Goal: Task Accomplishment & Management: Use online tool/utility

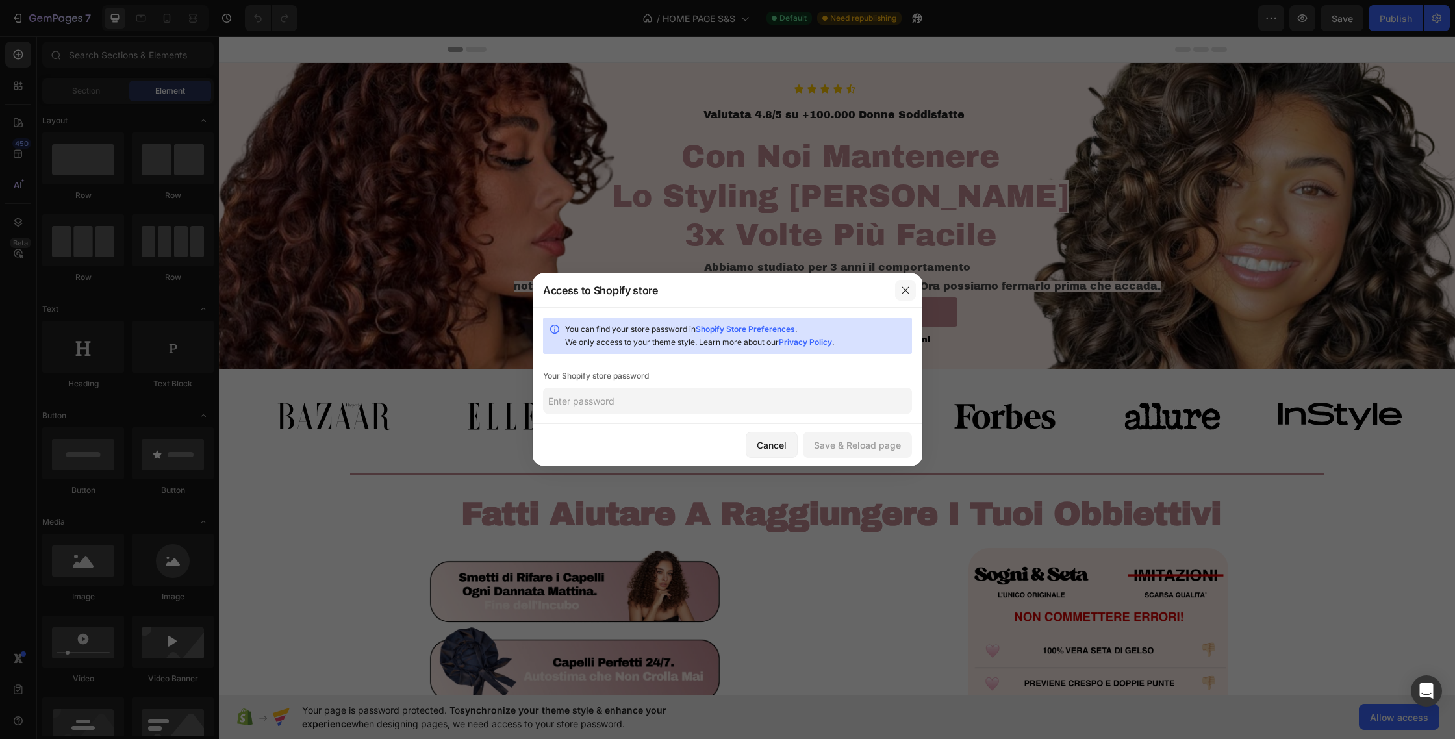
click at [907, 285] on icon "button" at bounding box center [905, 290] width 10 height 10
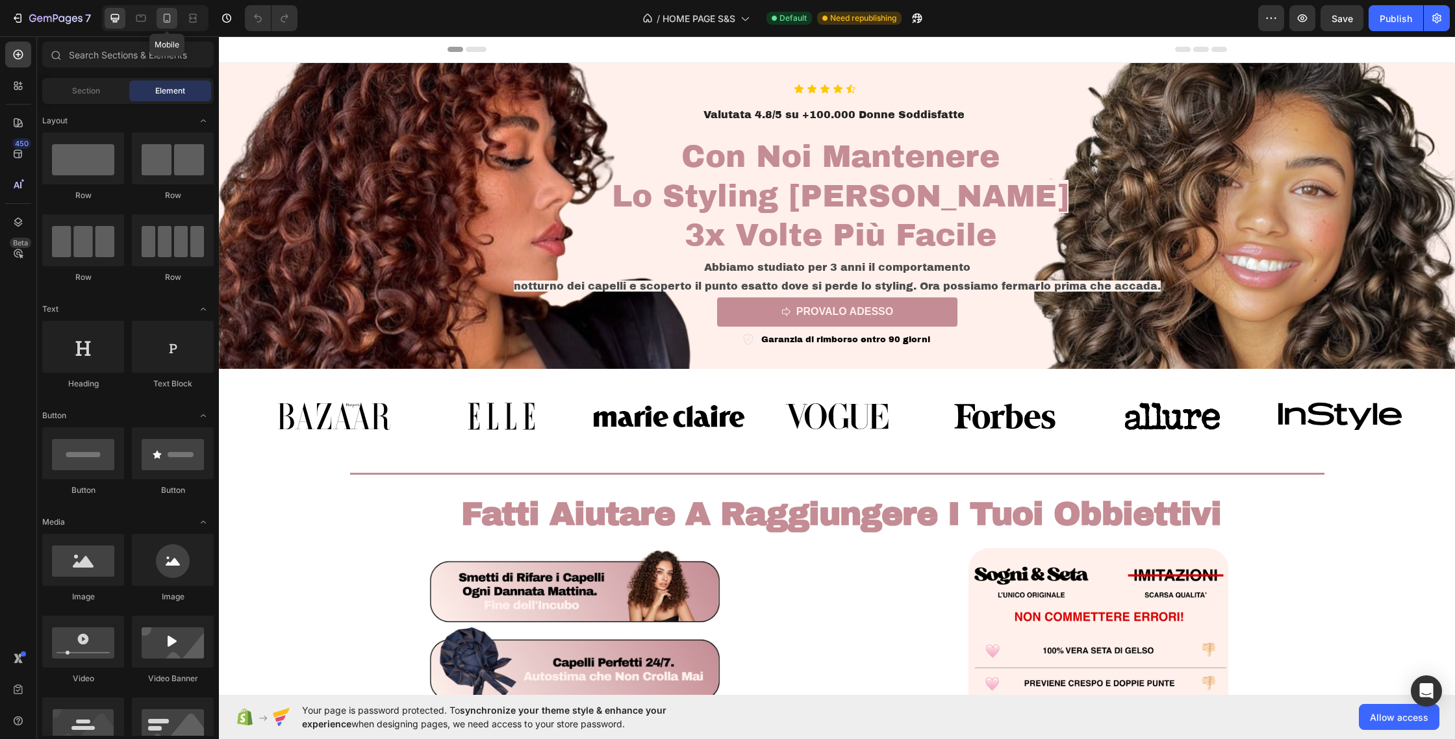
click at [173, 18] on icon at bounding box center [166, 18] width 13 height 13
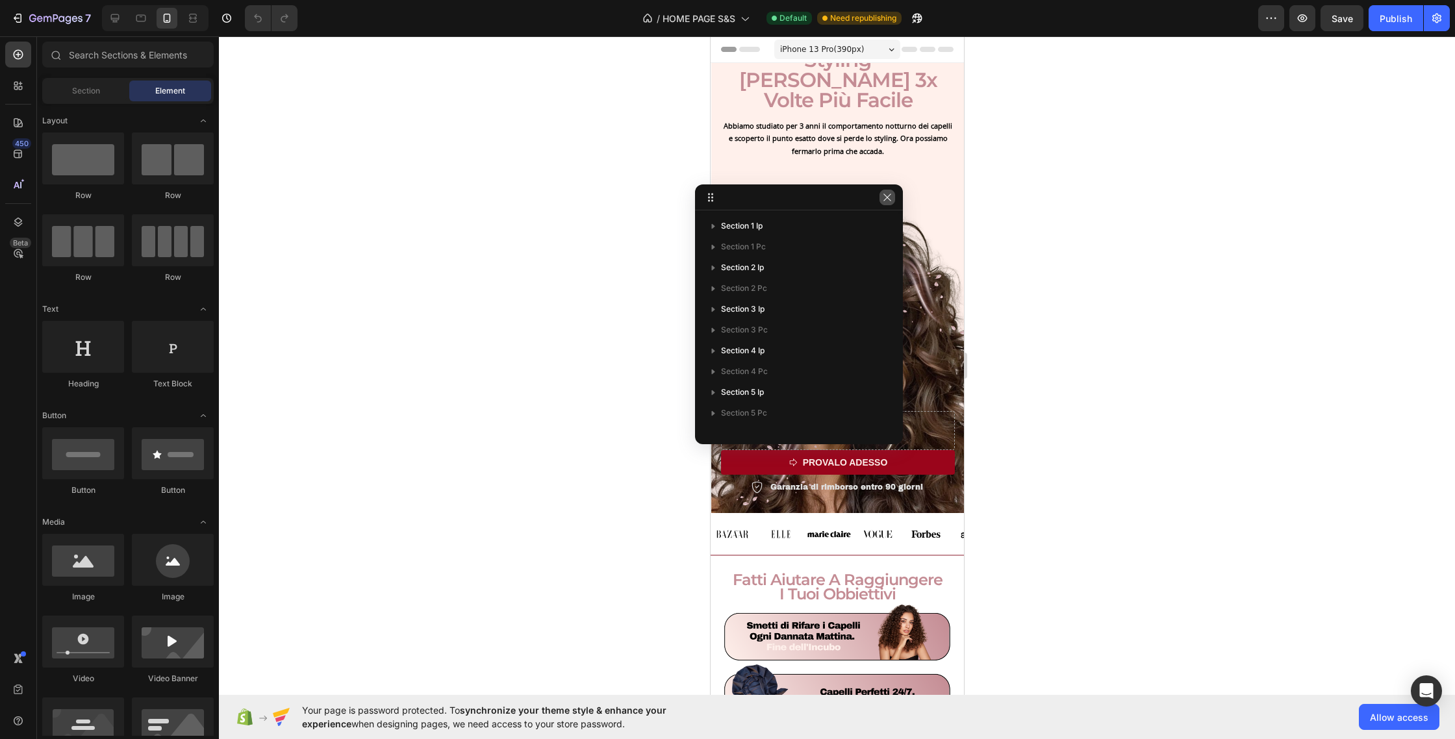
click at [886, 199] on icon "button" at bounding box center [887, 197] width 7 height 7
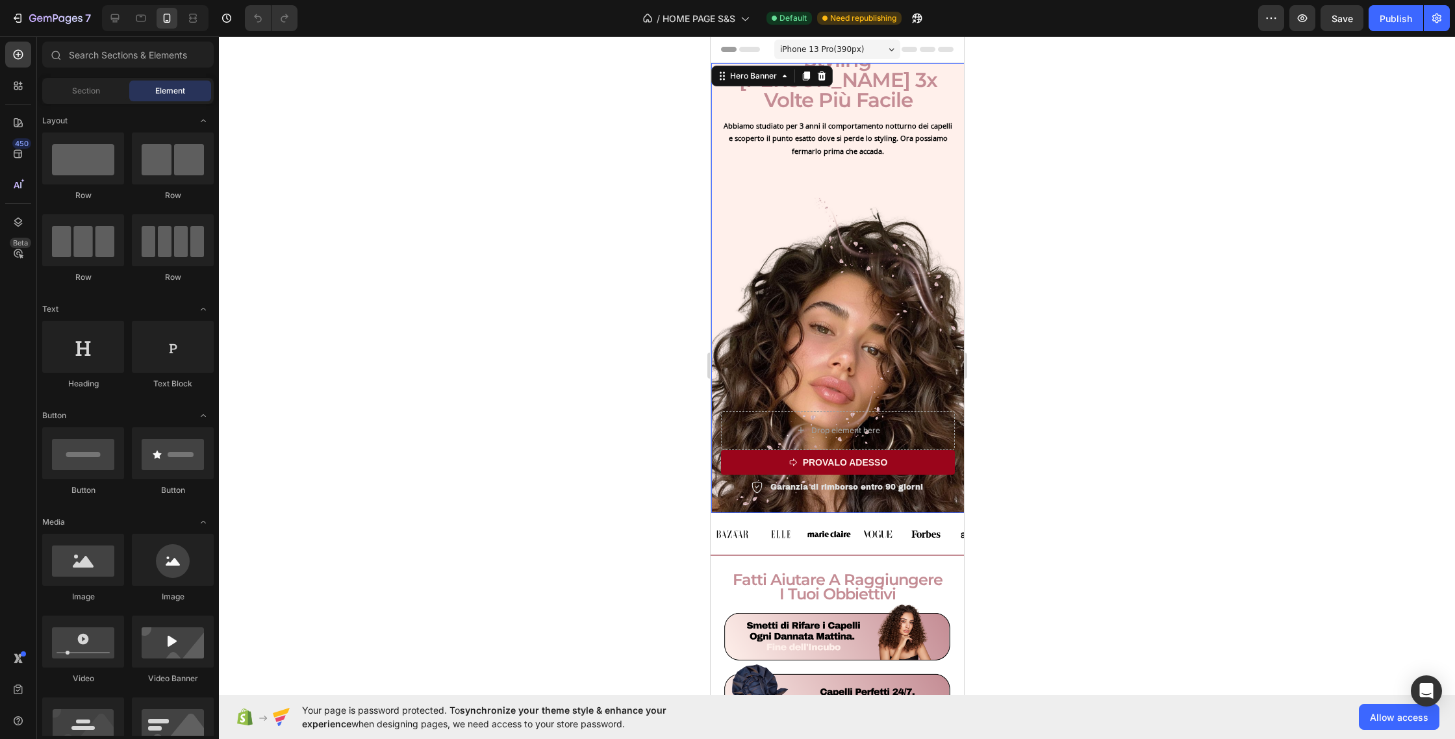
click at [834, 252] on div "Icon Icon Icon Icon Icon Icon List Valutata 4.8/5 su +100.000 Donne Soddisfatte…" at bounding box center [837, 250] width 234 height 491
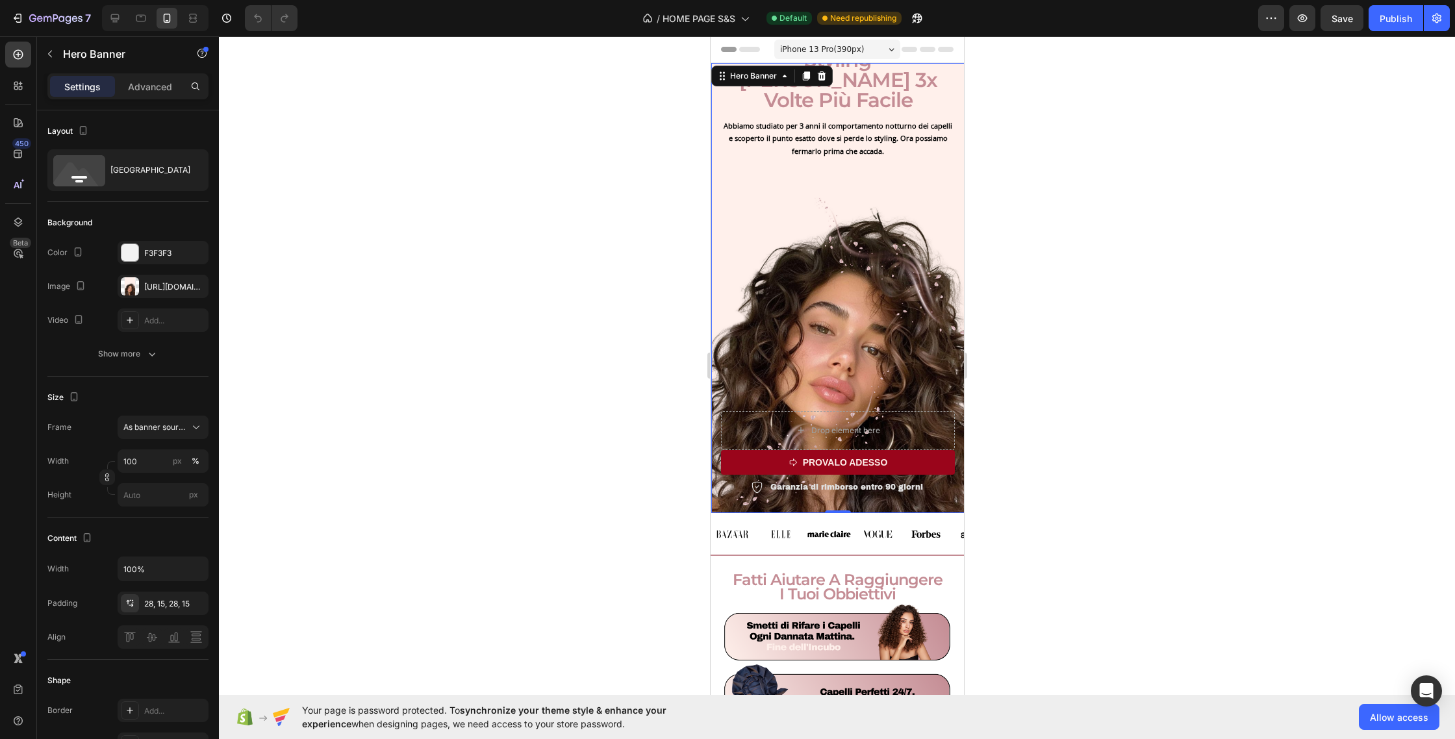
click at [861, 48] on span "iPhone 13 Pro ( 390 px)" at bounding box center [822, 49] width 84 height 13
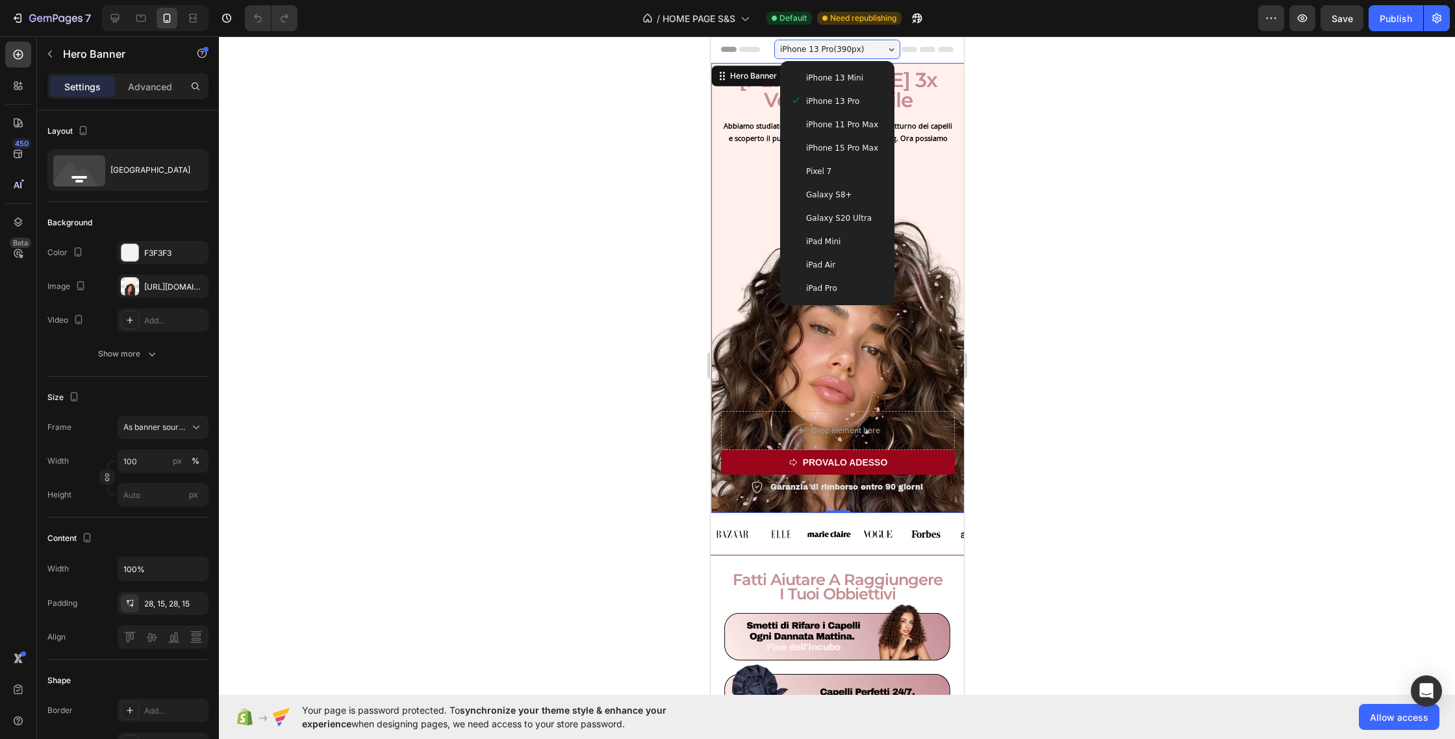
click at [850, 146] on span "iPhone 15 Pro Max" at bounding box center [842, 148] width 72 height 13
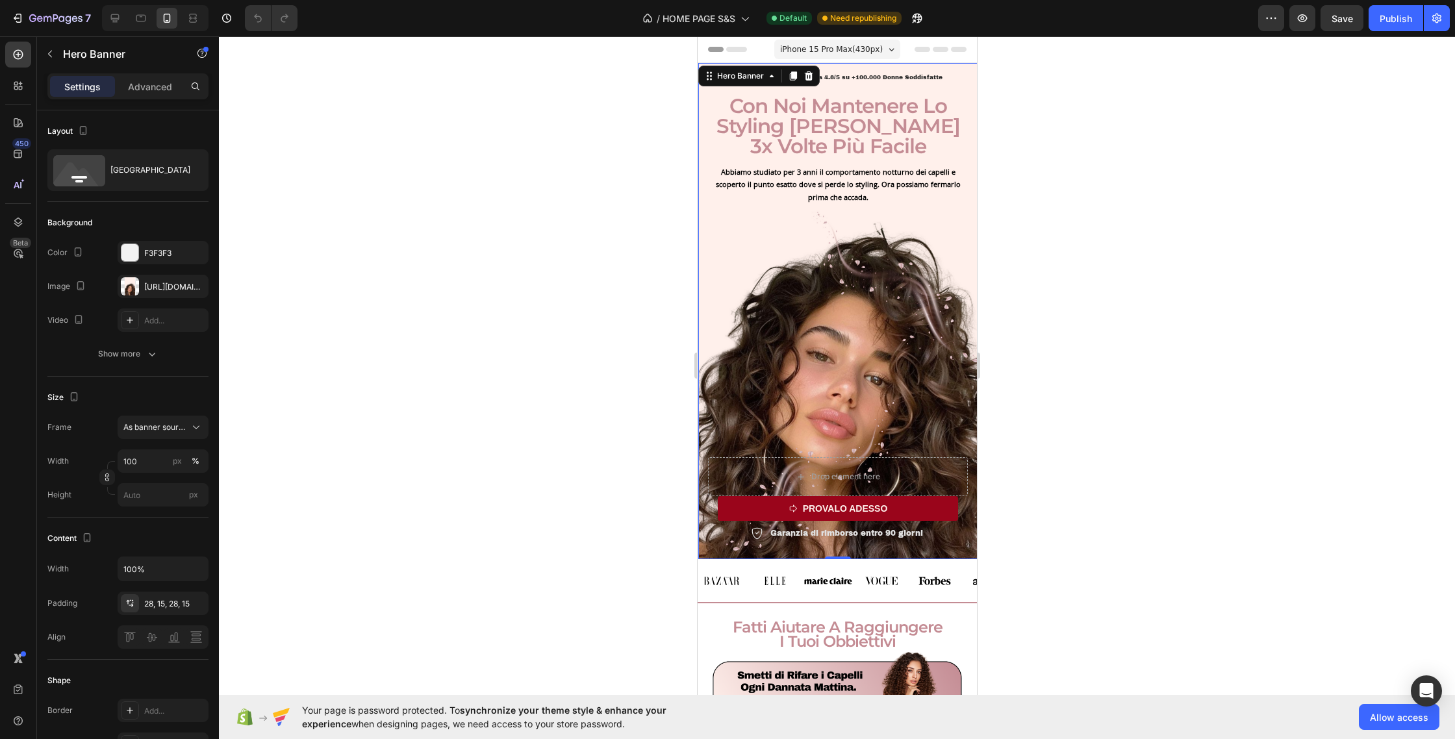
click at [850, 51] on span "iPhone 15 Pro Max ( 430 px)" at bounding box center [831, 49] width 103 height 13
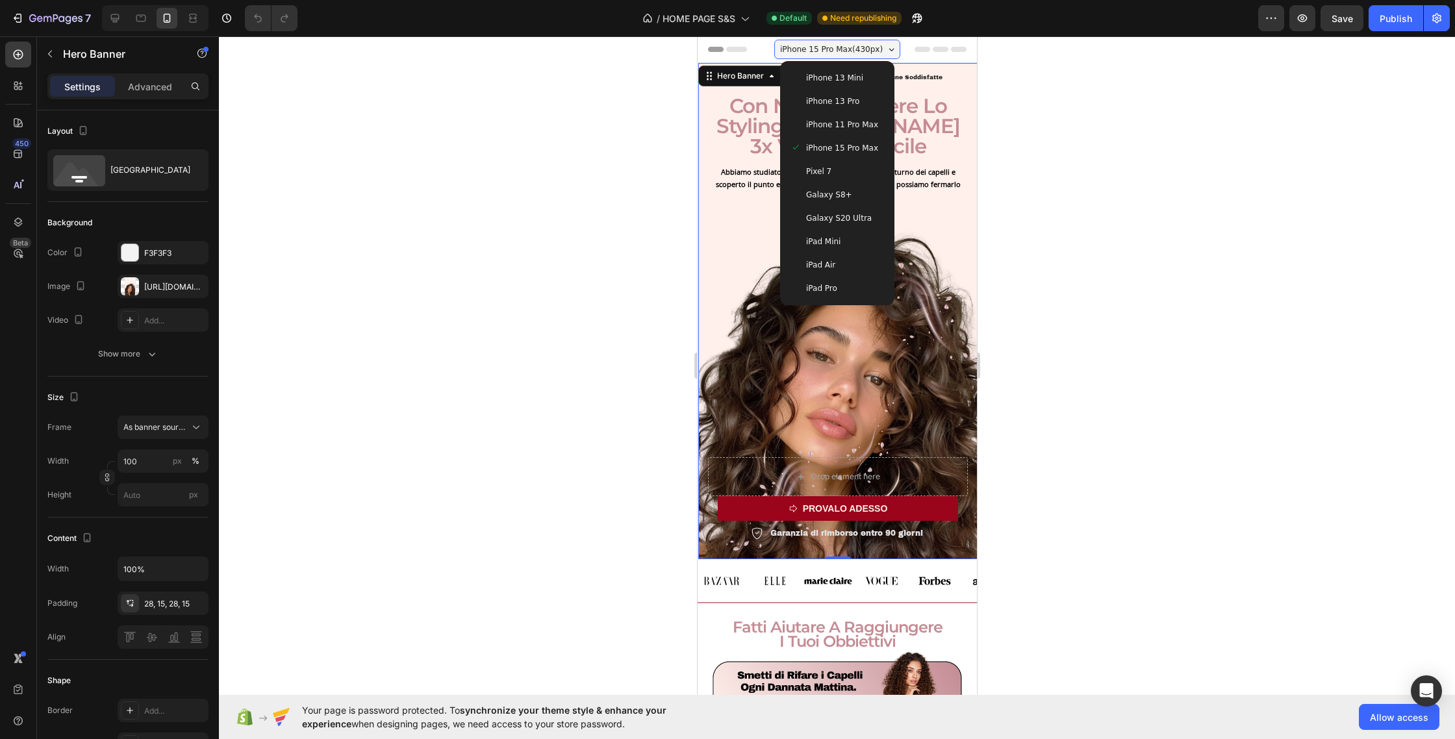
click at [850, 72] on span "iPhone 13 Mini" at bounding box center [834, 77] width 57 height 13
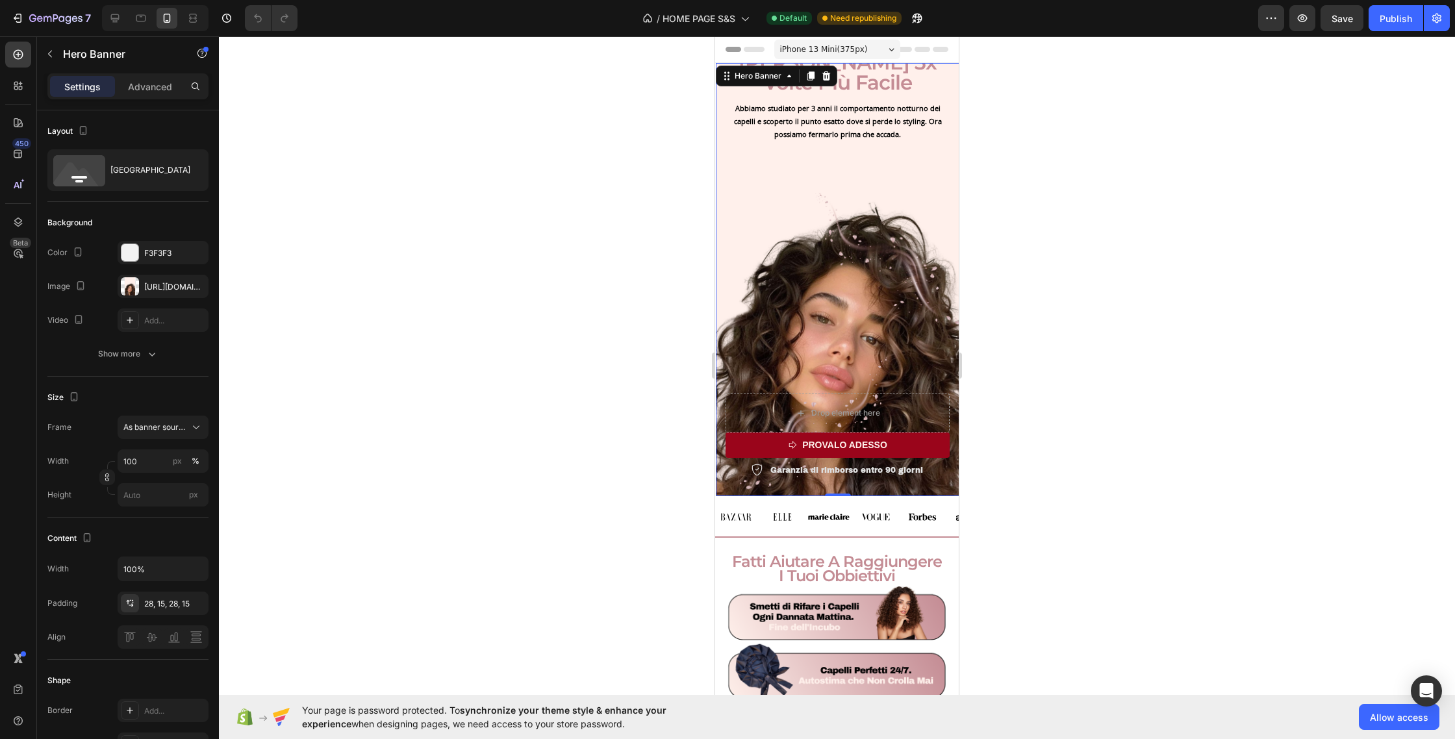
click at [852, 47] on span "iPhone 13 Mini ( 375 px)" at bounding box center [824, 49] width 88 height 13
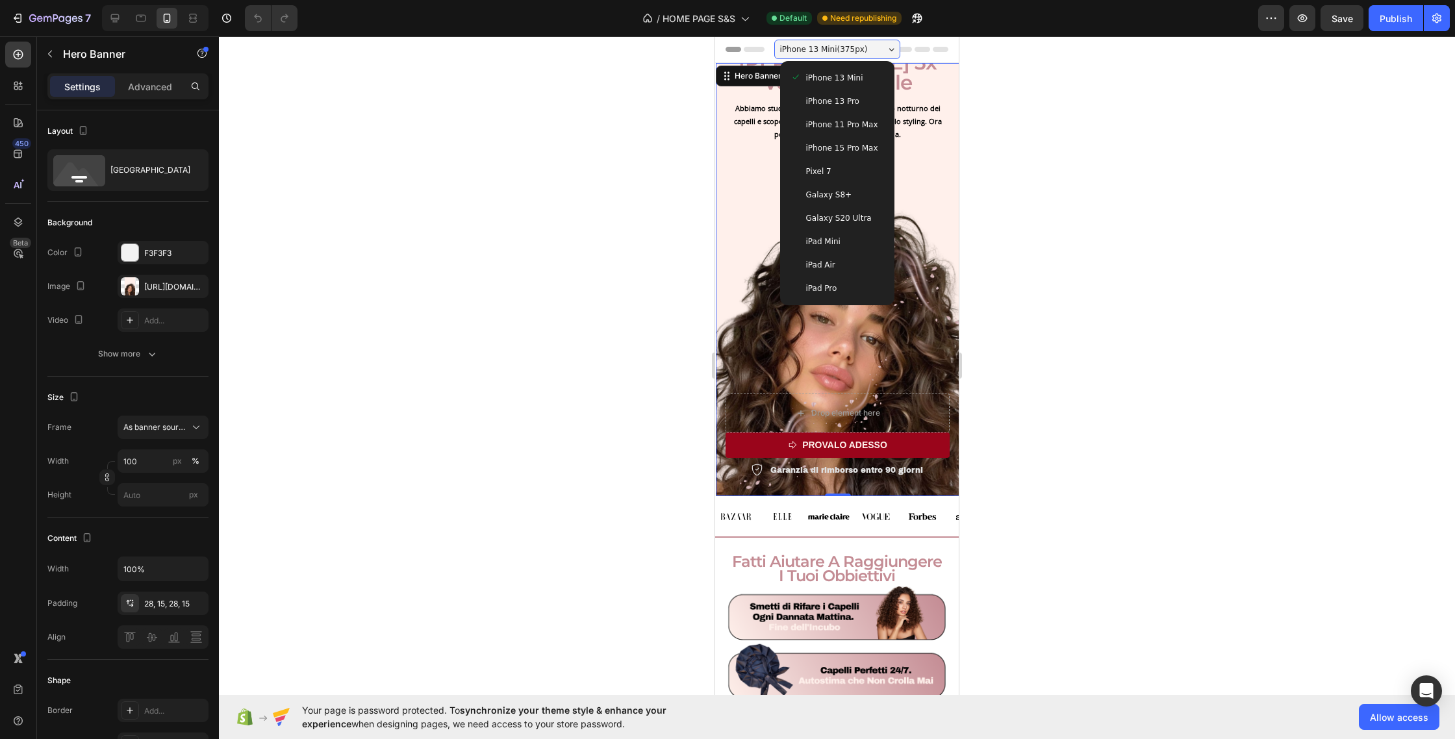
click at [841, 219] on span "Galaxy S20 Ultra" at bounding box center [839, 218] width 66 height 13
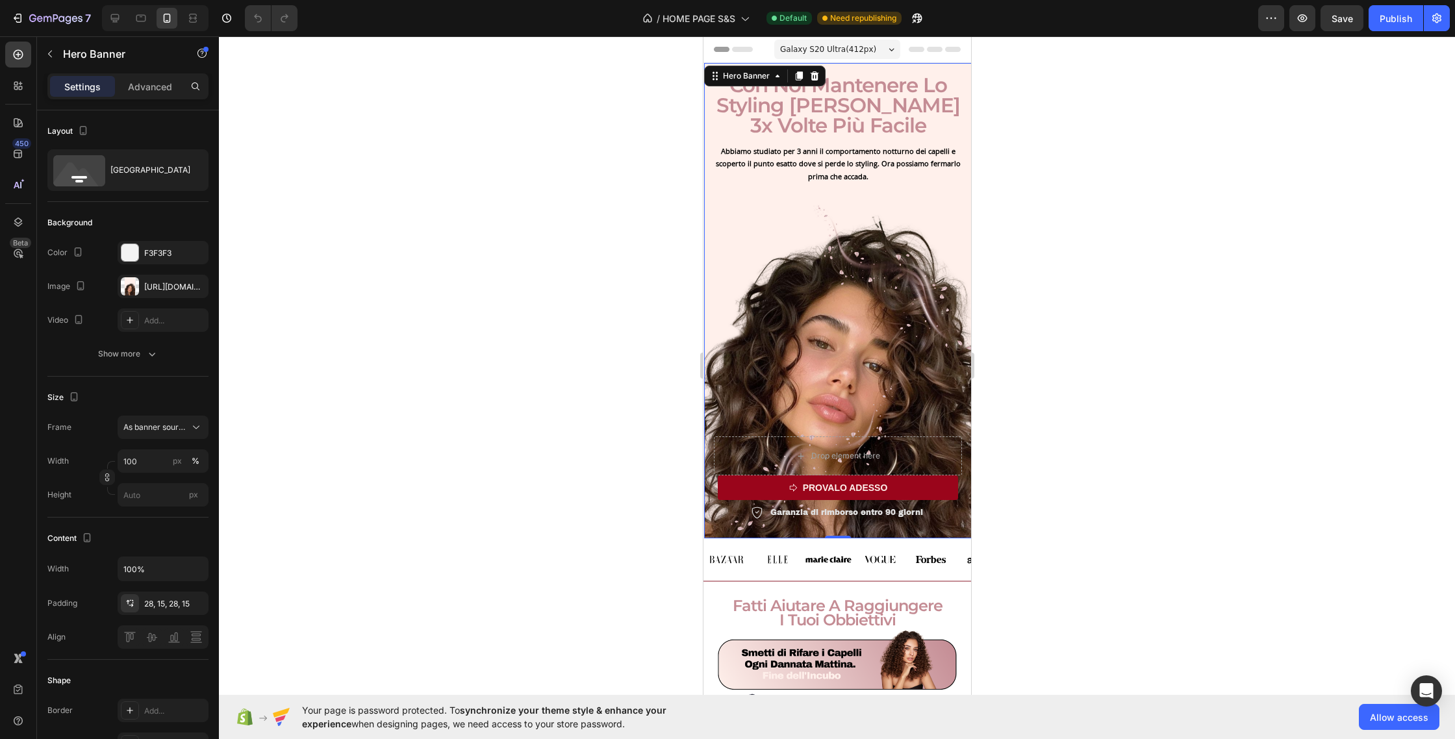
click at [848, 45] on span "Galaxy S20 Ultra ( 412 px)" at bounding box center [828, 49] width 96 height 13
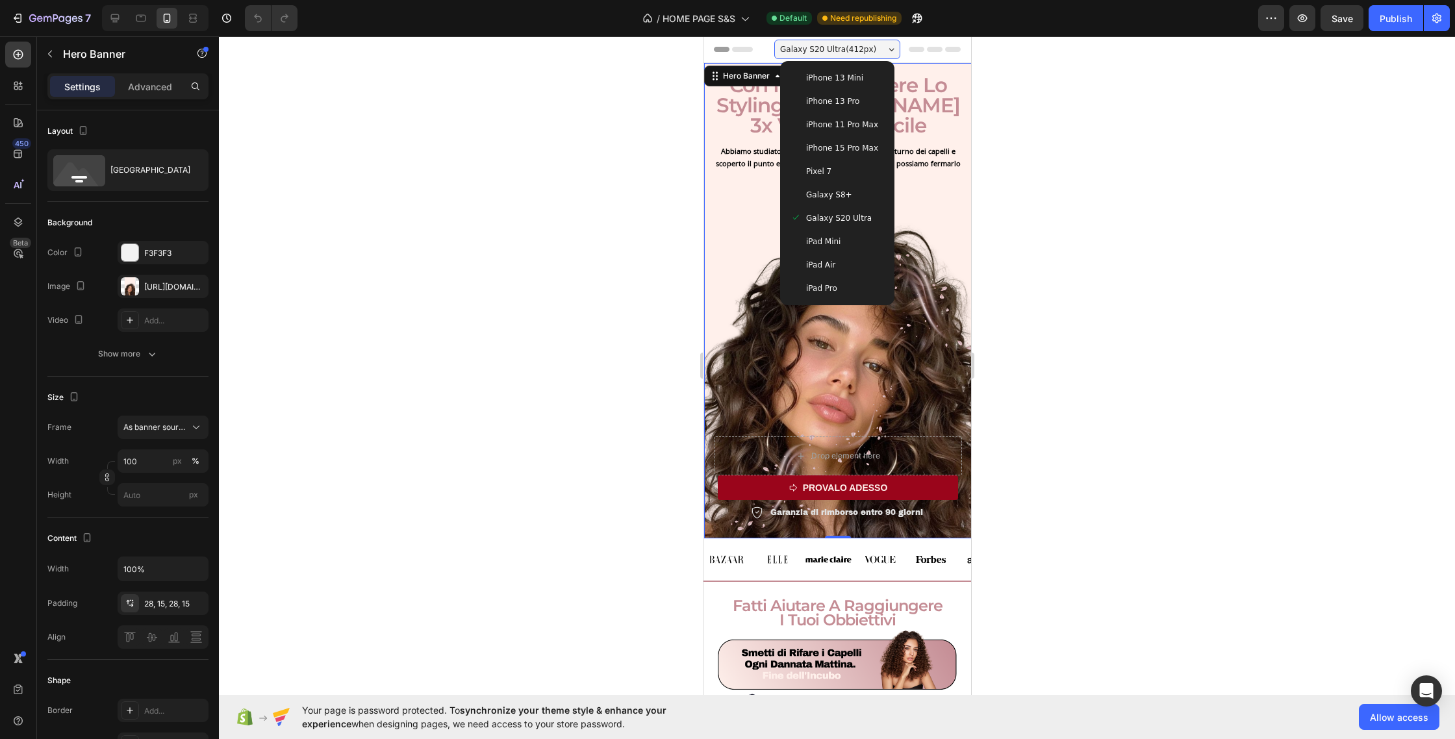
click at [840, 283] on div "iPad Pro" at bounding box center [837, 288] width 94 height 13
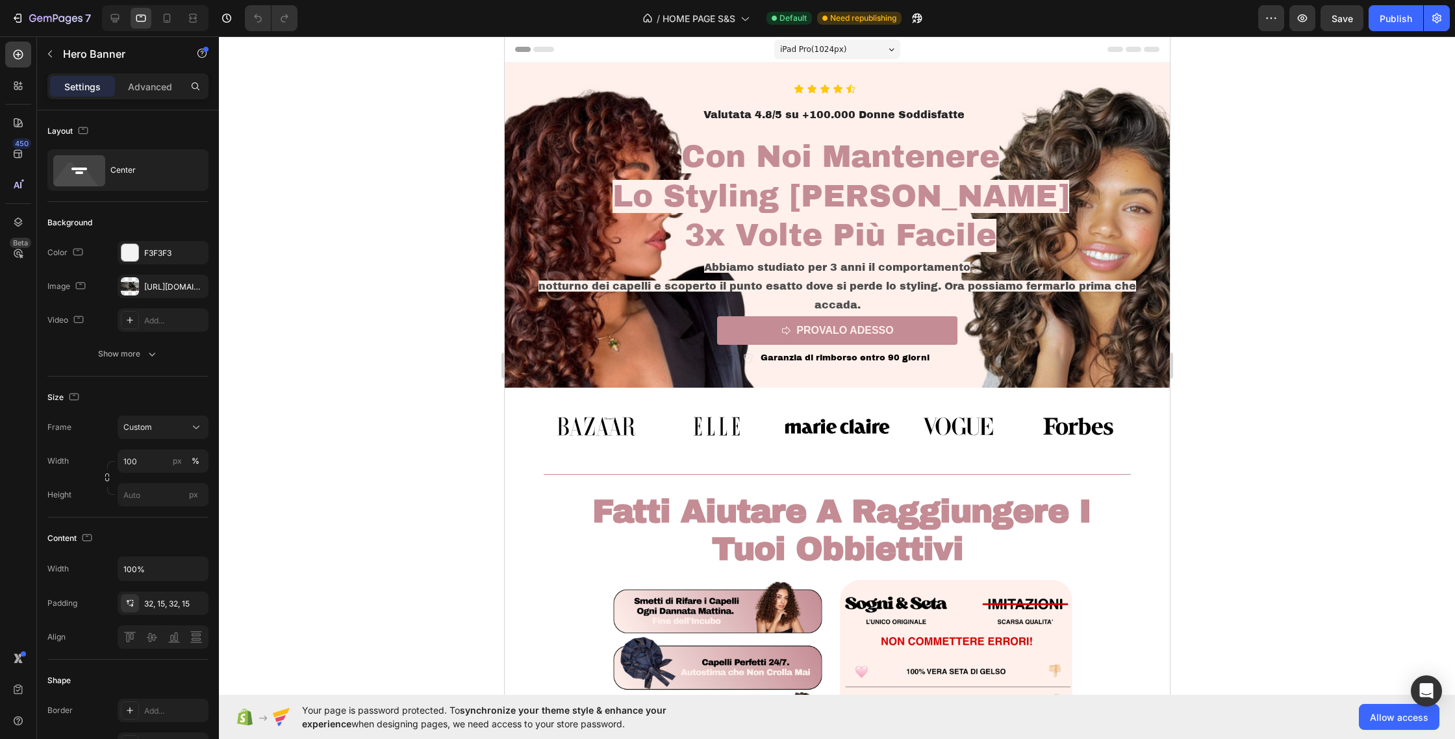
click at [835, 49] on span "iPad Pro ( 1024 px)" at bounding box center [813, 49] width 67 height 13
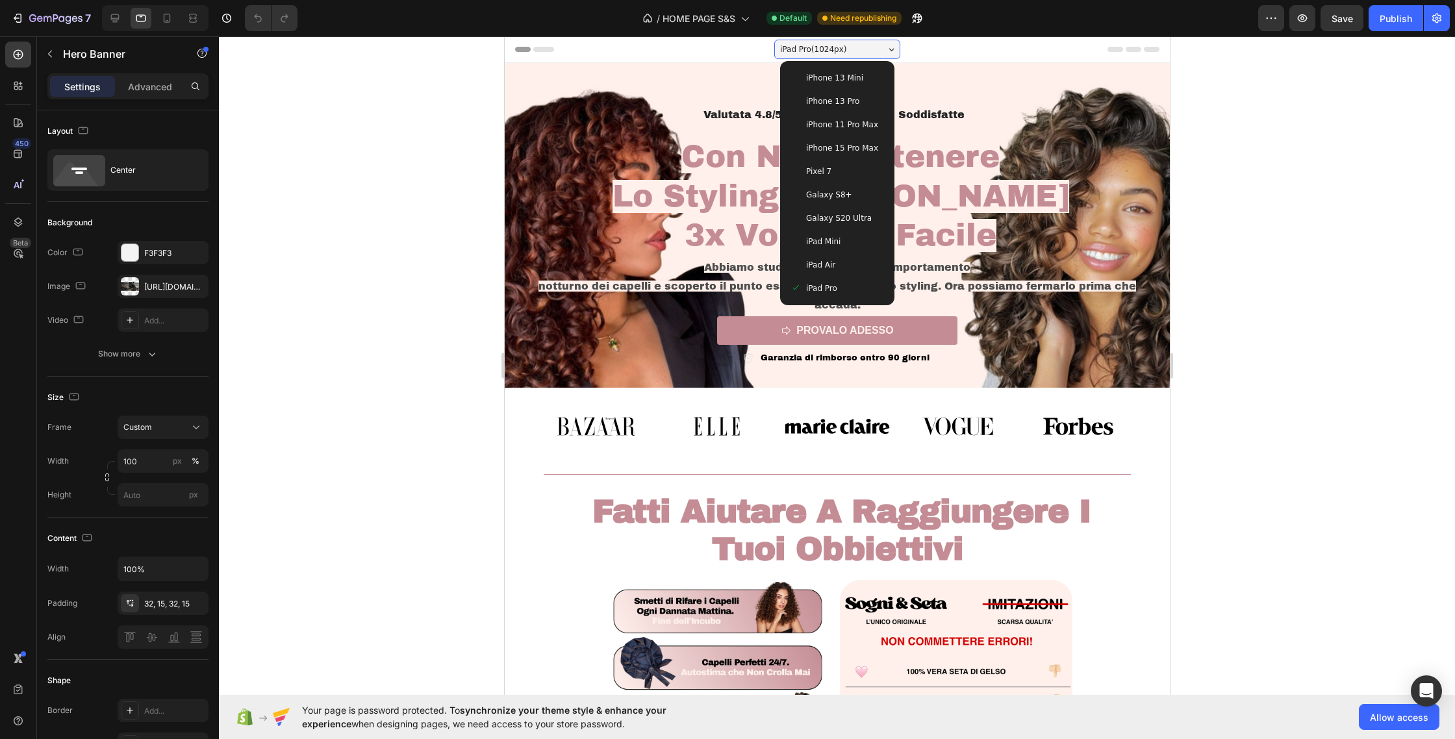
click at [849, 78] on span "iPhone 13 Mini" at bounding box center [834, 77] width 57 height 13
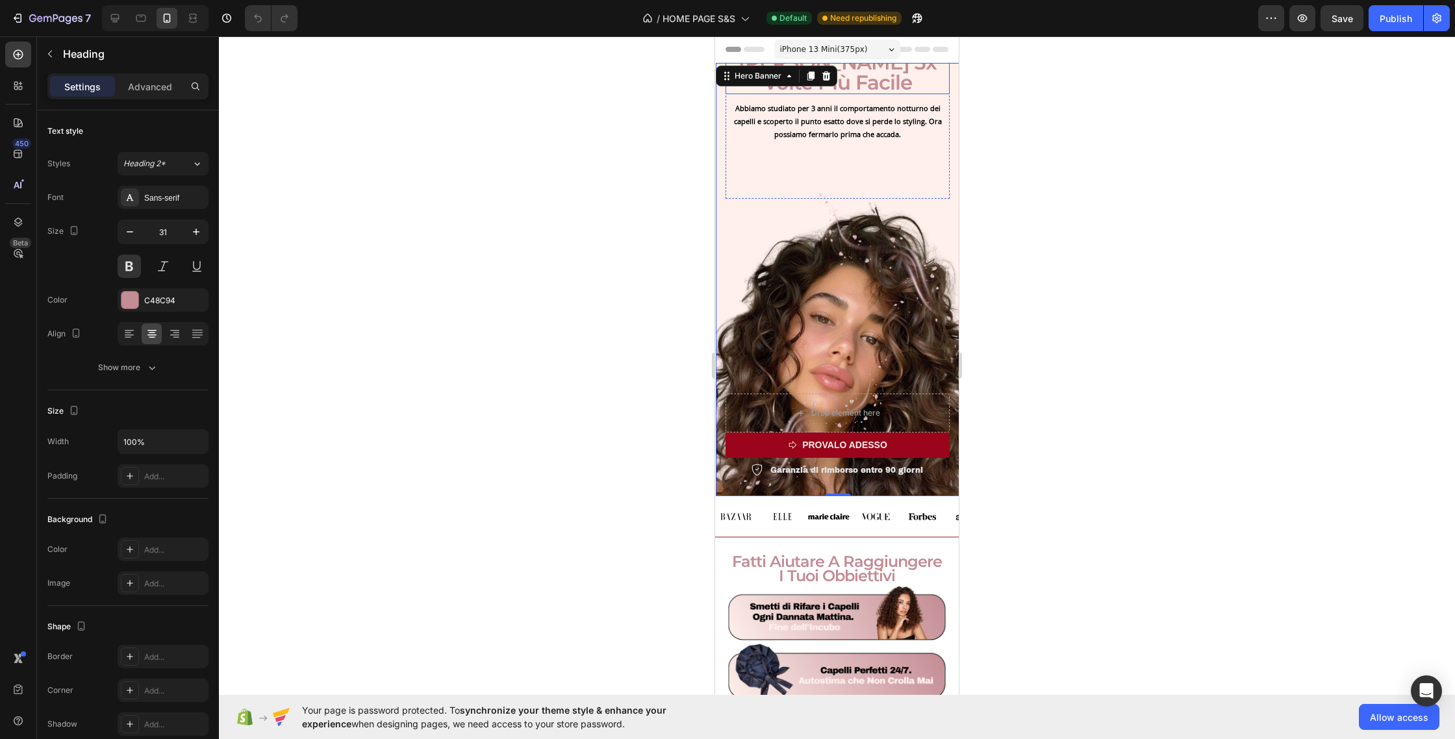
click at [884, 81] on h2 "Con Noi Mantenere Lo Styling Sarà 3x Volte Più Facile" at bounding box center [838, 52] width 224 height 83
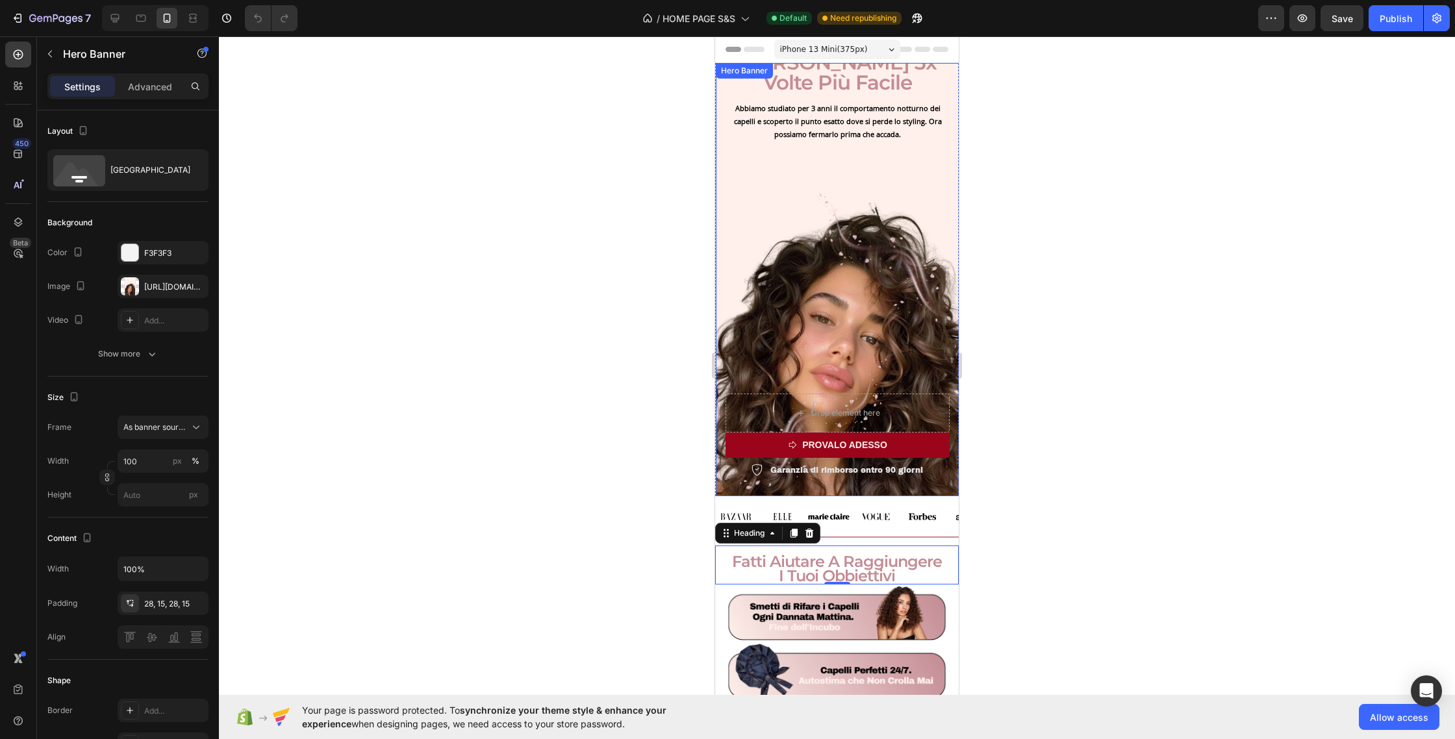
click at [889, 249] on div "Icon Icon Icon Icon Icon Icon List Valutata 4.8/5 su +100.000 Donne Soddisfatte…" at bounding box center [838, 233] width 224 height 491
click at [826, 72] on icon at bounding box center [826, 76] width 10 height 10
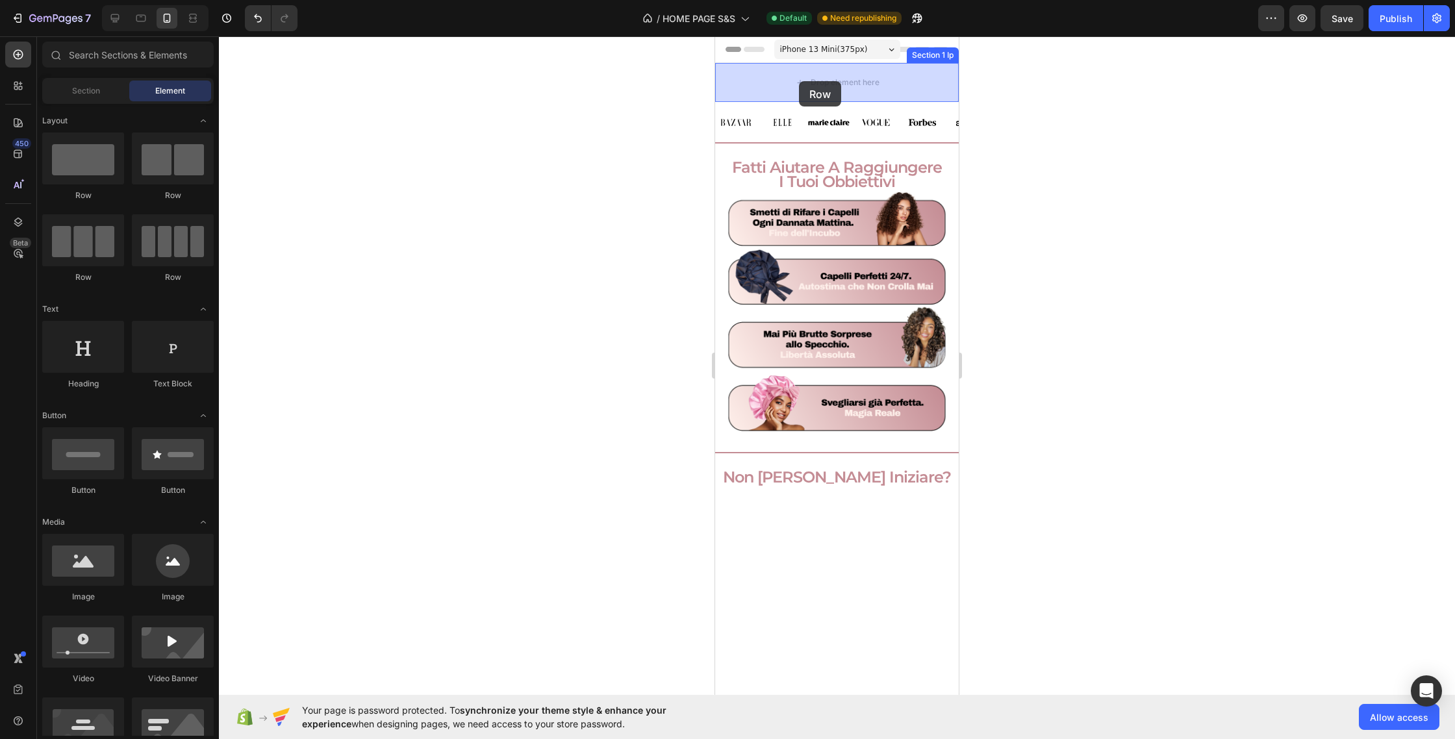
drag, startPoint x: 813, startPoint y: 201, endPoint x: 799, endPoint y: 81, distance: 120.4
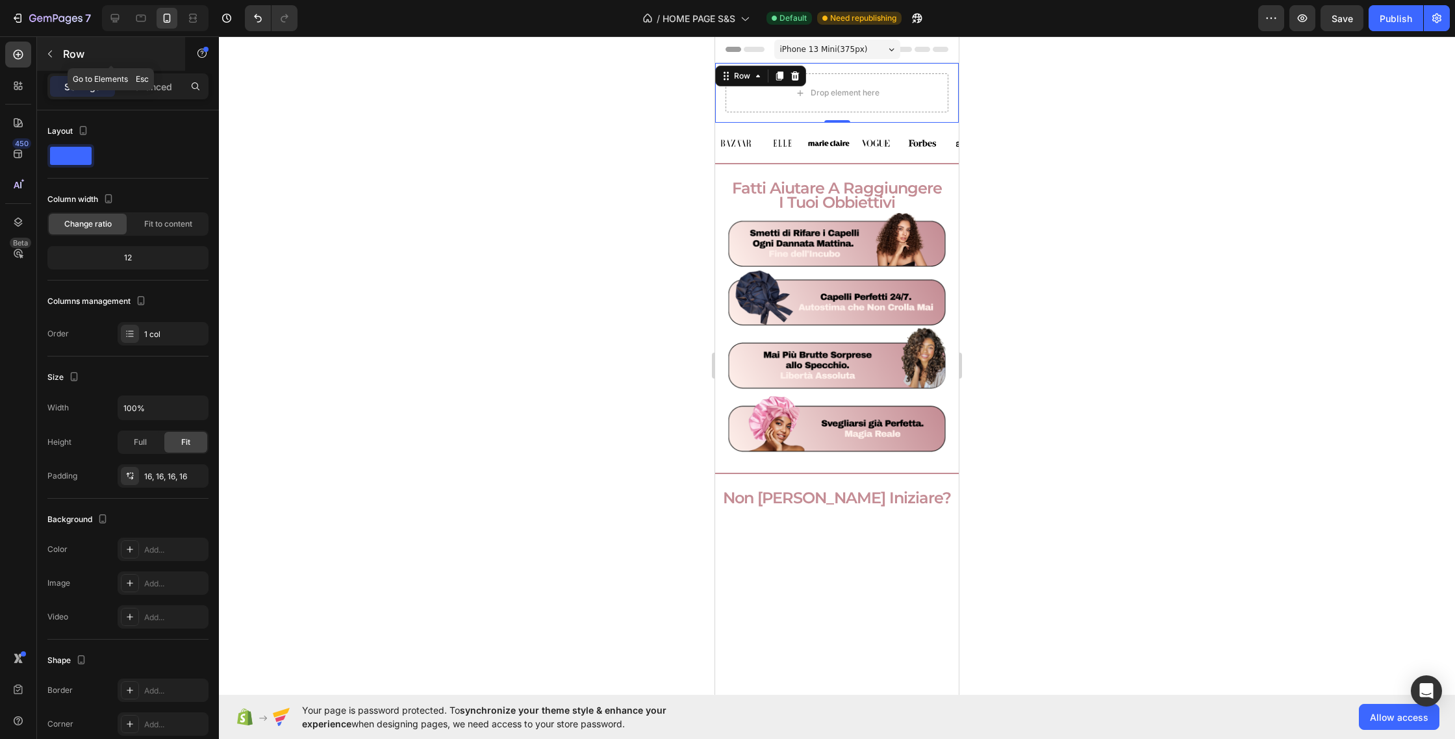
click at [58, 57] on button "button" at bounding box center [50, 54] width 21 height 21
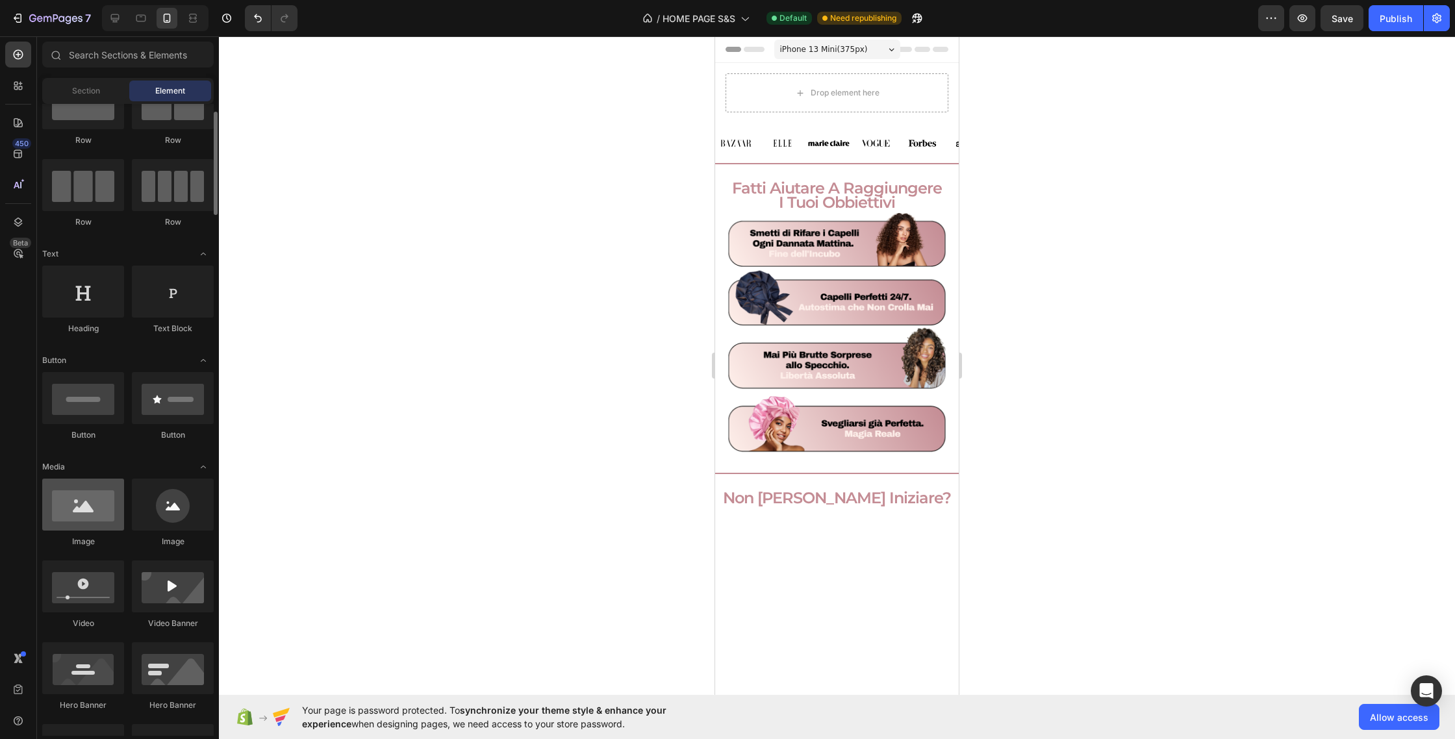
scroll to position [58, 0]
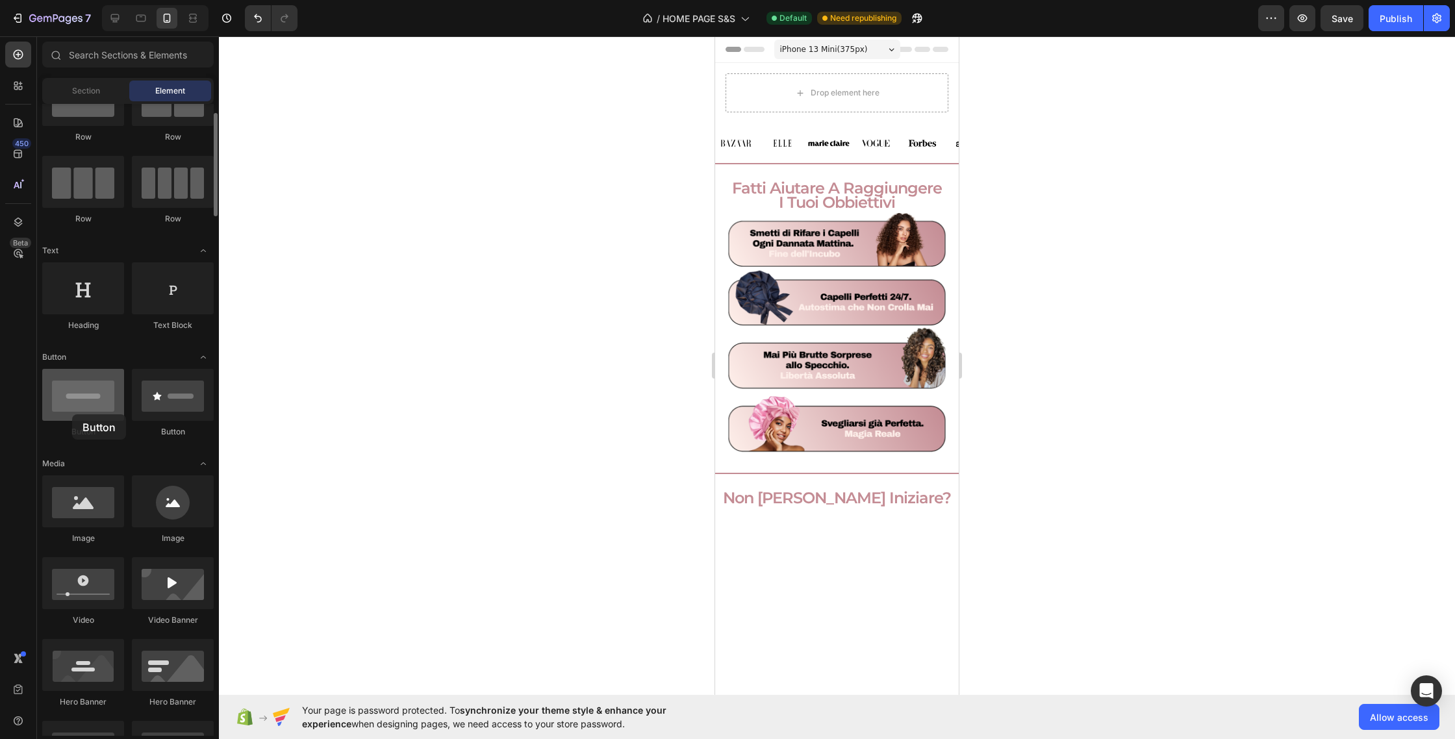
click at [72, 414] on div at bounding box center [83, 395] width 82 height 52
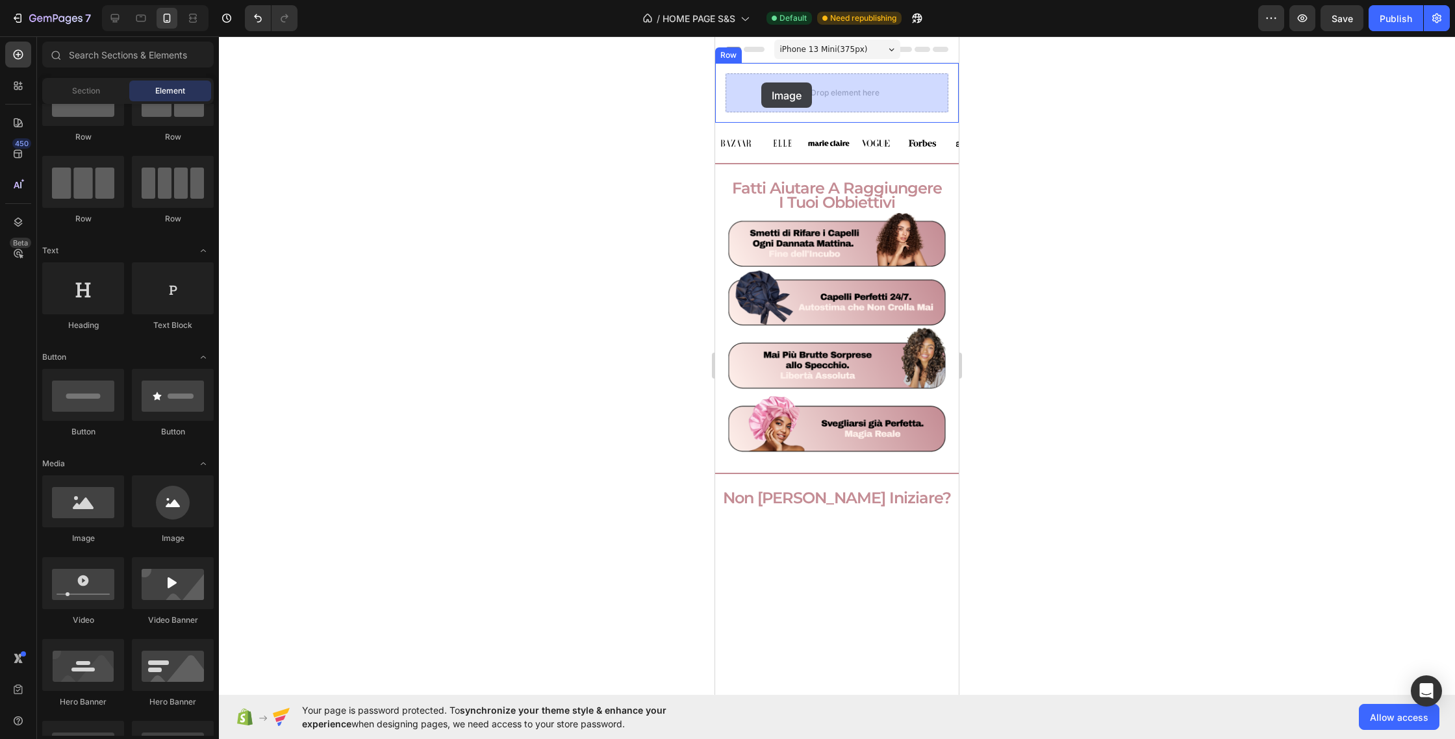
drag, startPoint x: 793, startPoint y: 555, endPoint x: 761, endPoint y: 83, distance: 473.3
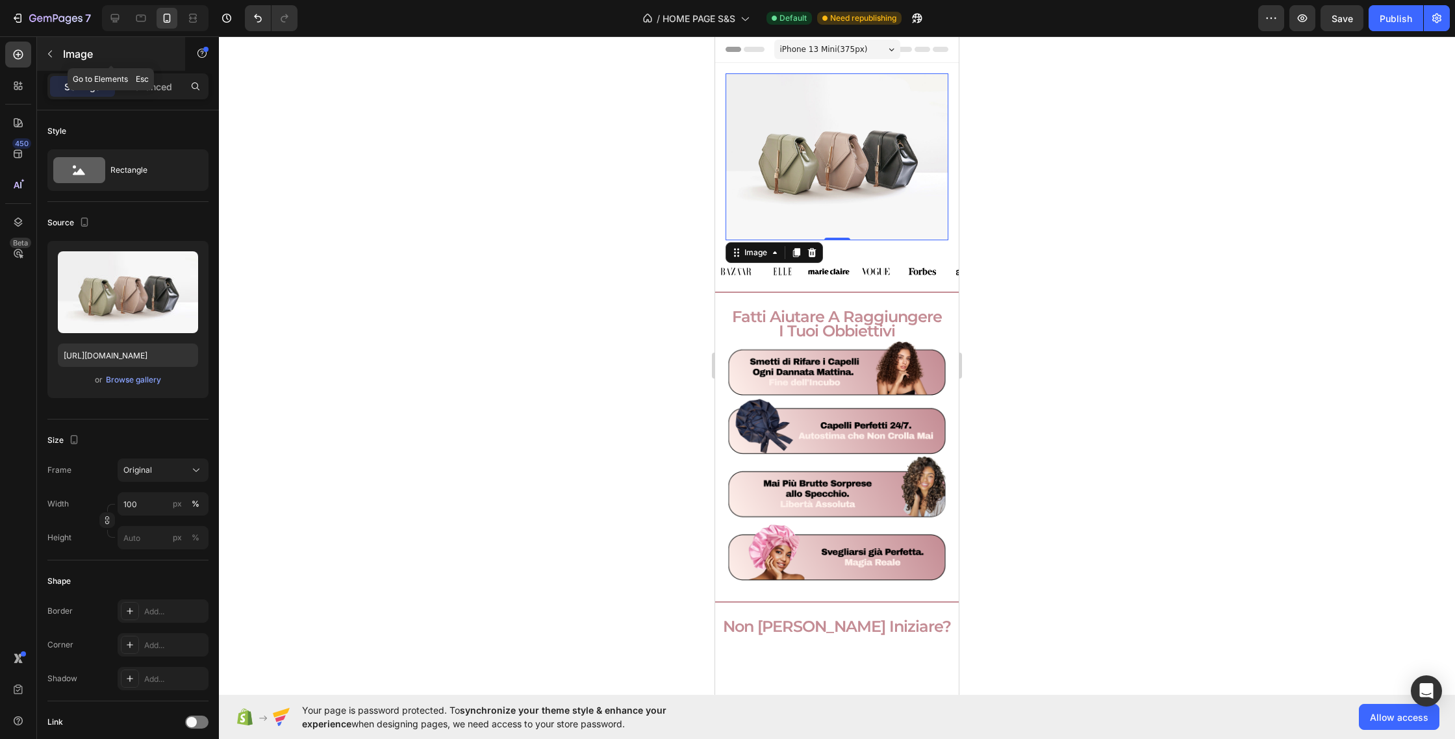
click at [57, 57] on button "button" at bounding box center [50, 54] width 21 height 21
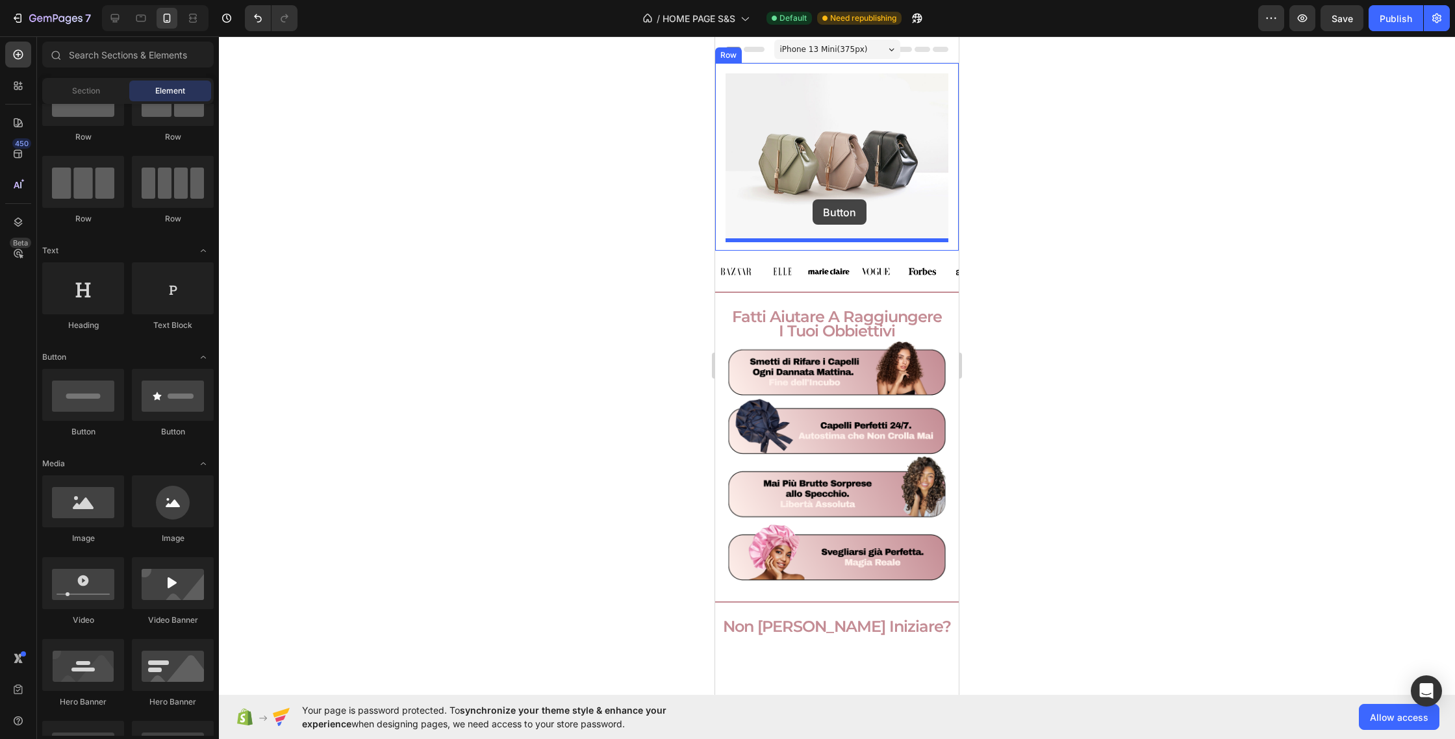
drag, startPoint x: 804, startPoint y: 443, endPoint x: 813, endPoint y: 199, distance: 243.8
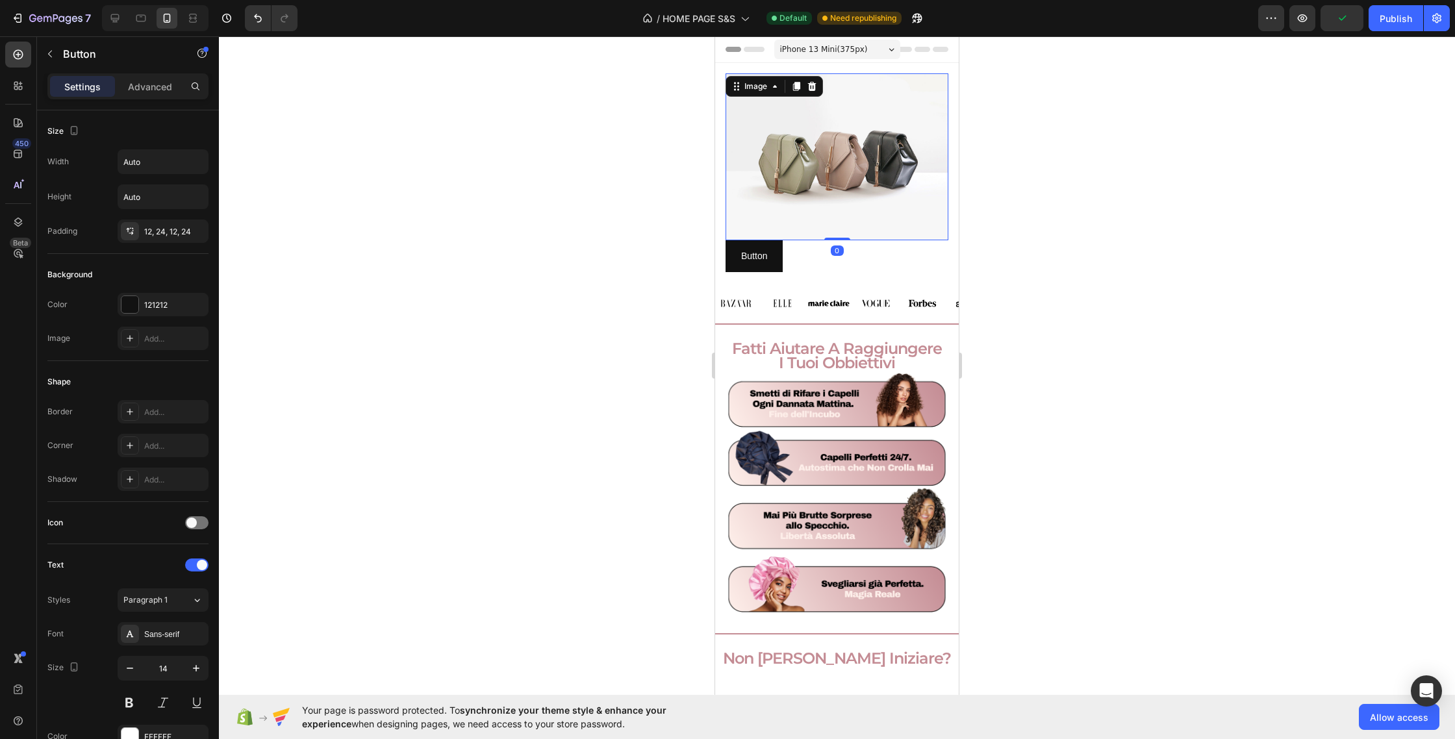
click at [856, 201] on img at bounding box center [837, 156] width 223 height 167
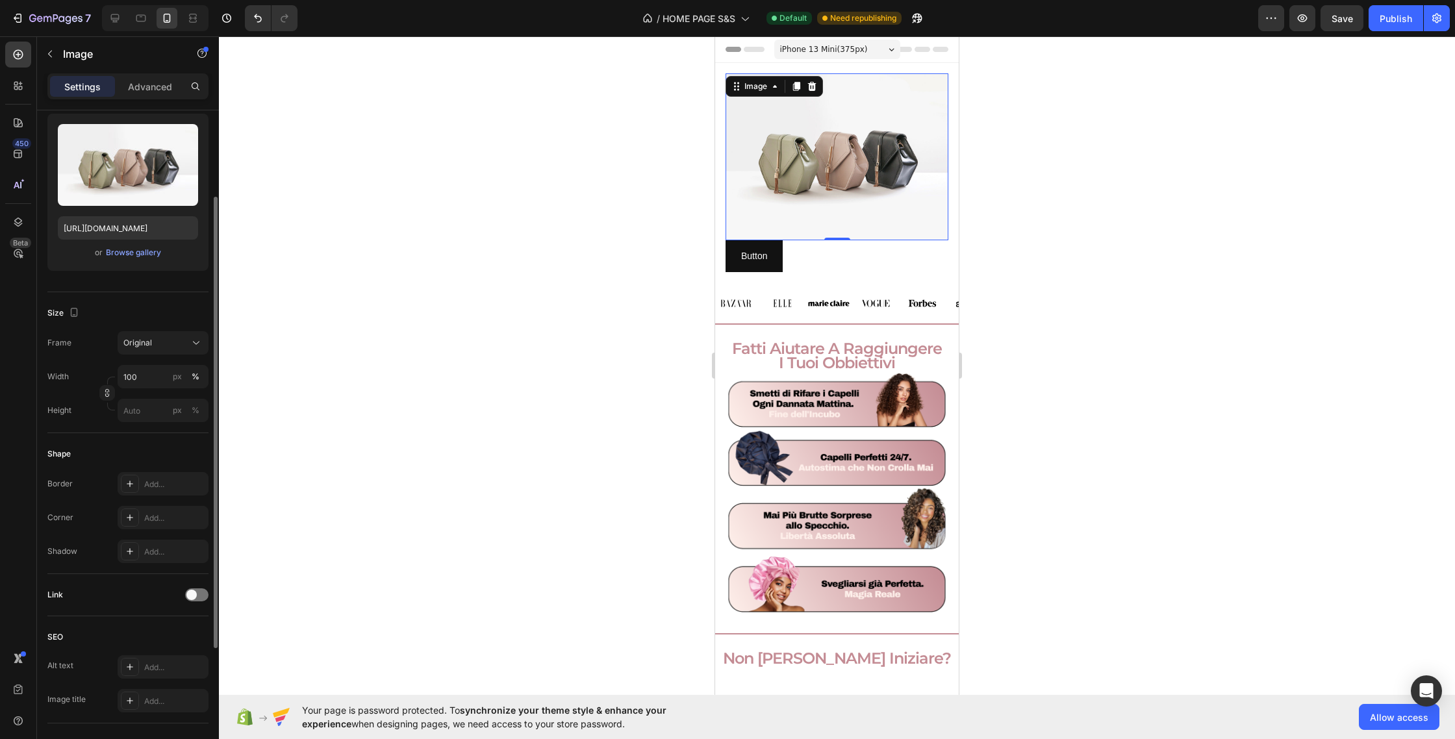
scroll to position [0, 0]
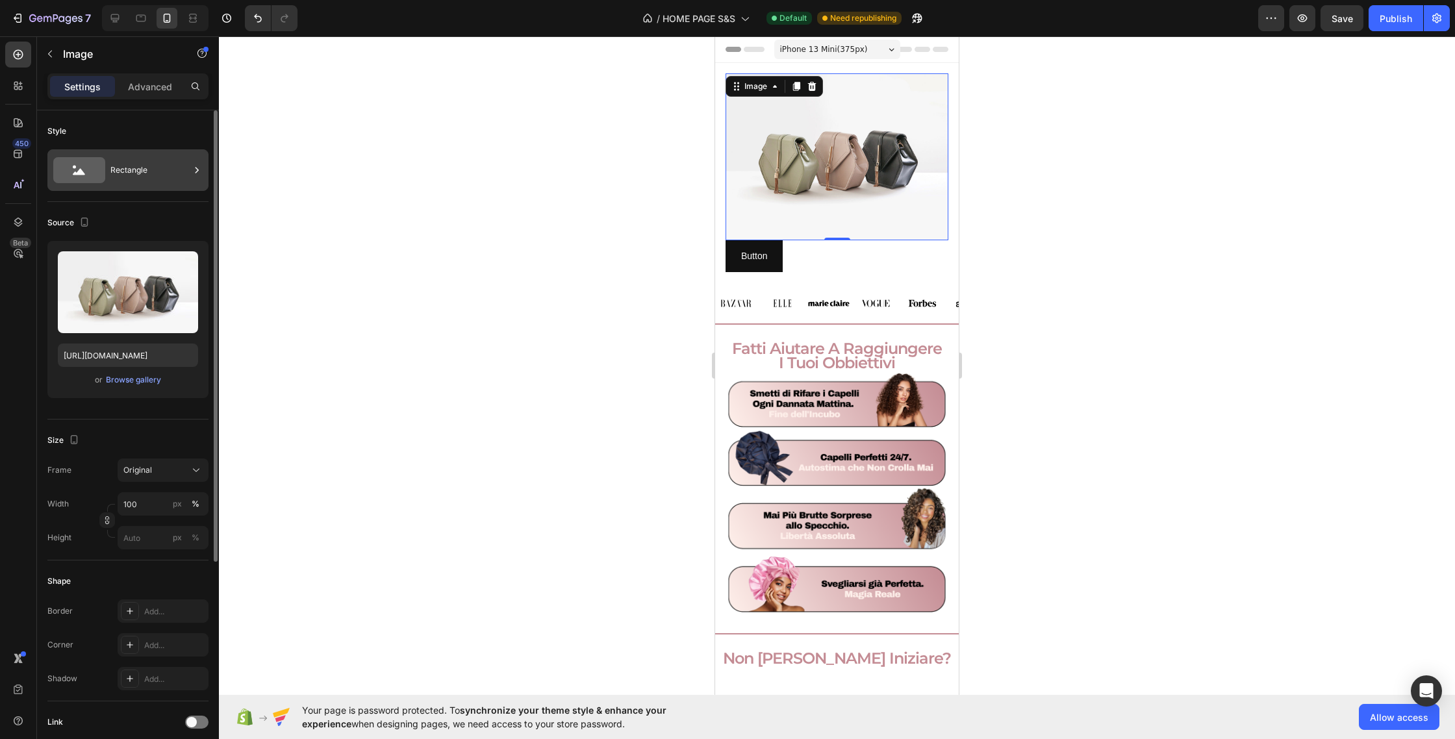
click at [132, 164] on div "Rectangle" at bounding box center [149, 170] width 79 height 30
drag, startPoint x: 335, startPoint y: 131, endPoint x: 290, endPoint y: 123, distance: 45.0
click at [332, 131] on div at bounding box center [837, 387] width 1236 height 703
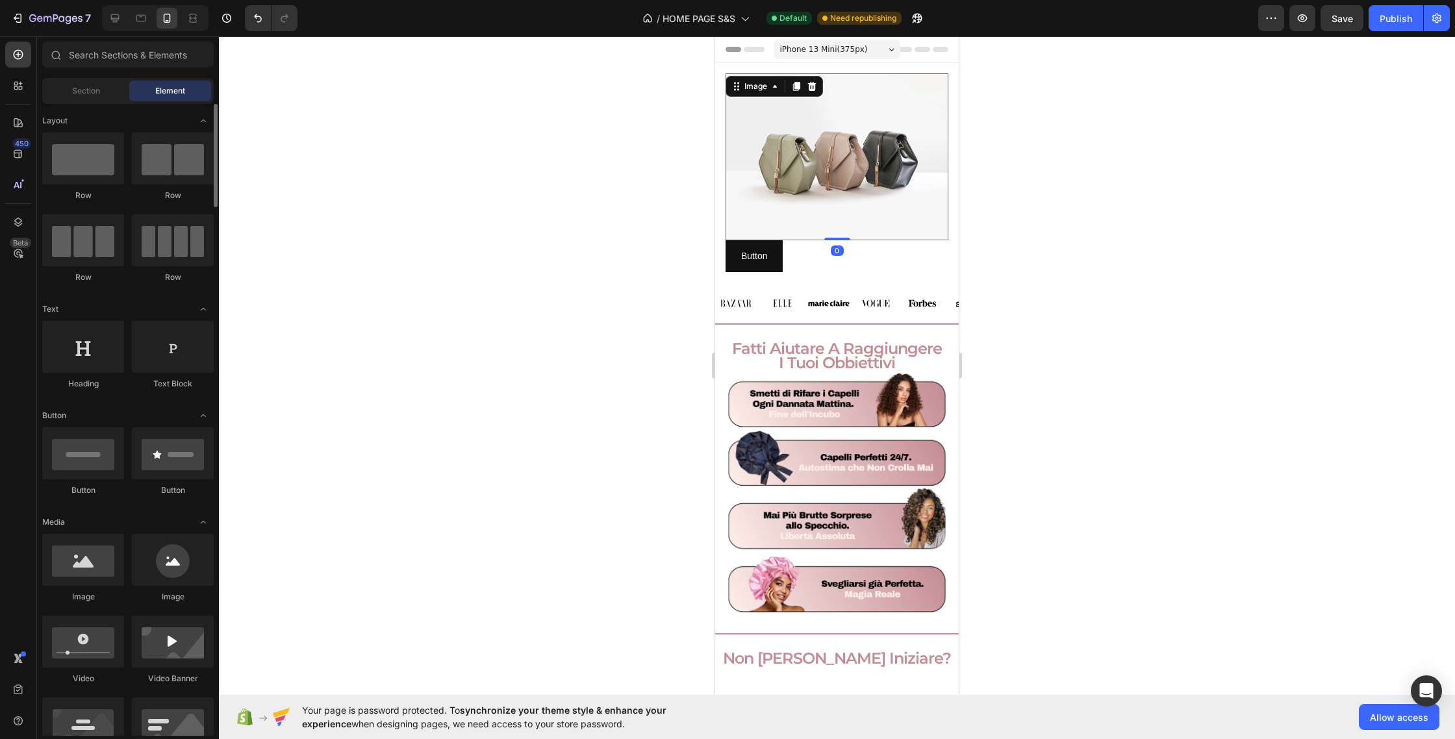
click at [806, 166] on img at bounding box center [837, 156] width 223 height 167
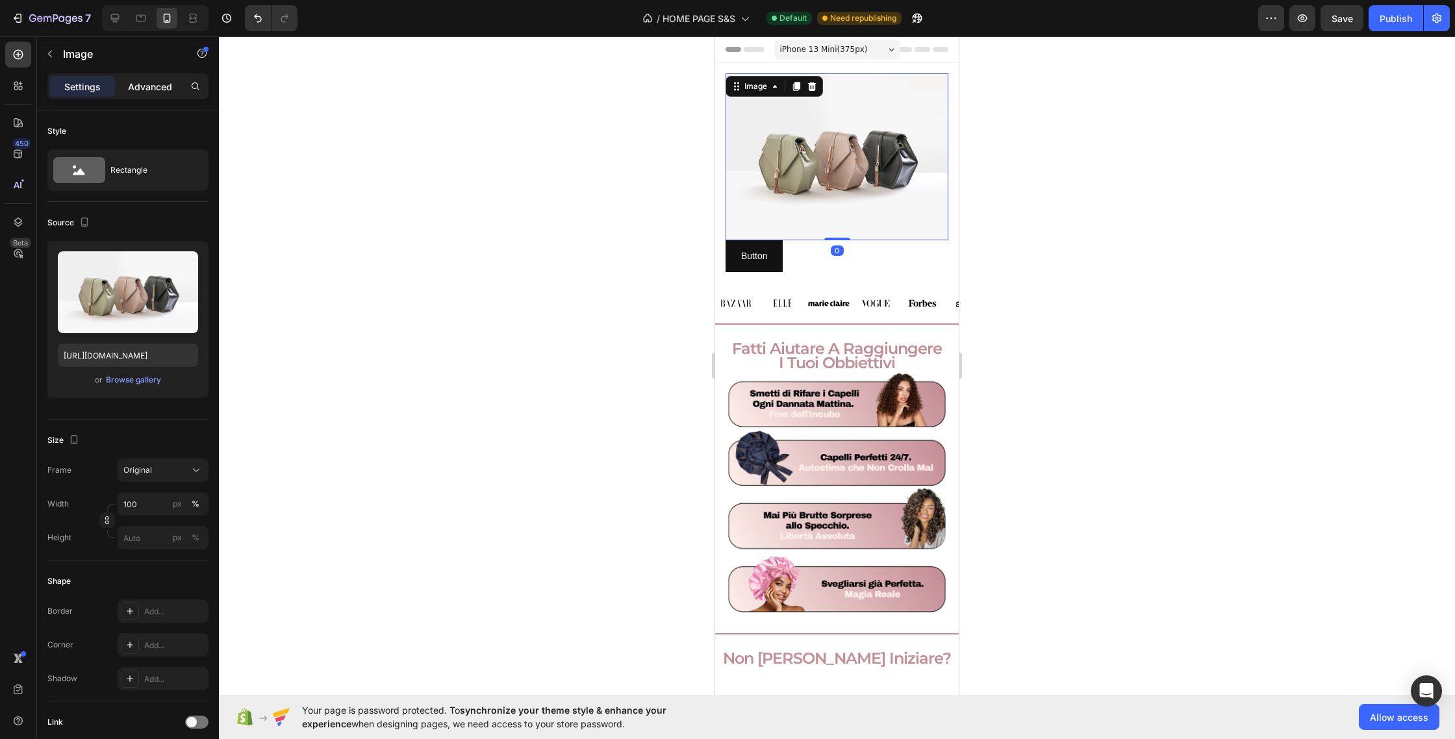
click at [163, 88] on p "Advanced" at bounding box center [150, 87] width 44 height 14
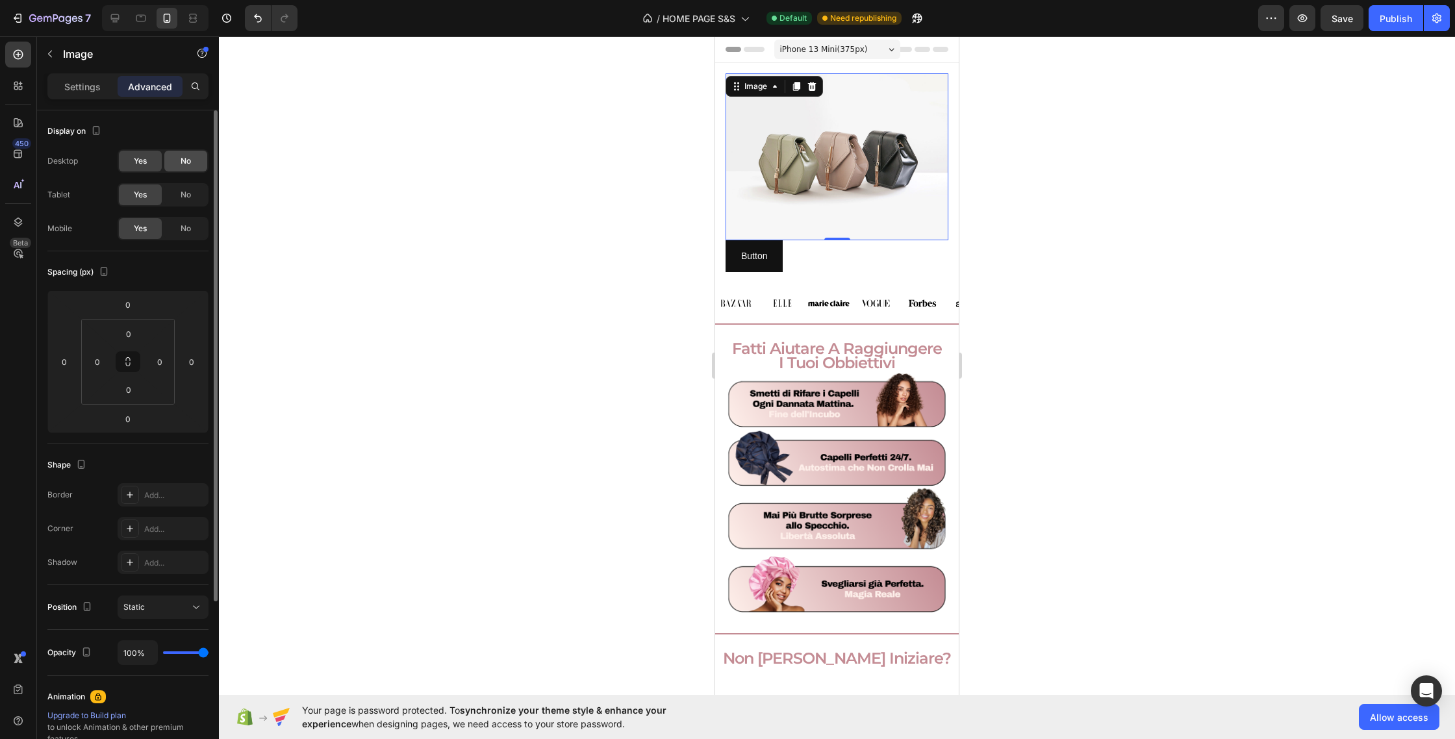
click at [184, 162] on span "No" at bounding box center [186, 161] width 10 height 12
click at [150, 163] on div "Yes" at bounding box center [140, 161] width 43 height 21
click at [183, 169] on div "No" at bounding box center [185, 161] width 43 height 21
click at [154, 164] on div "Yes" at bounding box center [140, 161] width 43 height 21
click at [253, 14] on icon "Undo/Redo" at bounding box center [257, 18] width 13 height 13
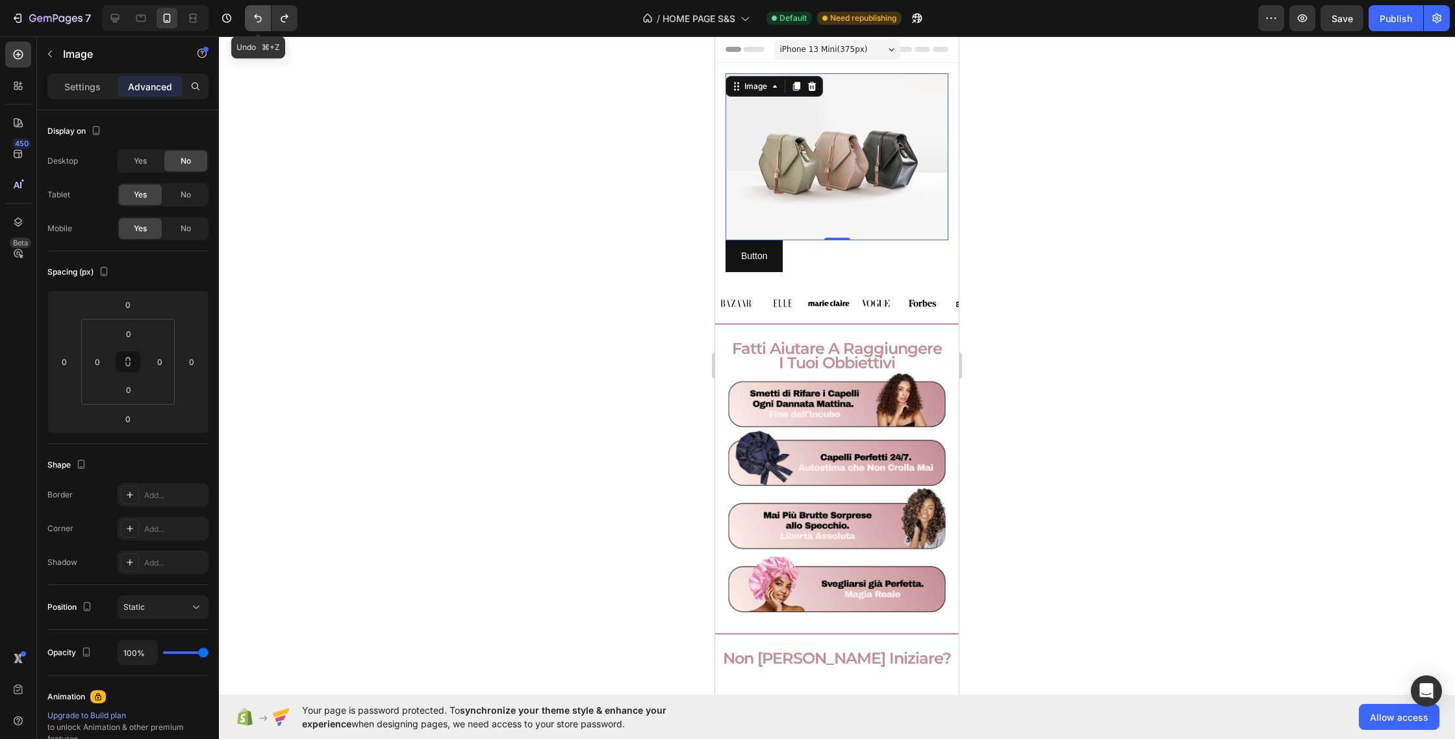
click at [253, 14] on icon "Undo/Redo" at bounding box center [257, 18] width 13 height 13
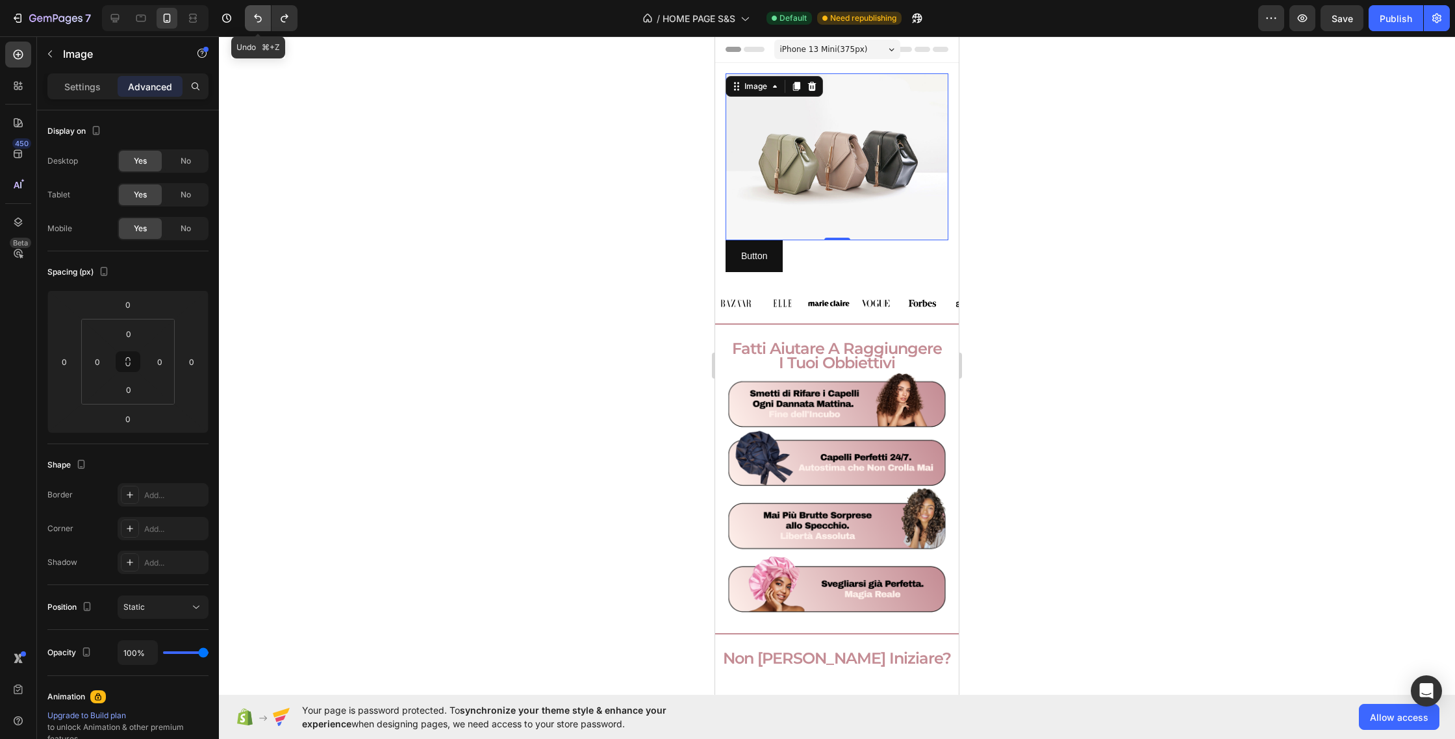
click at [253, 14] on icon "Undo/Redo" at bounding box center [257, 18] width 13 height 13
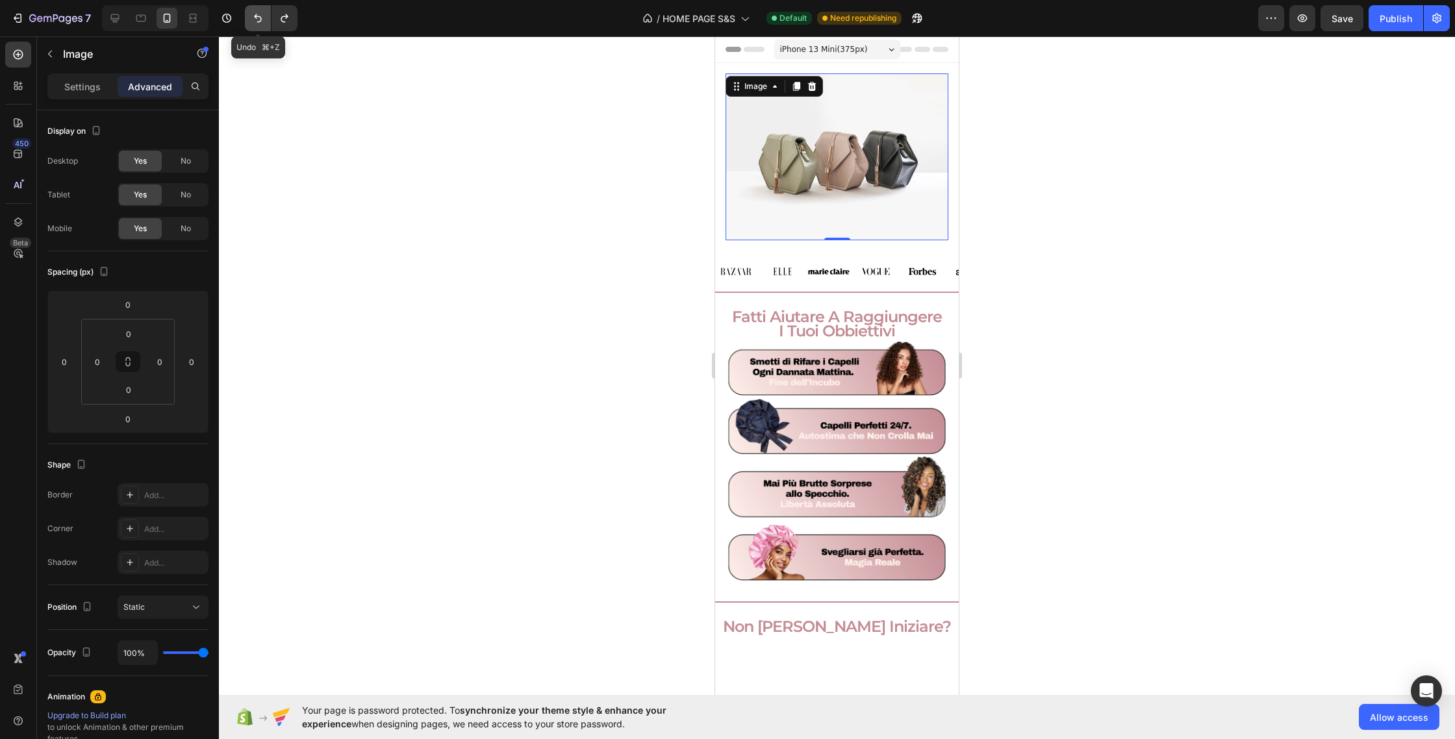
click at [253, 14] on icon "Undo/Redo" at bounding box center [257, 18] width 13 height 13
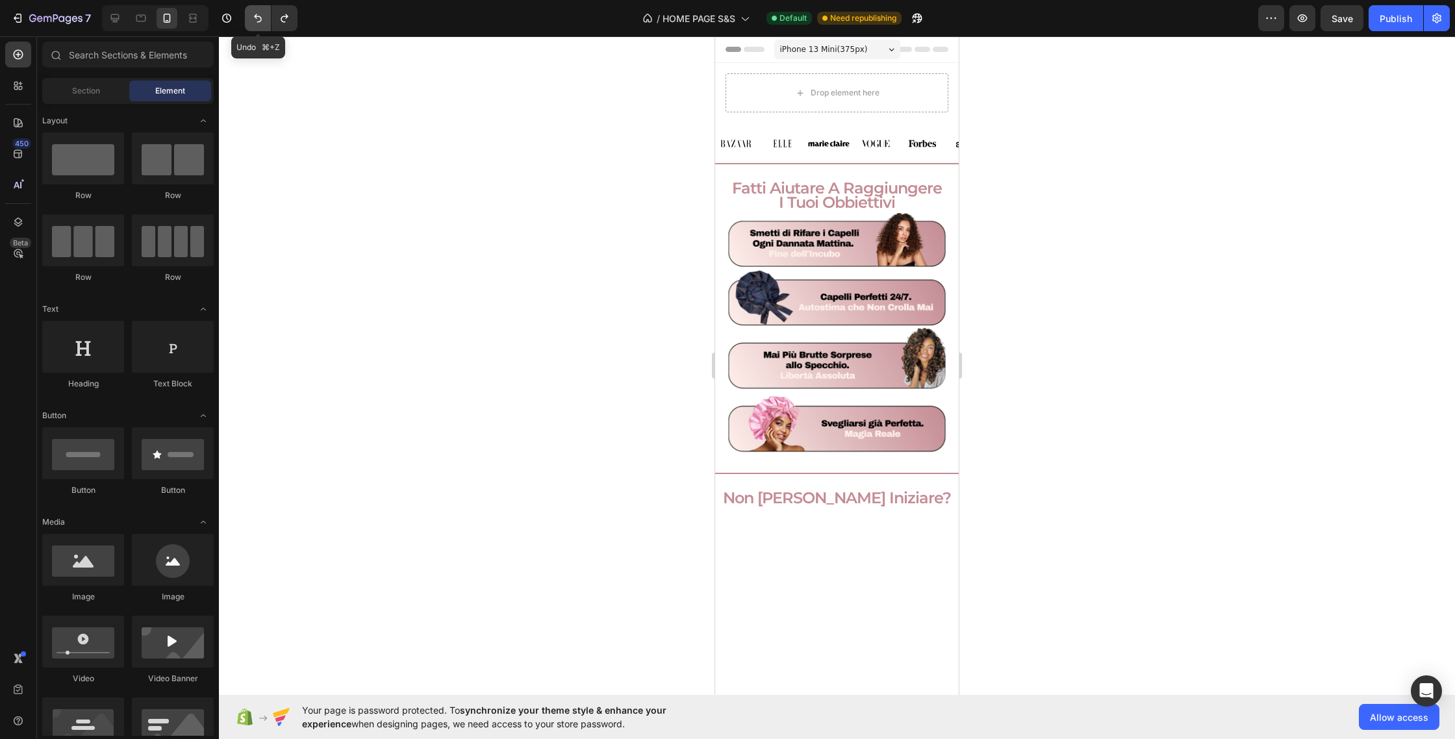
click at [253, 14] on icon "Undo/Redo" at bounding box center [257, 18] width 13 height 13
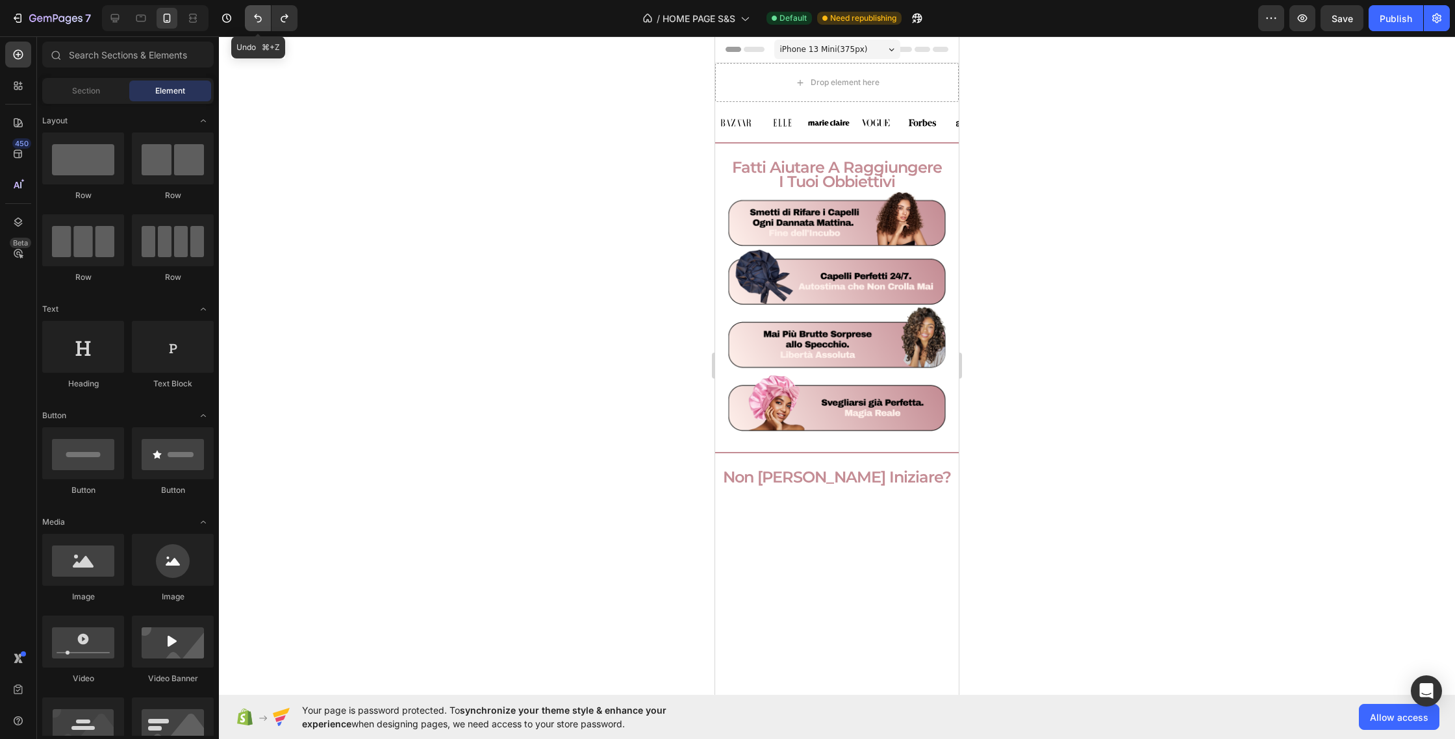
click at [253, 14] on icon "Undo/Redo" at bounding box center [257, 18] width 13 height 13
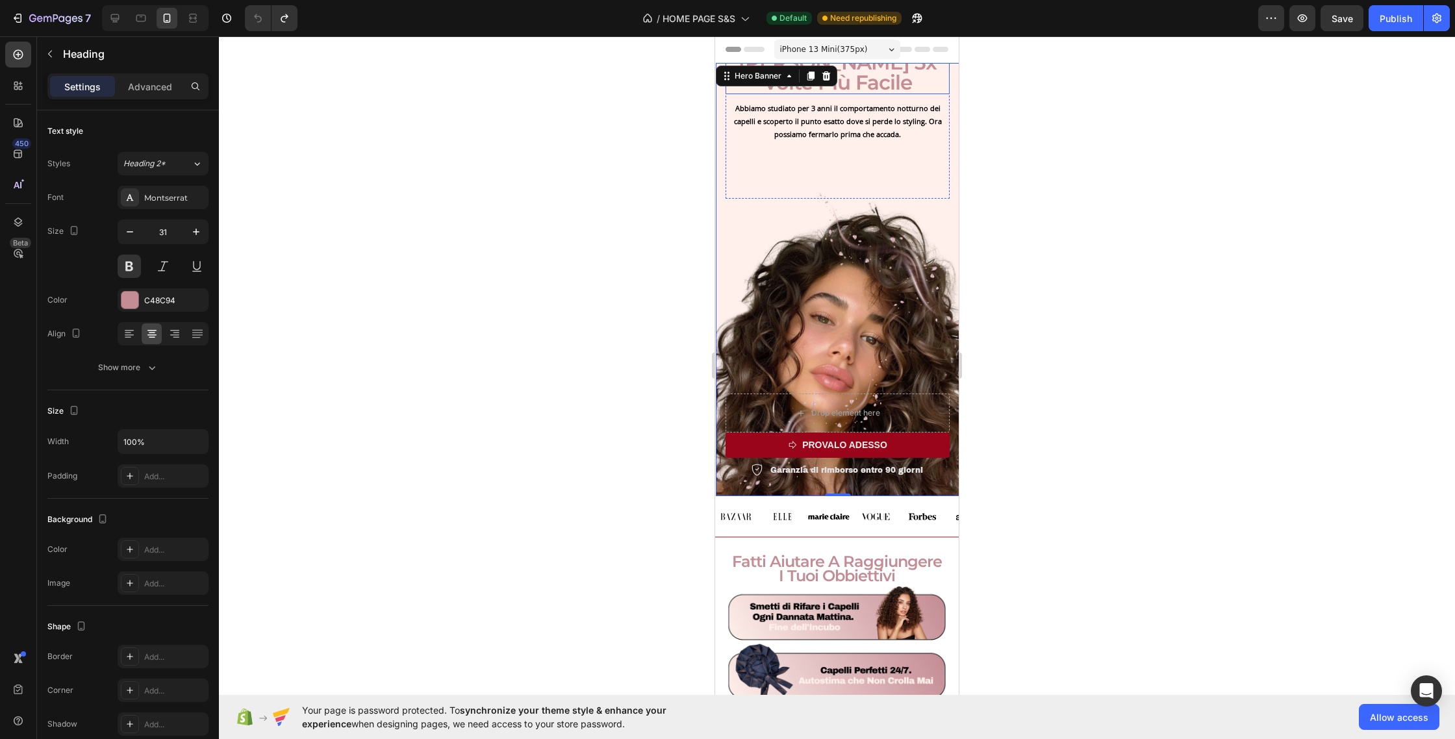
click at [868, 79] on h2 "Con Noi Mantenere Lo Styling Sarà 3x Volte Più Facile" at bounding box center [838, 52] width 224 height 83
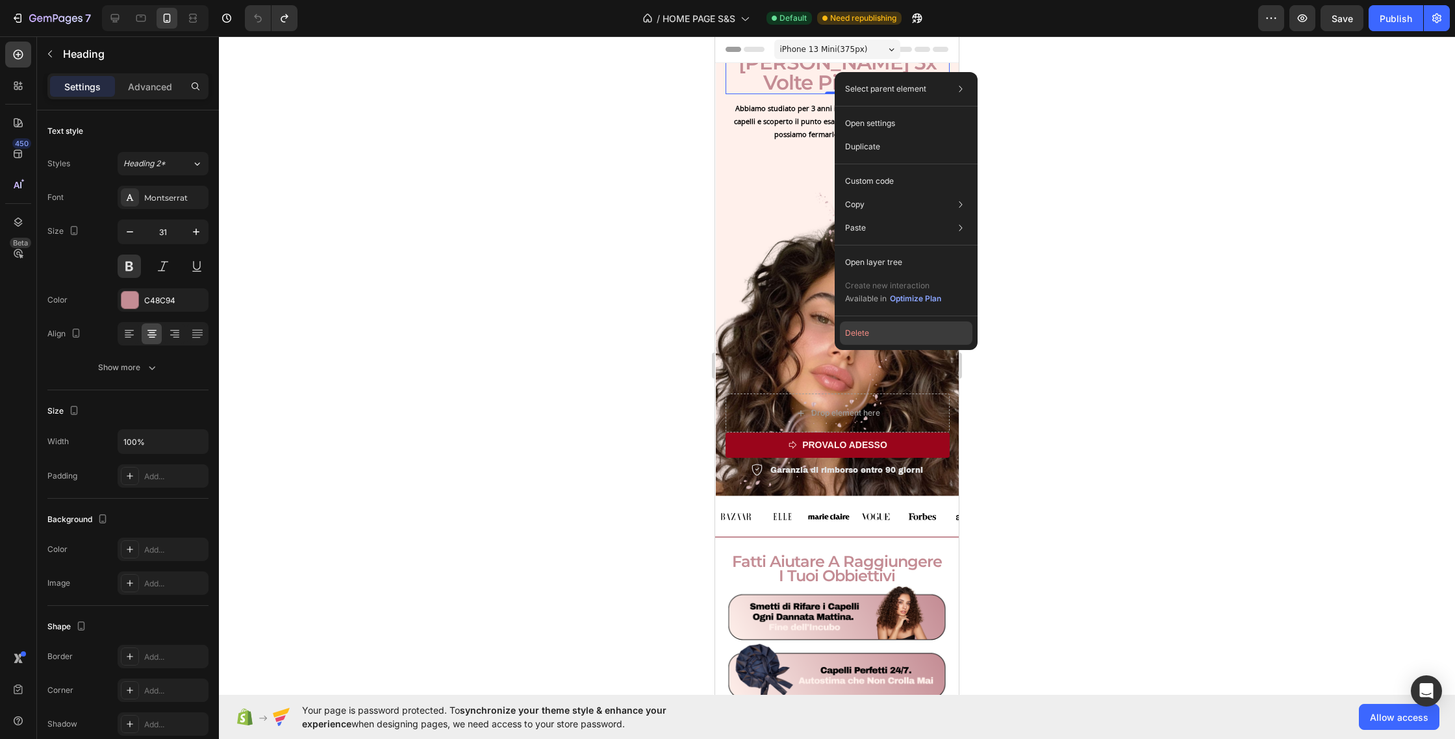
drag, startPoint x: 872, startPoint y: 337, endPoint x: 152, endPoint y: 265, distance: 723.4
click at [872, 337] on button "Delete" at bounding box center [906, 333] width 133 height 23
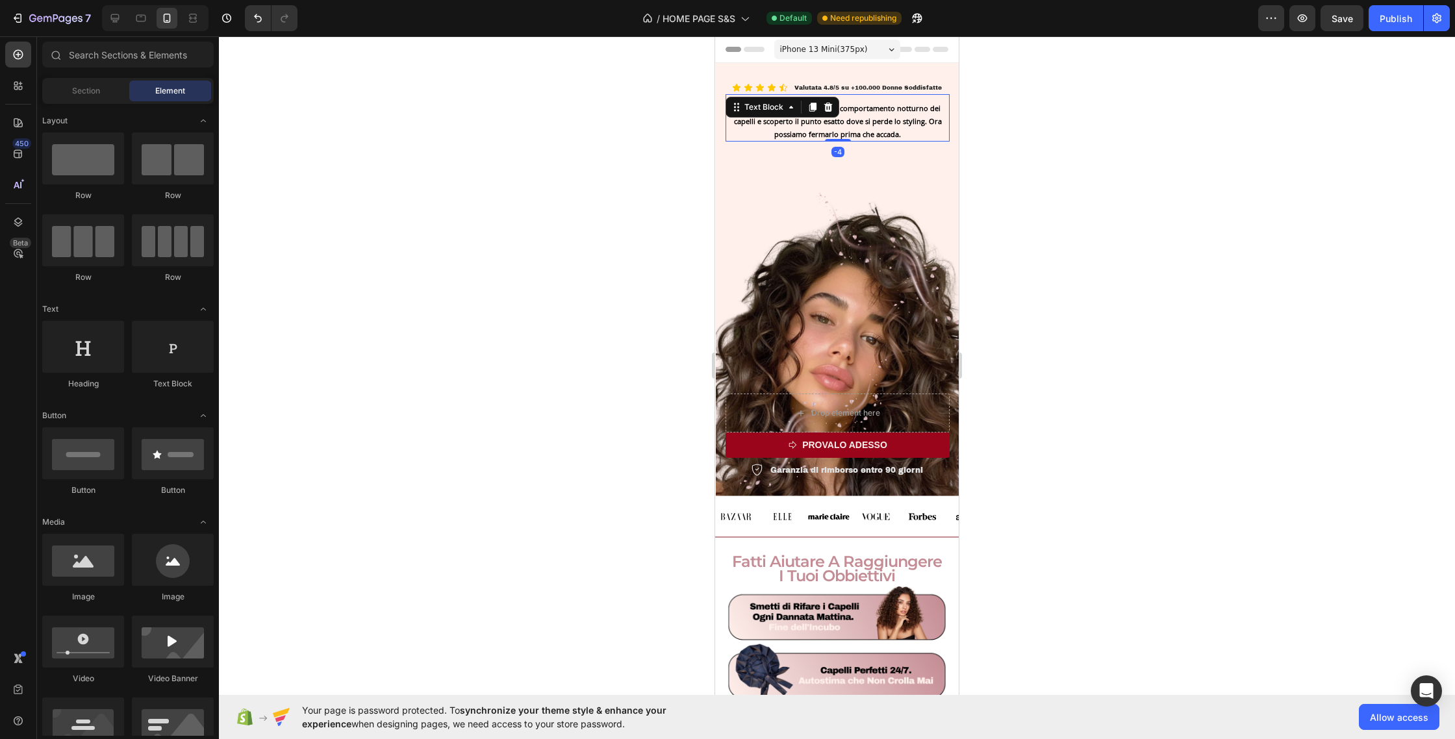
click at [845, 110] on p "Abbiamo studiato per 3 anni il comportamento notturno dei capelli e scoperto il…" at bounding box center [838, 121] width 222 height 38
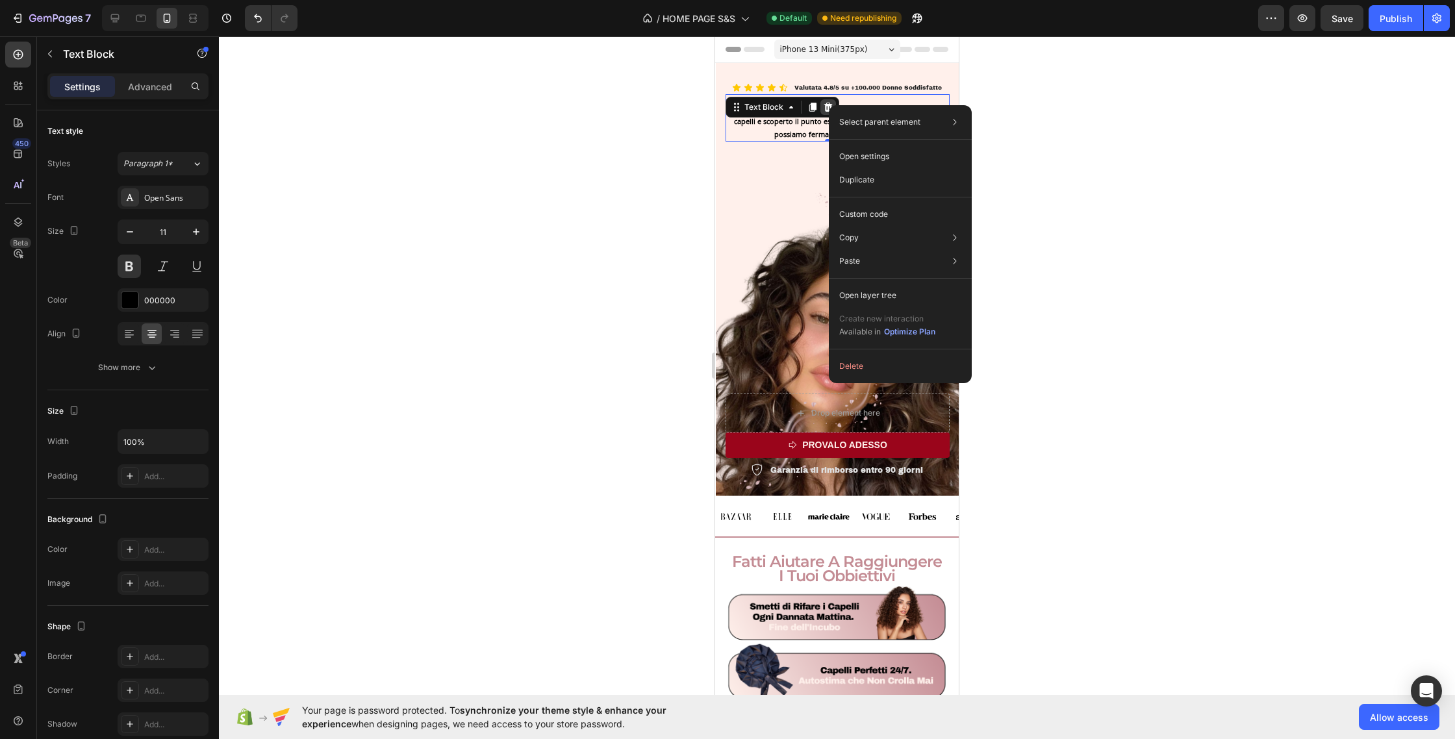
click at [829, 105] on div "Select parent element Section Hero Banner Row 2 cols Text Block Open settings D…" at bounding box center [900, 244] width 143 height 278
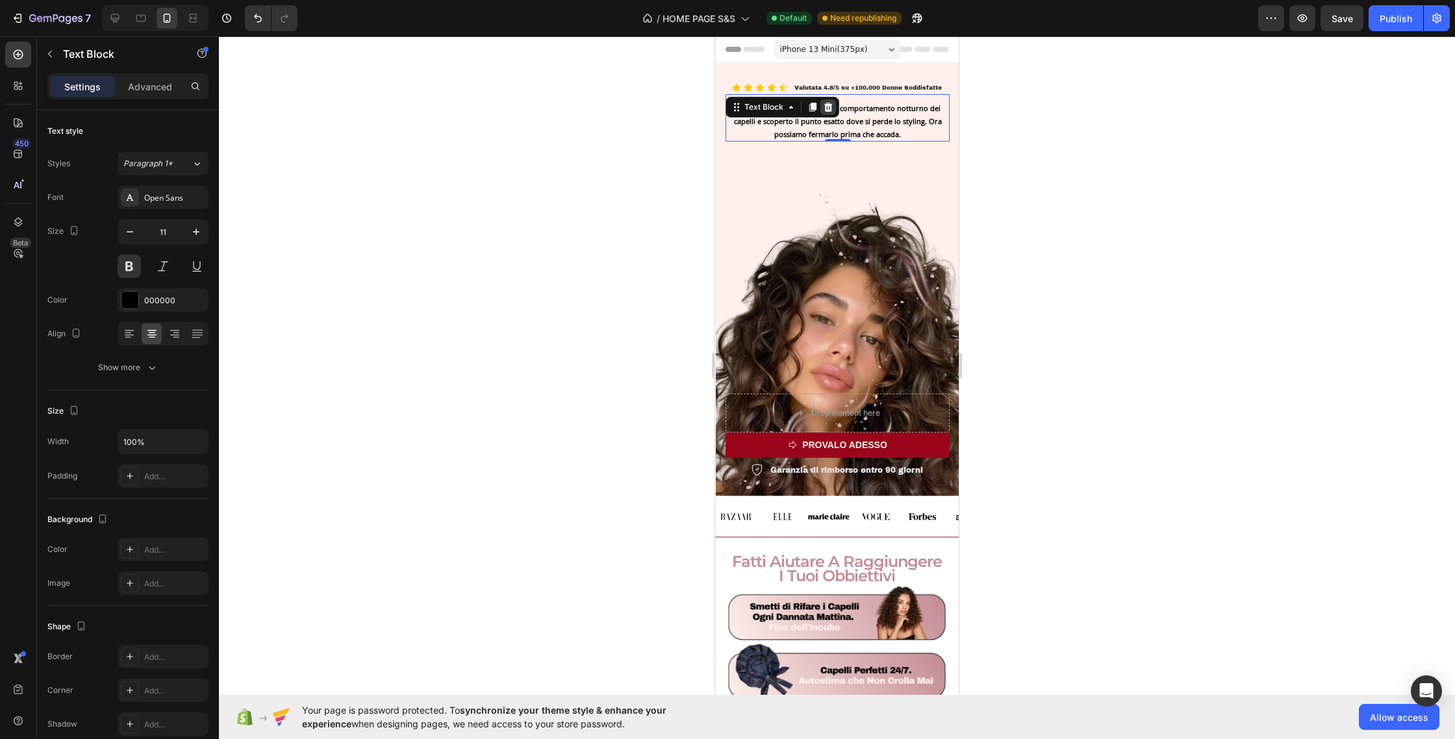
click at [826, 108] on icon at bounding box center [828, 107] width 8 height 9
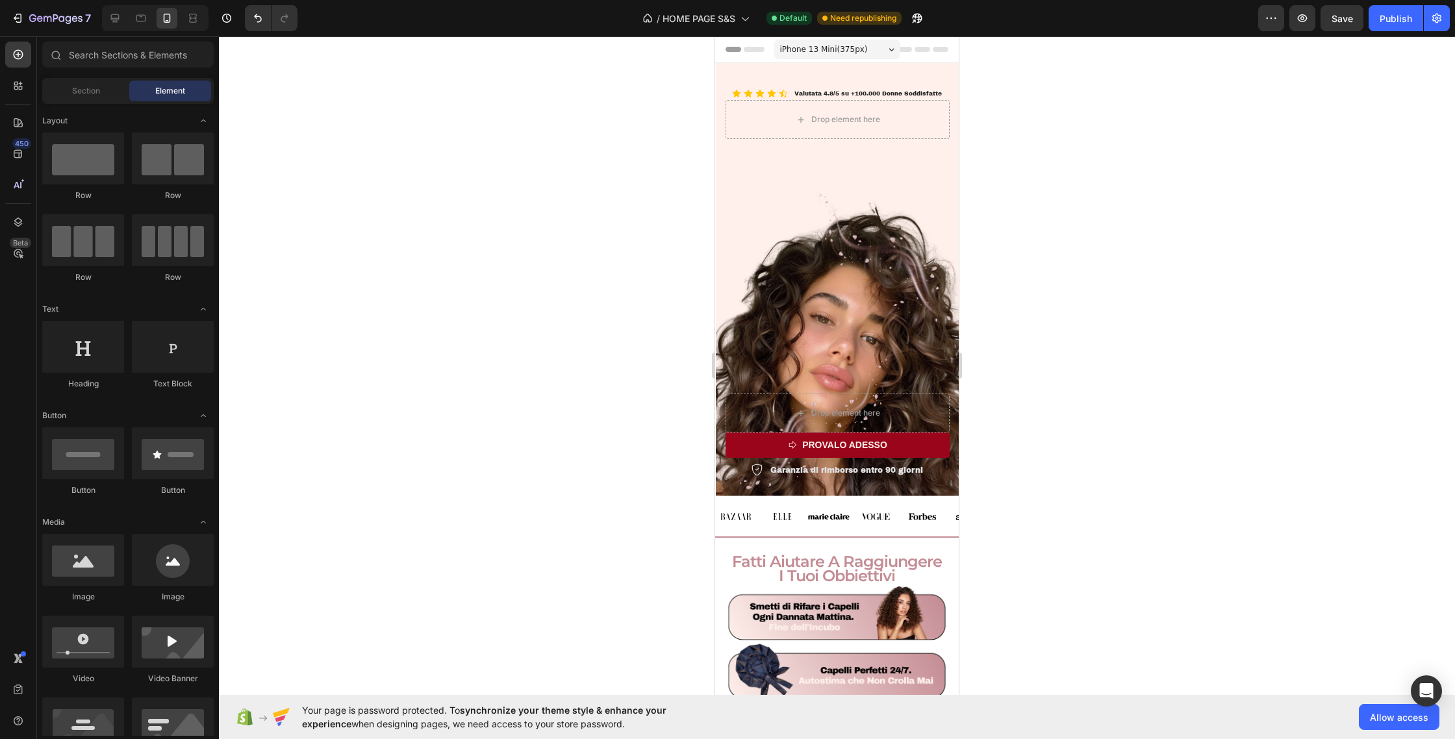
drag, startPoint x: 827, startPoint y: 51, endPoint x: 829, endPoint y: 65, distance: 14.4
click at [827, 51] on span "iPhone 13 Mini ( 375 px)" at bounding box center [824, 49] width 88 height 13
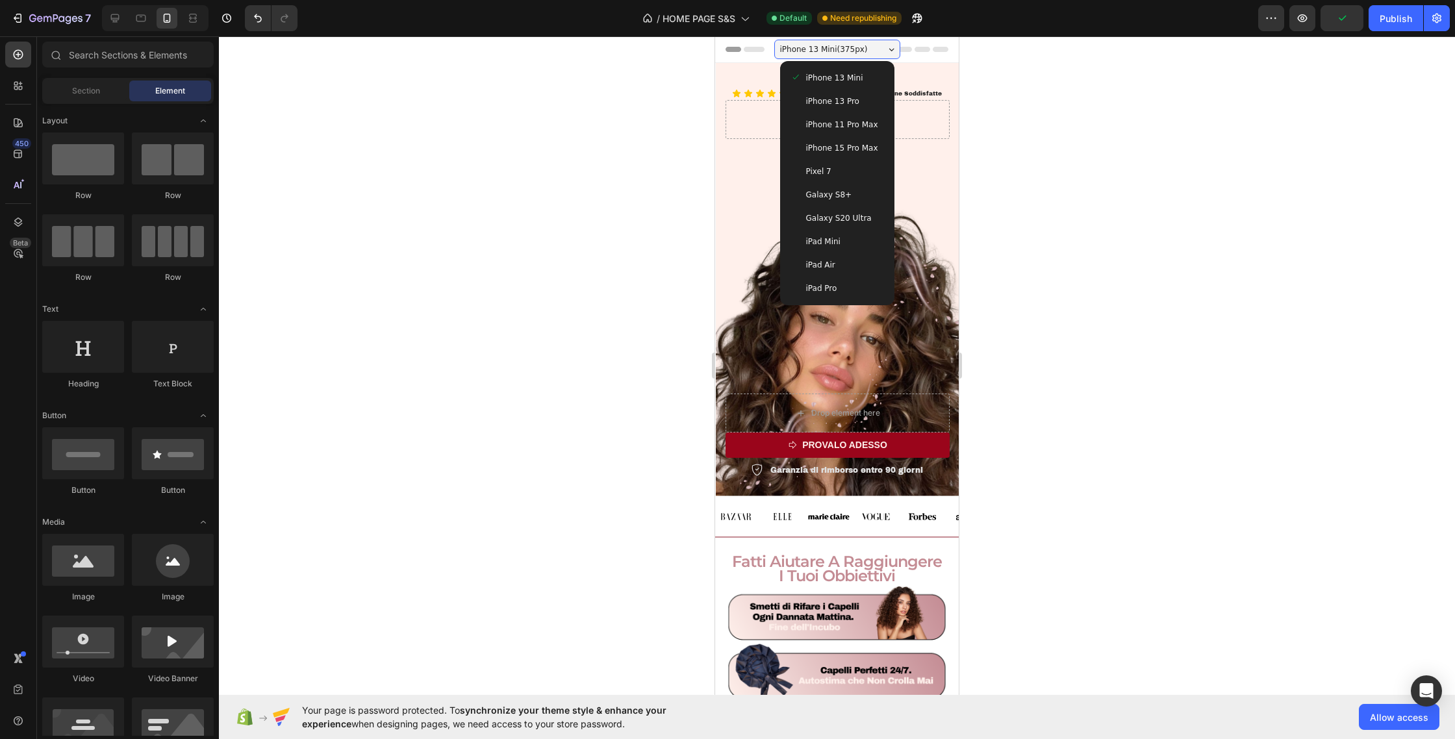
click at [839, 118] on span "iPhone 11 Pro Max" at bounding box center [842, 124] width 72 height 13
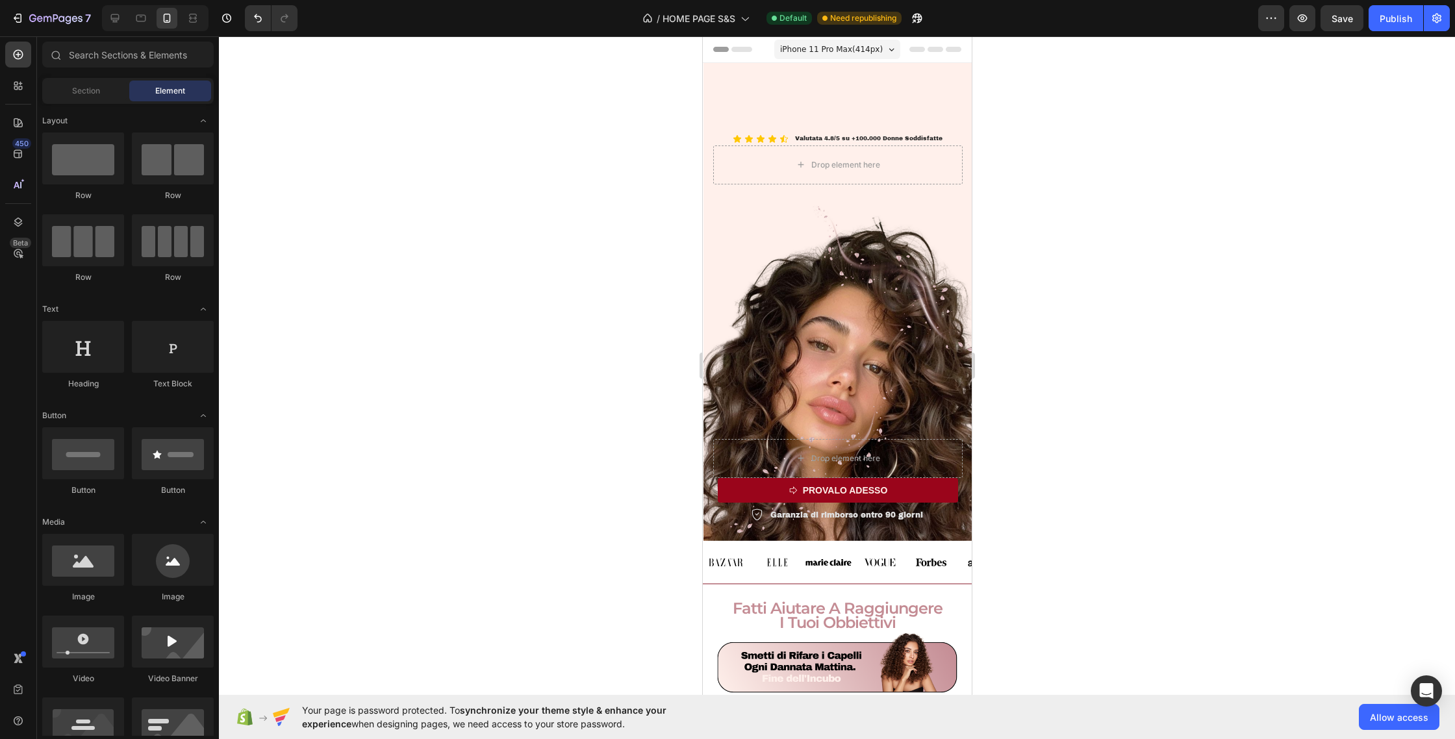
drag, startPoint x: 840, startPoint y: 42, endPoint x: 841, endPoint y: 57, distance: 14.4
click at [840, 42] on div "iPhone 11 Pro Max ( 414 px)" at bounding box center [837, 49] width 126 height 19
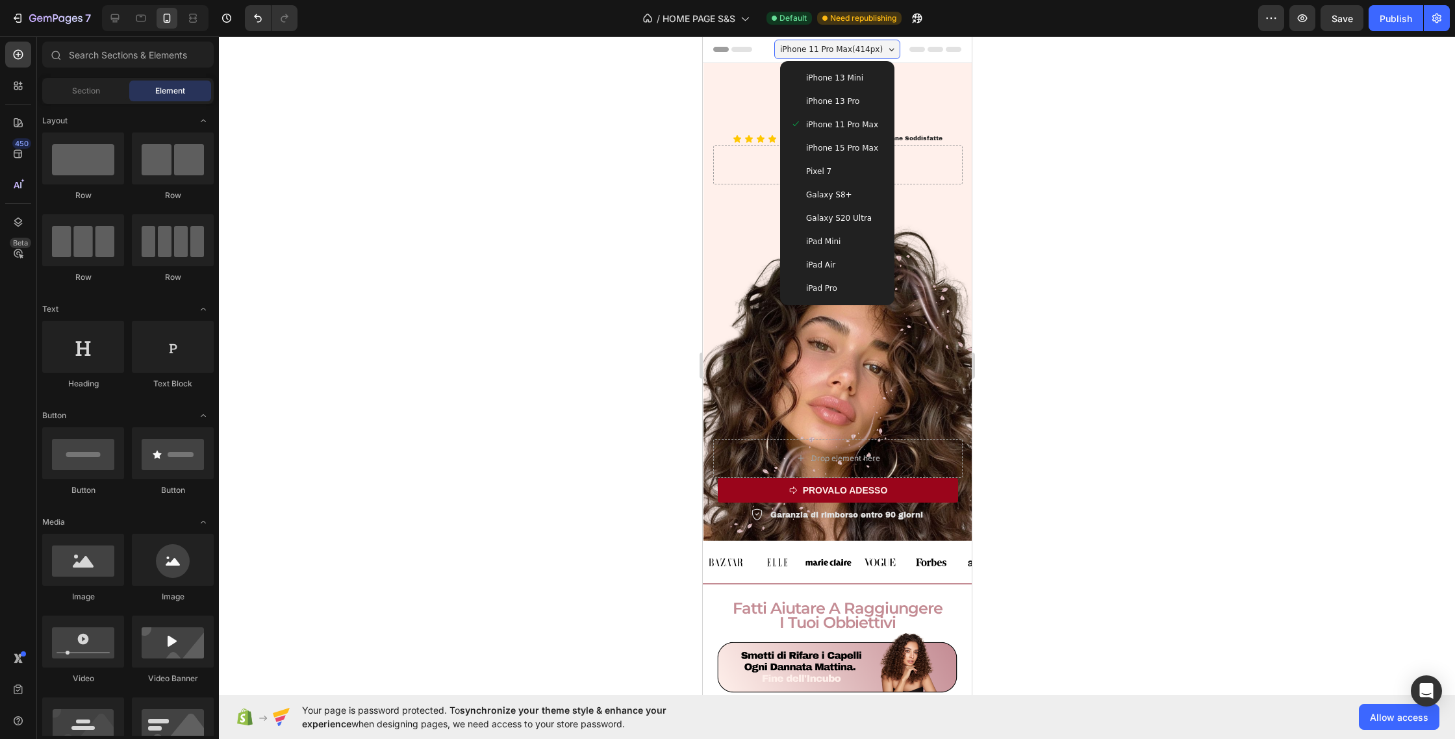
click at [844, 105] on span "iPhone 13 Pro" at bounding box center [832, 101] width 53 height 13
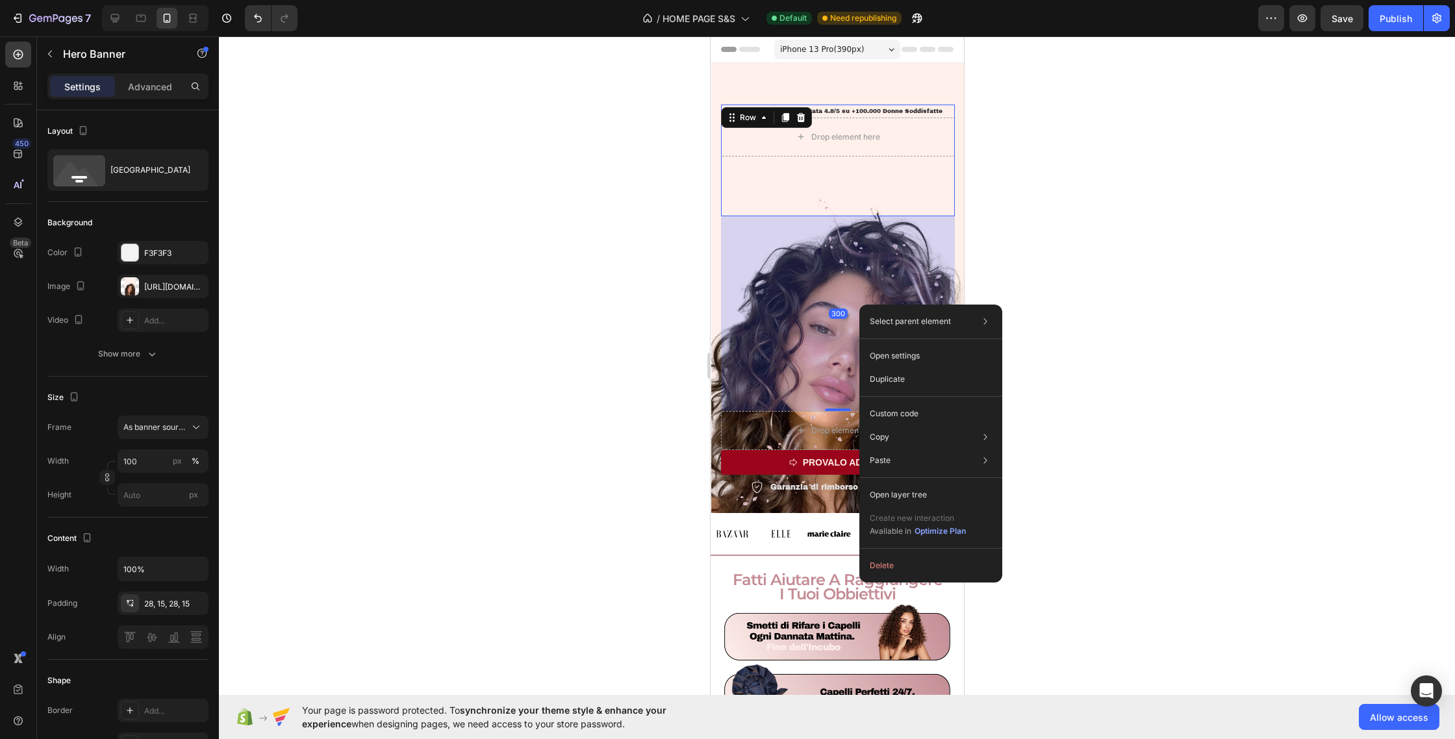
click at [774, 185] on div "Icon Icon Icon Icon Icon Icon List Valutata 4.8/5 su +100.000 Donne Soddisfatte…" at bounding box center [837, 161] width 234 height 112
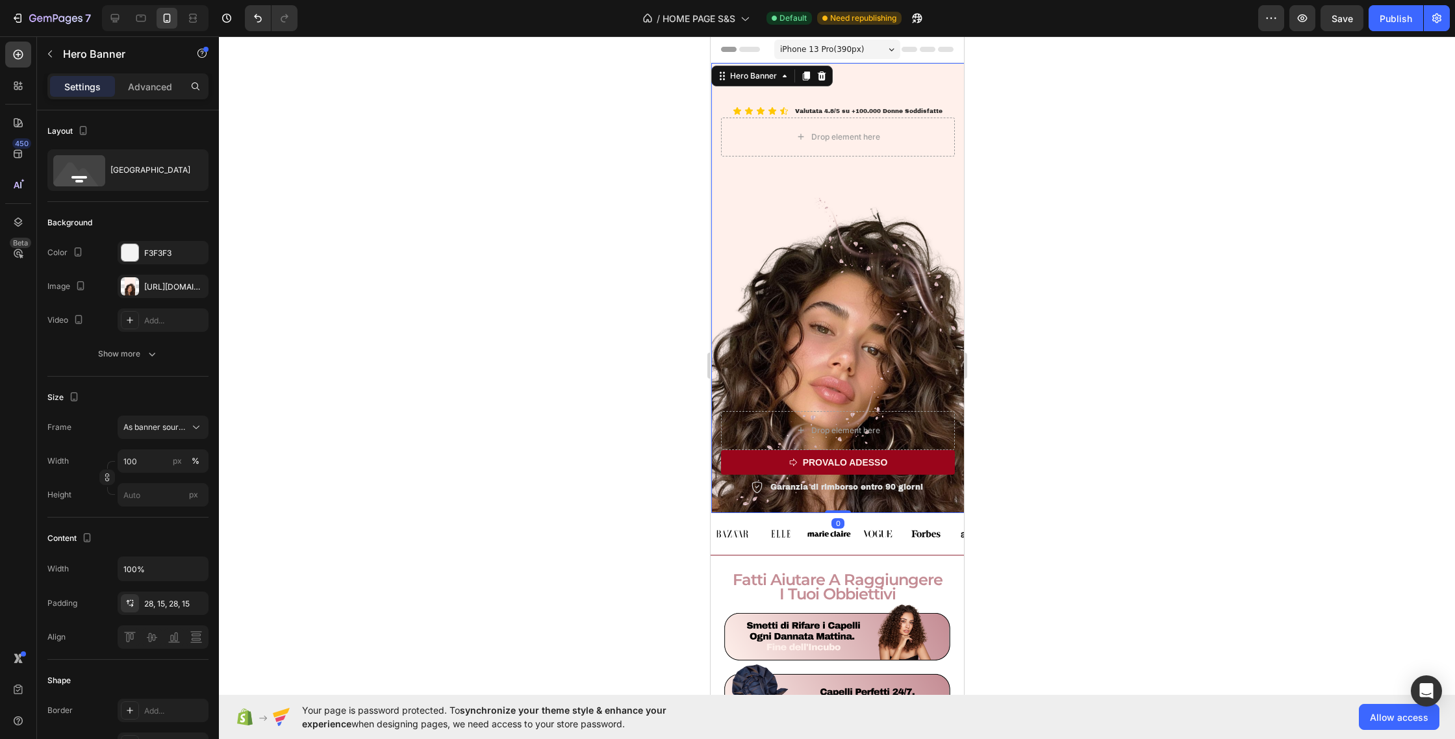
click at [714, 191] on div "Icon Icon Icon Icon Icon Icon List Valutata 4.8/5 su +100.000 Donne Soddisfatte…" at bounding box center [837, 299] width 253 height 427
click at [164, 281] on div "https://cdn.shopify.com/s/files/1/0903/7417/7155/files/gempages_554226540506776…" at bounding box center [163, 287] width 38 height 12
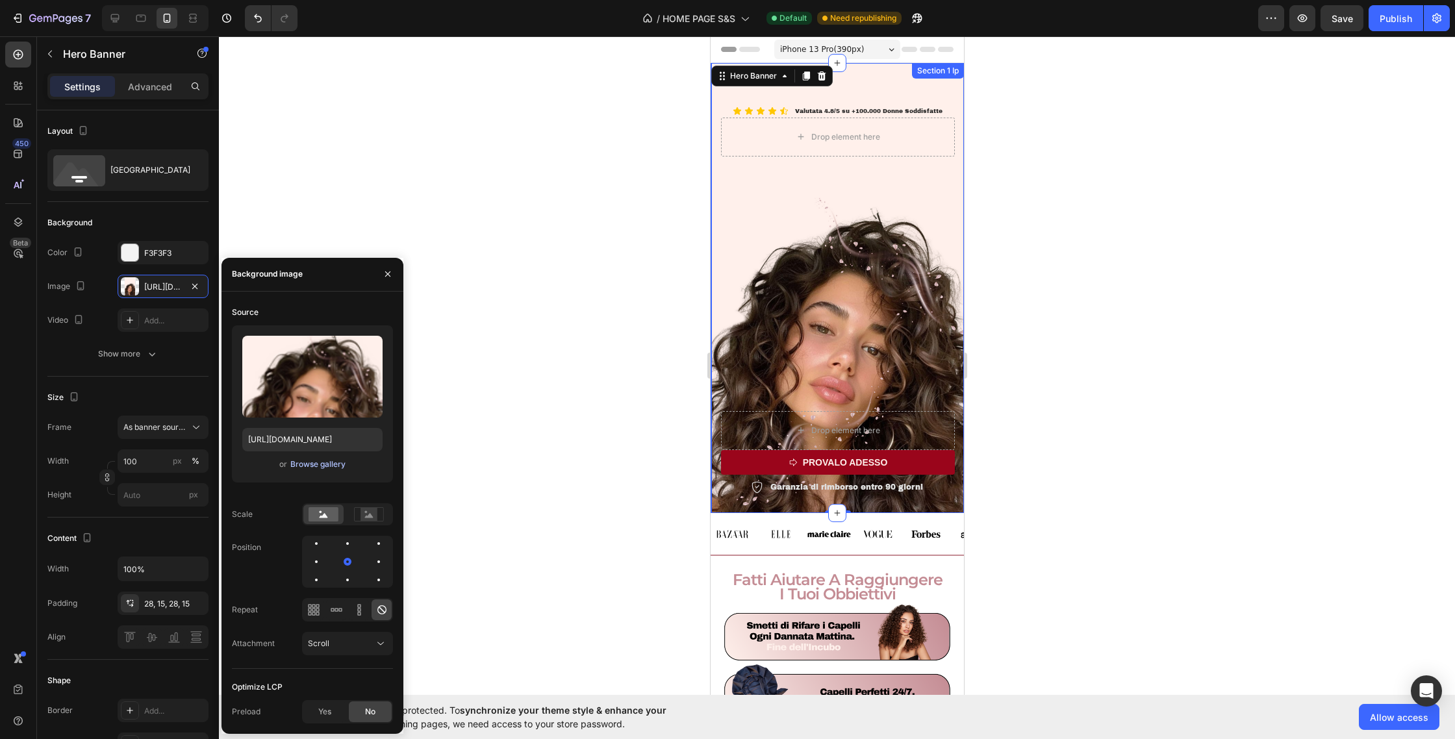
click at [330, 466] on div "Browse gallery" at bounding box center [317, 465] width 55 height 12
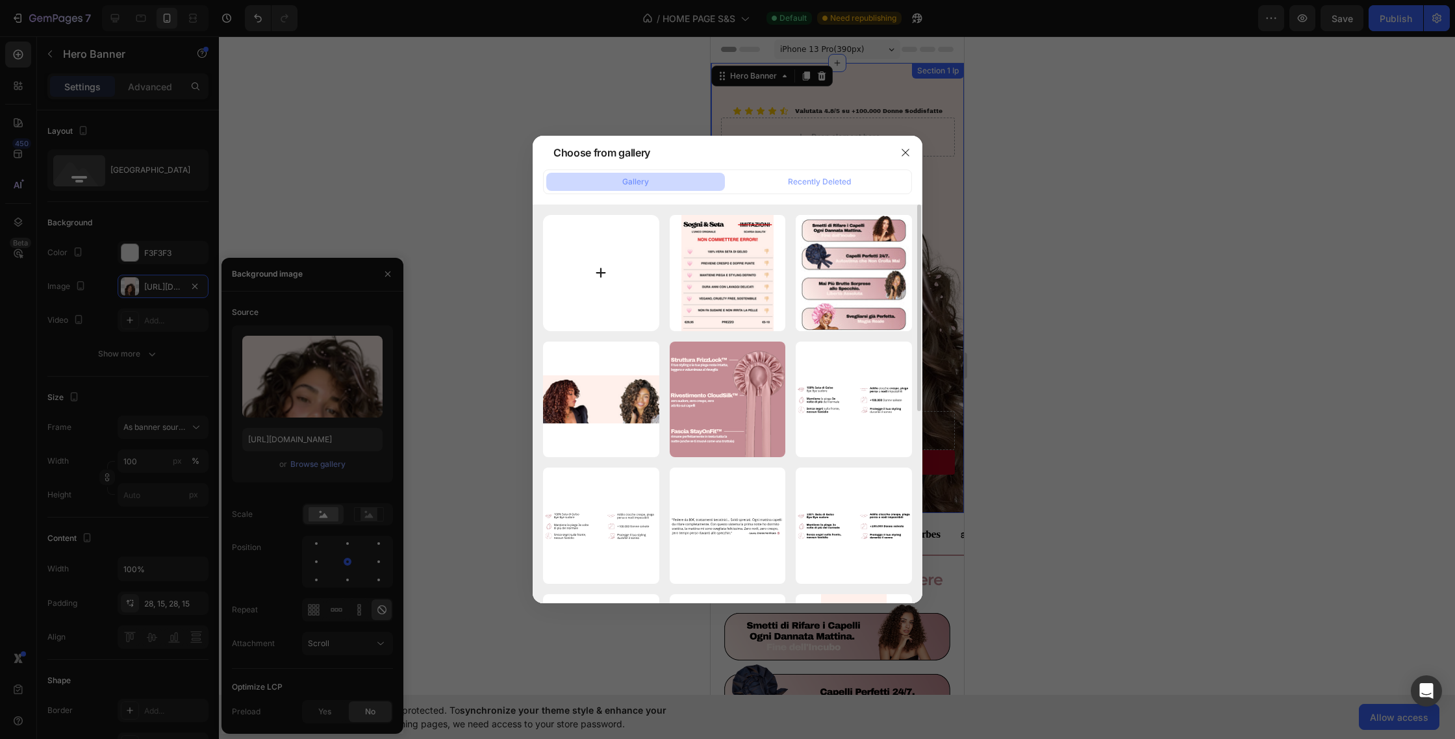
click at [618, 261] on input "file" at bounding box center [601, 273] width 116 height 116
click at [574, 277] on input "file" at bounding box center [601, 273] width 116 height 116
type input "C:\fakepath\Progetto senza titolo-22.png"
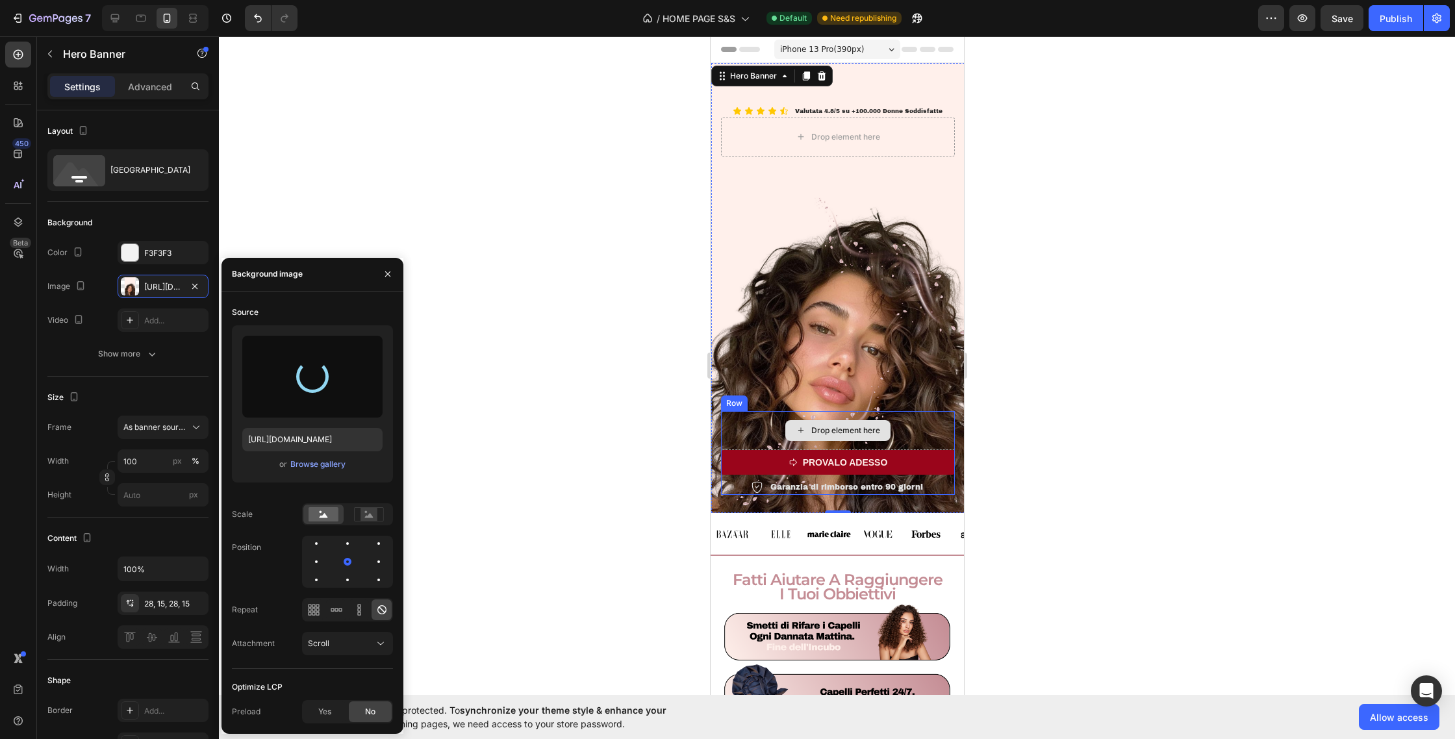
type input "[URL][DOMAIN_NAME]"
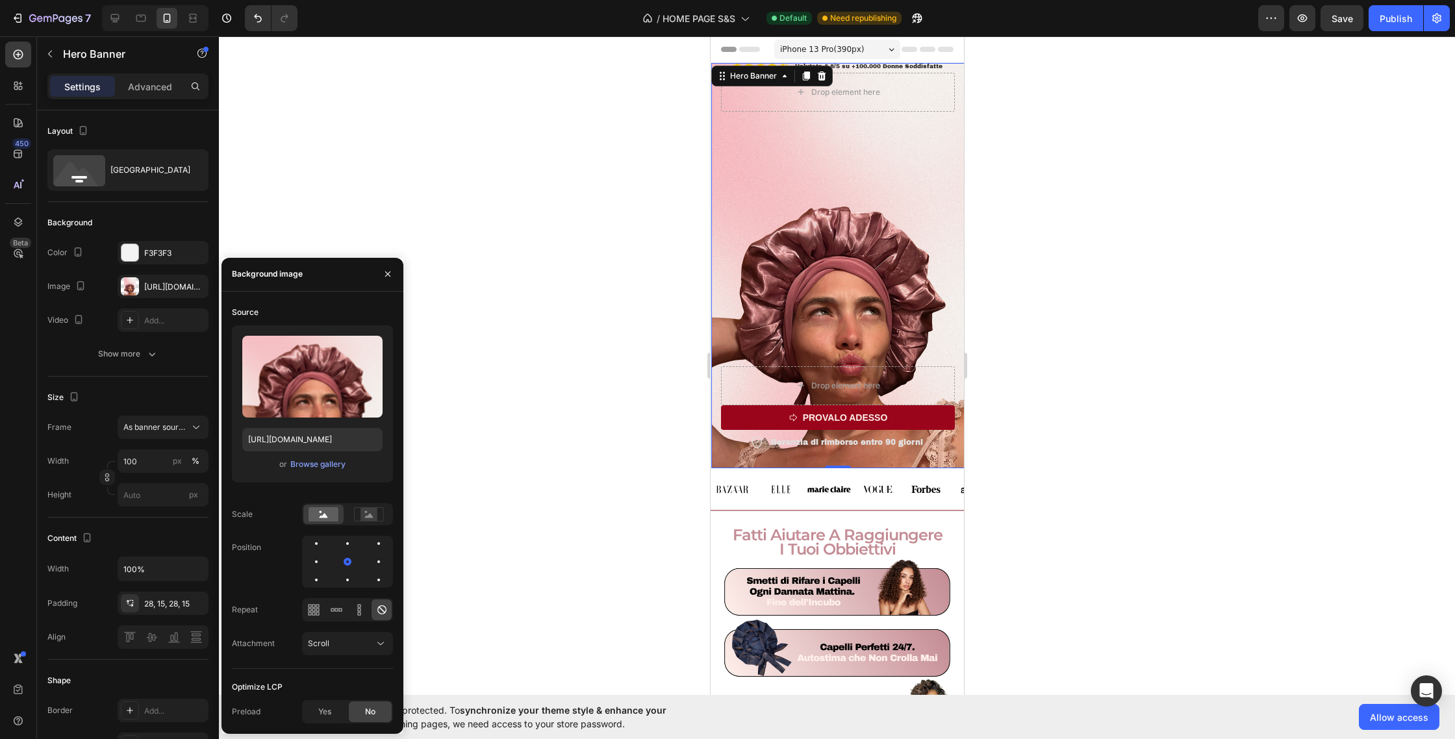
click at [867, 47] on div "iPhone 13 Pro ( 390 px)" at bounding box center [837, 49] width 126 height 19
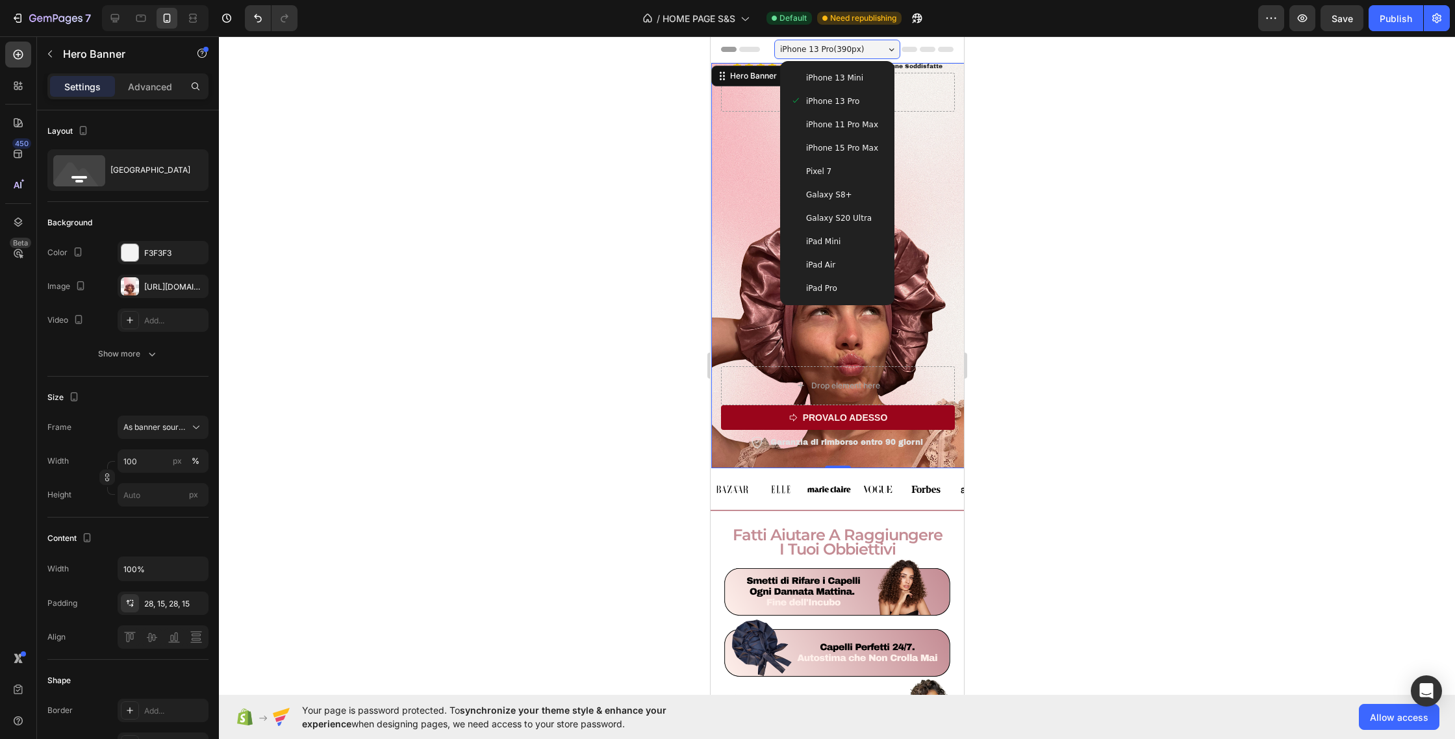
click at [855, 79] on span "iPhone 13 Mini" at bounding box center [834, 77] width 57 height 13
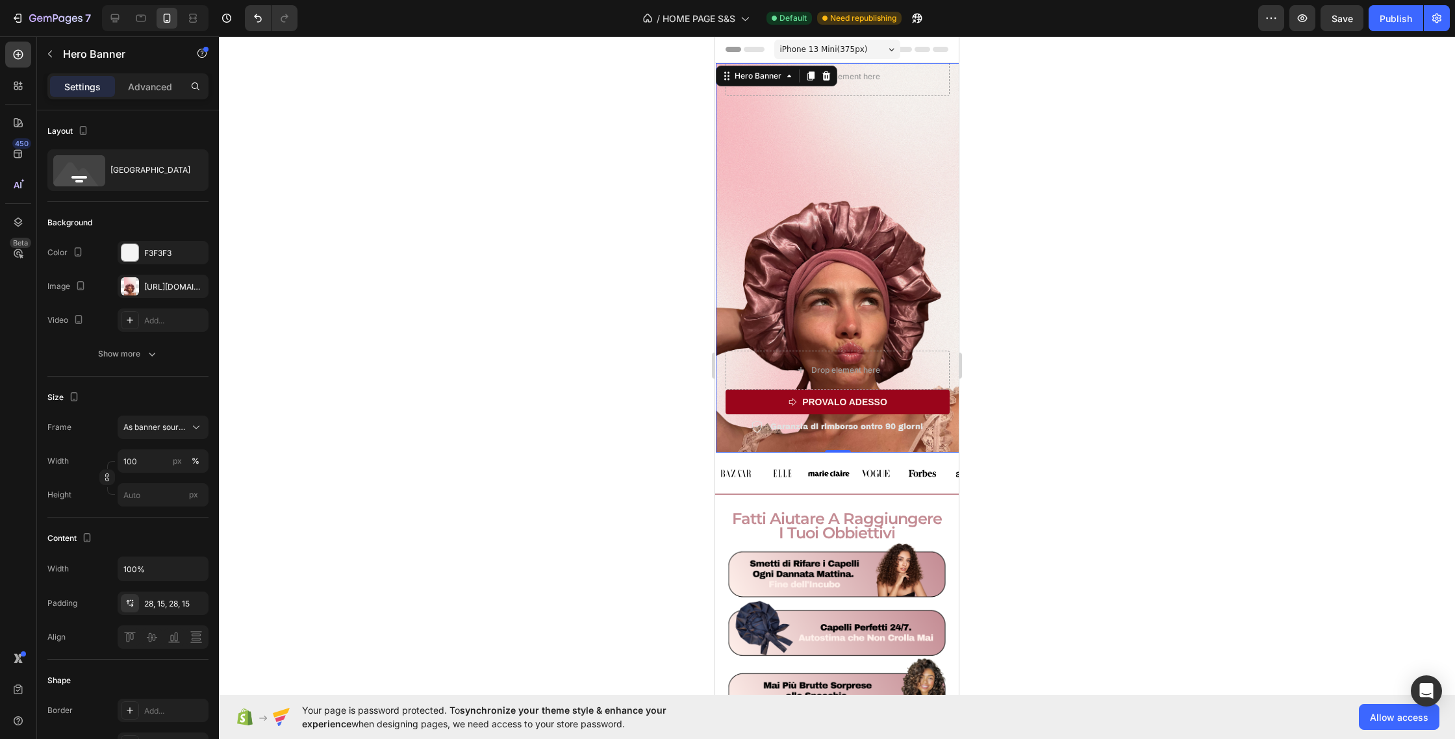
drag, startPoint x: 867, startPoint y: 46, endPoint x: 870, endPoint y: 58, distance: 12.1
click at [867, 46] on div "iPhone 13 Mini ( 375 px)" at bounding box center [837, 49] width 126 height 19
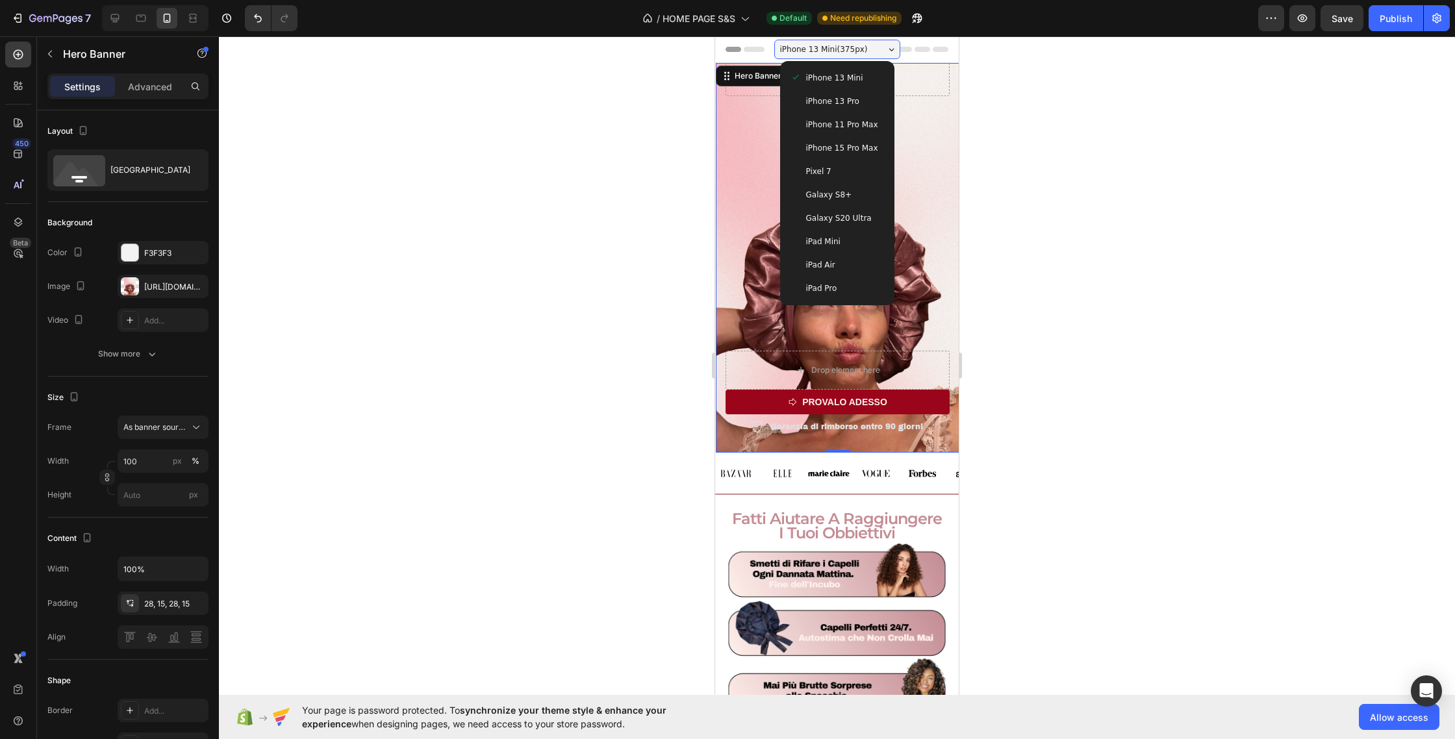
drag, startPoint x: 871, startPoint y: 155, endPoint x: 881, endPoint y: 155, distance: 9.7
click at [871, 155] on div "iPhone 15 Pro Max" at bounding box center [837, 147] width 104 height 23
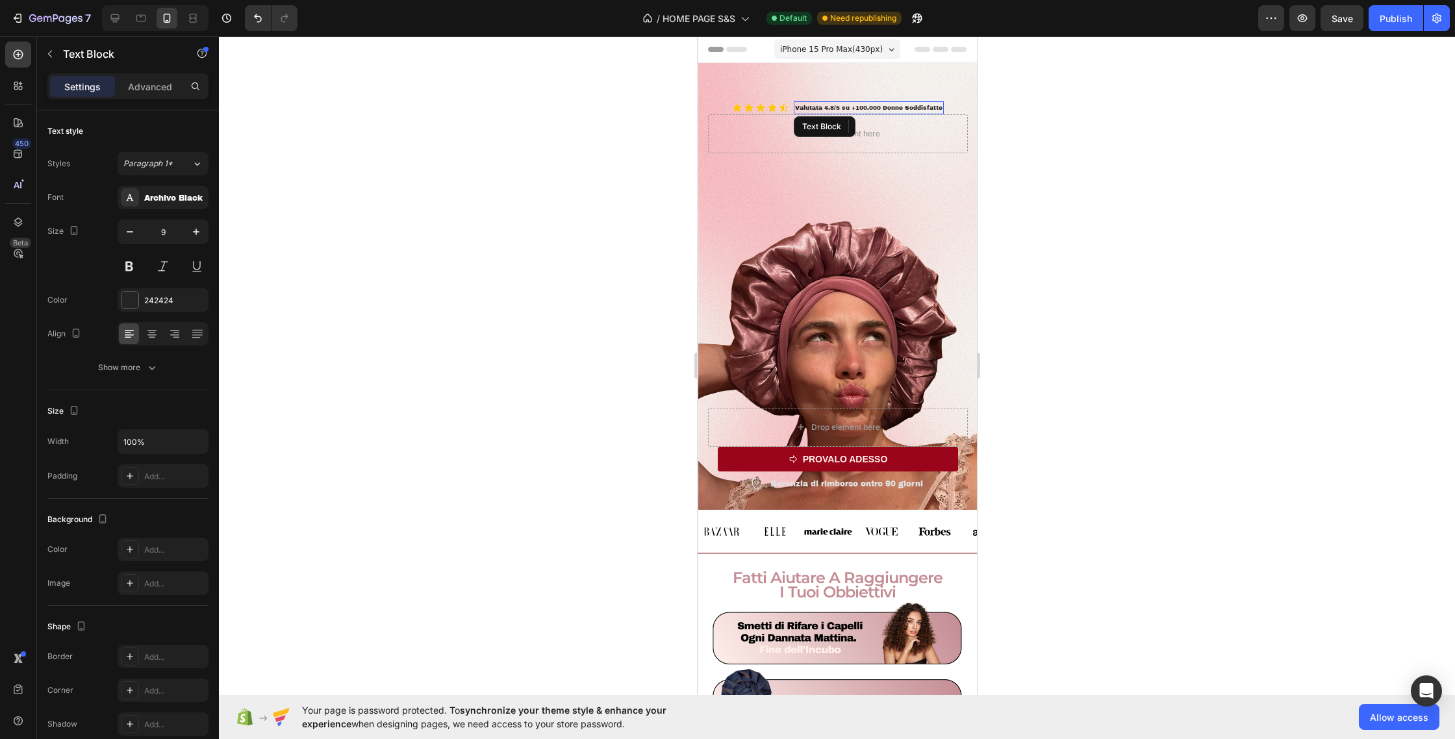
click at [889, 107] on p "Valutata 4.8/5 su +100.000 Donne Soddisfatte" at bounding box center [868, 108] width 147 height 10
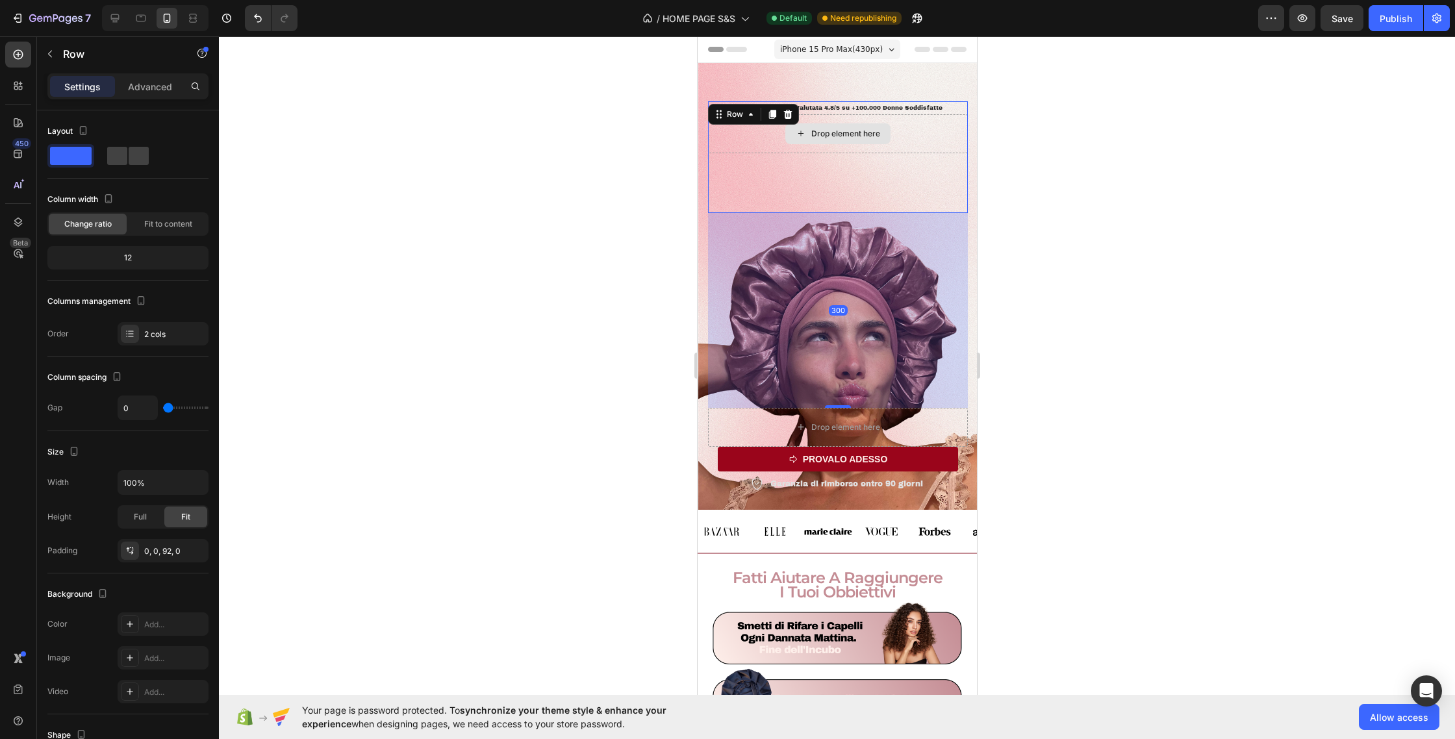
click at [745, 127] on div "Drop element here" at bounding box center [837, 133] width 260 height 39
click at [847, 55] on span "iPhone 15 Pro Max ( 430 px)" at bounding box center [831, 49] width 103 height 13
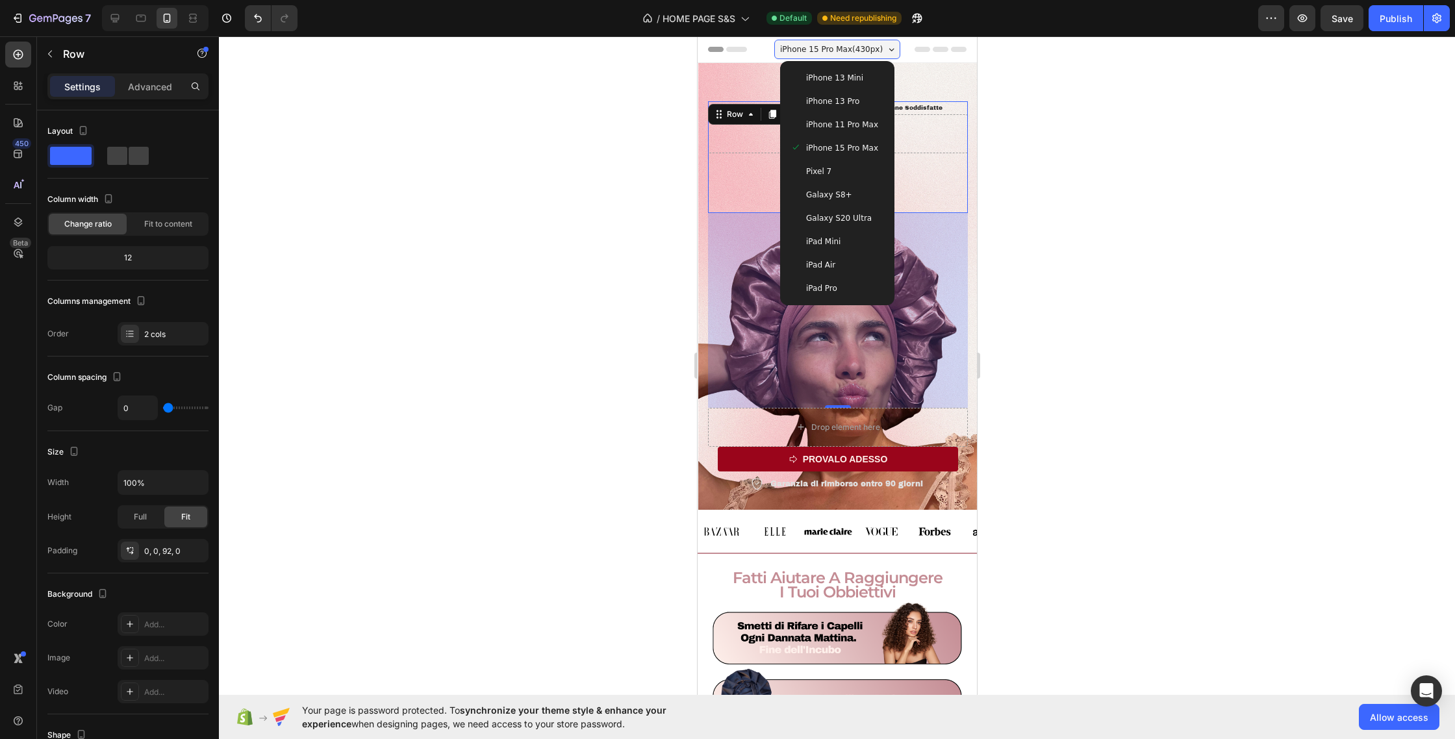
click at [851, 84] on div "iPhone 13 Mini" at bounding box center [837, 77] width 104 height 23
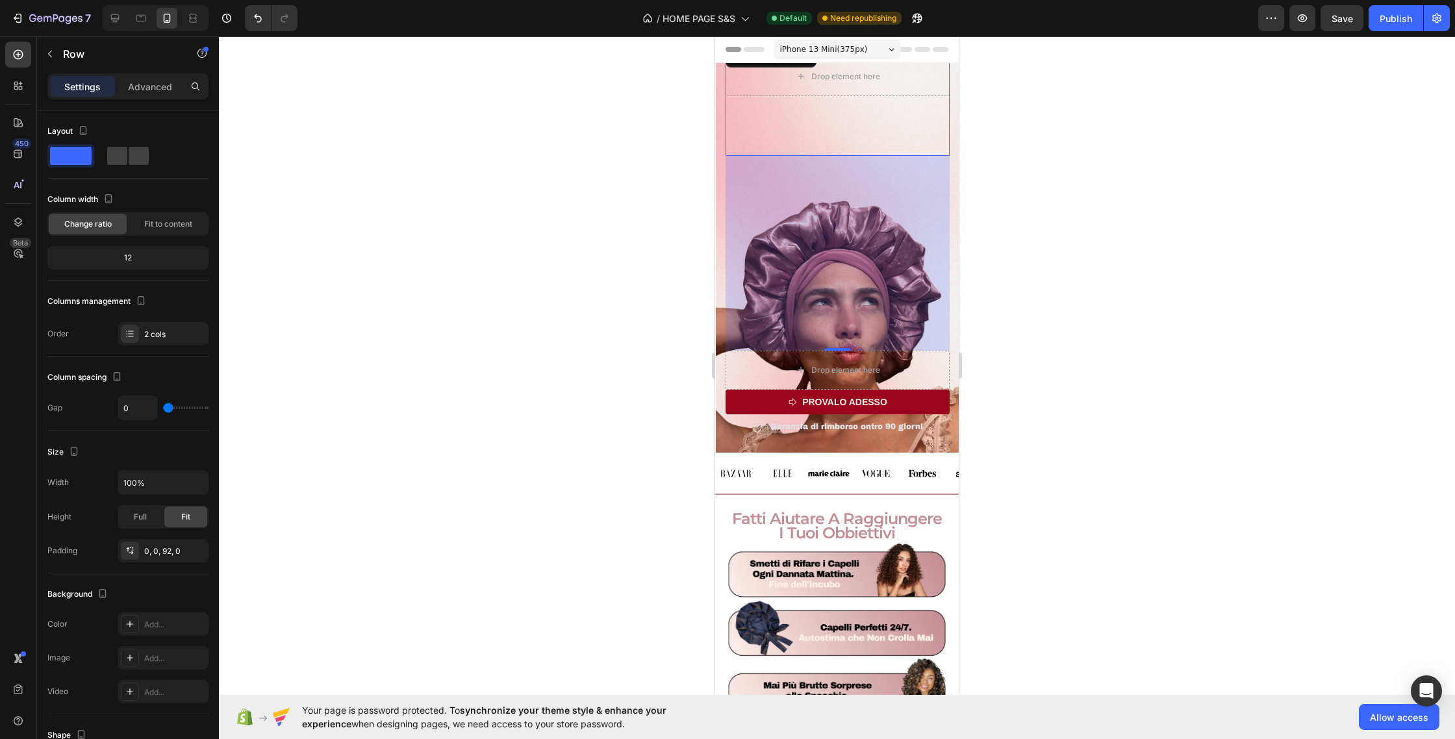
click at [937, 146] on div "Icon Icon Icon Icon Icon Icon List Valutata 4.8/5 su +100.000 Donne Soddisfatte…" at bounding box center [838, 100] width 224 height 112
click at [1065, 142] on div at bounding box center [837, 387] width 1236 height 703
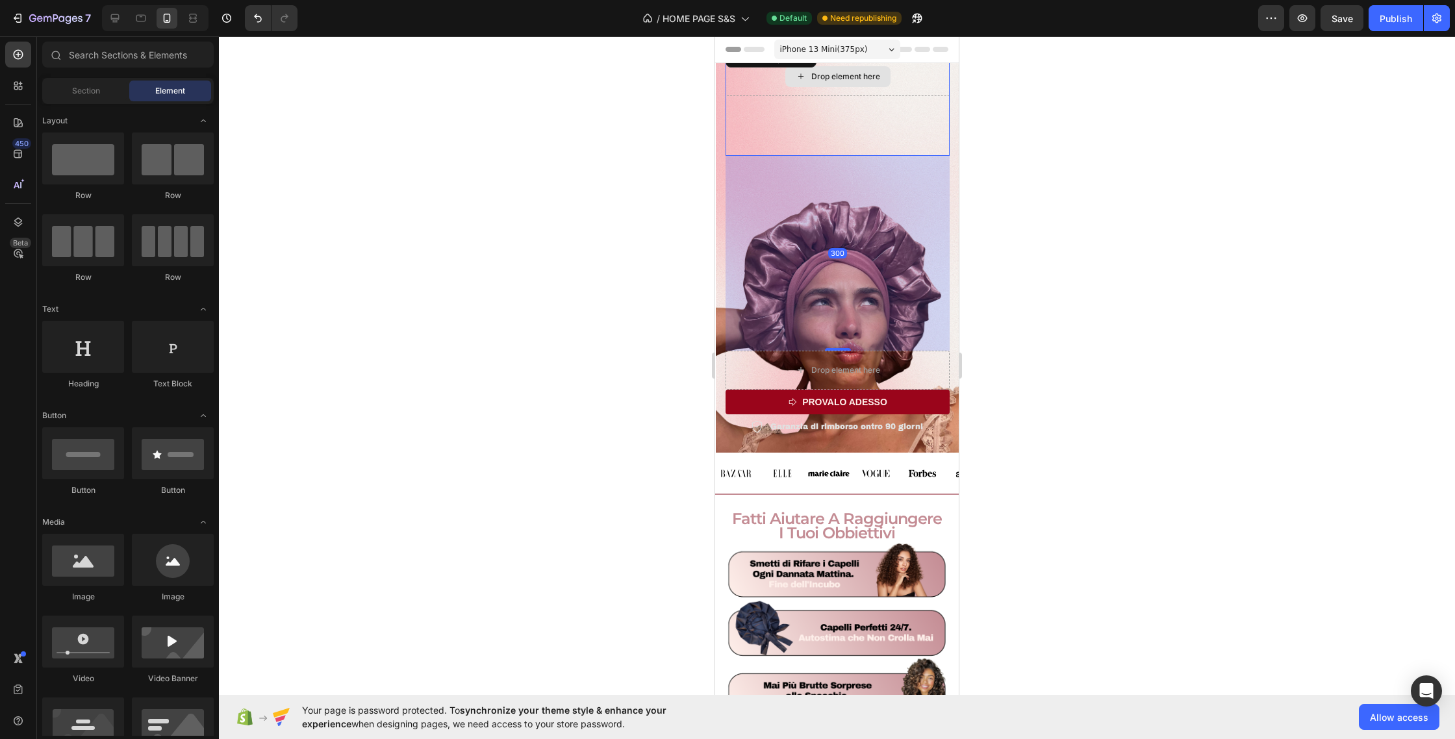
click at [887, 95] on div "Drop element here" at bounding box center [838, 76] width 224 height 39
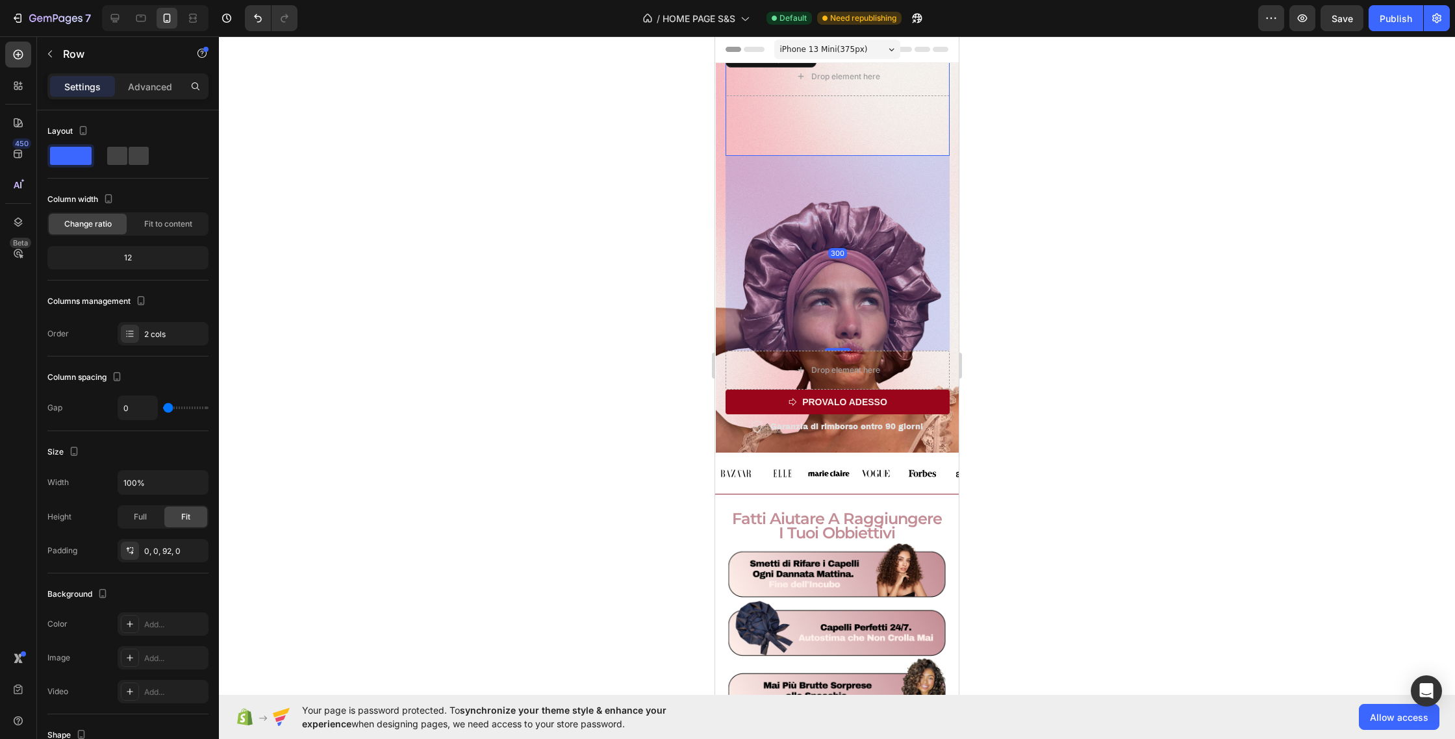
drag, startPoint x: 1088, startPoint y: 152, endPoint x: 1062, endPoint y: 153, distance: 25.4
click at [1088, 152] on div at bounding box center [837, 387] width 1236 height 703
click at [910, 144] on div "Icon Icon Icon Icon Icon Icon List Valutata 4.8/5 su +100.000 Donne Soddisfatte…" at bounding box center [838, 100] width 224 height 112
drag, startPoint x: 889, startPoint y: 222, endPoint x: 887, endPoint y: 276, distance: 54.0
click at [888, 271] on div "300" at bounding box center [838, 253] width 224 height 195
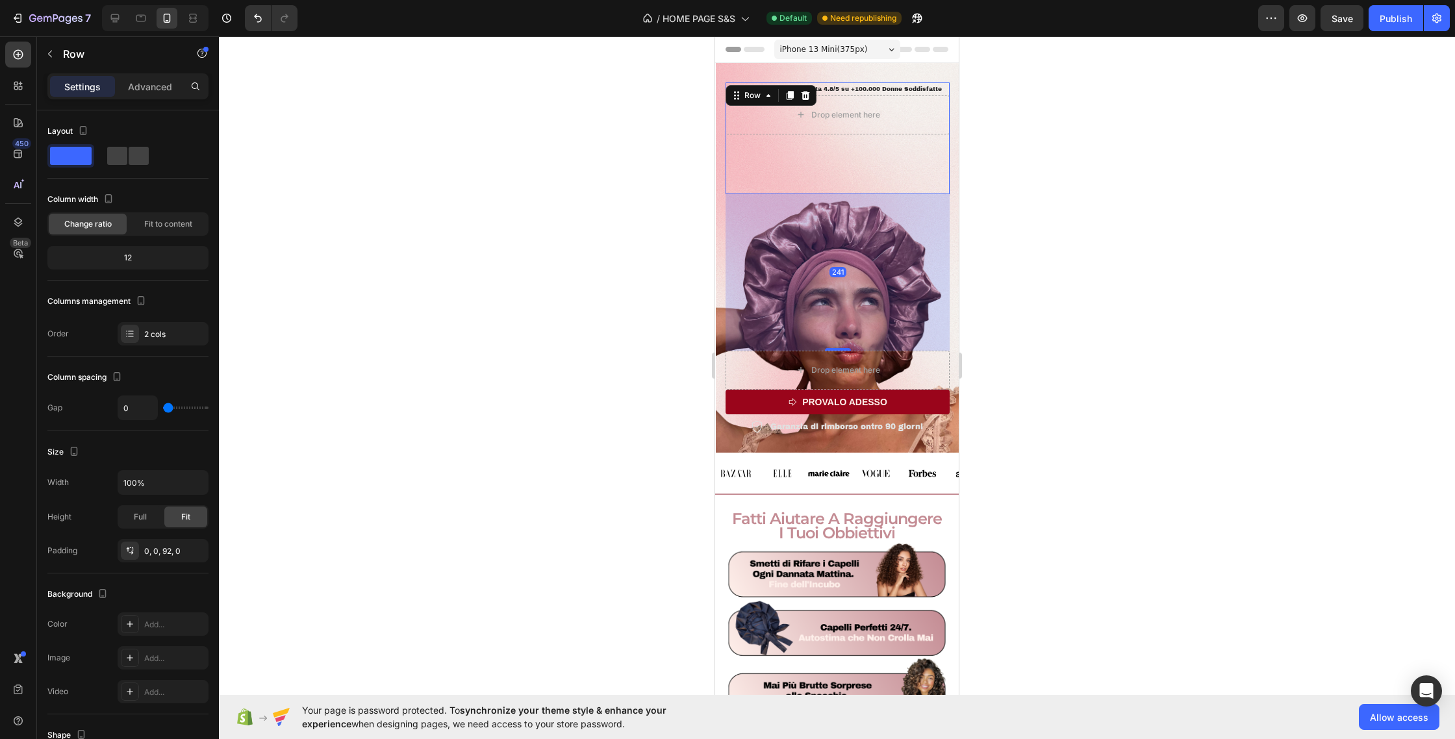
drag, startPoint x: 840, startPoint y: 348, endPoint x: 839, endPoint y: 310, distance: 38.4
click at [839, 194] on div "241" at bounding box center [838, 194] width 224 height 0
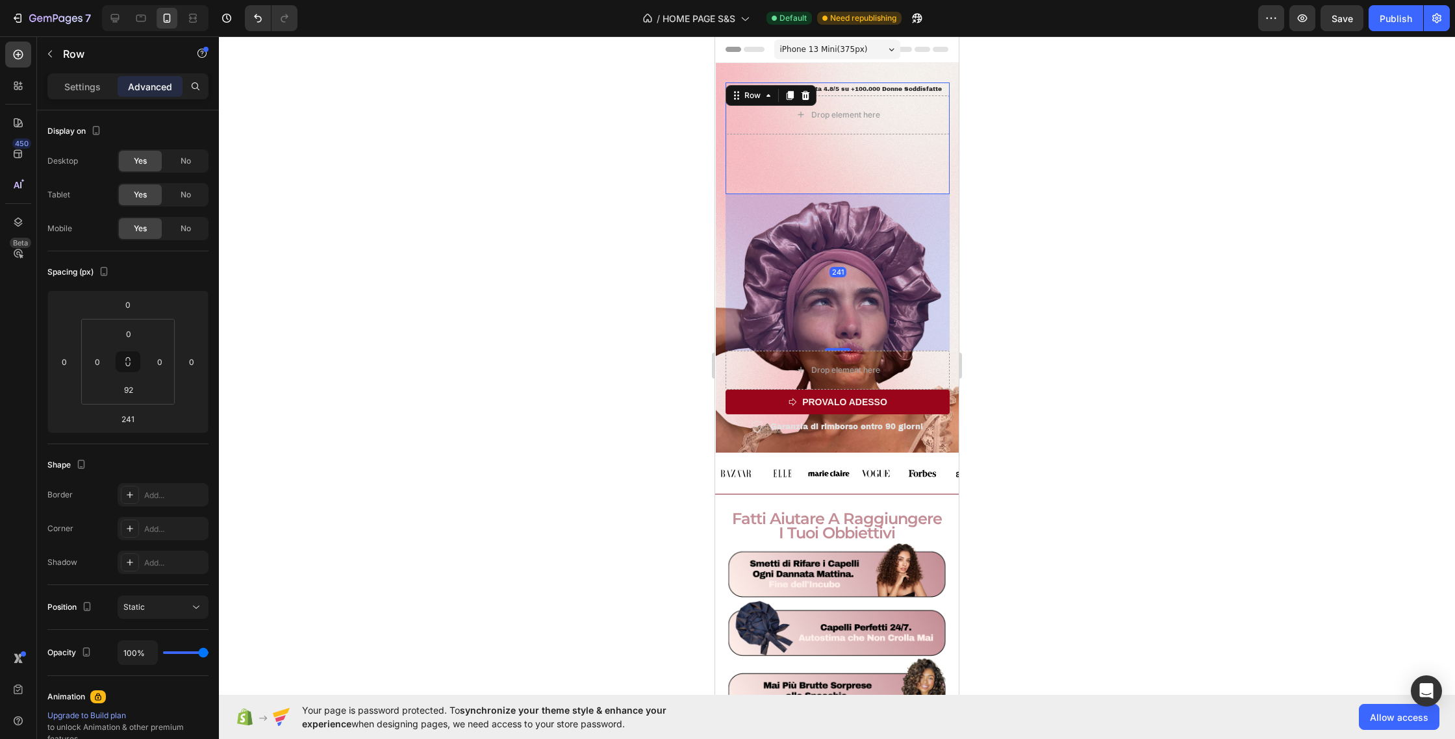
click at [1115, 172] on div at bounding box center [837, 387] width 1236 height 703
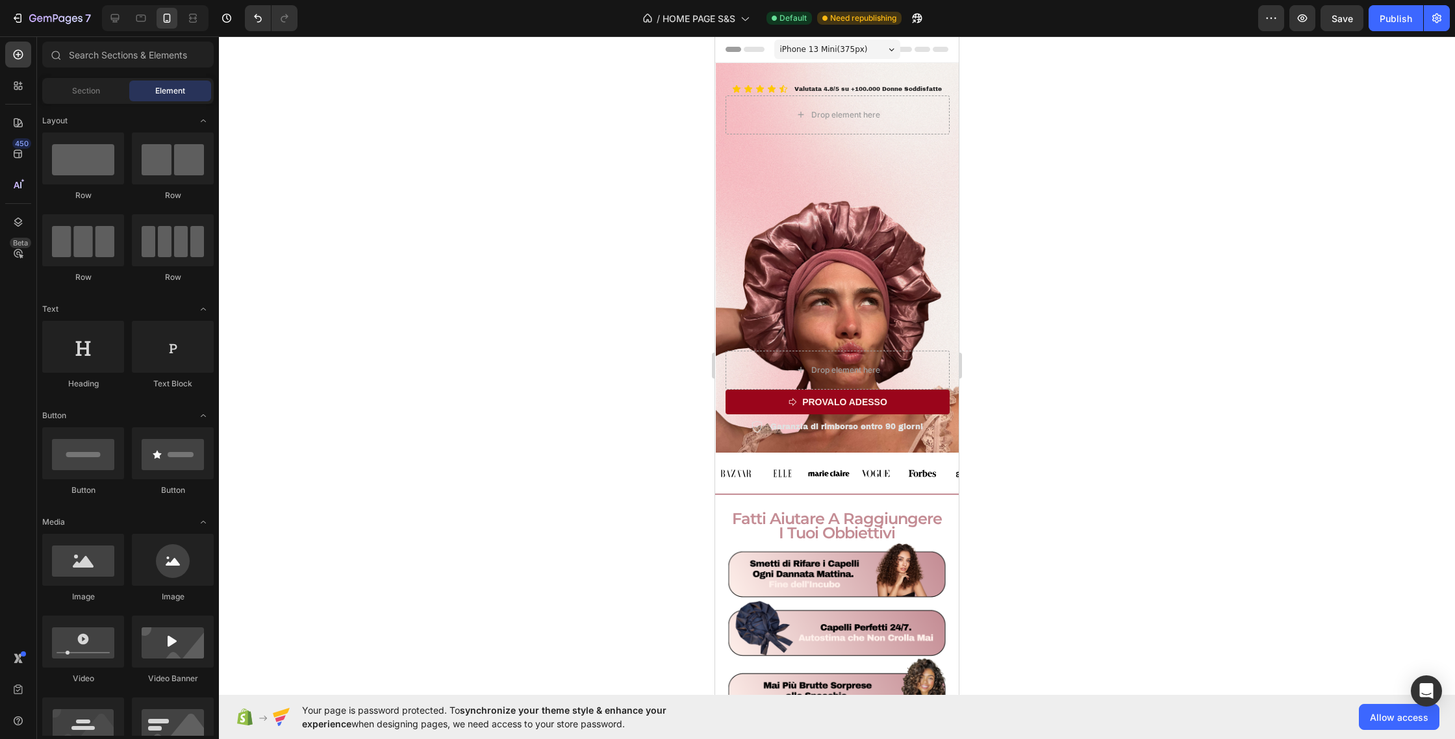
click at [854, 49] on span "iPhone 13 Mini ( 375 px)" at bounding box center [824, 49] width 88 height 13
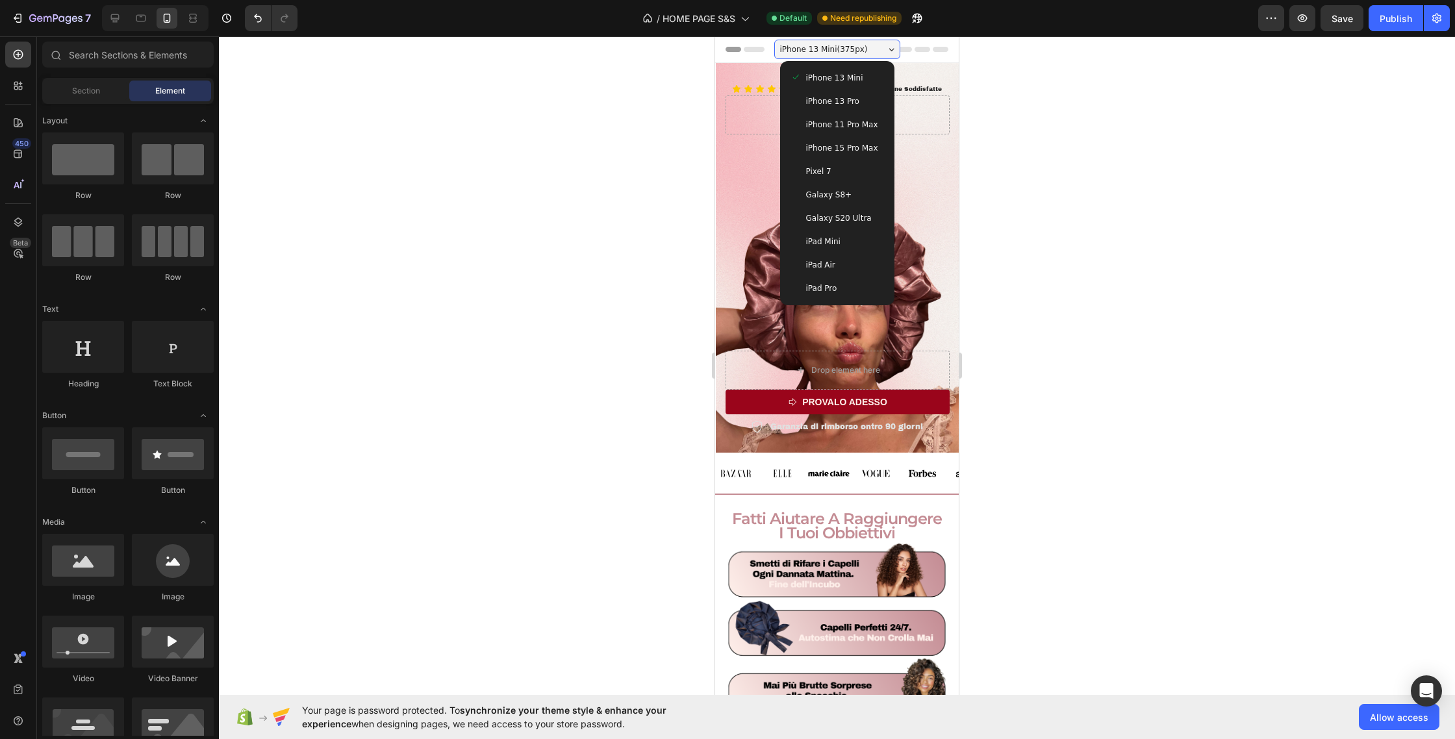
click at [859, 126] on span "iPhone 11 Pro Max" at bounding box center [842, 124] width 72 height 13
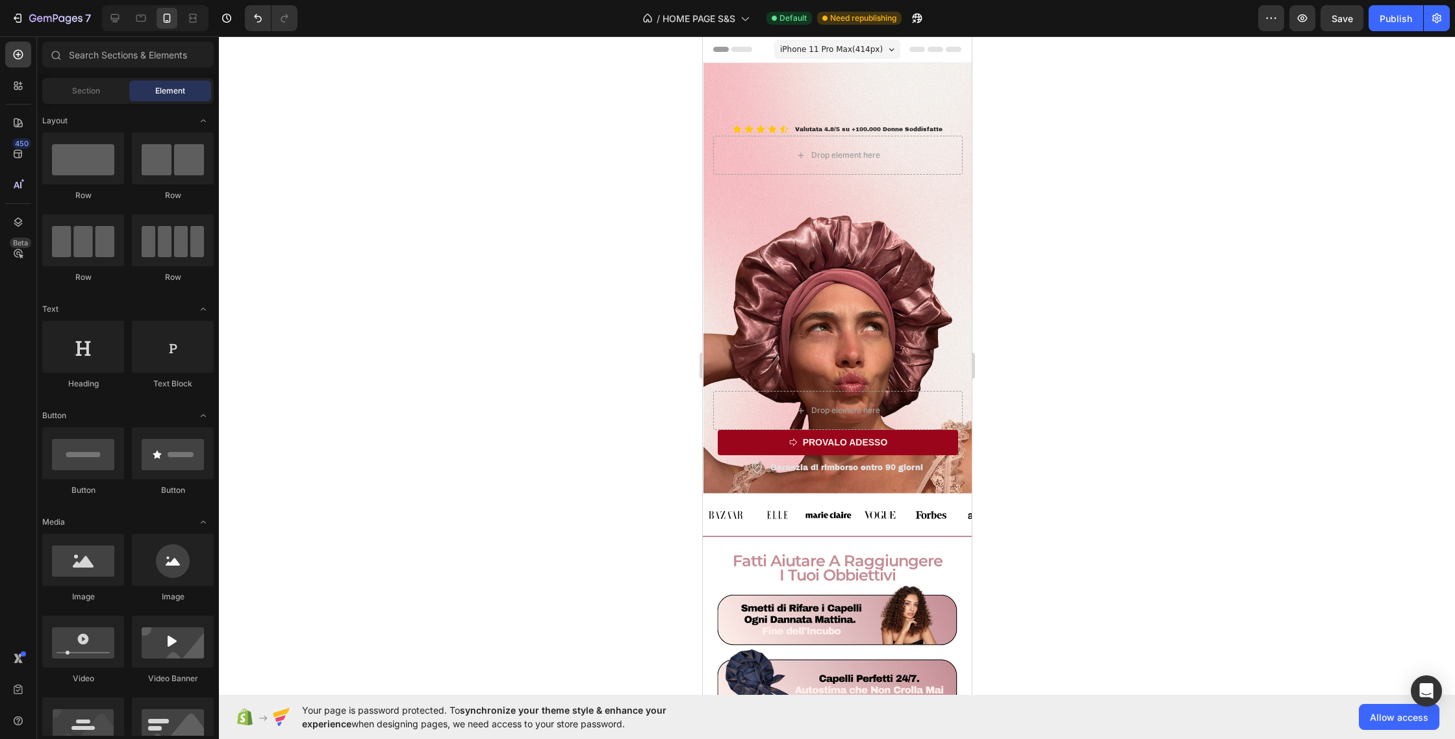
click at [860, 42] on div "iPhone 11 Pro Max ( 414 px)" at bounding box center [837, 49] width 126 height 19
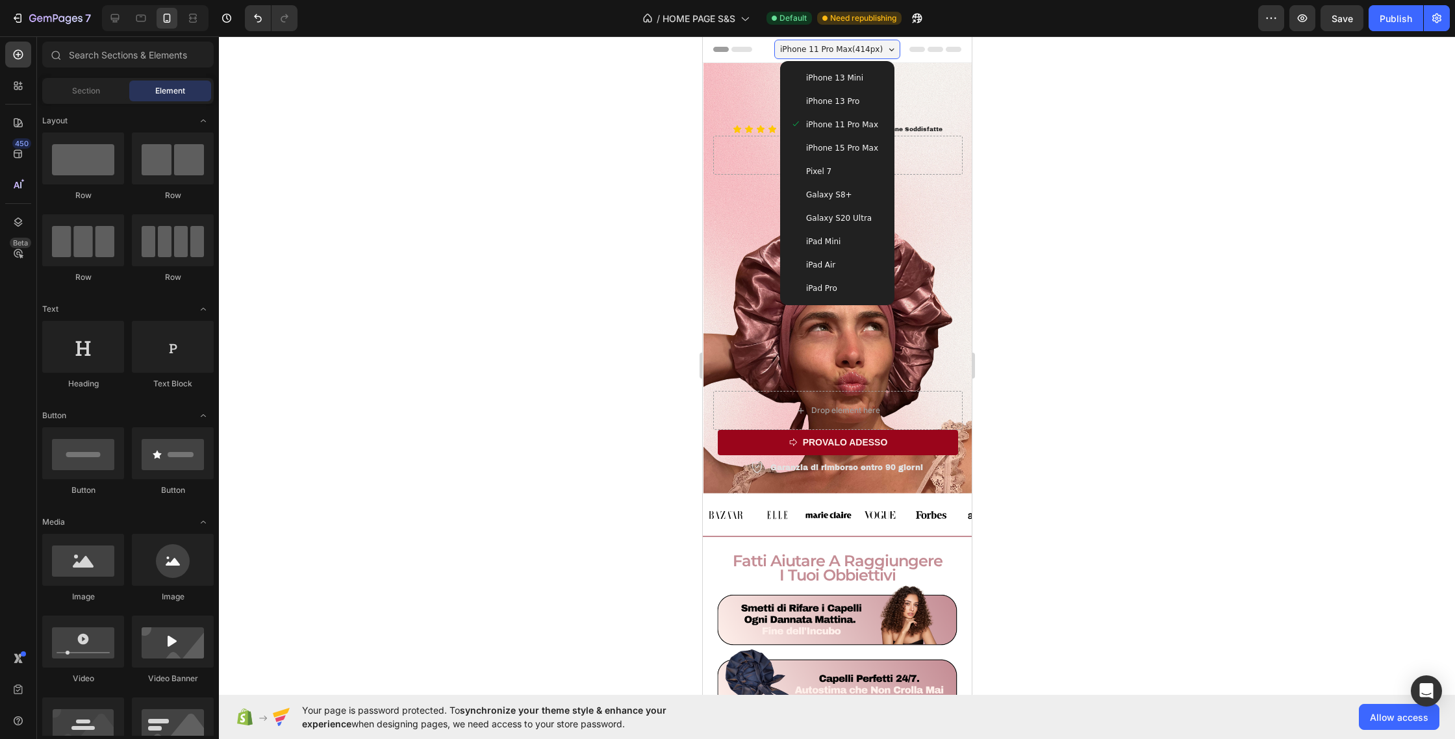
click at [841, 285] on div "iPad Pro" at bounding box center [837, 288] width 94 height 13
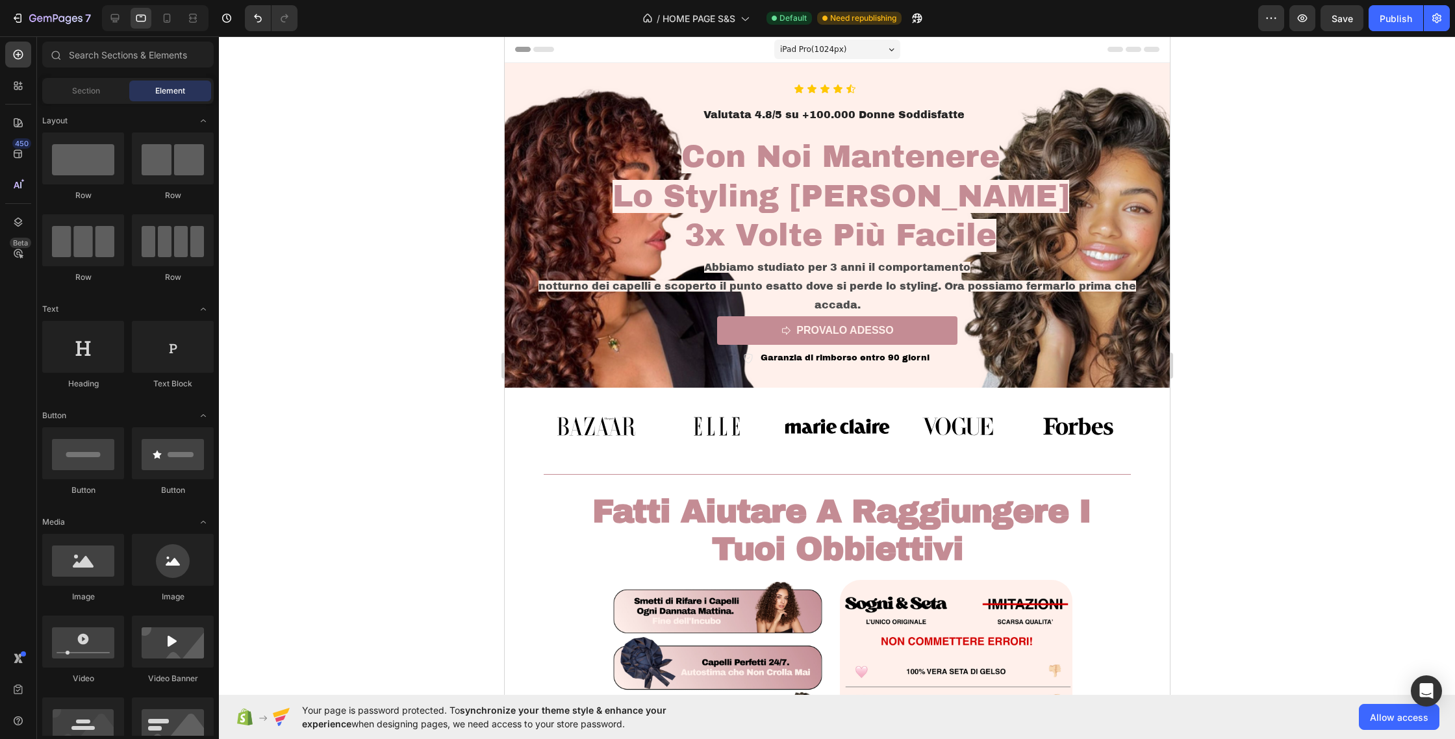
click at [843, 53] on span "iPad Pro ( 1024 px)" at bounding box center [813, 49] width 67 height 13
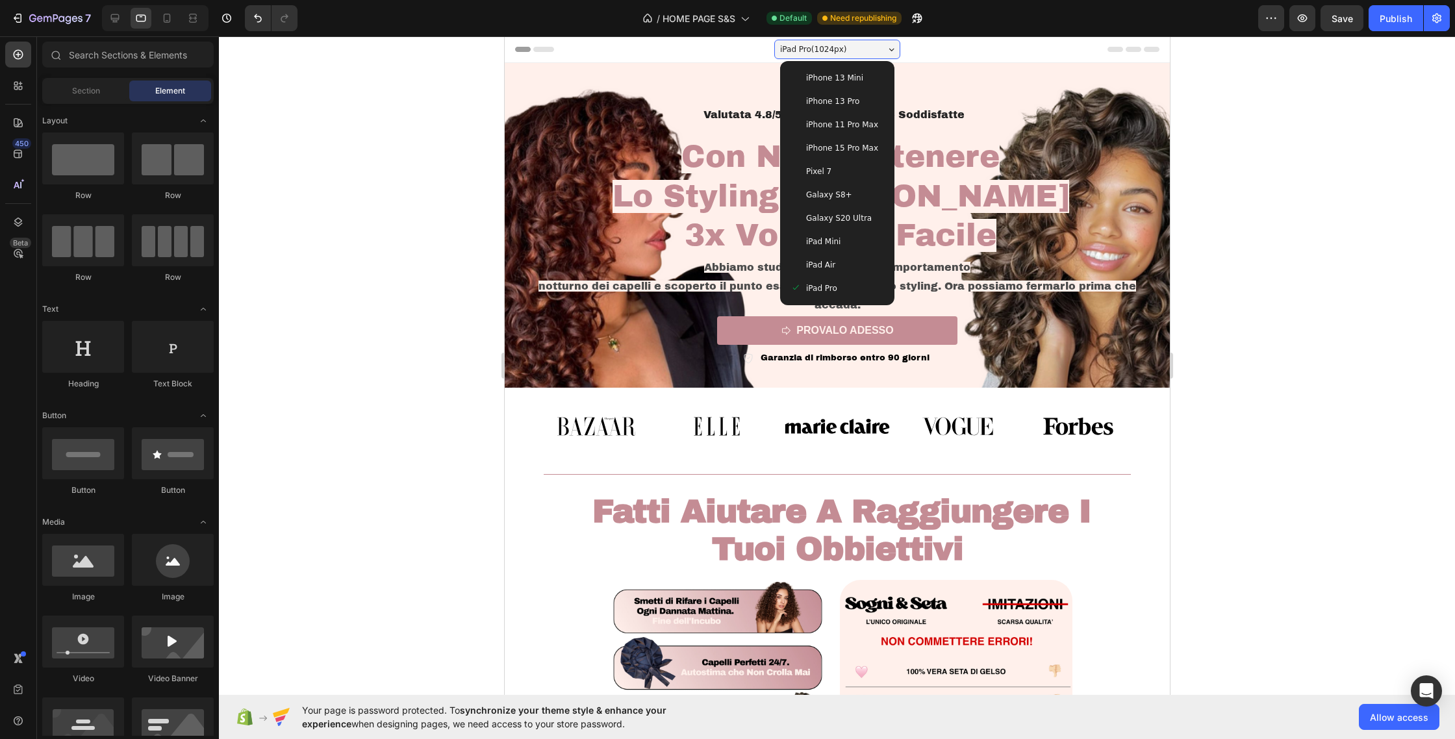
click at [848, 86] on div "iPhone 13 Mini" at bounding box center [837, 77] width 104 height 23
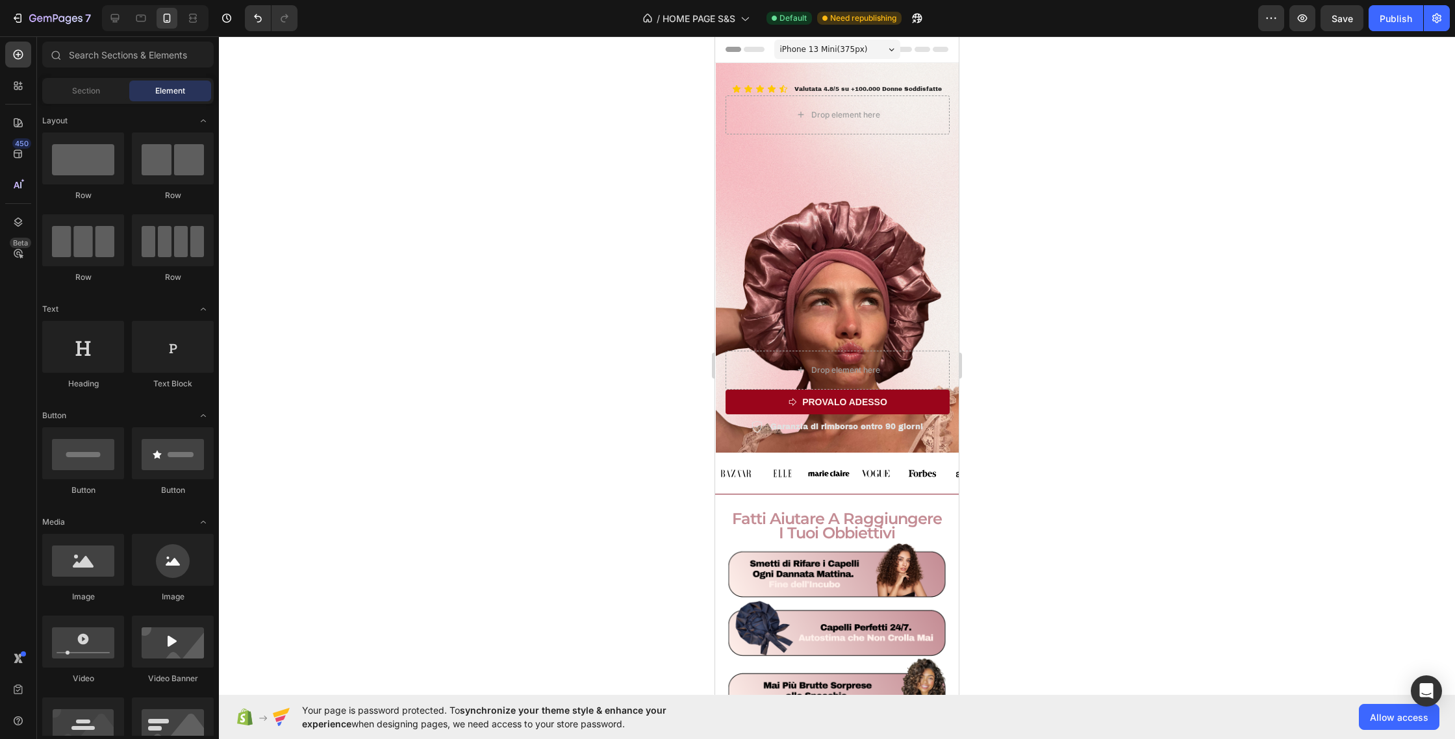
click at [848, 54] on span "iPhone 13 Mini ( 375 px)" at bounding box center [824, 49] width 88 height 13
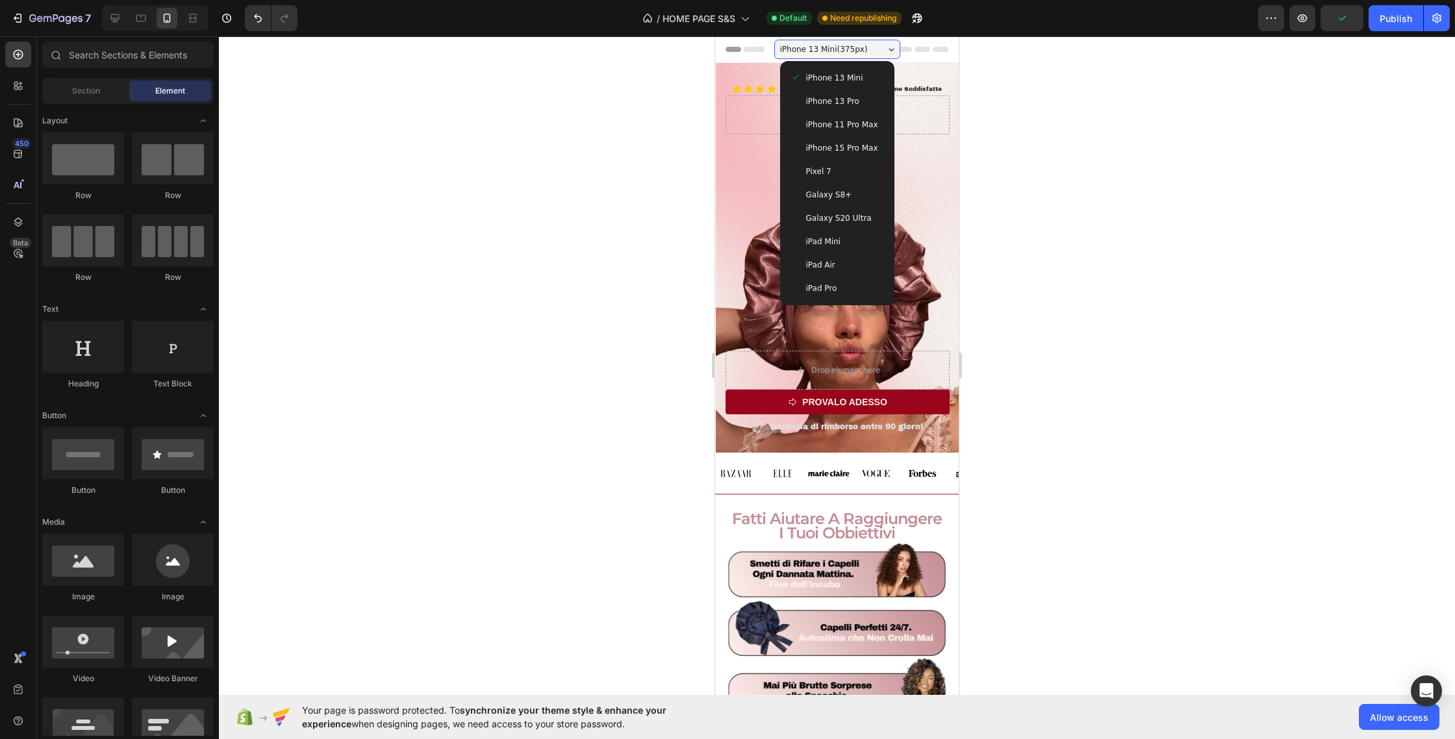
click at [853, 103] on span "iPhone 13 Pro" at bounding box center [832, 101] width 53 height 13
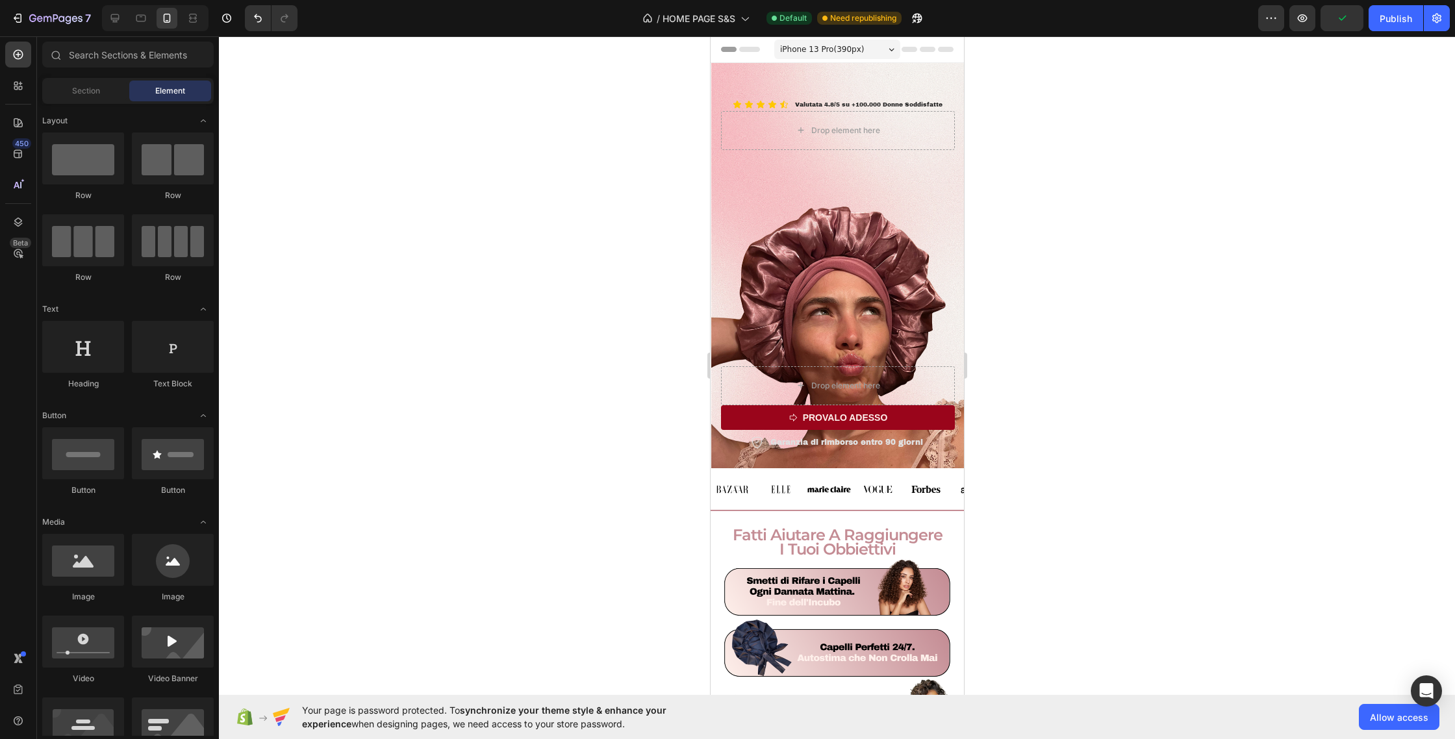
drag, startPoint x: 837, startPoint y: 27, endPoint x: 839, endPoint y: 34, distance: 7.9
click at [838, 31] on div "/ HOME PAGE S&S Default Need republishing" at bounding box center [783, 18] width 950 height 26
drag, startPoint x: 841, startPoint y: 46, endPoint x: 844, endPoint y: 57, distance: 11.5
click at [841, 47] on span "iPhone 13 Pro ( 390 px)" at bounding box center [822, 49] width 84 height 13
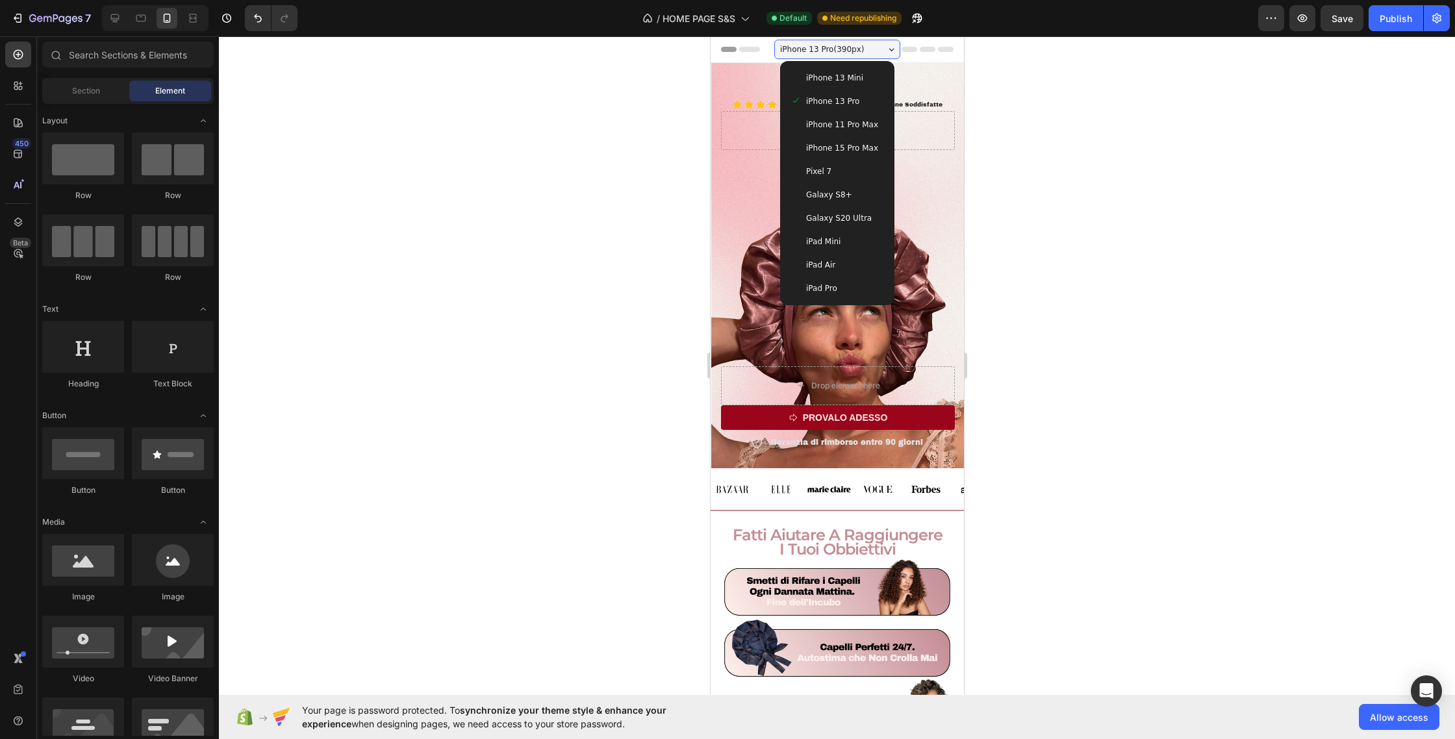
click at [848, 84] on div "iPhone 13 Mini" at bounding box center [837, 77] width 104 height 23
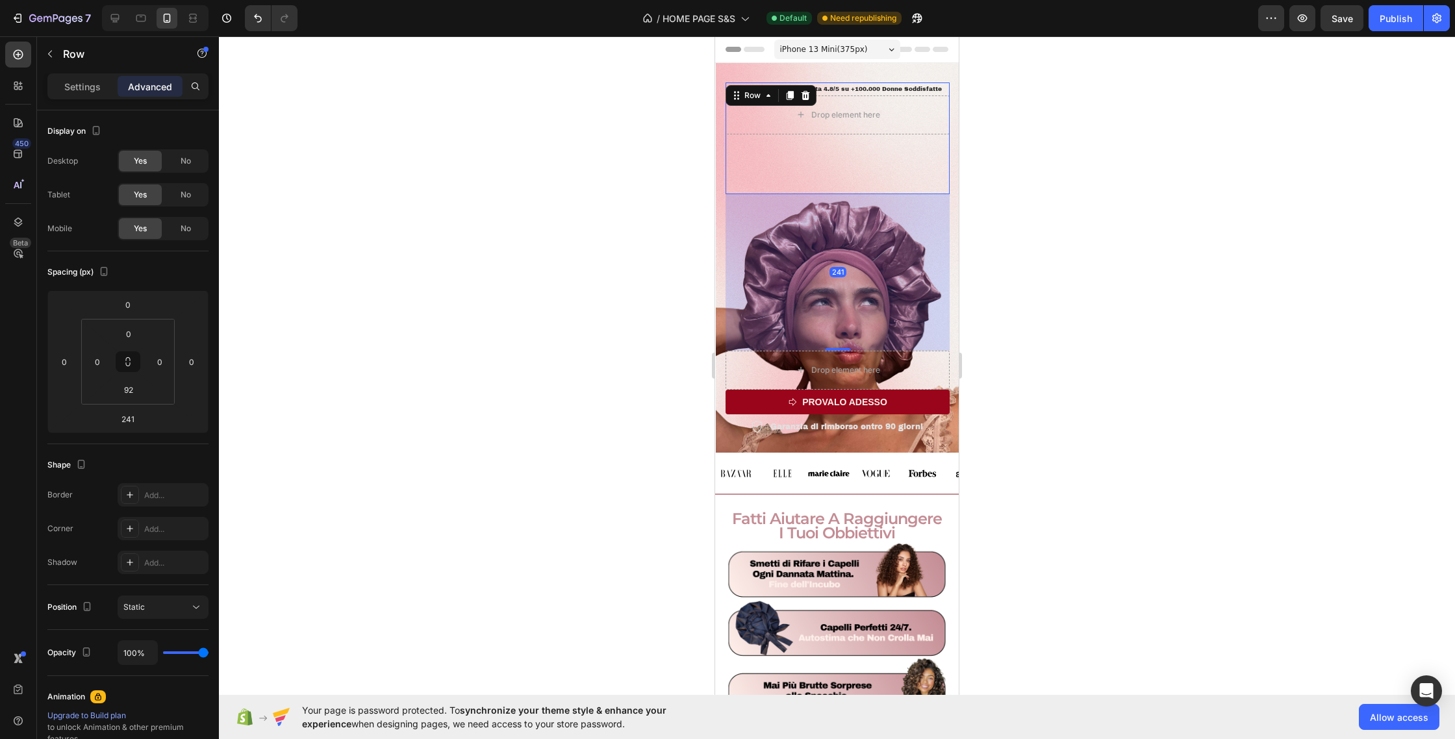
click at [848, 166] on div "Icon Icon Icon Icon Icon Icon List Valutata 4.8/5 su +100.000 Donne Soddisfatte…" at bounding box center [838, 139] width 224 height 112
drag, startPoint x: 873, startPoint y: 226, endPoint x: 871, endPoint y: 218, distance: 8.7
click at [871, 219] on div "241" at bounding box center [838, 272] width 224 height 157
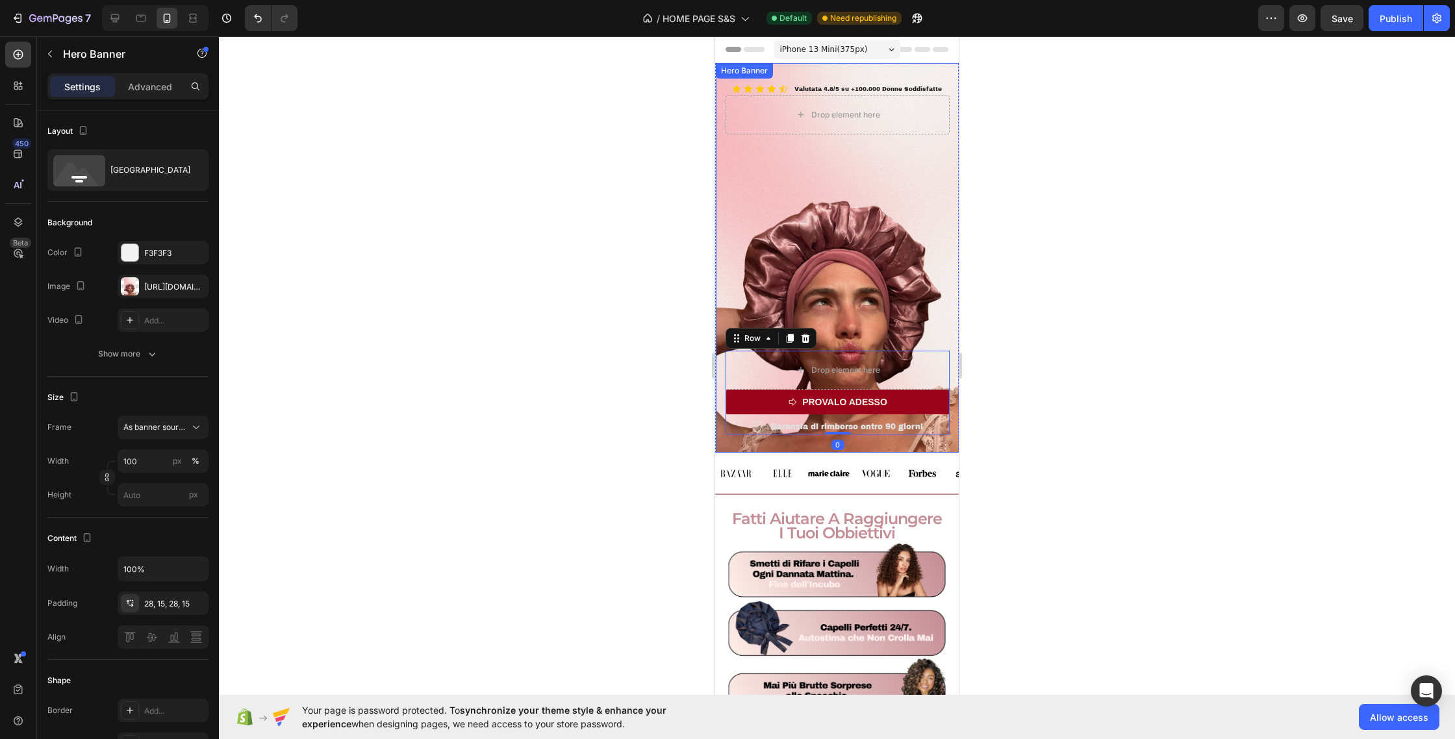
click at [841, 314] on div "Icon Icon Icon Icon Icon Icon List Valutata 4.8/5 su +100.000 Donne Soddisfatte…" at bounding box center [838, 259] width 224 height 352
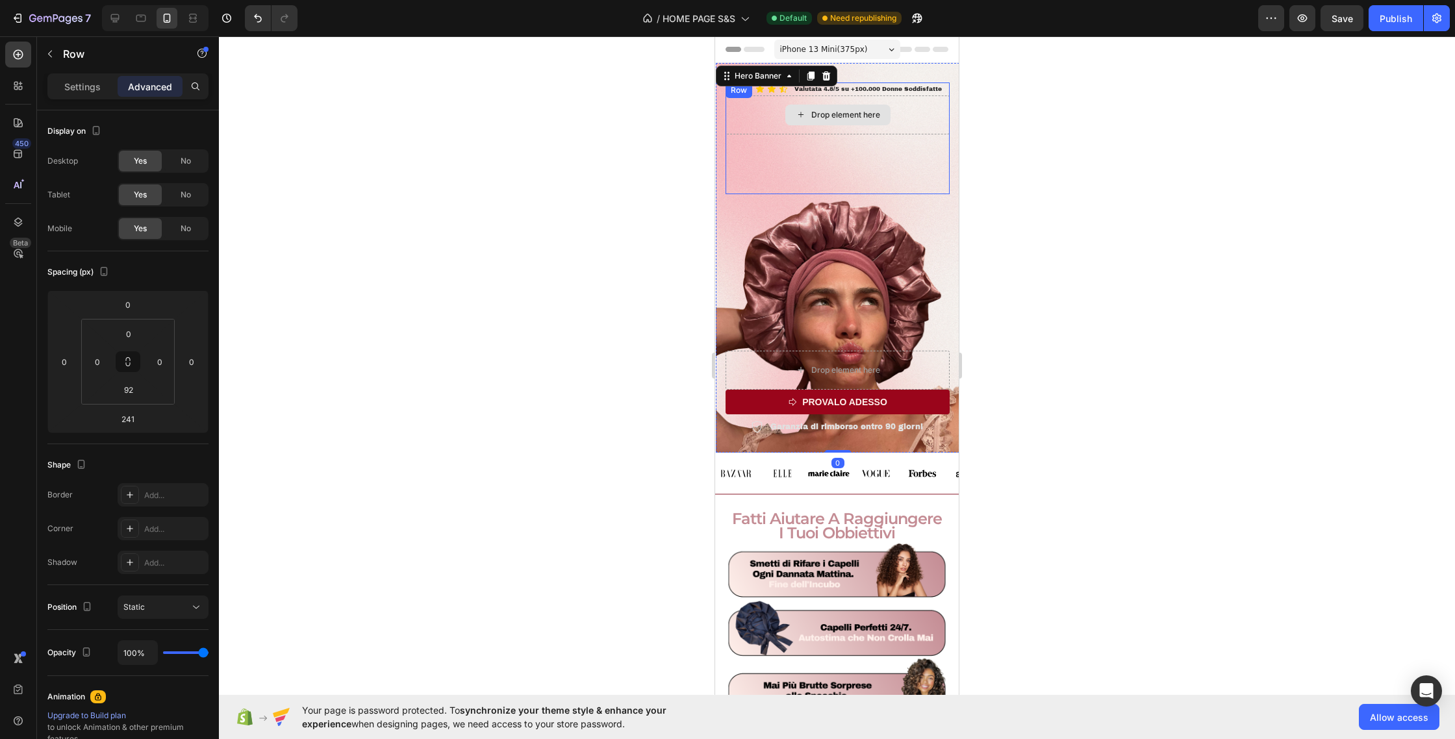
click at [864, 134] on div "Drop element here" at bounding box center [838, 115] width 224 height 39
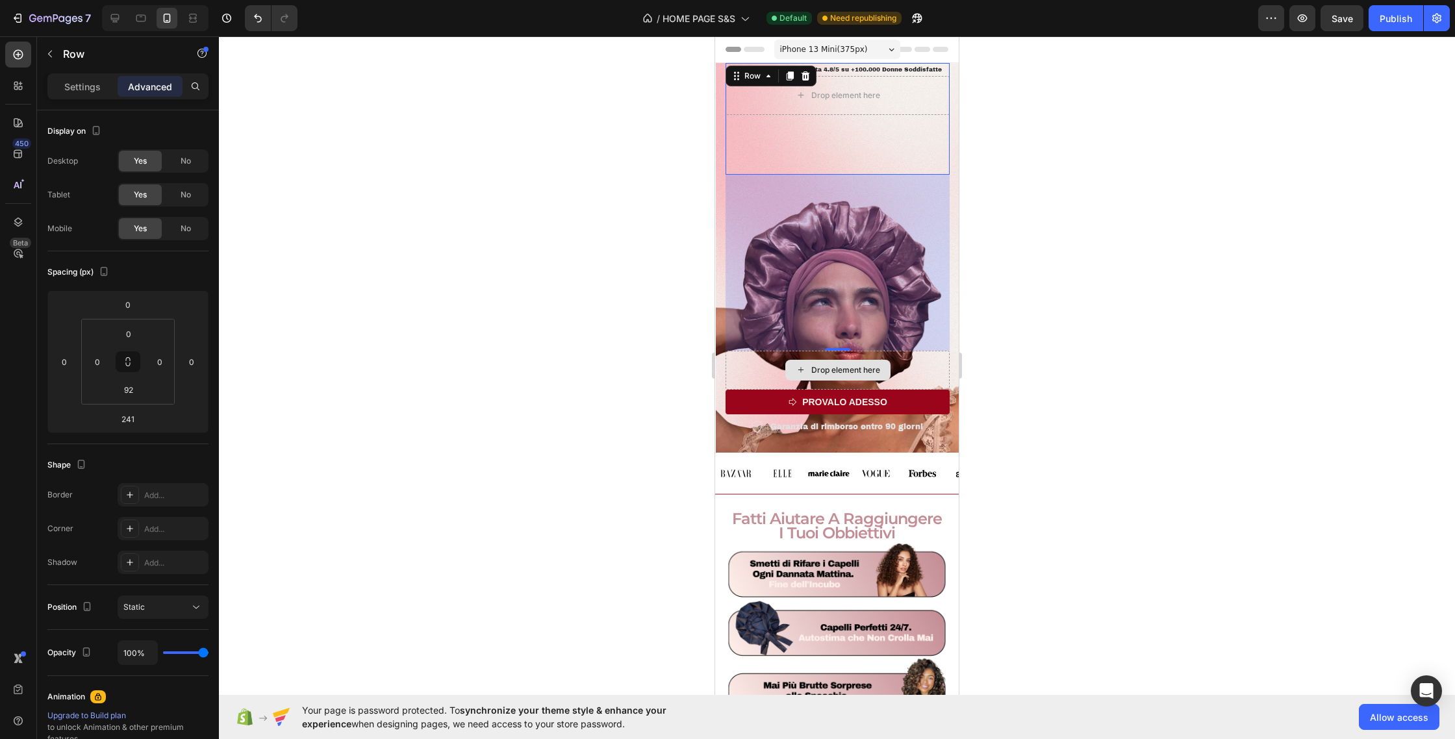
drag, startPoint x: 841, startPoint y: 350, endPoint x: 839, endPoint y: 369, distance: 19.6
click at [839, 369] on div "Icon Icon Icon Icon Icon Icon List Valutata 4.8/5 su +100.000 Donne Soddisfatte…" at bounding box center [838, 249] width 224 height 372
type input "271"
click at [867, 46] on div "iPhone 13 Mini ( 375 px)" at bounding box center [837, 49] width 126 height 19
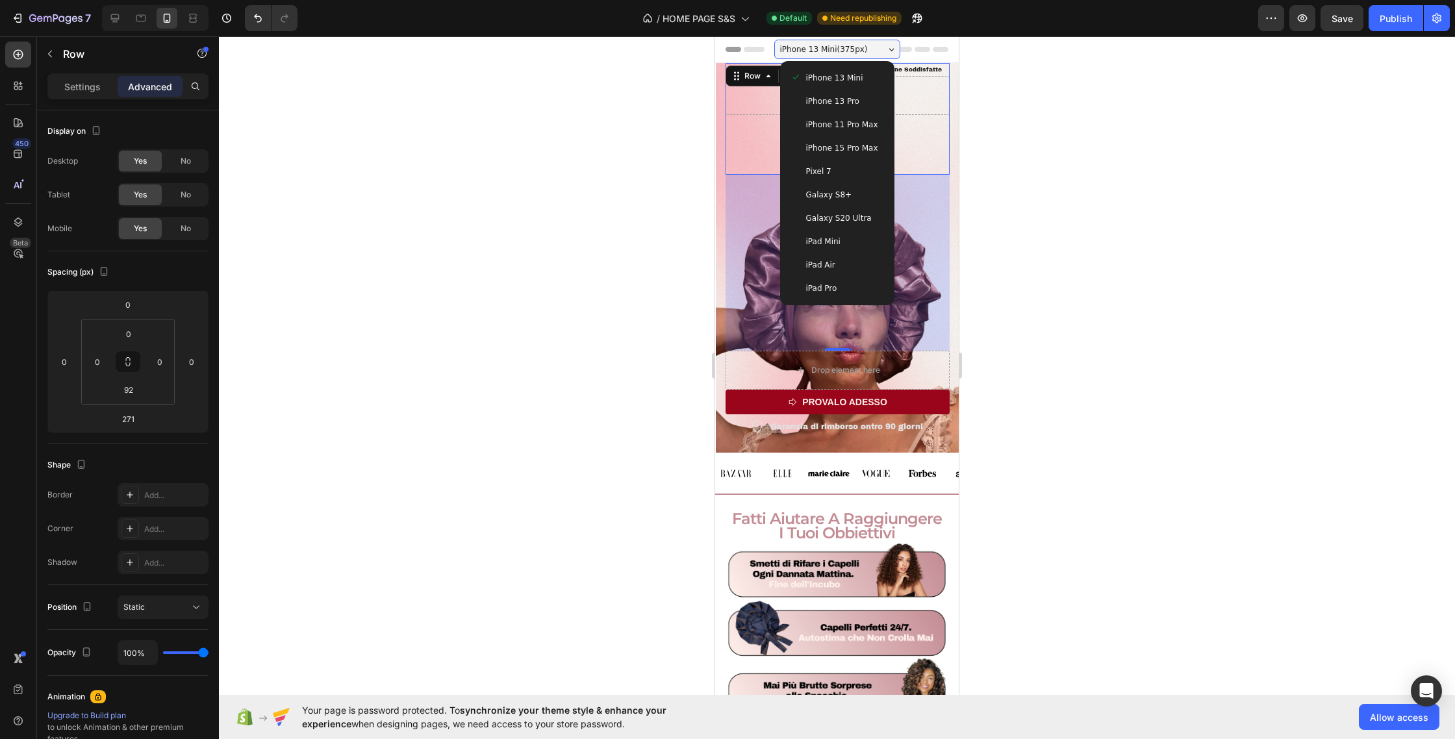
click at [874, 101] on div "iPhone 13 Pro" at bounding box center [838, 101] width 94 height 13
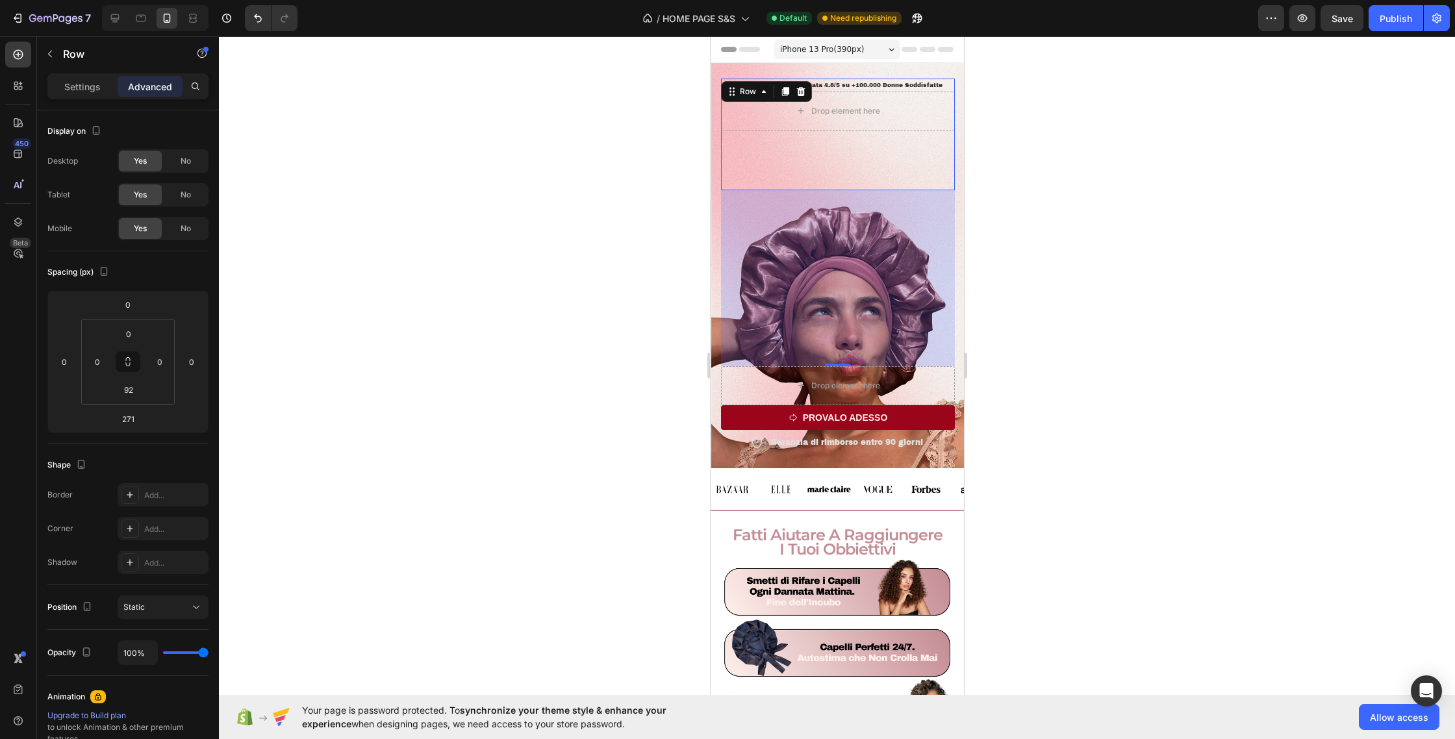
drag, startPoint x: 876, startPoint y: 44, endPoint x: 876, endPoint y: 57, distance: 13.6
click at [876, 44] on div "iPhone 13 Pro ( 390 px)" at bounding box center [837, 49] width 126 height 19
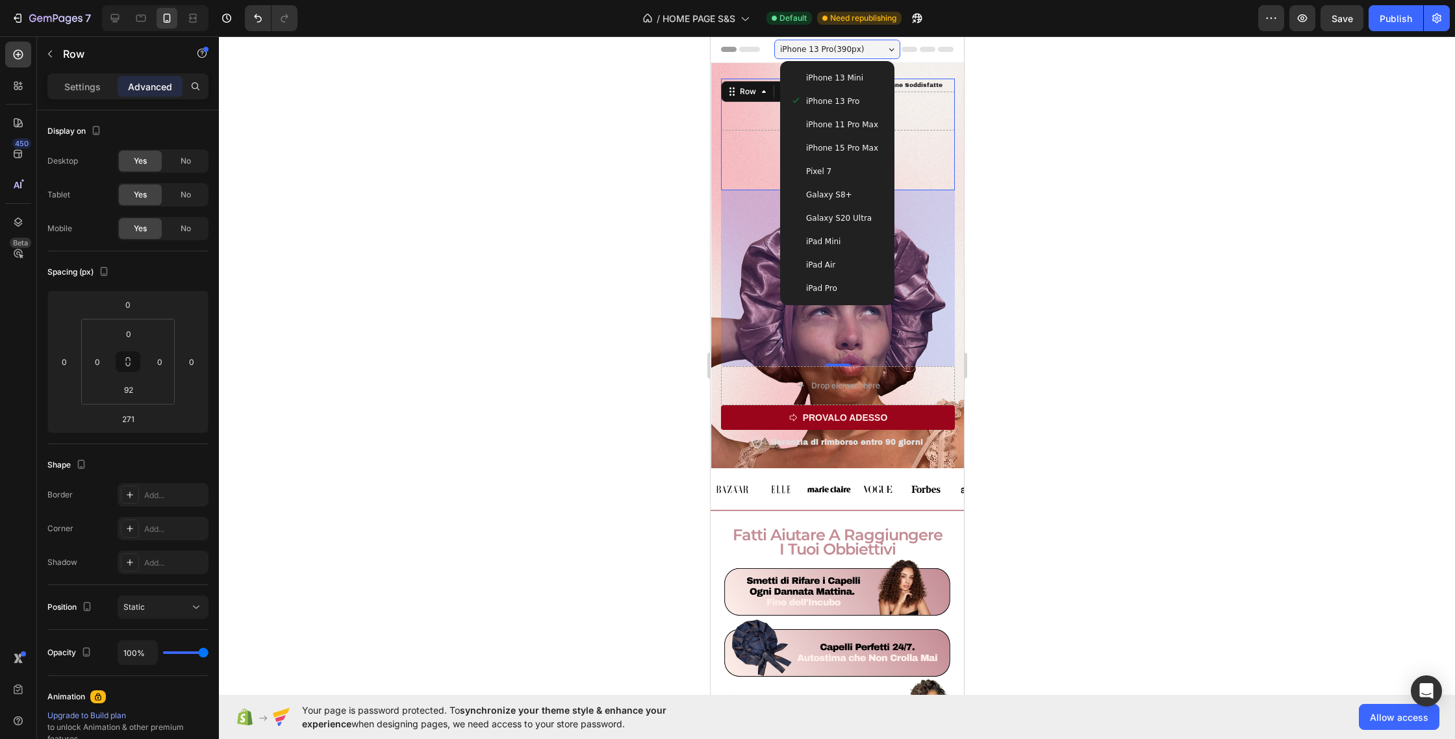
click at [882, 160] on div "Pixel 7" at bounding box center [837, 171] width 104 height 23
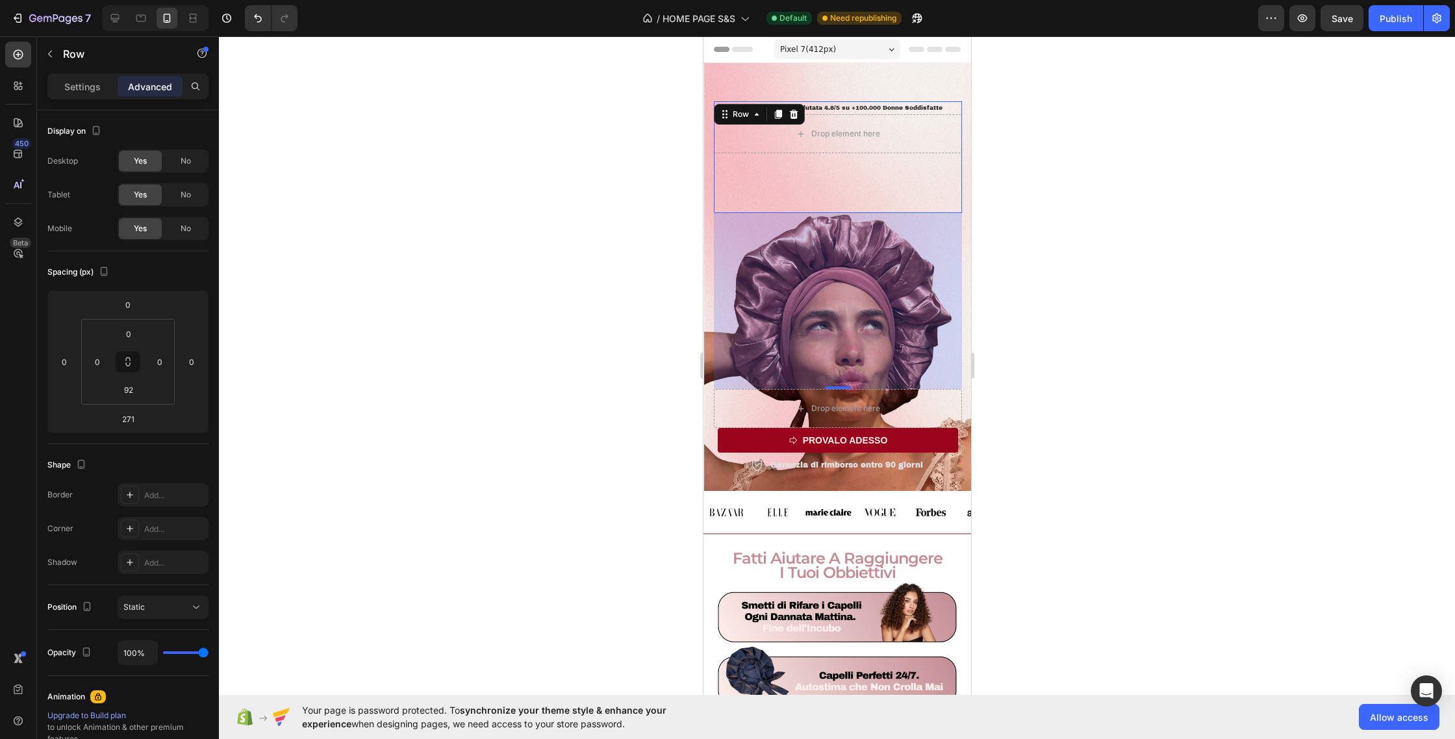
drag, startPoint x: 869, startPoint y: 39, endPoint x: 869, endPoint y: 49, distance: 10.4
click at [869, 42] on div "Pixel 7 ( 412 px) iPhone 13 Mini iPhone 13 Pro iPhone 11 Pro Max iPhone 15 Pro …" at bounding box center [837, 51] width 126 height 26
click at [866, 49] on div "Pixel 7 ( 412 px)" at bounding box center [837, 49] width 126 height 19
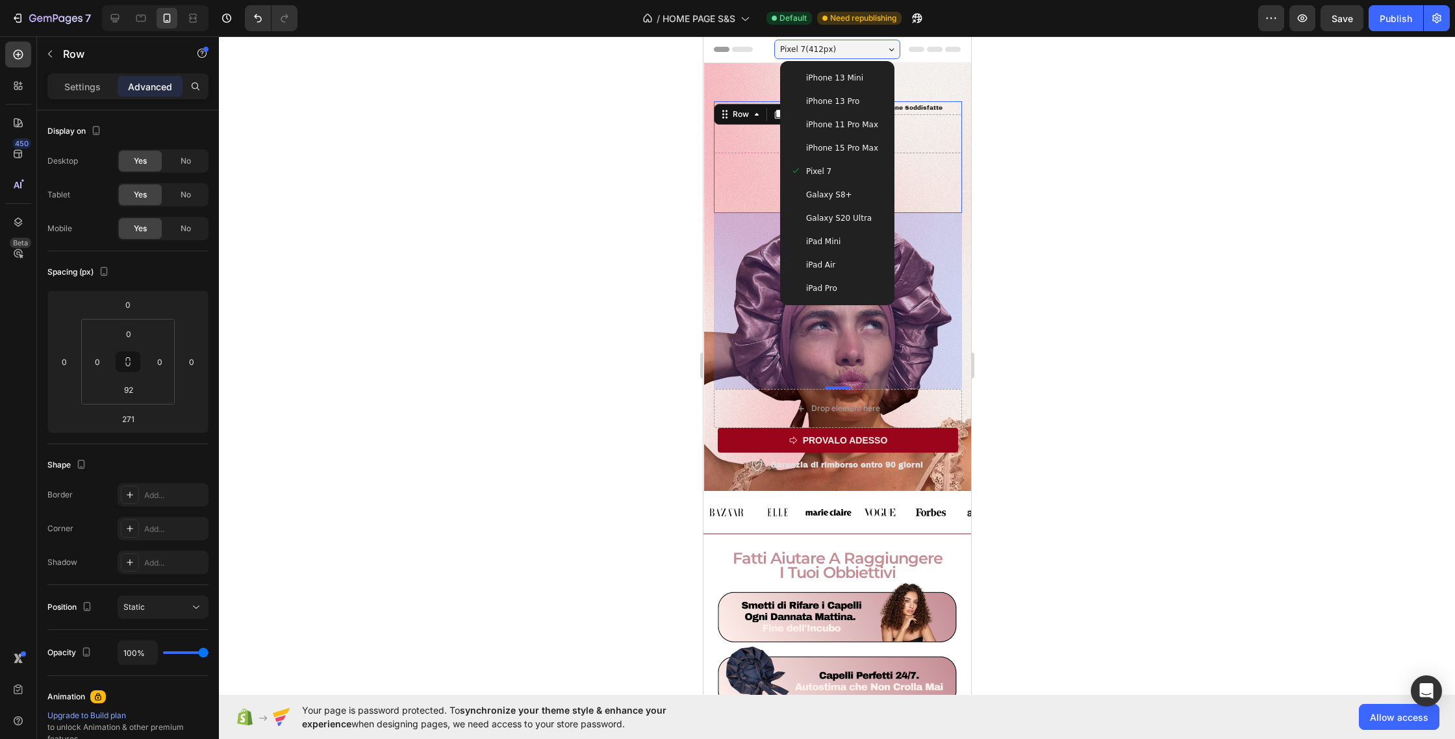
click at [865, 220] on span "Galaxy S20 Ultra" at bounding box center [839, 218] width 66 height 13
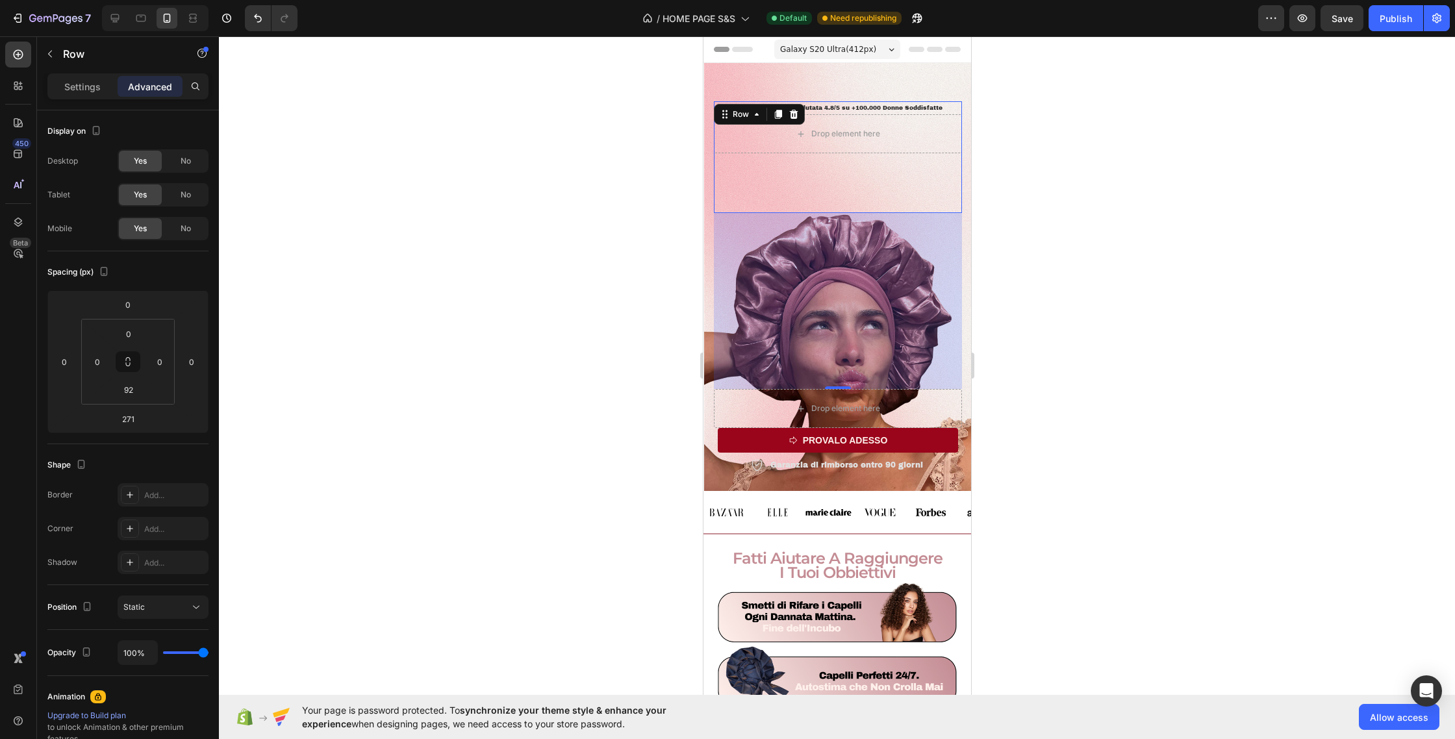
drag, startPoint x: 853, startPoint y: 52, endPoint x: 852, endPoint y: 101, distance: 49.4
click at [853, 53] on span "Galaxy S20 Ultra ( 412 px)" at bounding box center [828, 49] width 96 height 13
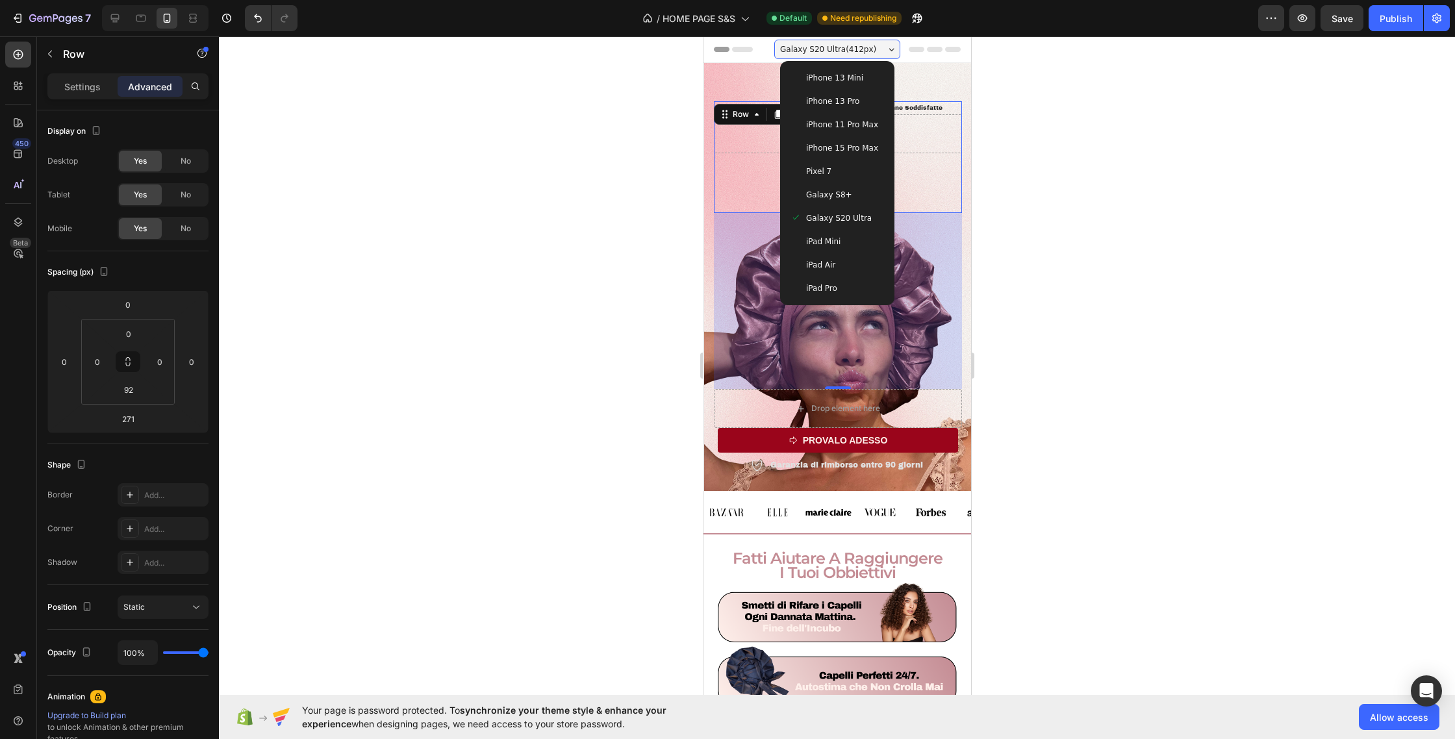
click at [852, 131] on div "iPhone 11 Pro Max" at bounding box center [837, 124] width 104 height 23
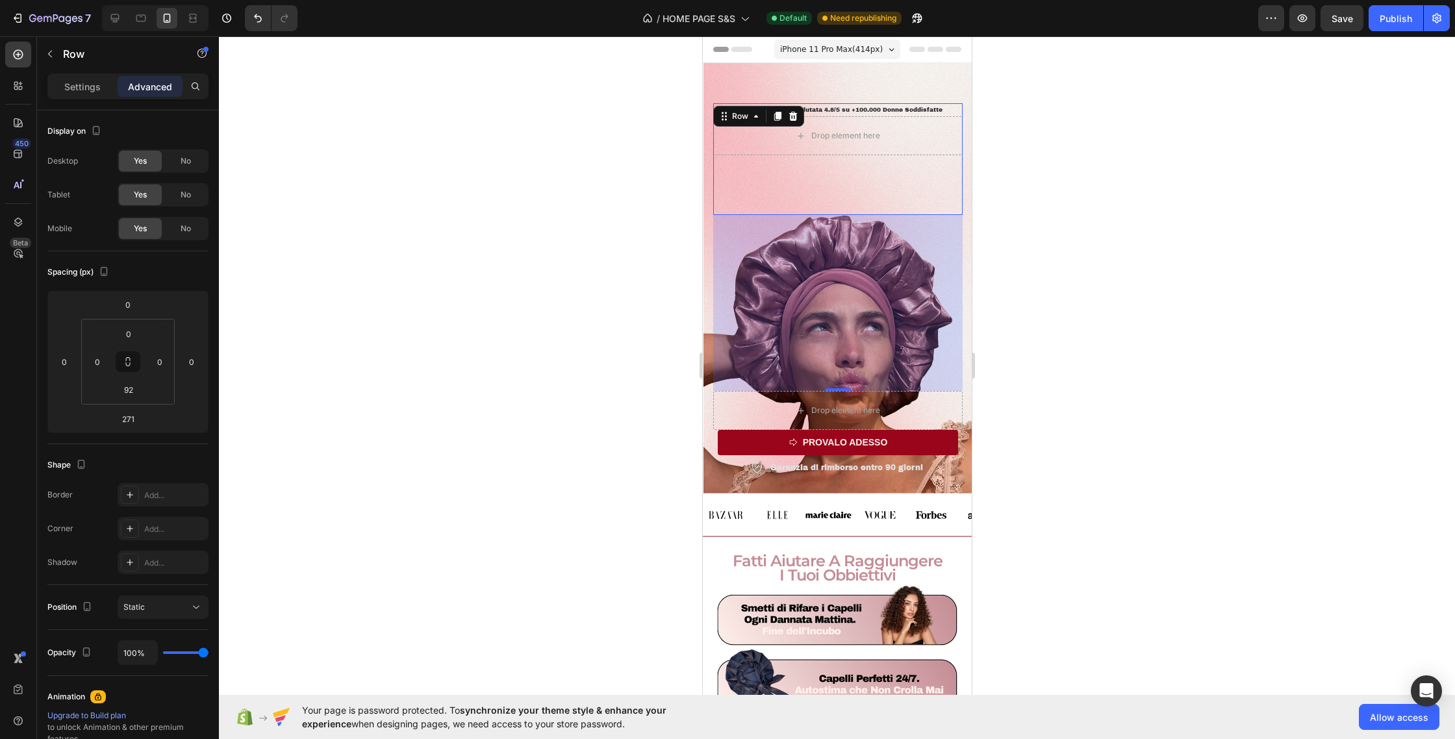
drag, startPoint x: 858, startPoint y: 42, endPoint x: 858, endPoint y: 58, distance: 15.6
click at [858, 47] on span "iPhone 11 Pro Max ( 414 px)" at bounding box center [831, 49] width 103 height 13
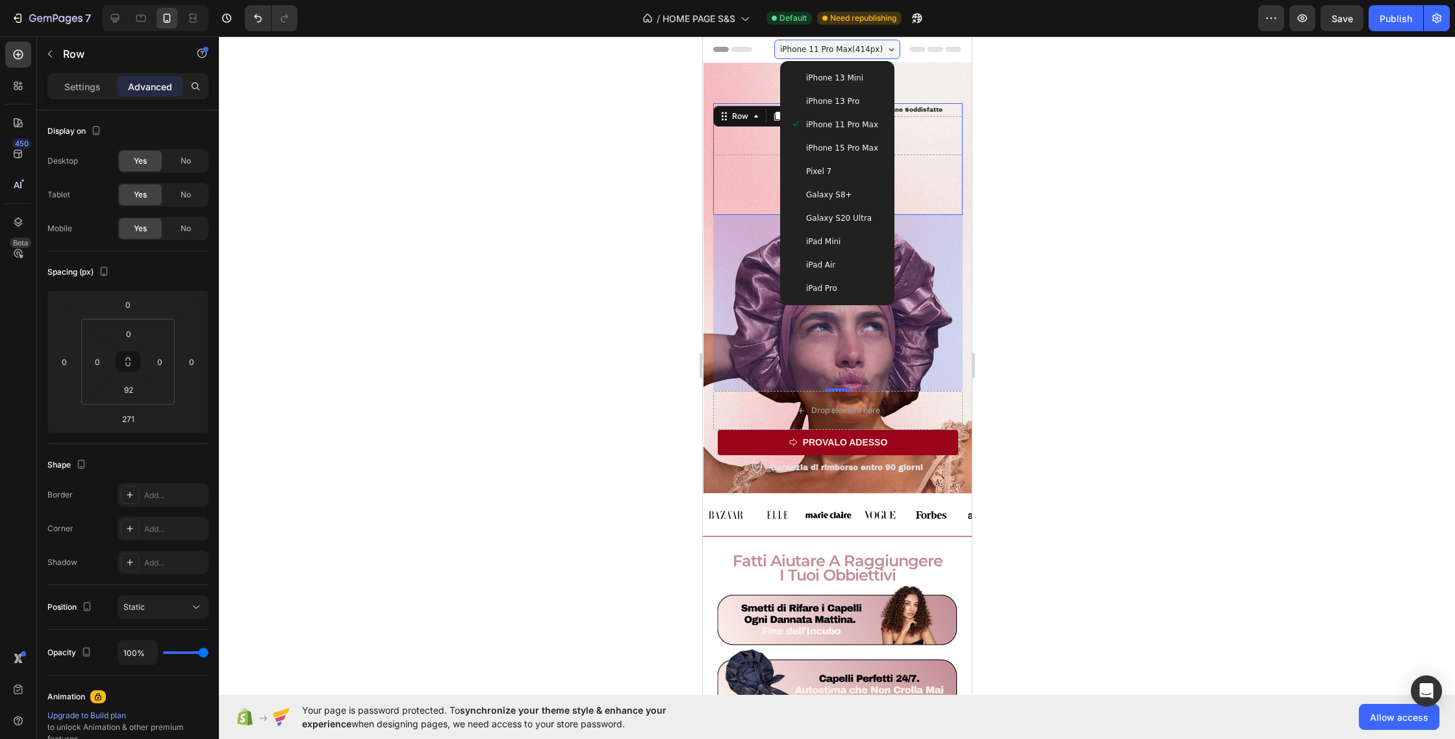
click at [856, 94] on div "iPhone 13 Pro" at bounding box center [837, 101] width 104 height 23
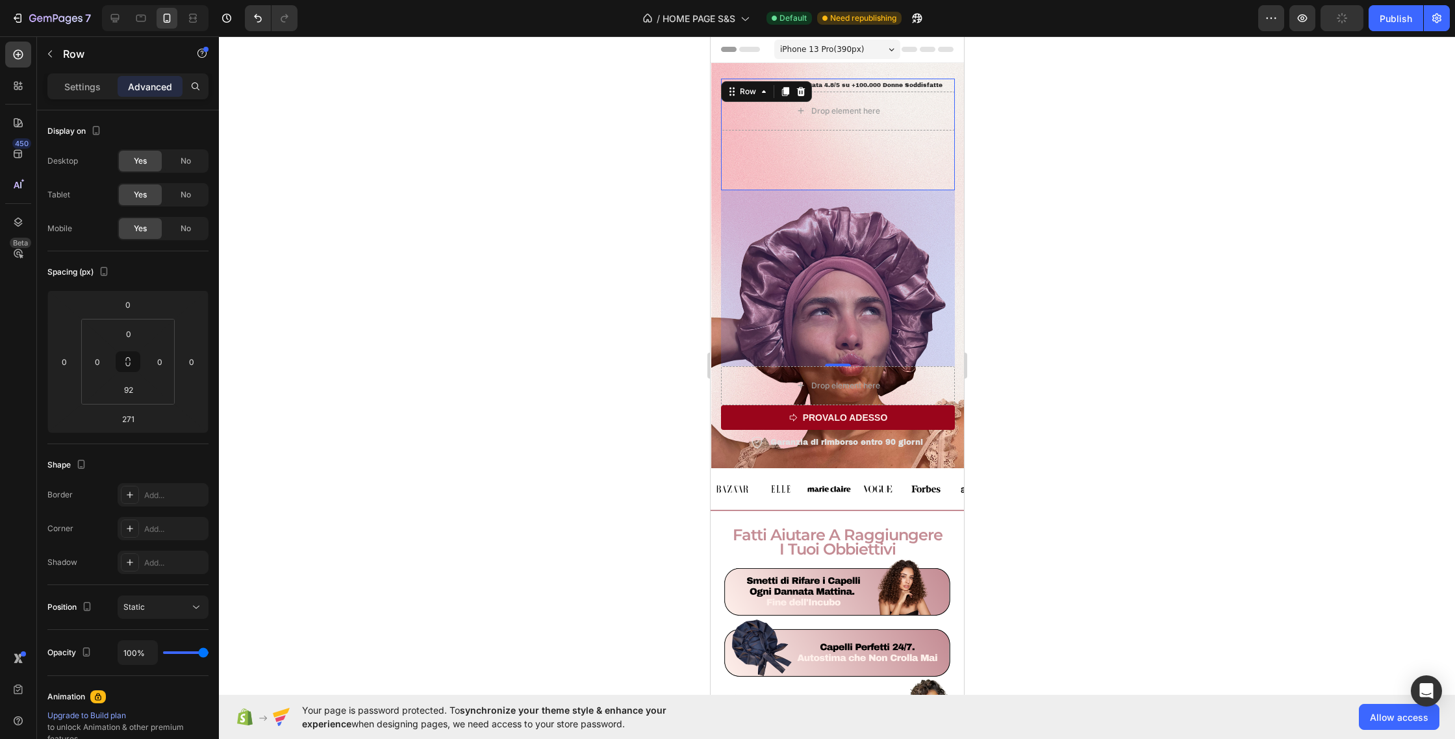
drag, startPoint x: 857, startPoint y: 47, endPoint x: 858, endPoint y: 66, distance: 18.2
click at [857, 47] on span "iPhone 13 Pro ( 390 px)" at bounding box center [822, 49] width 84 height 13
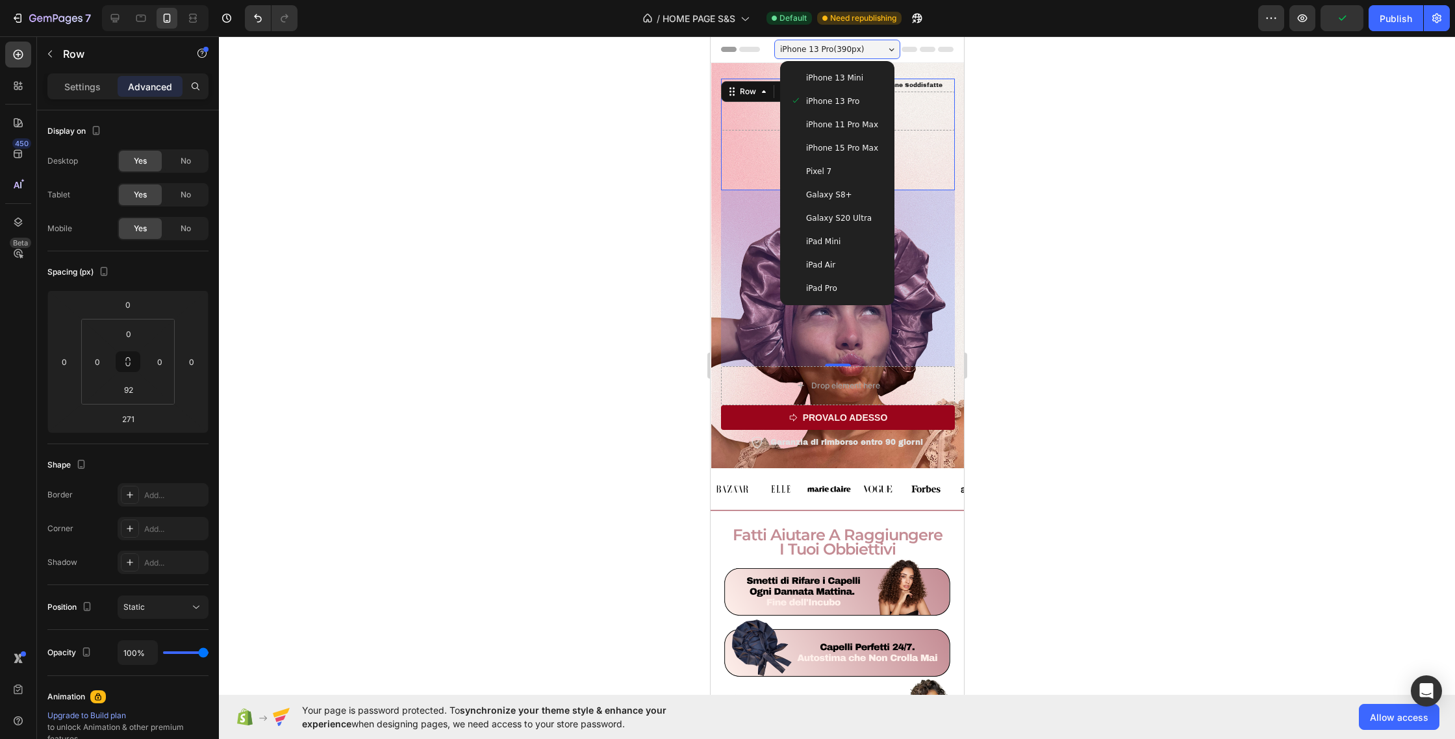
click at [858, 77] on span "iPhone 13 Mini" at bounding box center [834, 77] width 57 height 13
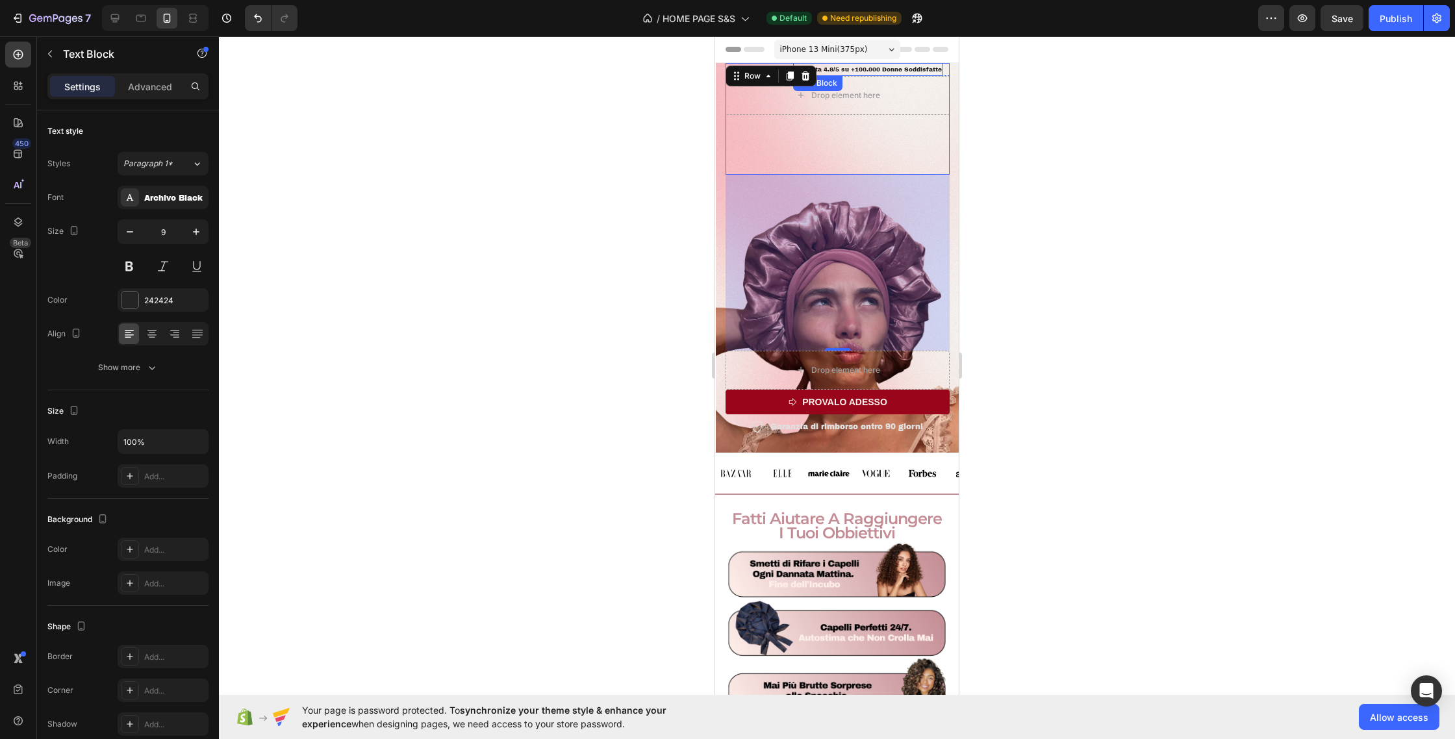
click at [844, 73] on p "Valutata 4.8/5 su +100.000 Donne Soddisfatte" at bounding box center [868, 69] width 147 height 10
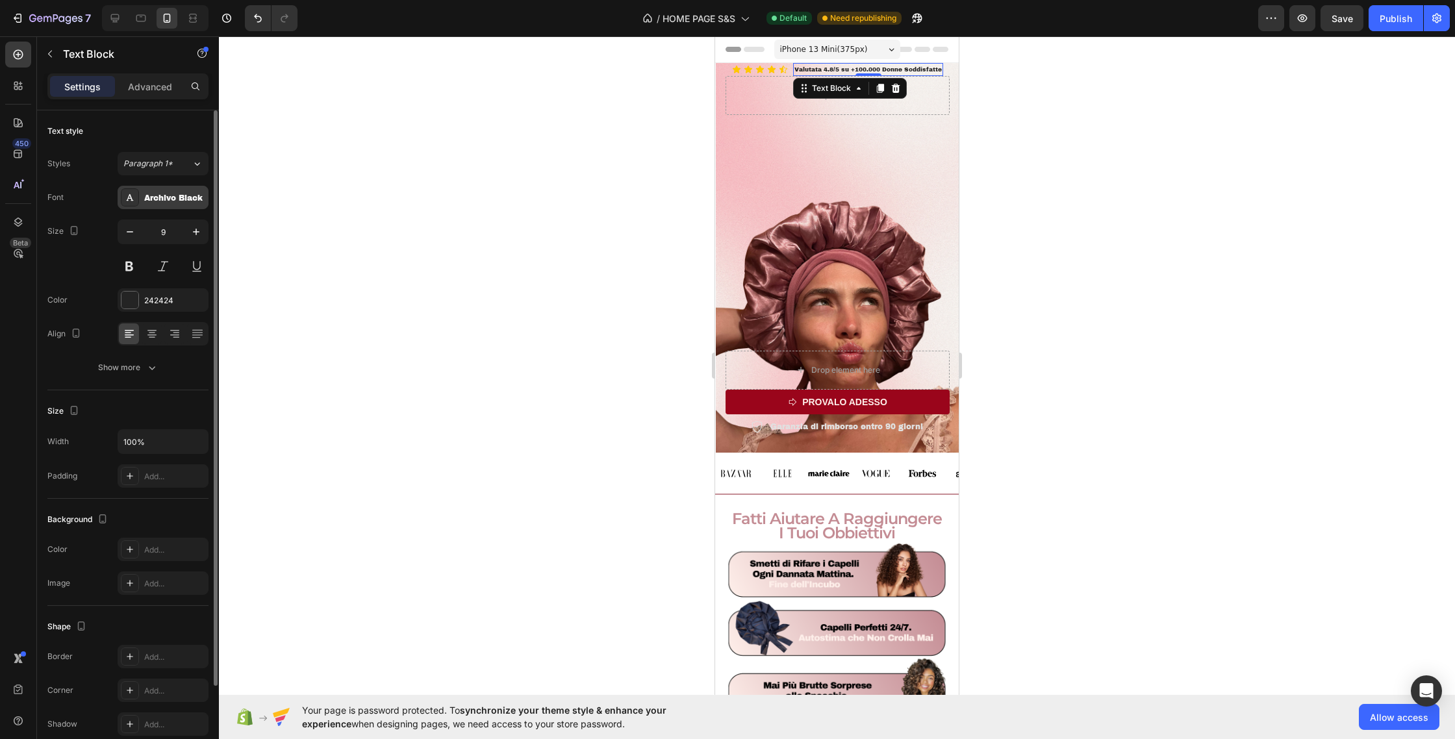
click at [164, 199] on div "Archivo Black" at bounding box center [174, 198] width 61 height 12
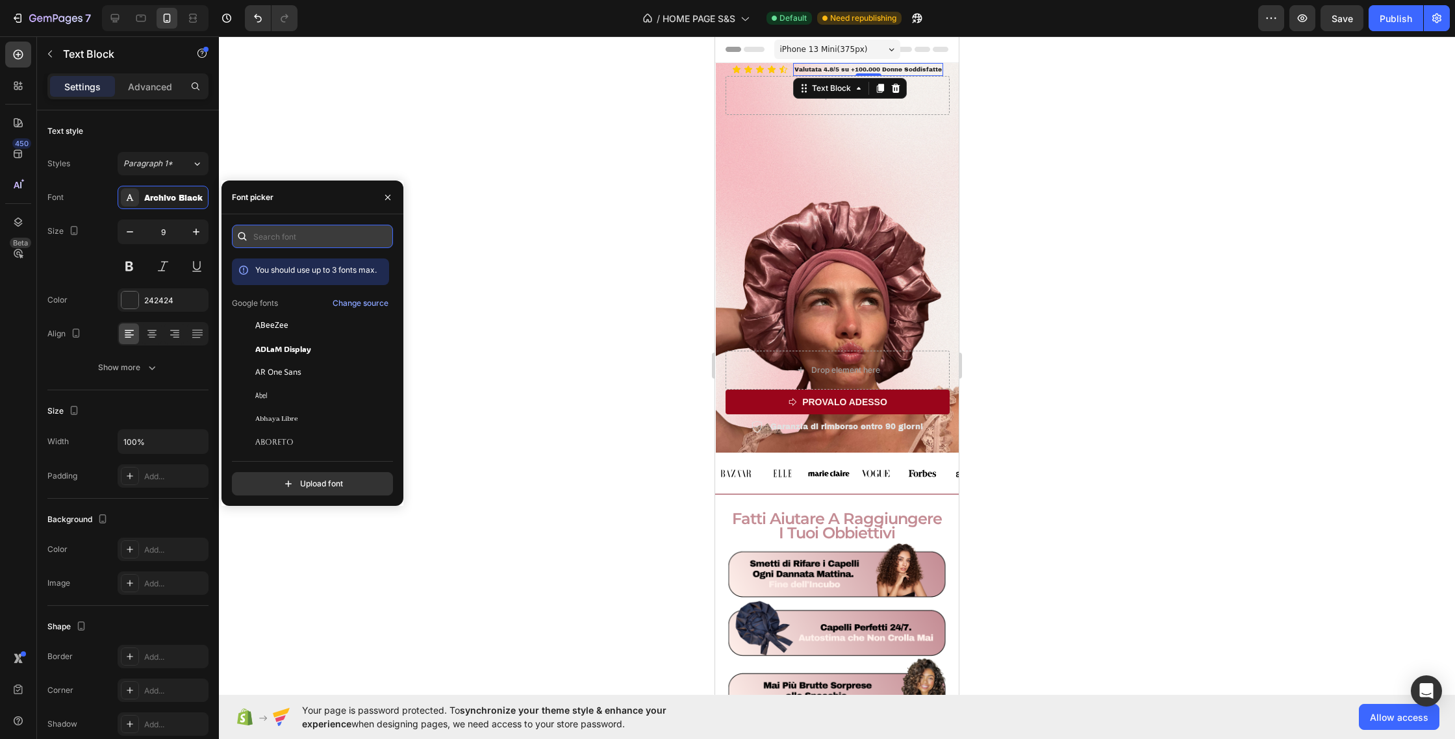
click at [304, 246] on input "text" at bounding box center [312, 236] width 161 height 23
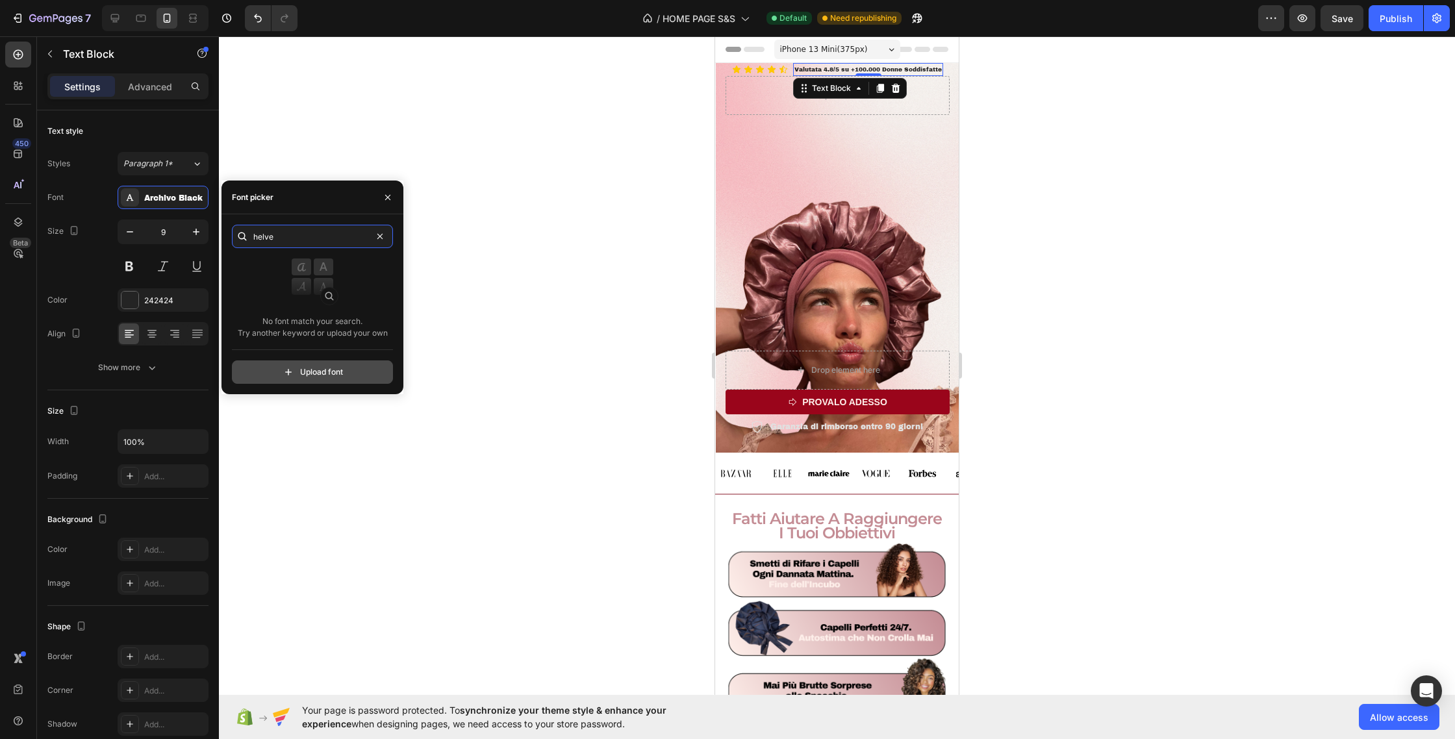
type input "helve"
click at [352, 369] on input "file" at bounding box center [340, 372] width 325 height 22
click at [319, 377] on input "file" at bounding box center [340, 372] width 325 height 22
type input "C:\fakepath\Helvetica-Bold.ttf"
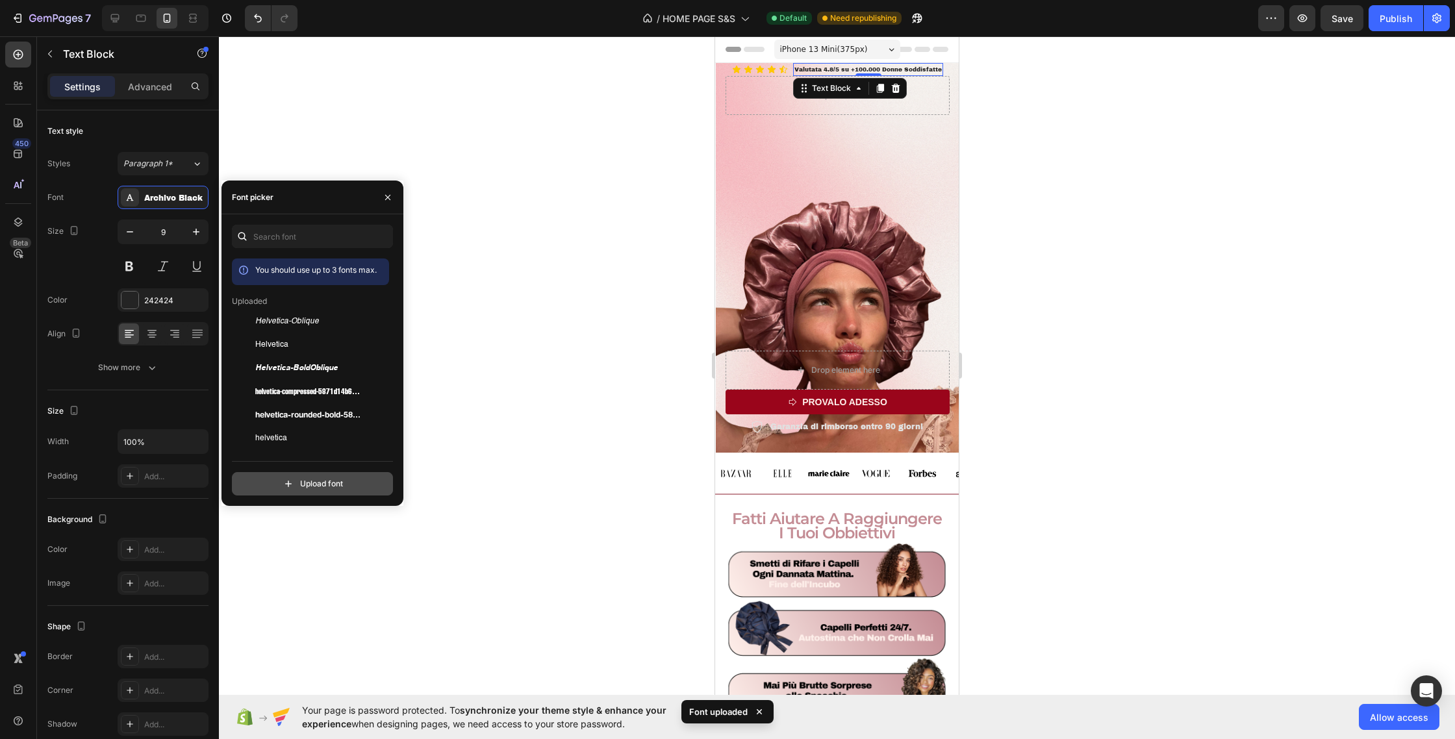
click at [333, 485] on input "file" at bounding box center [340, 484] width 325 height 22
type input "C:\fakepath\PPEditorialNew-Italic-BF644b214fb0c0a.otf"
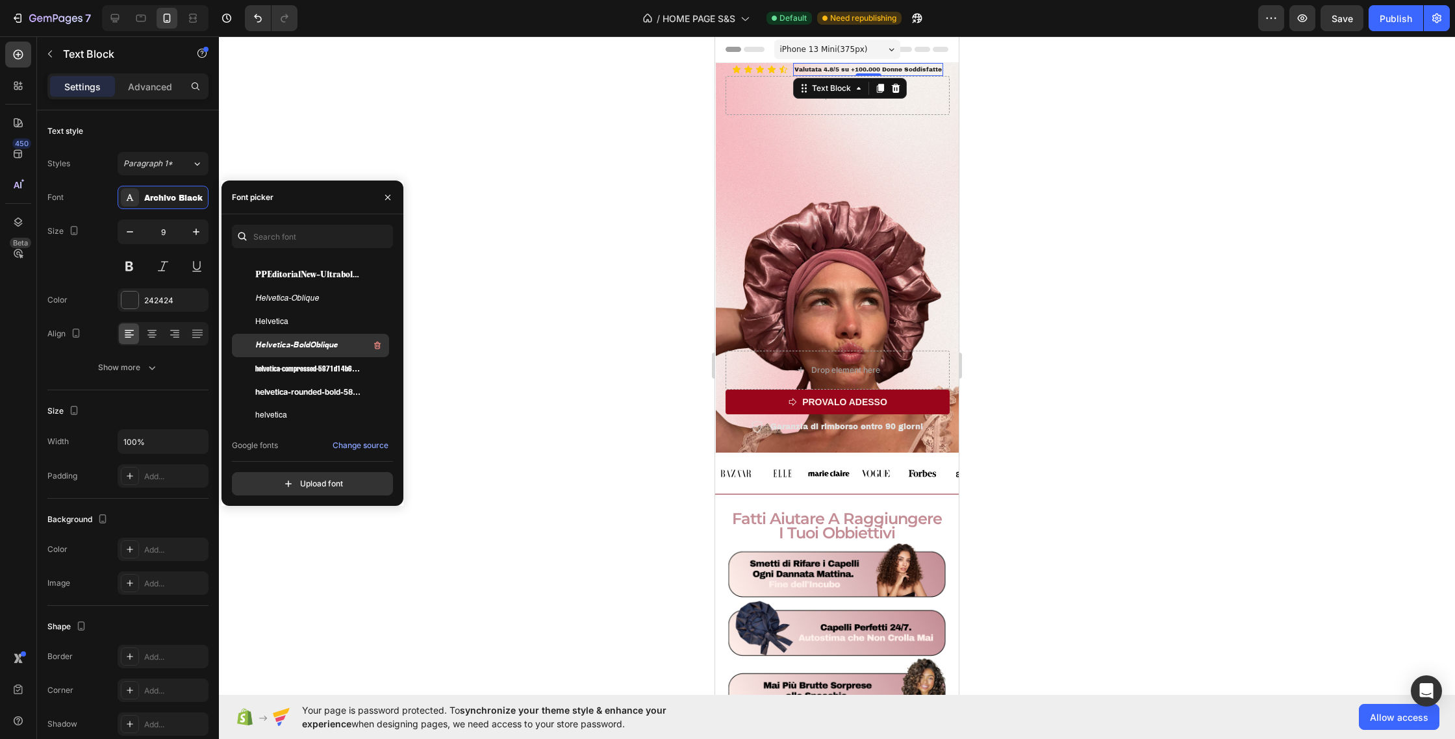
scroll to position [97, 0]
click at [304, 314] on div "Helvetica" at bounding box center [320, 318] width 131 height 16
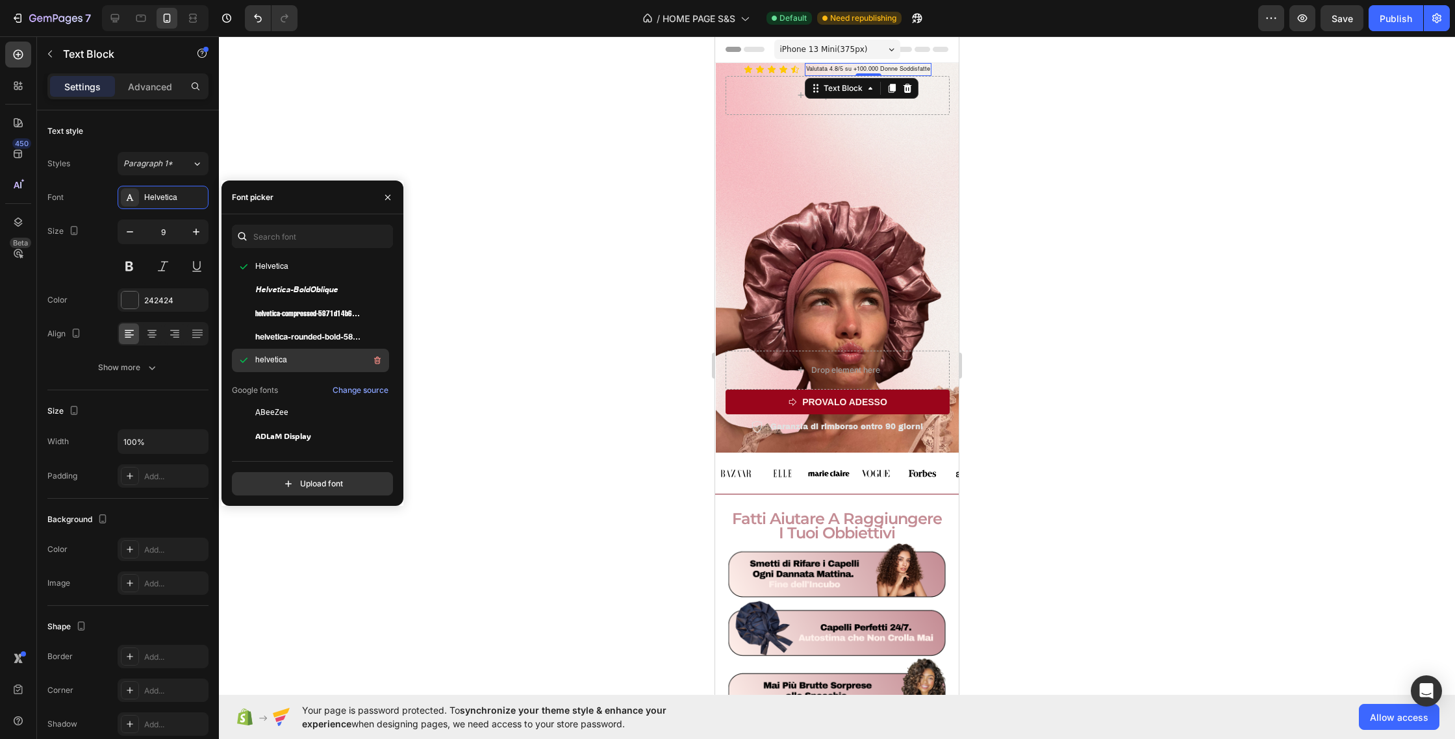
scroll to position [179, 0]
click at [305, 372] on div "helvetica" at bounding box center [320, 378] width 131 height 16
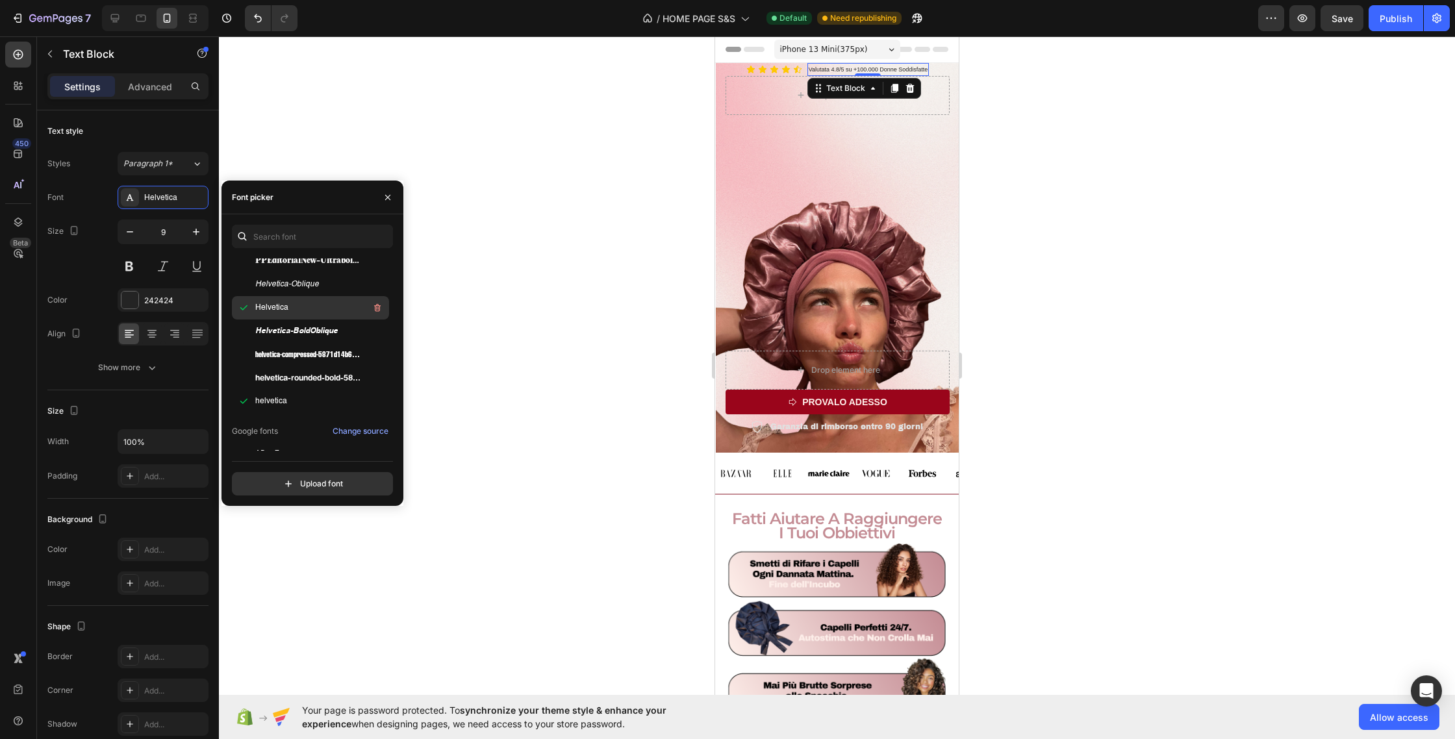
click at [308, 301] on div "Helvetica" at bounding box center [320, 308] width 131 height 16
click at [311, 288] on span "Helvetica-Oblique" at bounding box center [287, 285] width 64 height 12
click at [302, 329] on div "Helvetica" at bounding box center [320, 332] width 131 height 16
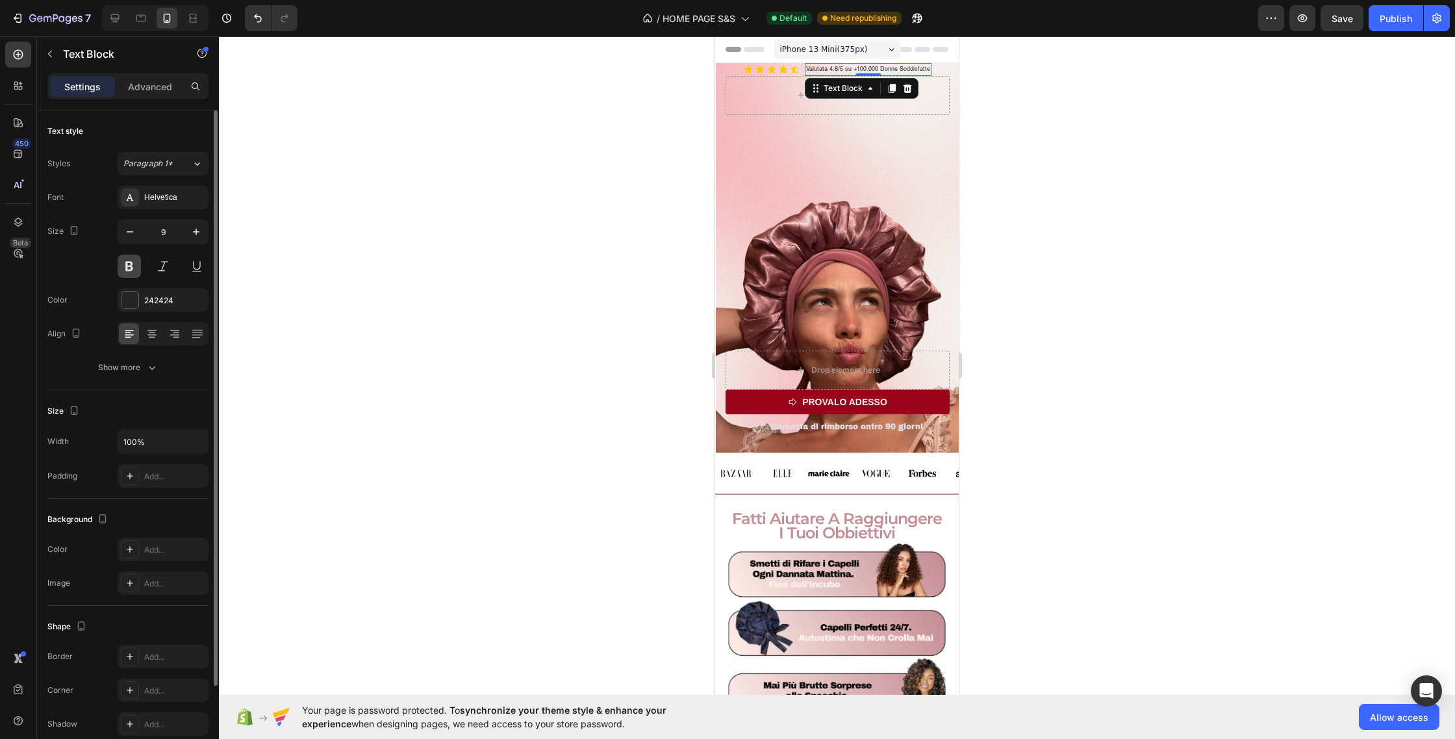
click at [129, 265] on button at bounding box center [129, 266] width 23 height 23
click at [196, 227] on icon "button" at bounding box center [196, 231] width 13 height 13
type input "11"
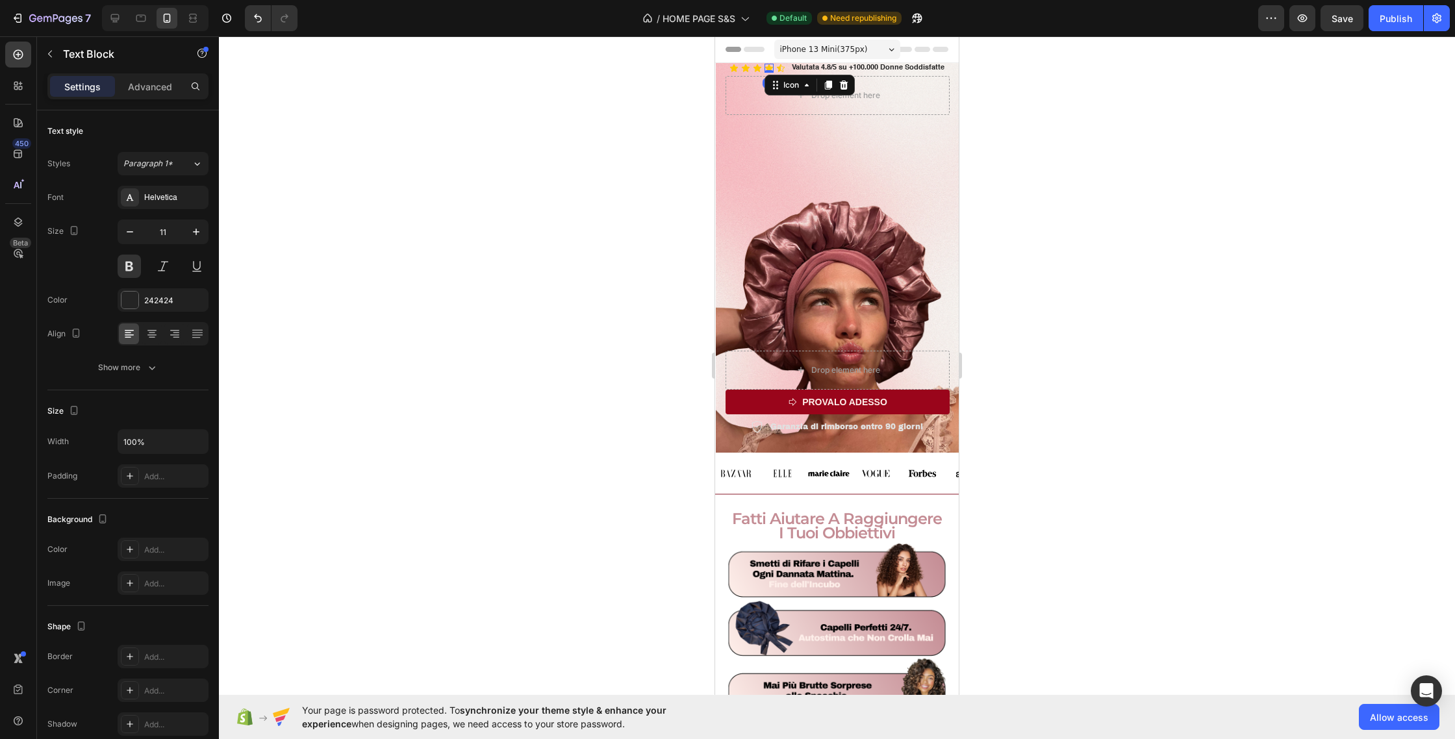
click at [771, 69] on icon at bounding box center [769, 68] width 8 height 8
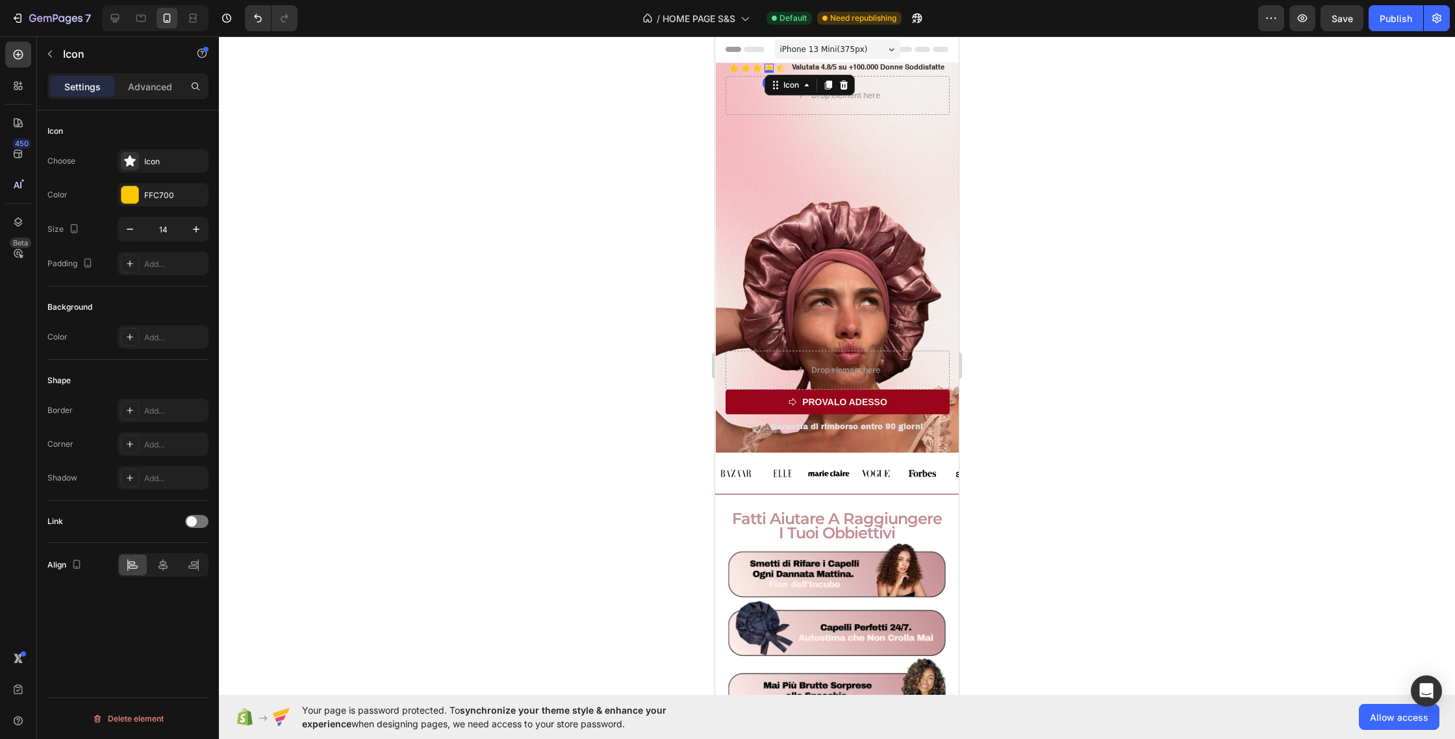
scroll to position [3, 0]
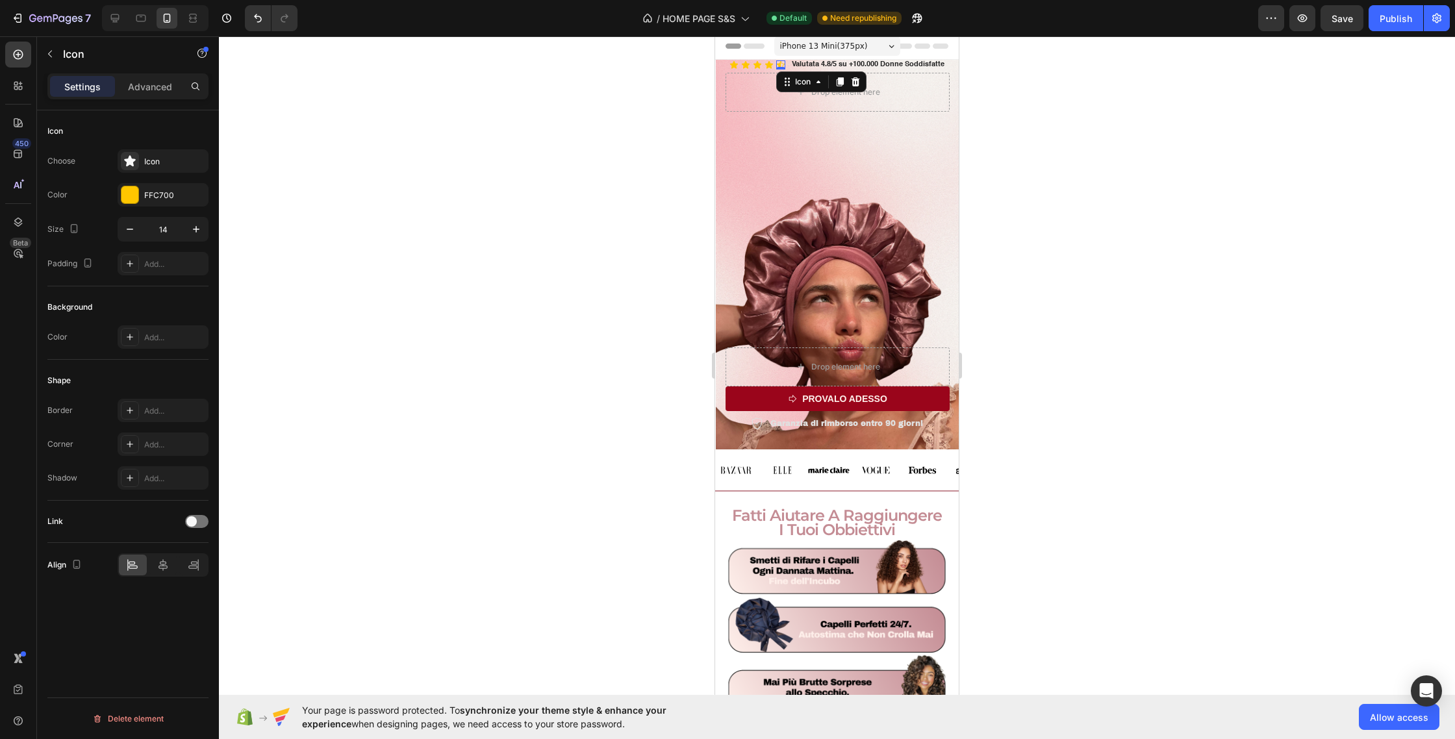
click at [781, 63] on icon at bounding box center [780, 64] width 9 height 9
click at [164, 165] on div "Icon" at bounding box center [174, 162] width 61 height 12
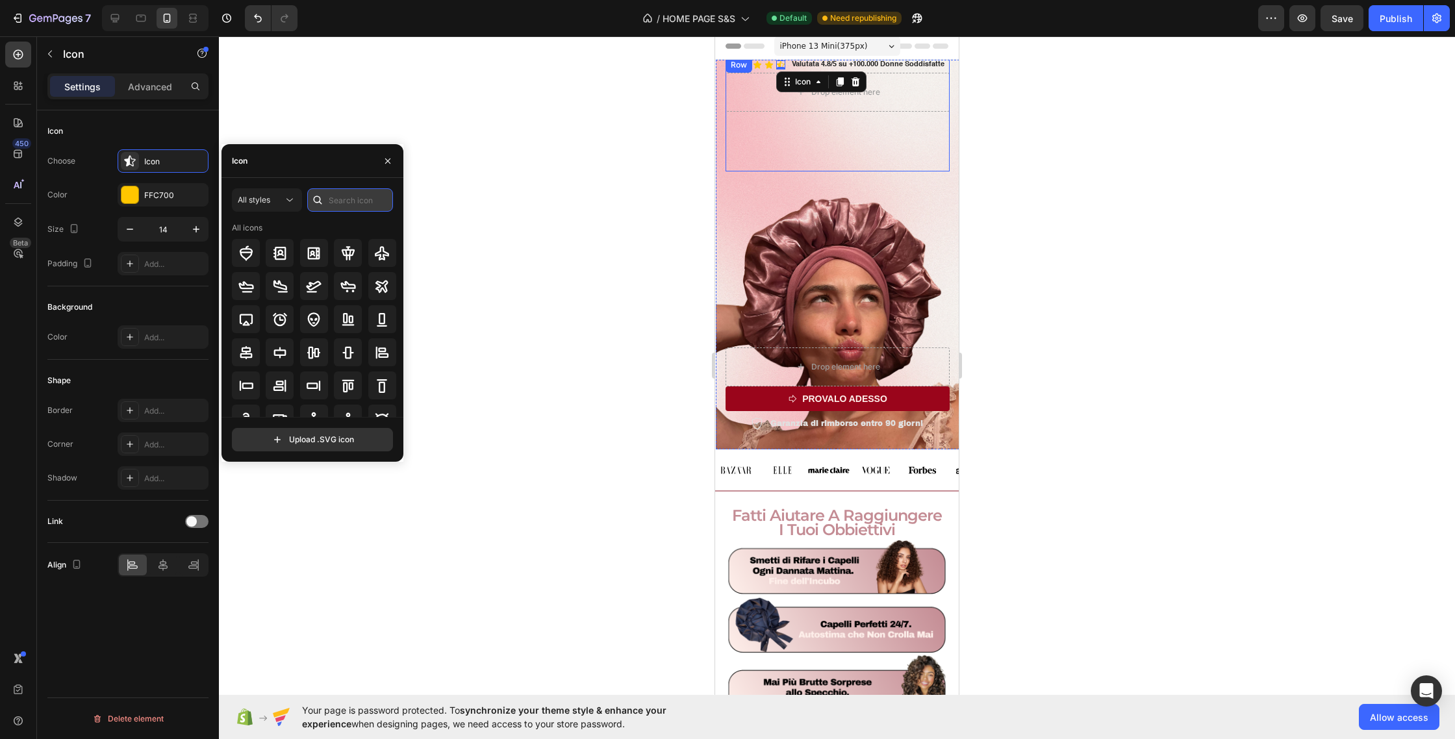
click at [333, 201] on input "text" at bounding box center [350, 199] width 86 height 23
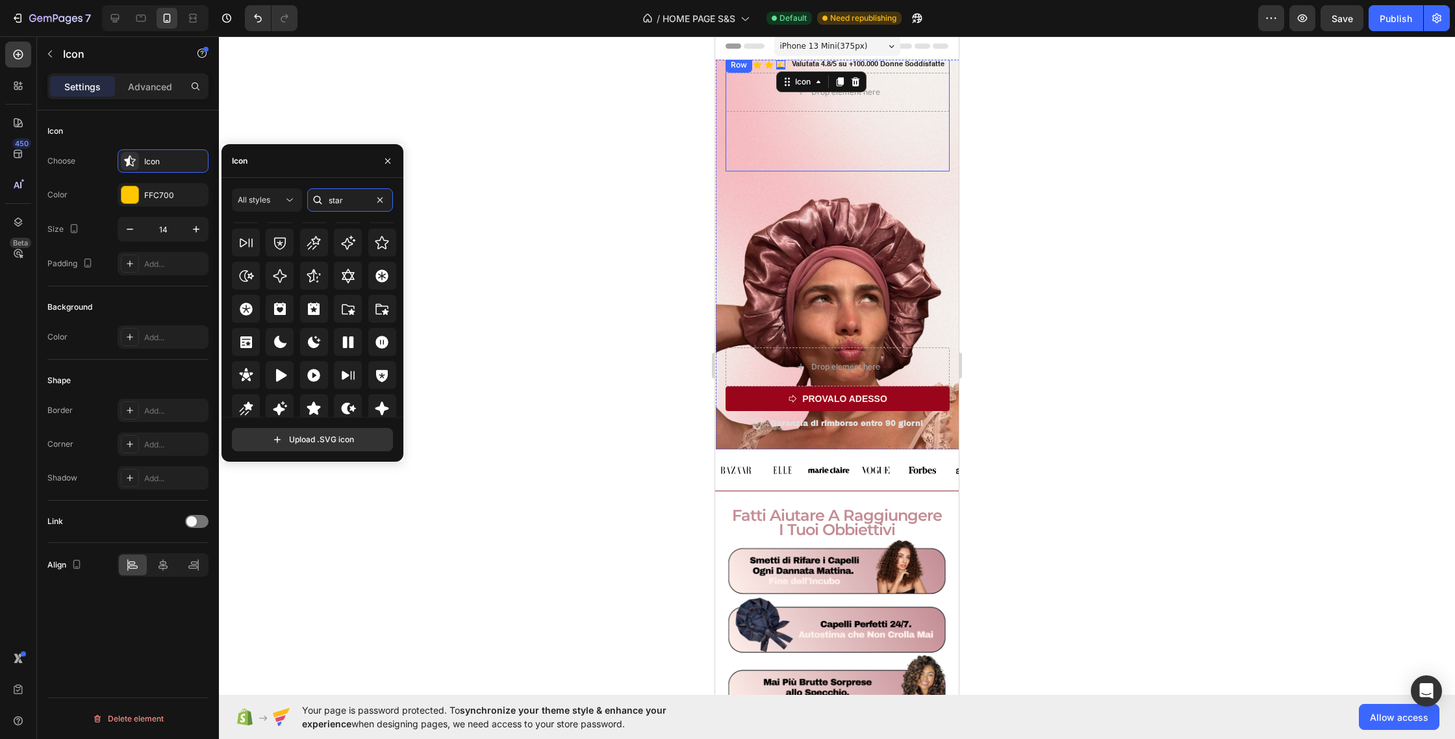
scroll to position [394, 0]
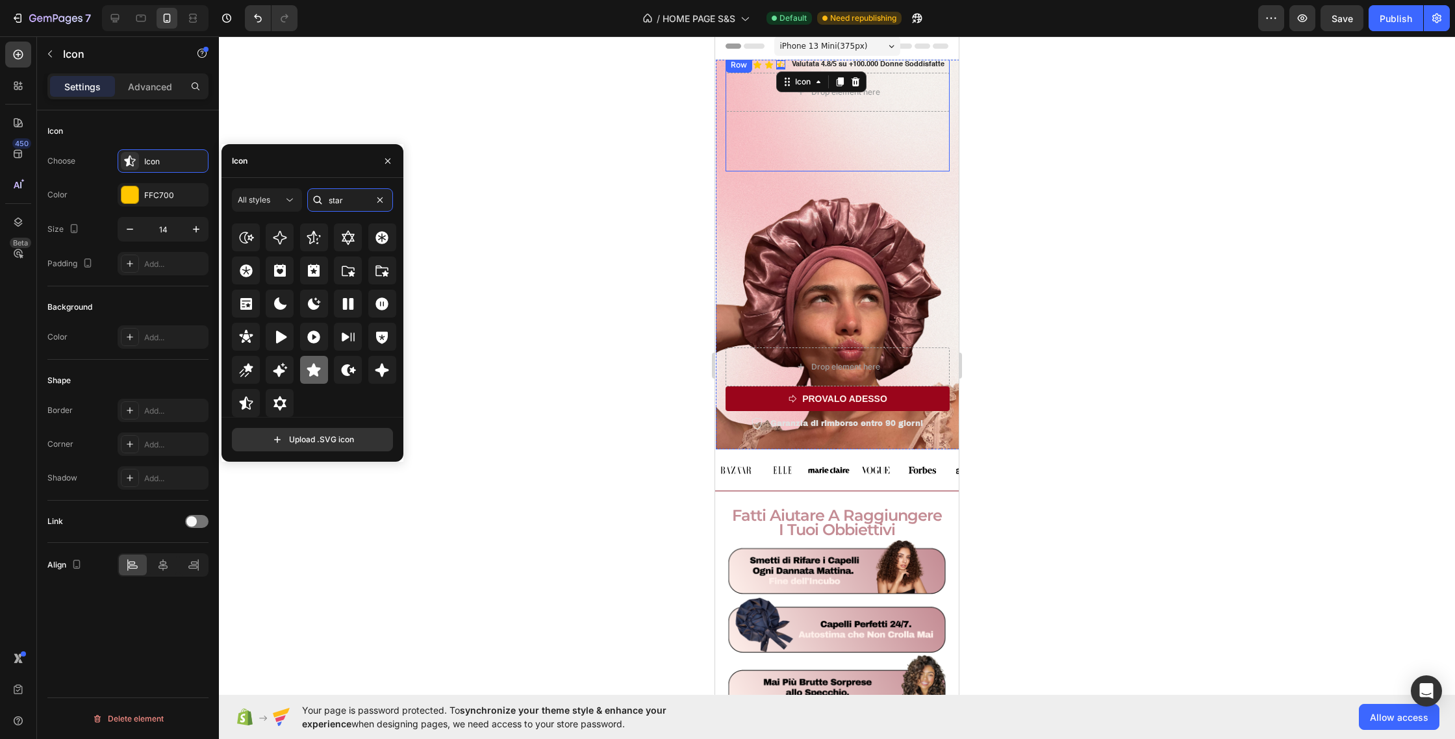
type input "star"
click at [314, 372] on icon at bounding box center [314, 369] width 14 height 13
click at [136, 194] on div at bounding box center [129, 194] width 17 height 17
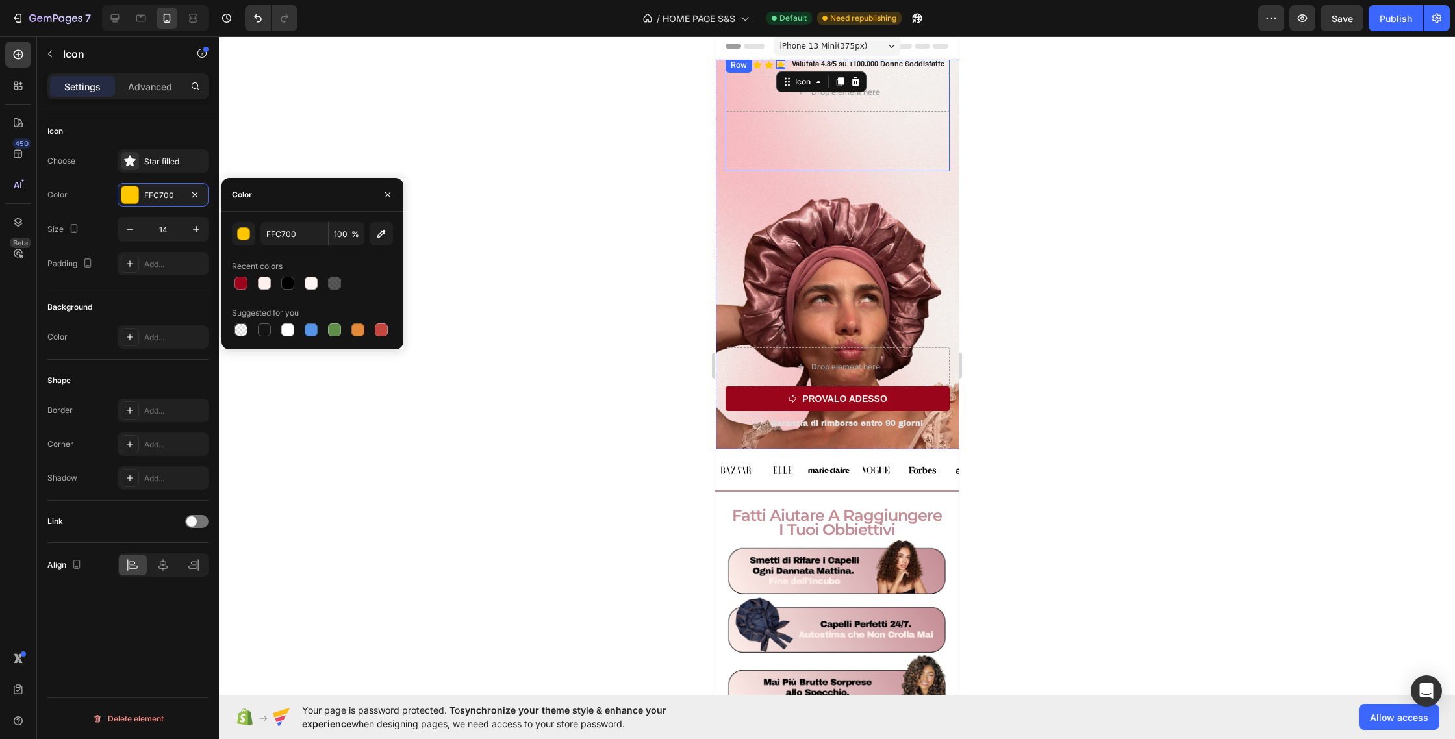
click at [292, 205] on div "Color" at bounding box center [313, 195] width 182 height 34
click at [290, 232] on input "FFC700" at bounding box center [295, 233] width 68 height 23
drag, startPoint x: 294, startPoint y: 232, endPoint x: 266, endPoint y: 232, distance: 27.3
click at [266, 232] on input "FFC700" at bounding box center [295, 233] width 68 height 23
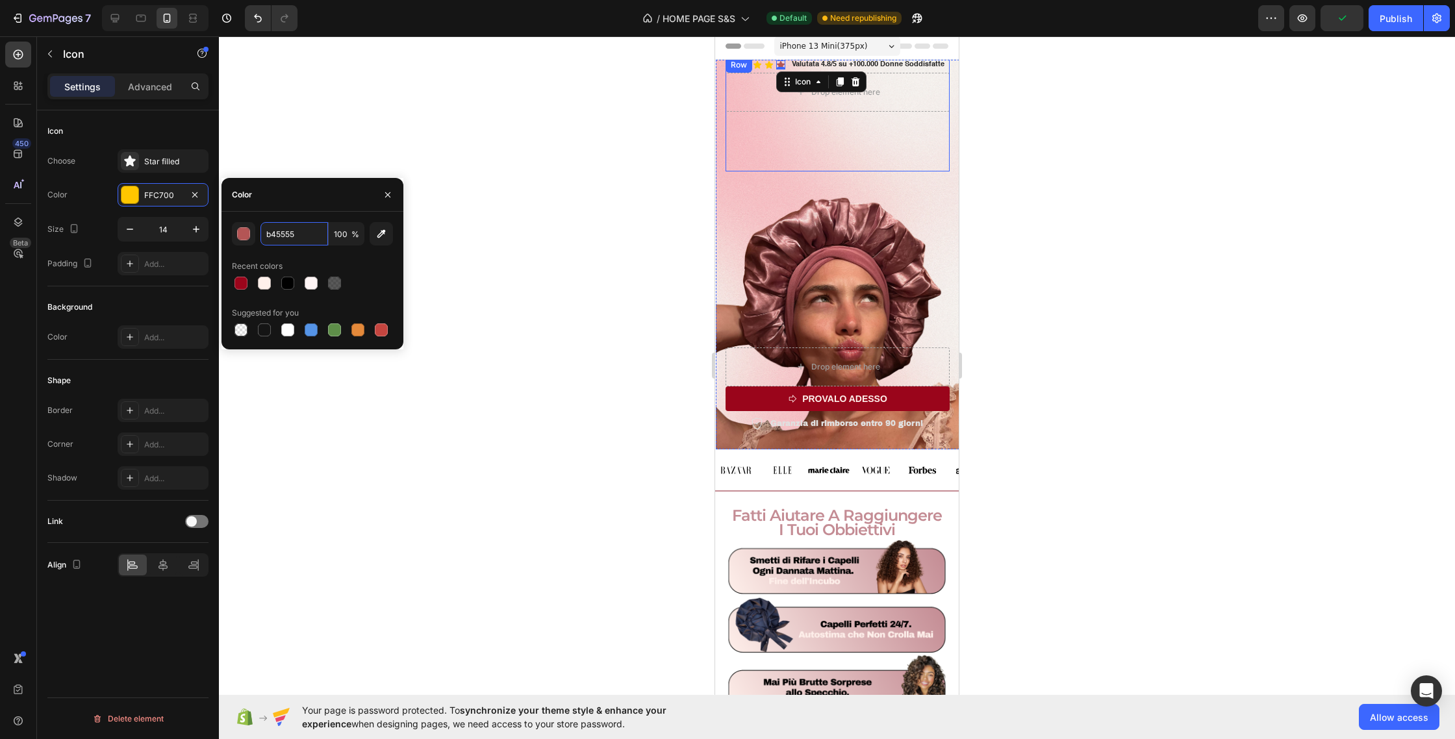
type input "B45555"
click at [762, 62] on div "Icon Icon Icon Icon Icon" at bounding box center [758, 64] width 56 height 9
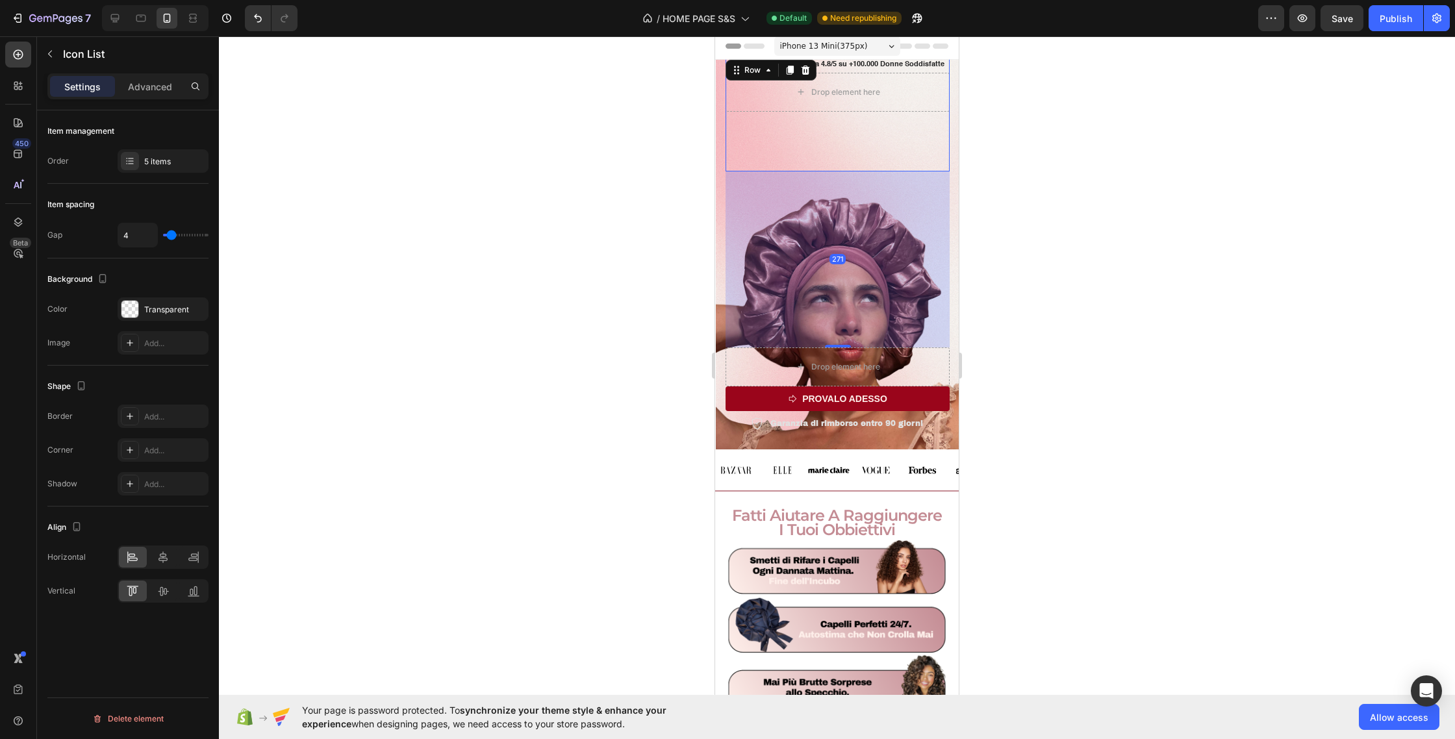
click at [854, 121] on div "Icon Icon Icon Icon Icon Icon List Valutata 4.8/5 su +100.000 Donne Soddisfatte…" at bounding box center [838, 114] width 224 height 114
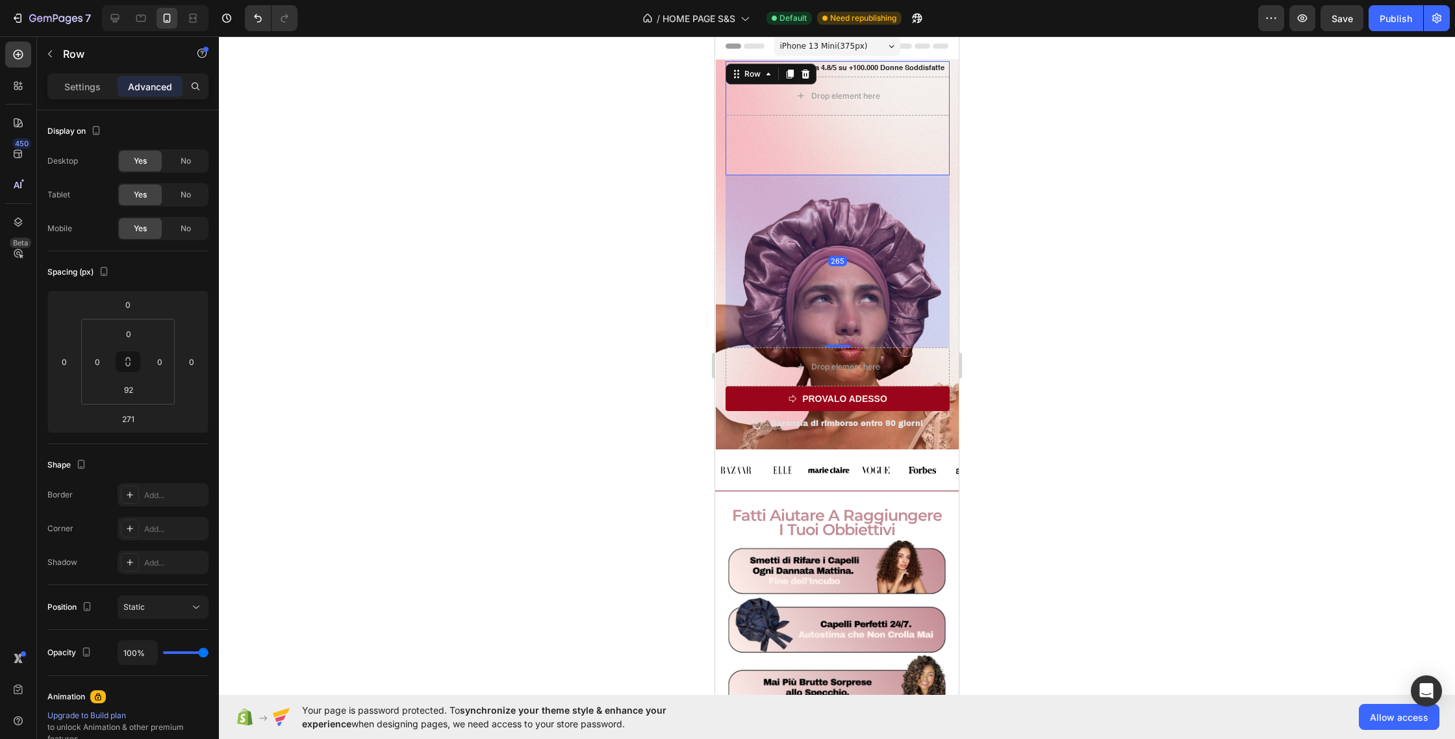
click at [845, 175] on div "265" at bounding box center [838, 175] width 224 height 0
type input "265"
click at [831, 154] on div "Icon Icon Icon Icon Icon Icon List Valutata 4.8/5 su +100.000 Donne Soddisfatte…" at bounding box center [838, 118] width 224 height 114
click at [748, 224] on div "265" at bounding box center [838, 261] width 224 height 172
click at [800, 84] on div "Row" at bounding box center [771, 74] width 91 height 21
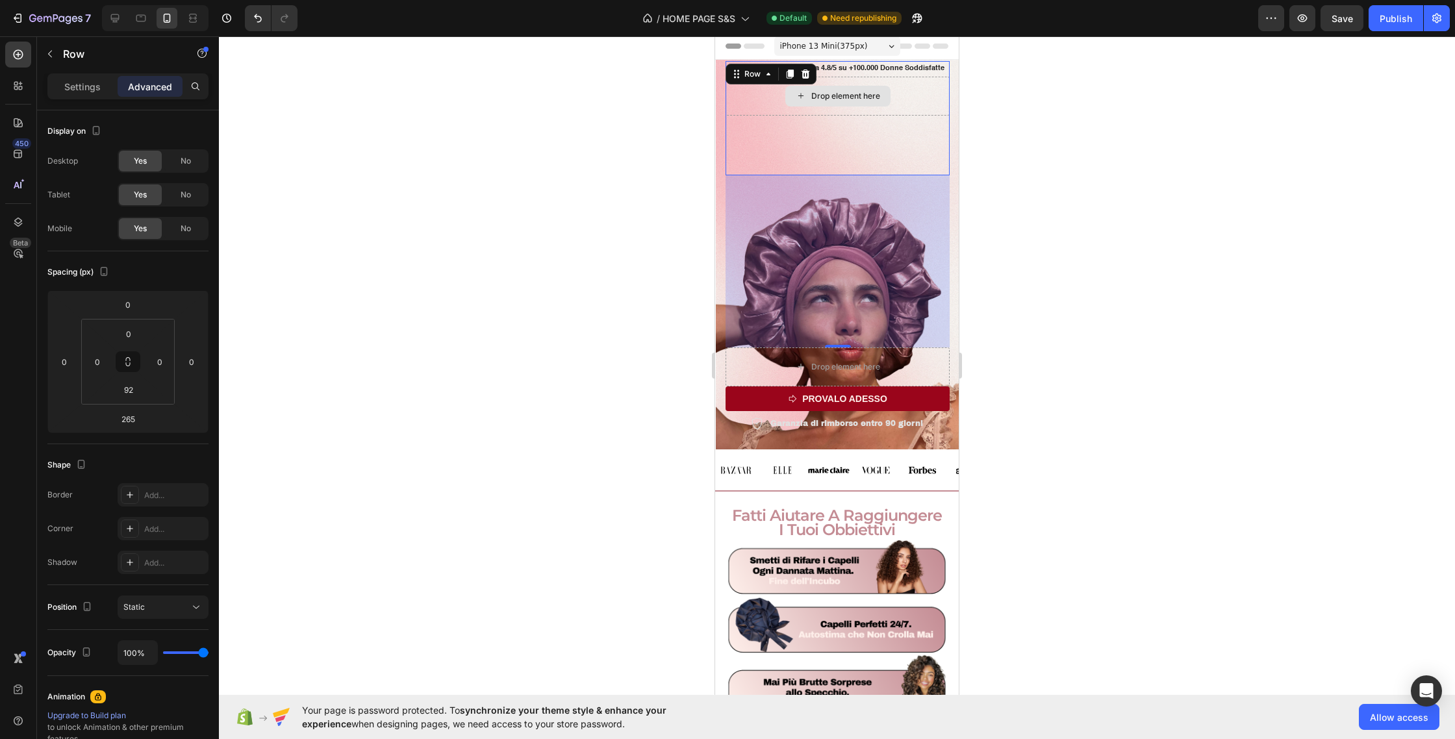
click at [763, 99] on div "Drop element here" at bounding box center [838, 96] width 224 height 39
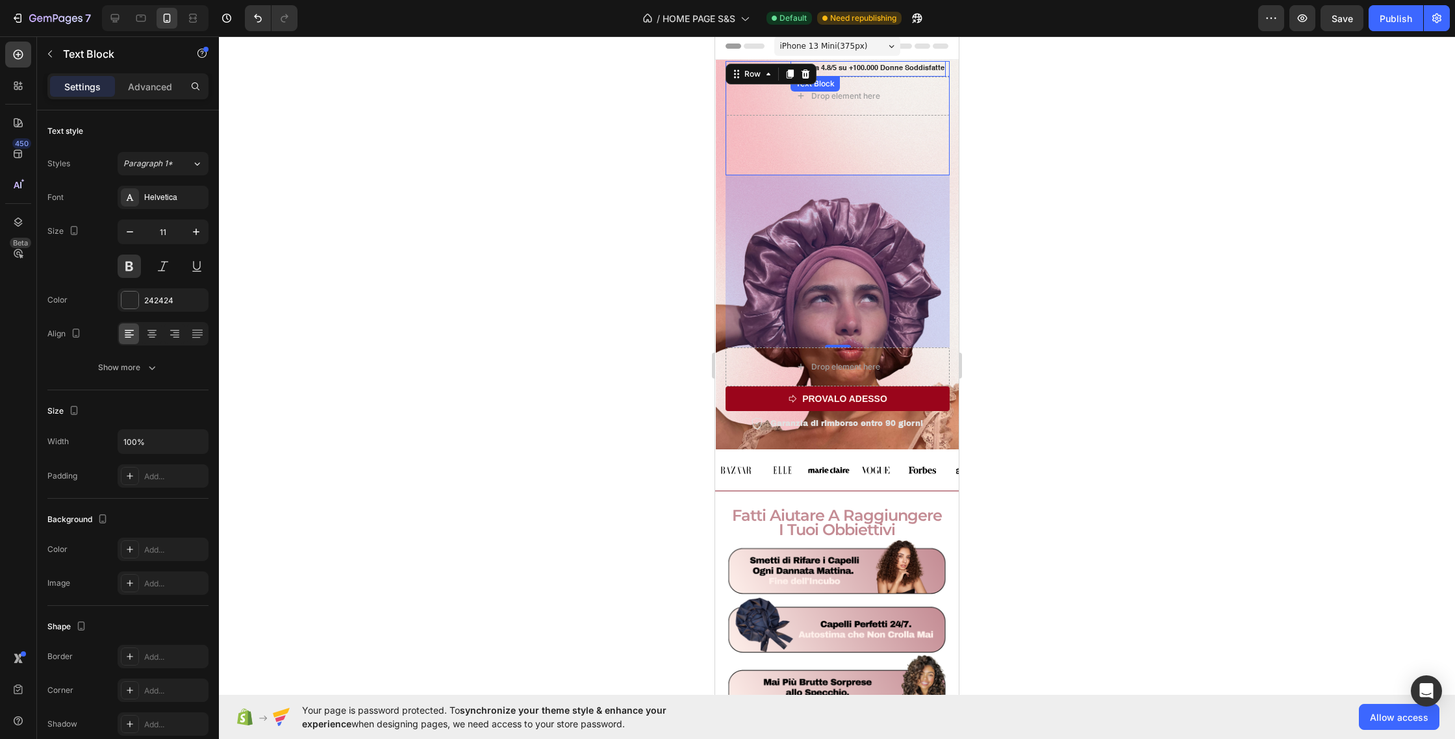
click at [906, 66] on p "Valutata 4.8/5 su +100.000 Donne Soddisfatte" at bounding box center [868, 68] width 153 height 13
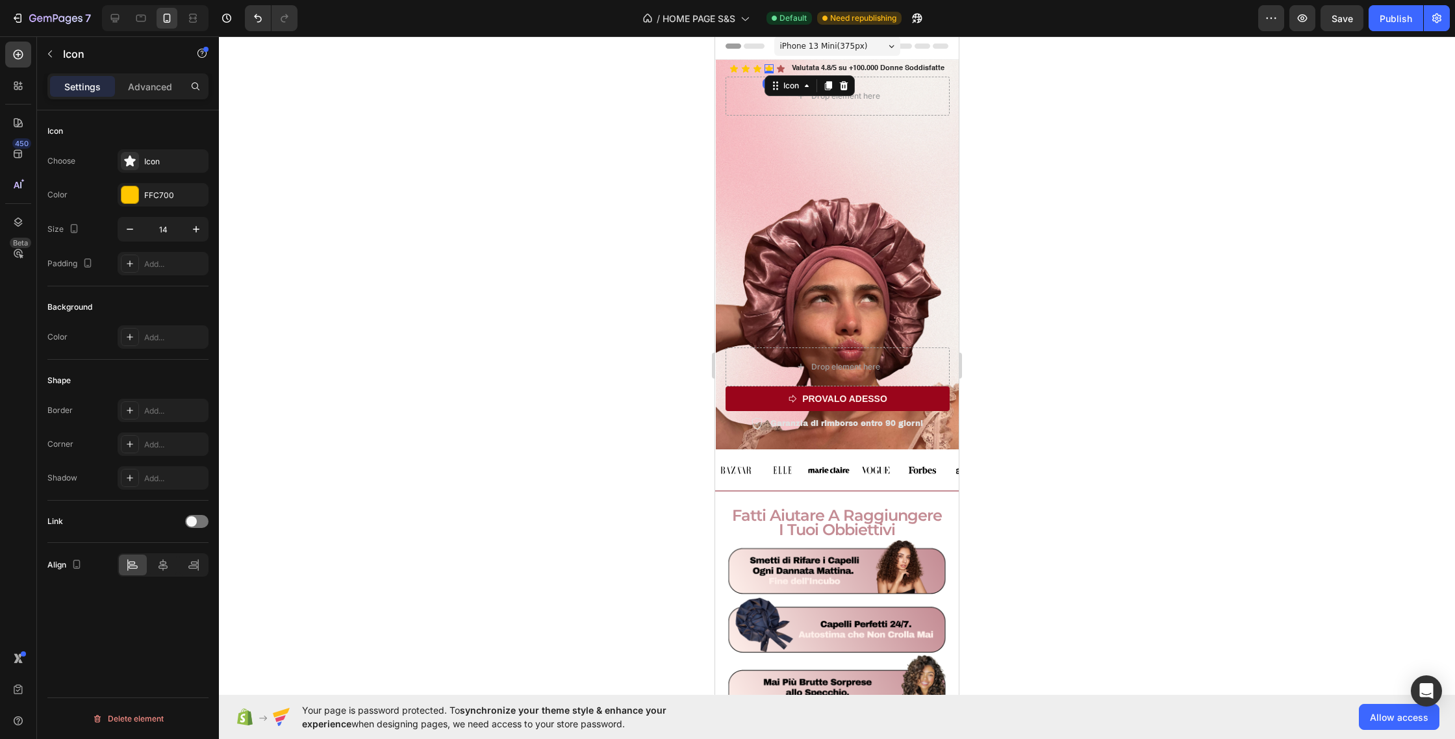
click at [771, 68] on icon at bounding box center [769, 69] width 8 height 8
click at [127, 183] on div "FFC700" at bounding box center [163, 194] width 91 height 23
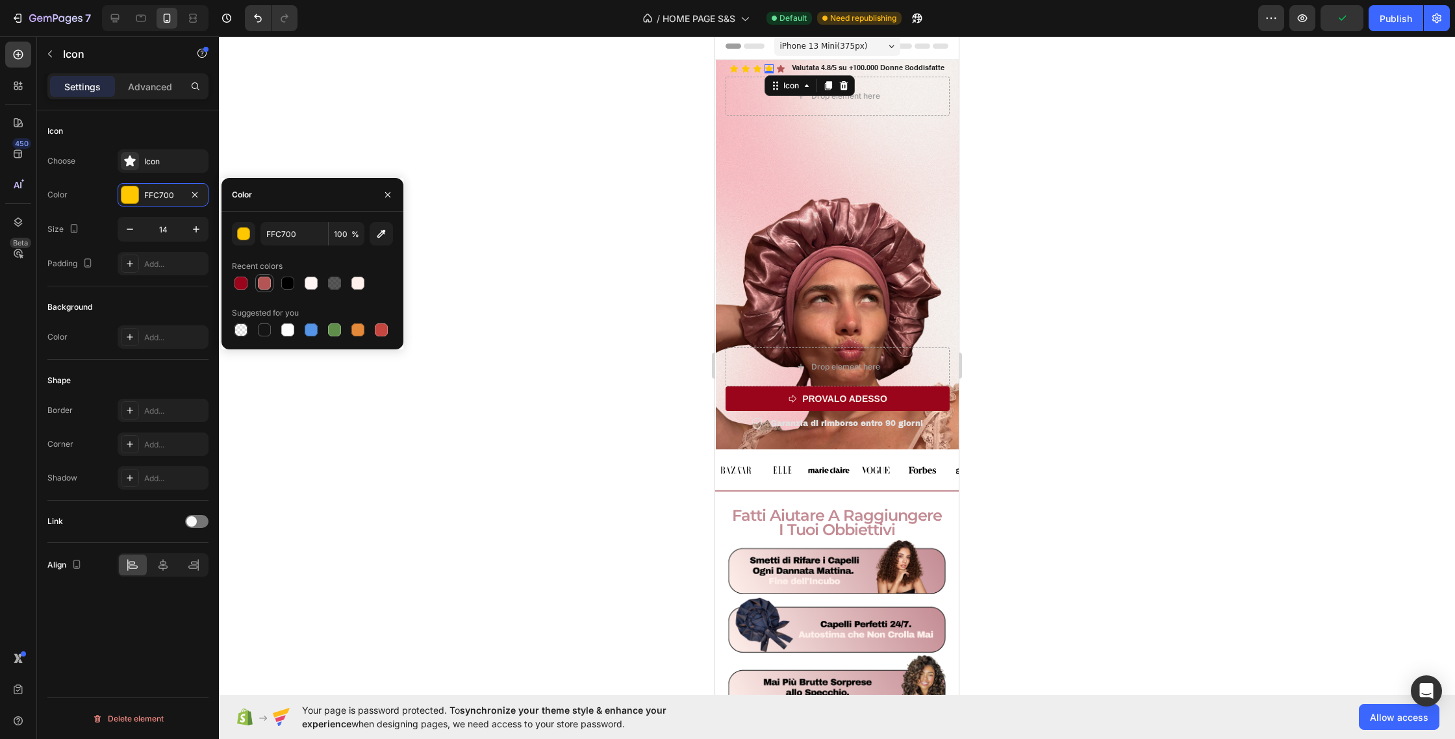
click at [262, 286] on div at bounding box center [264, 283] width 13 height 13
type input "B45555"
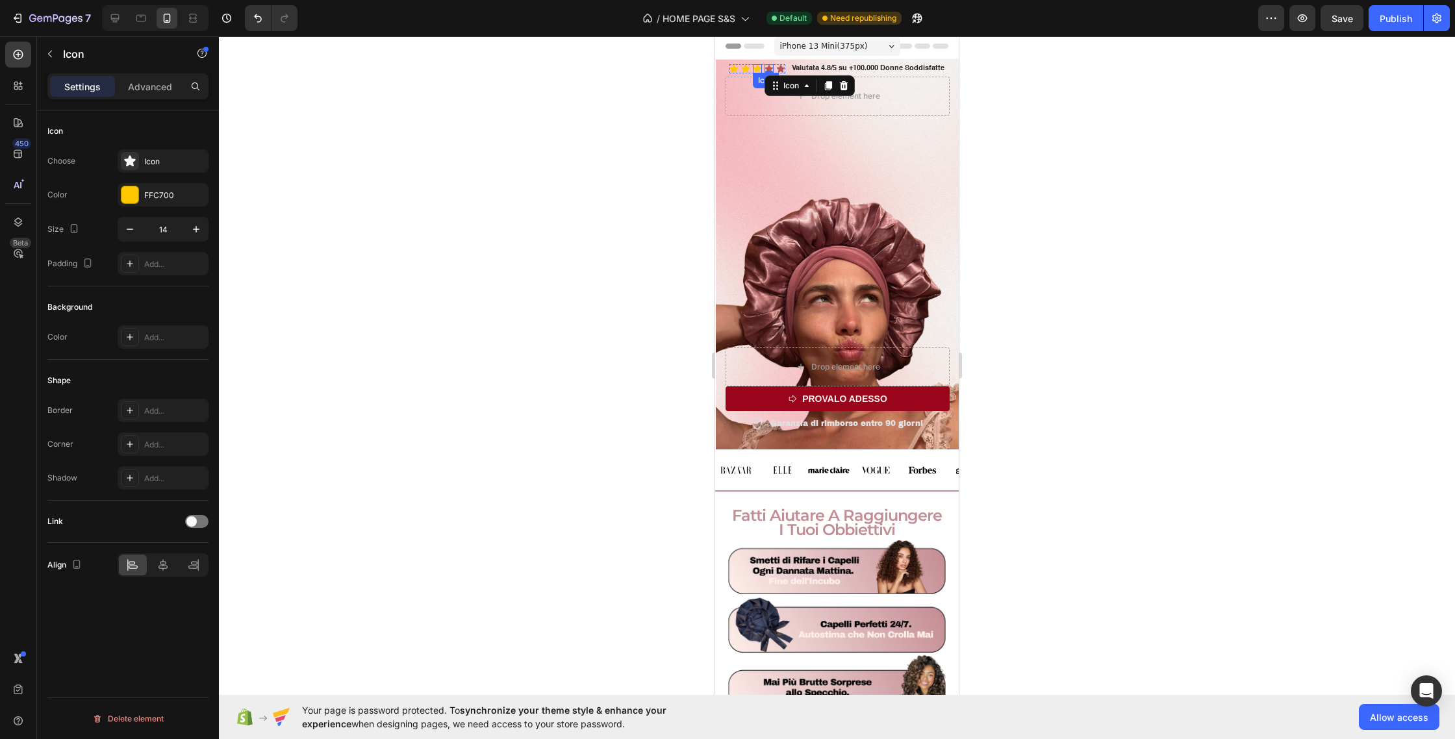
click at [761, 67] on icon at bounding box center [757, 68] width 9 height 9
click at [158, 198] on div "FFC700" at bounding box center [163, 196] width 38 height 12
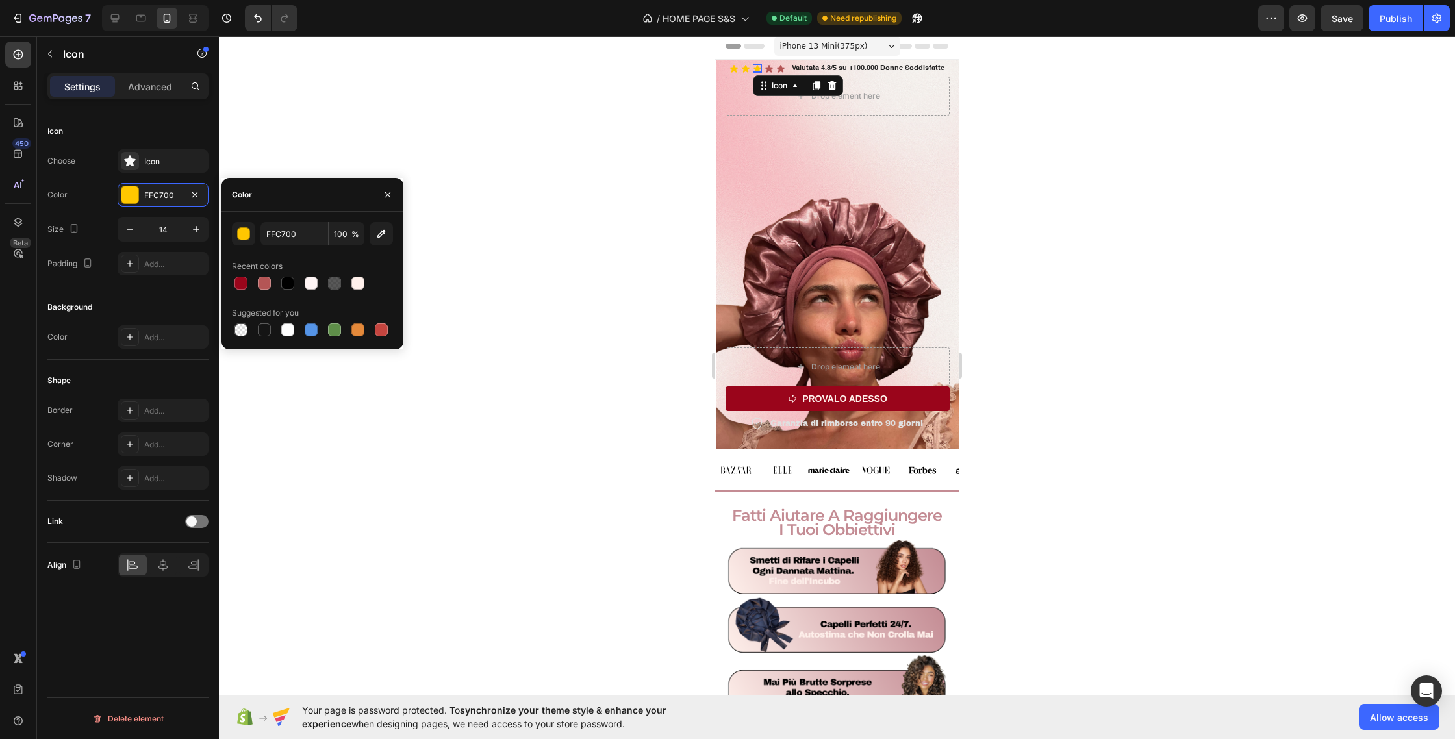
drag, startPoint x: 268, startPoint y: 283, endPoint x: 229, endPoint y: 251, distance: 50.8
click at [266, 282] on div at bounding box center [264, 283] width 13 height 13
type input "B45555"
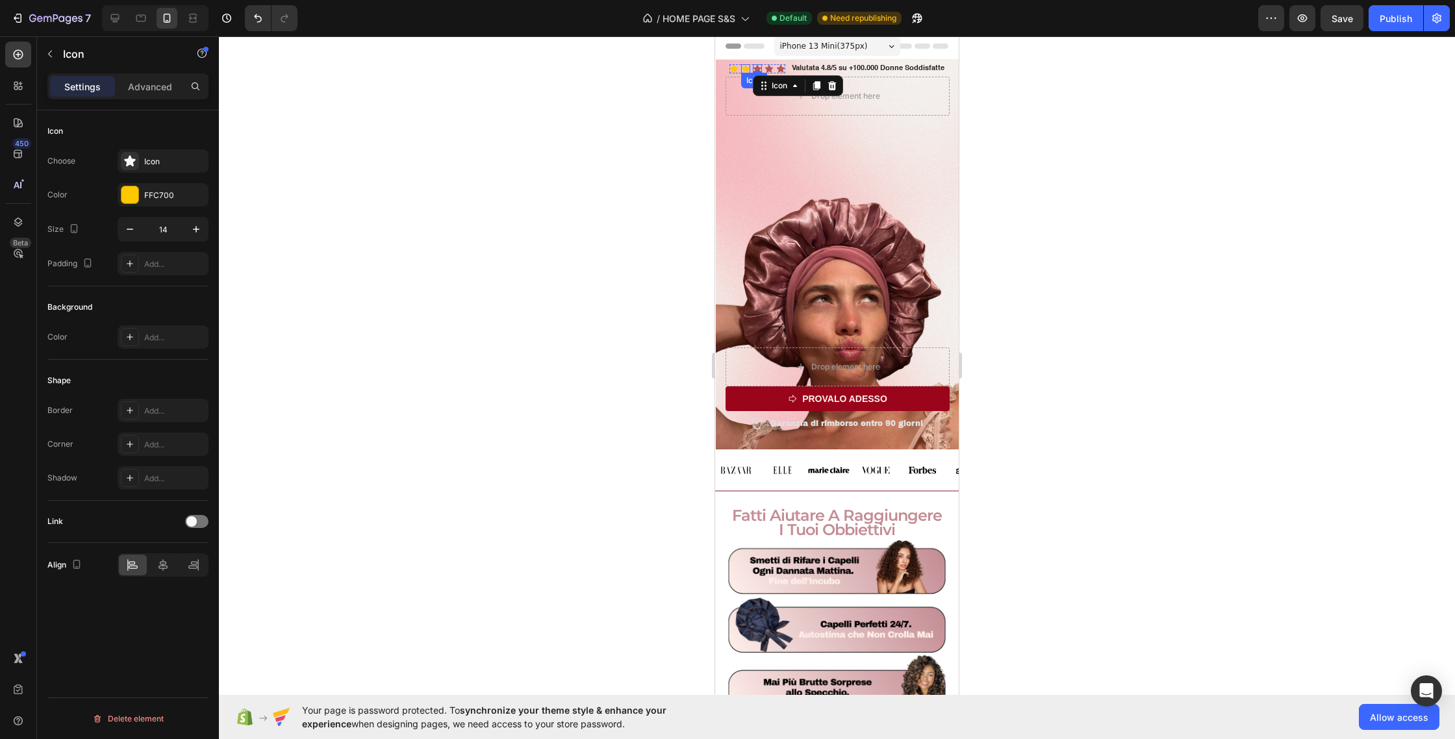
click at [743, 64] on icon at bounding box center [745, 68] width 9 height 9
click at [147, 201] on div "FFC700" at bounding box center [163, 194] width 91 height 23
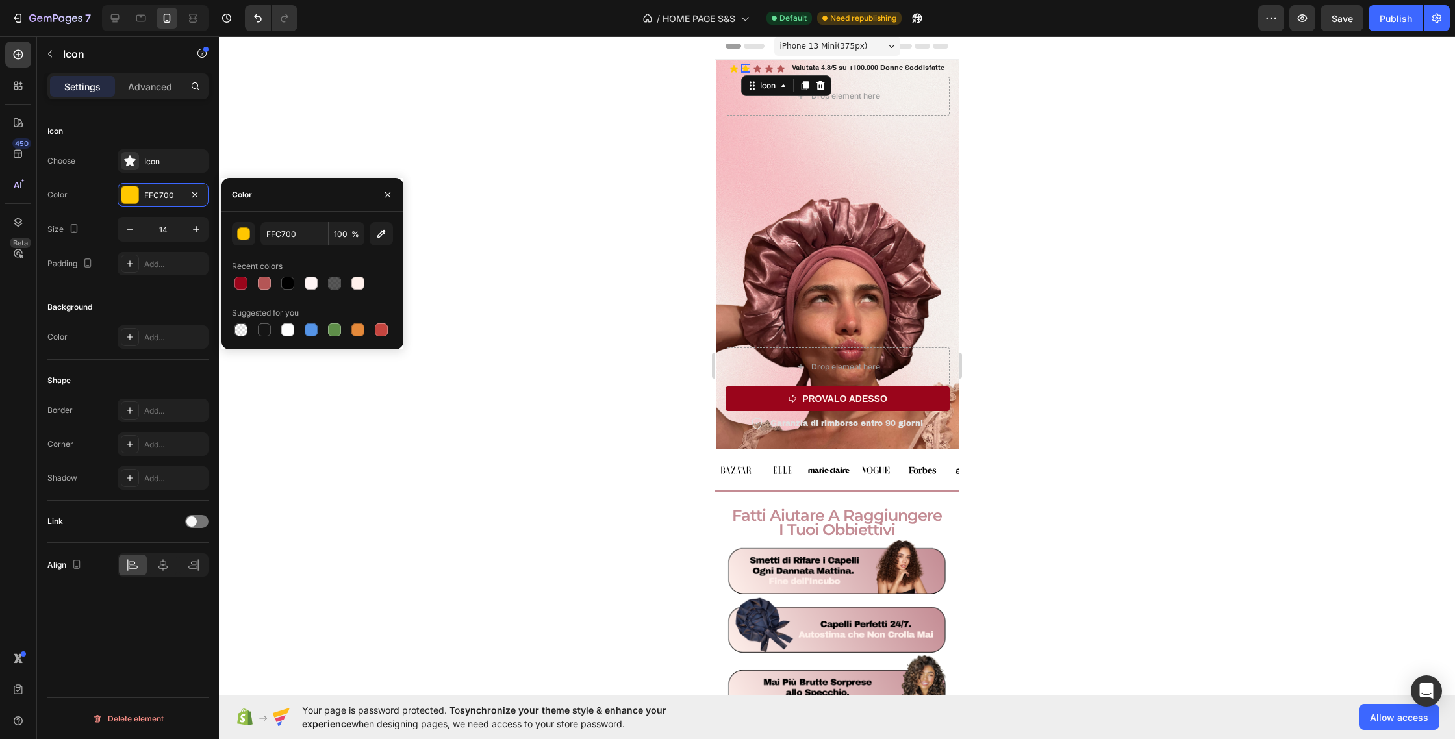
drag, startPoint x: 262, startPoint y: 289, endPoint x: 287, endPoint y: 272, distance: 30.8
click at [262, 289] on div at bounding box center [264, 283] width 13 height 13
type input "B45555"
click at [735, 70] on div "Hero Banner" at bounding box center [758, 73] width 52 height 12
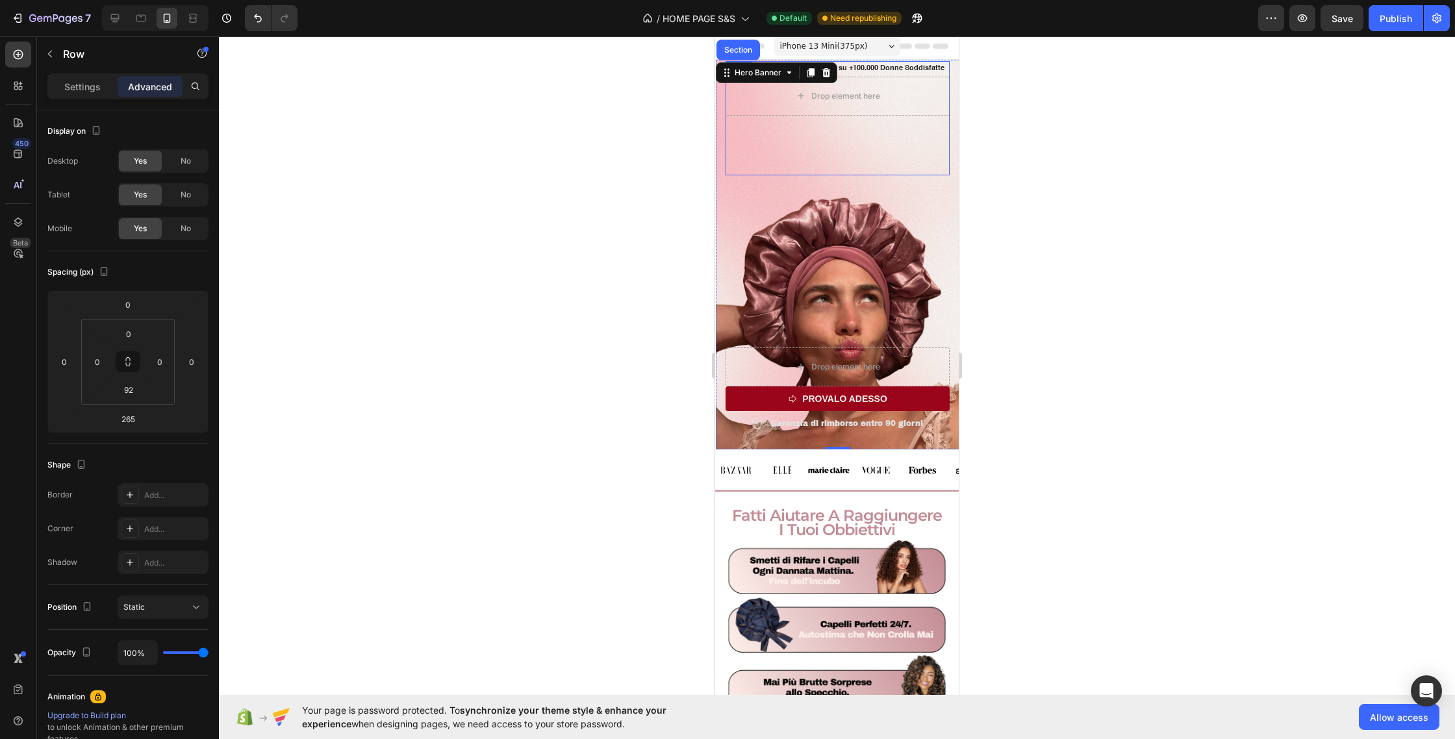
click at [809, 135] on div "Icon Icon Icon Icon Icon Icon List Valutata 4.8/5 su +100.000 Donne Soddisfatte…" at bounding box center [838, 118] width 224 height 114
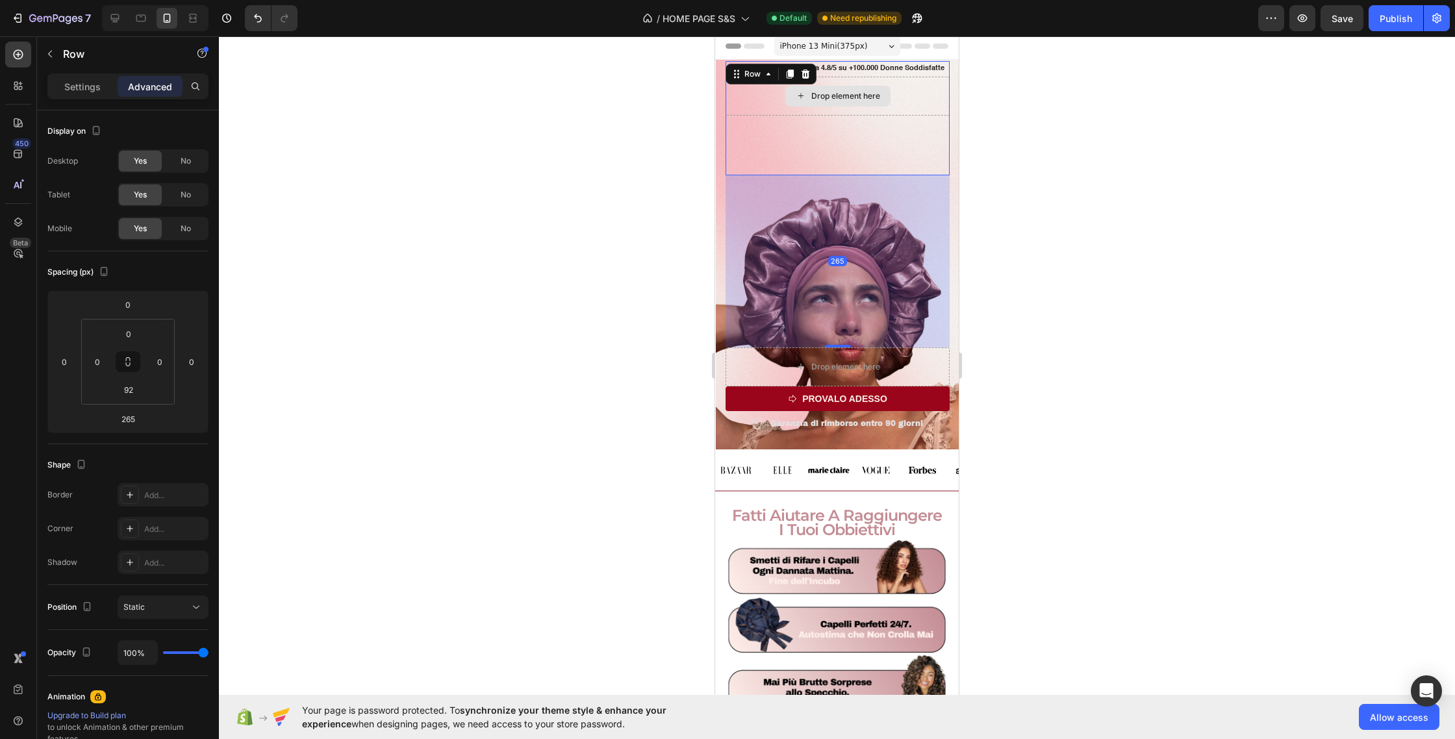
click at [763, 104] on div "Drop element here" at bounding box center [838, 96] width 224 height 39
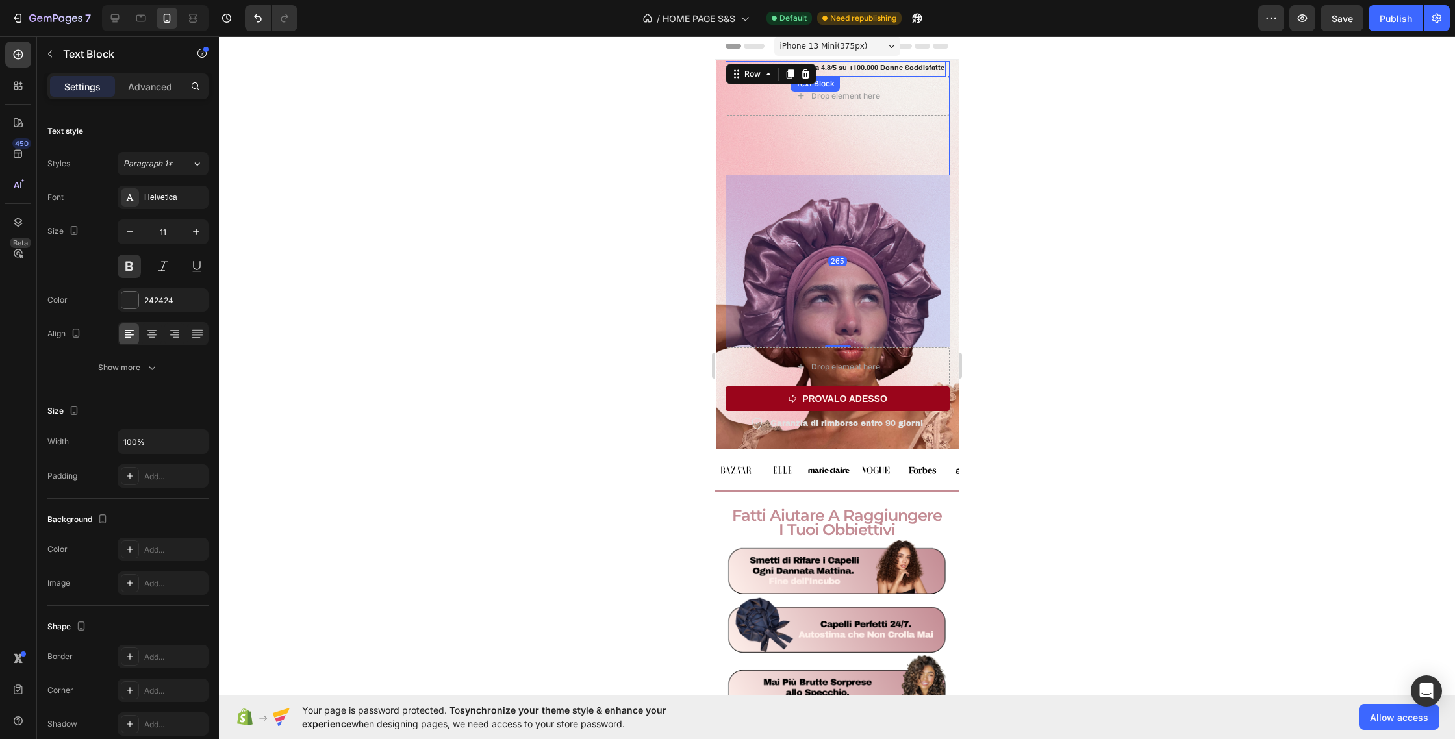
click at [847, 71] on p "Valutata 4.8/5 su +100.000 Donne Soddisfatte" at bounding box center [868, 68] width 153 height 13
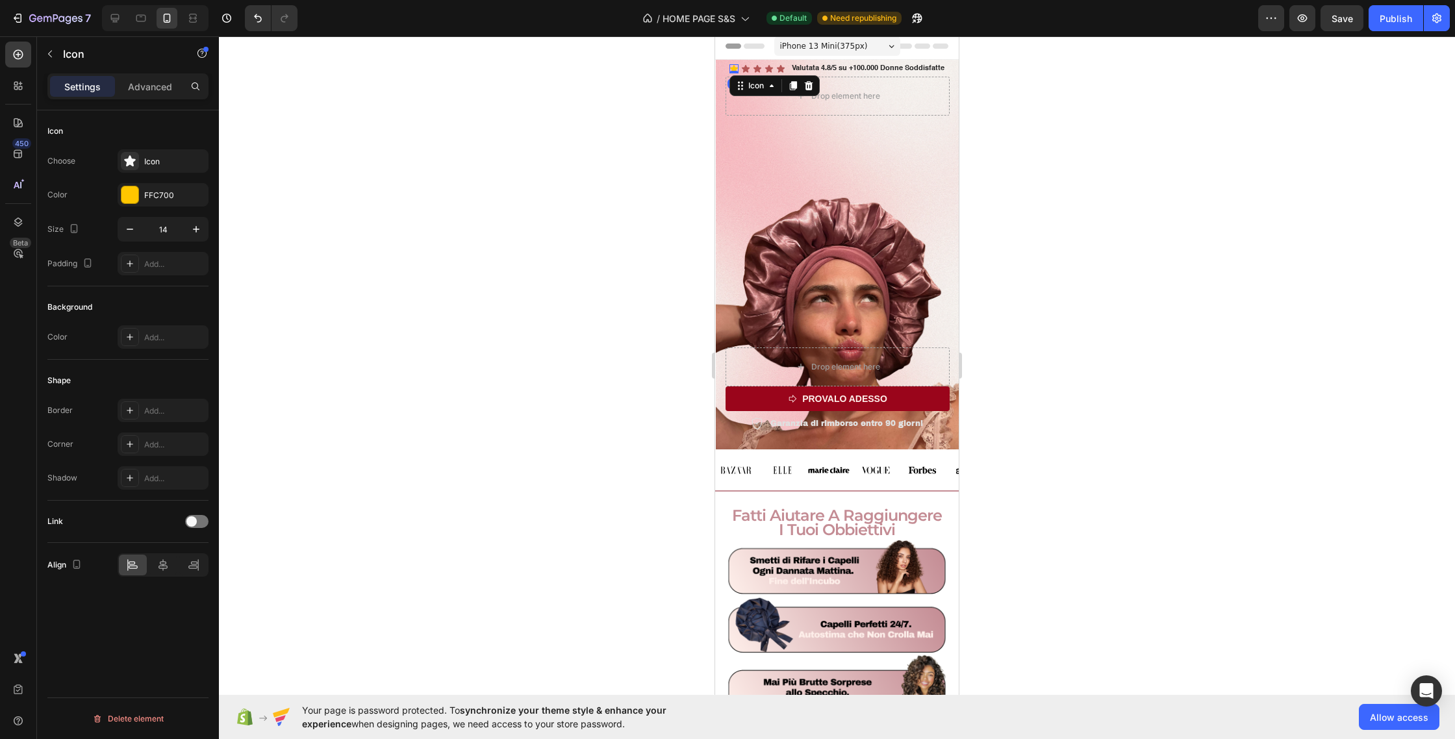
click at [737, 70] on icon at bounding box center [734, 68] width 9 height 9
click at [160, 203] on div "FFC700" at bounding box center [163, 194] width 91 height 23
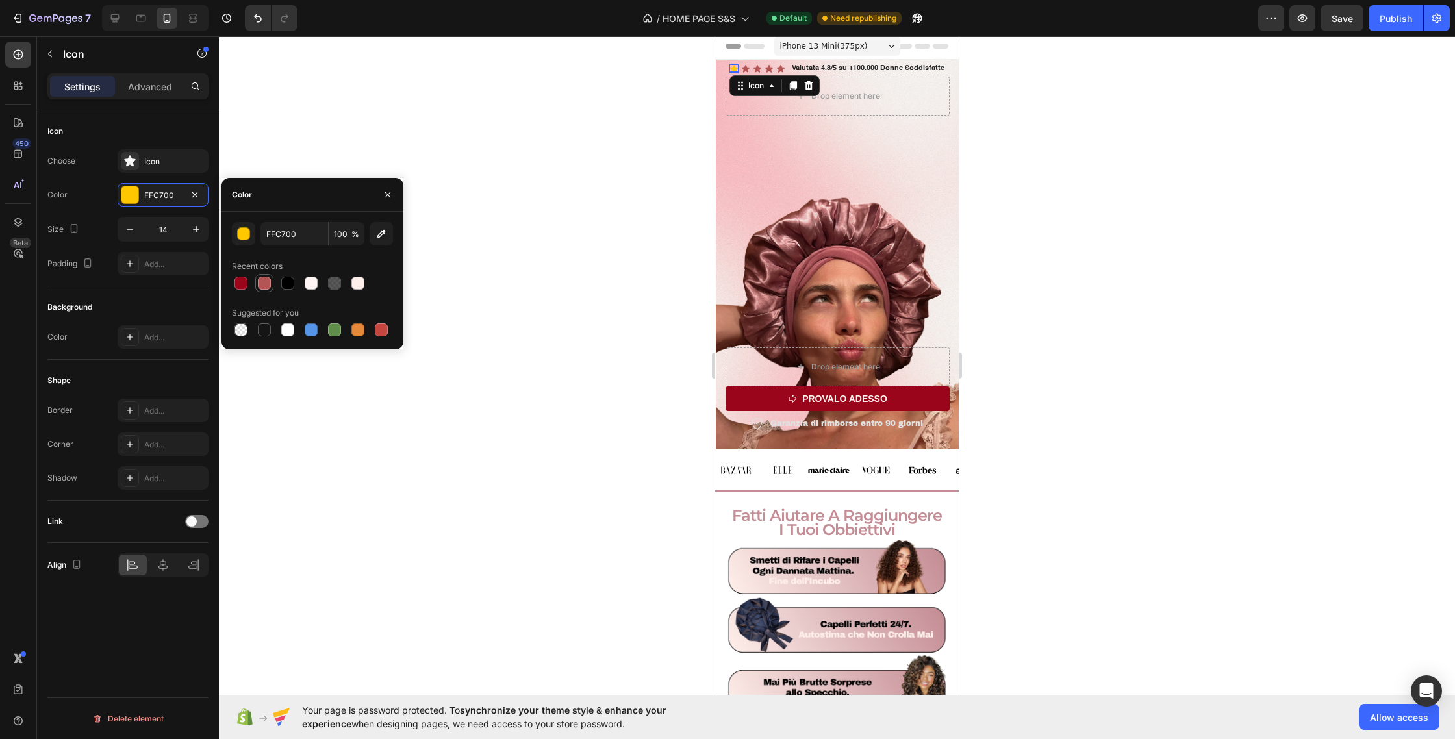
click at [262, 290] on div at bounding box center [265, 283] width 16 height 16
click at [385, 233] on icon "button" at bounding box center [381, 233] width 13 height 13
click at [244, 283] on div at bounding box center [241, 283] width 13 height 13
click at [261, 277] on div at bounding box center [264, 283] width 13 height 13
type input "B45555"
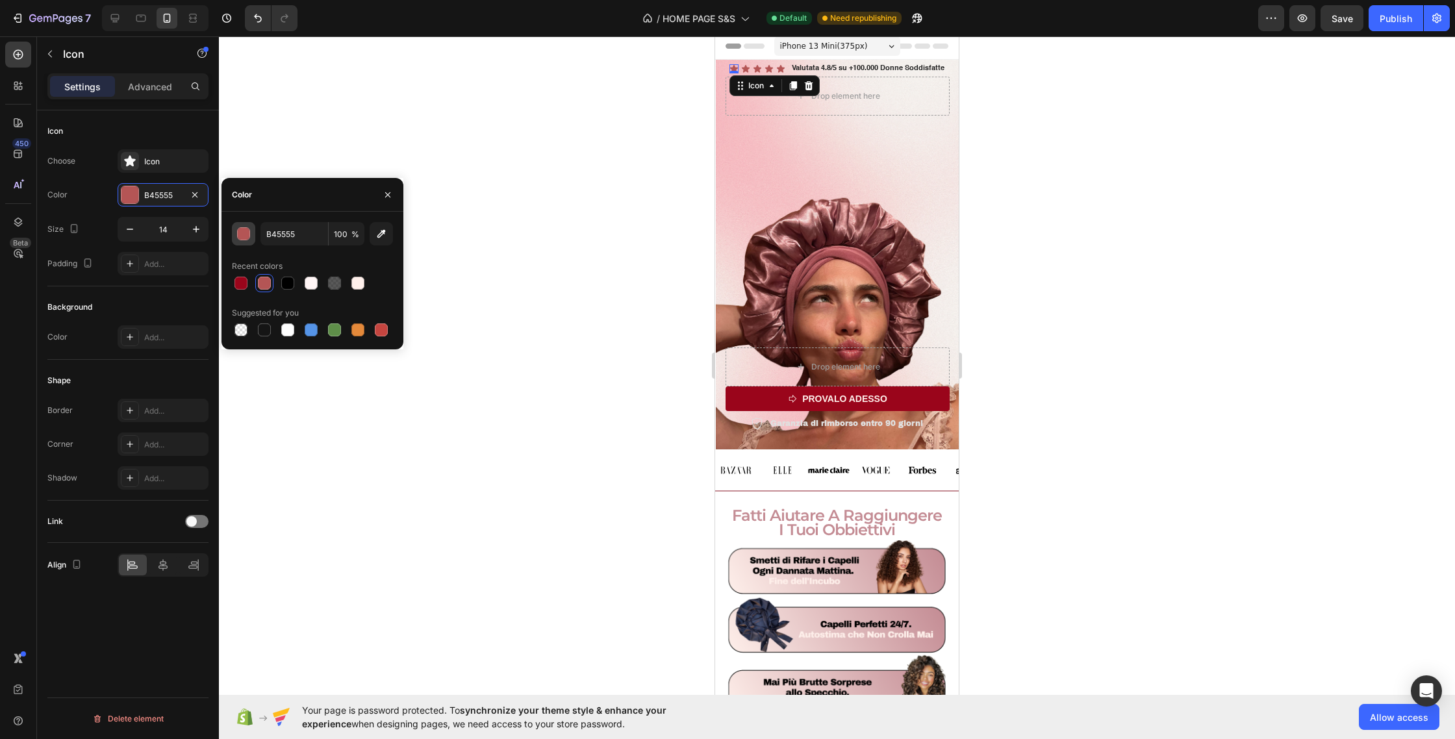
click at [238, 236] on div "button" at bounding box center [244, 234] width 13 height 13
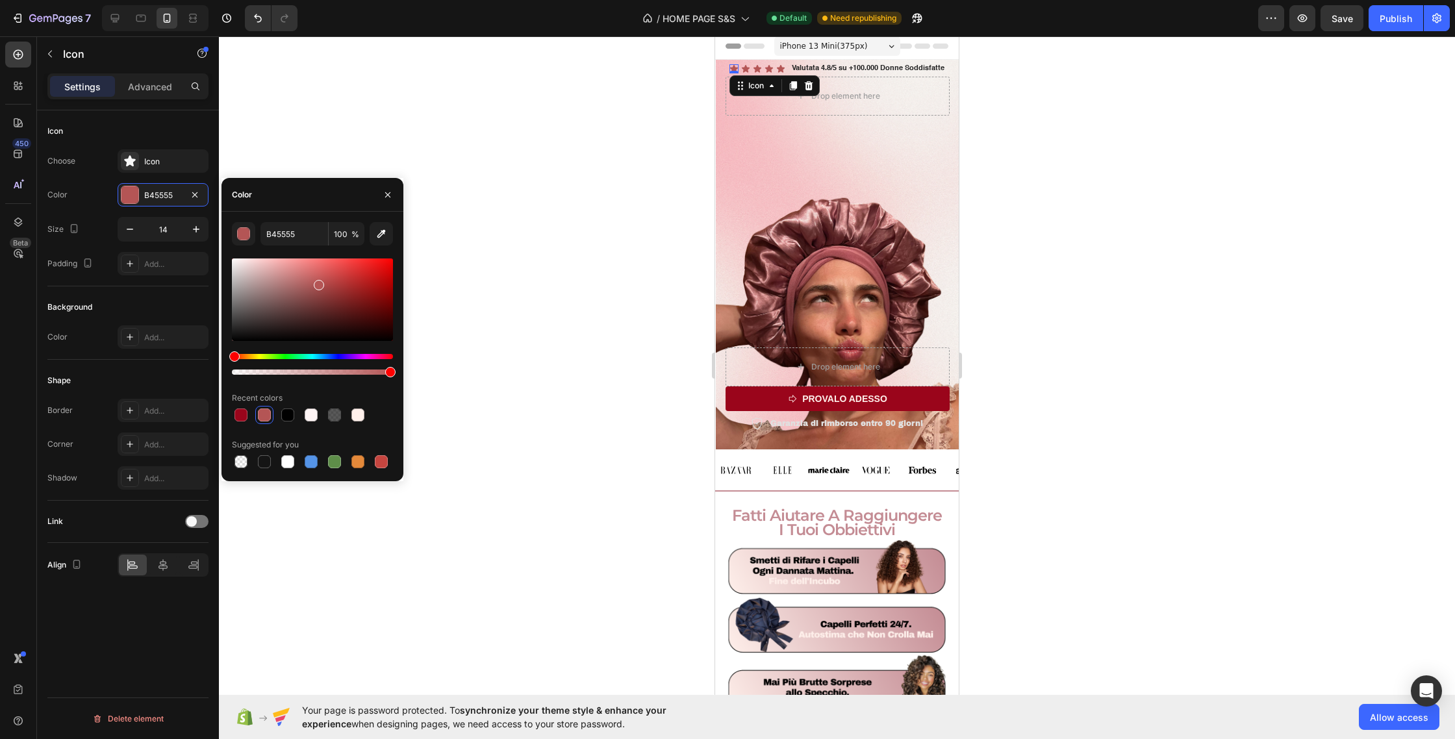
drag, startPoint x: 388, startPoint y: 373, endPoint x: 405, endPoint y: 368, distance: 17.7
click at [405, 0] on div "7 / HOME PAGE S&S Default Need republishing Preview Save Publish 450 Beta Secti…" at bounding box center [727, 0] width 1455 height 0
click at [433, 361] on div at bounding box center [837, 387] width 1236 height 703
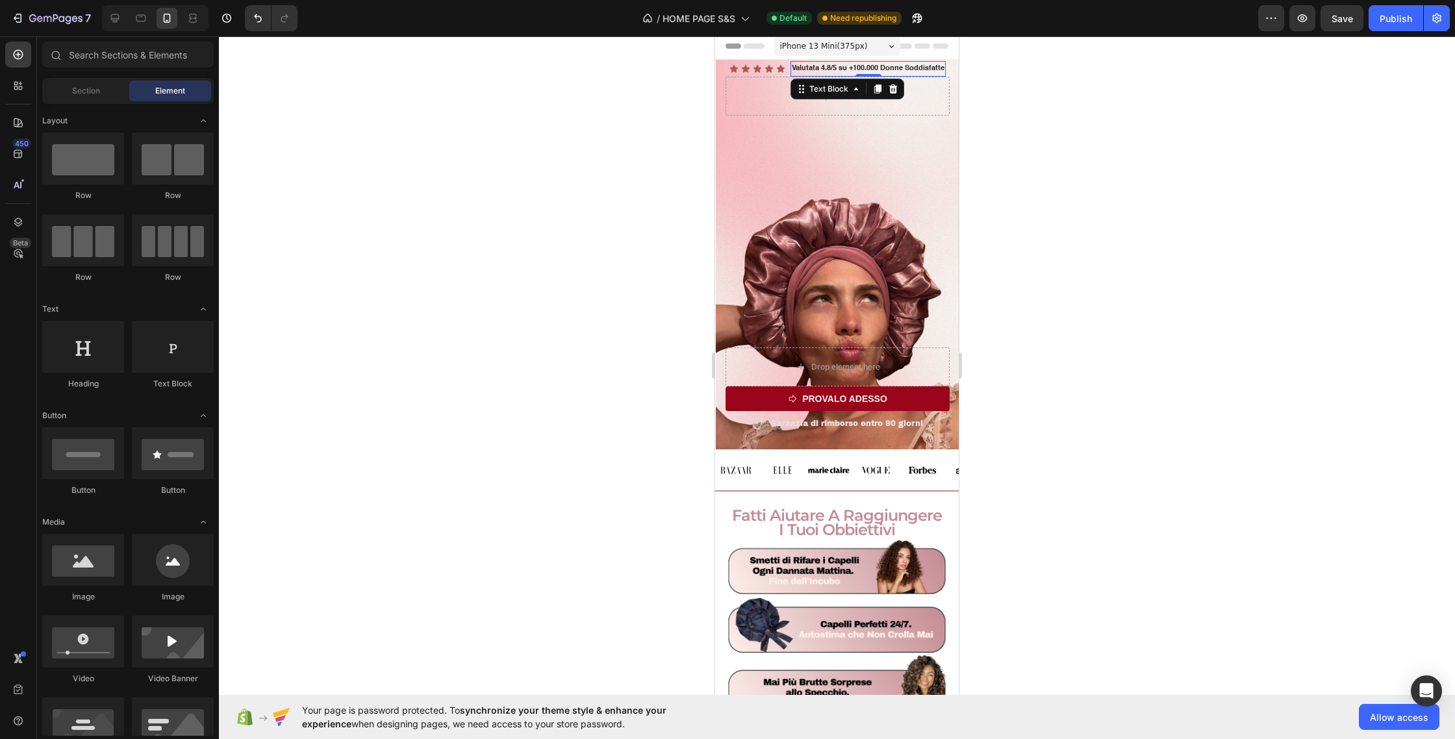
click at [815, 67] on p "Valutata 4.8/5 su +100.000 Donne Soddisfatte" at bounding box center [868, 68] width 153 height 13
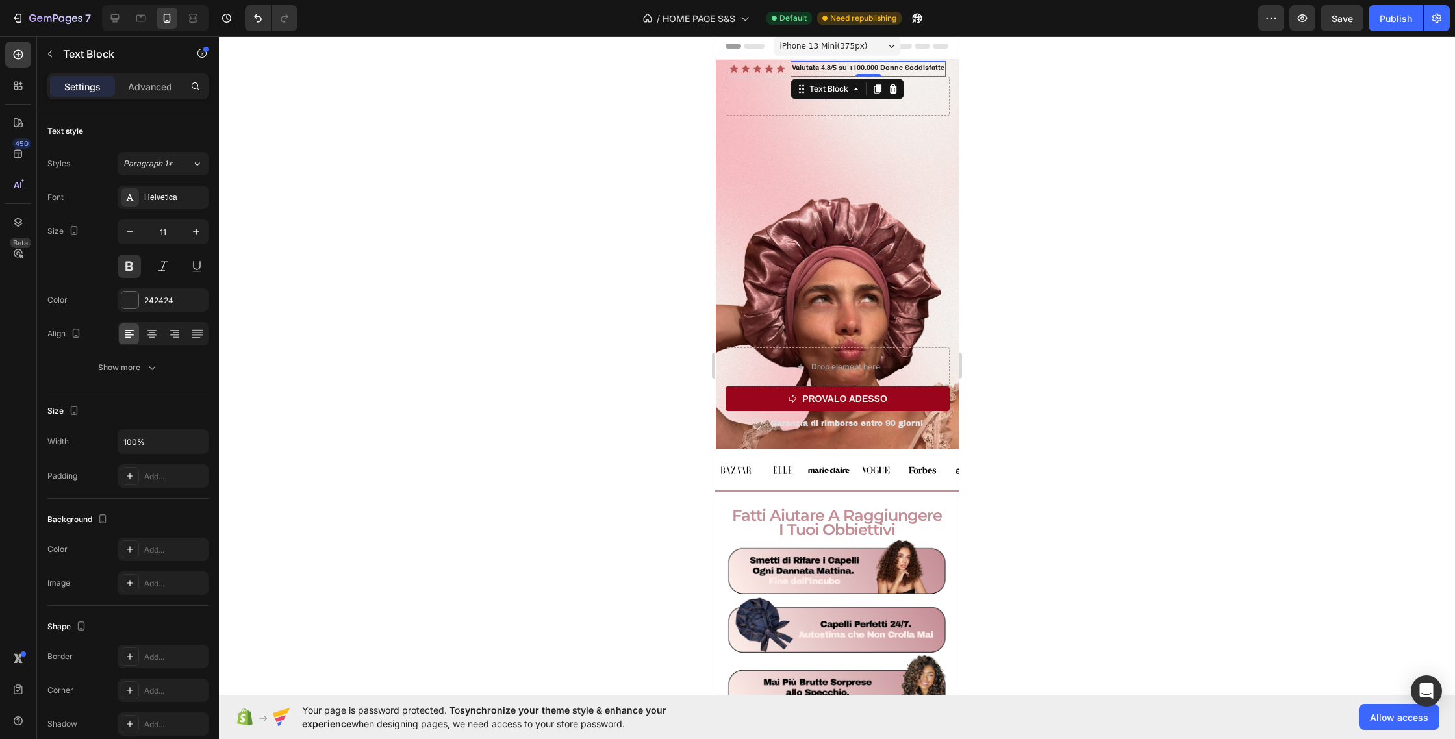
click at [835, 68] on p "Valutata 4.8/5 su +100.000 Donne Soddisfatte" at bounding box center [868, 68] width 153 height 13
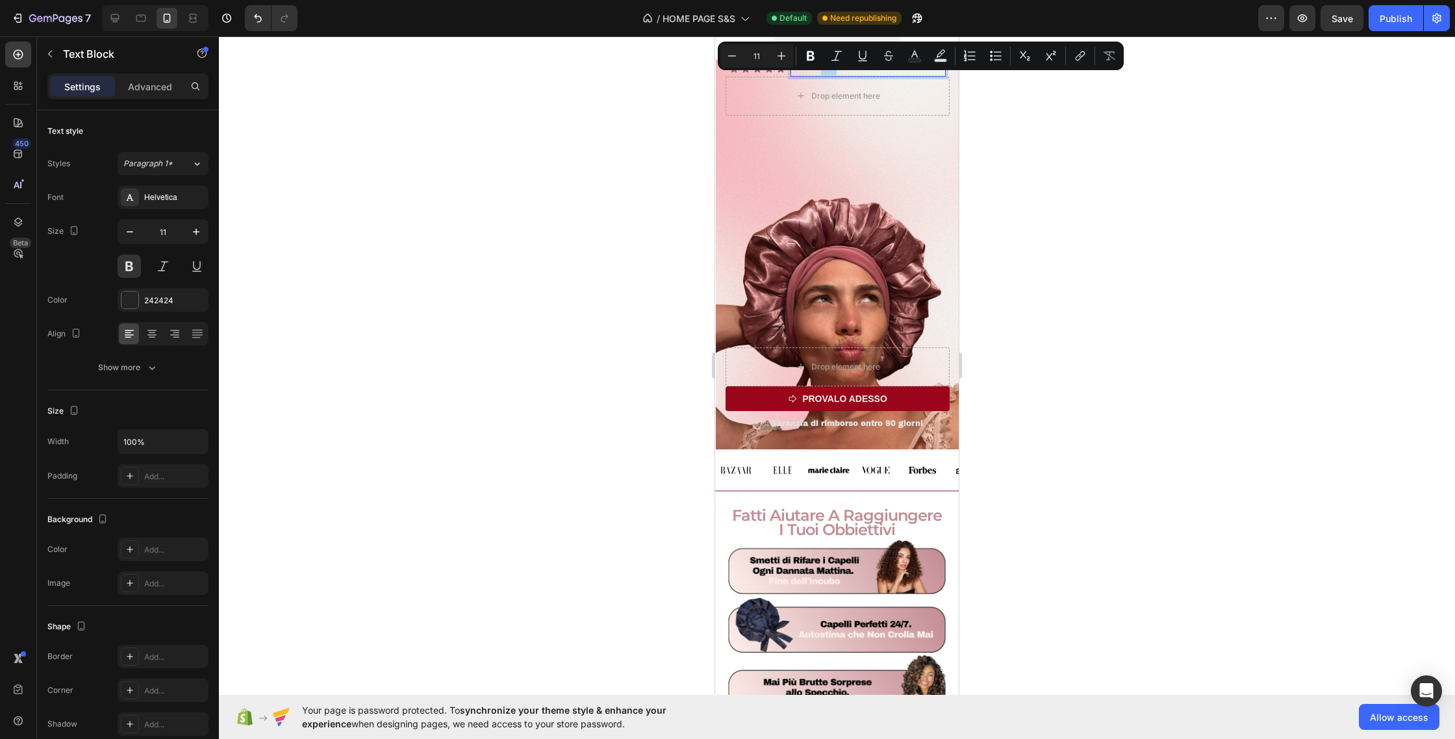
drag, startPoint x: 835, startPoint y: 68, endPoint x: 1537, endPoint y: 105, distance: 702.7
click at [822, 69] on p "Valutata 4.8/5 su +100.000 Donne Soddisfatte" at bounding box center [868, 68] width 153 height 13
click at [131, 272] on button at bounding box center [129, 266] width 23 height 23
drag, startPoint x: 837, startPoint y: 68, endPoint x: 823, endPoint y: 70, distance: 14.4
click at [823, 70] on p "Valutata 4.8/5 su +100.000 Donne Soddisfatte" at bounding box center [868, 68] width 143 height 13
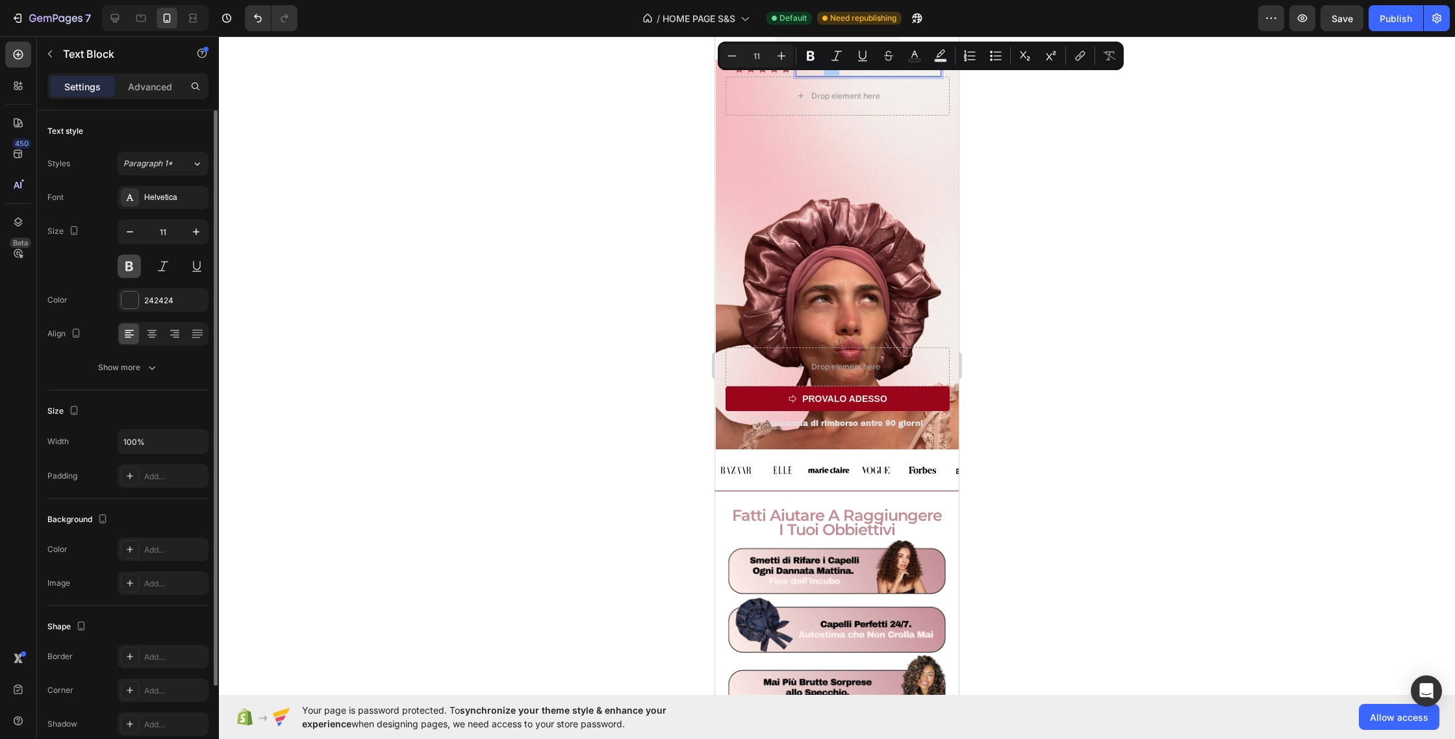
click at [126, 269] on button at bounding box center [129, 266] width 23 height 23
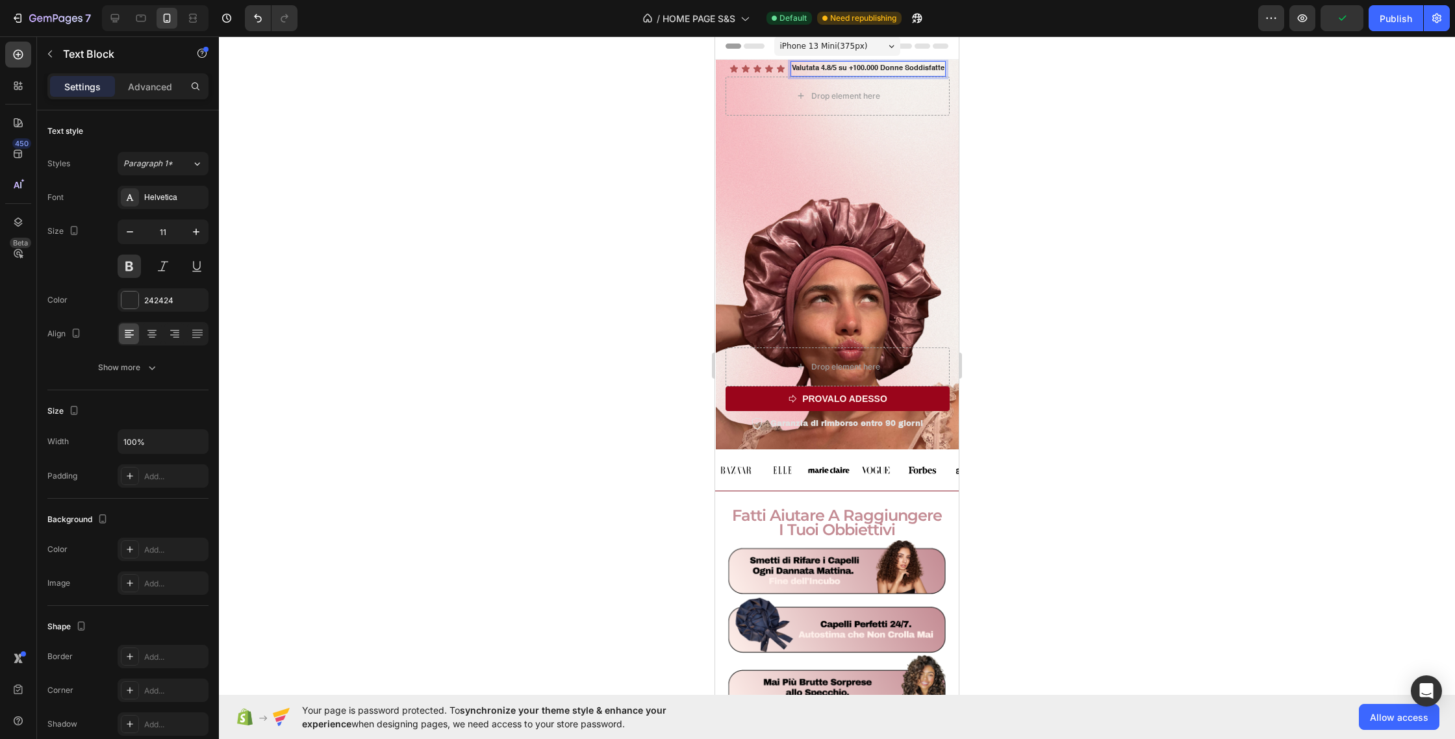
click at [810, 69] on p "Valutata 4.8/5 su +100.000 Donne Soddisfatte" at bounding box center [868, 68] width 153 height 13
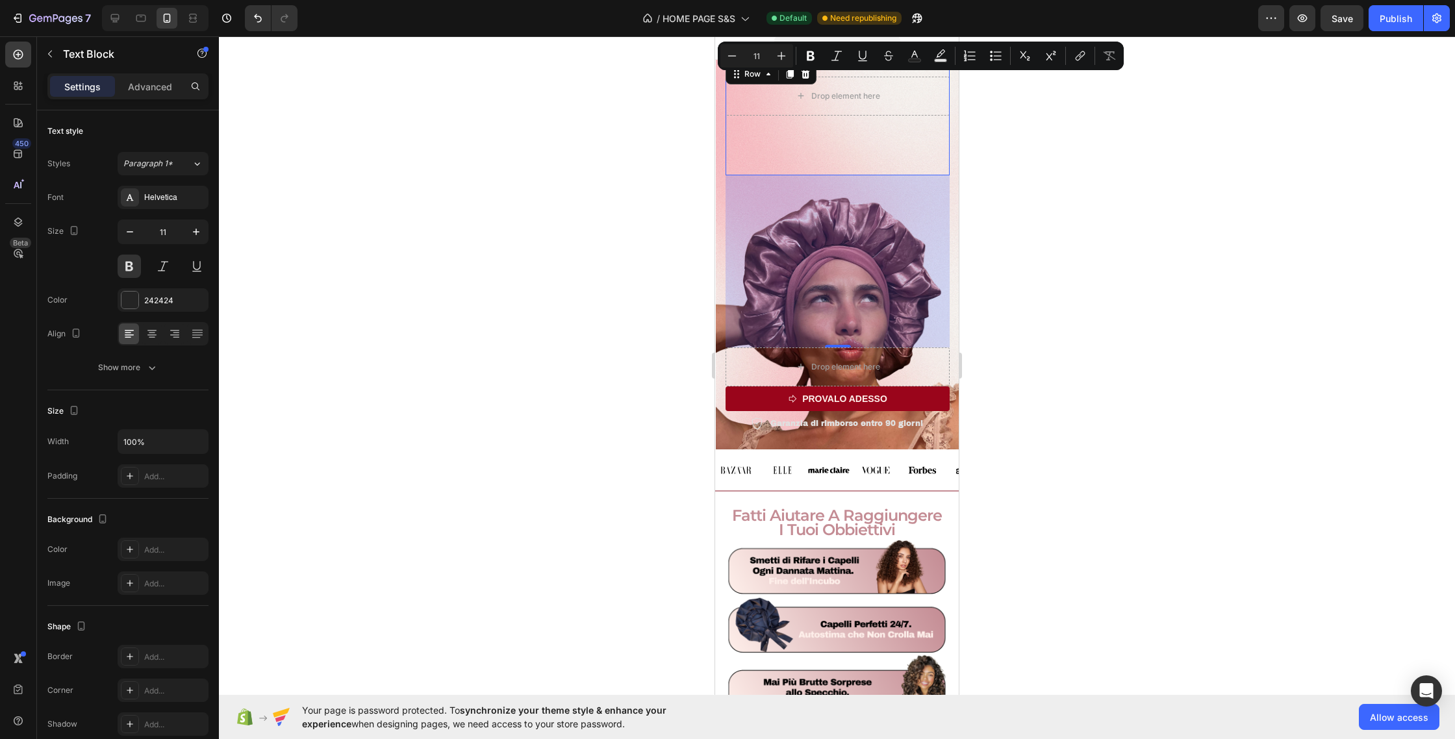
click at [736, 164] on div "Icon Icon Icon Icon Icon Icon List Valutata 4.8/5 su +100.000 Donne Soddisfatte…" at bounding box center [838, 118] width 224 height 114
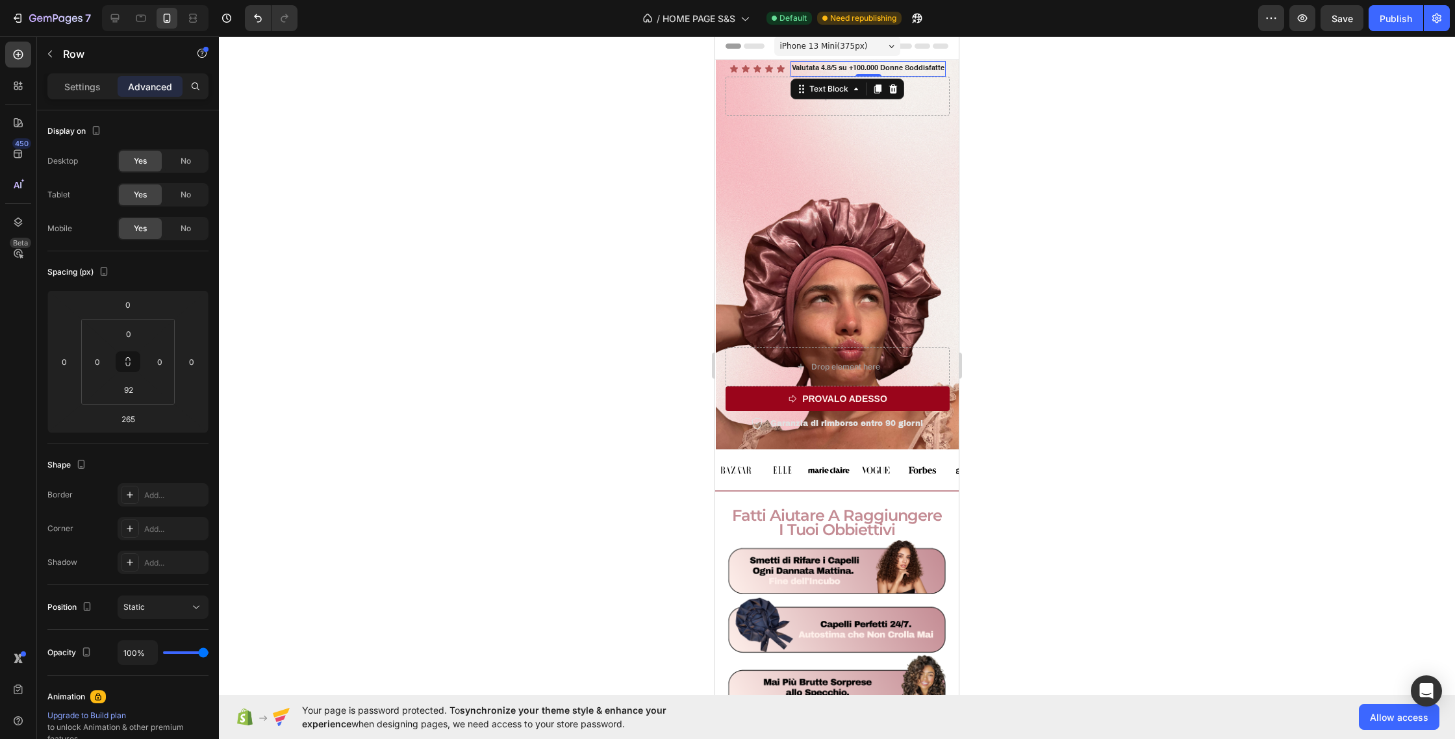
drag, startPoint x: 876, startPoint y: 70, endPoint x: 758, endPoint y: 121, distance: 129.8
click at [876, 70] on p "Valutata 4.8/5 su +100.000 Donne Soddisfatte" at bounding box center [868, 68] width 153 height 13
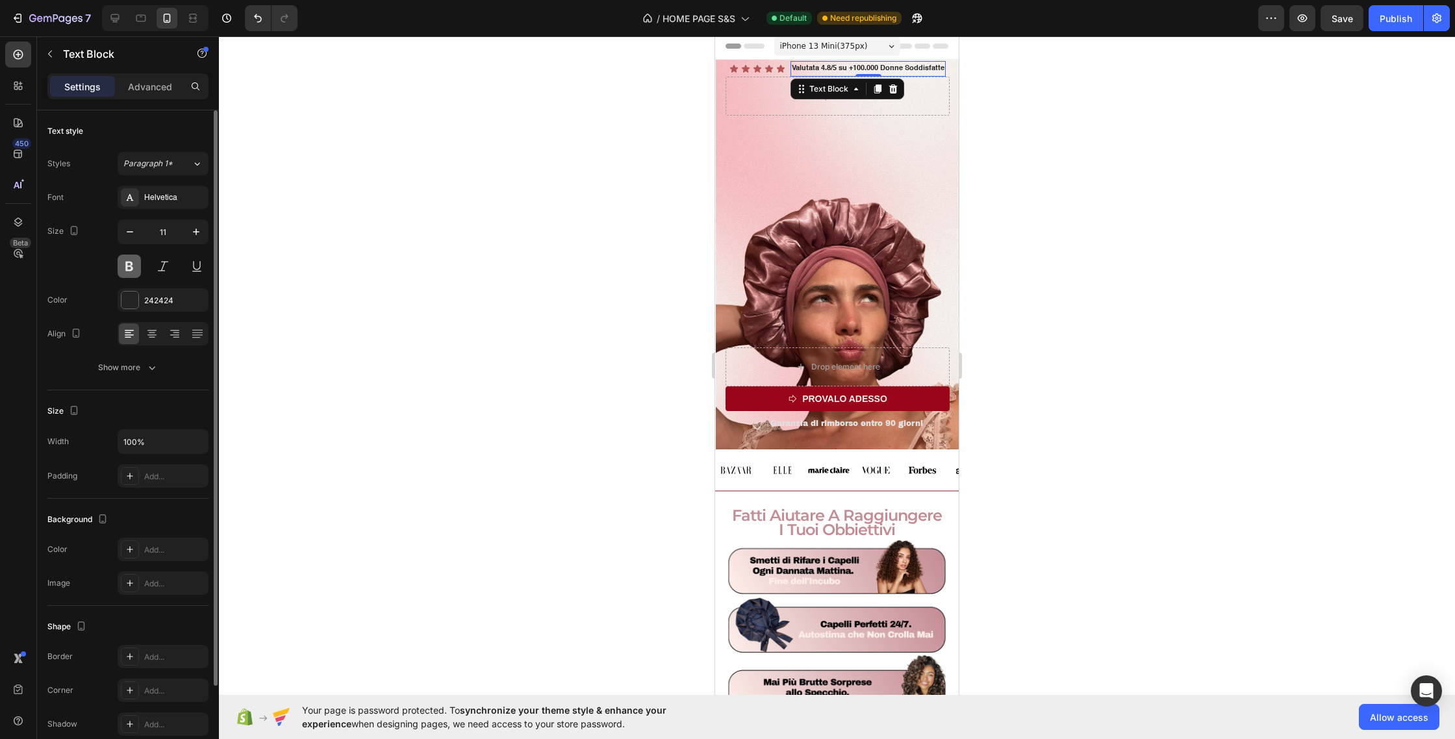
click at [126, 270] on button at bounding box center [129, 266] width 23 height 23
click at [198, 238] on button "button" at bounding box center [196, 231] width 23 height 23
type input "12"
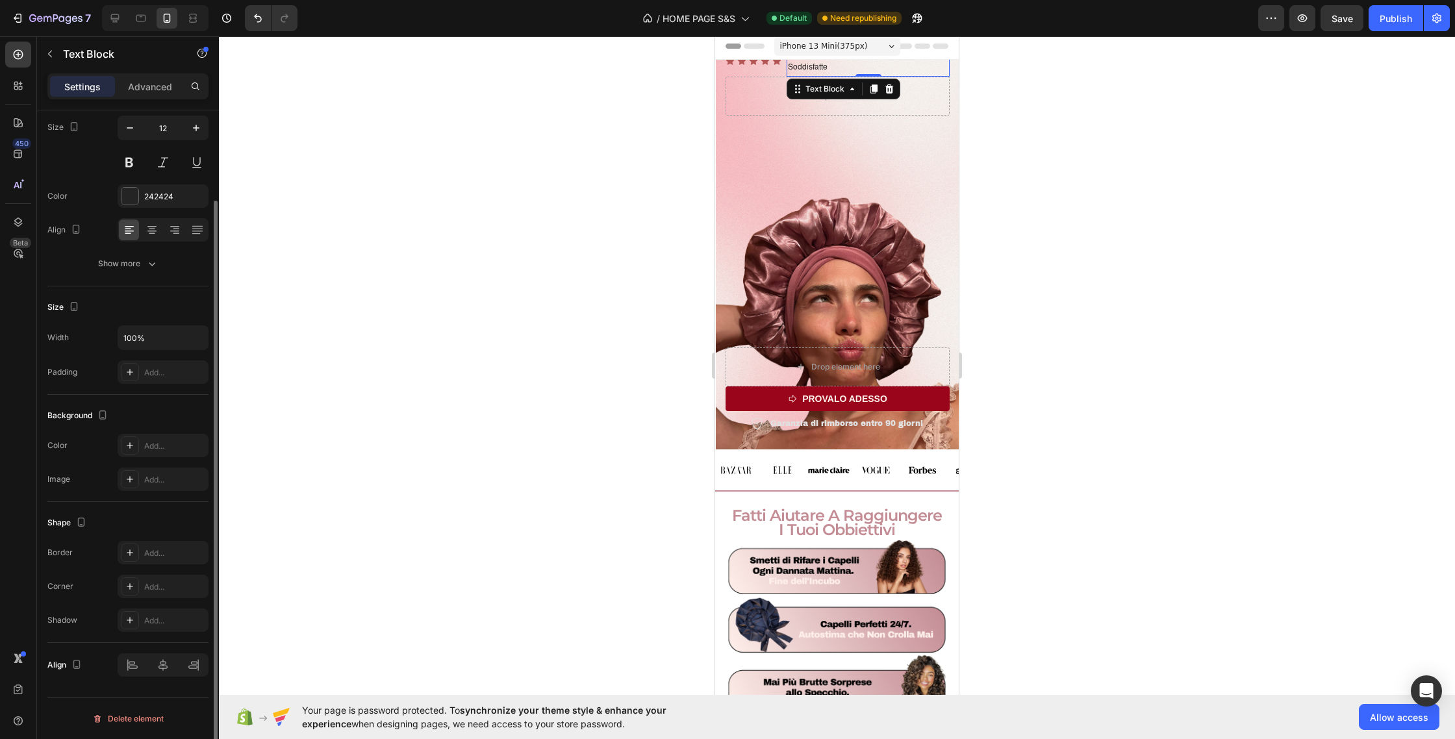
scroll to position [0, 0]
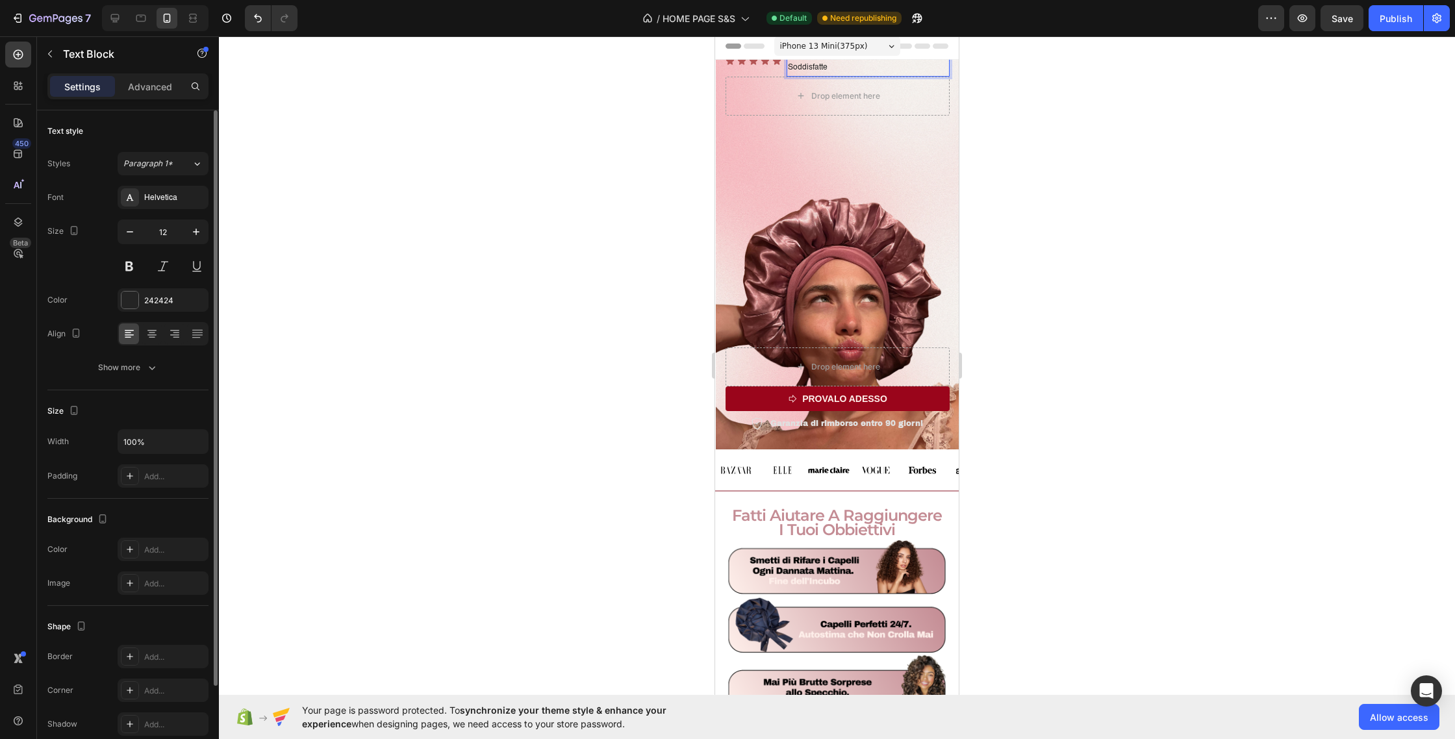
click at [843, 66] on p "Valutata 4.8/5 su +100.000 Donne Soddisfatte" at bounding box center [868, 61] width 160 height 28
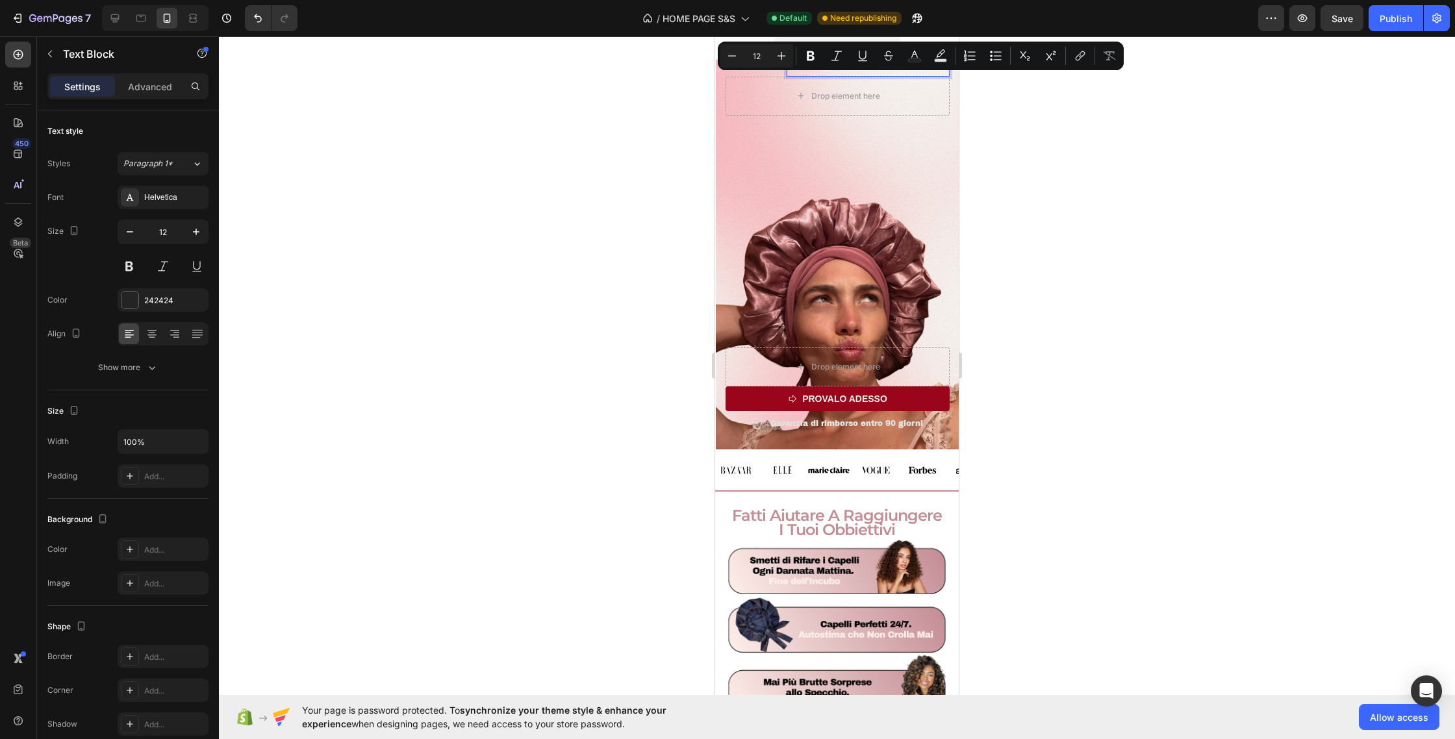
click at [832, 70] on div "Minus 12 Plus Bold Italic Underline Strikethrough Text Color Text Background Co…" at bounding box center [921, 56] width 406 height 29
click at [822, 71] on p "Valutata 4.8/5 su +100.000 Donne Soddisfatte" at bounding box center [868, 61] width 160 height 28
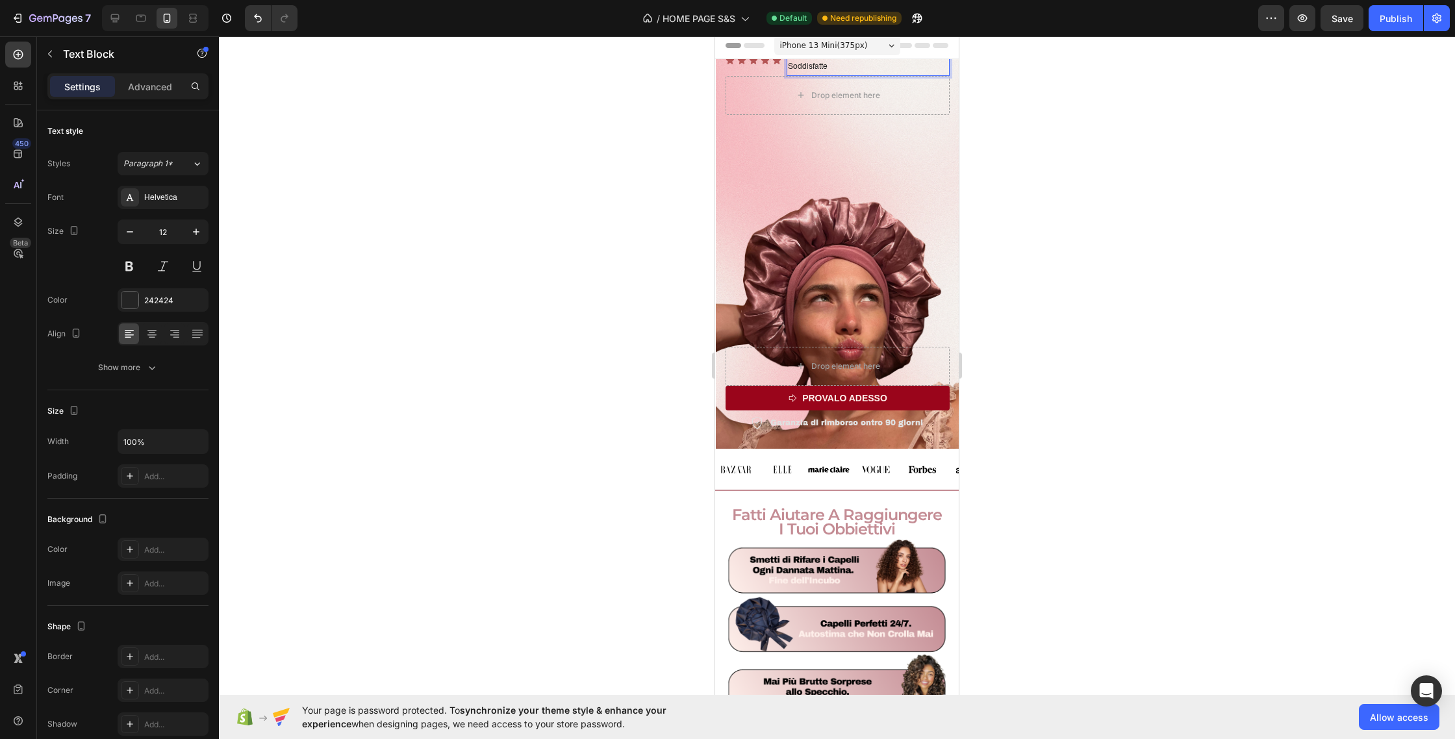
click at [822, 71] on p "Valutata 4.8/5 su +100.000 Donne Soddisfatte" at bounding box center [868, 61] width 160 height 28
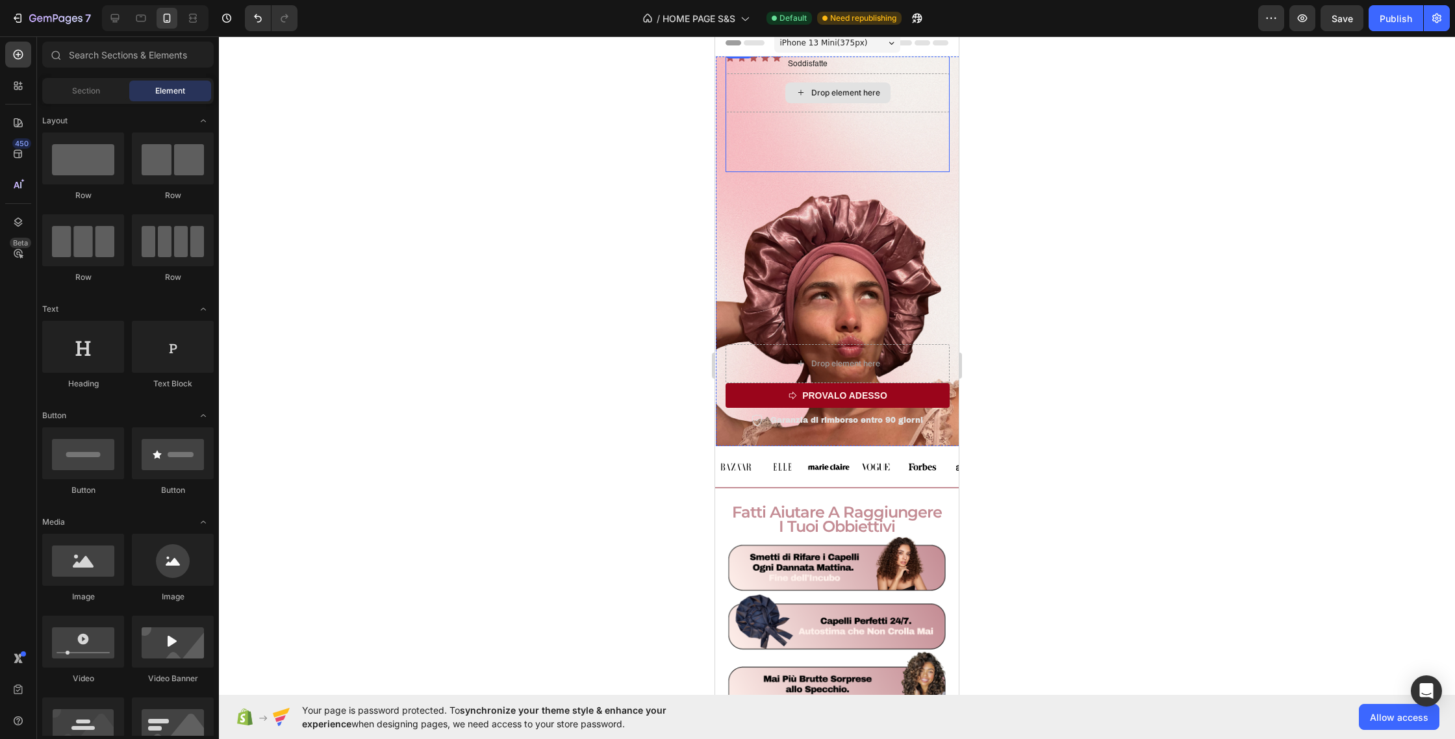
click at [828, 95] on div "Drop element here" at bounding box center [845, 93] width 69 height 10
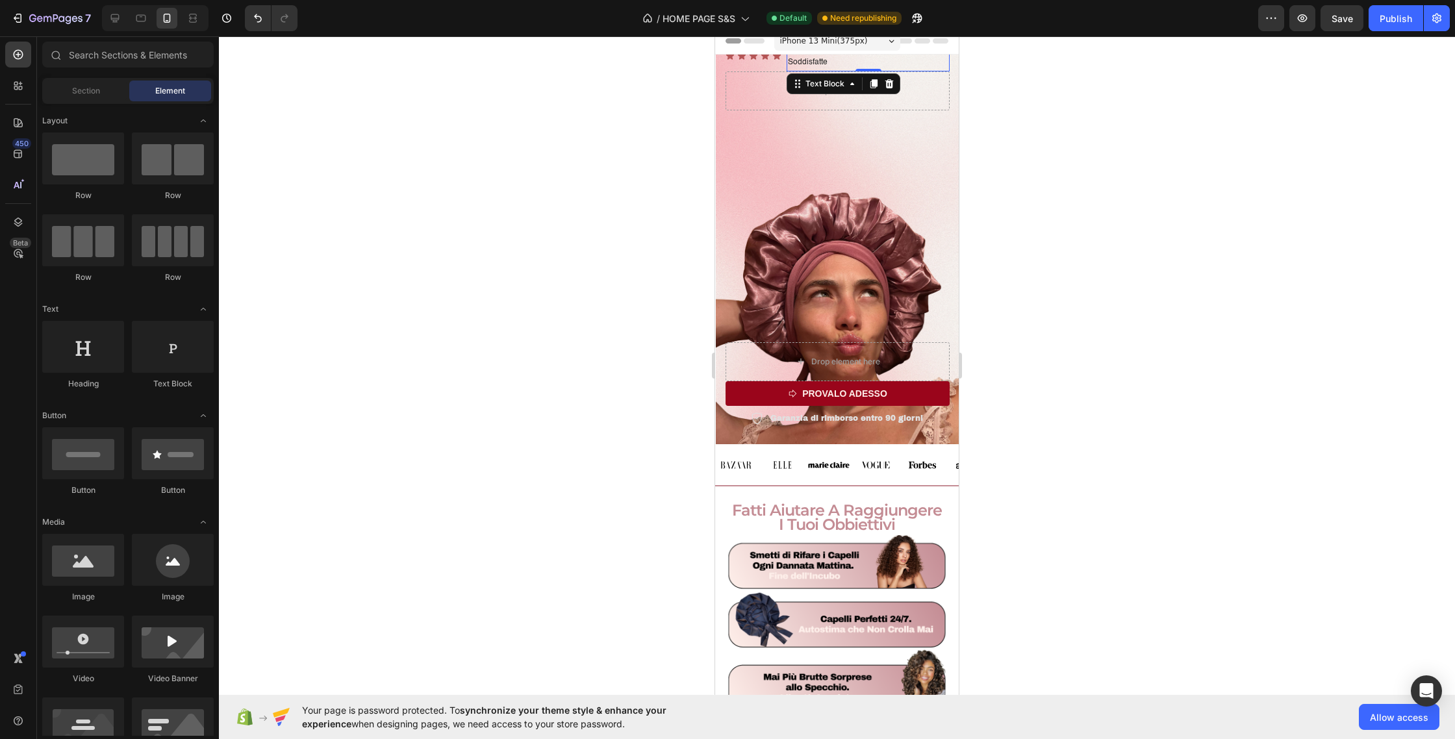
click at [846, 62] on p "Valutata 4.8/5 su +100.000 Donne Soddisfatte" at bounding box center [868, 56] width 160 height 28
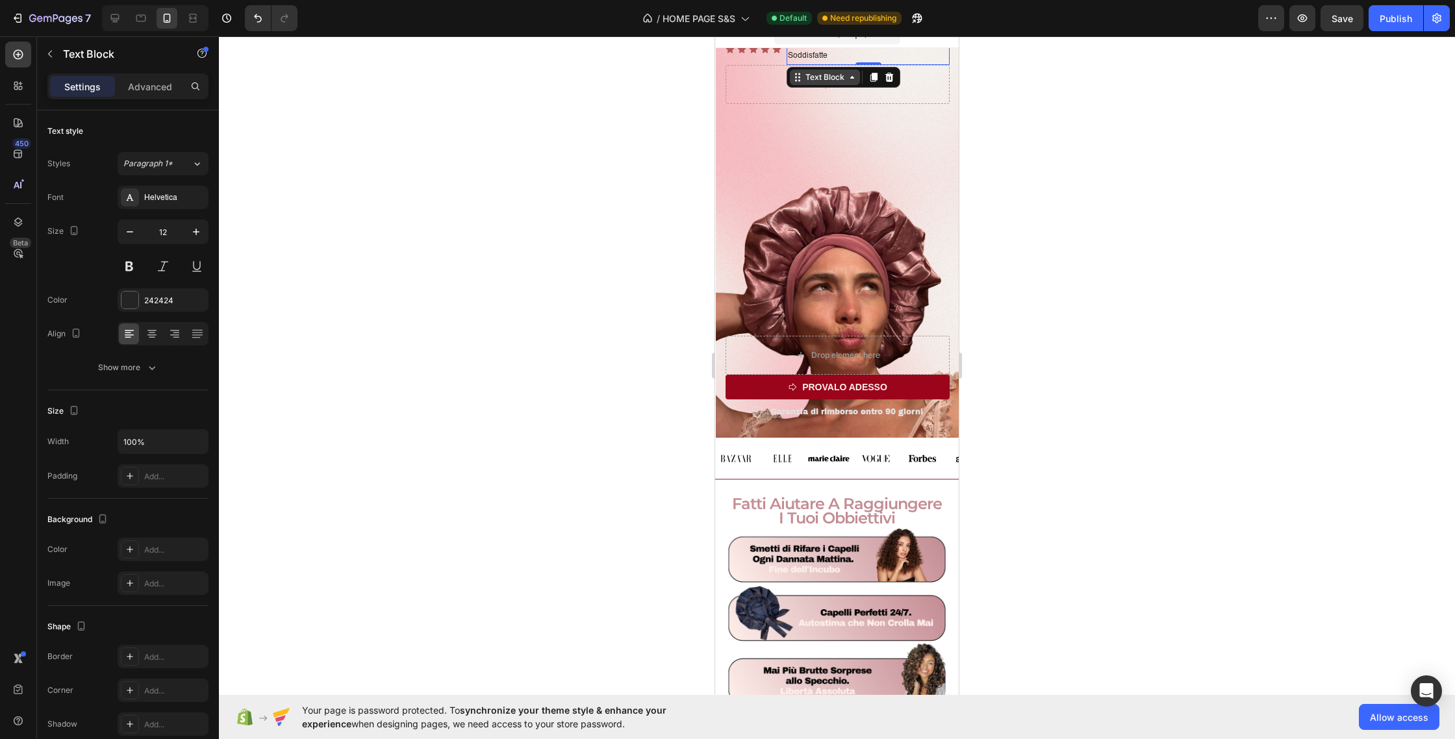
scroll to position [0, 0]
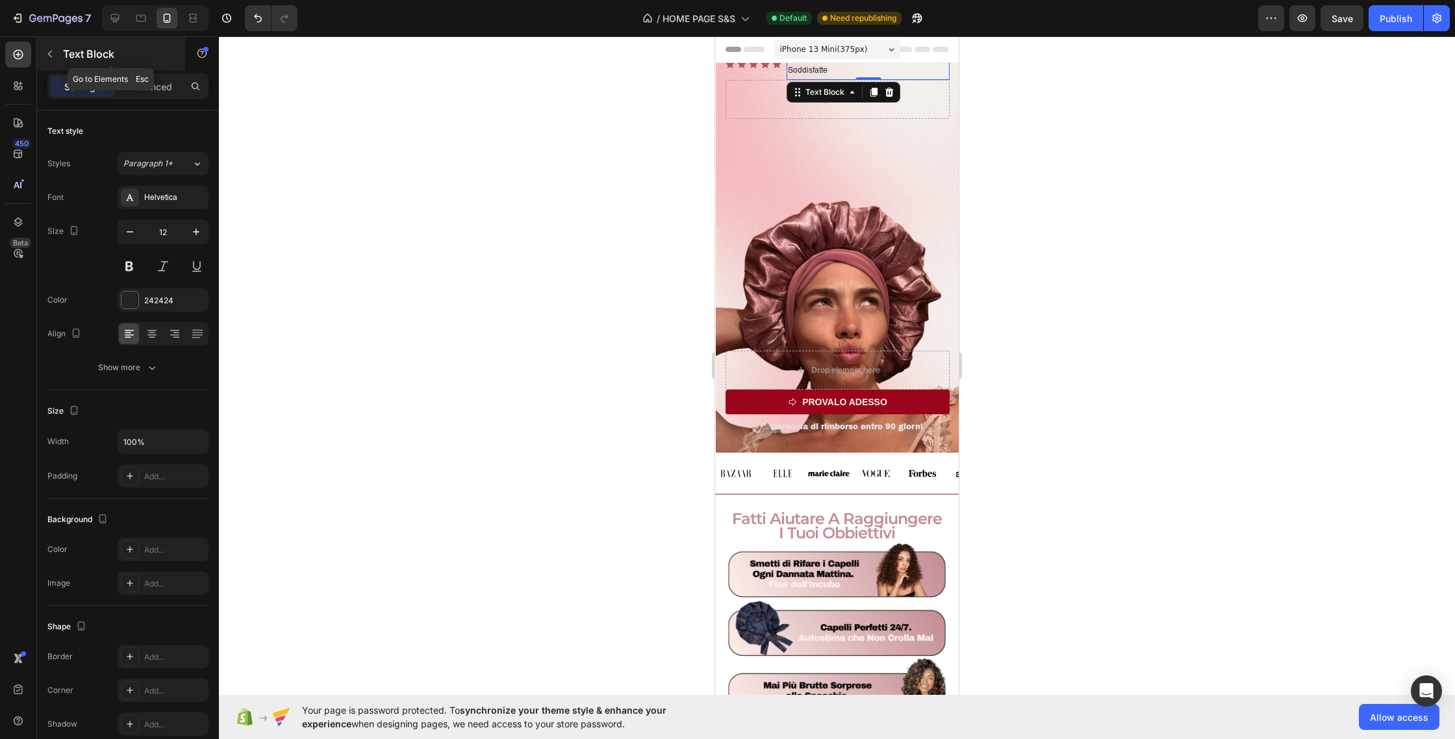
click at [47, 55] on icon "button" at bounding box center [50, 54] width 10 height 10
click at [876, 71] on p "Valutata 4.8/5 su +100.000 Donne Soddisfatte" at bounding box center [868, 65] width 160 height 28
click at [855, 92] on icon at bounding box center [852, 92] width 10 height 10
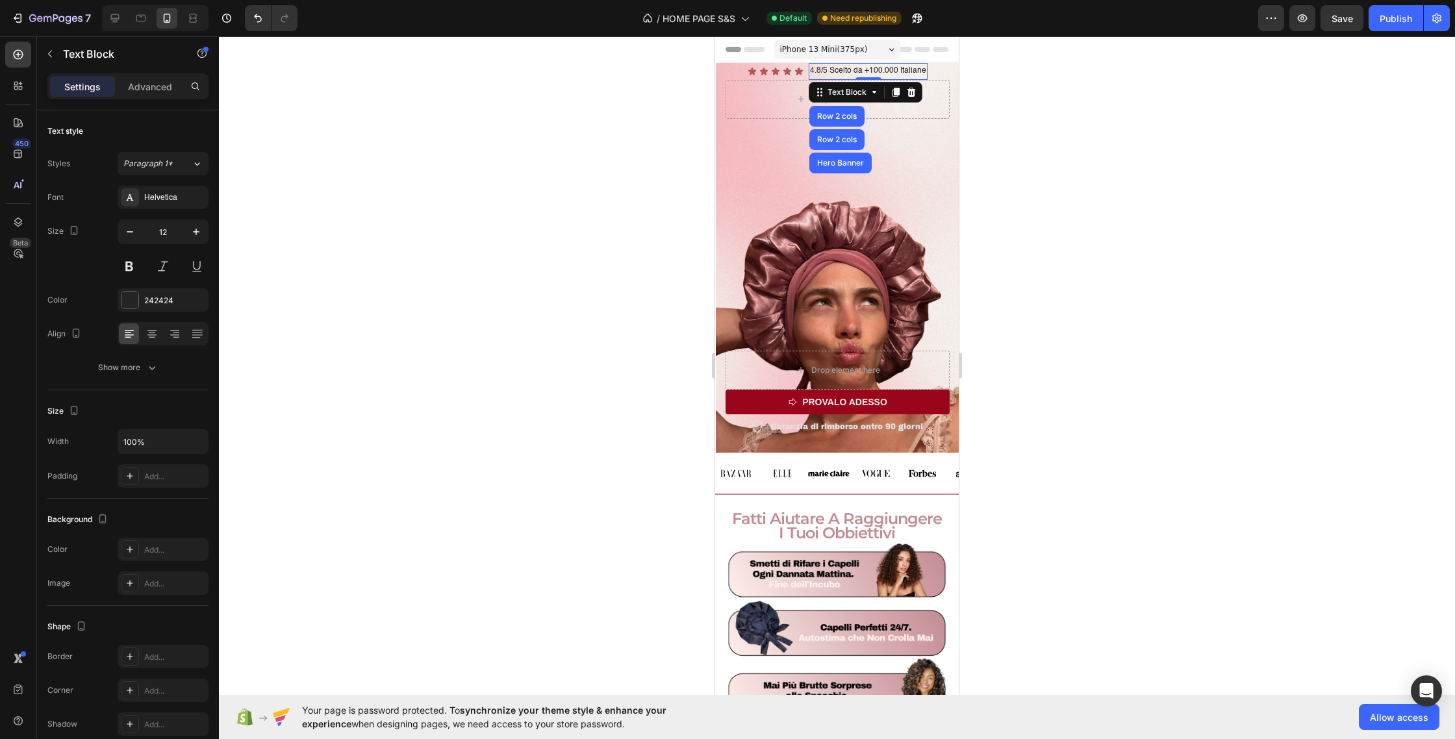
click at [650, 204] on div at bounding box center [837, 387] width 1236 height 703
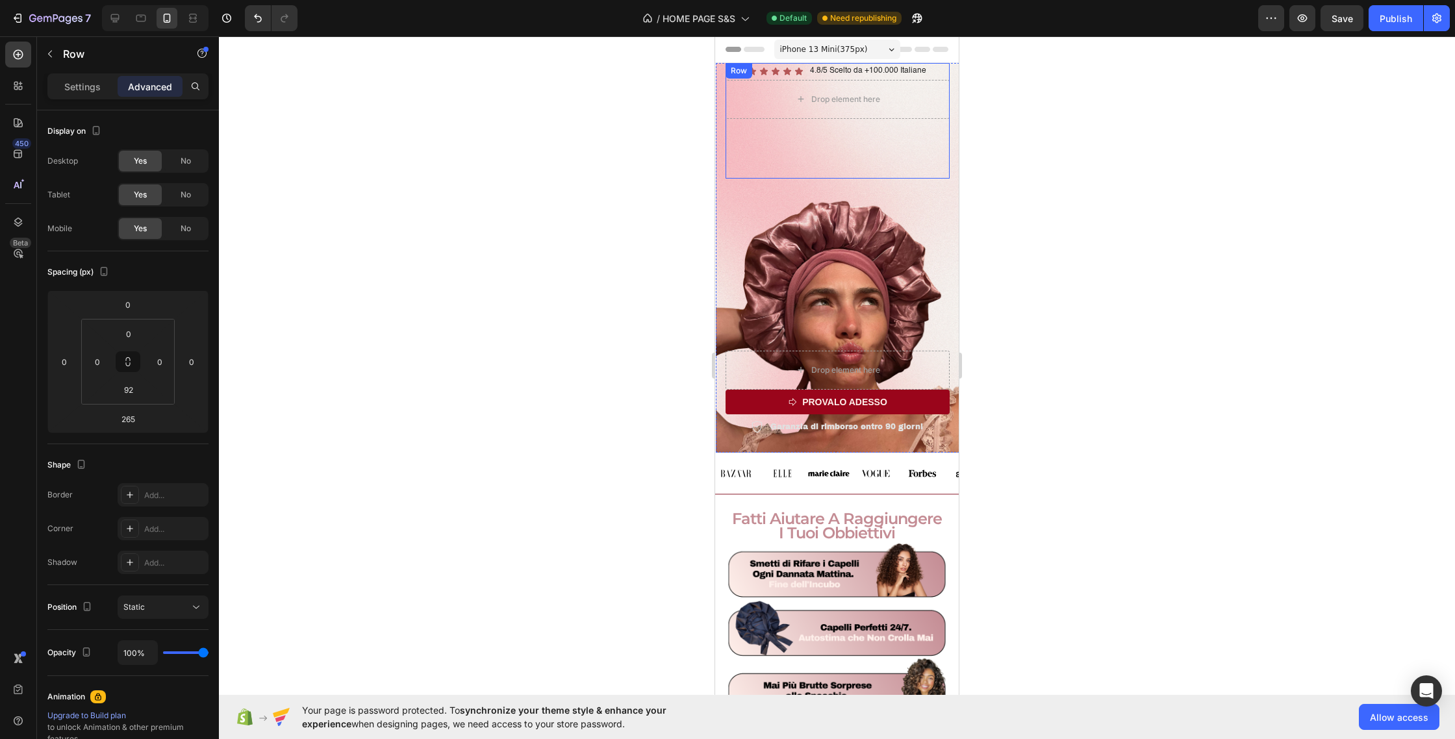
click at [848, 125] on div "Icon Icon Icon Icon Icon Icon List 4.8/5 Scelto da +100.000 Italiane Text Block…" at bounding box center [838, 121] width 224 height 116
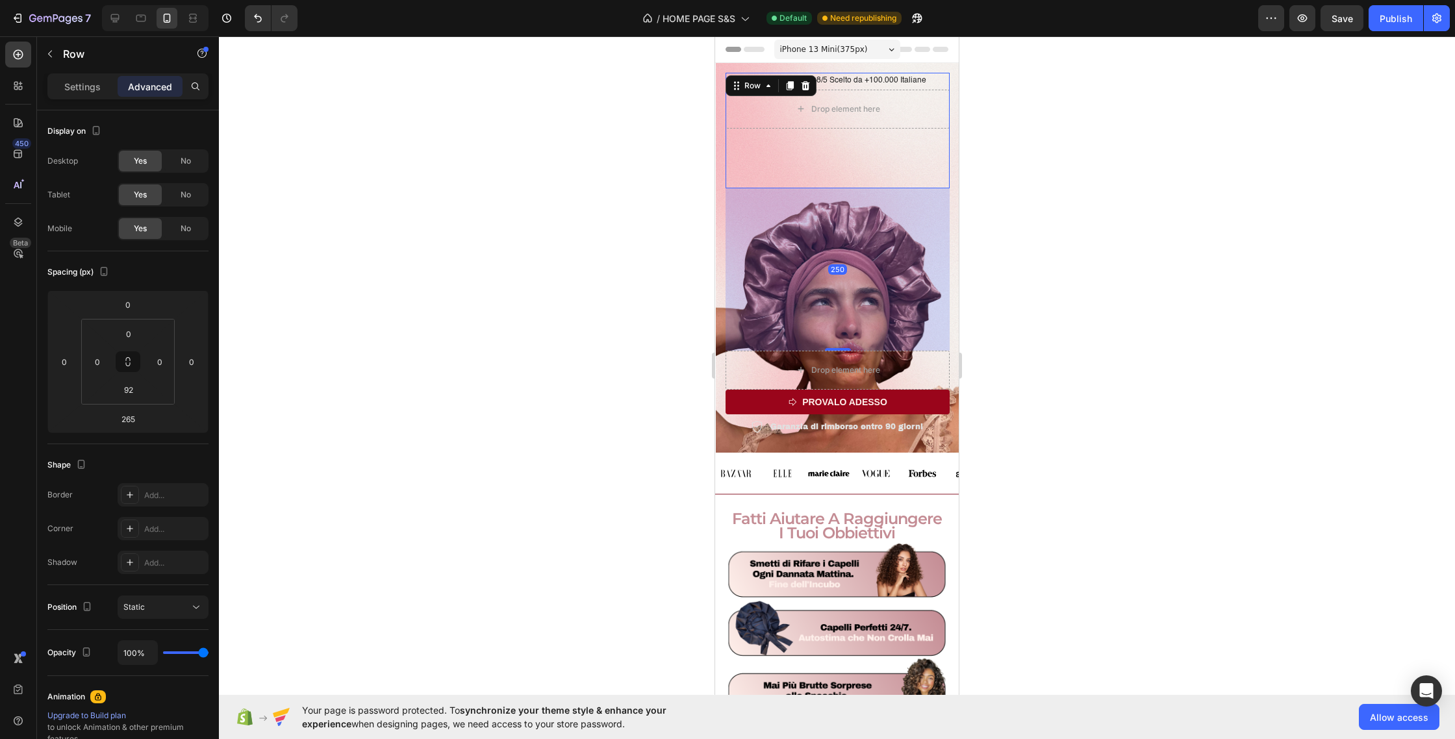
drag, startPoint x: 840, startPoint y: 349, endPoint x: 840, endPoint y: 339, distance: 9.7
click at [840, 188] on div "250" at bounding box center [838, 188] width 224 height 0
type input "250"
click at [629, 276] on div at bounding box center [837, 387] width 1236 height 703
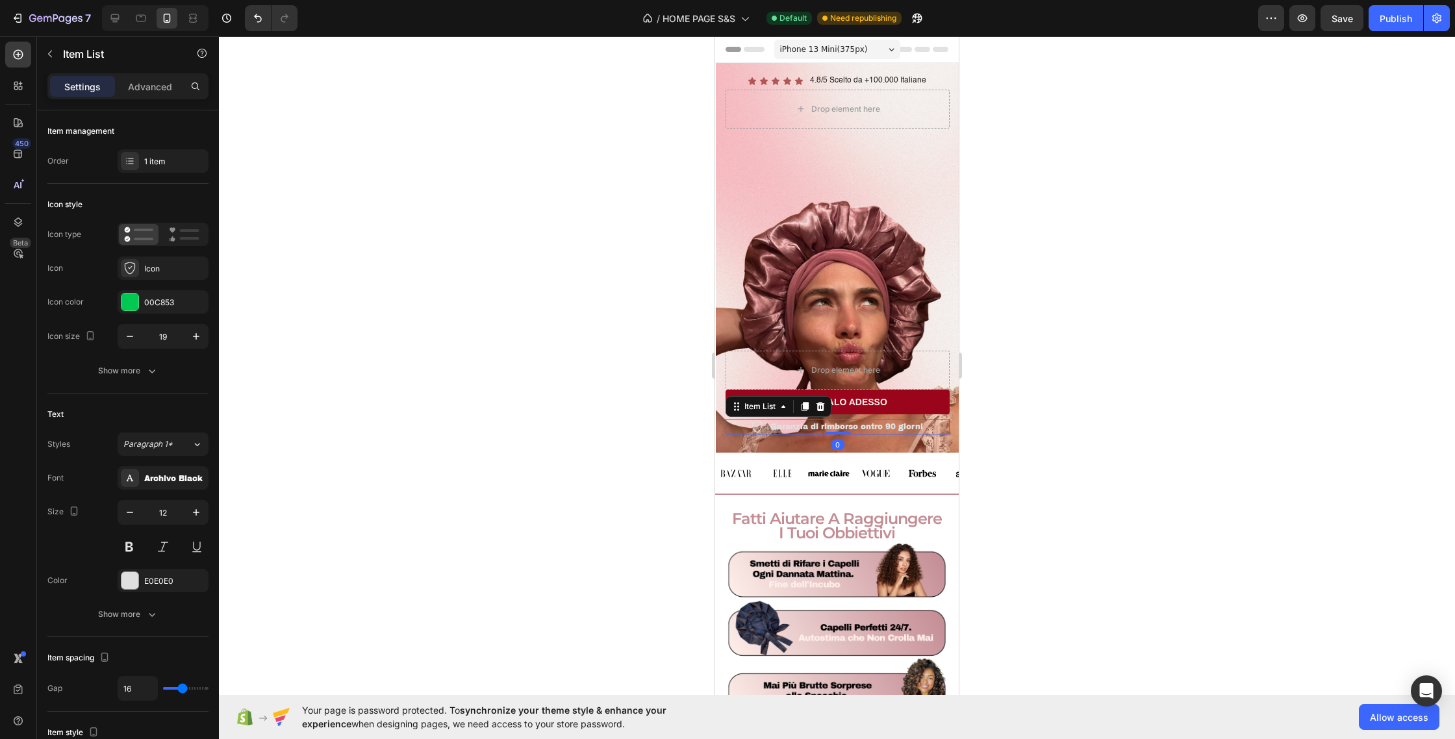
click at [903, 433] on div "Garanzia di rimborso entro 90 giorni" at bounding box center [847, 427] width 157 height 16
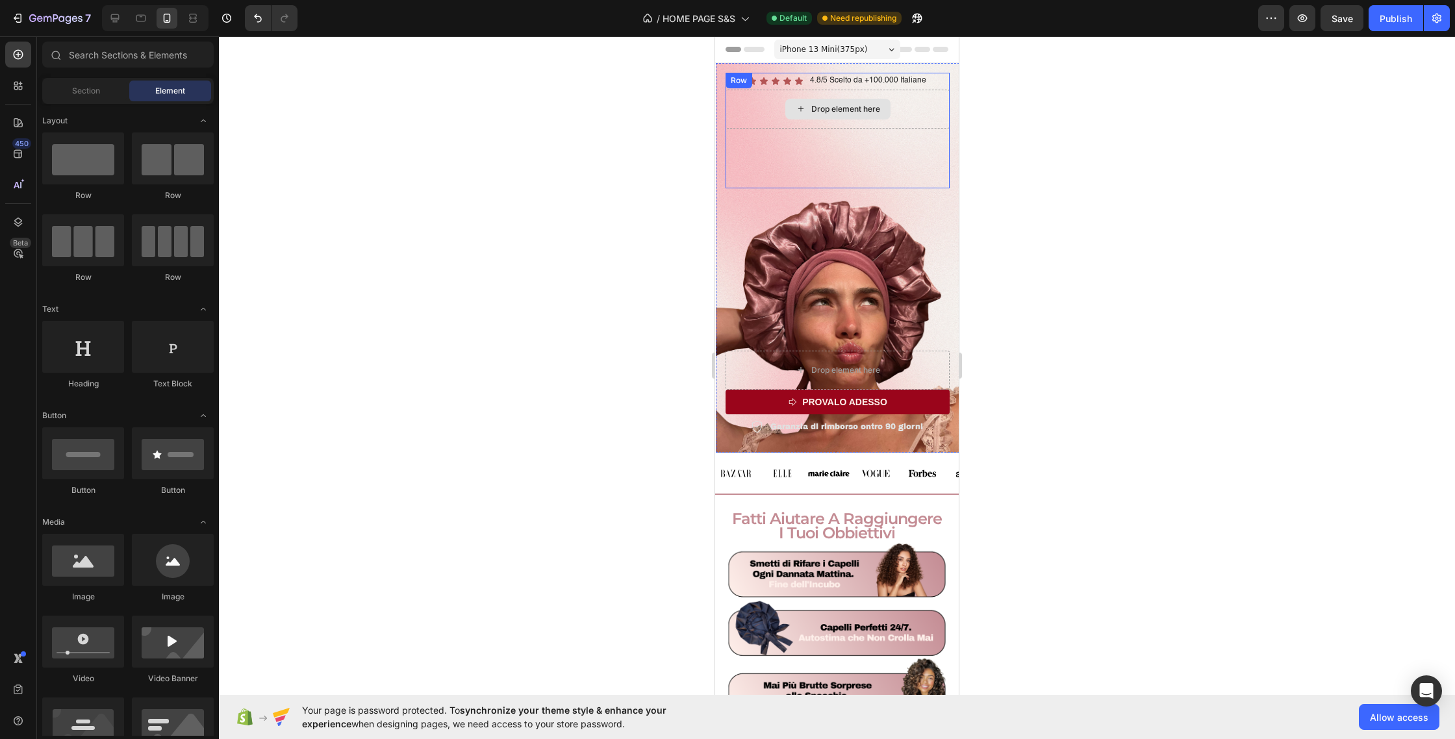
click at [861, 105] on div "Drop element here" at bounding box center [845, 109] width 69 height 10
drag, startPoint x: 116, startPoint y: 17, endPoint x: 255, endPoint y: 49, distance: 142.8
click at [116, 17] on icon at bounding box center [114, 18] width 13 height 13
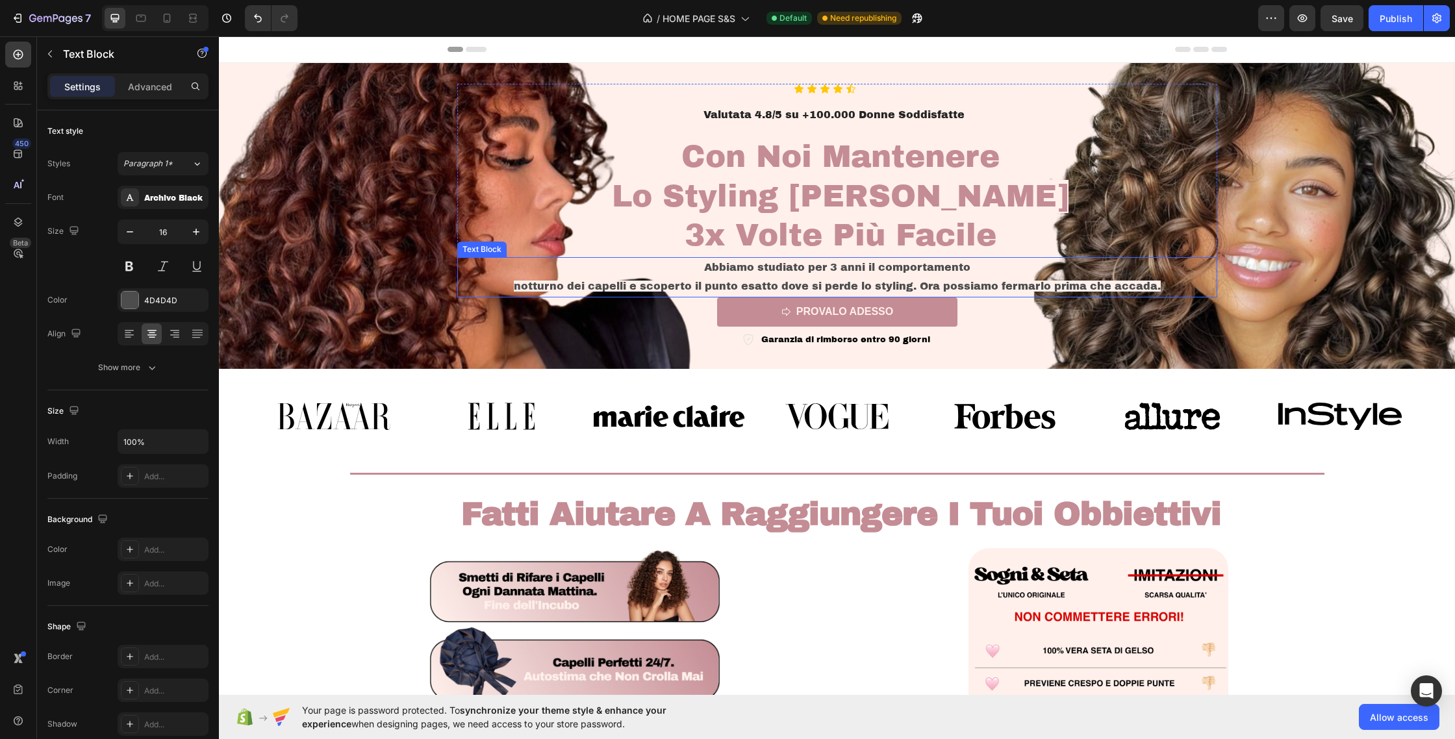
click at [799, 274] on p "Abbiamo studiato per 3 anni il comportamento" at bounding box center [838, 268] width 758 height 19
click at [802, 279] on p "notturno dei capelli e scoperto il punto esatto dove si perde lo styling. Ora p…" at bounding box center [838, 286] width 758 height 19
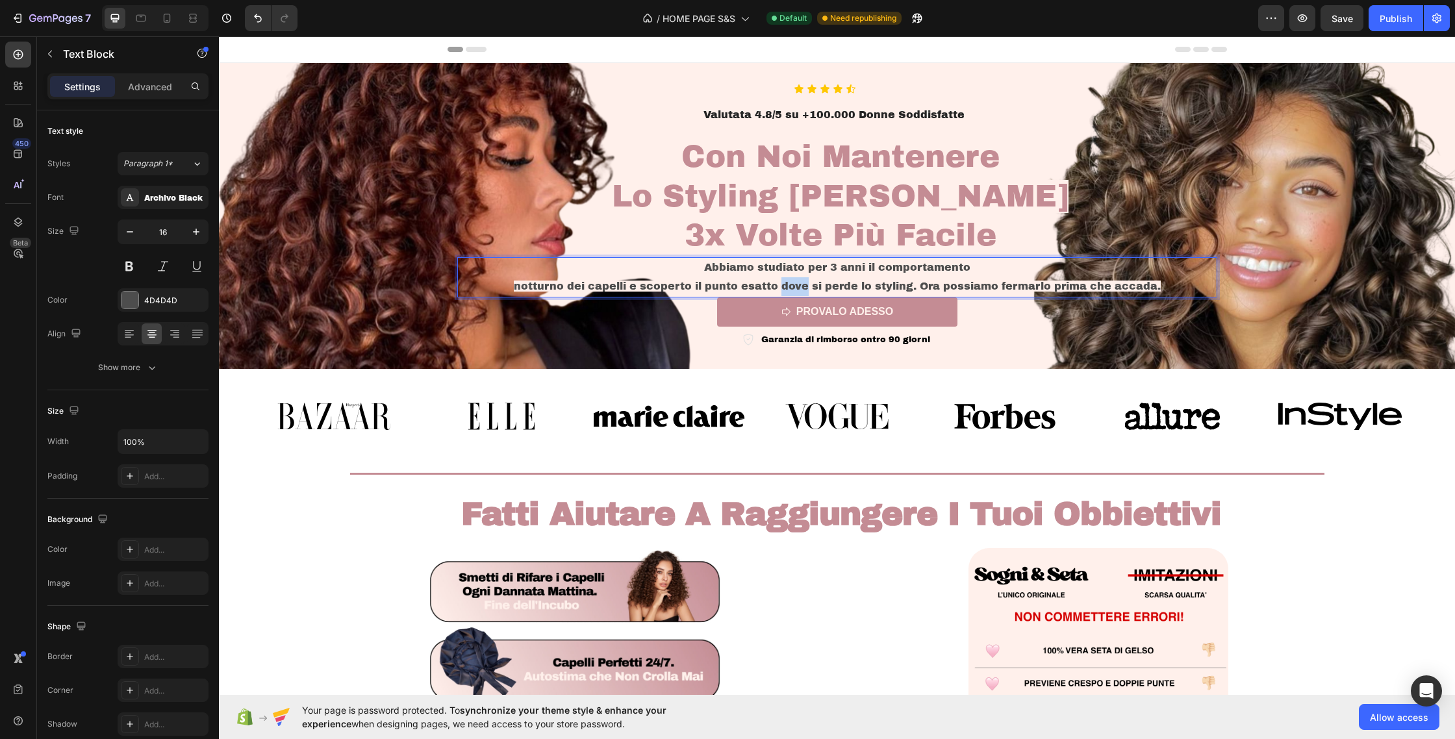
click at [802, 280] on p "notturno dei capelli e scoperto il punto esatto dove si perde lo styling. Ora p…" at bounding box center [838, 286] width 758 height 19
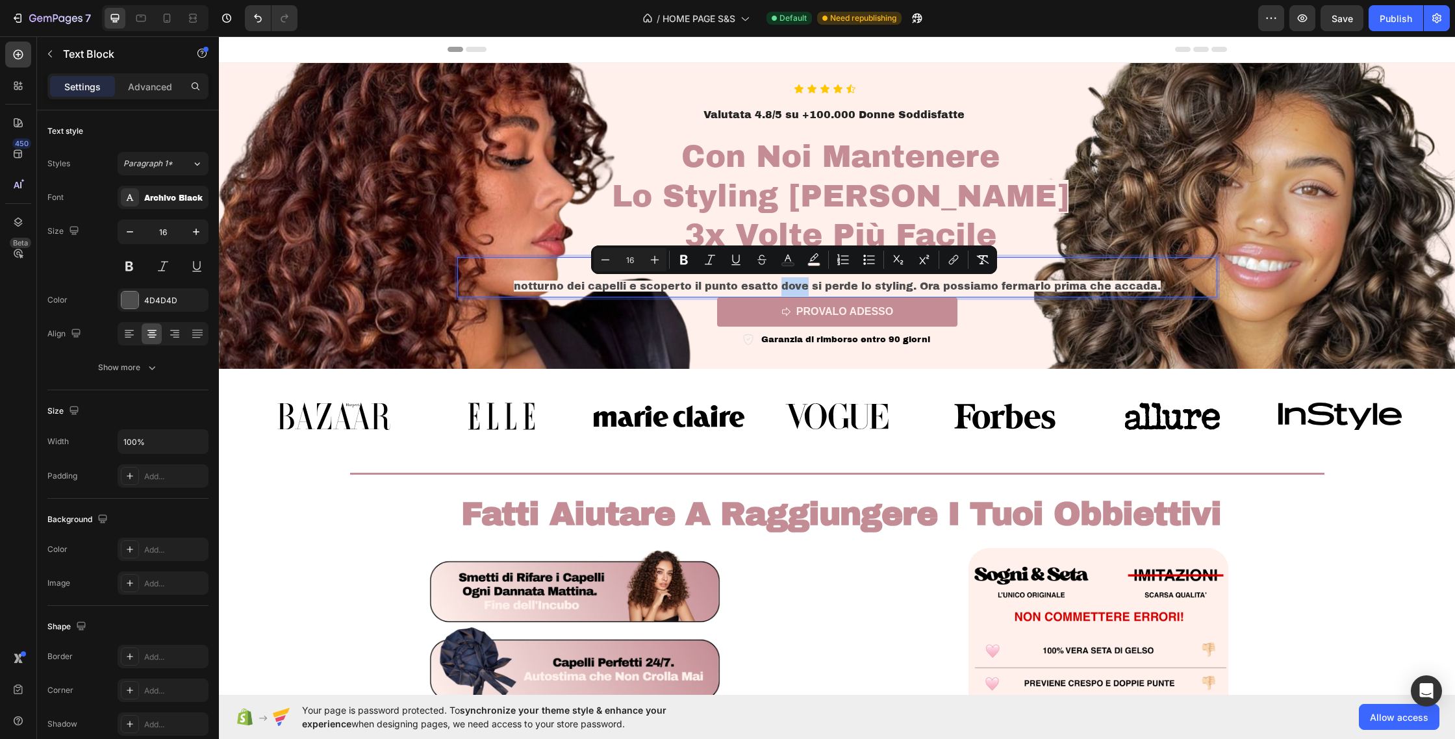
click at [802, 281] on span "notturno dei capelli e scoperto il punto esatto dove si perde lo styling. Ora p…" at bounding box center [837, 286] width 647 height 11
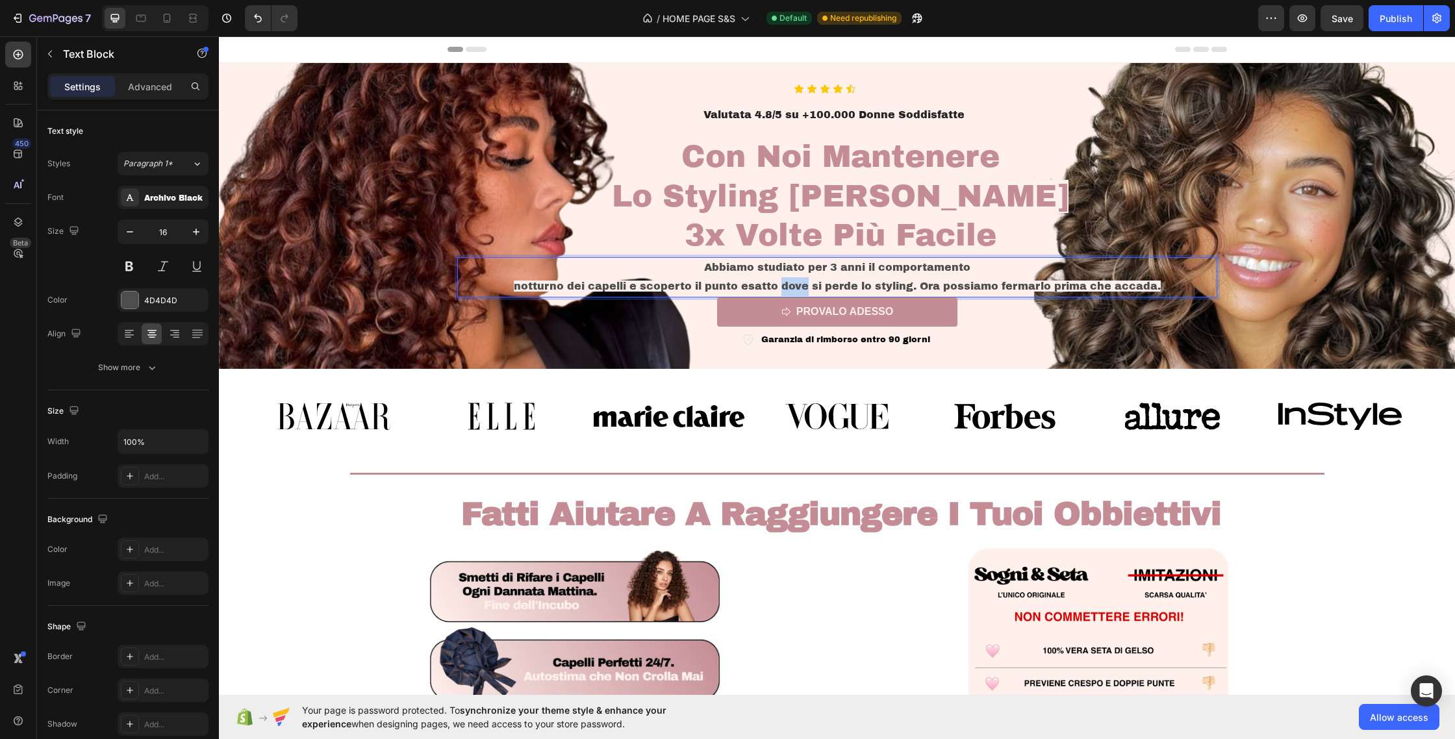
click at [802, 281] on span "notturno dei capelli e scoperto il punto esatto dove si perde lo styling. Ora p…" at bounding box center [837, 286] width 647 height 11
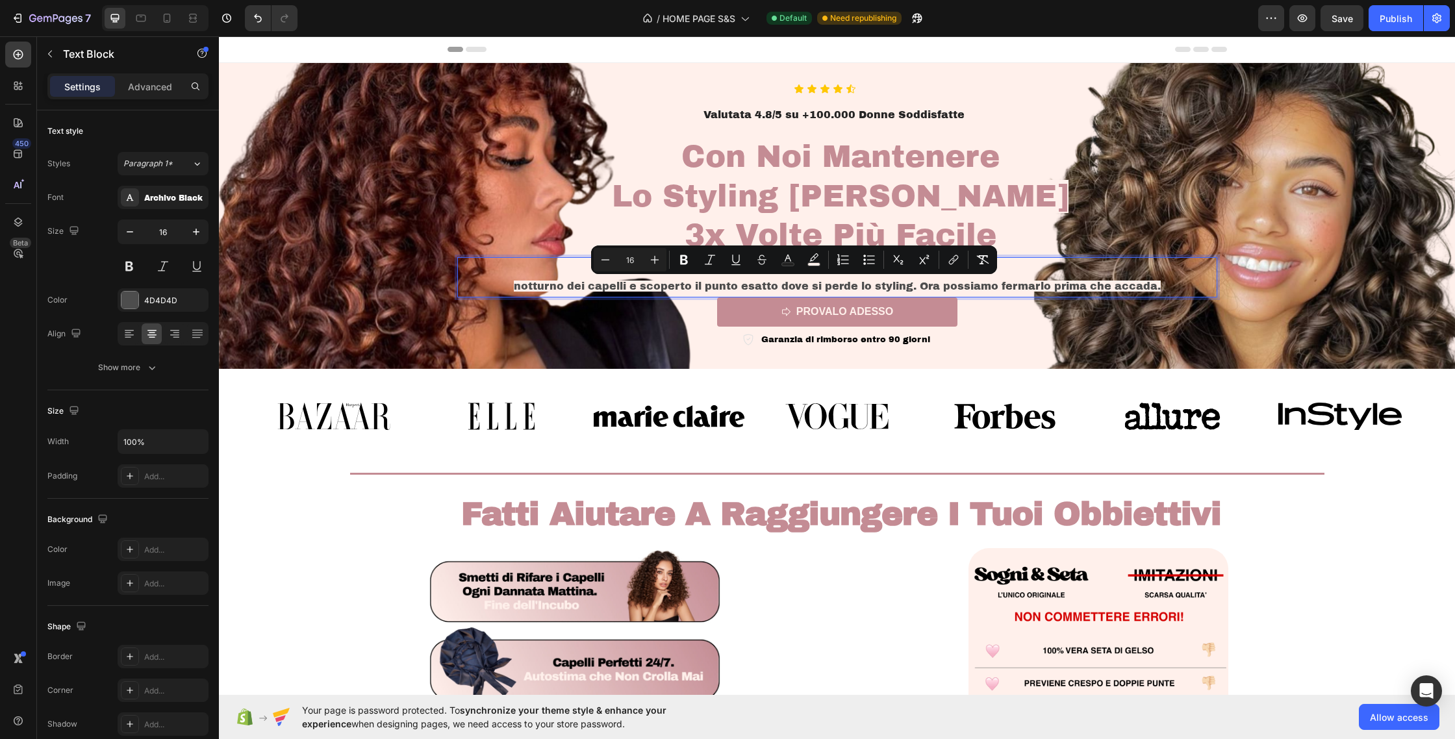
click at [1160, 282] on p "notturno dei capelli e scoperto il punto esatto dove si perde lo styling. Ora p…" at bounding box center [838, 286] width 758 height 19
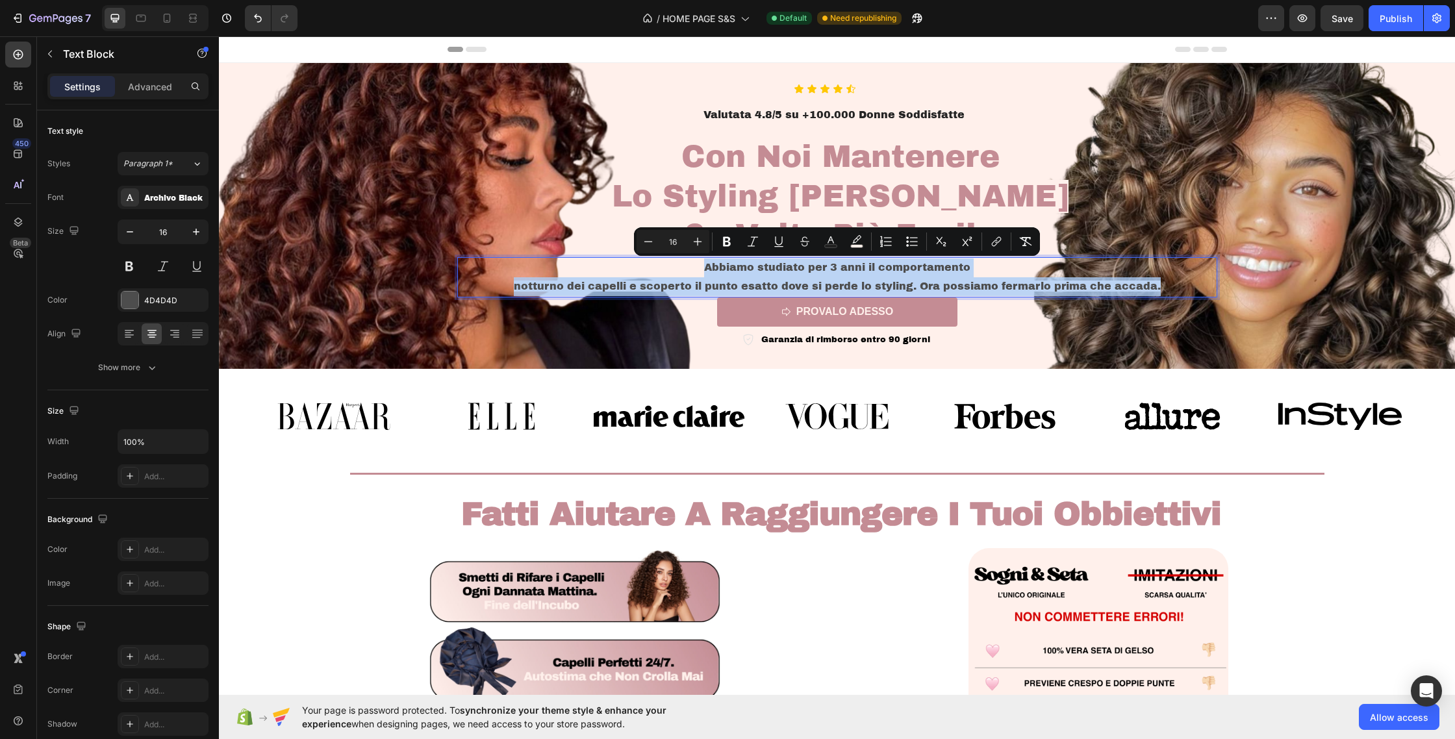
drag, startPoint x: 1159, startPoint y: 282, endPoint x: 706, endPoint y: 266, distance: 453.7
click at [706, 266] on div "Abbiamo studiato per 3 anni il comportamento notturno dei capelli e scoperto il…" at bounding box center [837, 277] width 760 height 40
copy div "Abbiamo studiato per 3 anni il comportamento notturno dei capelli e scoperto il…"
click at [162, 10] on div at bounding box center [167, 18] width 21 height 21
type input "11"
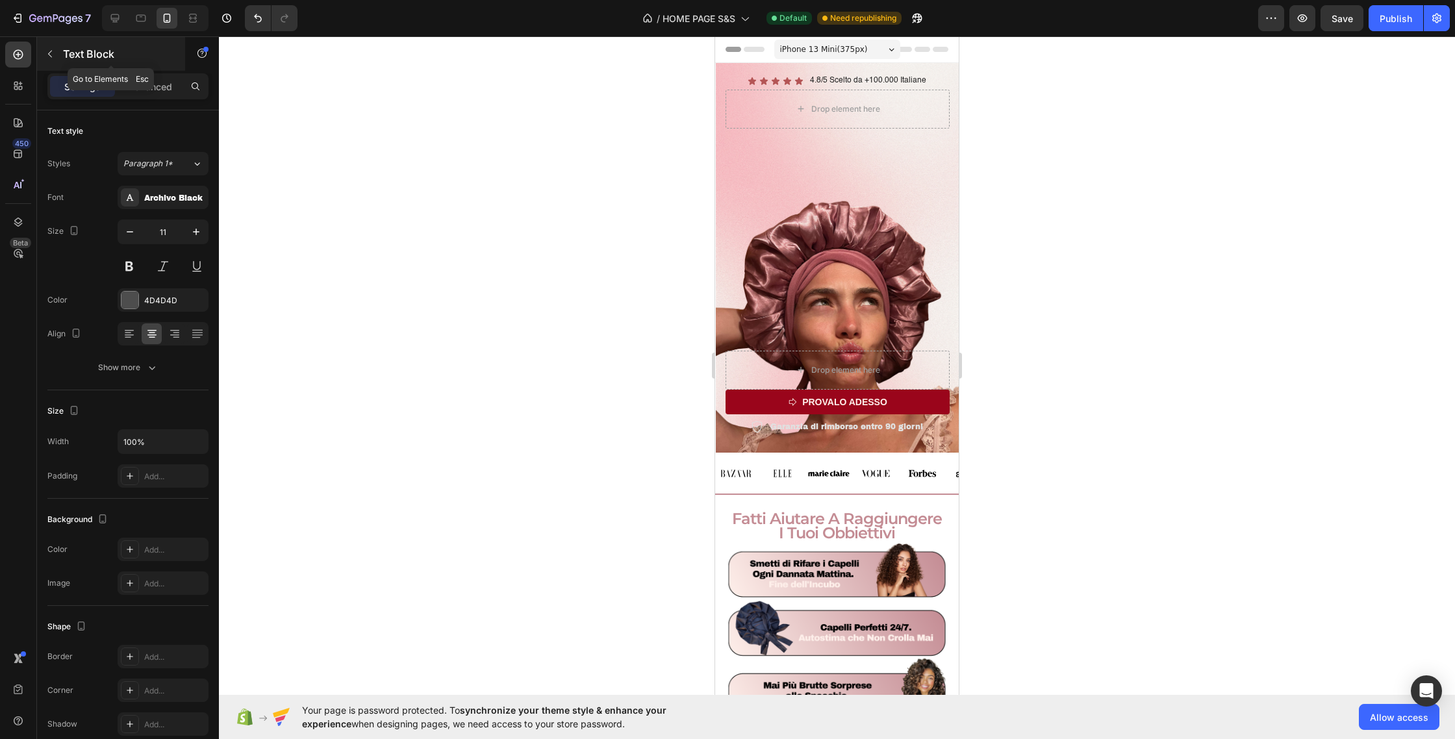
click at [55, 58] on button "button" at bounding box center [50, 54] width 21 height 21
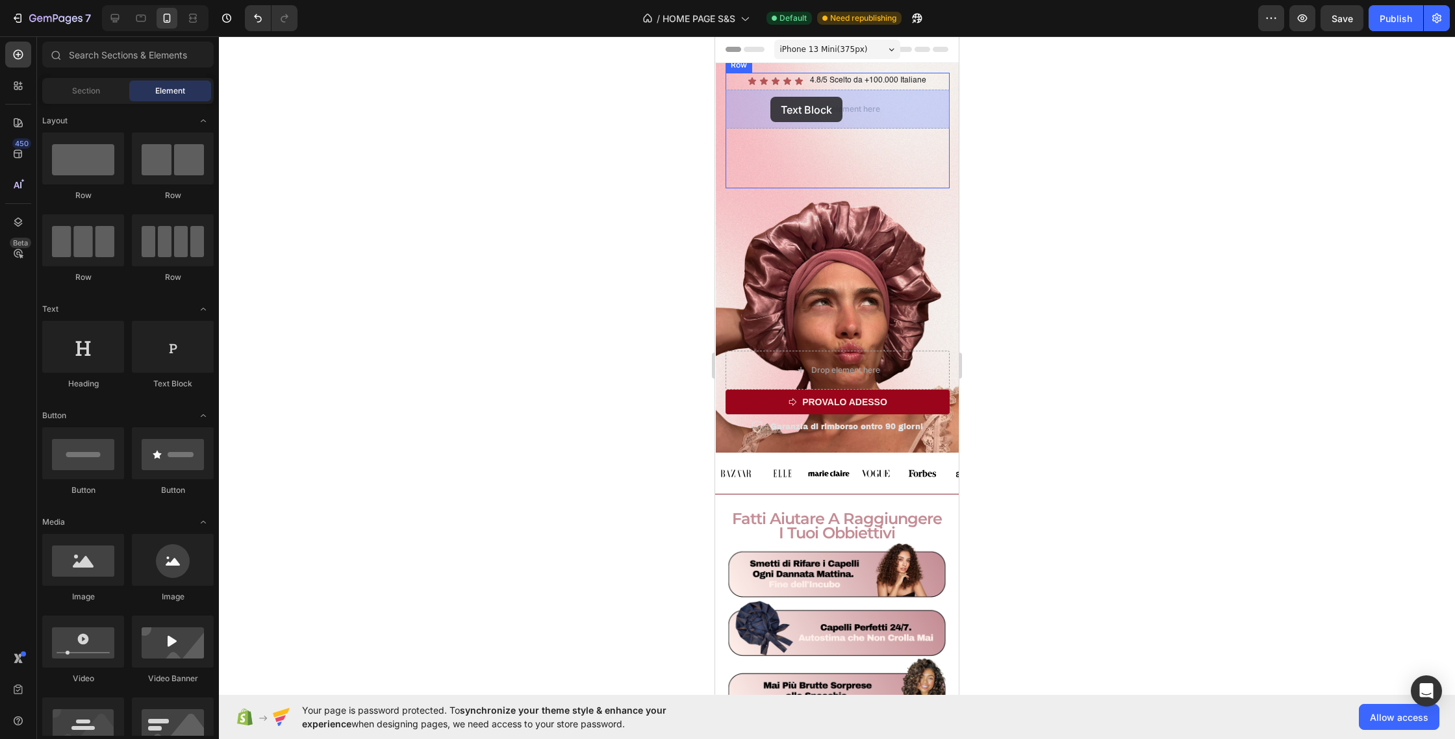
drag, startPoint x: 910, startPoint y: 383, endPoint x: 771, endPoint y: 97, distance: 318.2
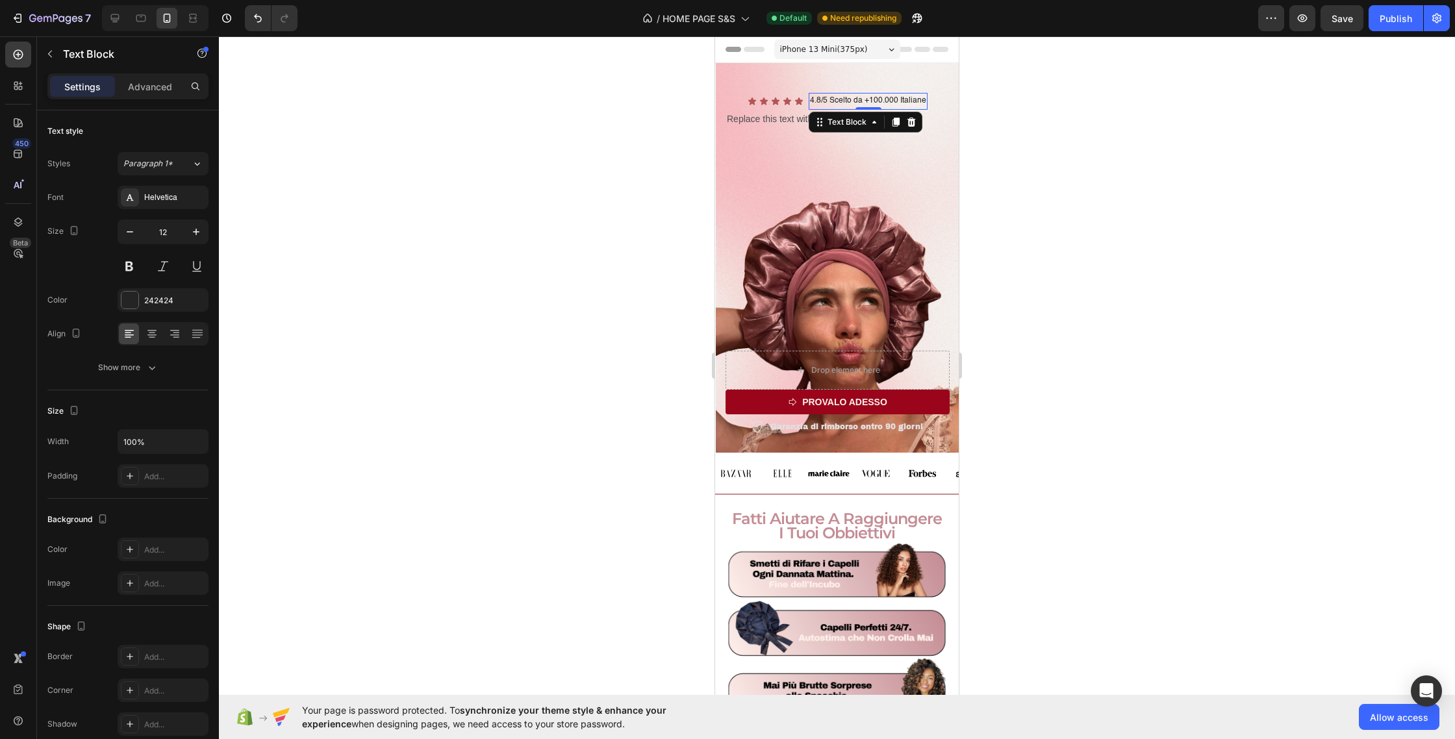
click at [878, 97] on p "4.8/5 Scelto da +100.000 Italiane" at bounding box center [868, 101] width 116 height 14
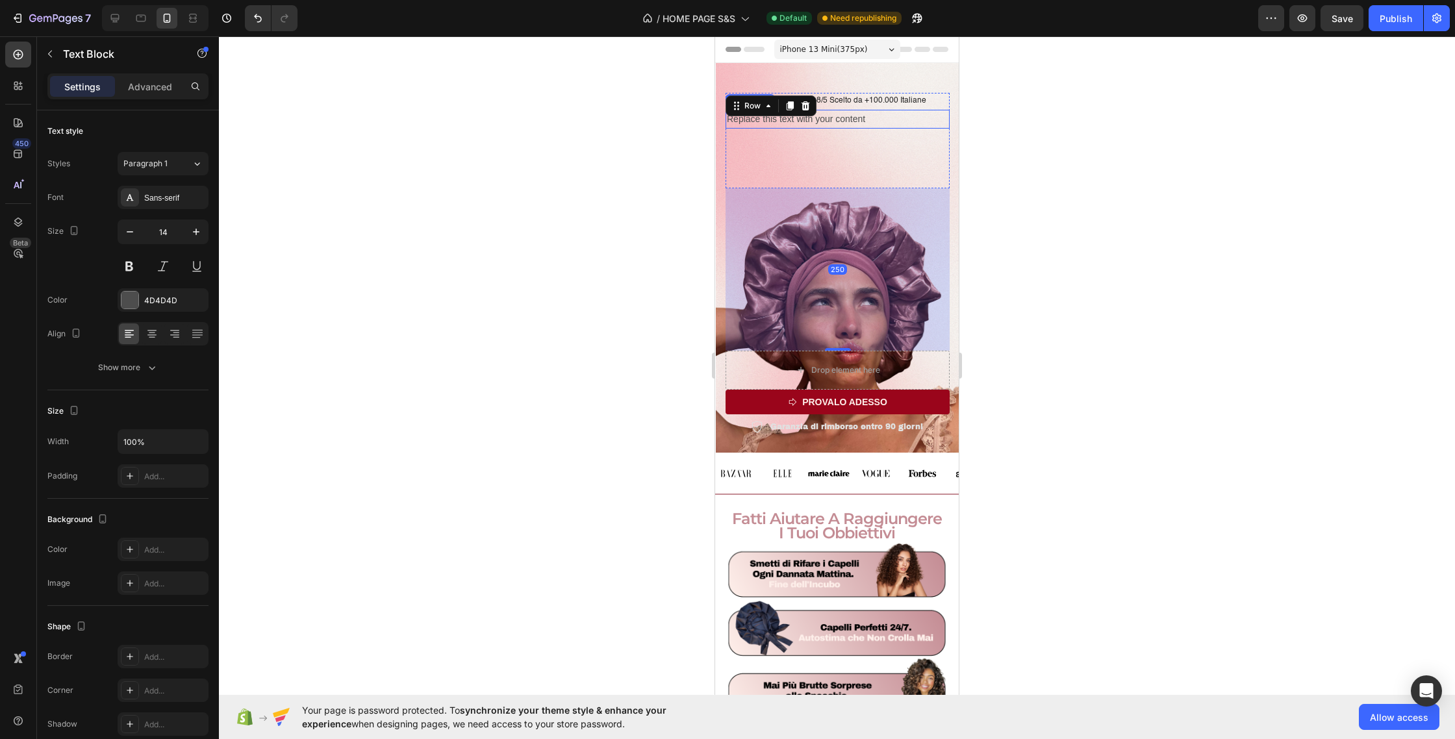
click at [849, 117] on div "Replace this text with your content" at bounding box center [838, 119] width 224 height 19
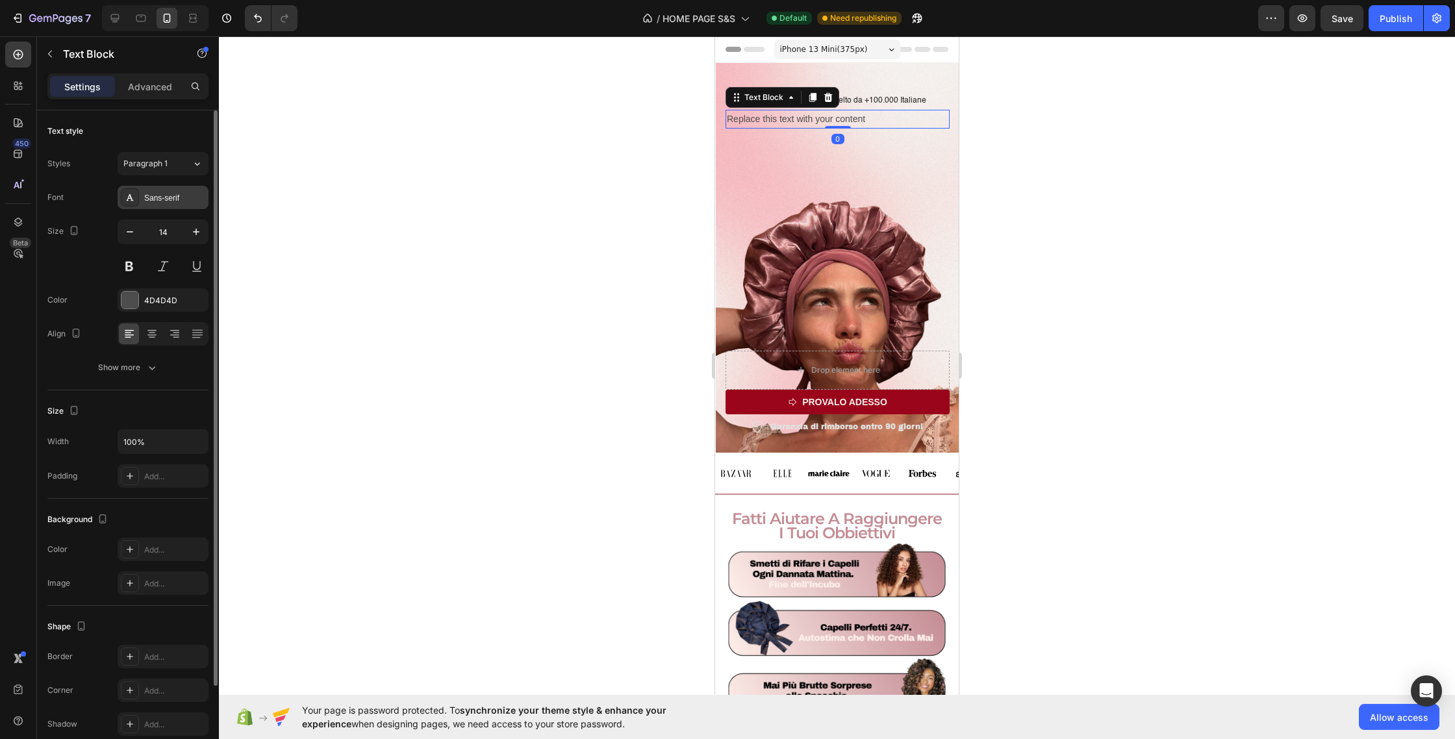
click at [148, 194] on div "Sans-serif" at bounding box center [174, 198] width 61 height 12
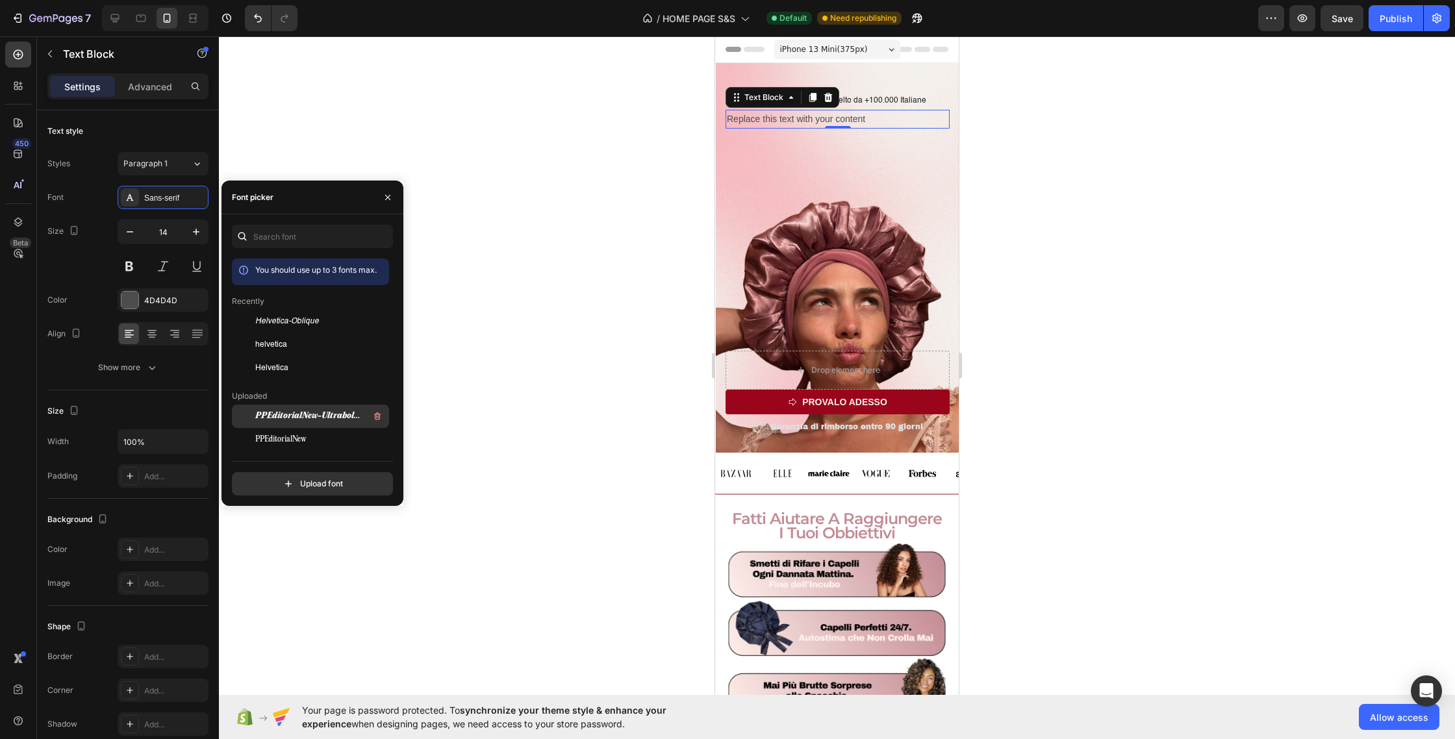
click at [314, 411] on span "PPEditorialNew-UltraboldItalic-BF644b214faef01" at bounding box center [309, 417] width 108 height 12
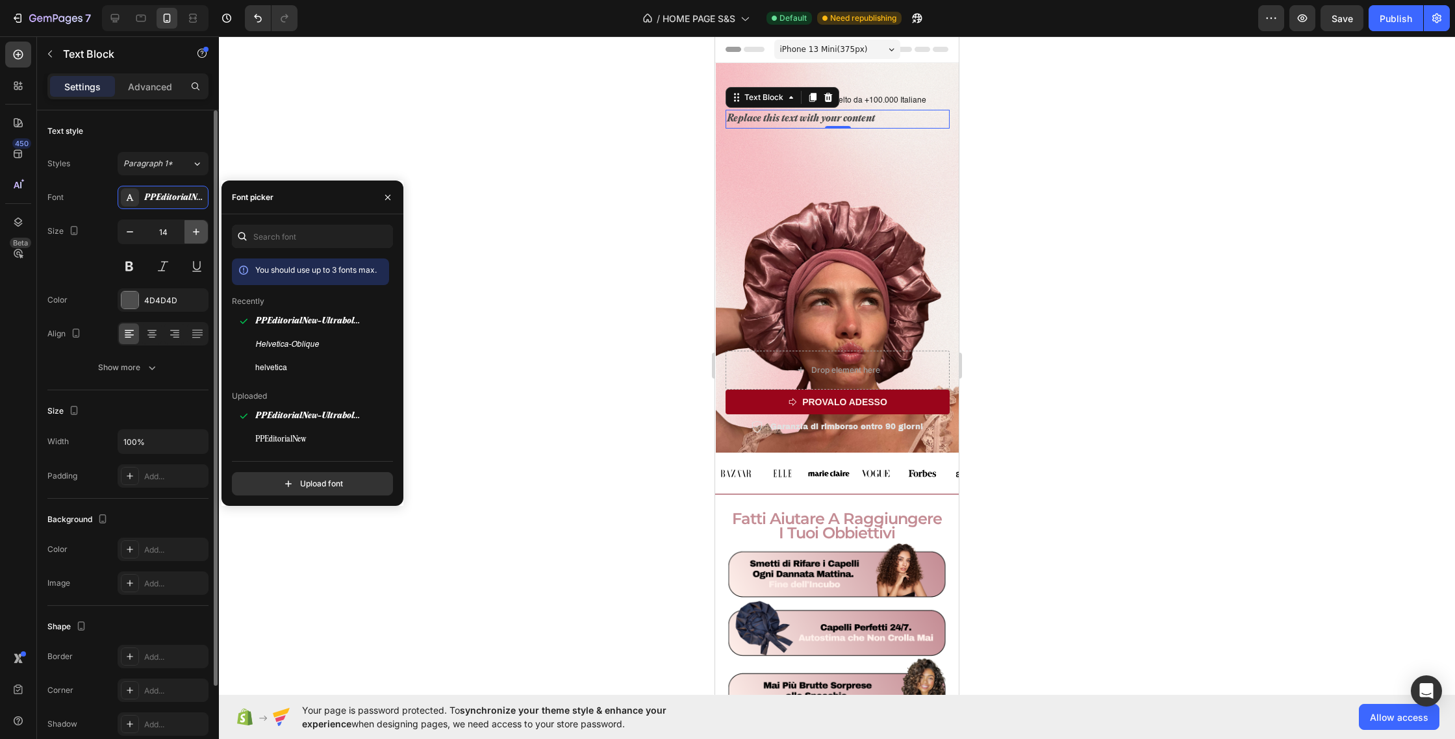
click at [196, 232] on icon "button" at bounding box center [196, 232] width 6 height 6
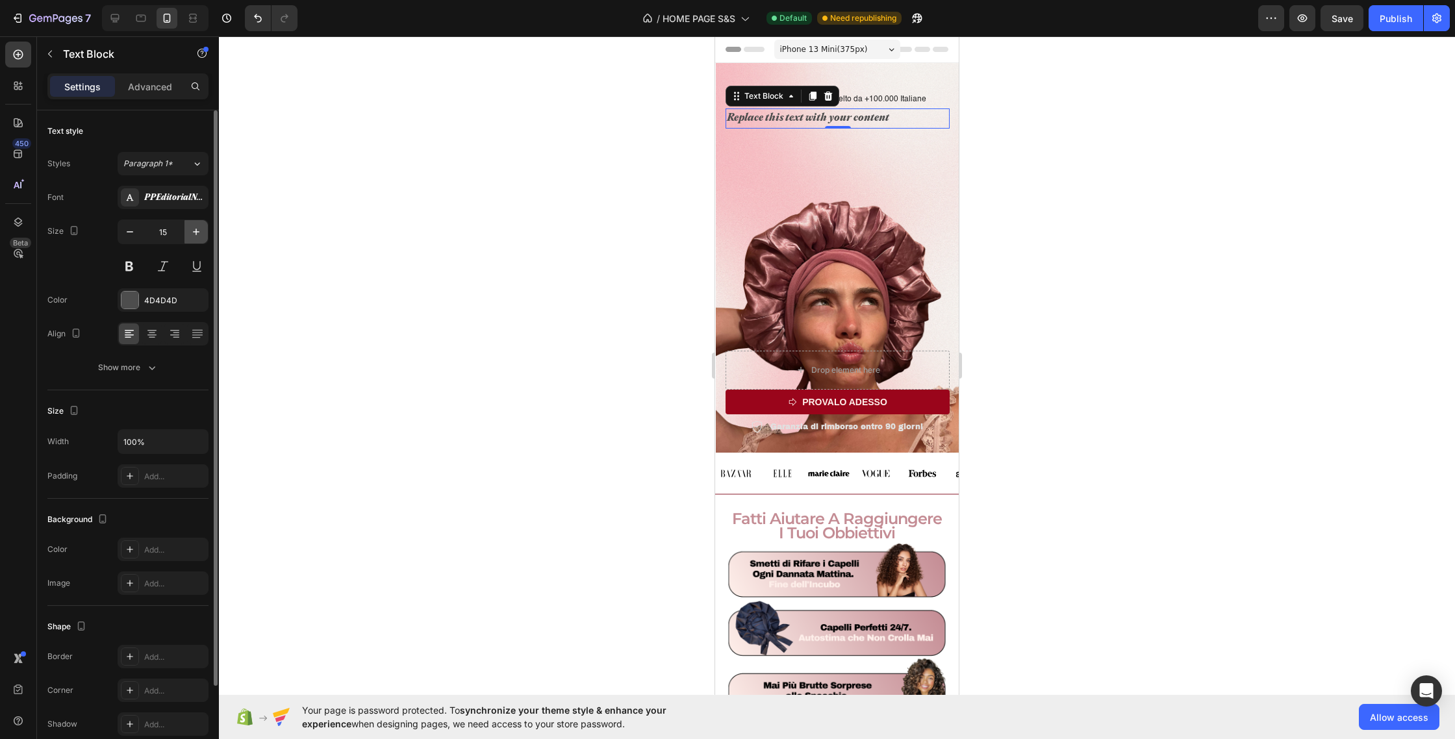
click at [196, 232] on icon "button" at bounding box center [196, 232] width 6 height 6
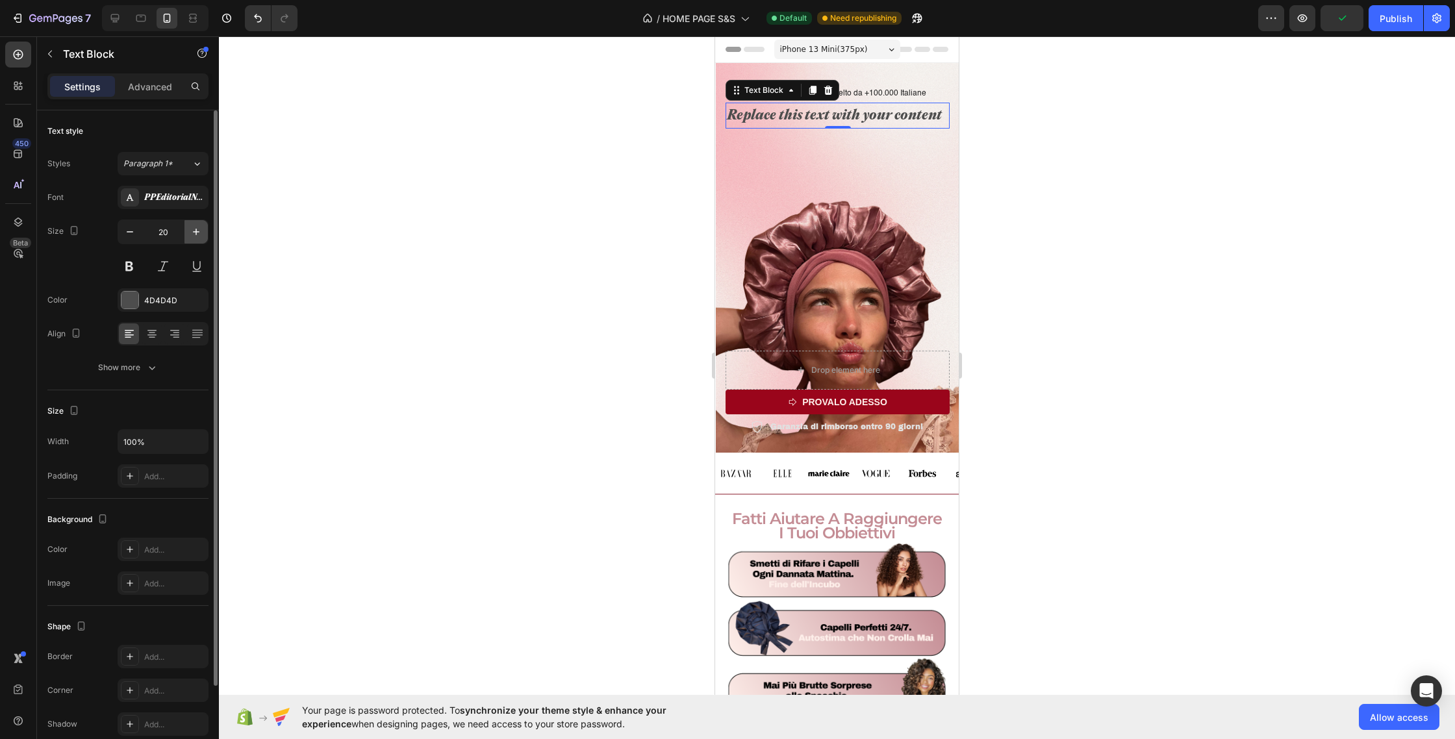
click at [196, 232] on icon "button" at bounding box center [196, 232] width 6 height 6
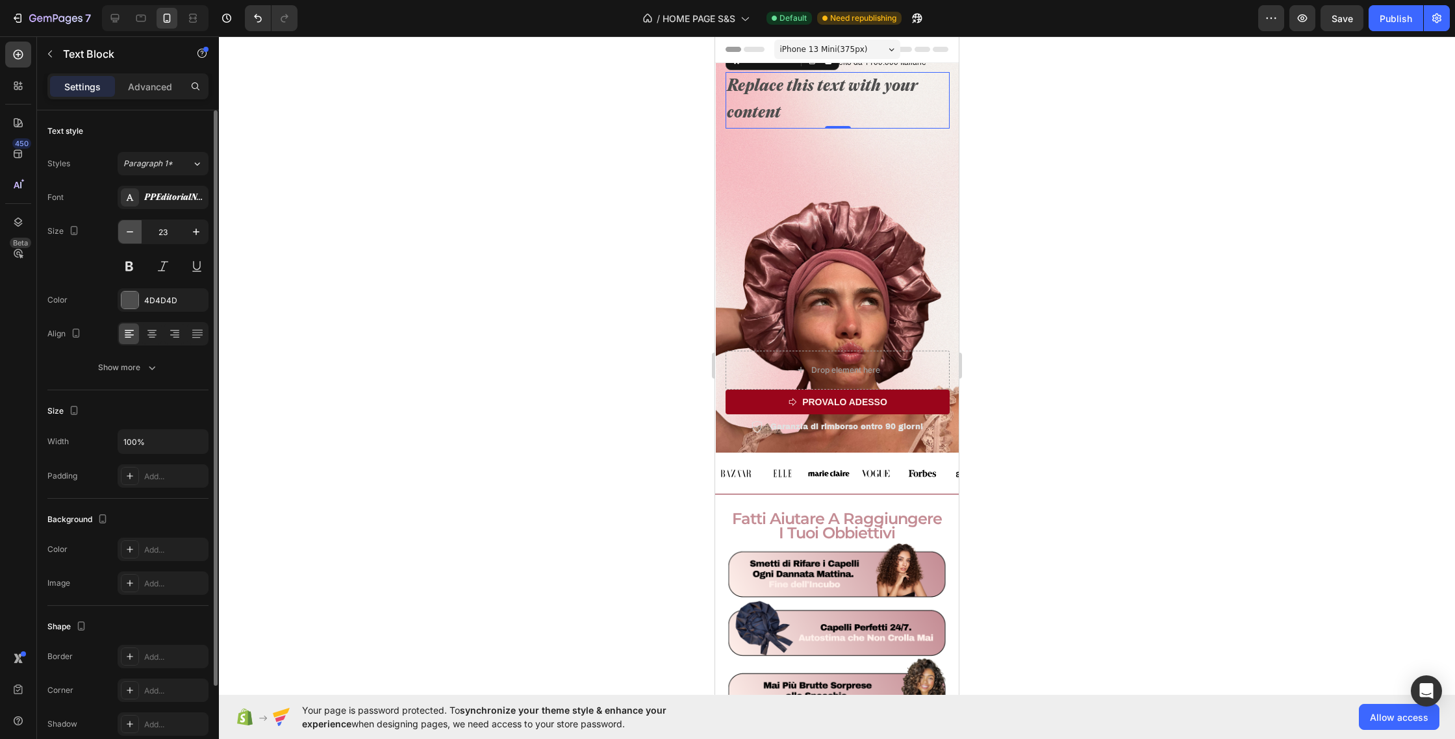
click at [127, 230] on icon "button" at bounding box center [129, 231] width 13 height 13
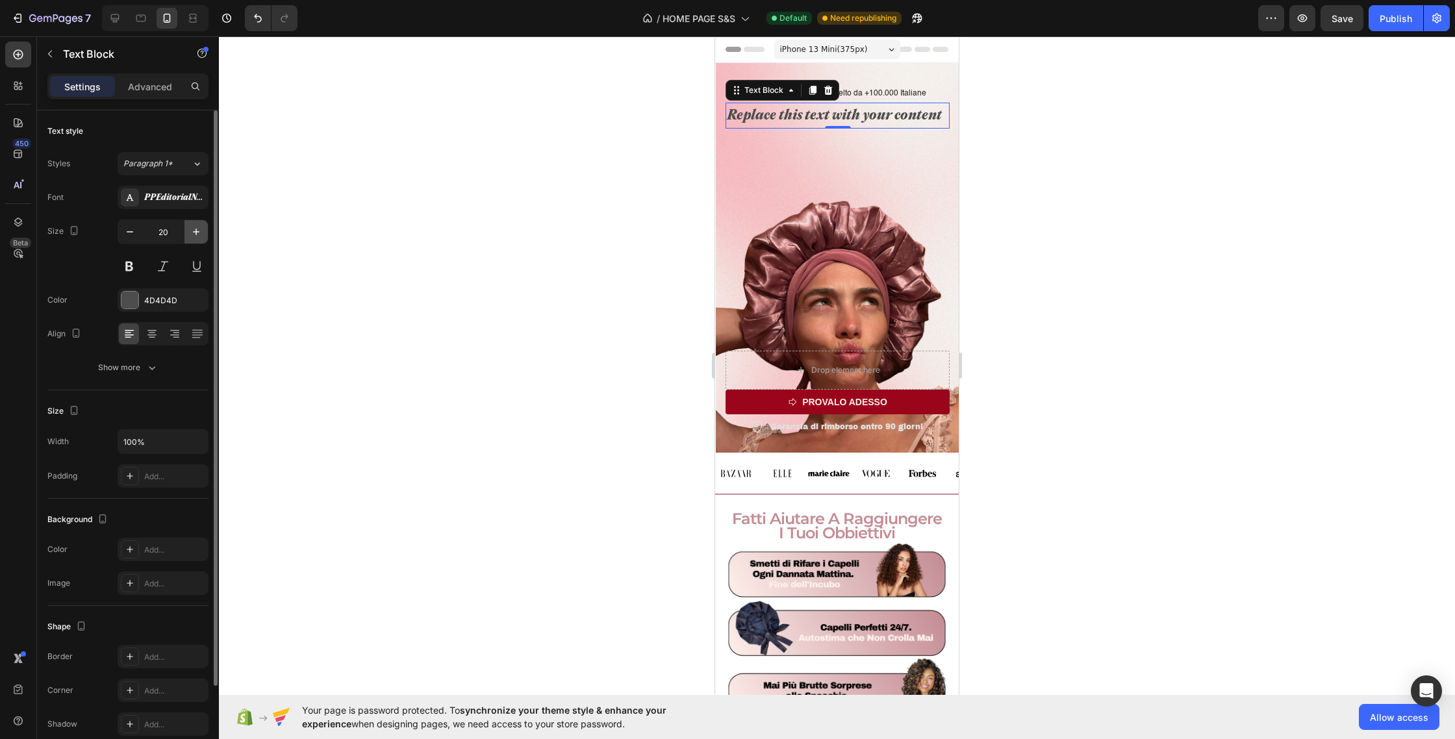
click at [194, 232] on icon "button" at bounding box center [196, 232] width 6 height 6
type input "21"
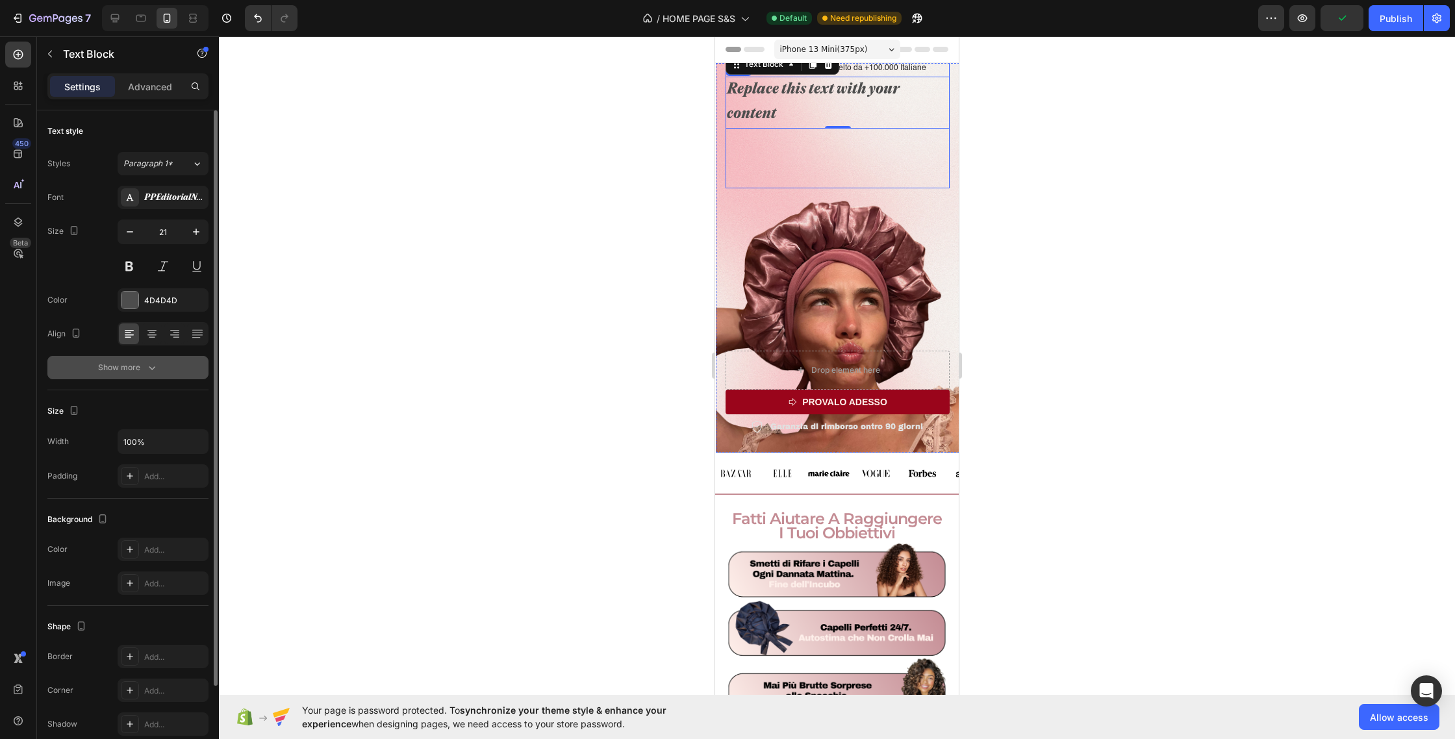
click at [141, 367] on div "Show more" at bounding box center [128, 367] width 60 height 13
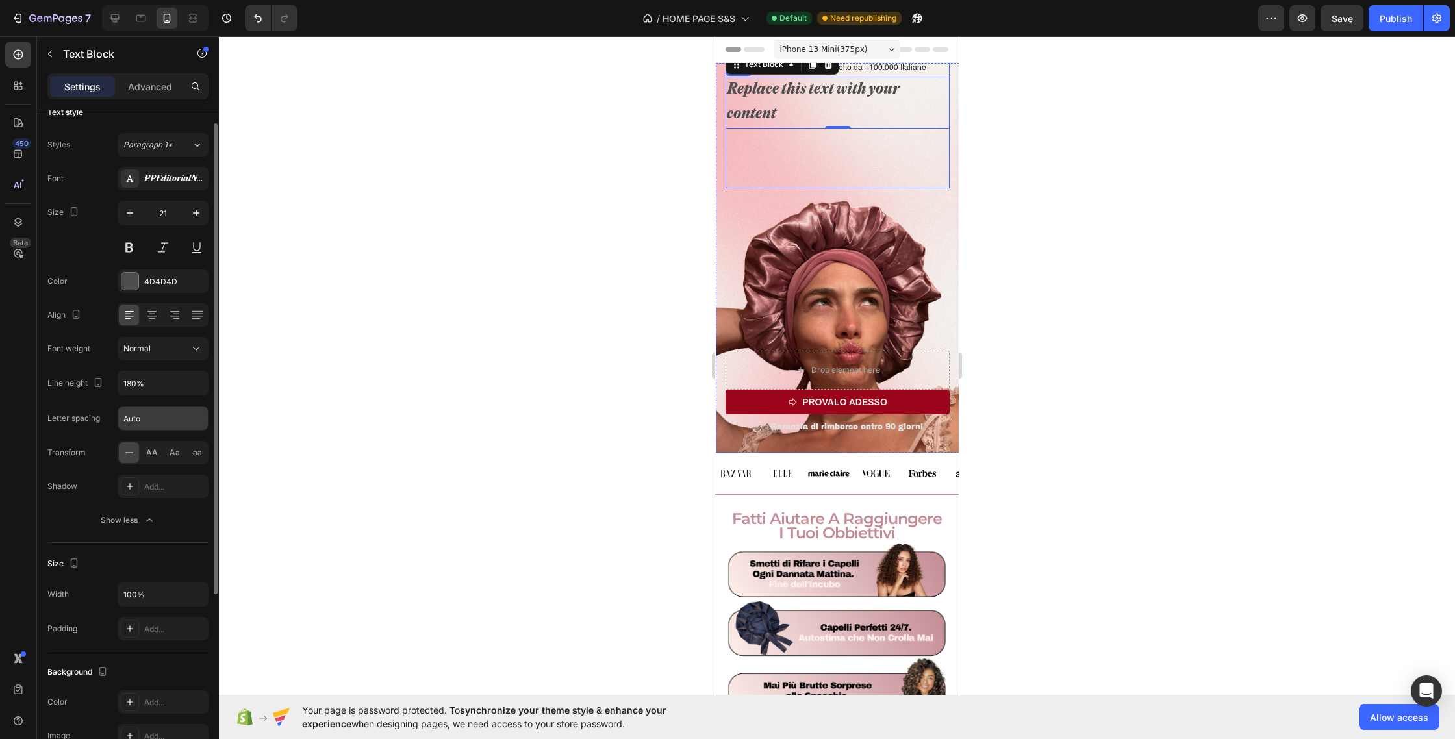
scroll to position [9, 0]
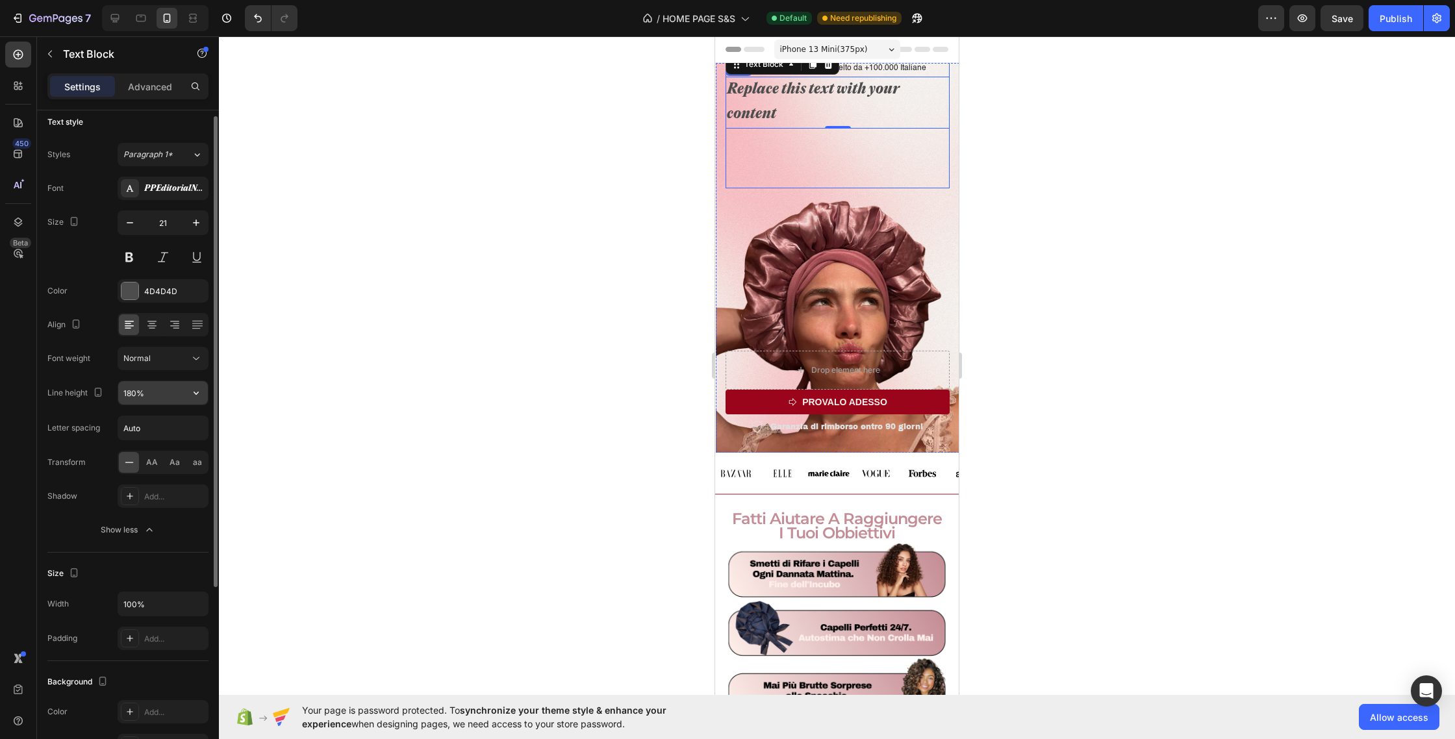
click at [155, 389] on input "180%" at bounding box center [163, 392] width 90 height 23
click at [201, 392] on icon "button" at bounding box center [196, 393] width 13 height 13
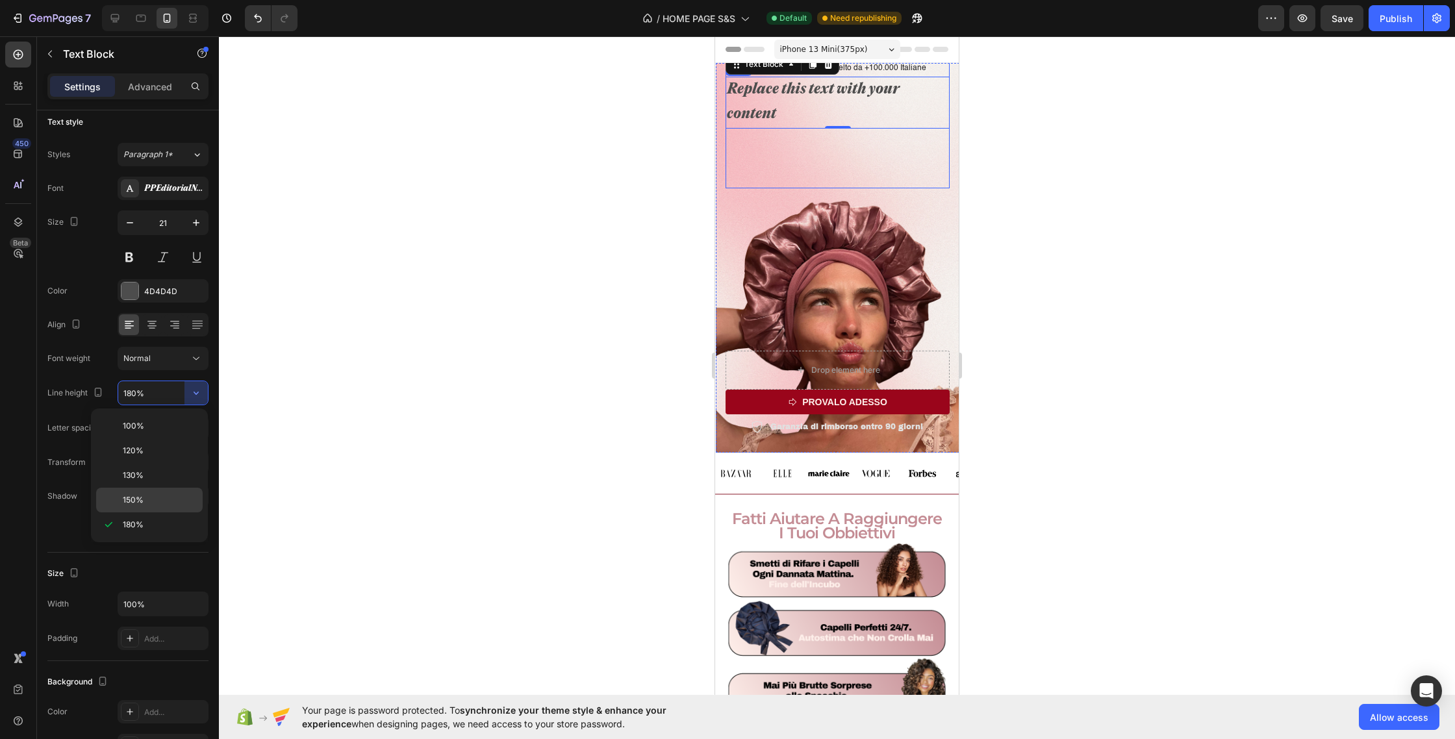
click at [167, 489] on div "150%" at bounding box center [149, 500] width 107 height 25
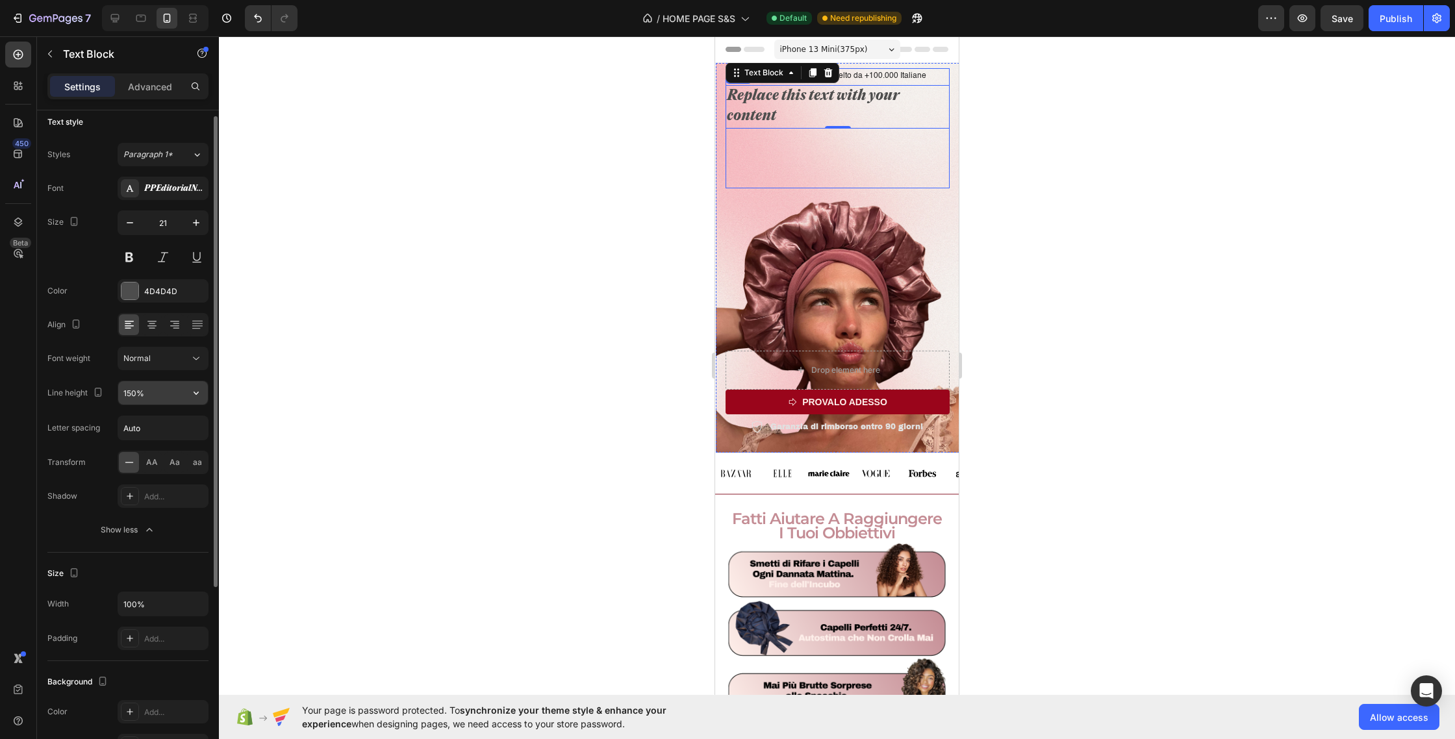
click at [171, 404] on input "150%" at bounding box center [163, 392] width 90 height 23
click at [192, 397] on icon "button" at bounding box center [196, 393] width 13 height 13
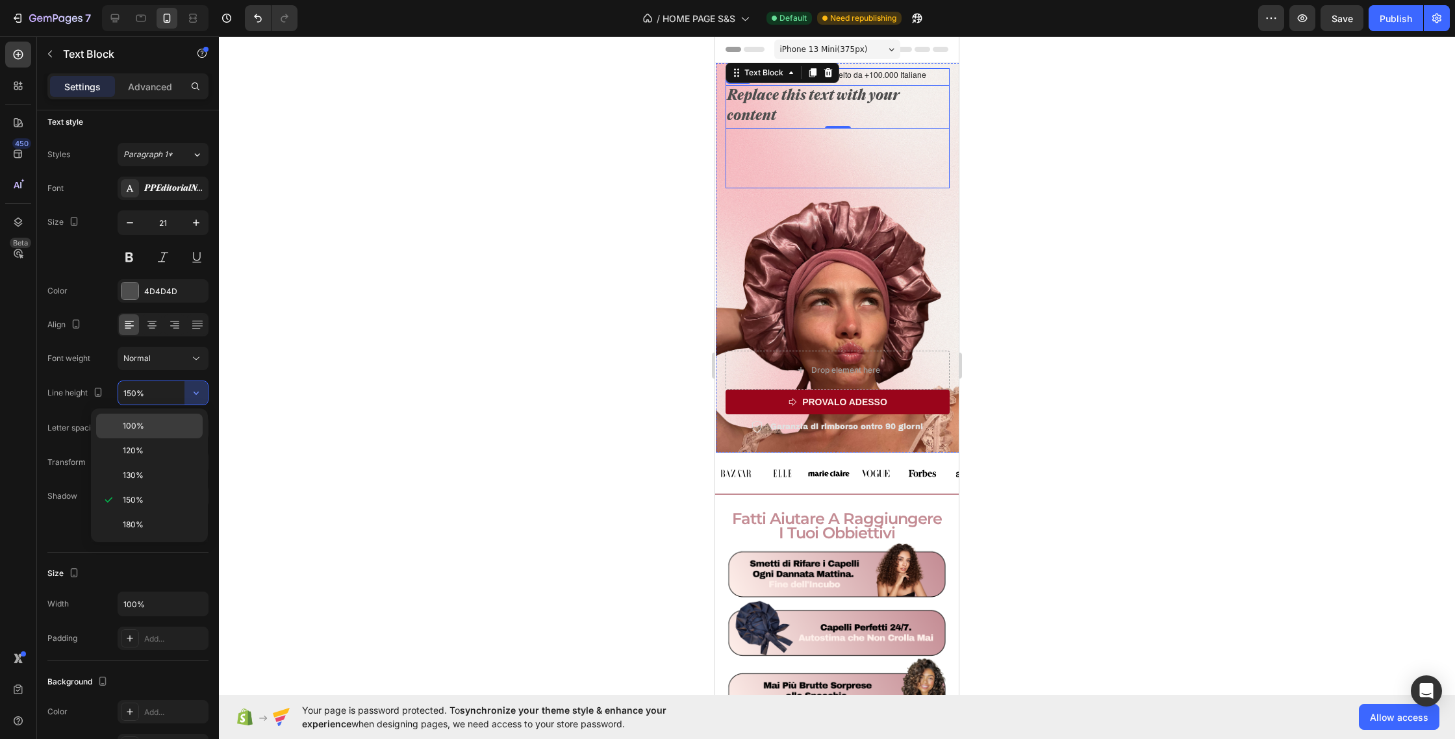
click at [177, 427] on p "100%" at bounding box center [160, 426] width 74 height 12
type input "100%"
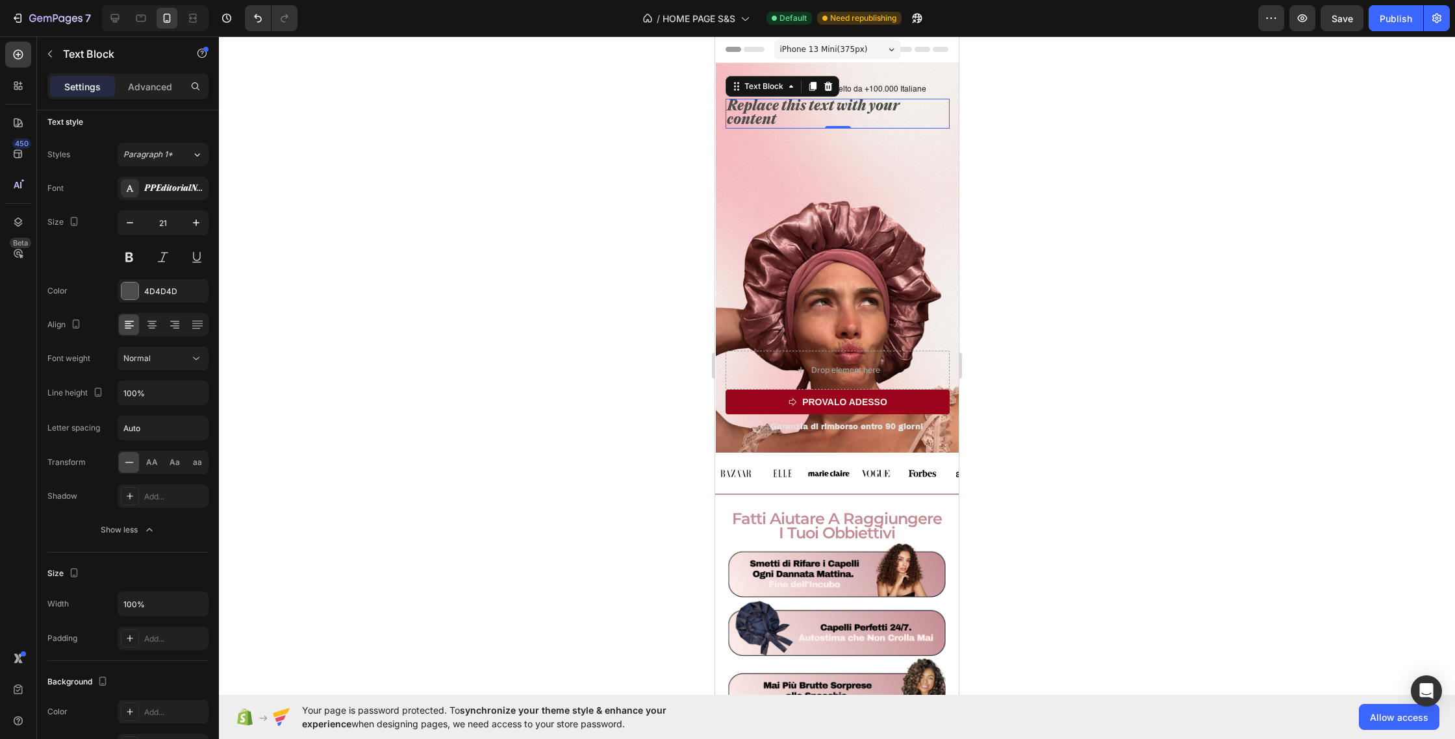
click at [778, 116] on div "Replace this text with your content" at bounding box center [838, 114] width 224 height 30
click at [778, 116] on p "Replace this text with your content" at bounding box center [838, 113] width 222 height 27
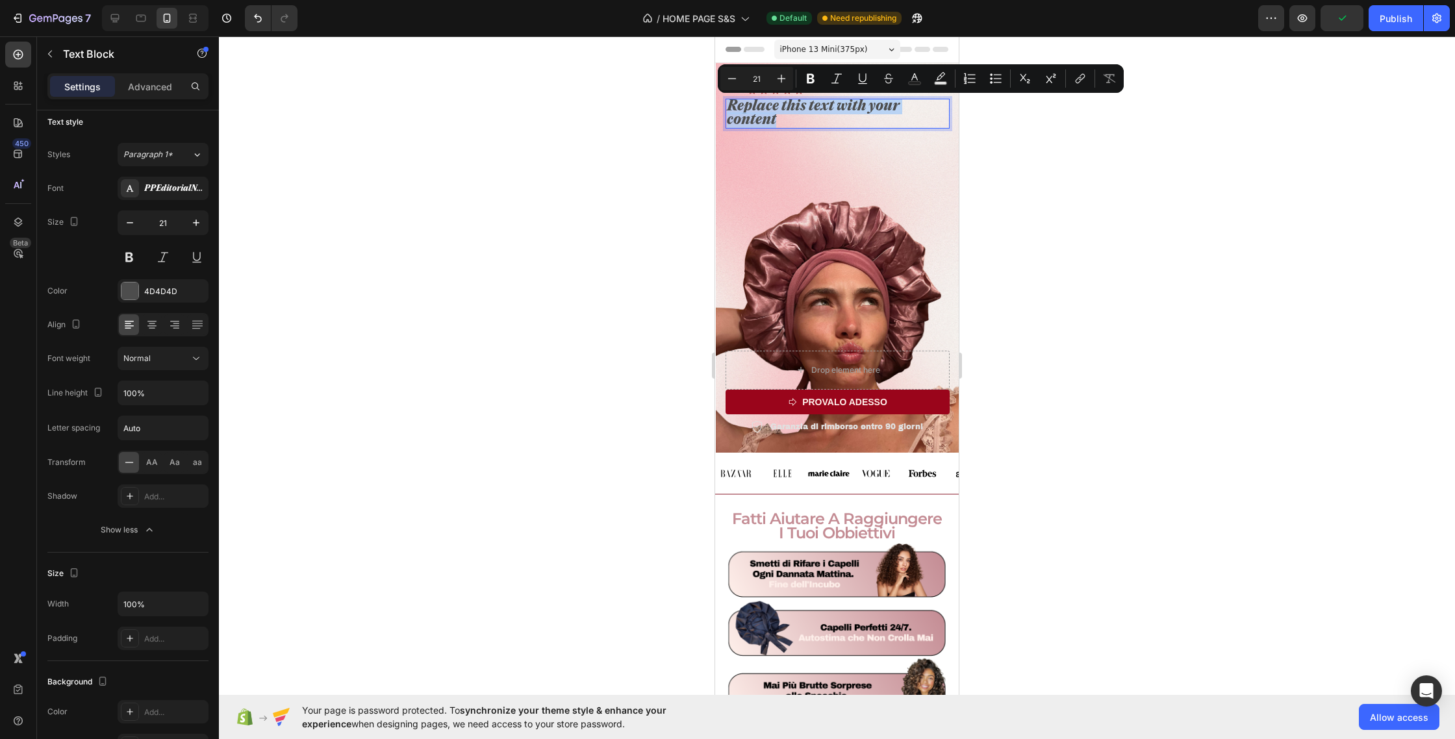
drag, startPoint x: 775, startPoint y: 120, endPoint x: 726, endPoint y: 106, distance: 50.8
click at [727, 106] on p "Replace this text with your content" at bounding box center [838, 113] width 222 height 27
click at [200, 218] on icon "button" at bounding box center [196, 222] width 13 height 13
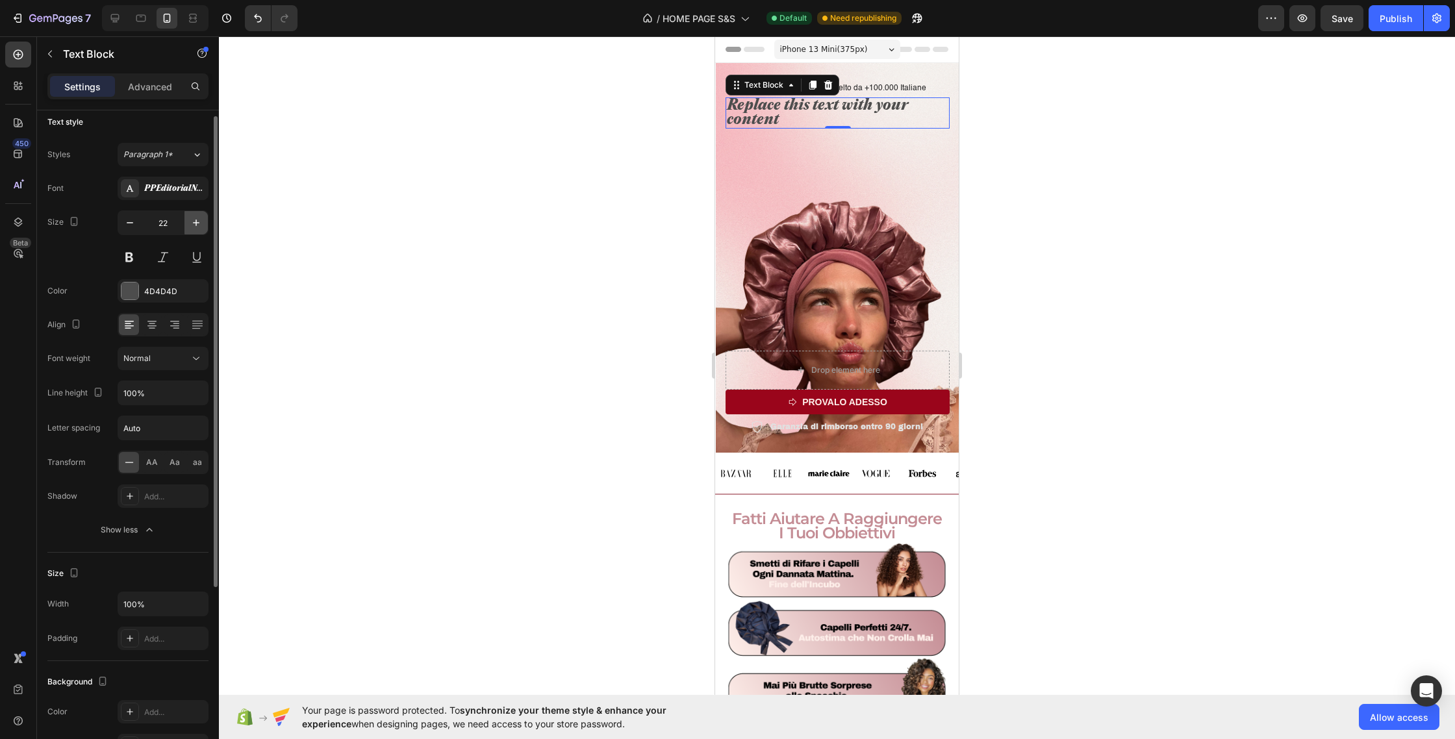
click at [200, 218] on icon "button" at bounding box center [196, 222] width 13 height 13
type input "24"
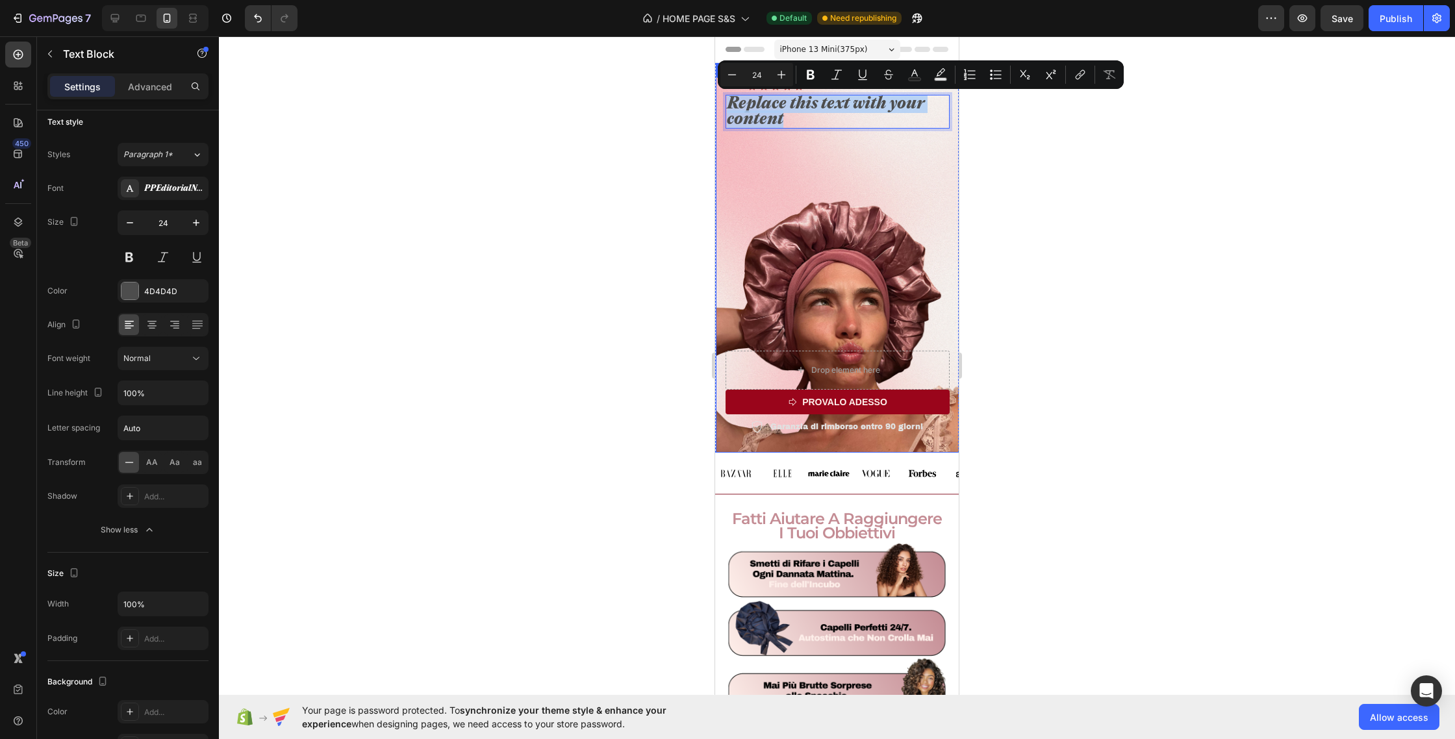
drag, startPoint x: 791, startPoint y: 114, endPoint x: 718, endPoint y: 103, distance: 74.2
click at [718, 103] on div "Icon Icon Icon Icon Icon Icon List 4.8/5 Scelto da +100.000 Italiane Text Block…" at bounding box center [838, 256] width 244 height 393
click at [121, 183] on div at bounding box center [130, 188] width 18 height 18
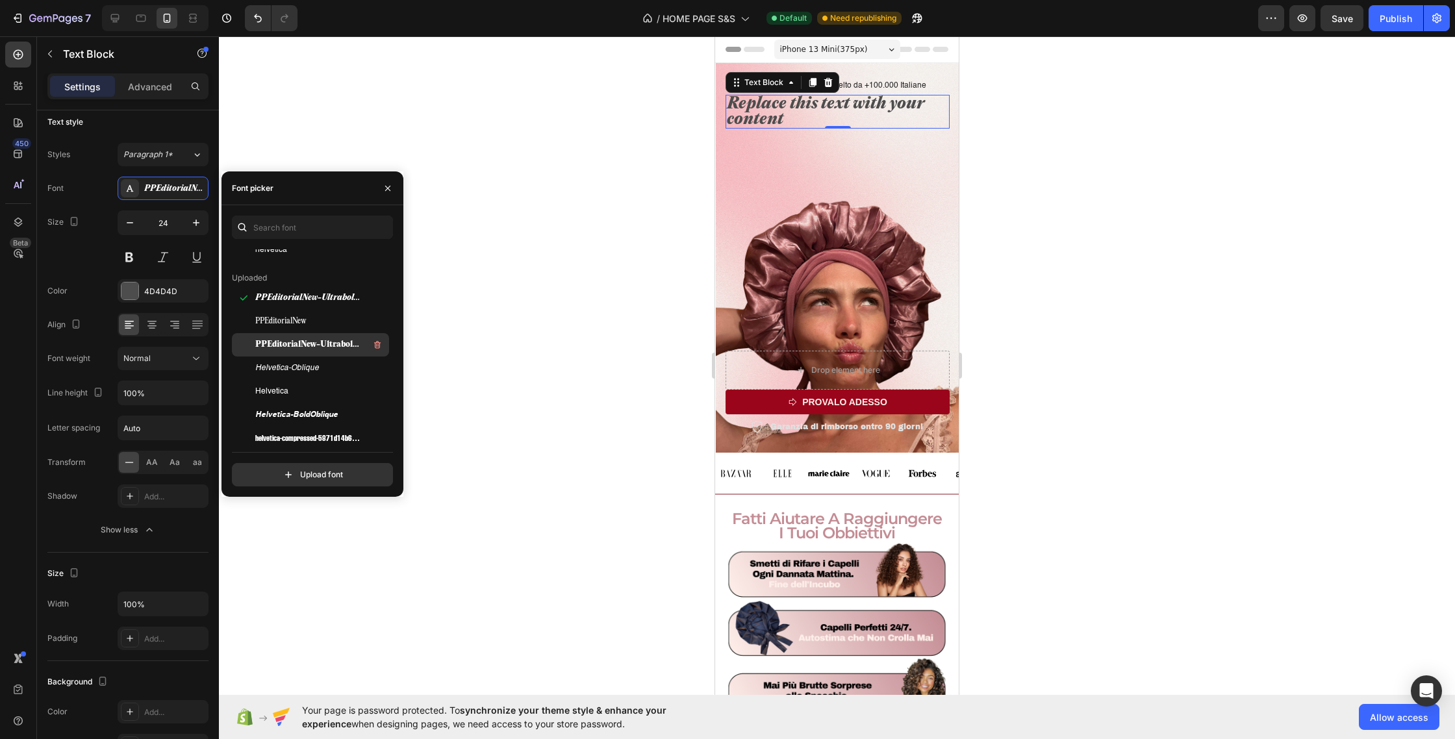
scroll to position [0, 0]
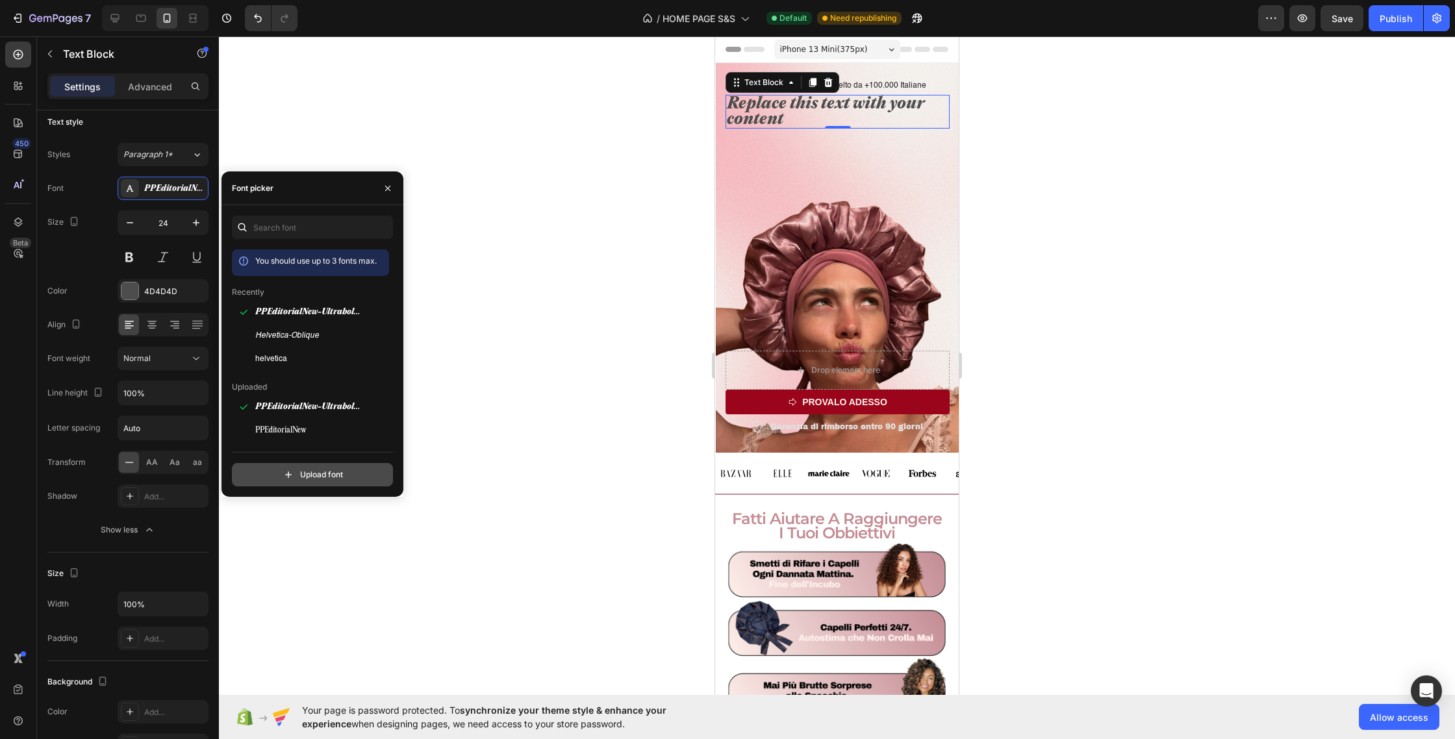
click at [309, 474] on input "file" at bounding box center [340, 475] width 325 height 22
type input "C:\fakepath\PPEditorialNew-Italic-BF644b214fb0c0a.otf"
click at [299, 227] on input "text" at bounding box center [312, 227] width 161 height 23
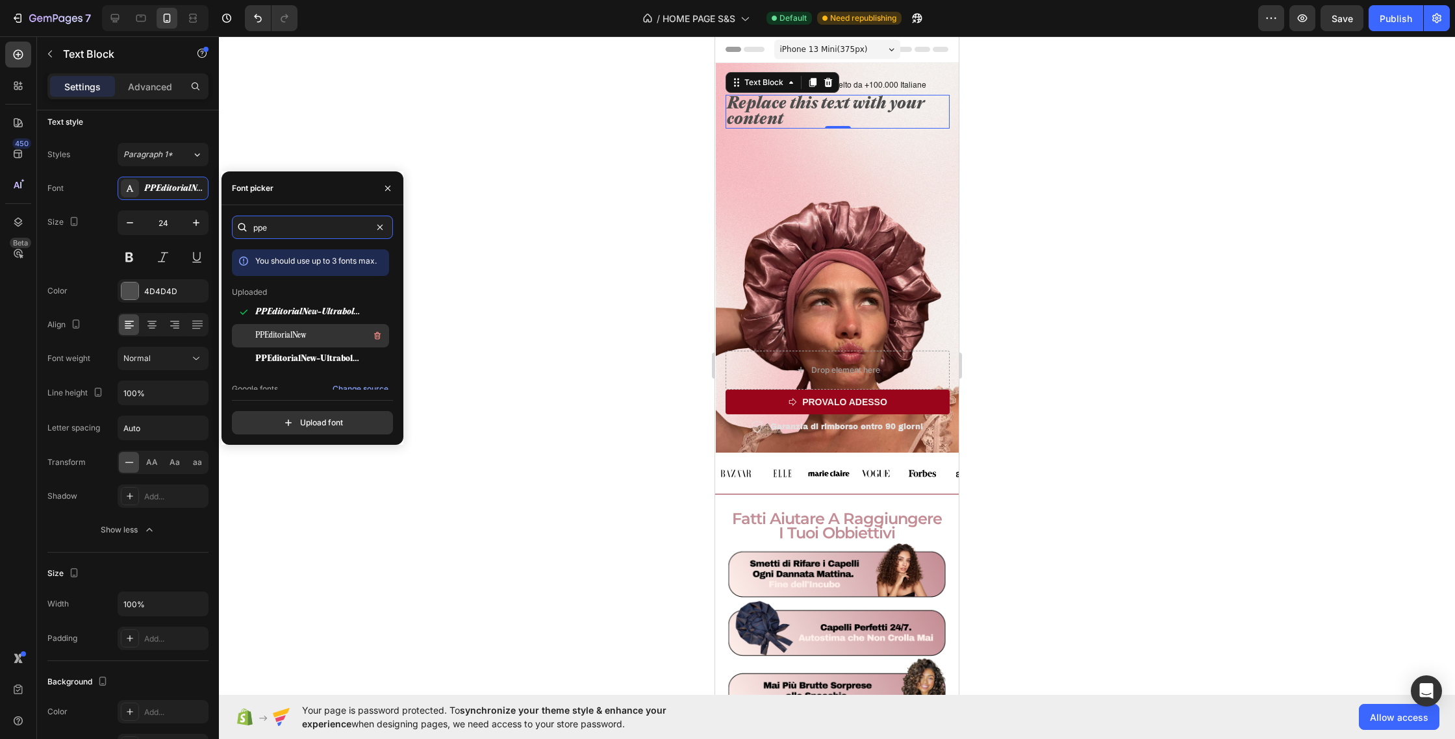
type input "ppe"
click at [305, 336] on span "PPEditorialNew" at bounding box center [280, 336] width 51 height 12
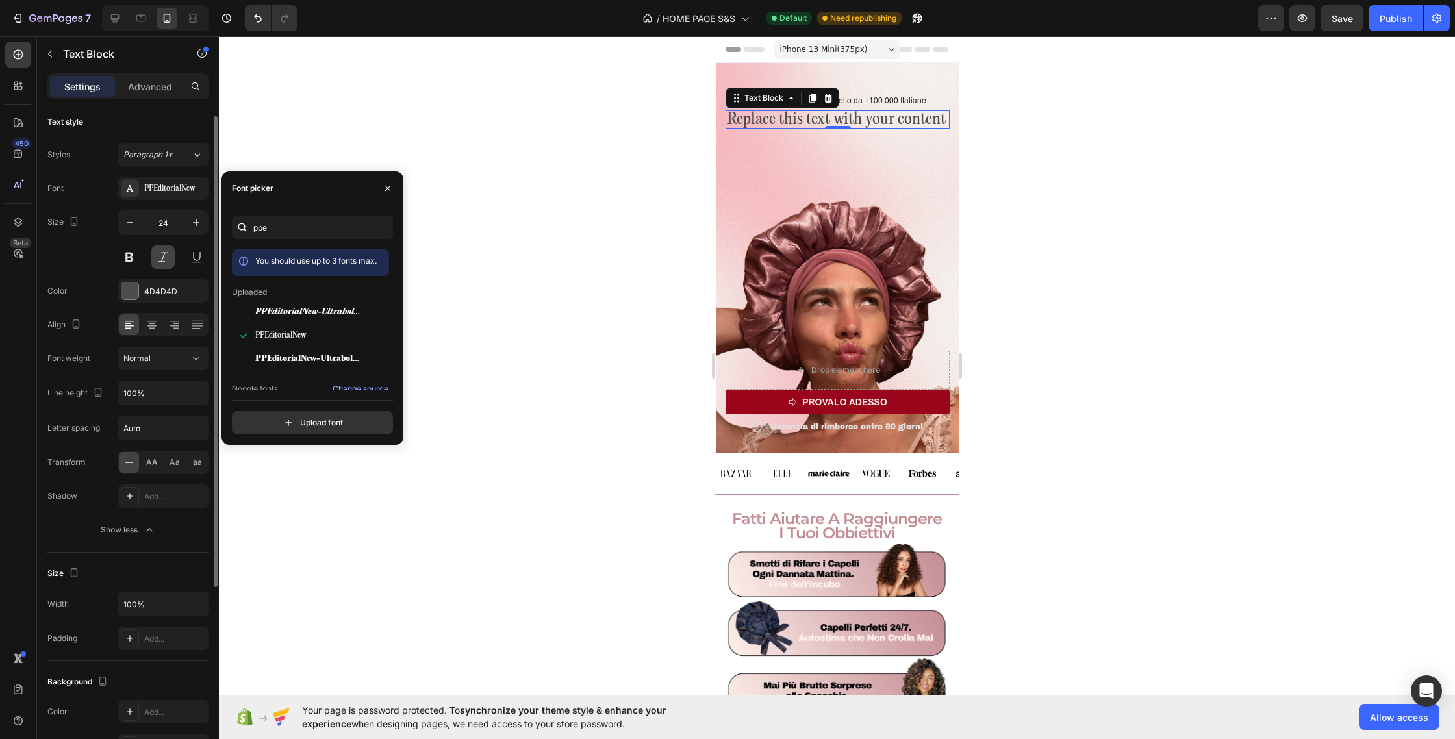
click at [164, 259] on button at bounding box center [162, 257] width 23 height 23
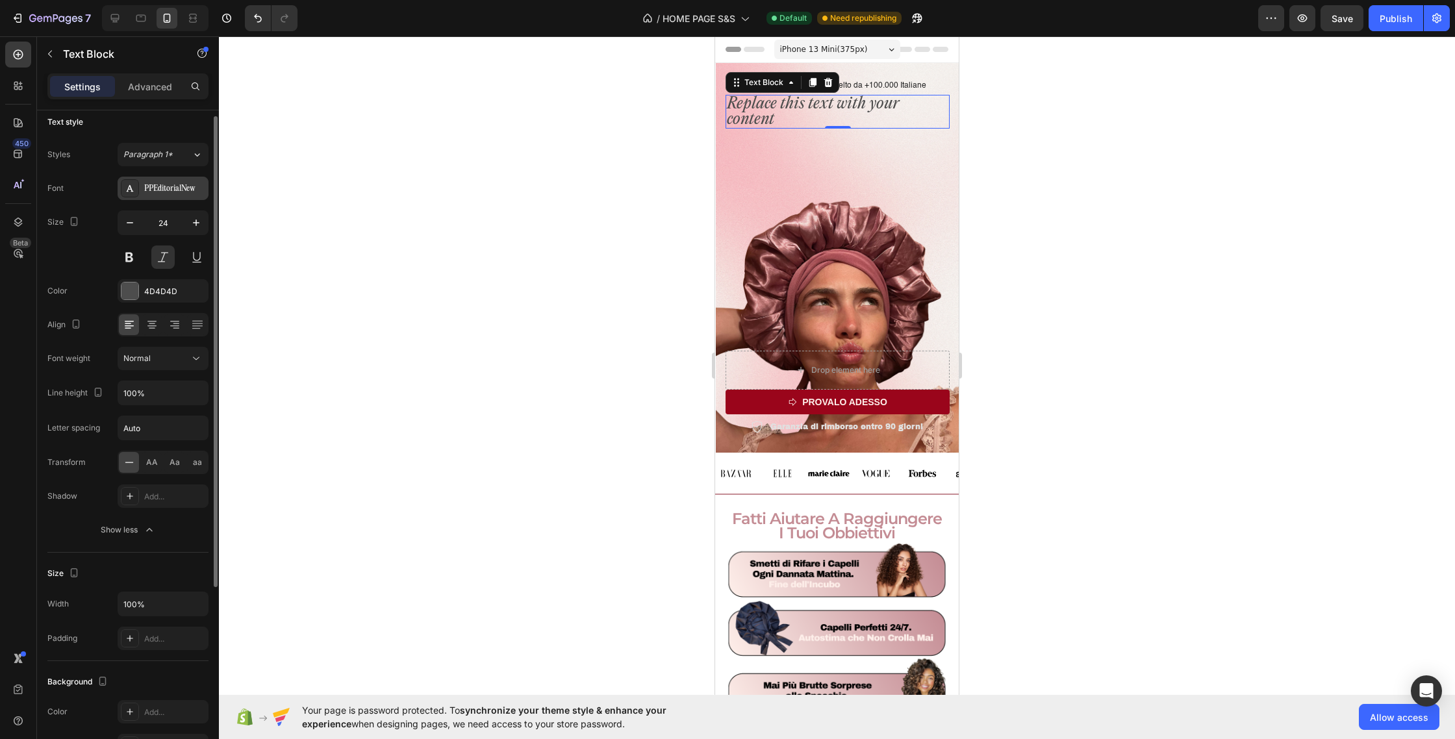
click at [171, 190] on div "PPEditorialNew" at bounding box center [174, 189] width 61 height 12
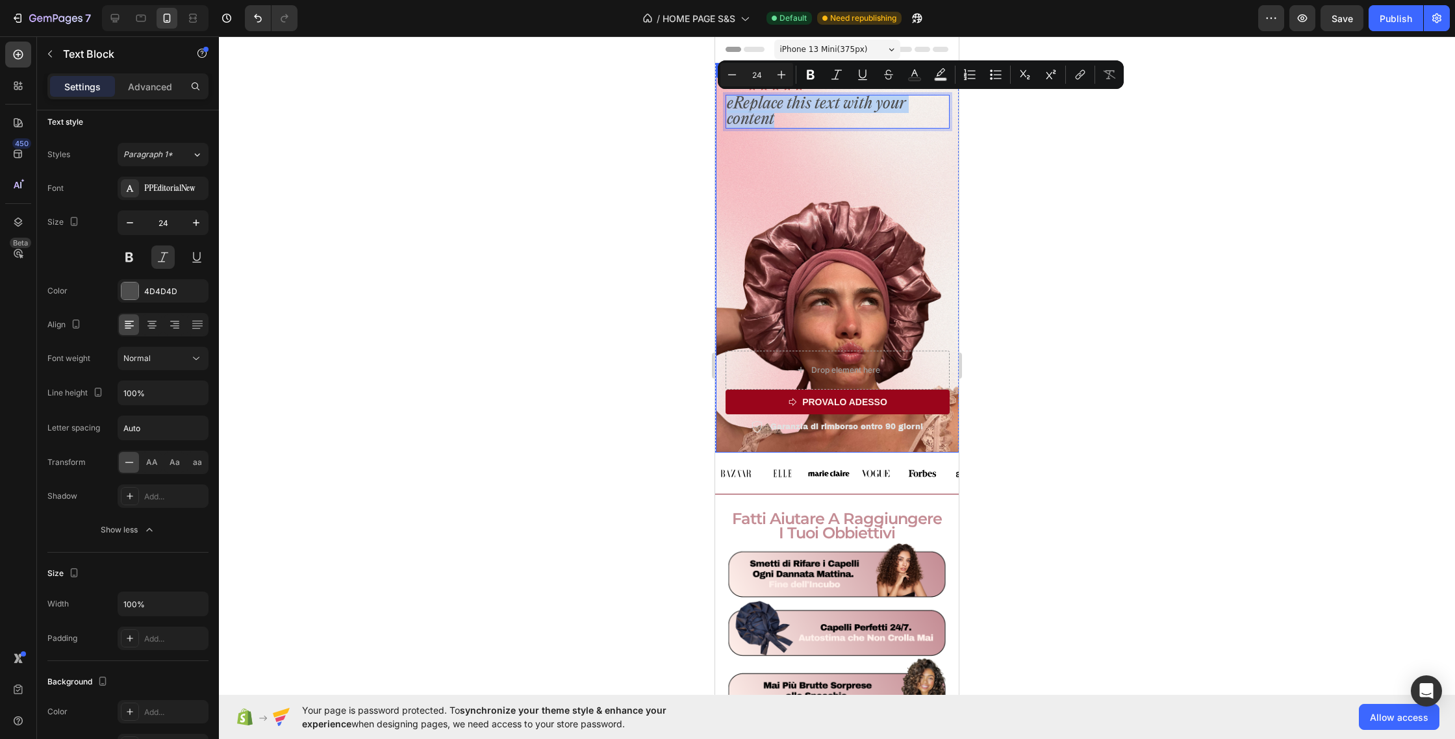
drag, startPoint x: 803, startPoint y: 120, endPoint x: 725, endPoint y: 101, distance: 80.1
click at [725, 101] on div "Icon Icon Icon Icon Icon Icon List 4.8/5 Scelto da +100.000 Italiane Text Block…" at bounding box center [838, 256] width 244 height 393
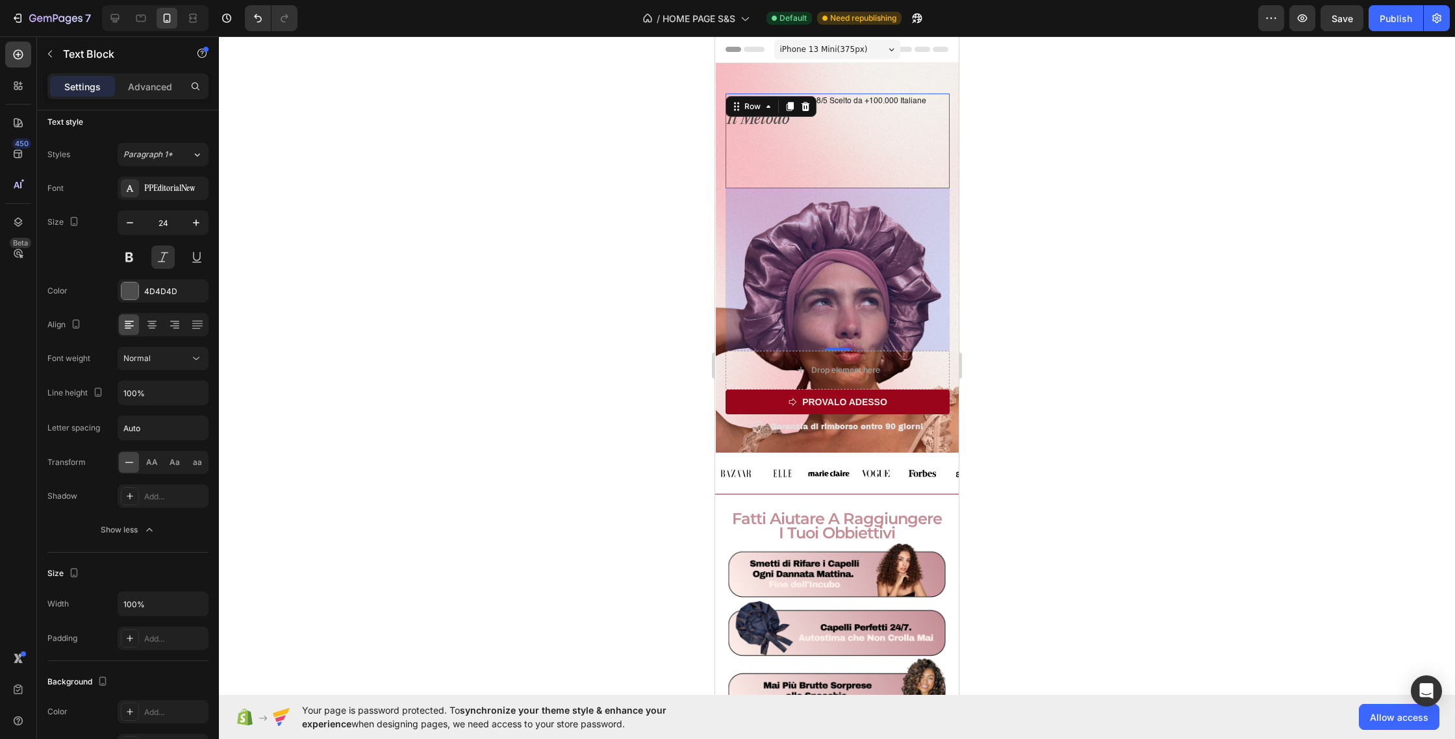
click at [769, 129] on div "Icon Icon Icon Icon Icon Icon List 4.8/5 Scelto da +100.000 Italiane Text Block…" at bounding box center [838, 141] width 224 height 95
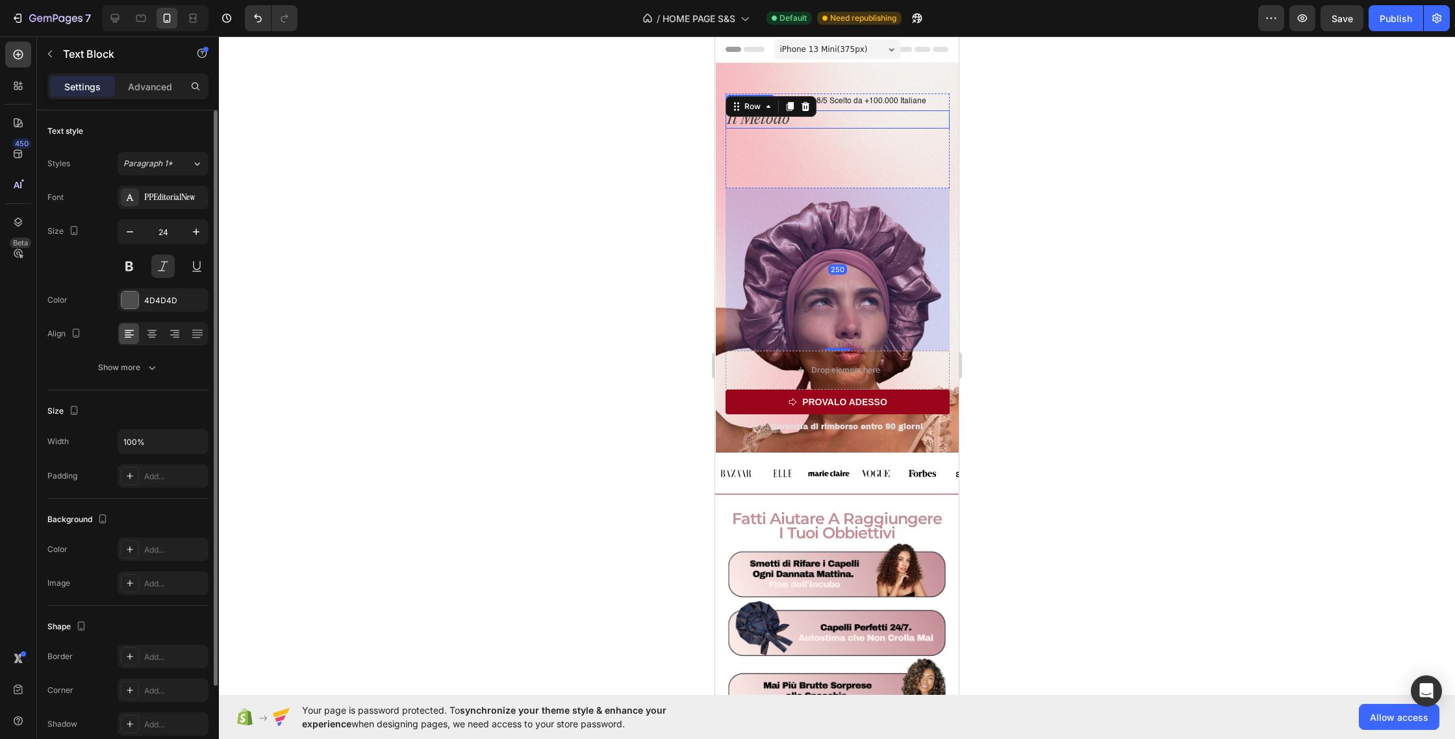
click at [767, 123] on p "Il Metodo" at bounding box center [838, 120] width 222 height 16
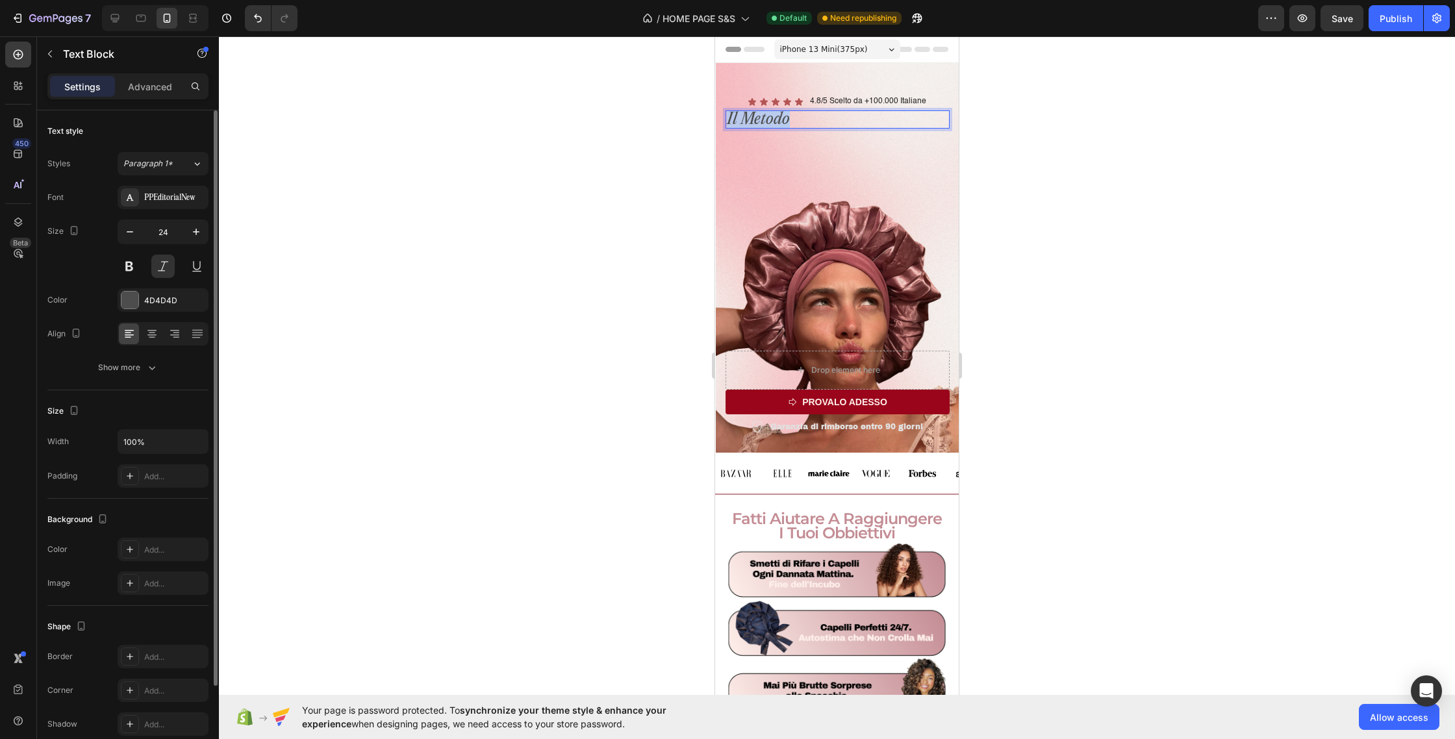
click at [767, 122] on p "Il Metodo" at bounding box center [838, 120] width 222 height 16
click at [149, 335] on icon at bounding box center [151, 335] width 9 height 1
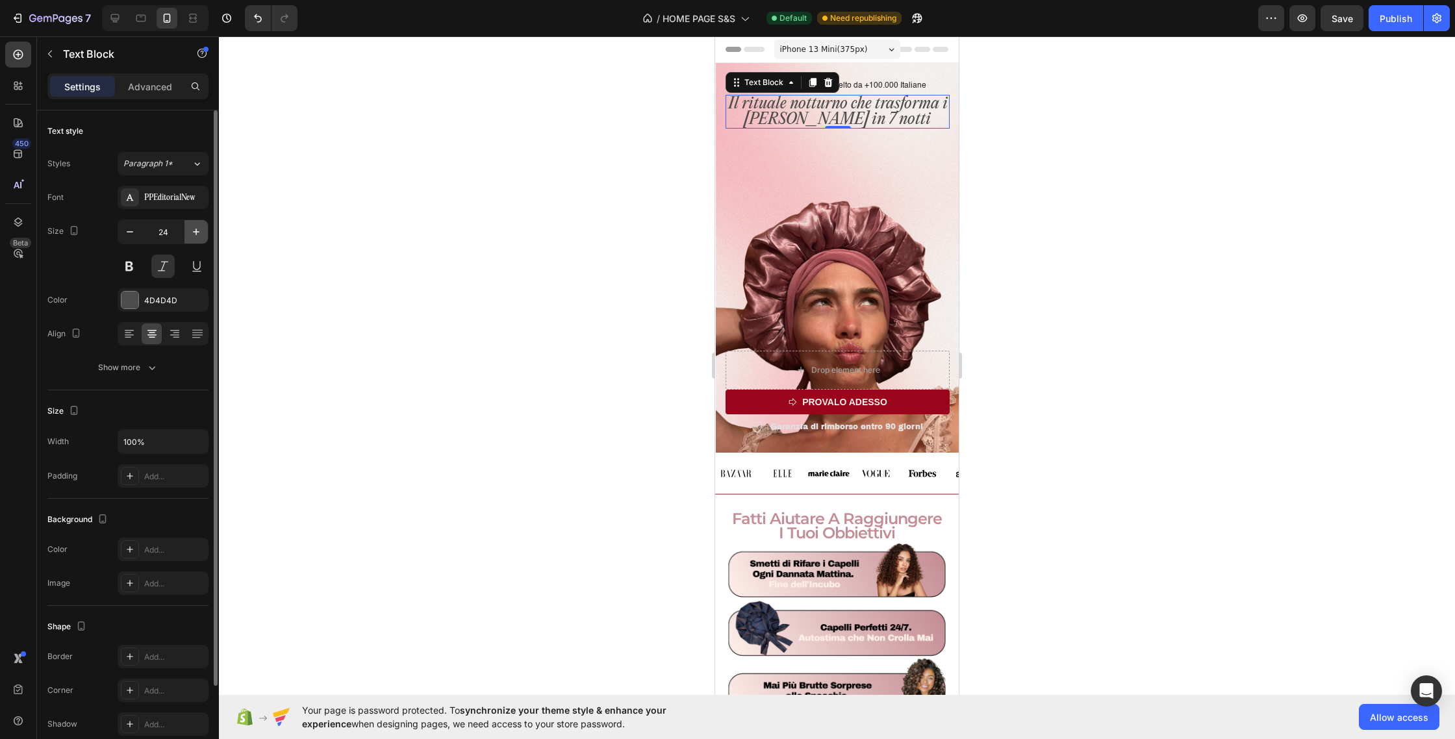
click at [194, 235] on icon "button" at bounding box center [196, 231] width 13 height 13
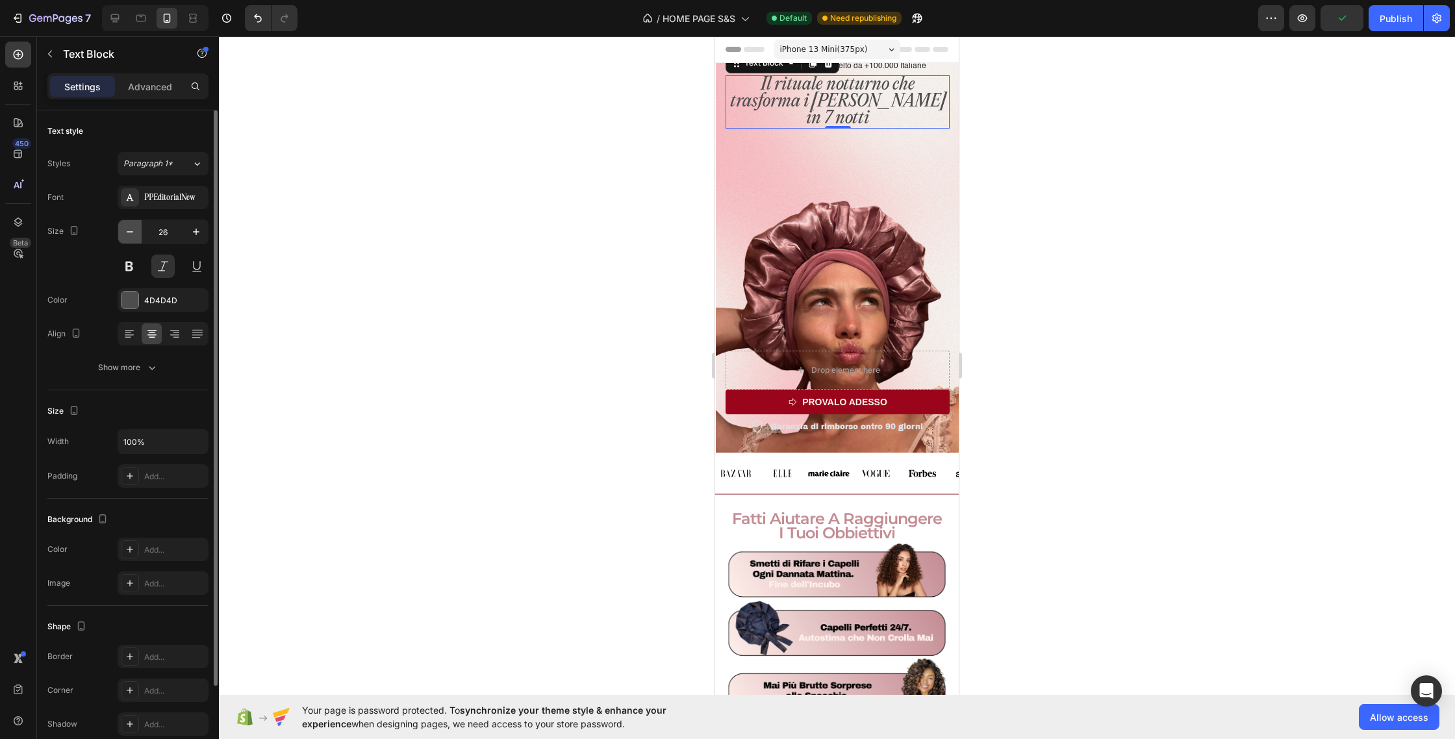
click at [133, 235] on icon "button" at bounding box center [129, 231] width 13 height 13
type input "25"
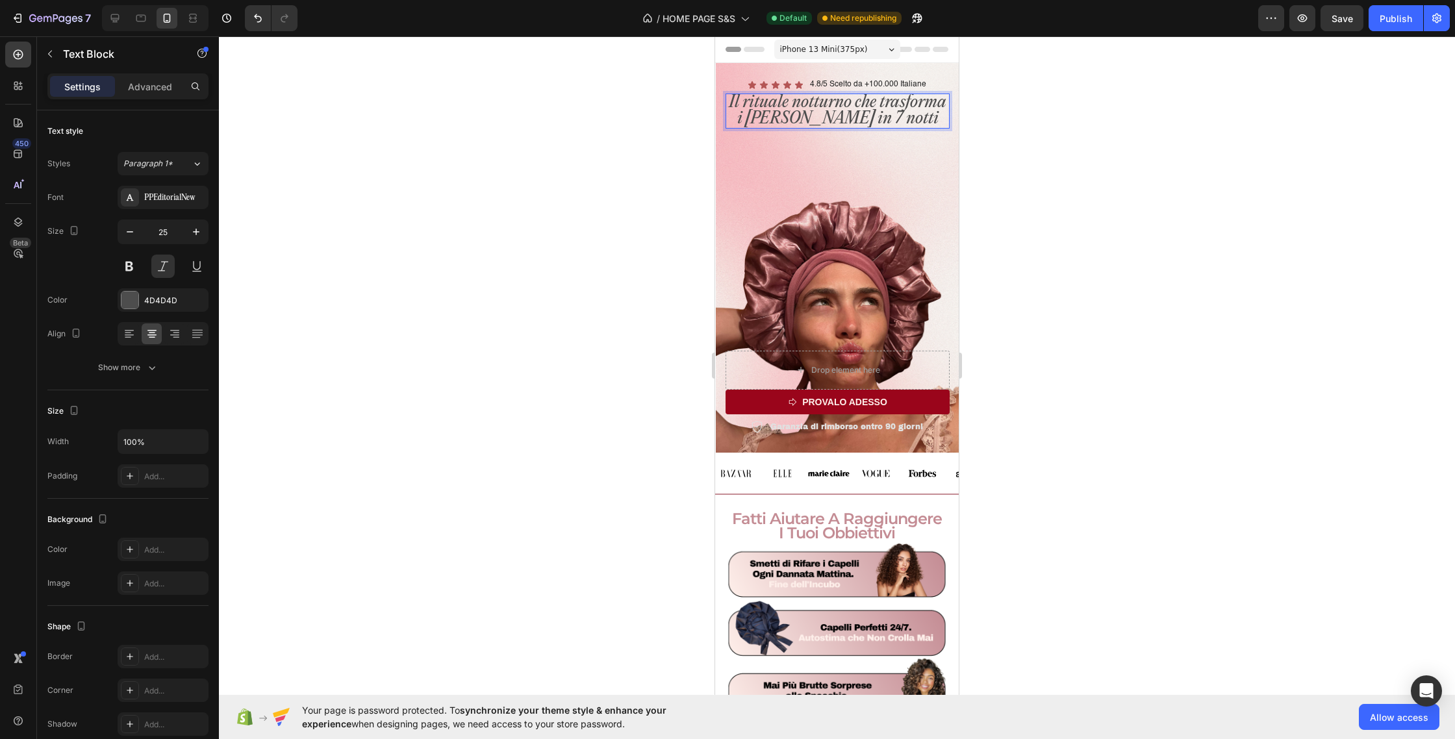
click at [911, 116] on p "Il rituale notturno che trasforma i tuoi capelli in 7 notti" at bounding box center [838, 111] width 222 height 32
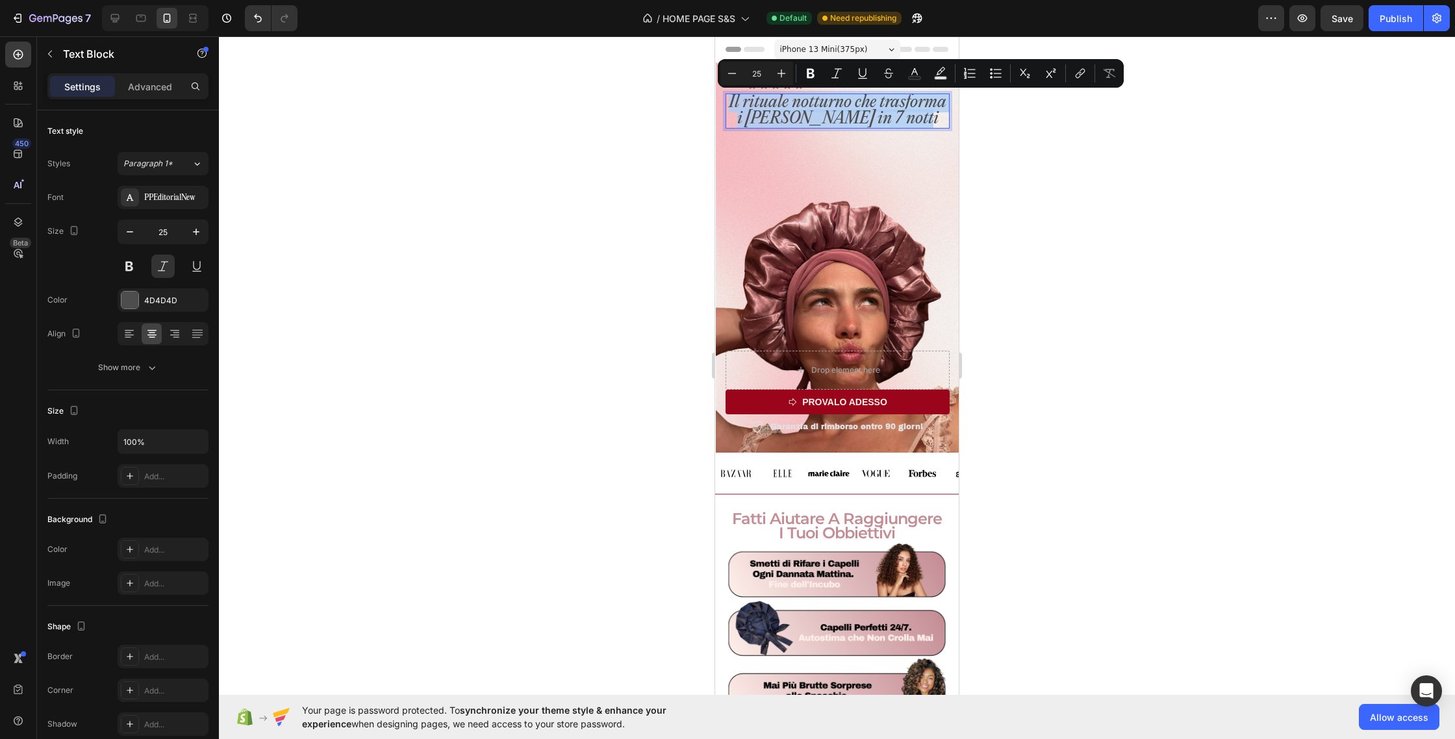
drag, startPoint x: 911, startPoint y: 116, endPoint x: 725, endPoint y: 103, distance: 186.3
click at [726, 103] on div "Il rituale notturno che trasforma i tuoi capelli in 7 notti" at bounding box center [838, 111] width 224 height 35
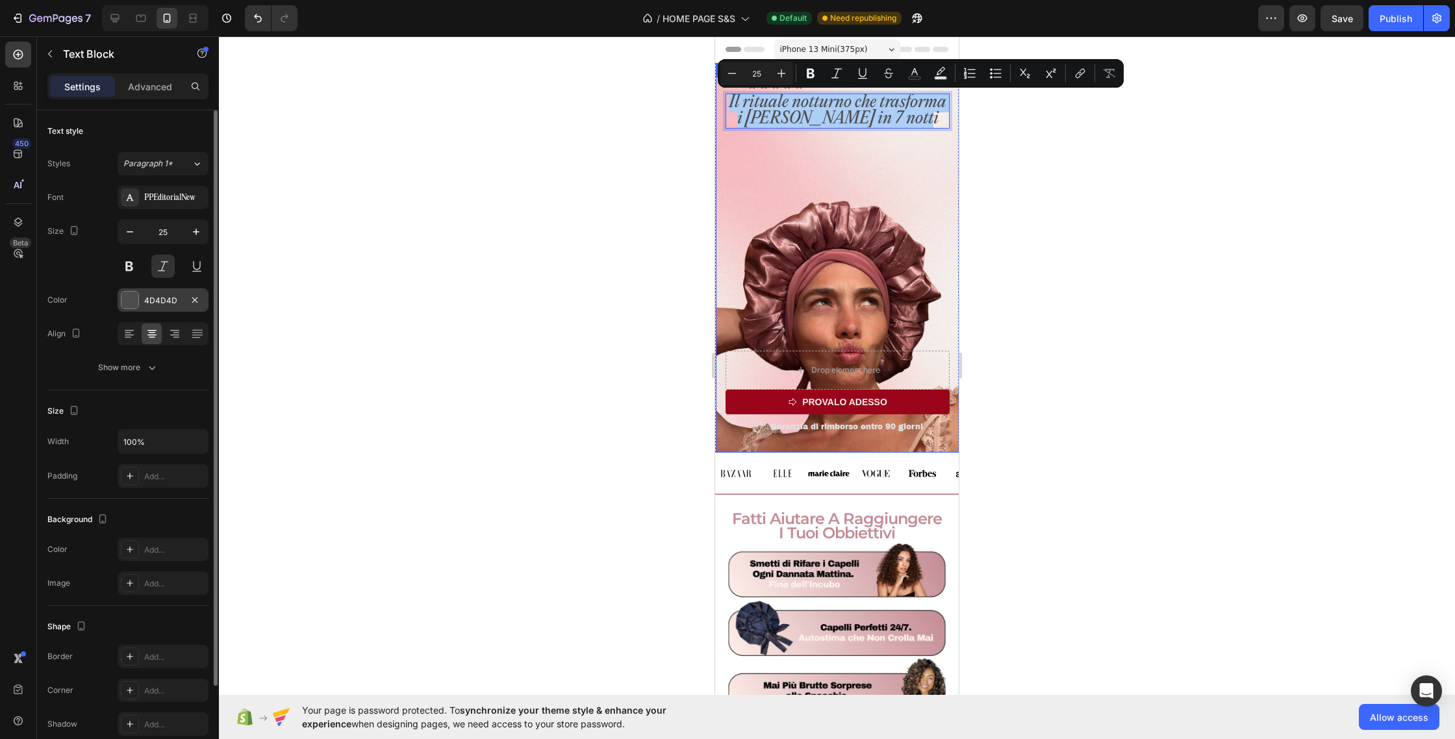
click at [138, 303] on div at bounding box center [129, 300] width 17 height 17
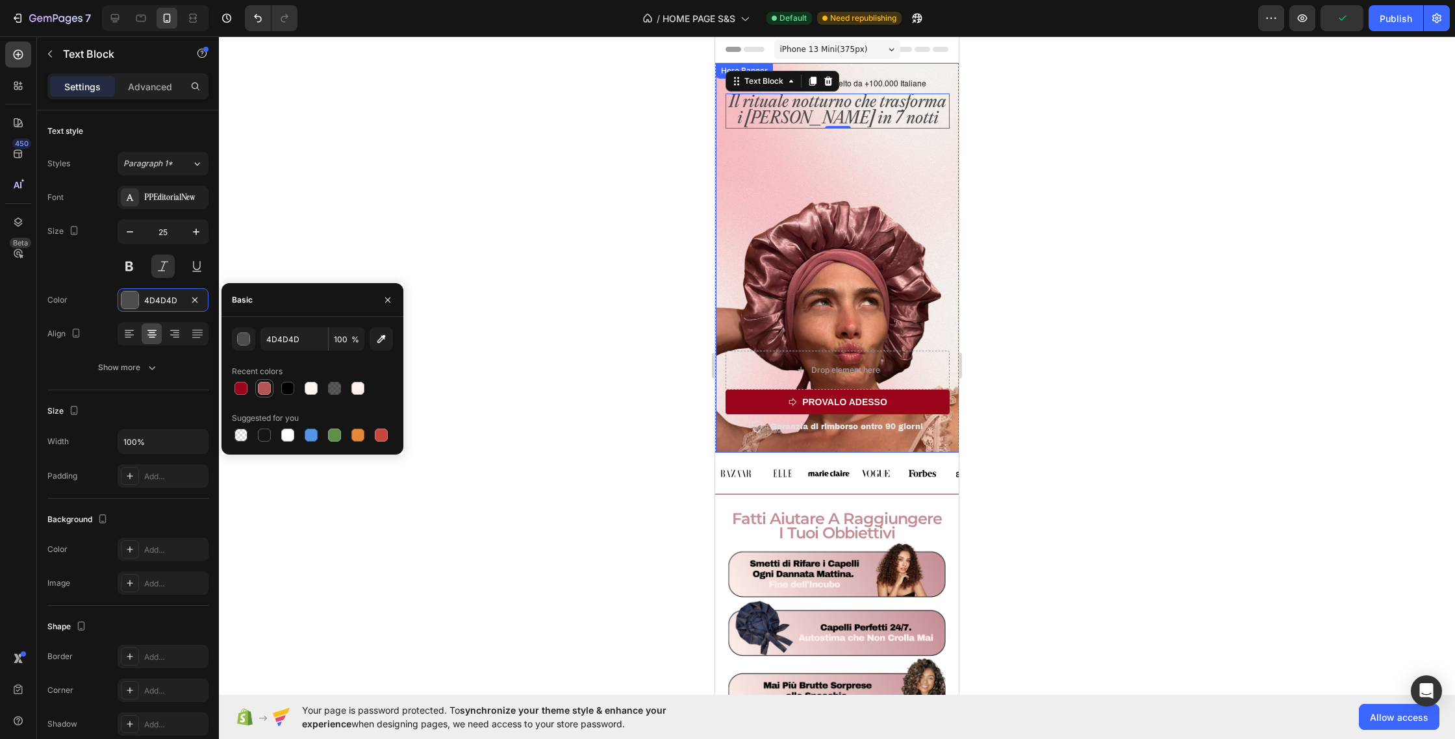
click at [260, 389] on div at bounding box center [264, 388] width 13 height 13
click at [248, 392] on div at bounding box center [241, 389] width 16 height 16
type input "9A051B"
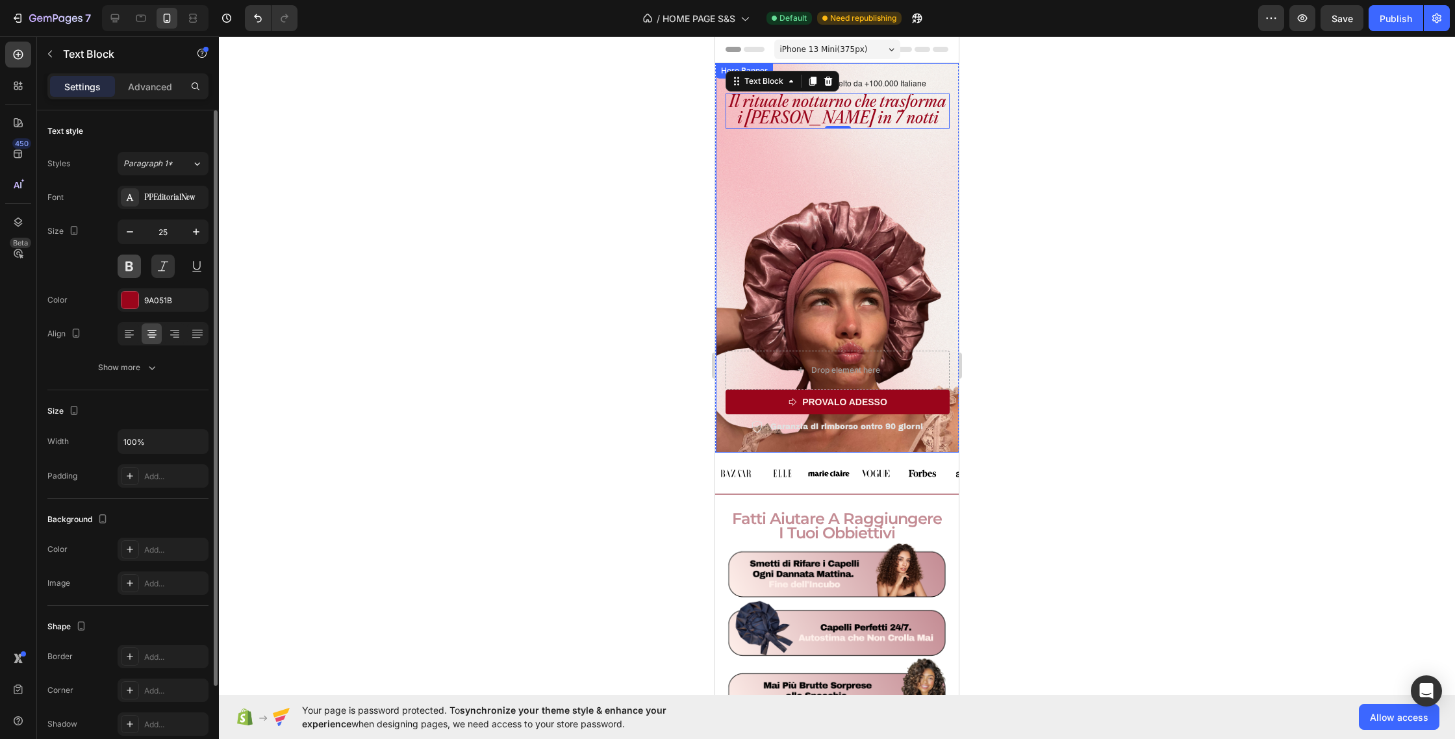
click at [133, 262] on button at bounding box center [129, 266] width 23 height 23
click at [123, 268] on button at bounding box center [129, 266] width 23 height 23
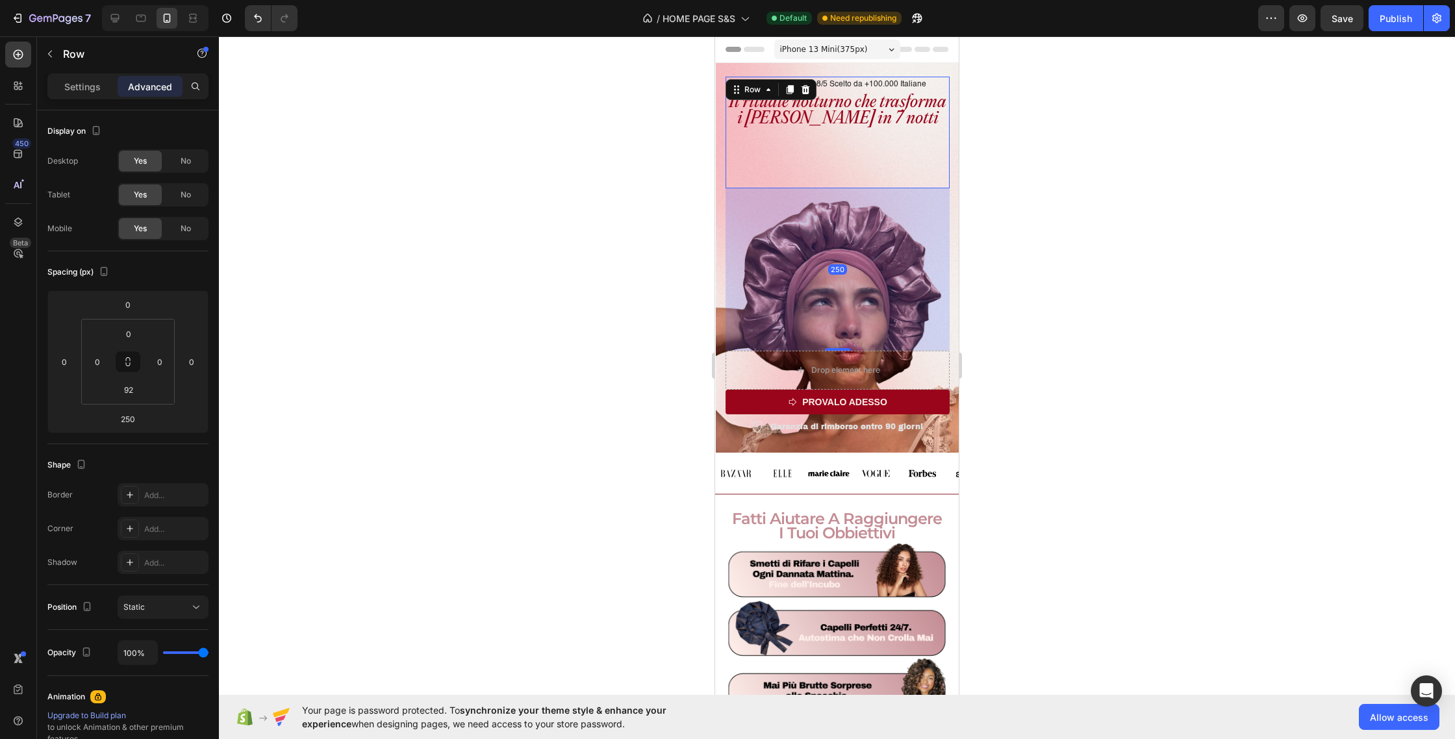
click at [820, 136] on div "Icon Icon Icon Icon Icon Icon List 4.8/5 Scelto da +100.000 Italiane Text Block…" at bounding box center [838, 133] width 224 height 112
click at [613, 160] on div at bounding box center [837, 387] width 1236 height 703
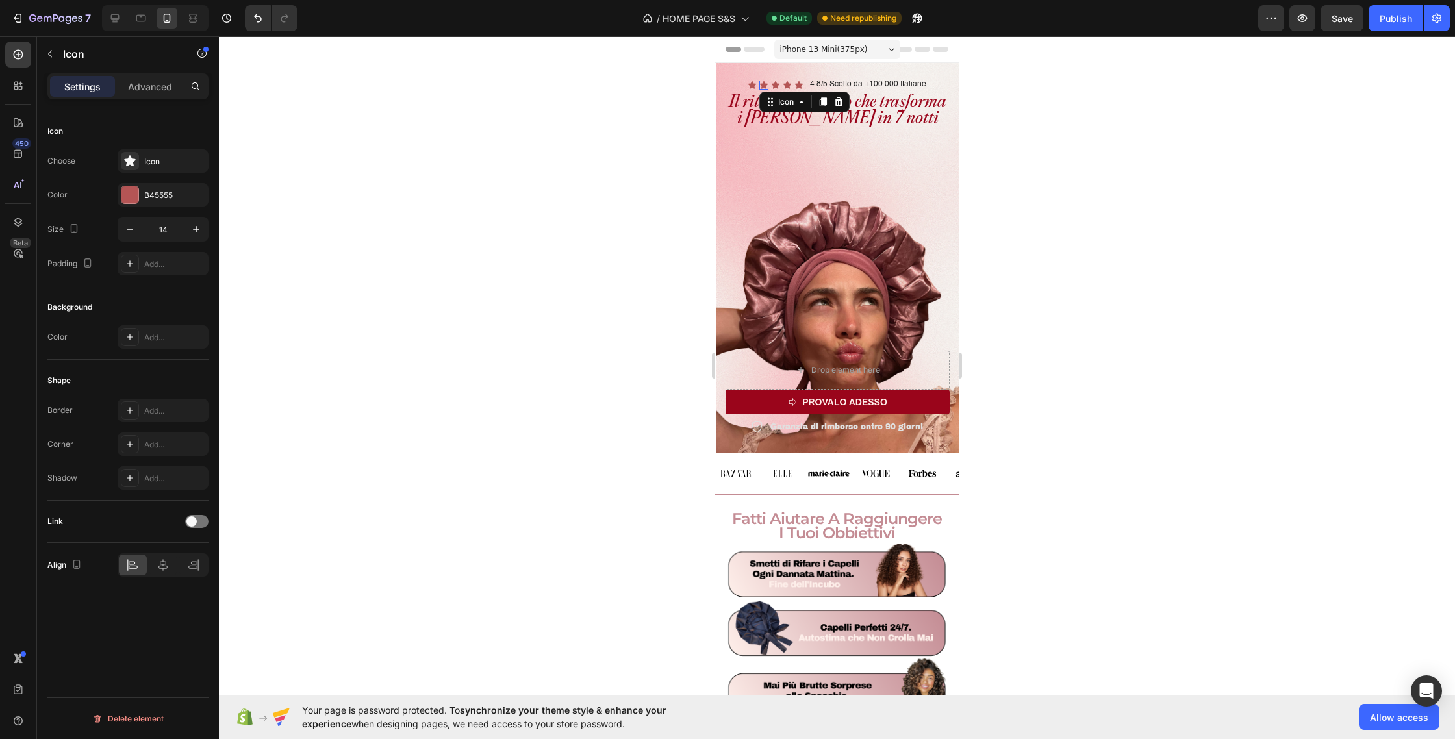
click at [766, 81] on icon at bounding box center [763, 85] width 9 height 9
click at [622, 114] on div at bounding box center [837, 387] width 1236 height 703
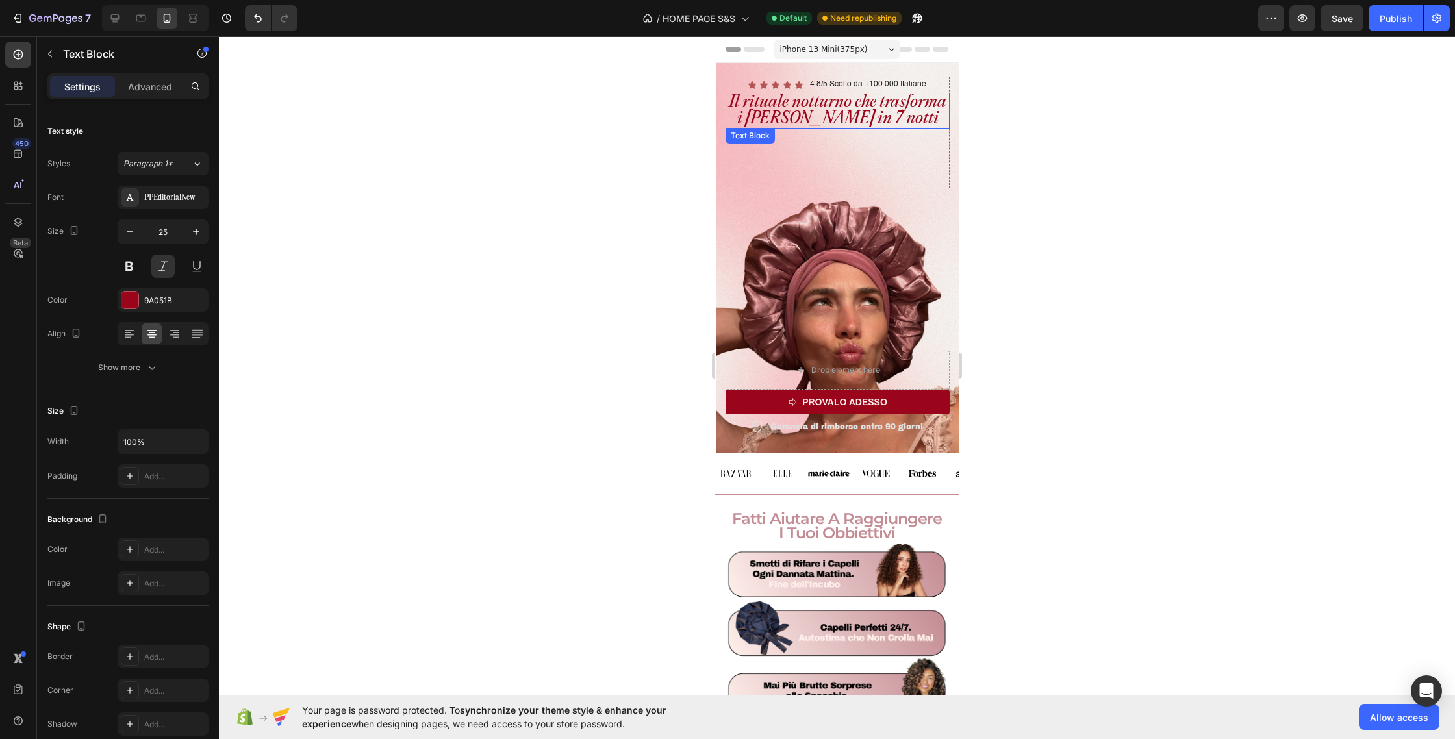
click at [871, 116] on p "Il rituale notturno che trasforma i tuoi capelli in 7 notti" at bounding box center [838, 111] width 222 height 32
click at [53, 57] on icon "button" at bounding box center [50, 54] width 10 height 10
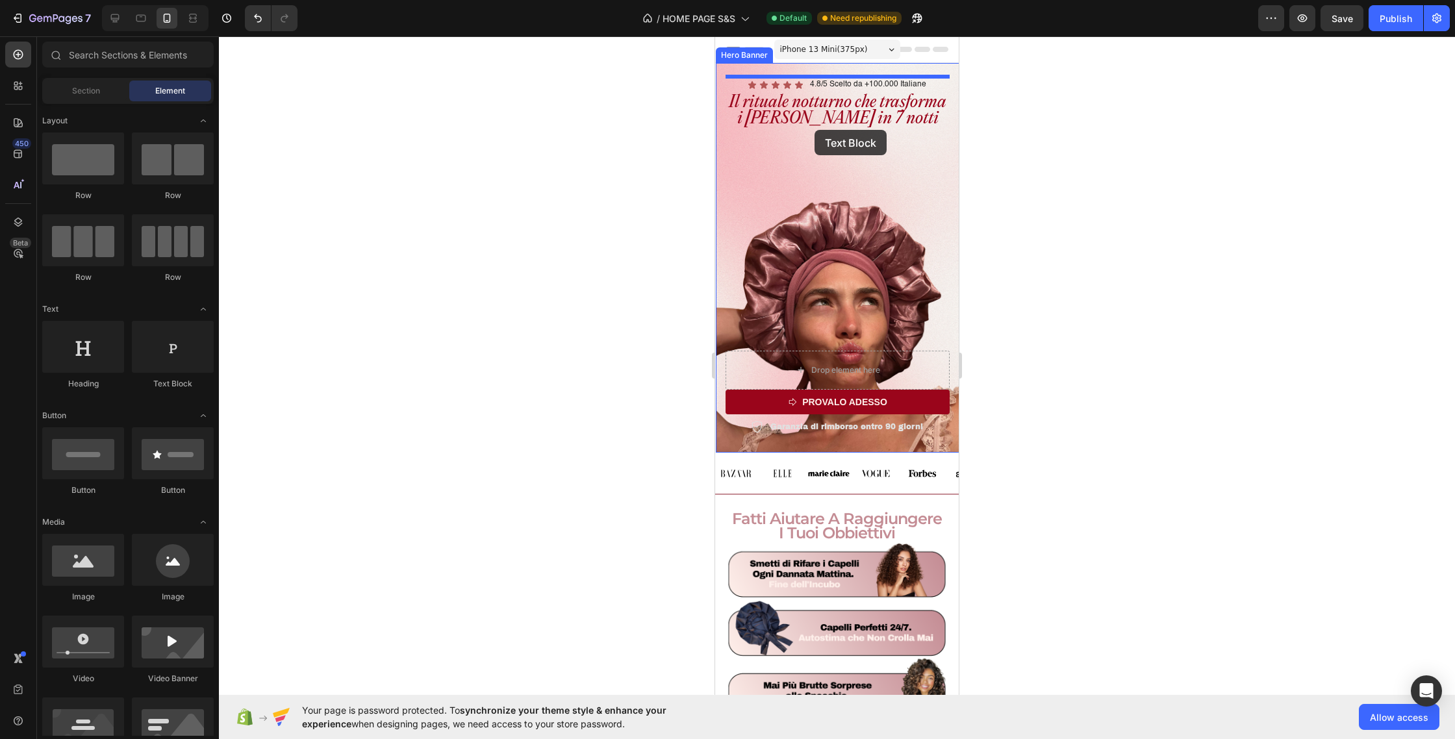
drag, startPoint x: 905, startPoint y: 380, endPoint x: 815, endPoint y: 130, distance: 265.9
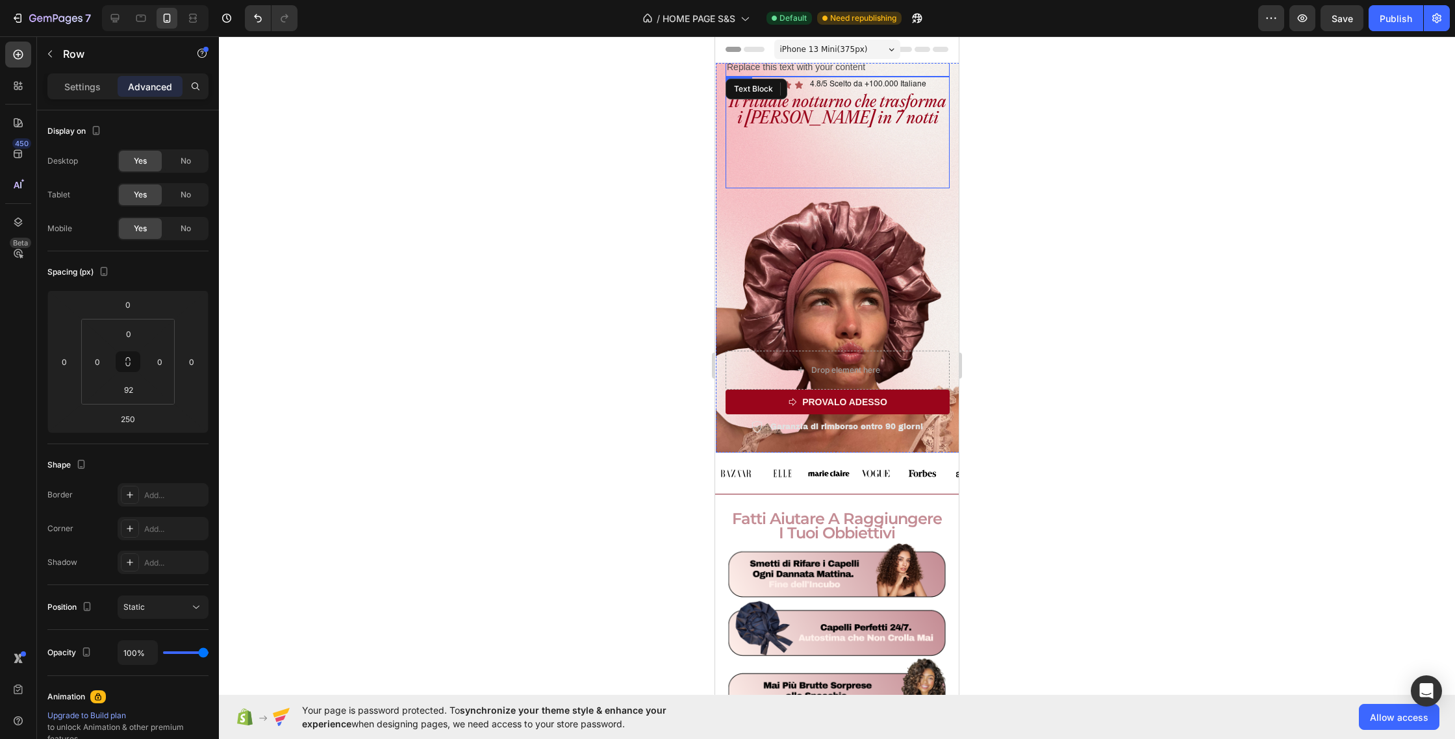
click at [815, 130] on div "Icon Icon Icon Icon Icon Icon List 4.8/5 Scelto da +100.000 Italiane Text Block…" at bounding box center [838, 133] width 224 height 112
click at [253, 21] on icon "Undo/Redo" at bounding box center [257, 18] width 13 height 13
click at [55, 57] on icon "button" at bounding box center [50, 54] width 10 height 10
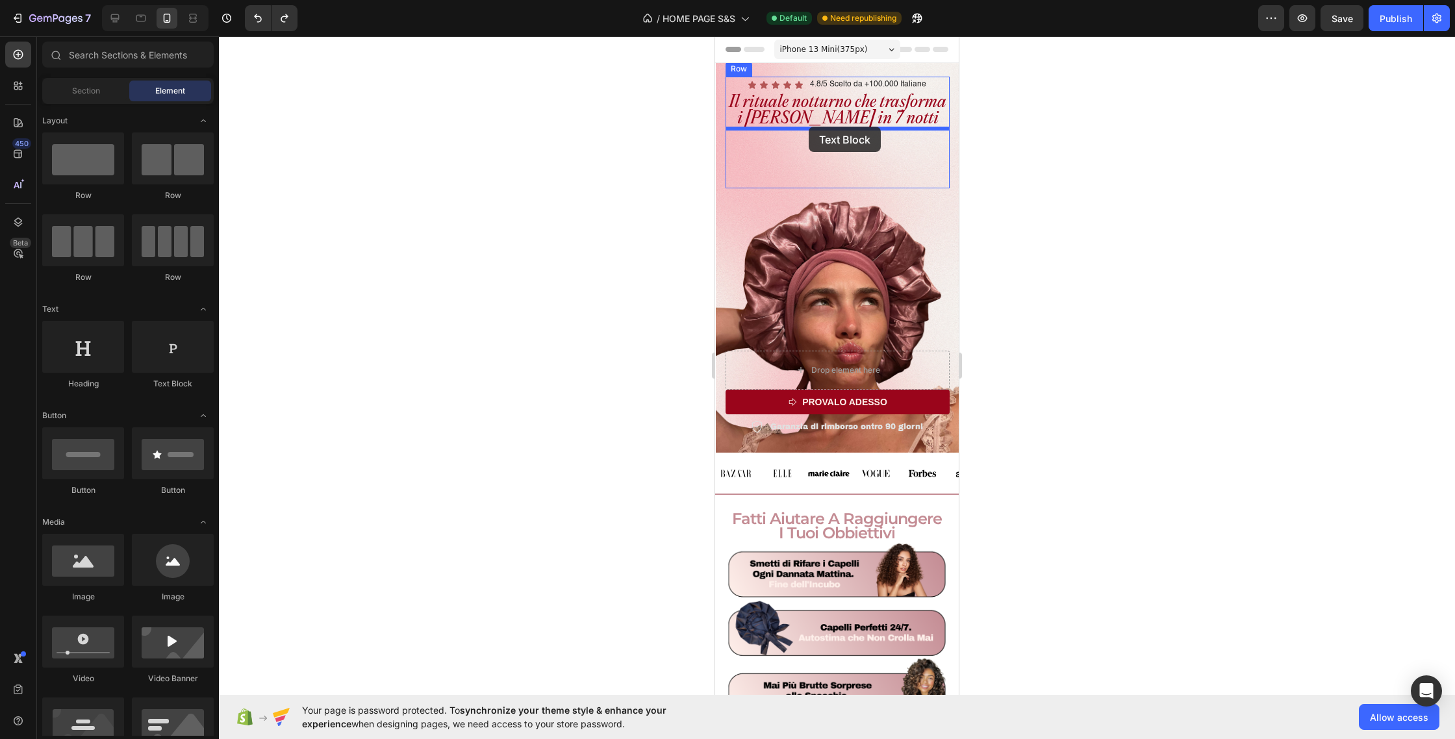
drag, startPoint x: 874, startPoint y: 382, endPoint x: 809, endPoint y: 127, distance: 263.6
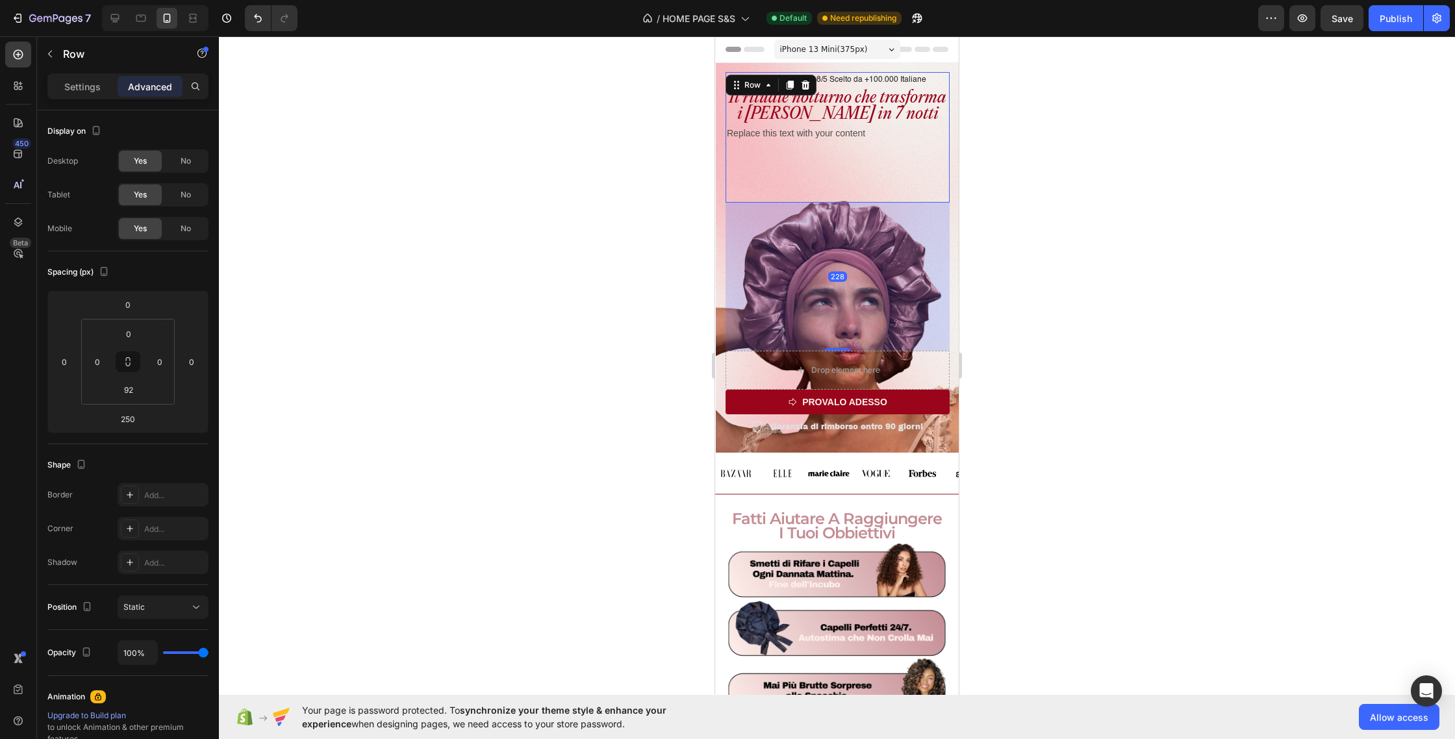
drag, startPoint x: 841, startPoint y: 347, endPoint x: 843, endPoint y: 333, distance: 14.4
click at [843, 203] on div "228" at bounding box center [838, 203] width 224 height 0
type input "228"
click at [839, 146] on div "Icon Icon Icon Icon Icon Icon List 4.8/5 Scelto da +100.000 Italiane Text Block…" at bounding box center [838, 137] width 224 height 131
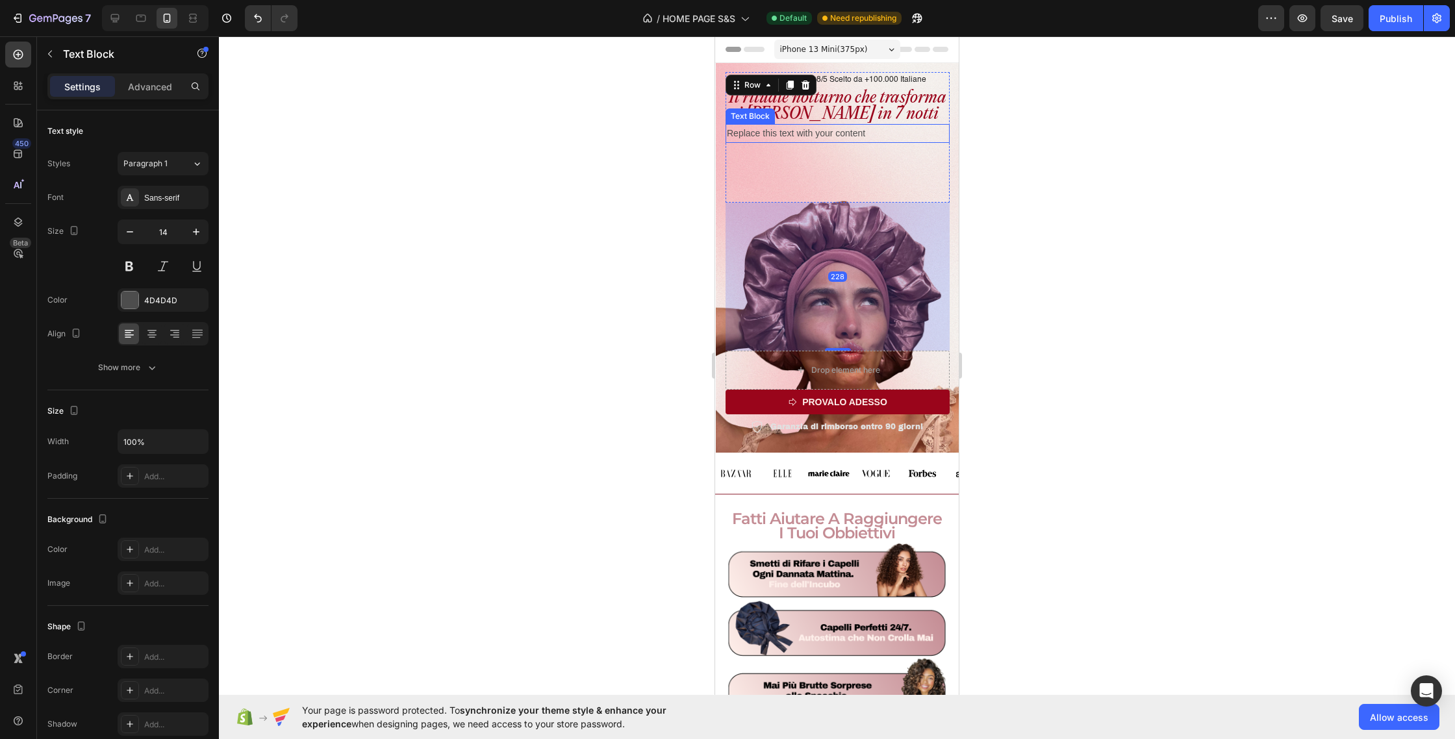
click at [828, 137] on div "Replace this text with your content" at bounding box center [838, 133] width 224 height 19
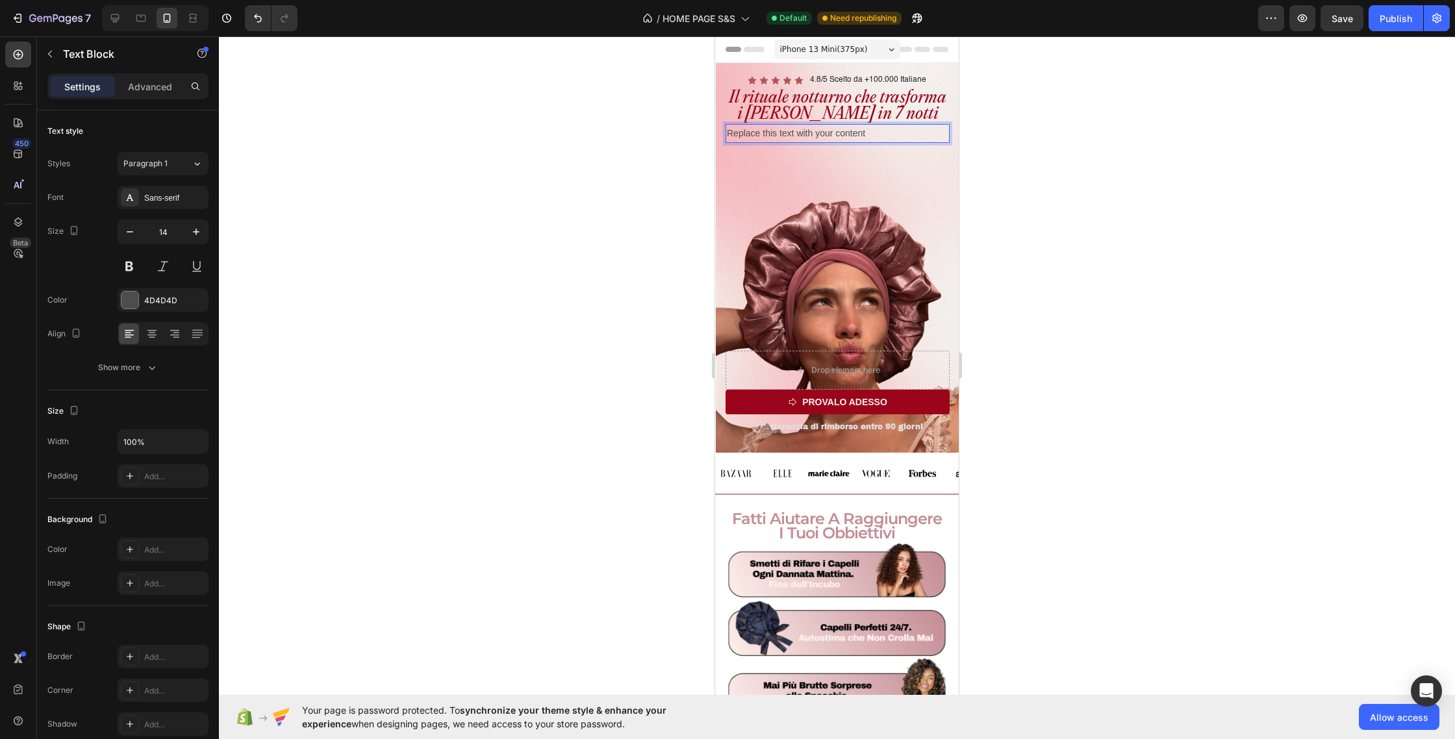
click at [819, 134] on div "Replace this text with your content" at bounding box center [838, 133] width 224 height 19
click at [796, 101] on p "Il rituale notturno che trasforma i tuoi capelli in 7 notti" at bounding box center [838, 106] width 222 height 32
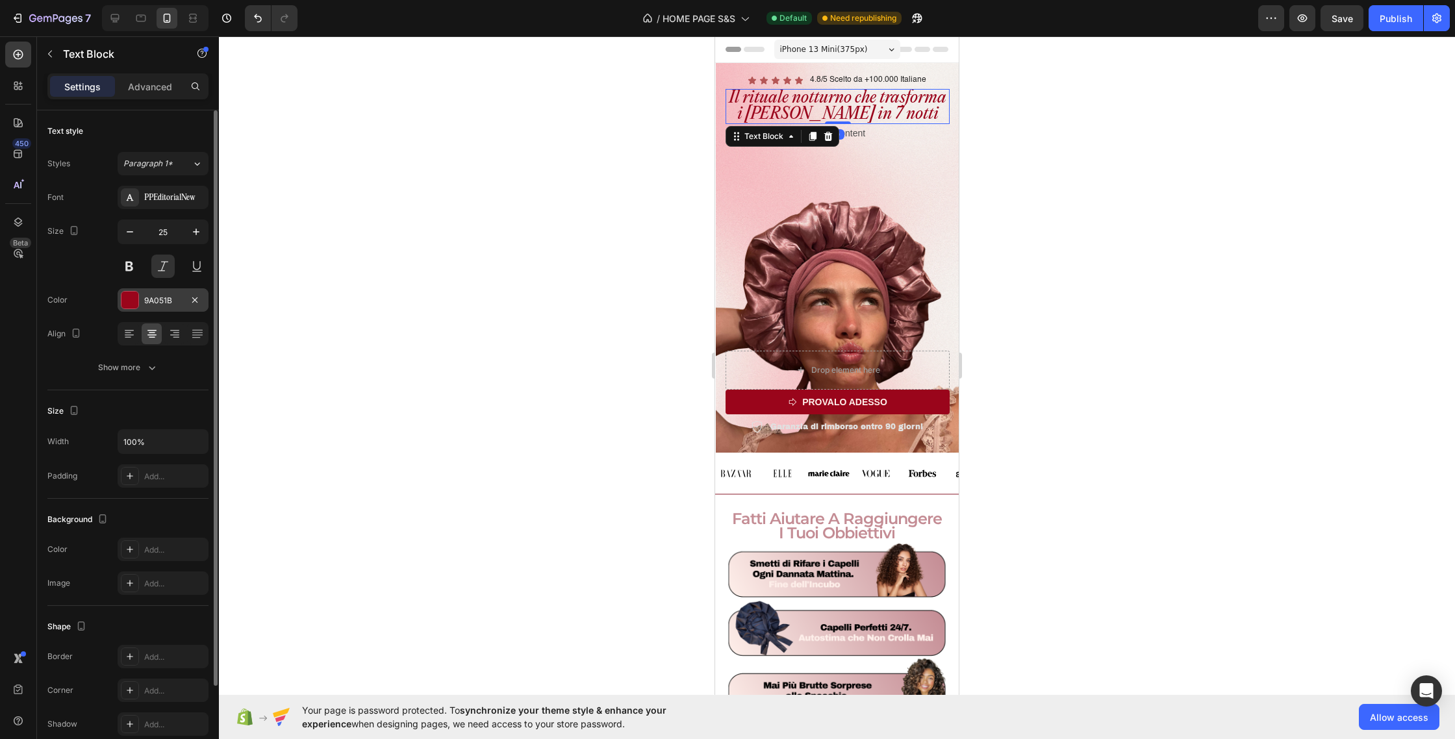
click at [134, 301] on div at bounding box center [129, 300] width 17 height 17
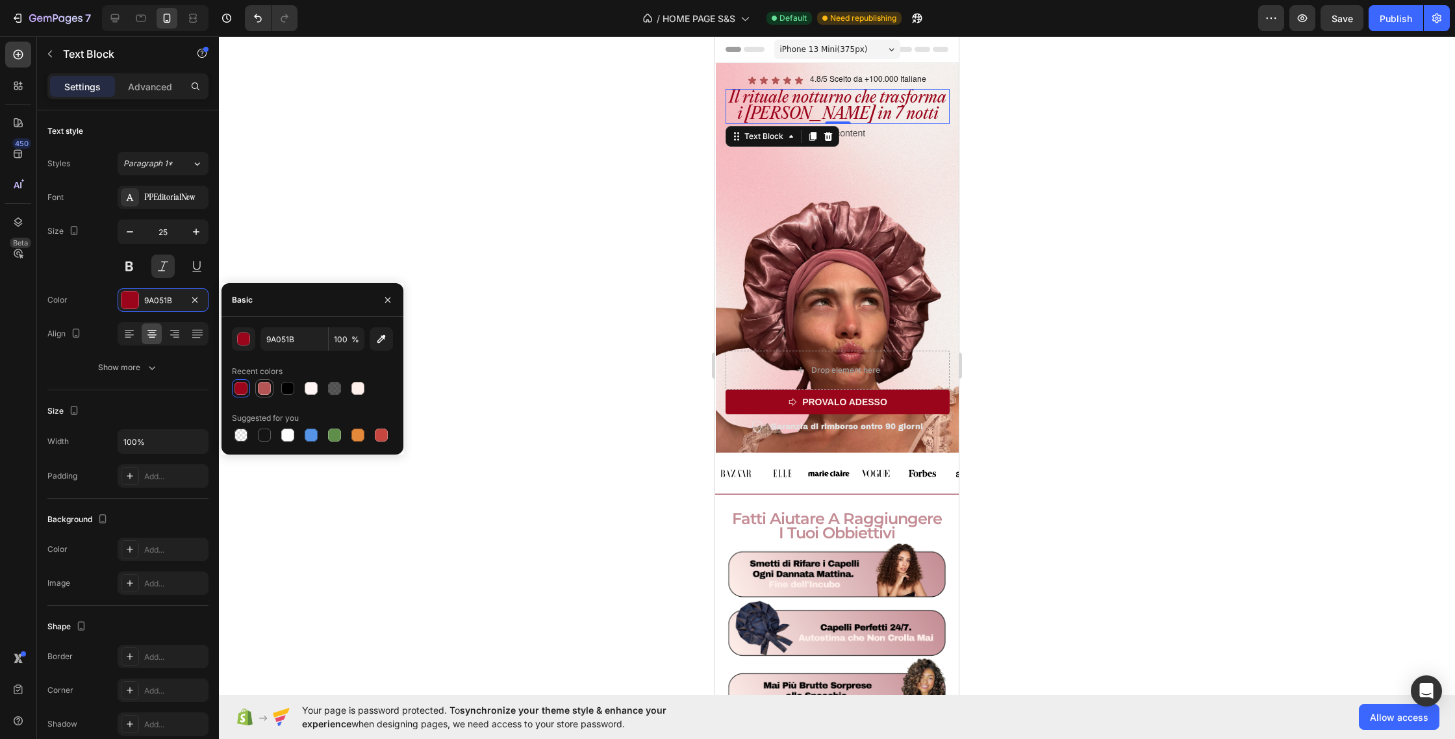
click at [266, 382] on div at bounding box center [264, 388] width 13 height 13
type input "B45555"
click at [566, 199] on div at bounding box center [837, 387] width 1236 height 703
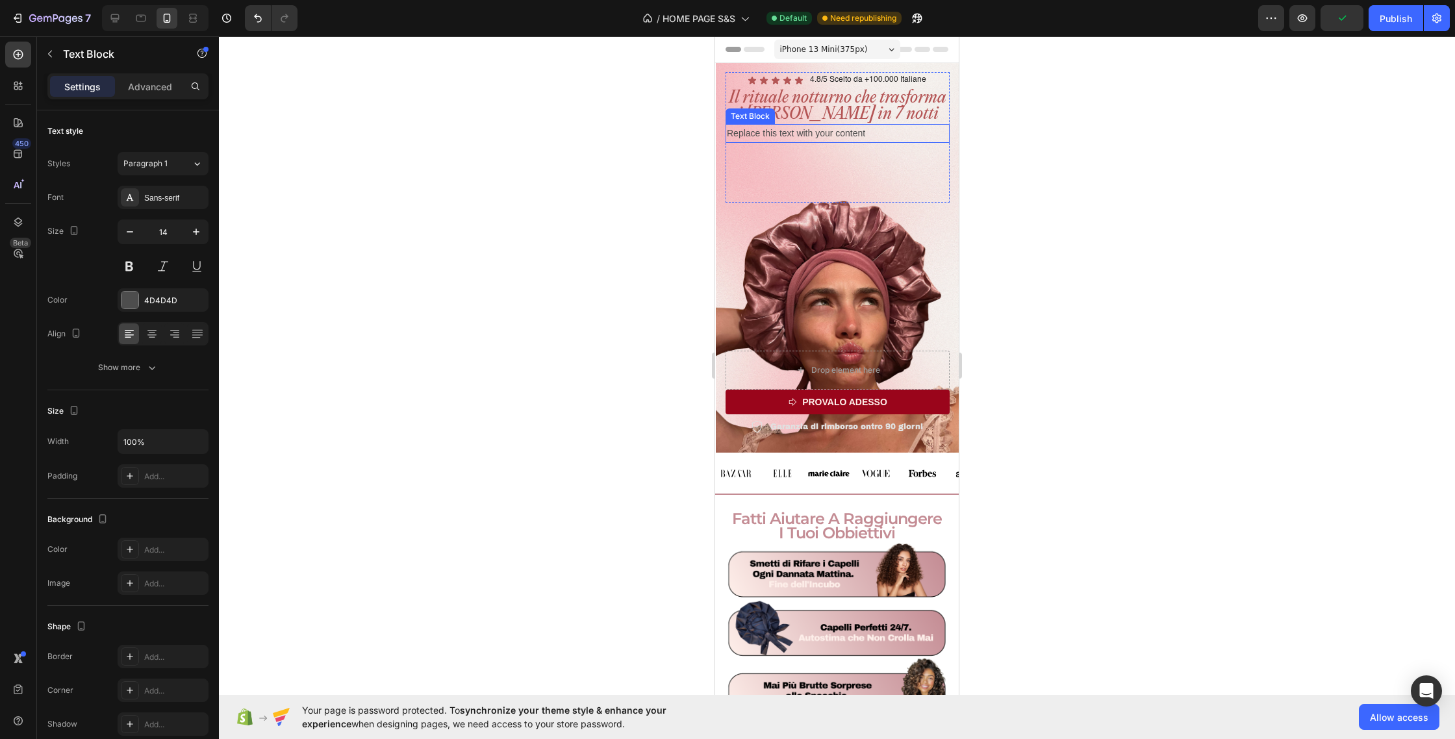
click at [859, 136] on p "Replace this text with your content" at bounding box center [838, 133] width 222 height 16
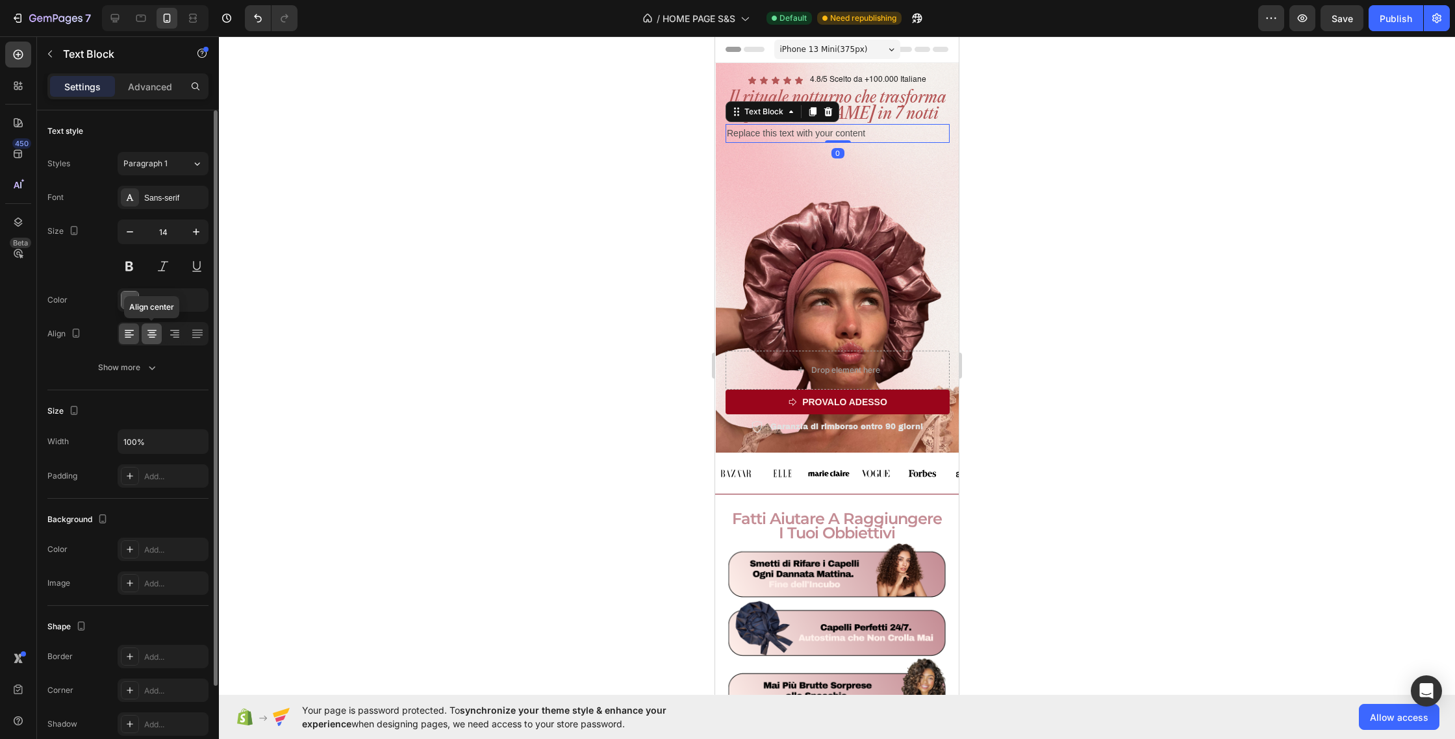
click at [149, 339] on icon at bounding box center [152, 333] width 13 height 13
click at [127, 301] on div at bounding box center [129, 300] width 17 height 17
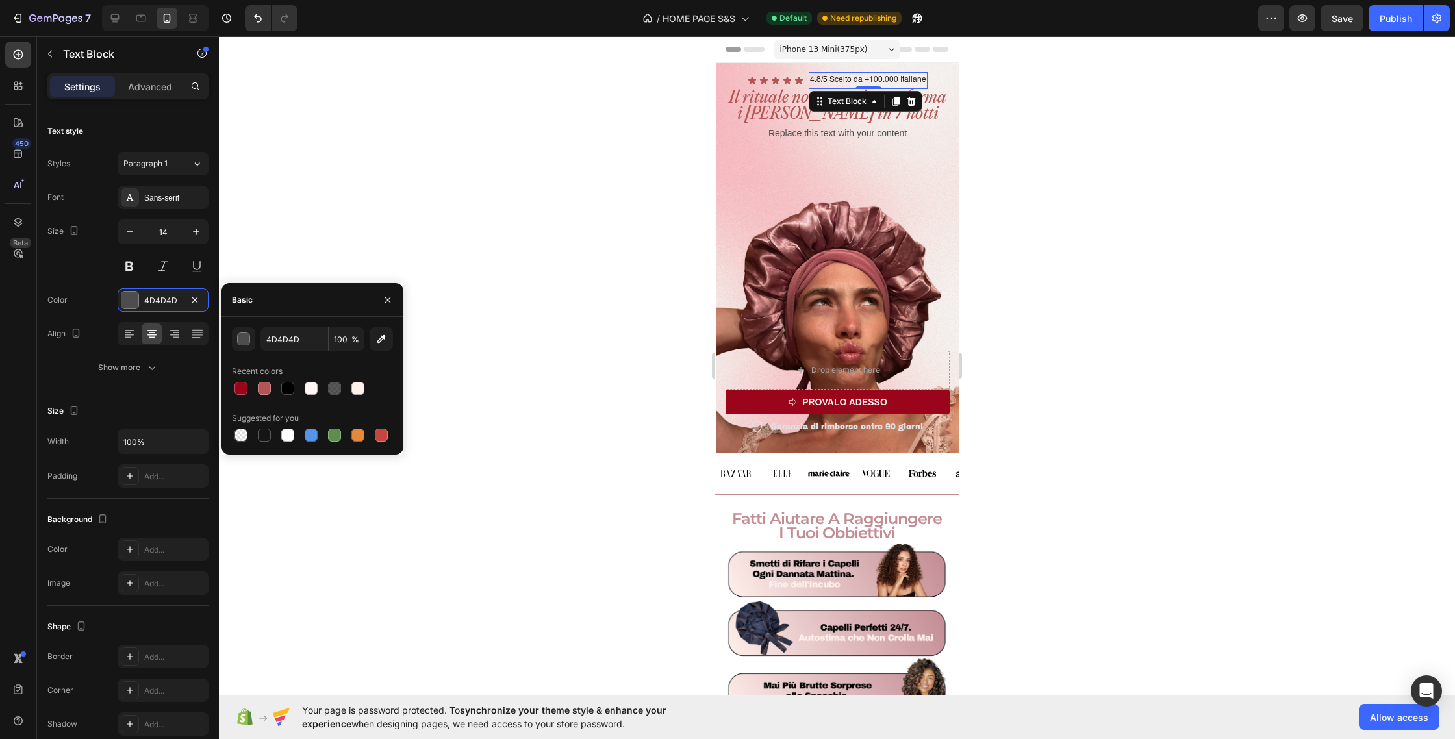
click at [865, 79] on p "4.8/5 Scelto da +100.000 Italiane" at bounding box center [868, 80] width 116 height 14
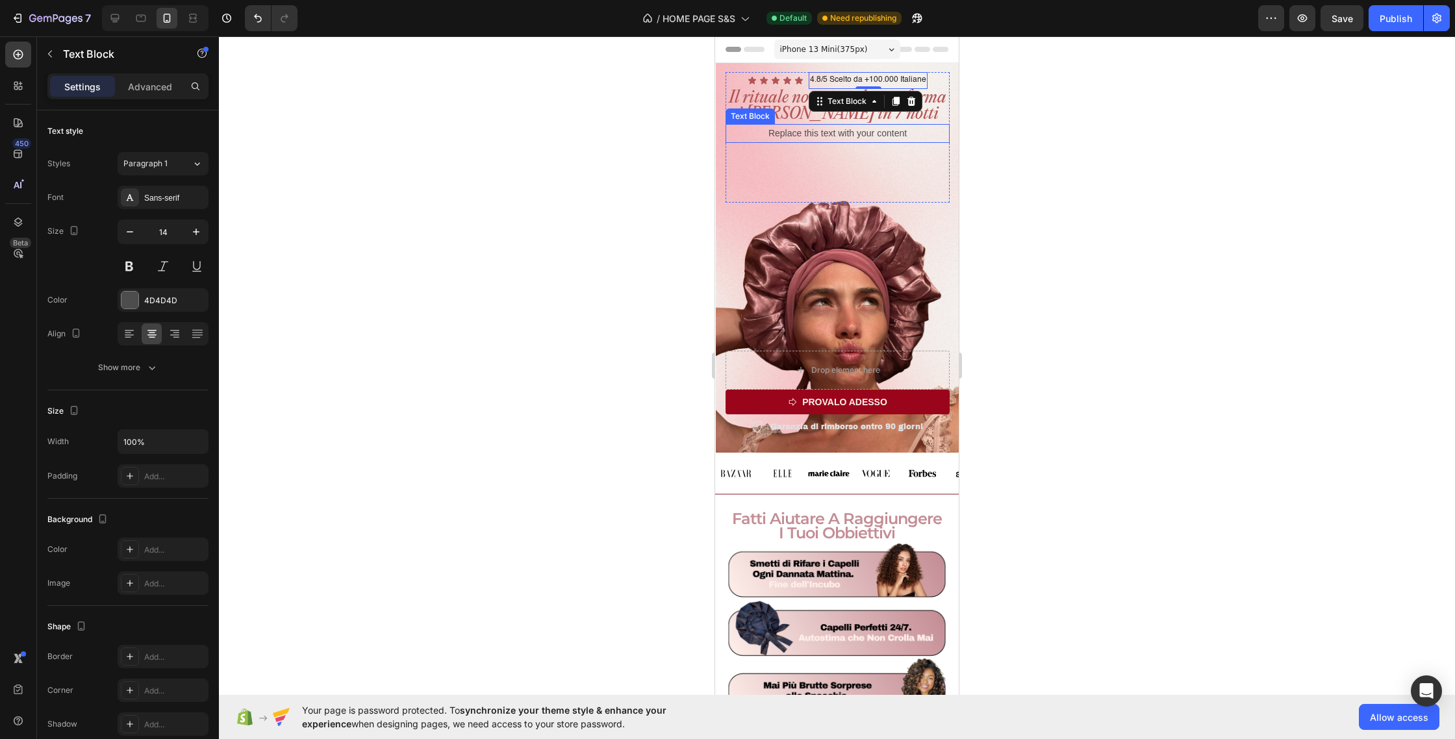
click at [793, 129] on p "Replace this text with your content" at bounding box center [838, 133] width 222 height 16
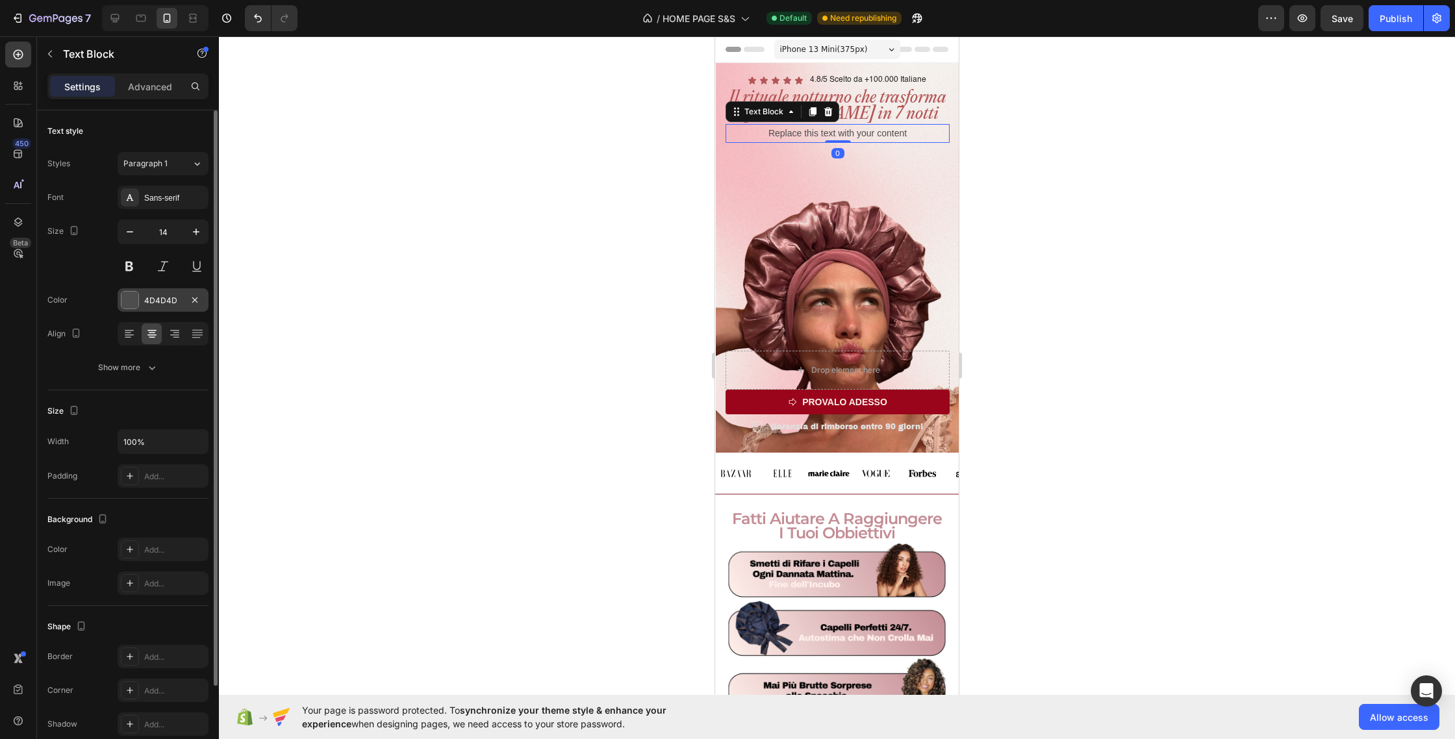
click at [133, 296] on div at bounding box center [129, 300] width 17 height 17
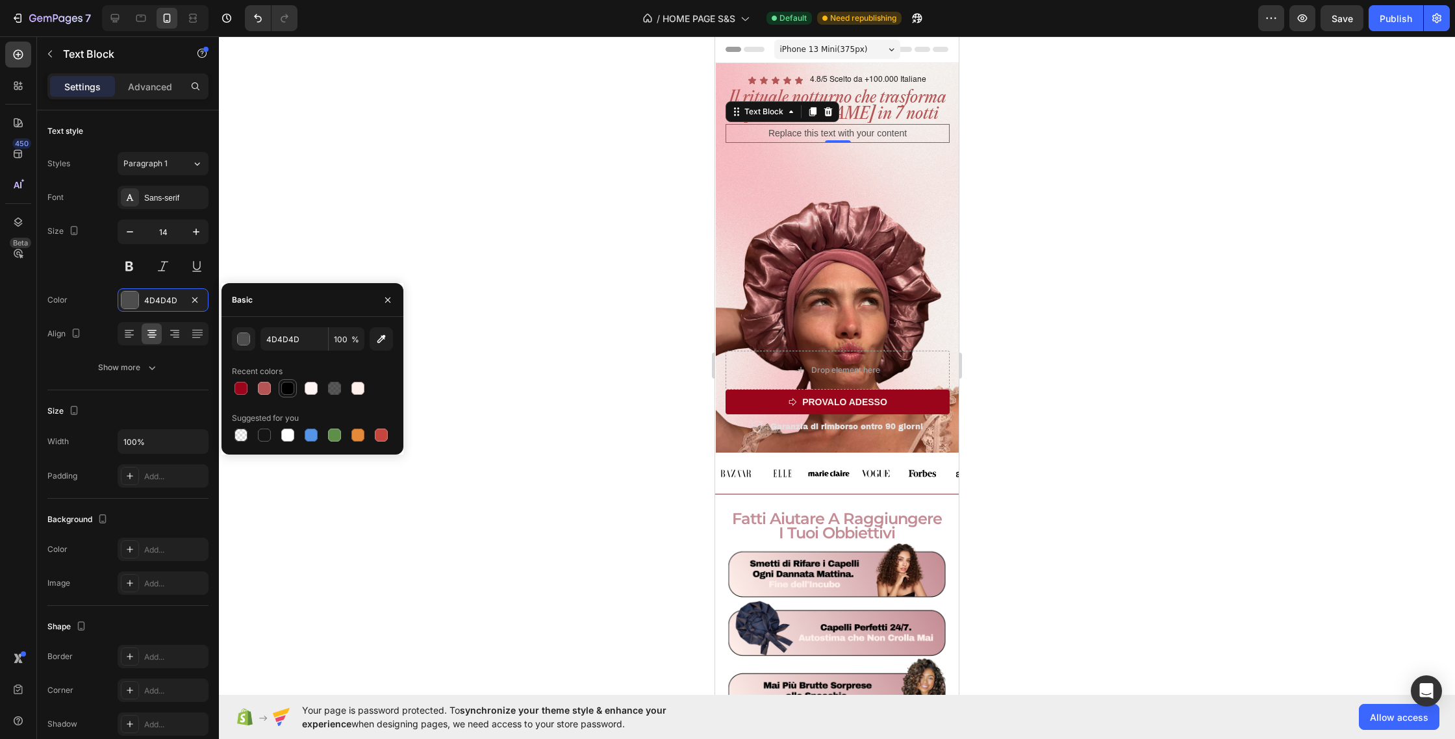
click at [289, 385] on div at bounding box center [287, 388] width 13 height 13
type input "000000"
click at [303, 337] on input "000000" at bounding box center [295, 338] width 68 height 23
type input "242424"
click at [374, 238] on div at bounding box center [837, 387] width 1236 height 703
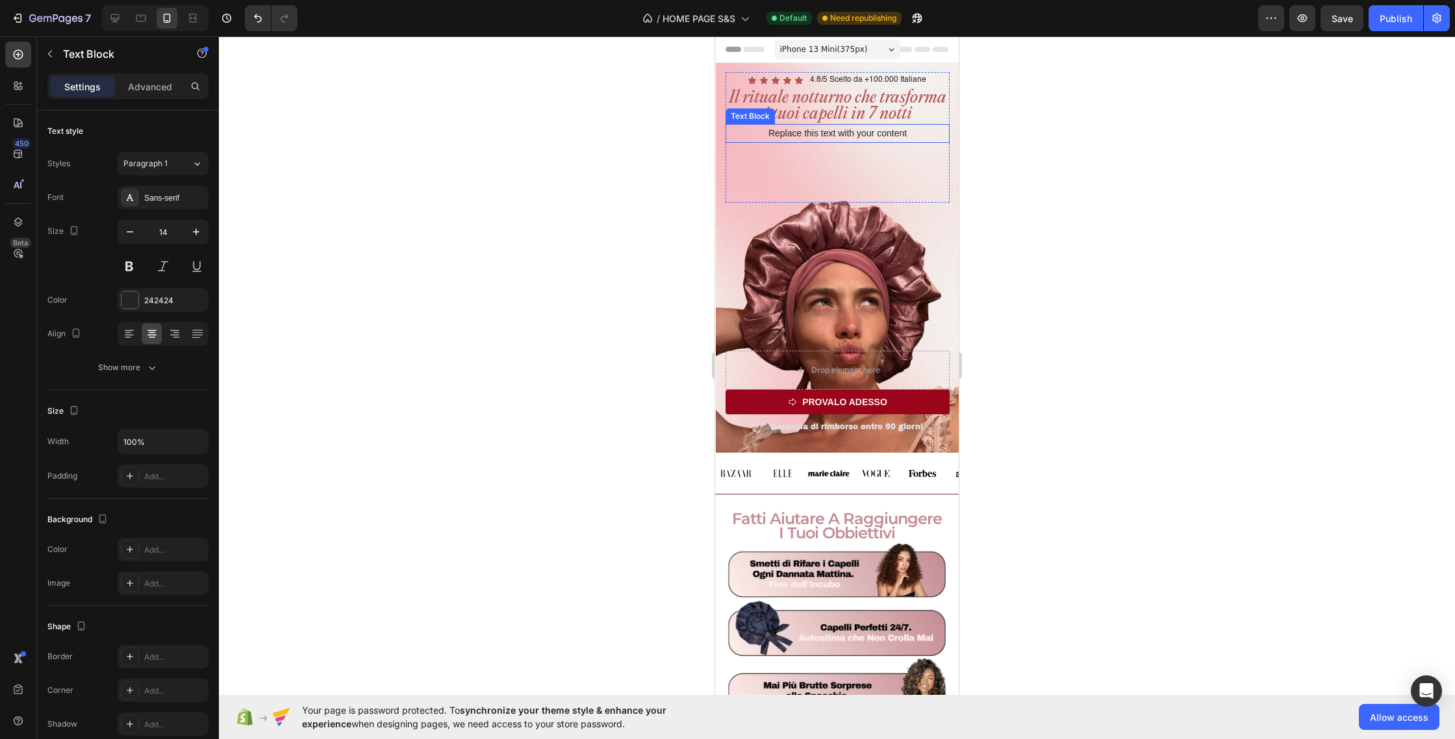
click at [791, 136] on p "Replace this text with your content" at bounding box center [838, 133] width 222 height 16
click at [798, 133] on p "Replace this text with your content" at bounding box center [838, 133] width 222 height 16
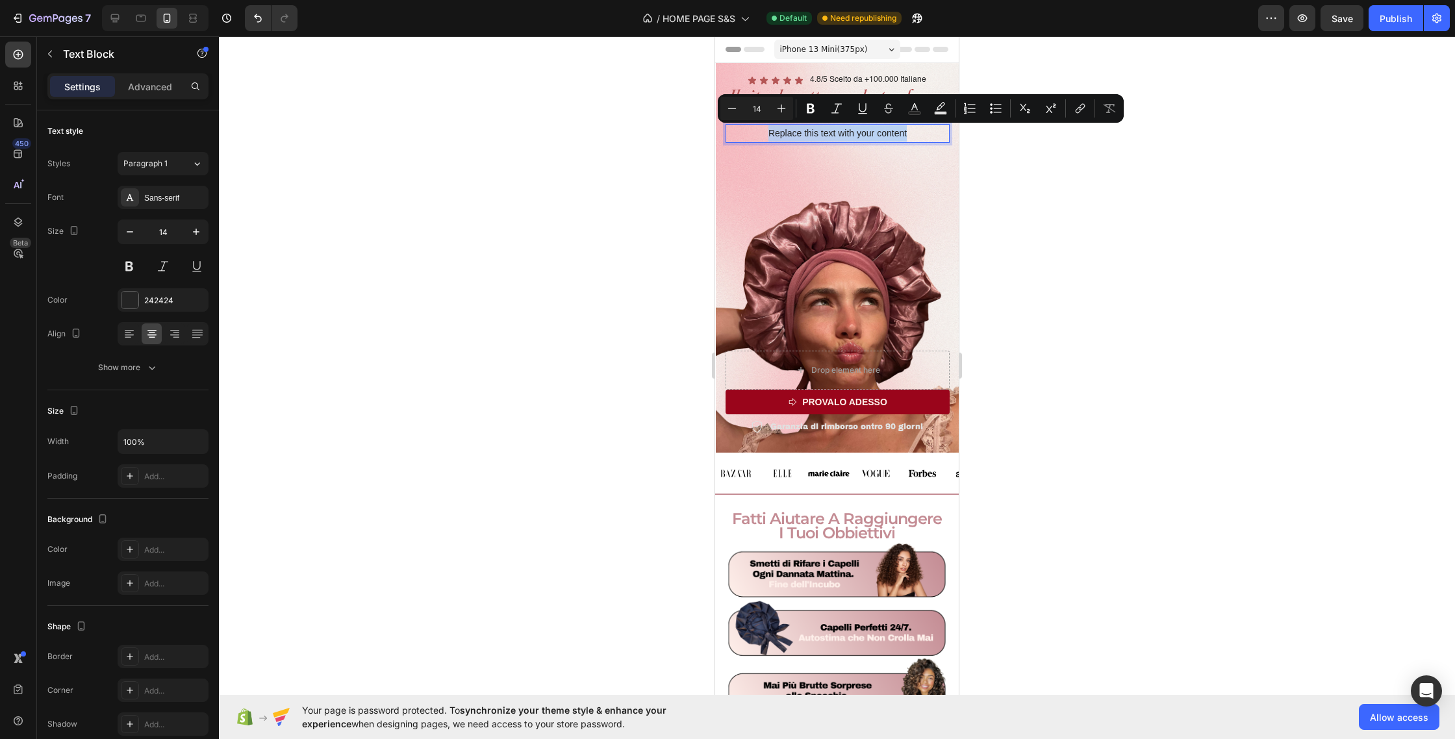
click at [798, 133] on p "Replace this text with your content" at bounding box center [838, 133] width 222 height 16
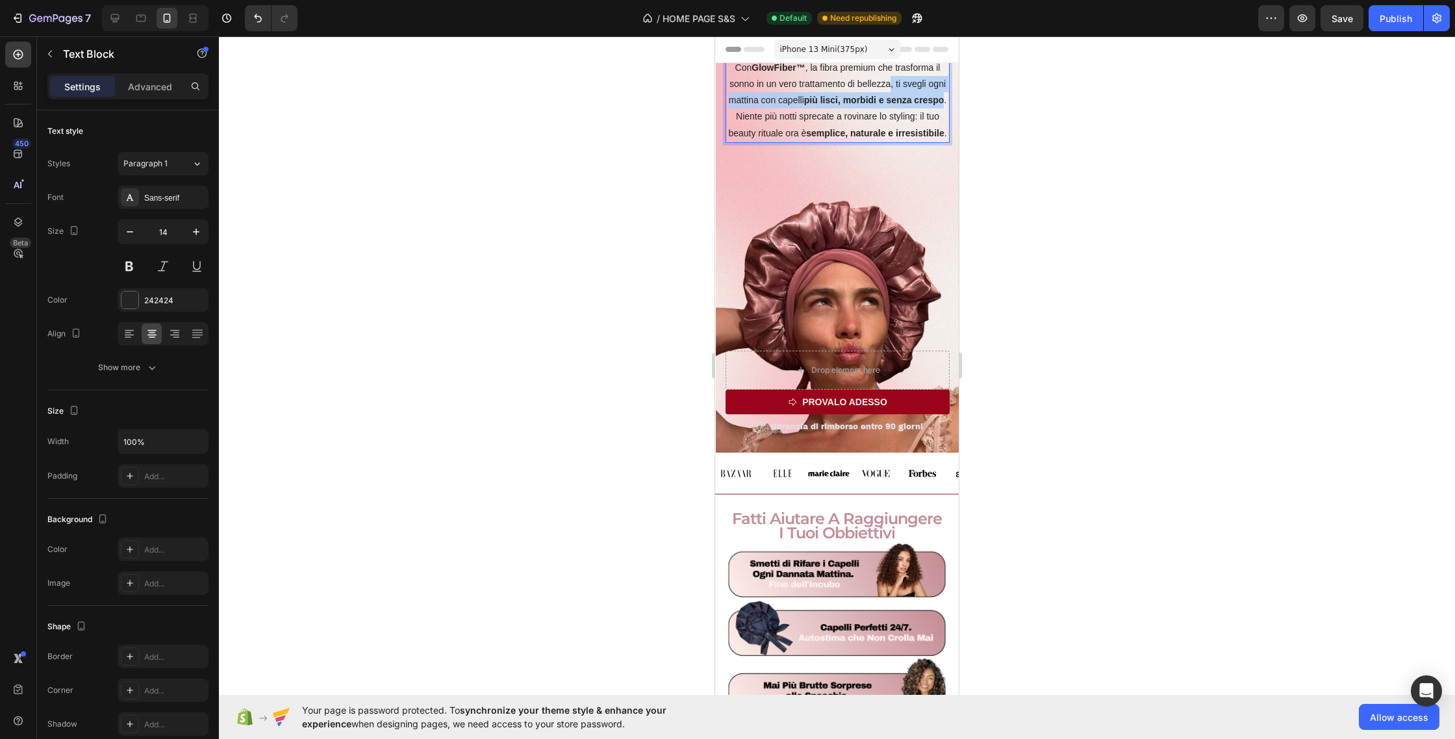
drag, startPoint x: 890, startPoint y: 85, endPoint x: 943, endPoint y: 99, distance: 54.5
click at [943, 99] on p "Con GlowFiber™ , la fibra premium che trasforma il sonno in un vero trattamento…" at bounding box center [838, 84] width 222 height 49
click at [801, 114] on p "Niente più notti sprecate a rovinare lo styling: il tuo beauty rituale ora è se…" at bounding box center [838, 124] width 222 height 32
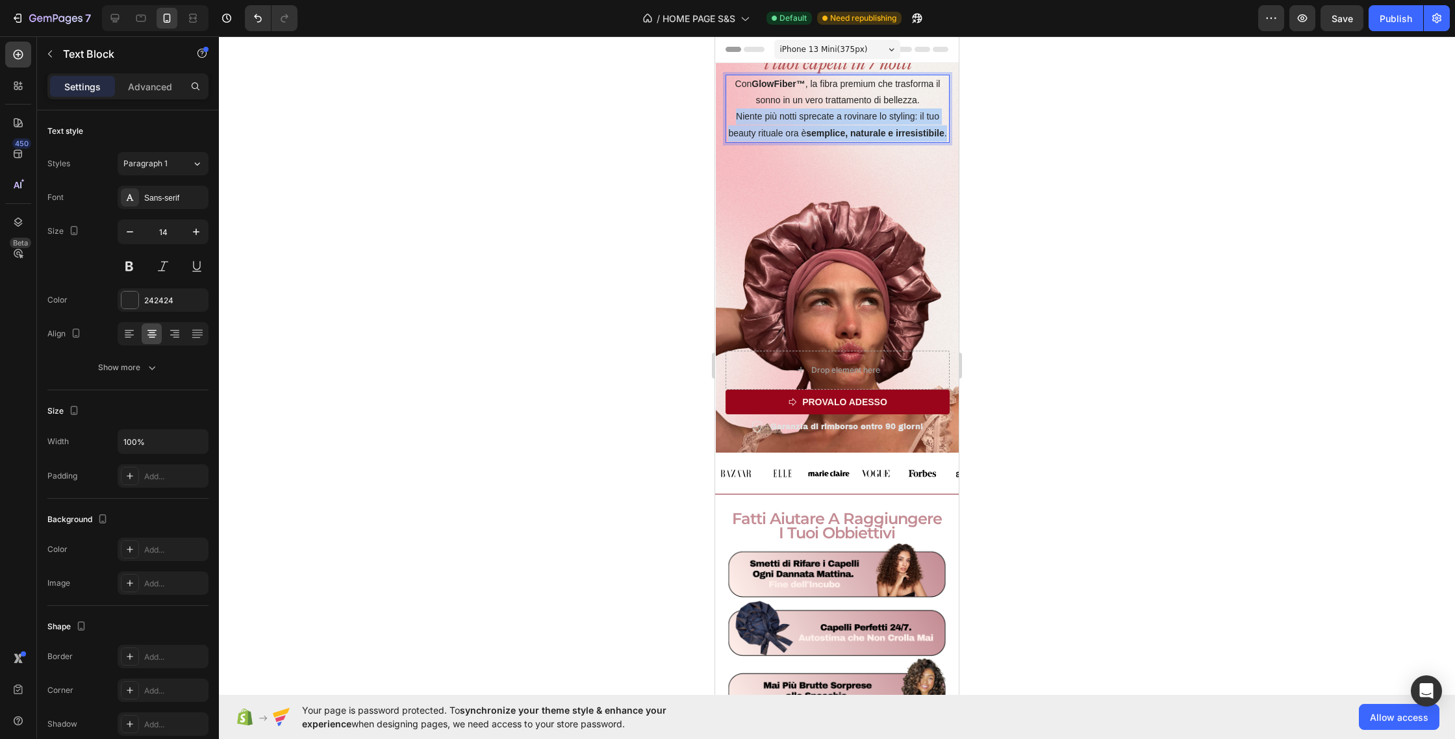
click at [801, 114] on p "Niente più notti sprecate a rovinare lo styling: il tuo beauty rituale ora è se…" at bounding box center [838, 124] width 222 height 32
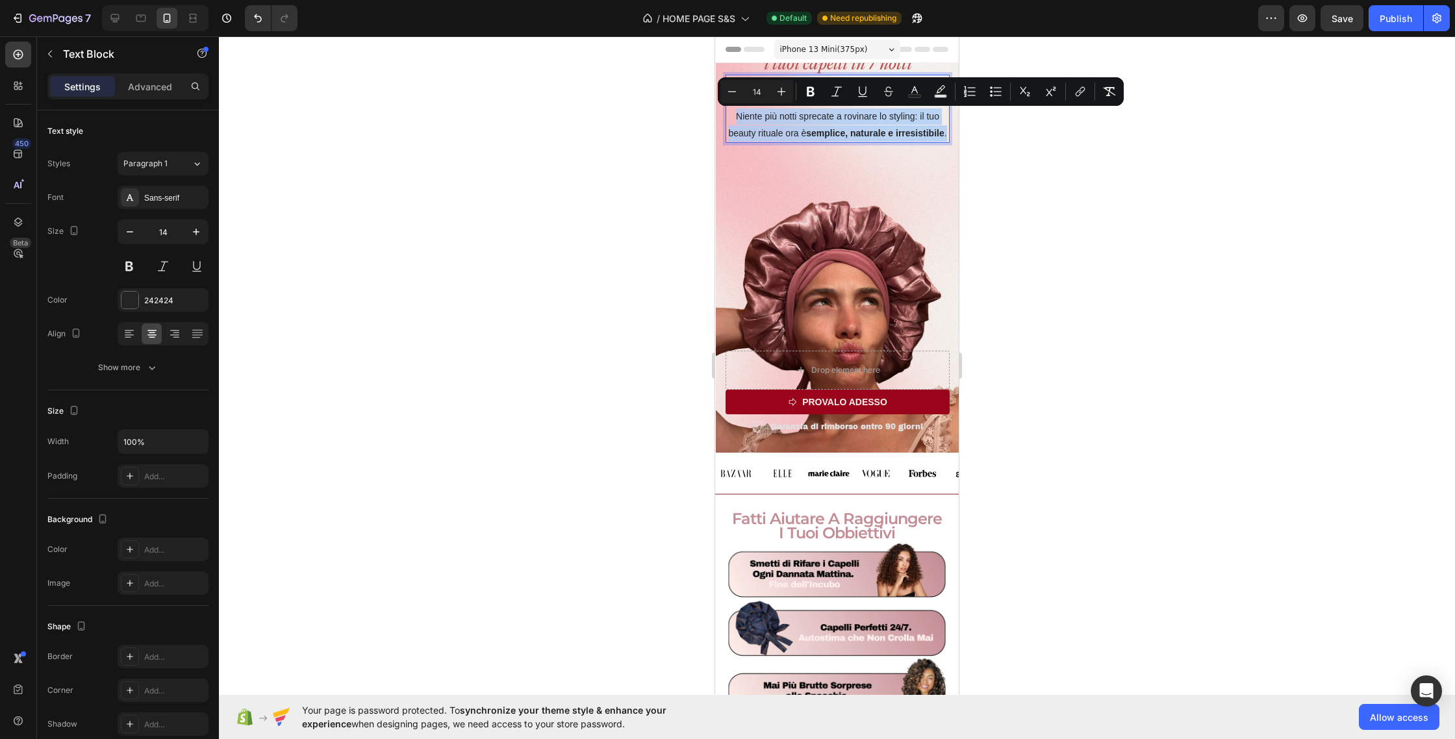
click at [801, 114] on p "Niente più notti sprecate a rovinare lo styling: il tuo beauty rituale ora è se…" at bounding box center [838, 124] width 222 height 32
click at [800, 125] on p "Niente più notti sprecate a rovinare lo styling: il tuo beauty rituale ora è se…" at bounding box center [838, 124] width 222 height 32
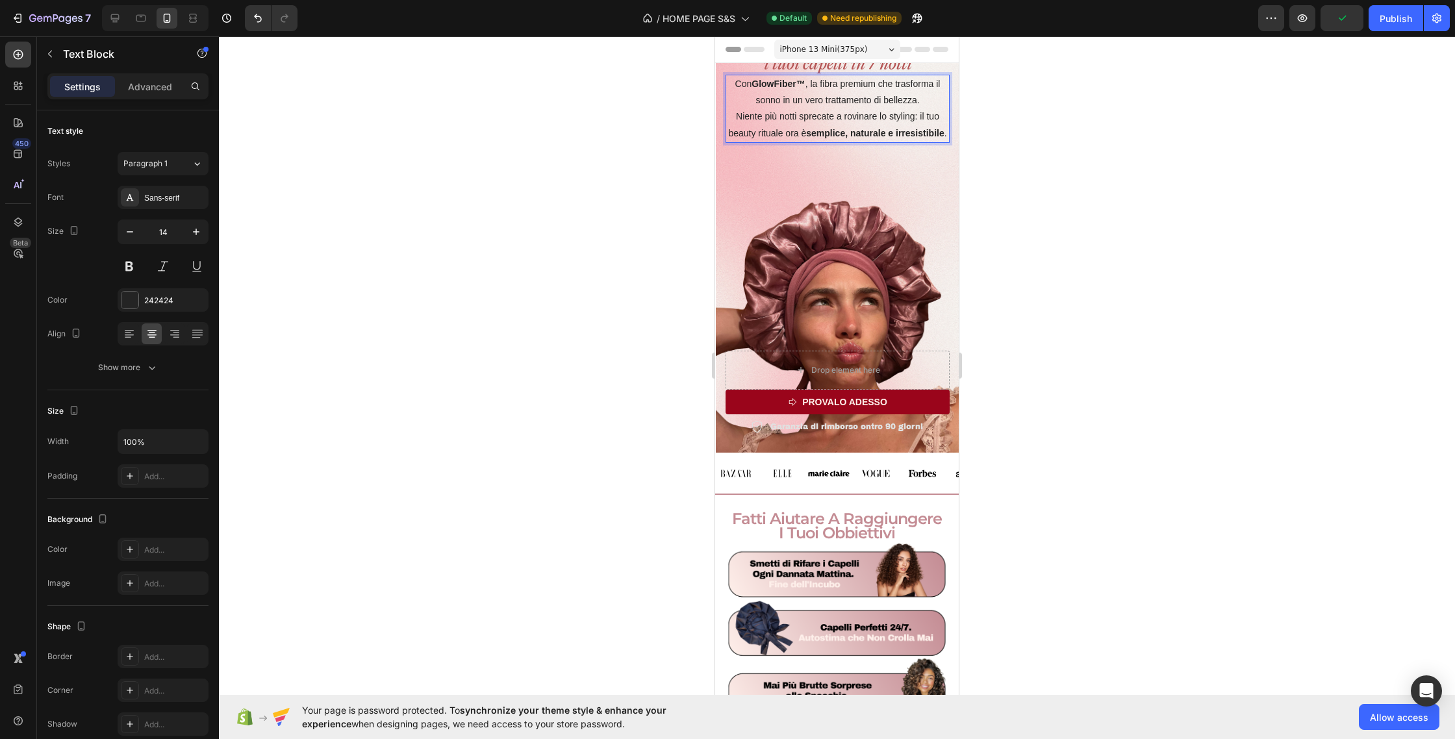
click at [944, 133] on strong "semplice, naturale e irresistibile" at bounding box center [875, 133] width 138 height 10
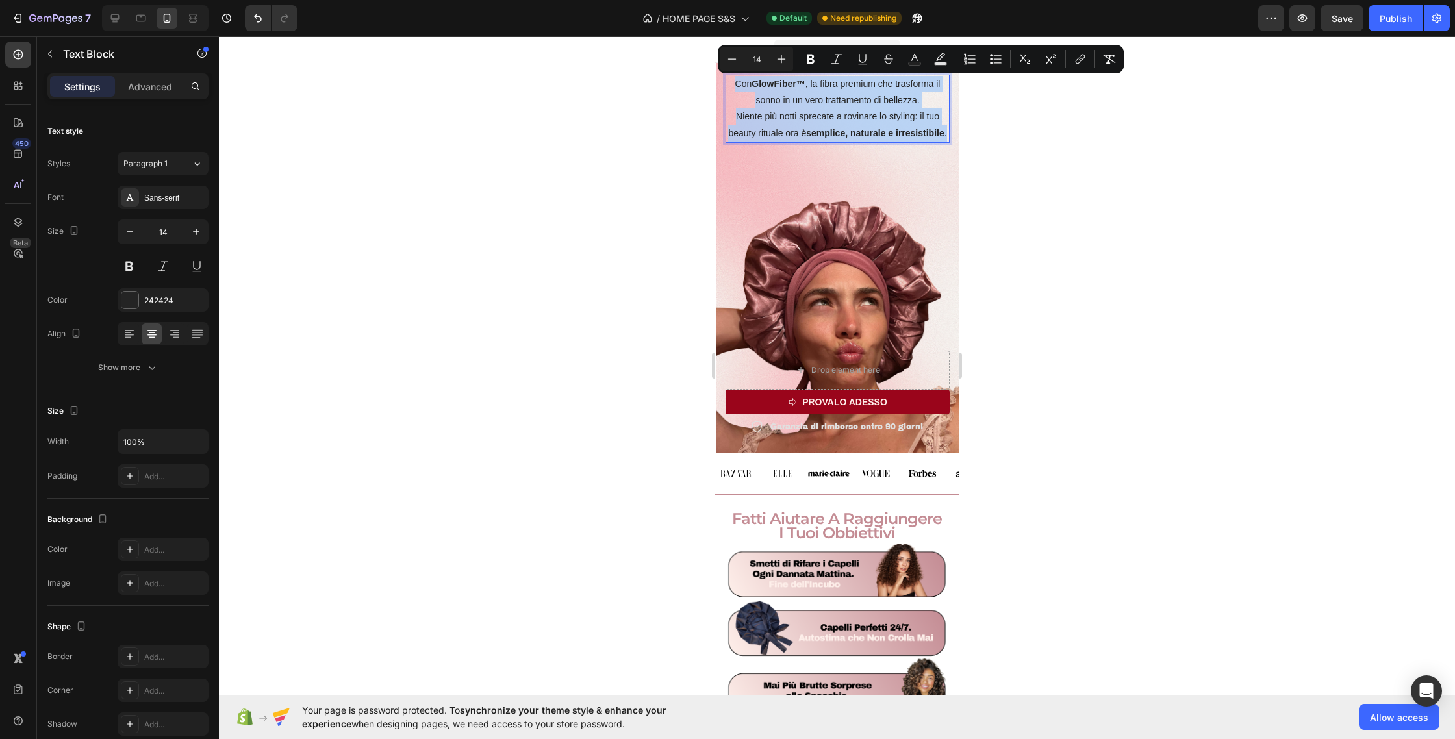
drag, startPoint x: 947, startPoint y: 133, endPoint x: 730, endPoint y: 85, distance: 221.6
click at [730, 85] on div "Con GlowFiber™ , la fibra premium che trasforma il sonno in un vero trattamento…" at bounding box center [838, 109] width 224 height 68
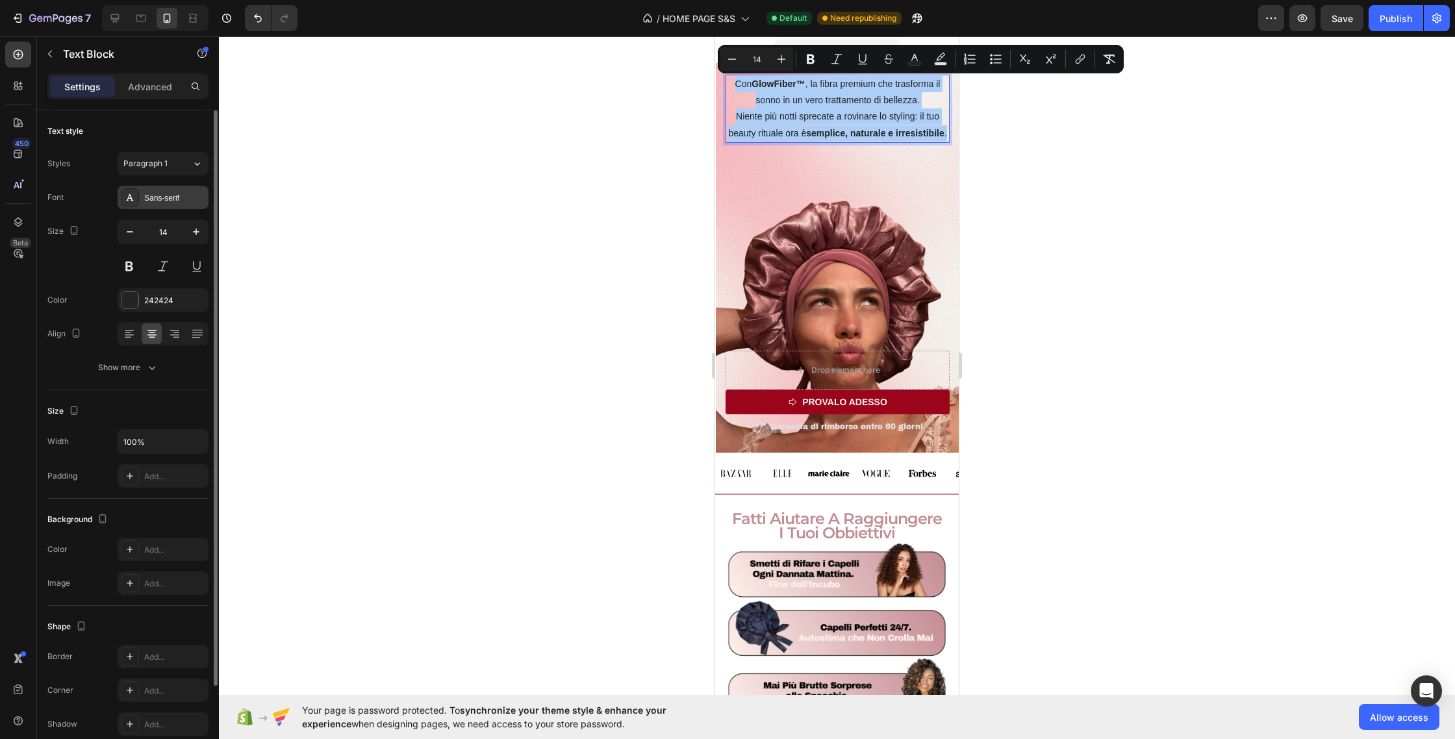
click at [158, 199] on div "Sans-serif" at bounding box center [174, 198] width 61 height 12
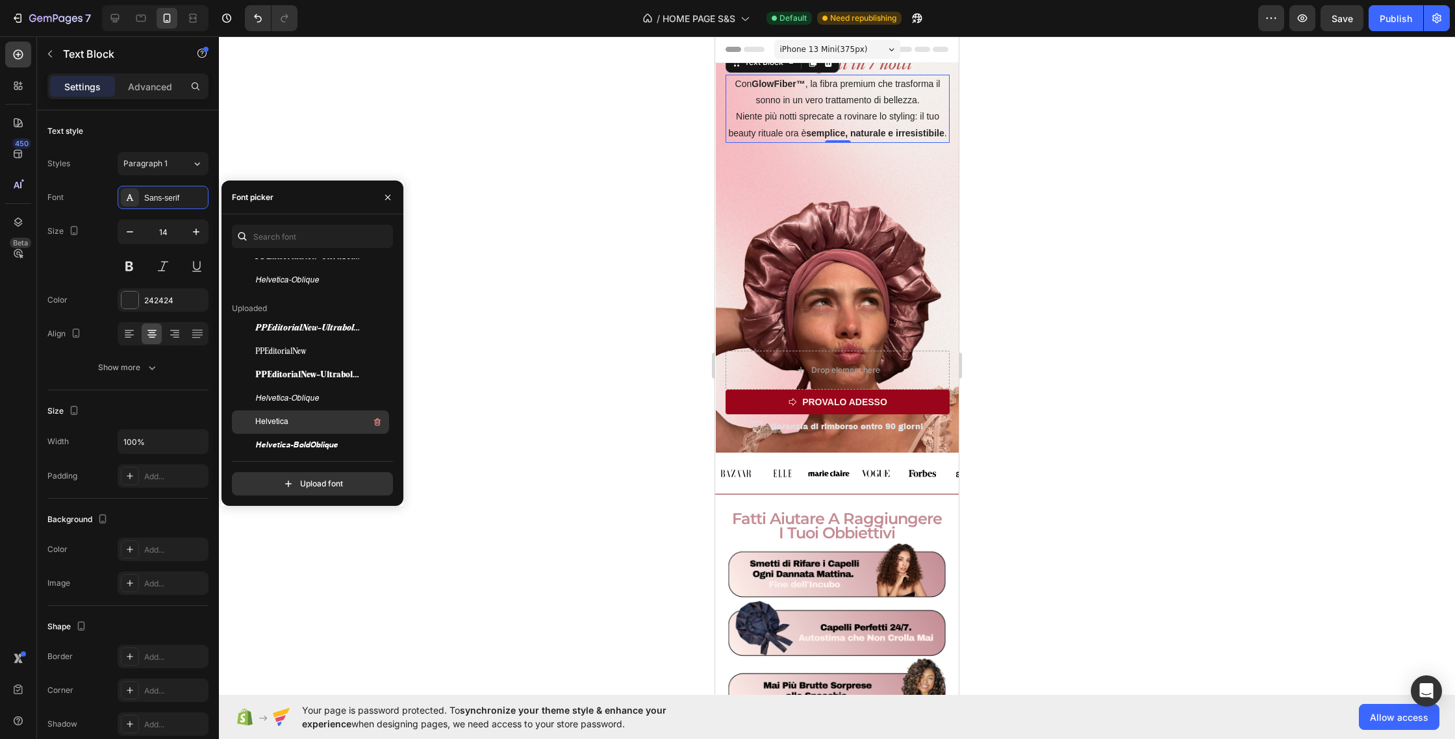
scroll to position [89, 0]
click at [298, 422] on div "Helvetica" at bounding box center [320, 421] width 131 height 16
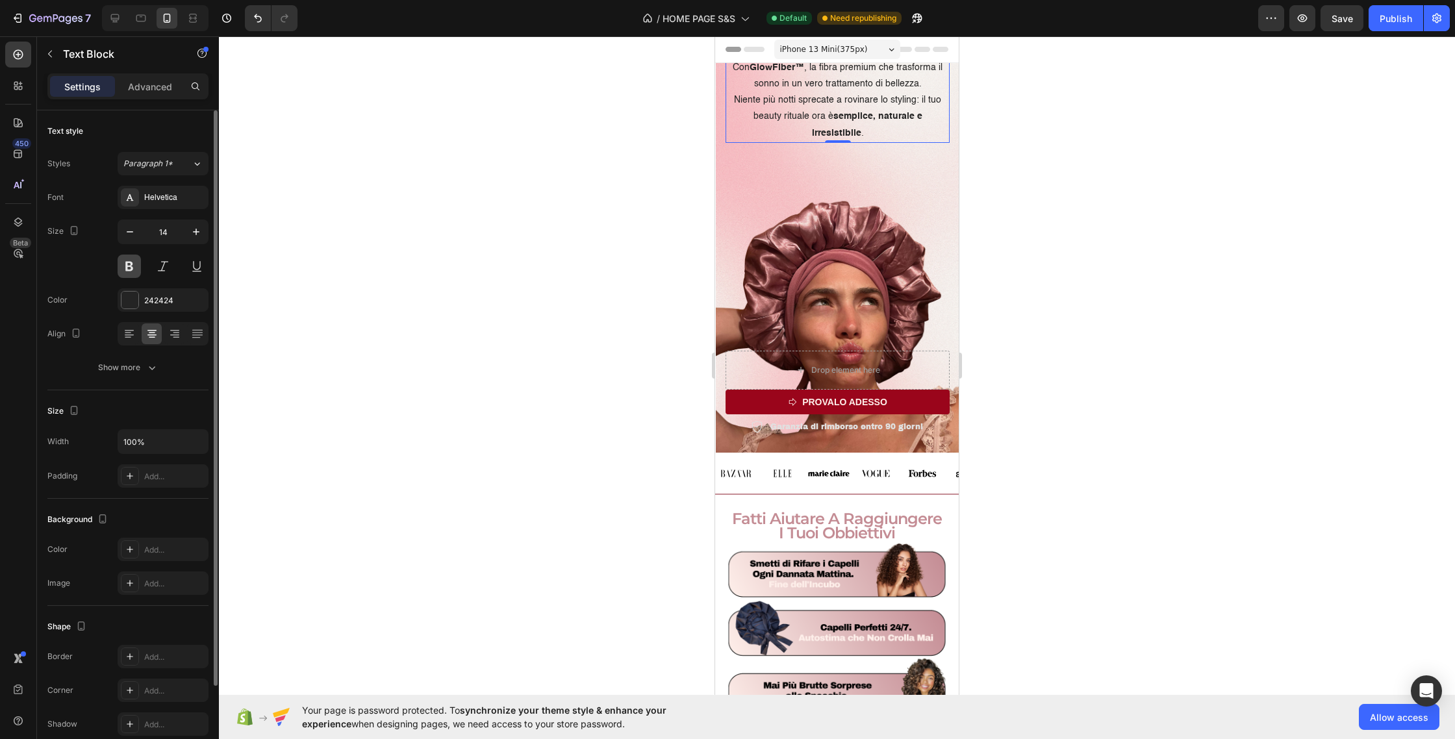
click at [131, 260] on button at bounding box center [129, 266] width 23 height 23
click at [131, 261] on button at bounding box center [129, 266] width 23 height 23
click at [812, 133] on strong "semplice, naturale e irresistibile" at bounding box center [867, 124] width 110 height 25
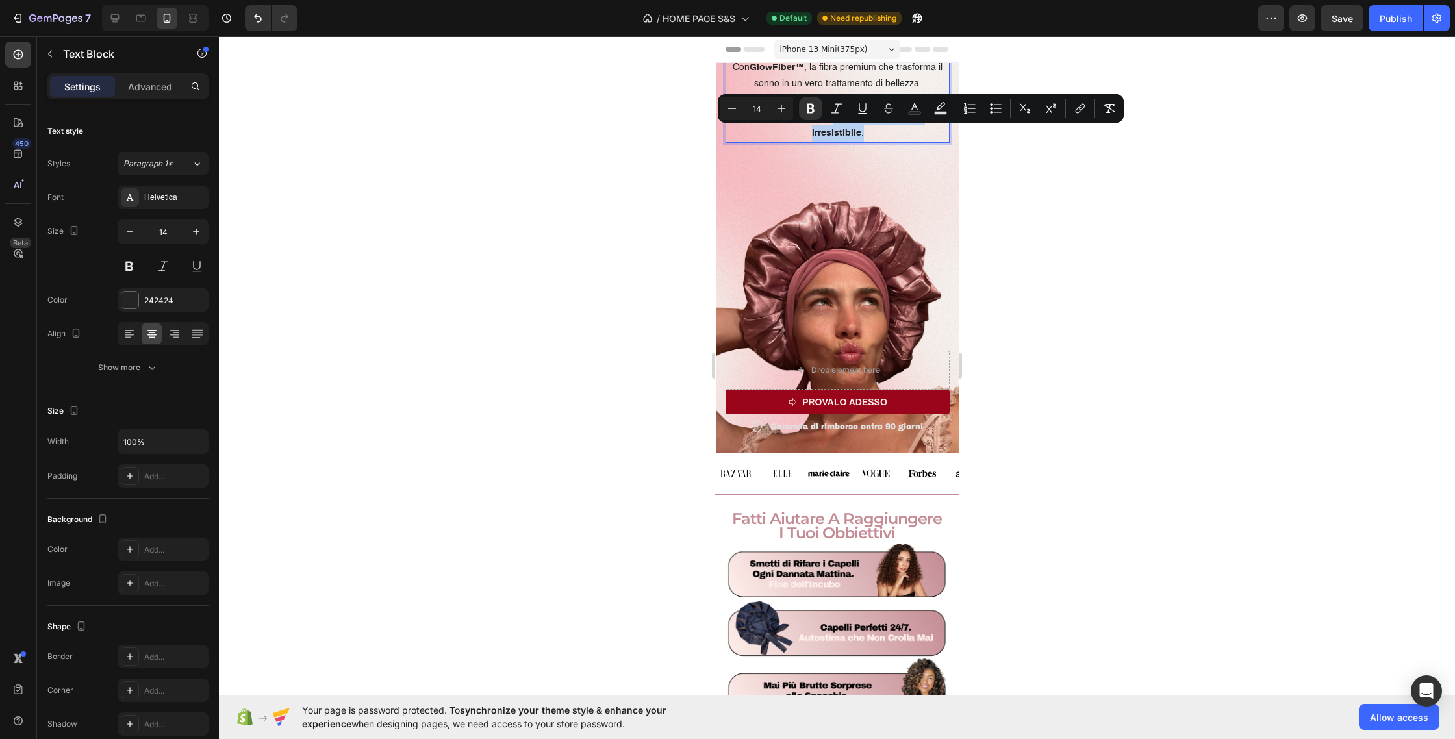
drag, startPoint x: 809, startPoint y: 134, endPoint x: 1676, endPoint y: 165, distance: 866.6
click at [811, 110] on icon "Editor contextual toolbar" at bounding box center [810, 108] width 13 height 13
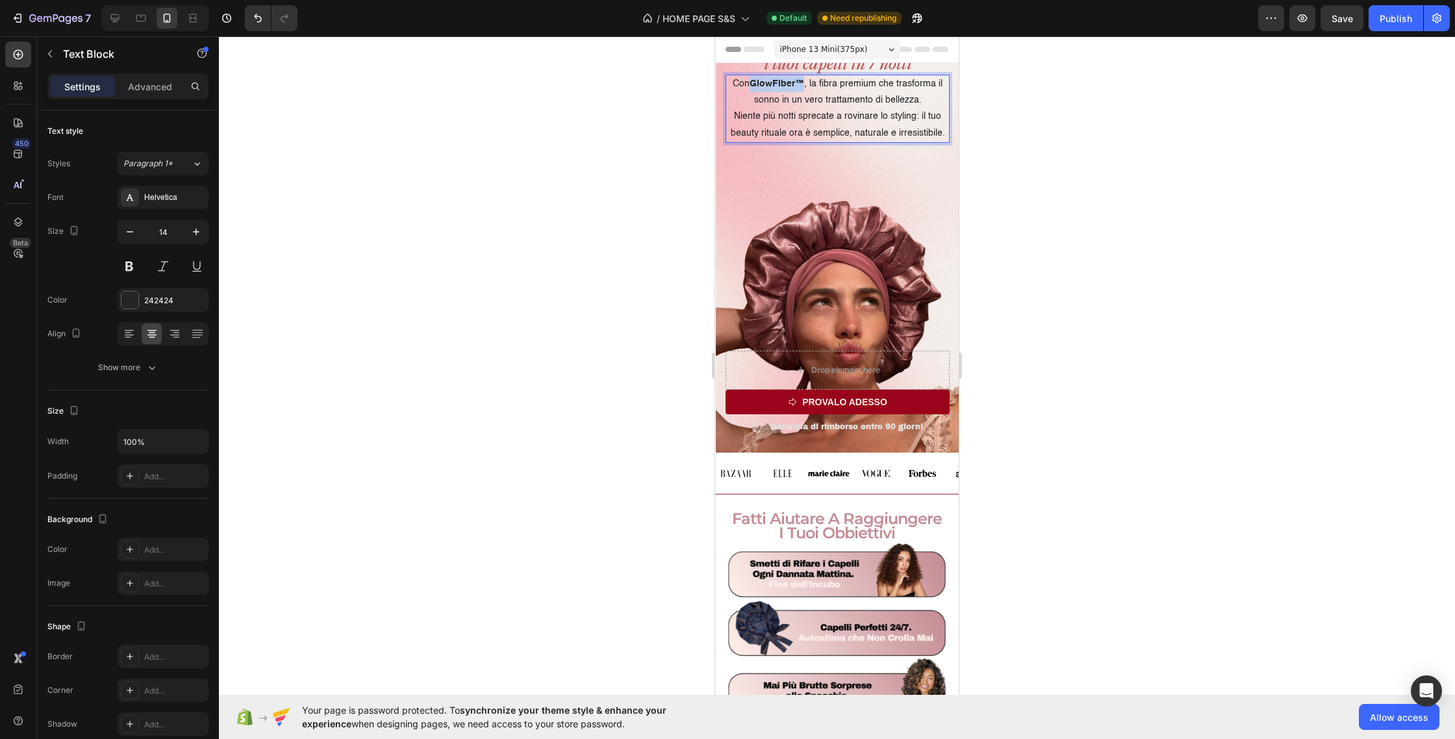
drag, startPoint x: 804, startPoint y: 84, endPoint x: 756, endPoint y: 86, distance: 48.8
click at [756, 86] on strong "GlowFiber™" at bounding box center [777, 83] width 55 height 9
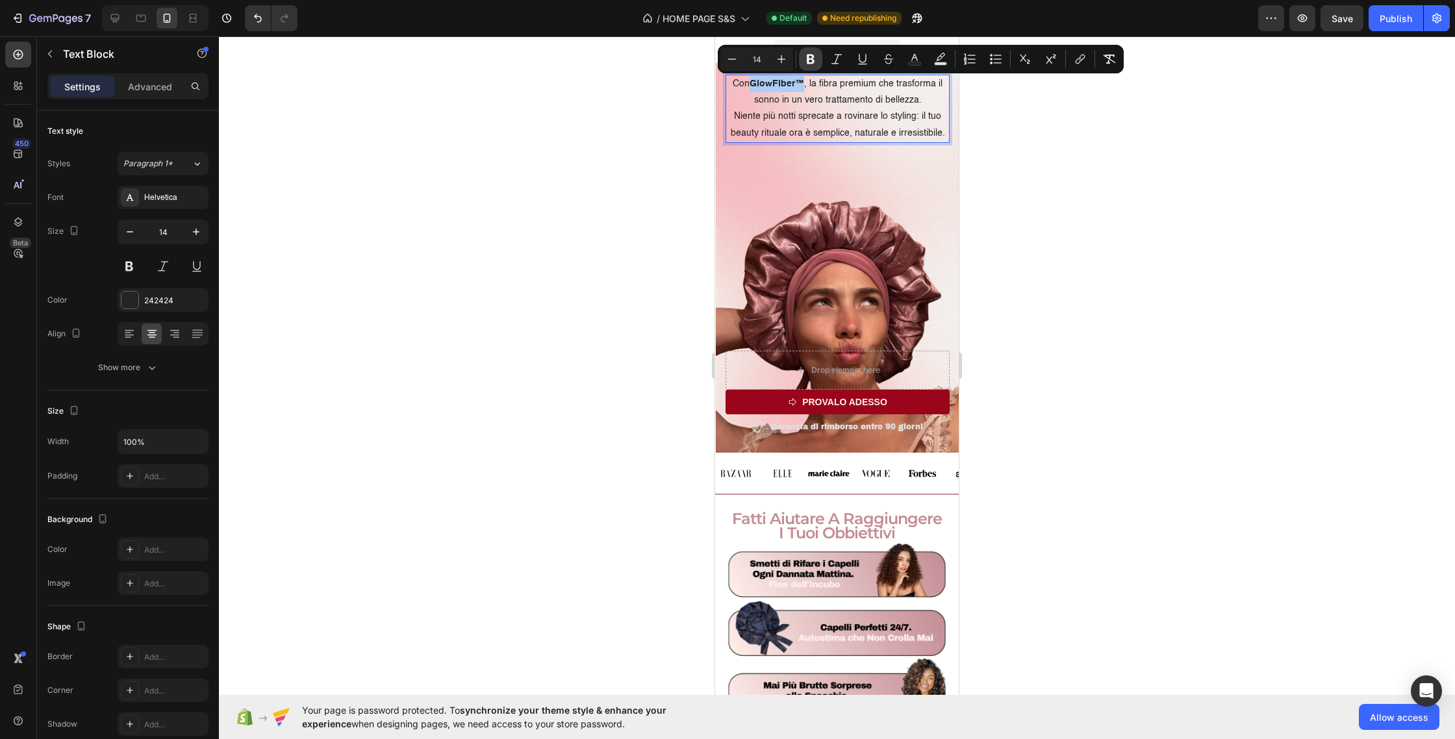
click at [814, 61] on icon "Editor contextual toolbar" at bounding box center [811, 60] width 8 height 10
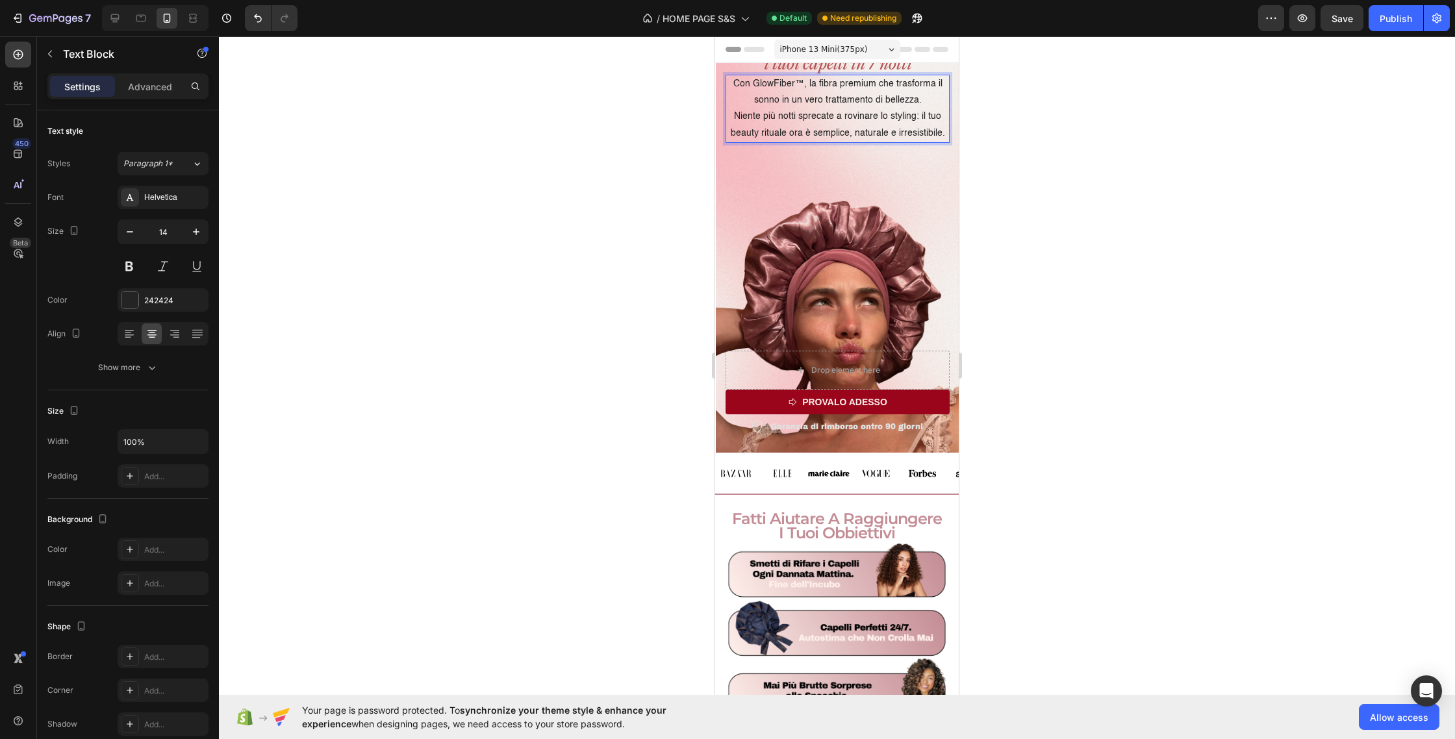
click at [826, 103] on p "Con GlowFiber™, la fibra premium che trasforma il sonno in un vero trattamento …" at bounding box center [838, 92] width 222 height 32
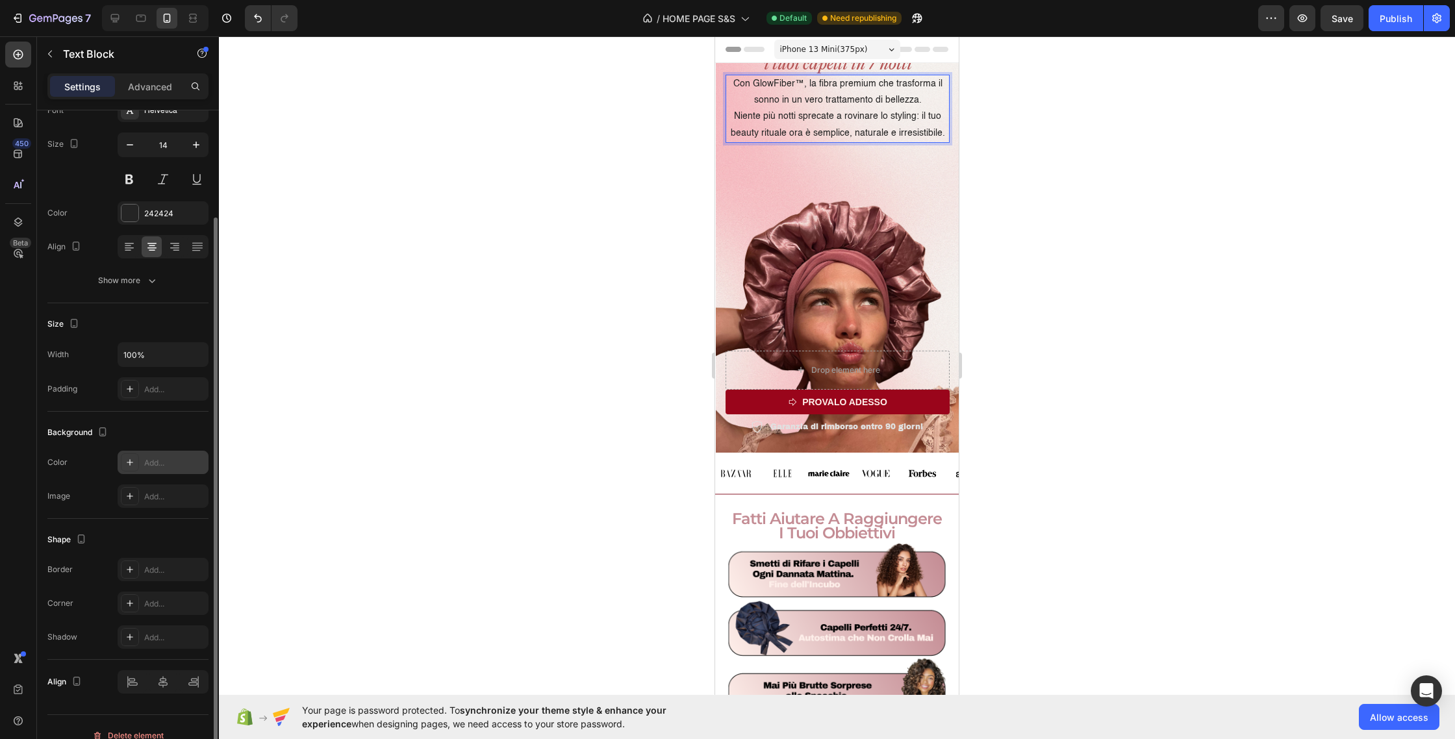
scroll to position [104, 0]
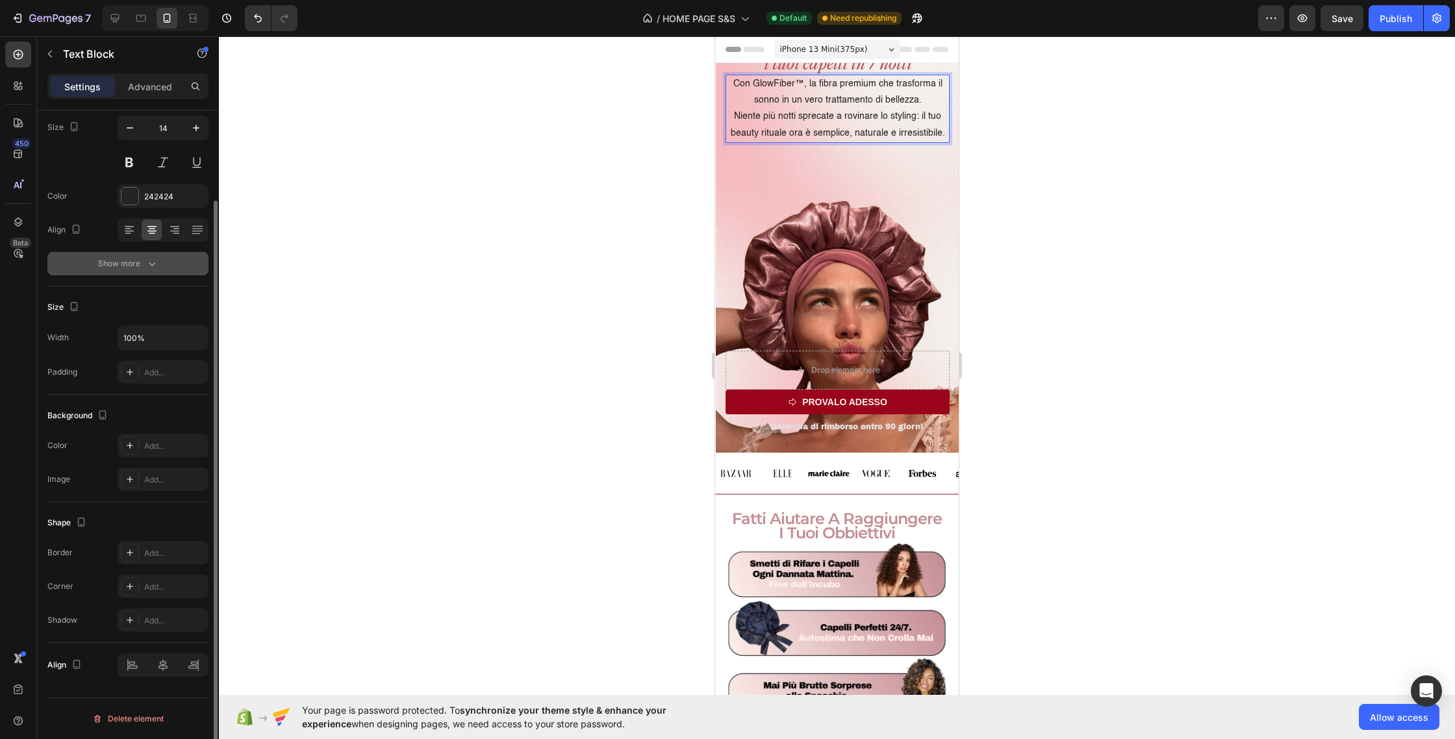
click at [131, 262] on div "Show more" at bounding box center [128, 263] width 60 height 13
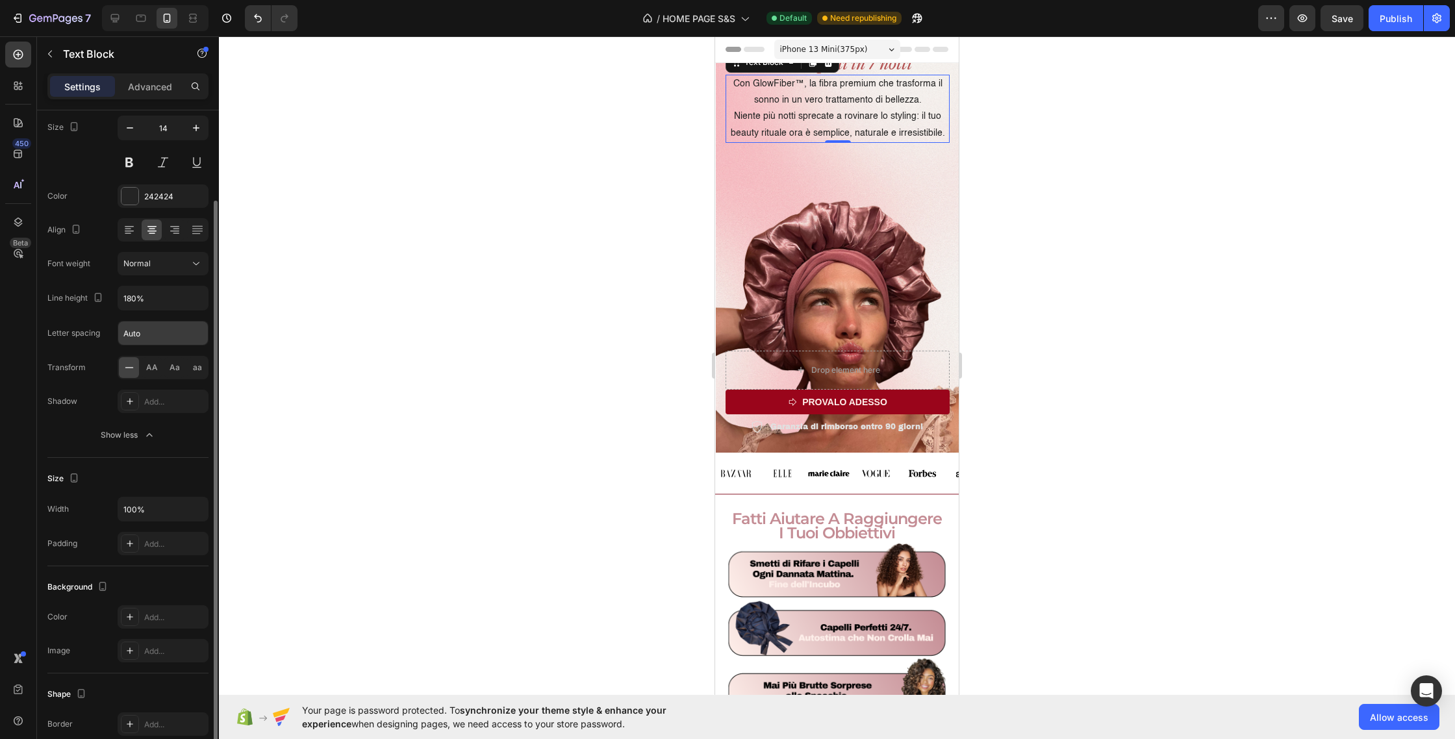
click at [152, 329] on input "Auto" at bounding box center [163, 333] width 90 height 23
type input "-1"
click at [151, 302] on input "180%" at bounding box center [163, 298] width 90 height 23
drag, startPoint x: 173, startPoint y: 303, endPoint x: 180, endPoint y: 303, distance: 7.1
click at [172, 303] on input "180%" at bounding box center [163, 298] width 90 height 23
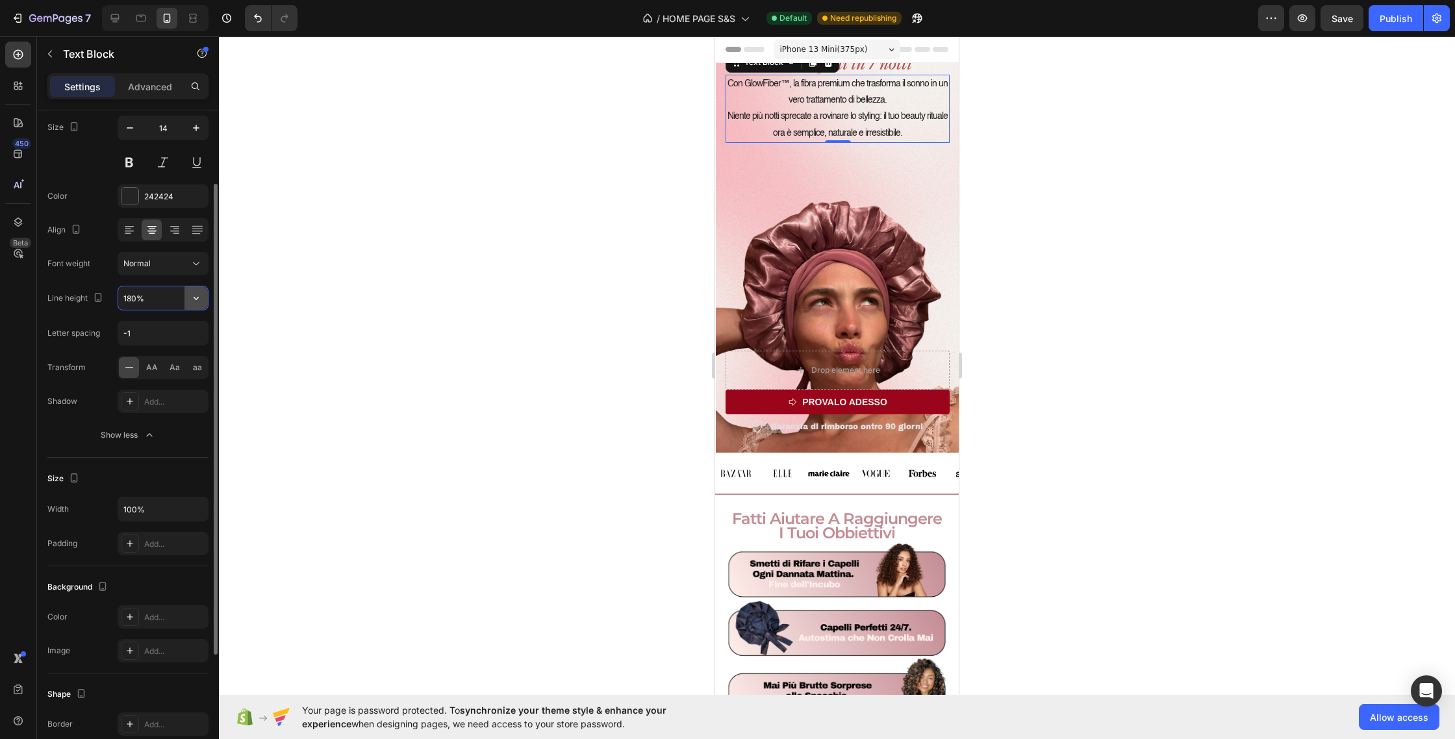
click at [198, 301] on icon "button" at bounding box center [196, 298] width 13 height 13
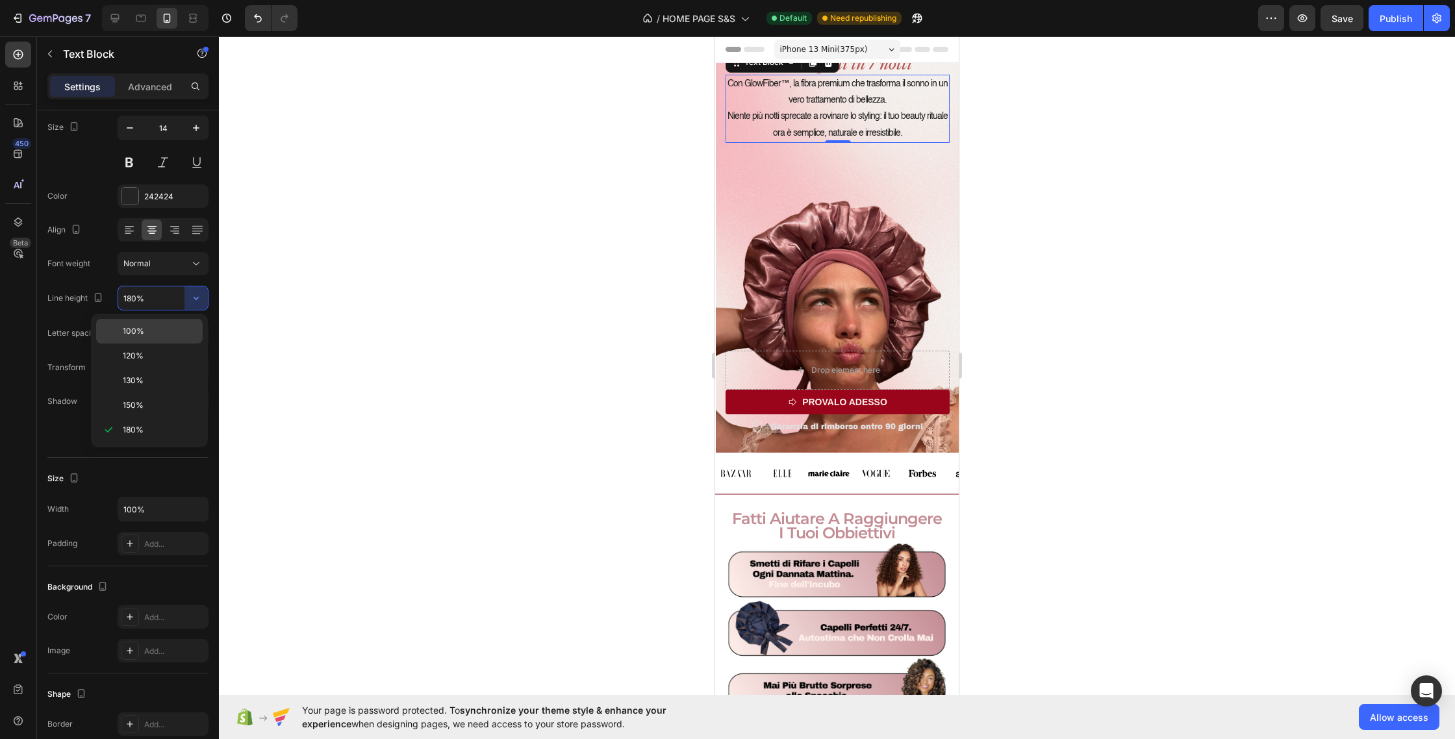
click at [183, 331] on p "100%" at bounding box center [160, 331] width 74 height 12
type input "100%"
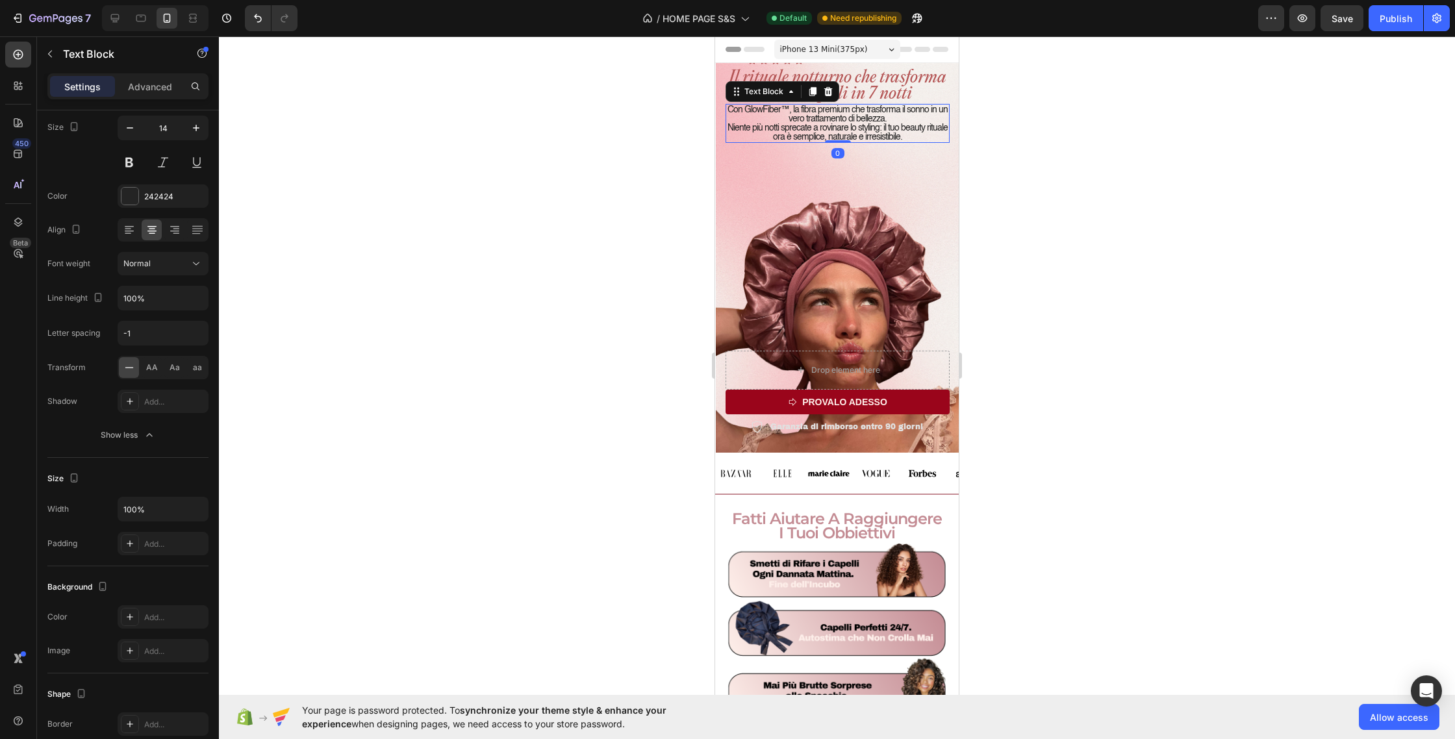
click at [841, 135] on div "Con GlowFiber™, la fibra premium che trasforma il sonno in un vero trattamento …" at bounding box center [838, 123] width 224 height 39
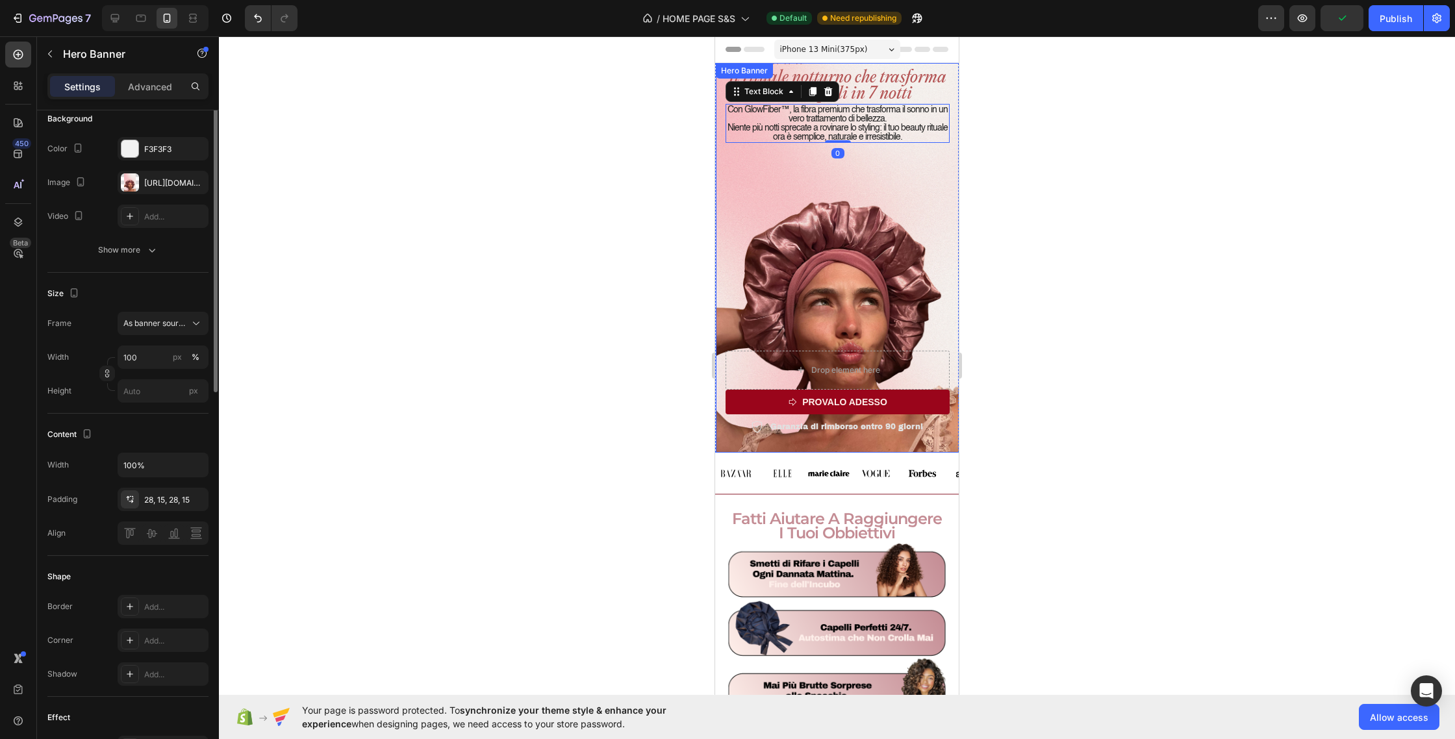
click at [852, 284] on div "Icon Icon Icon Icon Icon Icon List 4.8/5 Scelto da +100.000 Italiane Text Block…" at bounding box center [838, 243] width 224 height 383
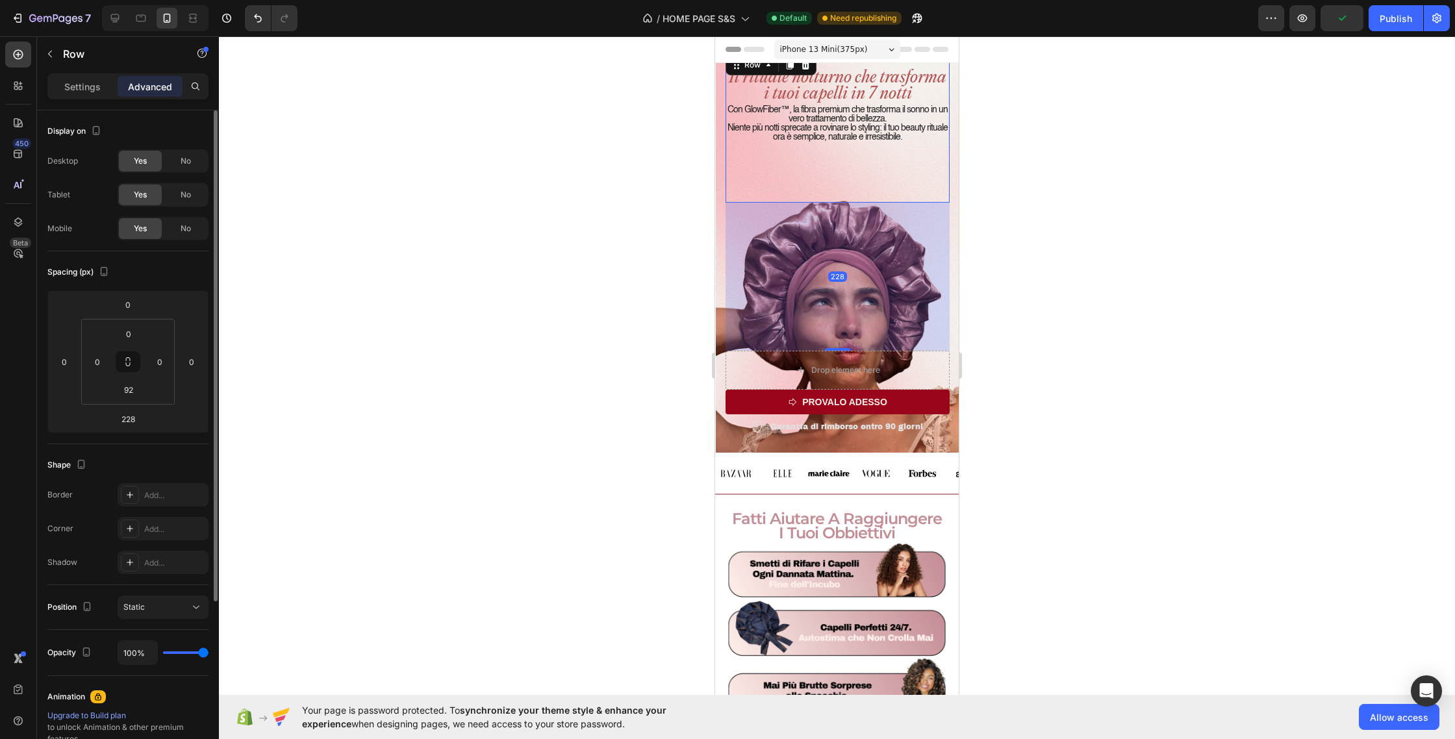
click at [839, 173] on div "Icon Icon Icon Icon Icon Icon List 4.8/5 Scelto da +100.000 Italiane Text Block…" at bounding box center [838, 127] width 224 height 151
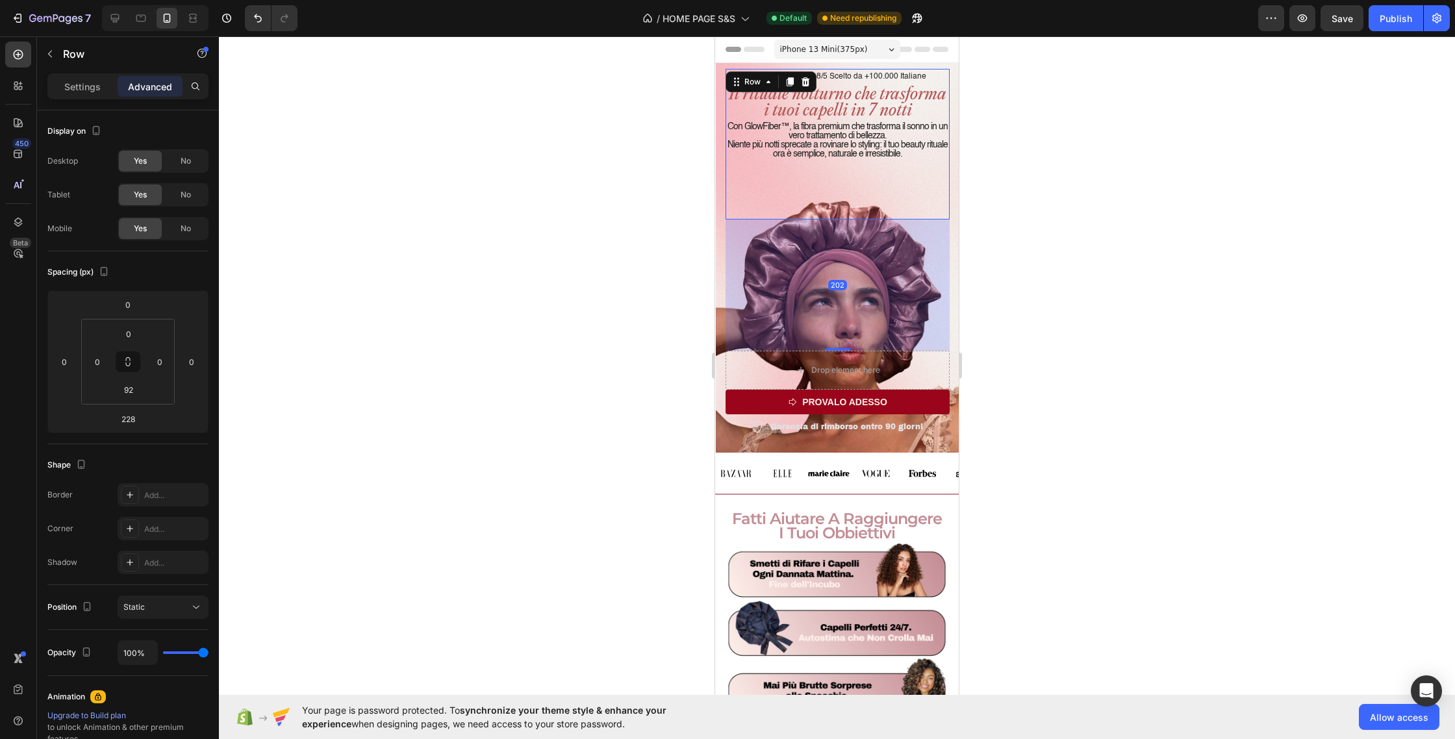
drag, startPoint x: 847, startPoint y: 350, endPoint x: 847, endPoint y: 333, distance: 16.9
click at [847, 220] on div "202" at bounding box center [838, 220] width 224 height 0
type input "202"
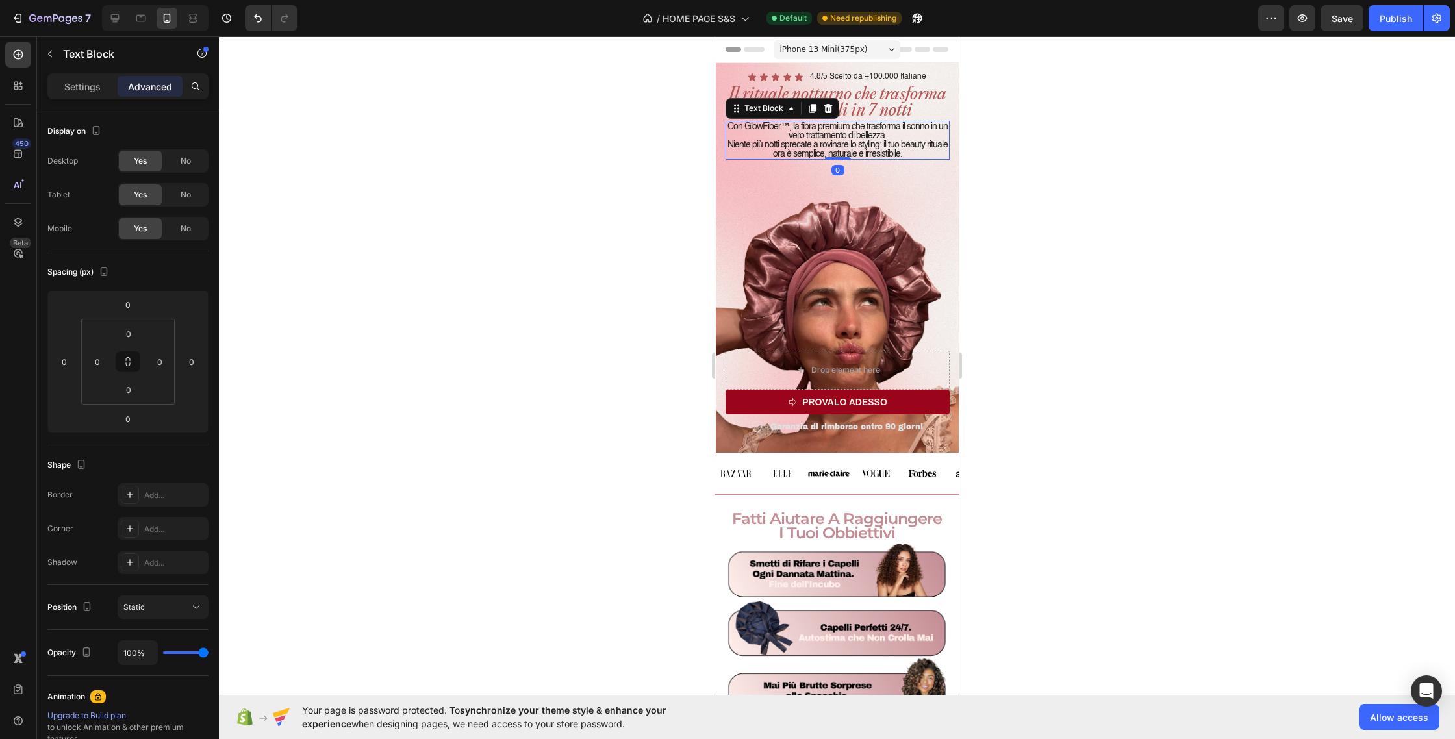
click at [899, 134] on p "Con GlowFiber™, la fibra premium che trasforma il sonno in un vero trattamento …" at bounding box center [838, 131] width 222 height 18
click at [849, 112] on p "Il rituale notturno che trasforma i tuoi capelli in 7 notti" at bounding box center [838, 103] width 222 height 32
drag, startPoint x: 845, startPoint y: 119, endPoint x: 846, endPoint y: 127, distance: 7.8
click at [846, 127] on div "Il rituale notturno che trasforma i tuoi capelli in 7 notti Text Block 12 Con G…" at bounding box center [838, 119] width 224 height 82
type input "12"
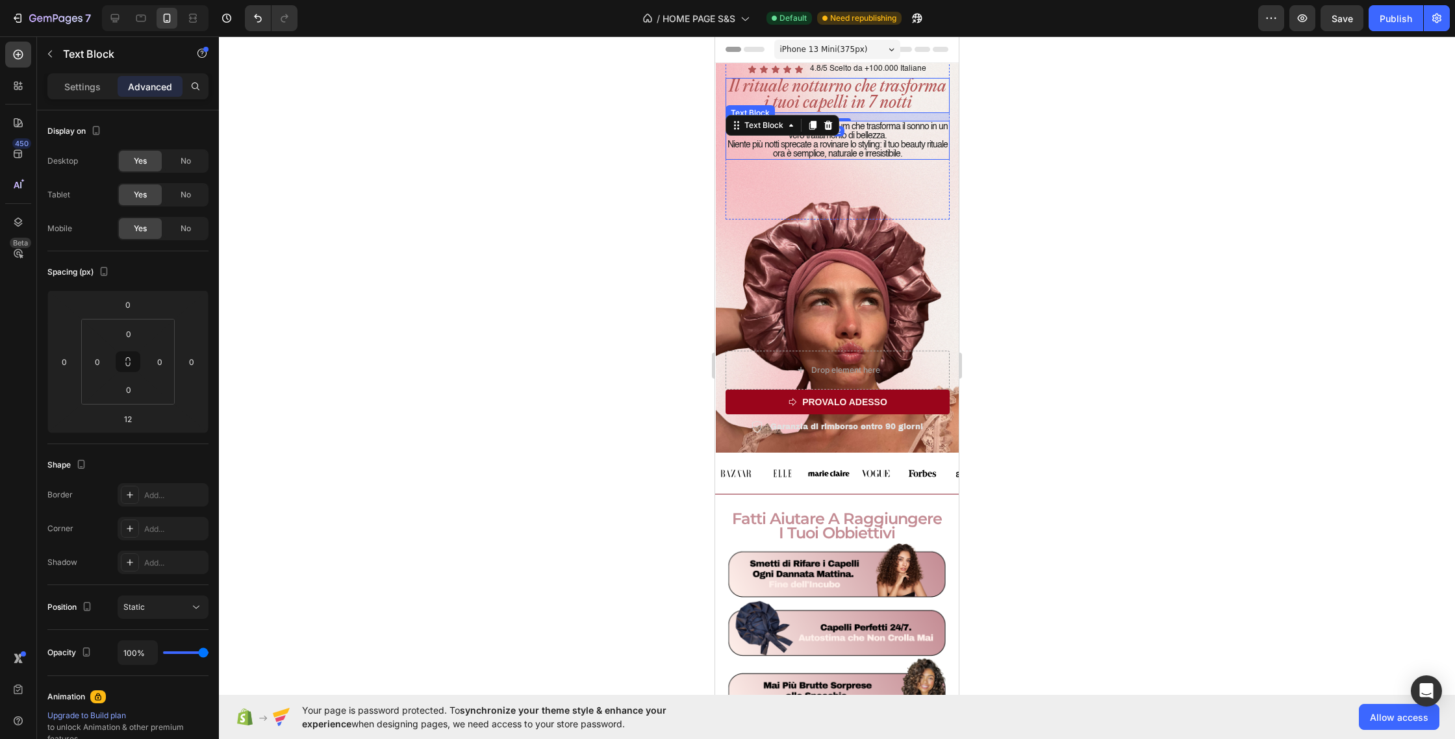
click at [865, 149] on p "Niente più notti sprecate a rovinare lo styling: il tuo beauty rituale ora è se…" at bounding box center [838, 149] width 222 height 18
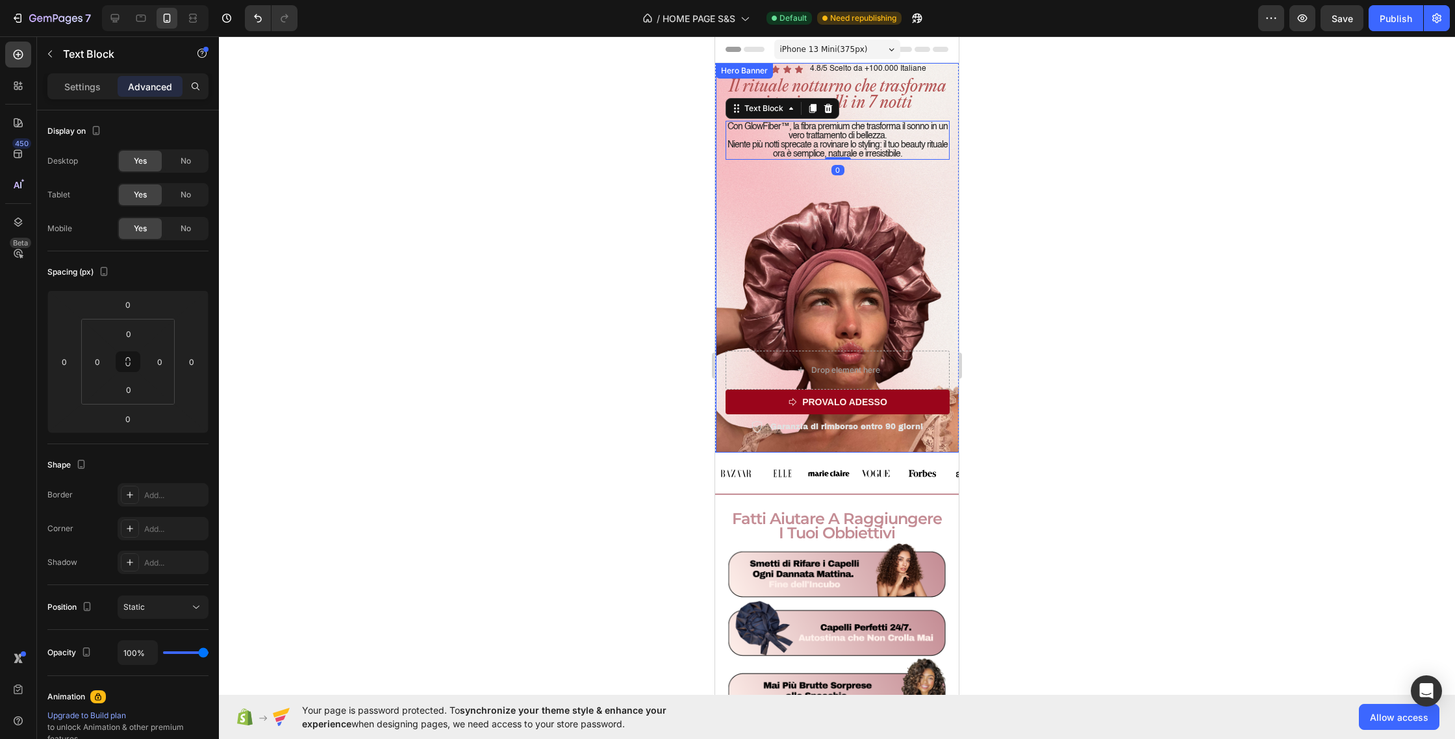
click at [854, 281] on div "Icon Icon Icon Icon Icon Icon List 4.8/5 Scelto da +100.000 Italiane Text Block…" at bounding box center [838, 248] width 224 height 374
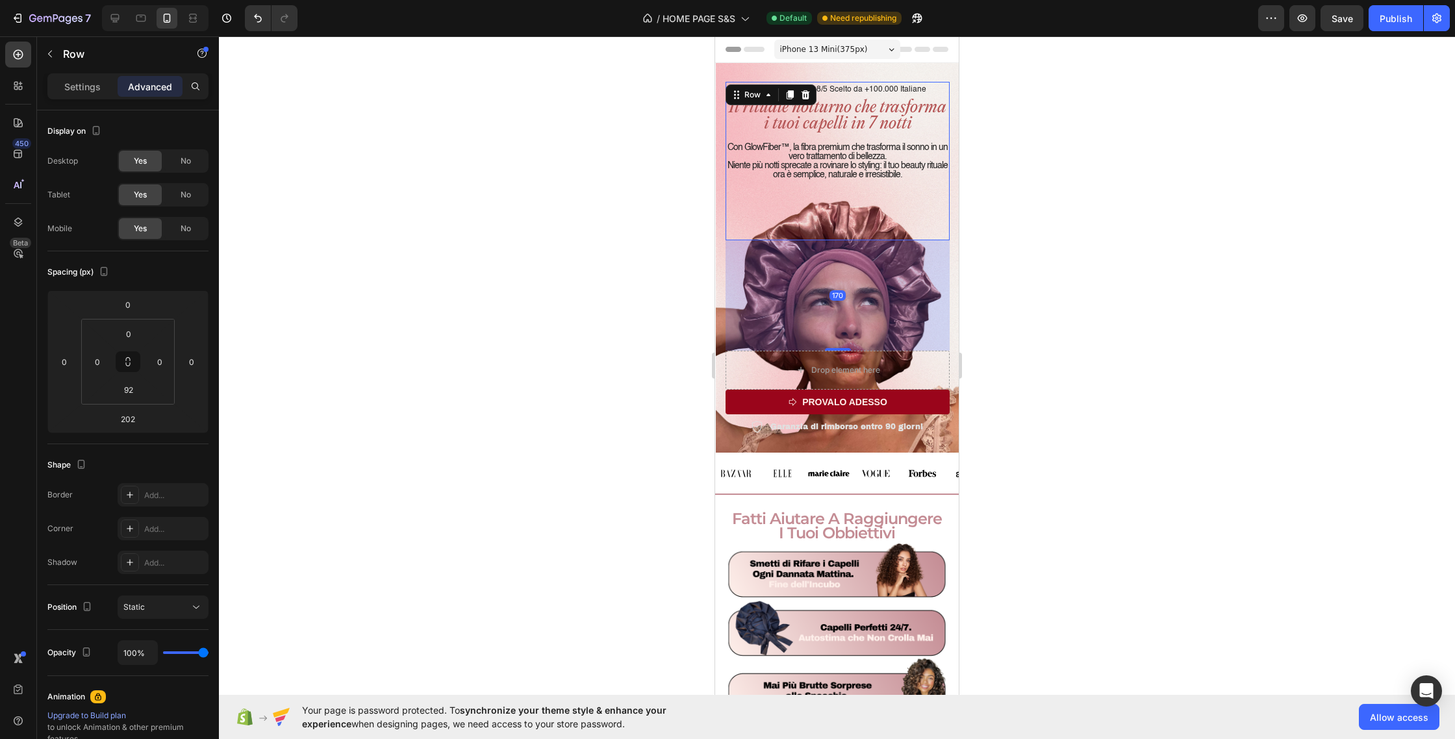
drag, startPoint x: 844, startPoint y: 348, endPoint x: 845, endPoint y: 327, distance: 20.8
click at [845, 240] on div "170" at bounding box center [838, 240] width 224 height 0
type input "170"
click at [972, 213] on div at bounding box center [837, 387] width 1236 height 703
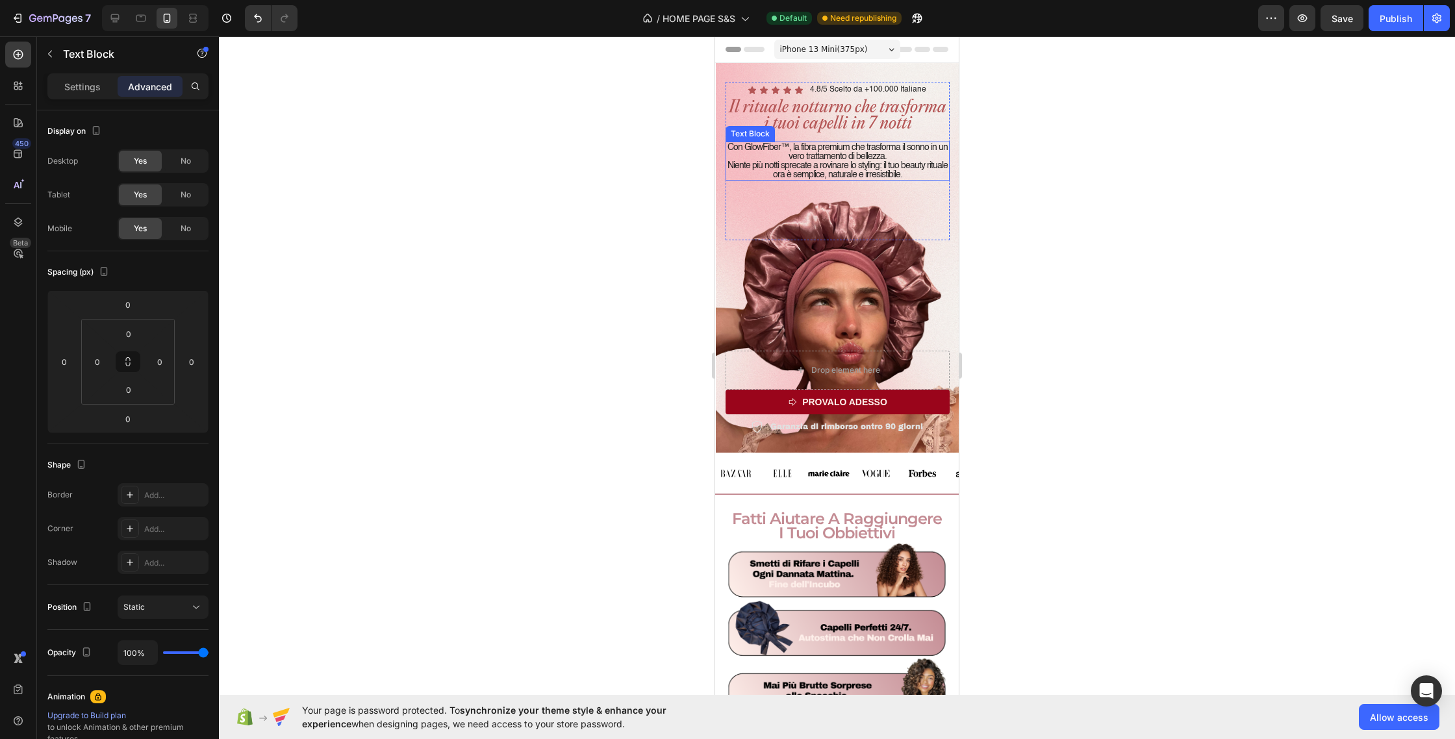
click at [891, 170] on p "Niente più notti sprecate a rovinare lo styling: il tuo beauty rituale ora è se…" at bounding box center [838, 170] width 222 height 18
click at [893, 156] on p "Con GlowFiber™, la fibra premium che trasforma il sonno in un vero trattamento …" at bounding box center [838, 152] width 222 height 18
click at [805, 147] on p "Con GlowFiber™, la fibra premium che trasforma il sonno in un vero trattamento …" at bounding box center [838, 143] width 222 height 18
click at [825, 77] on p "4.8/5 Scelto da +100.000 Italiane" at bounding box center [868, 81] width 116 height 14
click at [817, 146] on p "Con GlowFiber™, la fibra premium che trasforma il sonno in un vero trattamento …" at bounding box center [838, 143] width 222 height 18
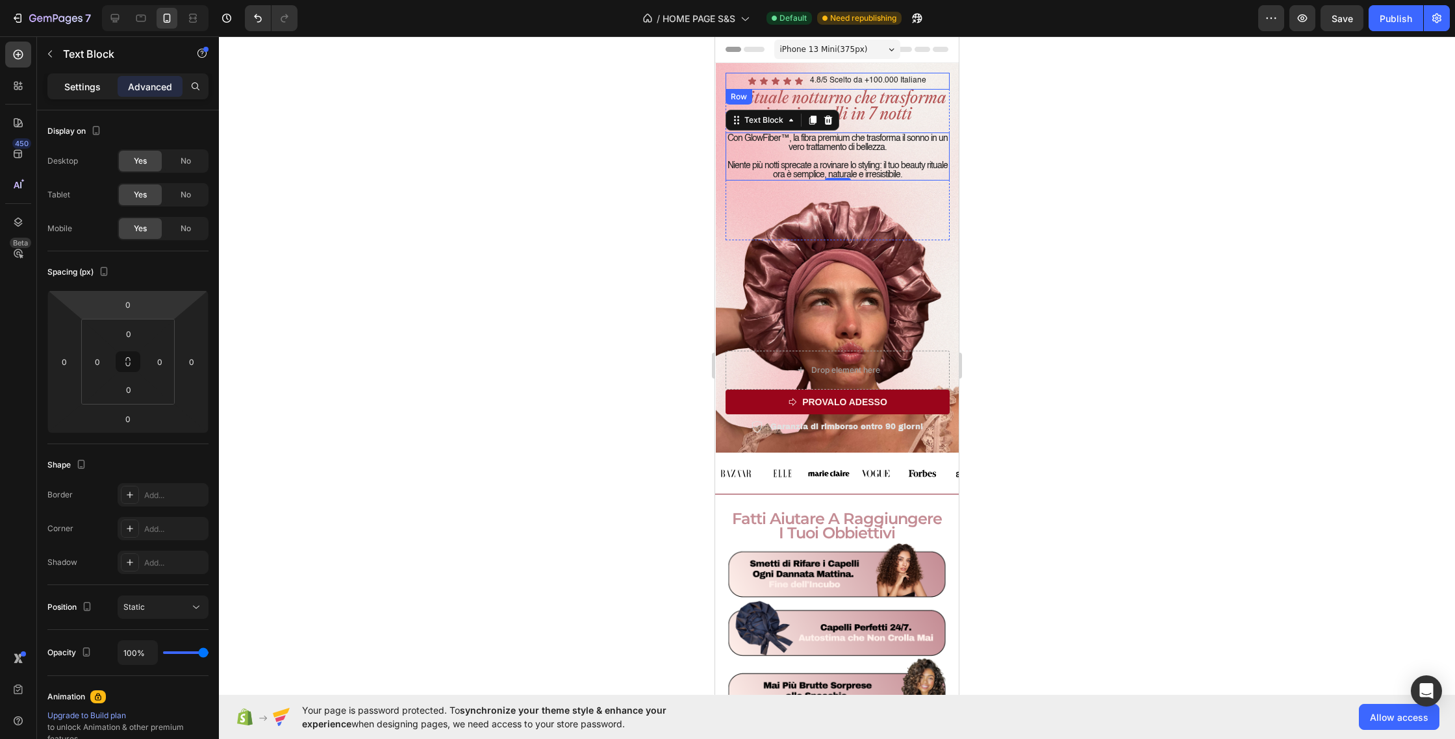
click at [73, 90] on p "Settings" at bounding box center [82, 87] width 36 height 14
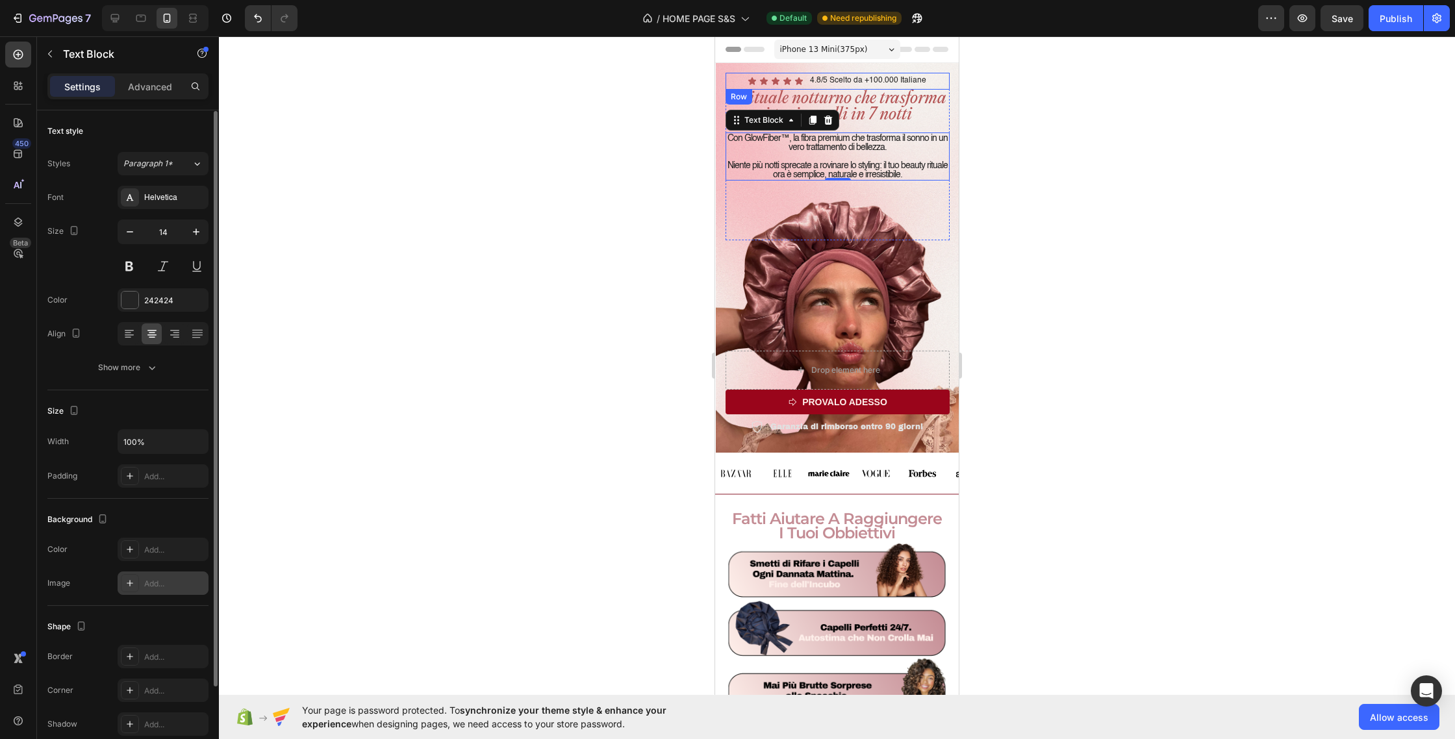
scroll to position [73, 0]
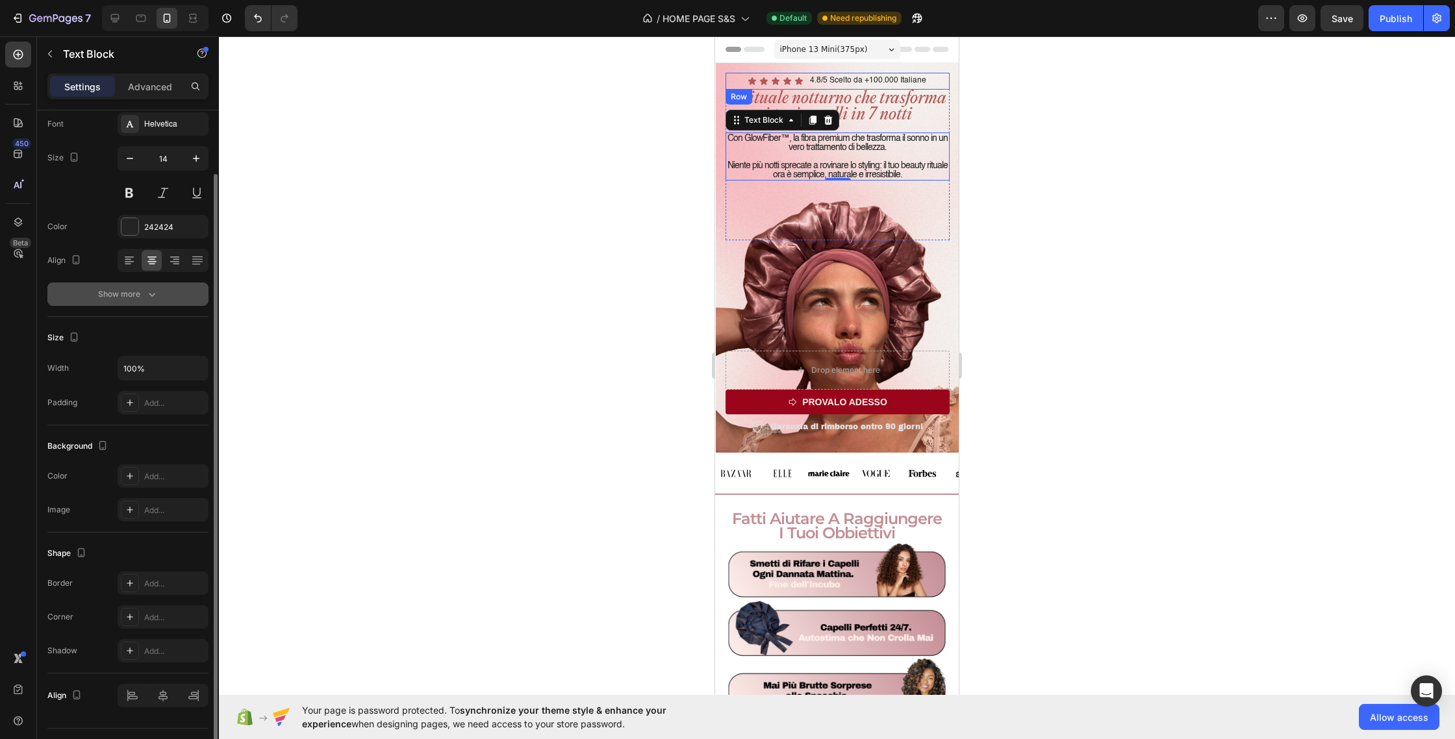
click at [136, 287] on button "Show more" at bounding box center [127, 294] width 161 height 23
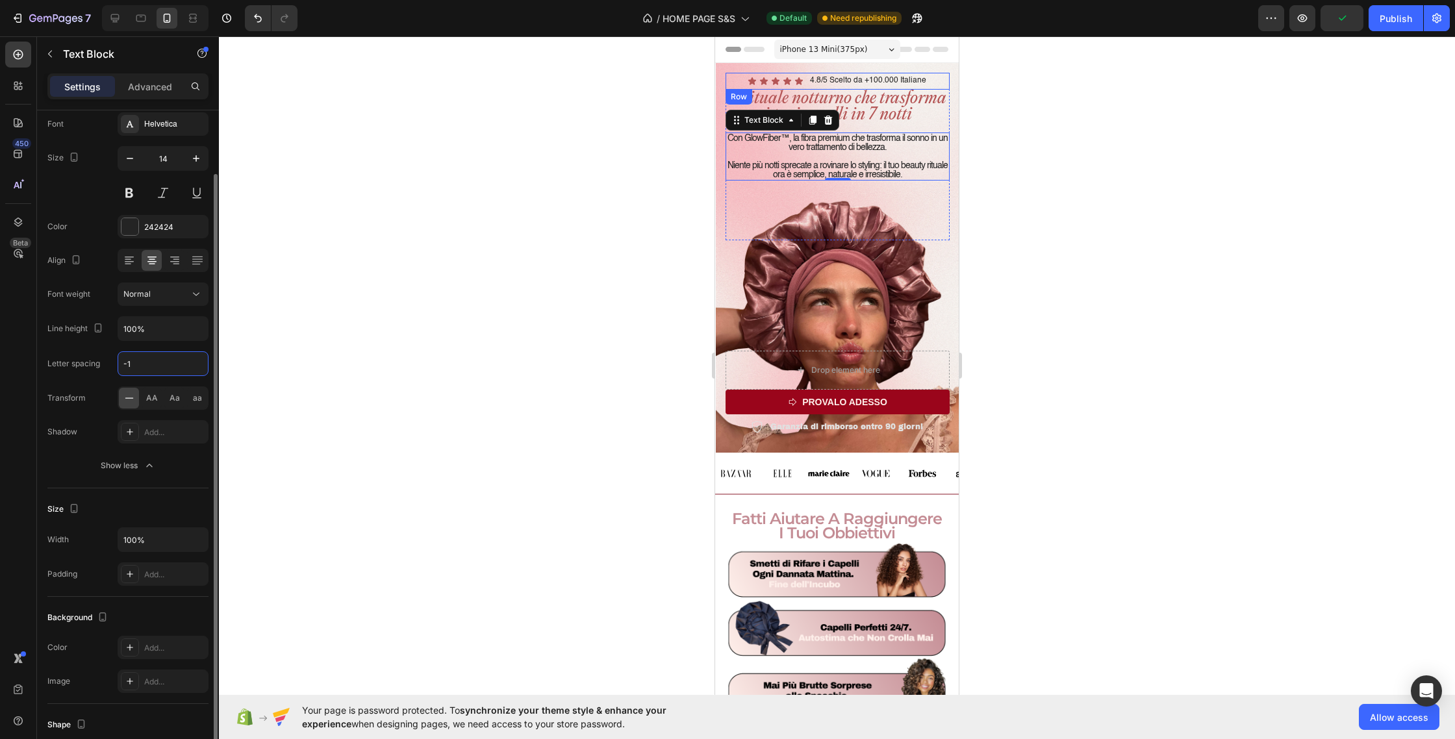
click at [155, 367] on input "-1" at bounding box center [163, 363] width 90 height 23
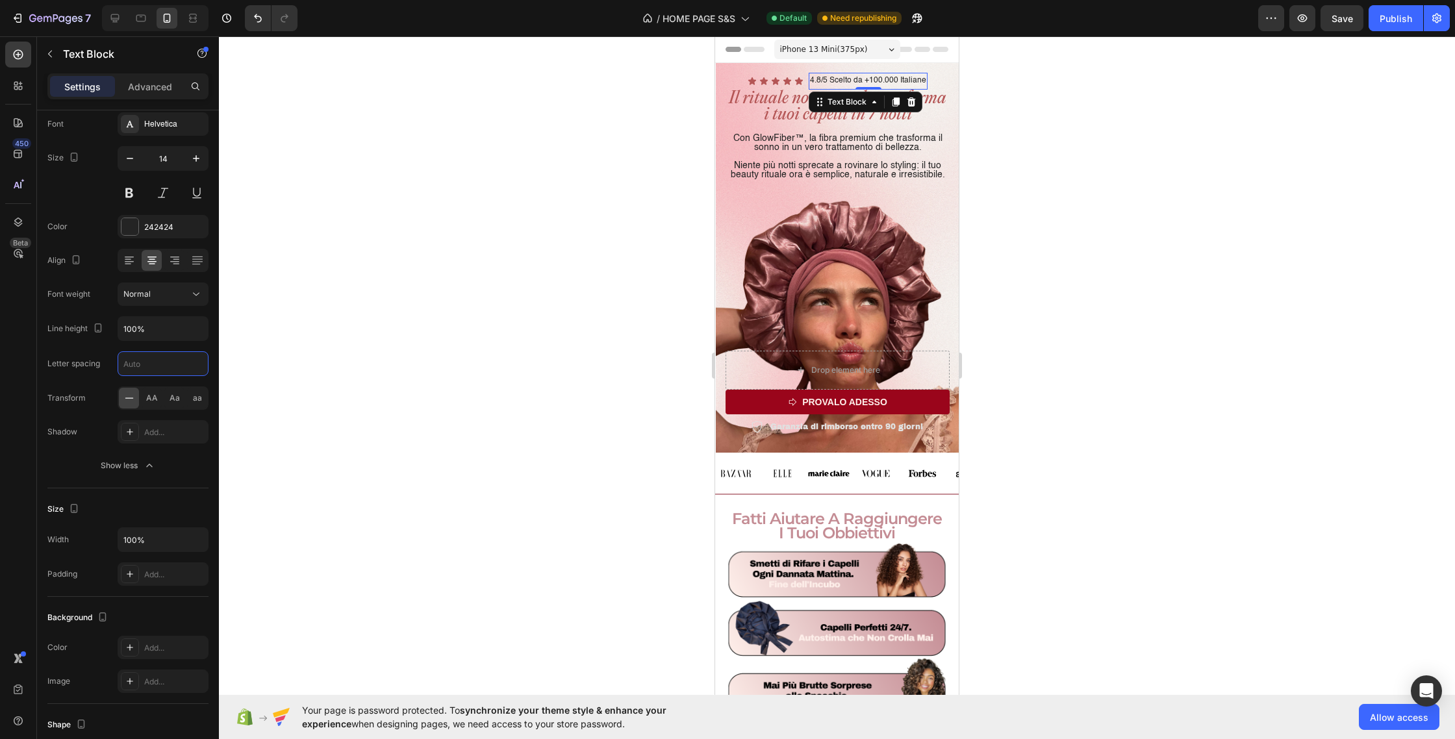
click at [853, 76] on p "4.8/5 Scelto da +100.000 Italiane" at bounding box center [868, 81] width 116 height 14
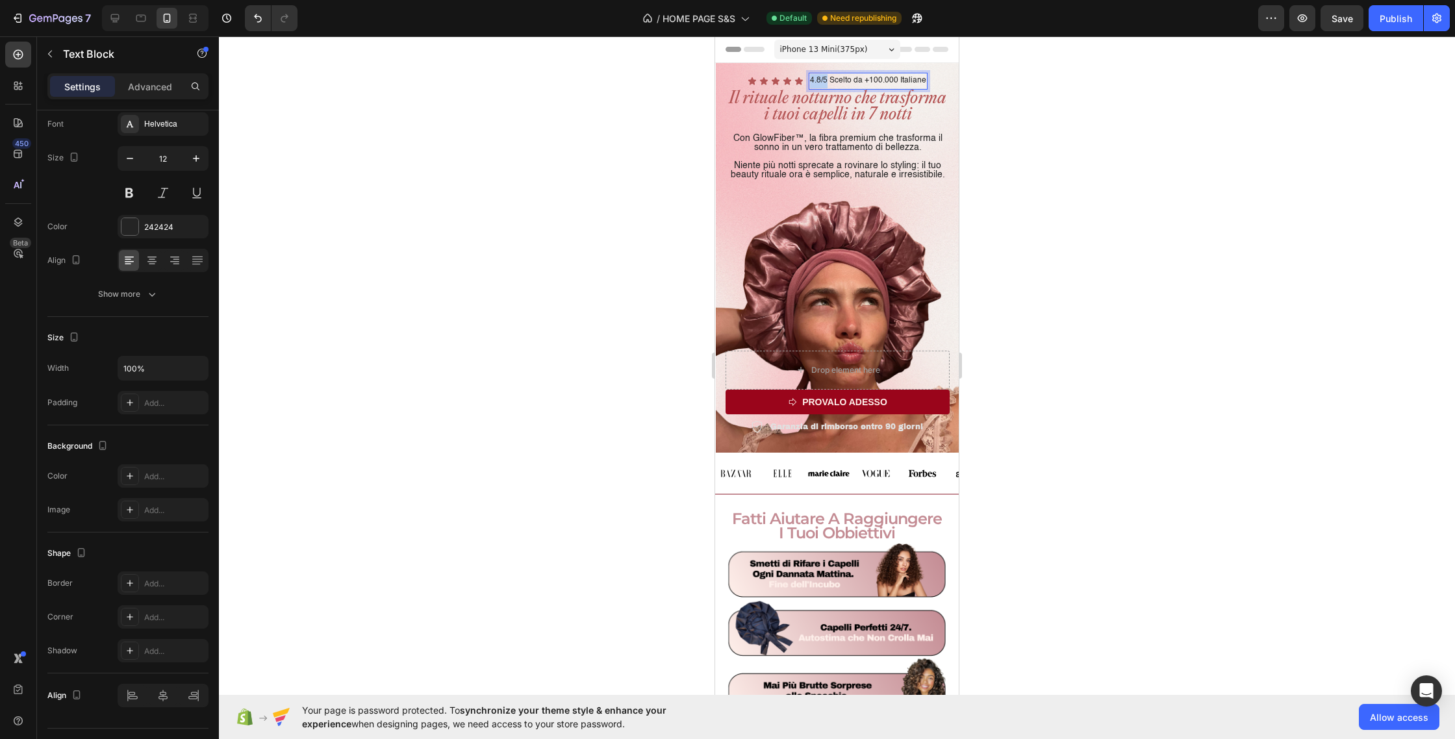
drag, startPoint x: 827, startPoint y: 81, endPoint x: 813, endPoint y: 82, distance: 14.4
click at [812, 82] on p "4.8/5 Scelto da +100.000 Italiane" at bounding box center [868, 81] width 116 height 14
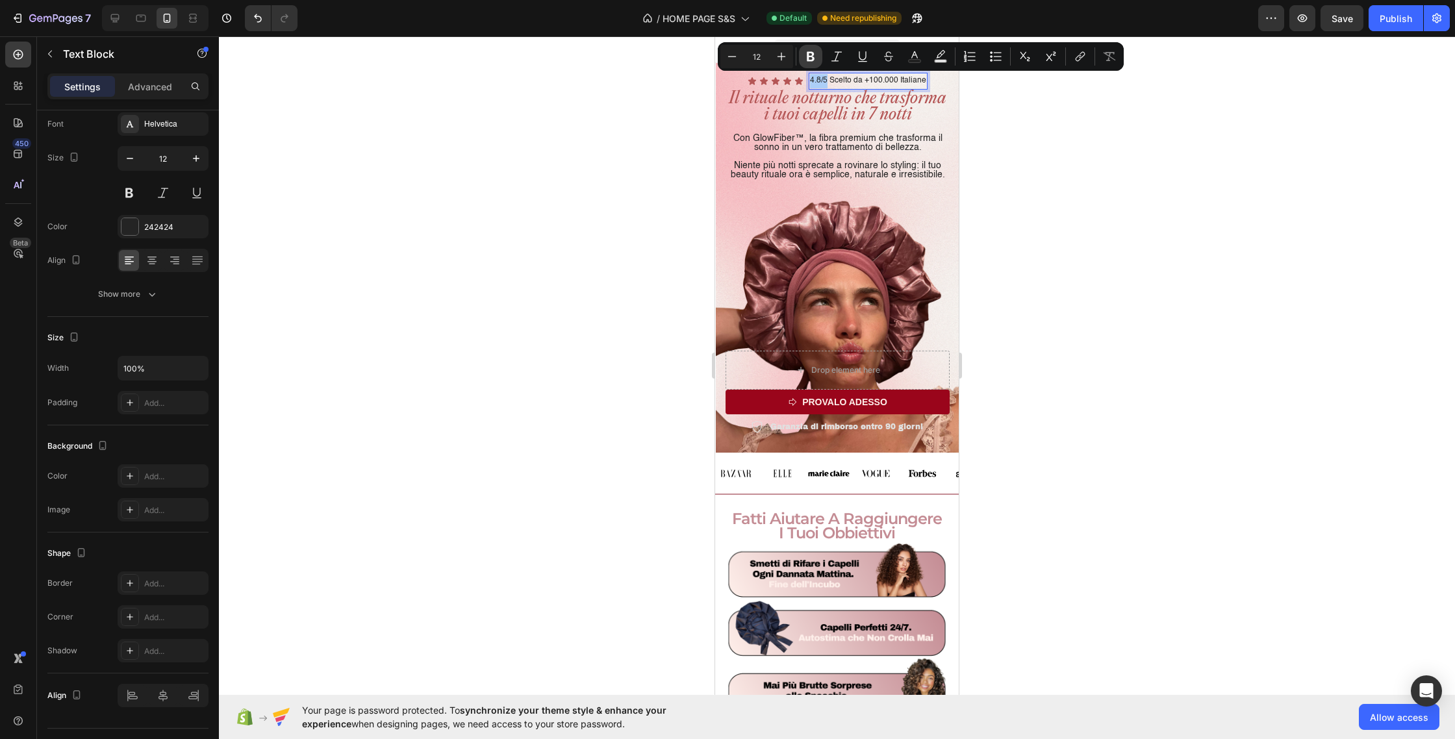
click at [809, 53] on icon "Editor contextual toolbar" at bounding box center [811, 57] width 8 height 10
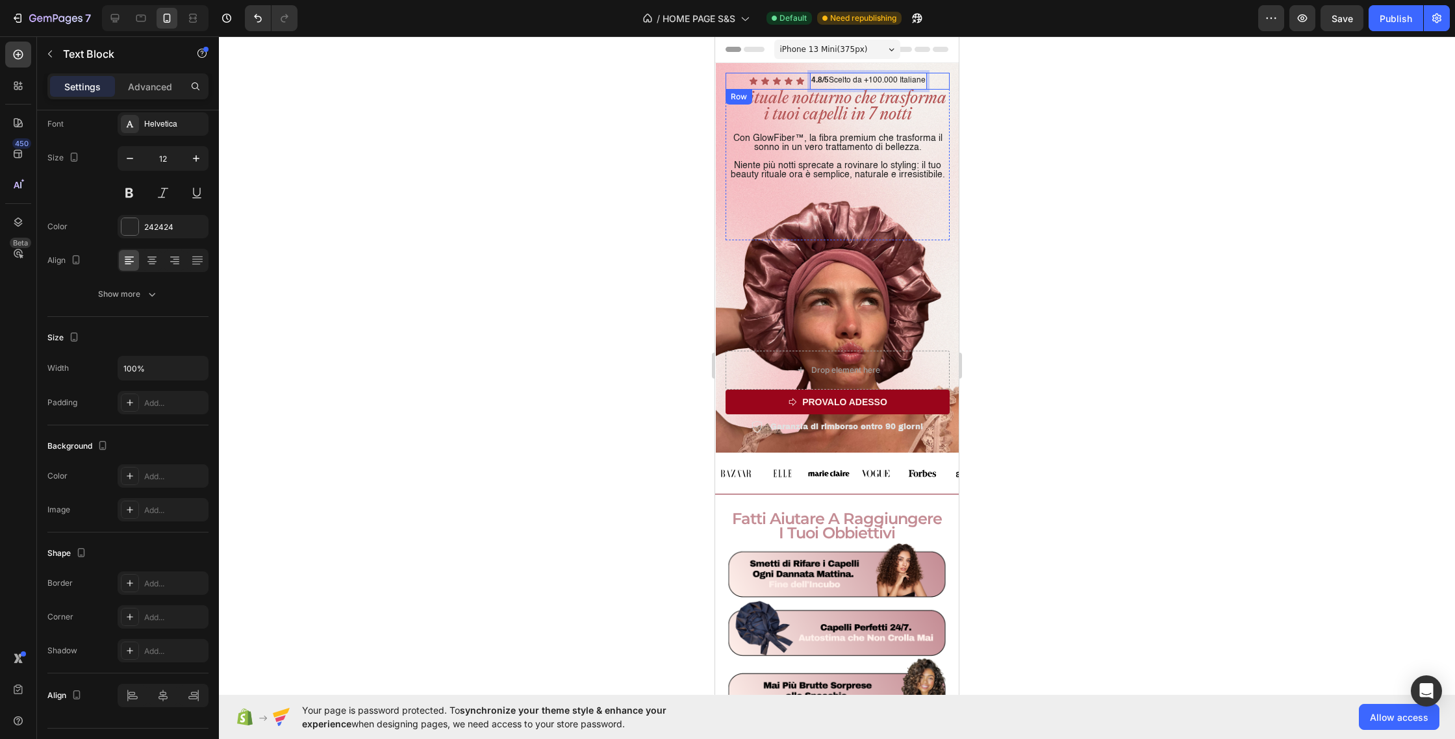
drag, startPoint x: 866, startPoint y: 81, endPoint x: 928, endPoint y: 83, distance: 62.4
click at [928, 83] on div "Icon Icon Icon Icon Icon Icon List 4.8/5 Scelto da +100.000 Italiane Text Block…" at bounding box center [838, 81] width 224 height 17
click at [865, 81] on p "4.8/5 Scelto da +100.000 Italiane" at bounding box center [868, 81] width 114 height 14
drag, startPoint x: 865, startPoint y: 81, endPoint x: 896, endPoint y: 82, distance: 31.2
click at [896, 82] on p "4.8/5 Scelto da +100.000 Italiane" at bounding box center [868, 81] width 114 height 14
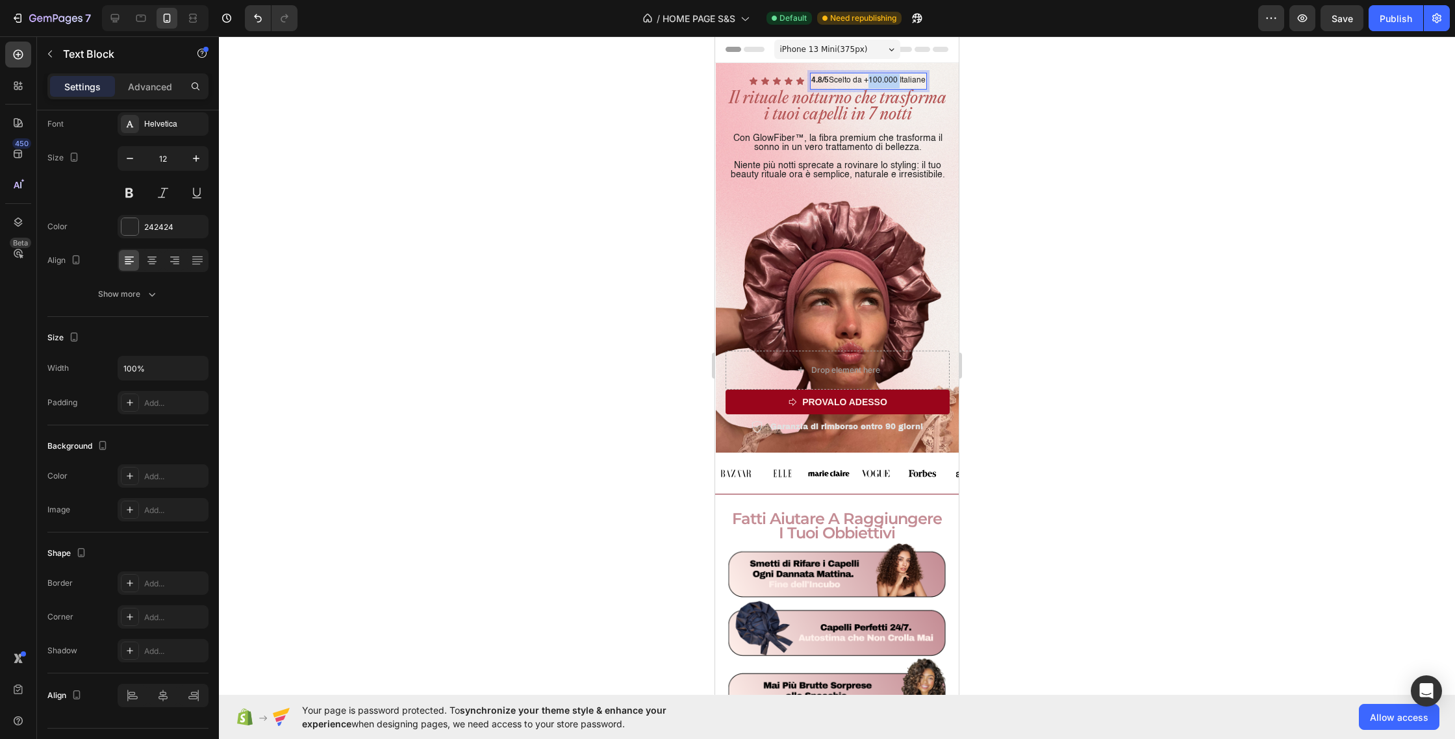
click at [875, 49] on div "iPhone 13 Mini ( 375 px)" at bounding box center [837, 49] width 126 height 19
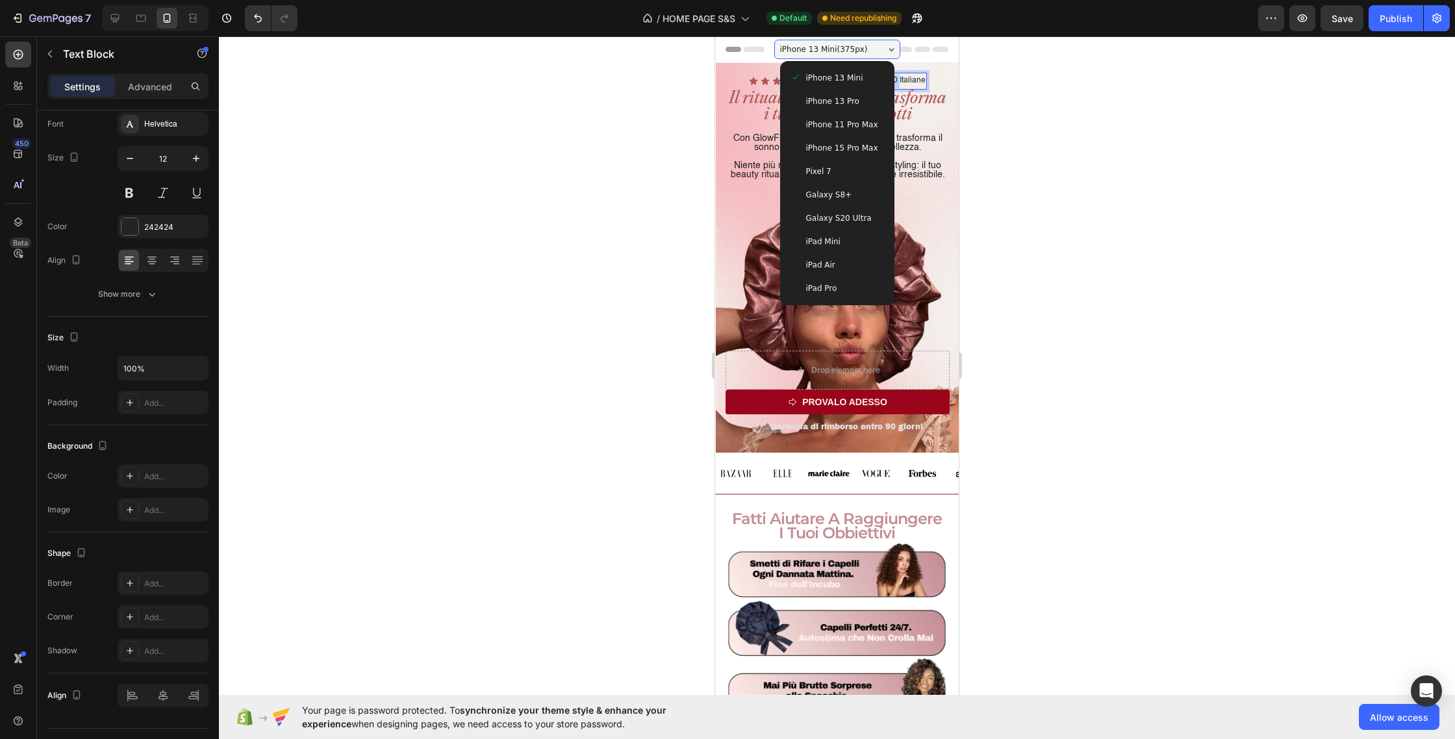
click at [865, 99] on div "iPhone 13 Pro" at bounding box center [838, 101] width 94 height 13
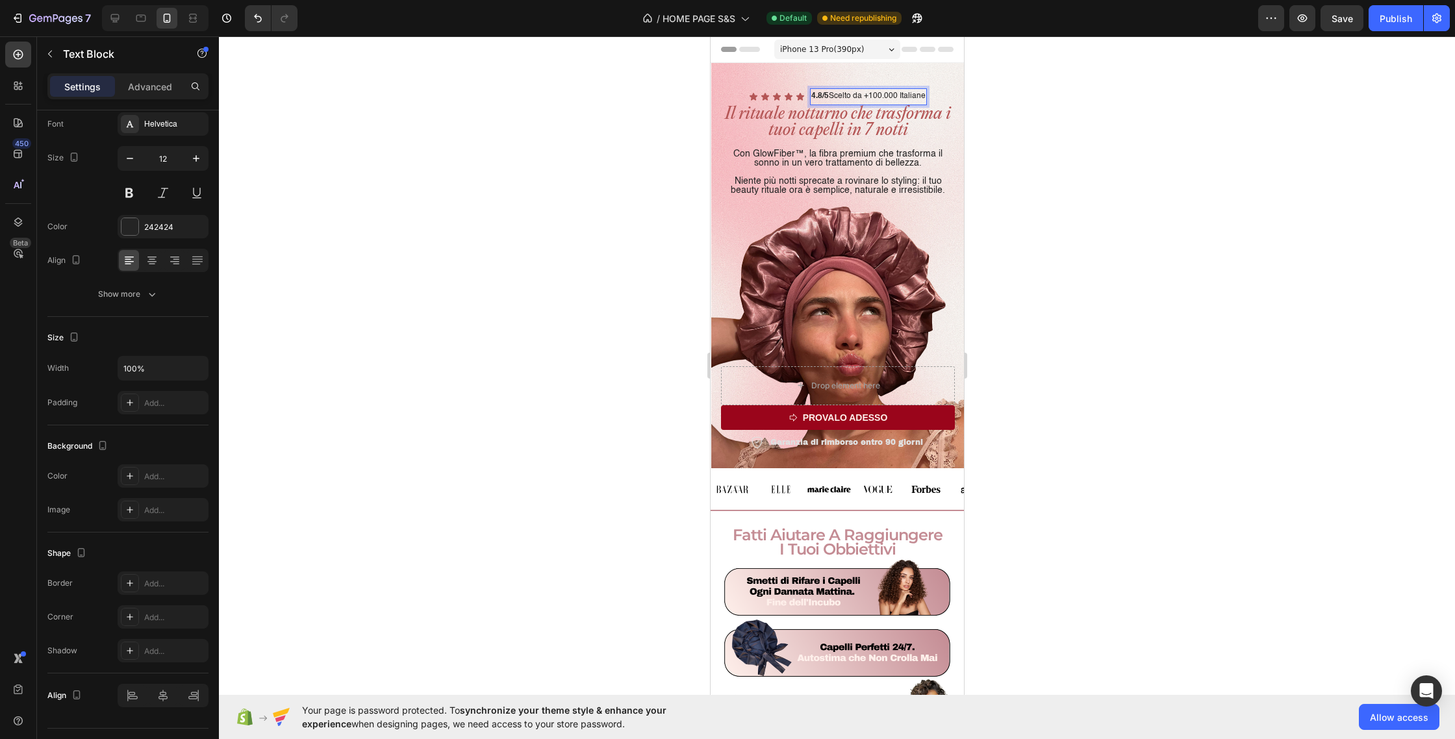
click at [863, 96] on p "4.8/5 Scelto da +100.000 Italiane" at bounding box center [868, 97] width 114 height 14
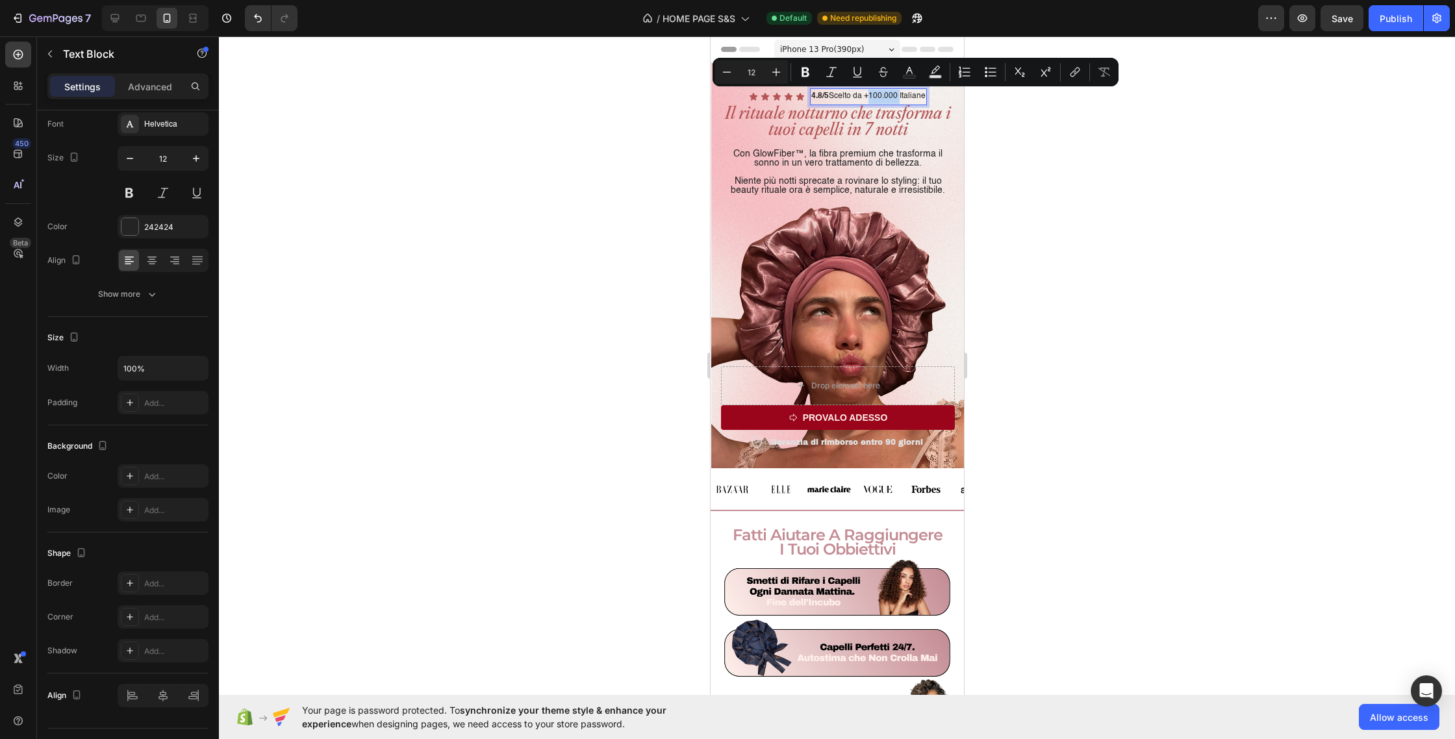
drag, startPoint x: 866, startPoint y: 96, endPoint x: 896, endPoint y: 95, distance: 29.9
click at [896, 95] on p "4.8/5 Scelto da +100.000 Italiane" at bounding box center [868, 97] width 114 height 14
click at [809, 69] on icon "Editor contextual toolbar" at bounding box center [805, 72] width 13 height 13
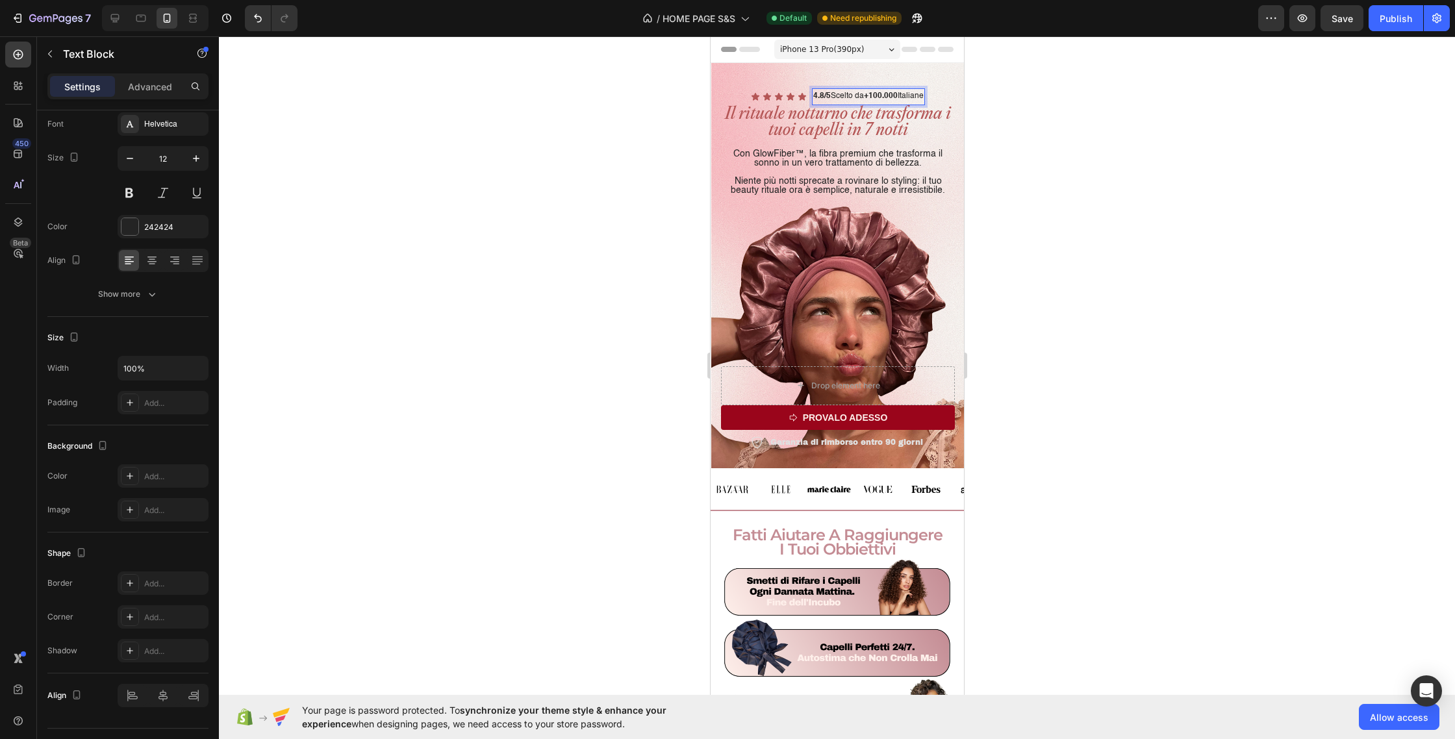
click at [791, 46] on span "iPhone 13 Pro ( 390 px)" at bounding box center [822, 49] width 84 height 13
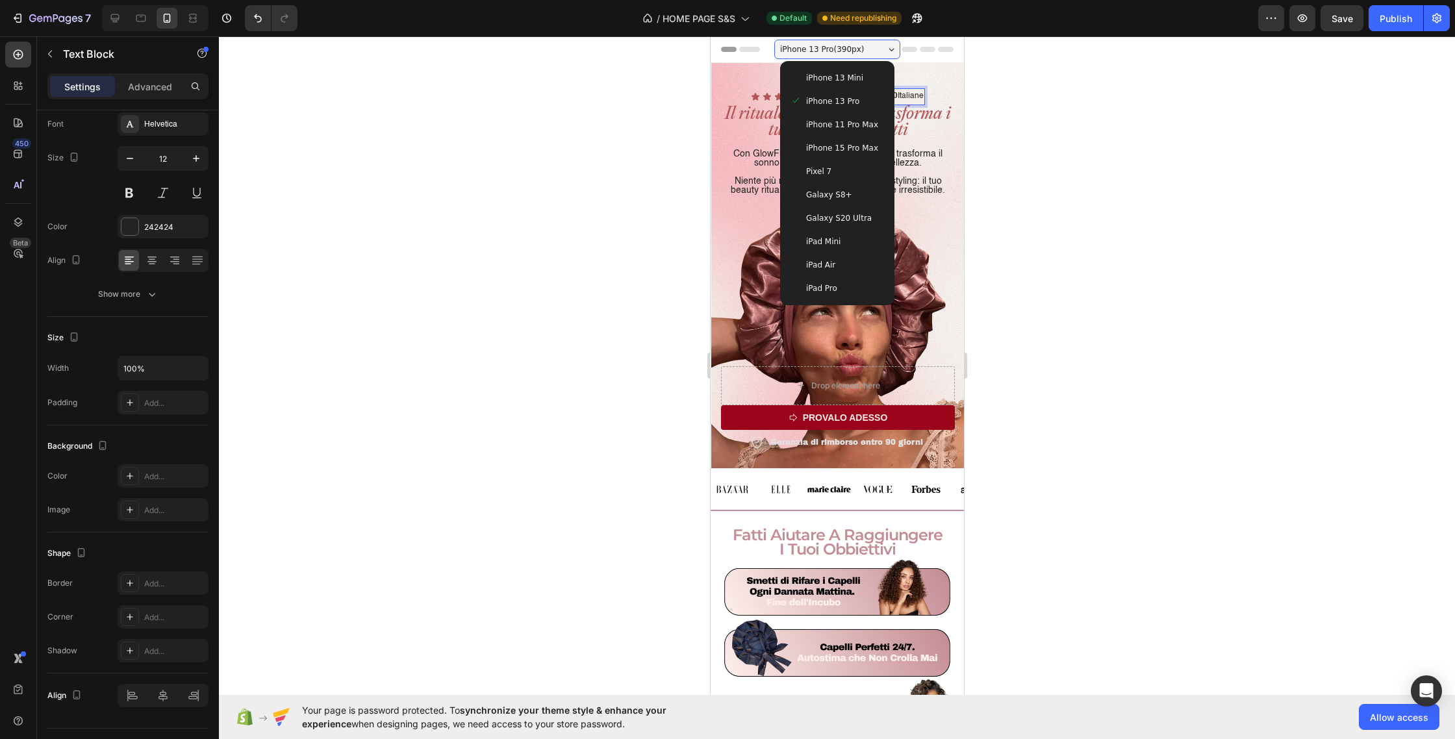
click at [802, 70] on div "iPhone 13 Mini" at bounding box center [837, 77] width 104 height 23
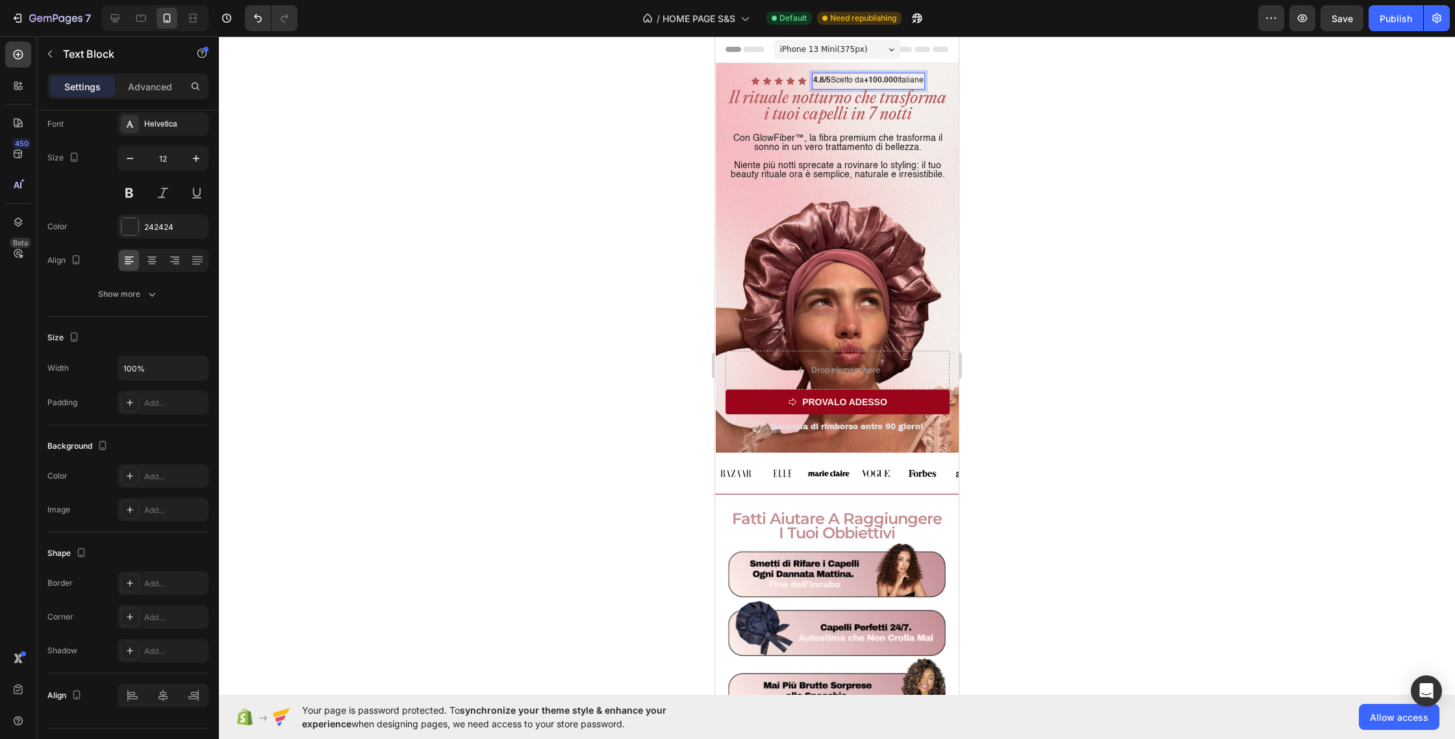
click at [673, 139] on div at bounding box center [837, 387] width 1236 height 703
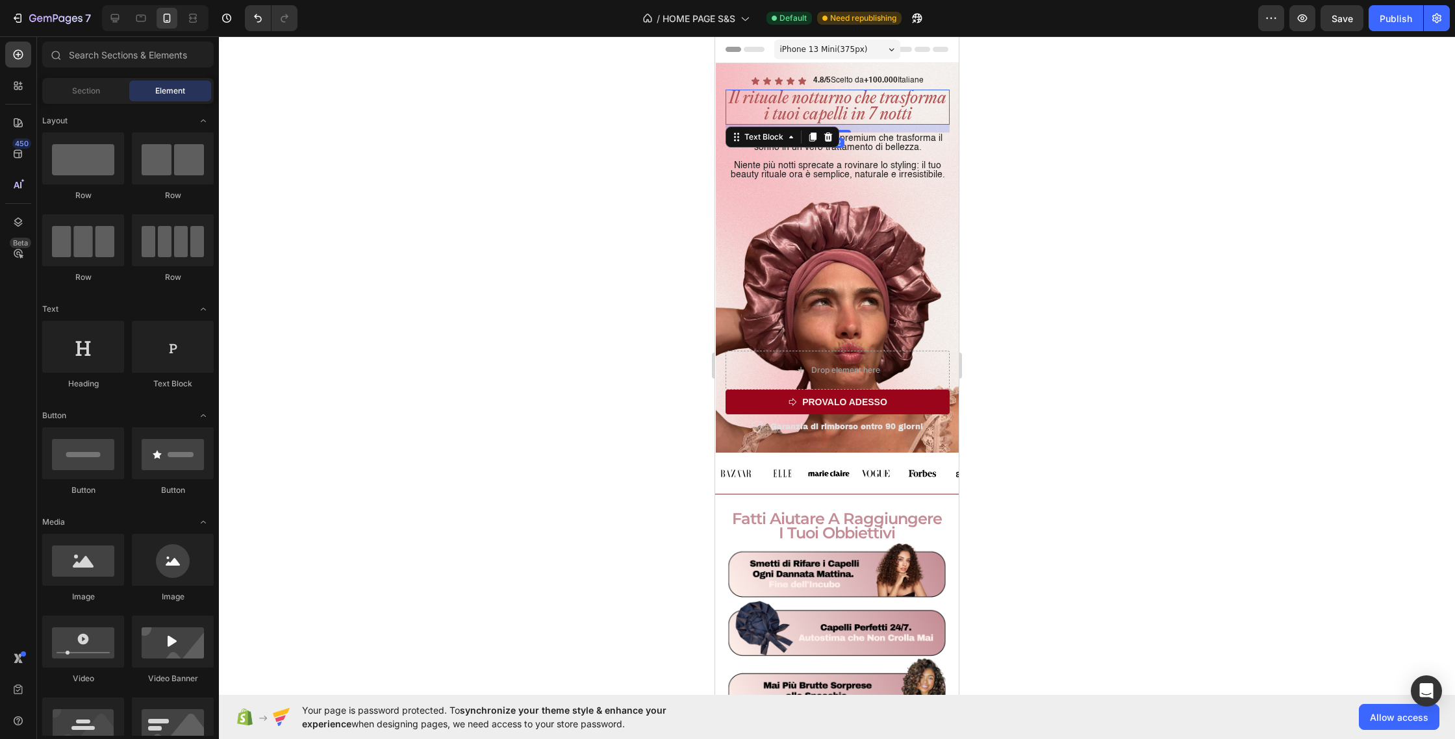
click at [841, 103] on p "Il rituale notturno che trasforma i tuoi capelli in 7 notti" at bounding box center [838, 107] width 222 height 32
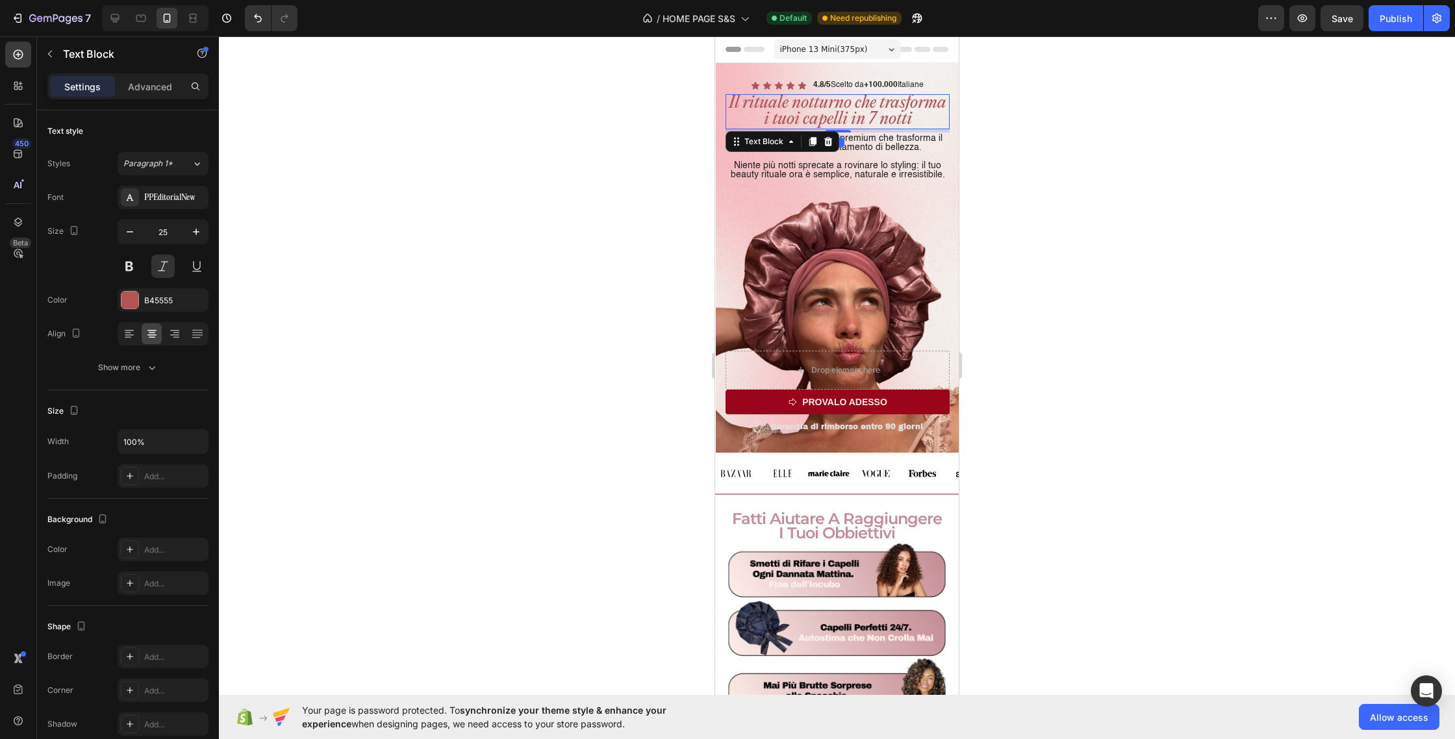
click at [849, 125] on div "Il rituale notturno che trasforma i tuoi capelli in 7 notti Text Block 5" at bounding box center [838, 111] width 224 height 35
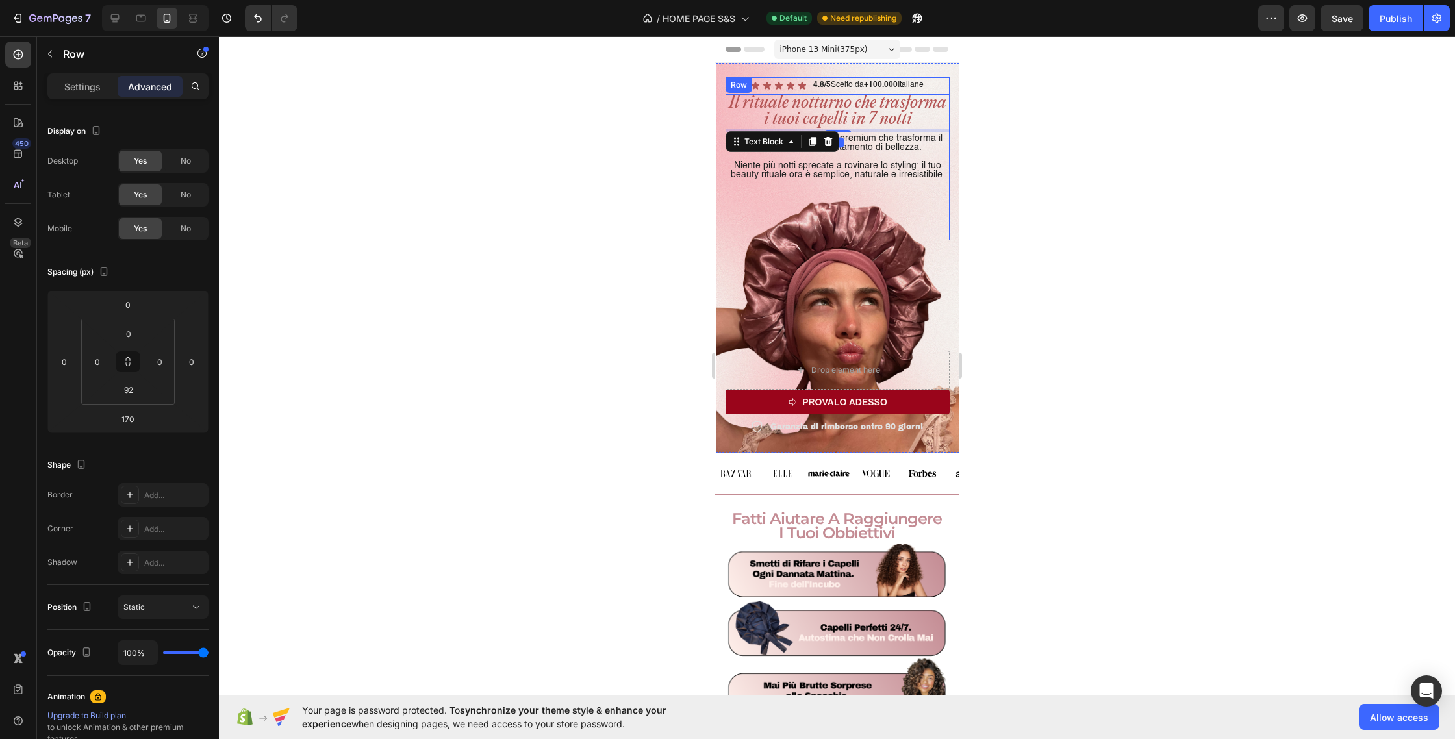
click at [736, 200] on div "Icon Icon Icon Icon Icon Icon List 4.8/5 Scelto da +100.000 Italiane Text Block…" at bounding box center [838, 158] width 224 height 163
click at [834, 117] on p "Il rituale notturno che trasforma i tuoi capelli in 7 notti" at bounding box center [838, 112] width 222 height 32
click at [845, 129] on div "Il rituale notturno che trasforma i tuoi capelli in 7 notti Text Block 2" at bounding box center [838, 113] width 224 height 35
type input "2"
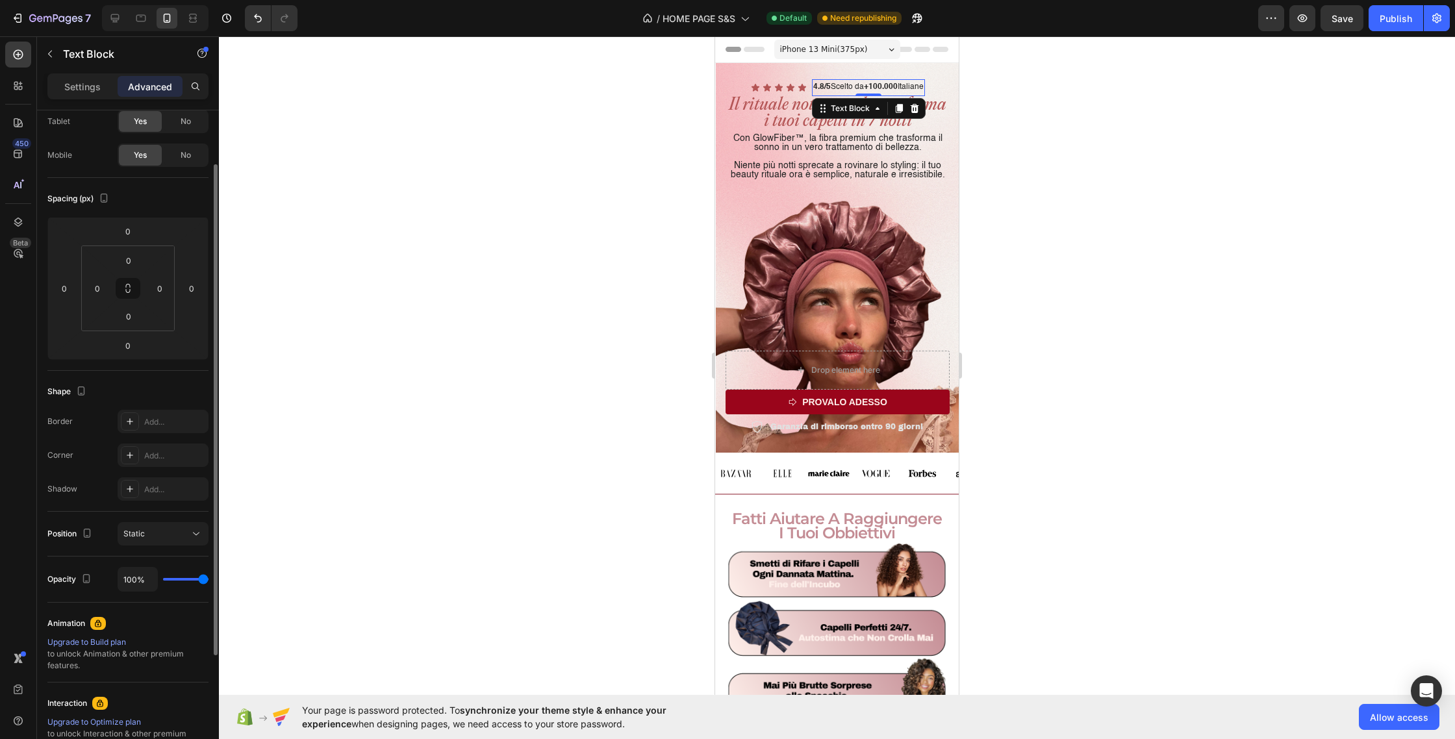
click at [874, 87] on strong "+100.000" at bounding box center [881, 87] width 34 height 8
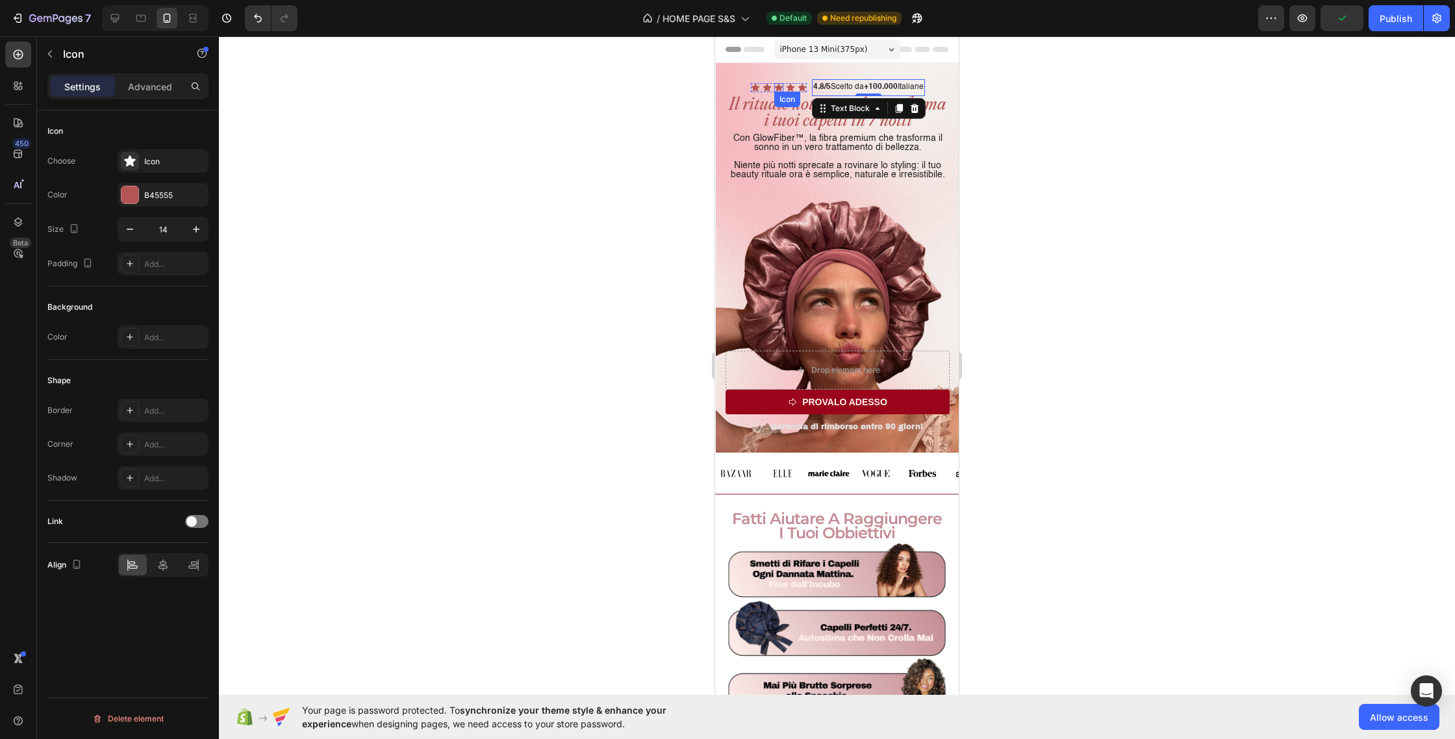
scroll to position [0, 0]
click at [779, 87] on icon at bounding box center [778, 88] width 8 height 8
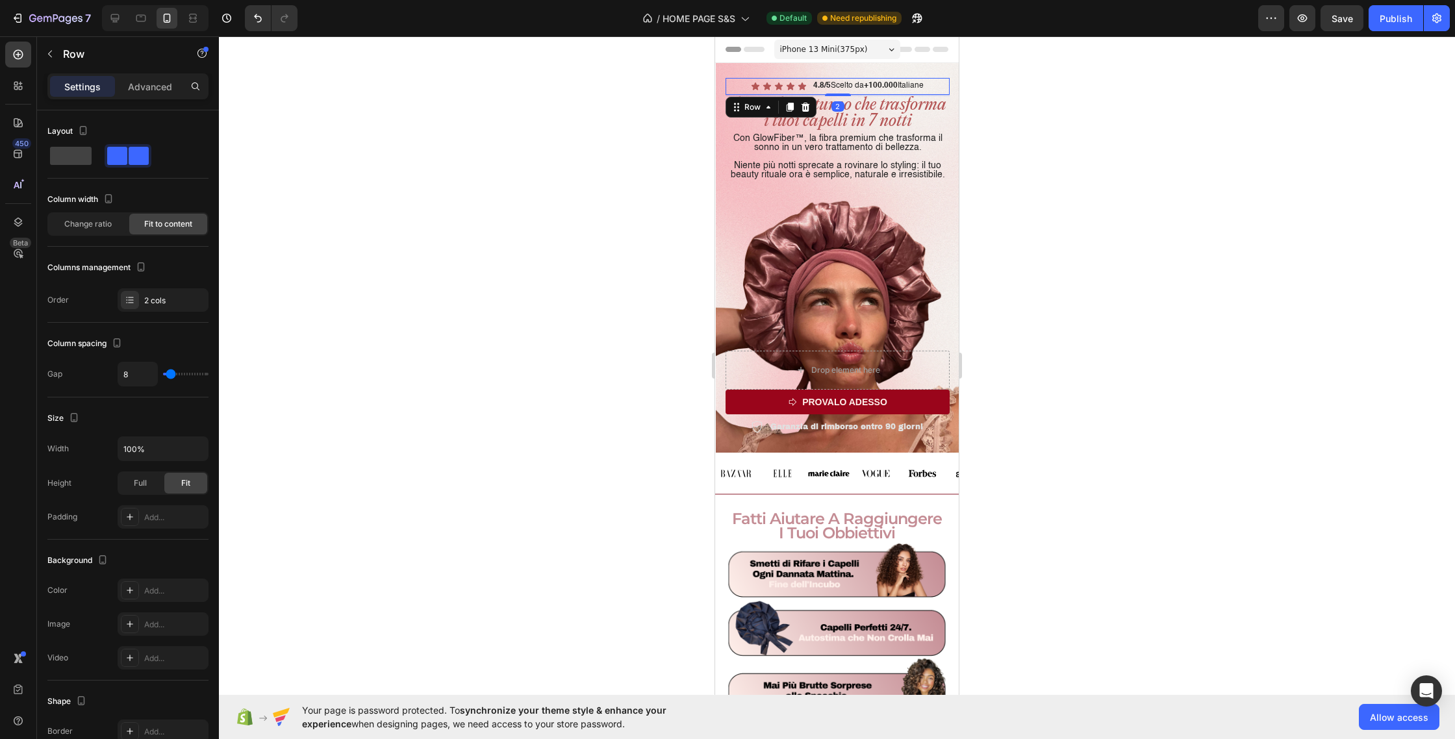
click at [836, 96] on div "Icon Icon Icon Icon Icon Icon List 4.8/5 Scelto da +100.000 Italiane Text Block…" at bounding box center [838, 159] width 224 height 162
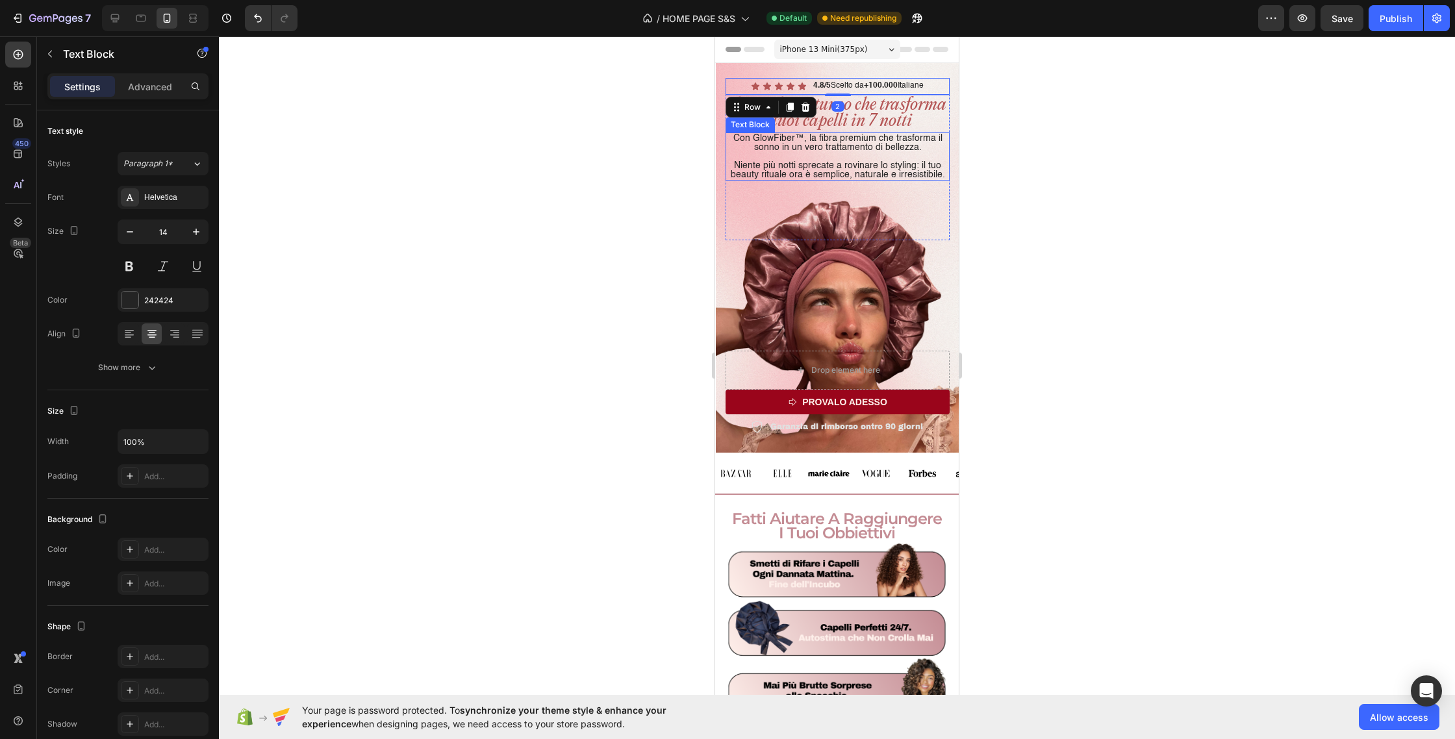
click at [761, 171] on p "Niente più notti sprecate a rovinare lo styling: il tuo beauty rituale ora è se…" at bounding box center [838, 170] width 222 height 18
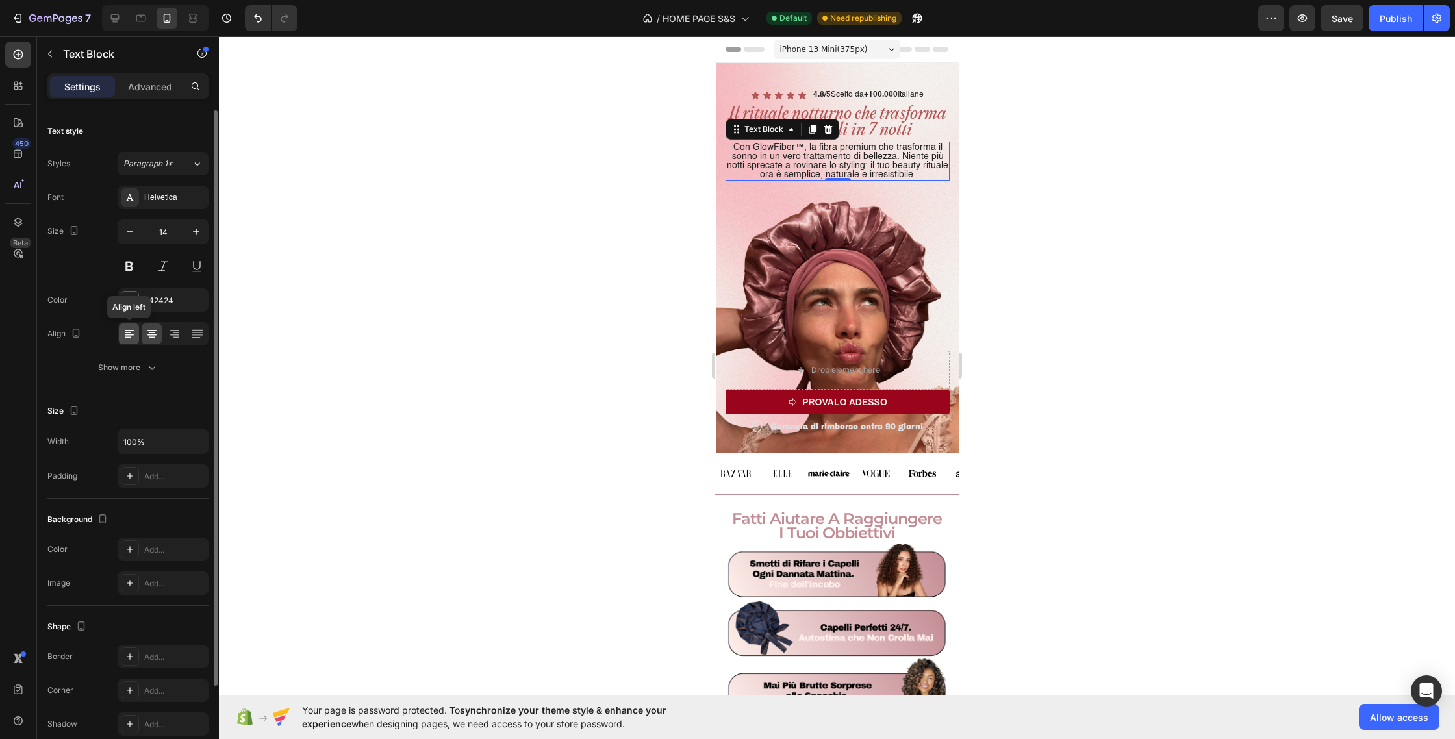
click at [131, 336] on icon at bounding box center [129, 333] width 13 height 13
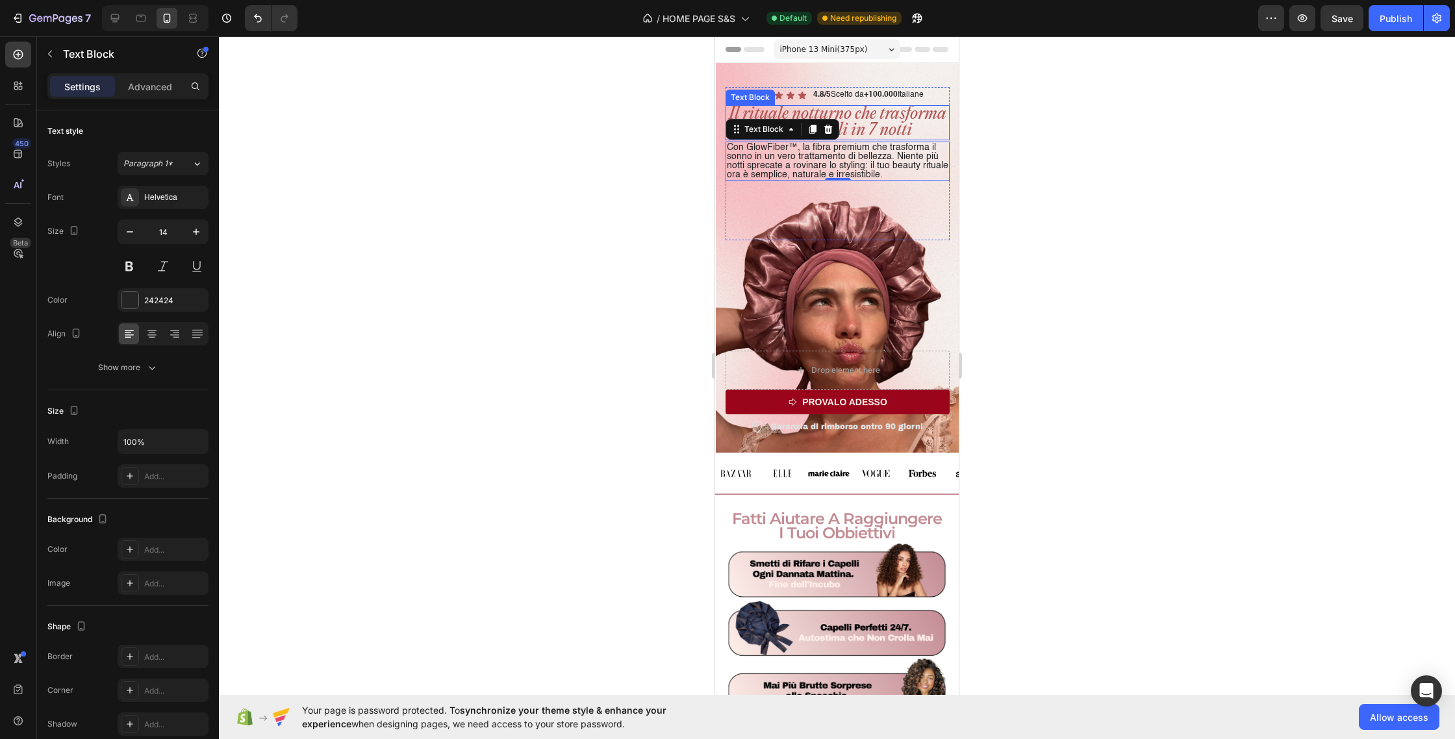
click at [899, 120] on p "Il rituale notturno che trasforma i tuoi capelli in 7 notti" at bounding box center [838, 123] width 222 height 32
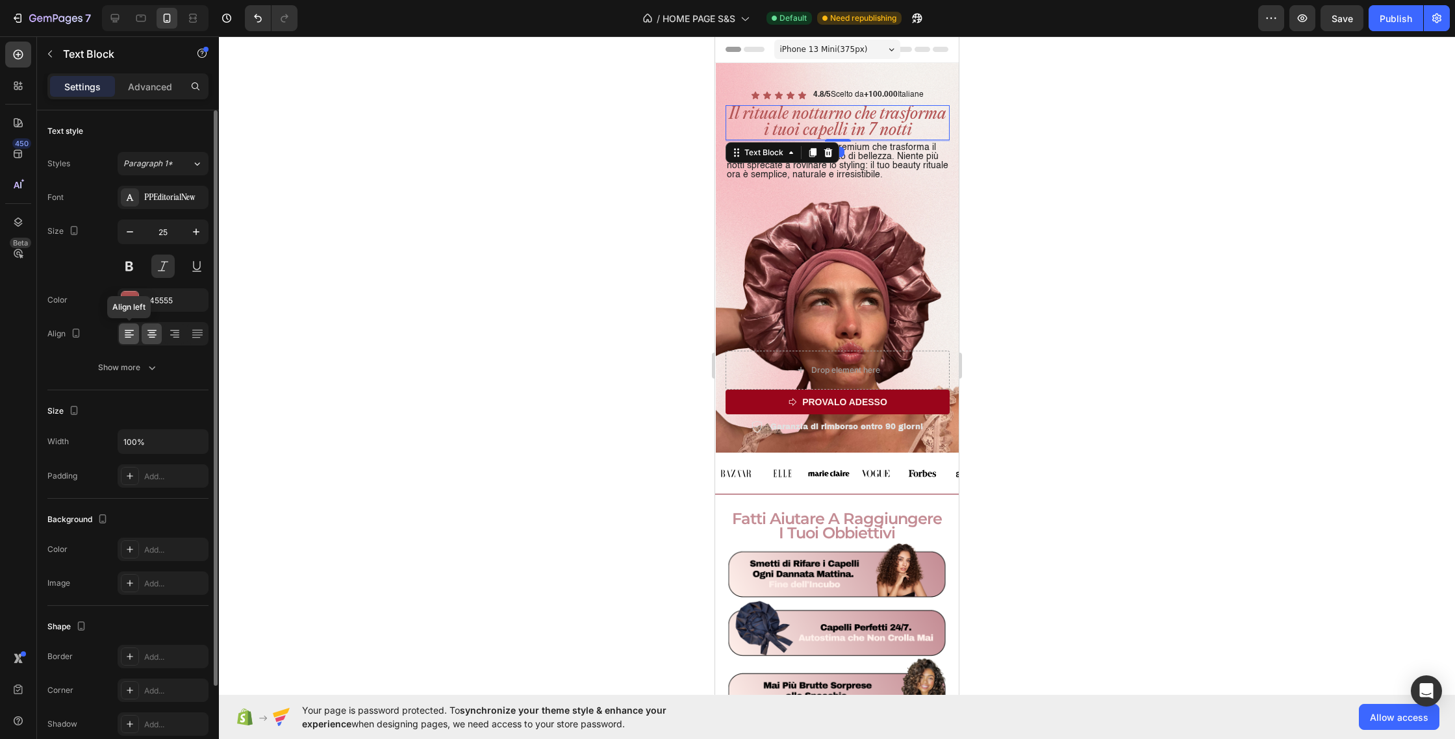
click at [123, 333] on icon at bounding box center [129, 333] width 13 height 13
click at [574, 178] on div at bounding box center [837, 387] width 1236 height 703
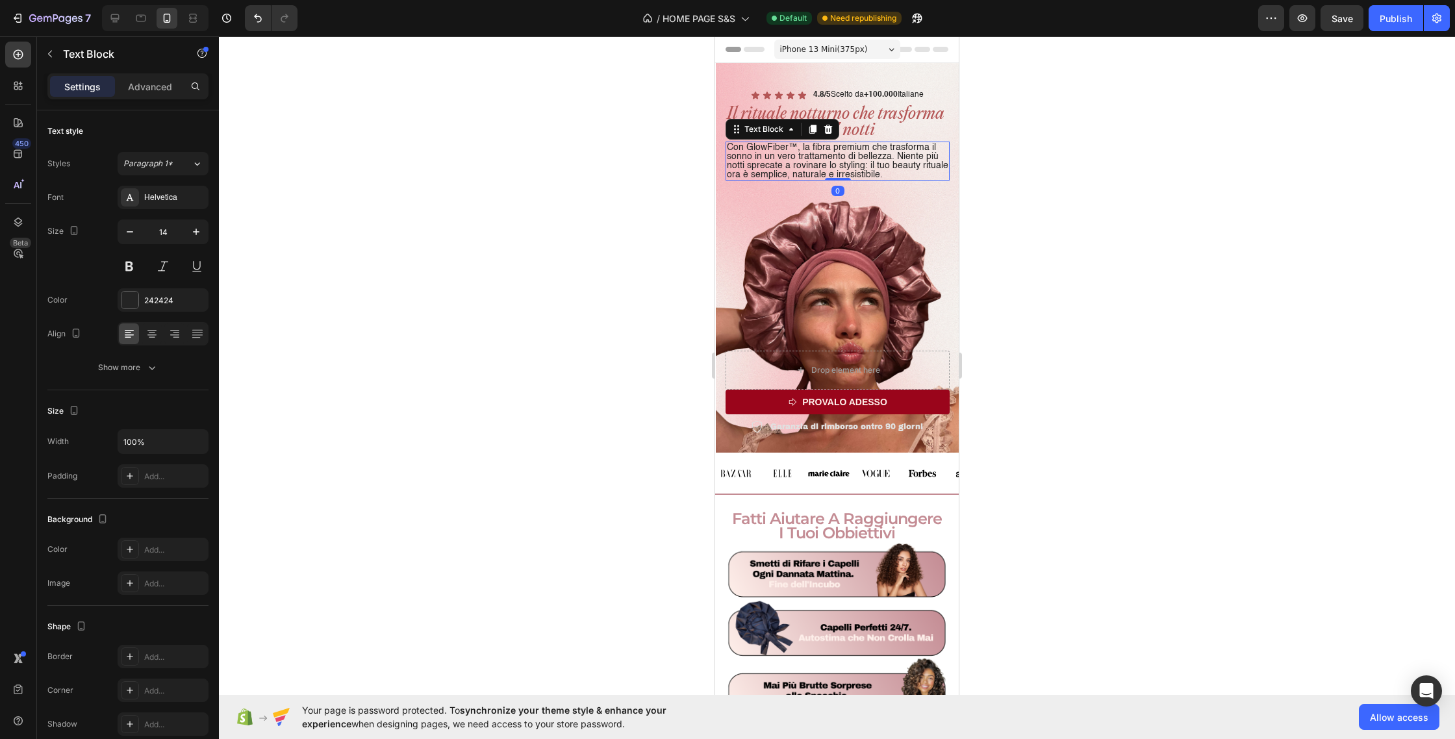
click at [851, 157] on p "Con GlowFiber™, la fibra premium che trasforma il sonno in un vero trattamento …" at bounding box center [838, 161] width 222 height 36
click at [845, 175] on div "Con GlowFiber™, la fibra premium che trasforma il sonno in un vero trattamento …" at bounding box center [838, 161] width 224 height 39
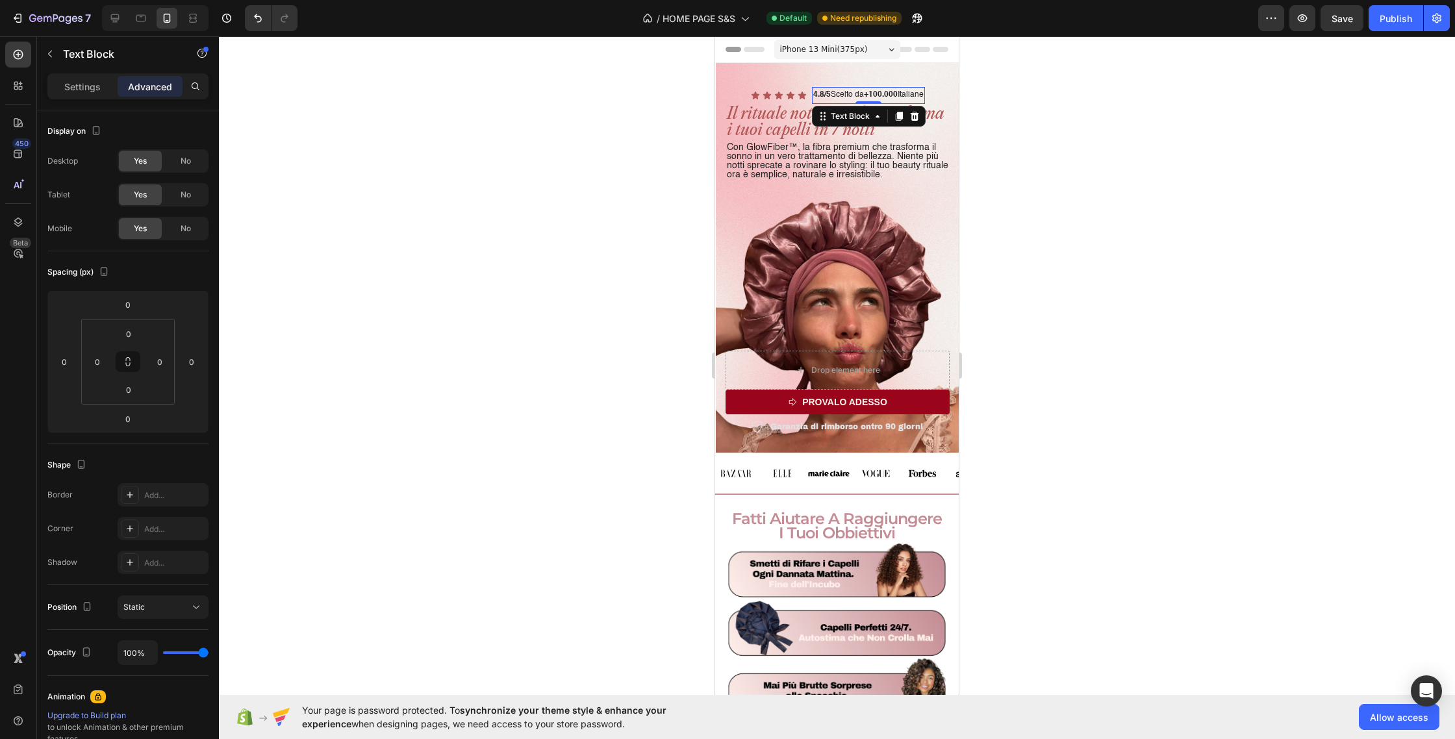
click at [872, 103] on div "4.8/5 Scelto da +100.000 Italiane Text Block 0" at bounding box center [868, 95] width 113 height 17
click at [737, 96] on div "Icon Icon Icon Icon Icon Icon List 4.8/5 Scelto da +100.000 Italiane Text Block…" at bounding box center [838, 95] width 224 height 17
drag, startPoint x: 839, startPoint y: 102, endPoint x: 844, endPoint y: 114, distance: 12.5
click at [844, 92] on div "20" at bounding box center [838, 92] width 224 height 0
type input "20"
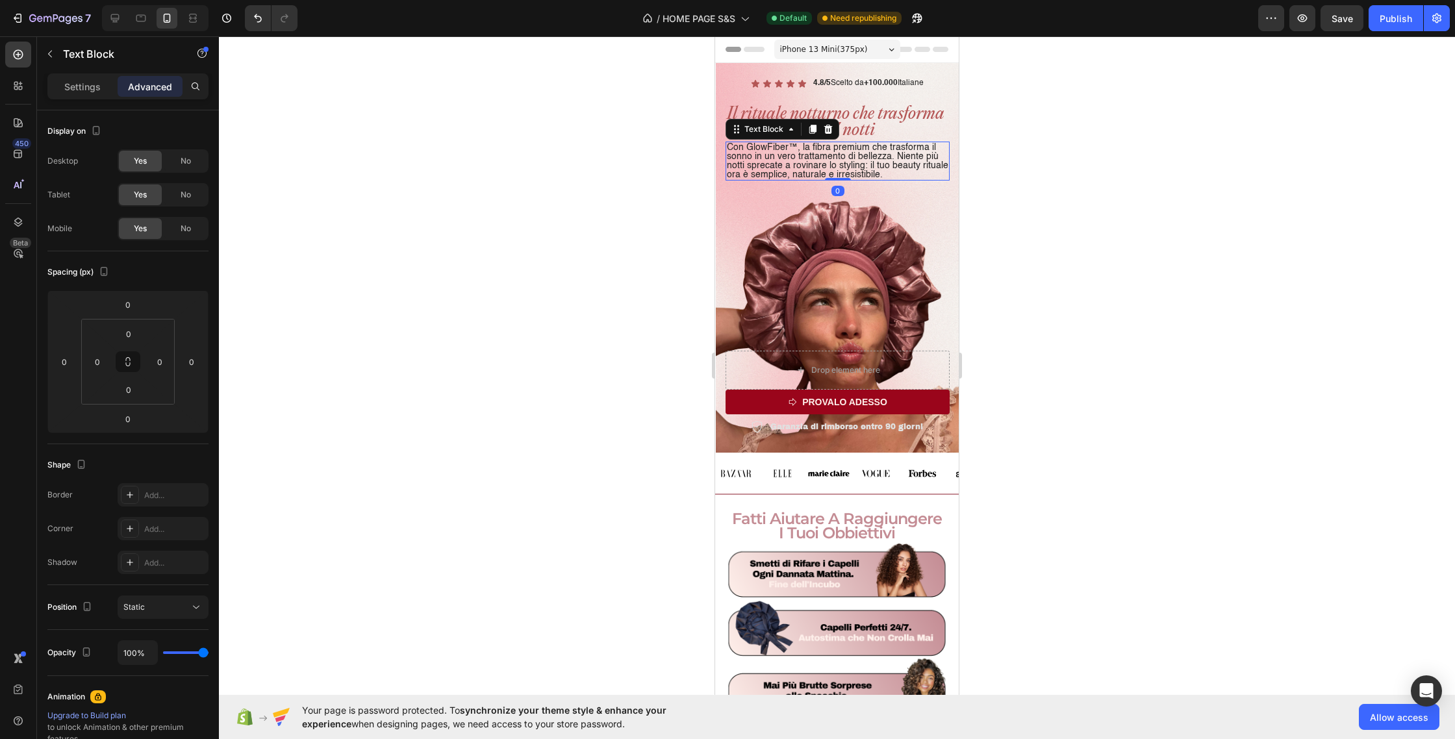
click at [866, 147] on p "Con GlowFiber™, la fibra premium che trasforma il sonno in un vero trattamento …" at bounding box center [838, 161] width 222 height 36
click at [863, 128] on p "Il rituale notturno che trasforma i tuoi capelli in 7 notti" at bounding box center [838, 123] width 222 height 32
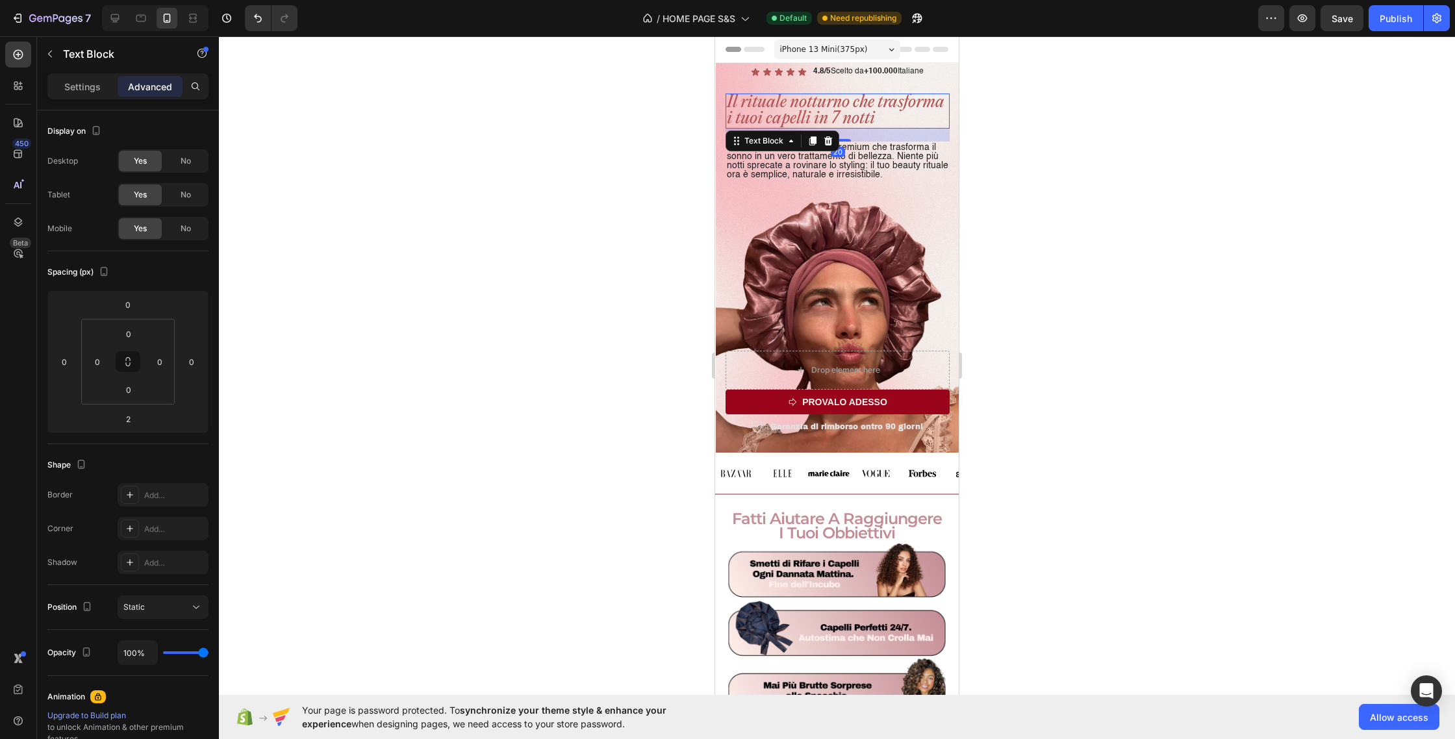
drag, startPoint x: 842, startPoint y: 140, endPoint x: 848, endPoint y: 151, distance: 13.4
click at [848, 151] on div "Il rituale notturno che trasforma i tuoi capelli in 7 notti Text Block 20 Con G…" at bounding box center [838, 137] width 224 height 87
type input "20"
click at [884, 177] on p "Con GlowFiber™, la fibra premium che trasforma il sonno in un vero trattamento …" at bounding box center [838, 161] width 222 height 36
drag, startPoint x: 844, startPoint y: 179, endPoint x: 847, endPoint y: 170, distance: 9.7
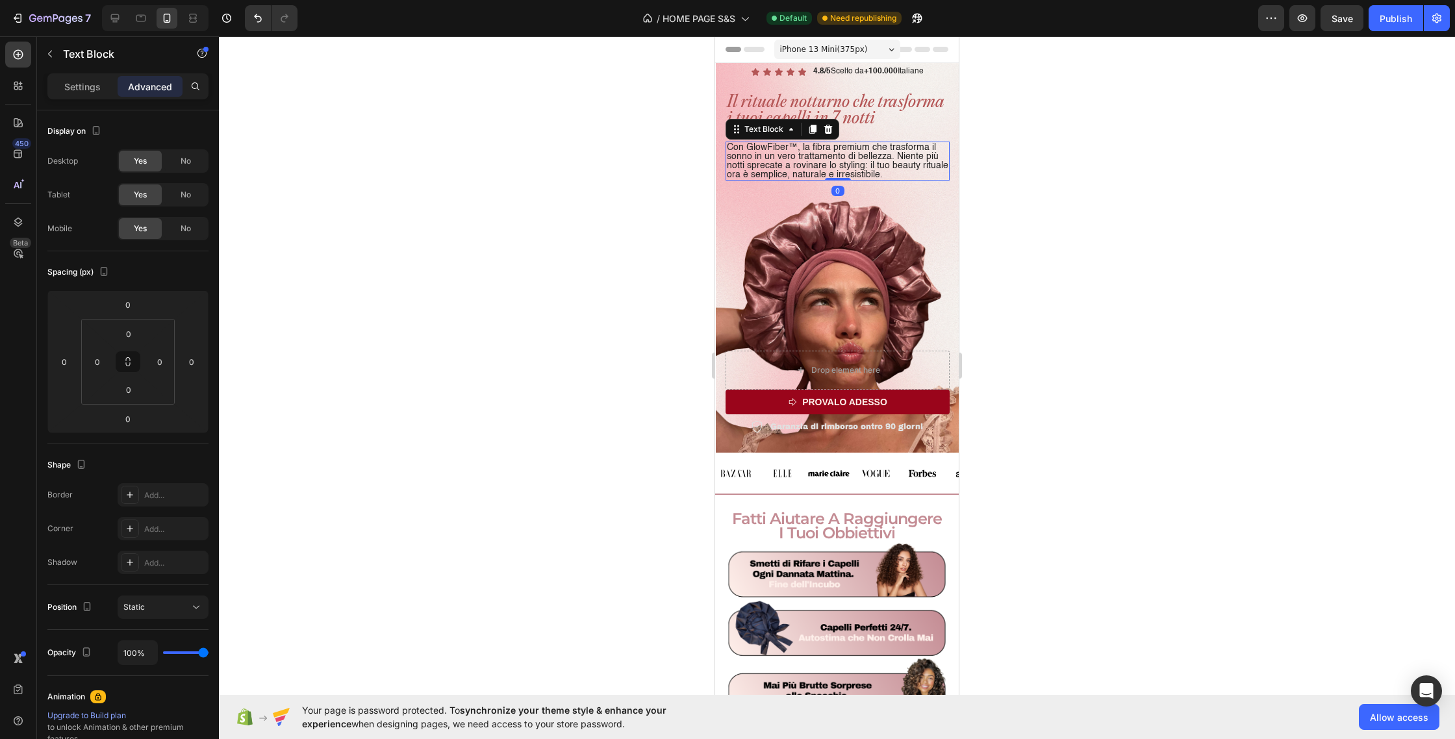
click at [847, 170] on div "Con GlowFiber™, la fibra premium che trasforma il sonno in un vero trattamento …" at bounding box center [838, 161] width 224 height 39
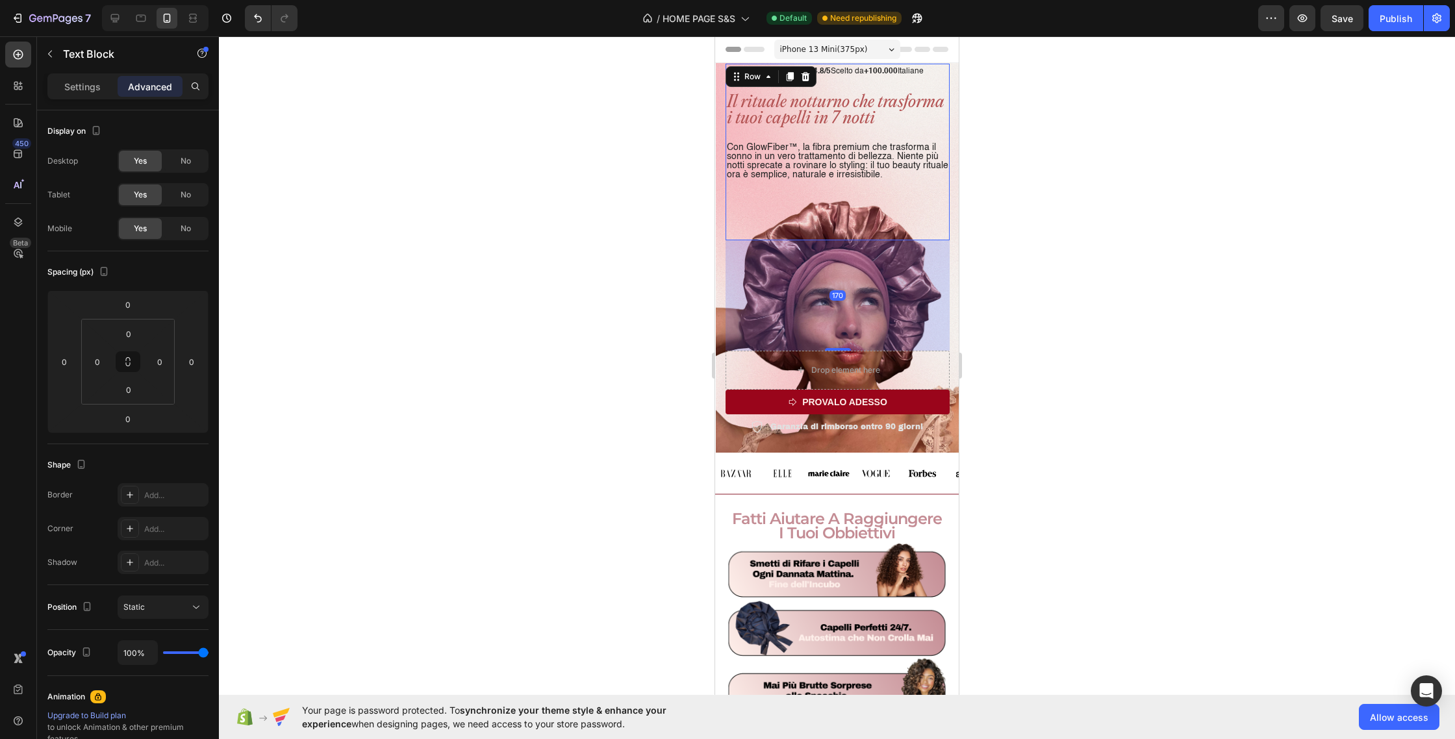
click at [833, 222] on div "Icon Icon Icon Icon Icon Icon List 4.8/5 Scelto da +100.000 Italiane Text Block…" at bounding box center [838, 152] width 224 height 177
click at [834, 220] on div "Icon Icon Icon Icon Icon Icon List 4.8/5 Scelto da +100.000 Italiane Text Block…" at bounding box center [838, 152] width 224 height 177
drag, startPoint x: 5, startPoint y: 136, endPoint x: 599, endPoint y: 185, distance: 595.7
click at [599, 185] on div at bounding box center [837, 387] width 1236 height 703
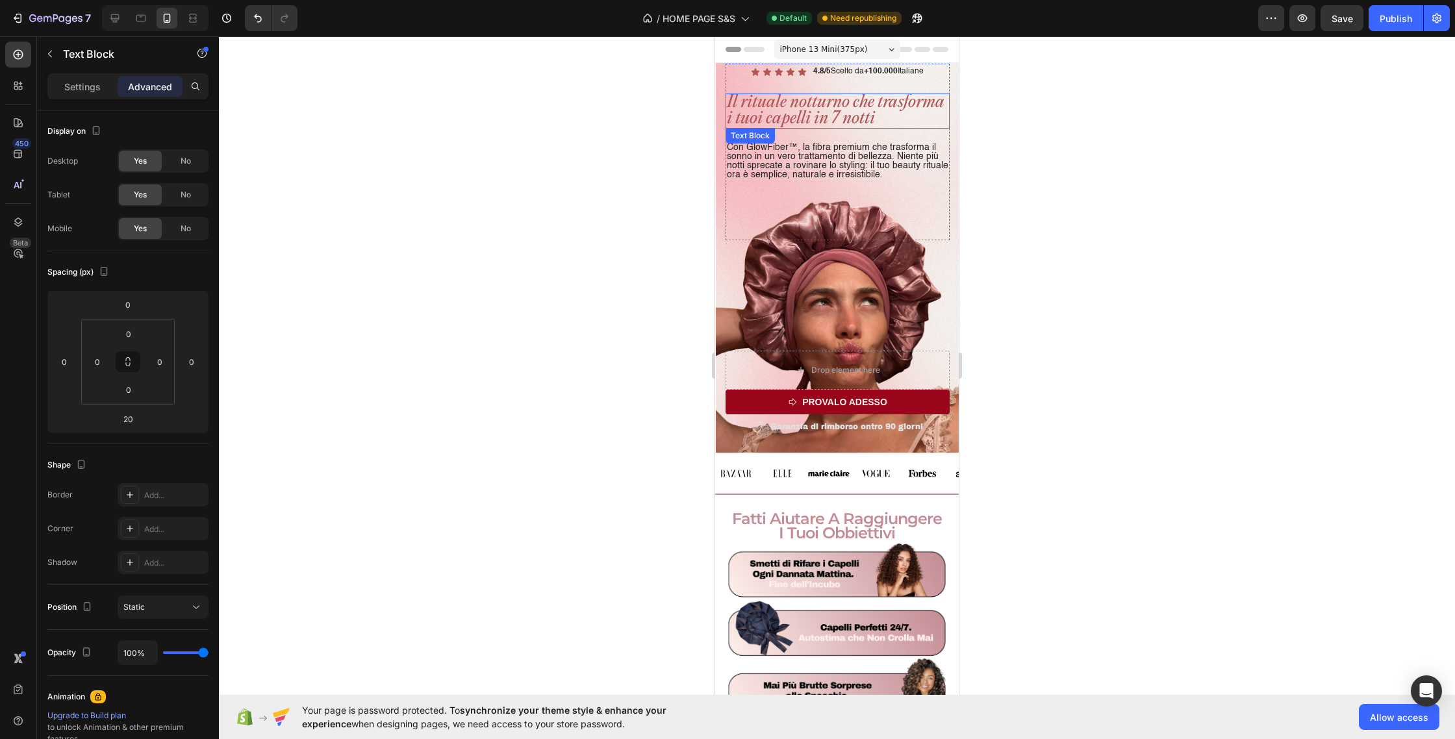
click at [862, 109] on p "Il rituale notturno che trasforma i tuoi capelli in 7 notti" at bounding box center [838, 111] width 222 height 32
click at [819, 175] on p "Con GlowFiber™, la fibra premium che trasforma il sonno in un vero trattamento …" at bounding box center [838, 161] width 222 height 36
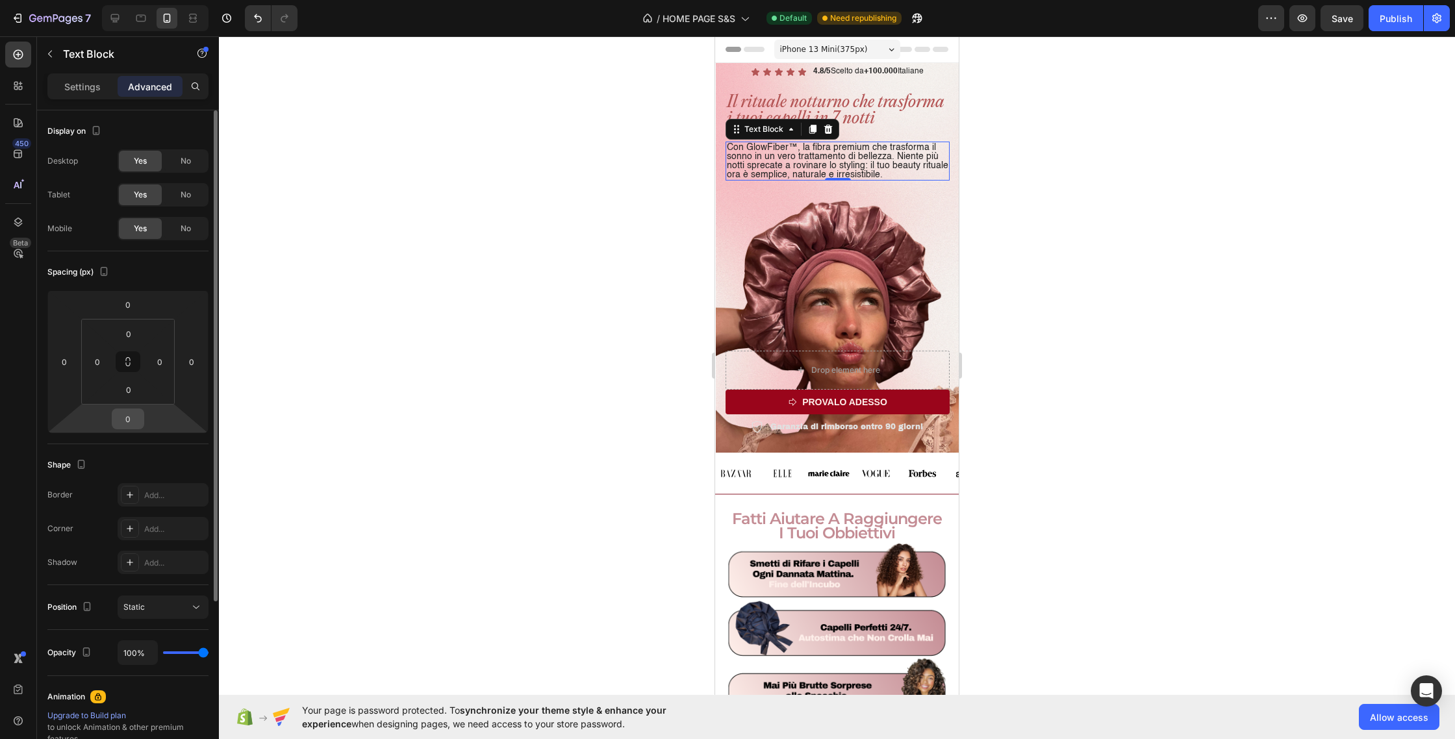
click at [123, 418] on input "0" at bounding box center [128, 418] width 26 height 19
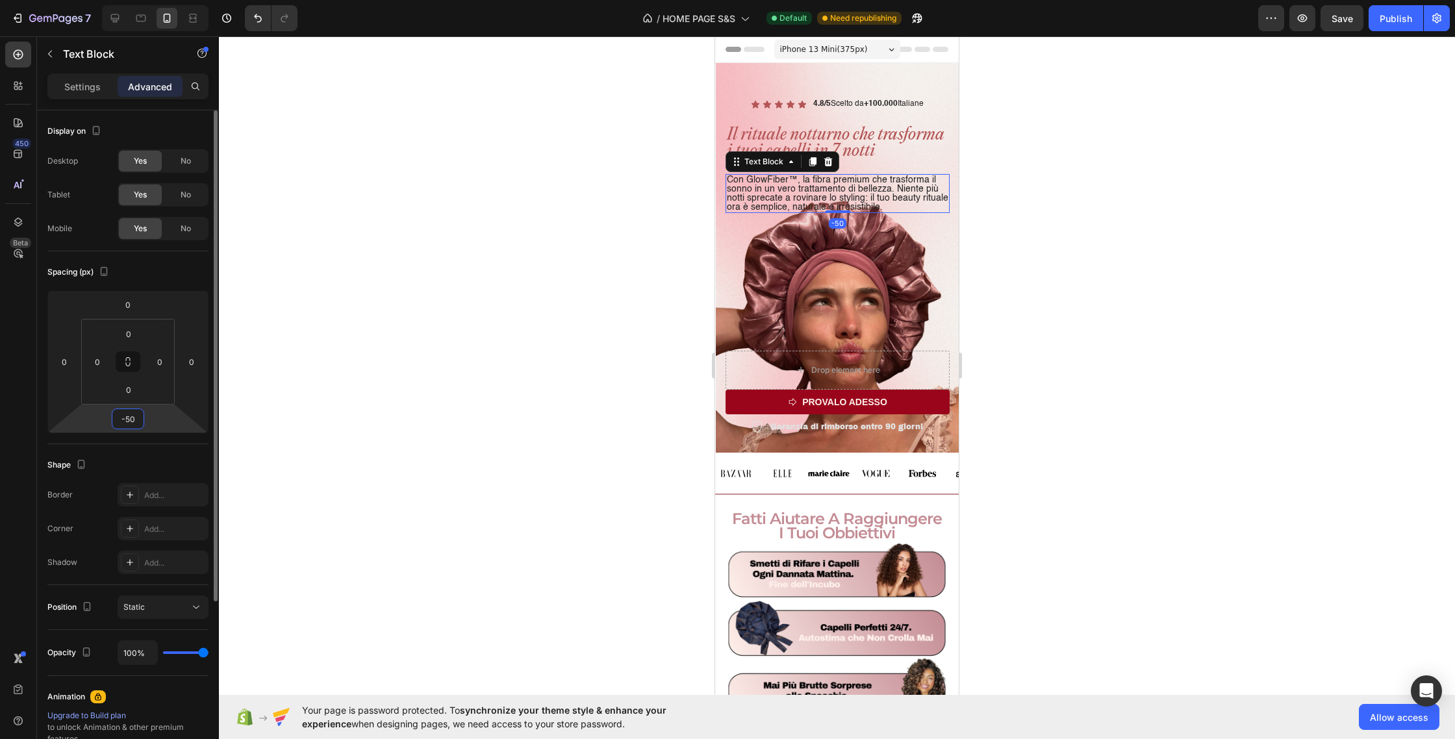
type input "-0"
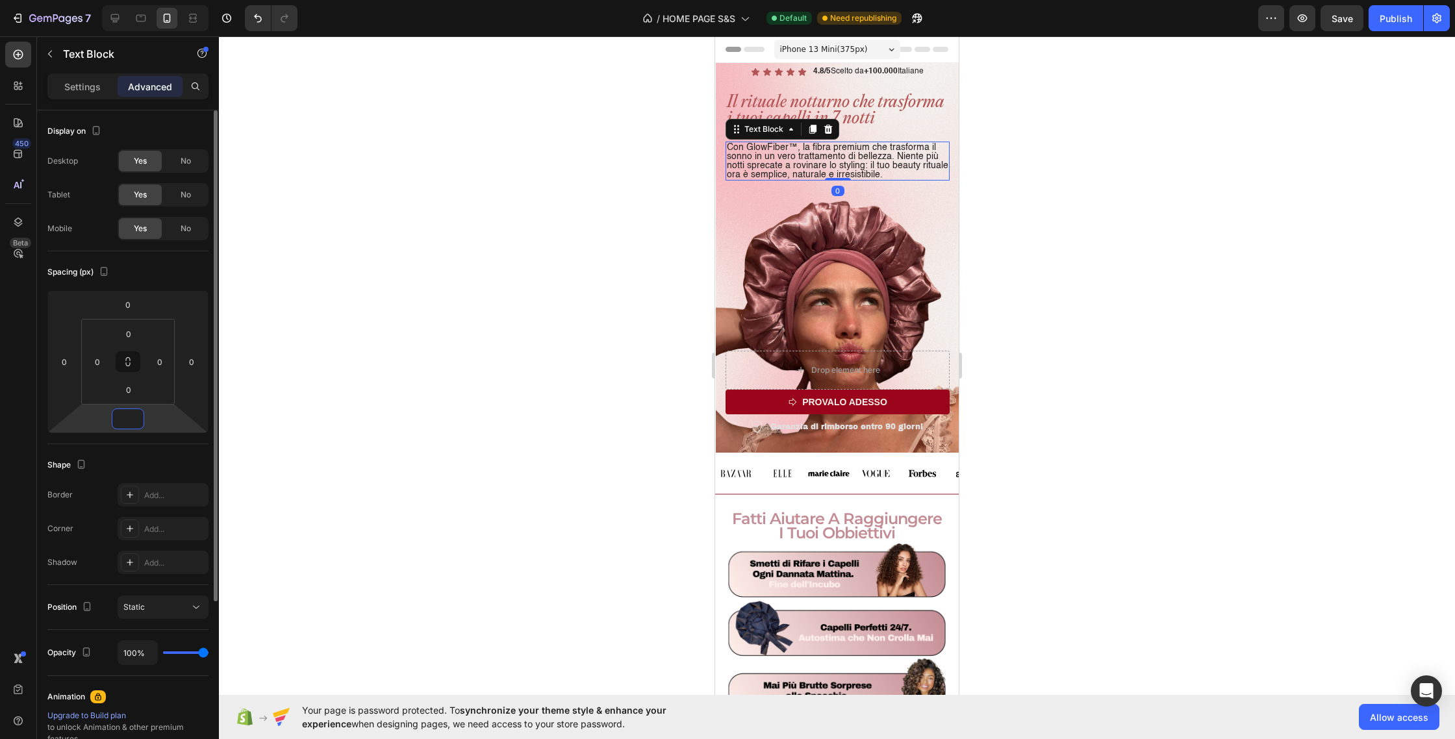
type input "-5"
type input "-20"
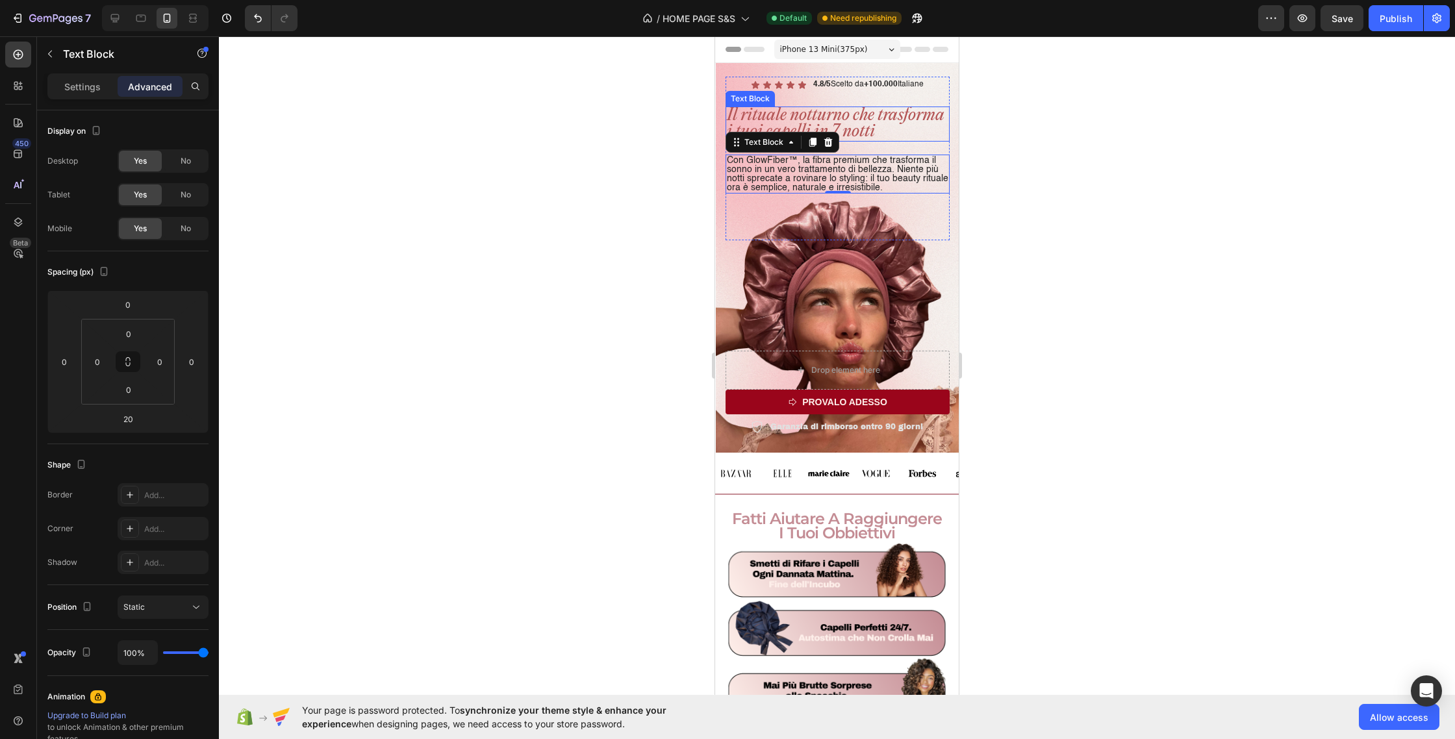
click at [868, 131] on p "Il rituale notturno che trasforma i tuoi capelli in 7 notti" at bounding box center [838, 124] width 222 height 32
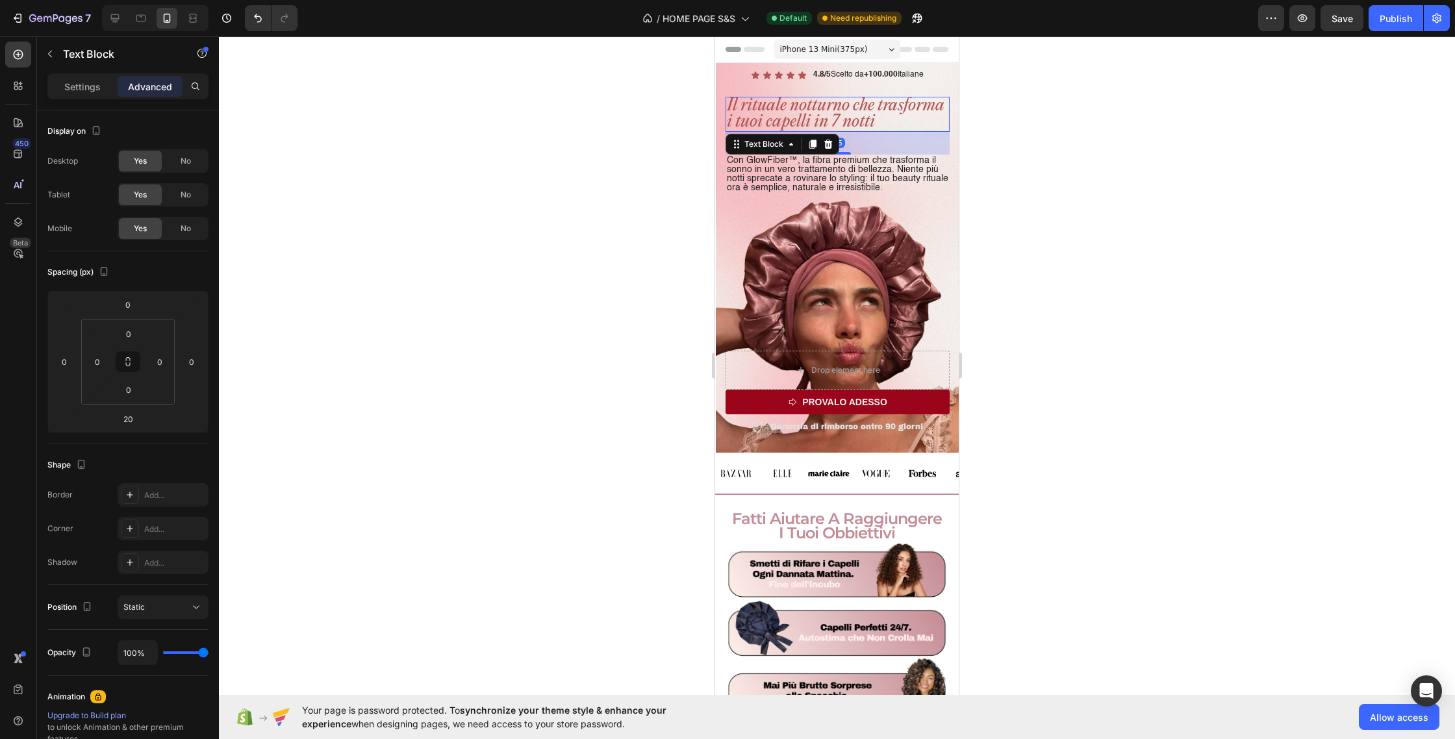
drag, startPoint x: 843, startPoint y: 153, endPoint x: 844, endPoint y: 163, distance: 9.8
click at [844, 163] on div "Il rituale notturno che trasforma i tuoi capelli in 7 notti Text Block 35 Con G…" at bounding box center [838, 139] width 224 height 84
type input "35"
click at [700, 221] on div at bounding box center [837, 387] width 1236 height 703
click at [766, 185] on p "Con GlowFiber™, la fibra premium che trasforma il sonno in un vero trattamento …" at bounding box center [838, 174] width 222 height 36
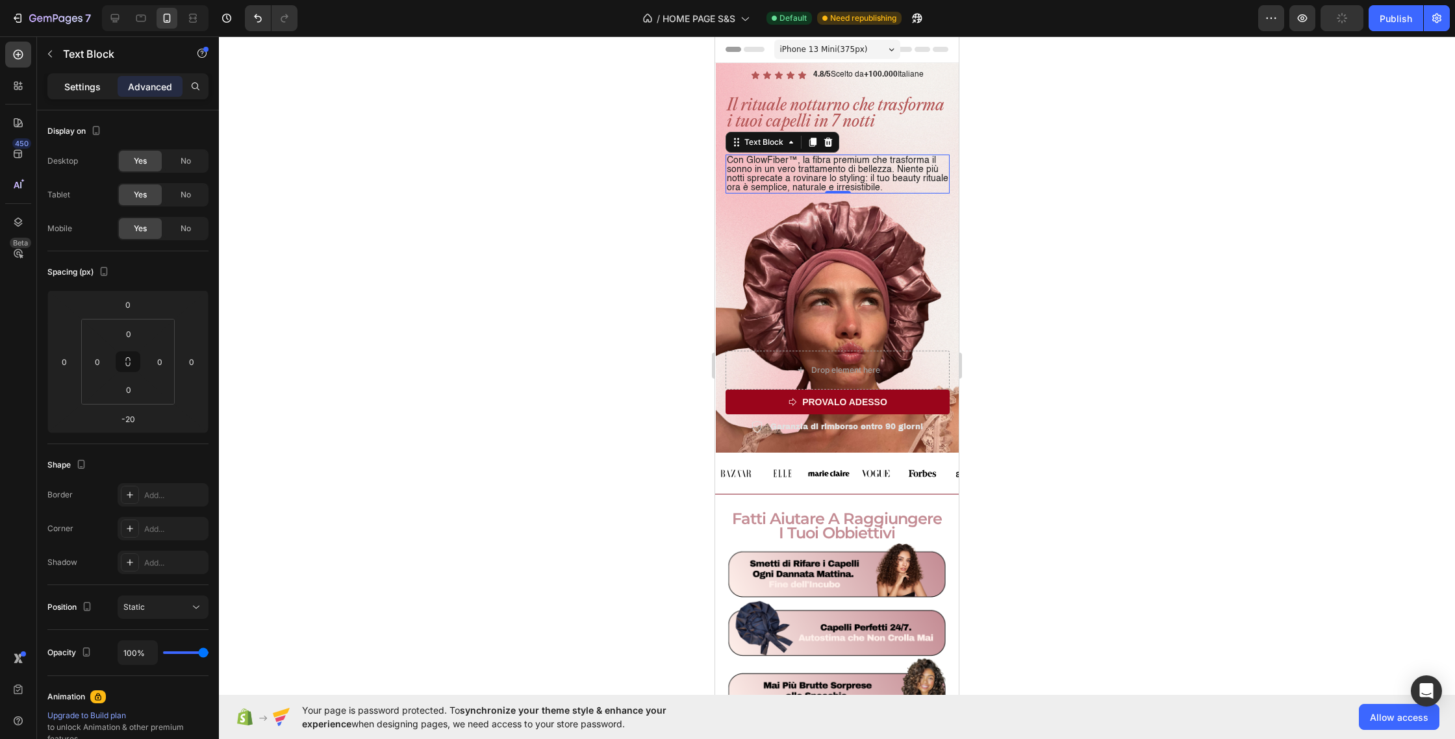
click at [94, 89] on p "Settings" at bounding box center [82, 87] width 36 height 14
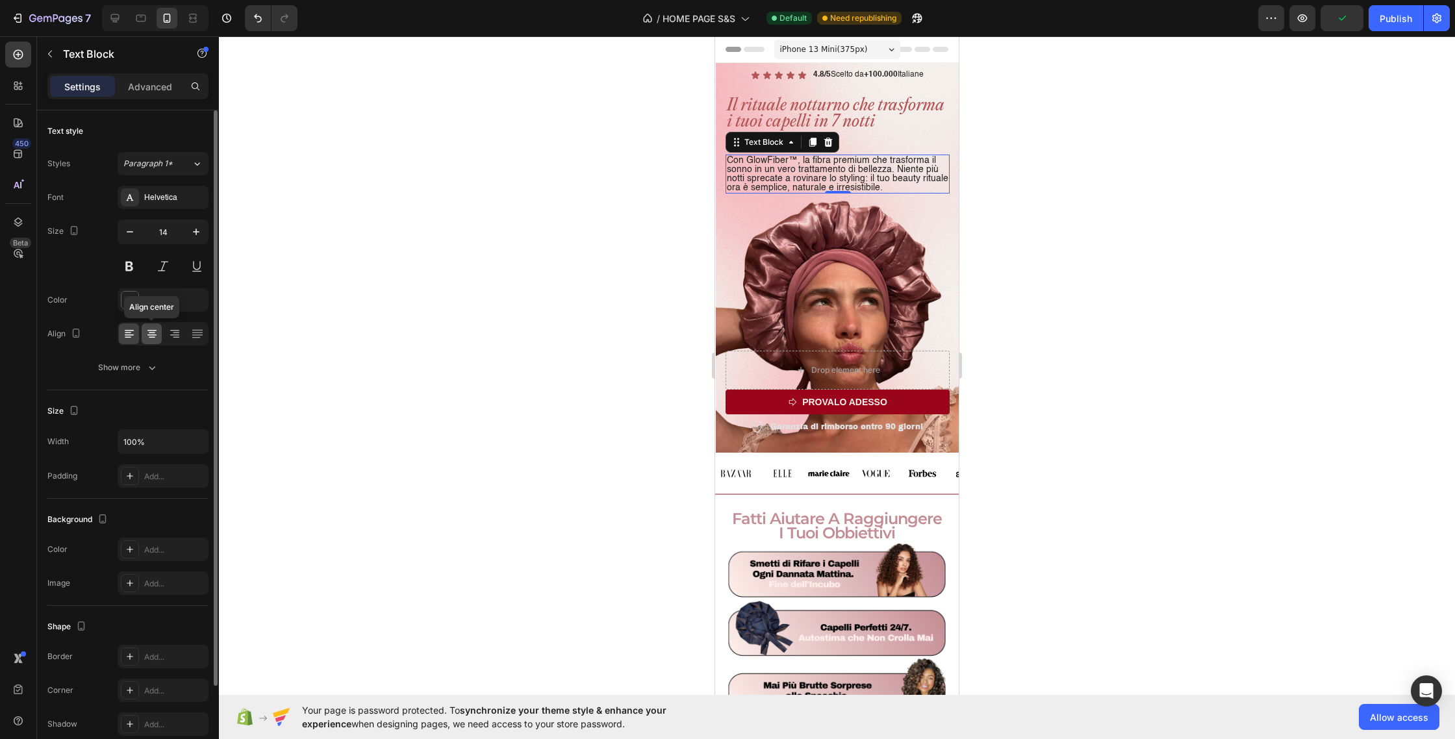
click at [154, 335] on icon at bounding box center [151, 335] width 9 height 1
click at [204, 229] on button "button" at bounding box center [196, 231] width 23 height 23
click at [199, 229] on icon "button" at bounding box center [196, 231] width 13 height 13
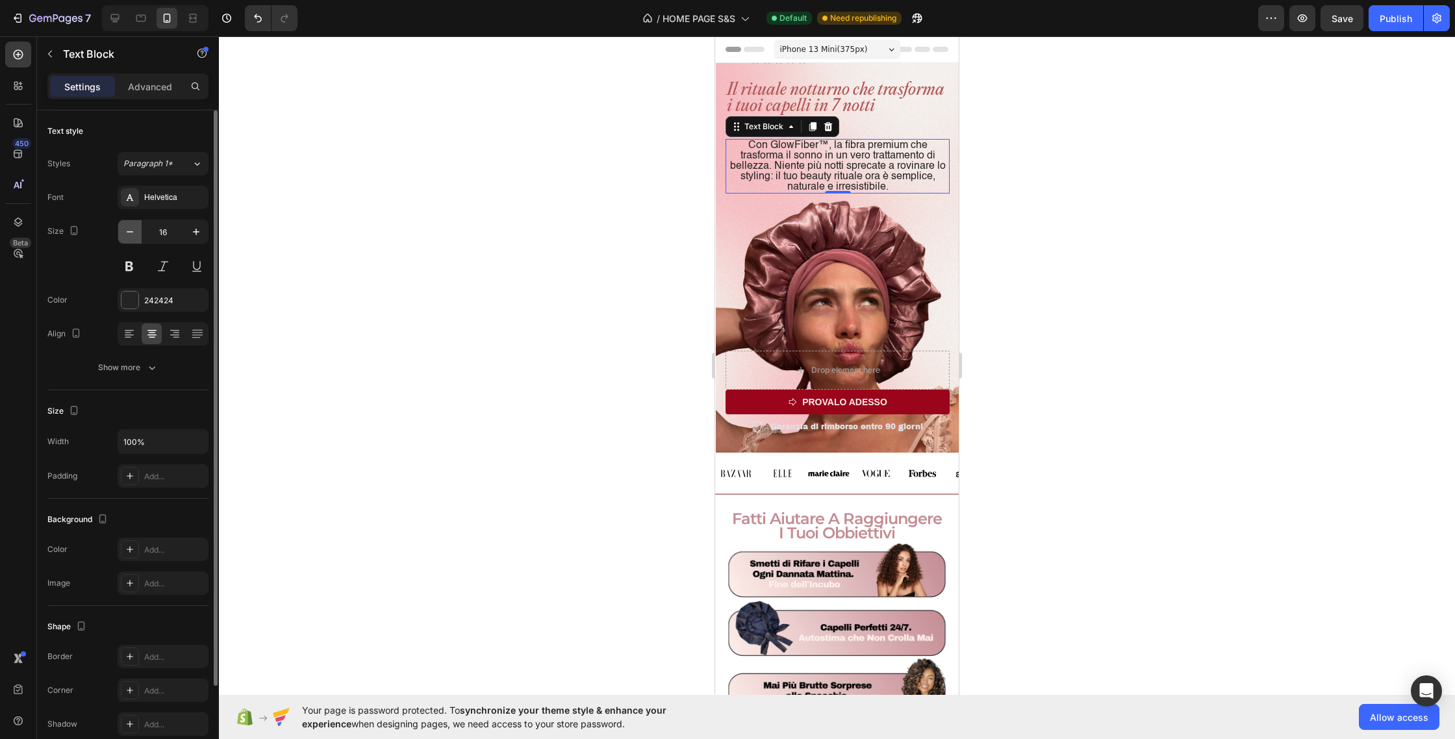
click at [129, 236] on icon "button" at bounding box center [129, 231] width 13 height 13
type input "15"
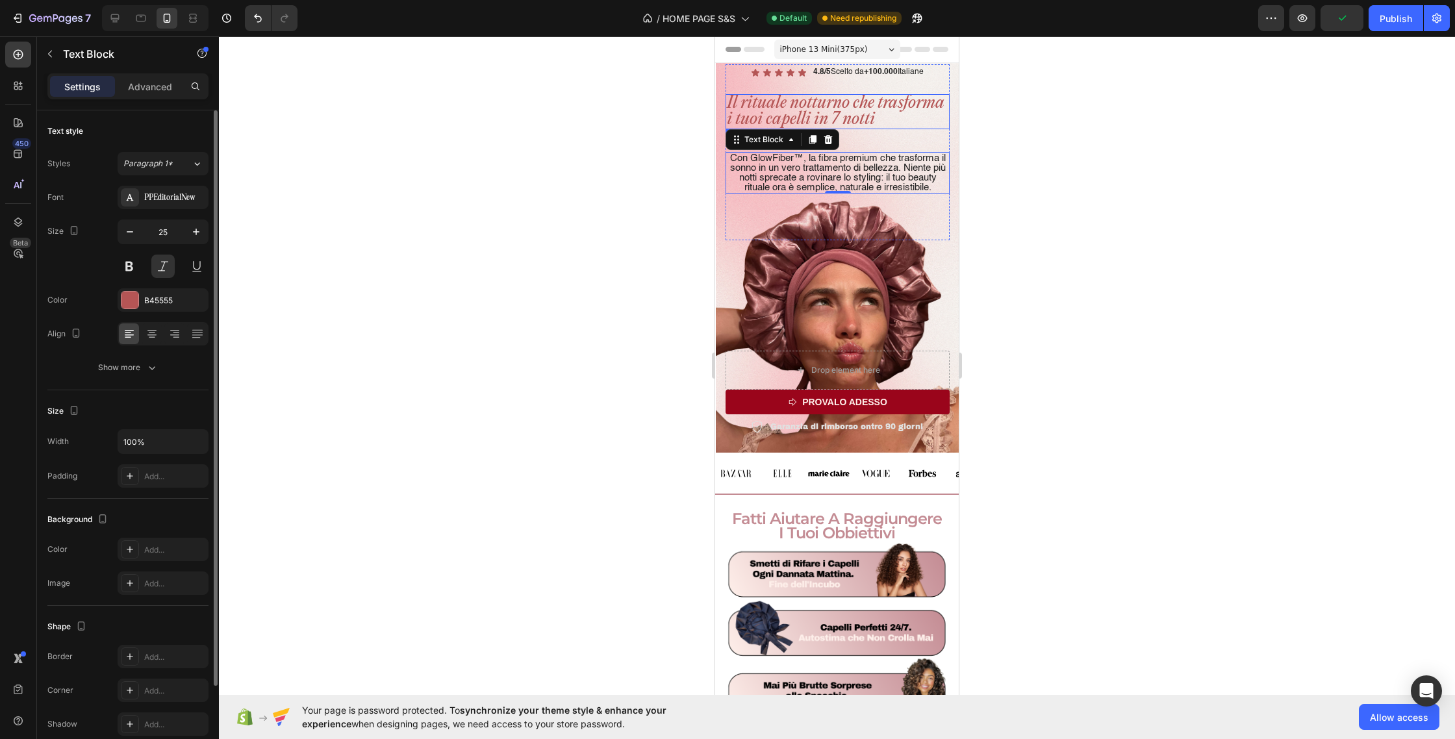
click at [807, 114] on p "Il rituale notturno che trasforma i tuoi capelli in 7 notti" at bounding box center [838, 112] width 222 height 32
click at [156, 334] on icon at bounding box center [152, 333] width 13 height 13
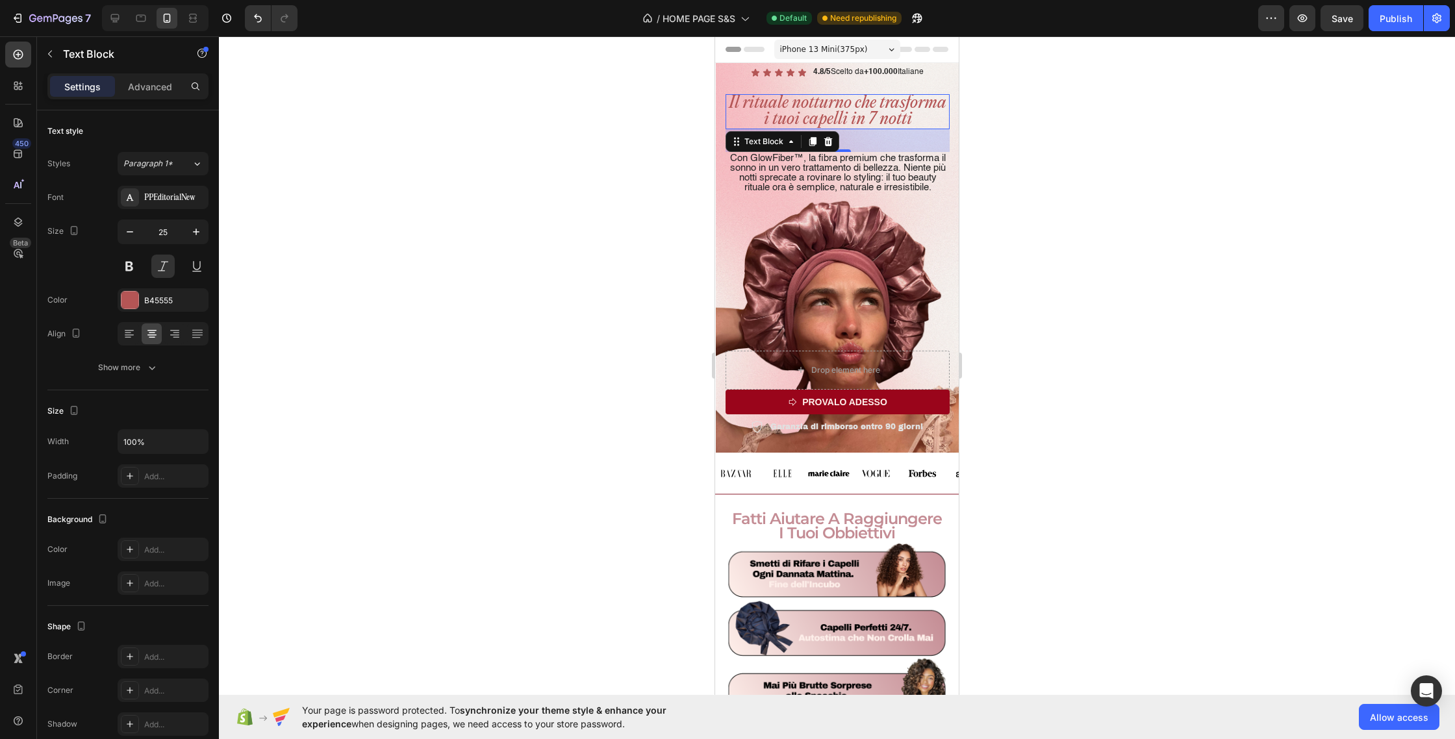
click at [671, 116] on div at bounding box center [837, 387] width 1236 height 703
click at [833, 107] on p "Il rituale notturno che trasforma i tuoi capelli in 7 notti" at bounding box center [838, 112] width 222 height 32
click at [190, 229] on icon "button" at bounding box center [196, 231] width 13 height 13
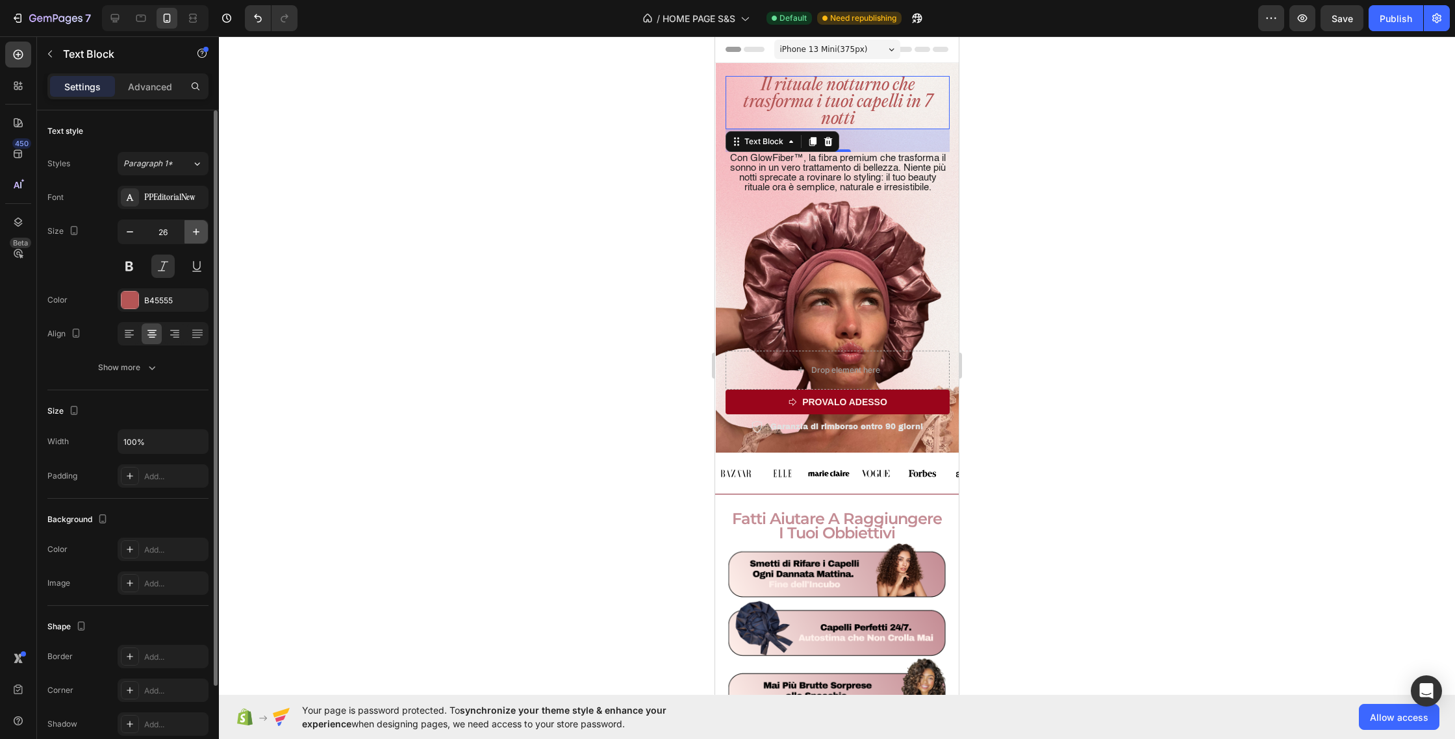
click at [190, 229] on icon "button" at bounding box center [196, 231] width 13 height 13
click at [136, 230] on icon "button" at bounding box center [129, 231] width 13 height 13
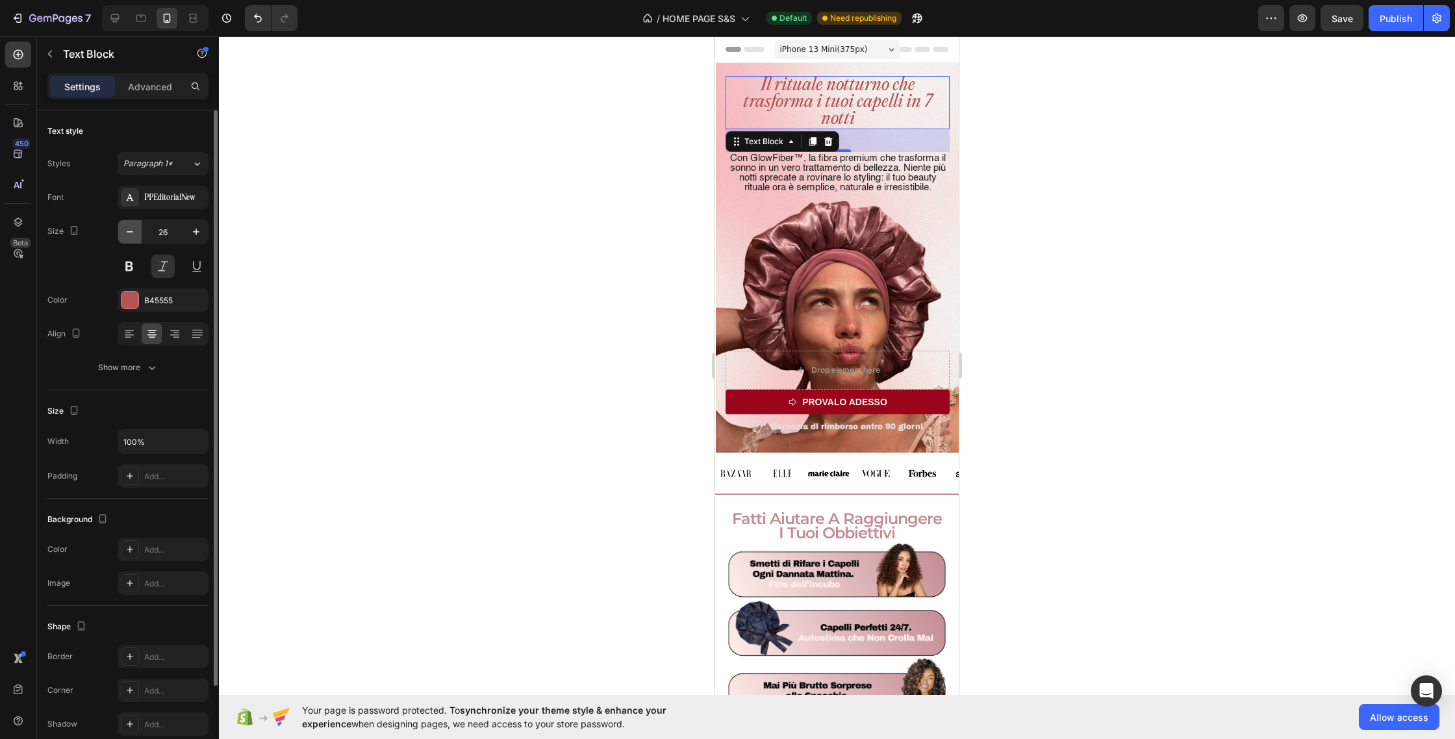
type input "25"
click at [120, 256] on button at bounding box center [129, 266] width 23 height 23
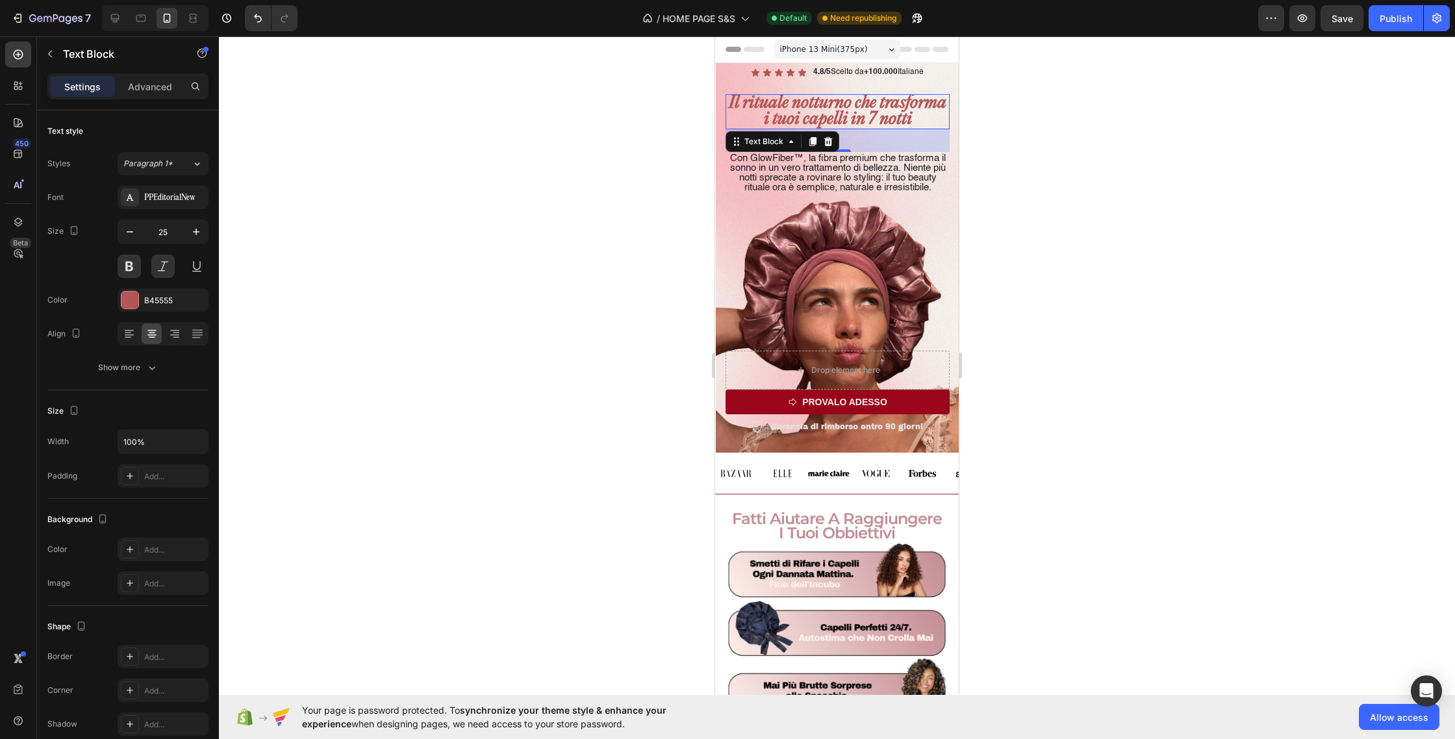
click at [497, 272] on div at bounding box center [837, 387] width 1236 height 703
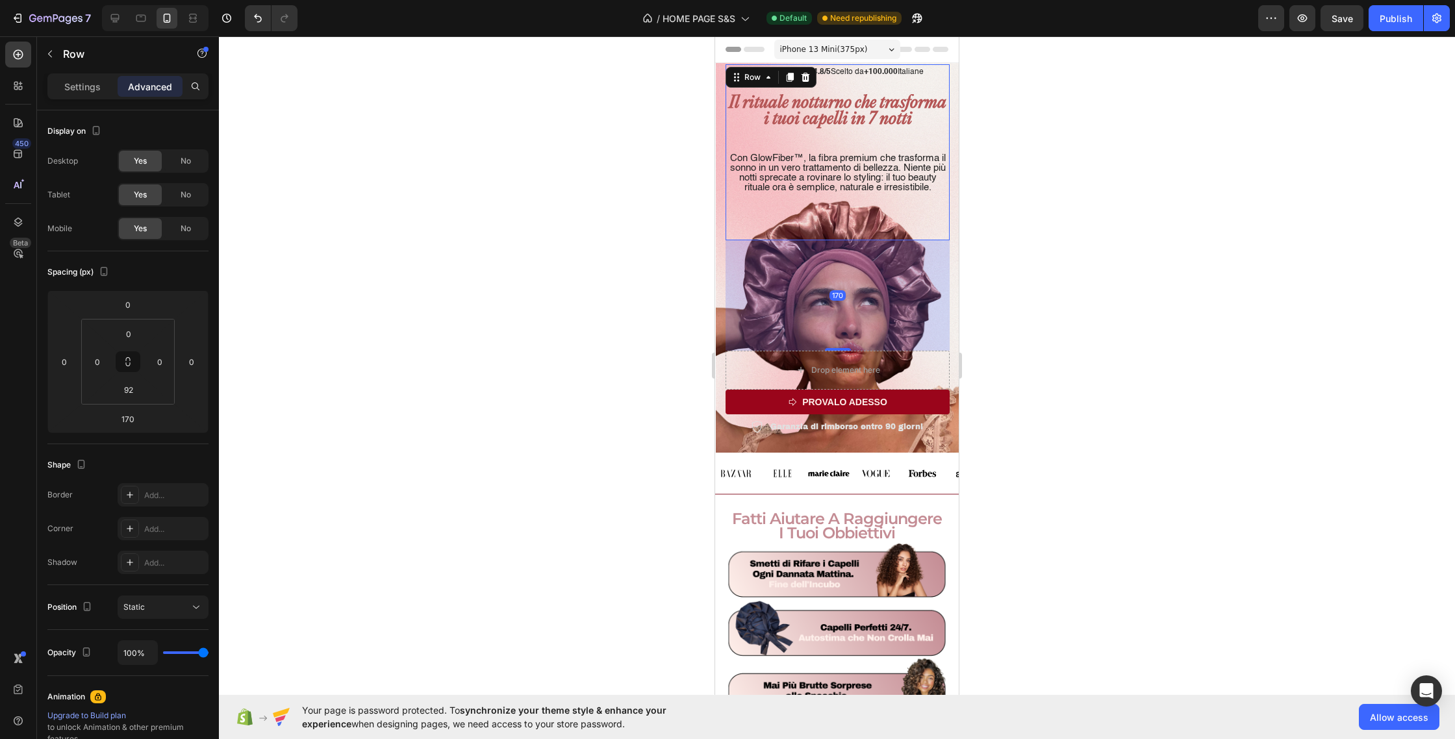
click at [814, 141] on div "Il rituale notturno che trasforma i tuoi capelli in 7 notti Text Block Con Glow…" at bounding box center [838, 137] width 224 height 86
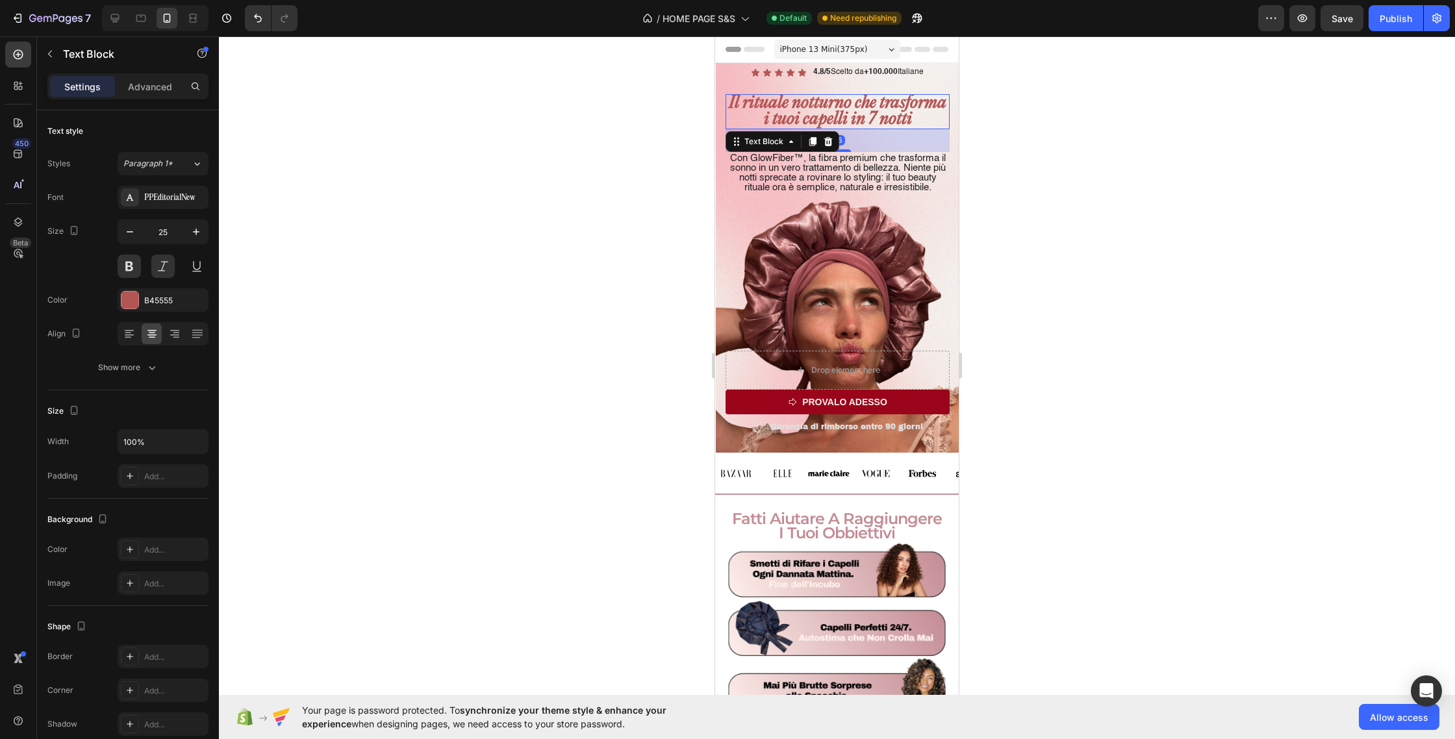
click at [840, 111] on p "Il rituale notturno che trasforma i tuoi capelli in 7 notti" at bounding box center [838, 112] width 222 height 32
drag, startPoint x: 847, startPoint y: 149, endPoint x: 849, endPoint y: 142, distance: 7.0
click at [849, 136] on div "25" at bounding box center [838, 136] width 224 height 0
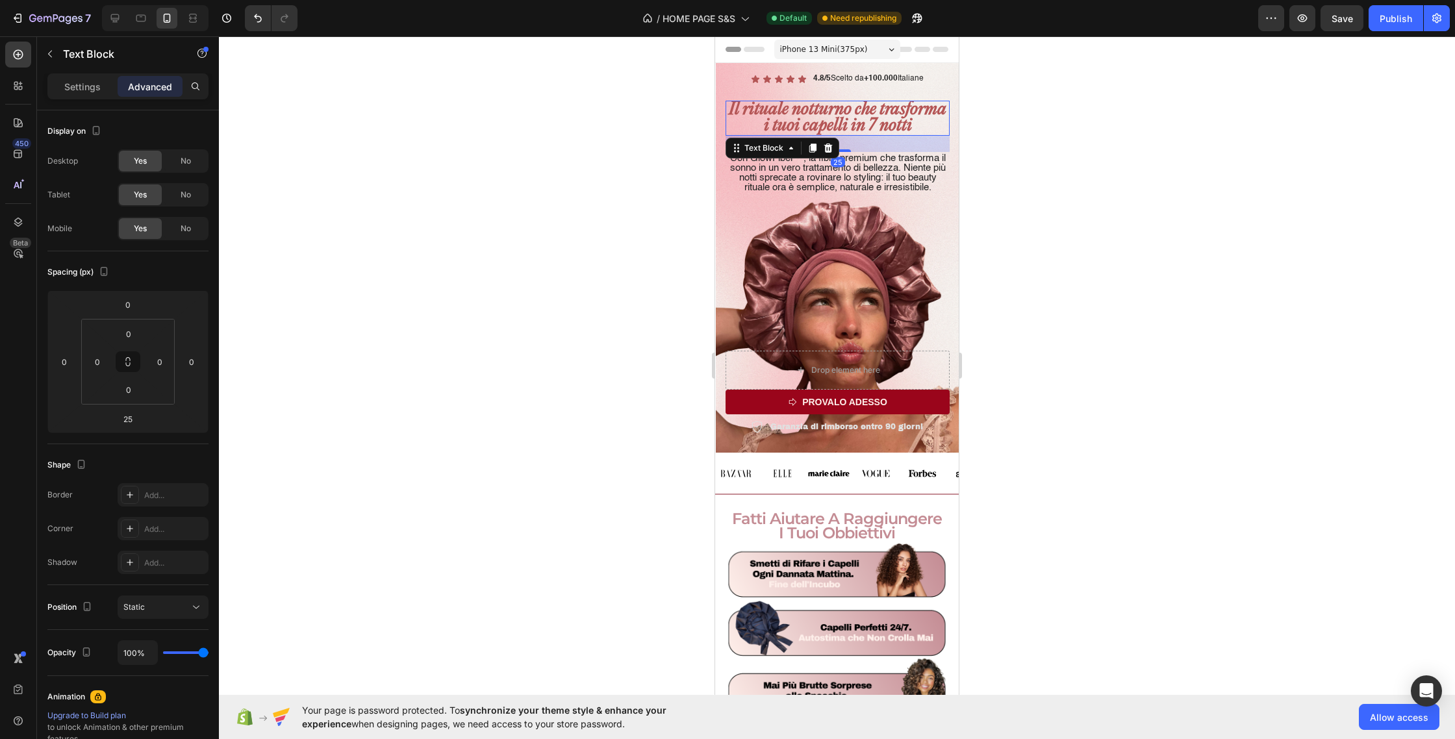
click at [1097, 97] on div at bounding box center [837, 387] width 1236 height 703
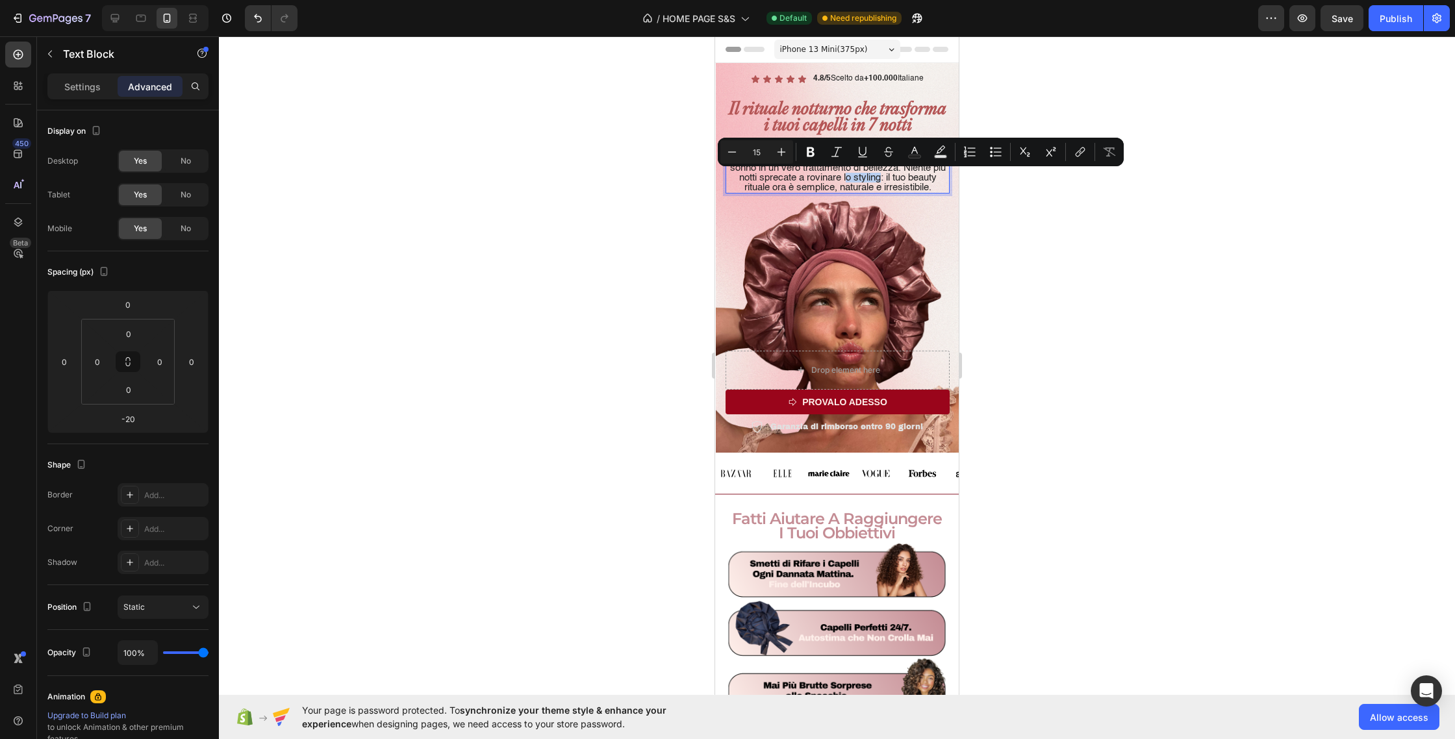
drag, startPoint x: 888, startPoint y: 181, endPoint x: 855, endPoint y: 182, distance: 33.2
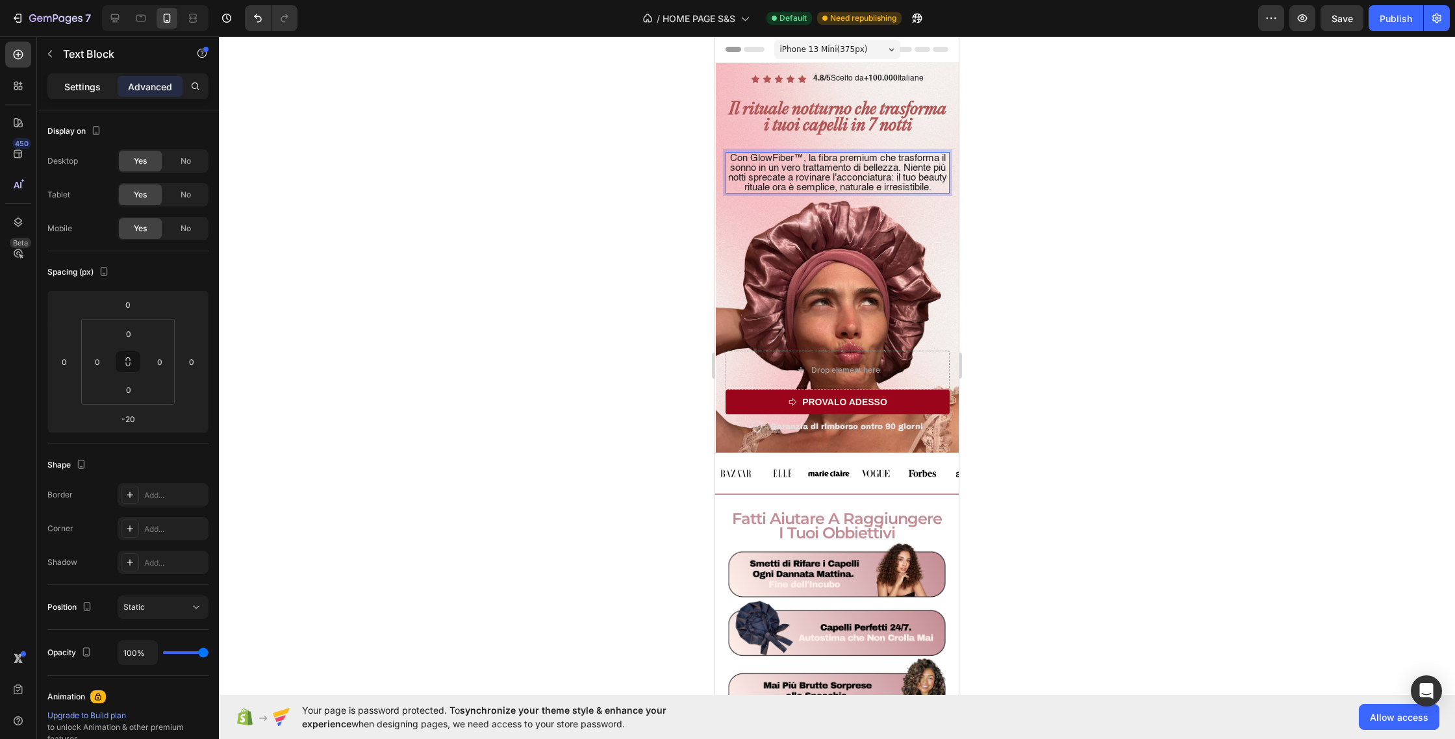
click at [93, 90] on p "Settings" at bounding box center [82, 87] width 36 height 14
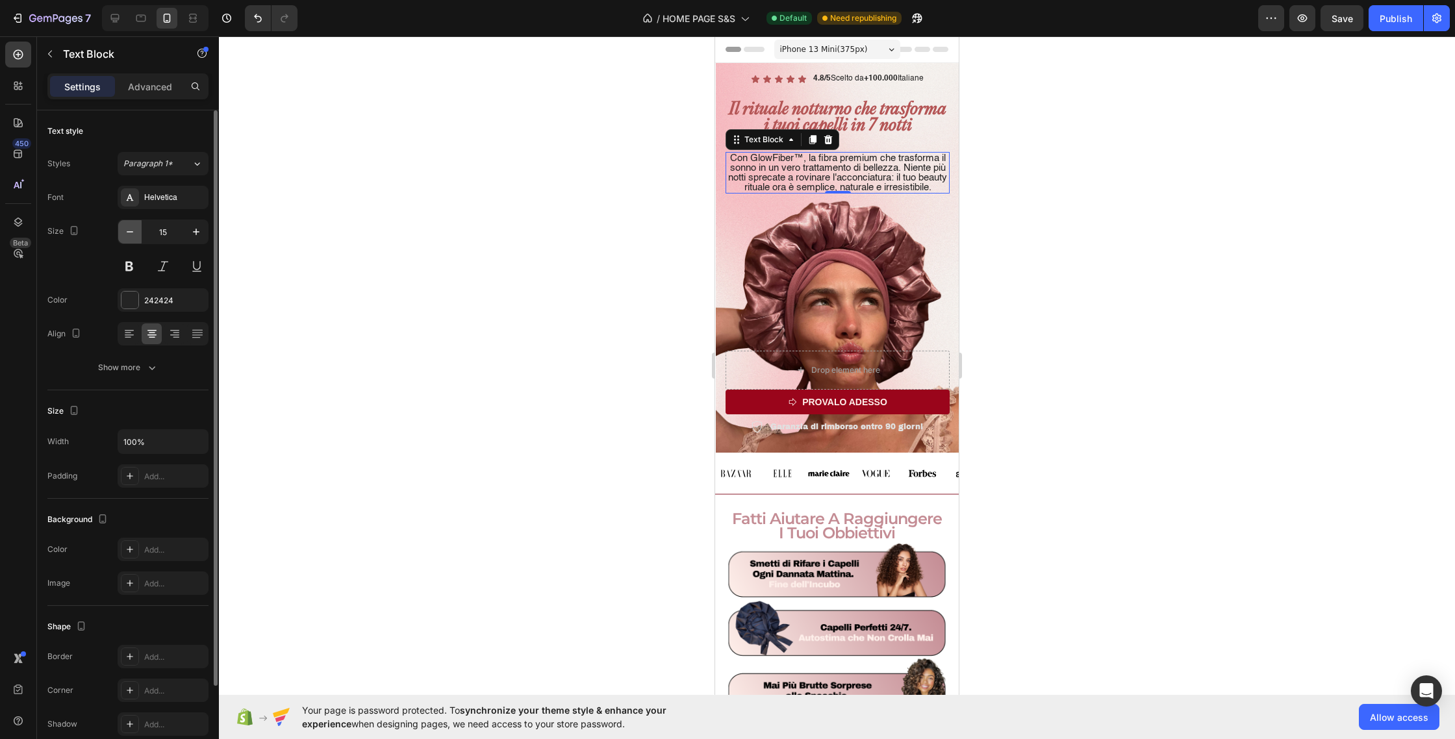
click at [126, 227] on icon "button" at bounding box center [129, 231] width 13 height 13
type input "14"
click at [520, 224] on div at bounding box center [837, 387] width 1236 height 703
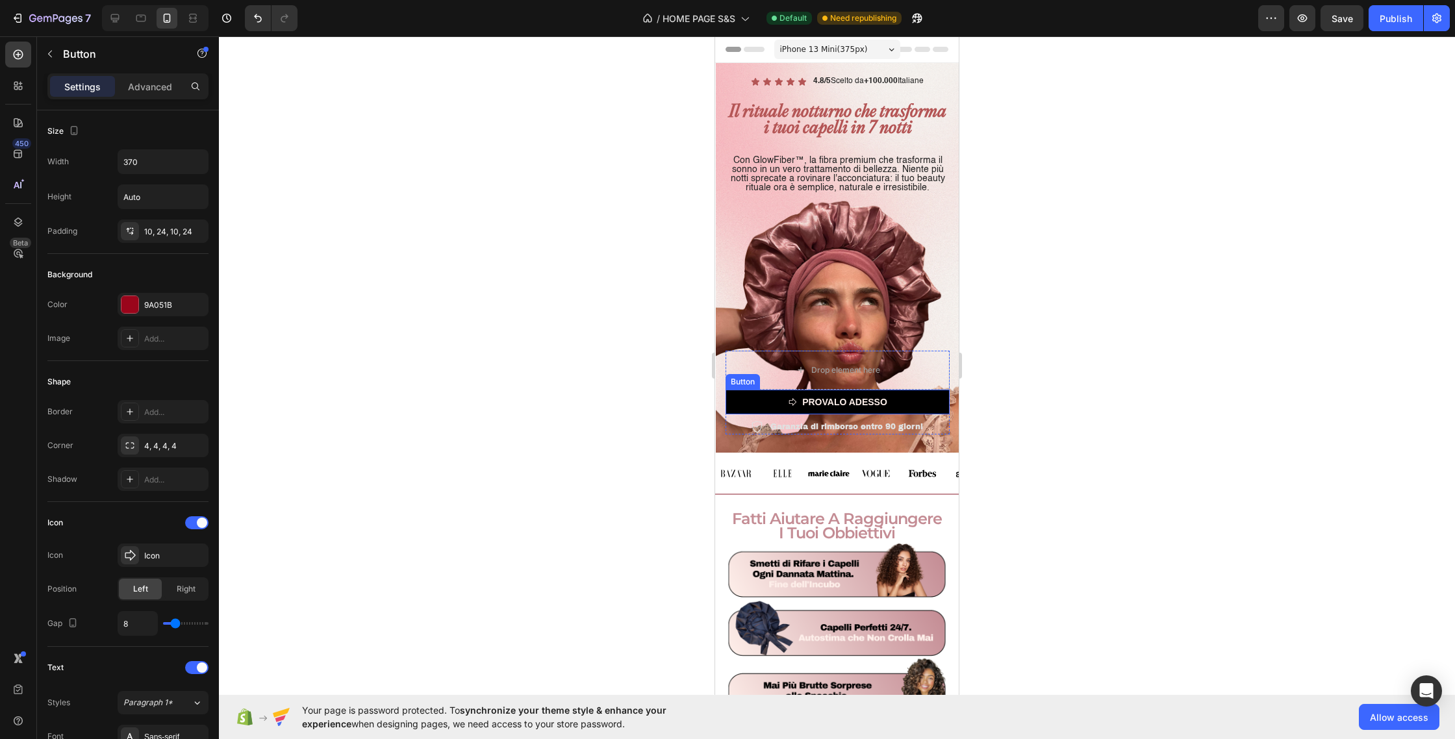
click at [787, 401] on link "PROVALO ADESSO" at bounding box center [838, 402] width 224 height 25
click at [838, 429] on div "7" at bounding box center [838, 429] width 13 height 10
click at [837, 427] on div "7" at bounding box center [838, 429] width 13 height 10
click at [771, 428] on p "Garanzia di rimborso entro 90 giorni" at bounding box center [847, 427] width 153 height 12
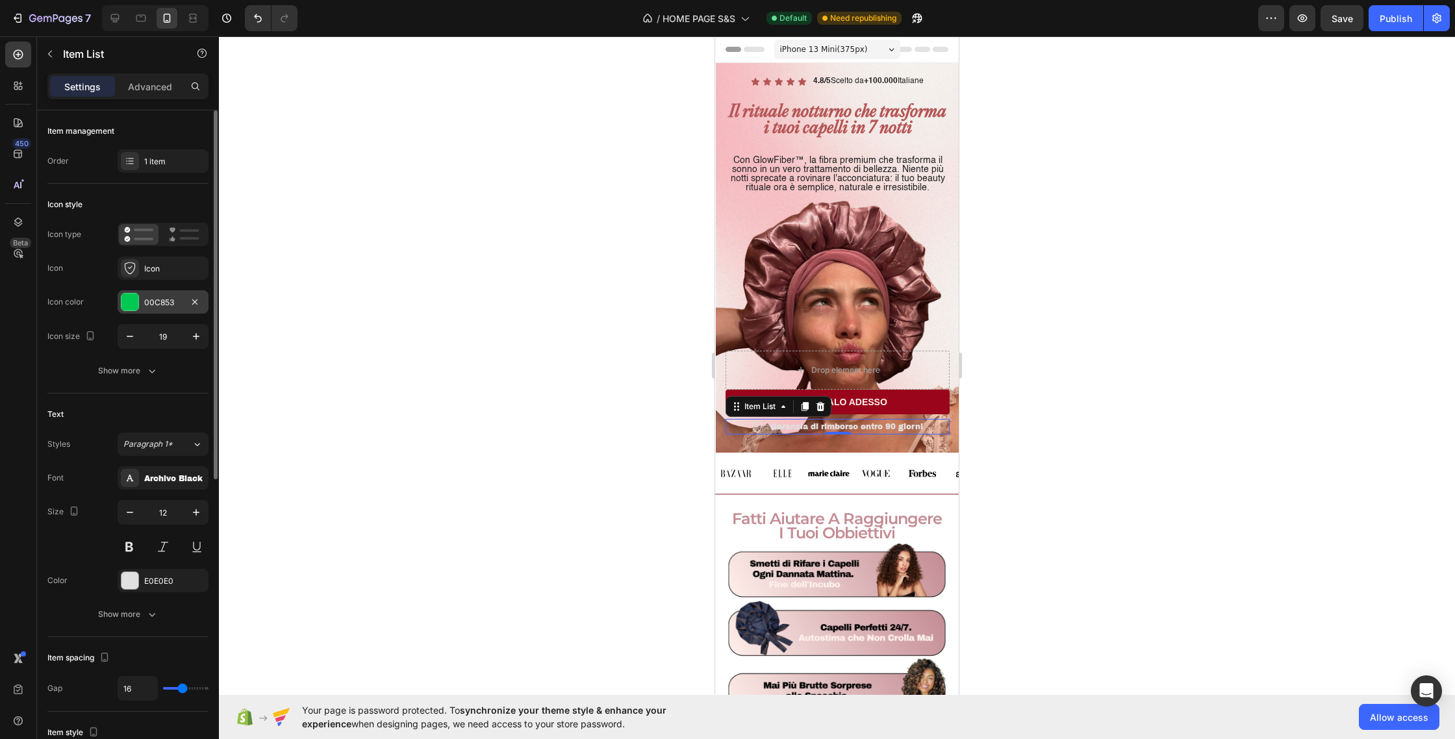
click at [122, 303] on div at bounding box center [129, 302] width 17 height 17
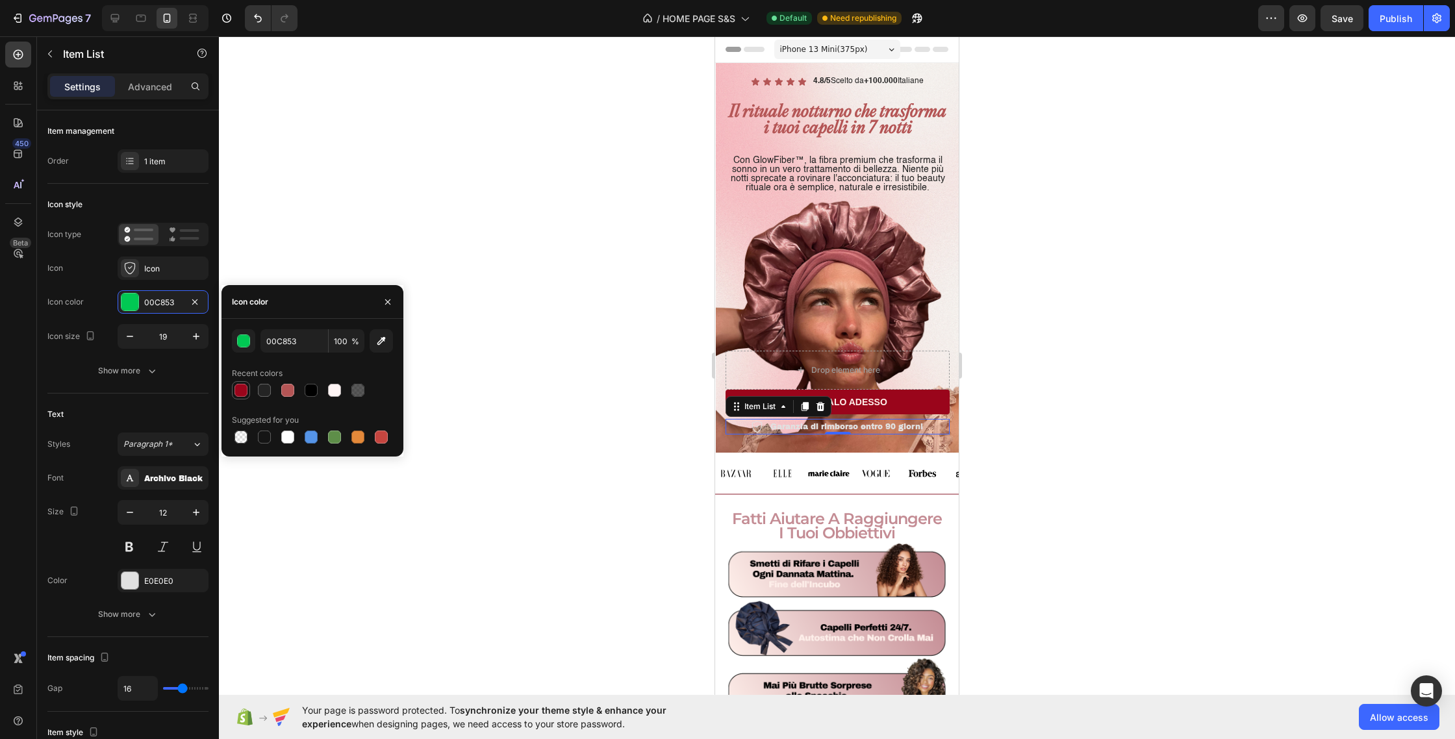
click at [236, 387] on div at bounding box center [241, 390] width 13 height 13
click at [306, 389] on div at bounding box center [311, 390] width 13 height 13
type input "000000"
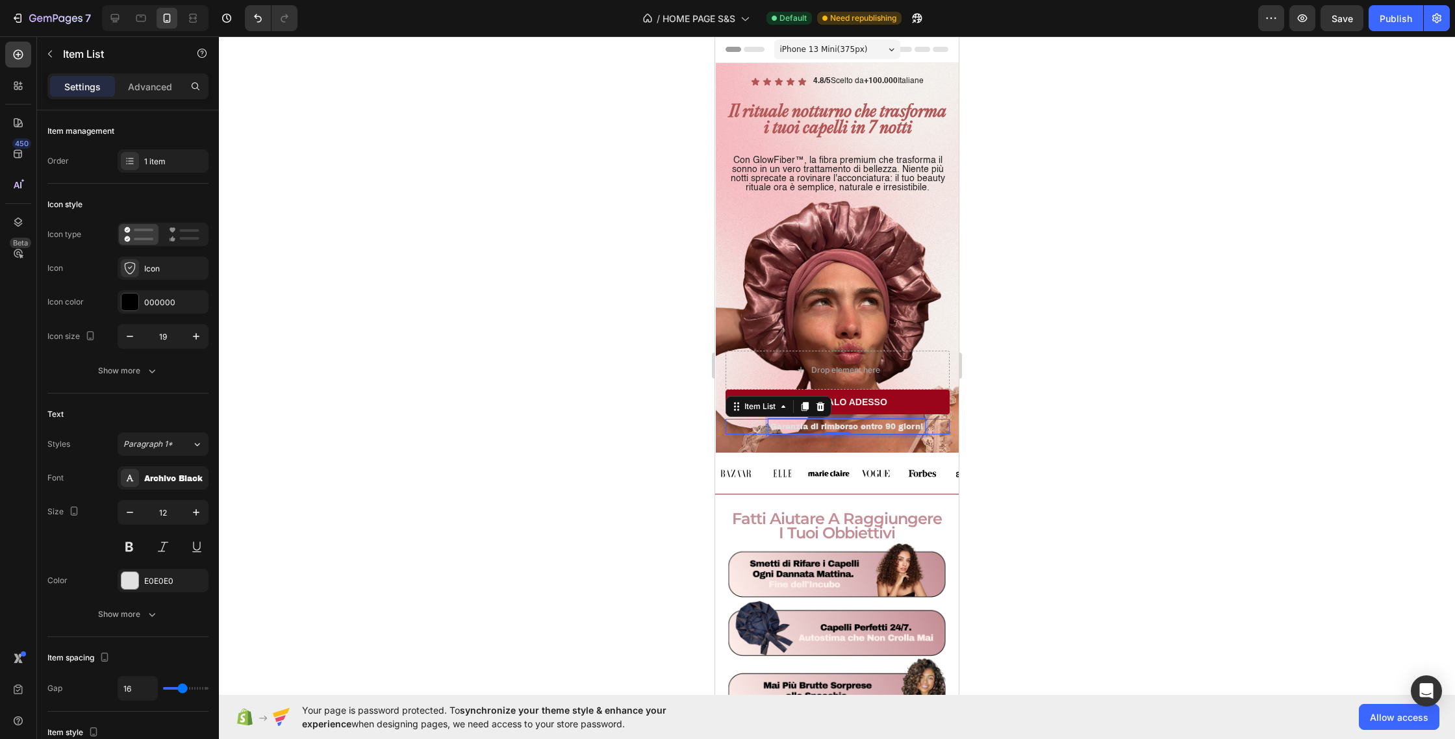
click at [790, 429] on p "Garanzia di rimborso entro 90 giorni" at bounding box center [847, 427] width 153 height 12
click at [758, 426] on icon at bounding box center [757, 427] width 12 height 12
click at [795, 426] on p "Garanzia di rimborso entro 90 giorni" at bounding box center [847, 427] width 153 height 12
click at [839, 422] on p "Garanzia di rimborso entro 90 giorni" at bounding box center [847, 427] width 153 height 12
click at [839, 423] on p "Garanzia di rimborso entro 90 giorni" at bounding box center [847, 427] width 153 height 12
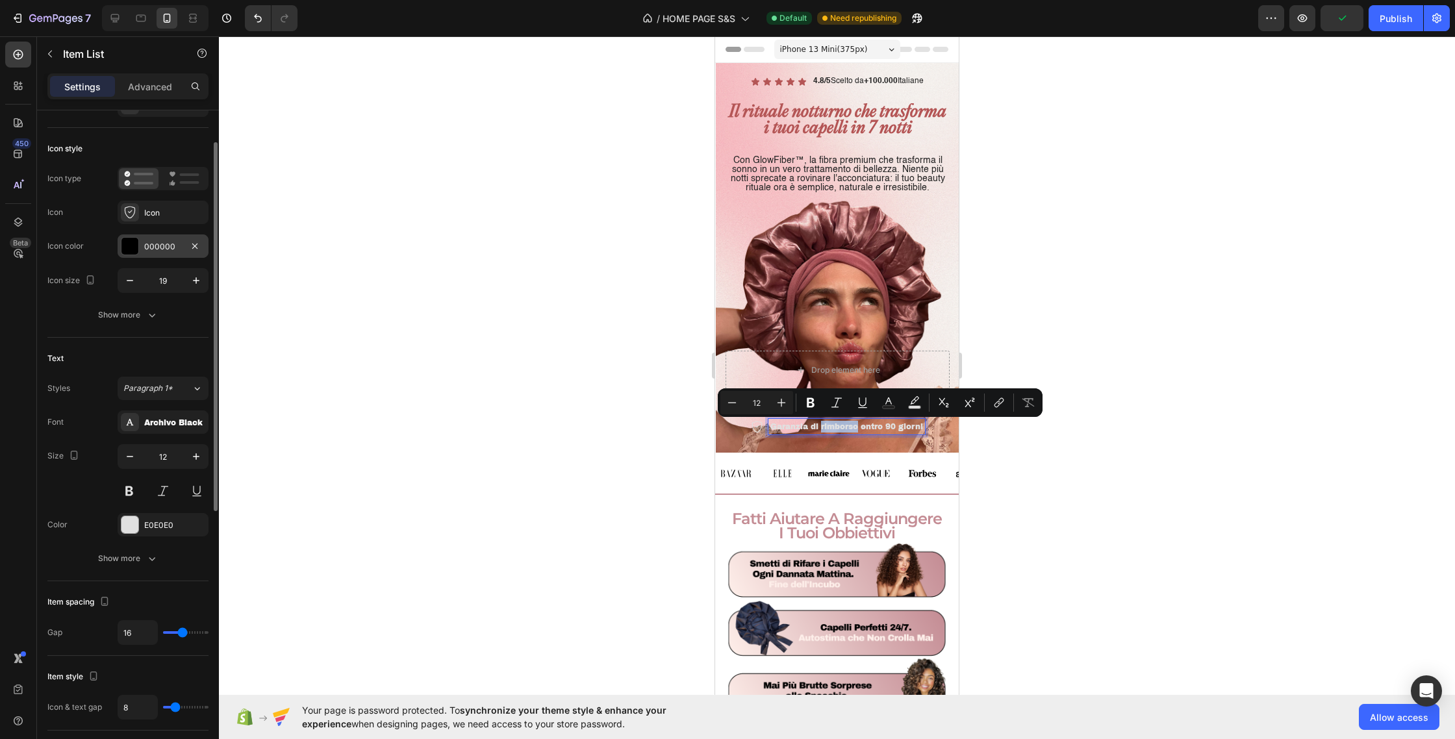
scroll to position [58, 0]
click at [179, 417] on div "Archivo Black" at bounding box center [174, 420] width 61 height 12
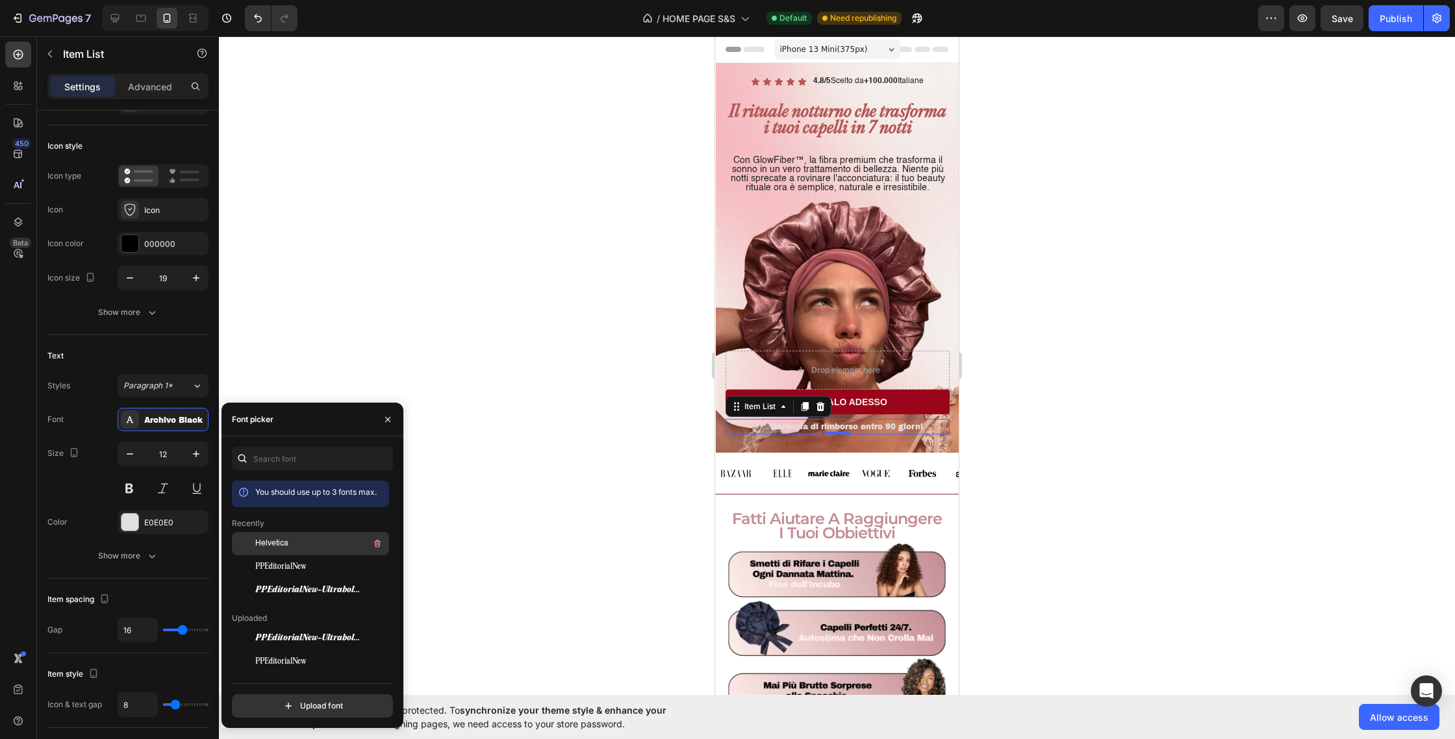
click at [316, 550] on div "Helvetica" at bounding box center [320, 544] width 131 height 16
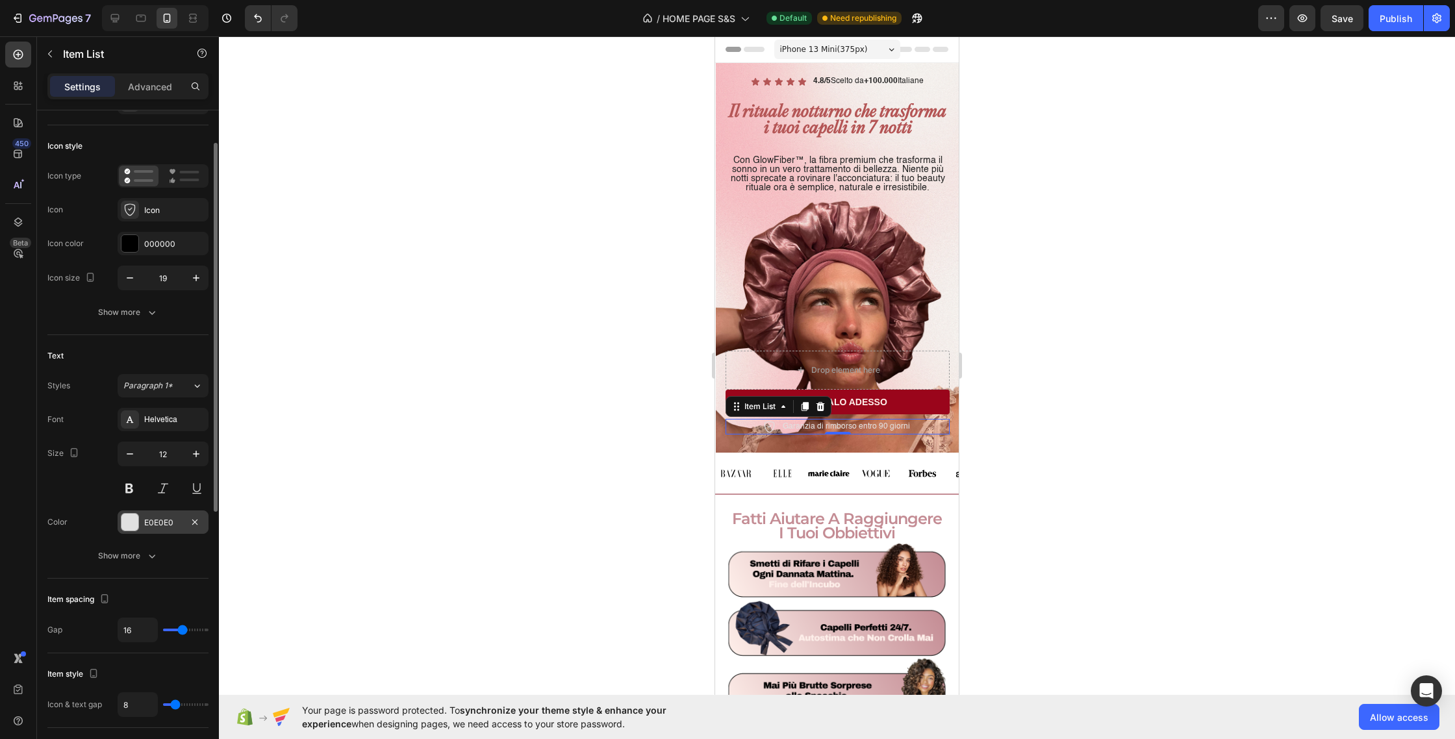
click at [129, 522] on div at bounding box center [129, 522] width 17 height 17
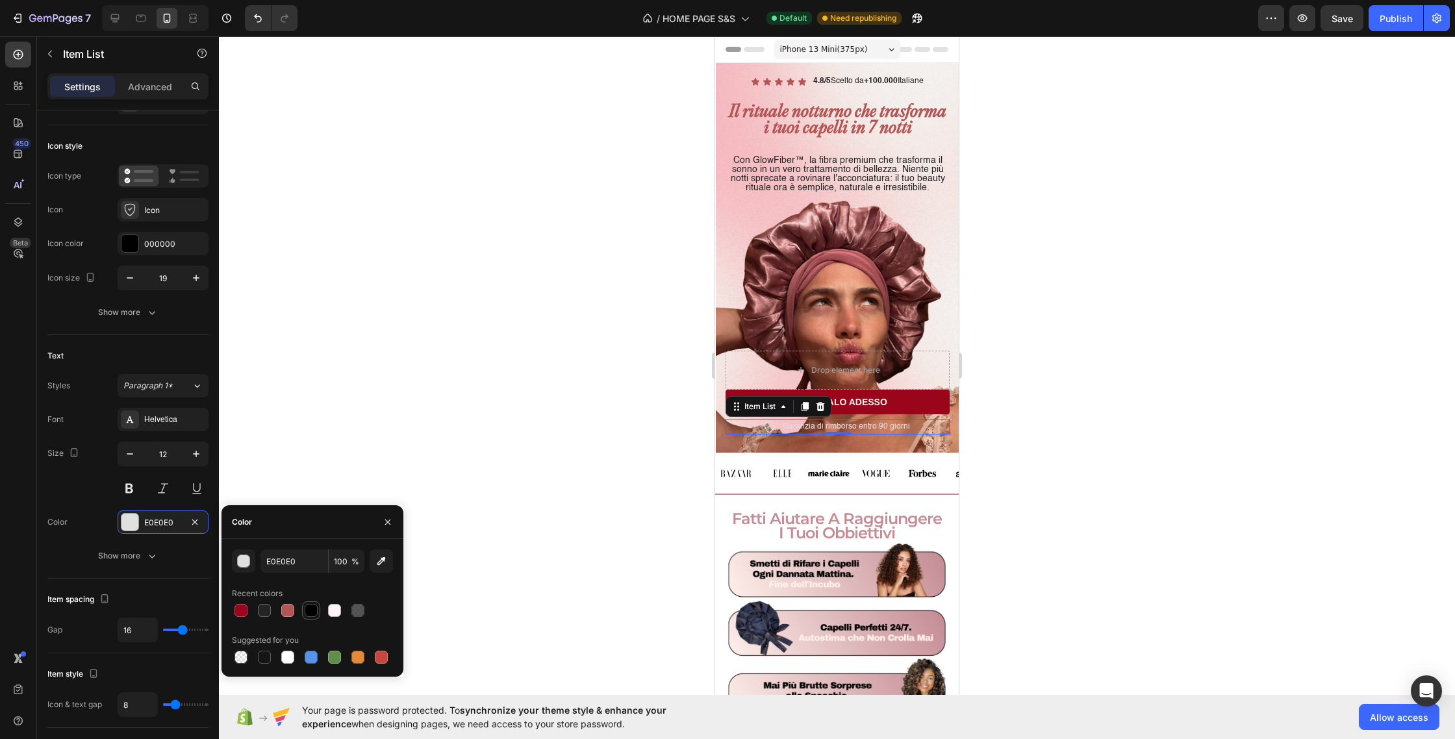
click at [309, 611] on div at bounding box center [311, 610] width 13 height 13
type input "000000"
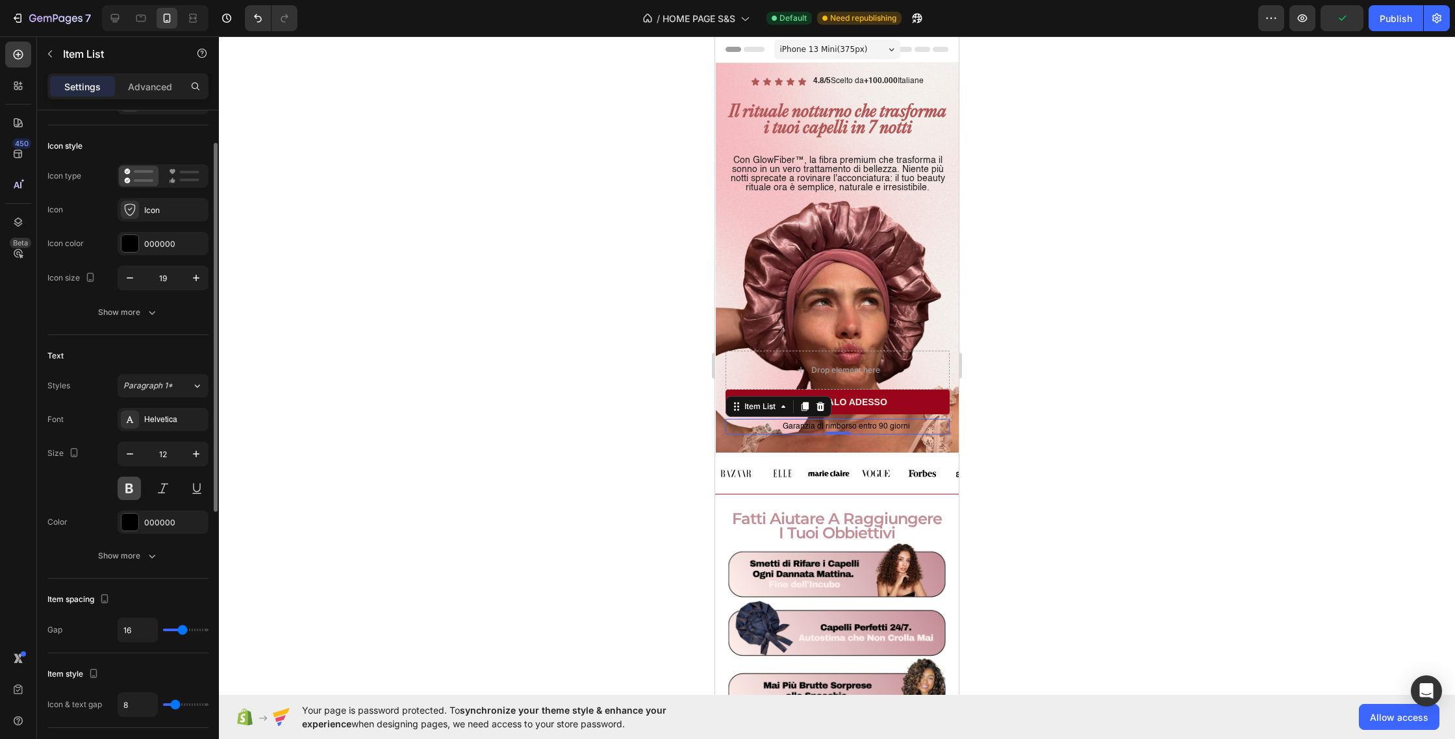
click at [135, 483] on button at bounding box center [129, 488] width 23 height 23
click at [198, 453] on icon "button" at bounding box center [196, 454] width 13 height 13
type input "14"
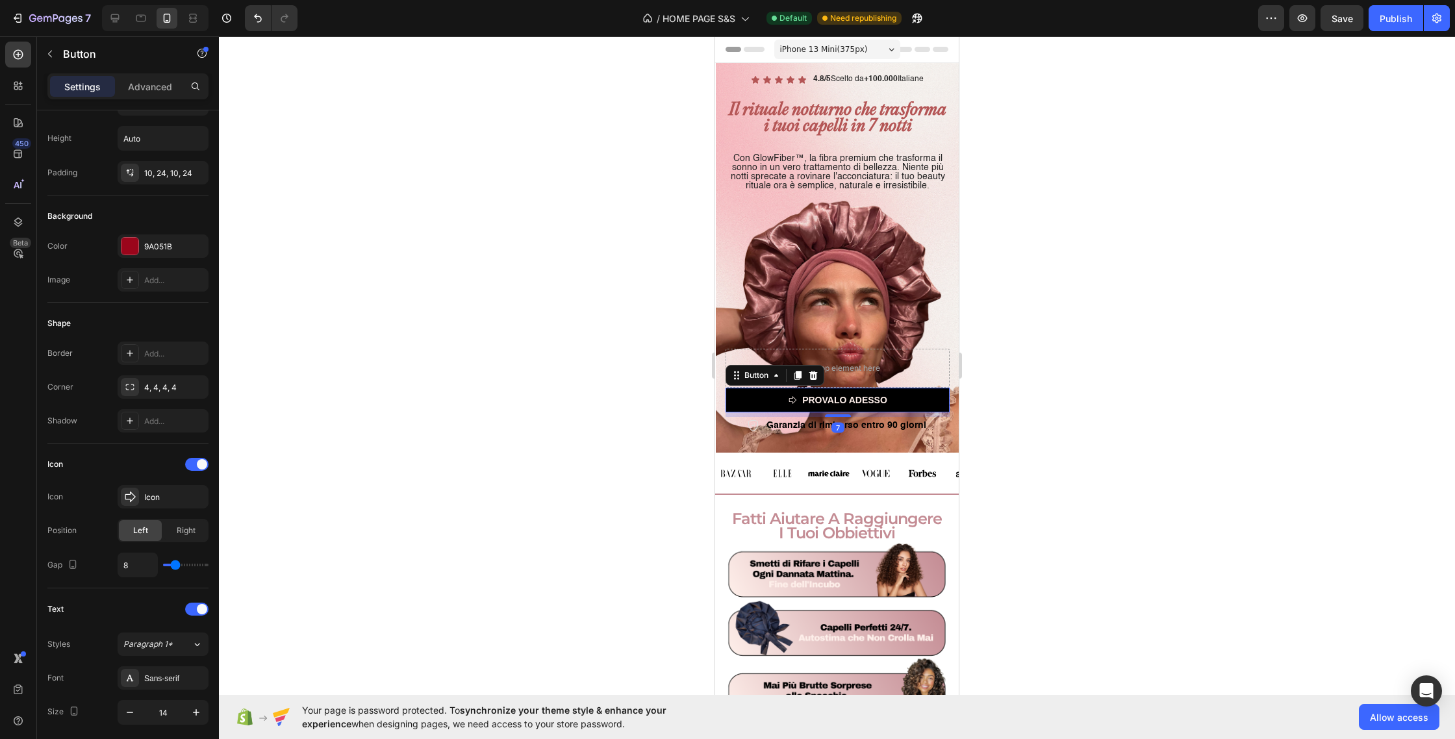
click at [897, 402] on link "PROVALO ADESSO" at bounding box center [838, 400] width 224 height 25
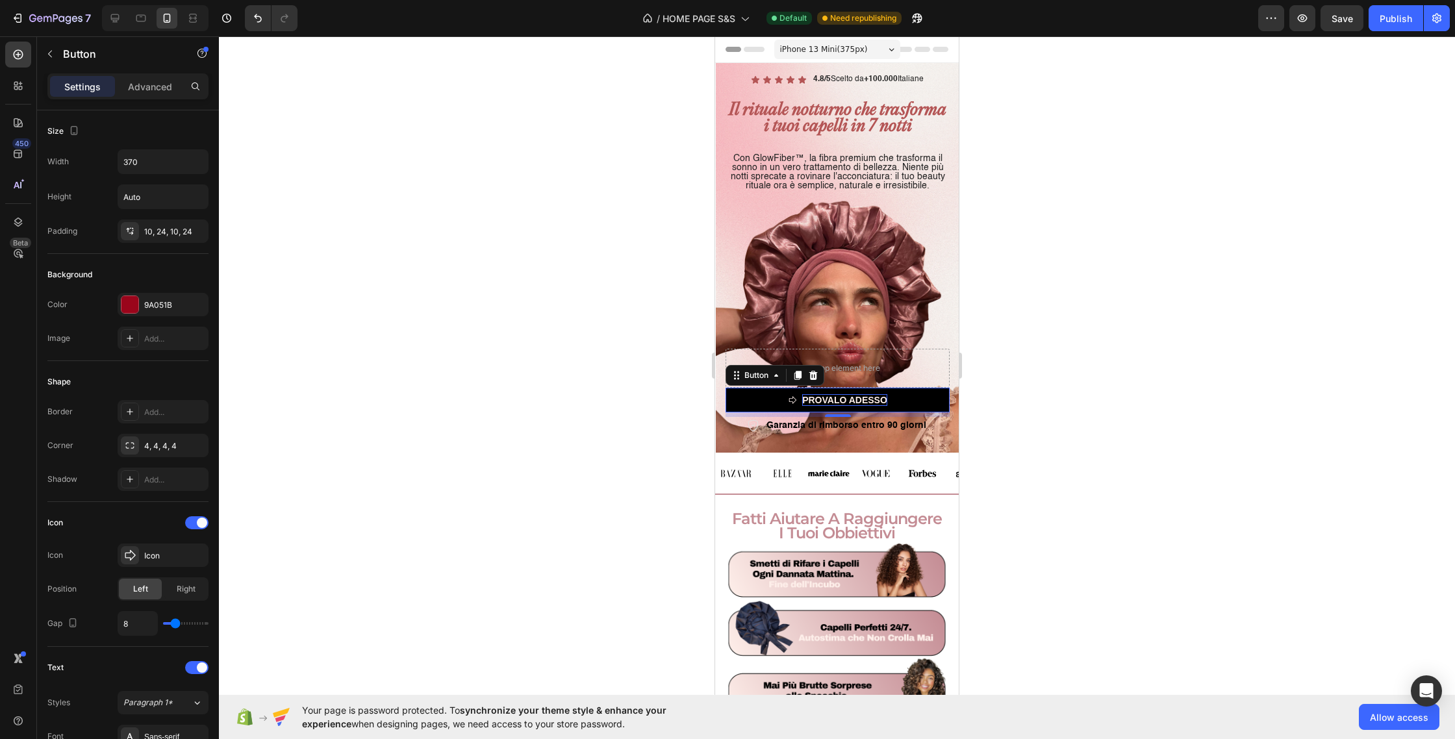
click at [863, 400] on p "PROVALO ADESSO" at bounding box center [844, 400] width 85 height 12
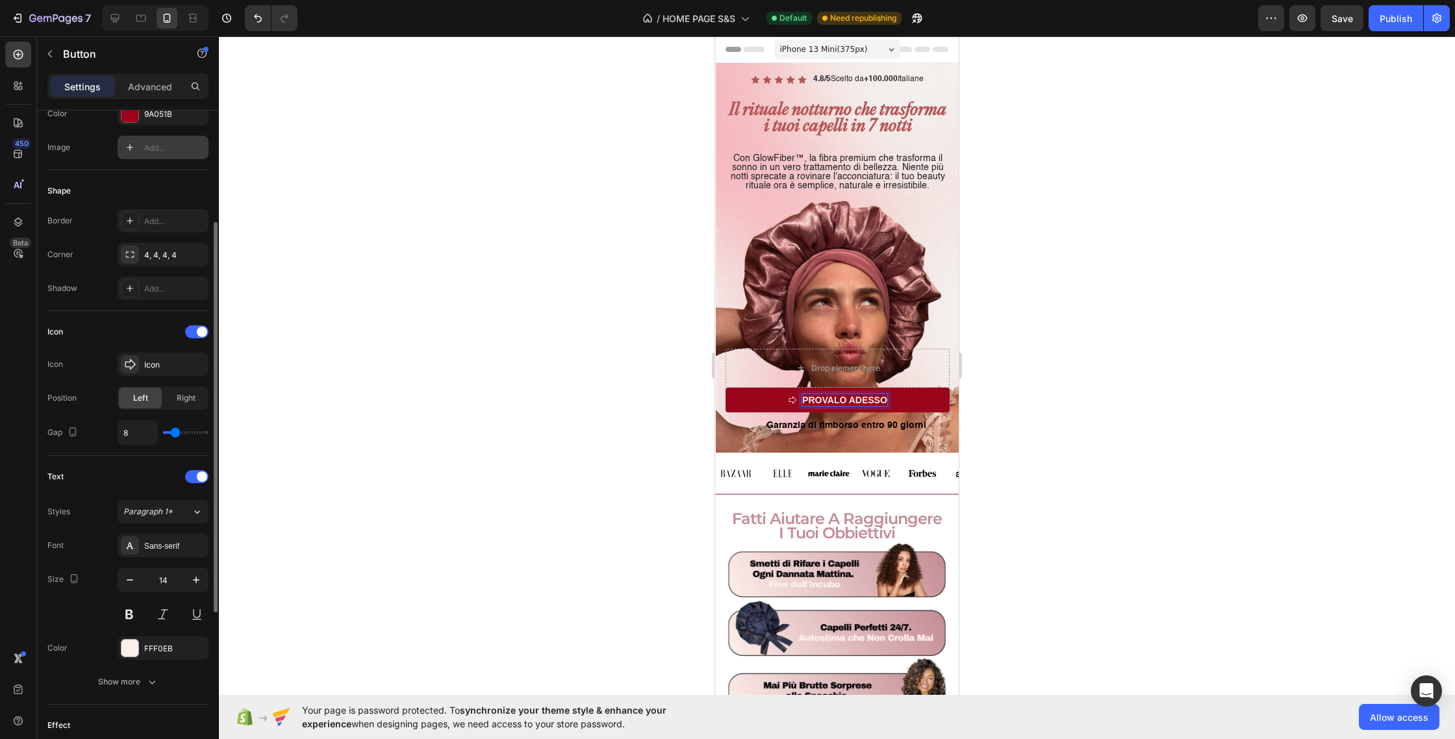
scroll to position [242, 0]
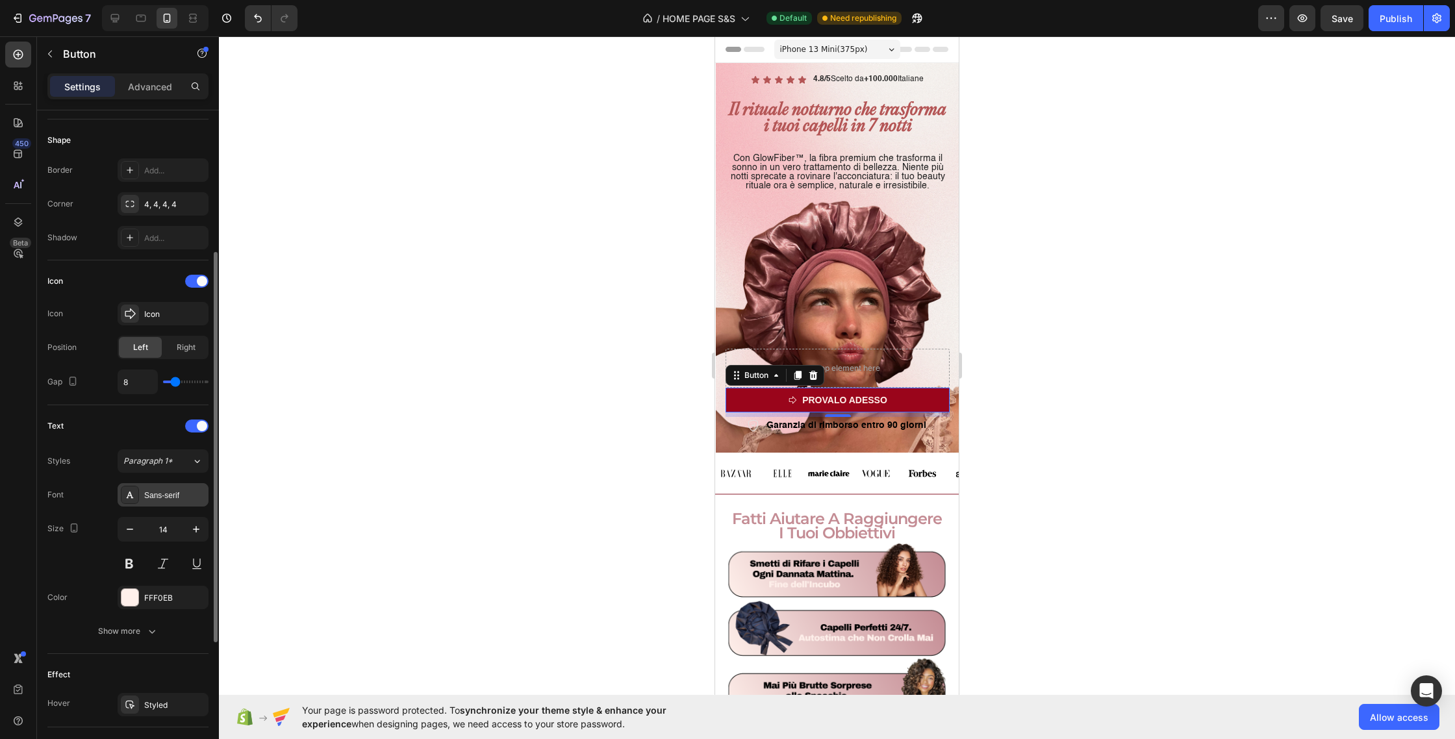
click at [174, 491] on div "Sans-serif" at bounding box center [174, 496] width 61 height 12
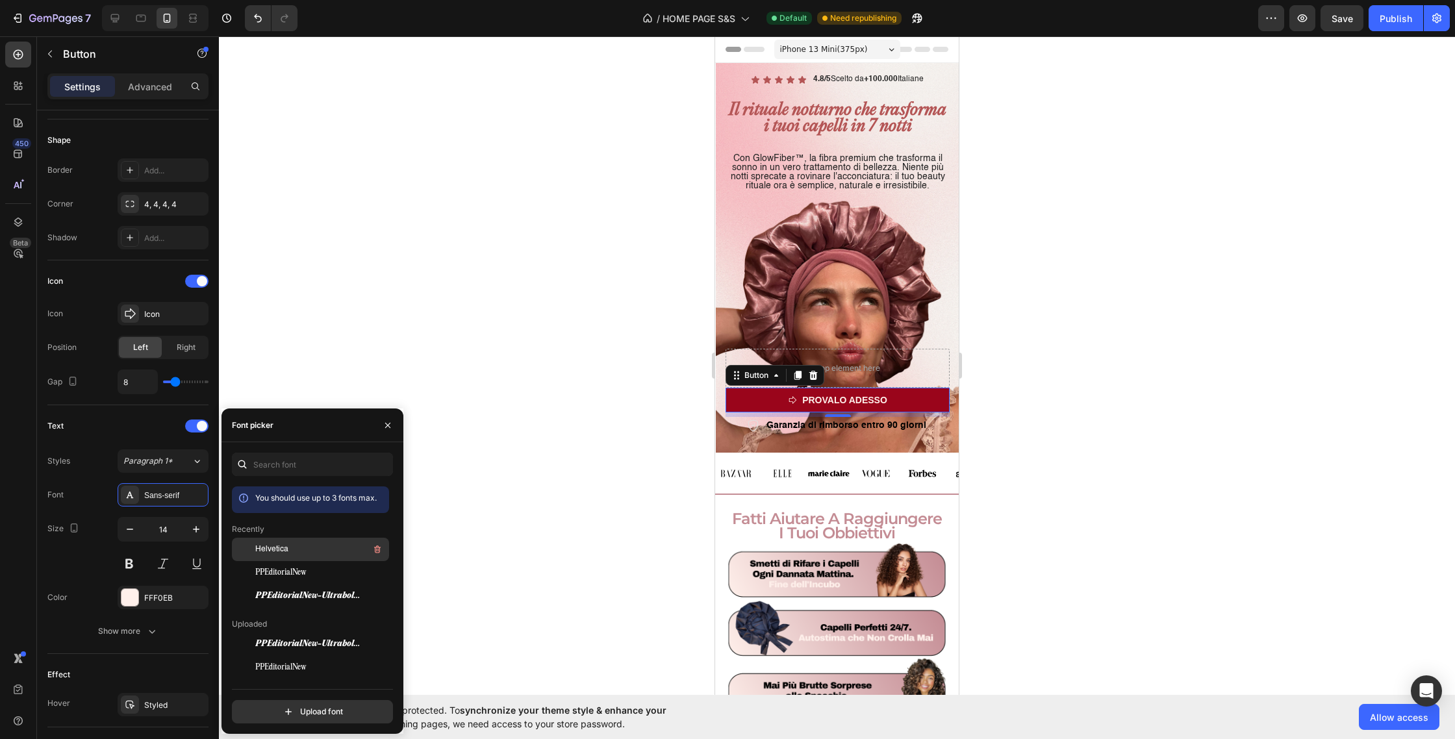
click at [273, 552] on span "Helvetica" at bounding box center [271, 550] width 33 height 12
click at [260, 542] on div "Helvetica" at bounding box center [320, 550] width 131 height 16
click at [266, 572] on span "PPEditorialNew" at bounding box center [280, 573] width 51 height 12
click at [268, 555] on span "Helvetica" at bounding box center [271, 550] width 33 height 12
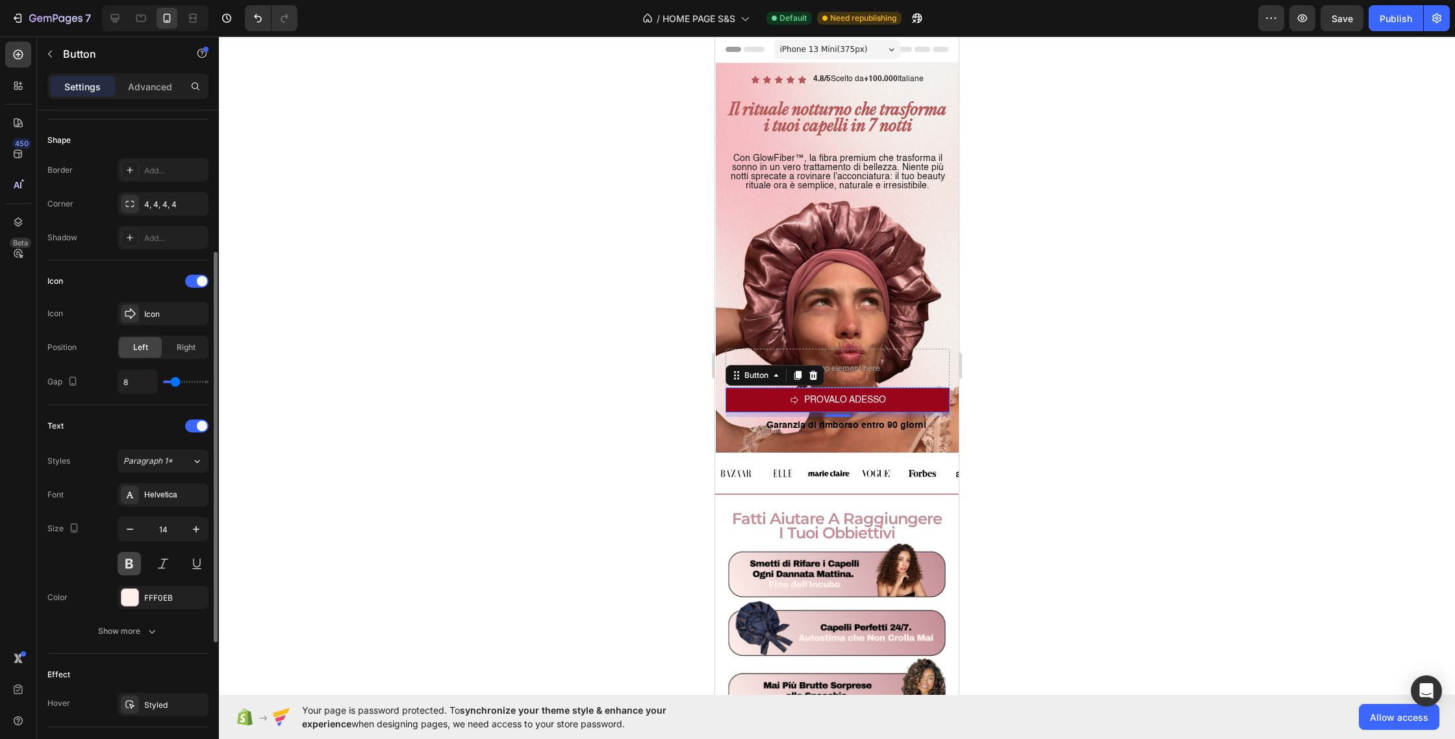
click at [135, 570] on button at bounding box center [129, 563] width 23 height 23
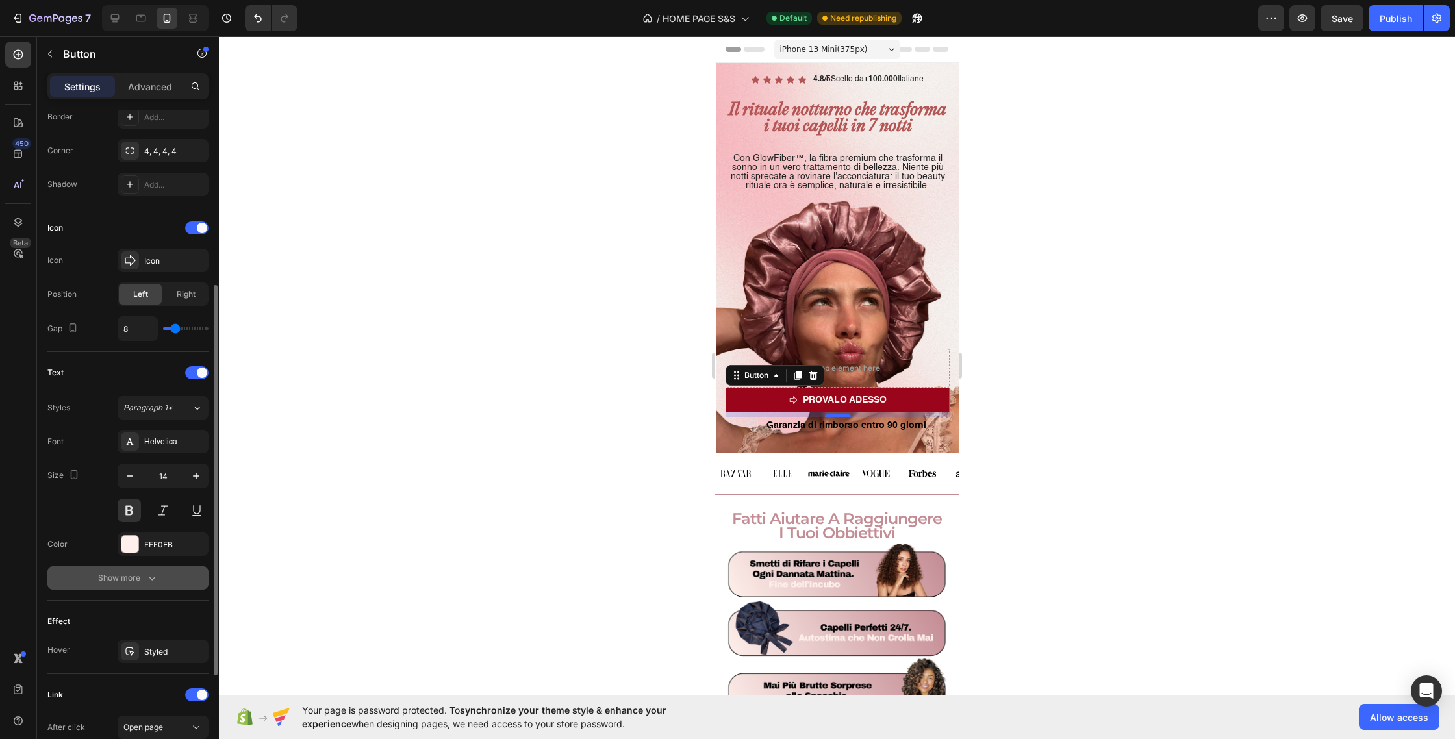
scroll to position [296, 0]
click at [158, 554] on div "FFF0EB" at bounding box center [163, 542] width 91 height 23
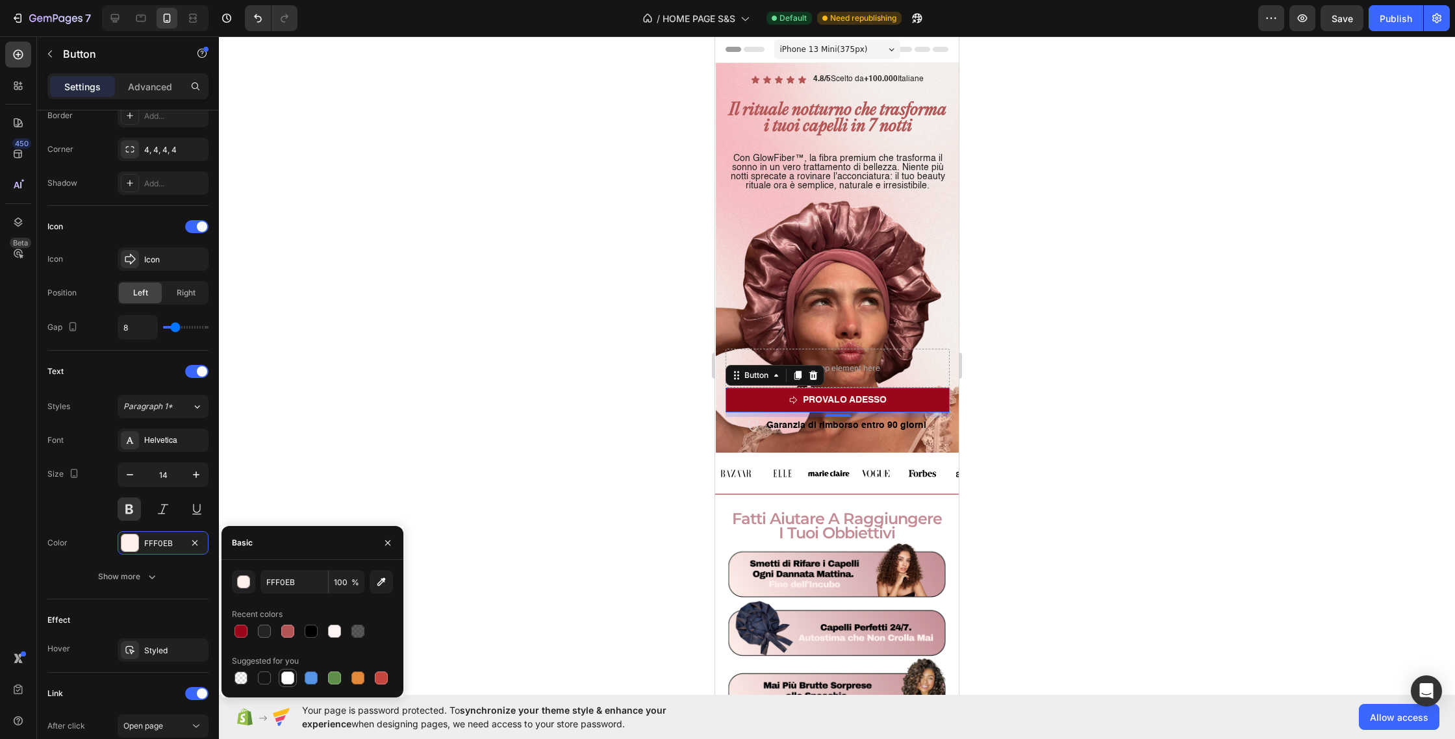
click at [292, 681] on div at bounding box center [287, 678] width 13 height 13
type input "FFFFFF"
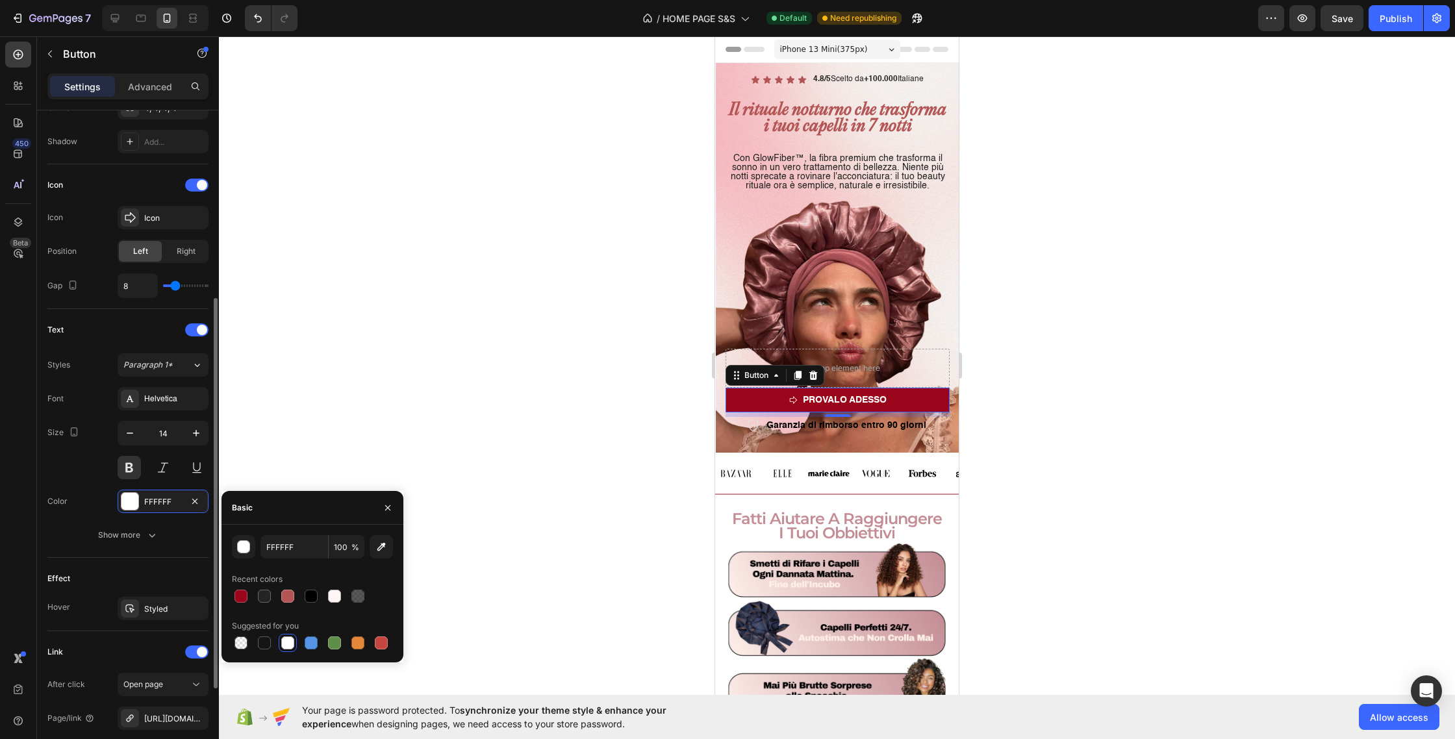
scroll to position [340, 0]
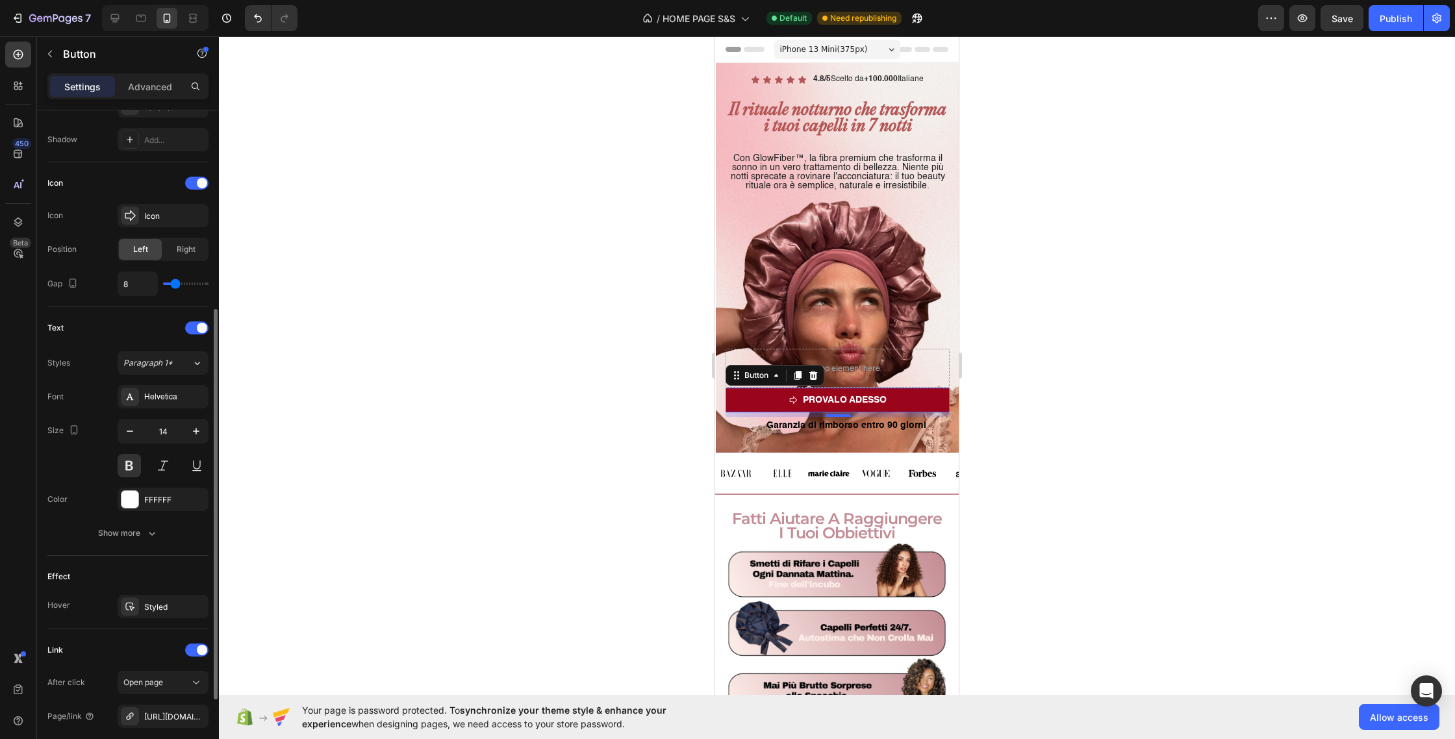
click at [142, 545] on div "Text Styles Paragraph 1* Font Helvetica Size 14 Color FFFFFF Show more" at bounding box center [127, 431] width 161 height 249
click at [146, 538] on icon "button" at bounding box center [152, 533] width 13 height 13
click at [334, 552] on div at bounding box center [837, 387] width 1236 height 703
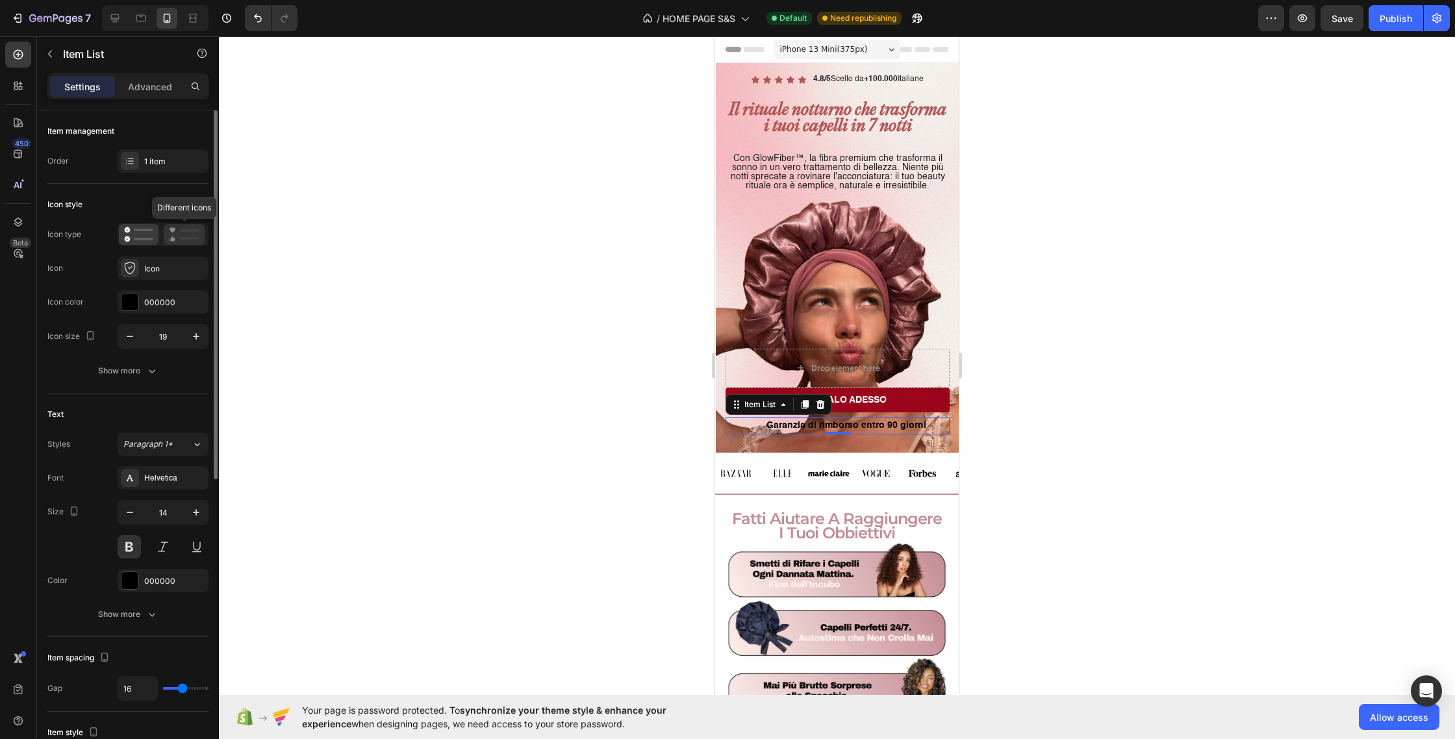
click at [174, 238] on icon at bounding box center [173, 238] width 5 height 5
click at [136, 235] on icon at bounding box center [138, 235] width 29 height 16
click at [178, 238] on icon at bounding box center [184, 235] width 31 height 16
click at [149, 237] on icon at bounding box center [138, 235] width 29 height 16
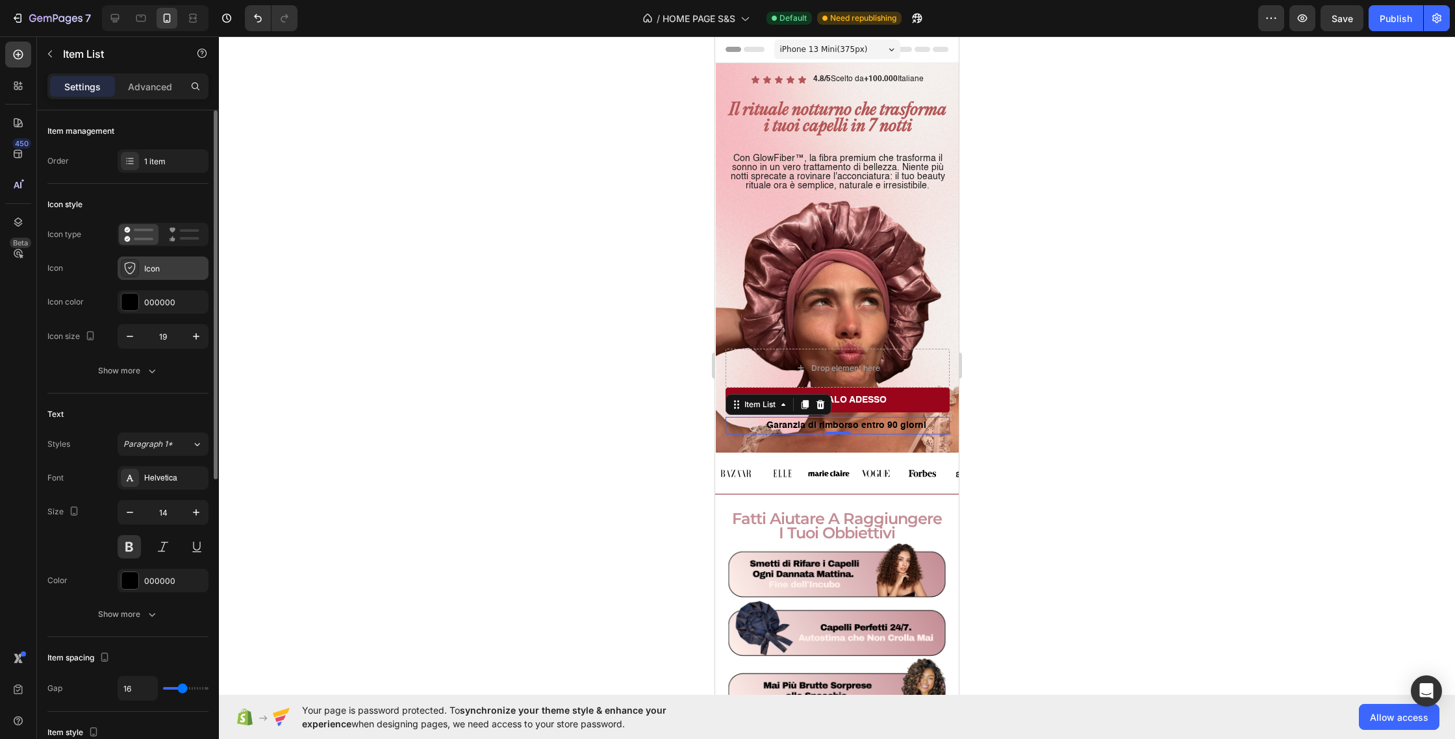
click at [153, 271] on div "Icon" at bounding box center [174, 269] width 61 height 12
click at [148, 305] on div "000000" at bounding box center [163, 303] width 38 height 12
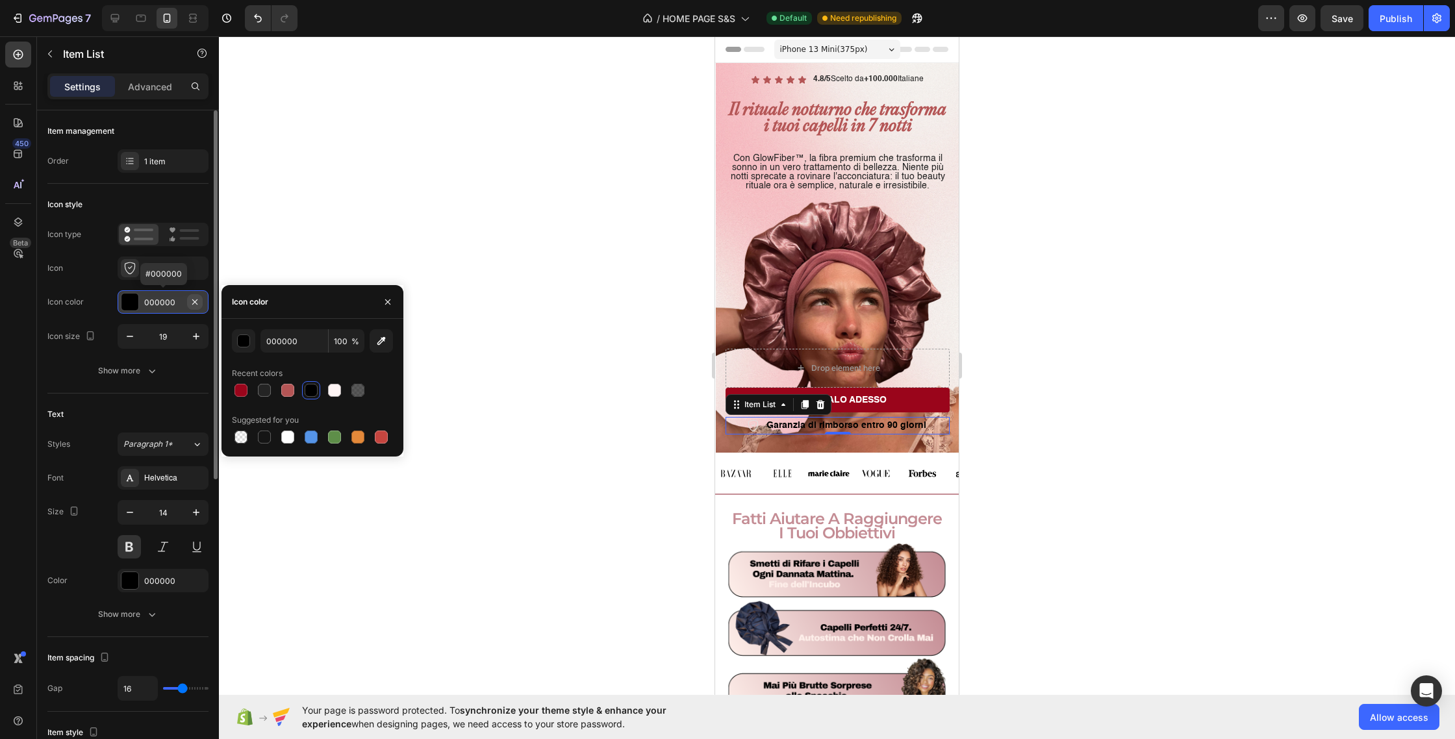
click at [194, 301] on icon "button" at bounding box center [195, 302] width 10 height 10
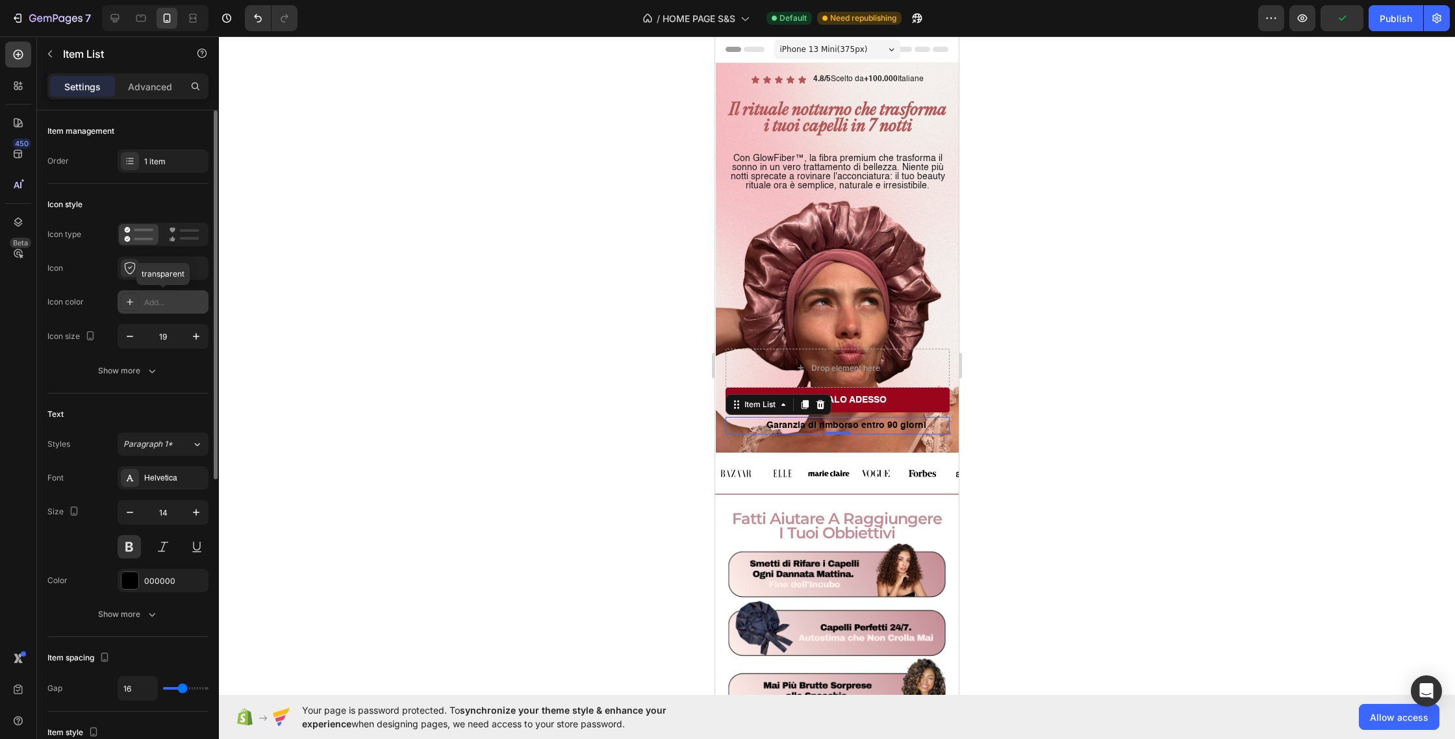
click at [172, 301] on div "Add..." at bounding box center [174, 303] width 61 height 12
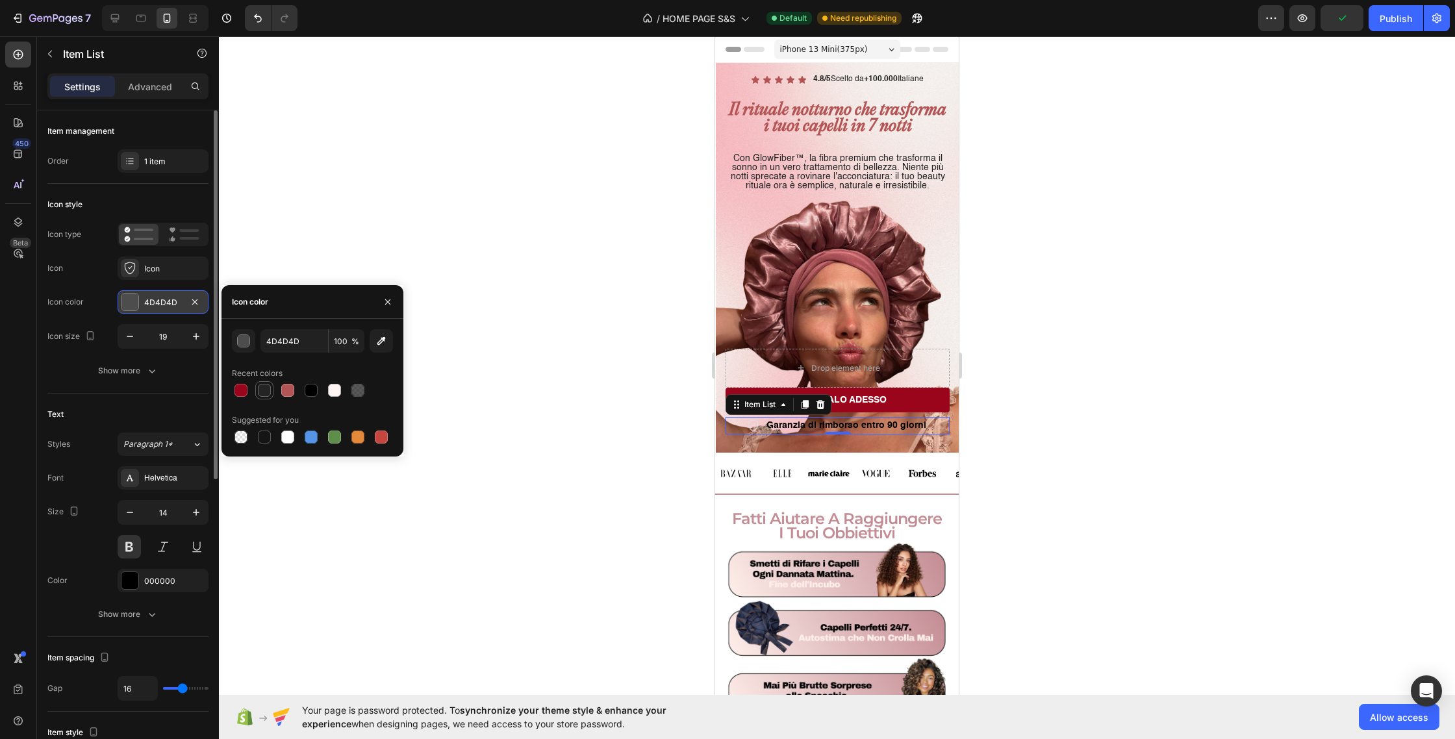
click at [262, 389] on div at bounding box center [264, 390] width 13 height 13
type input "242424"
click at [262, 389] on div at bounding box center [264, 390] width 13 height 13
click at [352, 342] on span "%" at bounding box center [355, 342] width 8 height 12
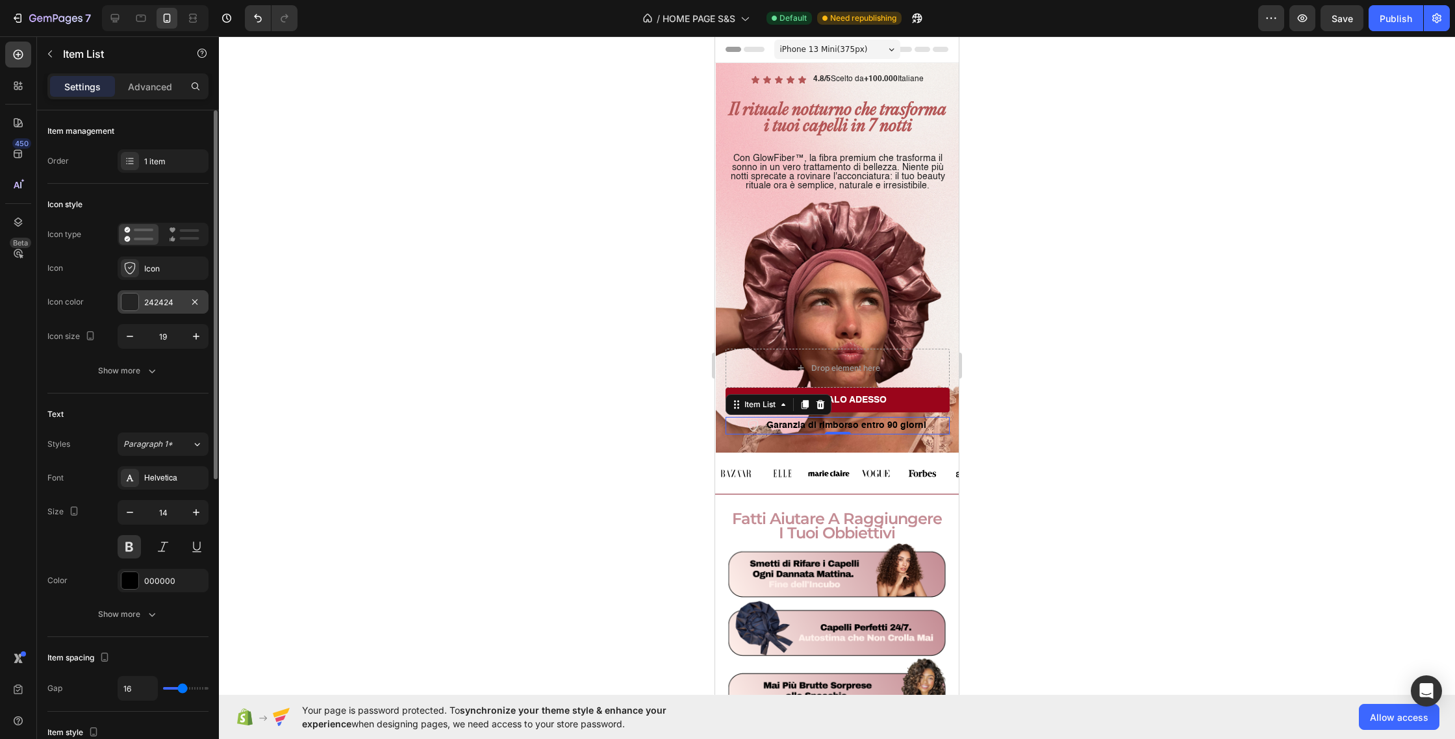
click at [758, 425] on icon at bounding box center [753, 426] width 12 height 12
click at [795, 507] on div "fatti aiutare a raggiungere i tuoi obbiettivi Heading 0" at bounding box center [837, 522] width 244 height 39
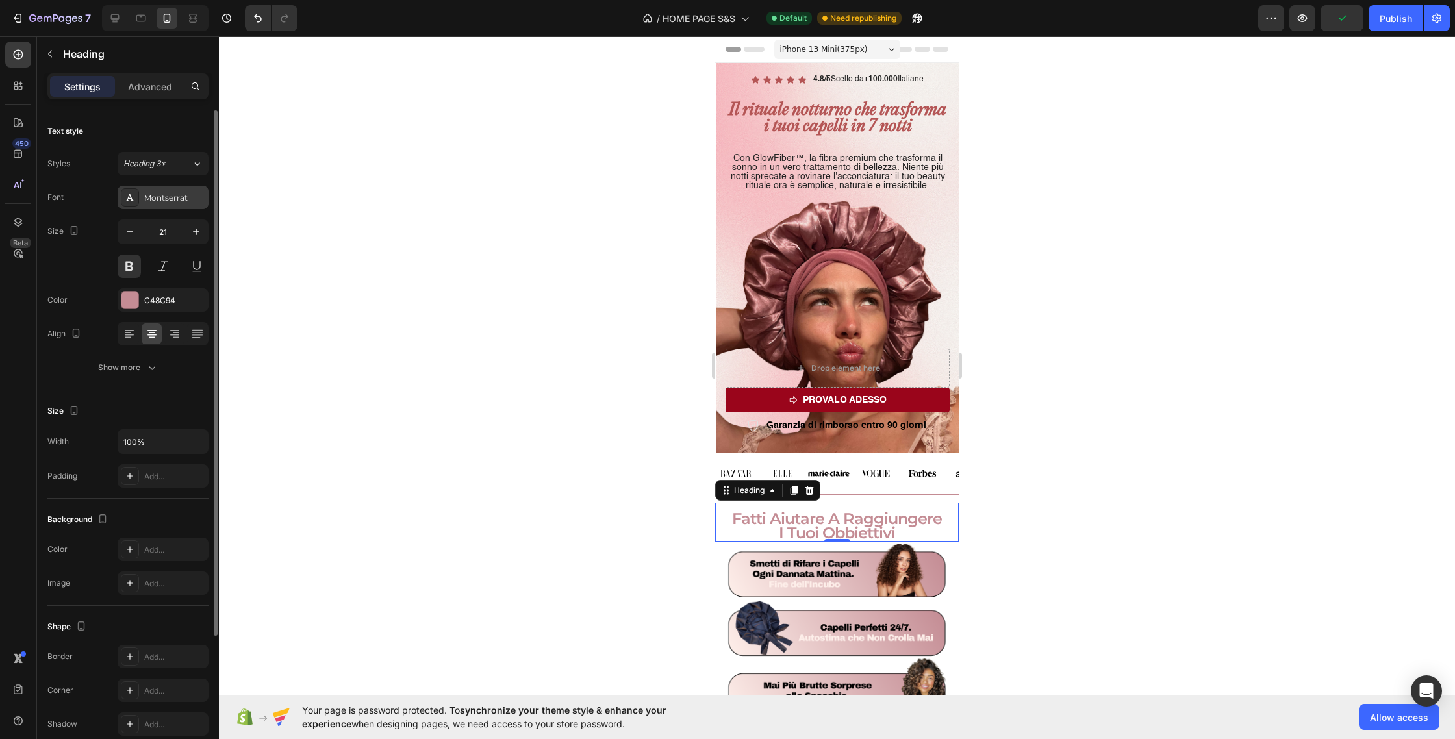
click at [158, 208] on div "Montserrat" at bounding box center [163, 197] width 91 height 23
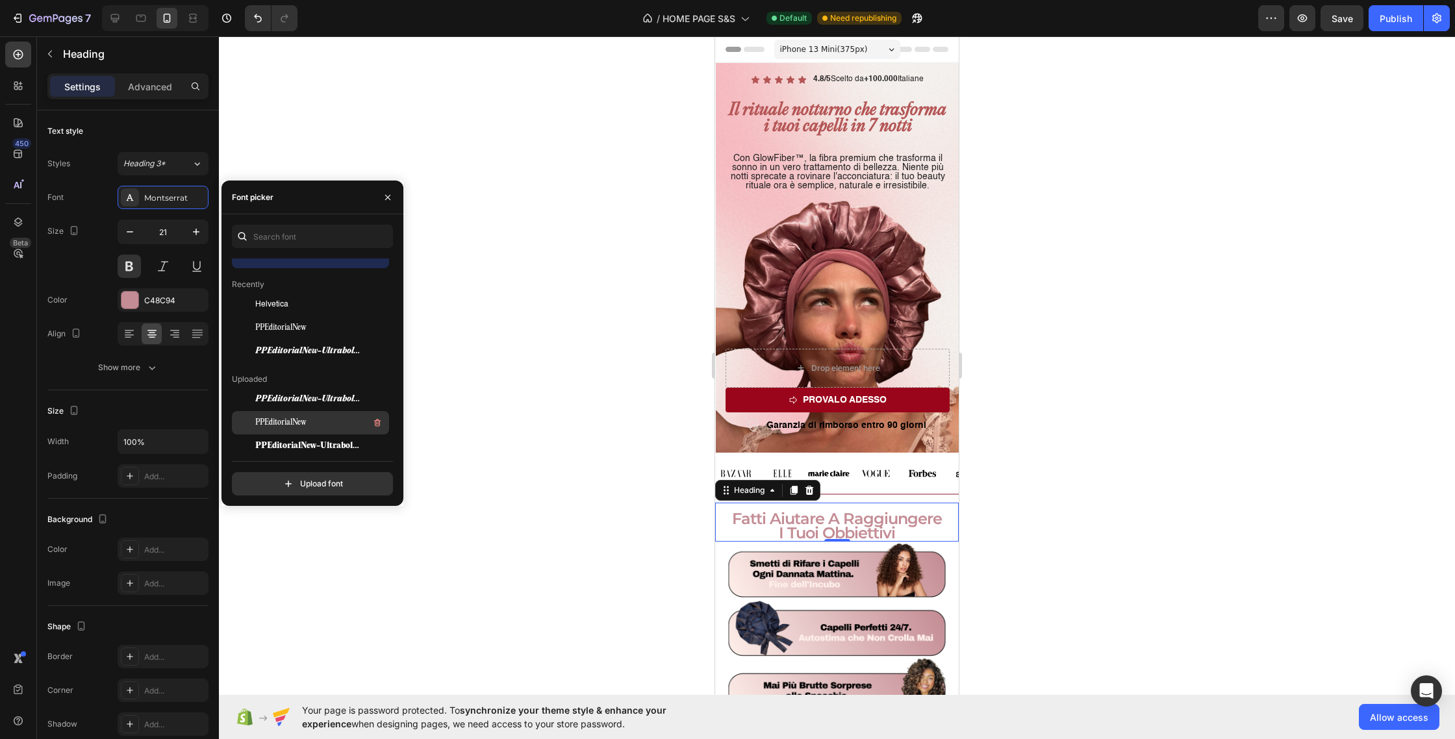
scroll to position [25, 0]
click at [312, 398] on div "PPEditorialNew-UltraboldItalic-BF644b214faef01" at bounding box center [320, 392] width 131 height 16
click at [314, 418] on div "PPEditorialNew" at bounding box center [320, 415] width 131 height 16
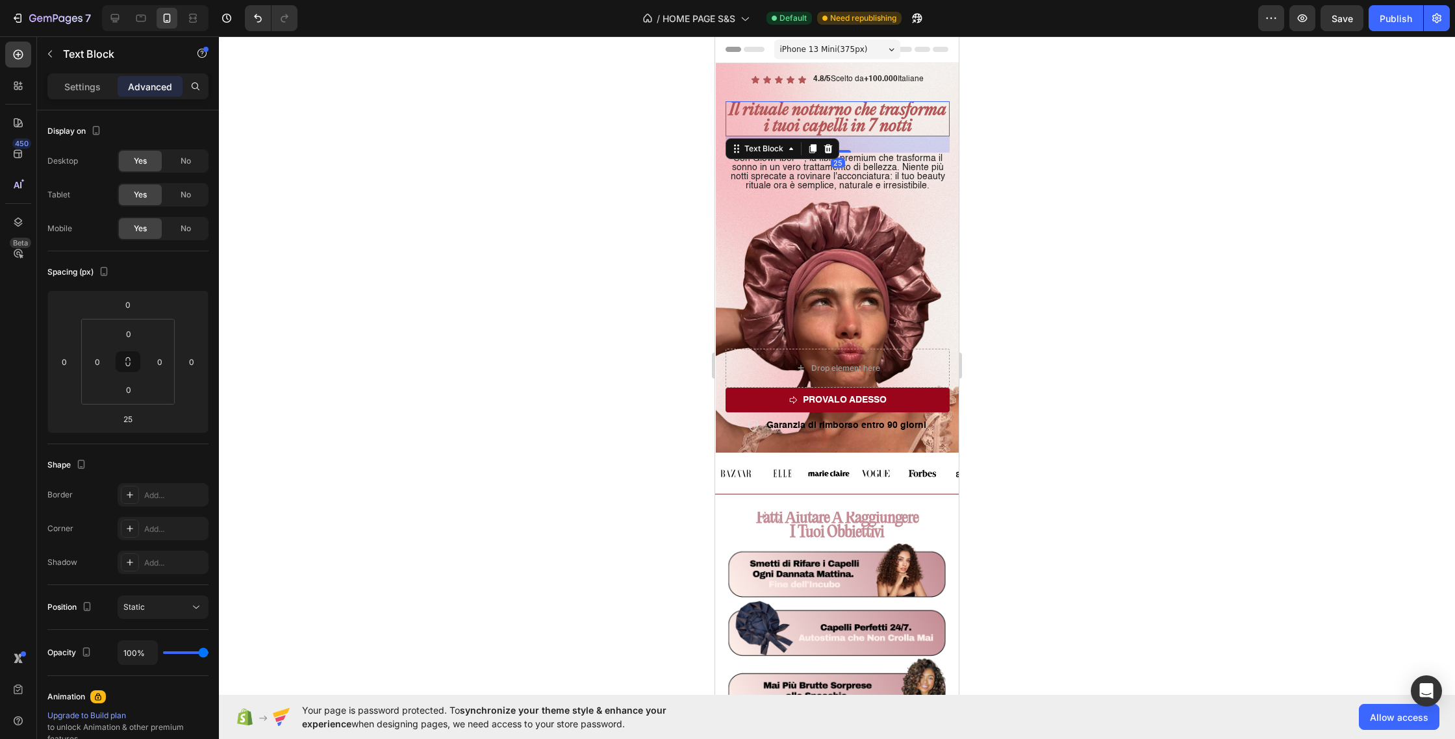
click at [812, 122] on p "Il rituale notturno che trasforma i tuoi capelli in 7 notti" at bounding box center [838, 119] width 222 height 32
click at [81, 86] on p "Settings" at bounding box center [82, 87] width 36 height 14
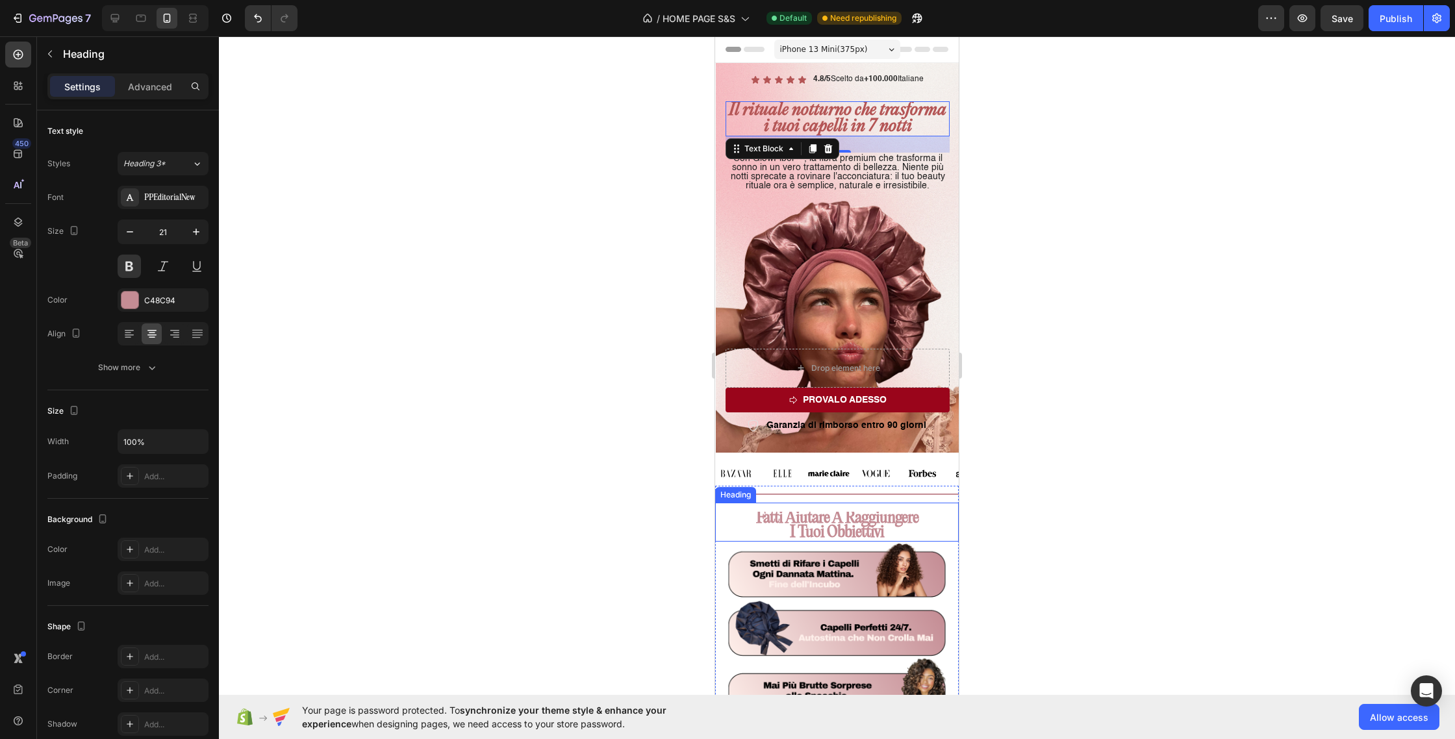
click at [874, 528] on strong "i tuoi obbiettivi" at bounding box center [837, 533] width 94 height 18
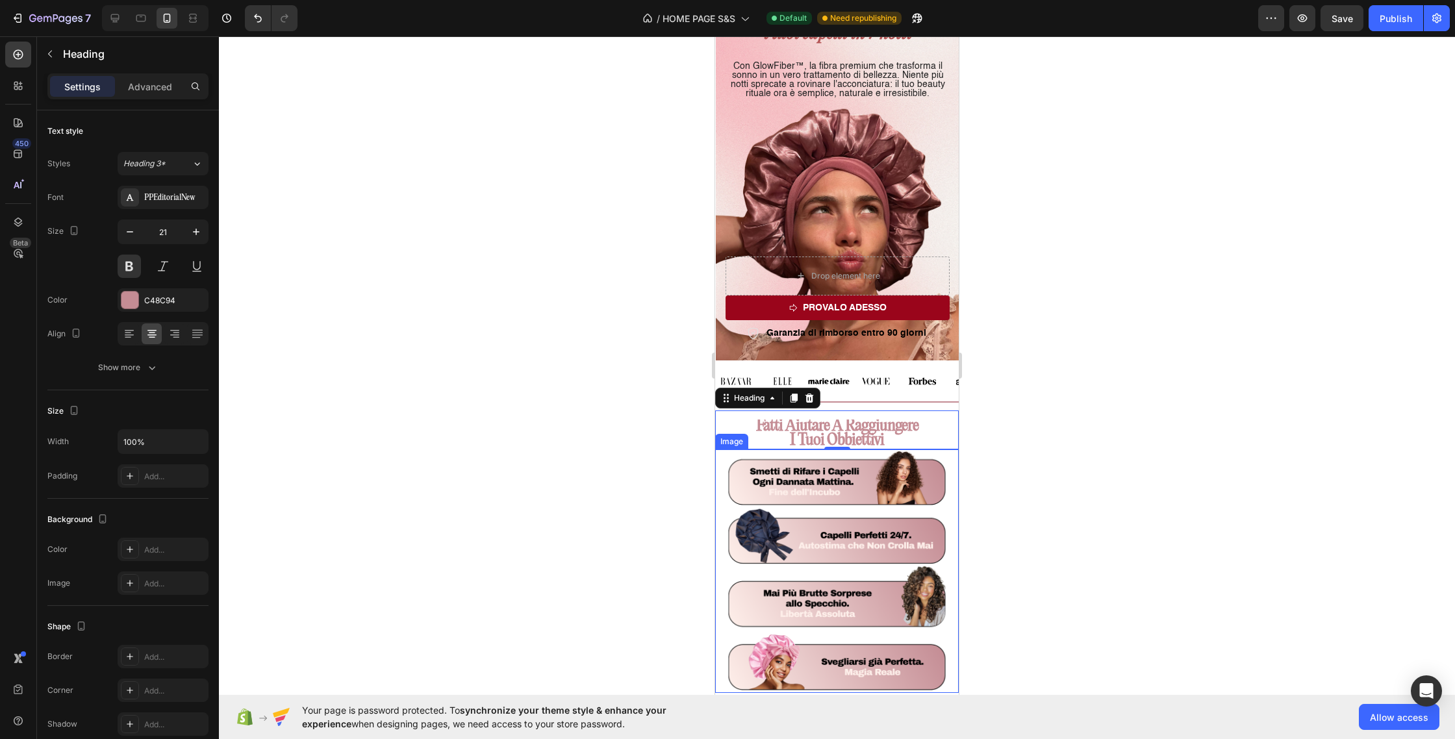
scroll to position [0, 0]
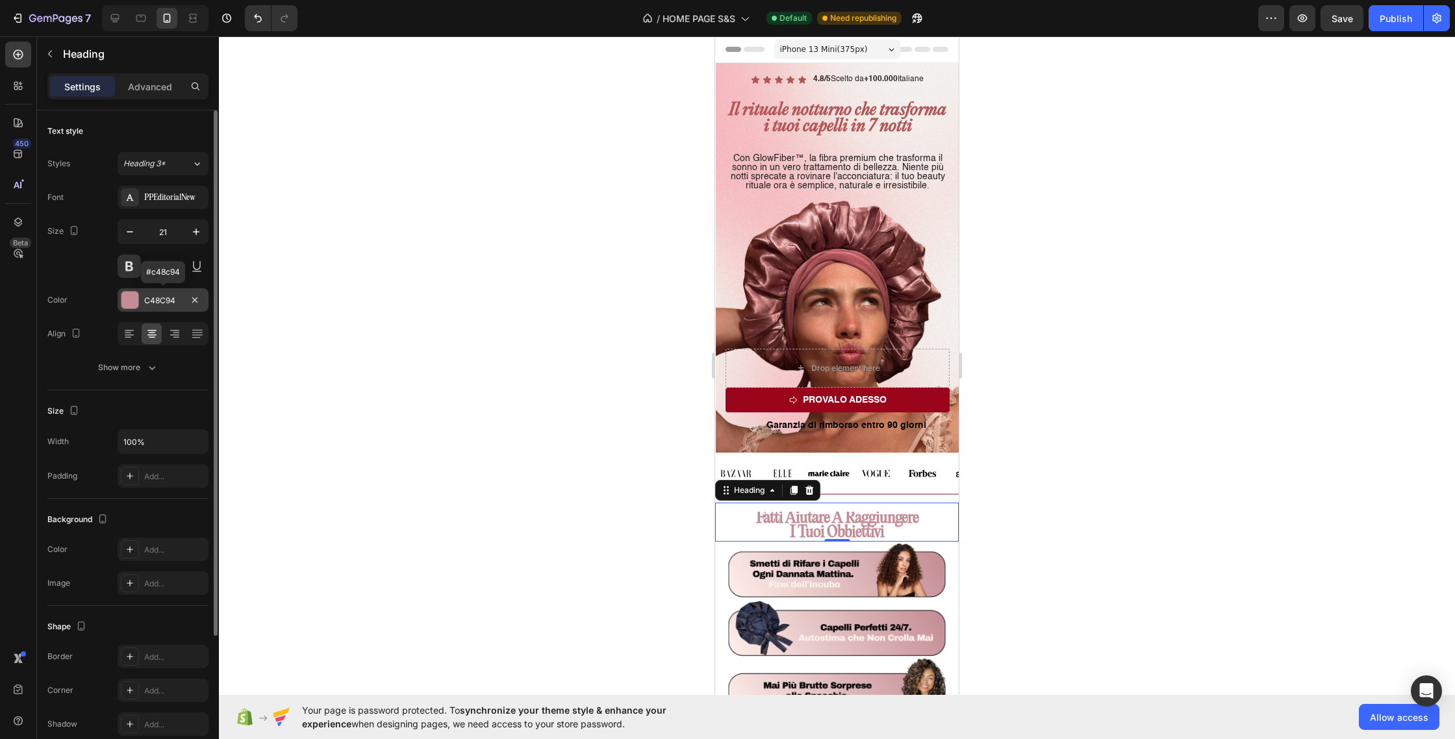
click at [149, 303] on div "C48C94" at bounding box center [163, 301] width 38 height 12
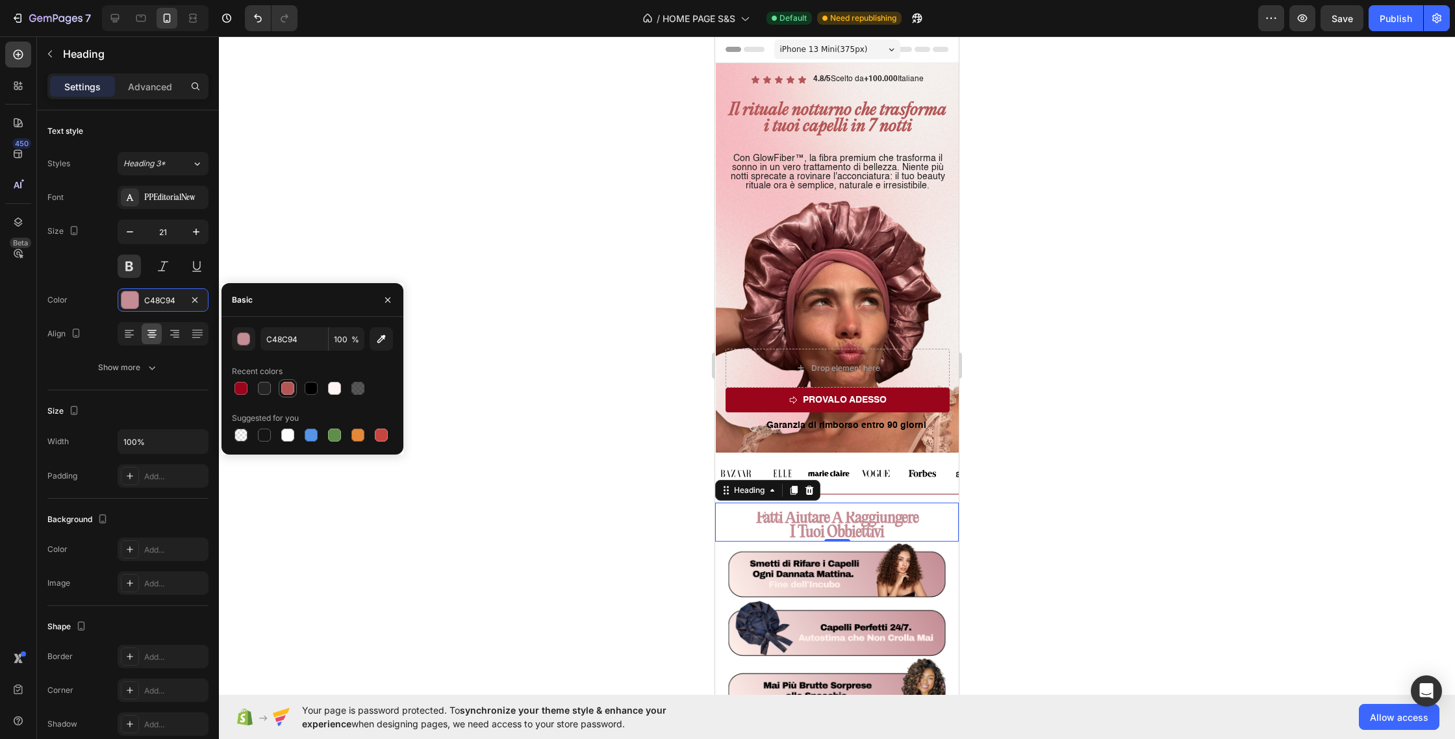
click at [283, 389] on div at bounding box center [287, 388] width 13 height 13
type input "B45555"
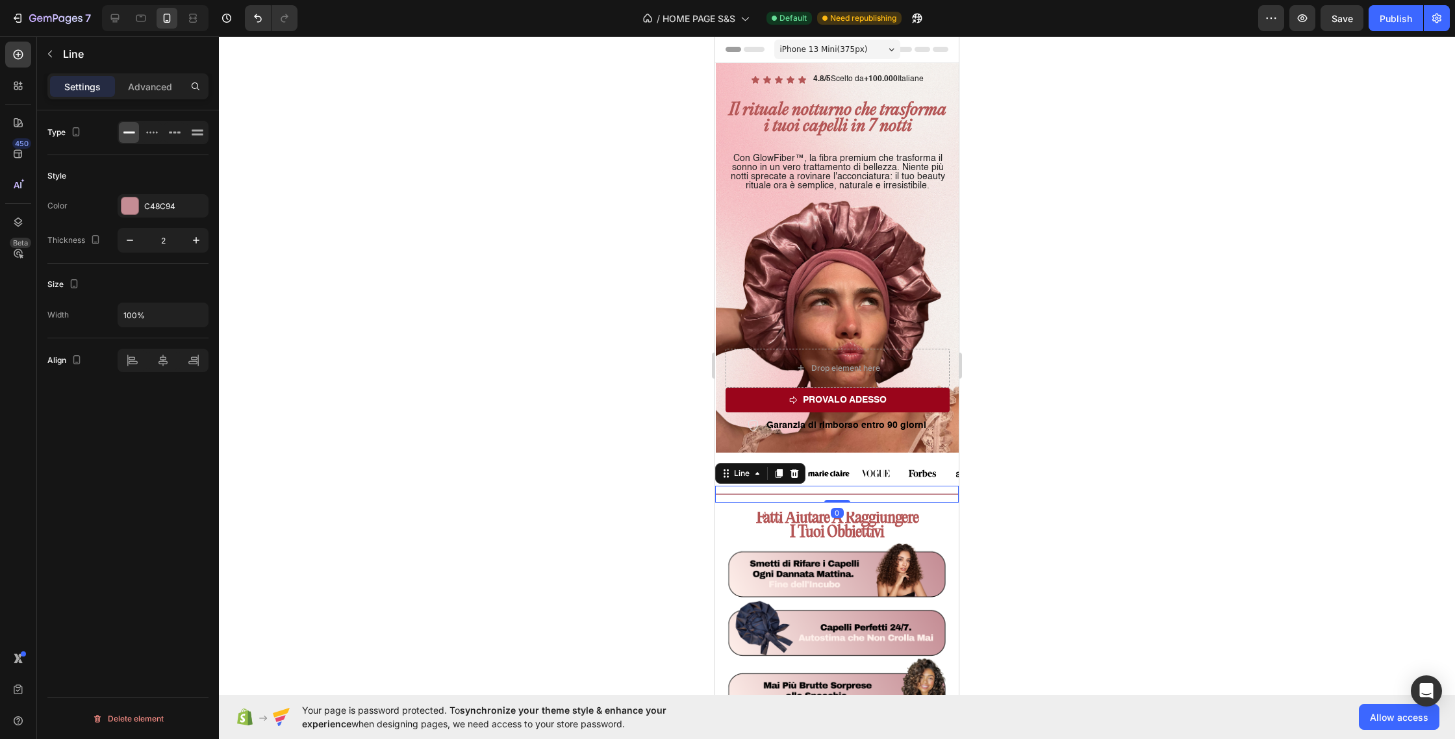
click at [848, 491] on div "Title Line 0" at bounding box center [837, 494] width 244 height 17
click at [843, 503] on div at bounding box center [837, 503] width 26 height 4
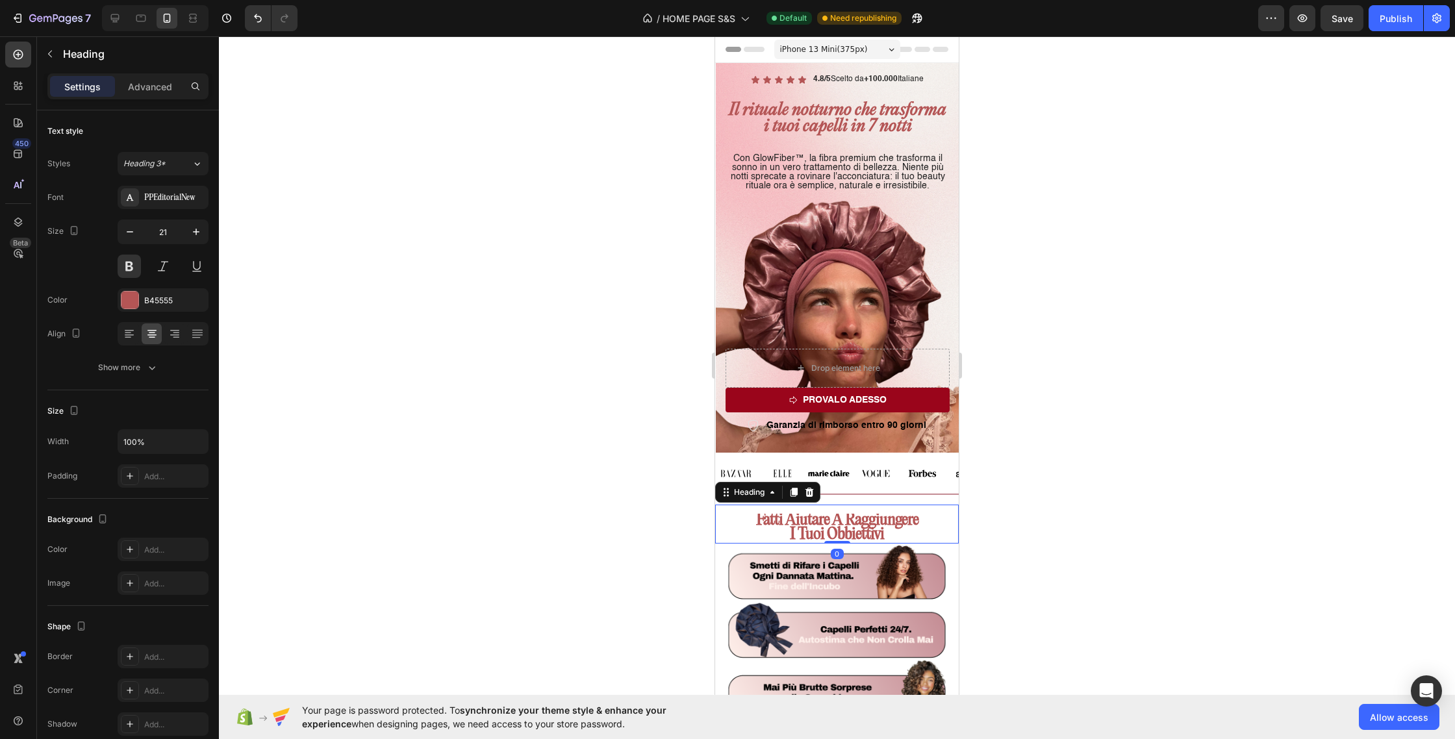
click at [844, 526] on strong "i tuoi obbiettivi" at bounding box center [837, 535] width 94 height 18
click at [838, 539] on div "⁠⁠⁠⁠⁠⁠⁠ fatti aiutare a raggiungere i tuoi obbiettivi Heading 0" at bounding box center [837, 524] width 244 height 39
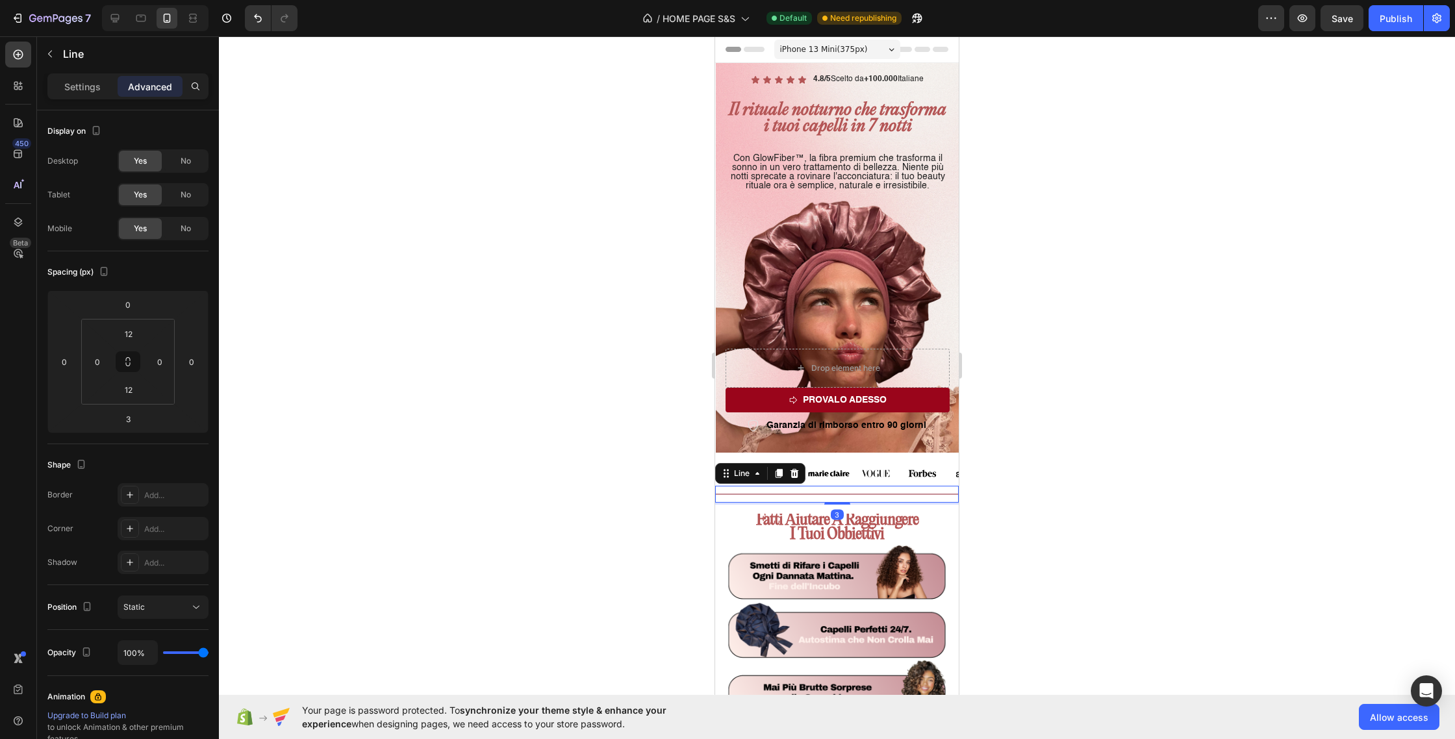
click at [853, 494] on div "Title Line 3" at bounding box center [837, 494] width 244 height 17
click at [847, 496] on div "Title Line 0" at bounding box center [837, 494] width 244 height 17
type input "0"
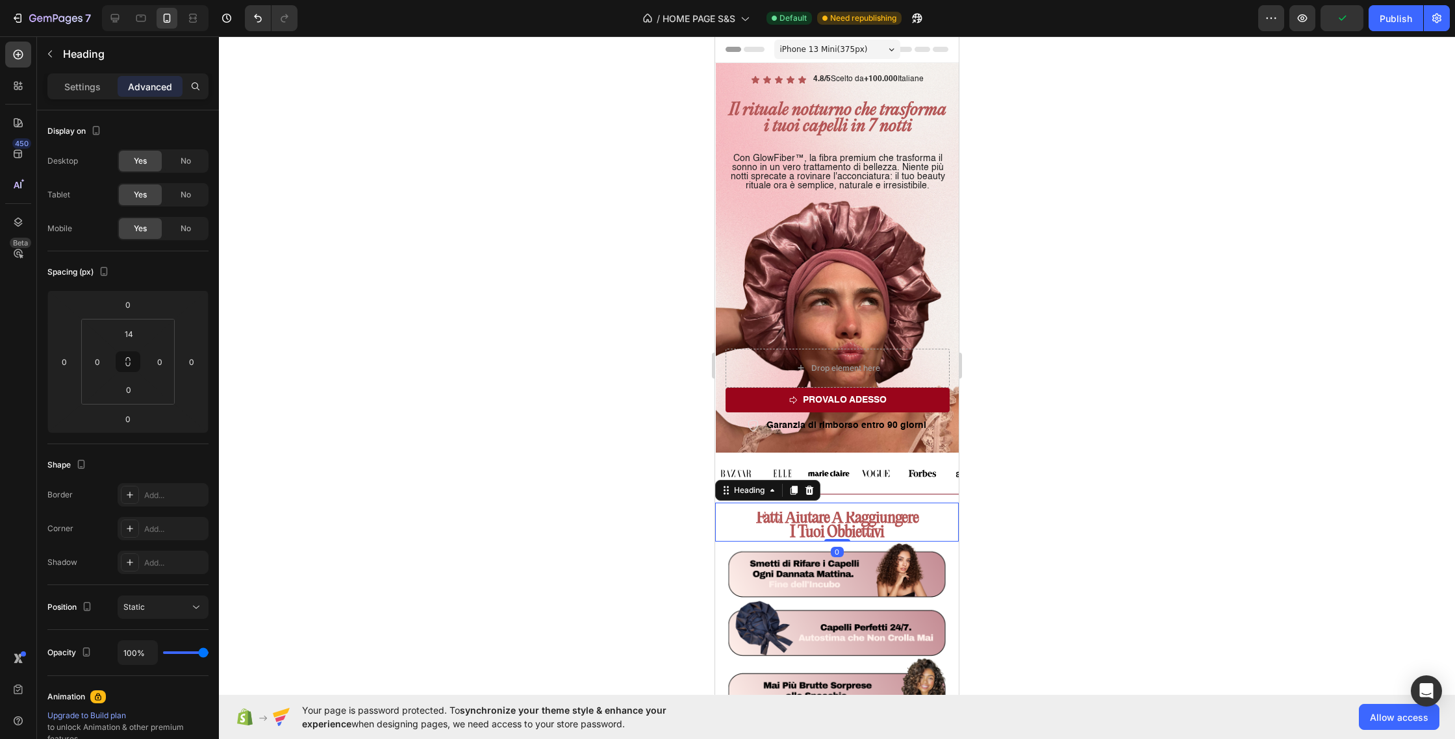
click at [854, 520] on strong "fatti aiutare a raggiungere" at bounding box center [837, 518] width 162 height 18
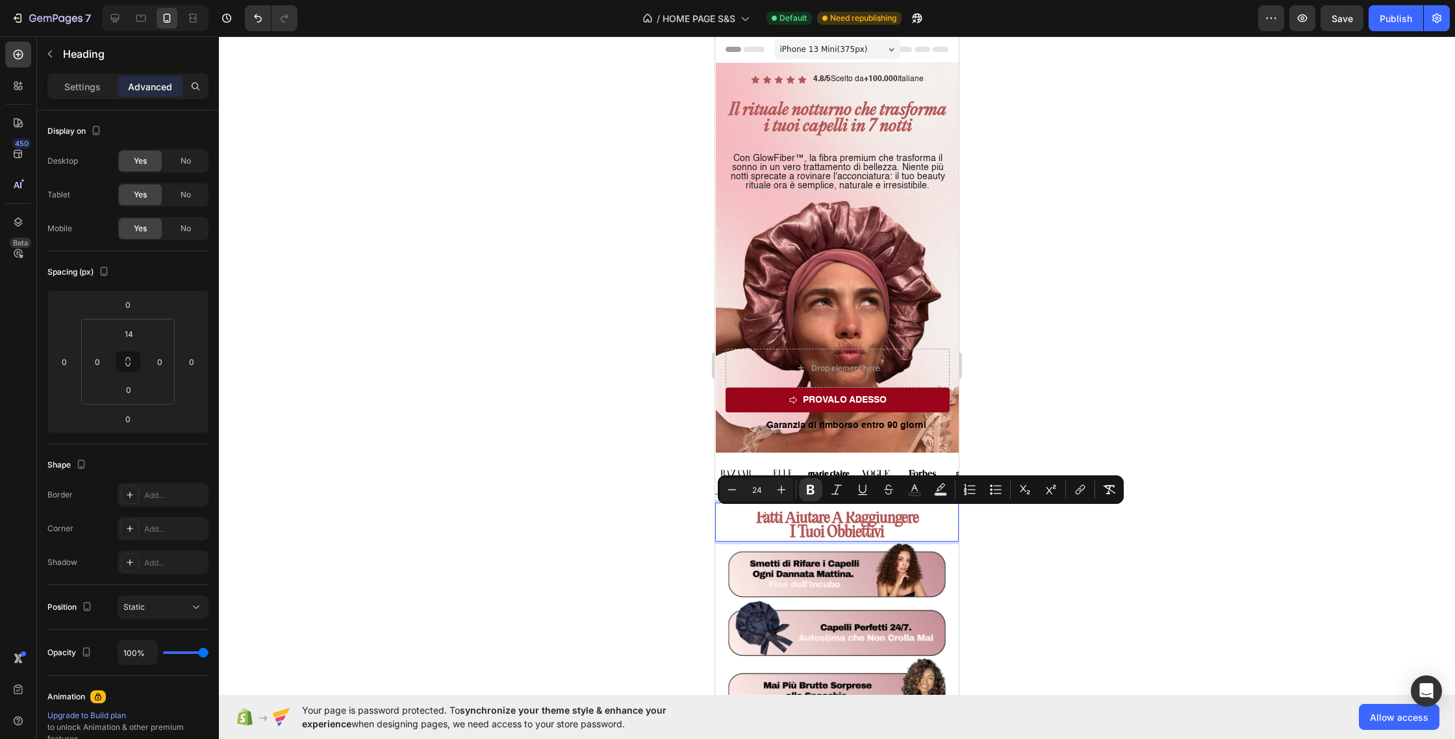
click at [756, 507] on div "fatti aiutare a raggiungere i tuoi obbiettivi Heading 0" at bounding box center [837, 522] width 244 height 39
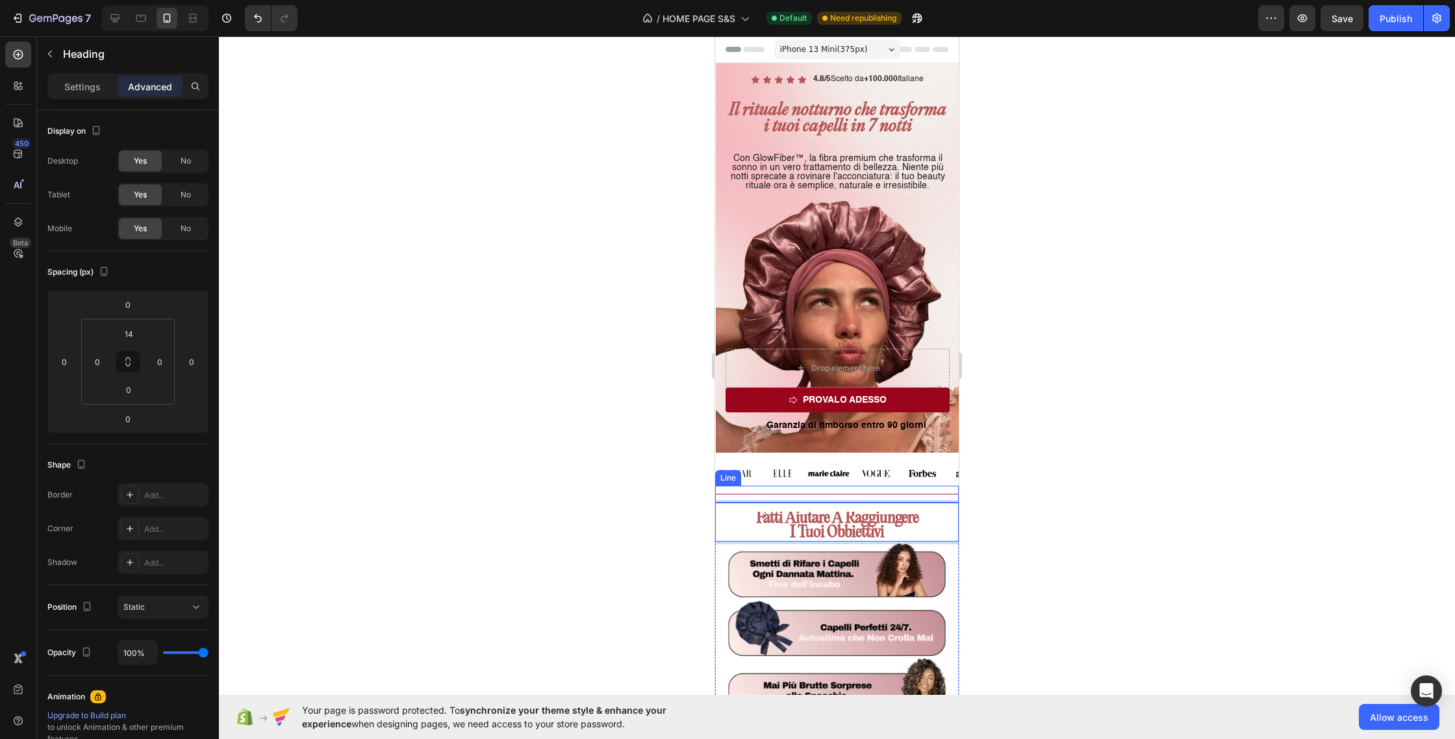
click at [758, 487] on div "Title Line" at bounding box center [837, 494] width 244 height 17
click at [830, 496] on div "Title Line 0" at bounding box center [837, 494] width 244 height 17
click at [622, 510] on div at bounding box center [837, 387] width 1236 height 703
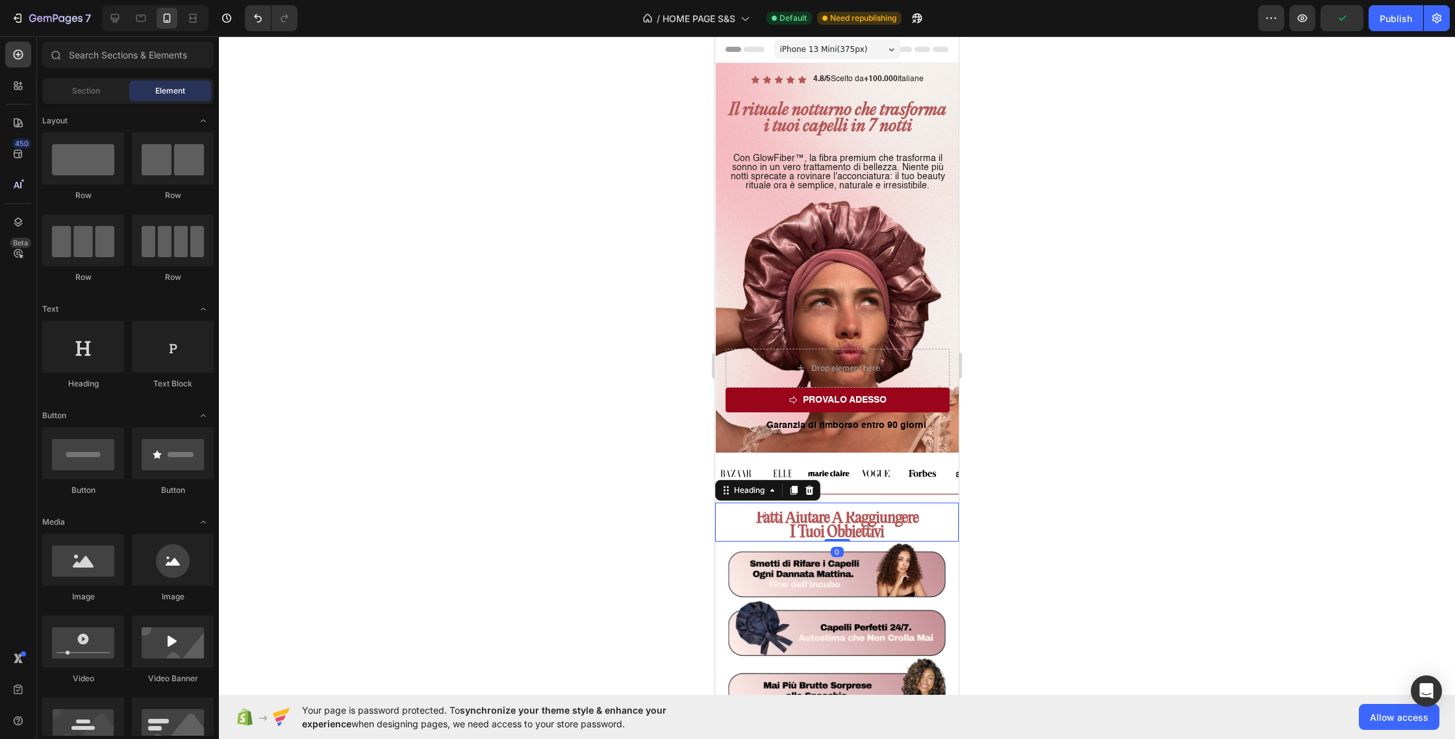
click at [839, 533] on strong "i tuoi obbiettivi" at bounding box center [837, 533] width 94 height 18
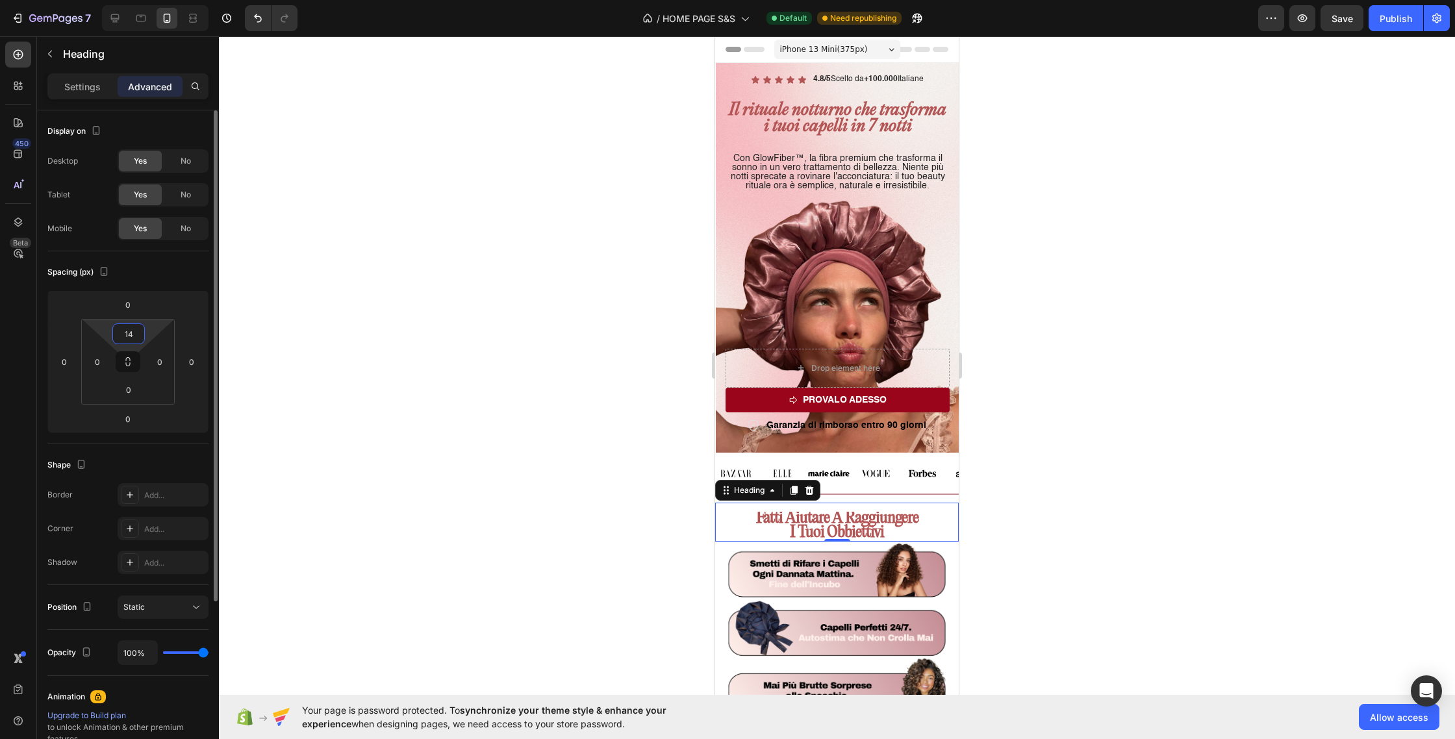
click at [131, 339] on input "14" at bounding box center [129, 333] width 26 height 19
click at [132, 338] on input "14" at bounding box center [129, 333] width 26 height 19
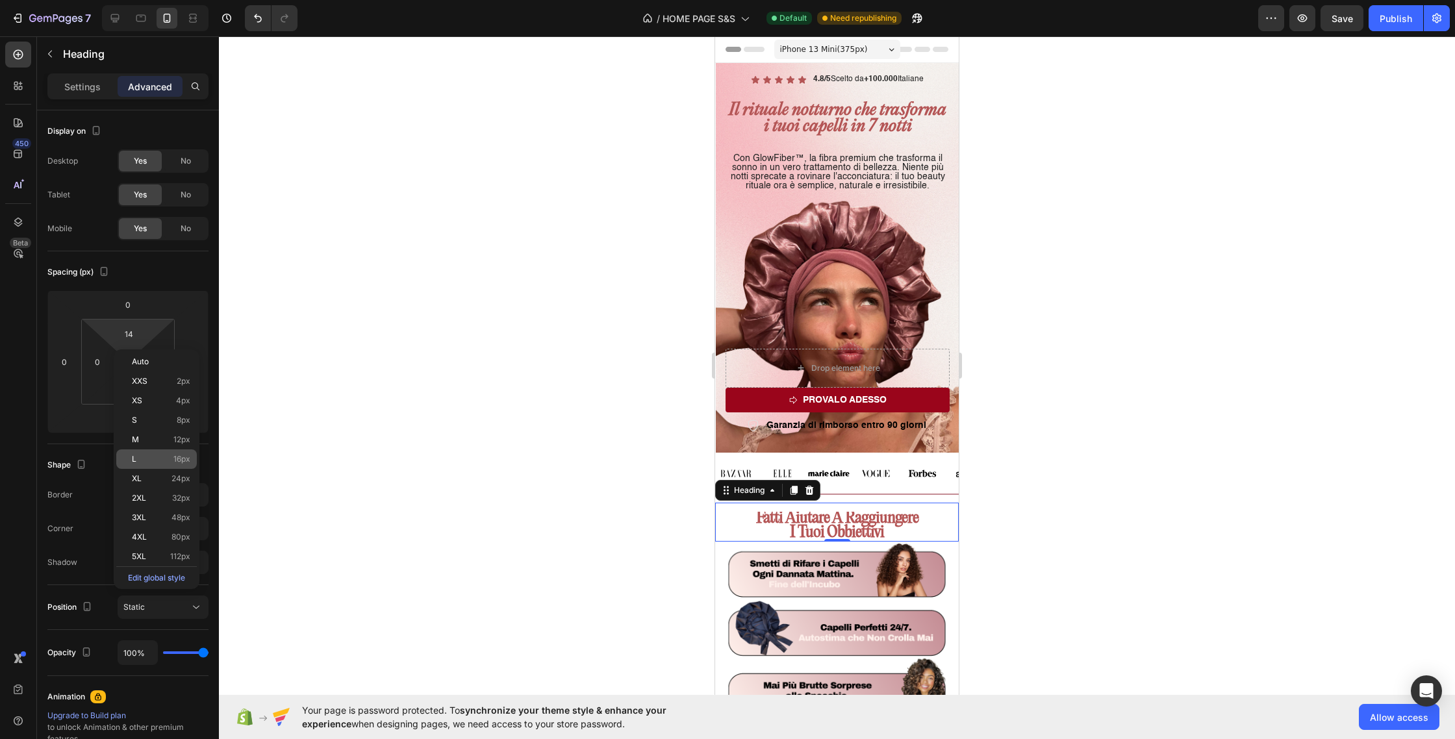
click at [162, 457] on p "L 16px" at bounding box center [161, 459] width 58 height 9
type input "16"
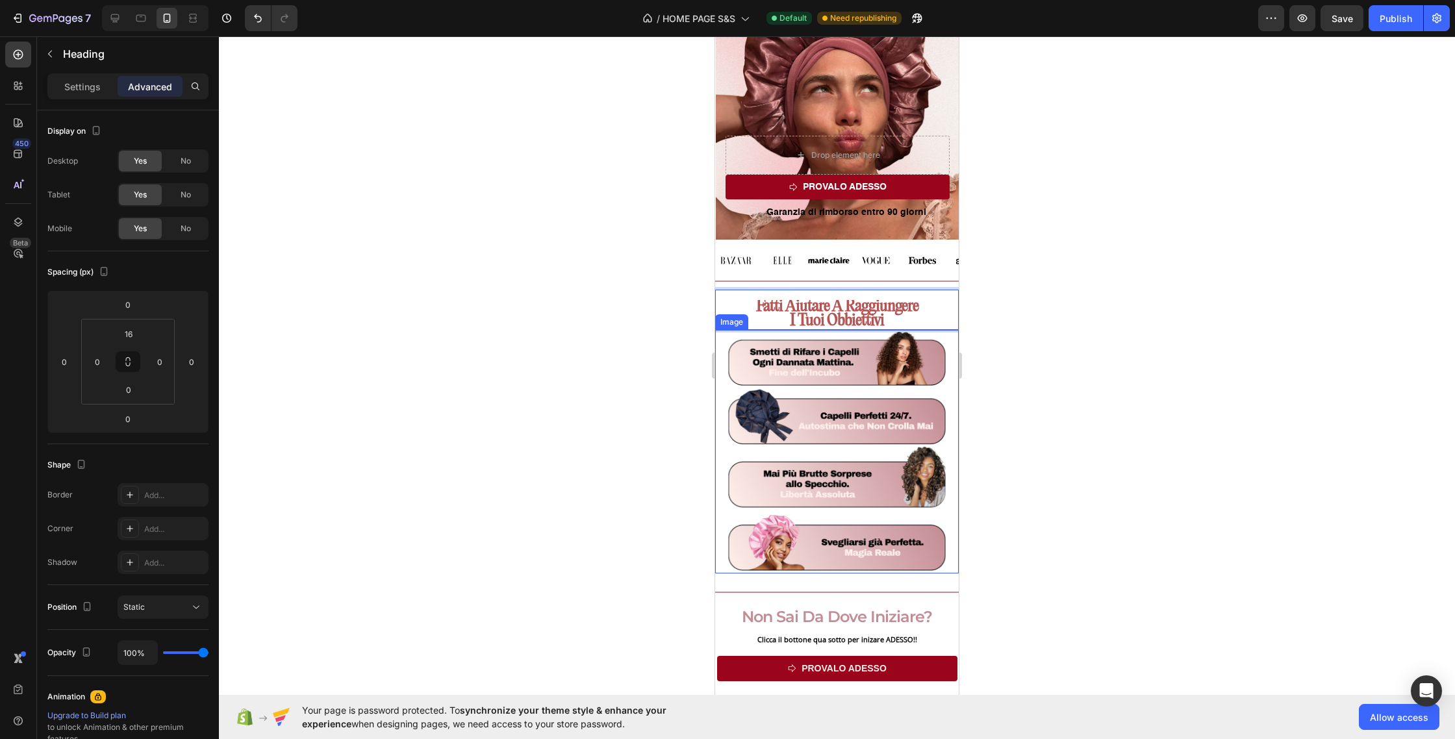
scroll to position [382, 0]
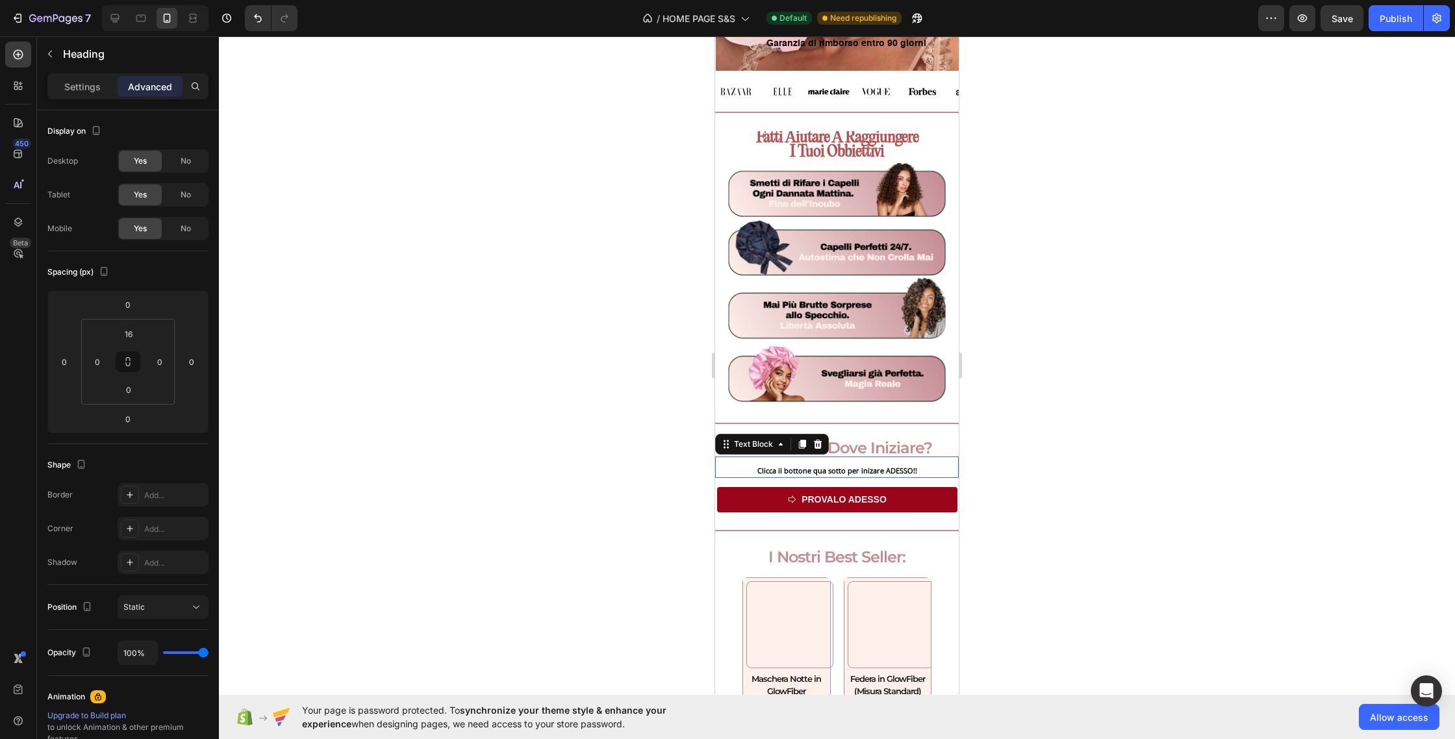
click at [867, 471] on p "Clicca il bottone qua sotto per inizare ADESSO!!" at bounding box center [837, 471] width 241 height 13
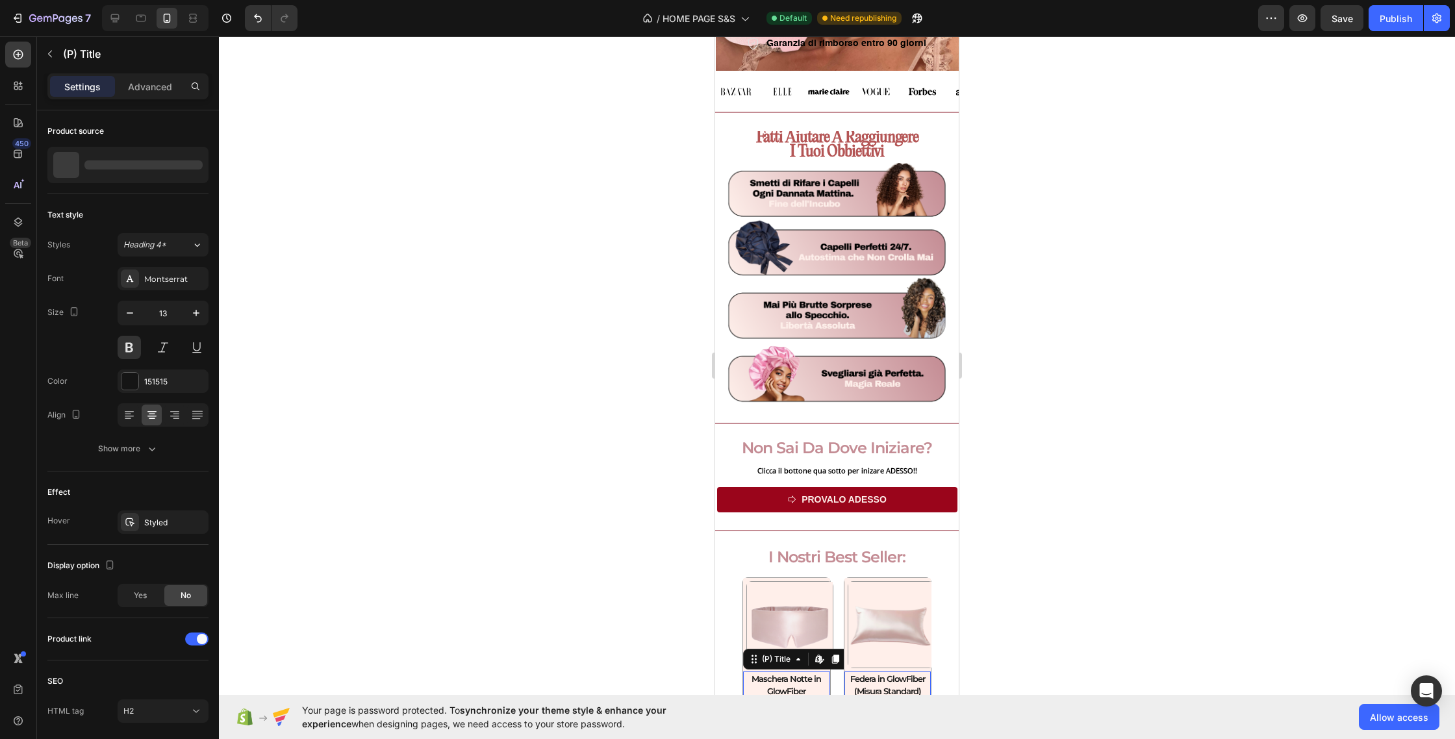
click at [802, 683] on h2 "Maschera Notte in GlowFiber" at bounding box center [786, 686] width 87 height 28
click at [804, 537] on div "Title Line" at bounding box center [837, 528] width 244 height 22
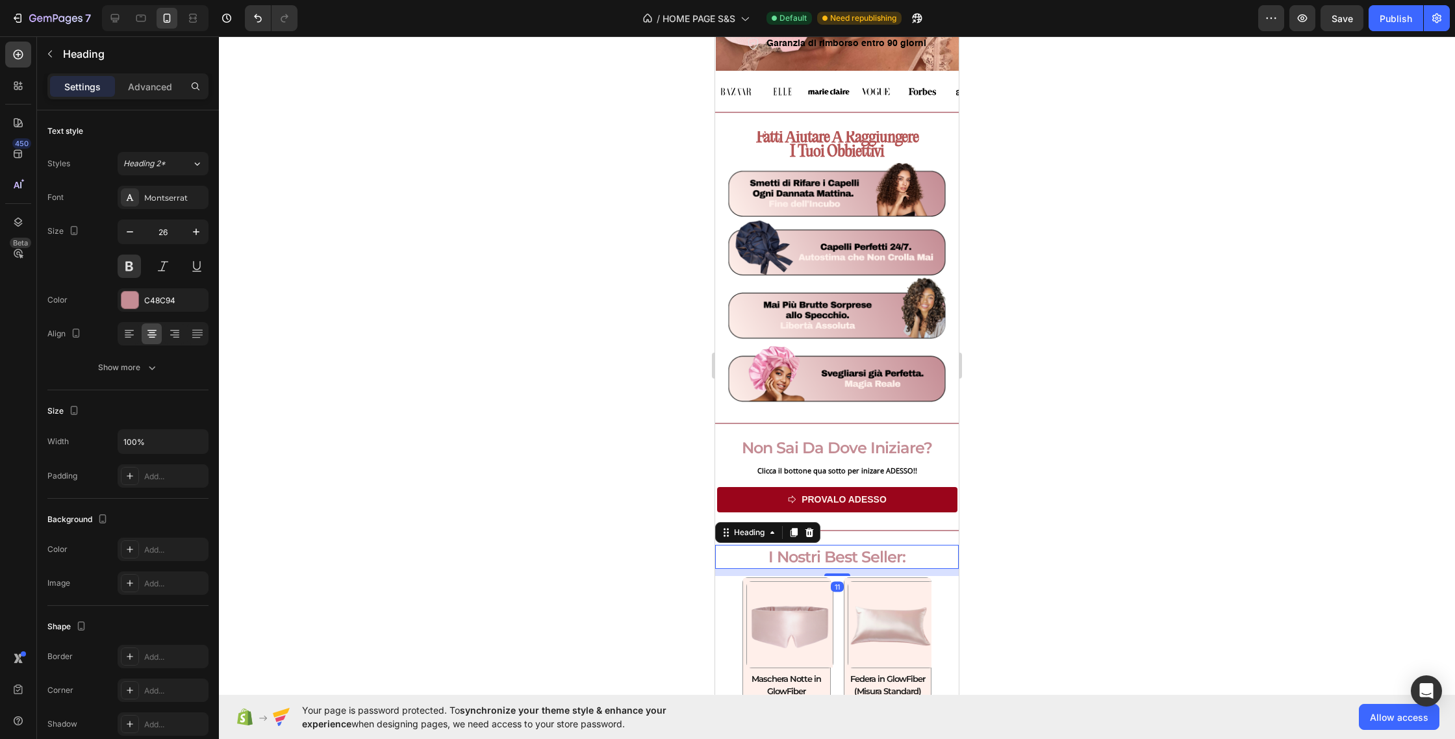
click at [795, 552] on span "I Nostri Best Seller:" at bounding box center [837, 557] width 137 height 19
click at [157, 203] on div "Montserrat" at bounding box center [174, 198] width 61 height 12
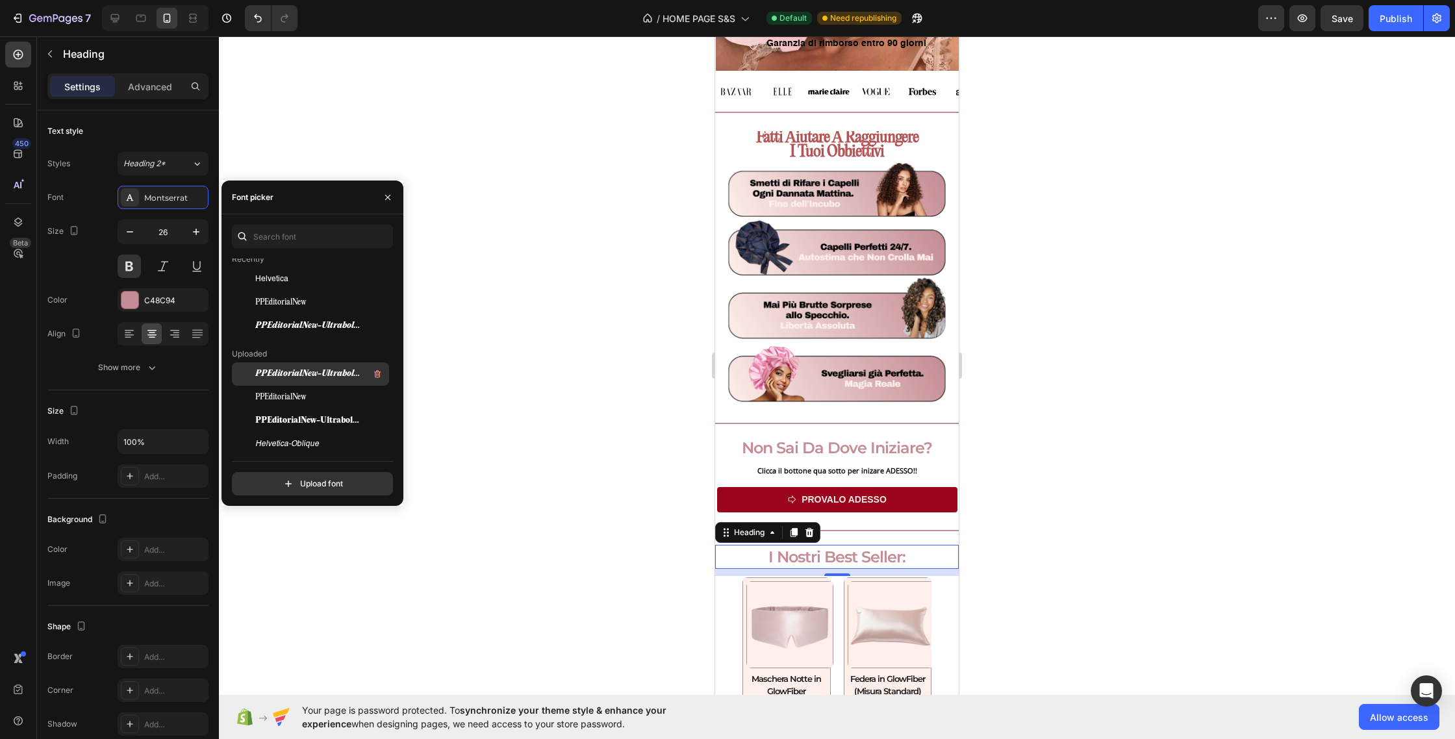
scroll to position [57, 0]
click at [308, 379] on div "PPEditorialNew" at bounding box center [320, 384] width 131 height 16
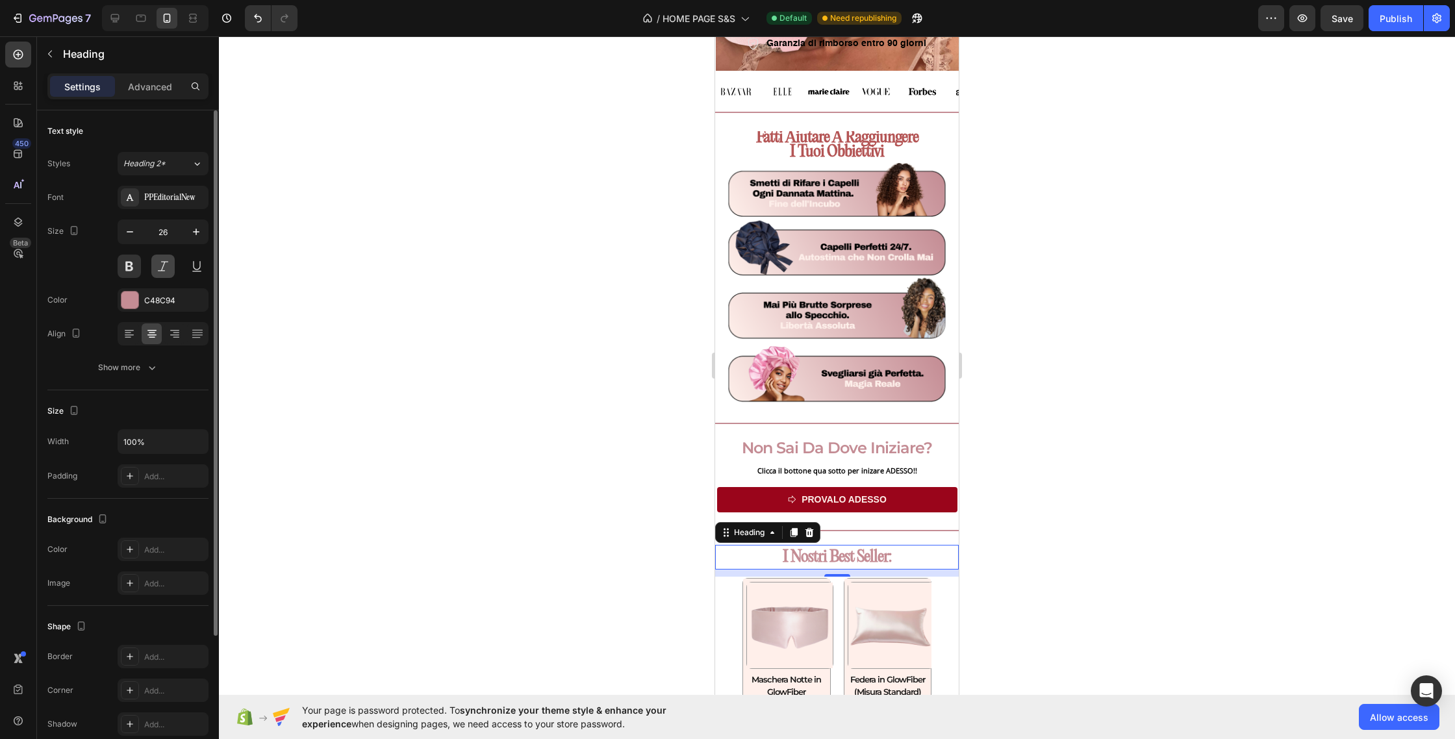
click at [163, 264] on button at bounding box center [162, 266] width 23 height 23
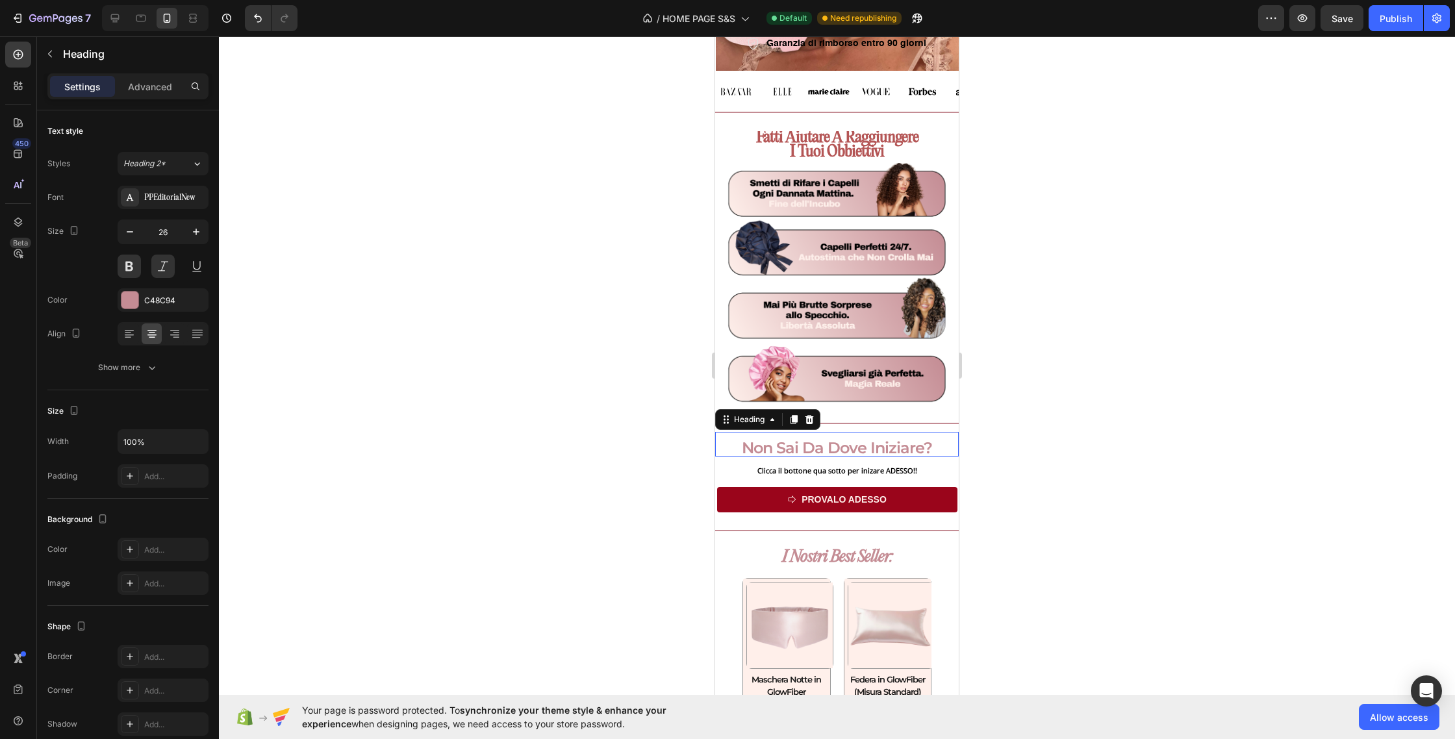
click at [827, 440] on span "non sai da dove iniziare?" at bounding box center [837, 448] width 190 height 19
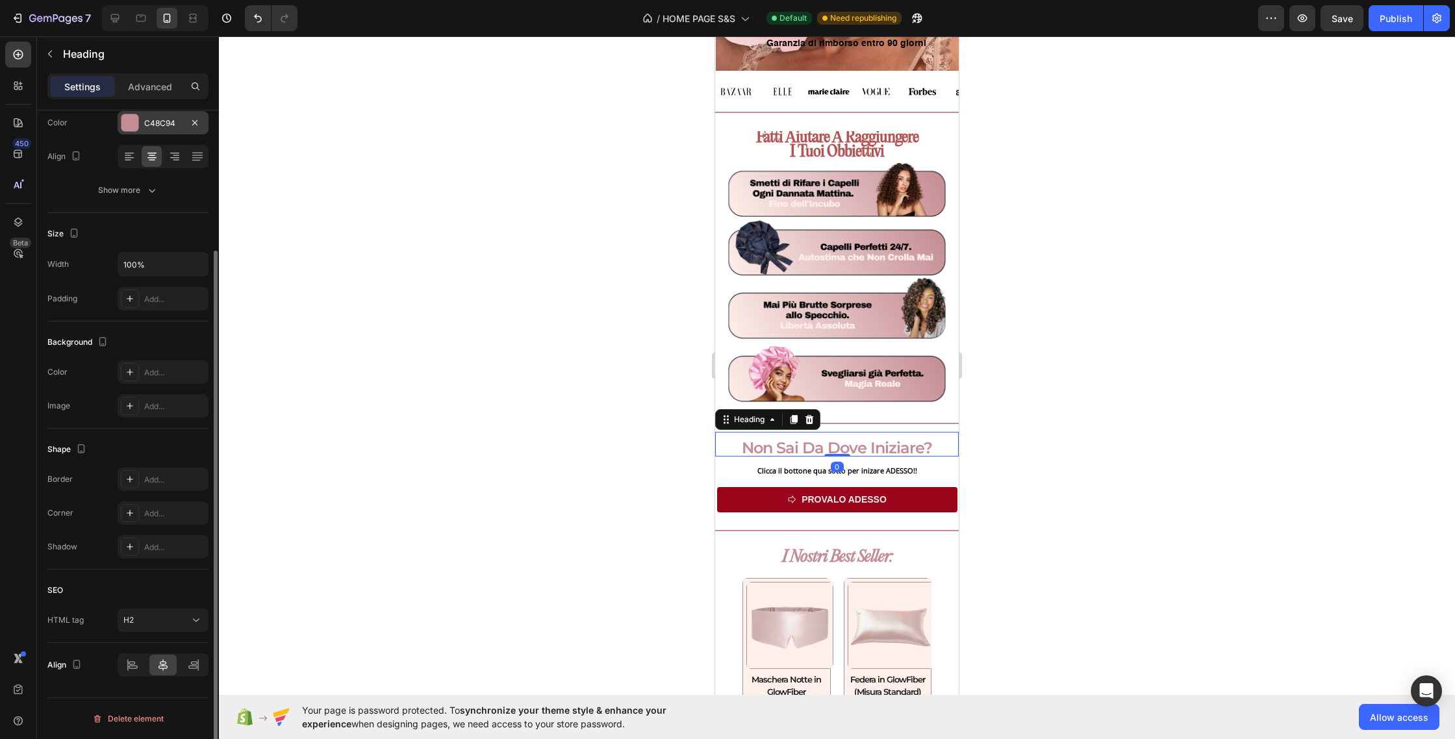
click at [122, 120] on div at bounding box center [129, 122] width 17 height 17
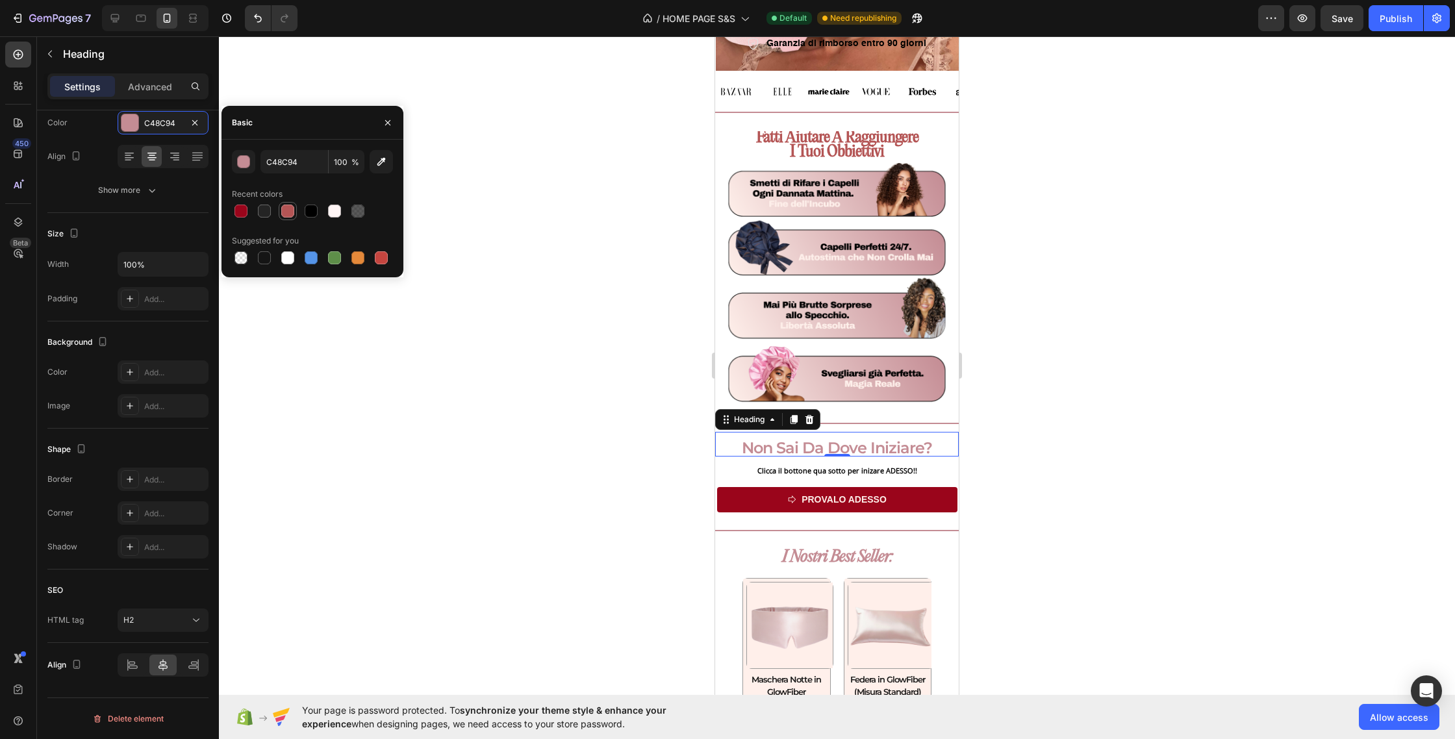
click at [287, 211] on div at bounding box center [287, 211] width 13 height 13
type input "B45555"
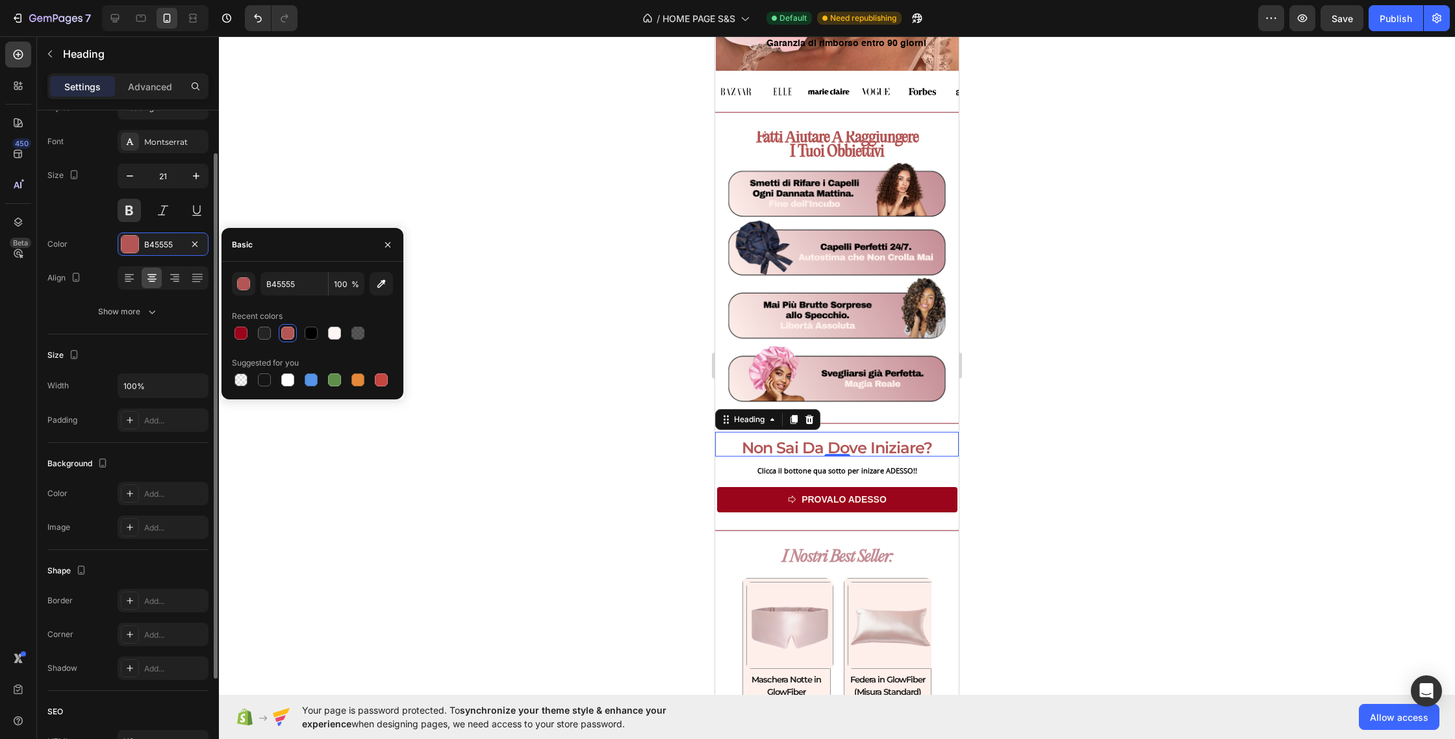
scroll to position [55, 0]
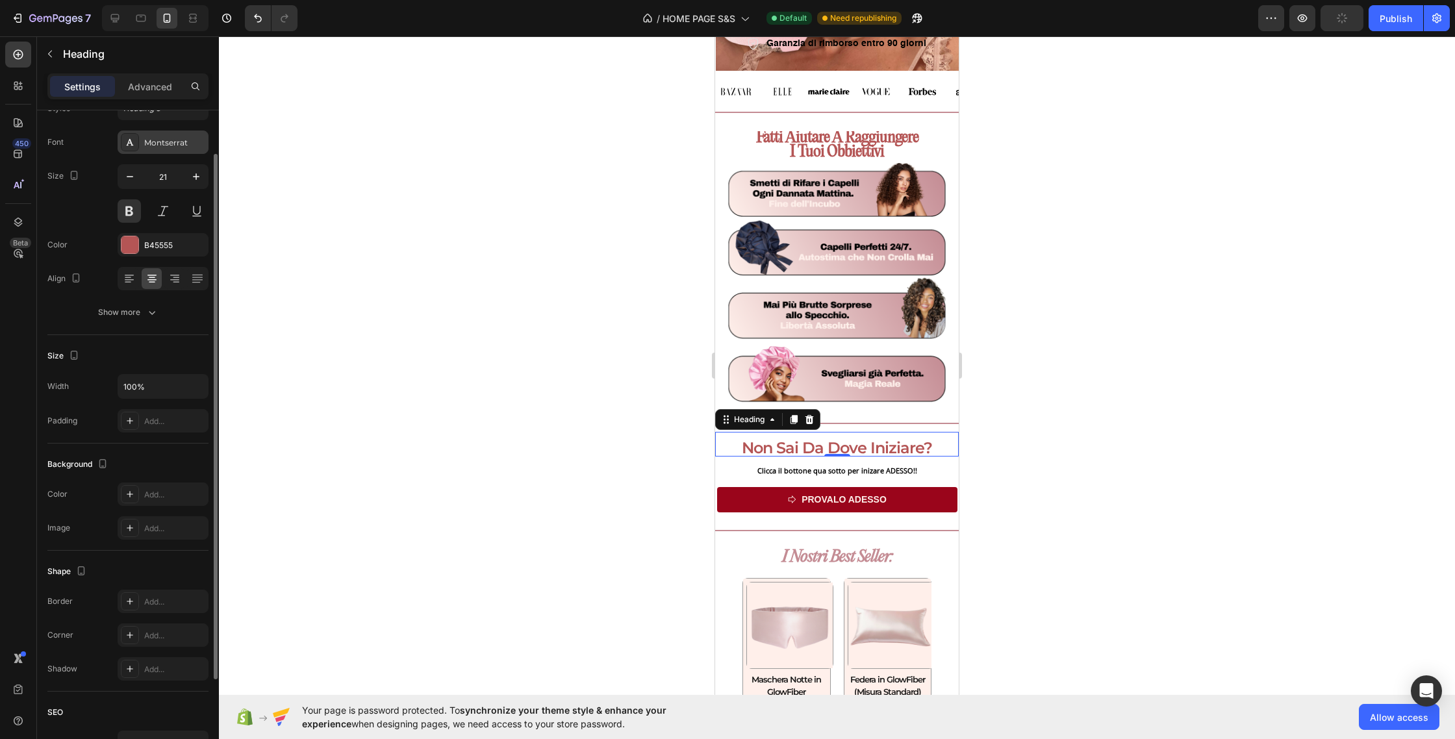
click at [162, 142] on div "Montserrat" at bounding box center [174, 143] width 61 height 12
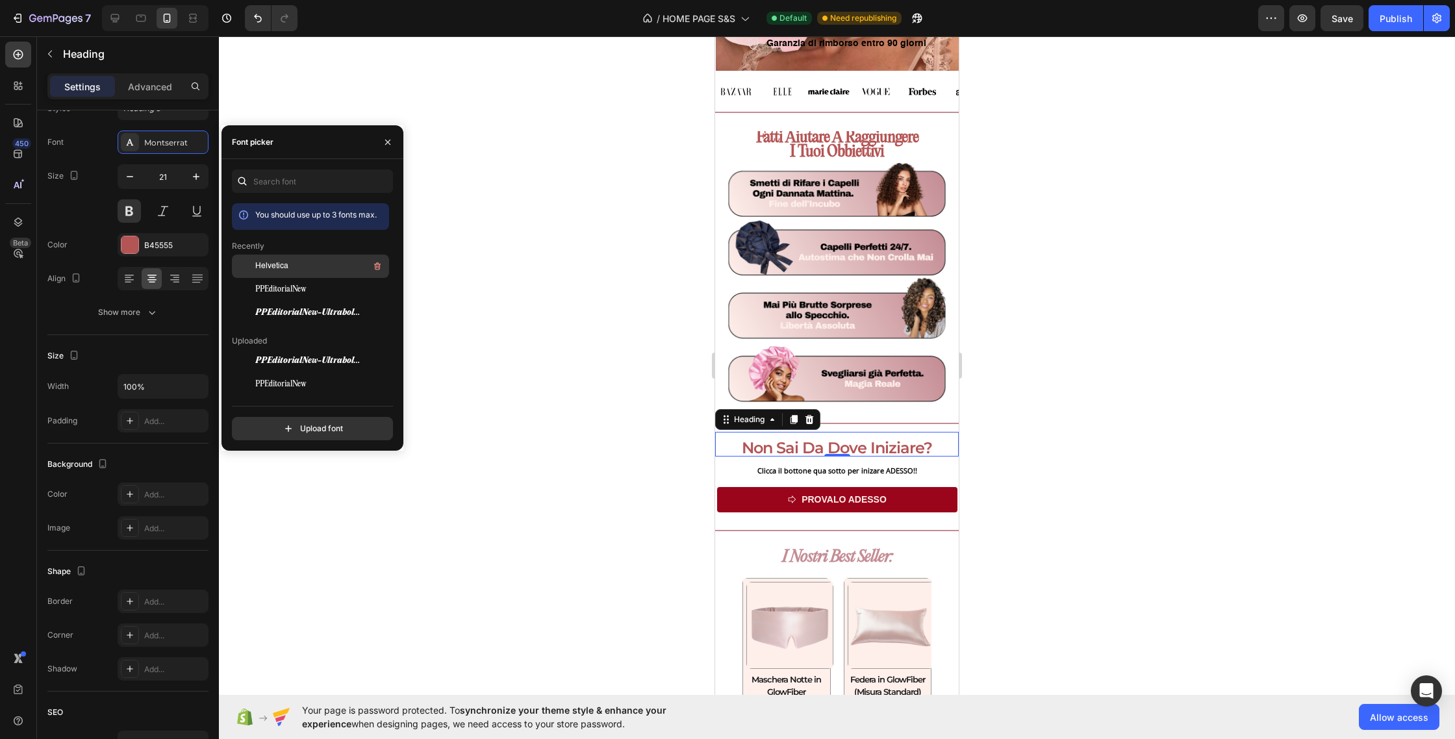
drag, startPoint x: 285, startPoint y: 290, endPoint x: 253, endPoint y: 269, distance: 38.4
click at [285, 290] on span "PPEditorialNew" at bounding box center [280, 290] width 51 height 12
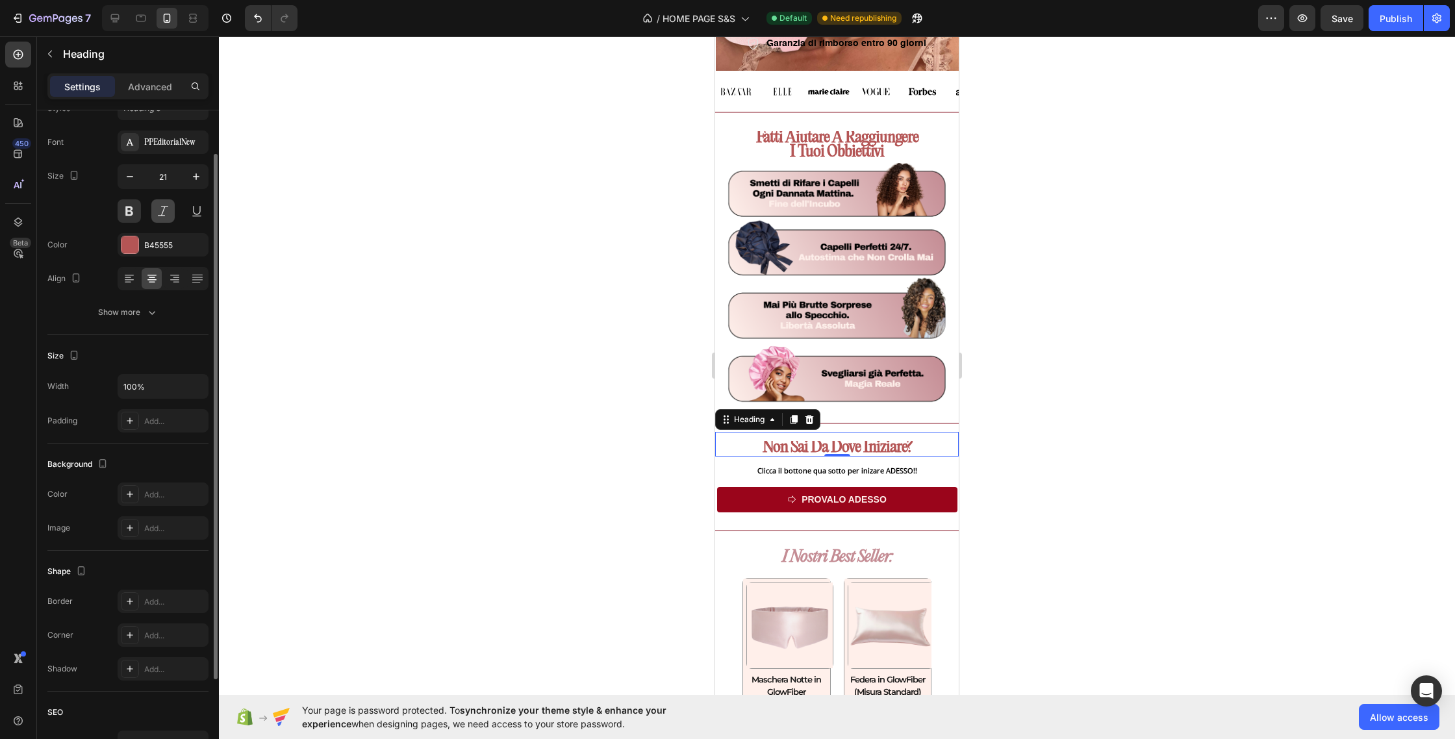
click at [155, 216] on button at bounding box center [162, 210] width 23 height 23
click at [198, 172] on icon "button" at bounding box center [196, 176] width 13 height 13
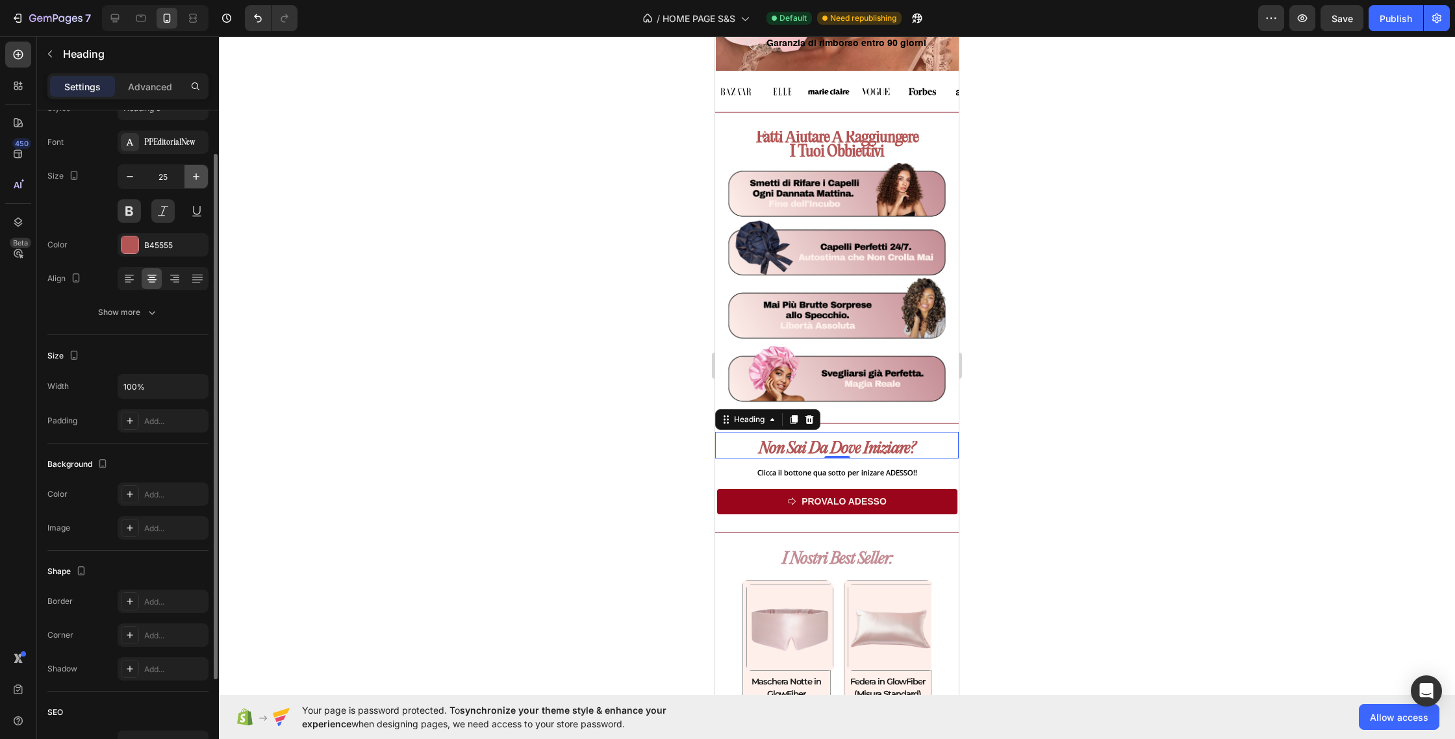
click at [198, 172] on icon "button" at bounding box center [196, 176] width 13 height 13
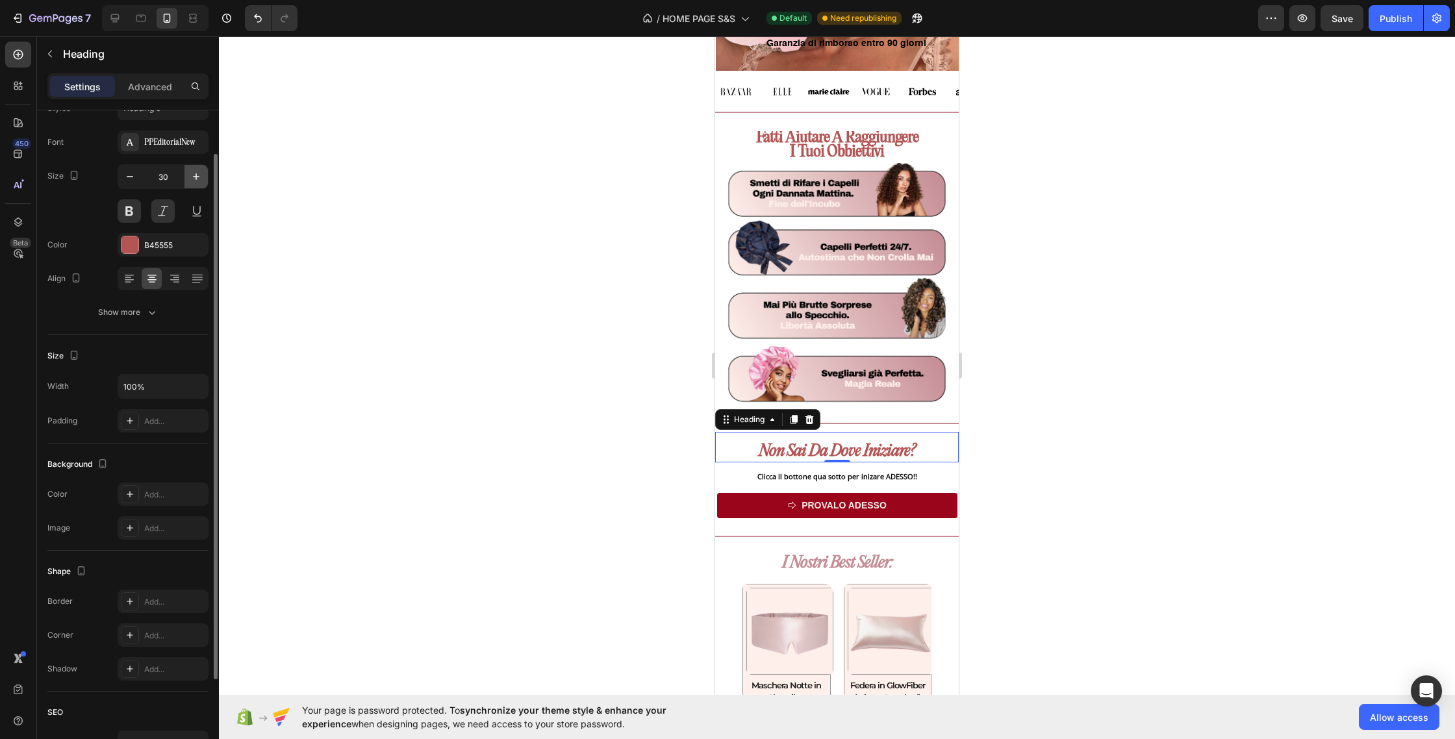
click at [198, 172] on icon "button" at bounding box center [196, 176] width 13 height 13
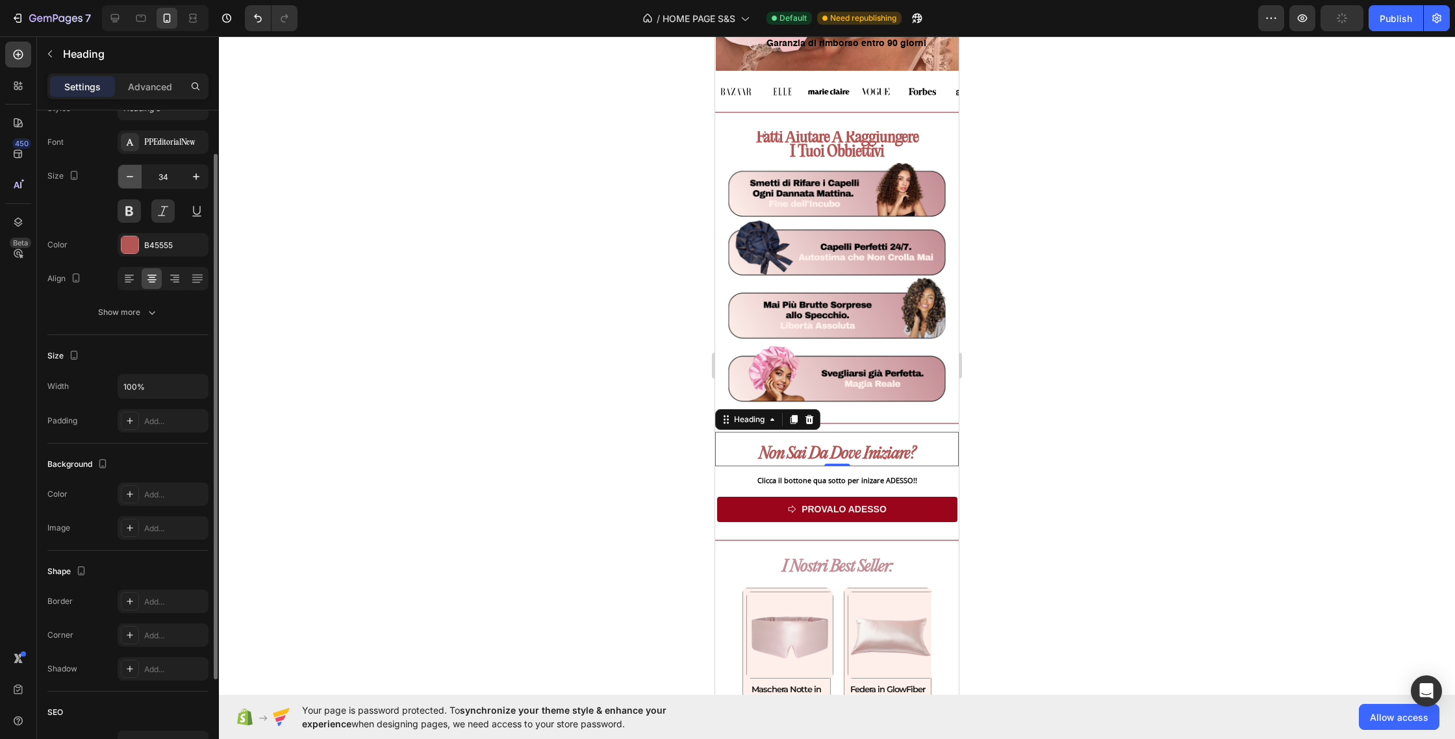
click at [133, 179] on icon "button" at bounding box center [129, 176] width 13 height 13
type input "33"
click at [835, 565] on span "I Nostri Best Seller:" at bounding box center [837, 566] width 110 height 18
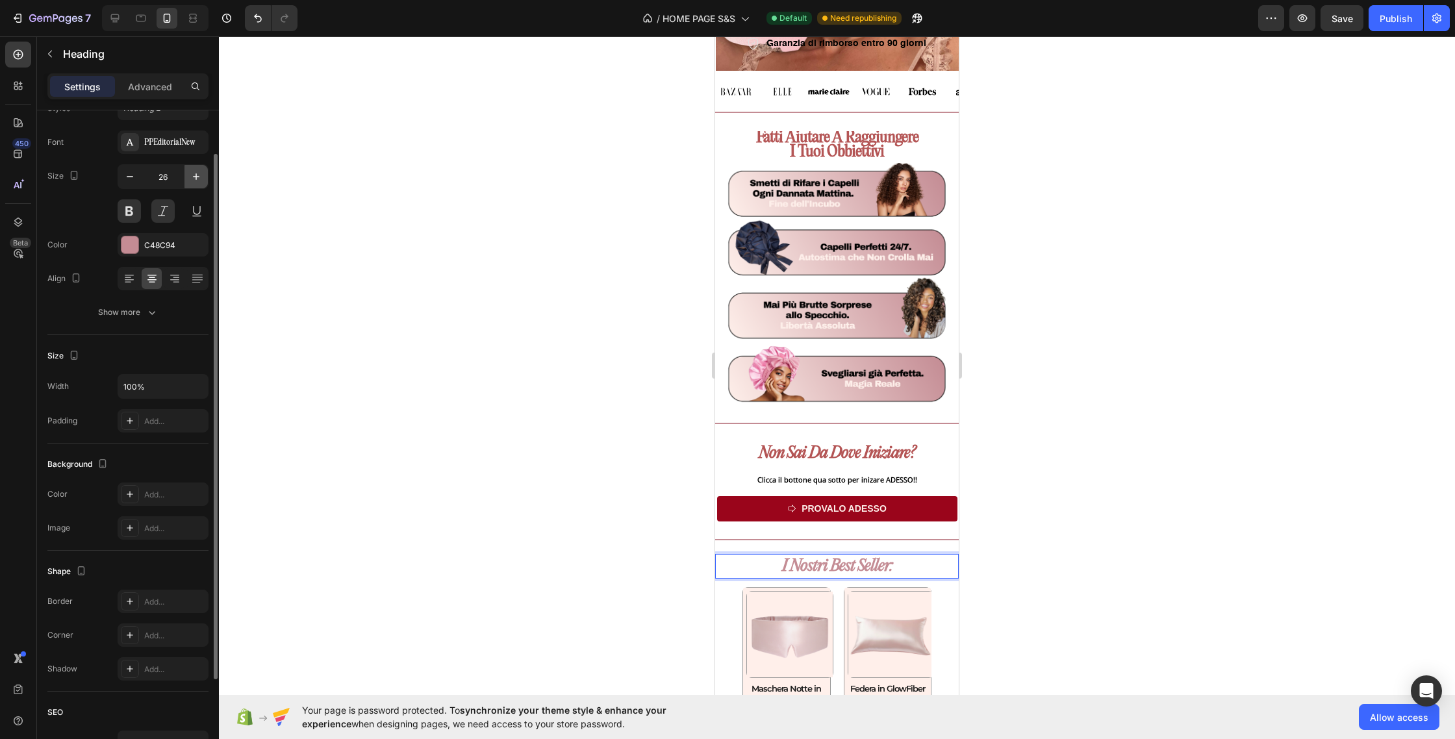
click at [199, 181] on icon "button" at bounding box center [196, 176] width 13 height 13
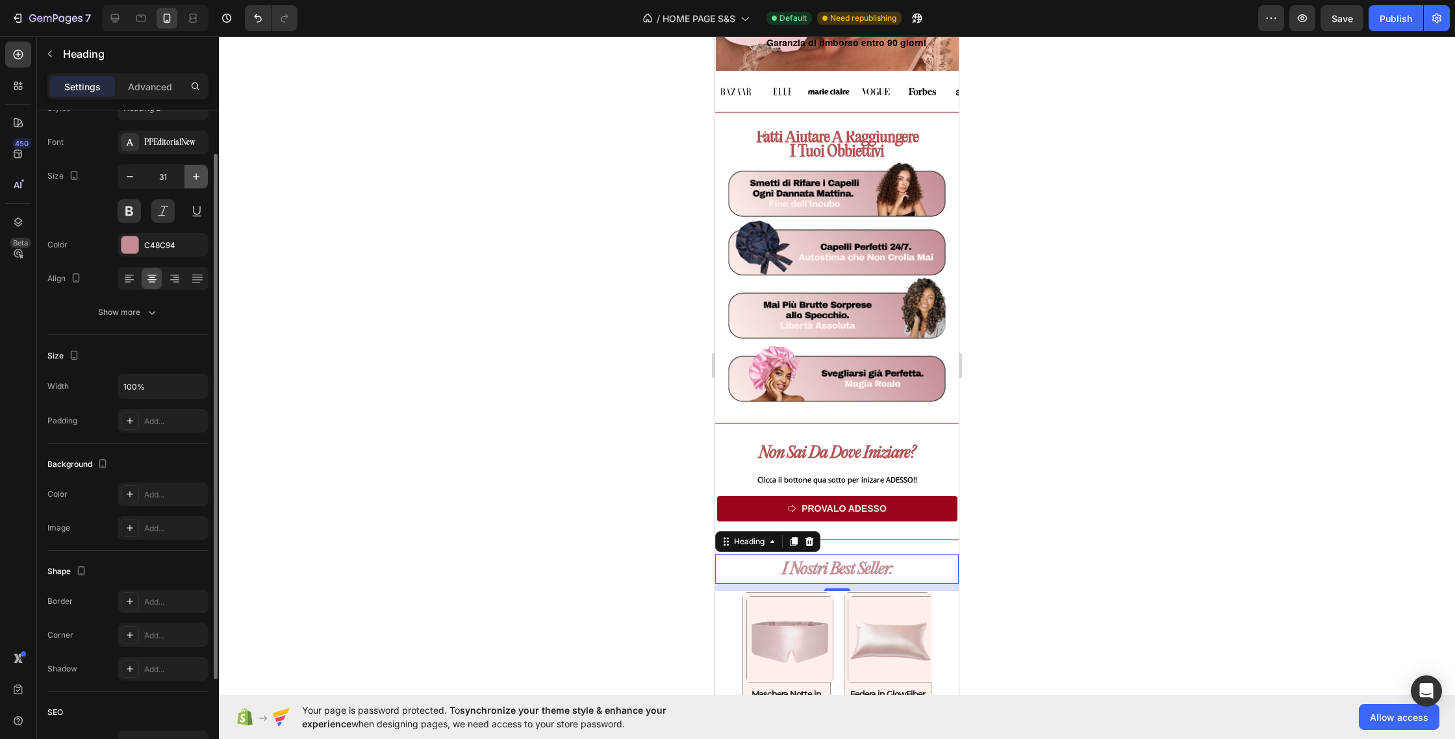
click at [199, 181] on icon "button" at bounding box center [196, 176] width 13 height 13
type input "34"
click at [157, 251] on div "C48C94" at bounding box center [163, 246] width 38 height 12
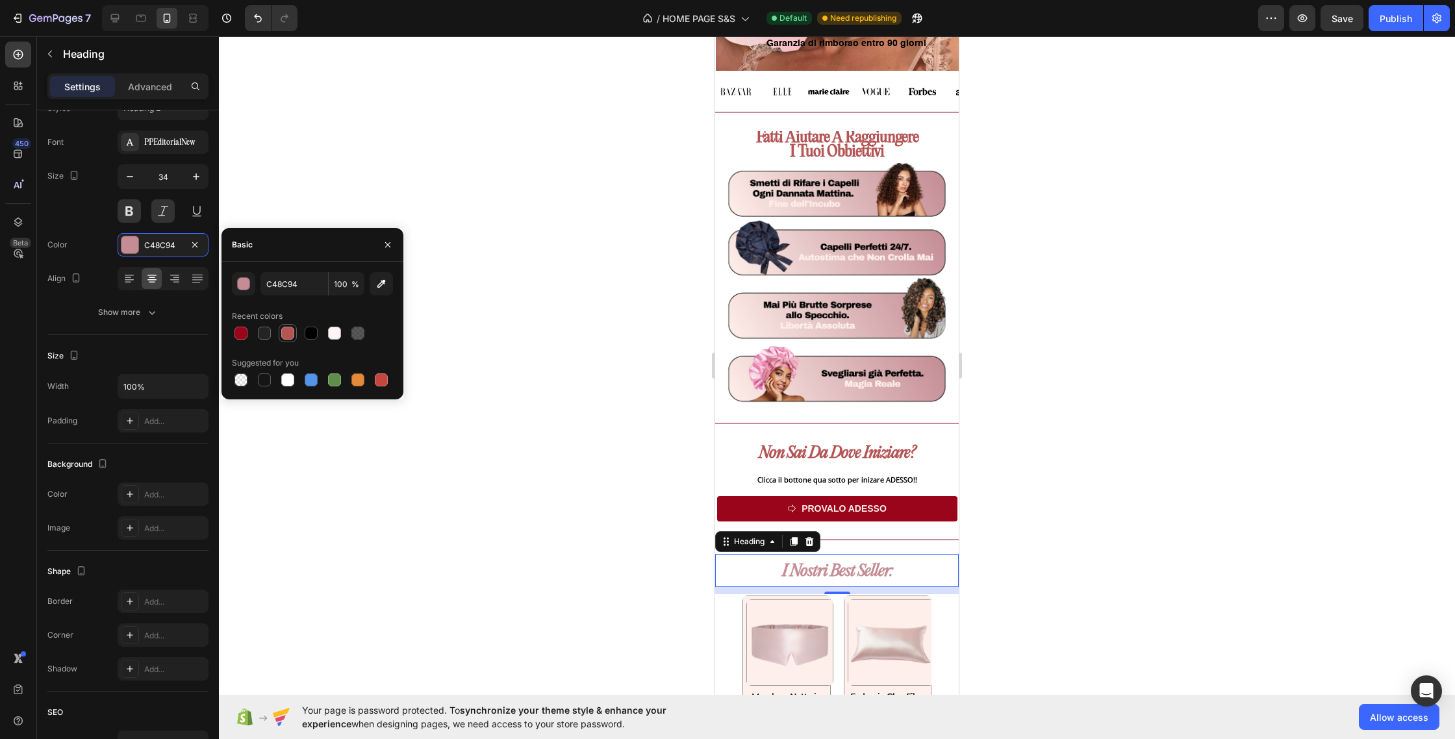
click at [283, 335] on div at bounding box center [287, 333] width 13 height 13
type input "B45555"
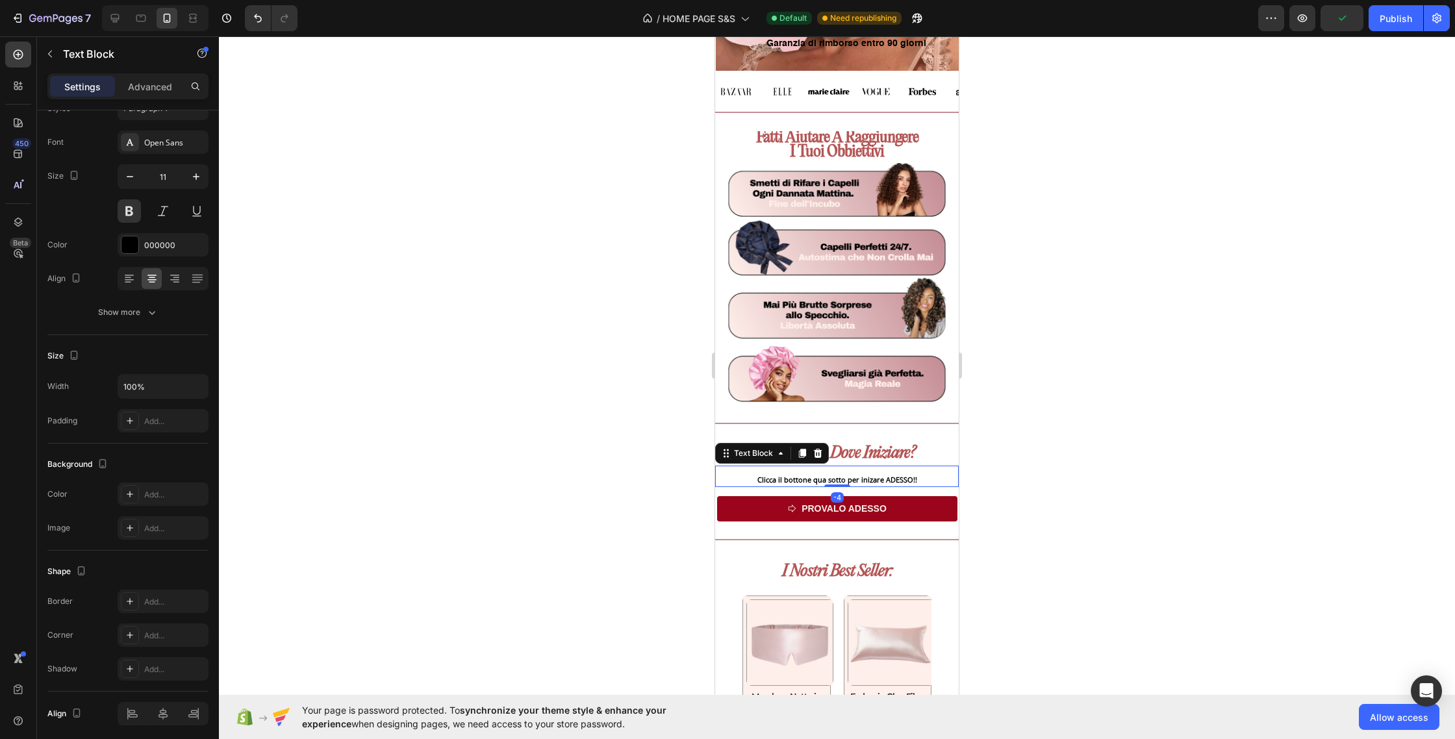
click at [833, 479] on p "Clicca il bottone qua sotto per inizare ADESSO!!" at bounding box center [837, 480] width 241 height 13
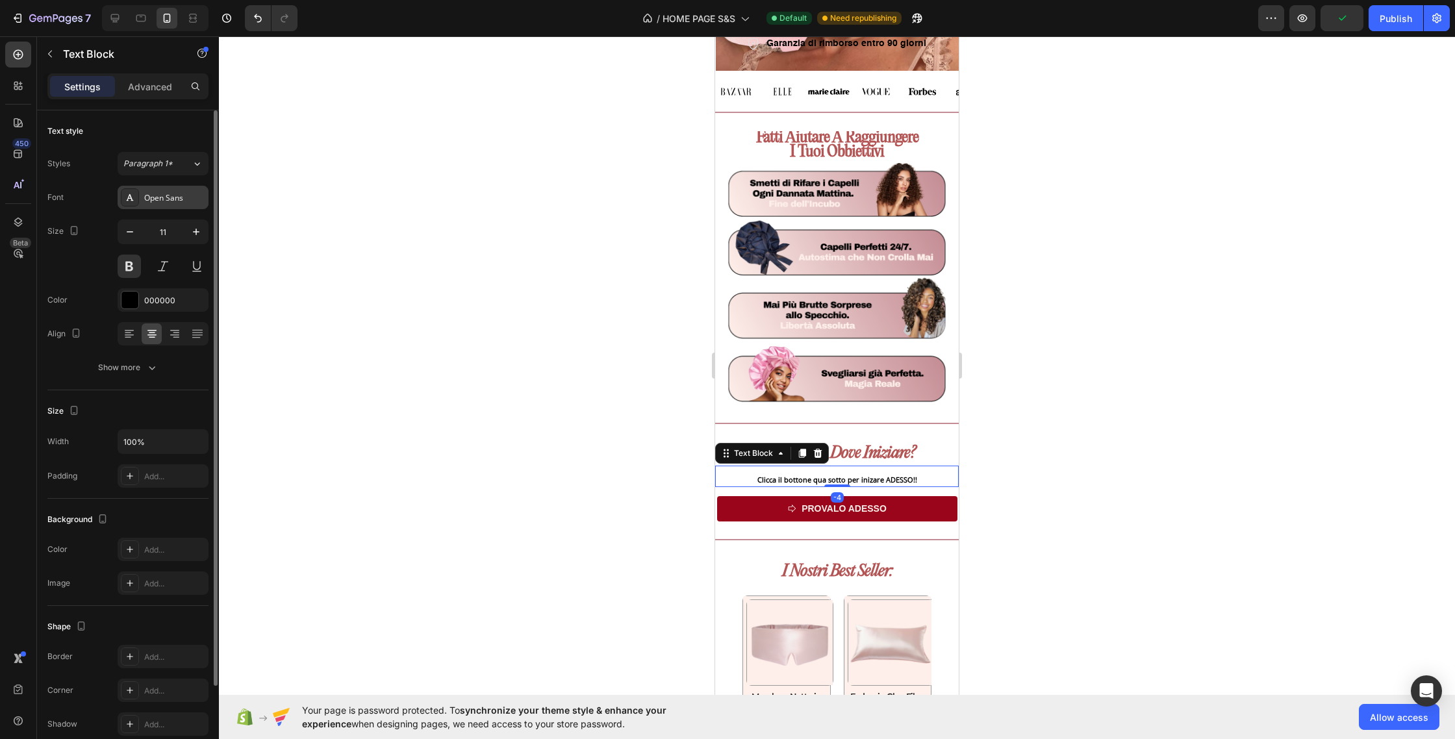
click at [190, 200] on div "Open Sans" at bounding box center [174, 198] width 61 height 12
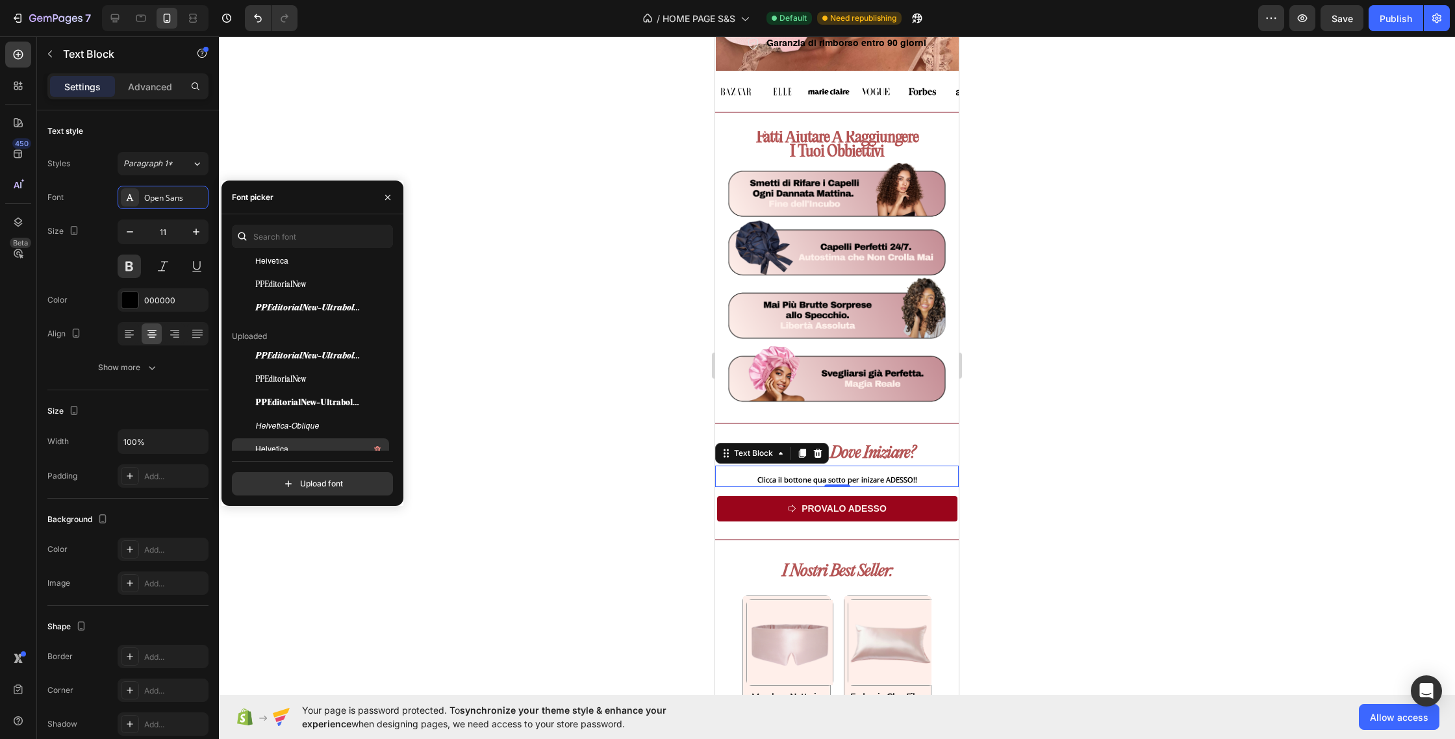
scroll to position [63, 0]
click at [316, 443] on div "Helvetica" at bounding box center [320, 447] width 131 height 16
click at [133, 268] on button at bounding box center [129, 266] width 23 height 23
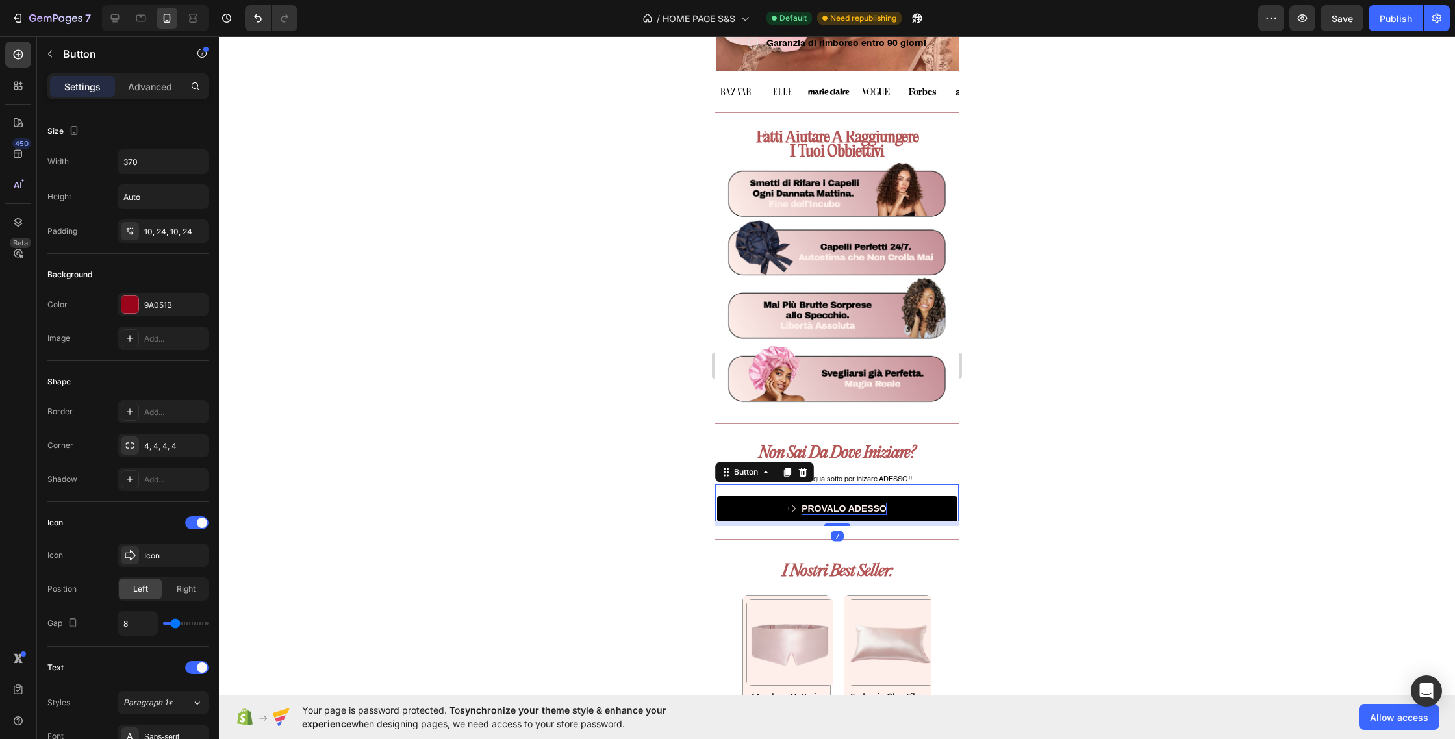
click at [844, 510] on p "PROVALO ADESSO" at bounding box center [844, 509] width 85 height 12
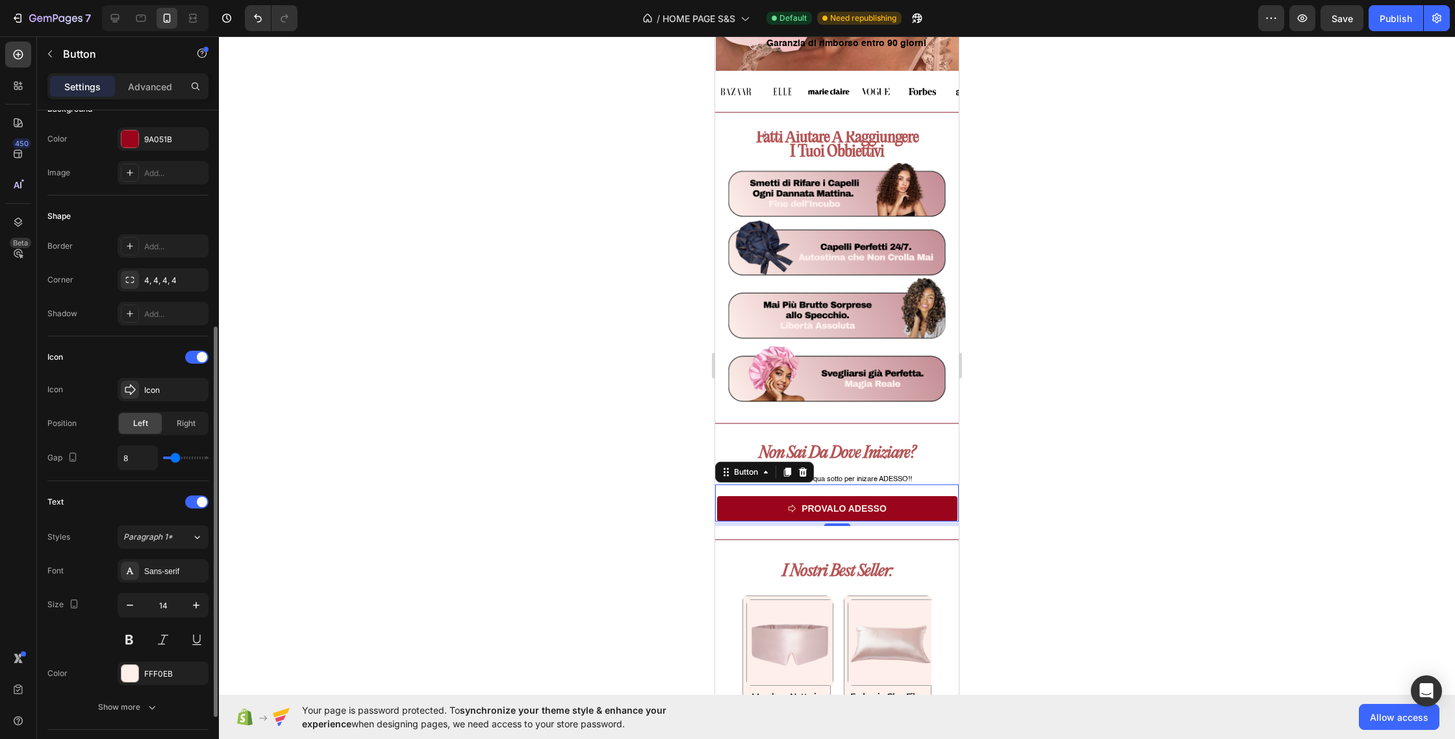
scroll to position [307, 0]
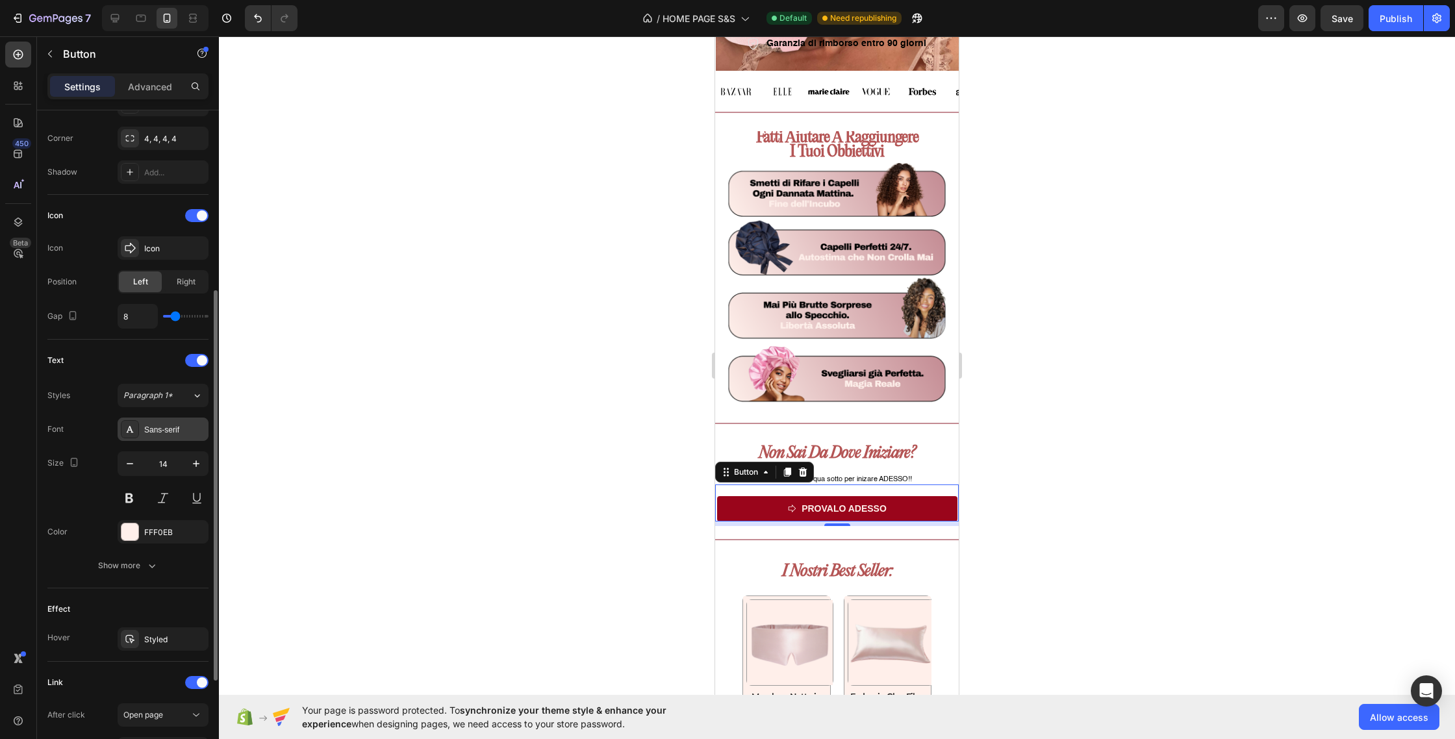
click at [157, 418] on div "Sans-serif" at bounding box center [163, 429] width 91 height 23
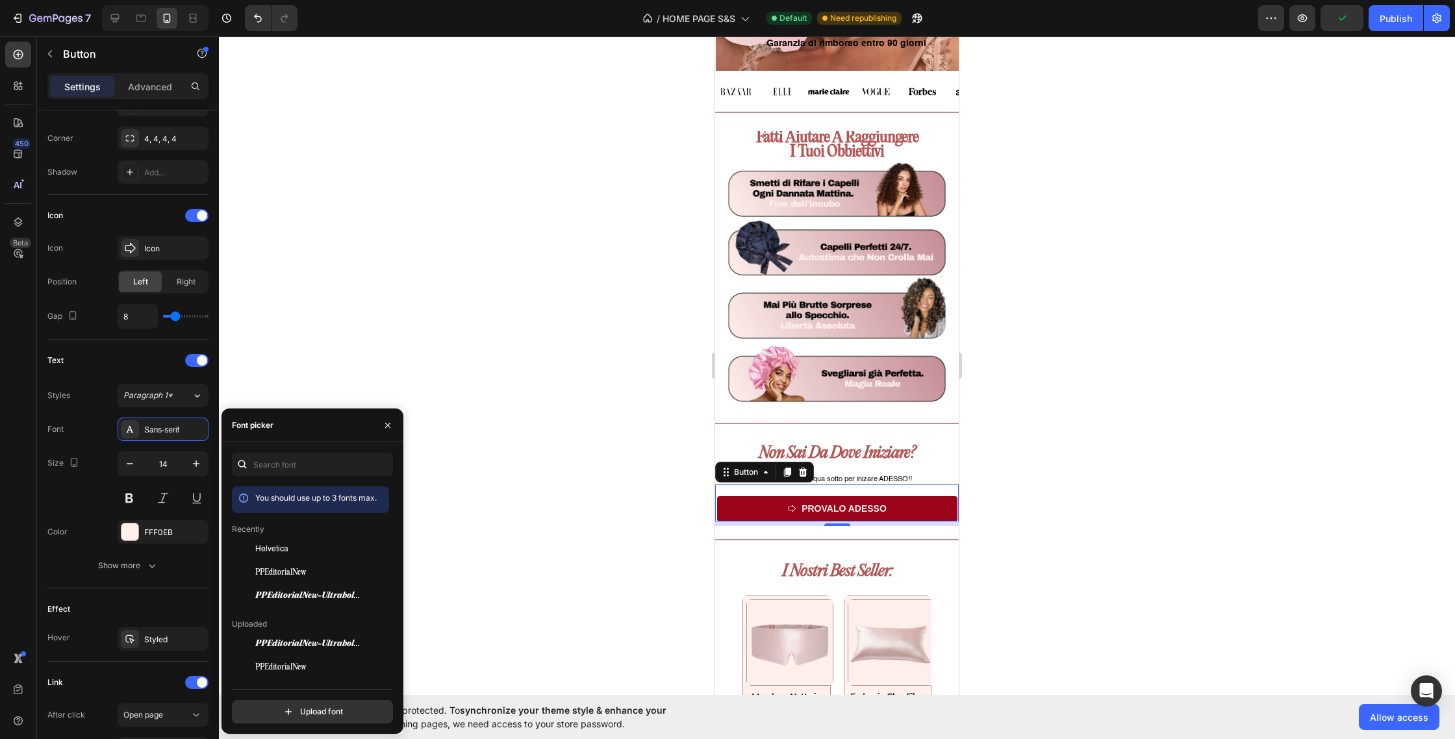
scroll to position [121, 0]
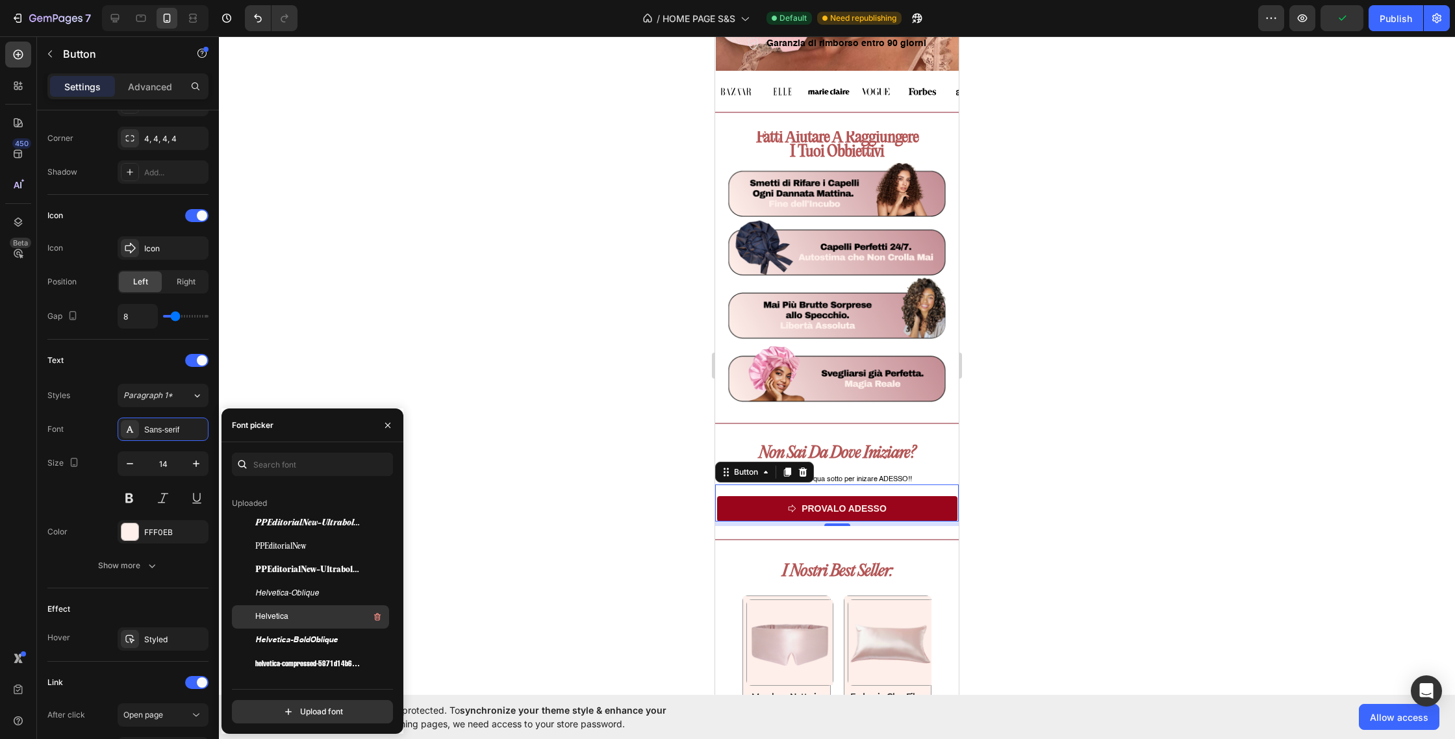
click at [292, 612] on div "Helvetica" at bounding box center [320, 617] width 131 height 16
click at [134, 500] on button at bounding box center [129, 498] width 23 height 23
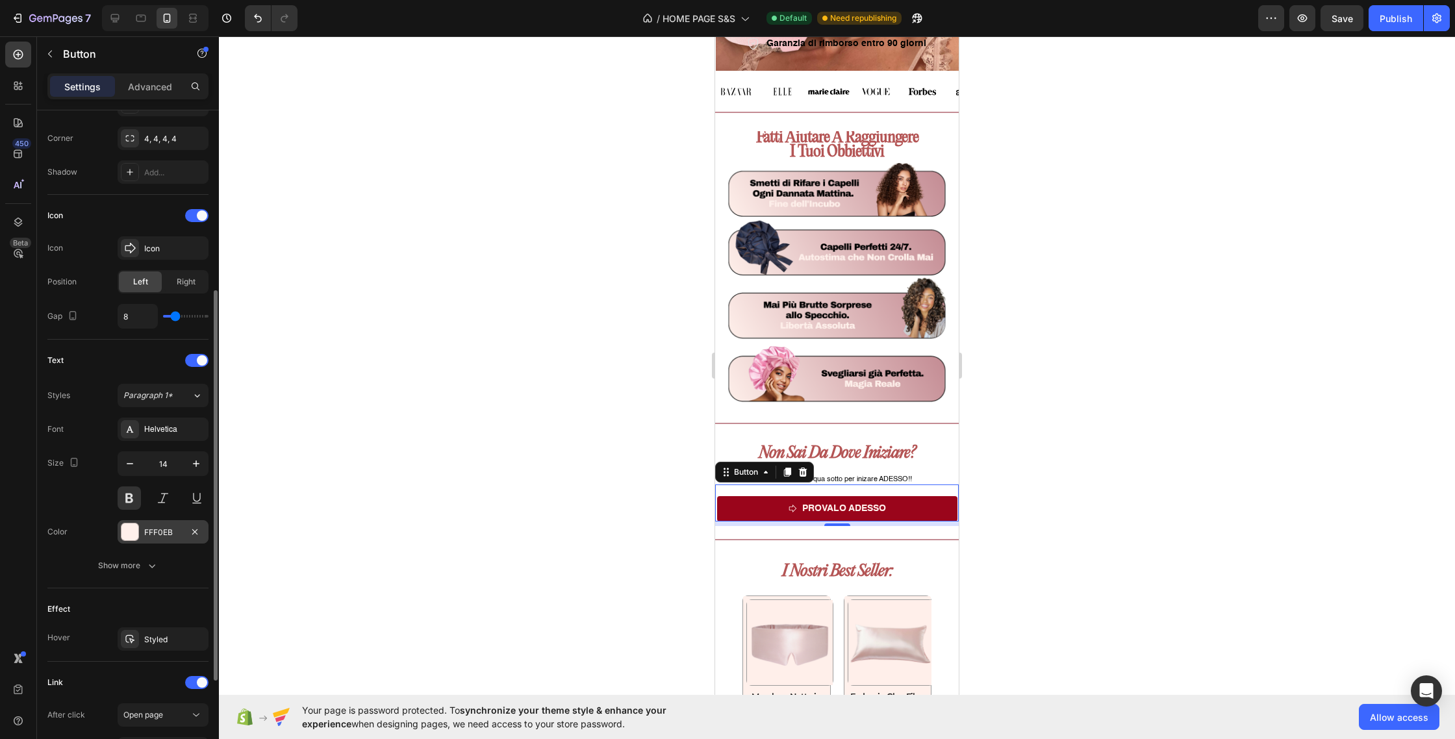
click at [153, 531] on div "FFF0EB" at bounding box center [163, 533] width 38 height 12
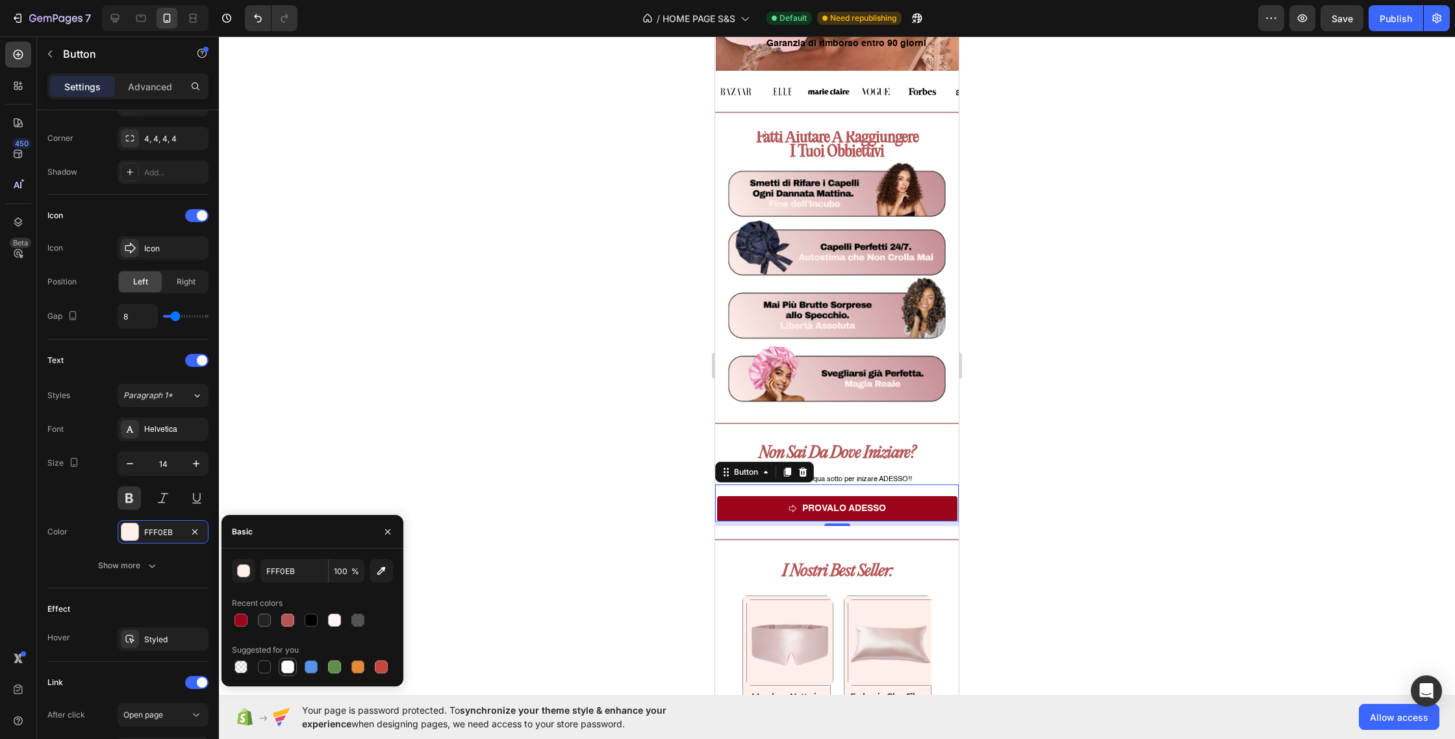
click at [291, 668] on div at bounding box center [287, 667] width 13 height 13
type input "FFFFFF"
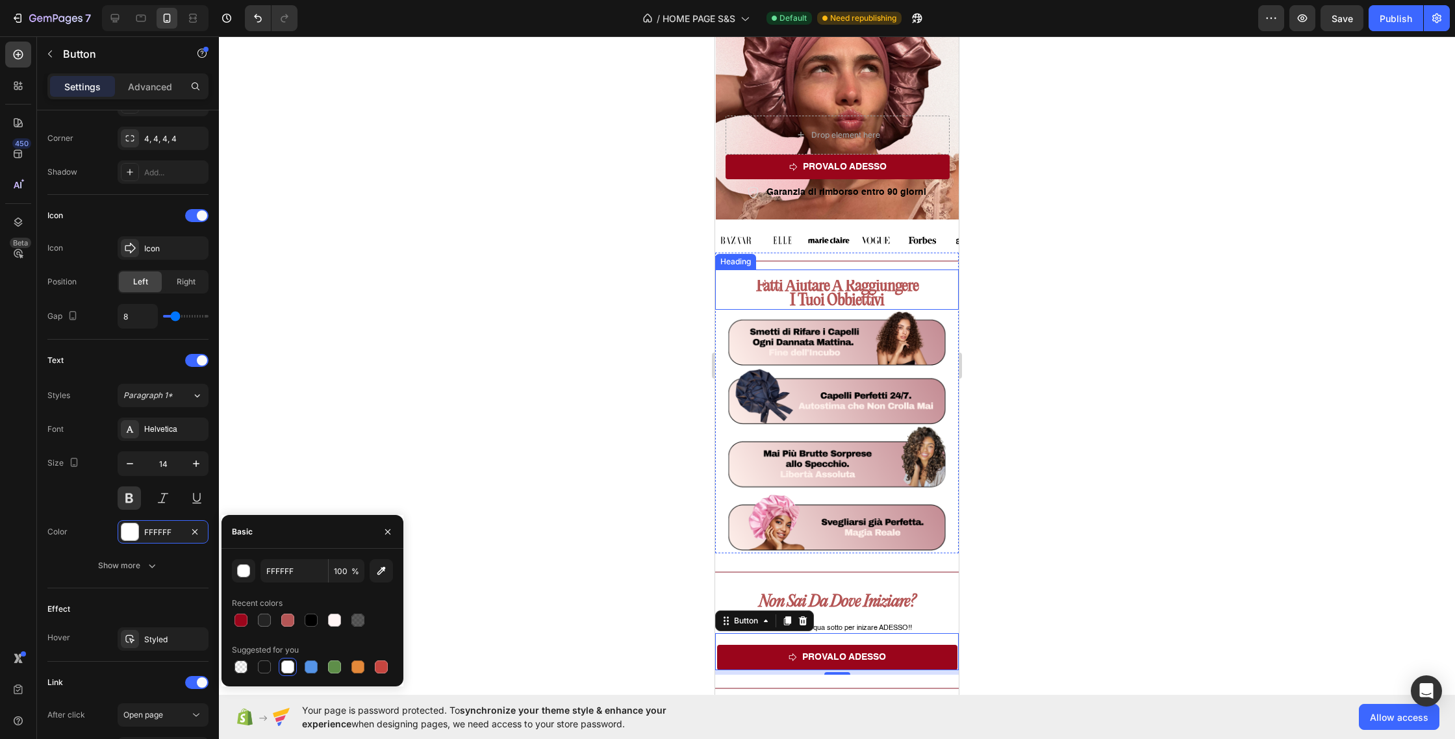
click at [861, 293] on strong "i tuoi obbiettivi" at bounding box center [837, 301] width 94 height 18
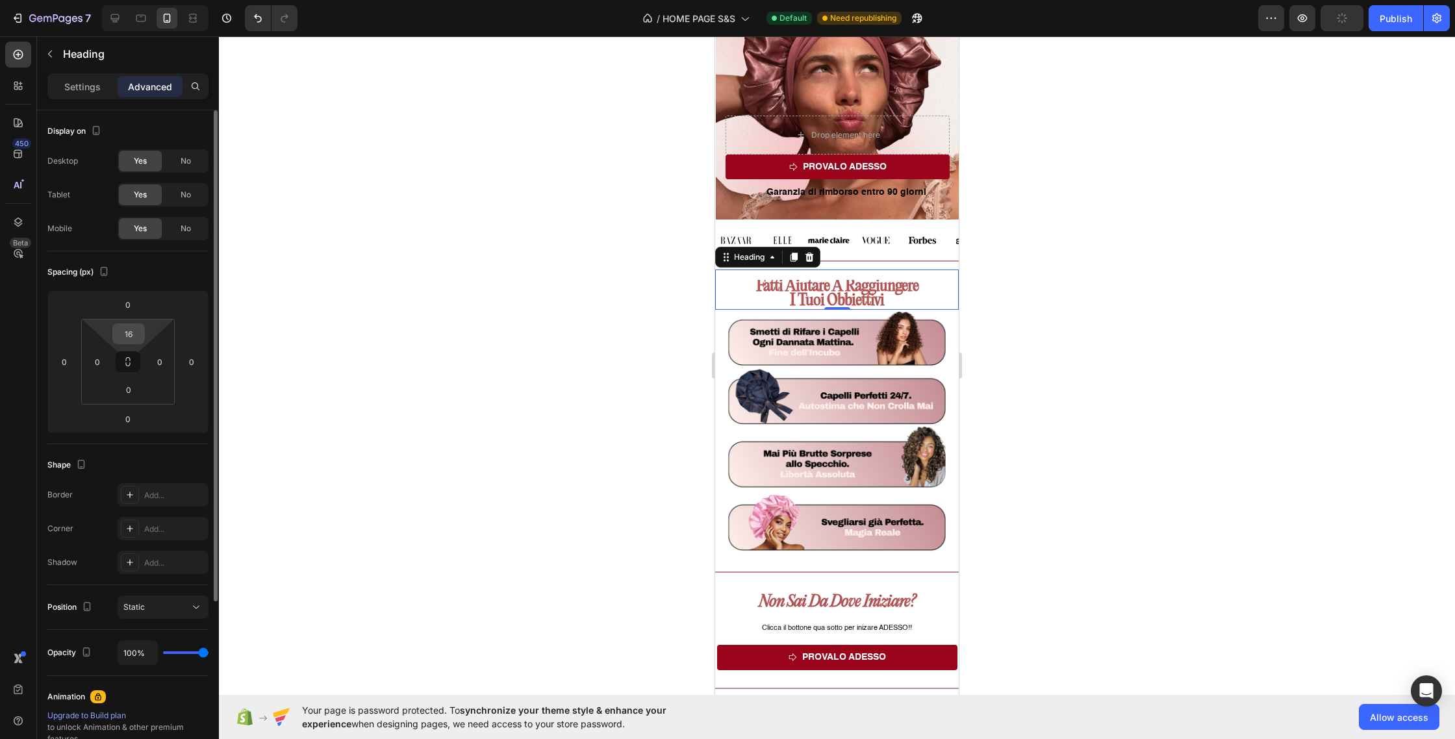
click at [132, 337] on input "16" at bounding box center [129, 333] width 26 height 19
type input "14"
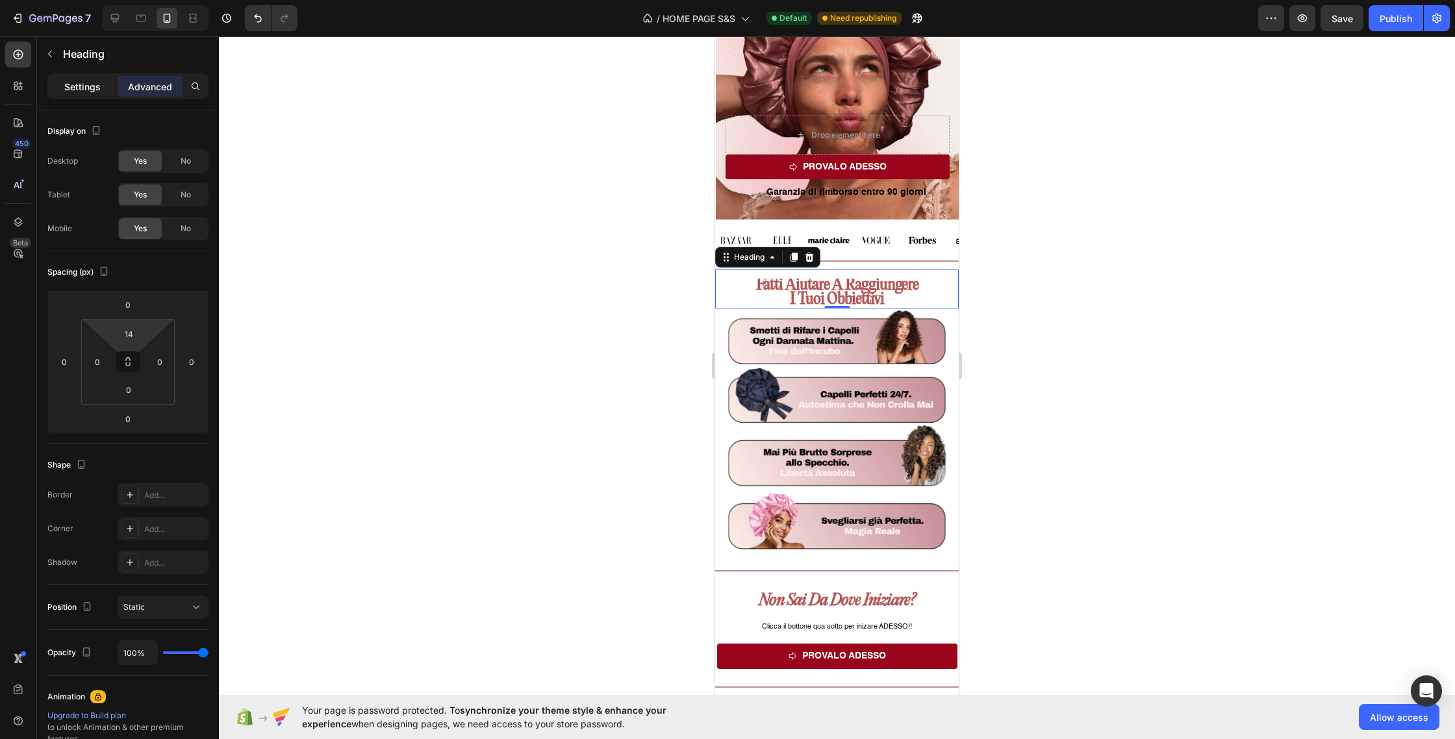
click at [59, 83] on div "Settings" at bounding box center [82, 86] width 65 height 21
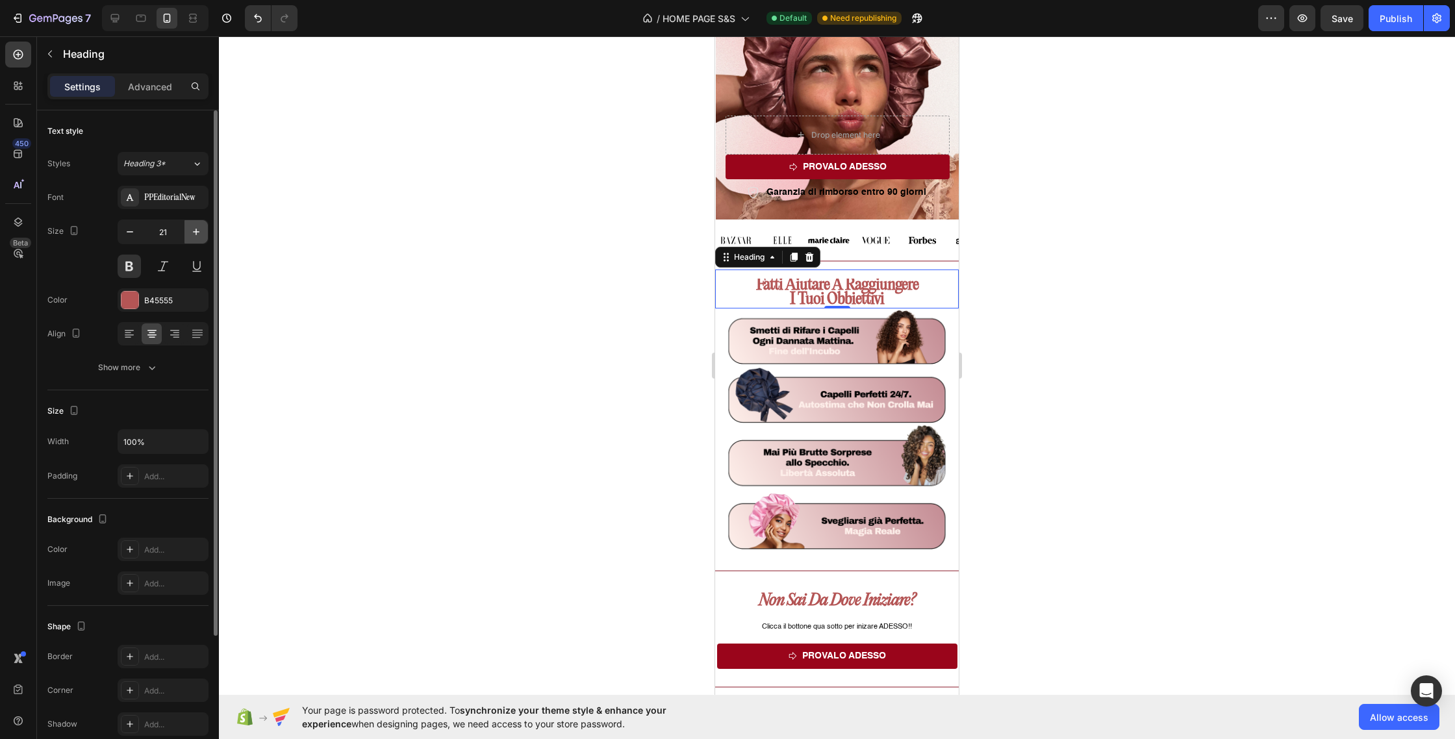
click at [192, 236] on icon "button" at bounding box center [196, 231] width 13 height 13
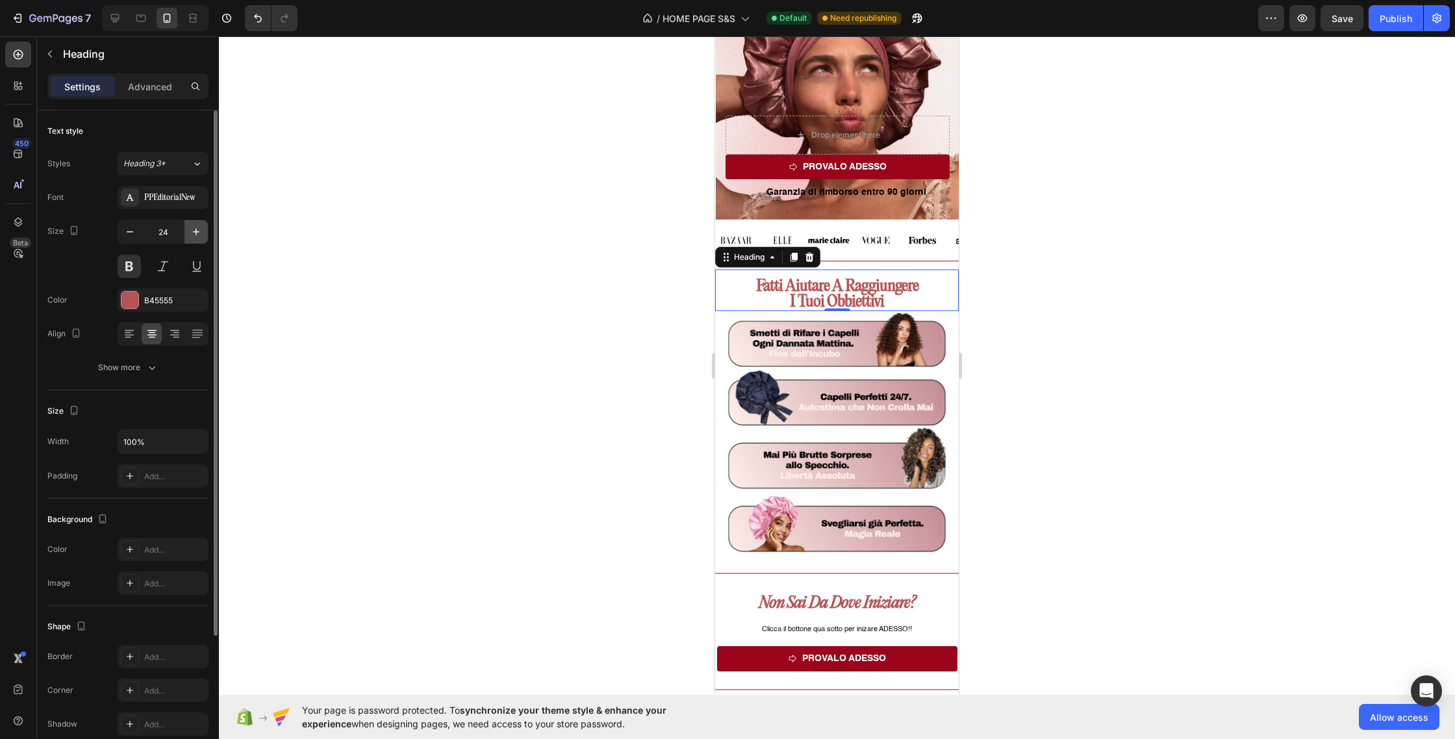
click at [192, 236] on icon "button" at bounding box center [196, 231] width 13 height 13
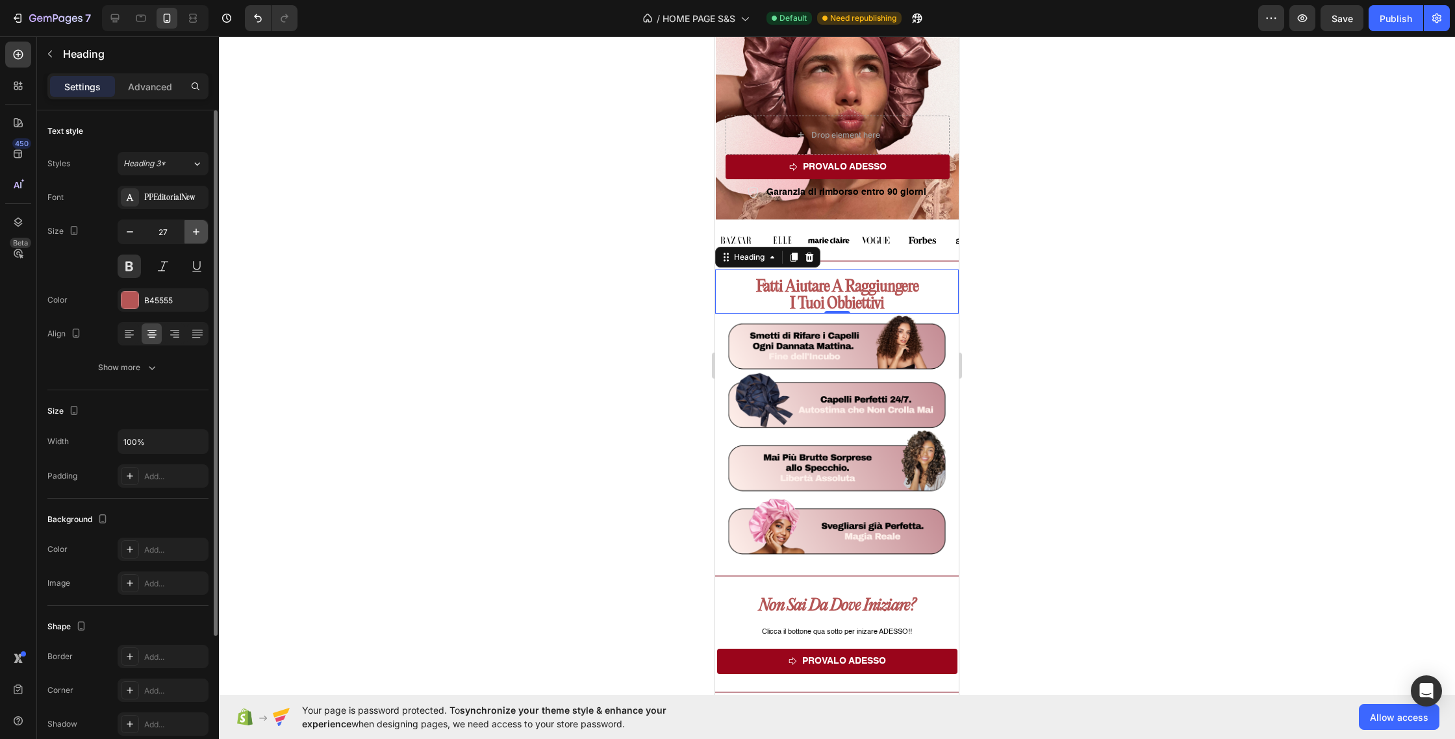
click at [192, 236] on icon "button" at bounding box center [196, 231] width 13 height 13
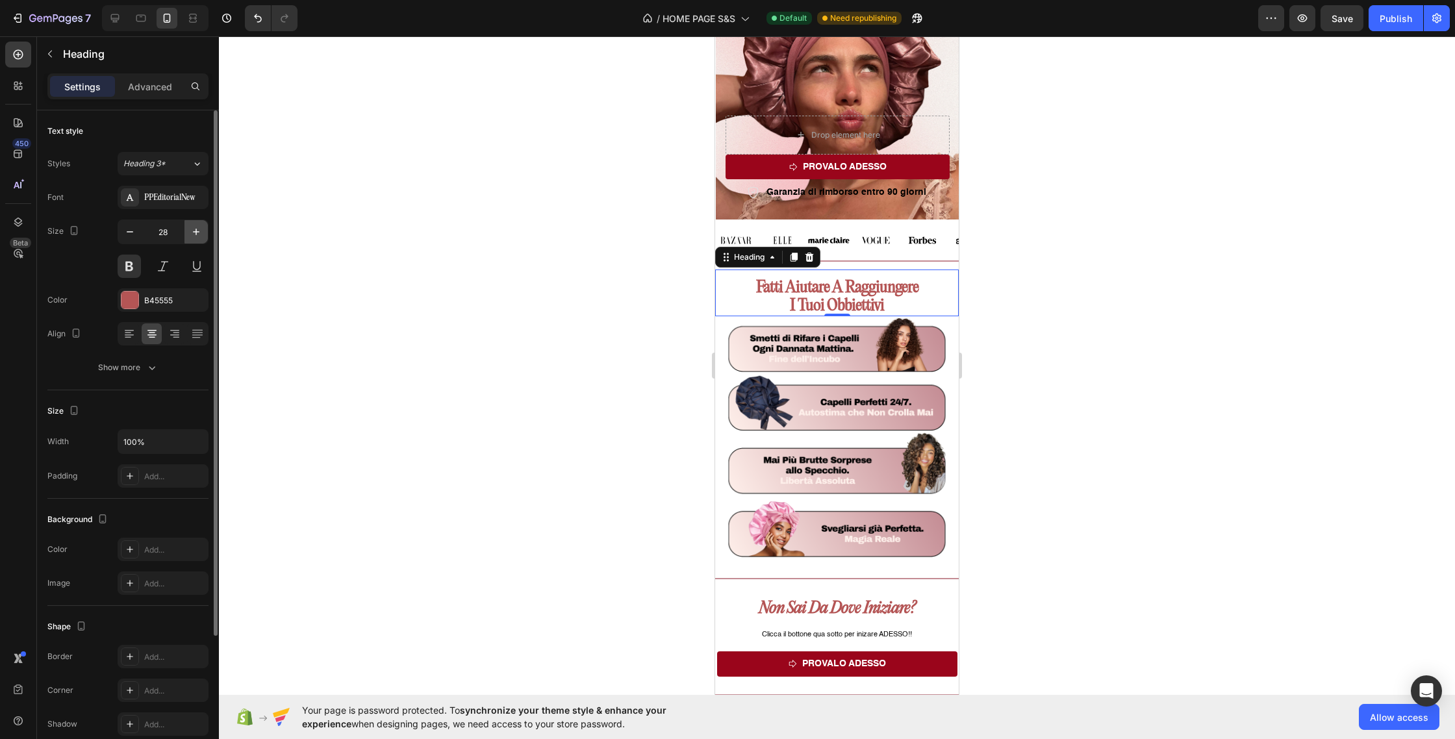
click at [192, 236] on icon "button" at bounding box center [196, 231] width 13 height 13
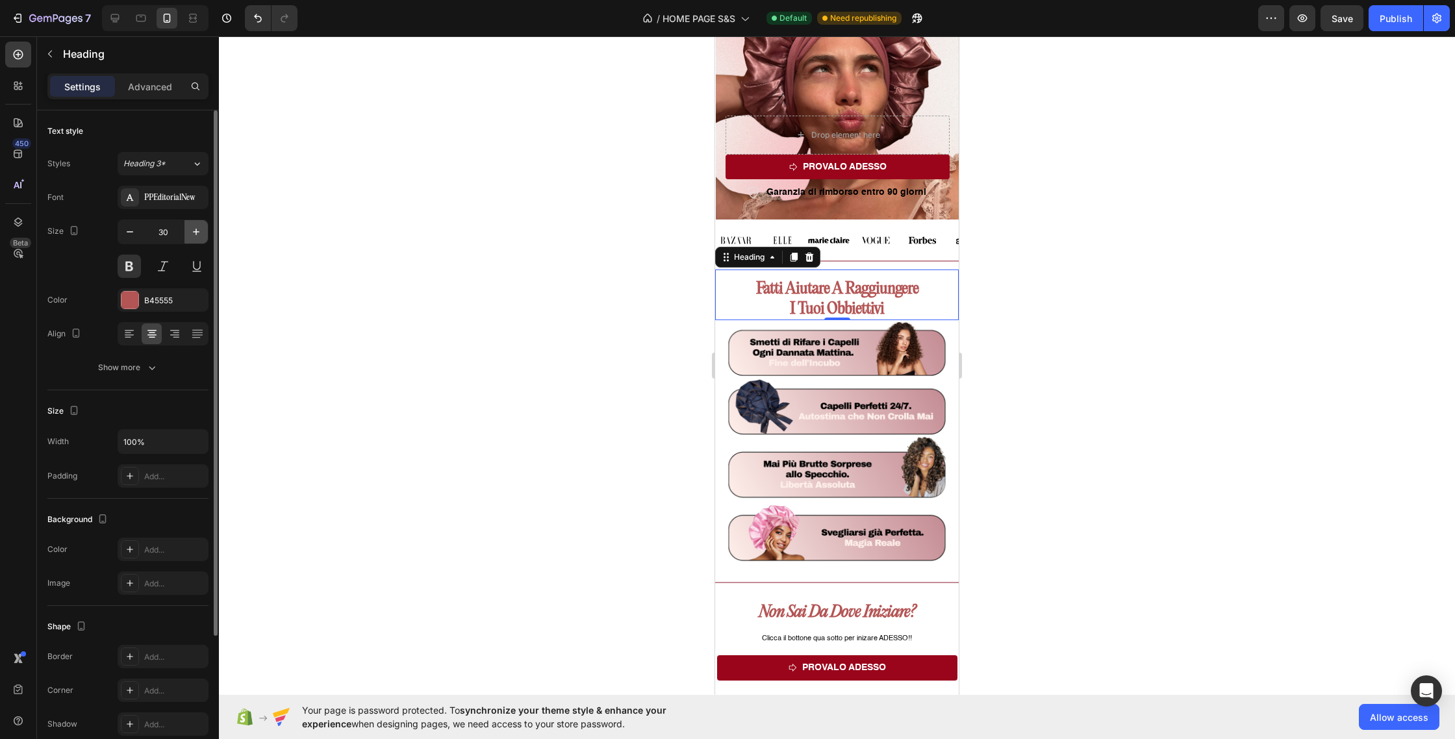
click at [192, 236] on icon "button" at bounding box center [196, 231] width 13 height 13
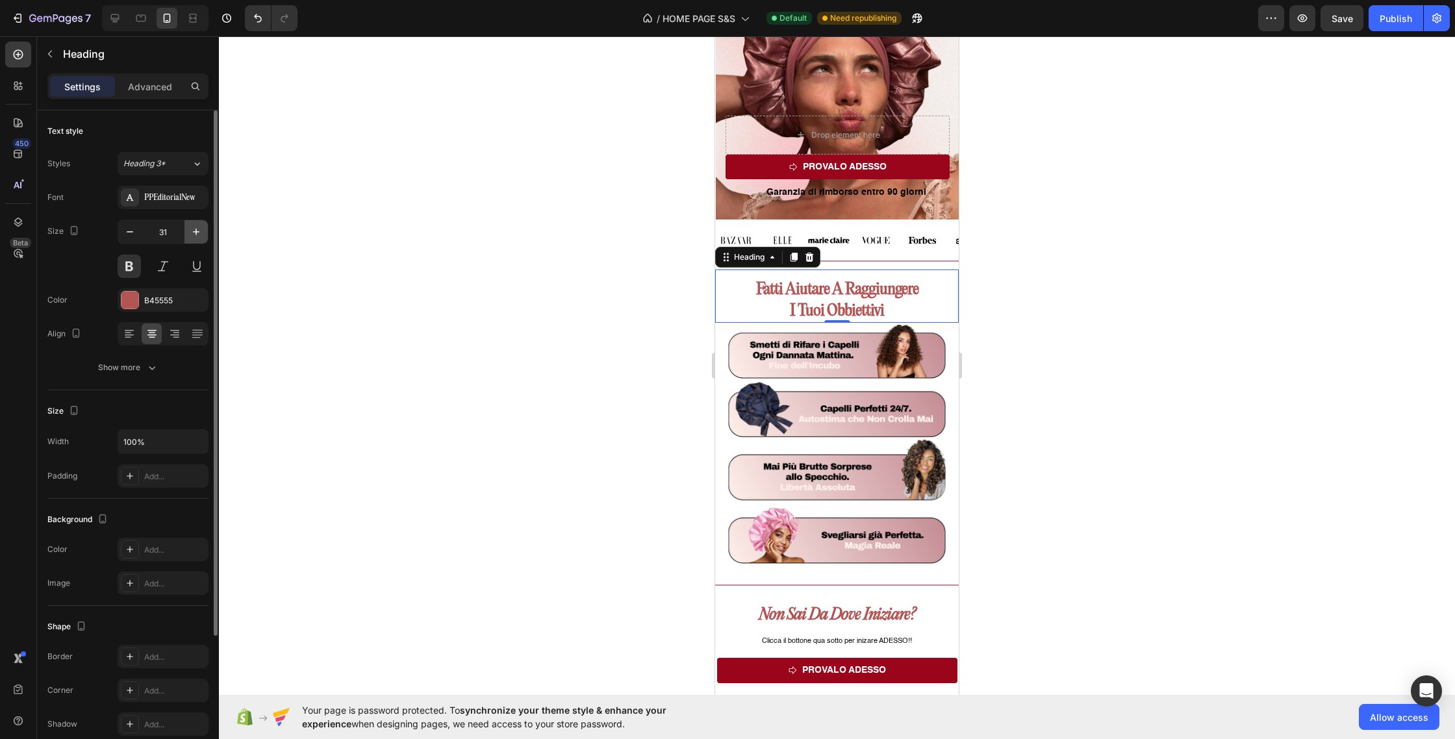
click at [192, 236] on icon "button" at bounding box center [196, 231] width 13 height 13
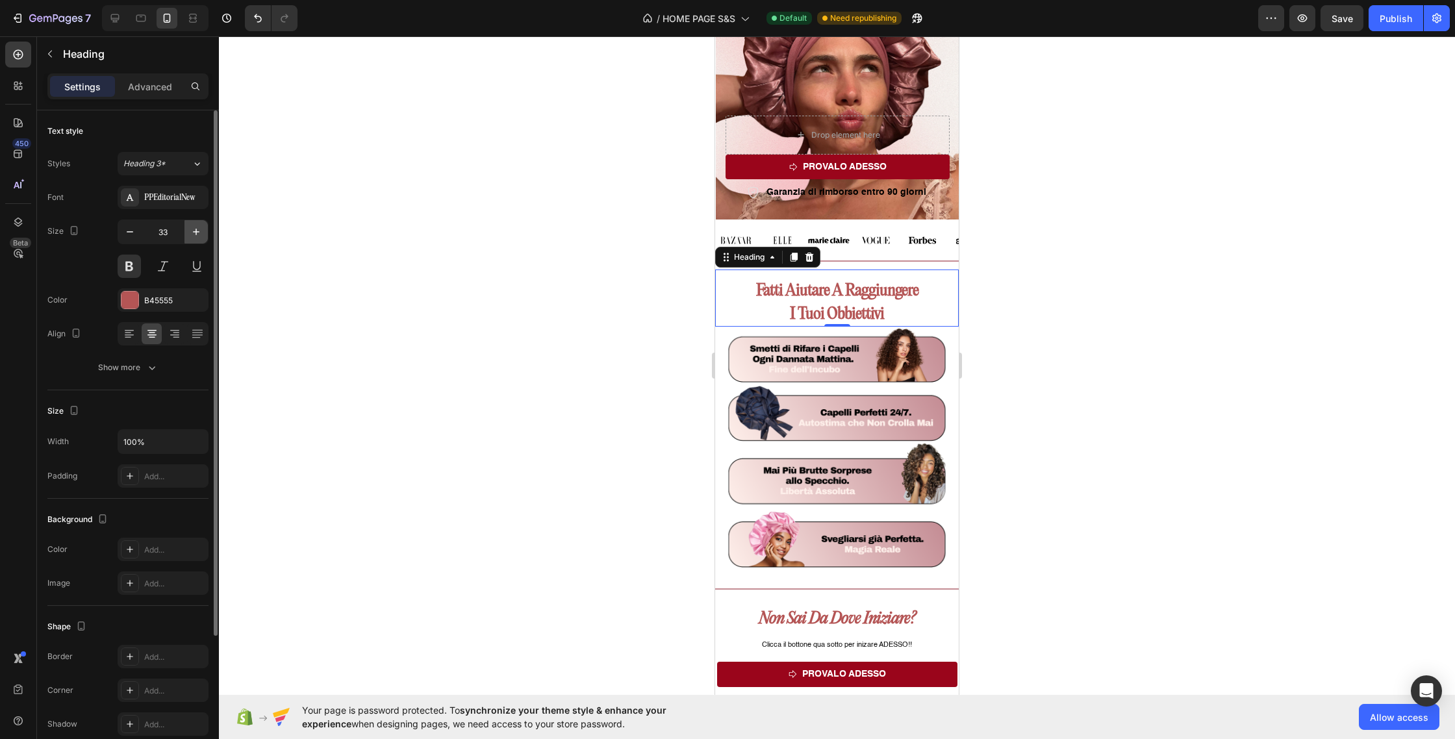
click at [192, 236] on icon "button" at bounding box center [196, 231] width 13 height 13
type input "34"
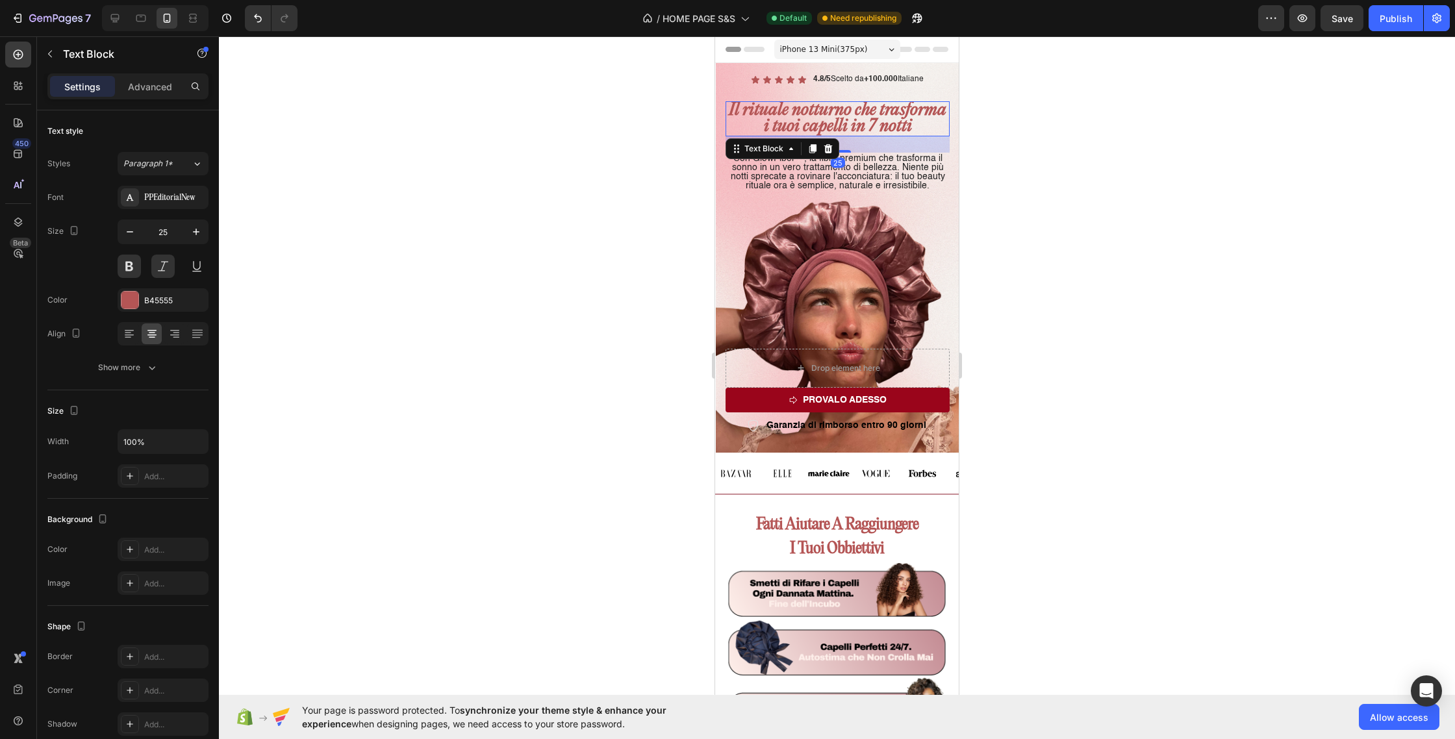
click at [817, 105] on p "Il rituale notturno che trasforma i tuoi capelli in 7 notti" at bounding box center [838, 119] width 222 height 32
click at [164, 262] on button at bounding box center [162, 266] width 23 height 23
click at [159, 262] on button at bounding box center [162, 266] width 23 height 23
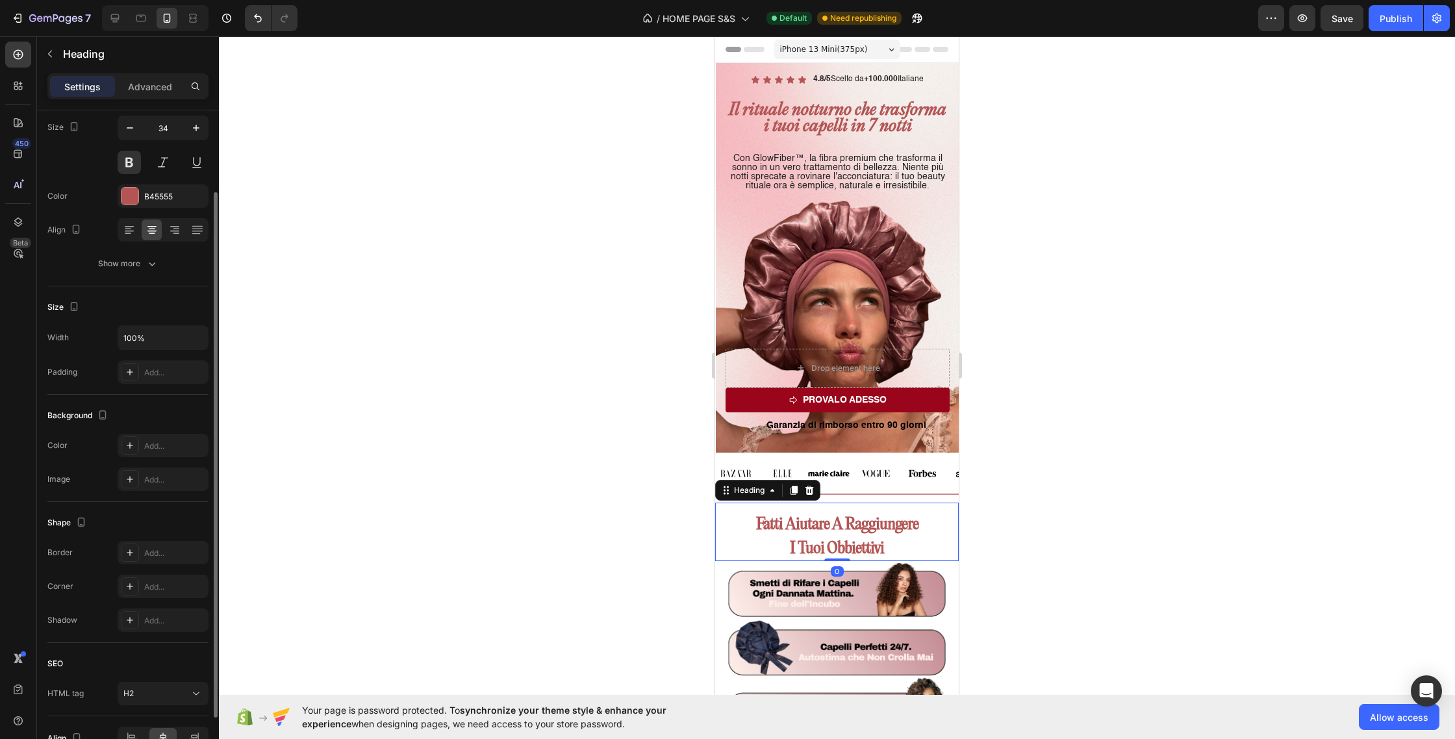
click at [853, 528] on strong "fatti aiutare a raggiungere" at bounding box center [837, 525] width 162 height 18
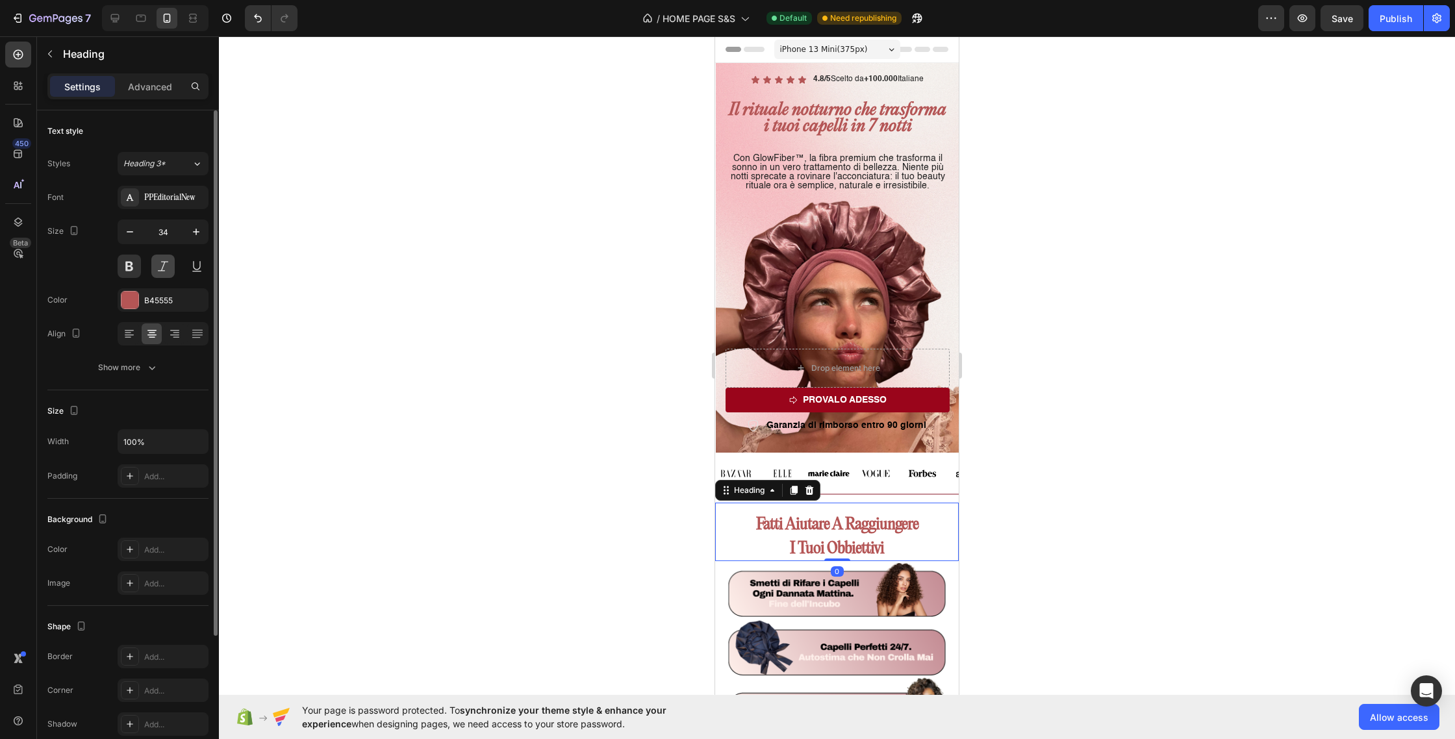
click at [153, 268] on button at bounding box center [162, 266] width 23 height 23
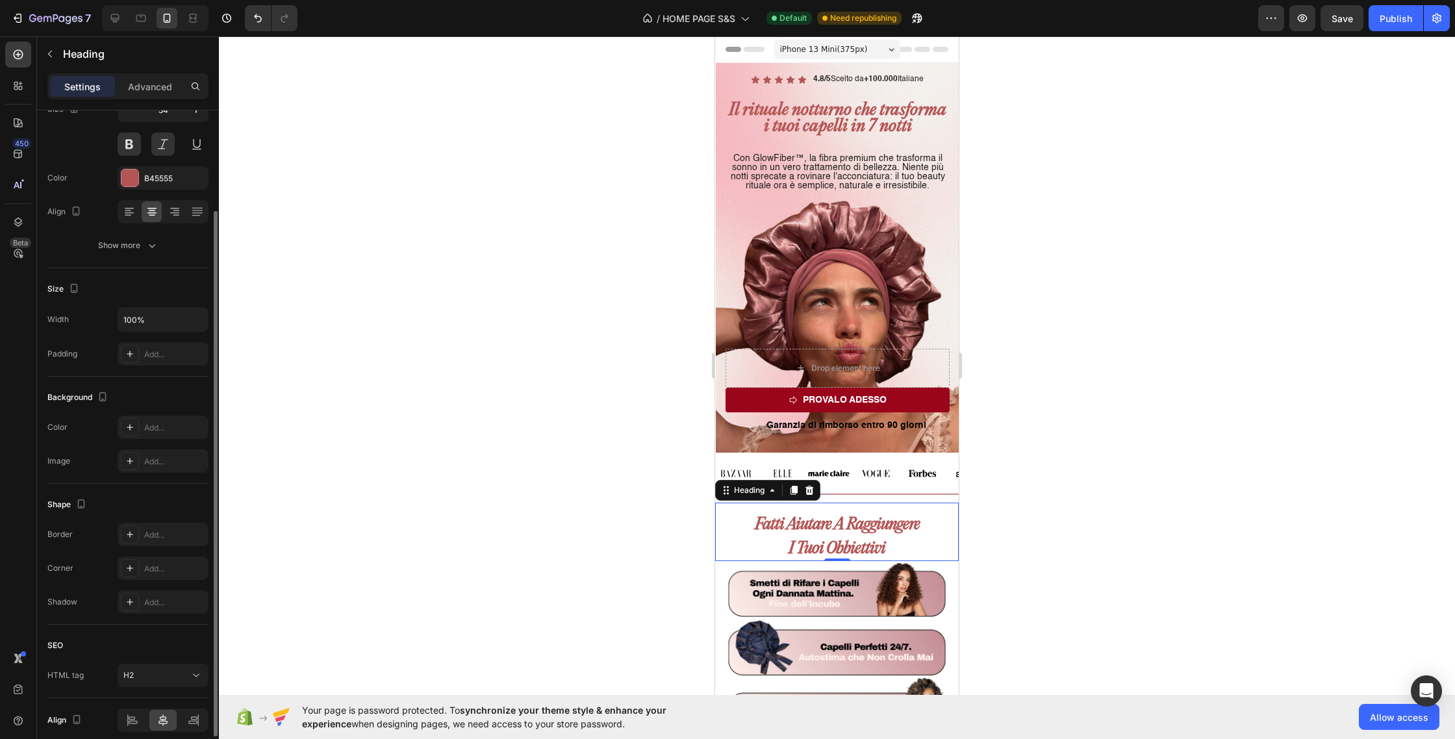
scroll to position [125, 0]
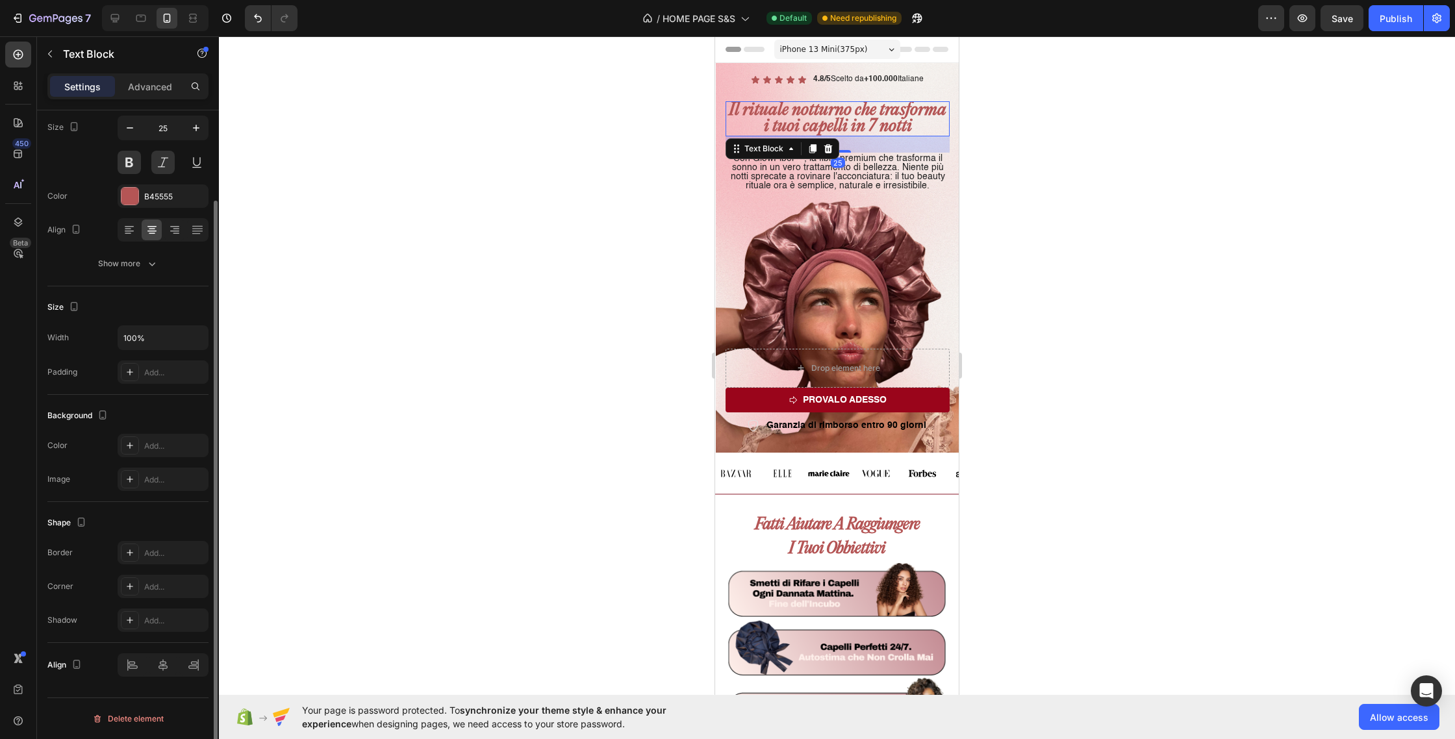
drag, startPoint x: 775, startPoint y: 121, endPoint x: 765, endPoint y: 124, distance: 10.1
click at [775, 121] on p "Il rituale notturno che trasforma i tuoi capelli in 7 notti" at bounding box center [838, 119] width 222 height 32
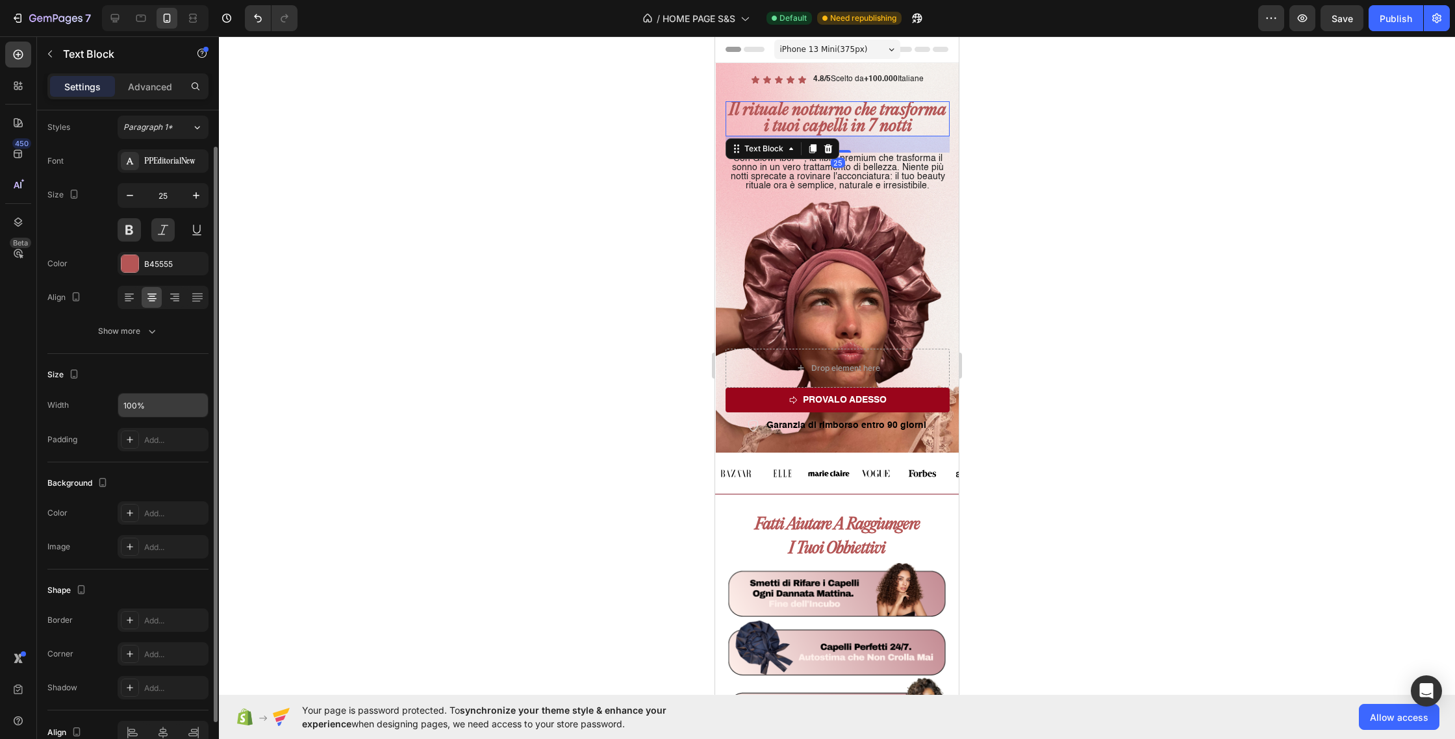
scroll to position [40, 0]
click at [129, 331] on div "Show more" at bounding box center [128, 328] width 60 height 13
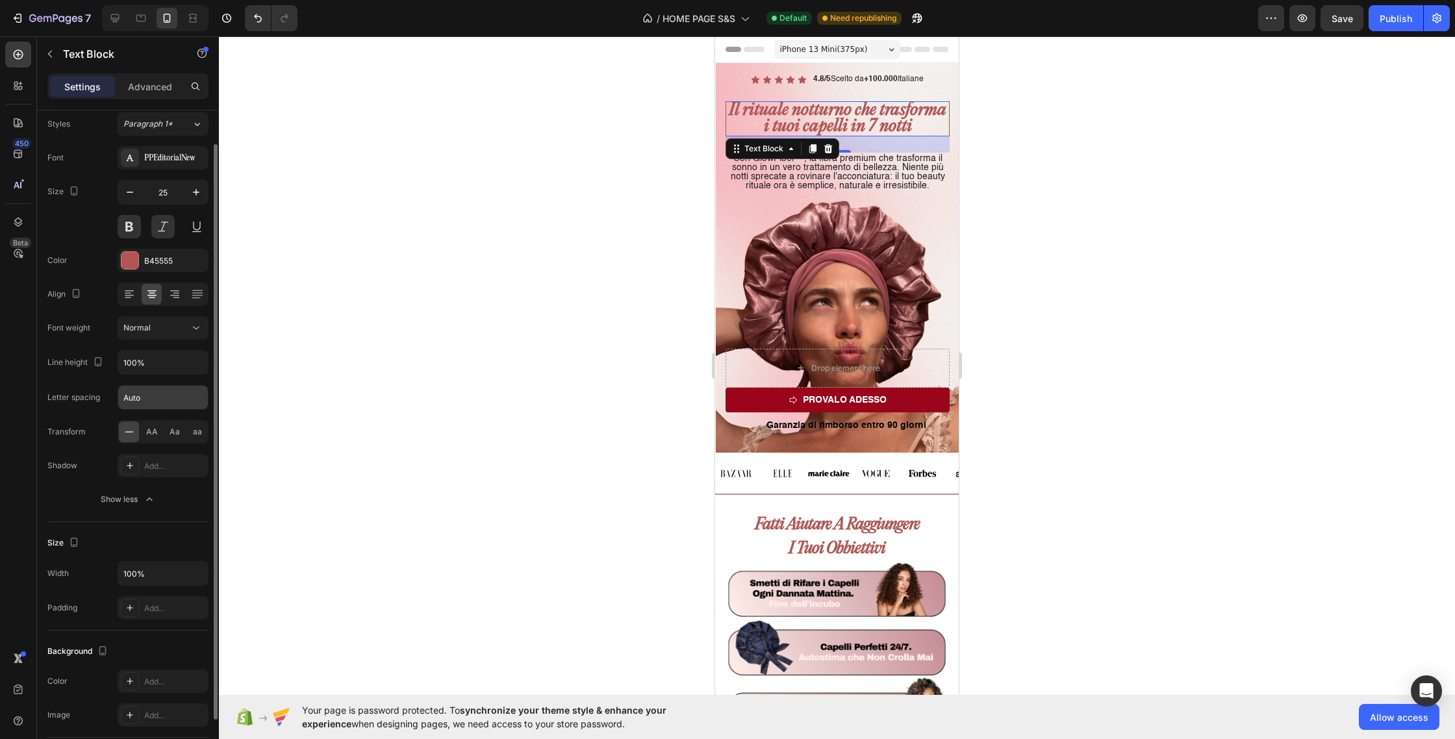
click at [141, 403] on input "Auto" at bounding box center [163, 397] width 90 height 23
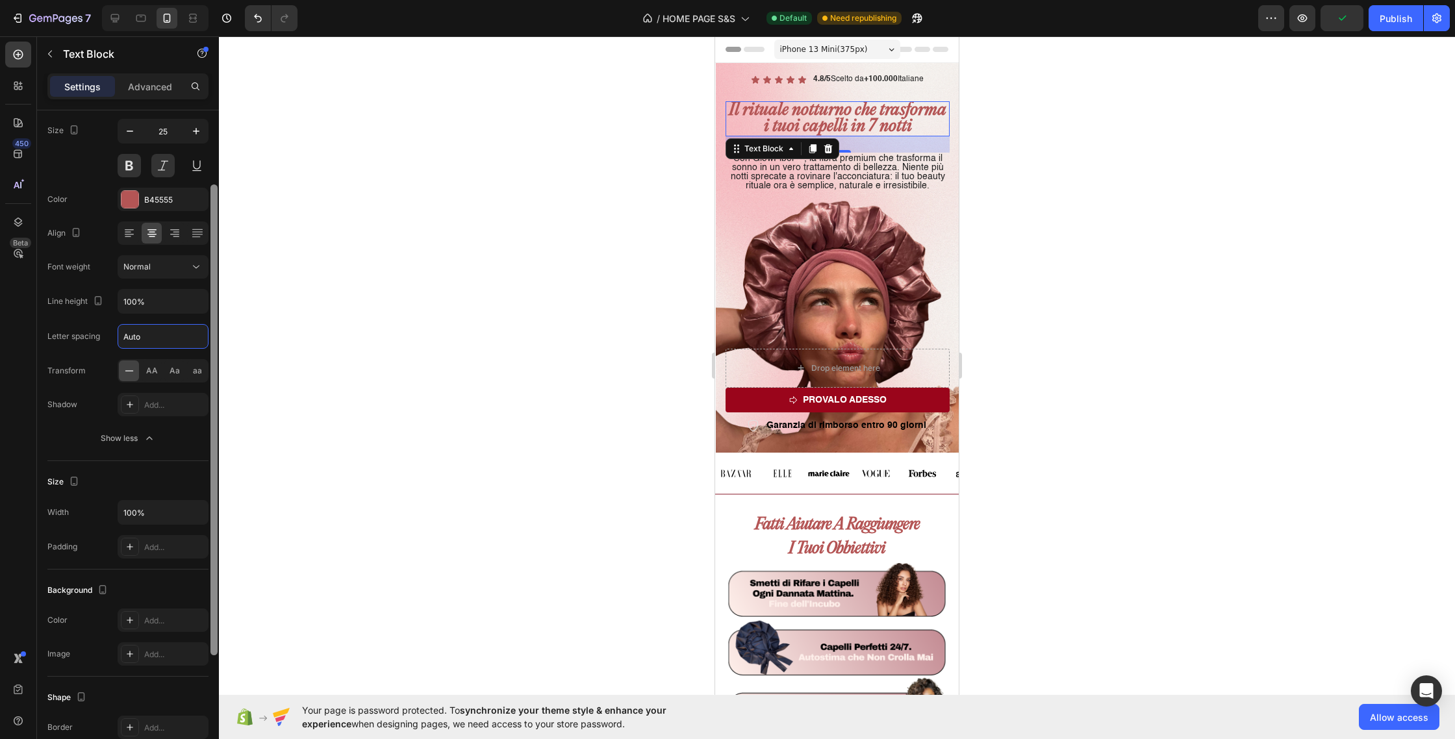
scroll to position [109, 0]
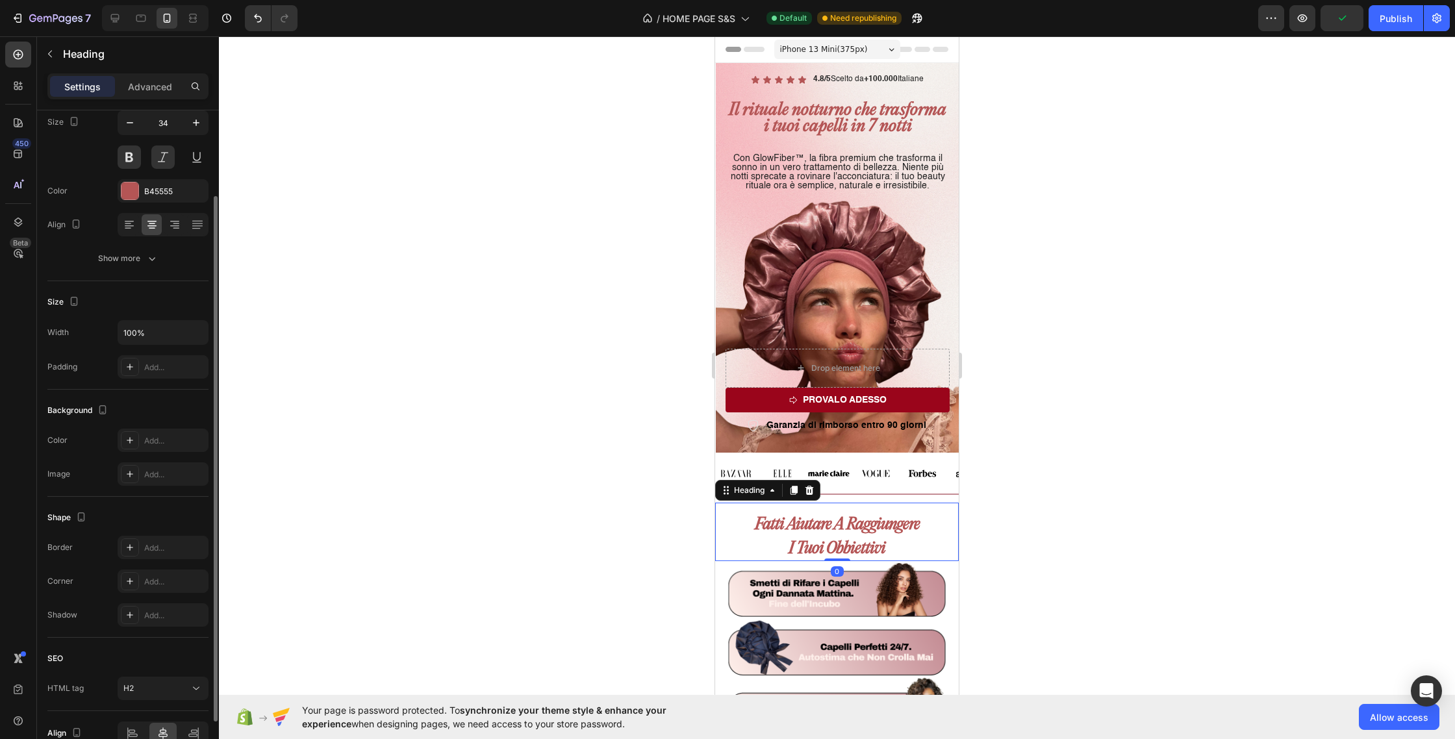
click at [860, 529] on strong "fatti aiutare a raggiungere" at bounding box center [837, 525] width 165 height 18
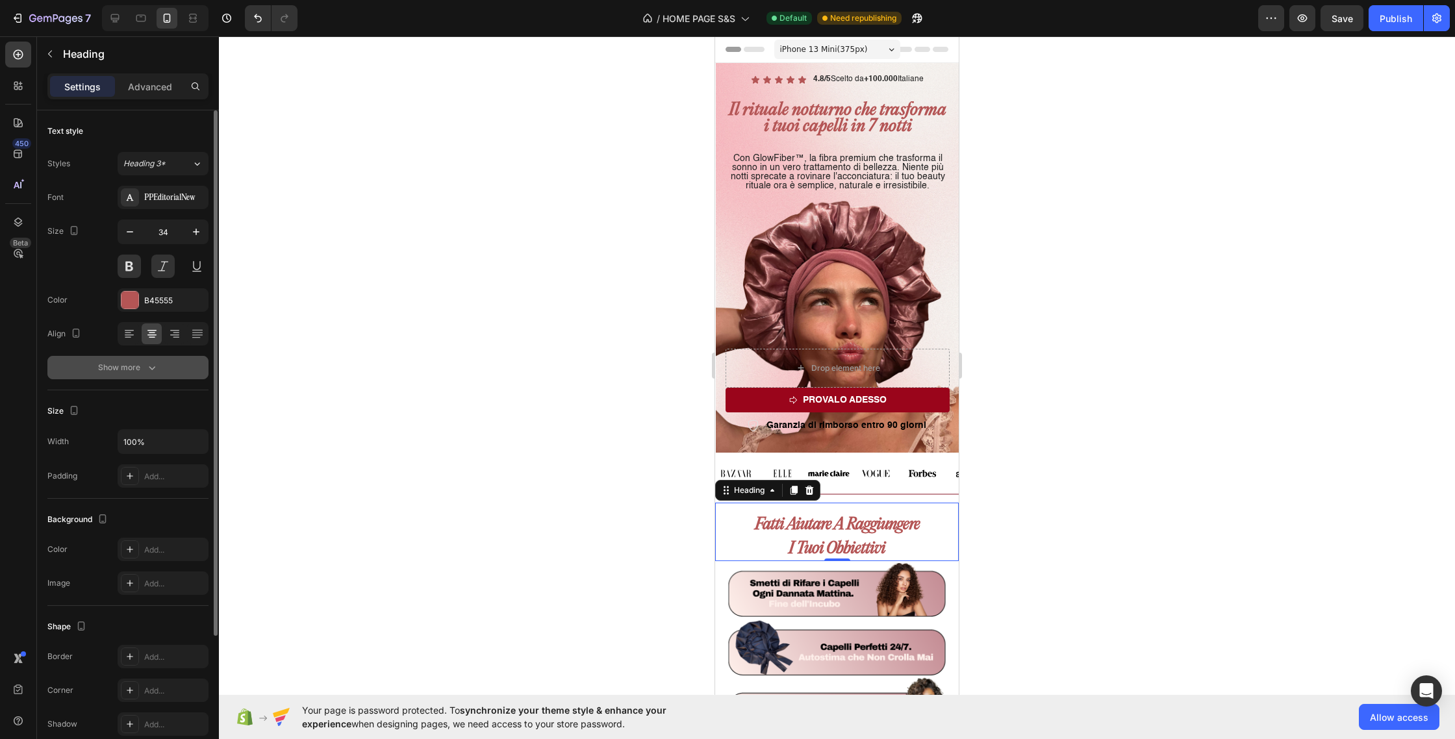
click at [142, 373] on div "Show more" at bounding box center [128, 367] width 60 height 13
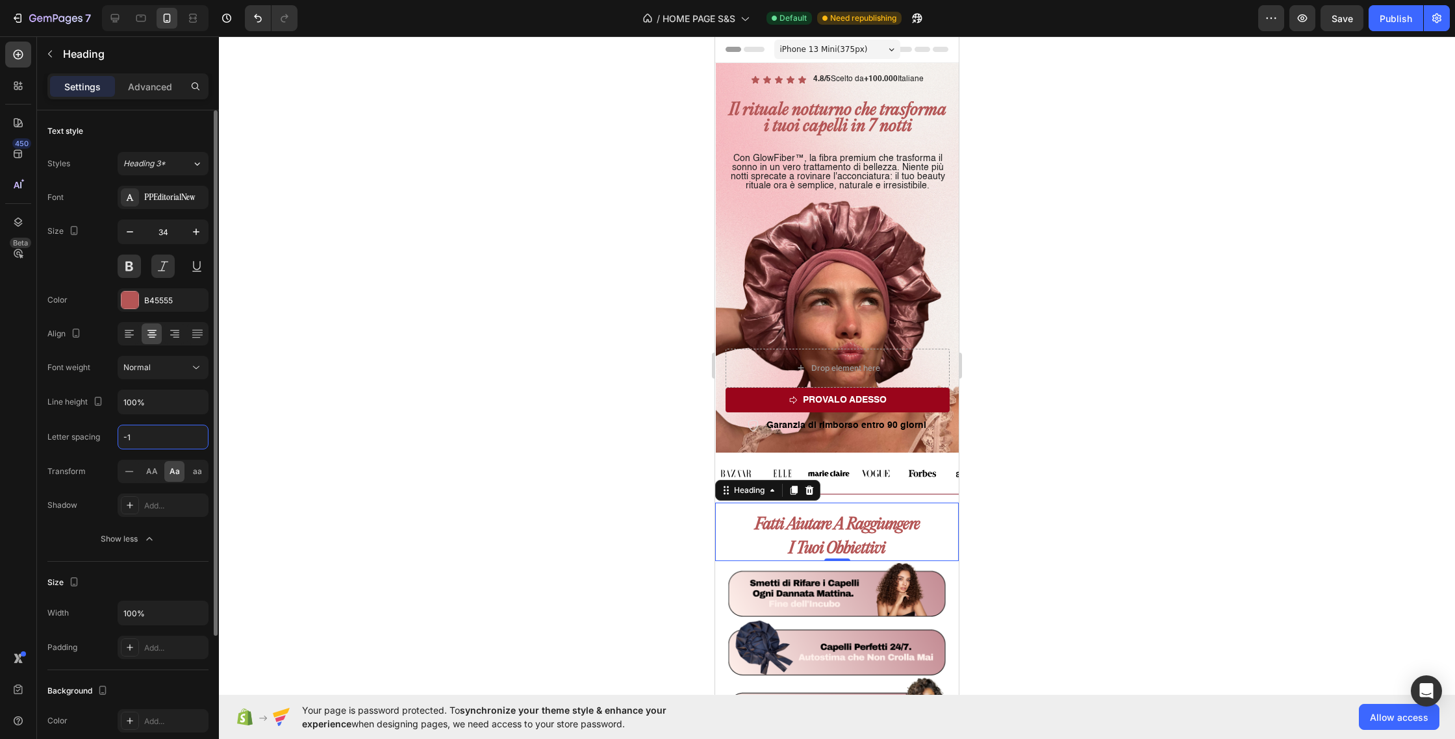
click at [155, 439] on input "-1" at bounding box center [163, 437] width 90 height 23
click at [160, 407] on input "100%" at bounding box center [163, 401] width 90 height 23
click at [192, 406] on icon "button" at bounding box center [196, 402] width 13 height 13
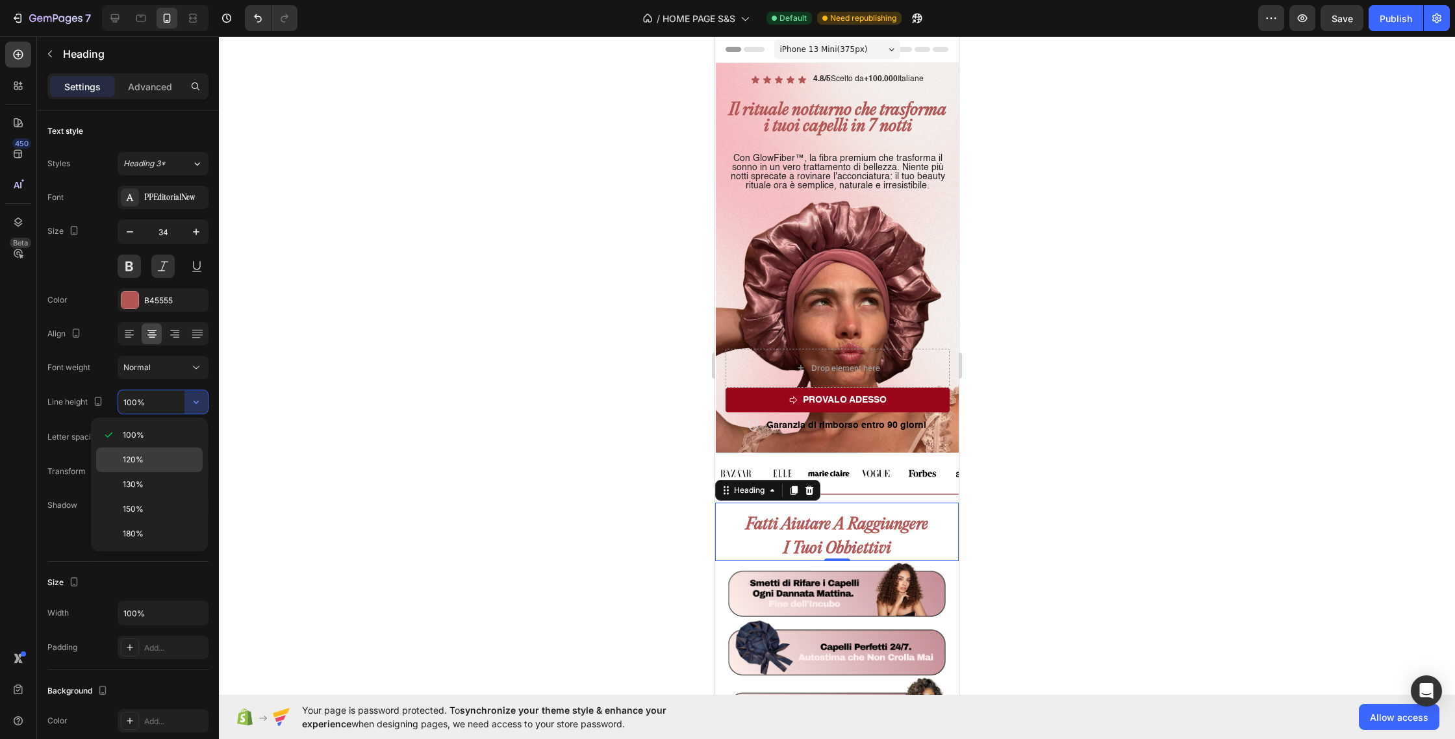
click at [168, 465] on p "120%" at bounding box center [160, 460] width 74 height 12
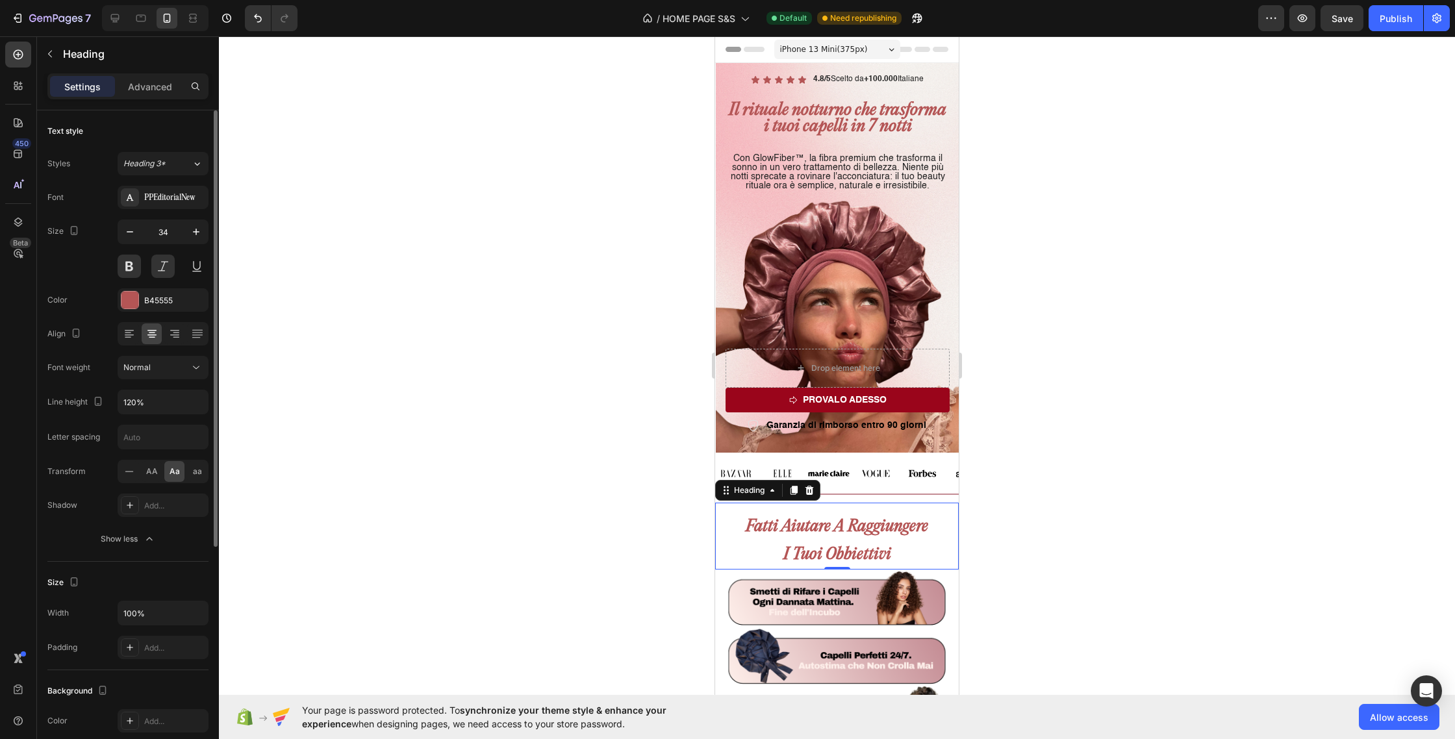
click at [166, 415] on div "Font PPEditorialNew Size 34 Color B45555 Align Font weight Normal Line height 1…" at bounding box center [127, 368] width 161 height 365
click at [167, 407] on input "120%" at bounding box center [163, 401] width 90 height 23
type input "70%"
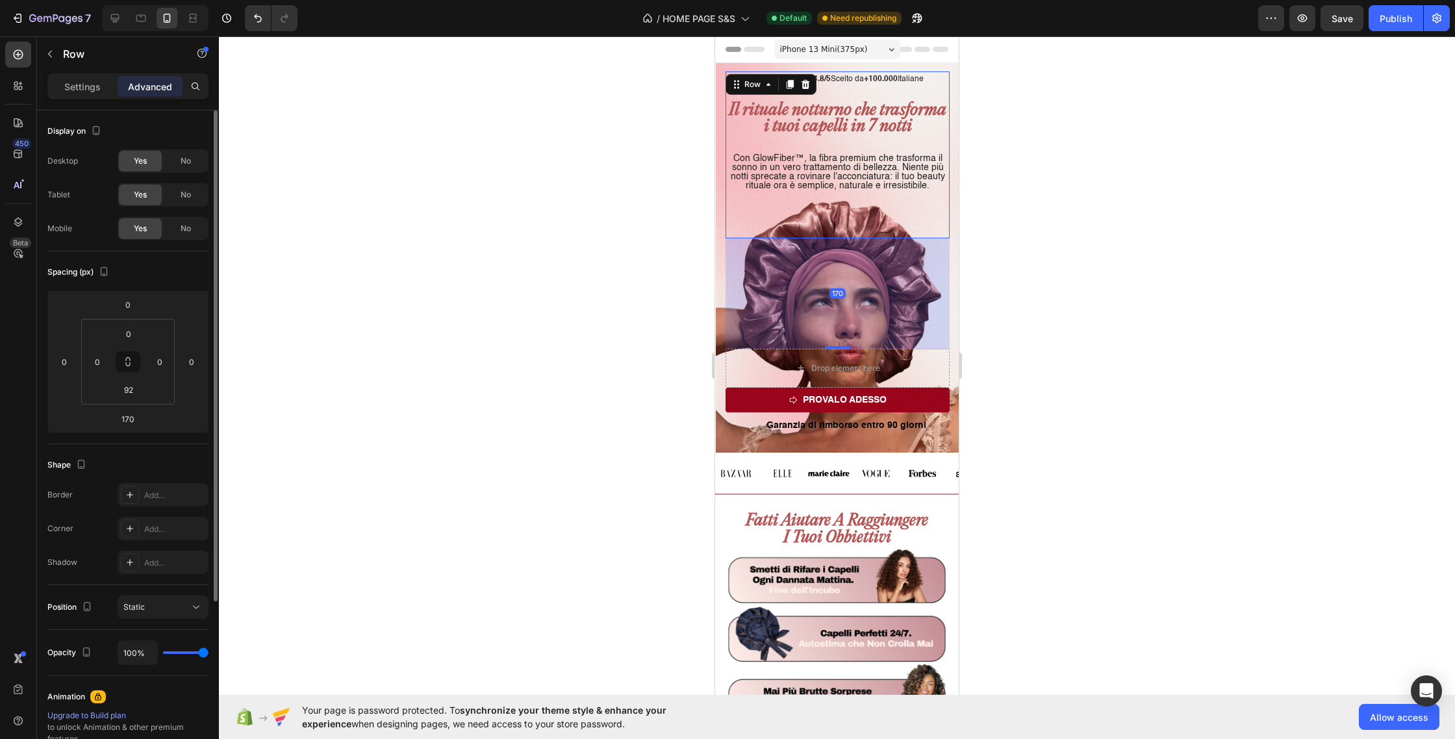
click at [795, 98] on div "Icon Icon Icon Icon Icon Icon List 4.8/5 Scelto da +100.000 Italiane Text Block…" at bounding box center [838, 86] width 224 height 30
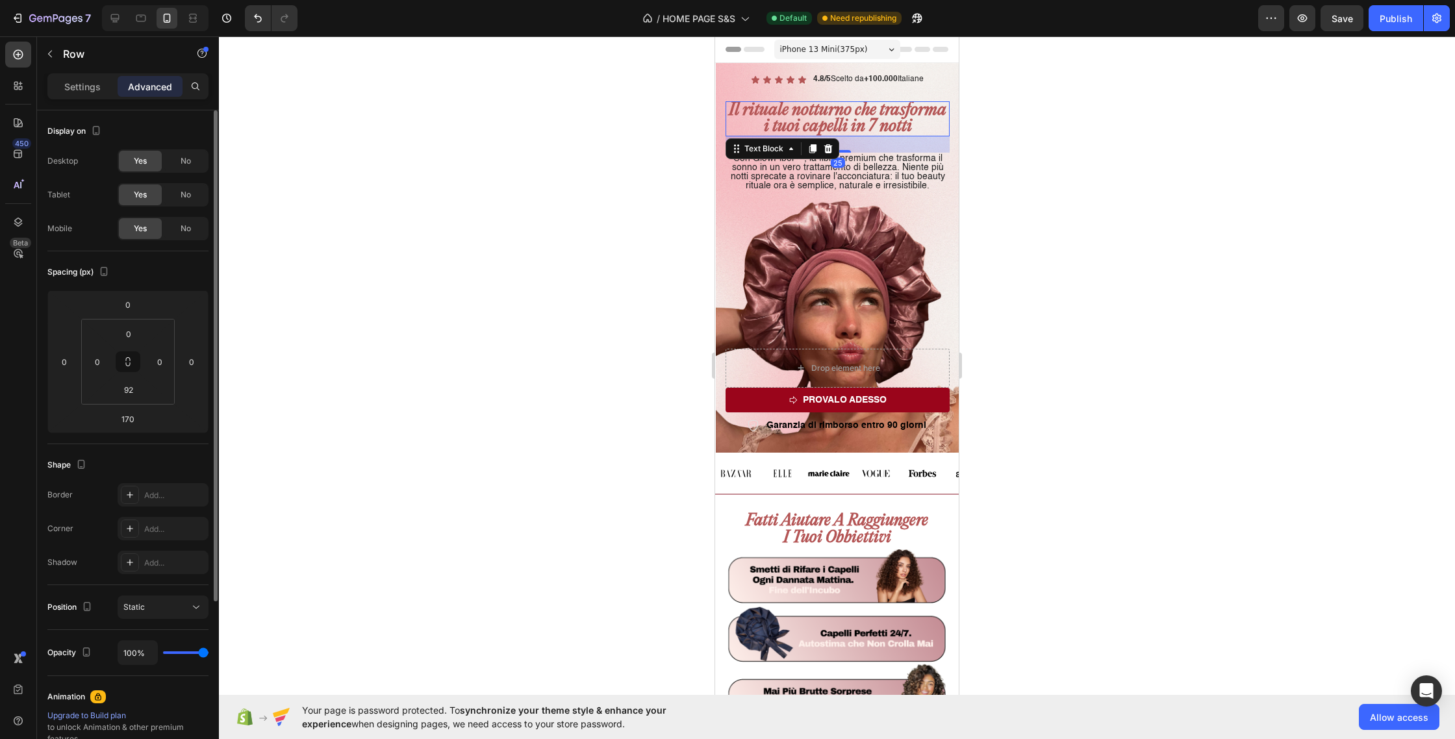
click at [797, 109] on p "Il rituale notturno che trasforma i tuoi capelli in 7 notti" at bounding box center [838, 119] width 222 height 32
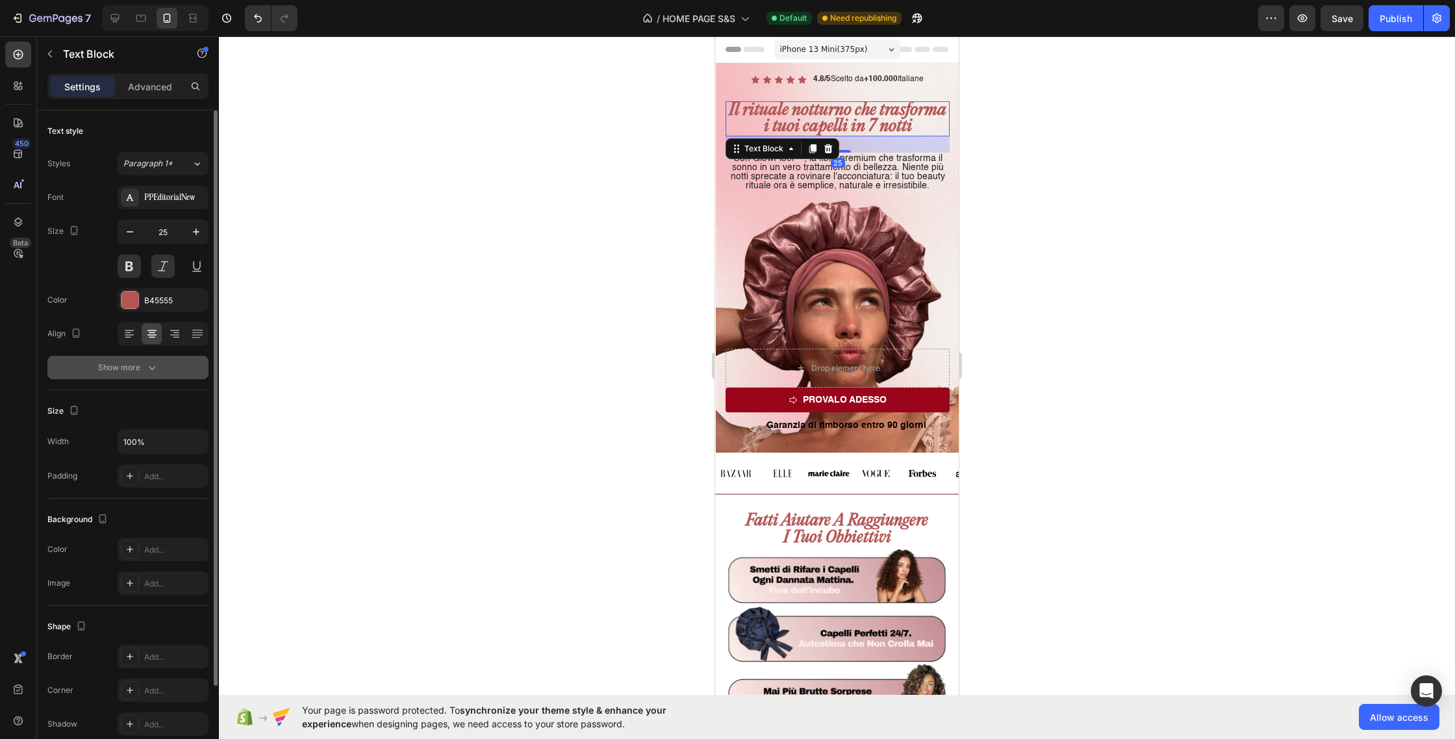
click at [150, 370] on icon "button" at bounding box center [152, 367] width 13 height 13
click at [781, 520] on strong "fatti aiutare a raggiungere" at bounding box center [837, 521] width 183 height 18
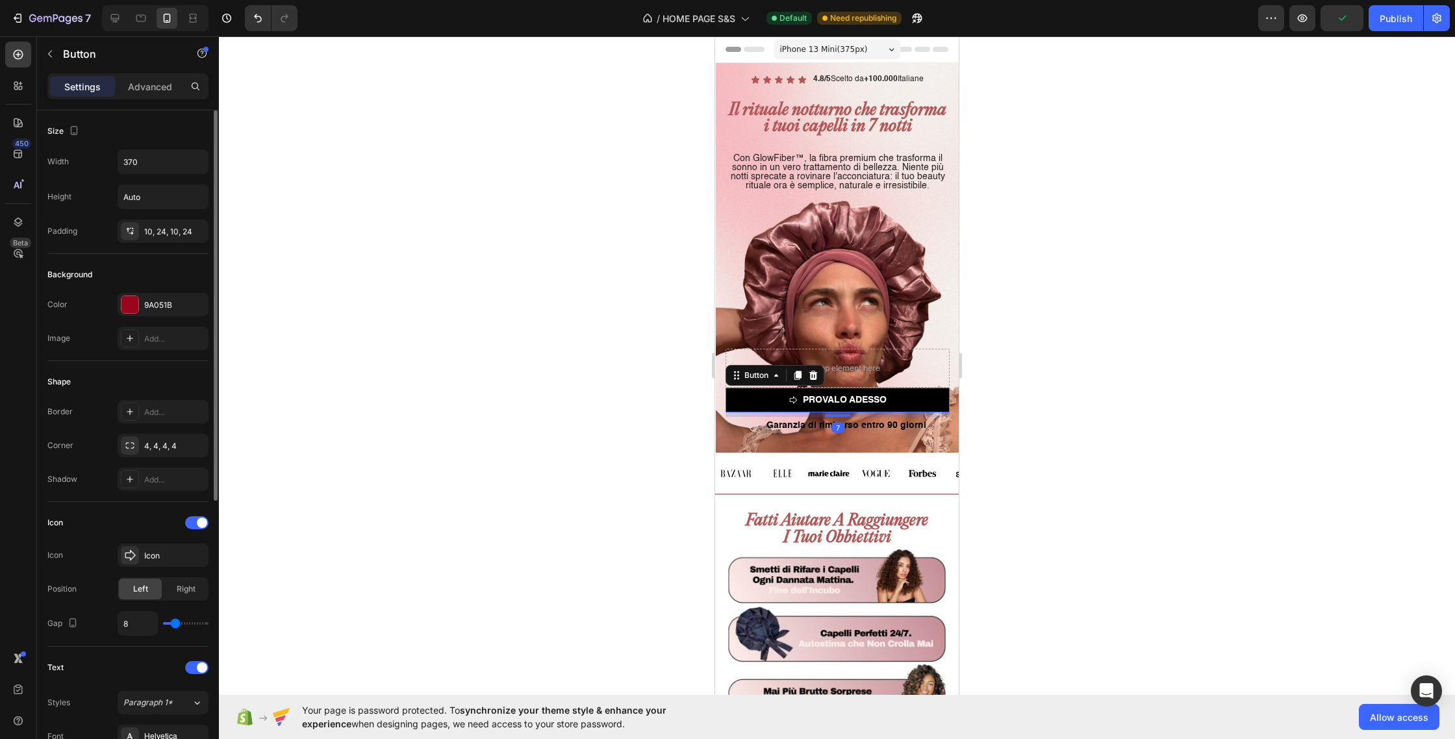
click at [754, 407] on link "PROVALO ADESSO" at bounding box center [838, 400] width 224 height 25
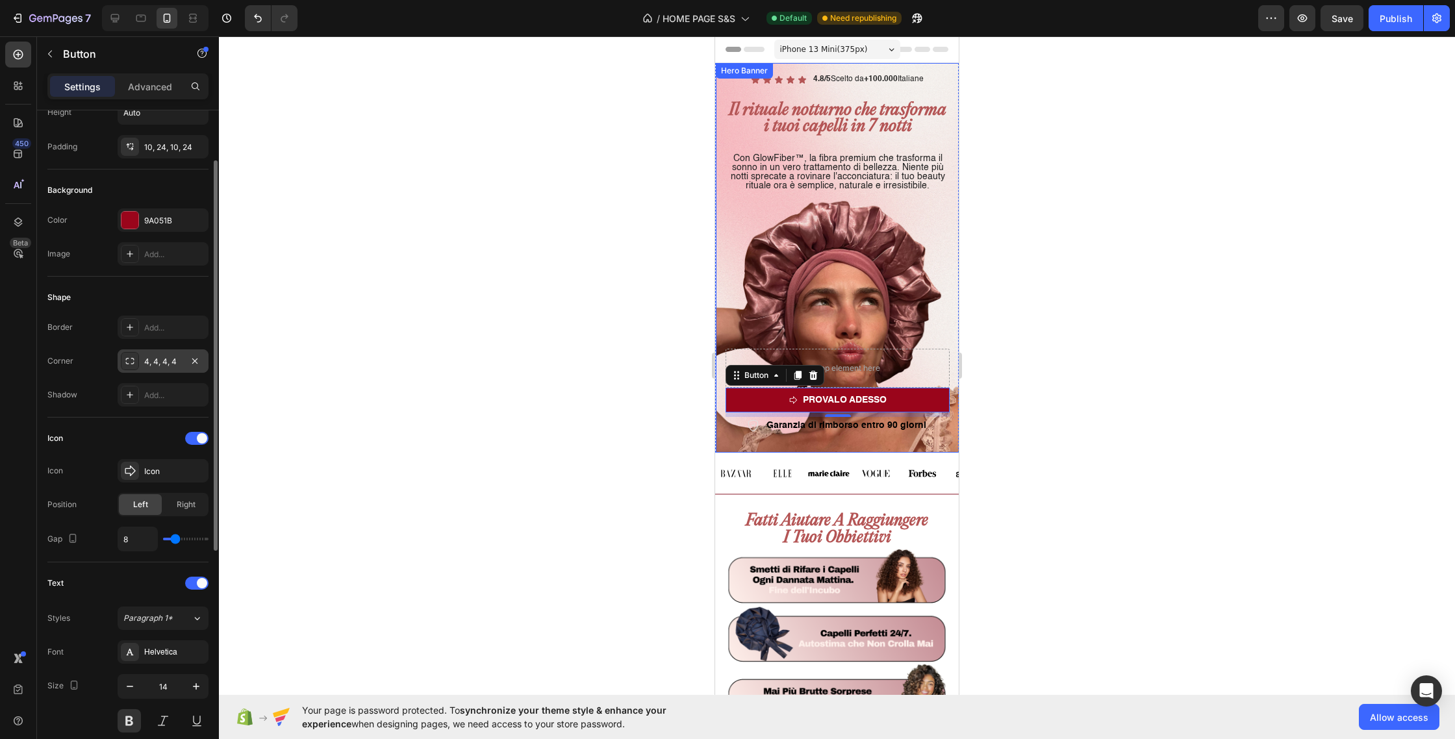
scroll to position [85, 0]
type input "7"
type input "8"
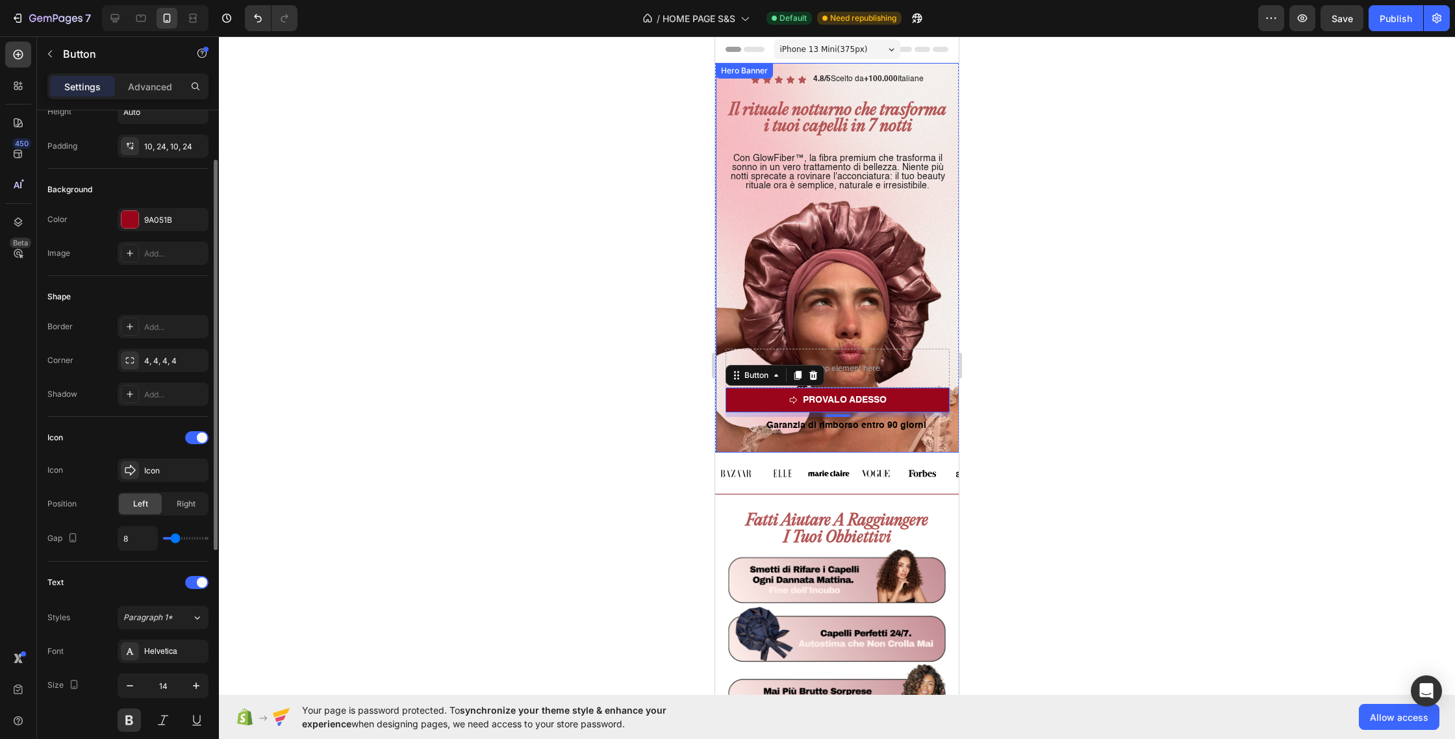
type input "9"
type input "11"
type input "12"
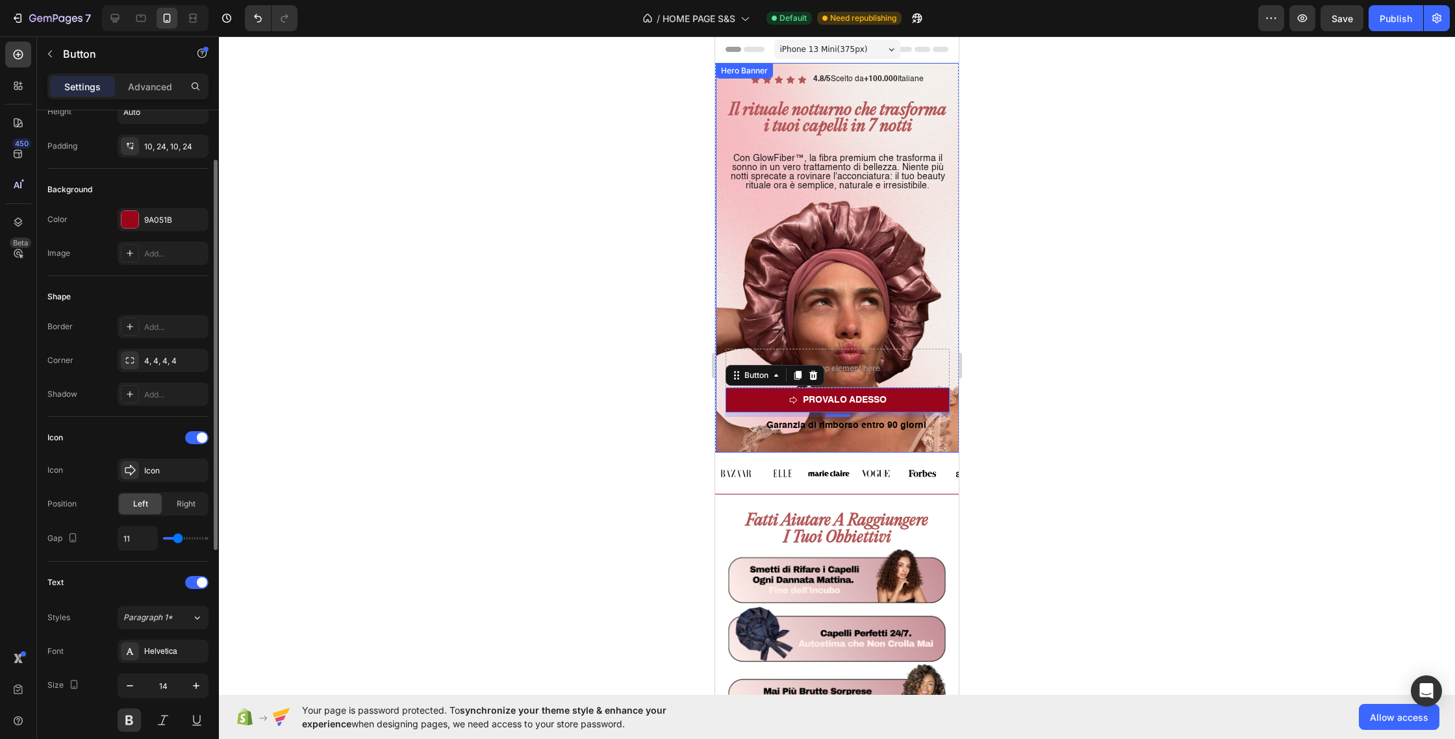
type input "12"
type input "14"
type input "16"
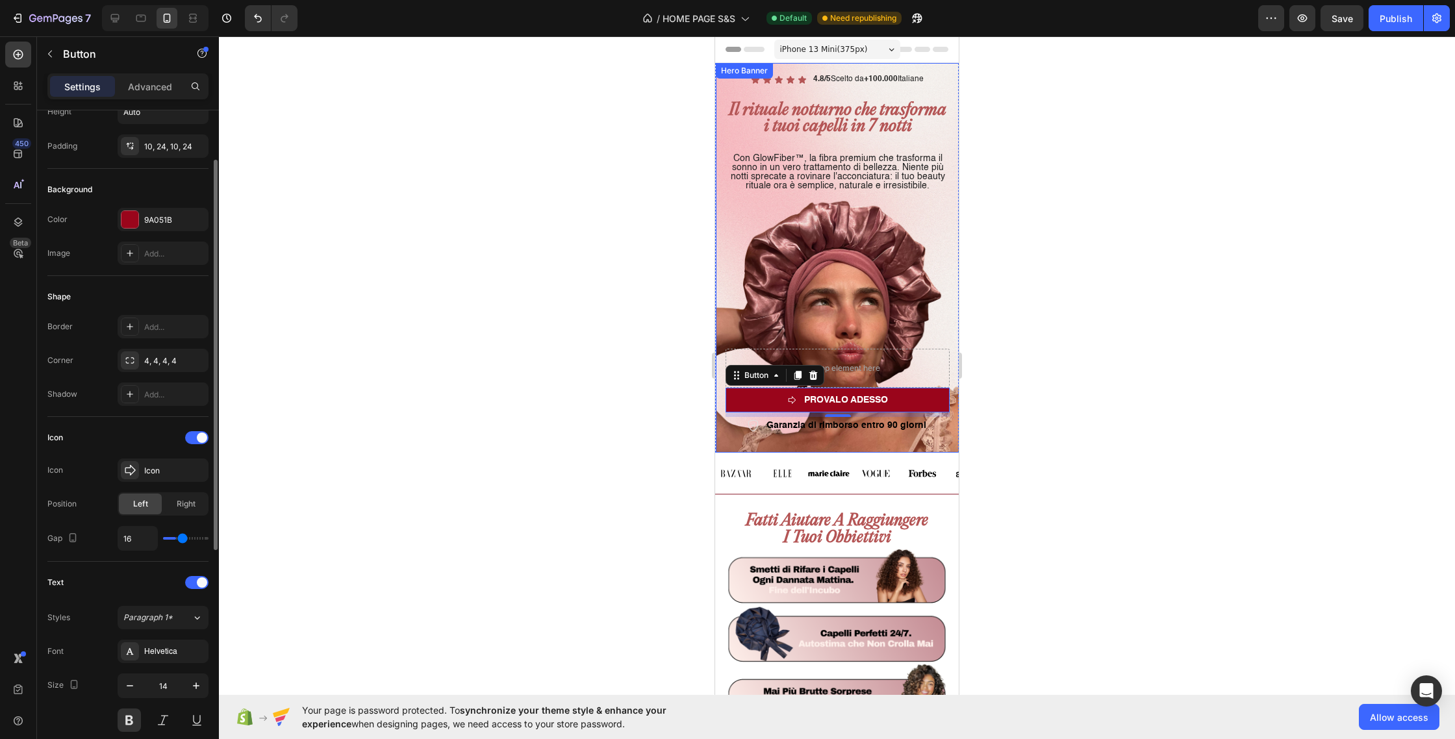
type input "18"
type input "19"
type input "21"
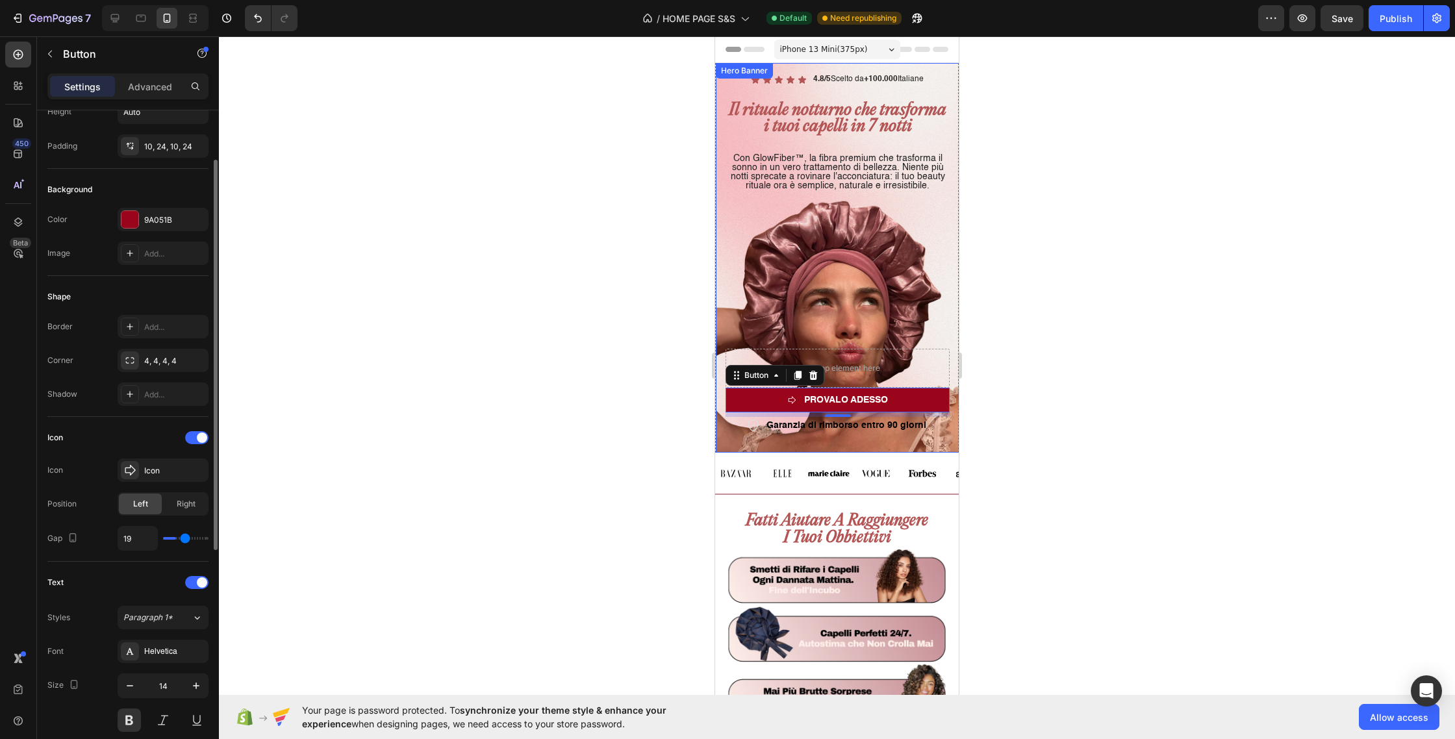
type input "21"
type input "22"
type input "23"
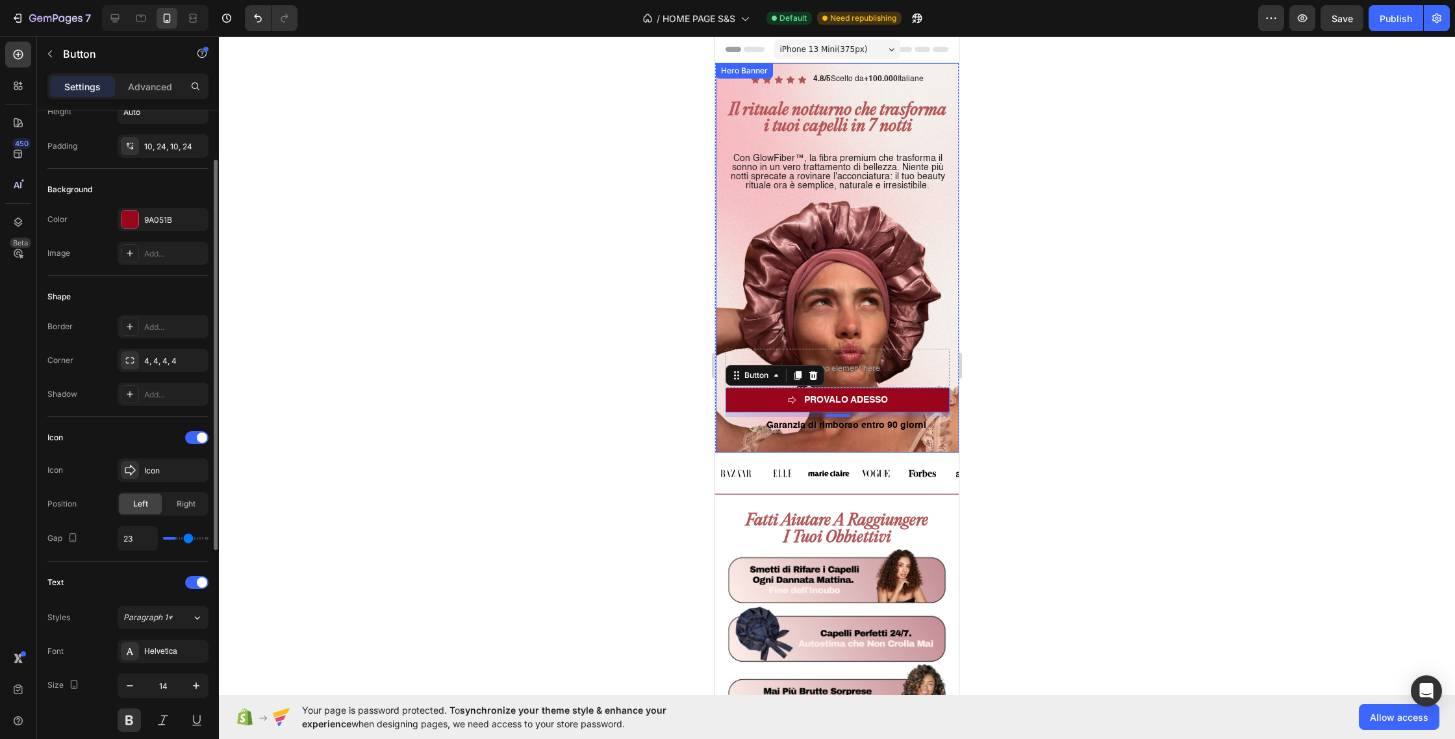
type input "24"
type input "25"
type input "26"
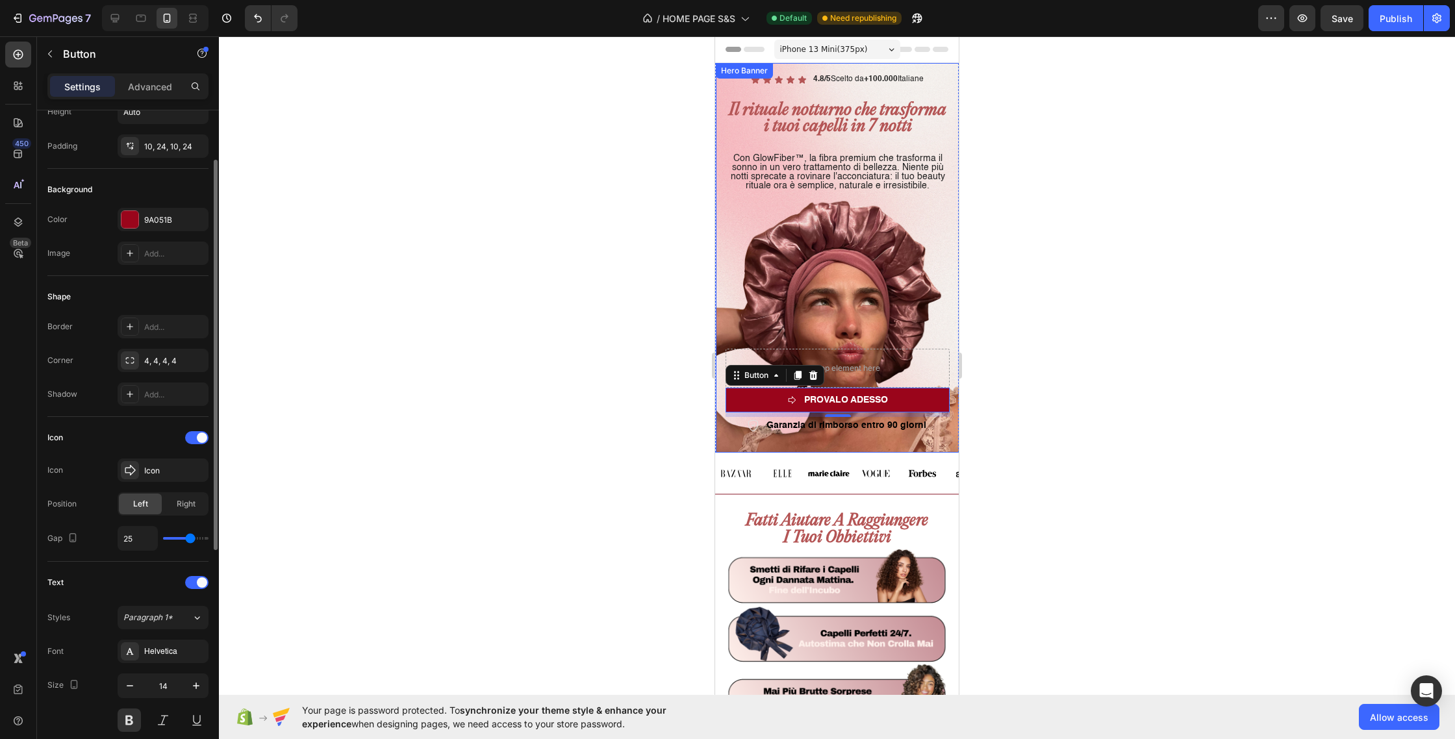
type input "26"
type input "27"
type input "28"
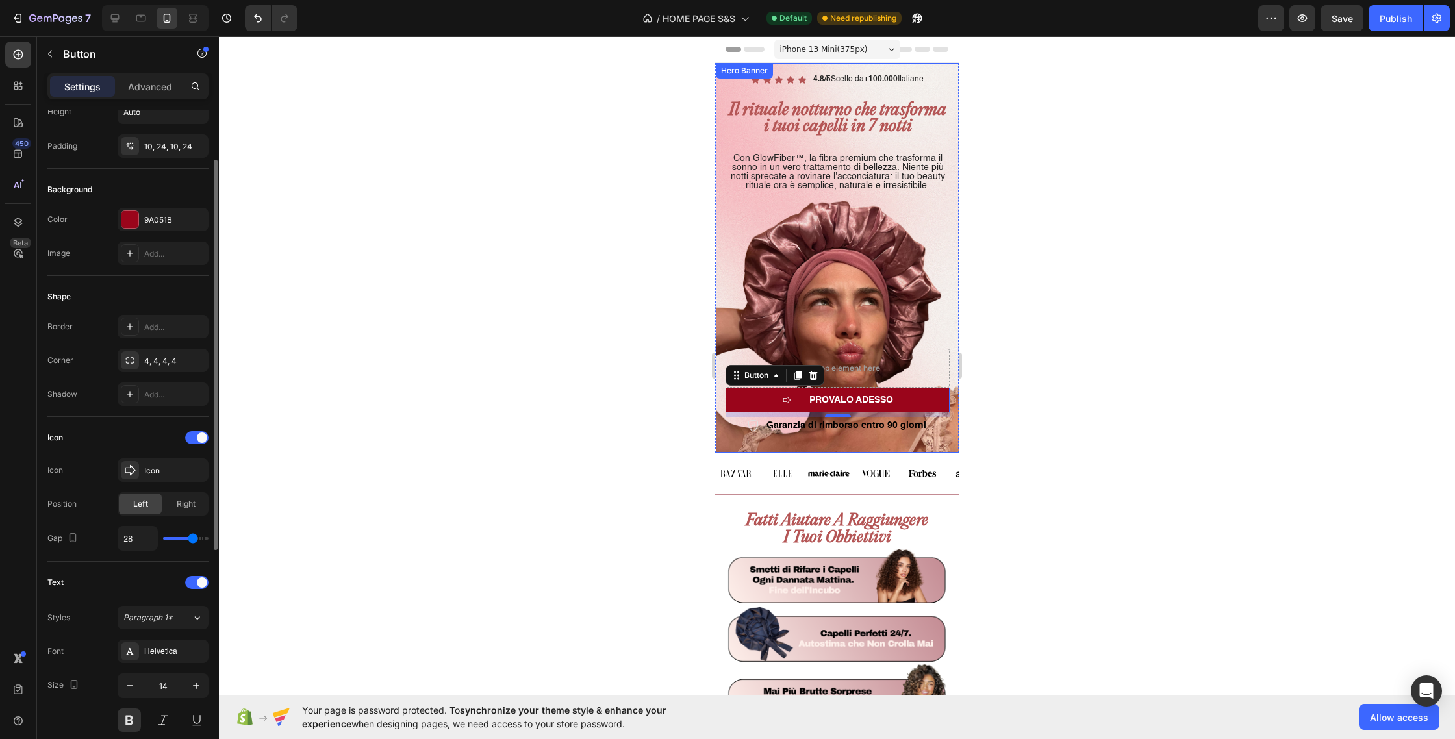
type input "25"
type input "22"
type input "21"
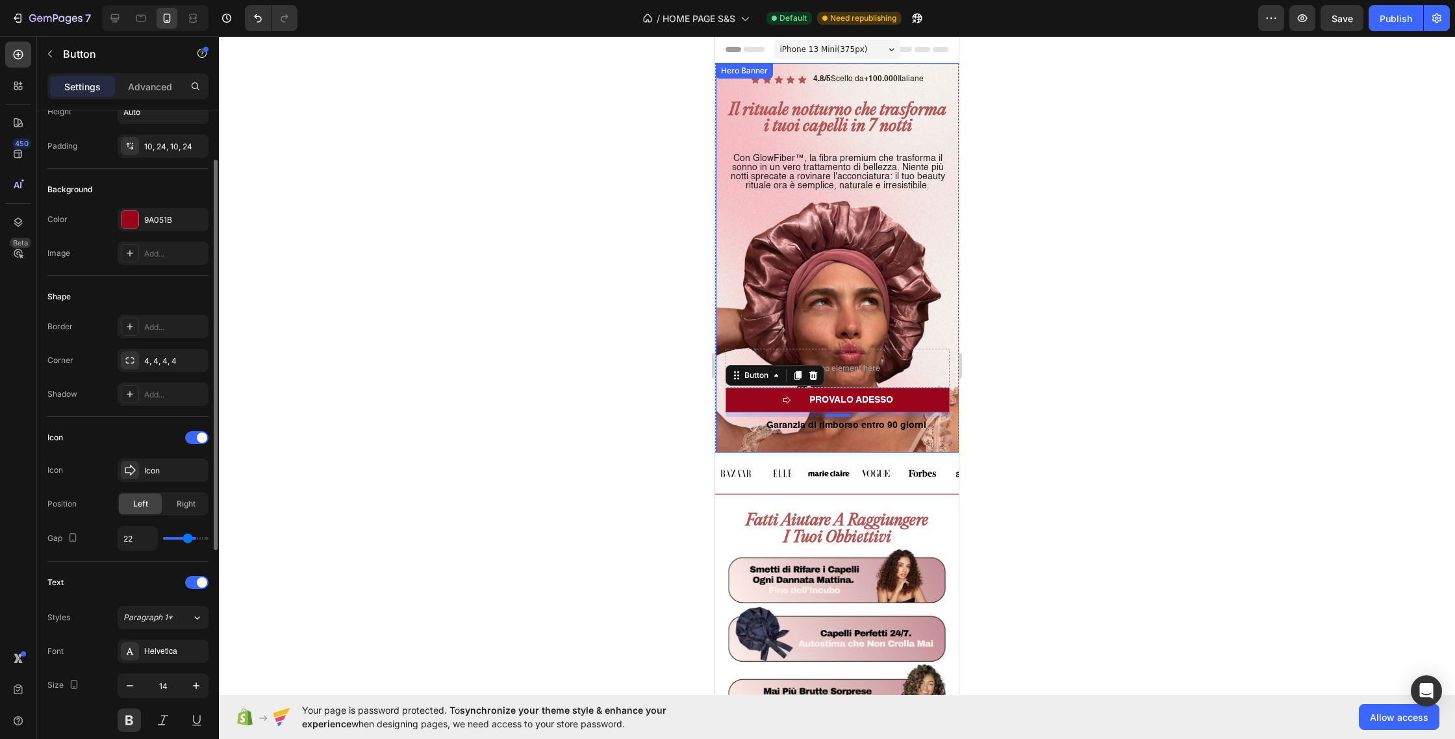
type input "21"
type input "19"
type input "18"
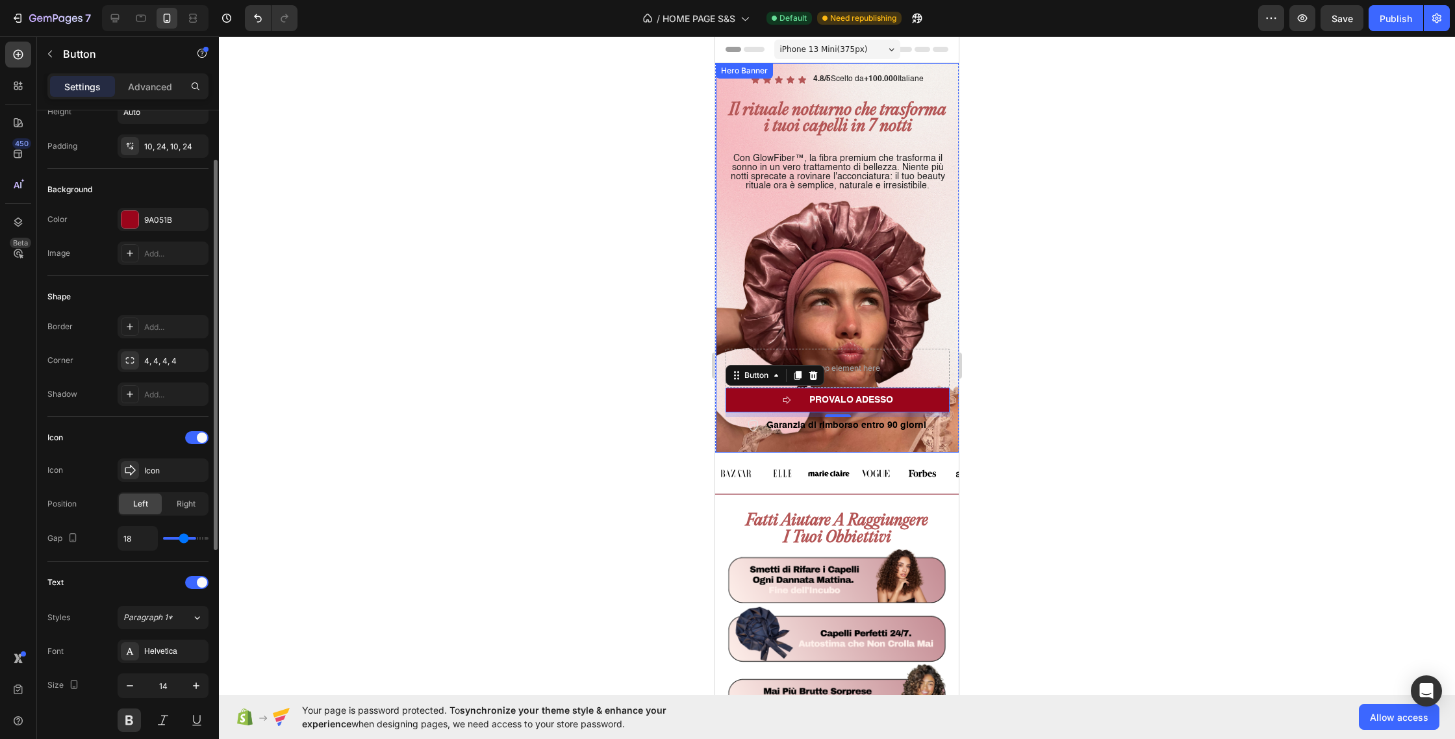
type input "16"
type input "14"
type input "12"
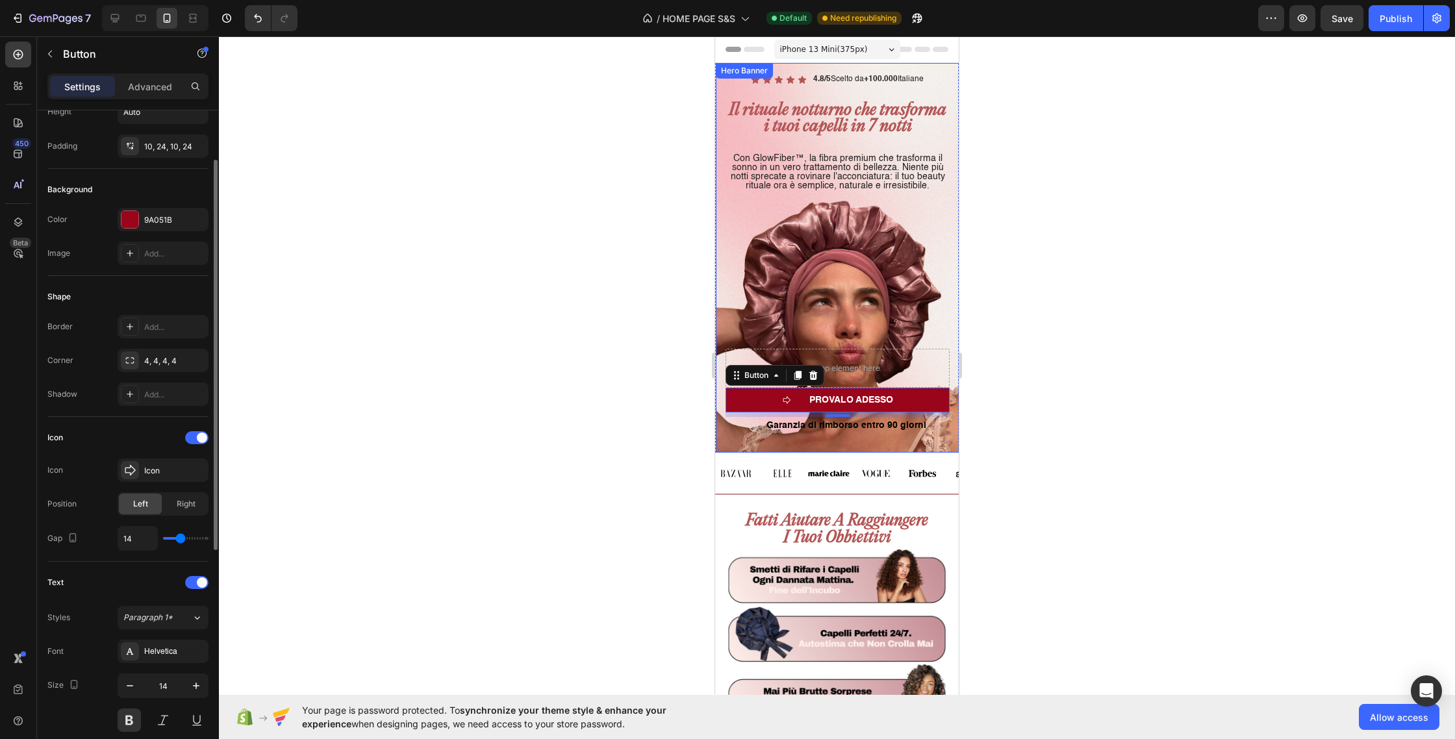
type input "12"
type input "11"
type input "10"
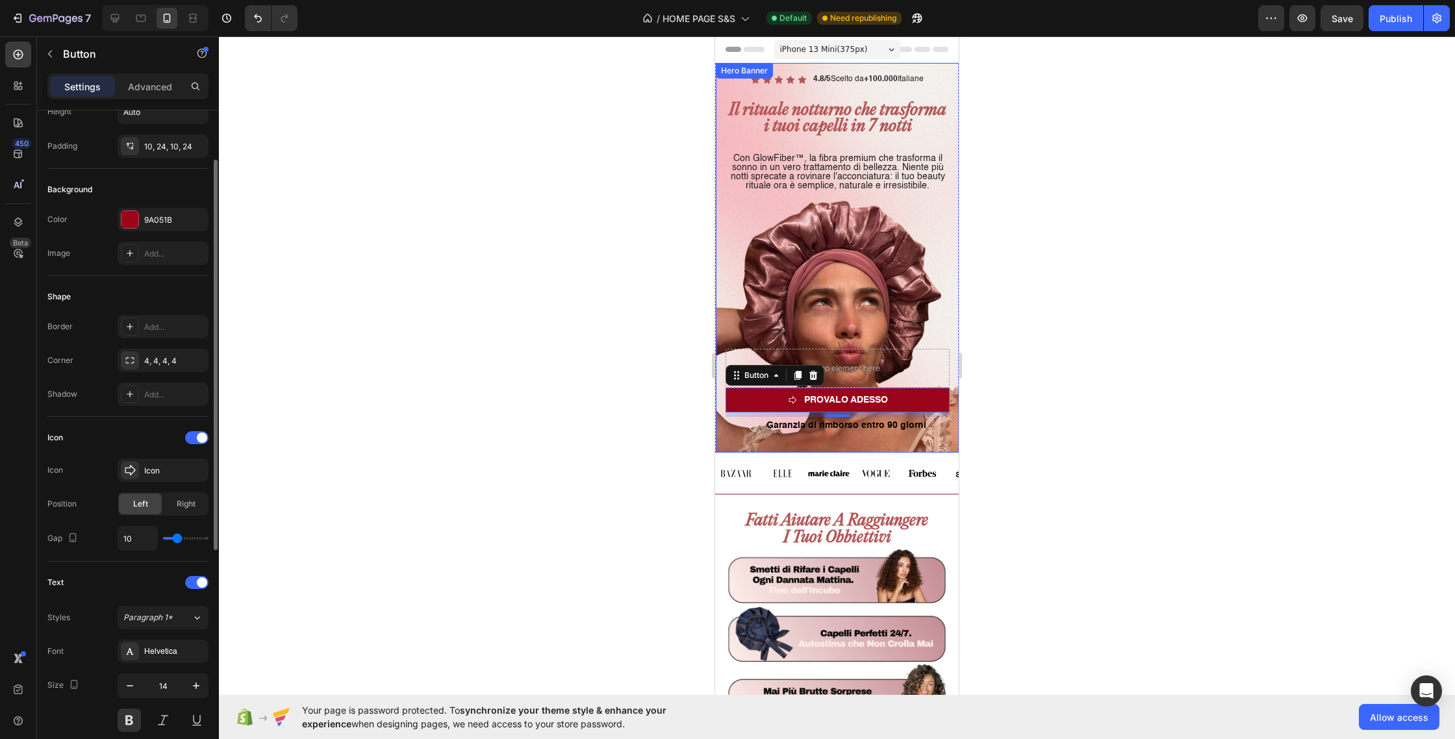
type input "9"
click at [175, 537] on input "range" at bounding box center [185, 538] width 45 height 3
click at [199, 442] on div at bounding box center [196, 437] width 23 height 13
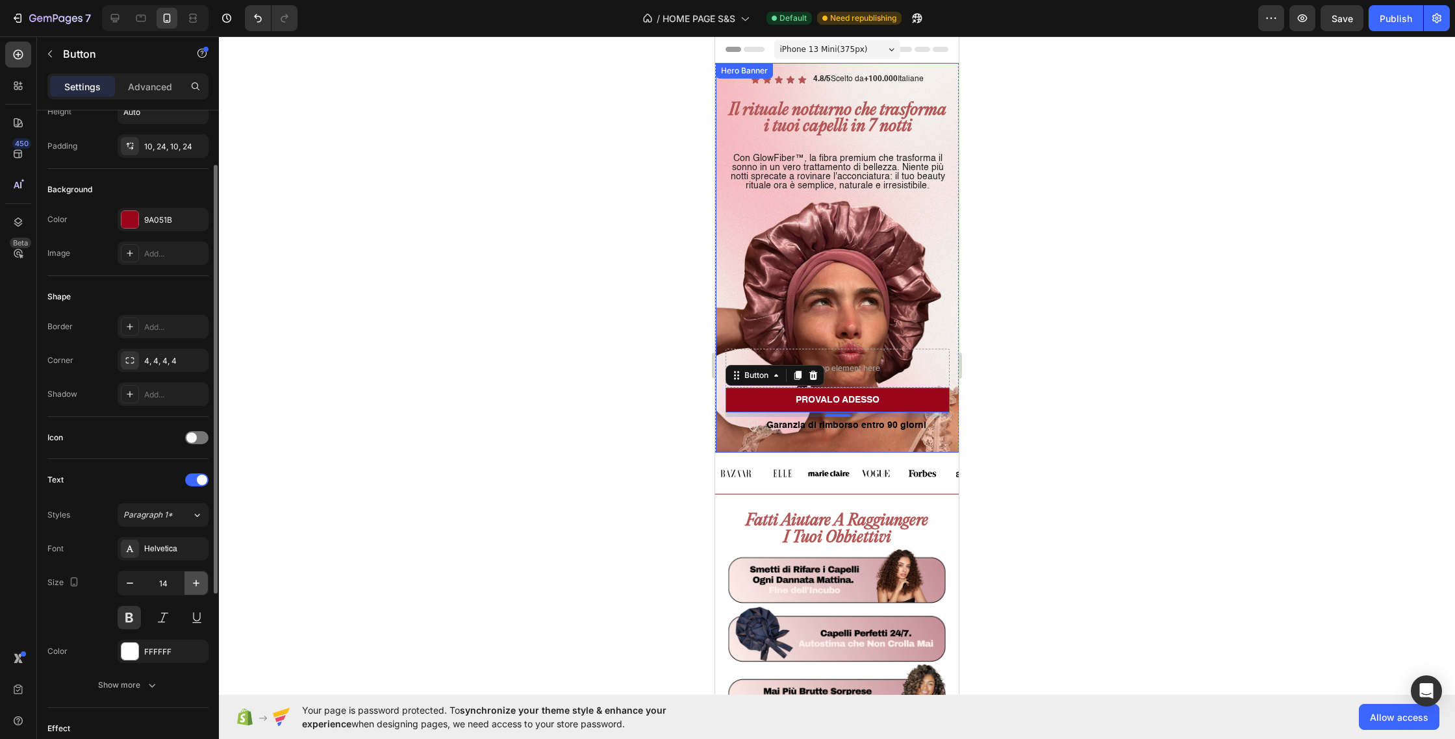
click at [193, 584] on icon "button" at bounding box center [196, 583] width 13 height 13
click at [134, 584] on icon "button" at bounding box center [129, 583] width 13 height 13
type input "16"
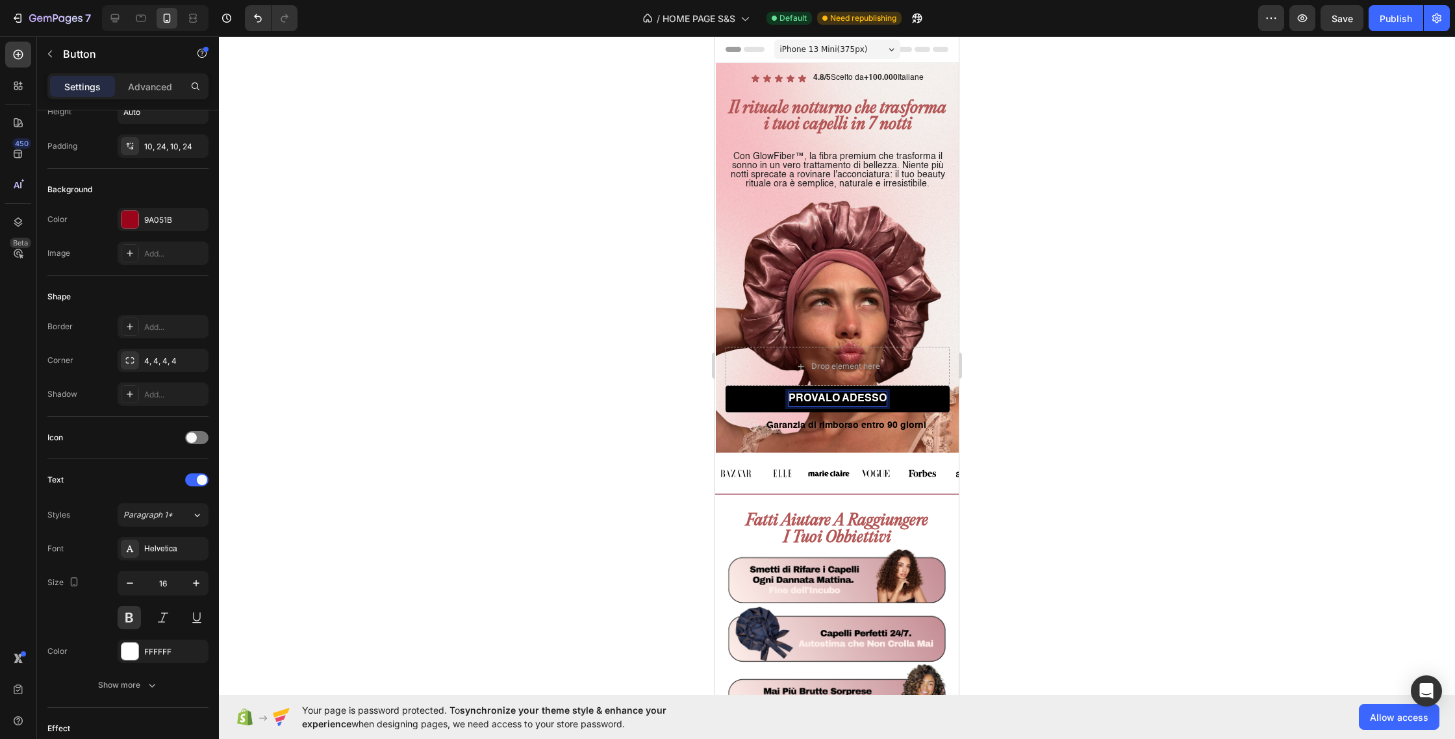
click at [855, 400] on p "PROVALO ADESSO" at bounding box center [838, 399] width 98 height 14
click at [759, 401] on link "INIZIA ORA" at bounding box center [838, 399] width 224 height 27
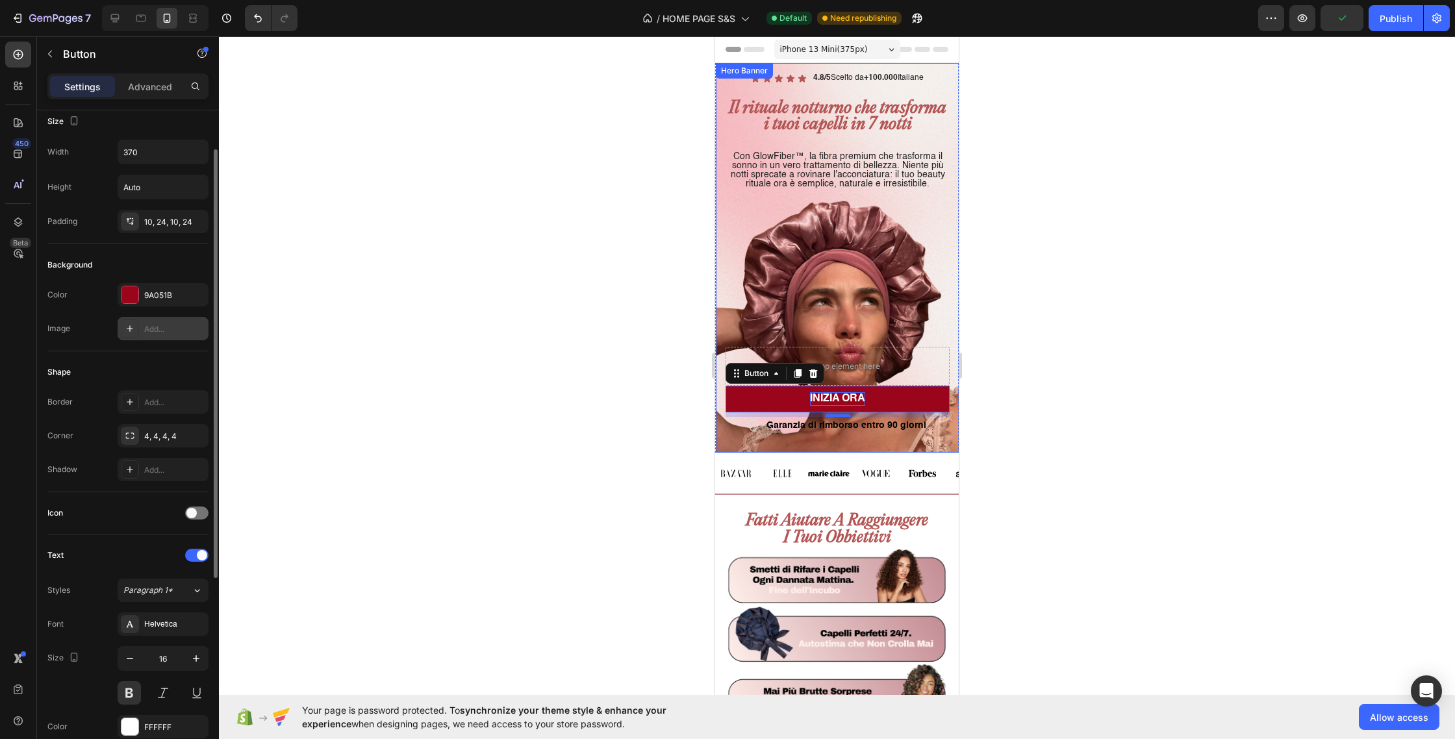
scroll to position [0, 0]
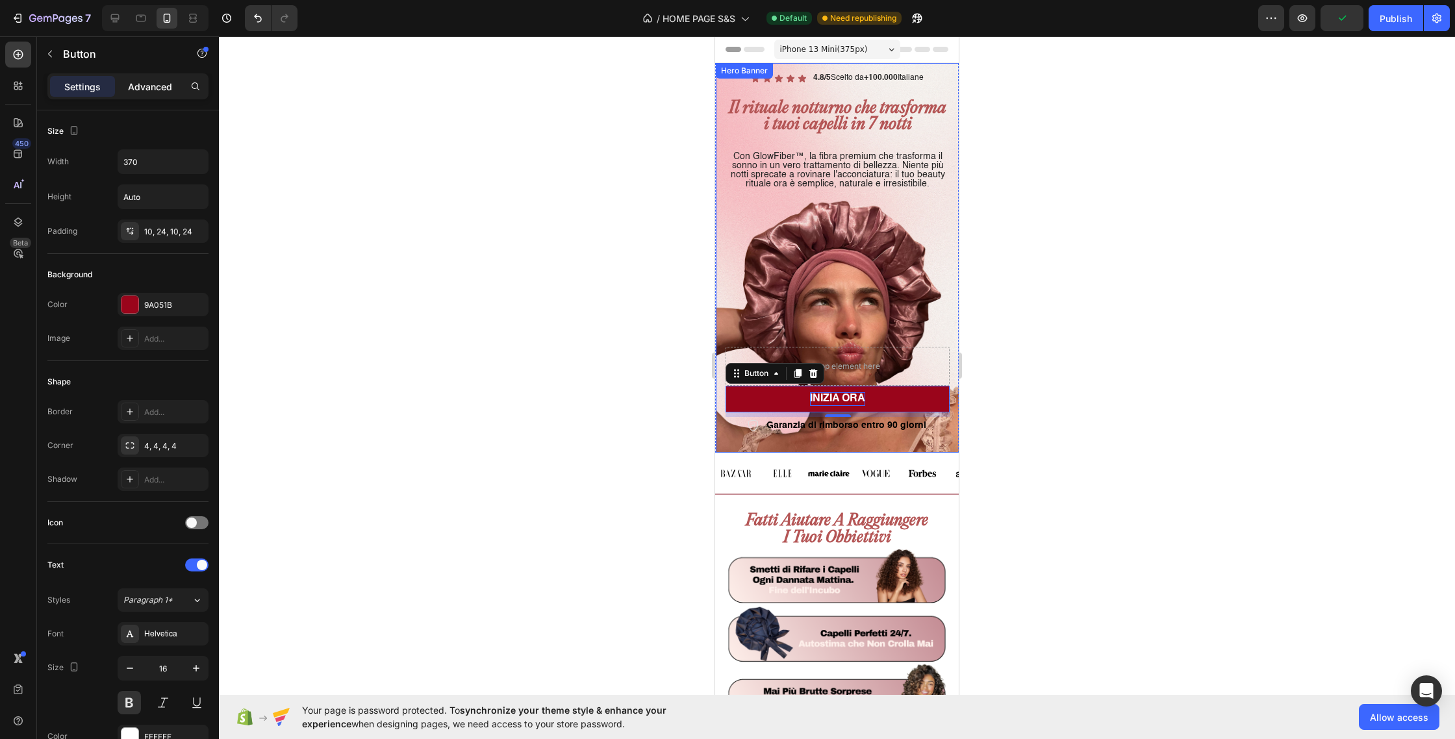
click at [143, 89] on p "Advanced" at bounding box center [150, 87] width 44 height 14
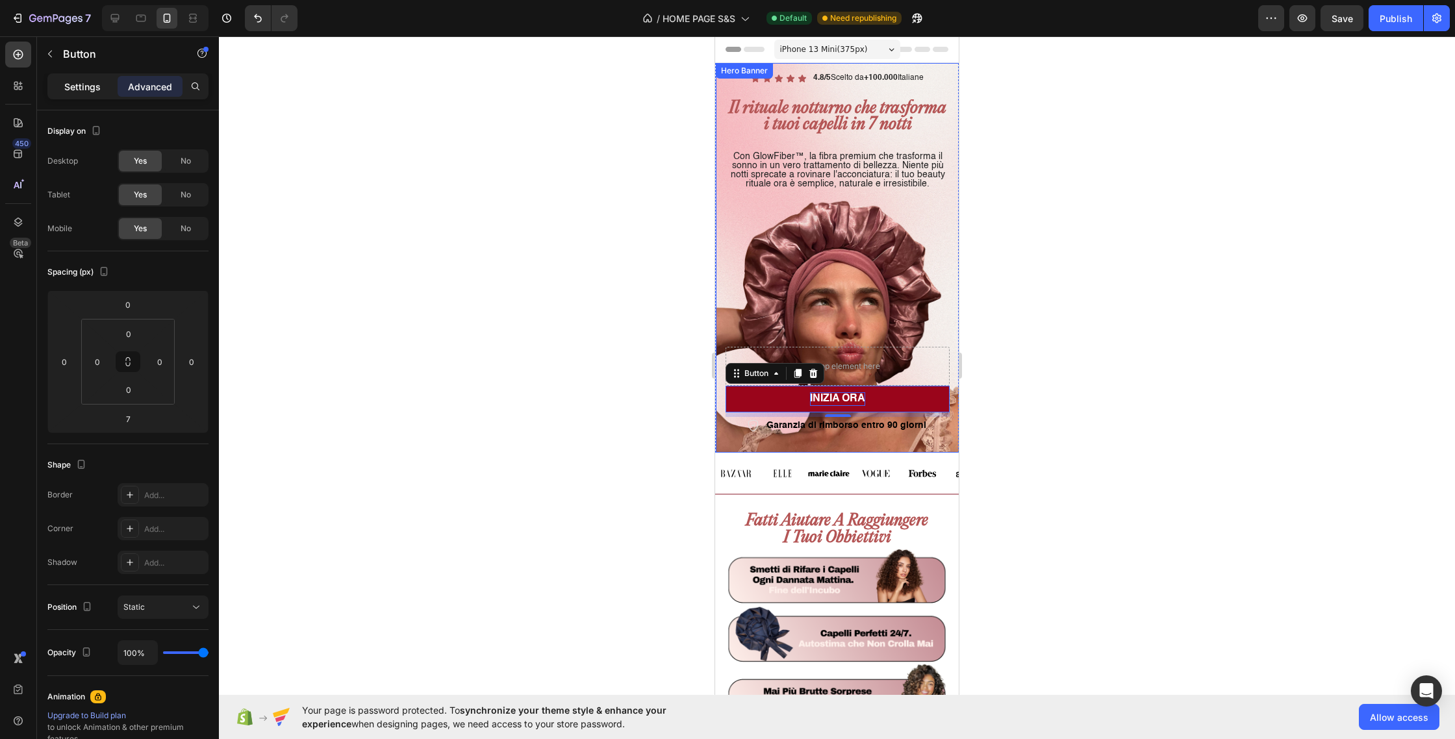
click at [83, 77] on div "Settings" at bounding box center [82, 86] width 65 height 21
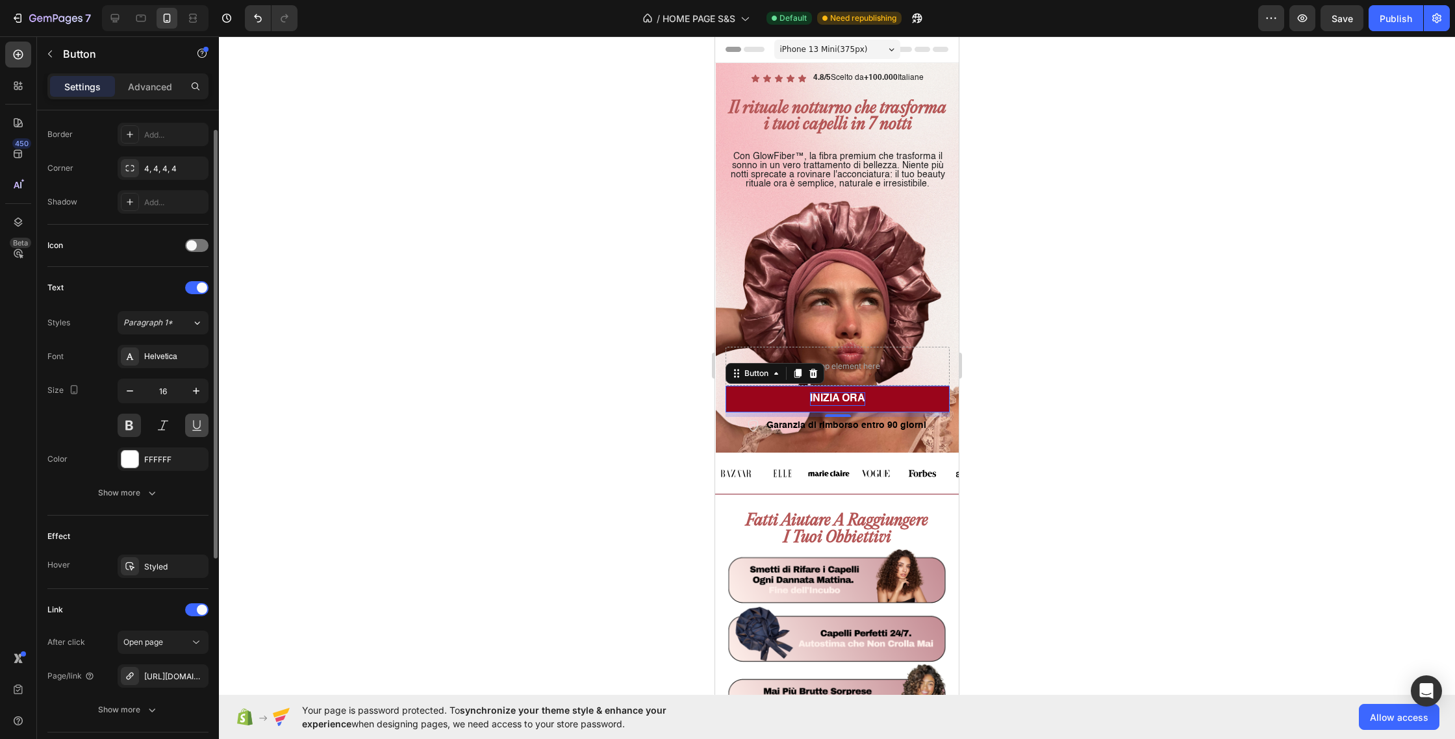
scroll to position [53, 0]
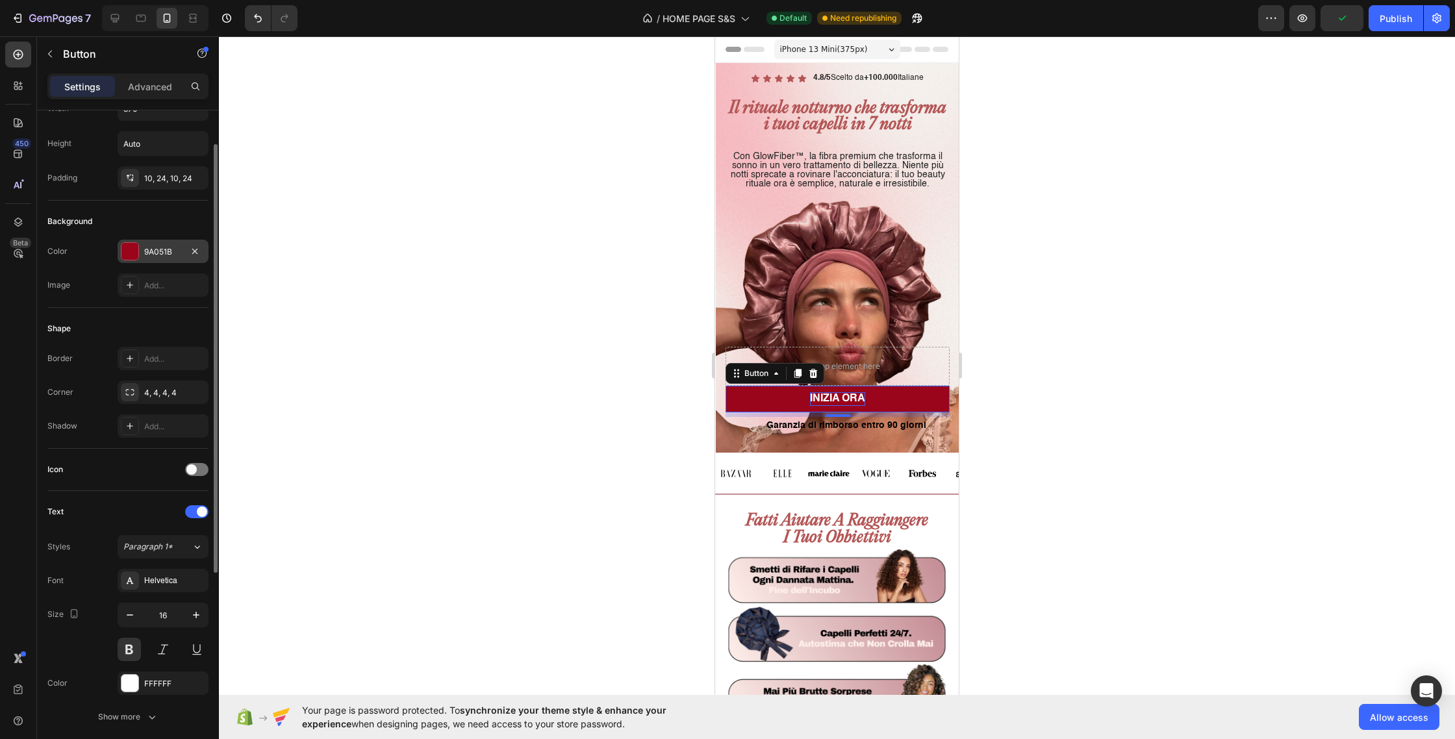
click at [172, 251] on div "9A051B" at bounding box center [163, 252] width 38 height 12
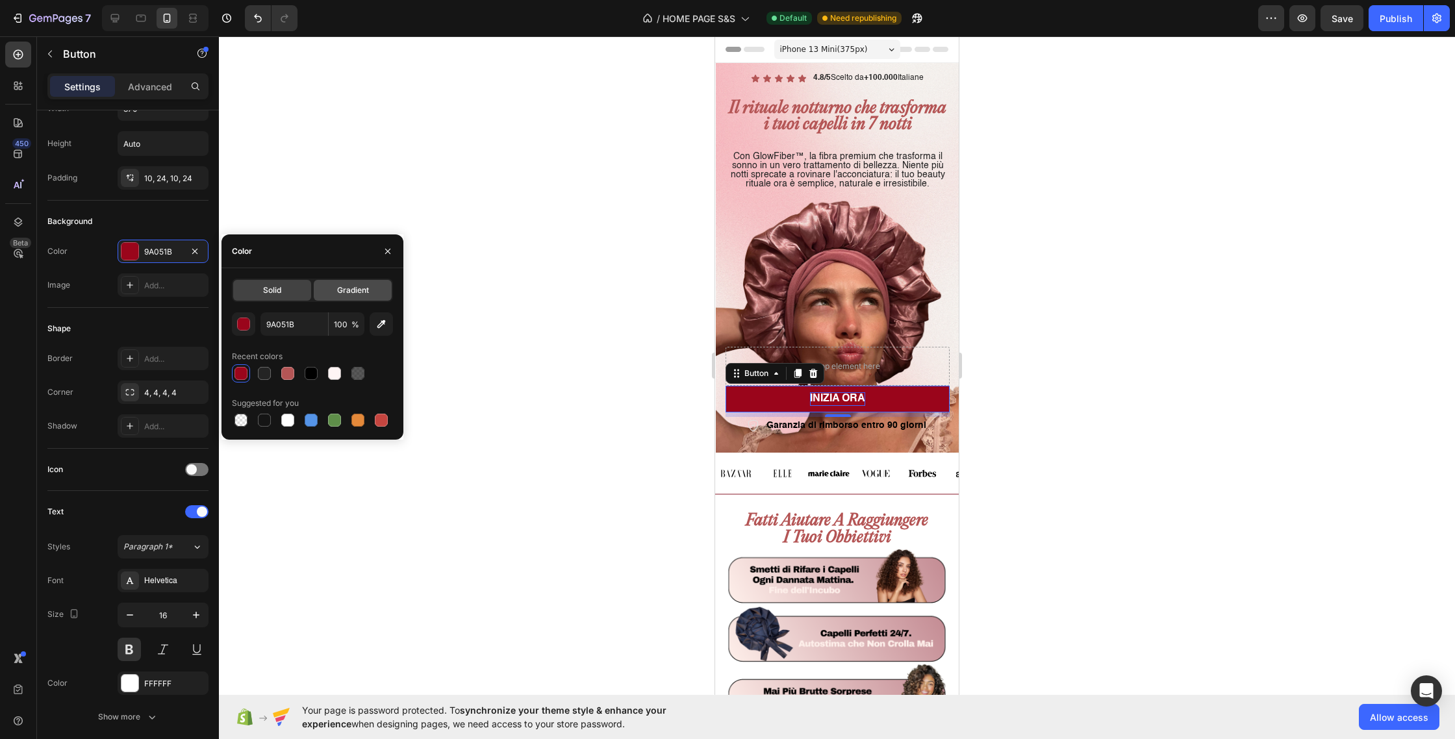
click at [358, 295] on span "Gradient" at bounding box center [353, 291] width 32 height 12
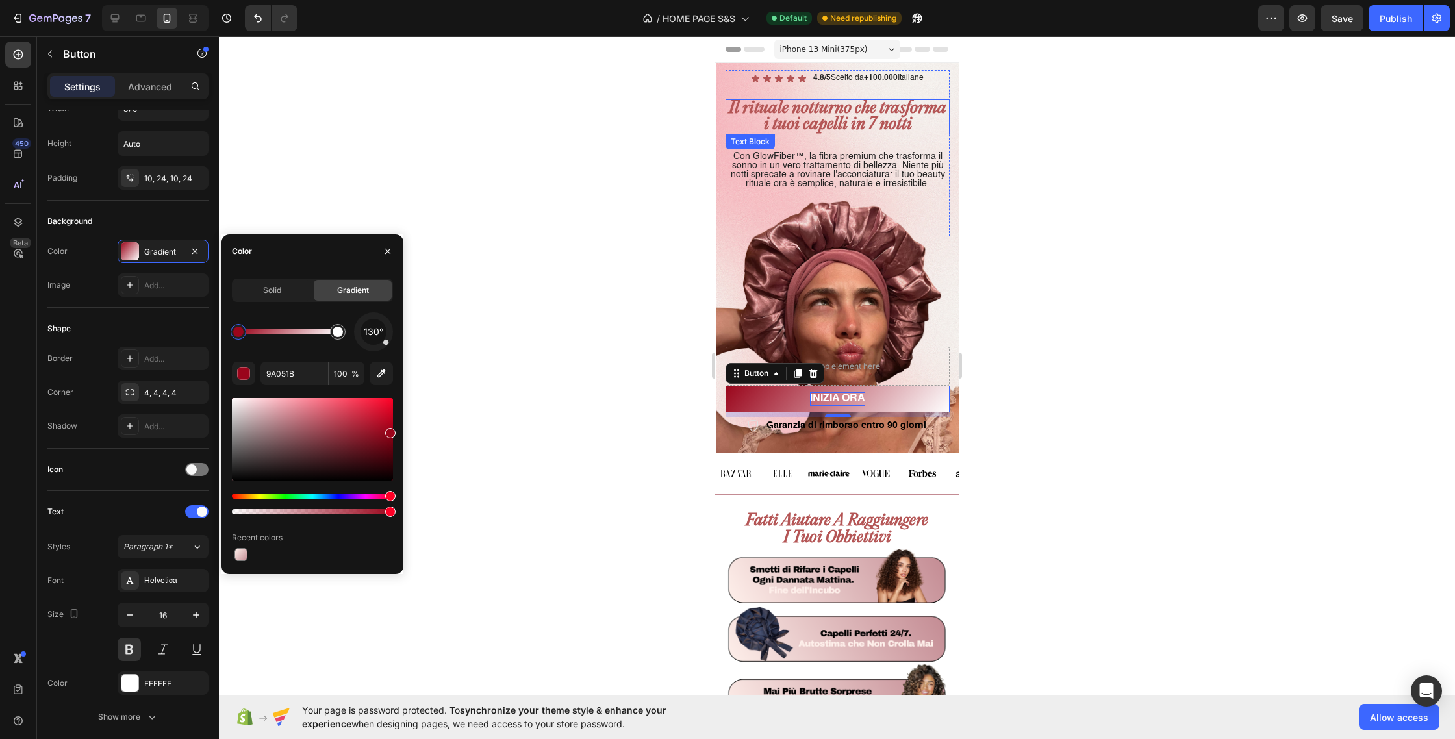
click at [815, 118] on p "Il rituale notturno che trasforma i tuoi capelli in 7 notti" at bounding box center [838, 117] width 222 height 32
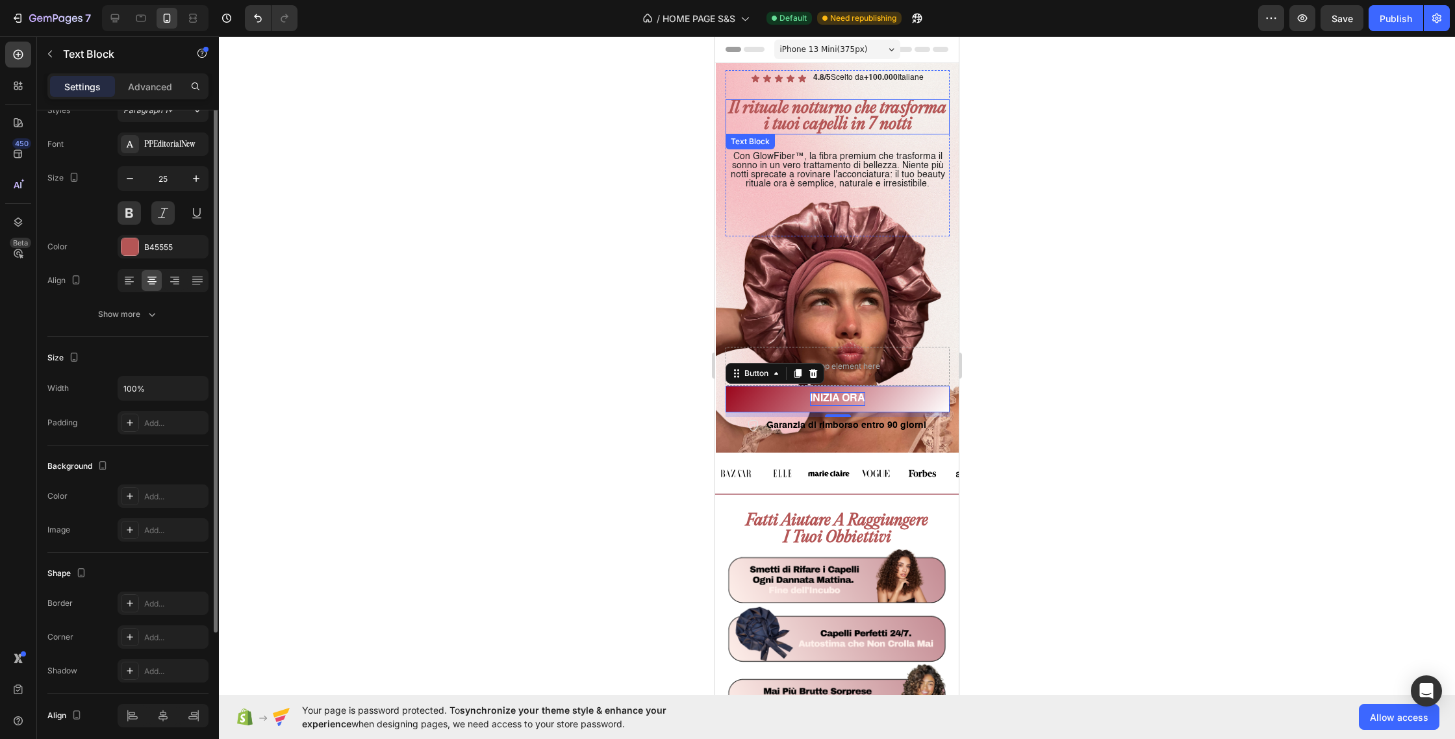
scroll to position [0, 0]
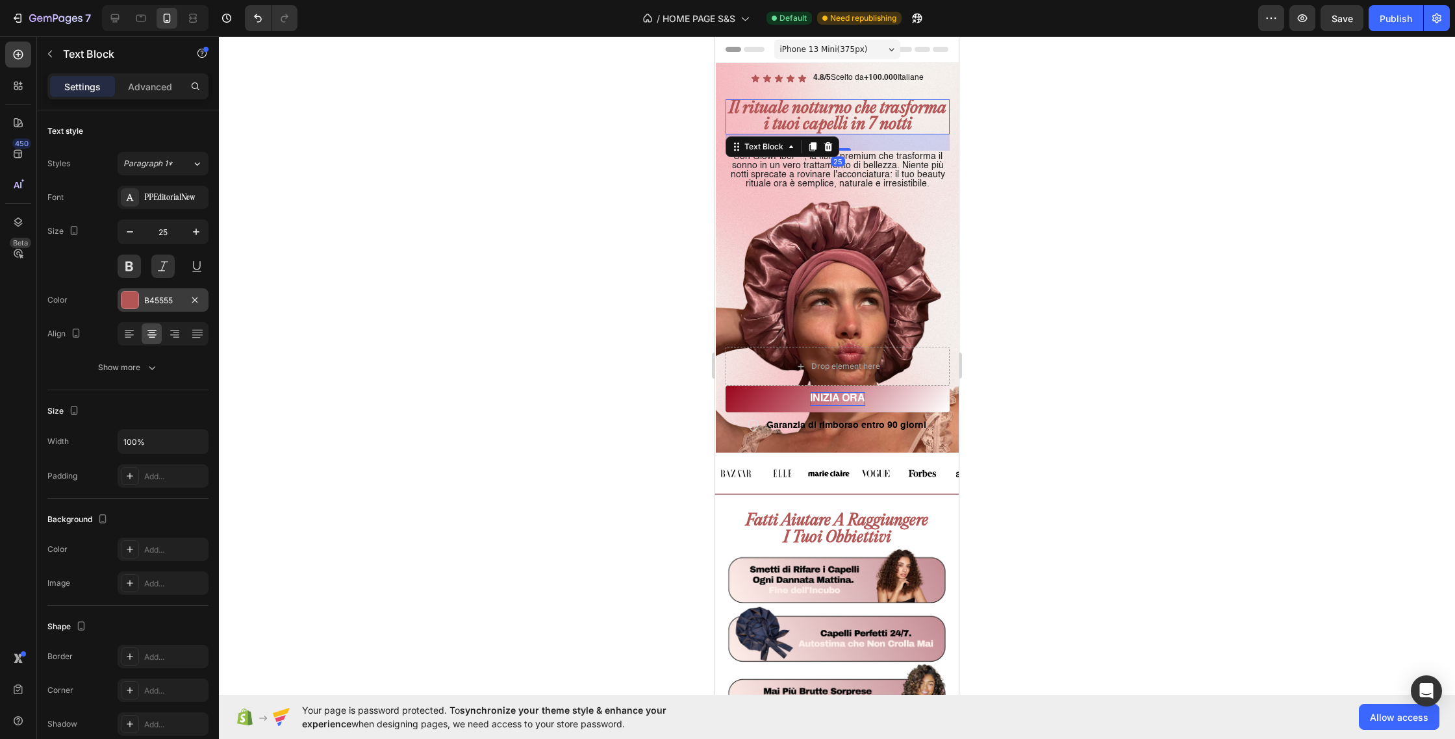
click at [123, 297] on div at bounding box center [129, 300] width 17 height 17
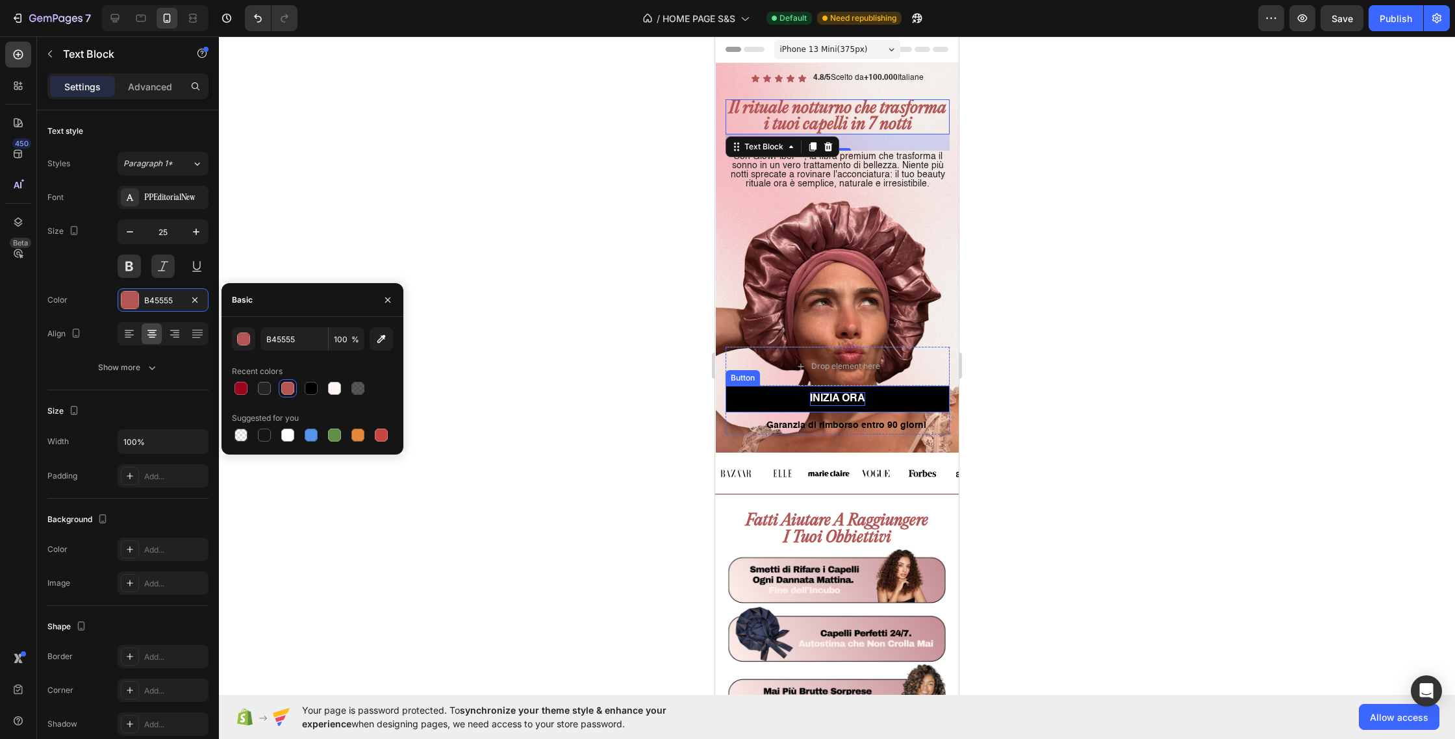
click at [795, 400] on link "INIZIA ORA" at bounding box center [838, 399] width 224 height 27
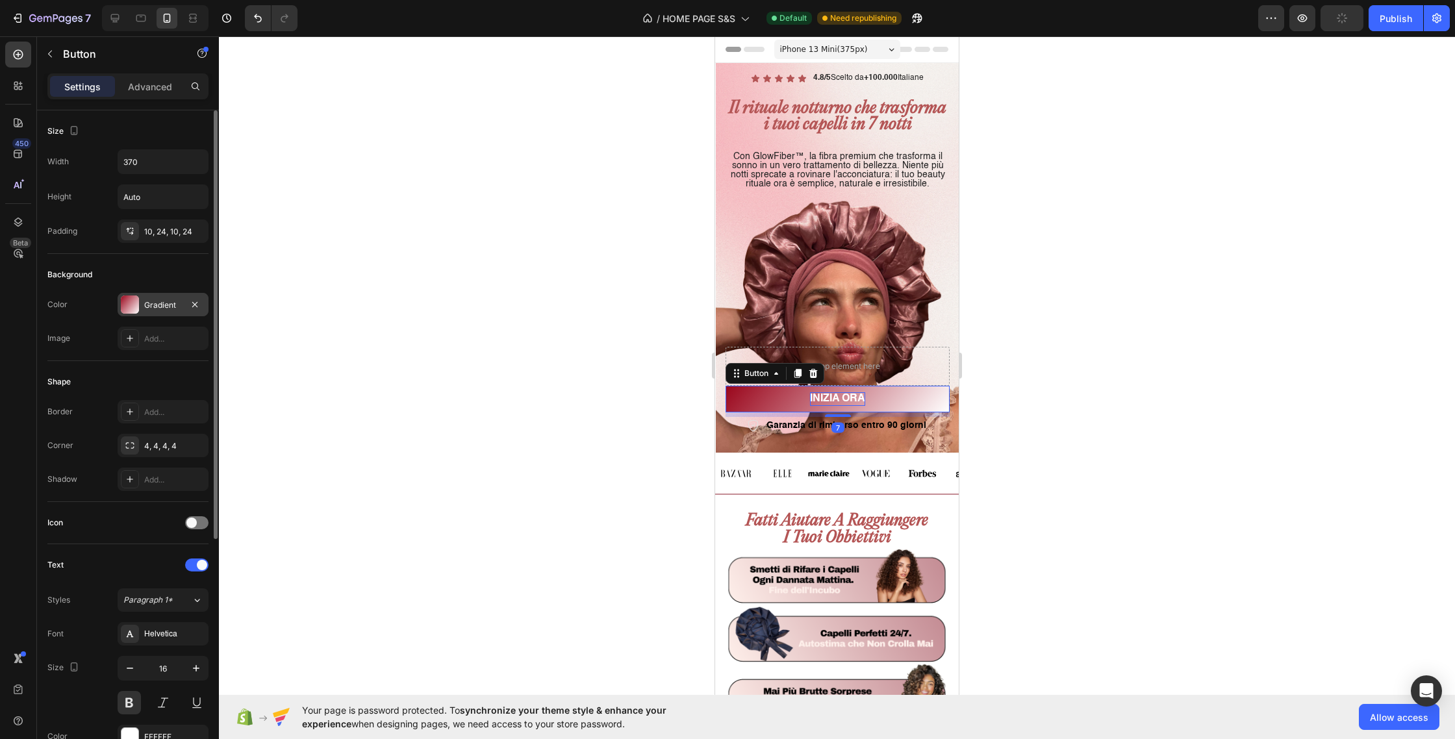
click at [137, 310] on div at bounding box center [130, 305] width 18 height 18
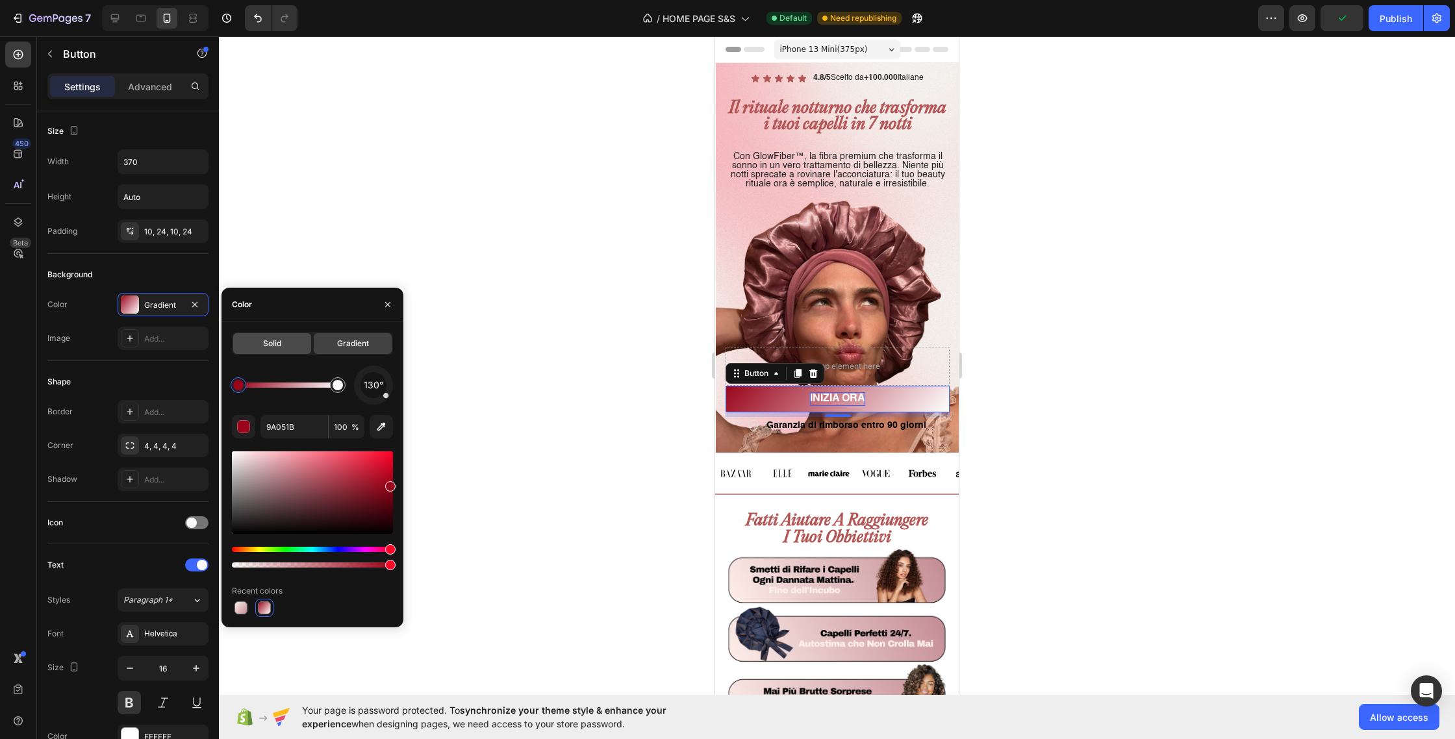
click at [291, 349] on div "Solid" at bounding box center [272, 343] width 78 height 21
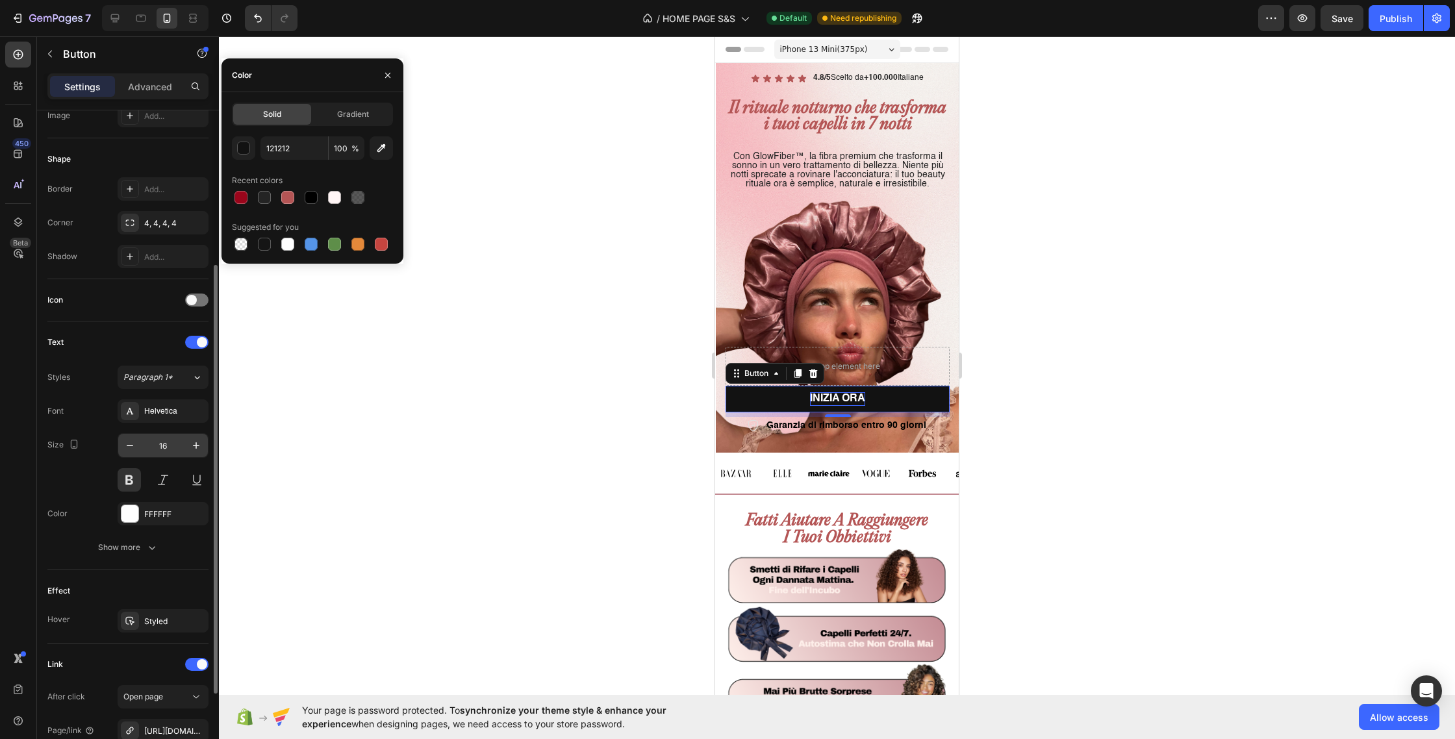
scroll to position [233, 0]
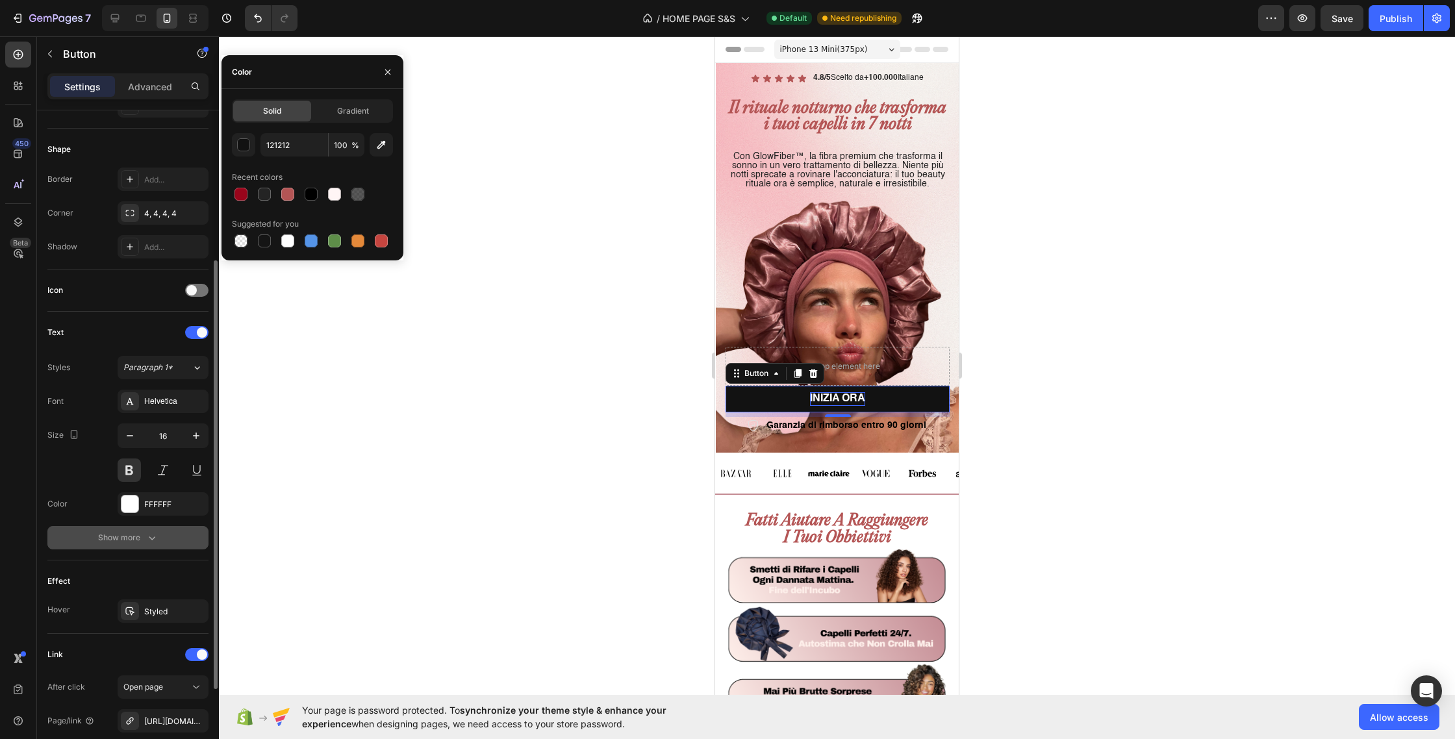
click at [140, 539] on div "Show more" at bounding box center [128, 537] width 60 height 13
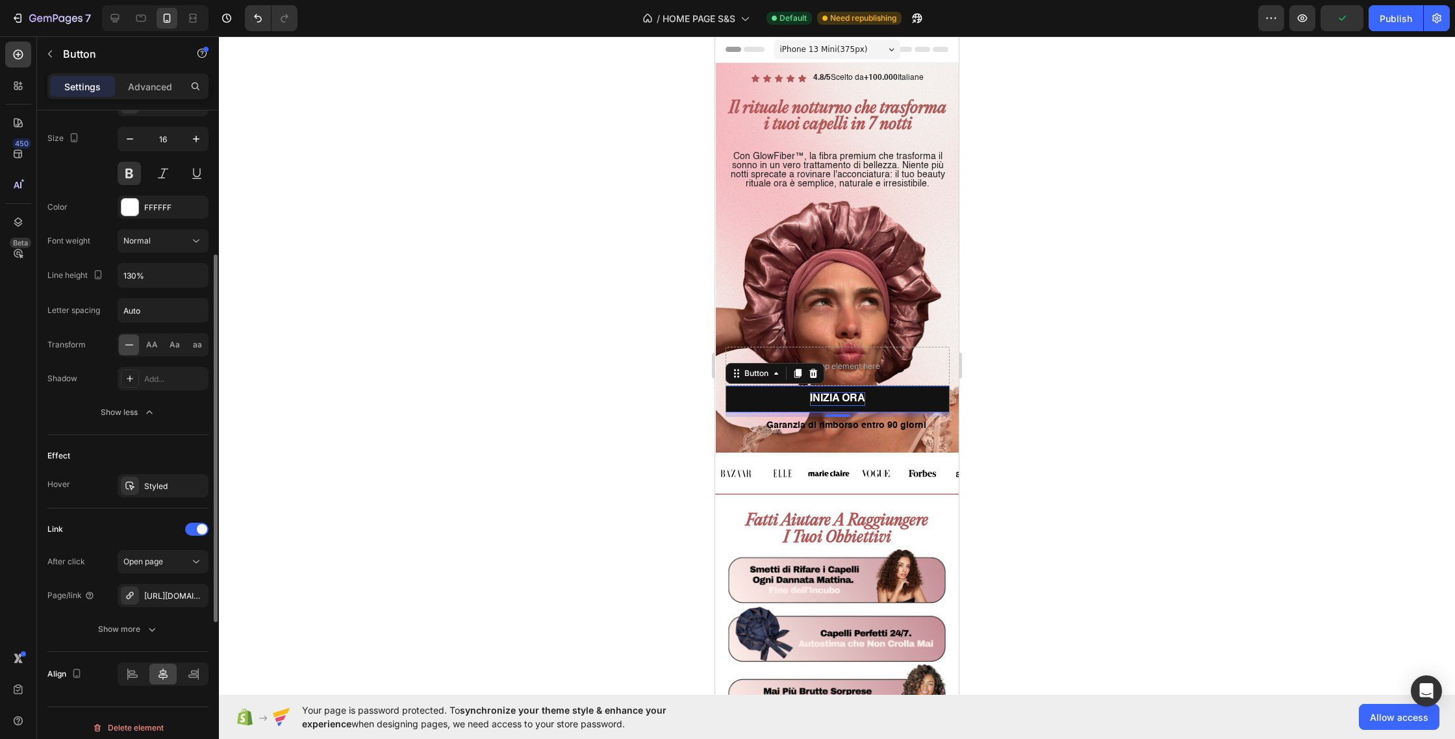
scroll to position [539, 0]
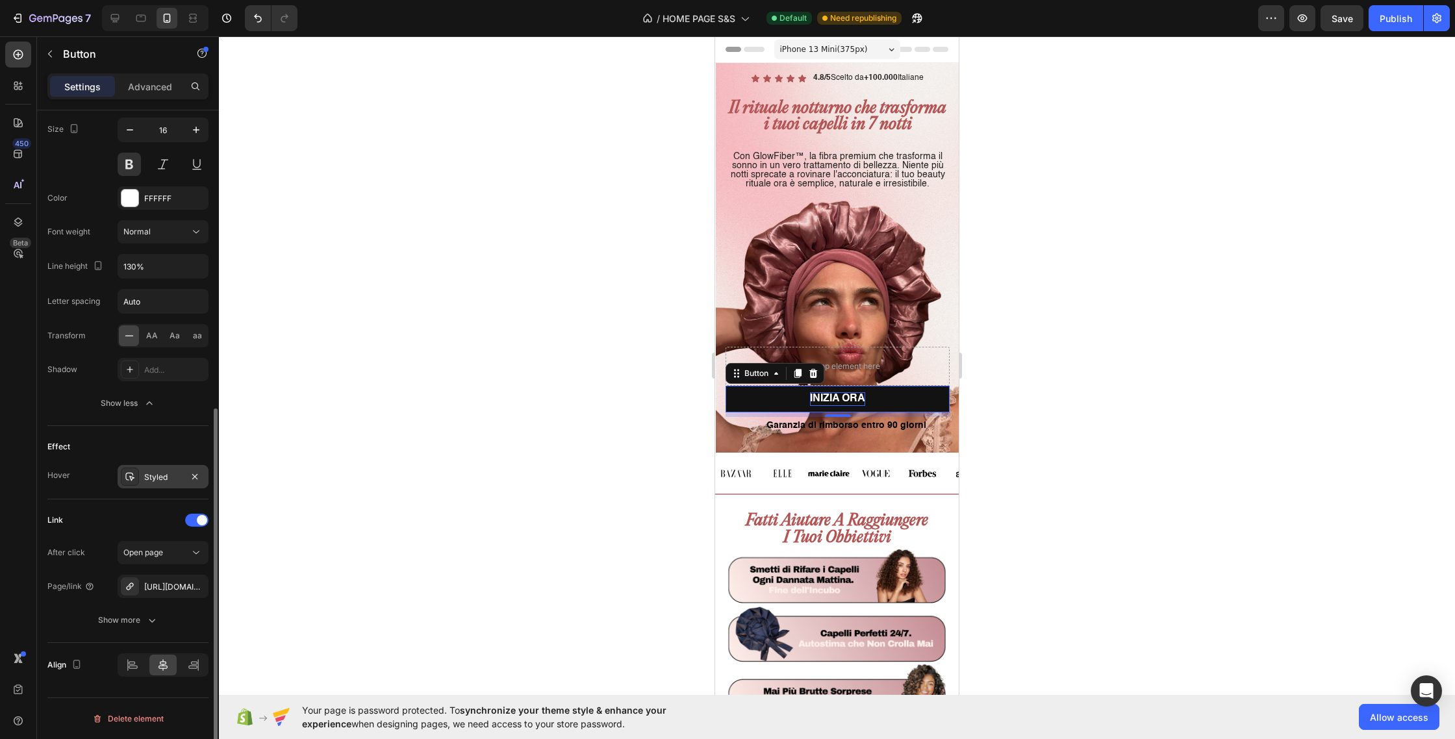
click at [148, 479] on div "Styled" at bounding box center [163, 478] width 38 height 12
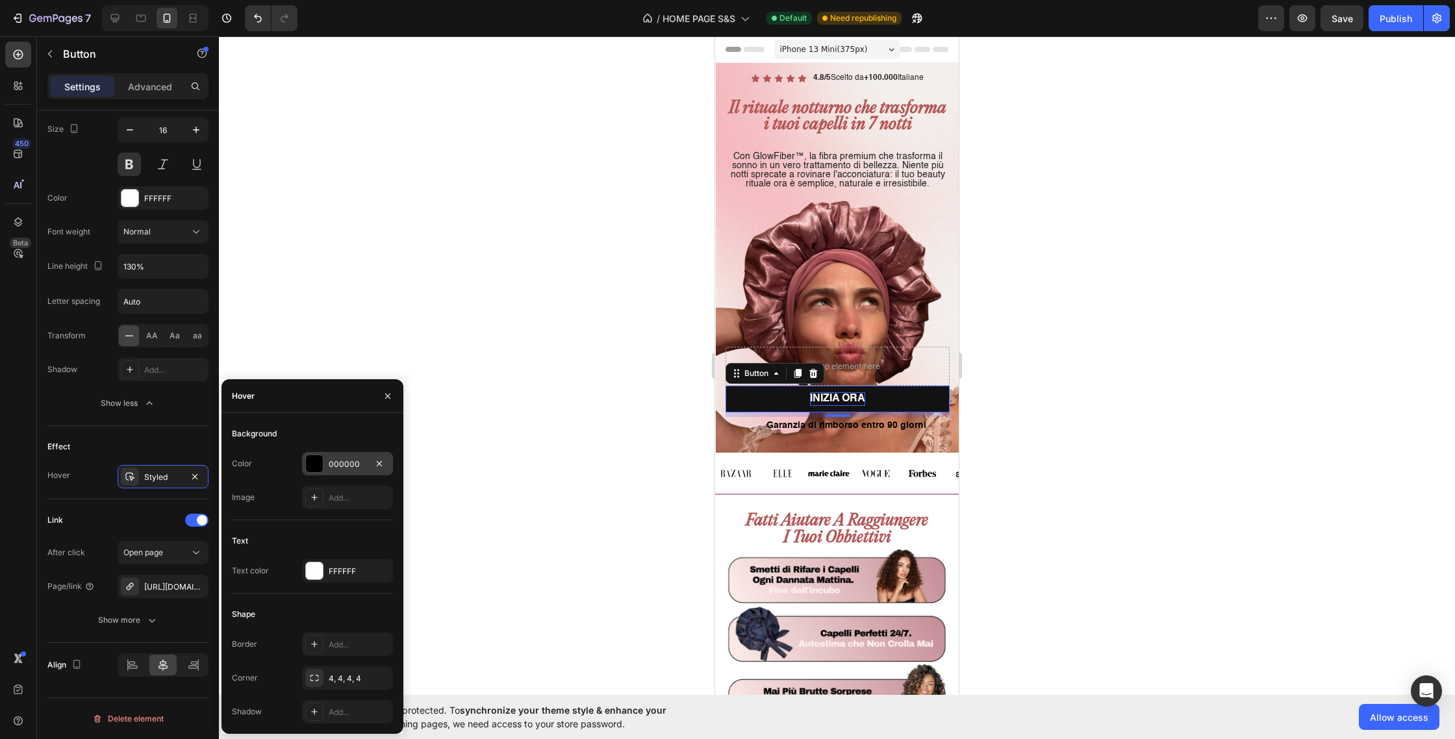
click at [314, 461] on div at bounding box center [314, 463] width 17 height 17
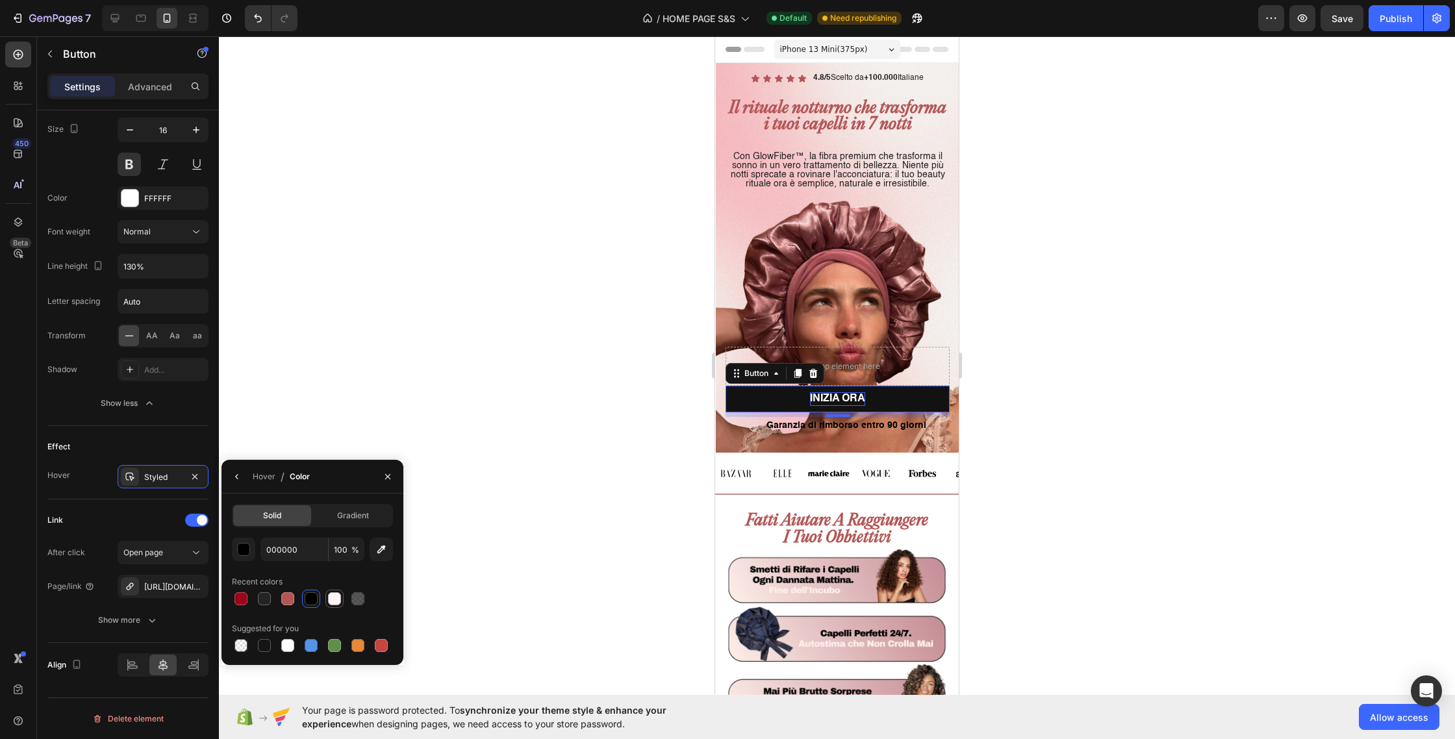
click at [335, 604] on div at bounding box center [334, 599] width 13 height 13
type input "FFF5F5"
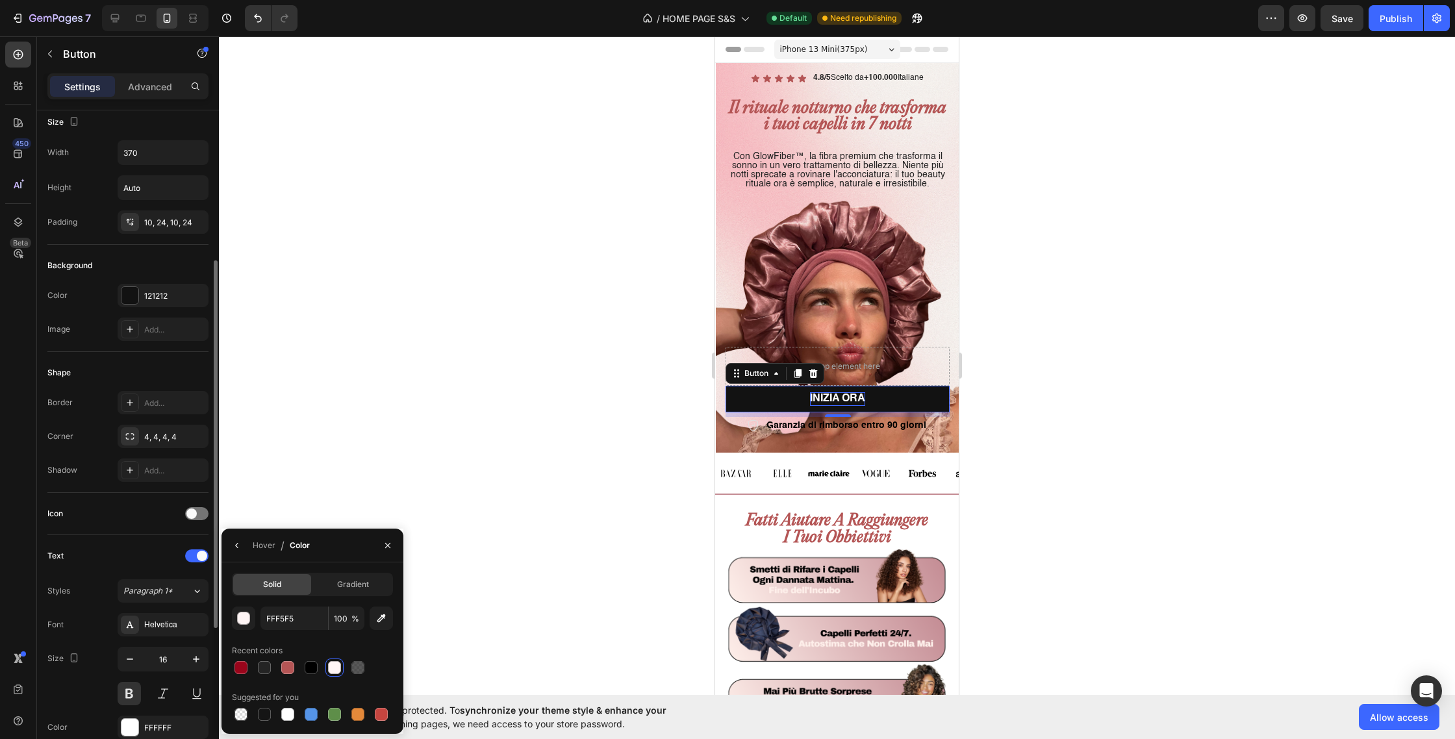
scroll to position [0, 0]
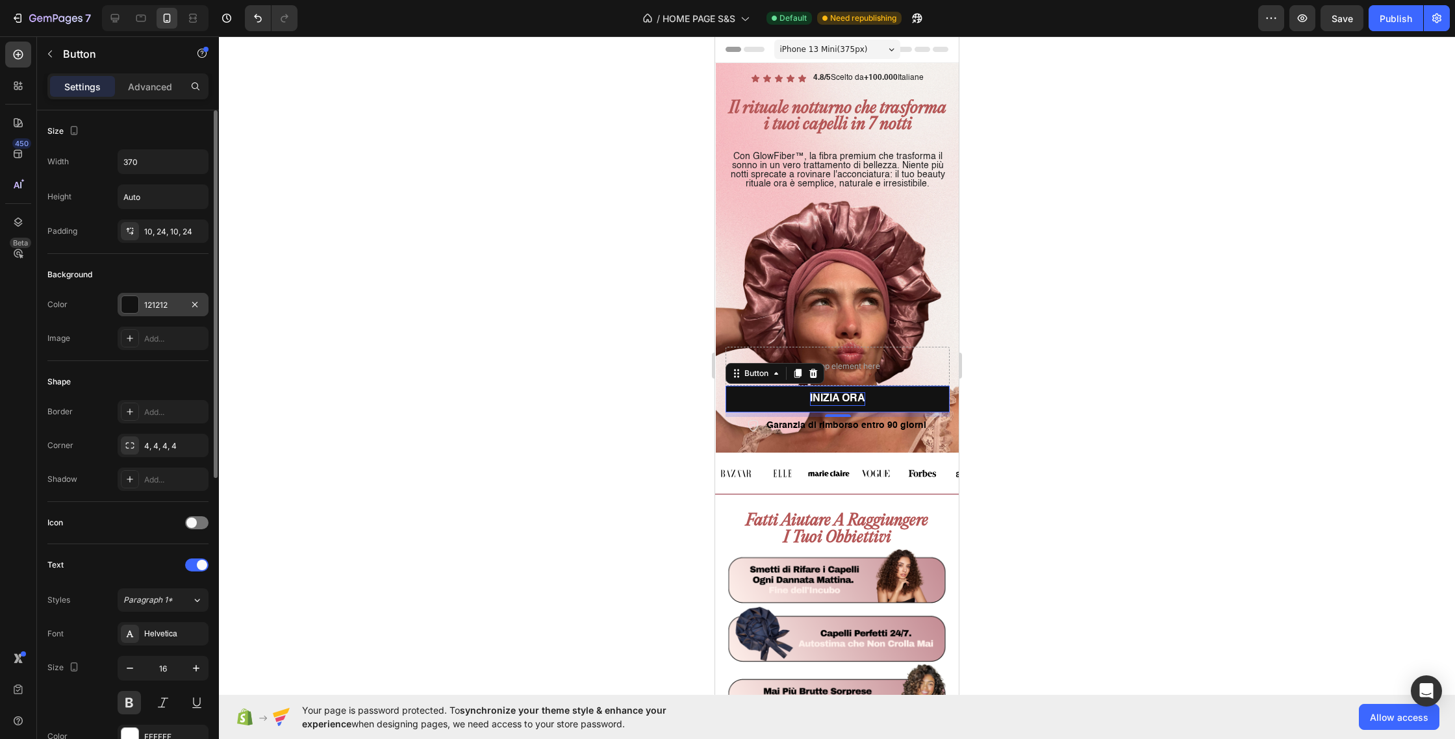
click at [134, 301] on div at bounding box center [129, 304] width 17 height 17
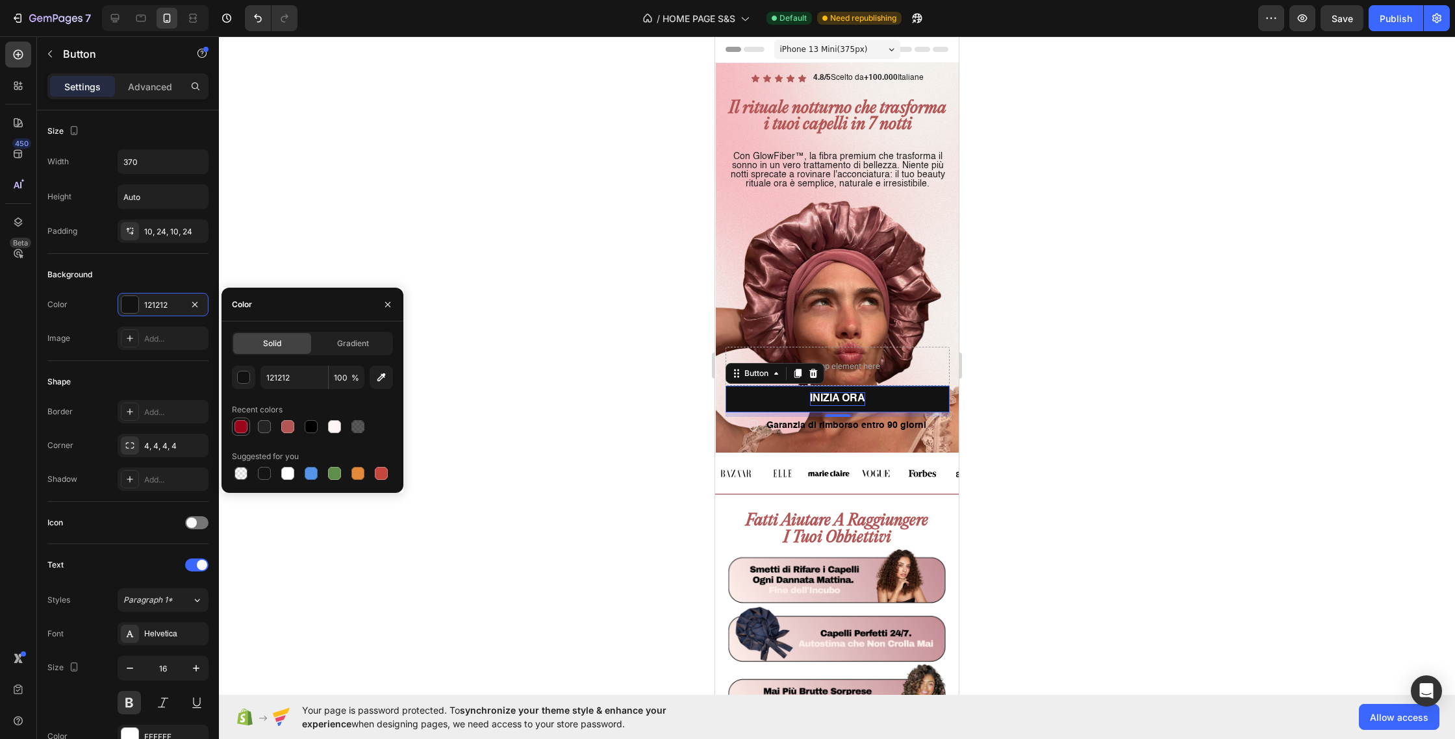
click at [246, 426] on div at bounding box center [241, 426] width 13 height 13
type input "9A051B"
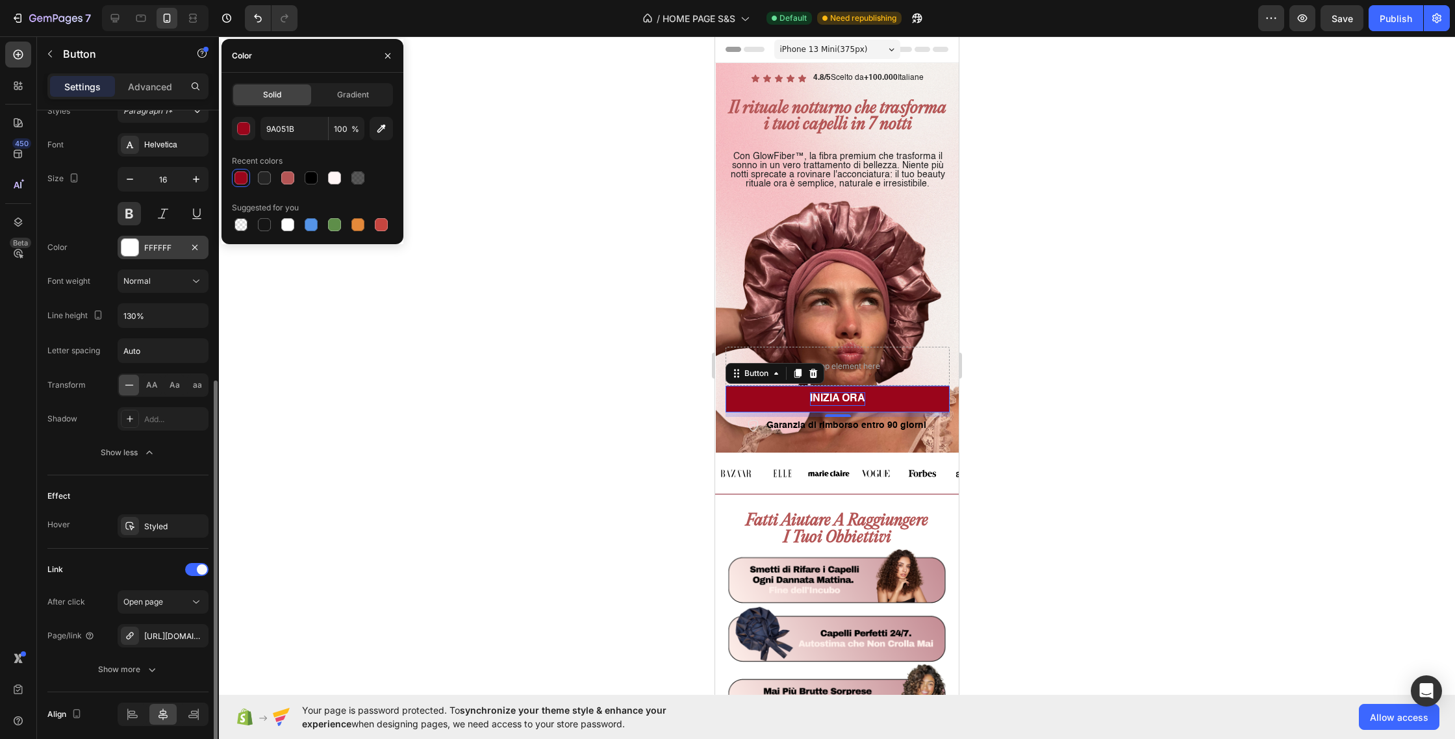
scroll to position [538, 0]
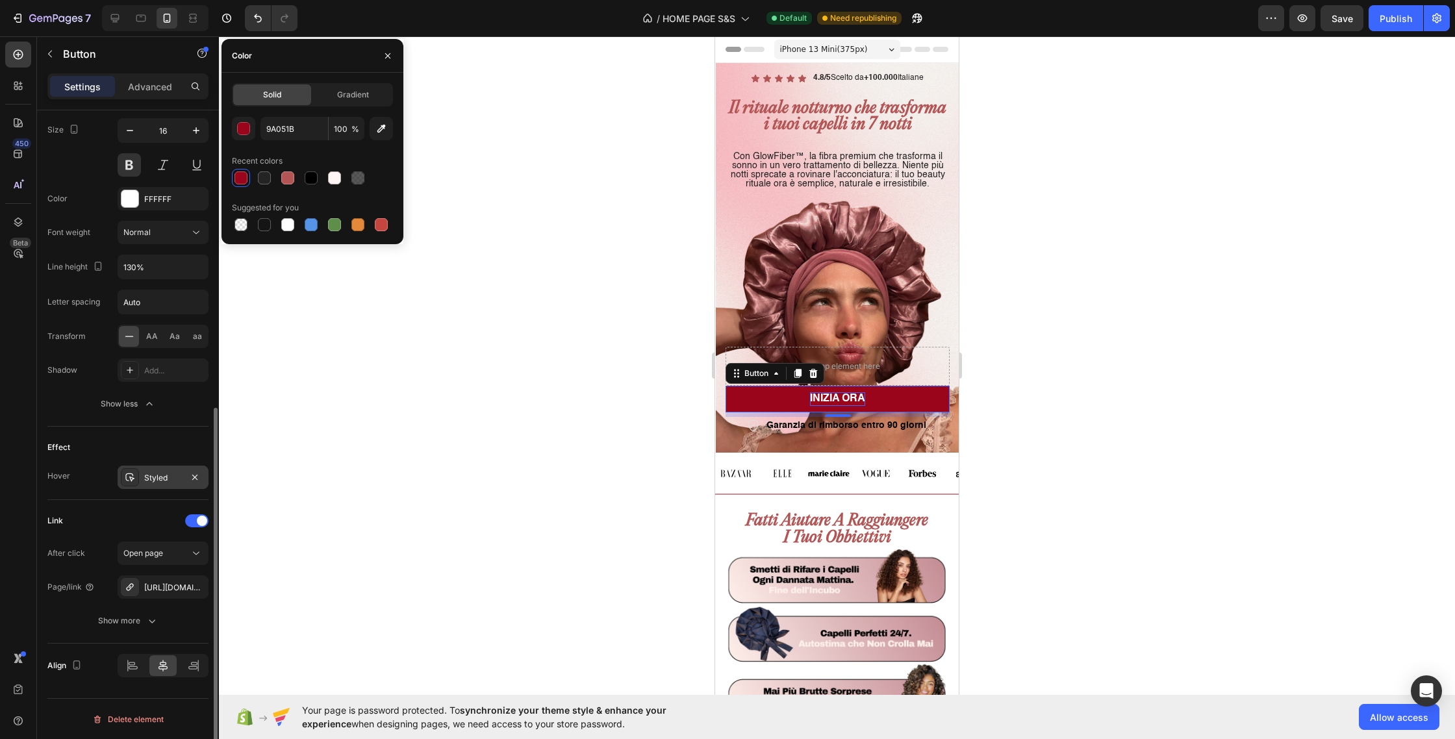
click at [155, 479] on div "Styled" at bounding box center [163, 478] width 38 height 12
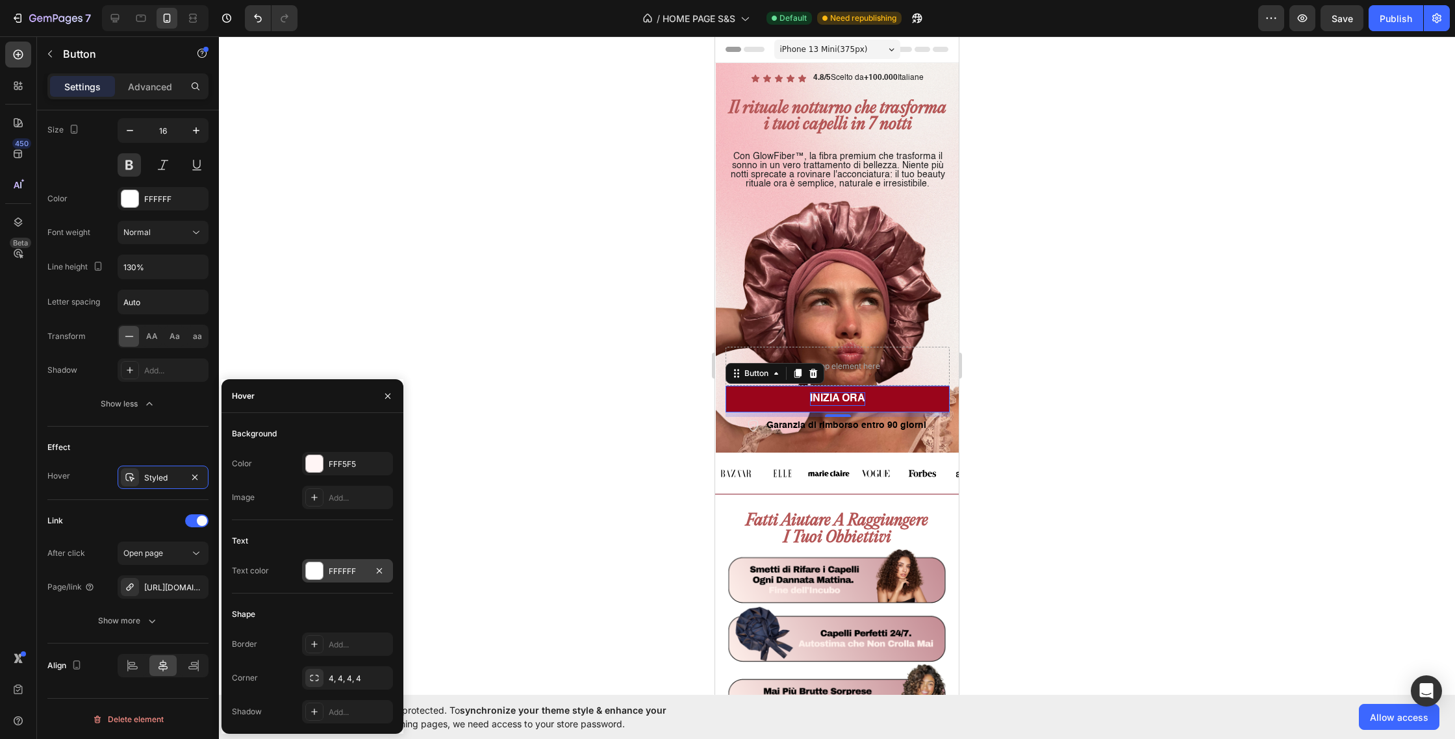
click at [311, 572] on div at bounding box center [314, 571] width 17 height 17
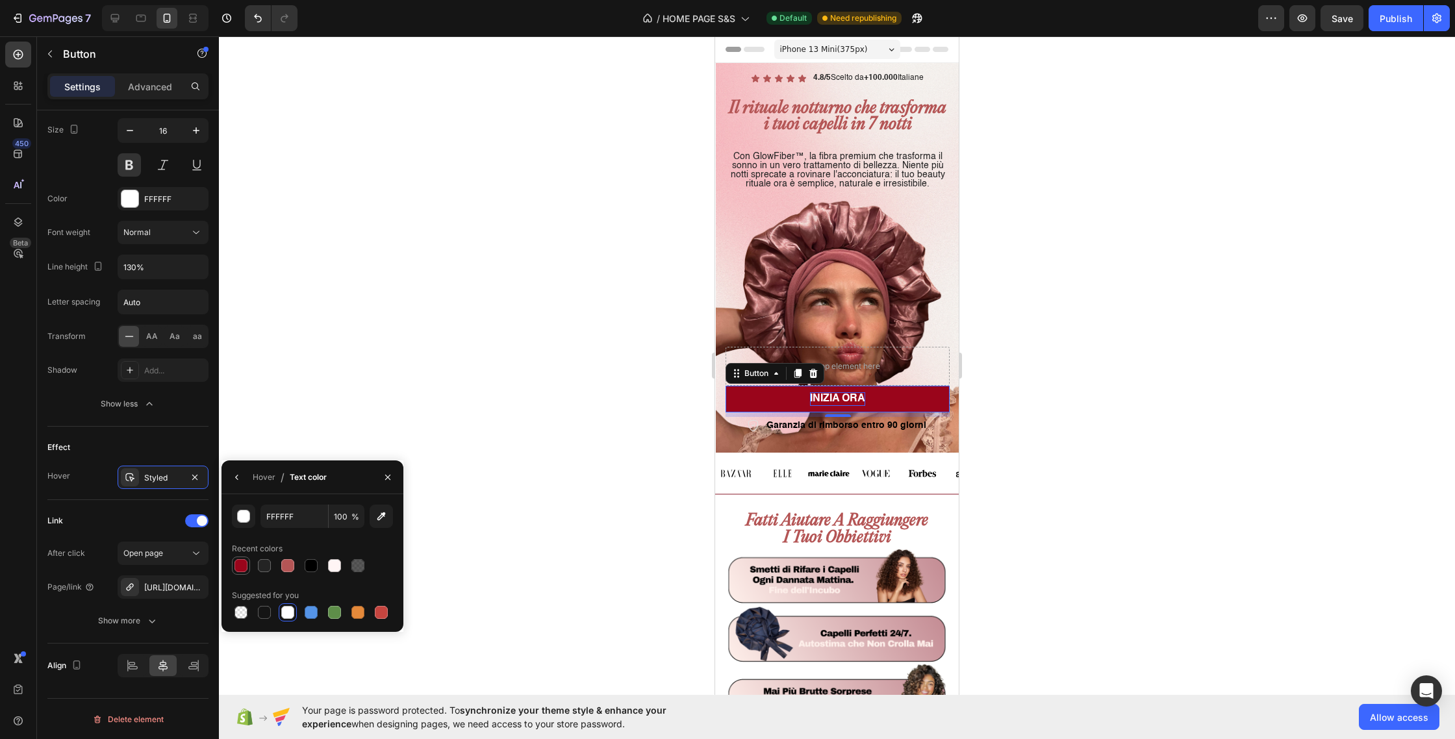
click at [242, 568] on div at bounding box center [241, 565] width 13 height 13
type input "9A051B"
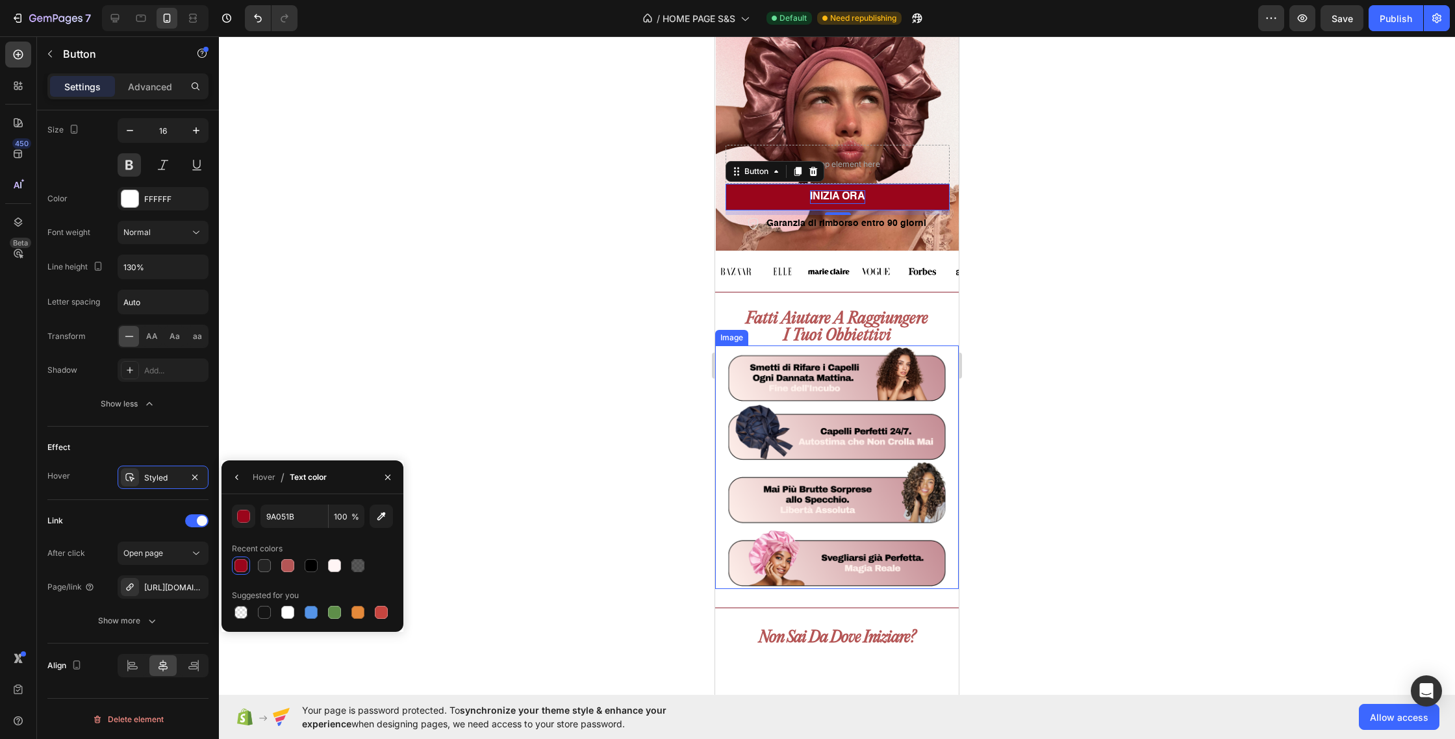
scroll to position [217, 0]
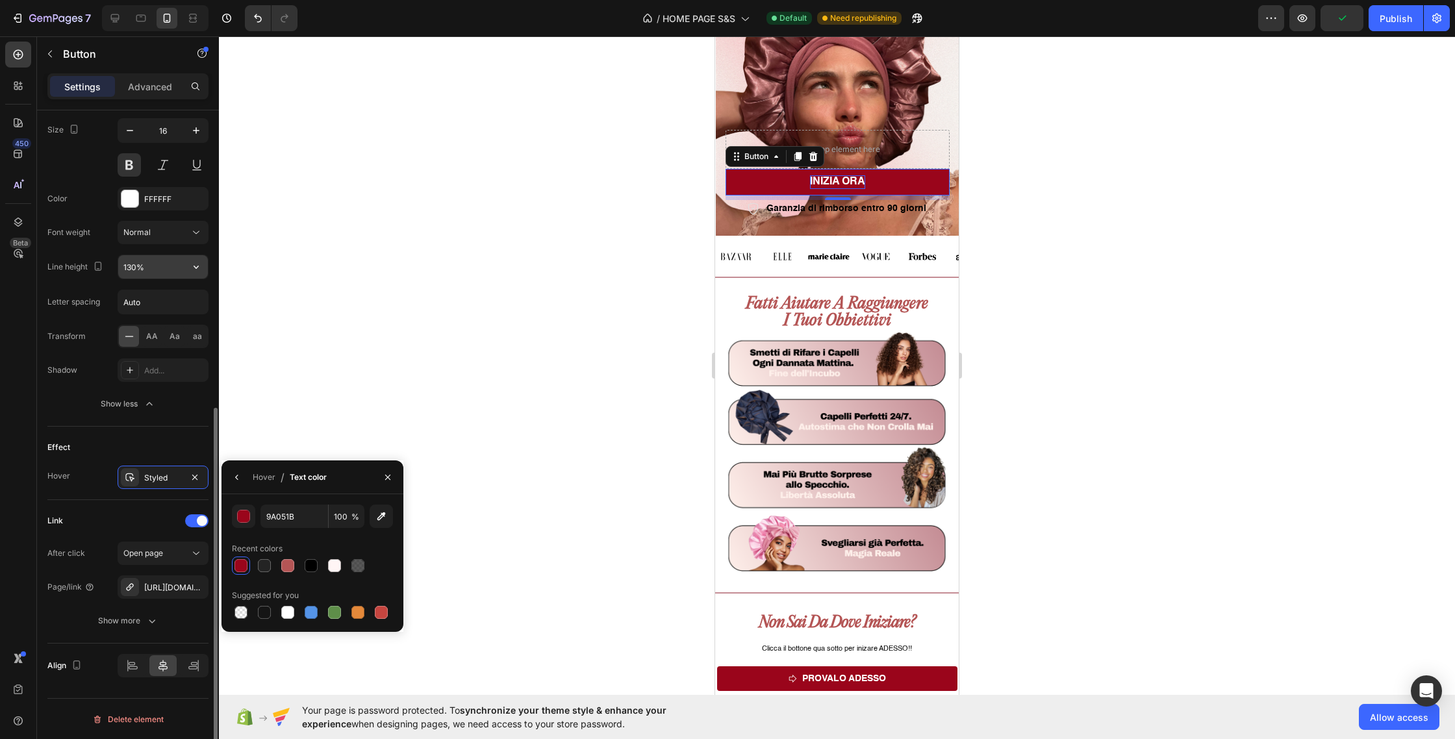
click at [149, 267] on input "130%" at bounding box center [163, 266] width 90 height 23
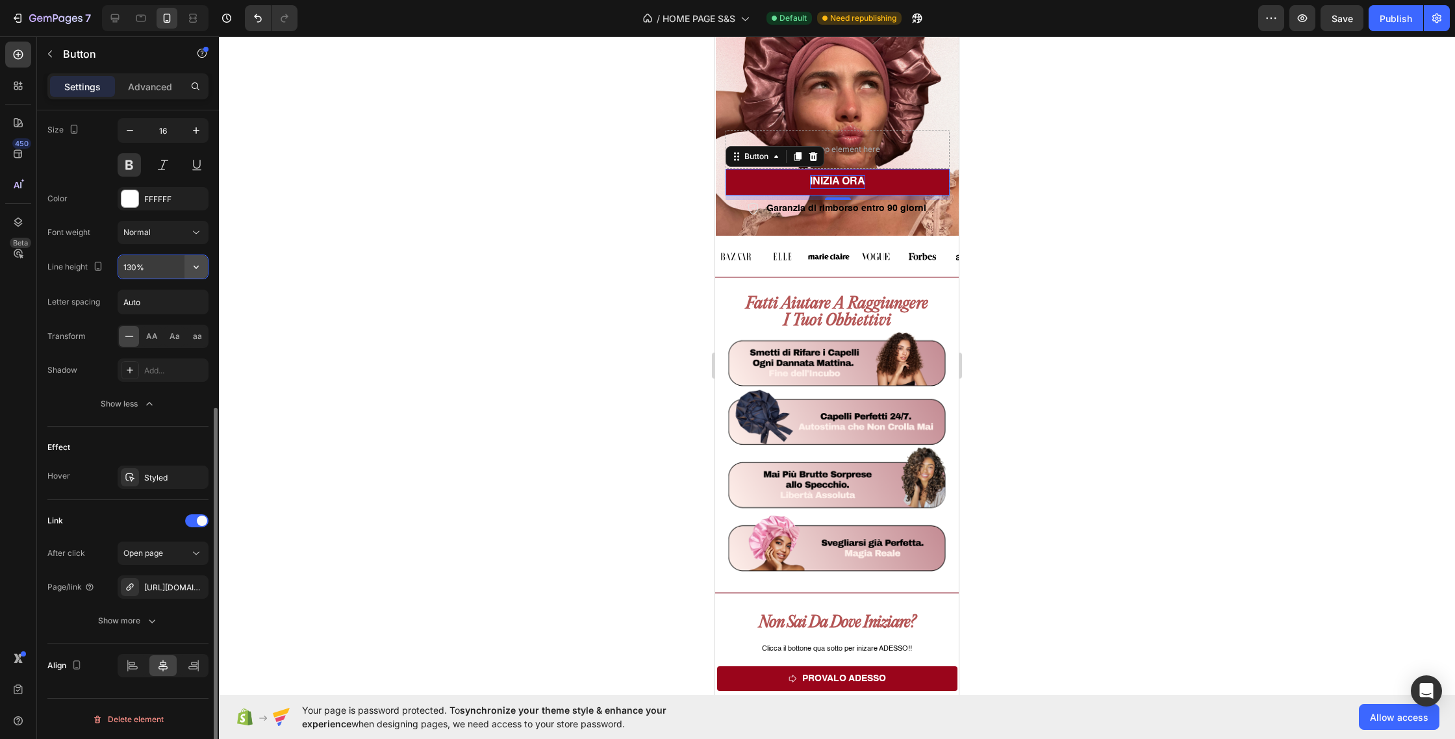
click at [196, 270] on icon "button" at bounding box center [196, 267] width 13 height 13
click at [177, 303] on p "100%" at bounding box center [160, 300] width 74 height 12
click at [184, 273] on input "100%" at bounding box center [163, 266] width 90 height 23
click at [199, 264] on icon "button" at bounding box center [196, 267] width 13 height 13
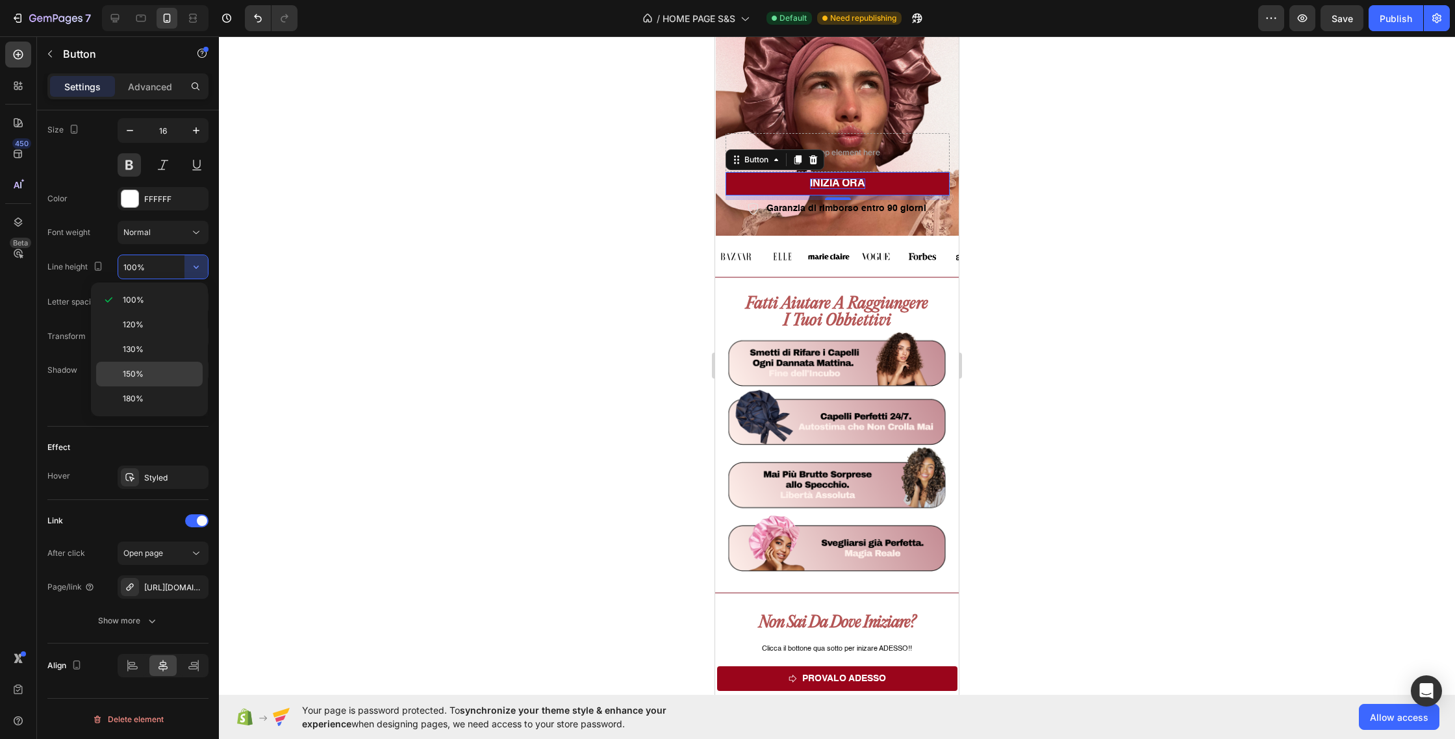
click at [183, 368] on p "150%" at bounding box center [160, 374] width 74 height 12
type input "150%"
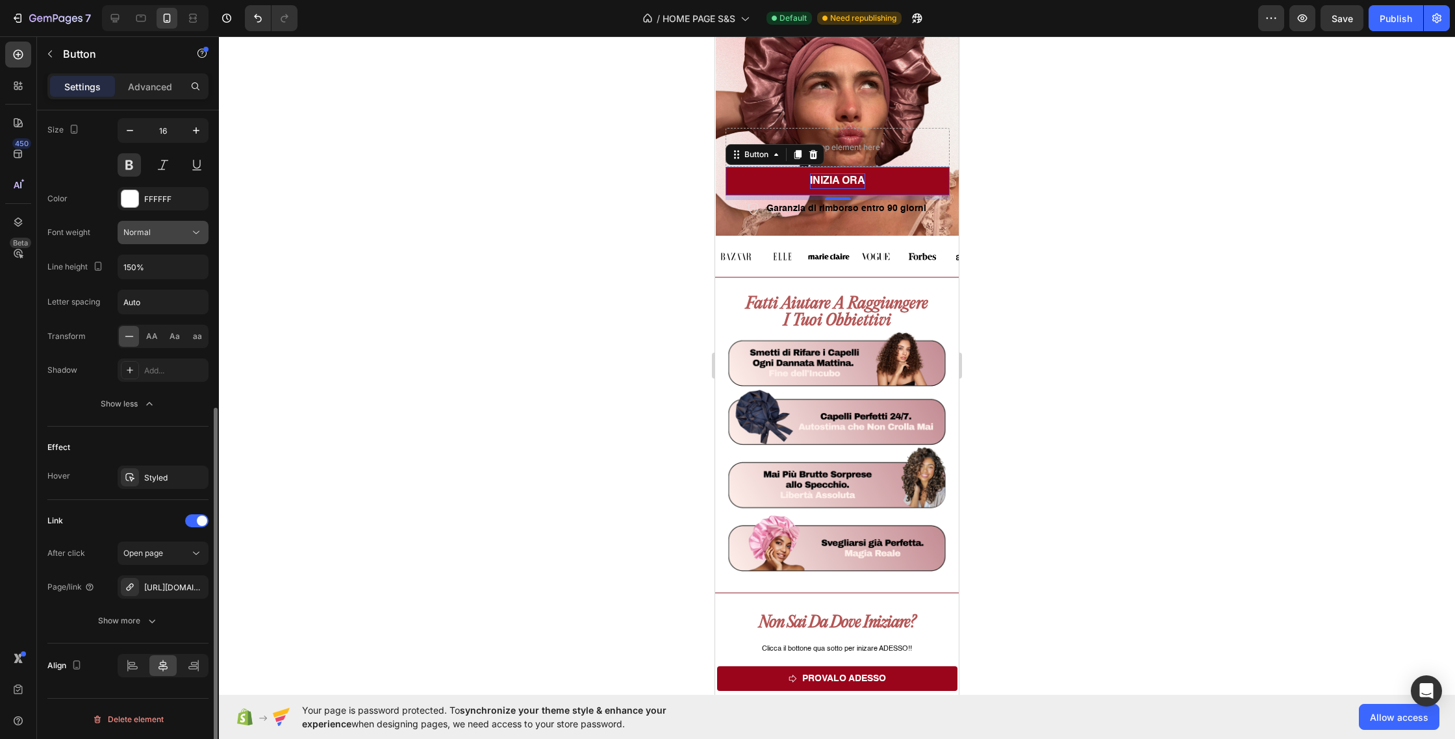
click at [162, 227] on div "Normal" at bounding box center [156, 233] width 66 height 12
click at [155, 288] on p "Bold" at bounding box center [160, 289] width 74 height 12
click at [179, 222] on button "Bold" at bounding box center [163, 232] width 91 height 23
click at [173, 259] on p "Normal" at bounding box center [160, 265] width 74 height 12
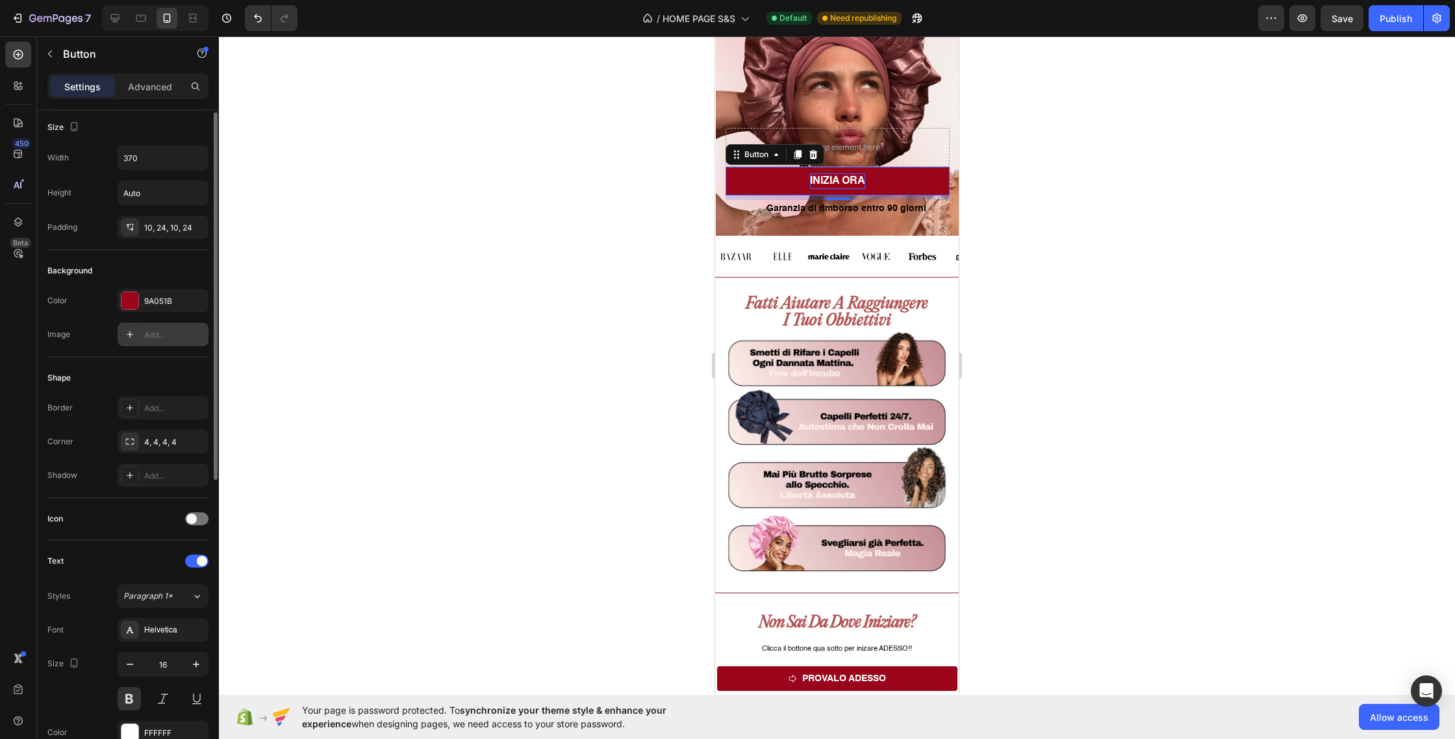
scroll to position [0, 0]
click at [155, 229] on div "10, 24, 10, 24" at bounding box center [163, 232] width 38 height 12
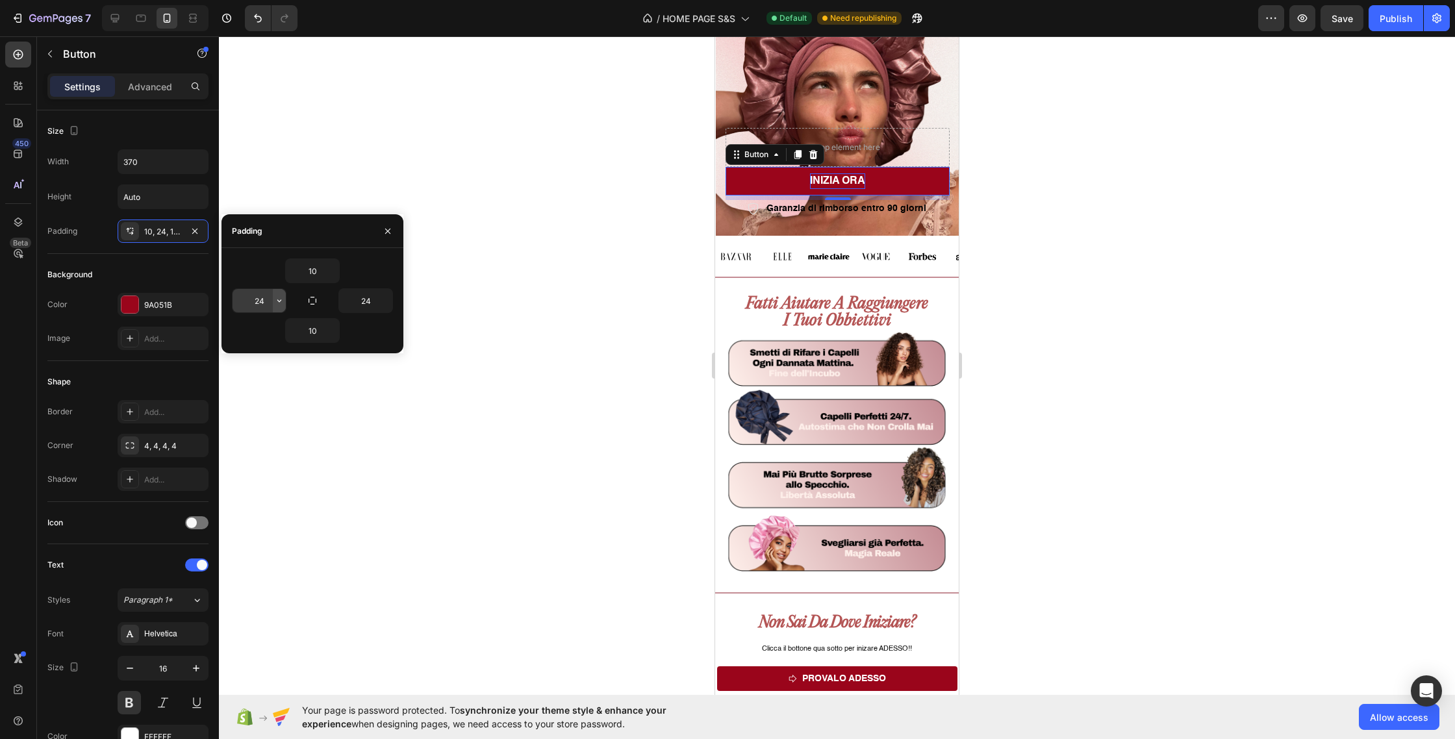
click at [275, 302] on icon "button" at bounding box center [279, 301] width 10 height 10
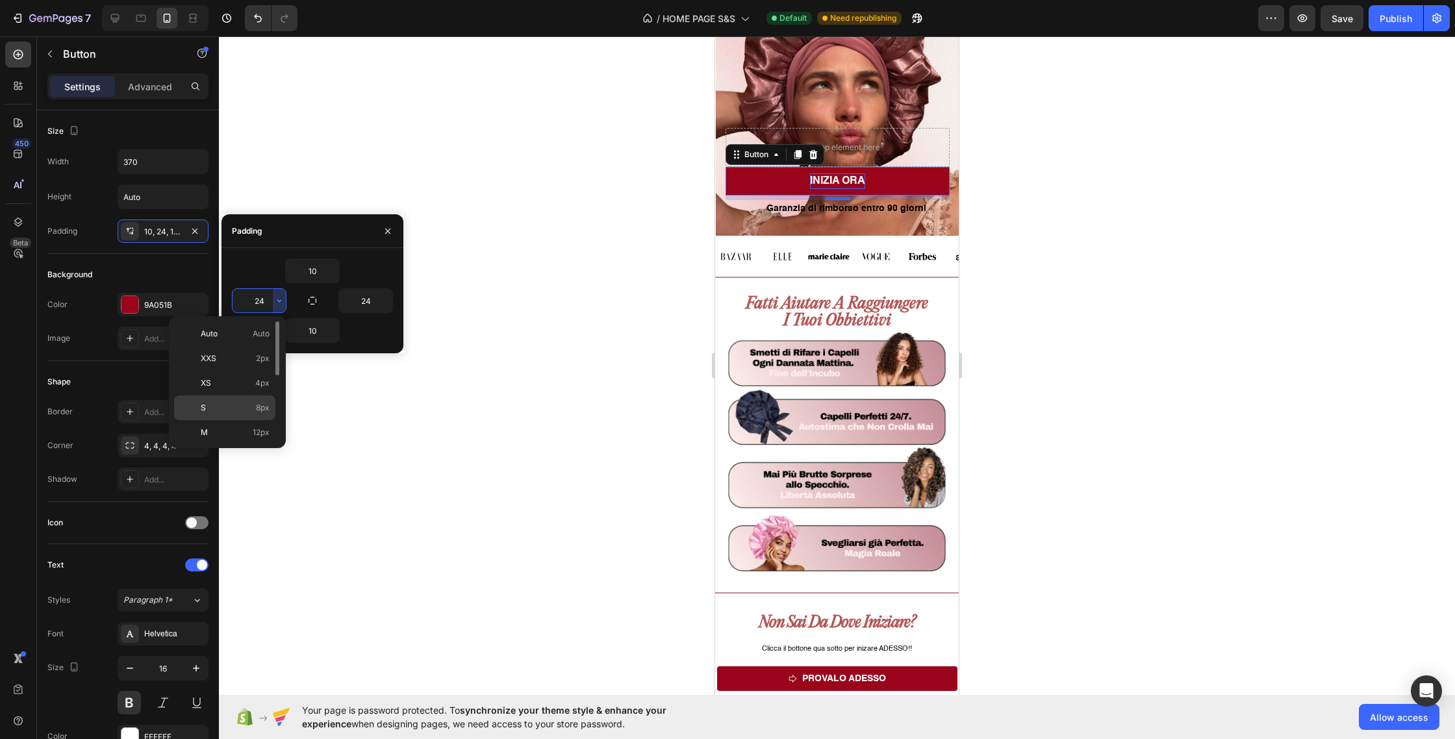
click at [241, 405] on p "S 8px" at bounding box center [235, 408] width 69 height 12
type input "8"
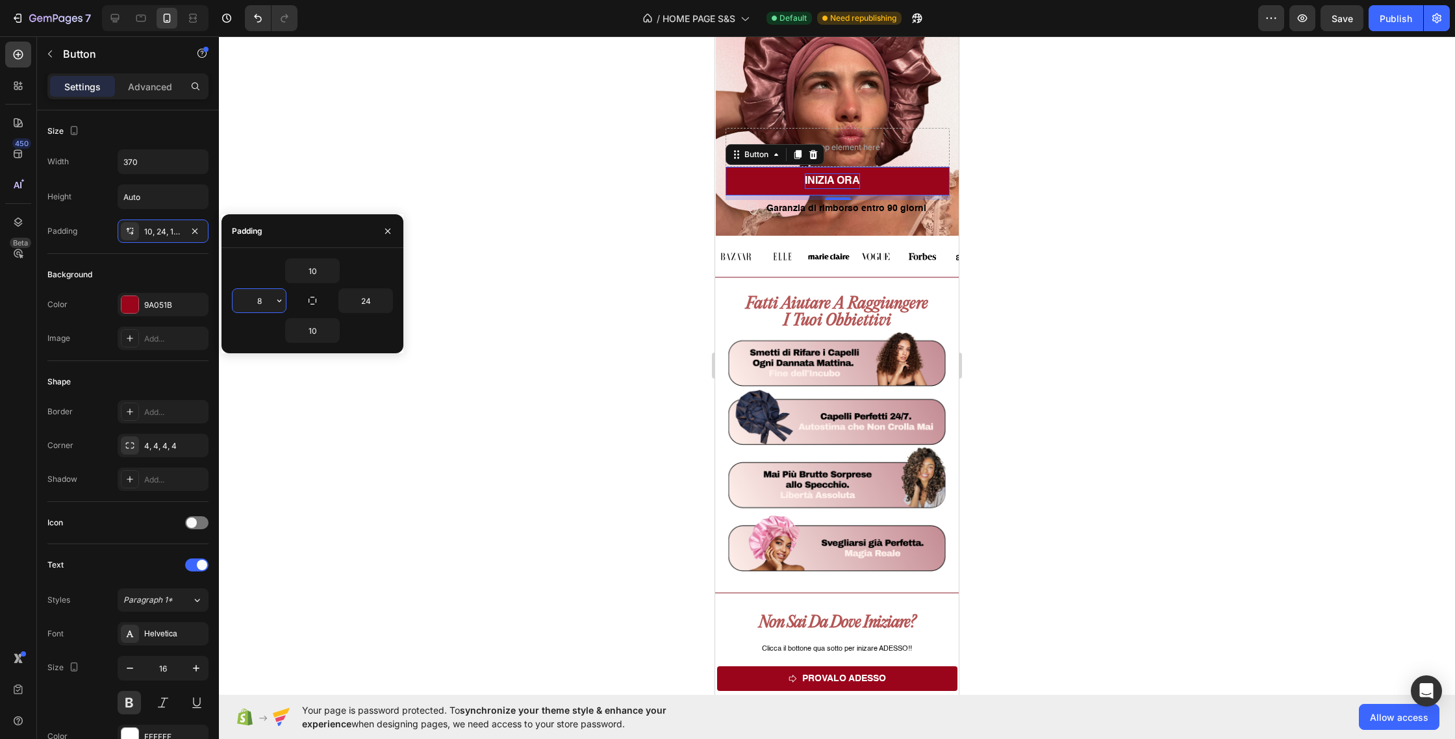
click at [262, 301] on input "8" at bounding box center [259, 300] width 53 height 23
click at [363, 296] on input "24" at bounding box center [365, 300] width 53 height 23
click at [381, 303] on icon "button" at bounding box center [386, 301] width 10 height 10
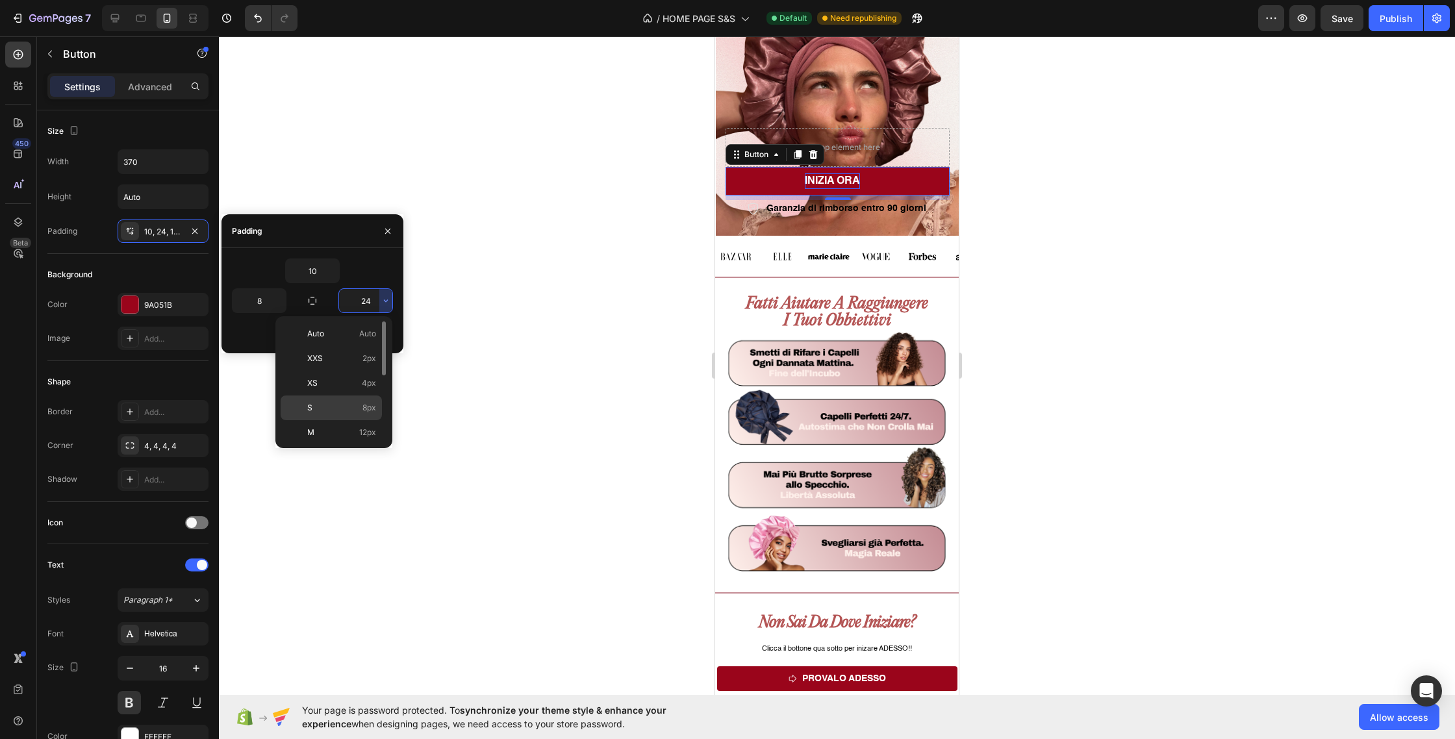
click at [359, 420] on div "S 8px" at bounding box center [331, 432] width 101 height 25
type input "8"
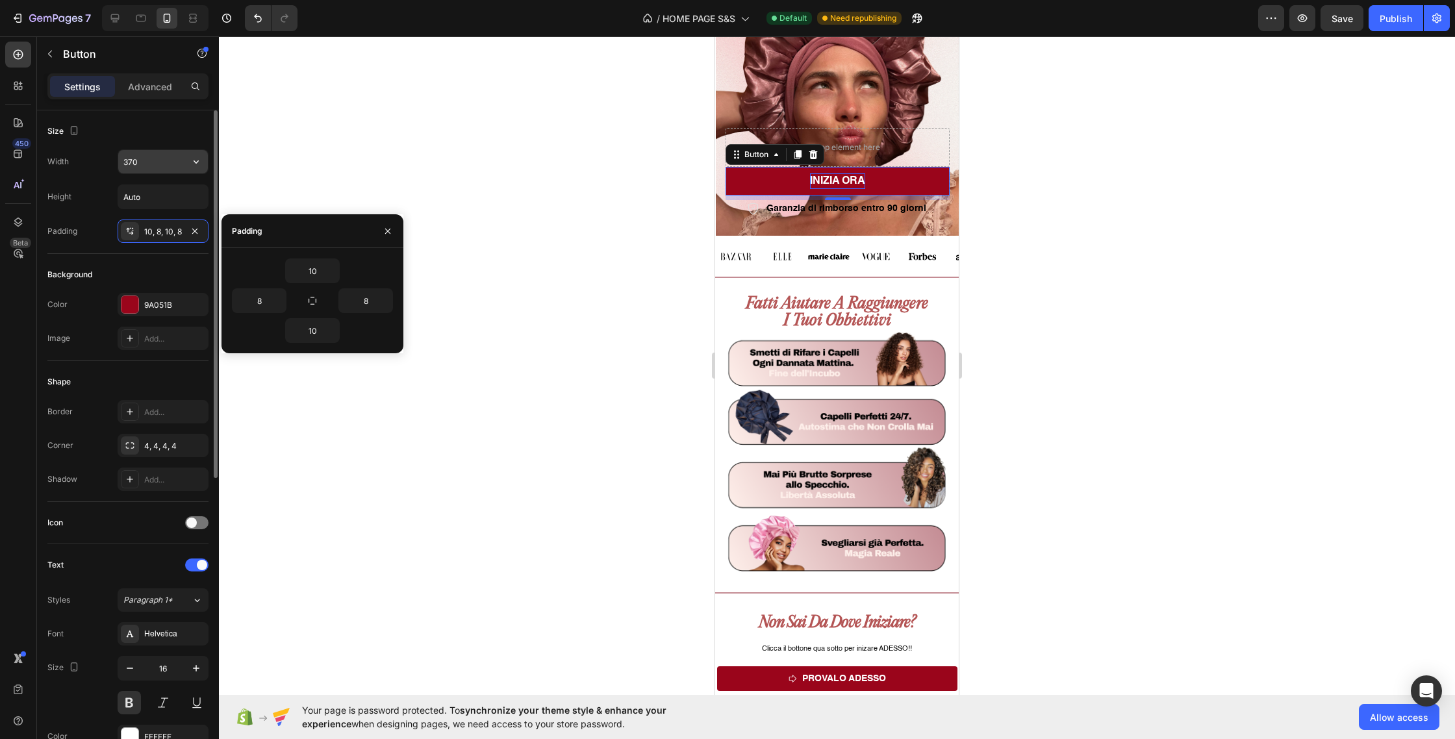
click at [168, 168] on input "370" at bounding box center [163, 161] width 90 height 23
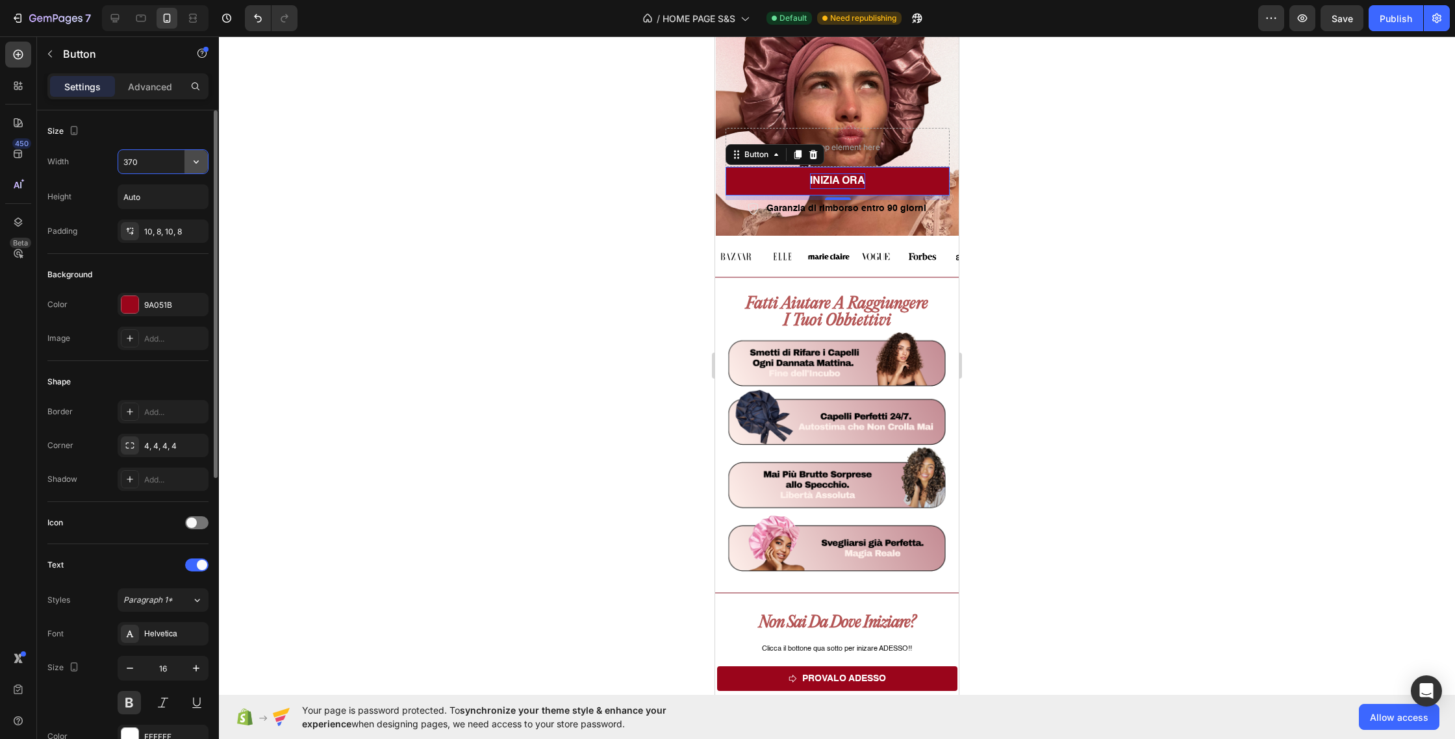
click at [201, 162] on icon "button" at bounding box center [196, 161] width 13 height 13
click at [186, 196] on span "Auto" at bounding box center [188, 195] width 17 height 12
click at [194, 196] on icon "button" at bounding box center [196, 197] width 5 height 3
click at [188, 161] on button "button" at bounding box center [196, 161] width 23 height 23
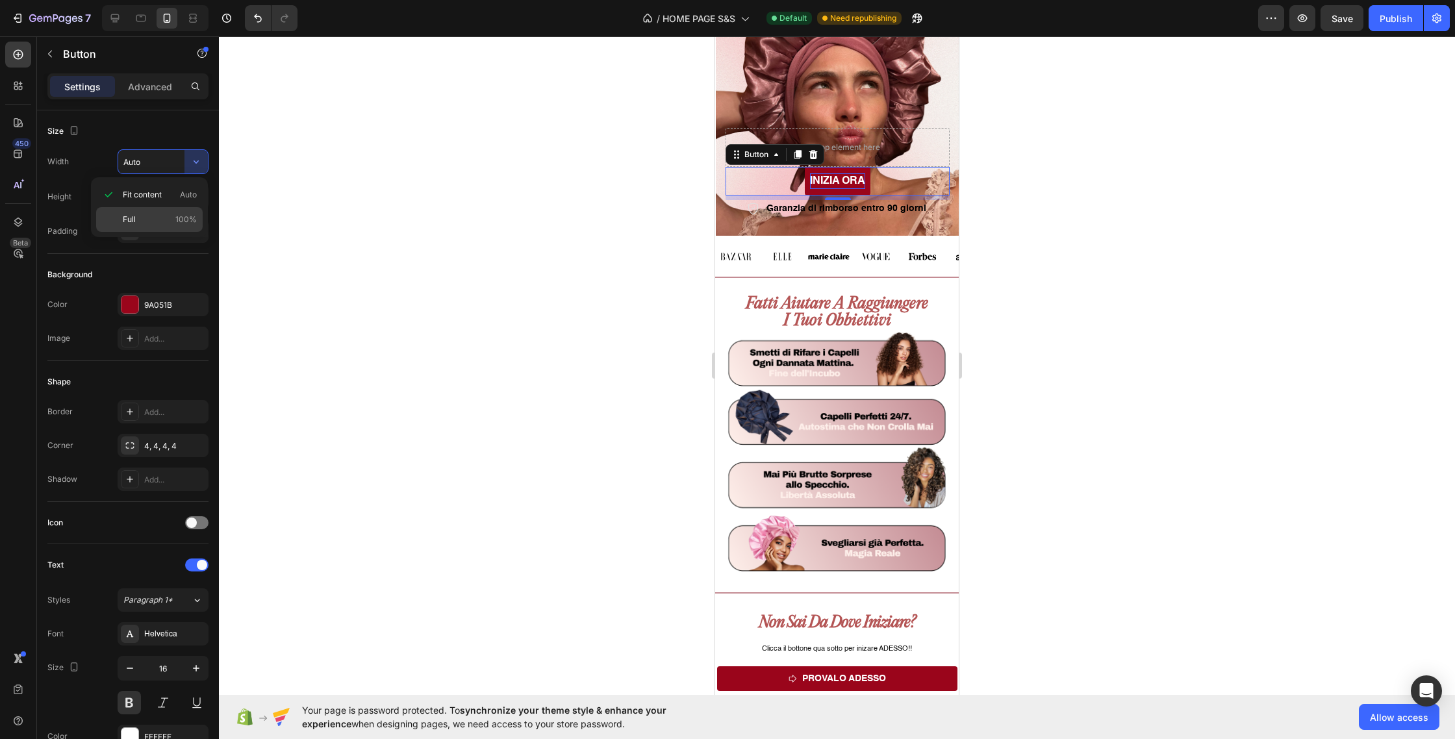
click at [171, 221] on p "Full 100%" at bounding box center [160, 220] width 74 height 12
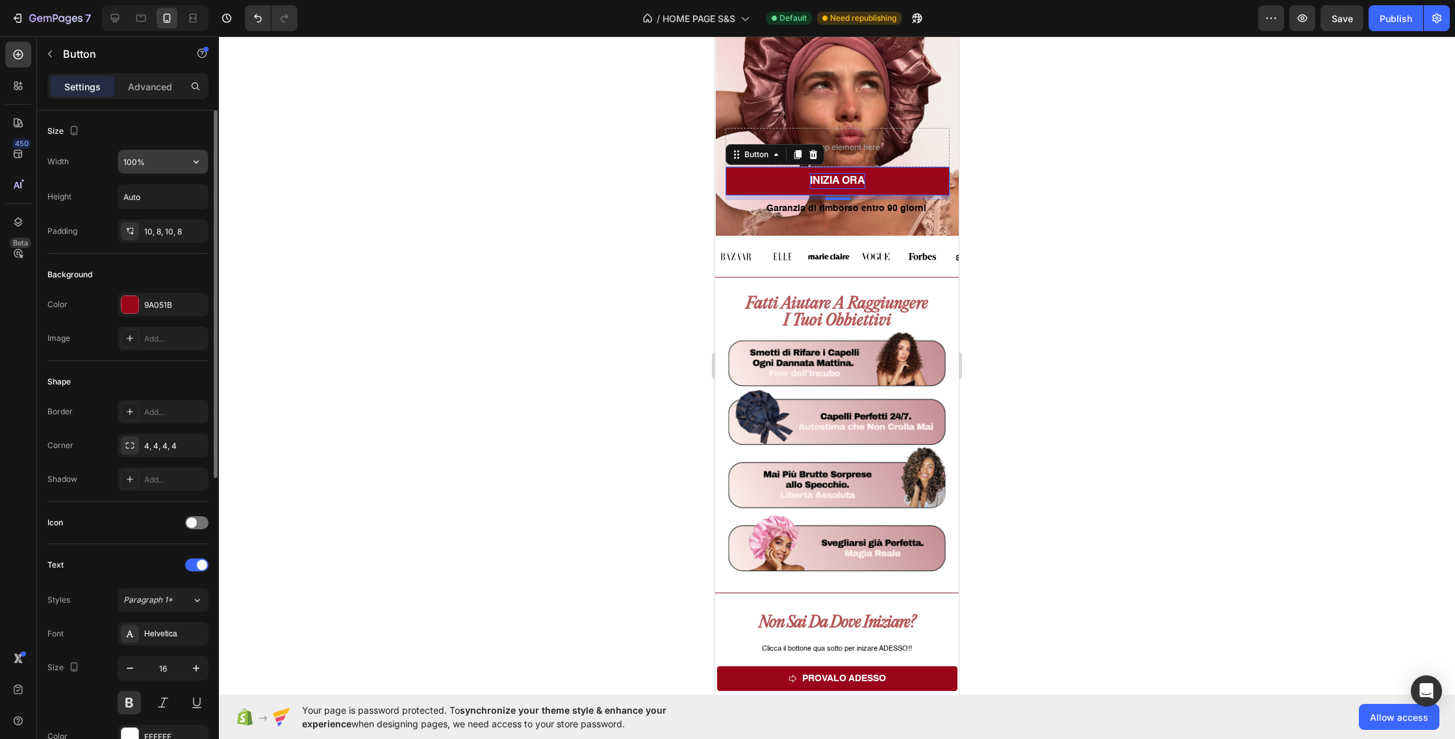
click at [171, 159] on input "100%" at bounding box center [163, 161] width 90 height 23
type input "50%"
click at [138, 194] on input "Auto" at bounding box center [163, 196] width 90 height 23
click at [160, 198] on input "Auto" at bounding box center [163, 196] width 90 height 23
click at [198, 198] on icon "button" at bounding box center [196, 196] width 13 height 13
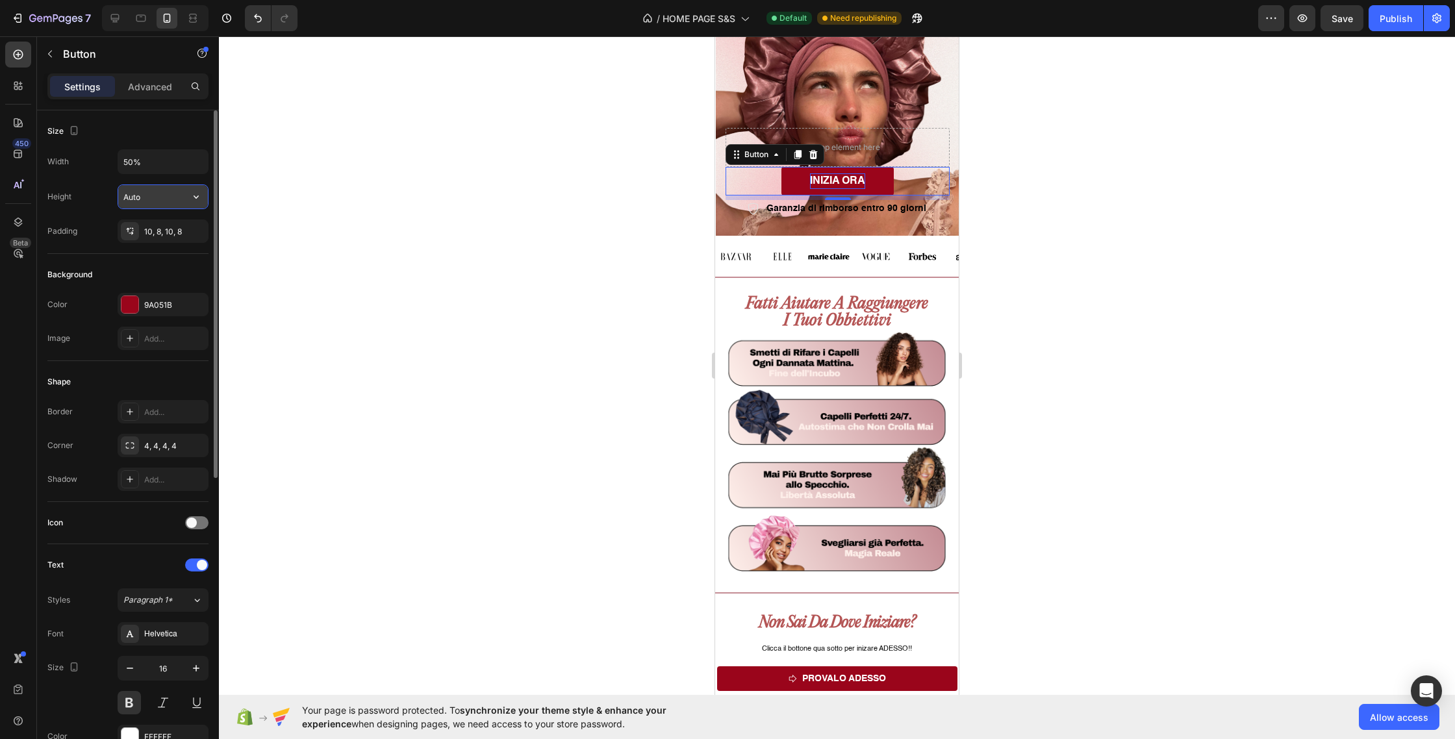
click at [196, 198] on icon "button" at bounding box center [196, 197] width 5 height 3
click at [186, 233] on span "Auto" at bounding box center [188, 230] width 17 height 12
click at [147, 201] on input "Auto" at bounding box center [163, 196] width 90 height 23
click at [193, 198] on icon "button" at bounding box center [196, 196] width 13 height 13
click at [142, 233] on span "Fit content" at bounding box center [142, 230] width 39 height 12
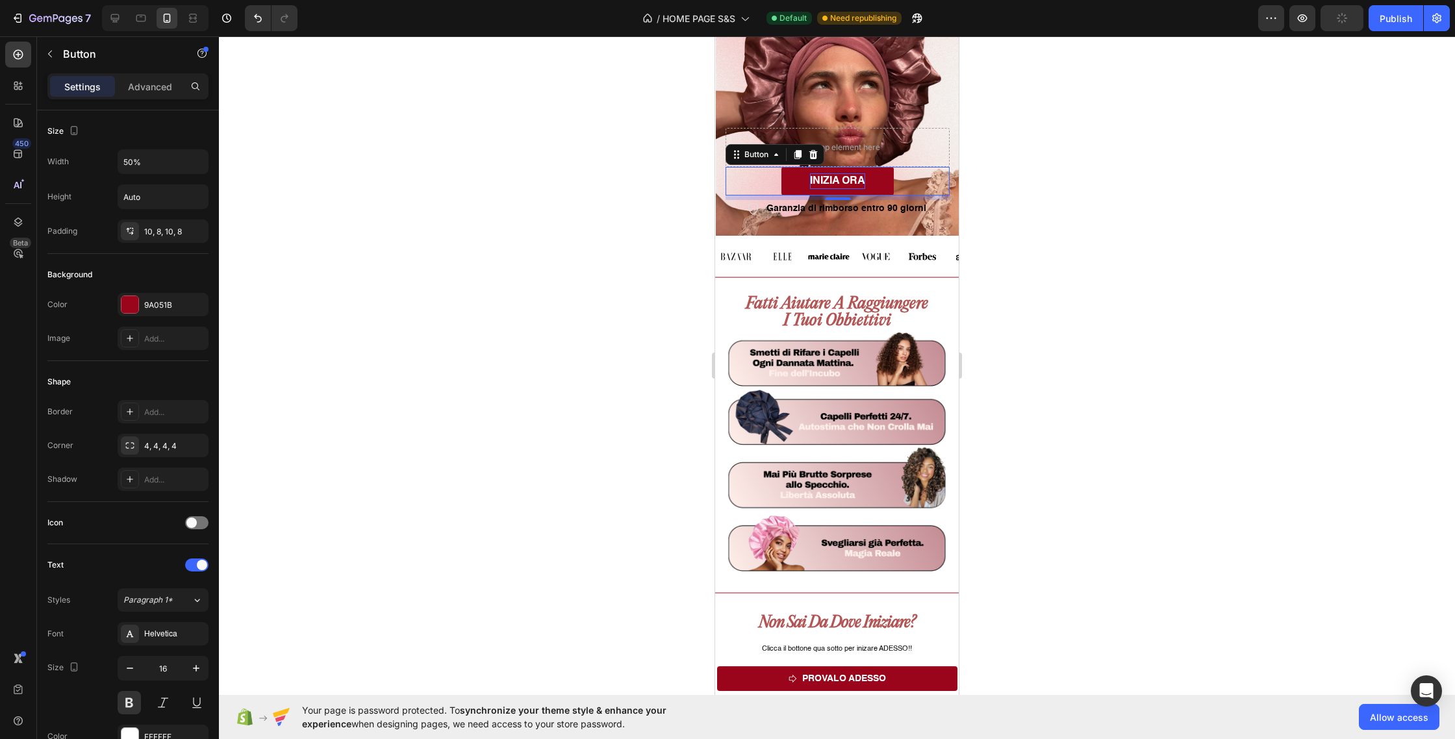
drag, startPoint x: 548, startPoint y: 214, endPoint x: 578, endPoint y: 216, distance: 30.6
click at [548, 214] on div at bounding box center [837, 387] width 1236 height 703
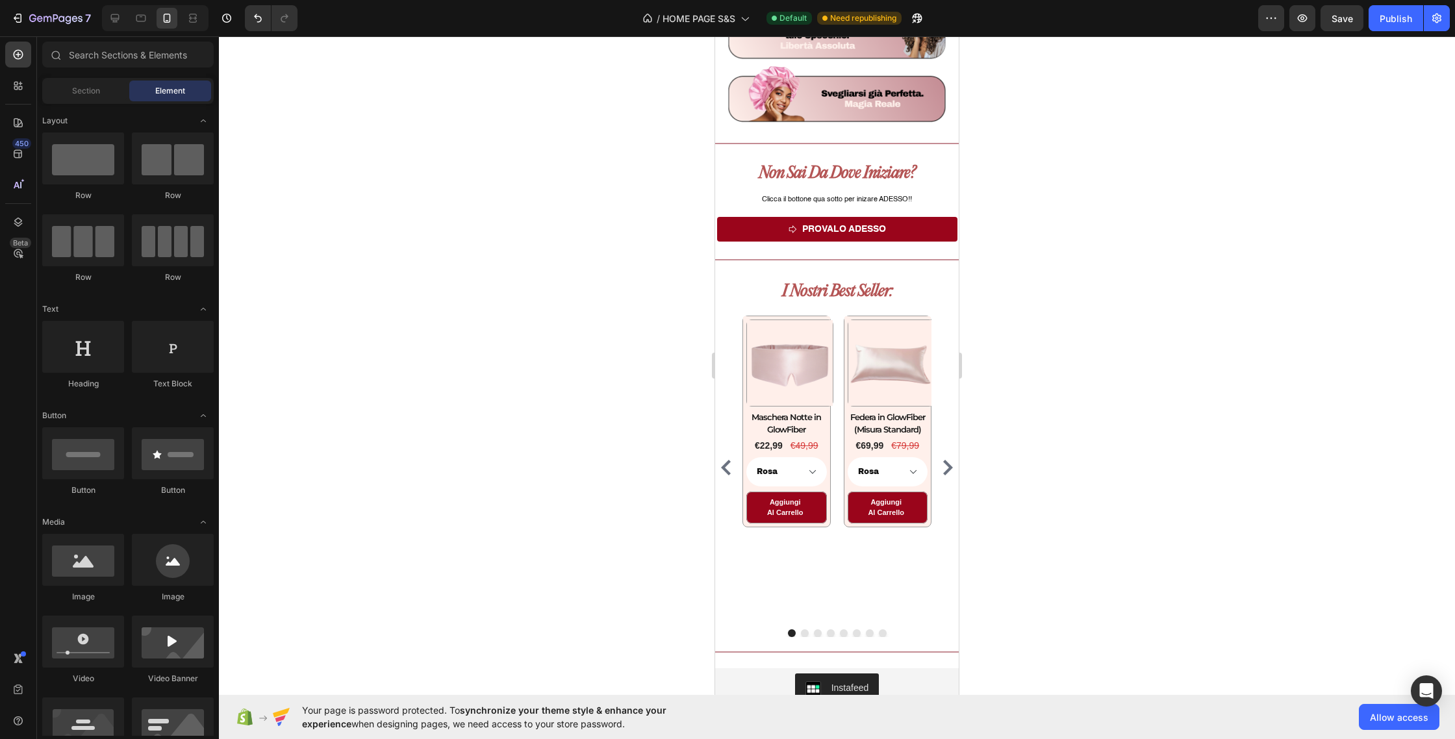
scroll to position [789, 0]
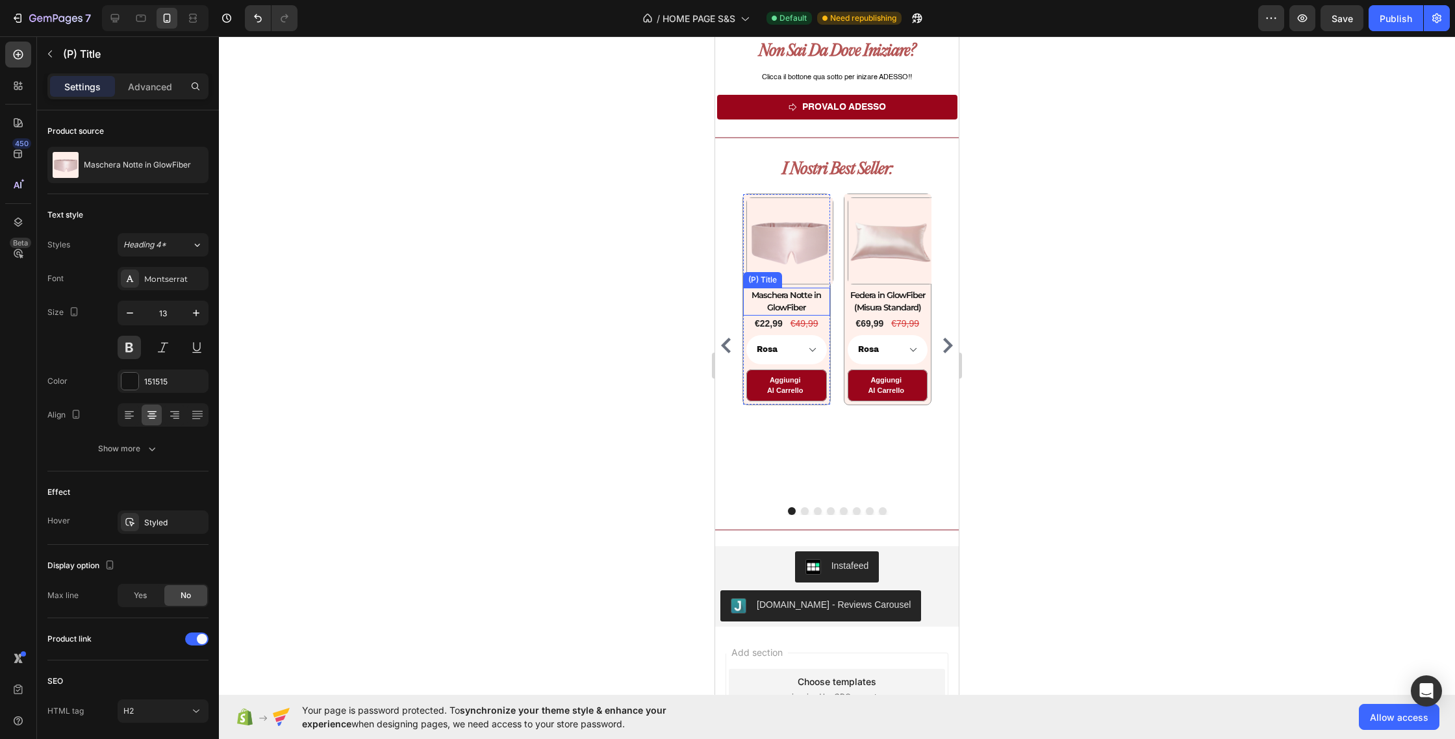
click at [801, 292] on h2 "Maschera Notte in GlowFiber" at bounding box center [786, 302] width 87 height 28
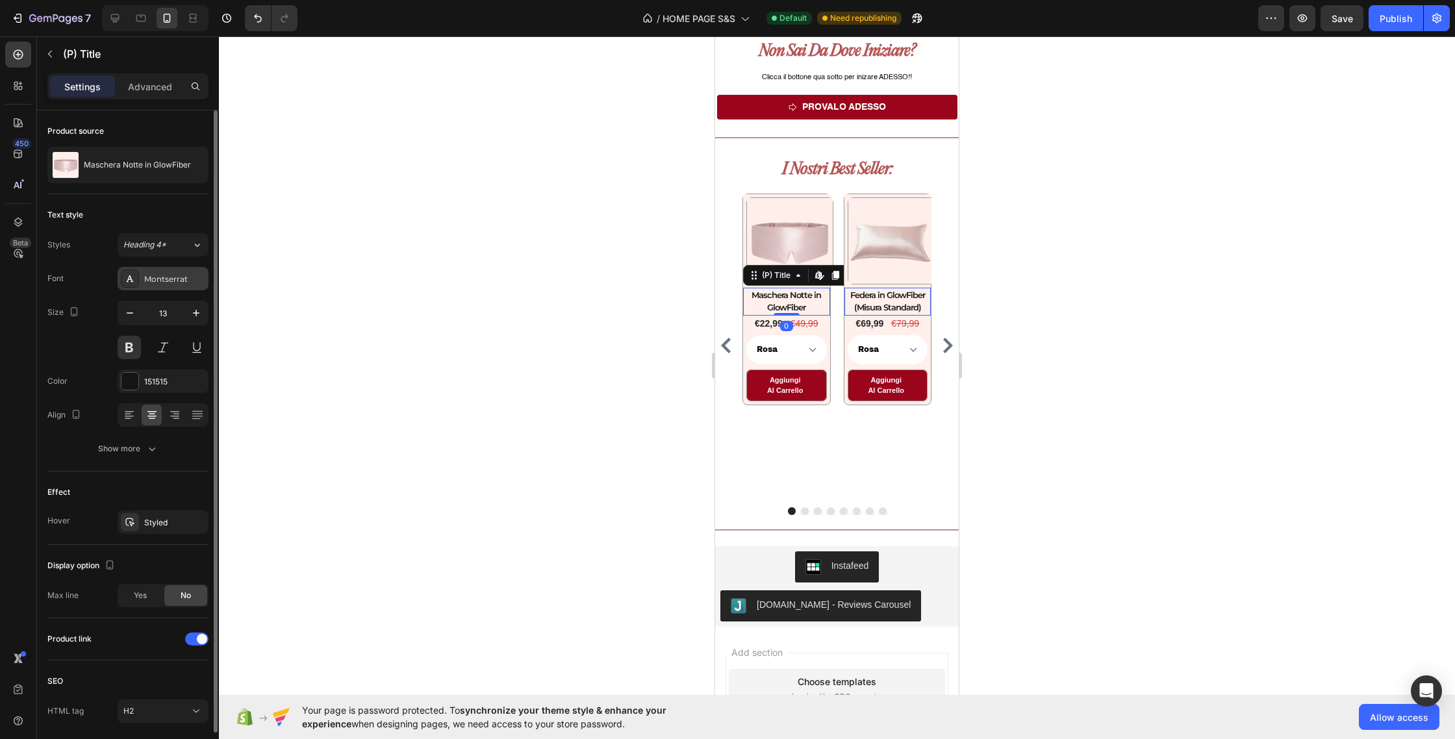
click at [179, 282] on div "Montserrat" at bounding box center [174, 280] width 61 height 12
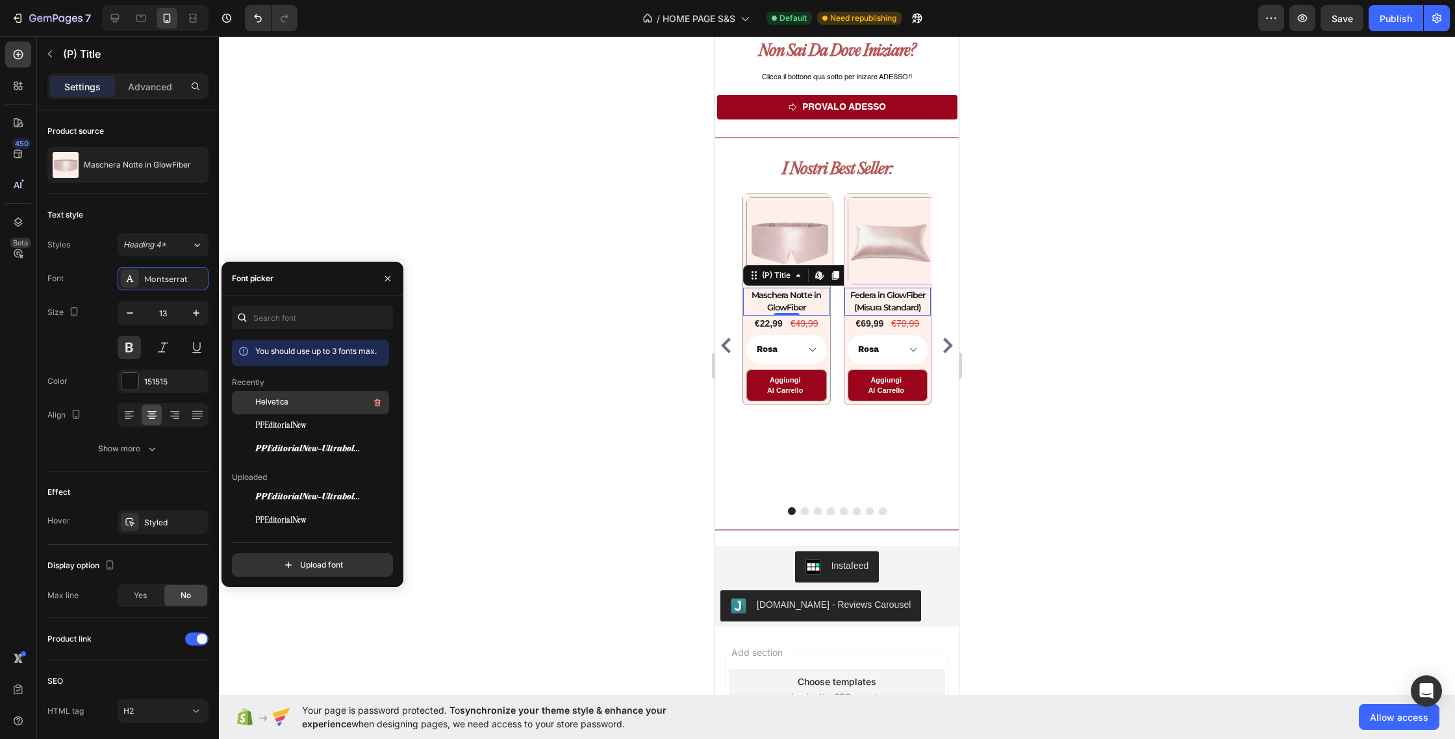
click at [296, 486] on div "Helvetica" at bounding box center [310, 497] width 157 height 23
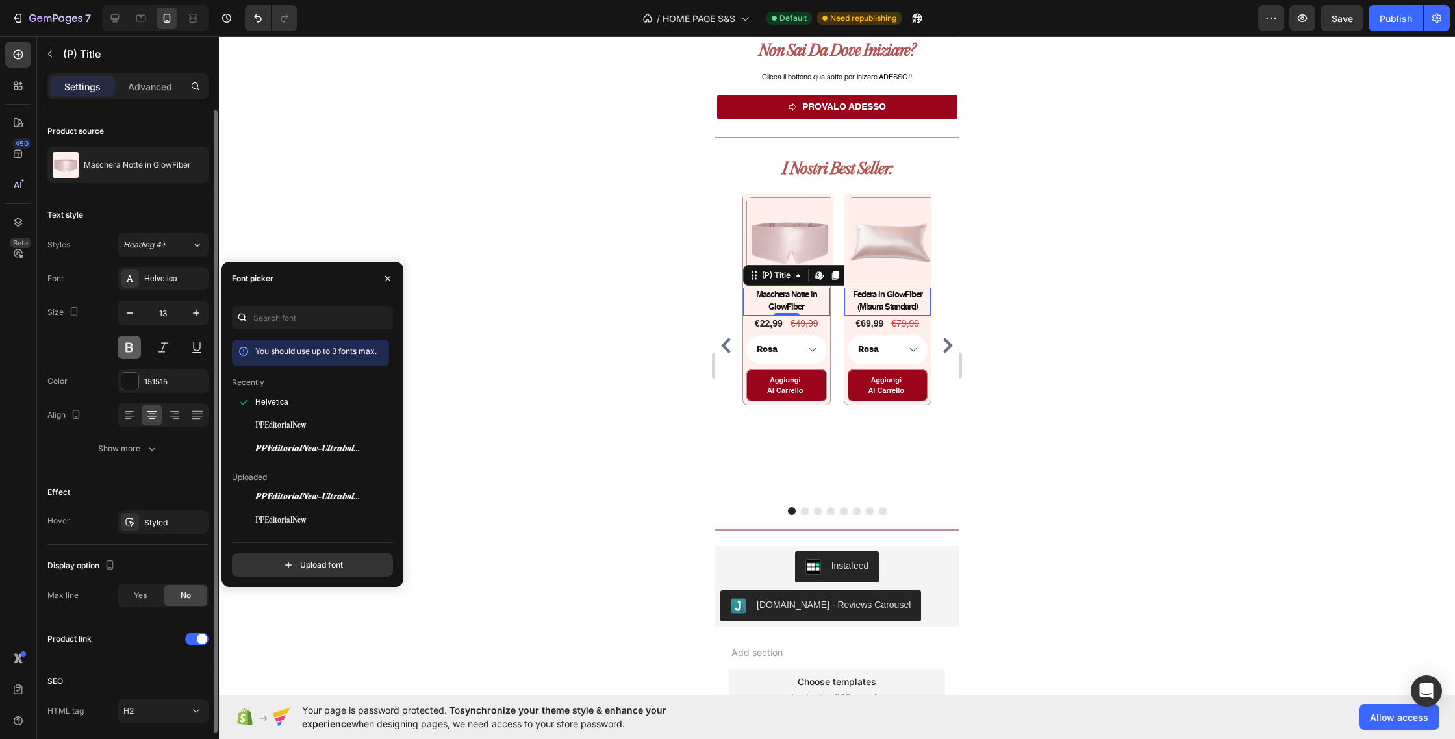
click at [136, 348] on button at bounding box center [129, 347] width 23 height 23
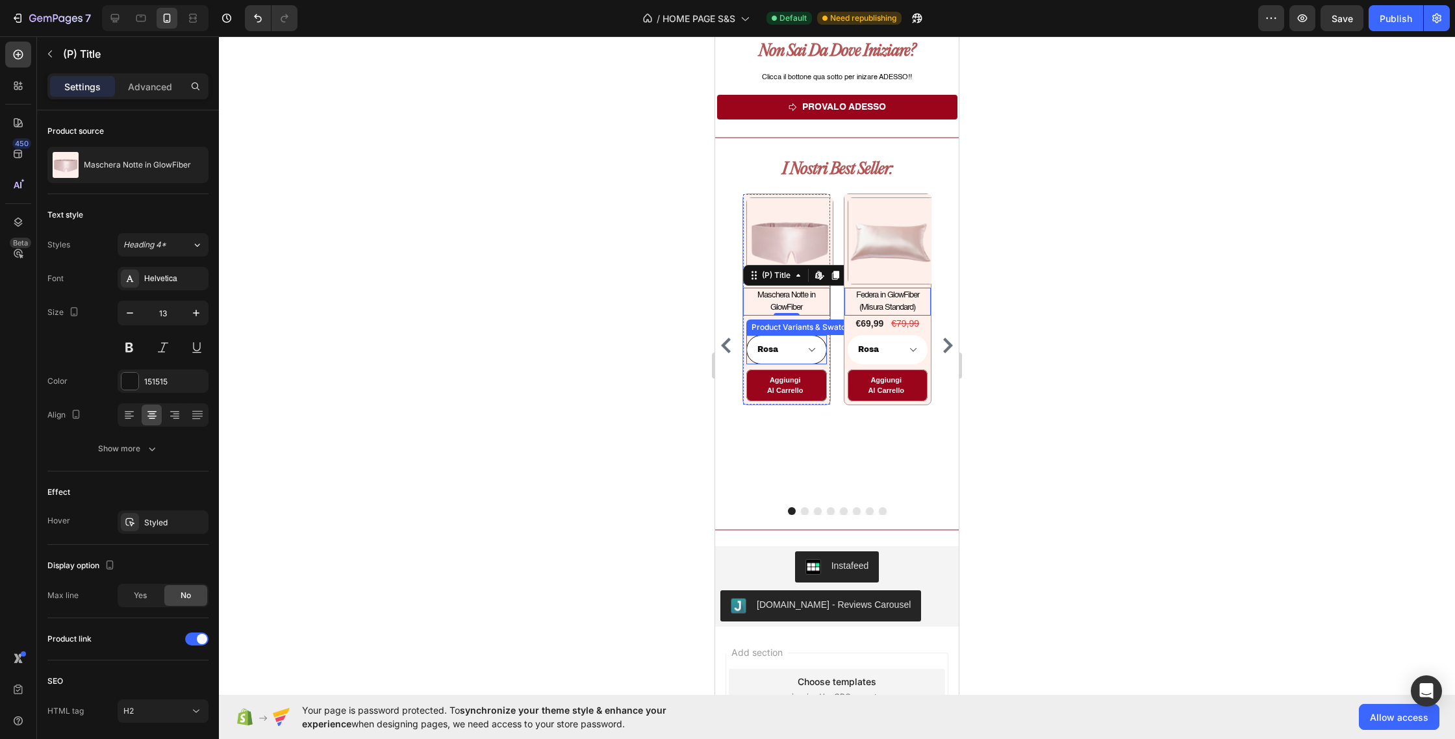
click at [806, 348] on select "Rosa Beige Blu Nera" at bounding box center [786, 349] width 81 height 29
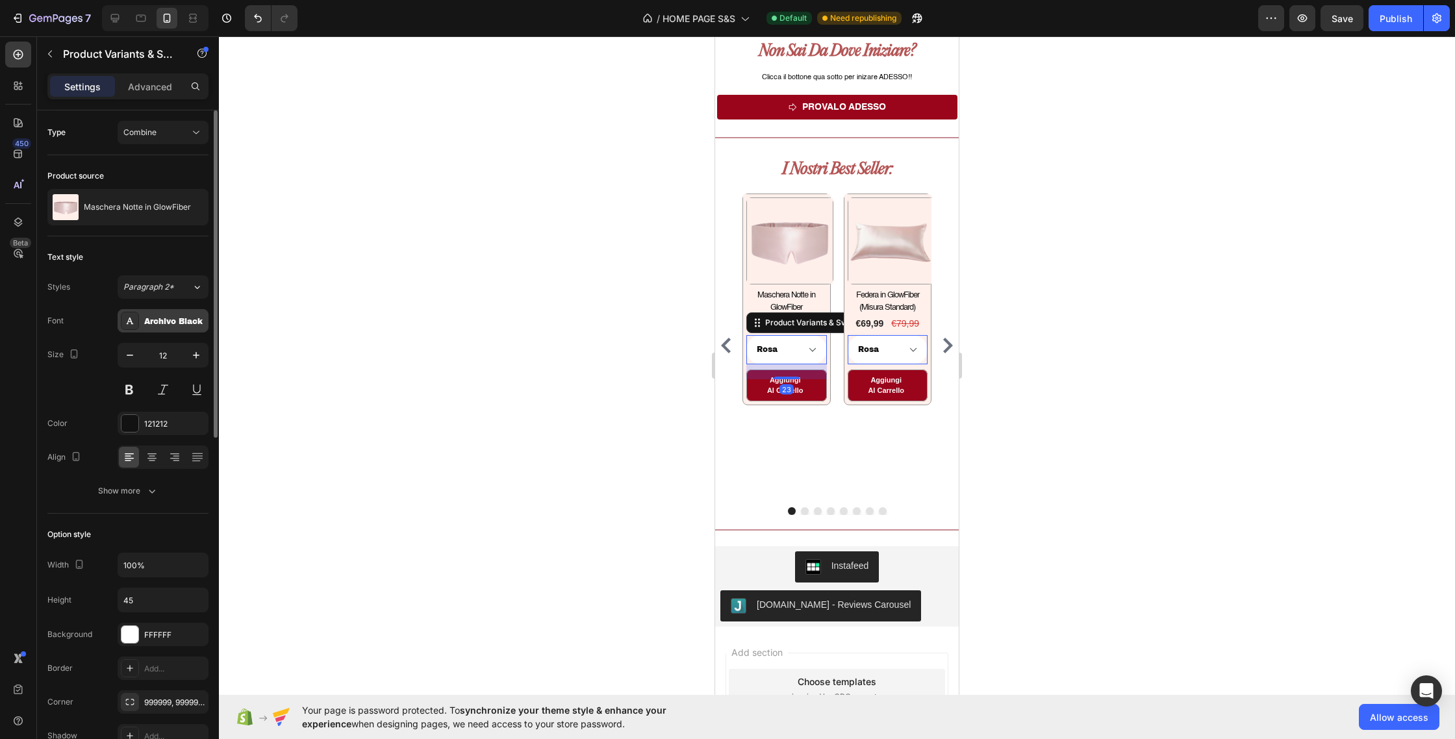
click at [186, 323] on div "Archivo Black" at bounding box center [174, 322] width 61 height 12
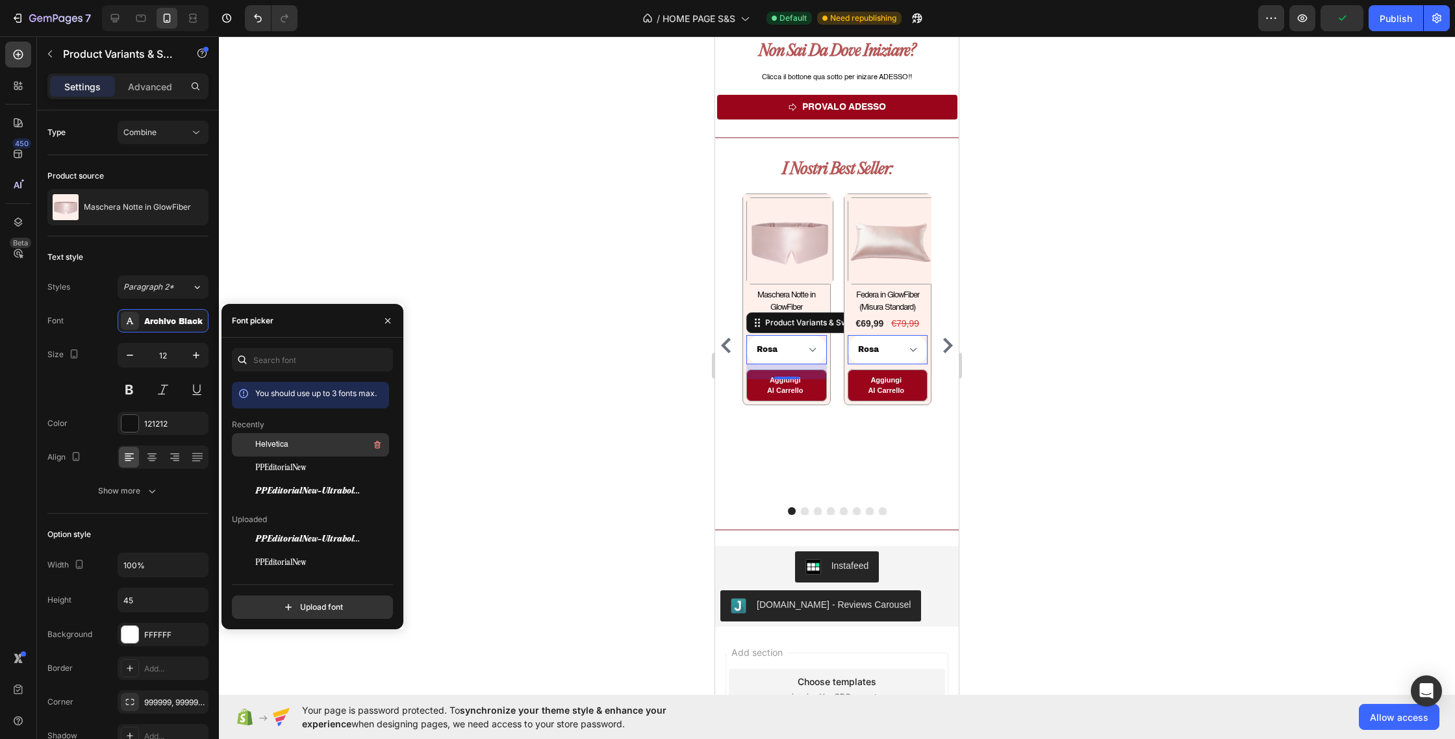
click at [298, 445] on div "Helvetica" at bounding box center [320, 445] width 131 height 16
click at [820, 323] on div "€79,99" at bounding box center [804, 324] width 31 height 16
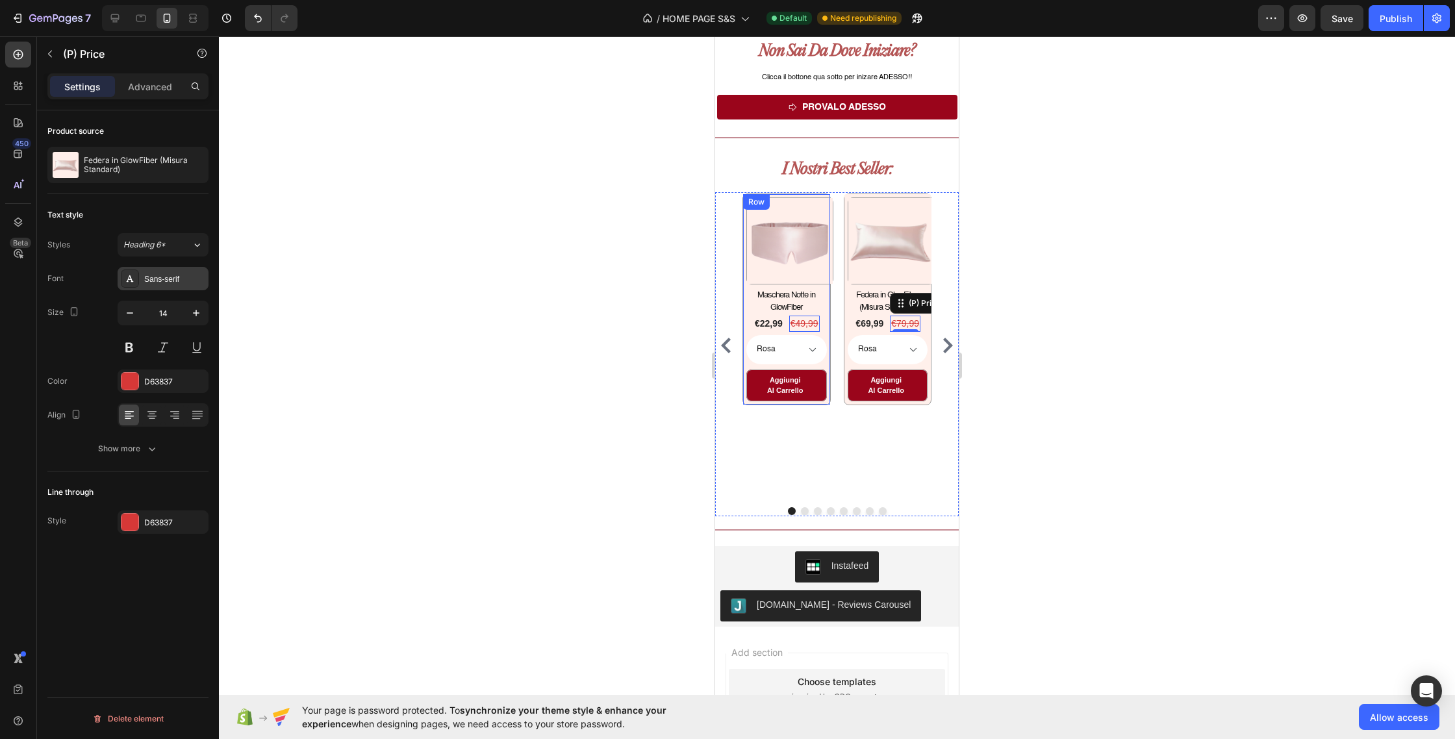
click at [191, 277] on div "Sans-serif" at bounding box center [174, 280] width 61 height 12
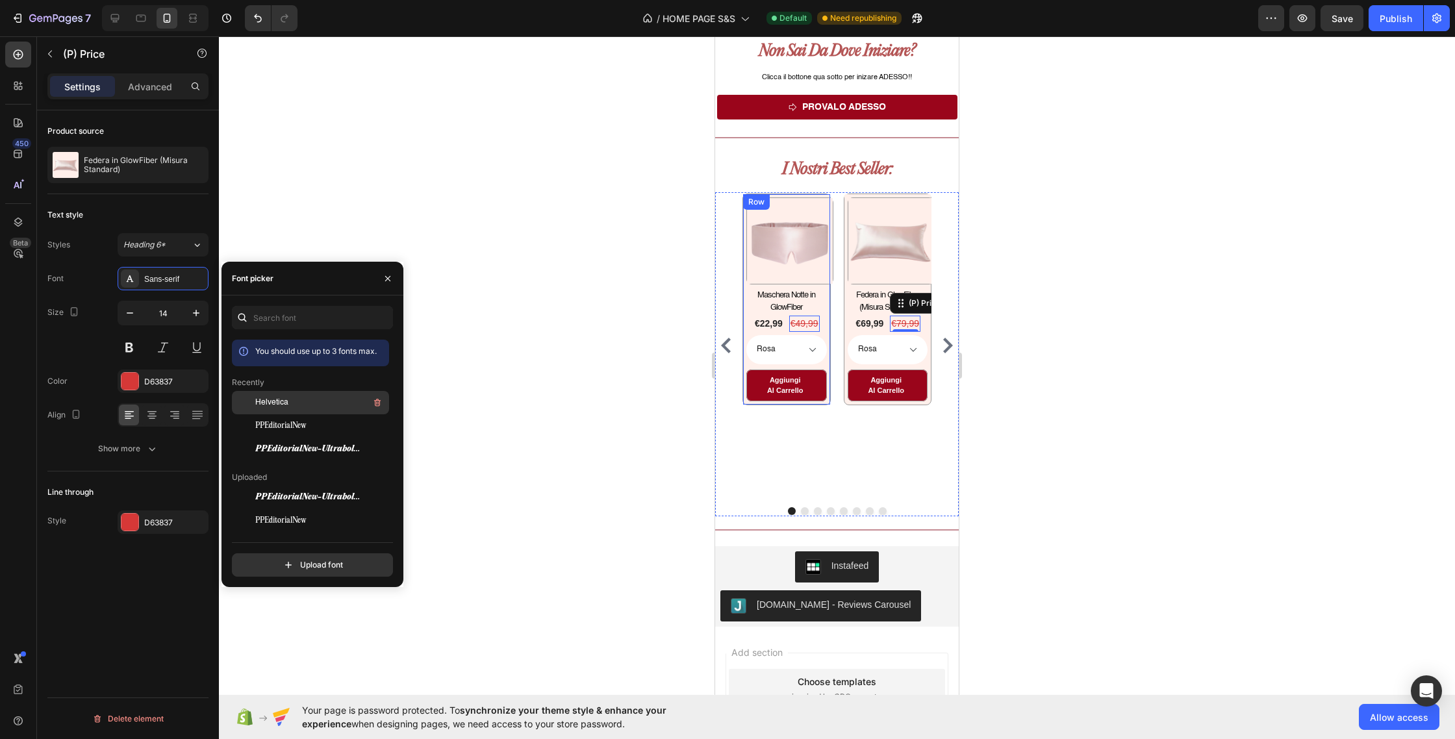
click at [308, 406] on div "Helvetica" at bounding box center [320, 403] width 131 height 16
click at [777, 386] on div "Aggiungi al carrello" at bounding box center [785, 385] width 39 height 21
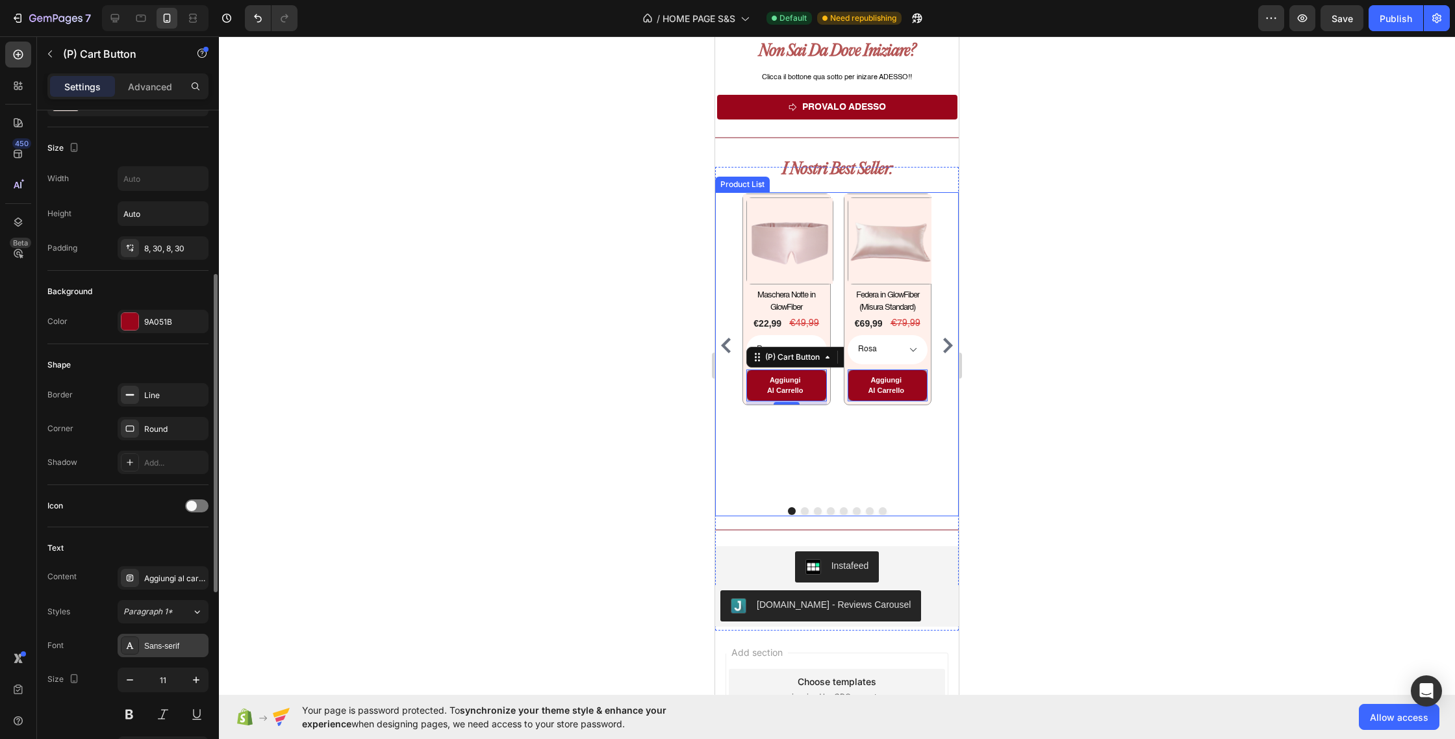
scroll to position [260, 0]
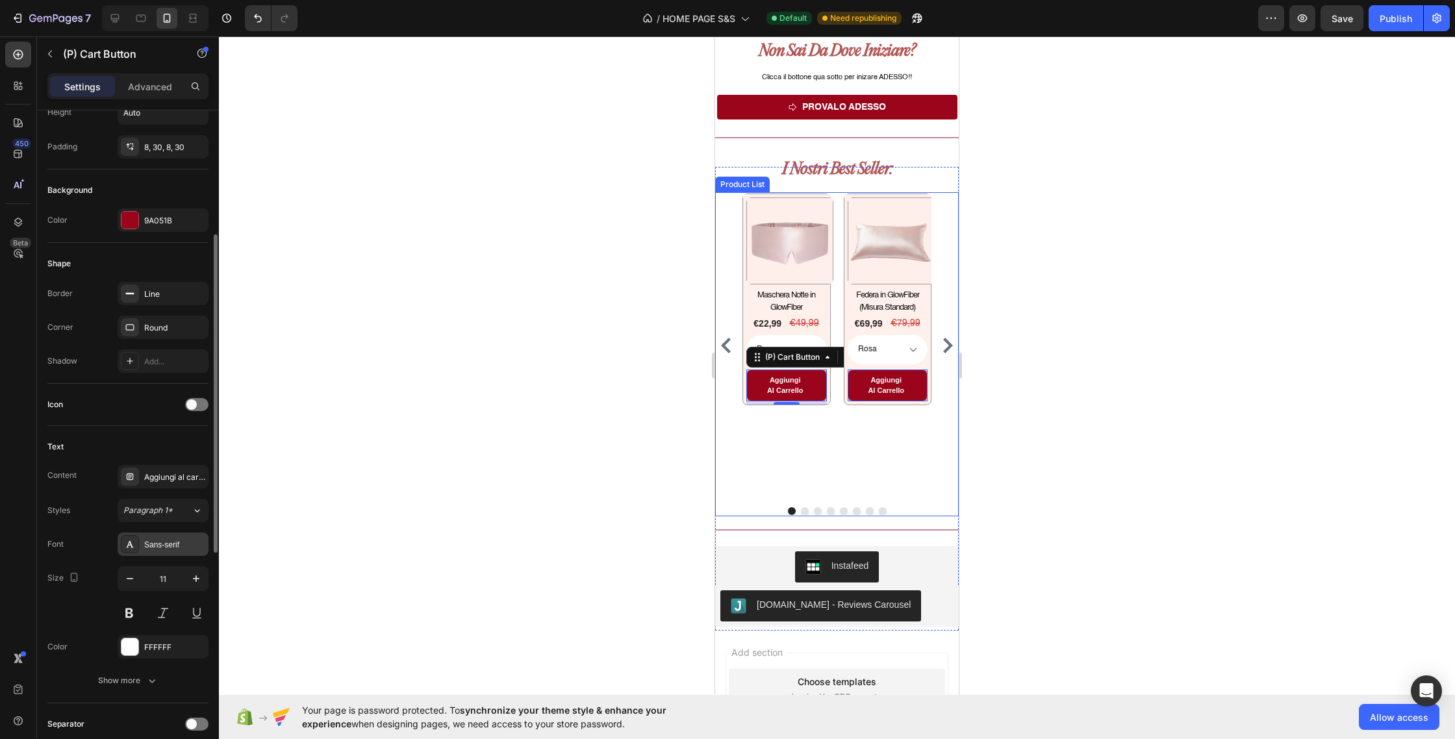
click at [175, 550] on div "Sans-serif" at bounding box center [174, 545] width 61 height 12
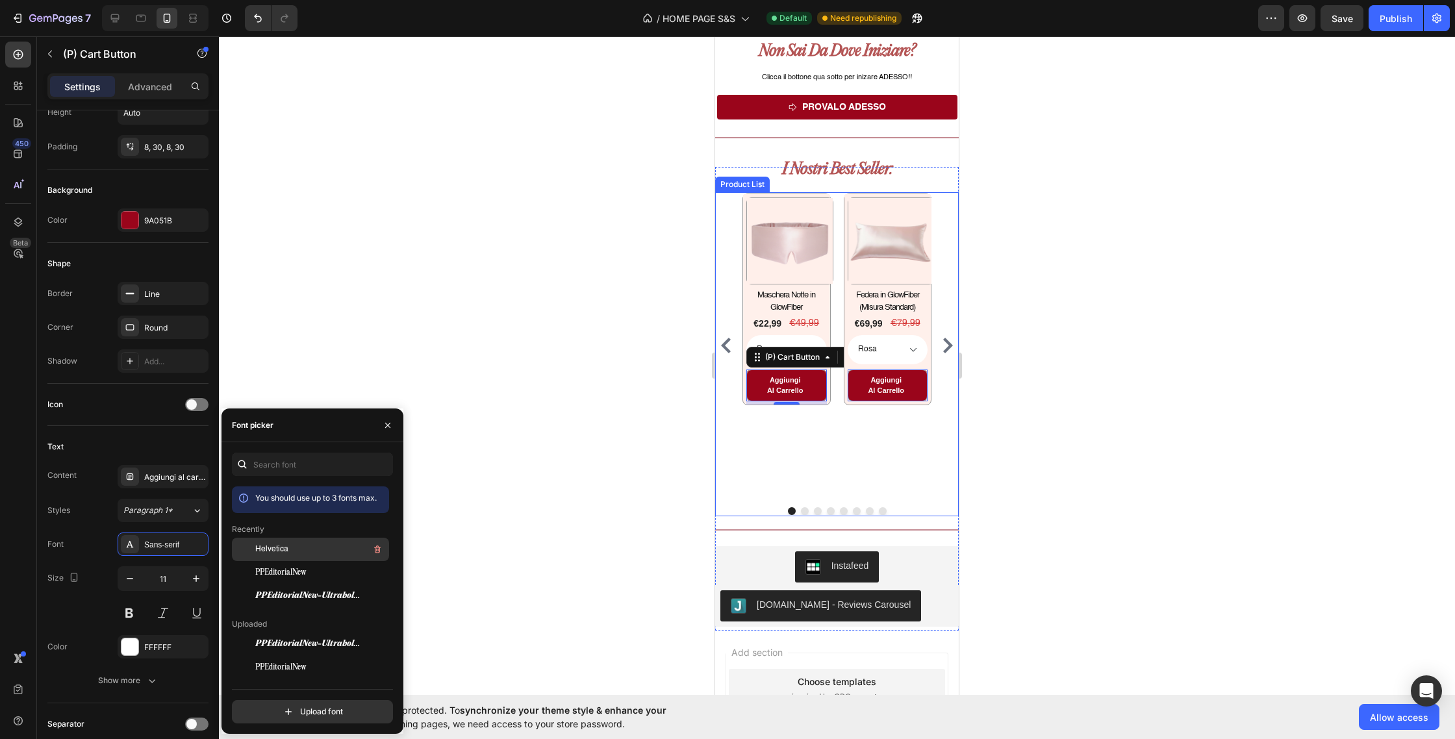
click at [285, 544] on span "Helvetica" at bounding box center [271, 550] width 33 height 12
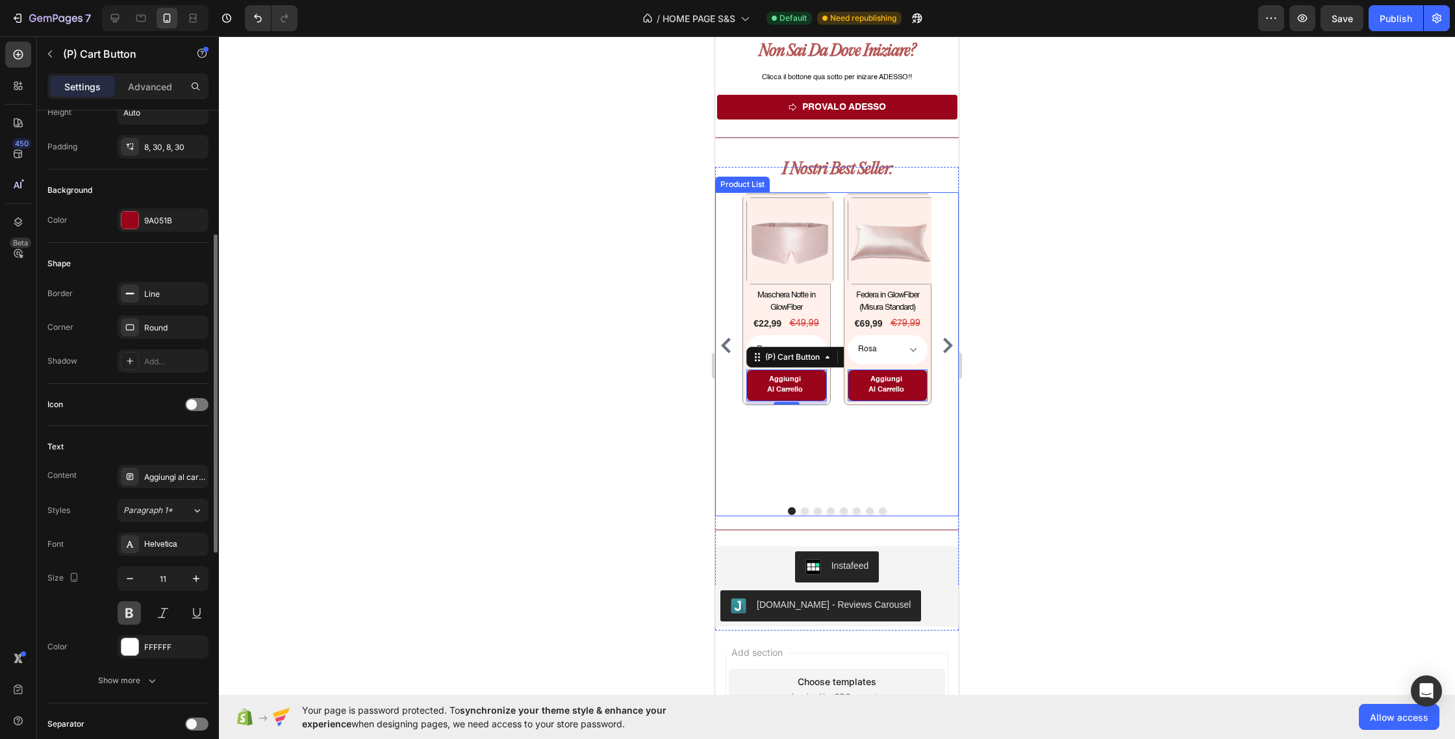
click at [138, 611] on button at bounding box center [129, 613] width 23 height 23
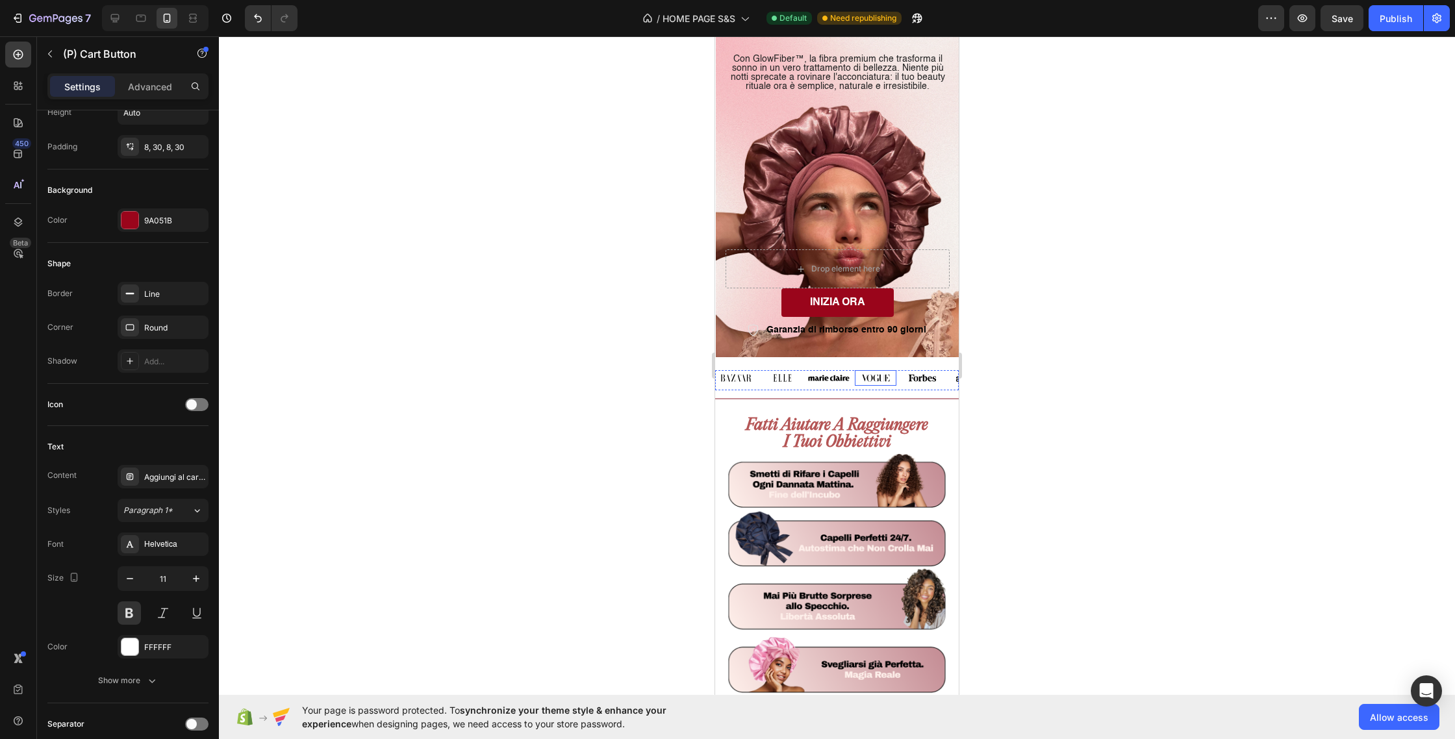
scroll to position [257, 0]
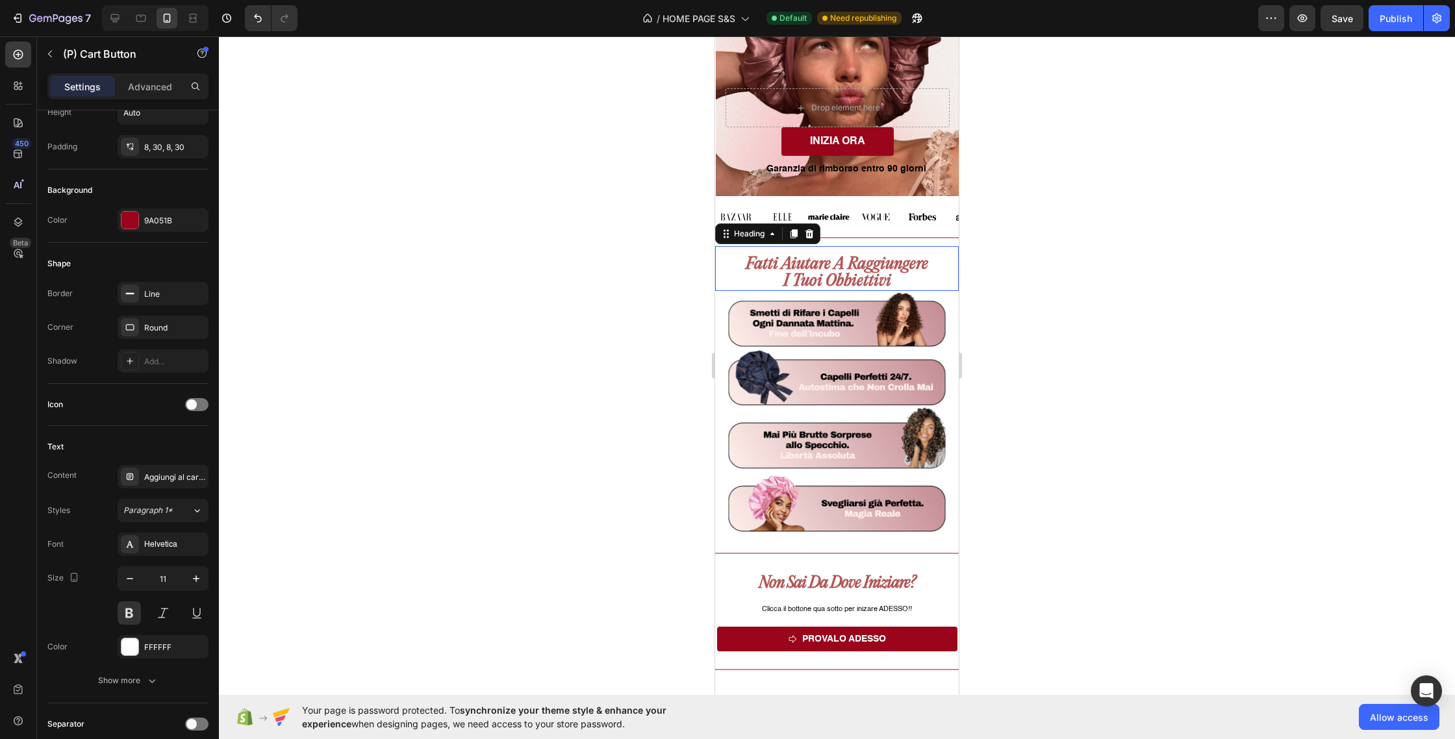
click at [848, 281] on strong "i tuoi obbiettivi" at bounding box center [838, 281] width 108 height 18
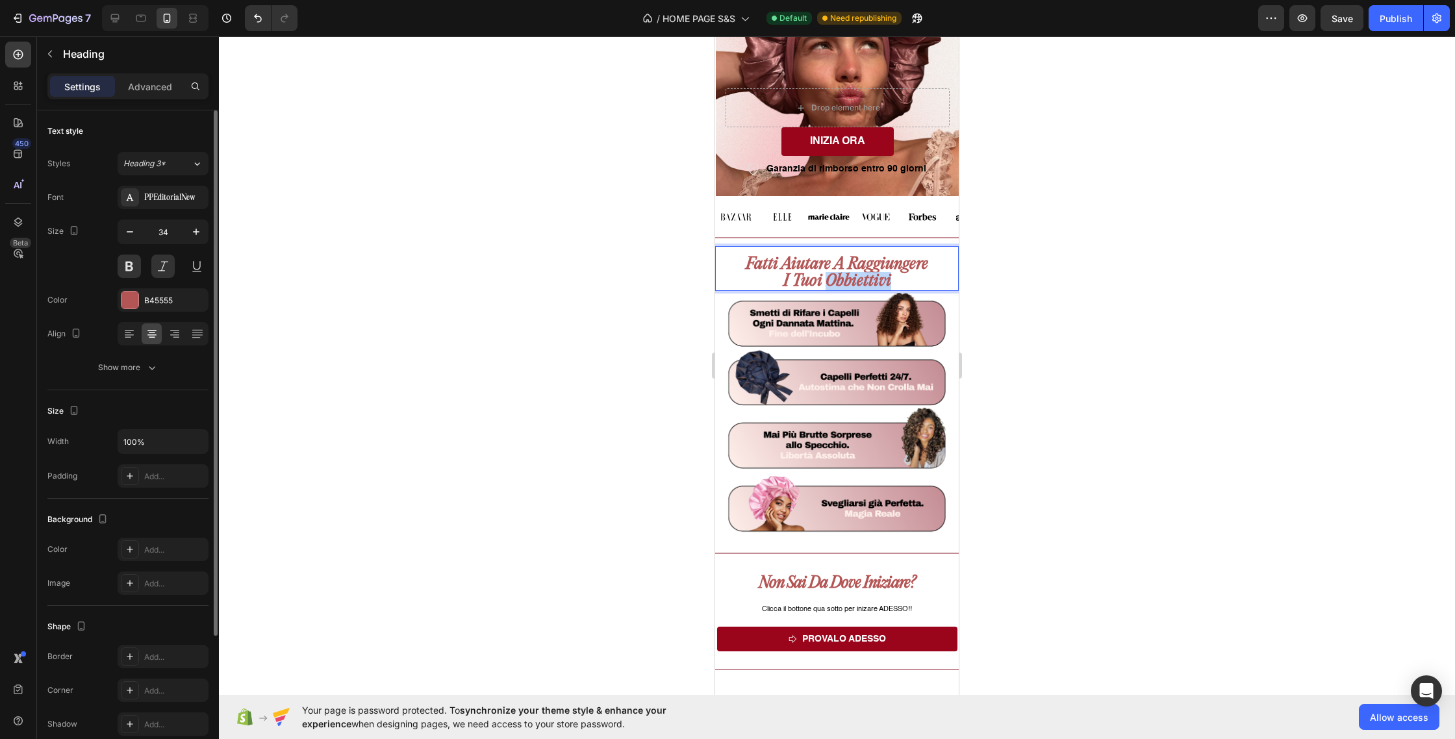
click at [848, 281] on strong "i tuoi obbiettivi" at bounding box center [838, 281] width 108 height 18
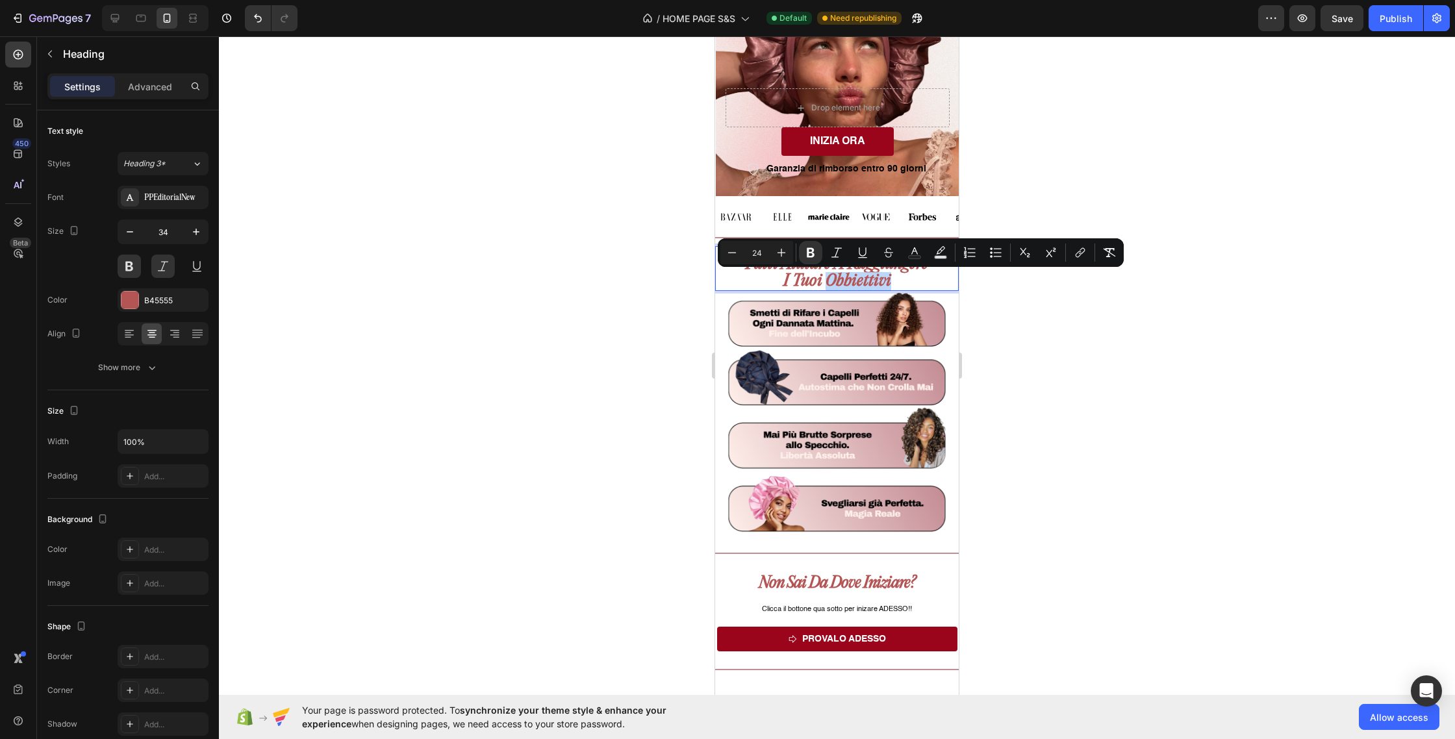
click at [848, 281] on strong "i tuoi obbiettivi" at bounding box center [838, 281] width 108 height 18
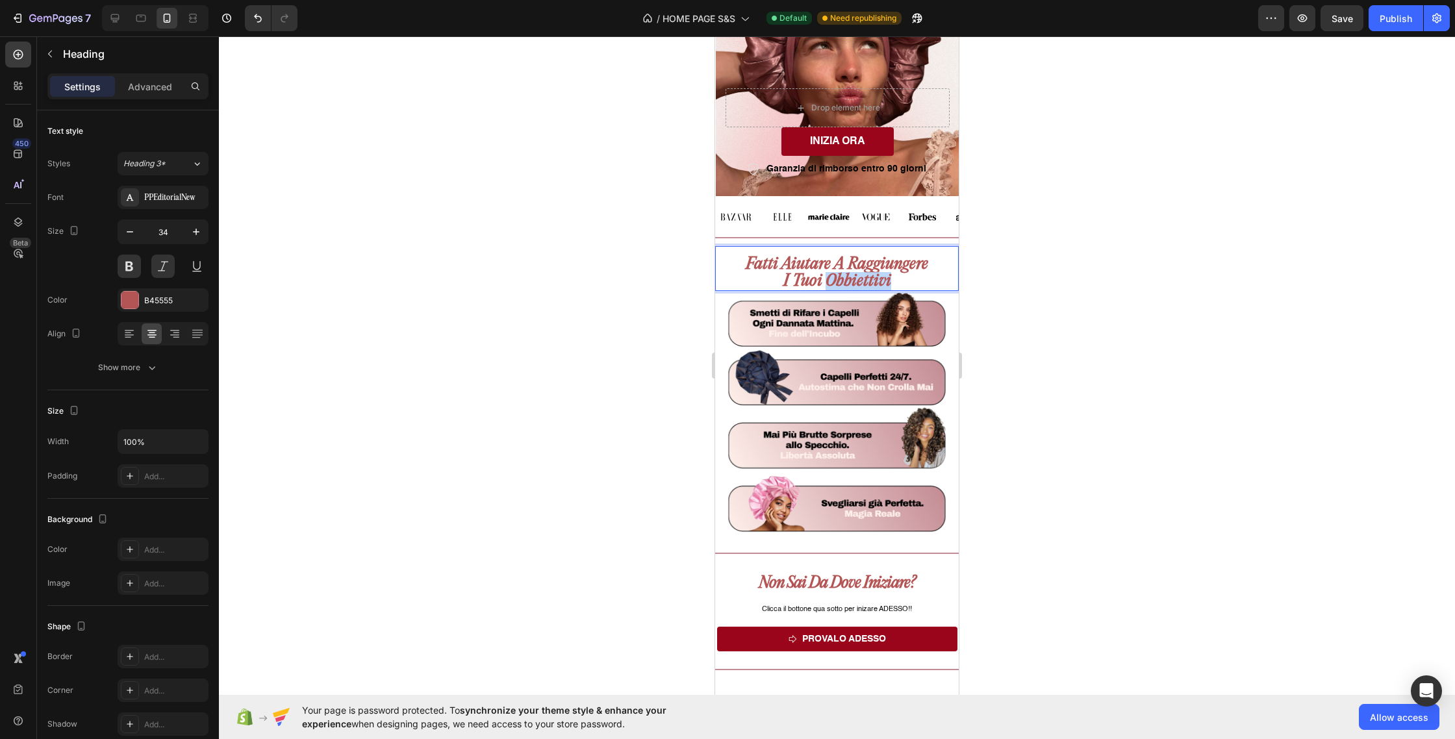
click at [848, 281] on strong "i tuoi obbiettivi" at bounding box center [838, 281] width 108 height 18
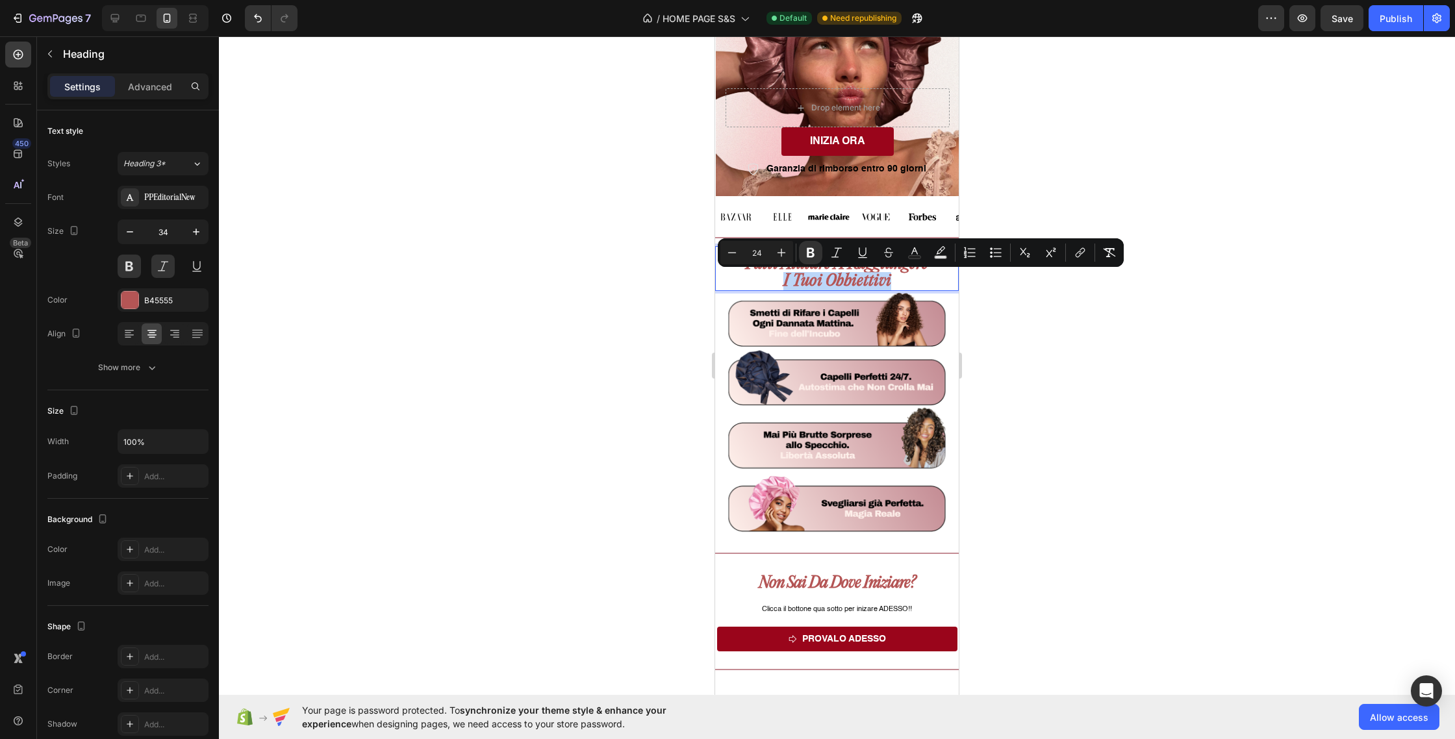
click at [883, 284] on strong "i tuoi obbiettivi" at bounding box center [838, 281] width 108 height 18
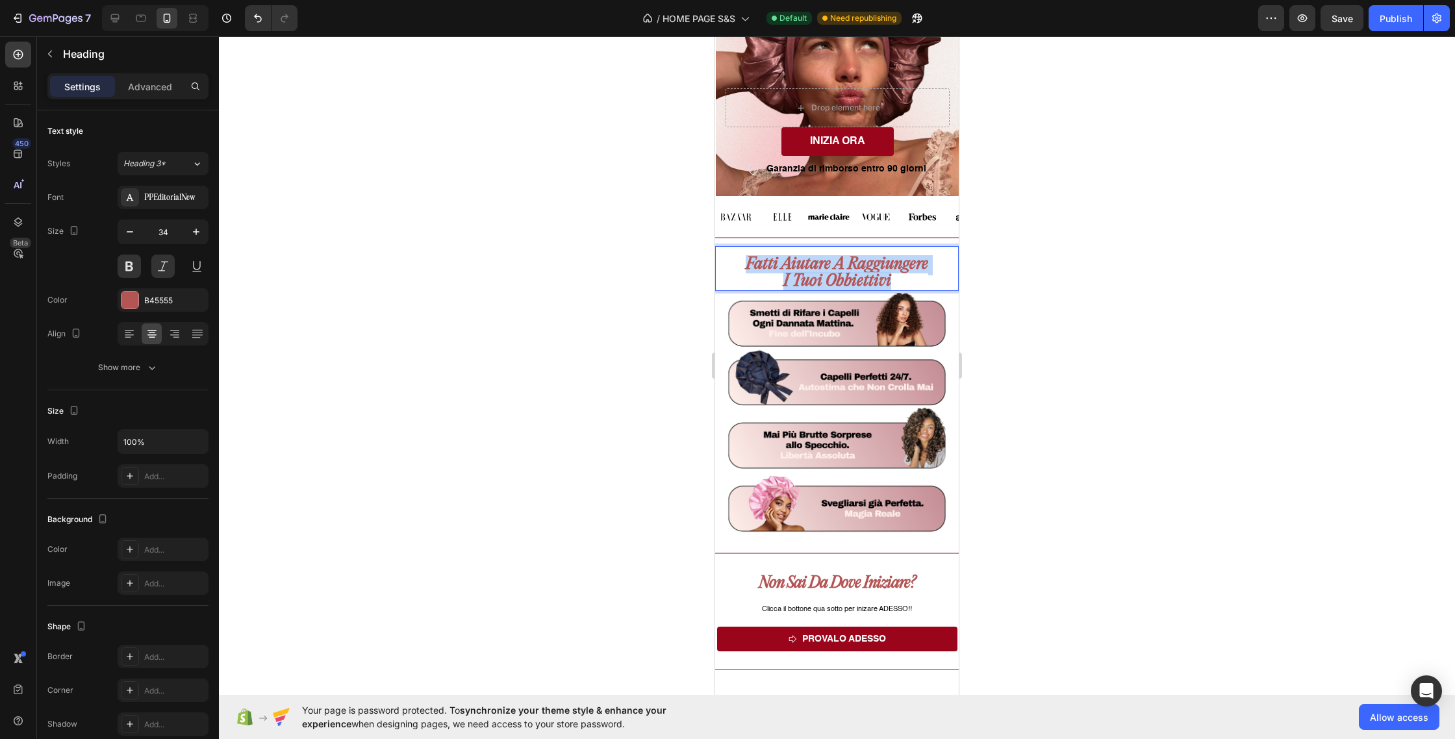
drag, startPoint x: 898, startPoint y: 281, endPoint x: 733, endPoint y: 253, distance: 166.6
click at [733, 253] on div "fatti aiutare a raggiungere i tuoi obbiettivi Heading 0" at bounding box center [837, 268] width 244 height 45
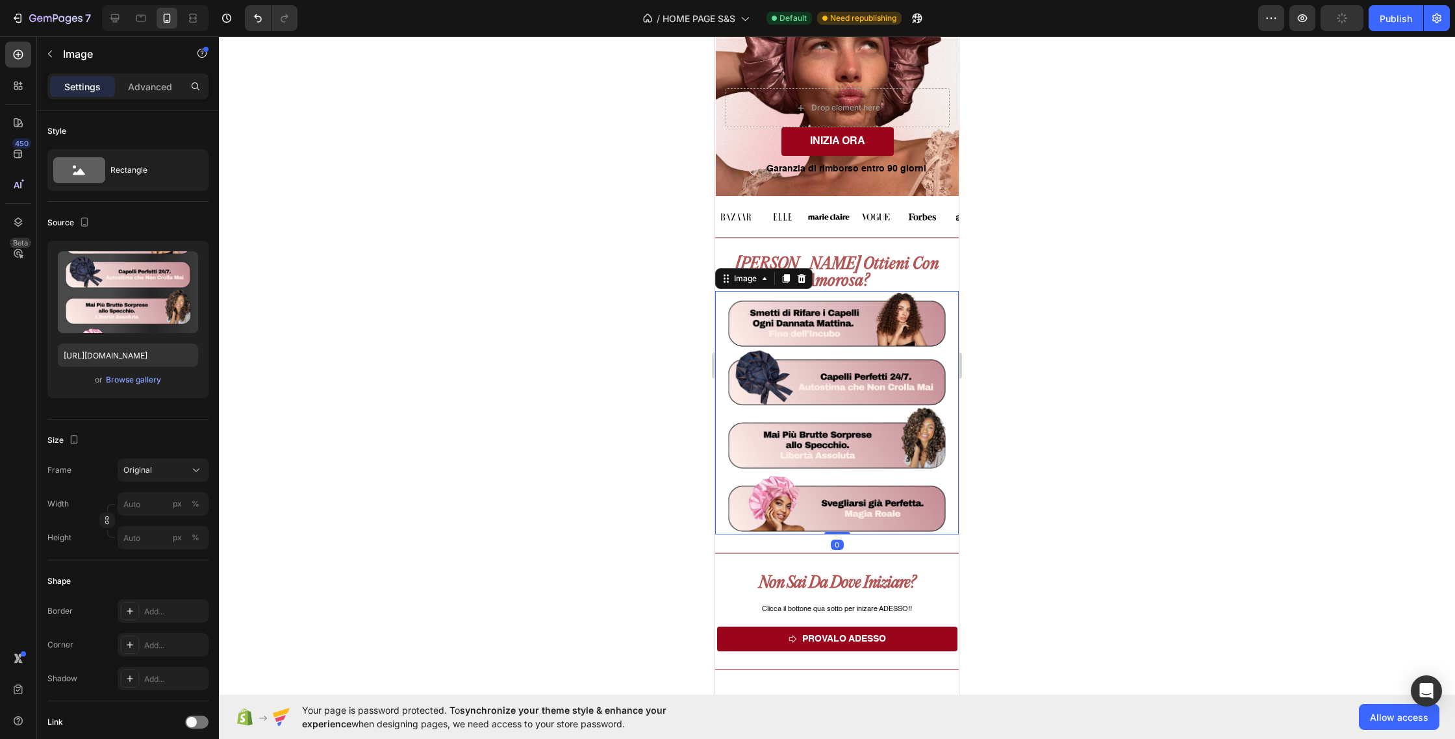
click at [831, 350] on img at bounding box center [837, 413] width 244 height 244
click at [133, 378] on div "Browse gallery" at bounding box center [133, 380] width 55 height 12
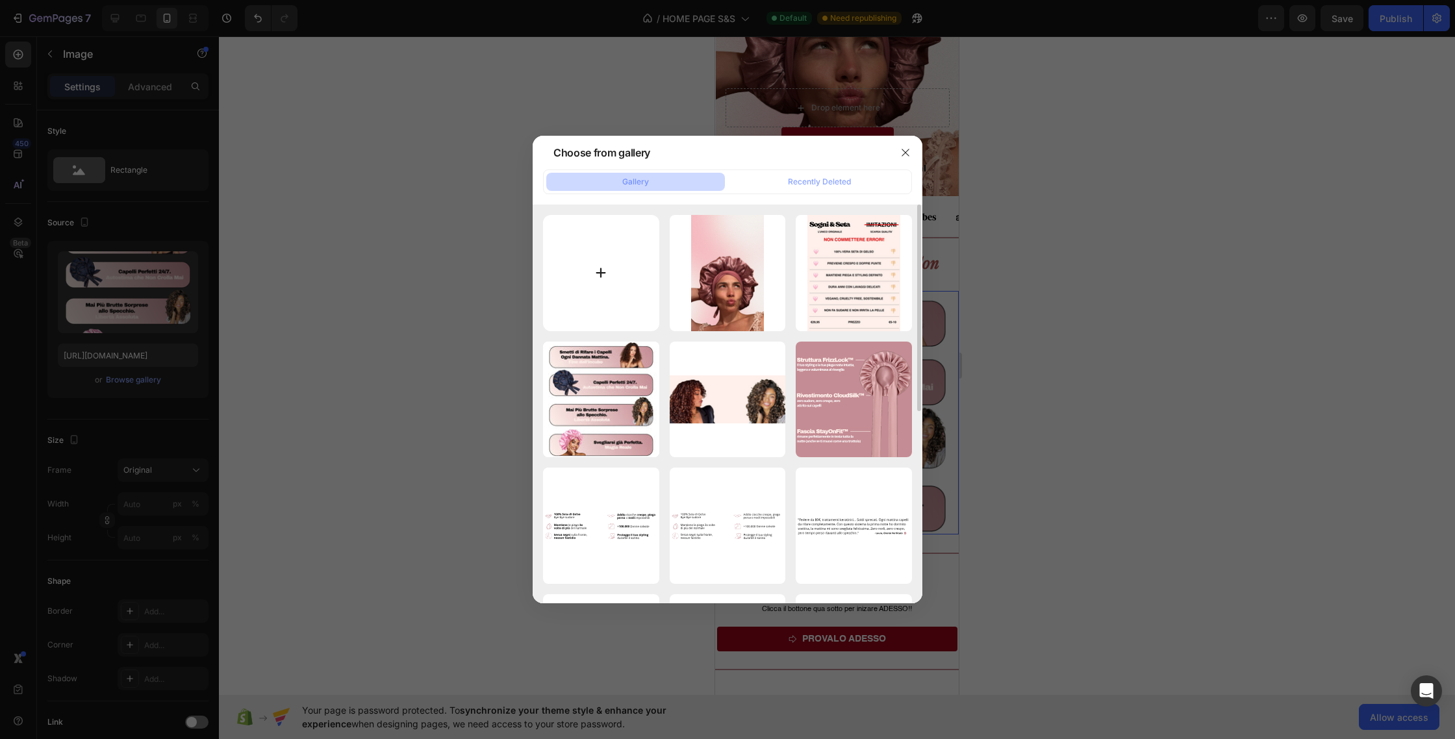
click at [606, 267] on input "file" at bounding box center [601, 273] width 116 height 116
type input "C:\fakepath\Senza titolo (1080 x 1080 px)-4.png"
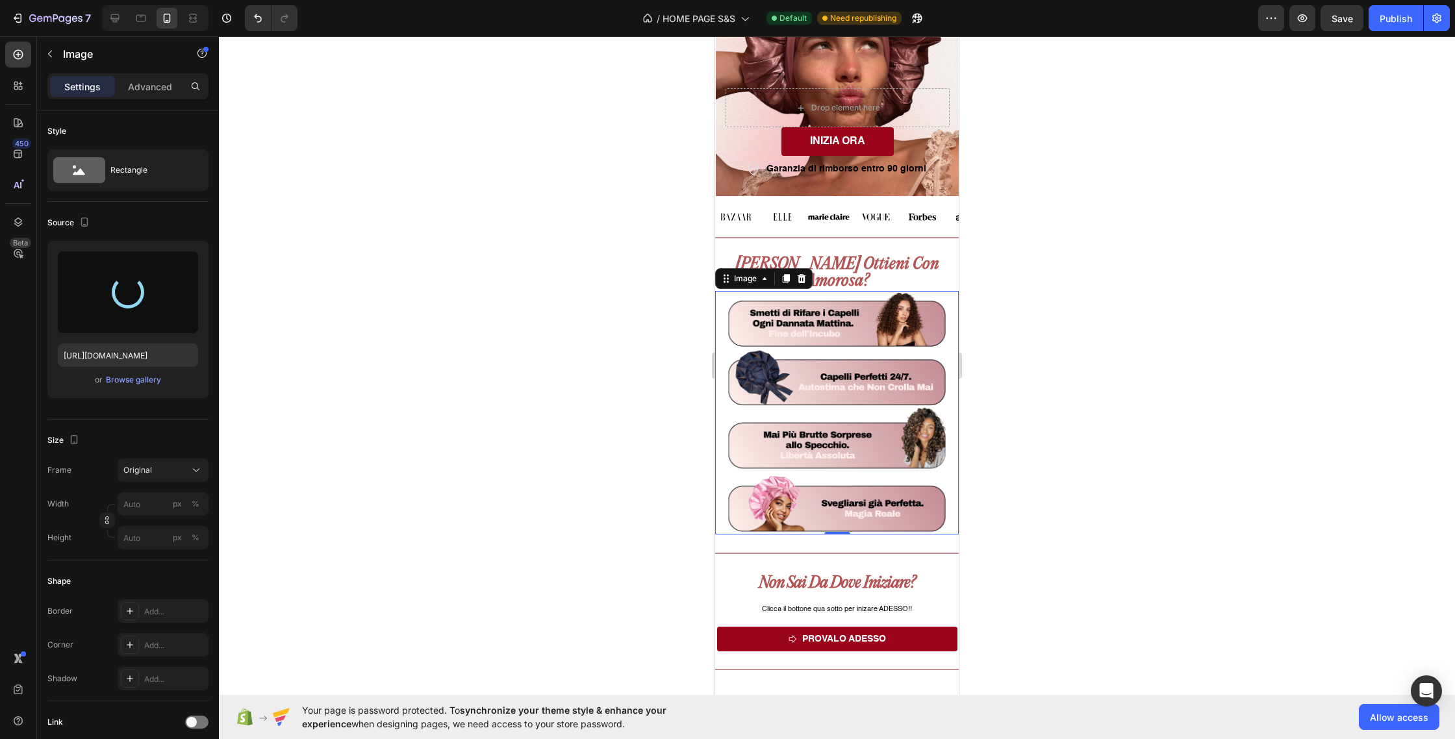
type input "https://cdn.shopify.com/s/files/1/0903/7417/7155/files/gempages_554226540506776…"
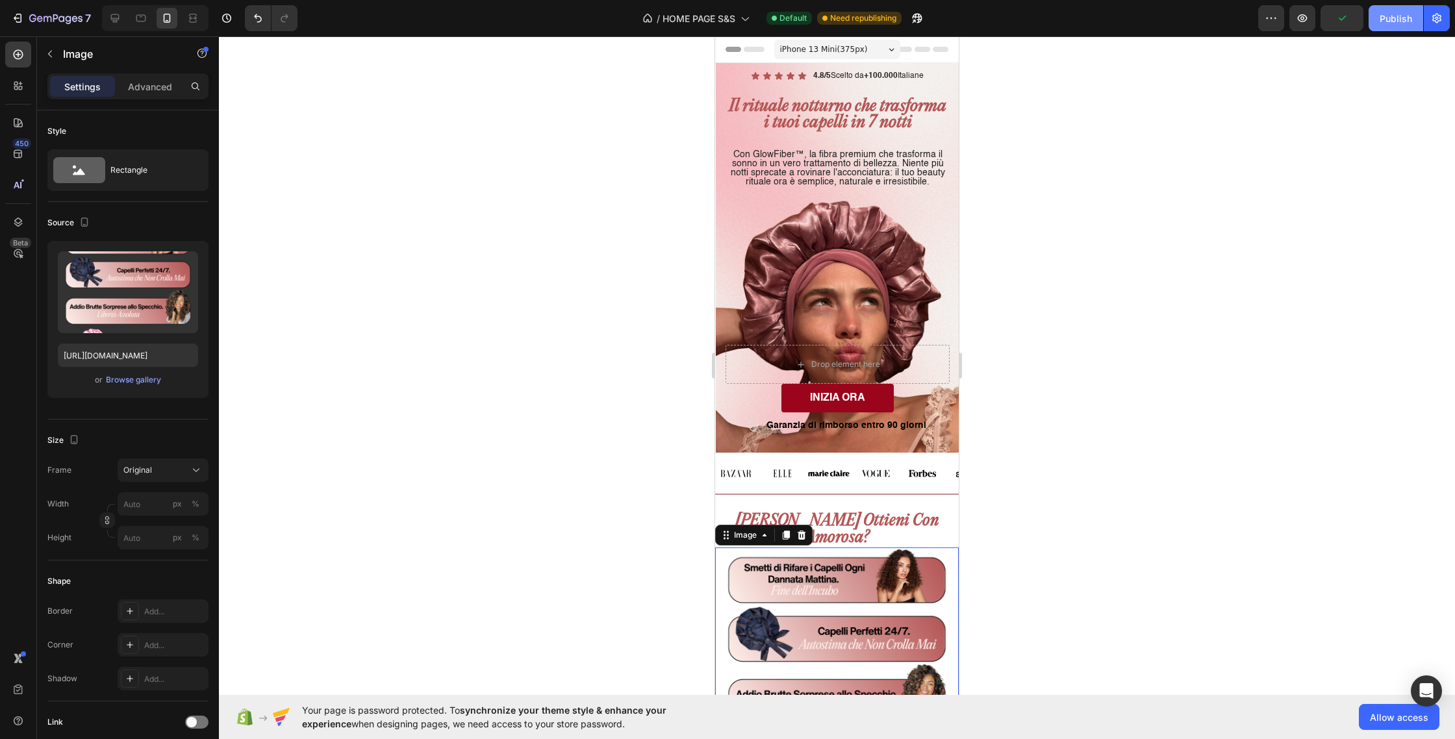
click at [1414, 14] on button "Publish" at bounding box center [1396, 18] width 55 height 26
click at [867, 48] on div "iPhone 13 Mini ( 375 px)" at bounding box center [837, 49] width 126 height 19
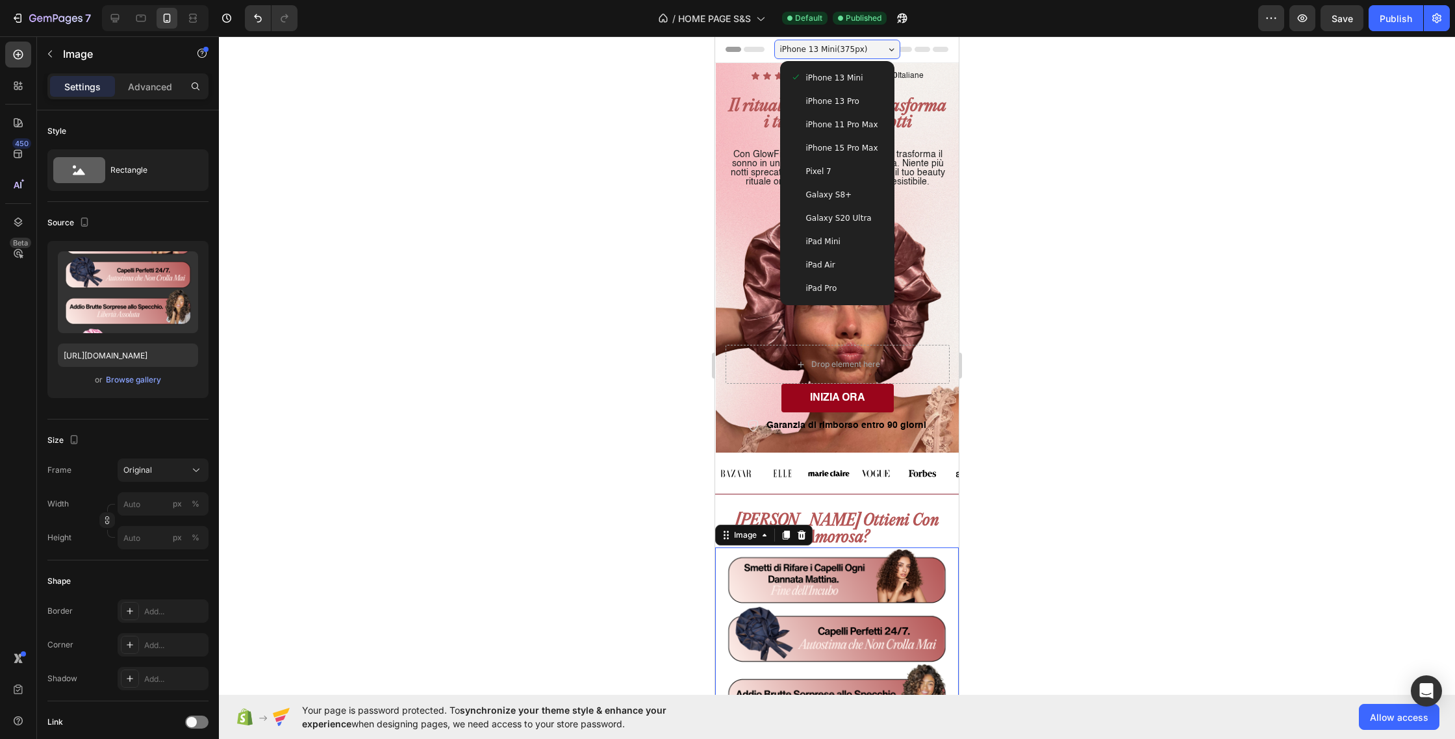
click at [862, 99] on div "iPhone 13 Pro" at bounding box center [838, 101] width 94 height 13
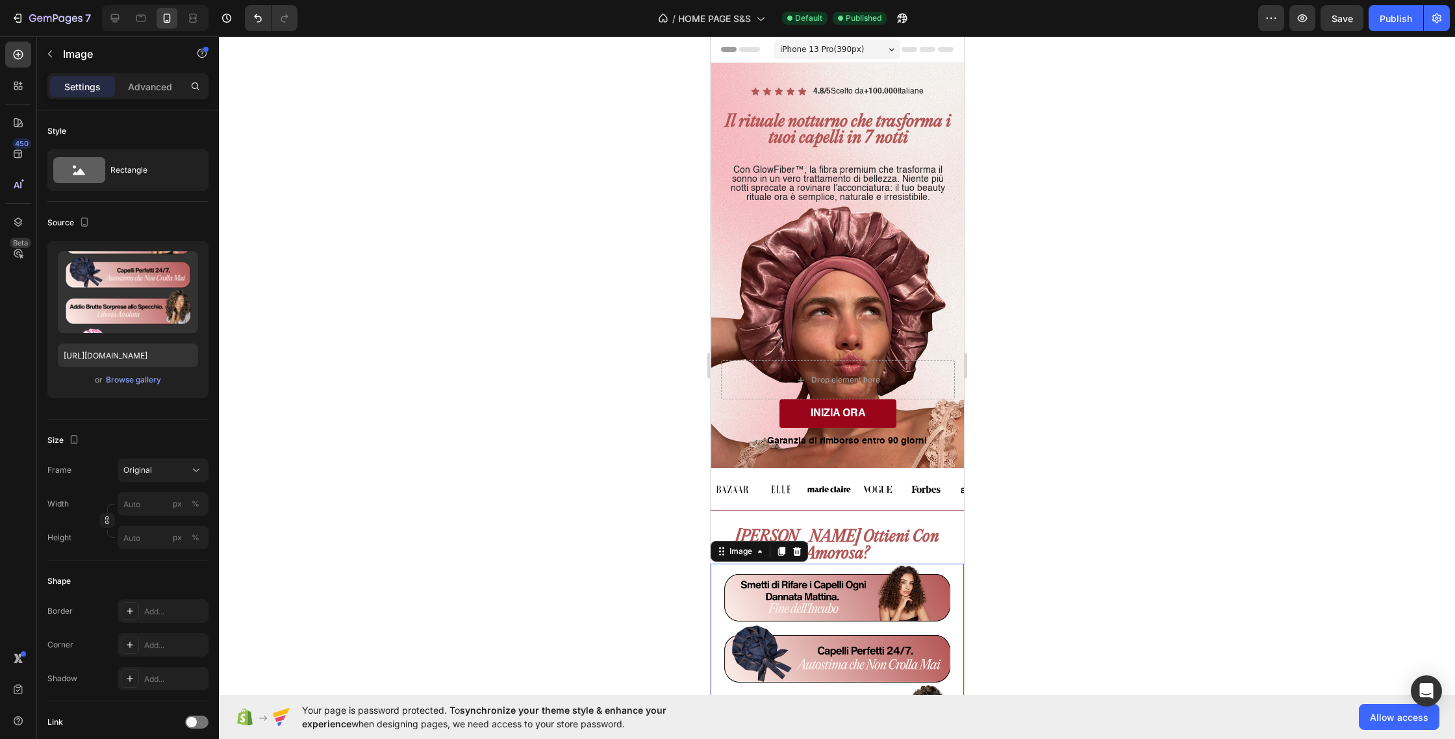
click at [862, 51] on span "iPhone 13 Pro ( 390 px)" at bounding box center [822, 49] width 84 height 13
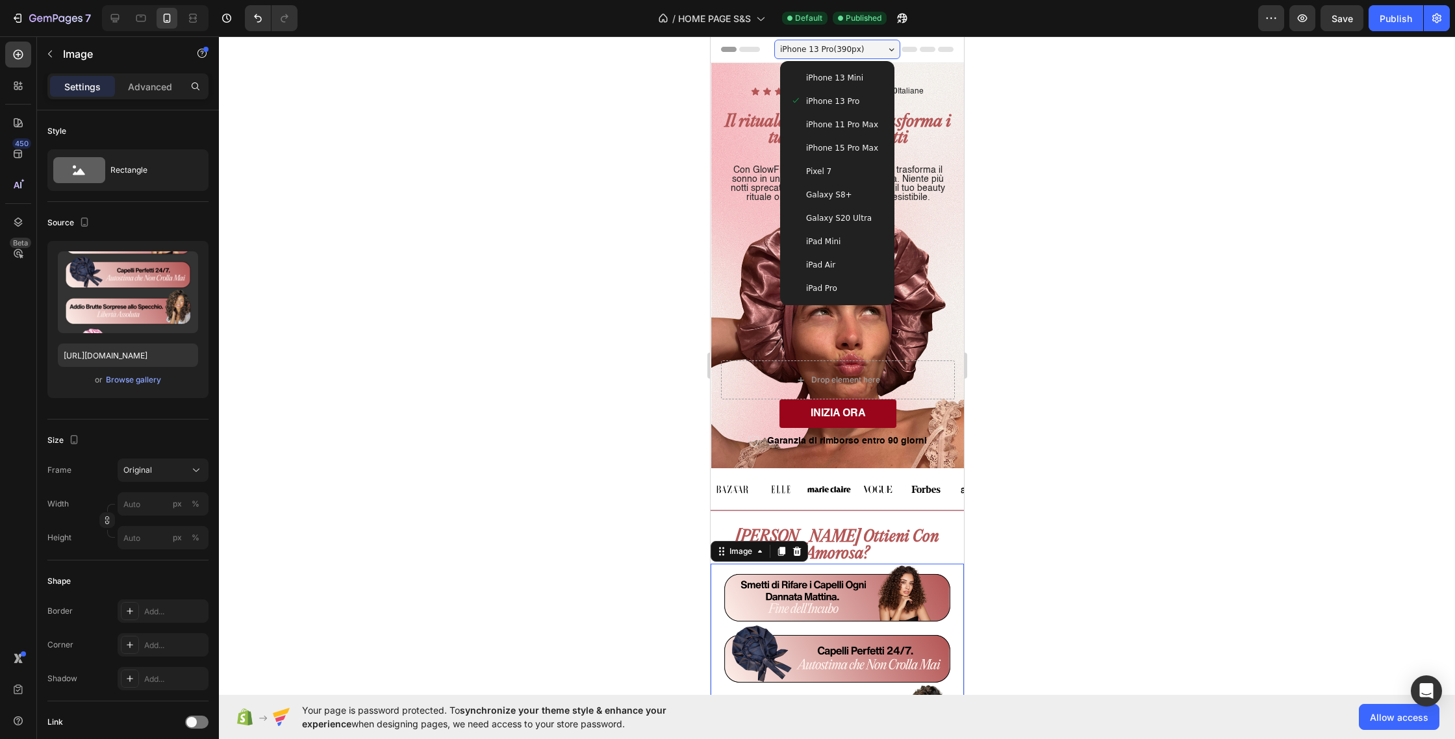
click at [854, 125] on span "iPhone 11 Pro Max" at bounding box center [842, 124] width 72 height 13
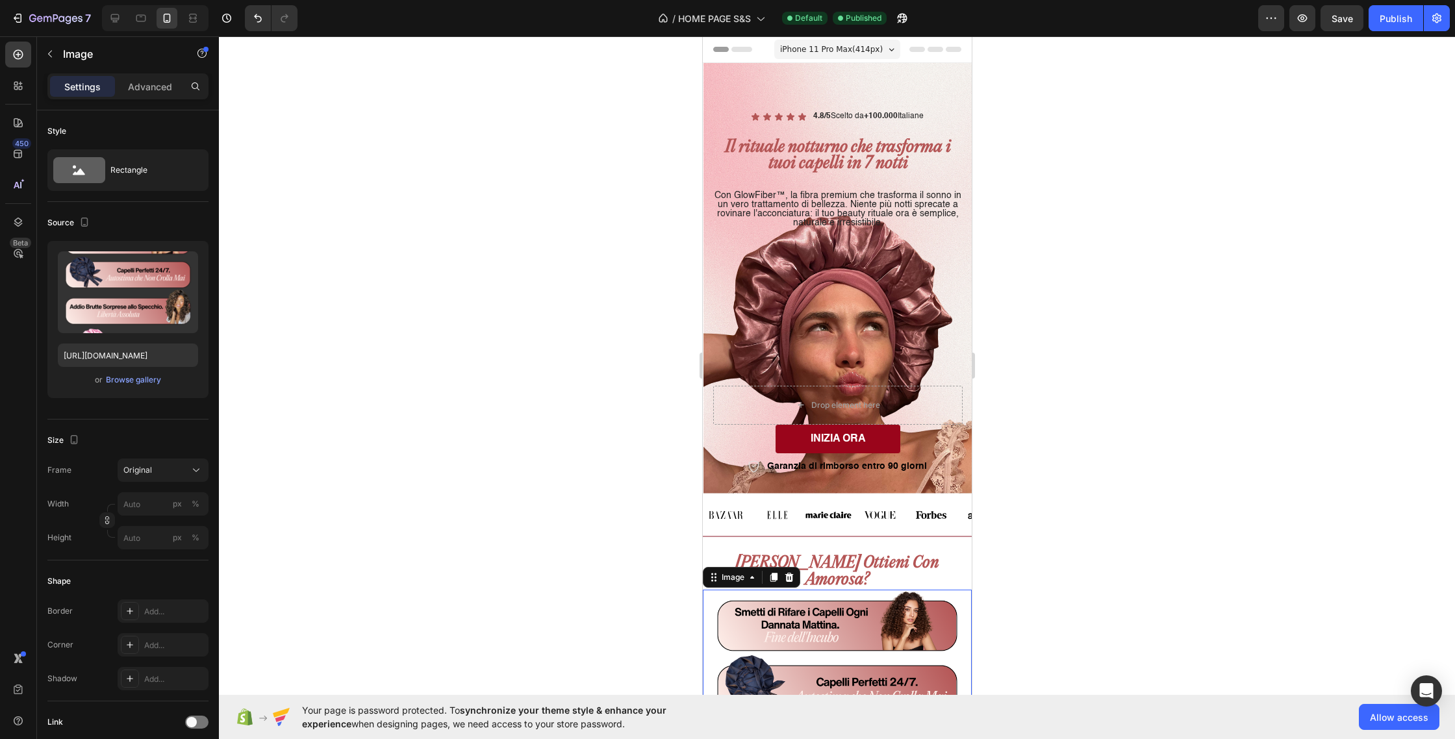
click at [862, 51] on span "iPhone 11 Pro Max ( 414 px)" at bounding box center [831, 49] width 103 height 13
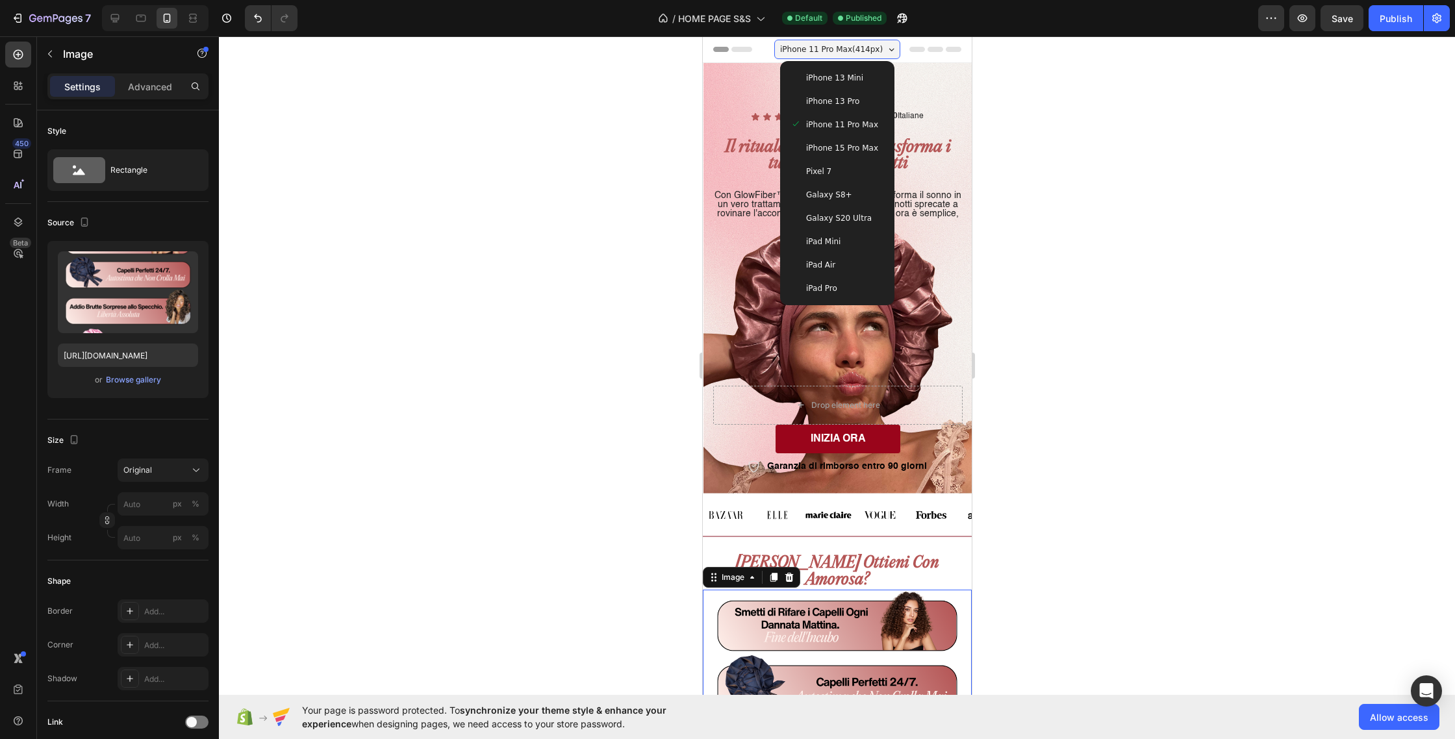
click at [859, 151] on span "iPhone 15 Pro Max" at bounding box center [842, 148] width 72 height 13
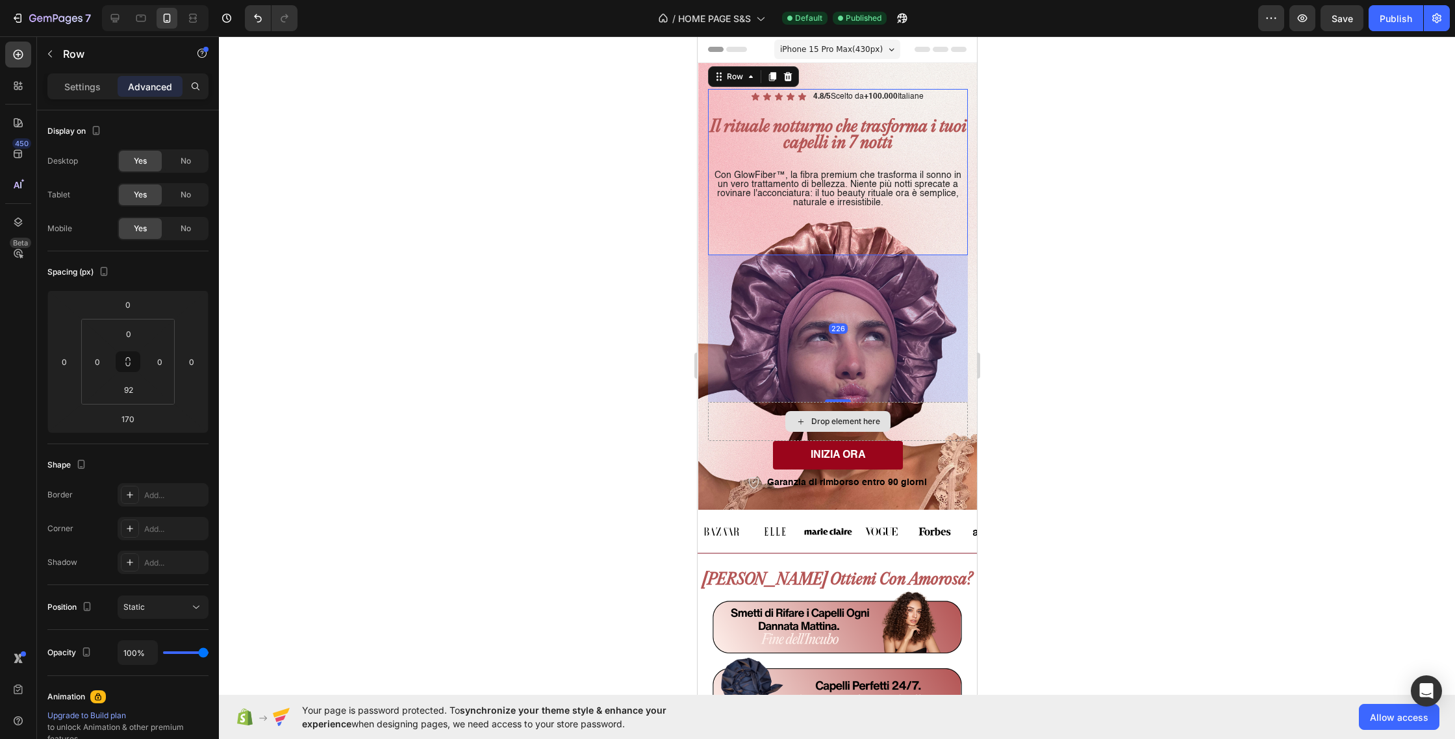
drag, startPoint x: 840, startPoint y: 401, endPoint x: 843, endPoint y: 437, distance: 36.5
click at [843, 437] on div "Icon Icon Icon Icon Icon Icon List 4.8/5 Scelto da +100.000 Italiane Text Block…" at bounding box center [837, 290] width 260 height 403
click at [865, 51] on span "iPhone 15 Pro Max ( 430 px)" at bounding box center [831, 49] width 103 height 13
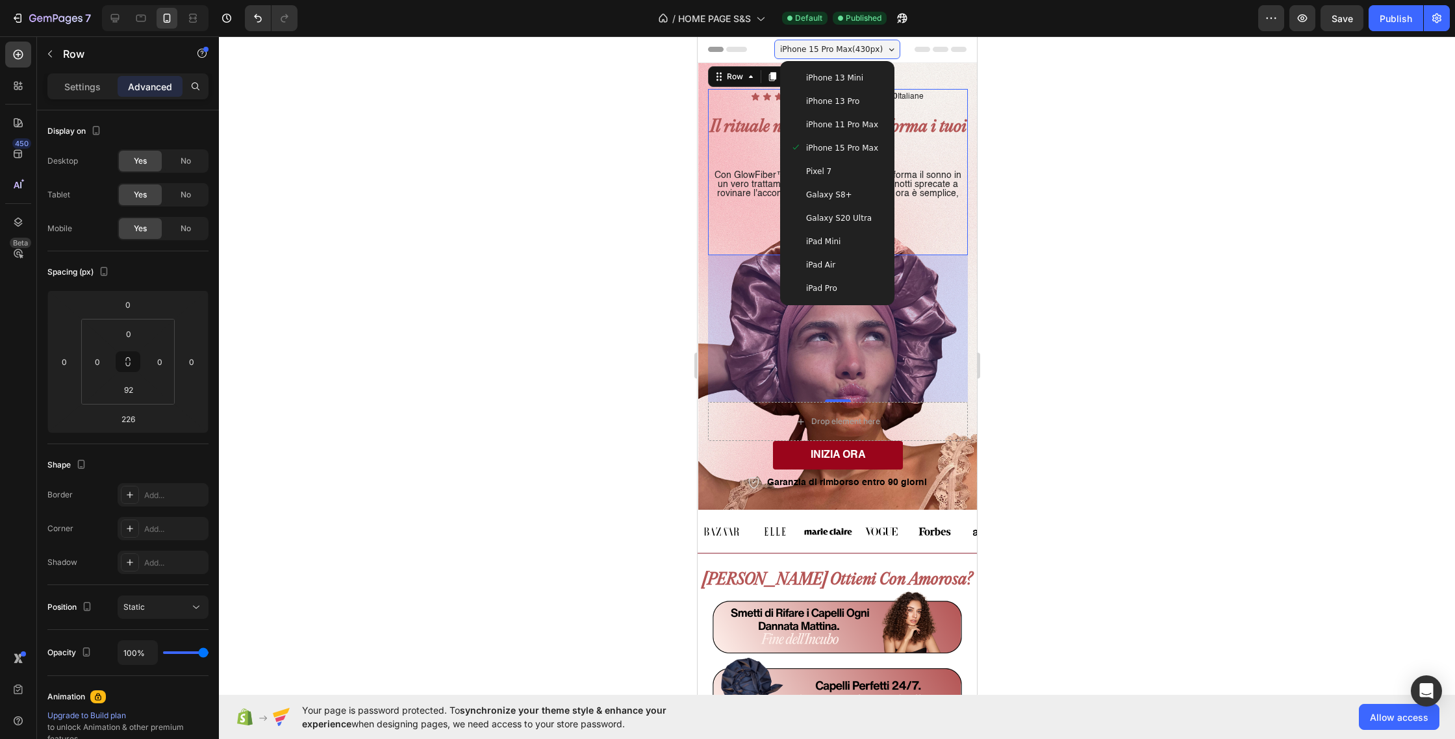
click at [857, 77] on span "iPhone 13 Mini" at bounding box center [834, 77] width 57 height 13
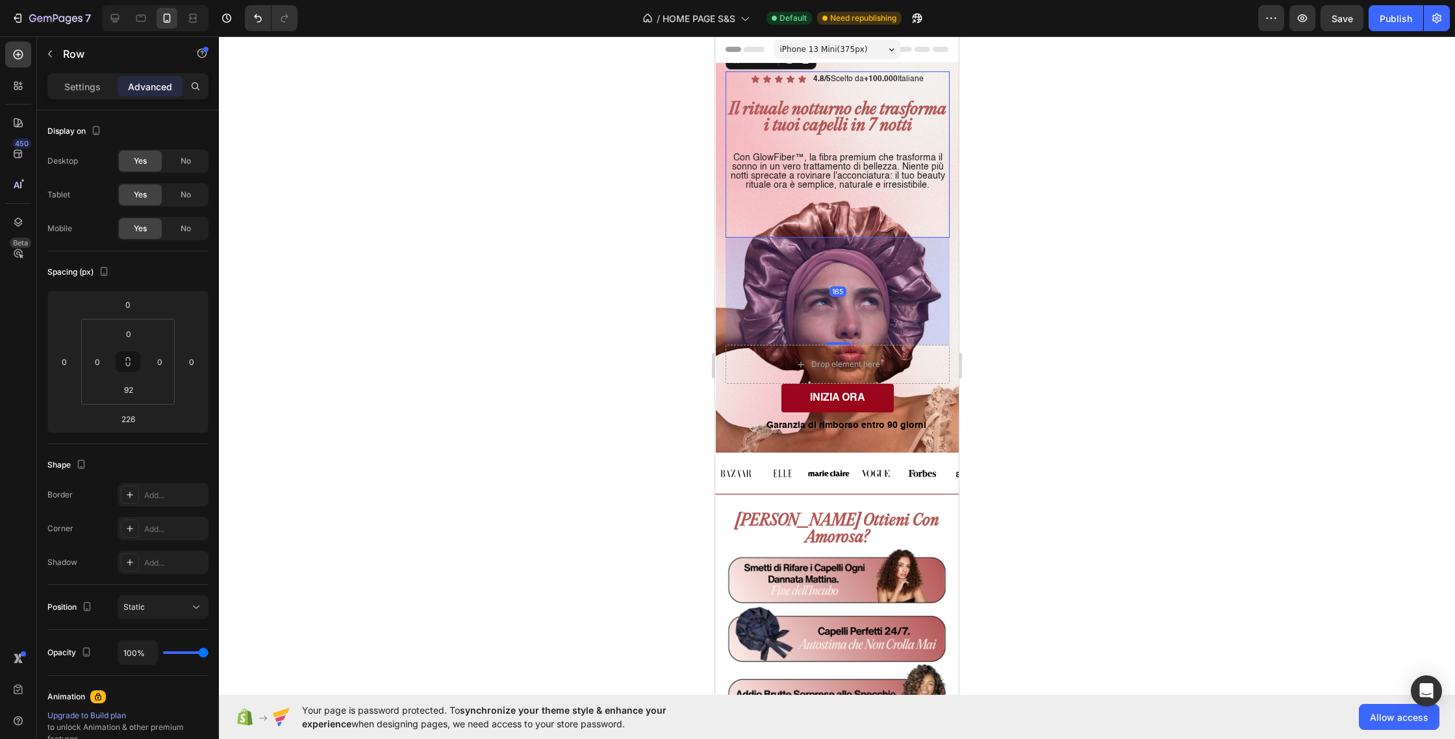
drag, startPoint x: 841, startPoint y: 342, endPoint x: 845, endPoint y: 305, distance: 38.0
click at [845, 238] on div "165" at bounding box center [838, 238] width 224 height 0
type input "165"
click at [848, 53] on span "iPhone 13 Mini ( 375 px)" at bounding box center [824, 49] width 88 height 13
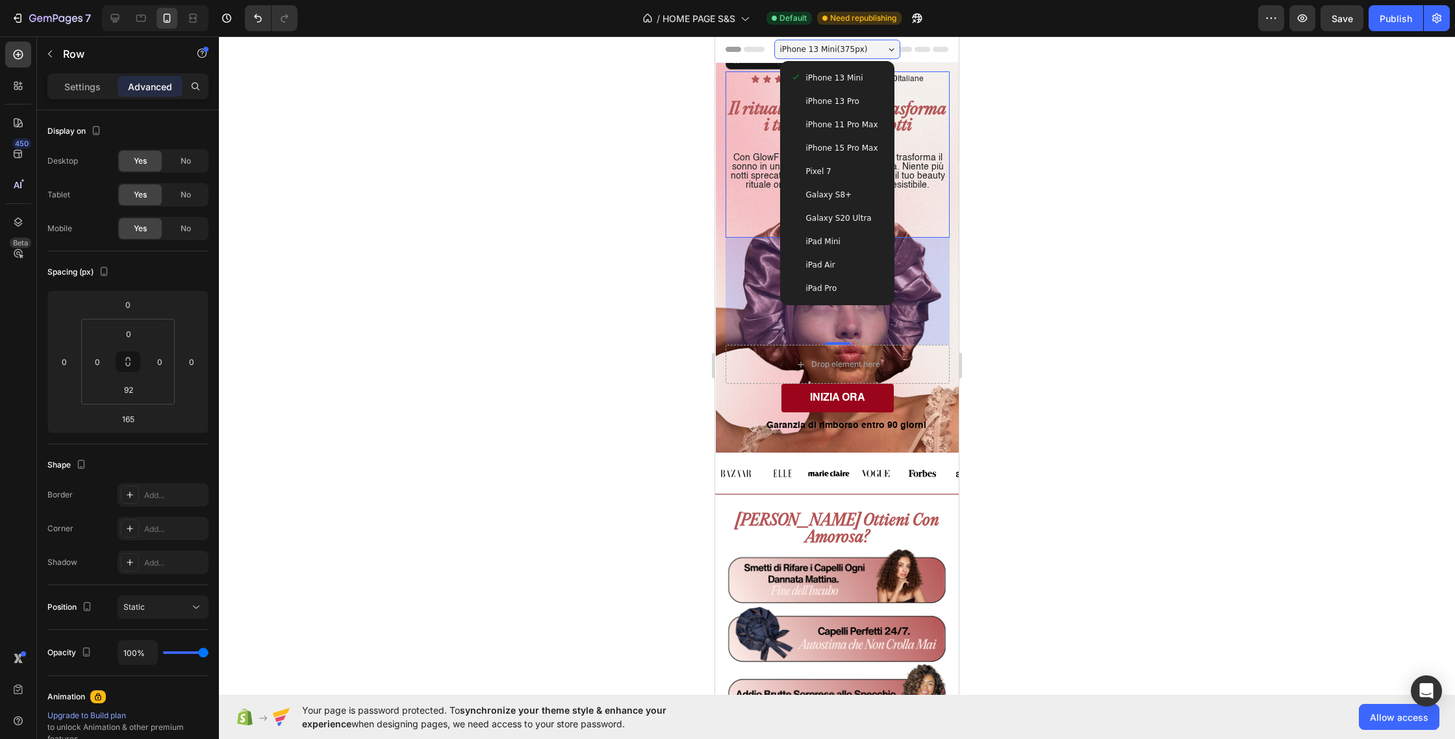
click at [848, 175] on div "Pixel 7" at bounding box center [838, 171] width 94 height 13
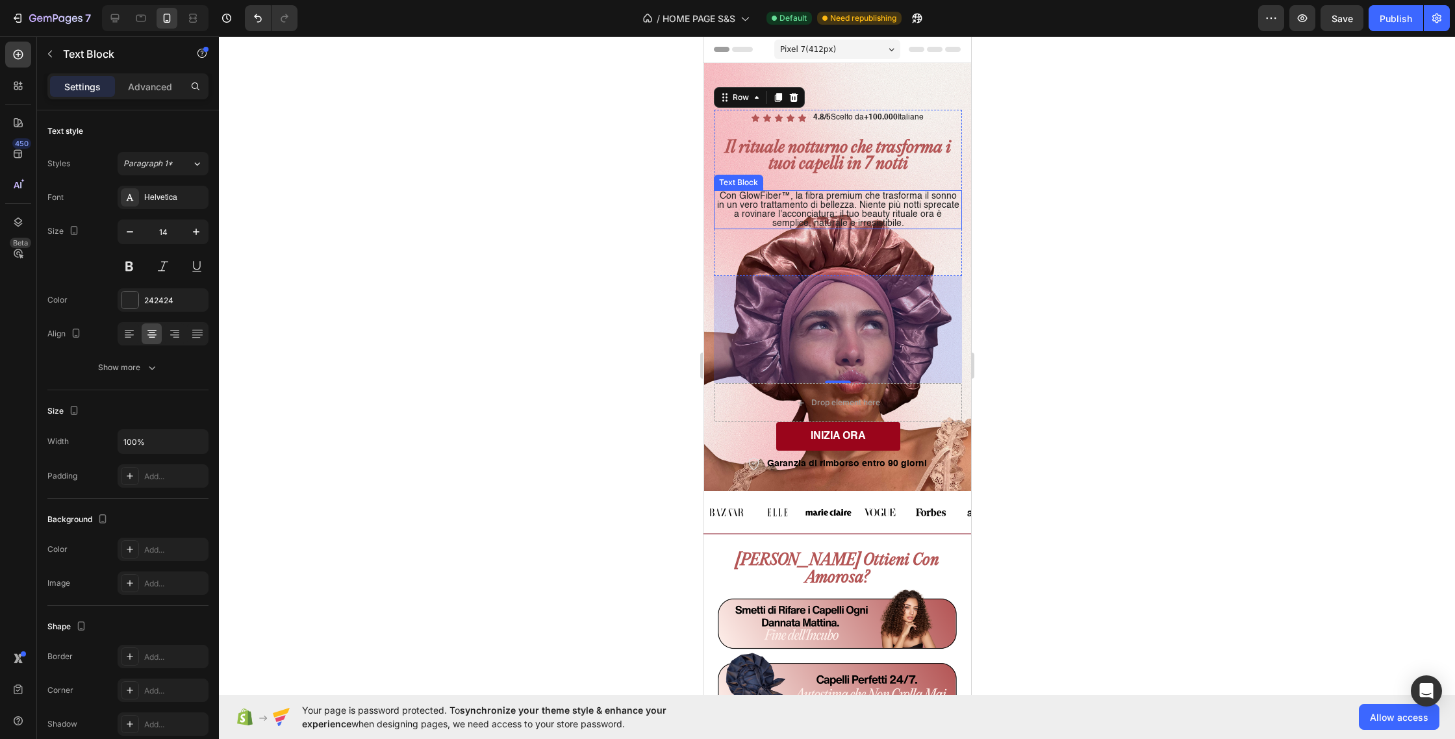
click at [866, 194] on p "Con GlowFiber™, la fibra premium che trasforma il sonno in un vero trattamento …" at bounding box center [838, 210] width 246 height 36
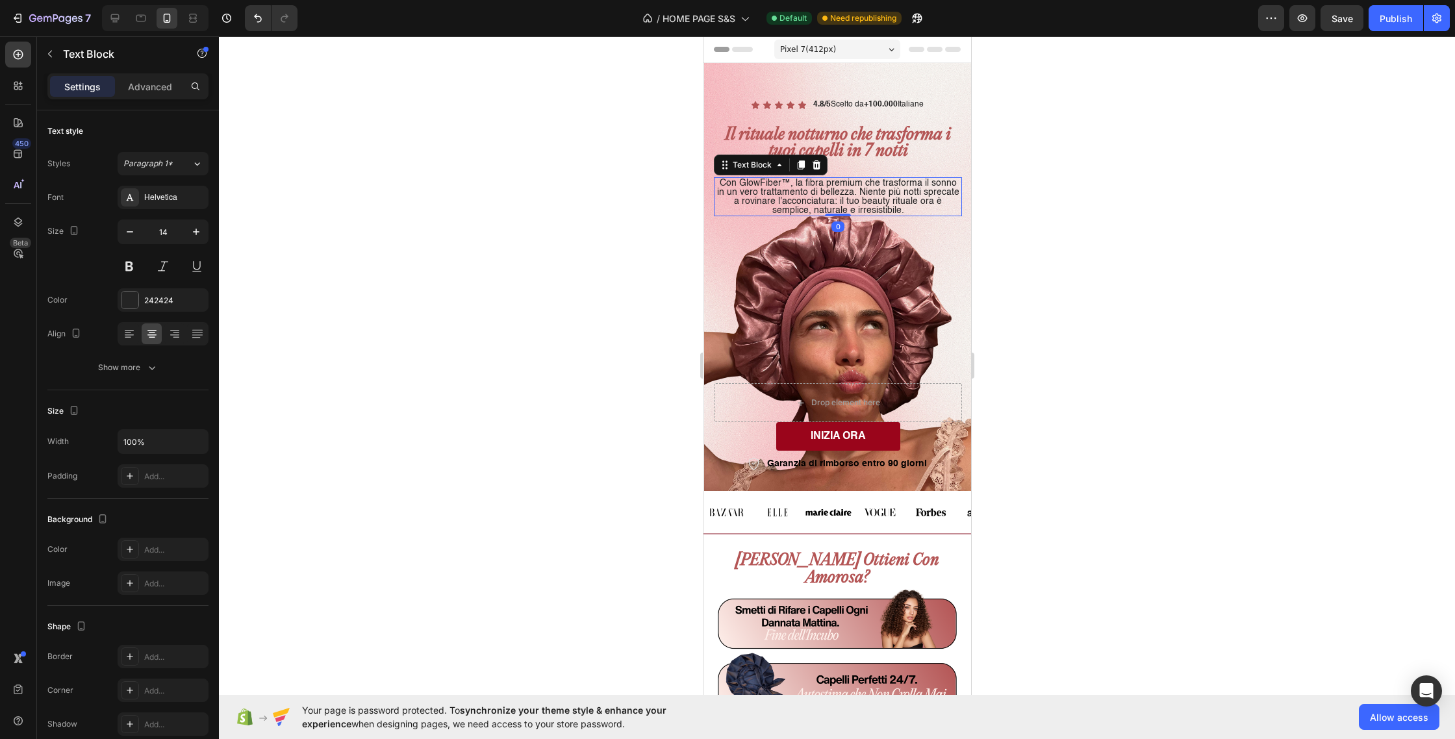
click at [847, 224] on div "Icon Icon Icon Icon Icon Icon List 4.8/5 Scelto da +100.000 Italiane Text Block…" at bounding box center [837, 187] width 248 height 180
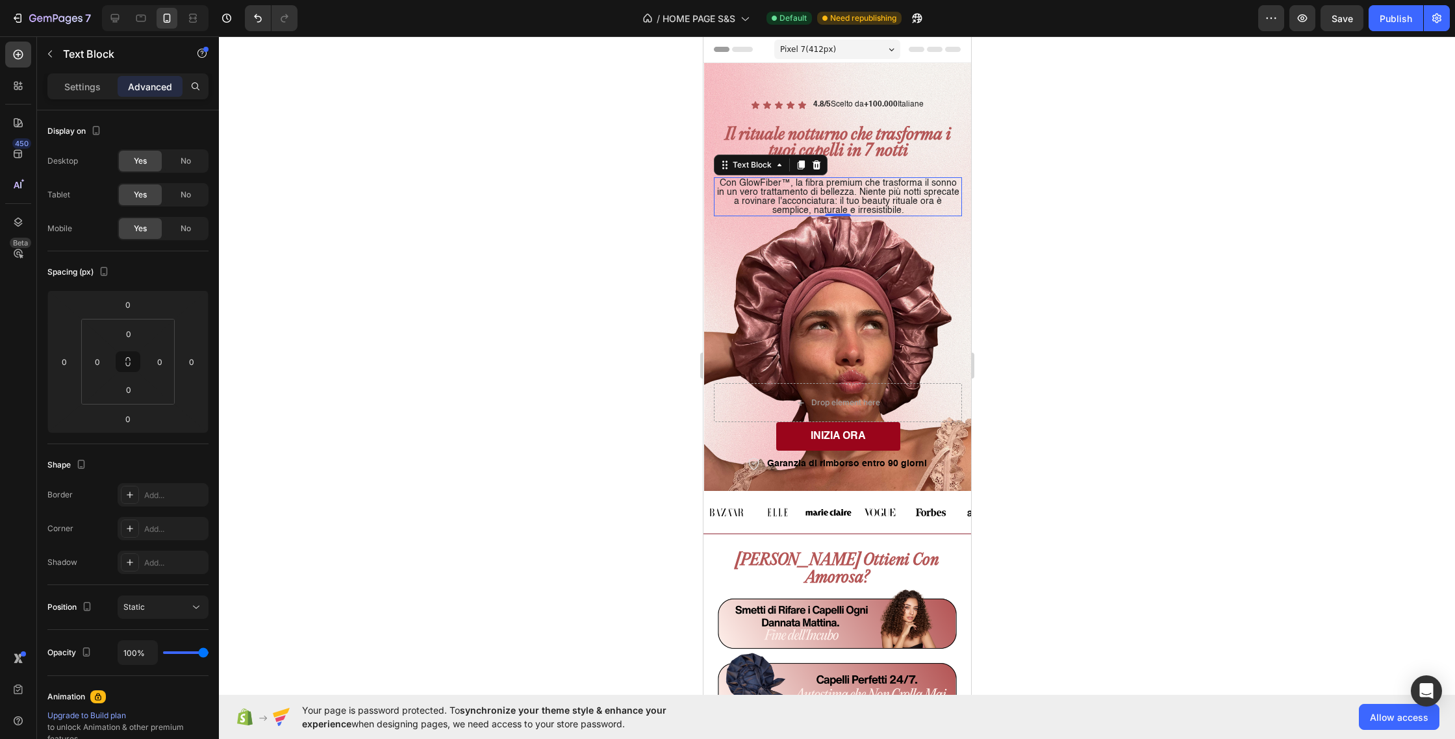
click at [843, 53] on div "Pixel 7 ( 412 px)" at bounding box center [837, 49] width 126 height 19
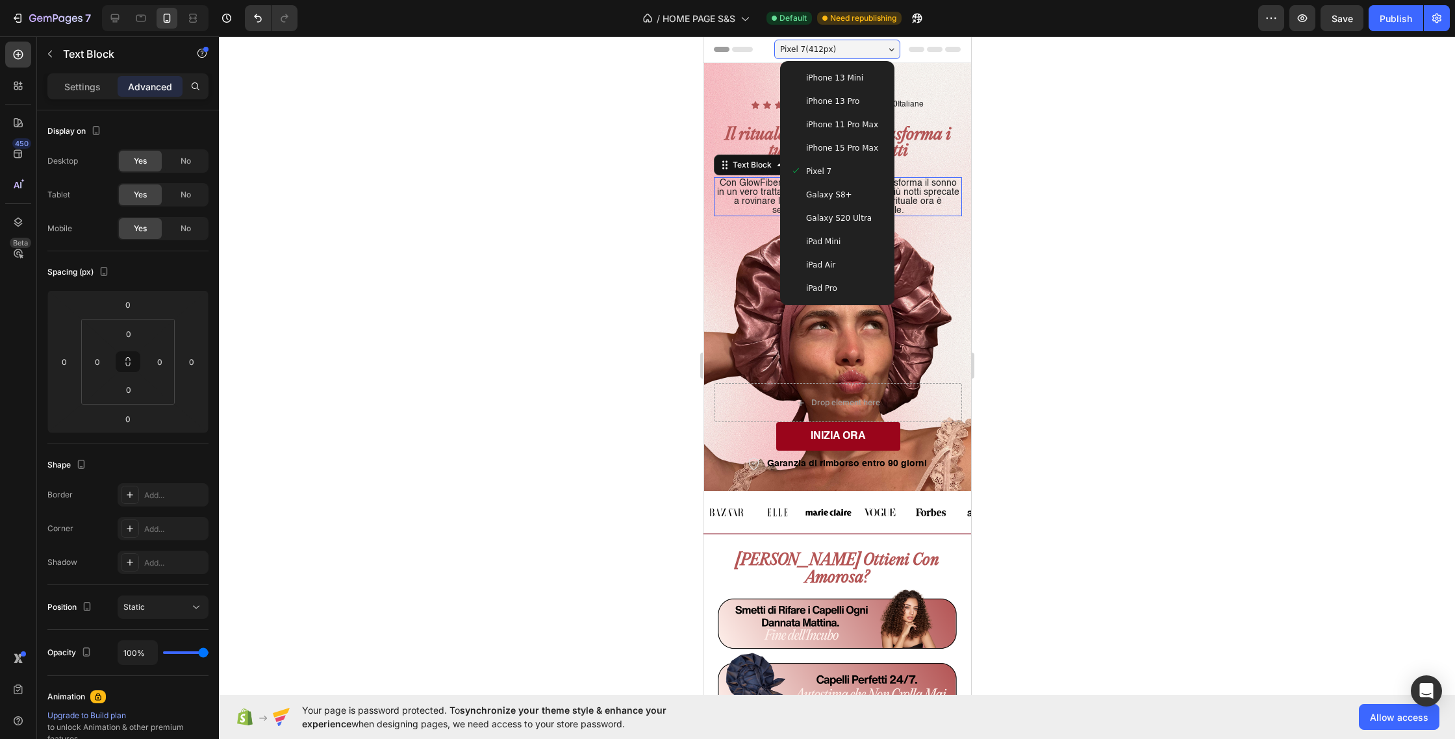
click at [850, 81] on span "iPhone 13 Mini" at bounding box center [834, 77] width 57 height 13
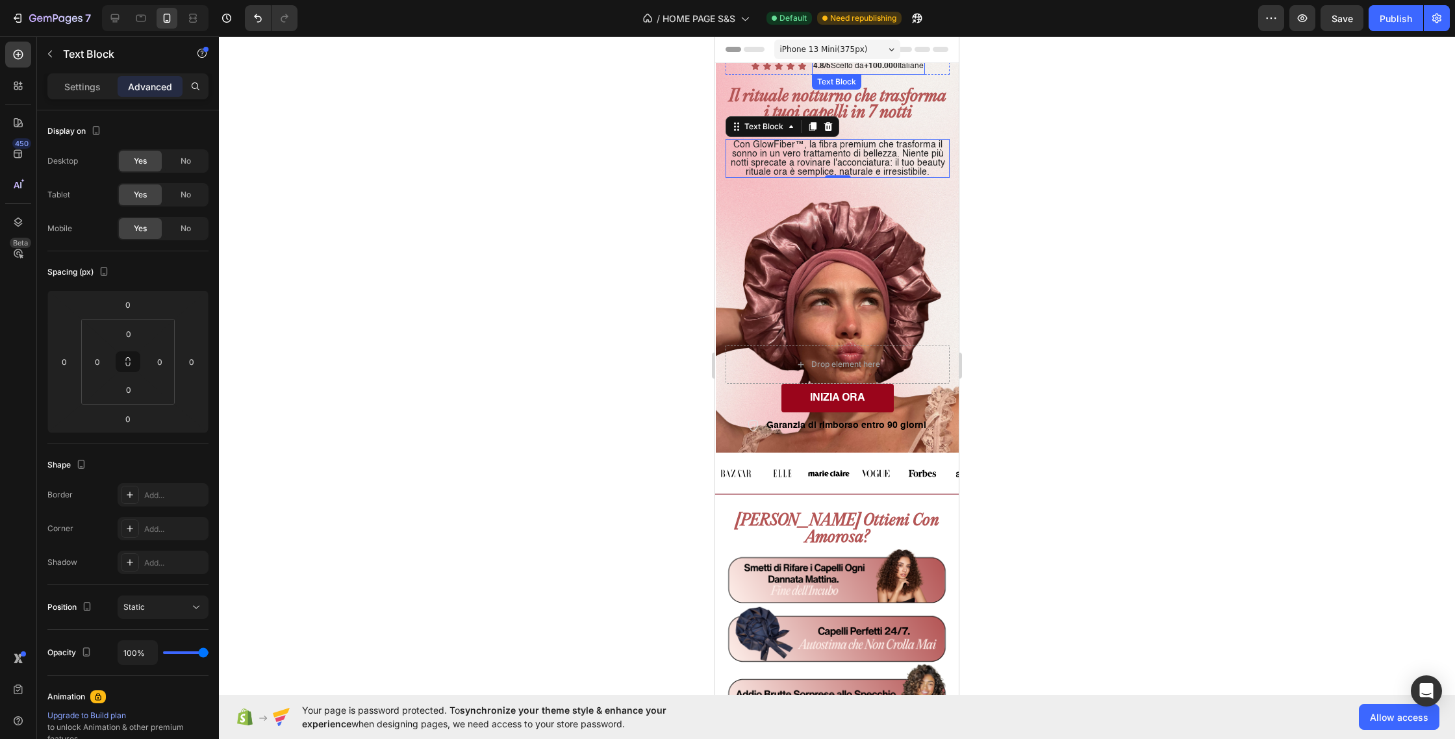
click at [850, 68] on p "4.8/5 Scelto da +100.000 Italiane" at bounding box center [868, 67] width 110 height 14
click at [790, 68] on div "Icon 0" at bounding box center [790, 66] width 9 height 9
click at [737, 68] on div "Icon Icon Icon Icon Icon Icon List 4.8/5 Scelto da +100.000 Italiane Text Block…" at bounding box center [838, 66] width 224 height 17
drag, startPoint x: 841, startPoint y: 89, endPoint x: 846, endPoint y: 79, distance: 10.8
click at [846, 79] on div "Icon Icon Icon Icon Icon Icon List 4.8/5 Scelto da +100.000 Italiane Text Block…" at bounding box center [838, 73] width 224 height 17
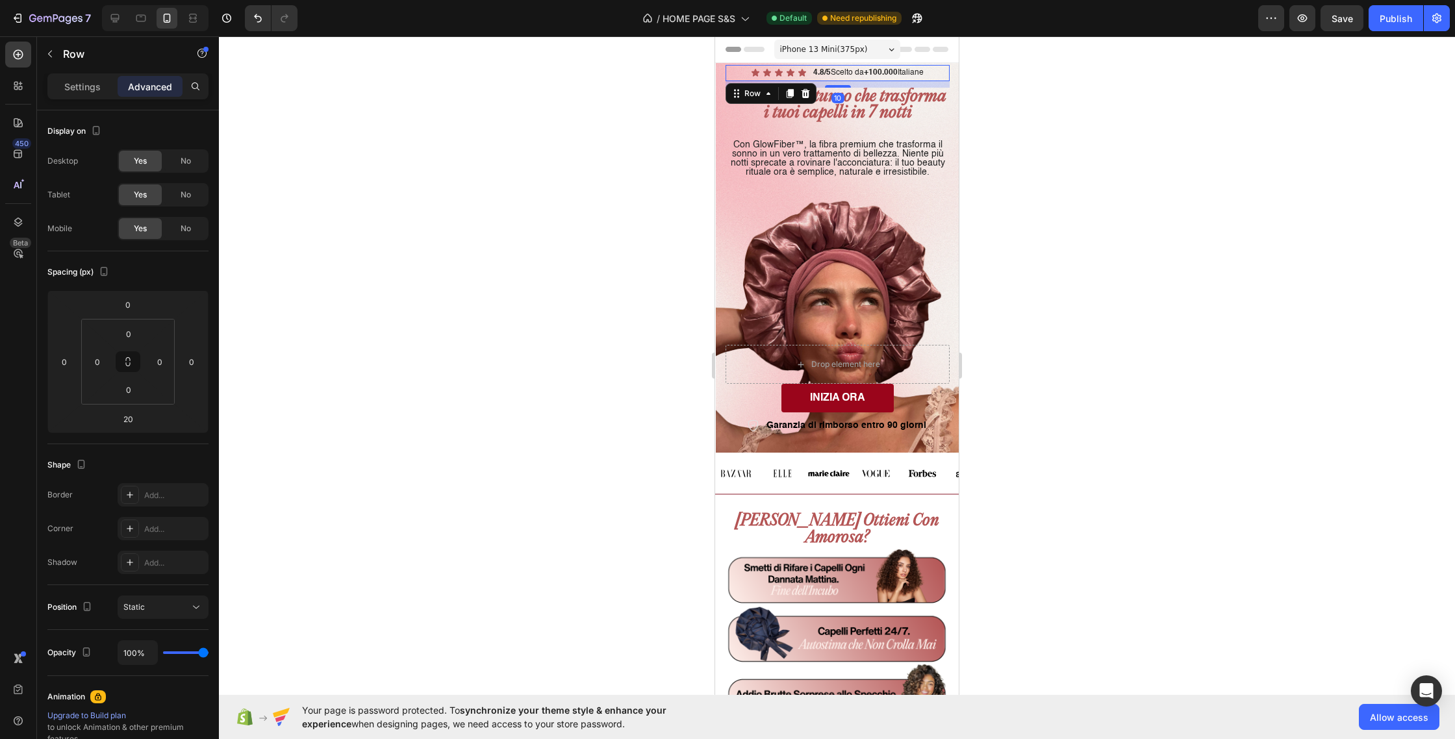
type input "10"
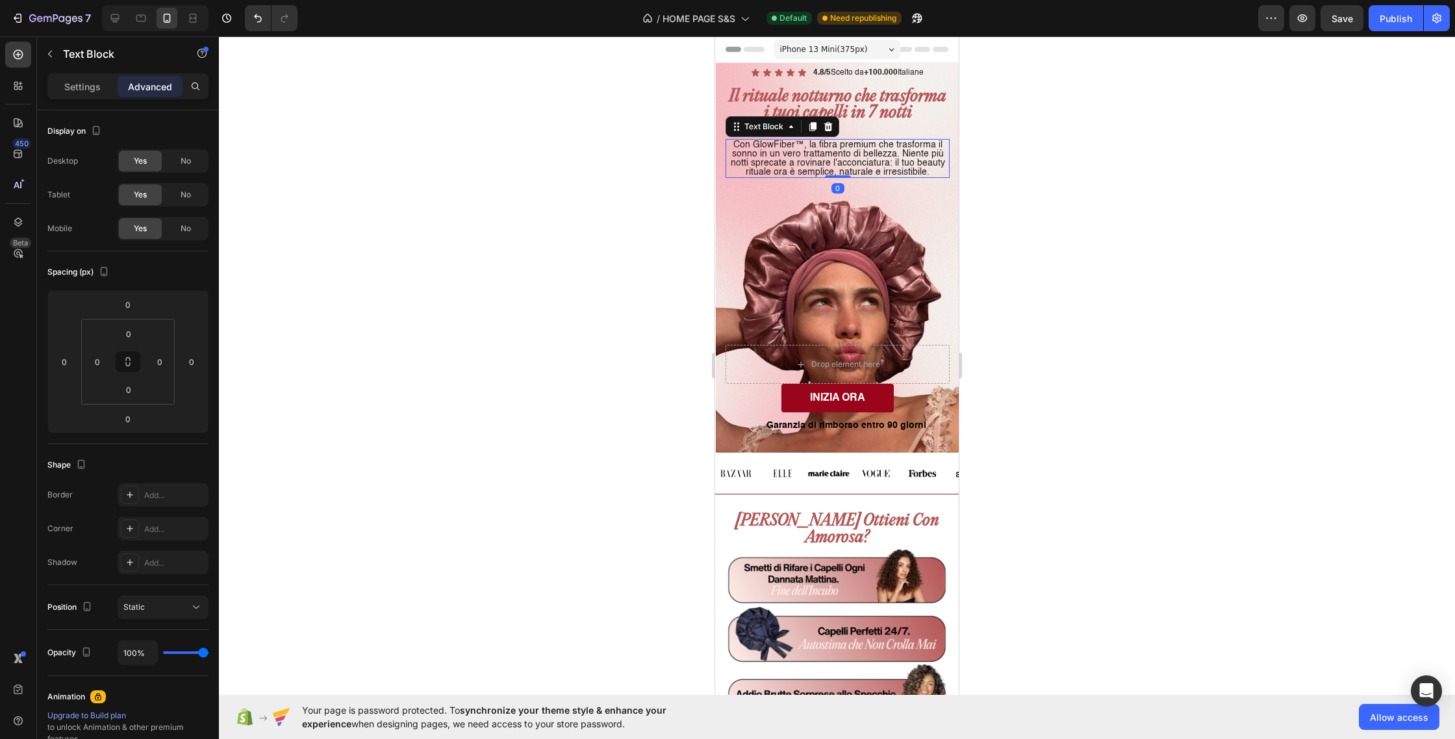
click at [869, 148] on p "Con GlowFiber™, la fibra premium che trasforma il sonno in un vero trattamento …" at bounding box center [838, 158] width 222 height 36
click at [845, 57] on div "iPhone 13 Mini ( 375 px)" at bounding box center [837, 49] width 126 height 19
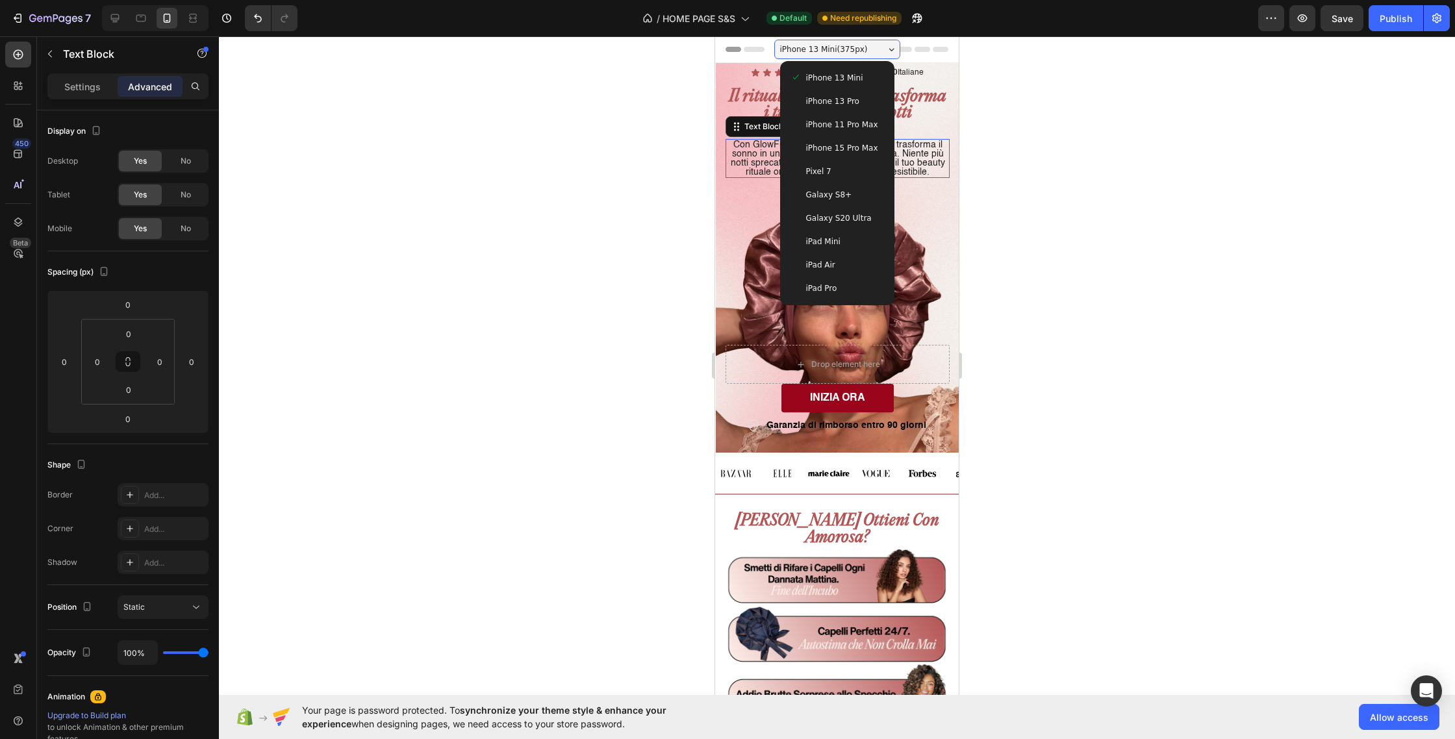
click at [848, 94] on div "iPhone 13 Pro" at bounding box center [837, 101] width 104 height 23
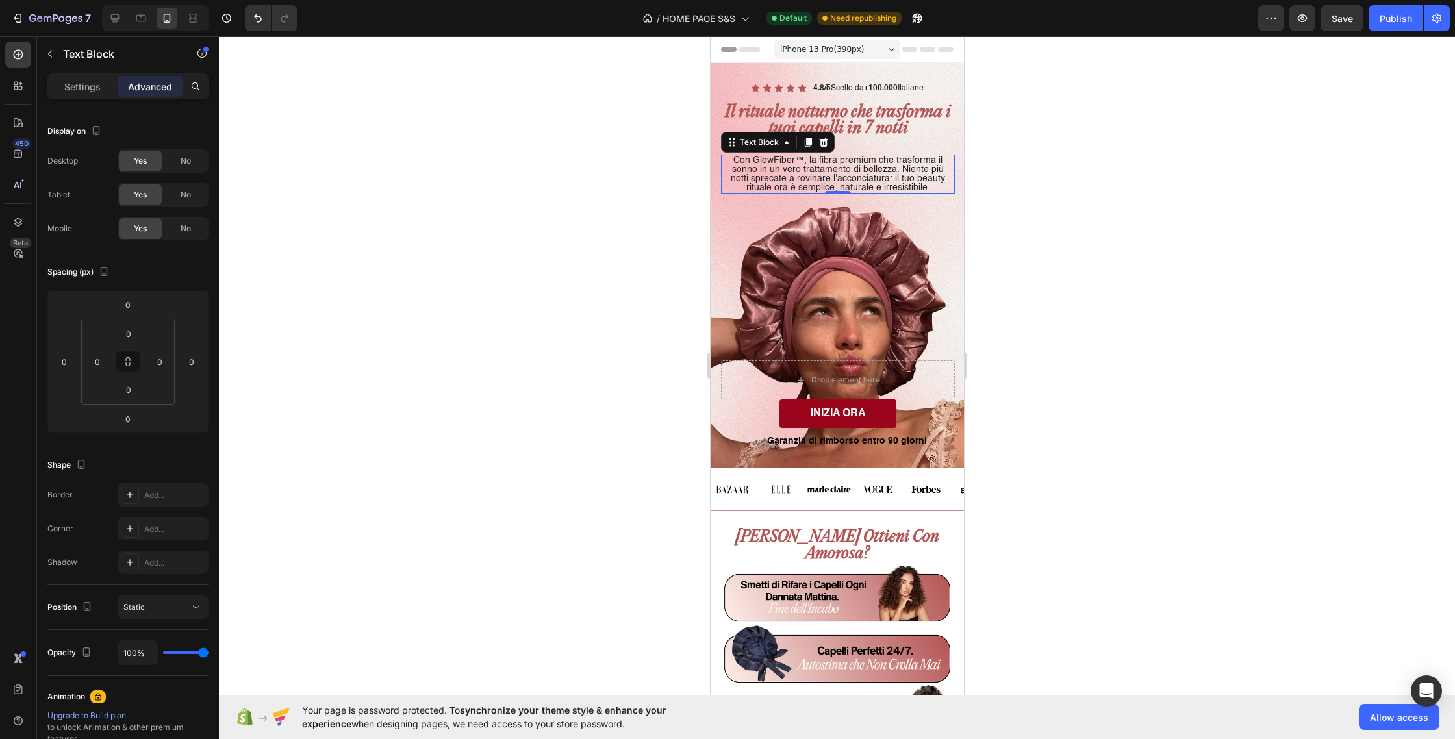
click at [860, 48] on span "iPhone 13 Pro ( 390 px)" at bounding box center [822, 49] width 84 height 13
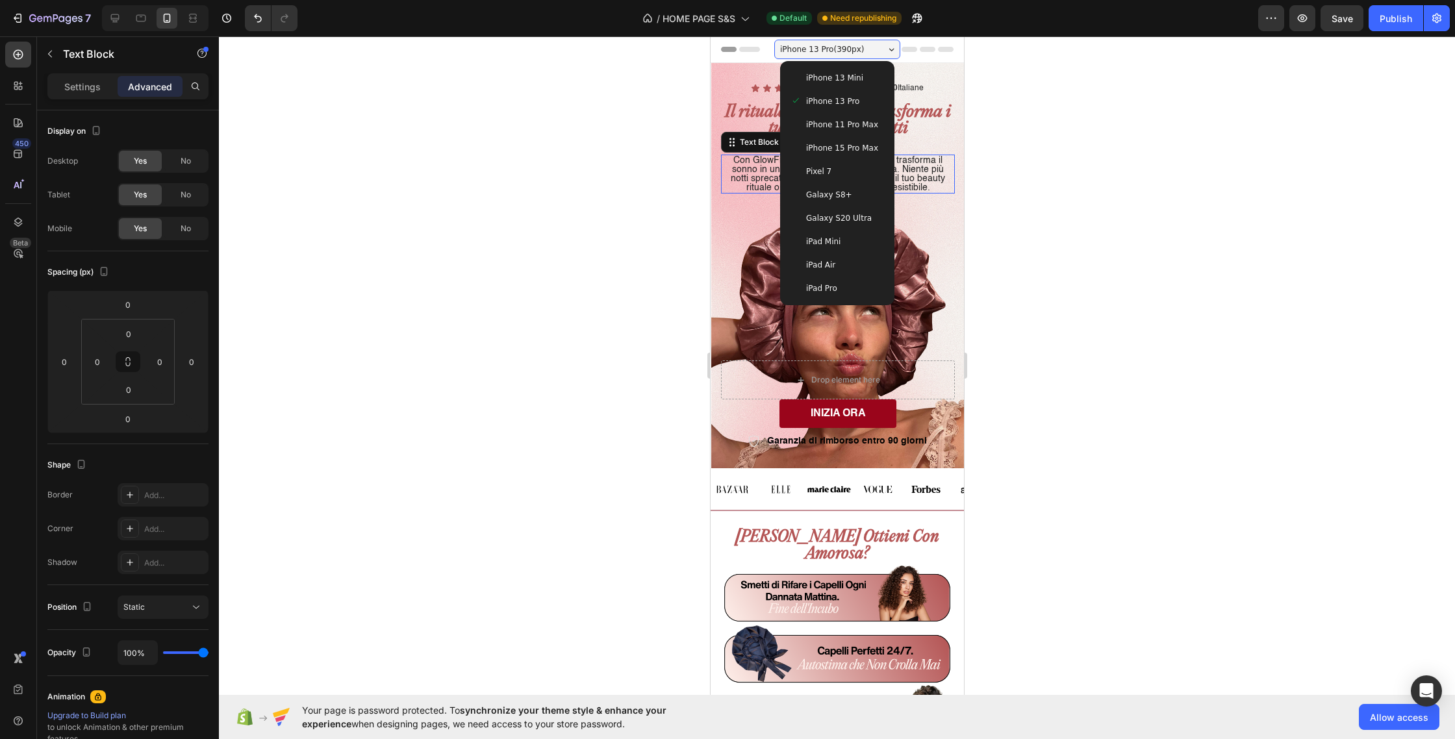
click at [860, 122] on span "iPhone 11 Pro Max" at bounding box center [842, 124] width 72 height 13
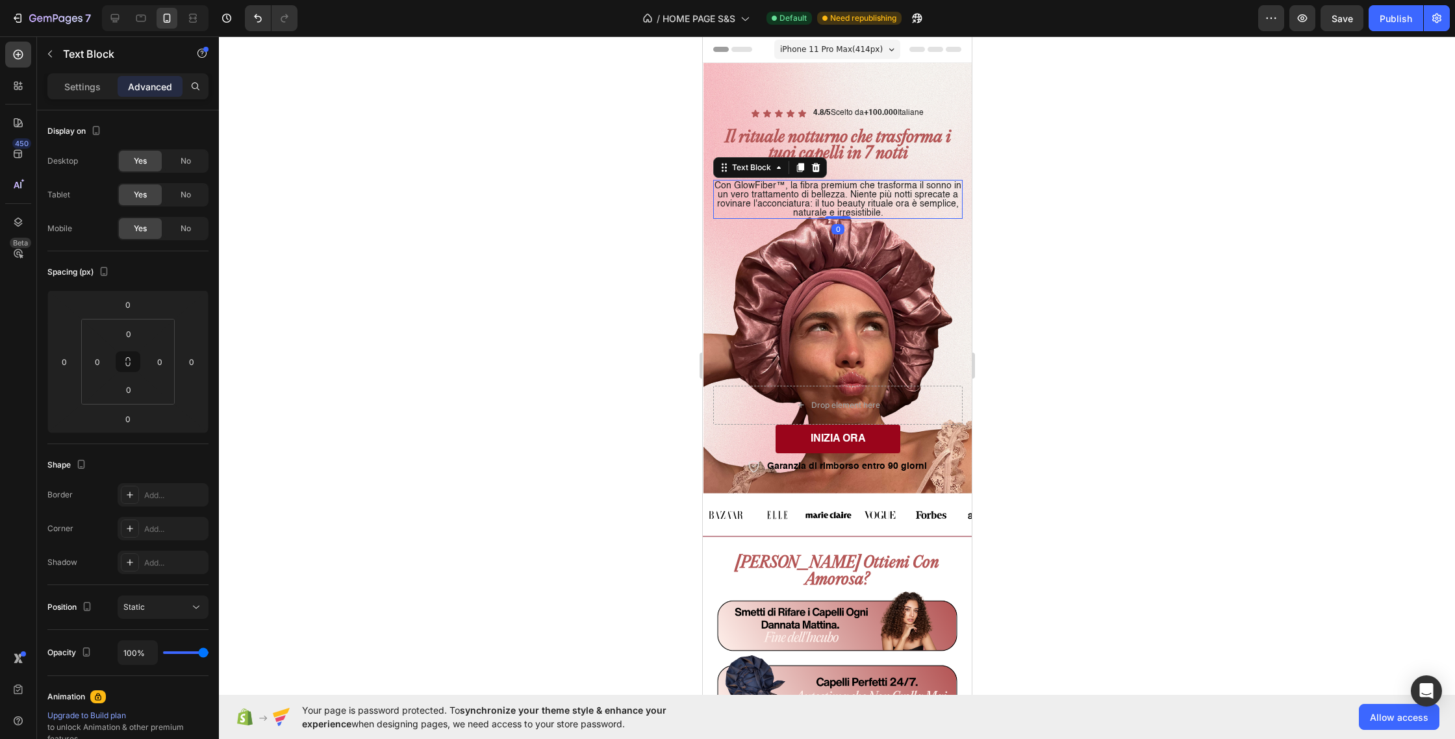
click at [843, 214] on div "Con GlowFiber™, la fibra premium che trasforma il sonno in un vero trattamento …" at bounding box center [837, 199] width 249 height 39
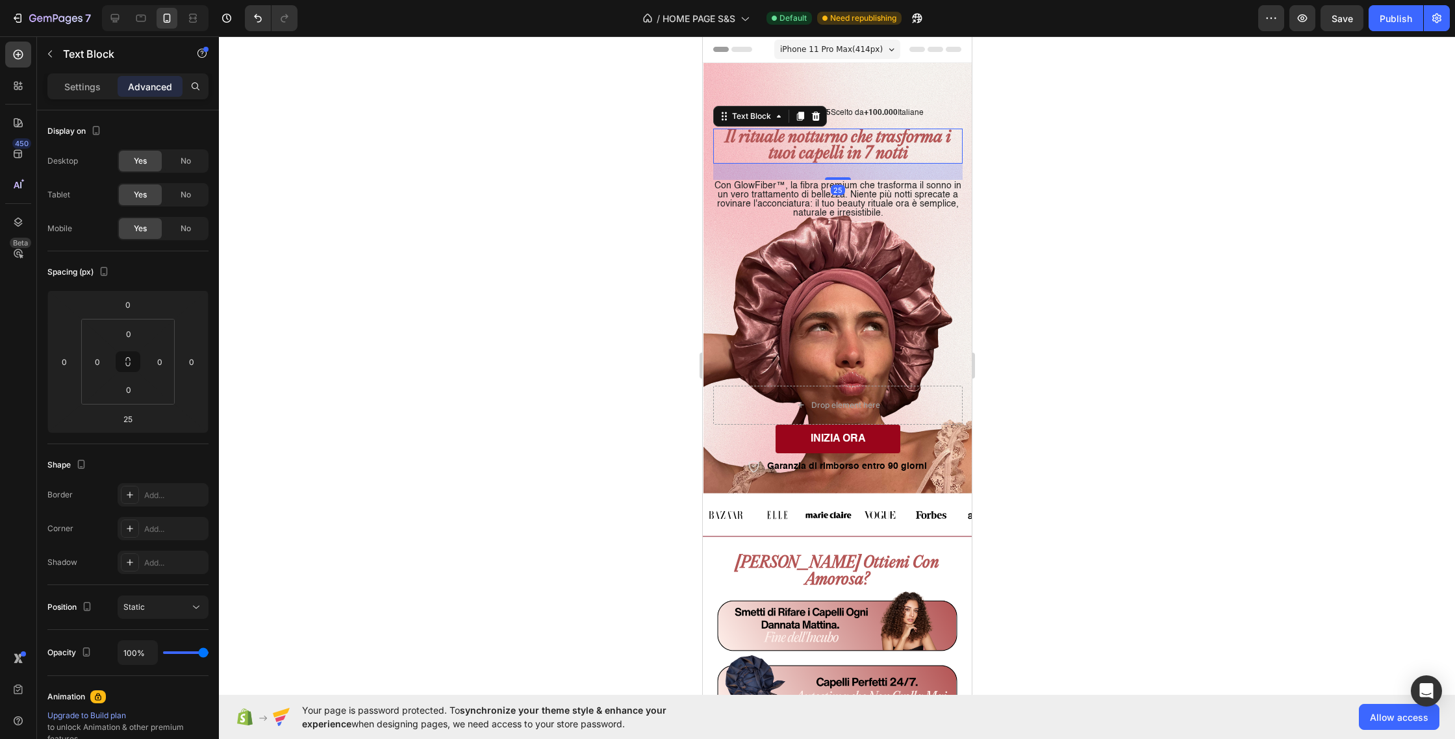
click at [854, 153] on p "Il rituale notturno che trasforma i tuoi capelli in 7 notti" at bounding box center [837, 146] width 247 height 32
drag, startPoint x: 858, startPoint y: 144, endPoint x: 856, endPoint y: 158, distance: 14.4
click at [858, 144] on p "Il rituale notturno che trasforma i tuoi capelli in 7 notti" at bounding box center [837, 146] width 247 height 32
click at [848, 179] on div at bounding box center [837, 178] width 26 height 4
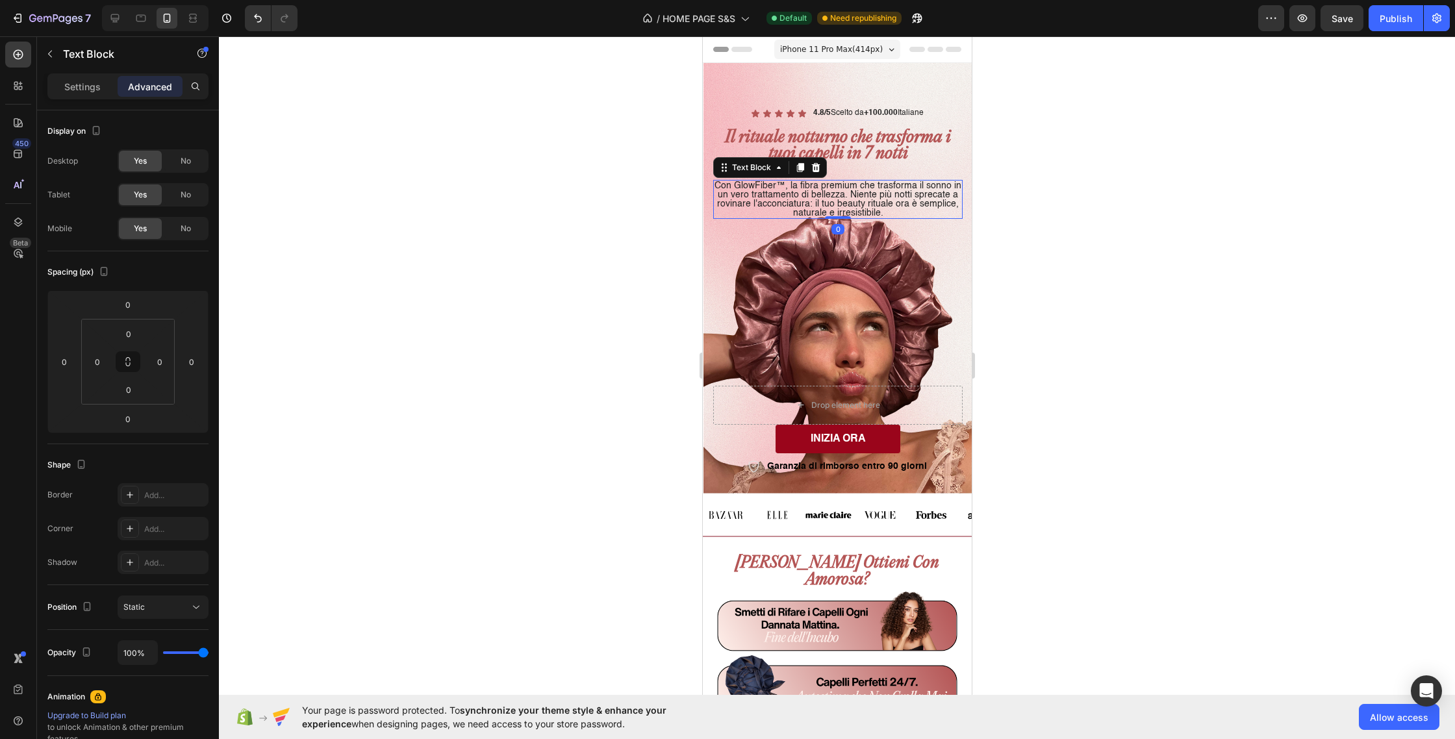
click at [880, 210] on p "Con GlowFiber™, la fibra premium che trasforma il sonno in un vero trattamento …" at bounding box center [837, 199] width 247 height 36
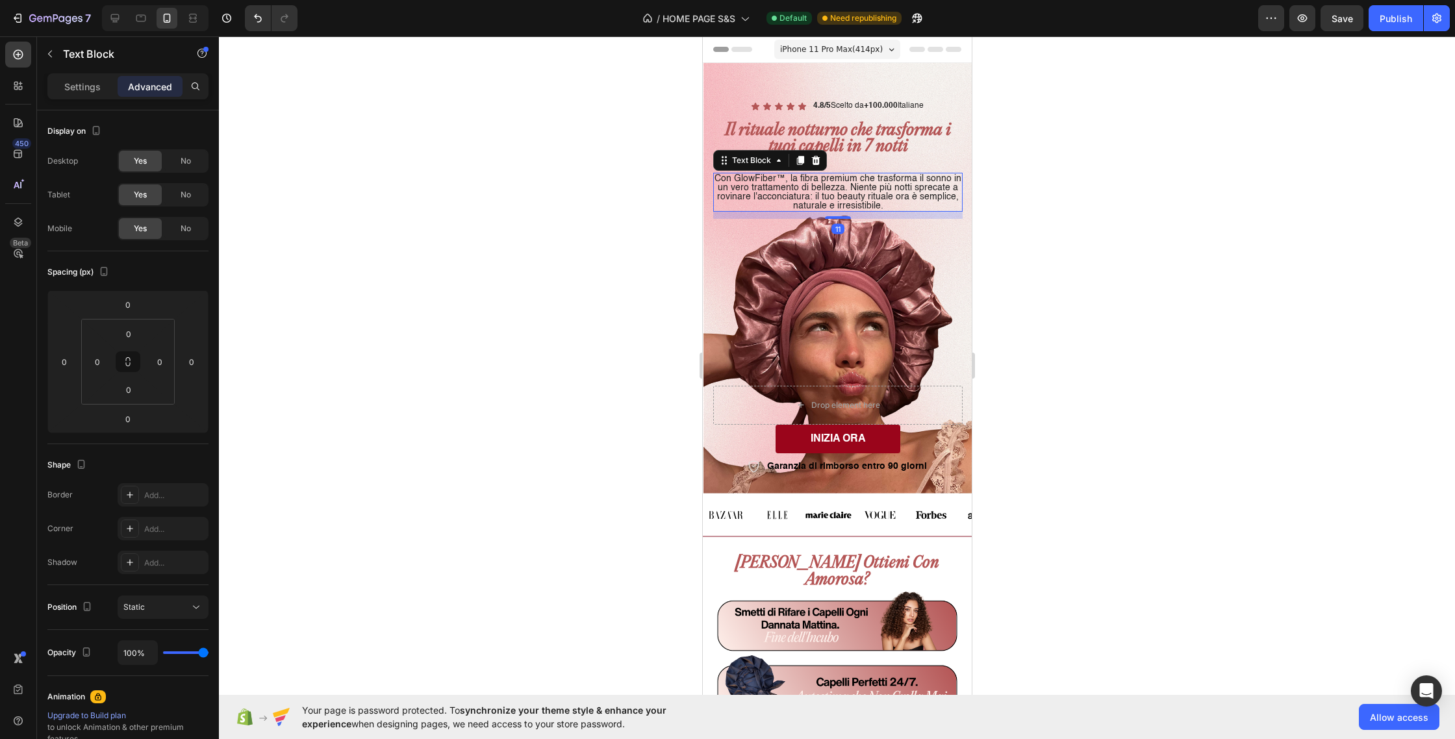
click at [839, 212] on div "11" at bounding box center [837, 212] width 249 height 0
click at [843, 216] on div at bounding box center [837, 217] width 26 height 4
click at [871, 53] on span "iPhone 11 Pro Max ( 414 px)" at bounding box center [831, 49] width 103 height 13
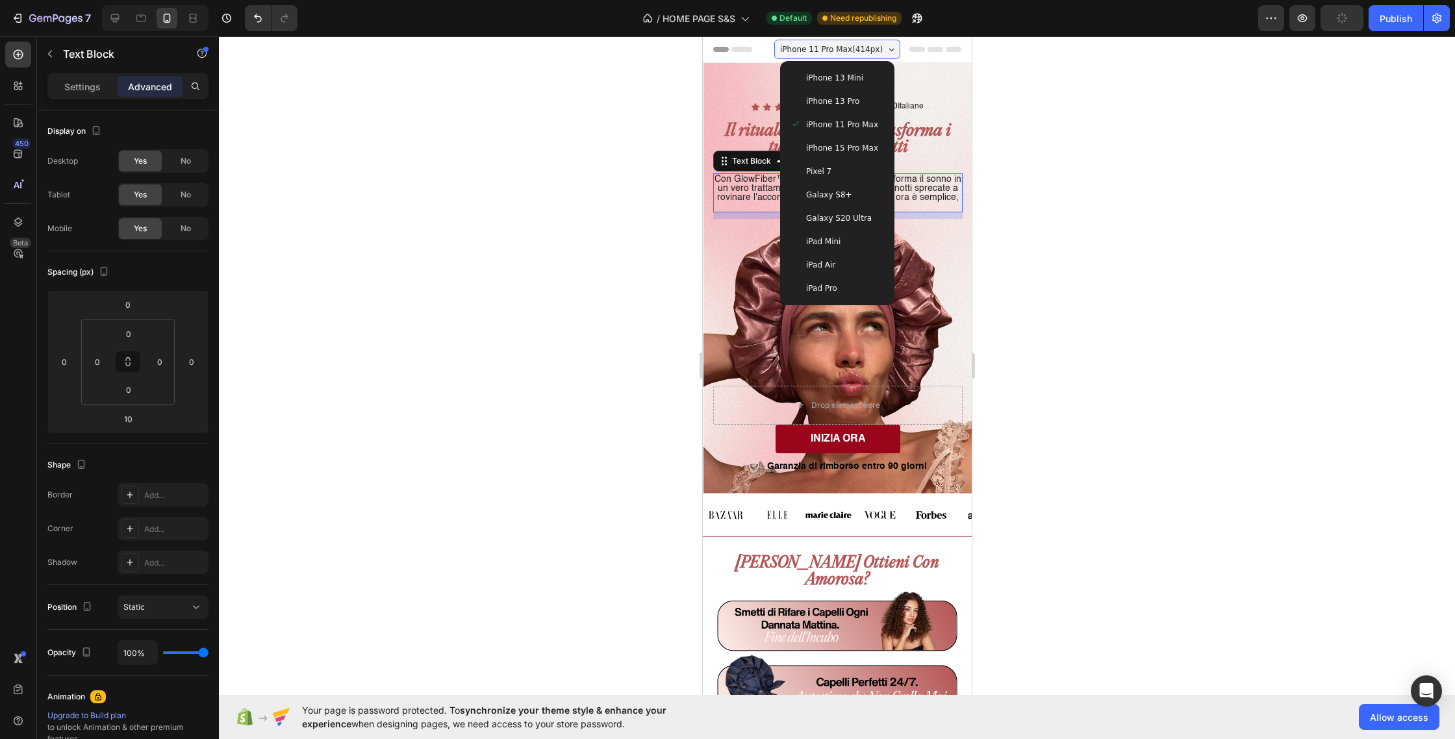
click at [869, 155] on div "iPhone 15 Pro Max" at bounding box center [837, 147] width 104 height 23
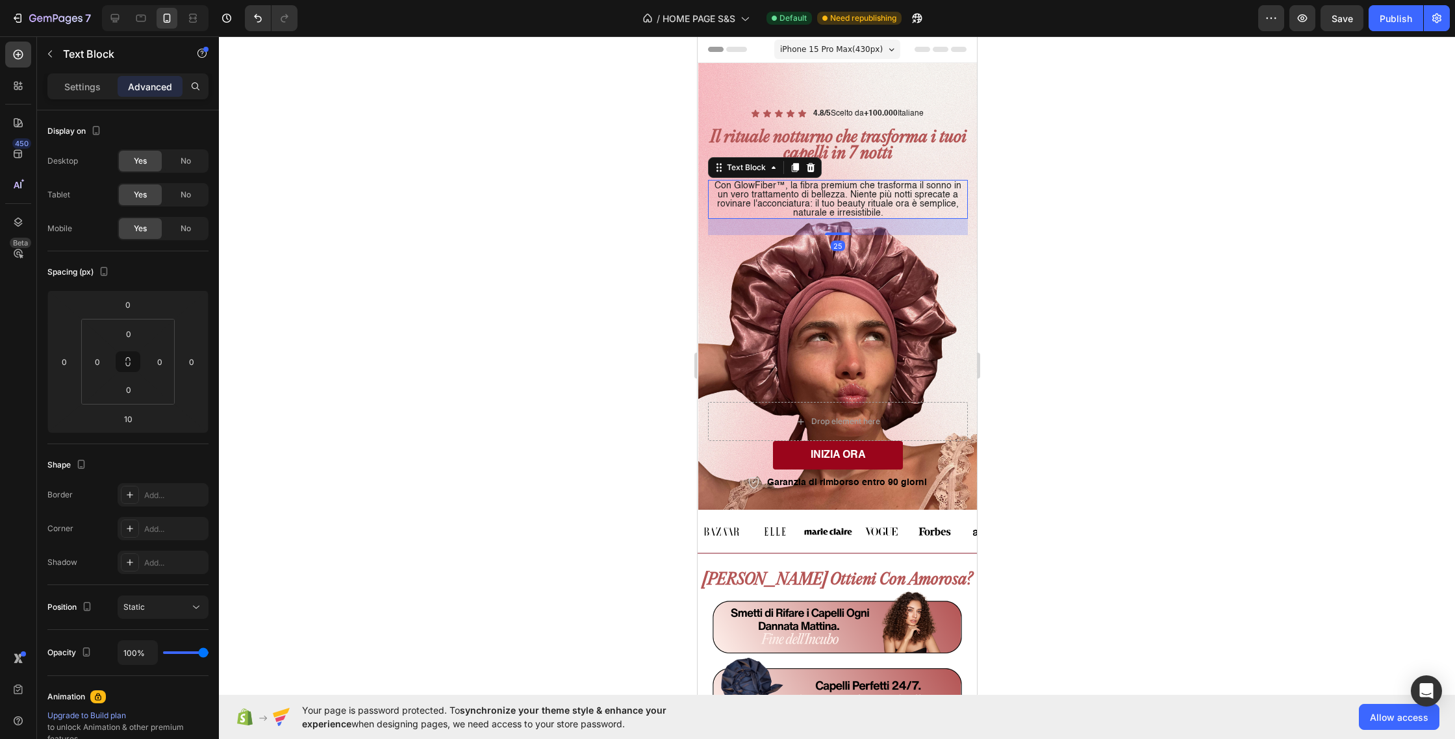
drag, startPoint x: 847, startPoint y: 233, endPoint x: 847, endPoint y: 242, distance: 9.1
click at [846, 242] on div "Icon Icon Icon Icon Icon Icon List 4.8/5 Scelto da +100.000 Italiane Text Block…" at bounding box center [837, 201] width 260 height 190
type input "25"
drag, startPoint x: 850, startPoint y: 43, endPoint x: 849, endPoint y: 66, distance: 22.7
click at [850, 44] on span "iPhone 15 Pro Max ( 430 px)" at bounding box center [831, 49] width 103 height 13
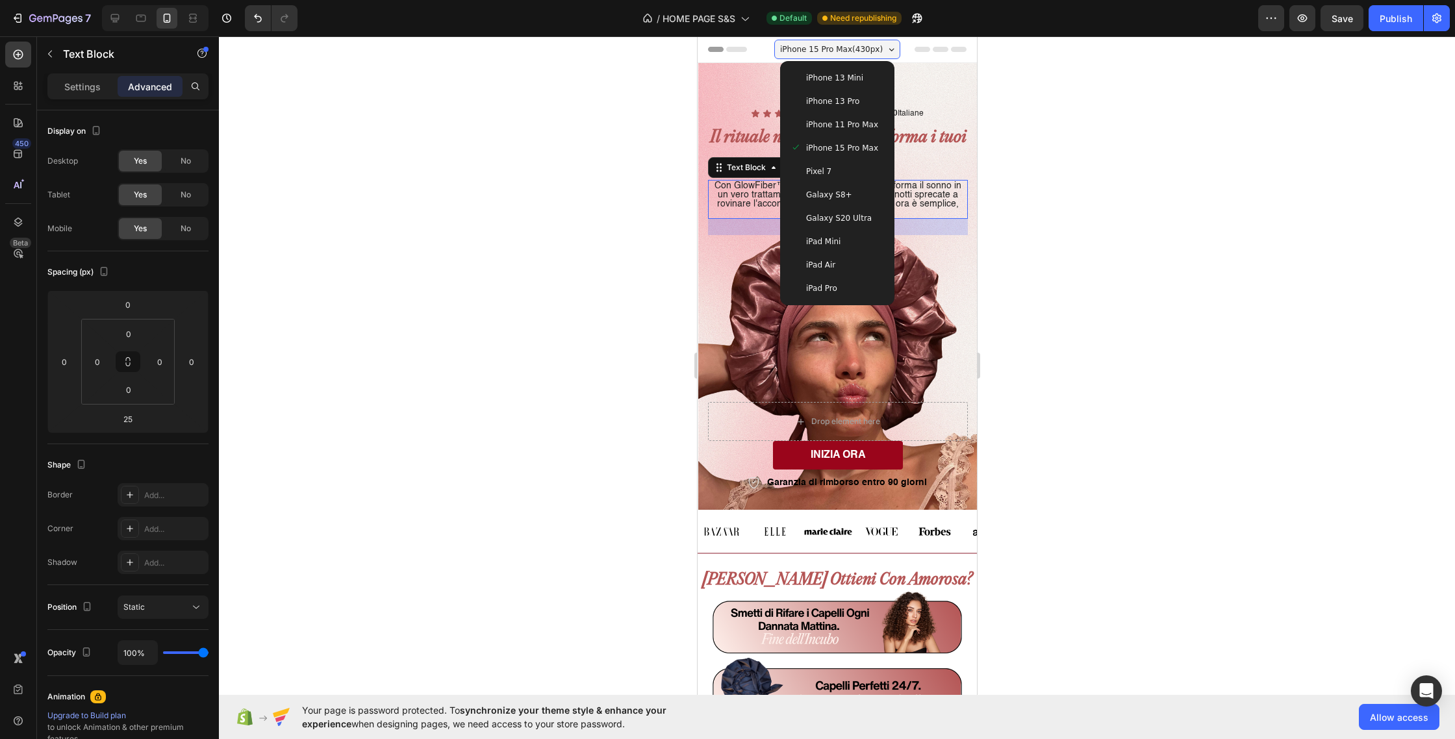
click at [850, 84] on span "iPhone 13 Mini" at bounding box center [834, 77] width 57 height 13
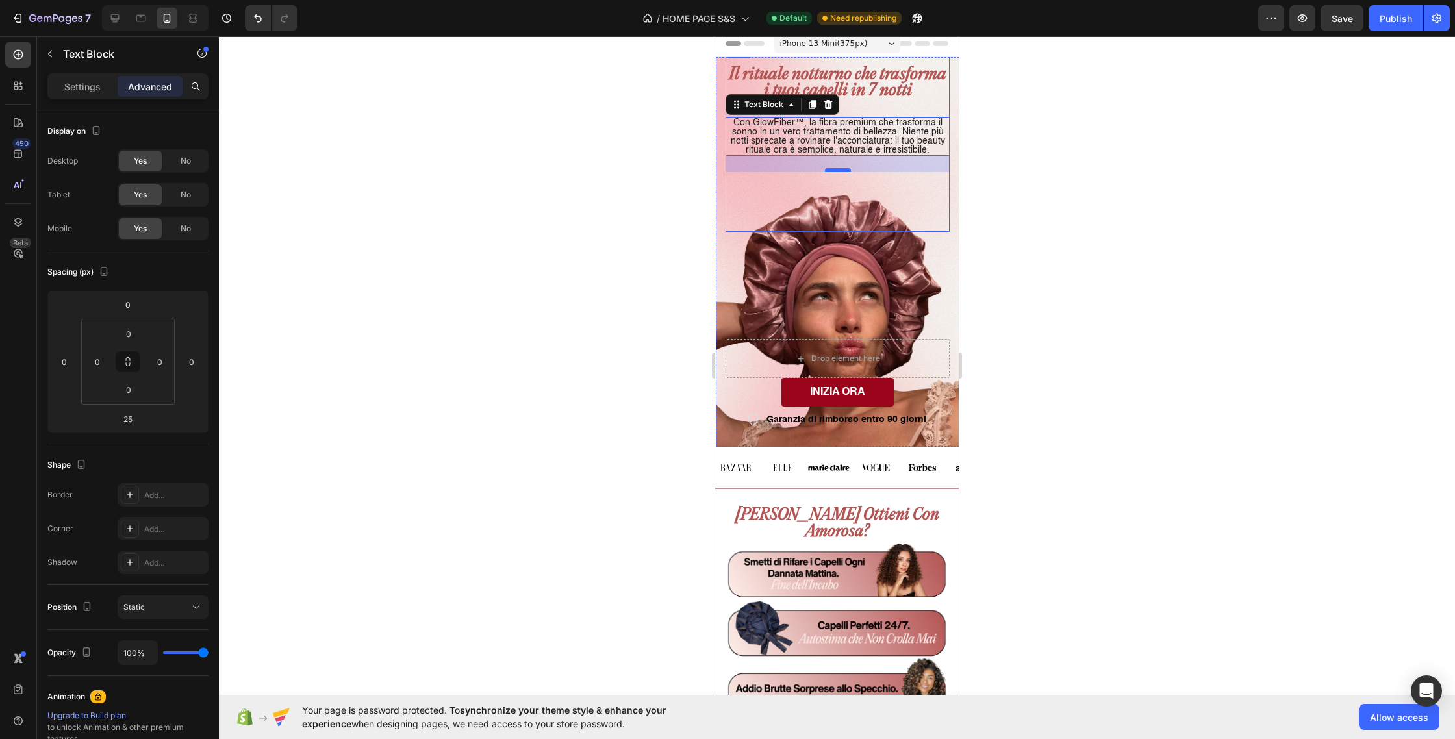
scroll to position [8, 0]
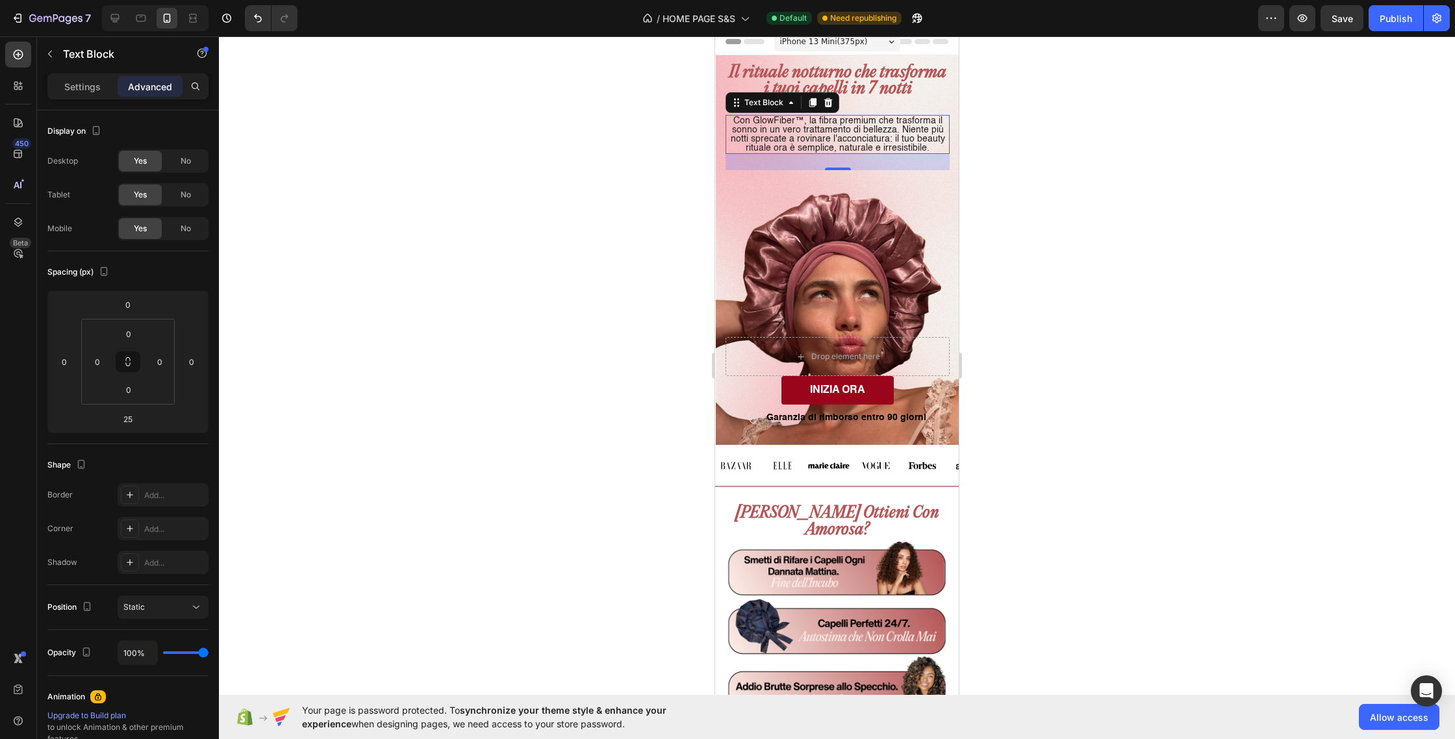
click at [870, 44] on div "iPhone 13 Mini ( 375 px)" at bounding box center [837, 41] width 126 height 19
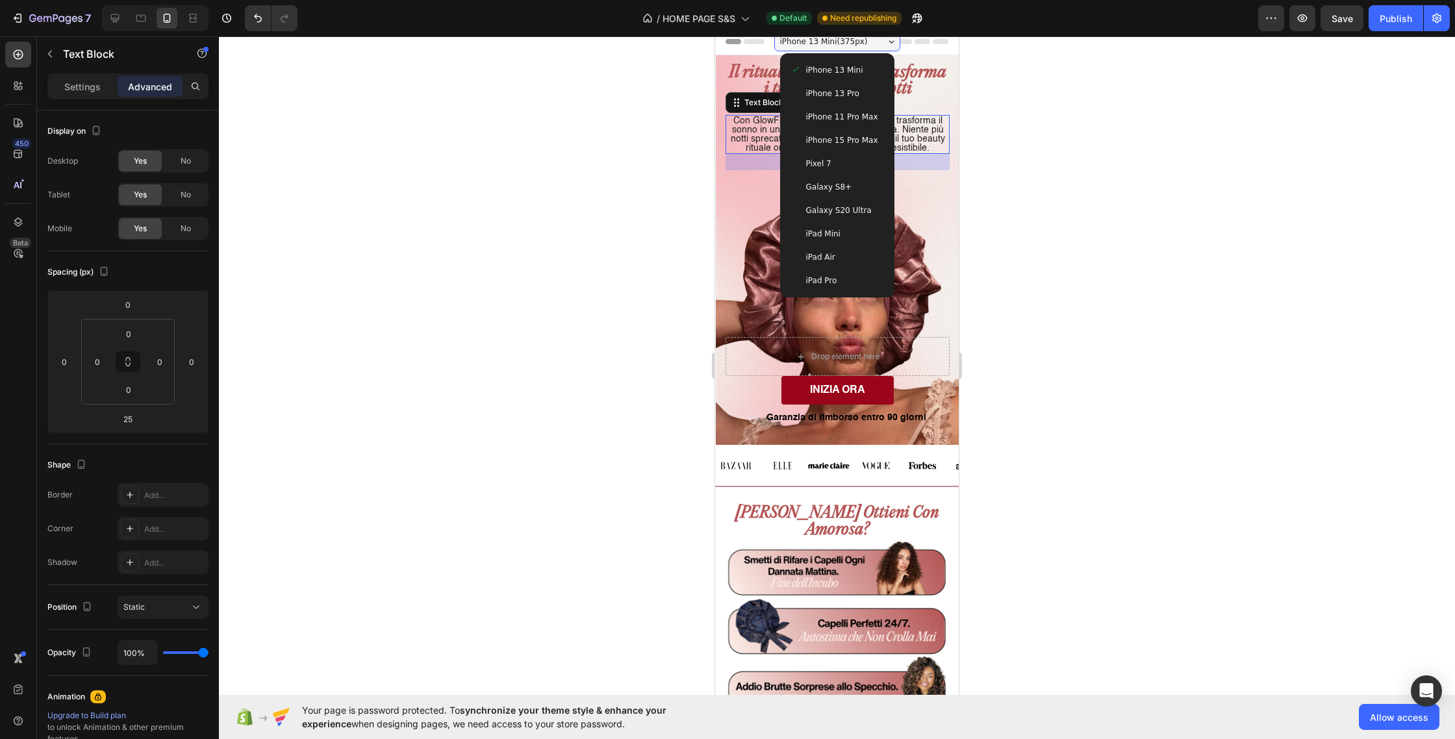
click at [863, 139] on span "iPhone 15 Pro Max" at bounding box center [842, 140] width 72 height 13
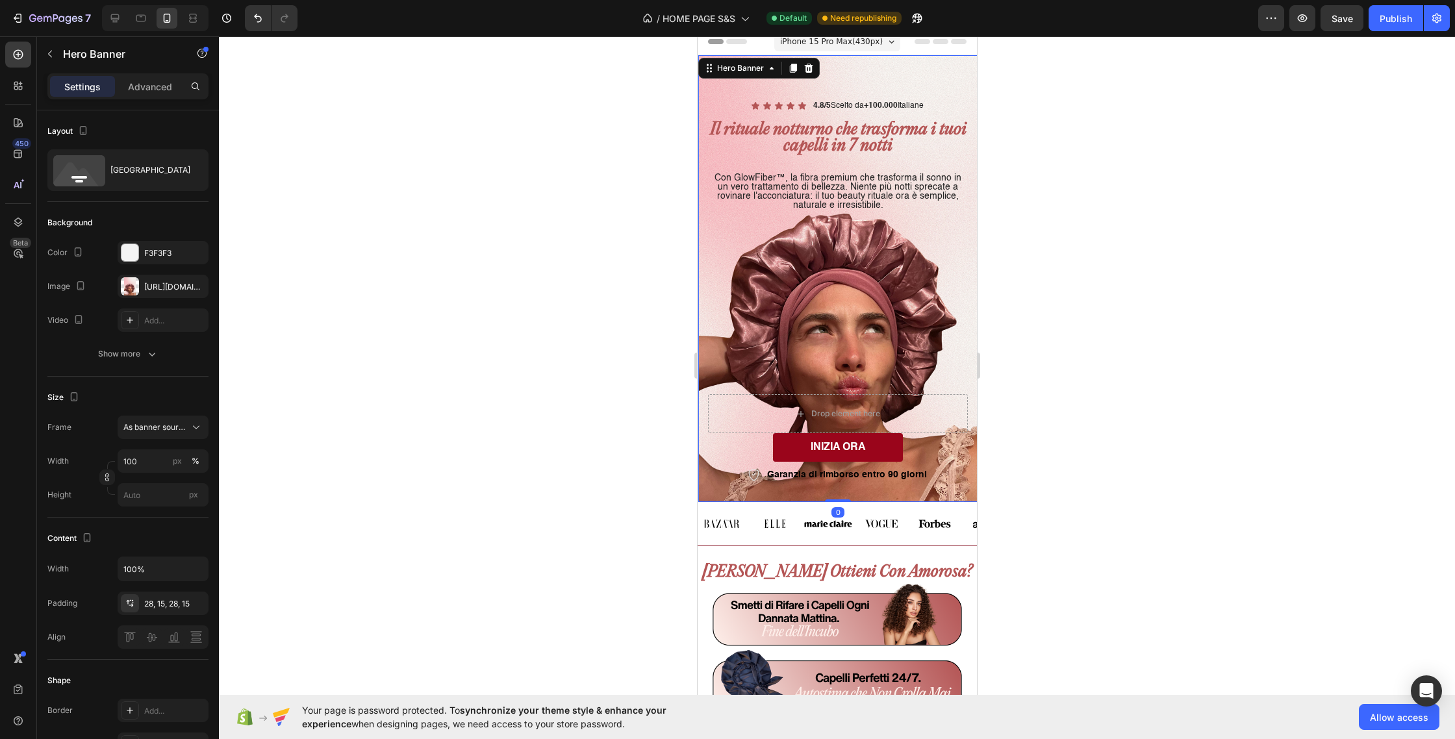
click at [918, 73] on div "Background Image" at bounding box center [837, 278] width 279 height 447
click at [958, 241] on div "Icon Icon Icon Icon Icon Icon List 4.8/5 Scelto da +100.000 Italiane Text Block…" at bounding box center [837, 193] width 260 height 190
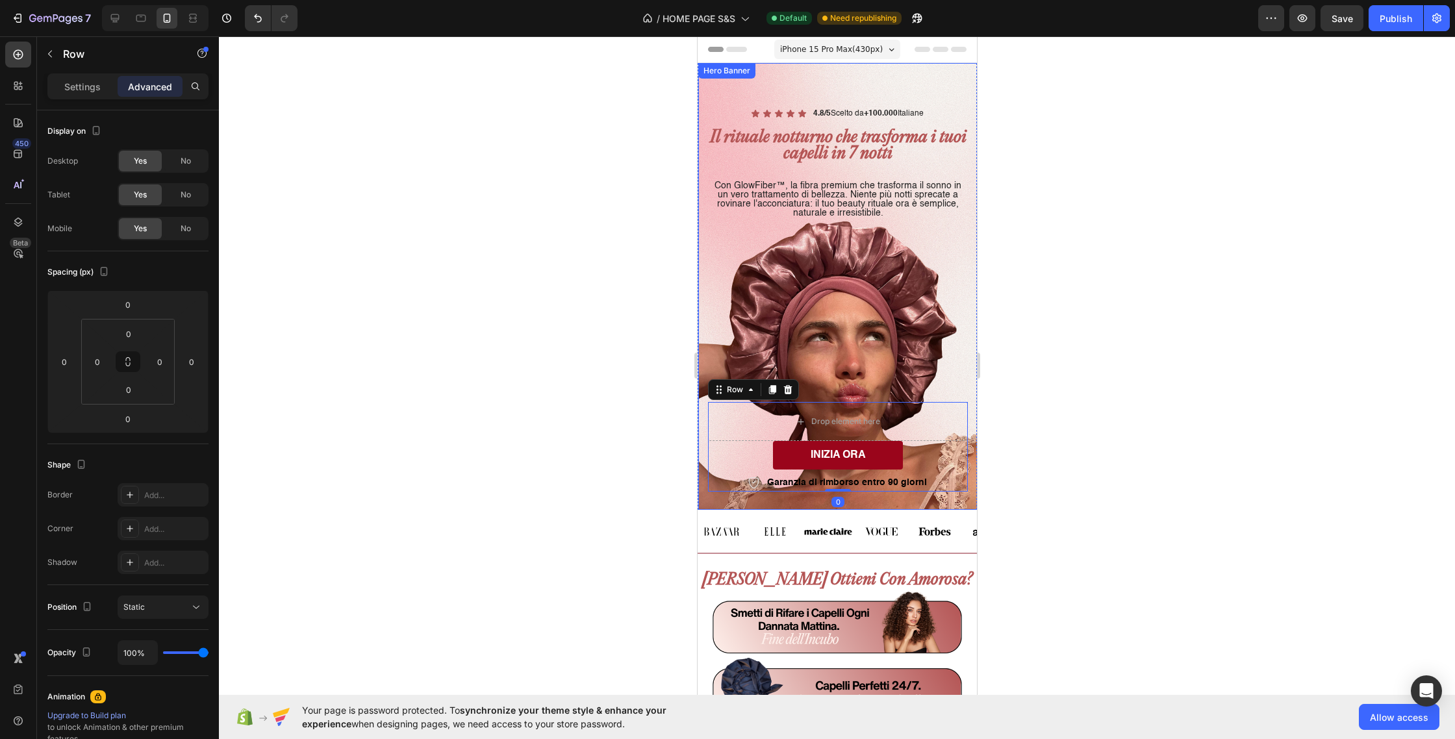
scroll to position [8, 0]
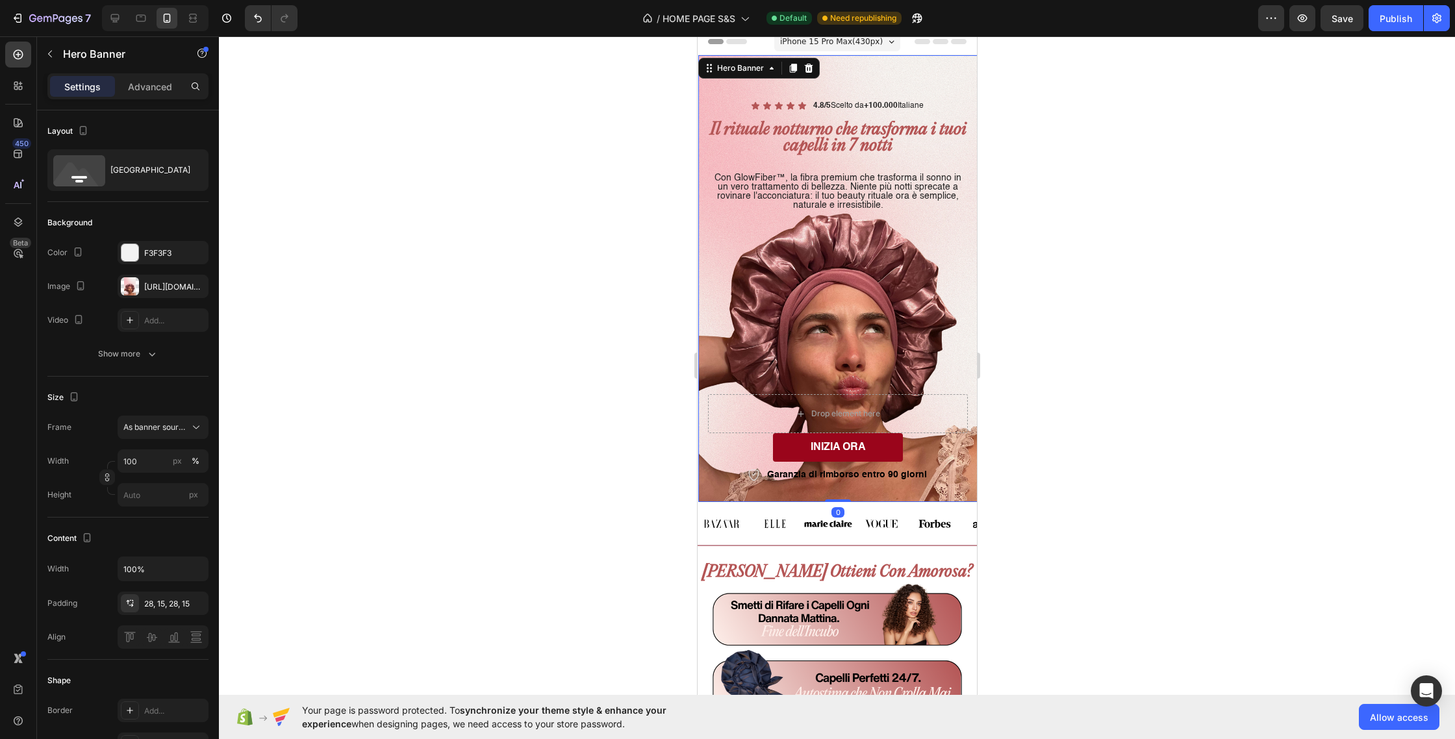
click at [858, 340] on div "Icon Icon Icon Icon Icon Icon List 4.8/5 Scelto da +100.000 Italiane Text Block…" at bounding box center [837, 291] width 260 height 387
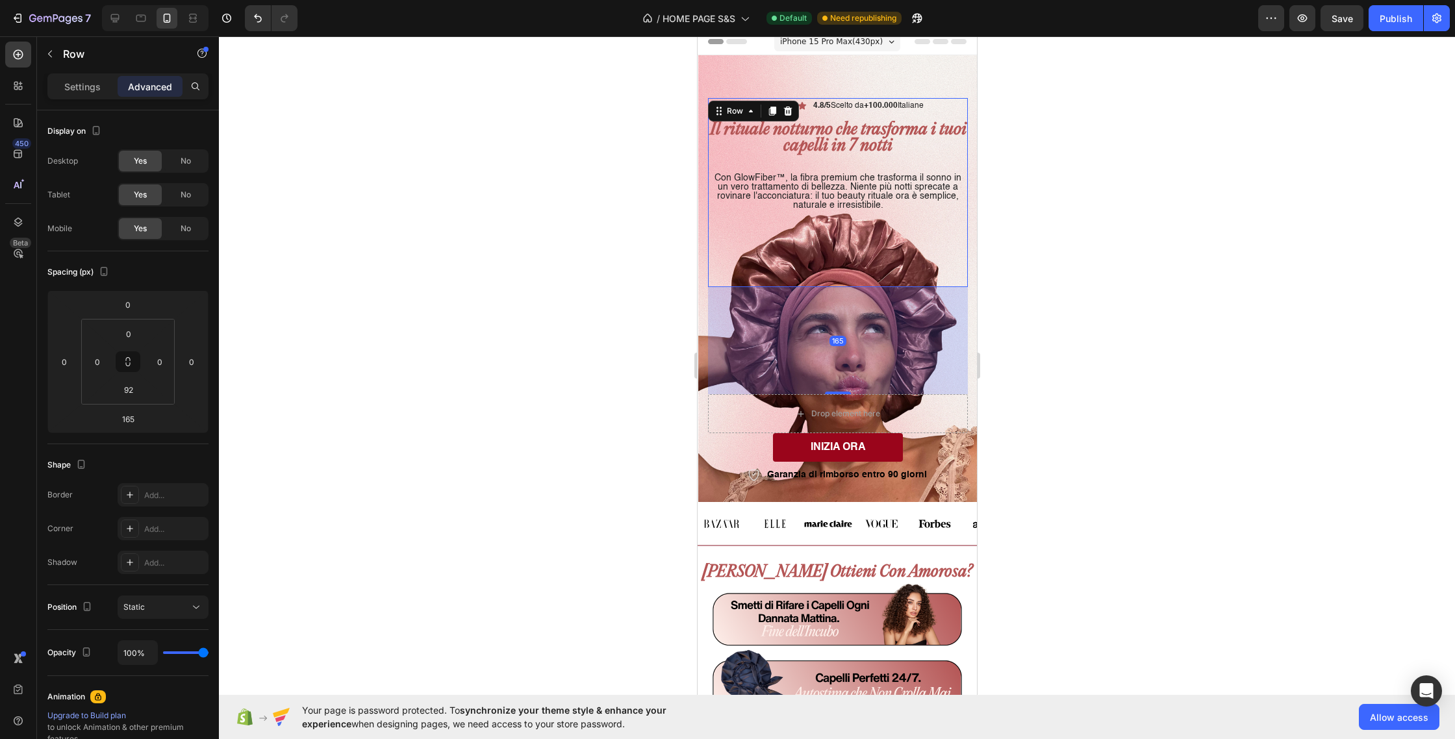
click at [954, 259] on div "Icon Icon Icon Icon Icon Icon List 4.8/5 Scelto da +100.000 Italiane Text Block…" at bounding box center [837, 193] width 260 height 190
click at [869, 41] on span "iPhone 15 Pro Max ( 430 px)" at bounding box center [831, 41] width 103 height 13
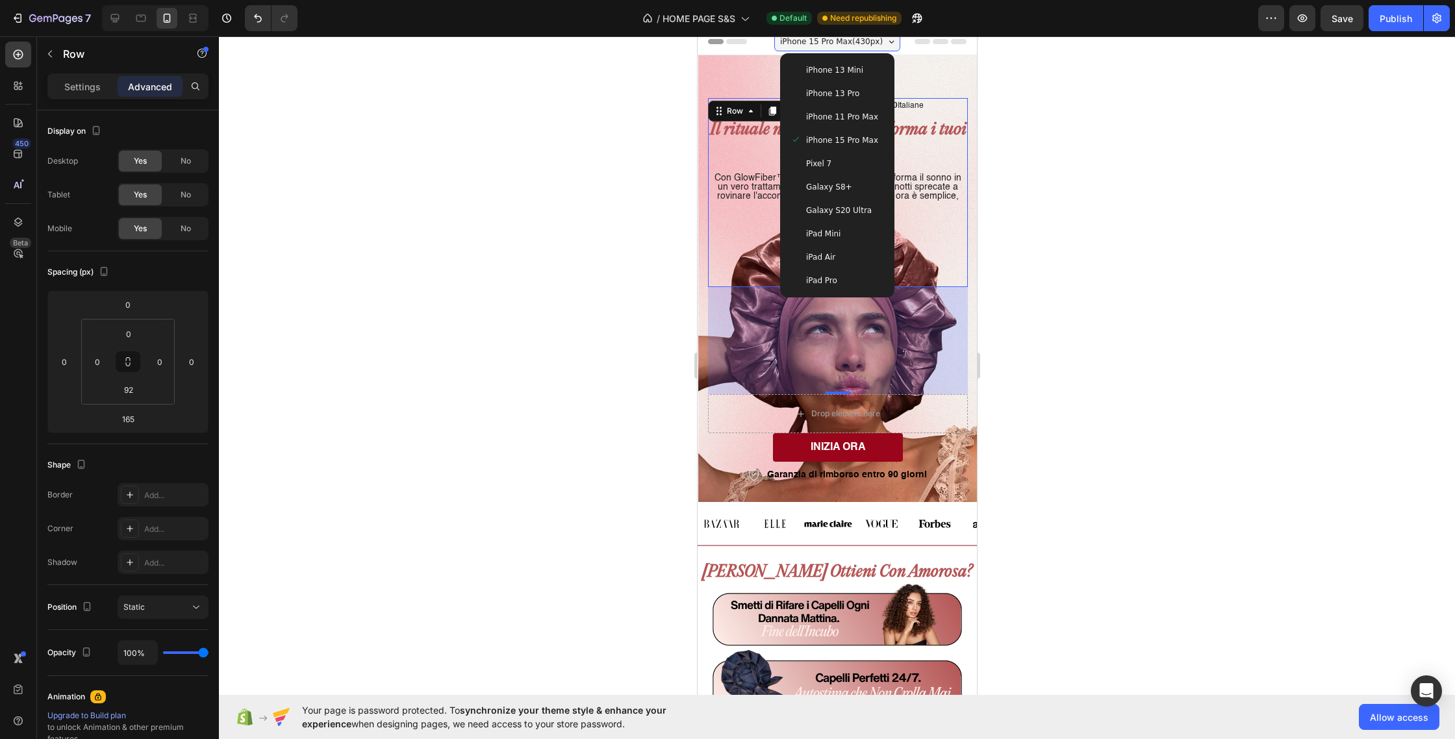
click at [859, 75] on div "iPhone 13 Mini" at bounding box center [837, 70] width 94 height 13
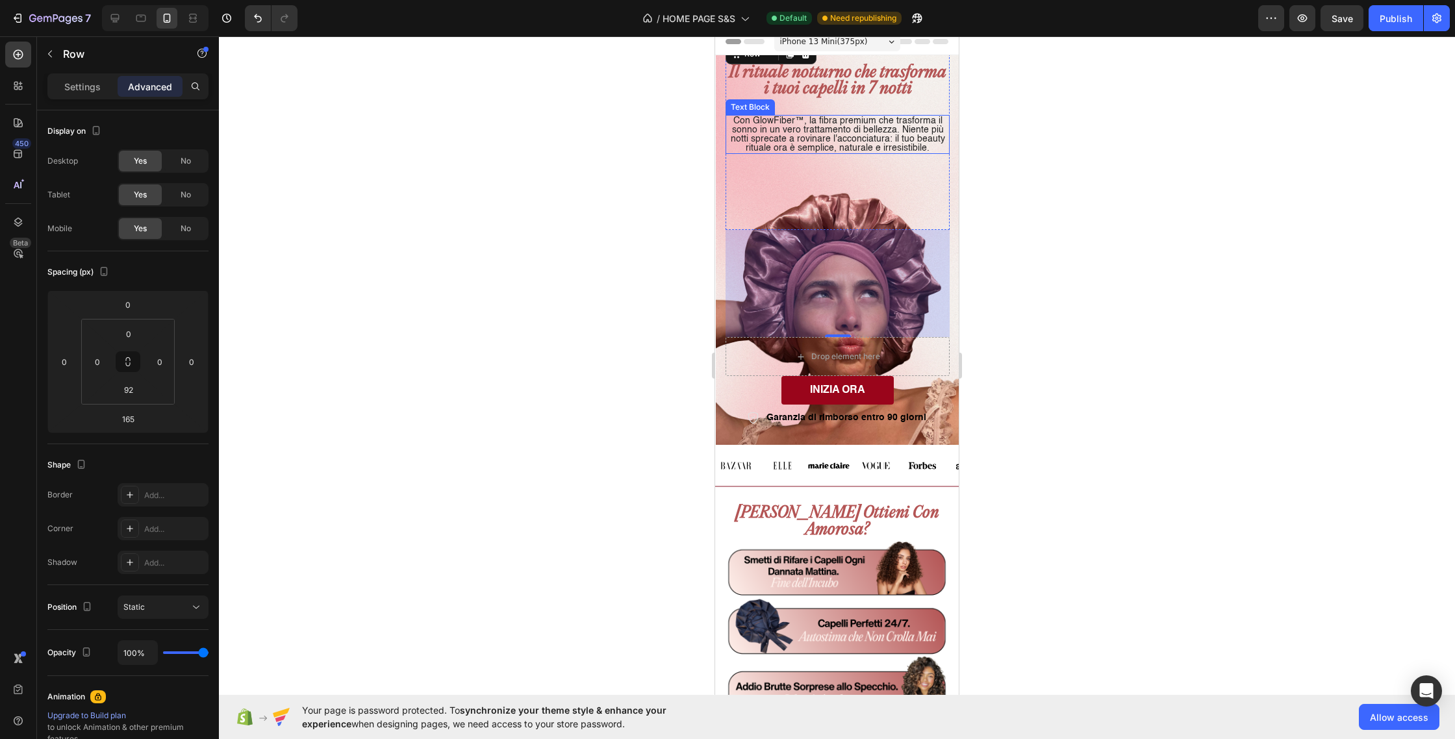
click at [858, 140] on p "Con GlowFiber™, la fibra premium che trasforma il sonno in un vero trattamento …" at bounding box center [838, 134] width 222 height 36
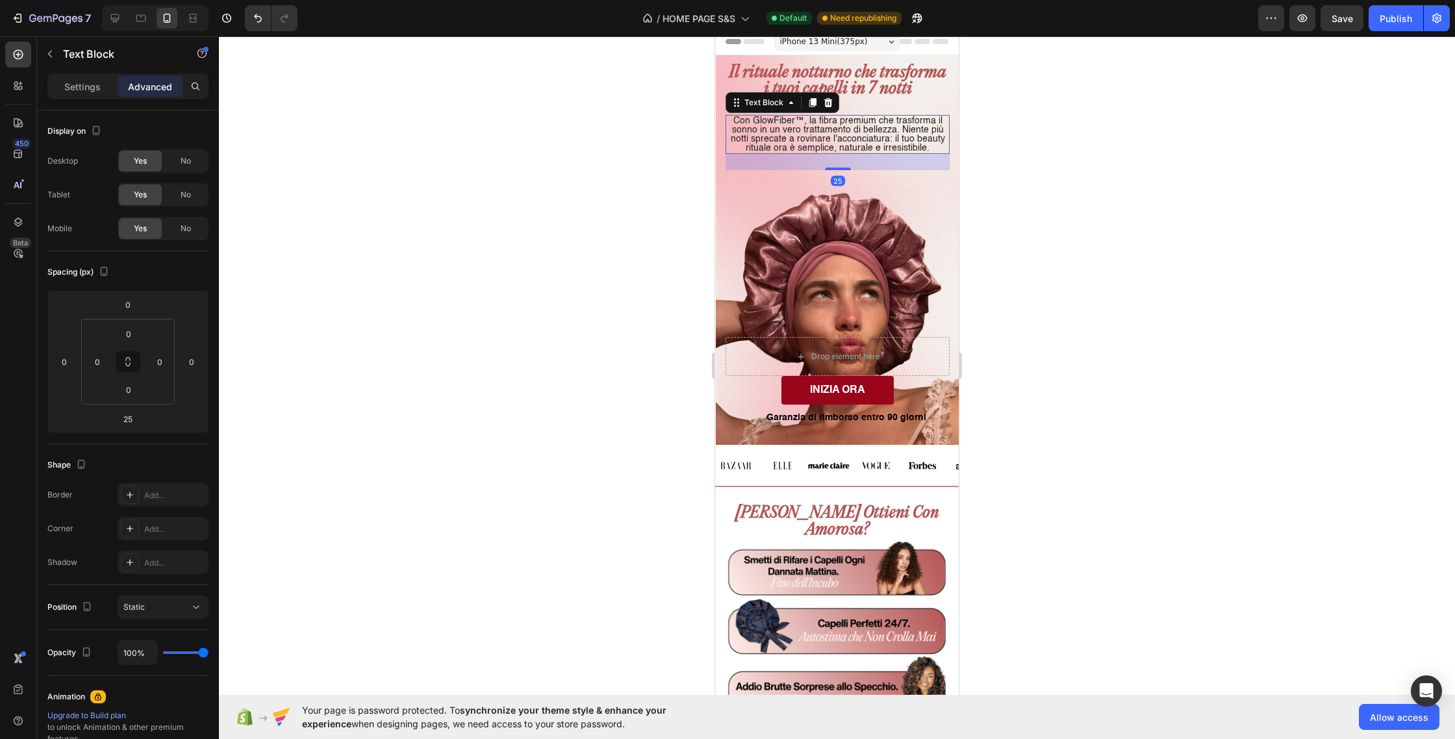
drag, startPoint x: 846, startPoint y: 170, endPoint x: 847, endPoint y: 160, distance: 9.1
click at [847, 160] on div "25" at bounding box center [838, 162] width 224 height 16
click at [869, 219] on div "Icon Icon Icon Icon Icon Icon List 4.8/5 Scelto da +100.000 Italiane Text Block…" at bounding box center [838, 136] width 224 height 190
click at [843, 150] on p "Con GlowFiber™, la fibra premium che trasforma il sonno in un vero trattamento …" at bounding box center [838, 134] width 222 height 36
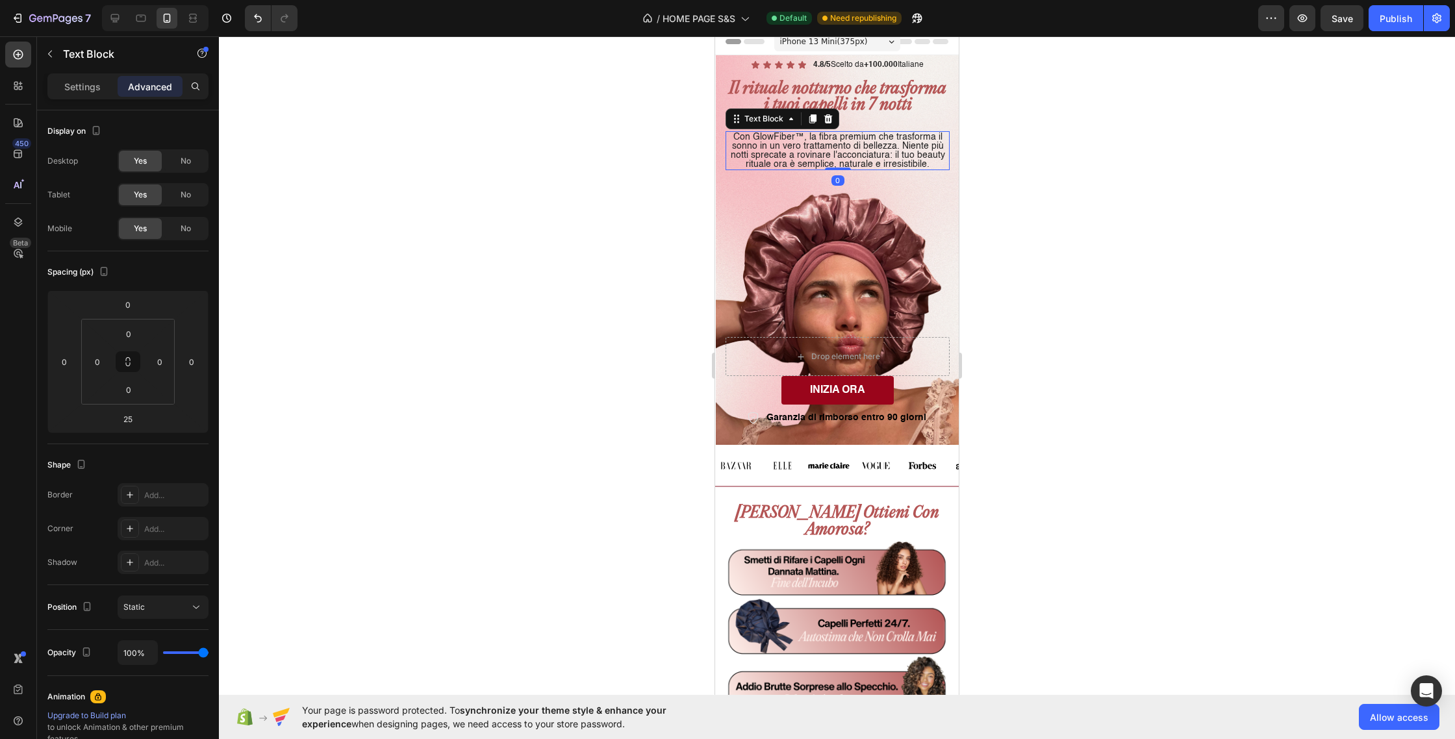
drag, startPoint x: 844, startPoint y: 168, endPoint x: 845, endPoint y: 149, distance: 18.9
click at [845, 149] on div "Con GlowFiber™, la fibra premium che trasforma il sonno in un vero trattamento …" at bounding box center [838, 150] width 224 height 39
type input "0"
click at [854, 39] on span "iPhone 13 Mini ( 375 px)" at bounding box center [824, 41] width 88 height 13
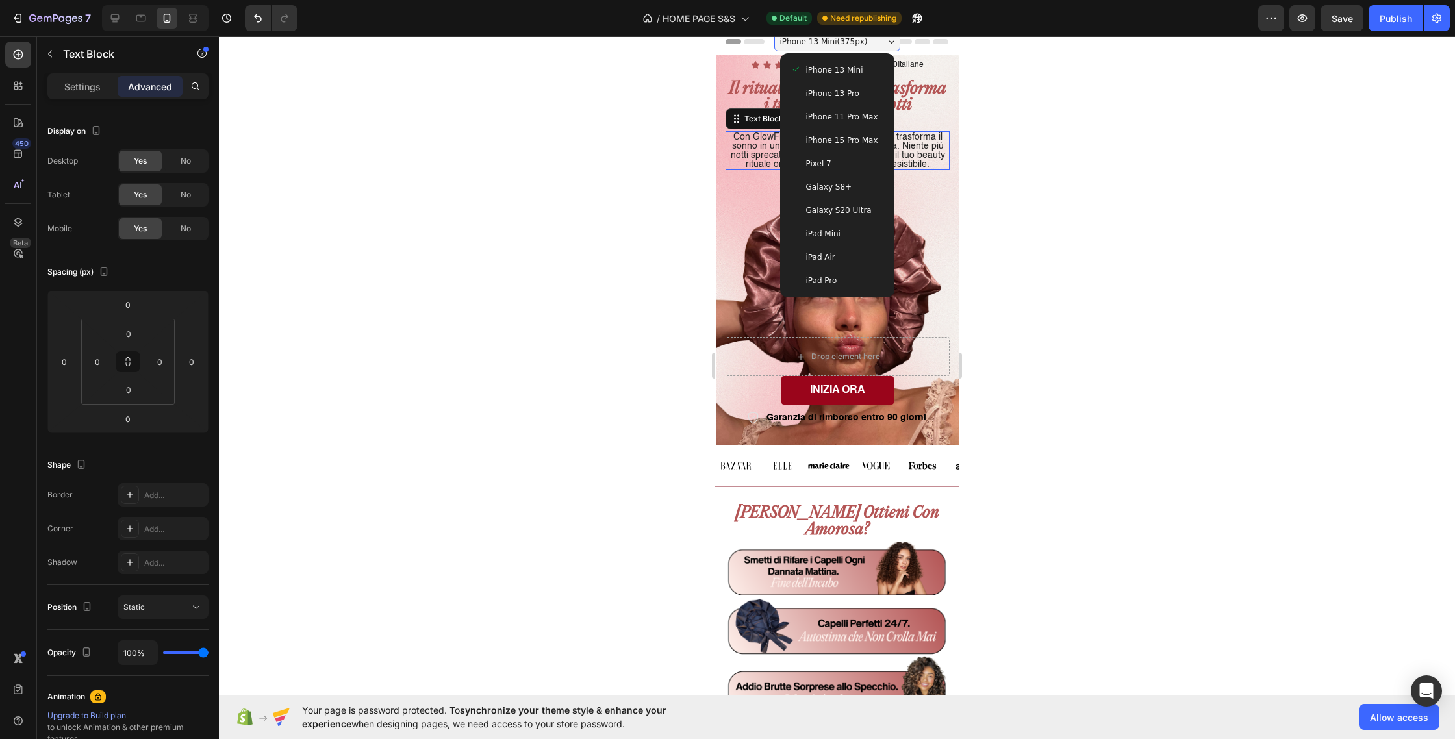
click at [861, 145] on span "iPhone 15 Pro Max" at bounding box center [842, 140] width 72 height 13
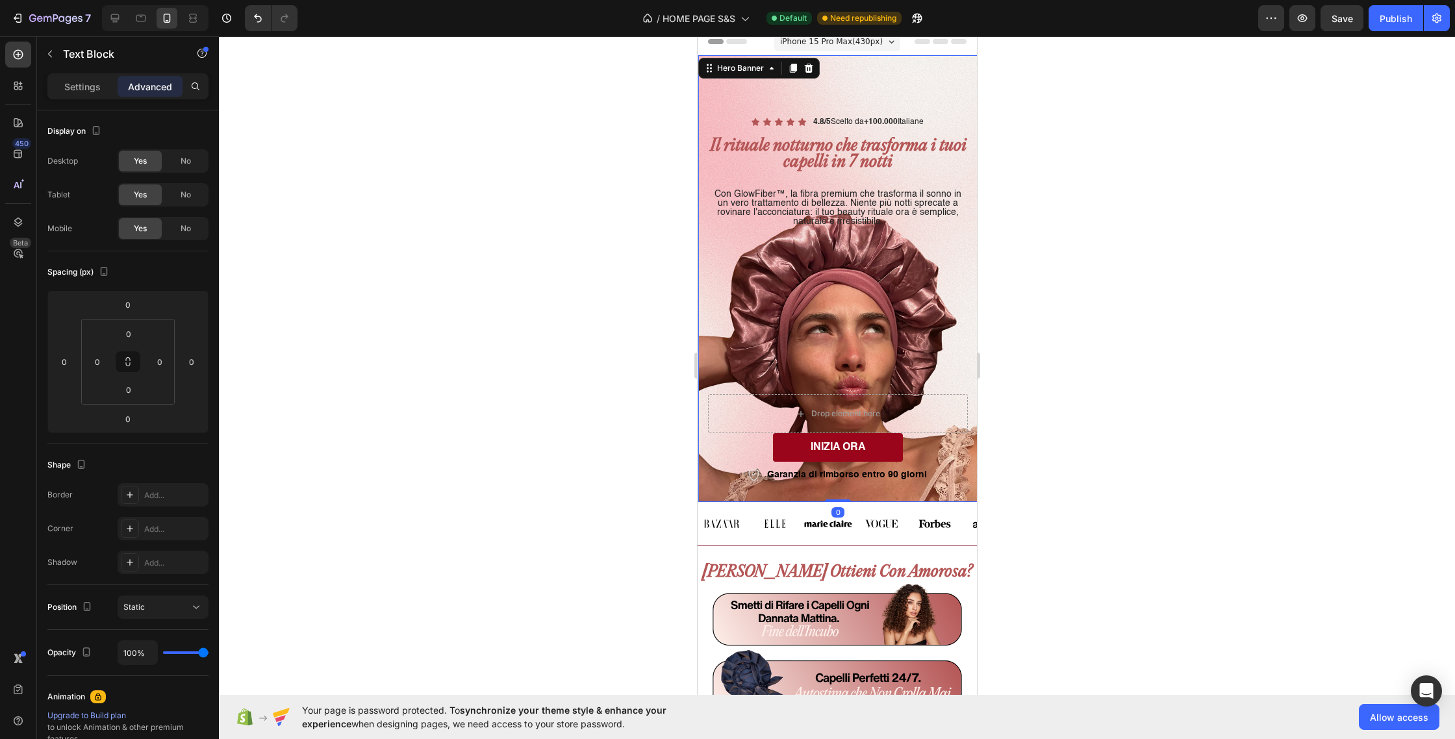
click at [848, 320] on div "Icon Icon Icon Icon Icon Icon List 4.8/5 Scelto da +100.000 Italiane Text Block…" at bounding box center [837, 299] width 260 height 370
click at [871, 198] on p "Con GlowFiber™, la fibra premium che trasforma il sonno in un vero trattamento …" at bounding box center [837, 208] width 257 height 36
click at [956, 258] on div "Icon Icon Icon Icon Icon Icon List 4.8/5 Scelto da +100.000 Italiane Text Block…" at bounding box center [837, 200] width 260 height 173
click at [880, 275] on div "Icon Icon Icon Icon Icon Icon List 4.8/5 Scelto da +100.000 Italiane Text Block…" at bounding box center [837, 200] width 260 height 173
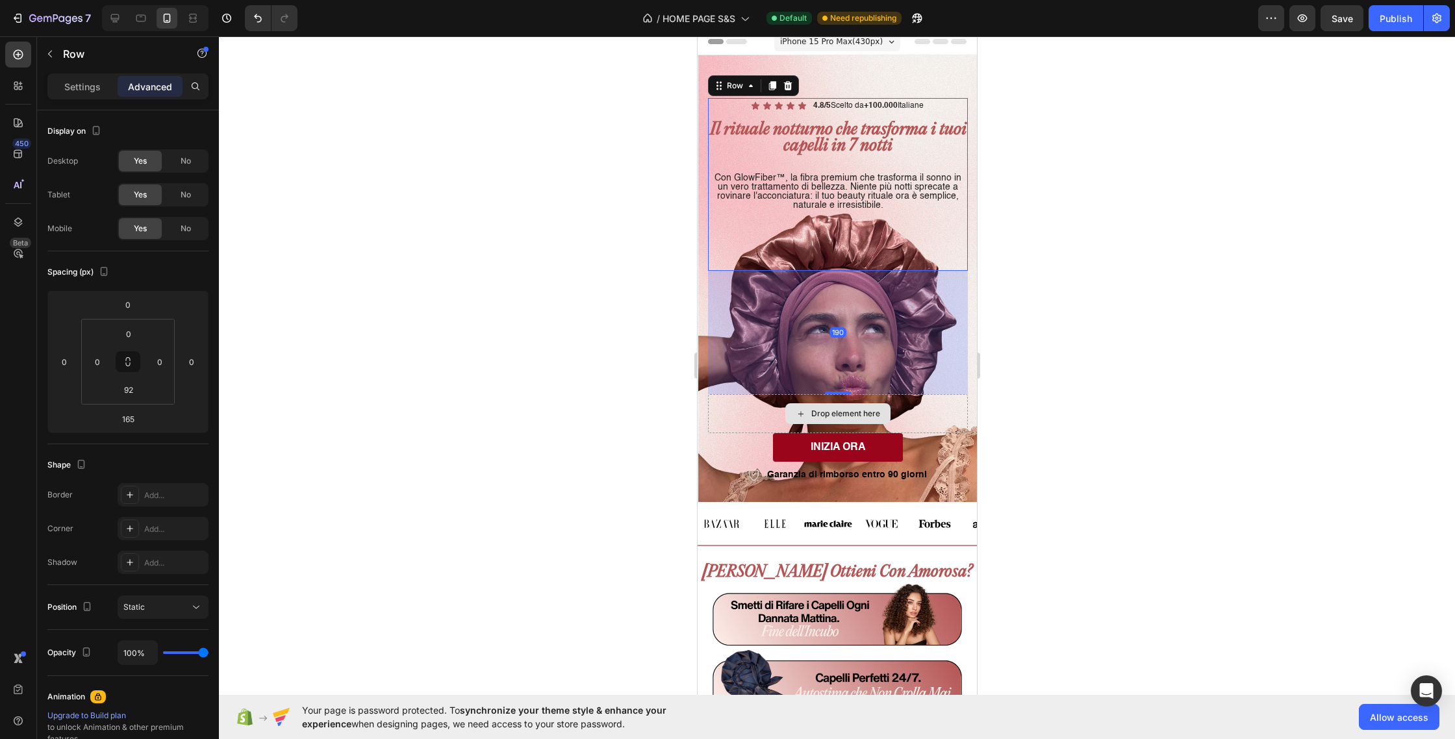
drag, startPoint x: 838, startPoint y: 392, endPoint x: 839, endPoint y: 409, distance: 16.3
click at [839, 409] on div "Icon Icon Icon Icon Icon Icon List 4.8/5 Scelto da +100.000 Italiane Text Block…" at bounding box center [837, 291] width 260 height 387
type input "190"
click at [889, 41] on icon at bounding box center [891, 41] width 6 height 3
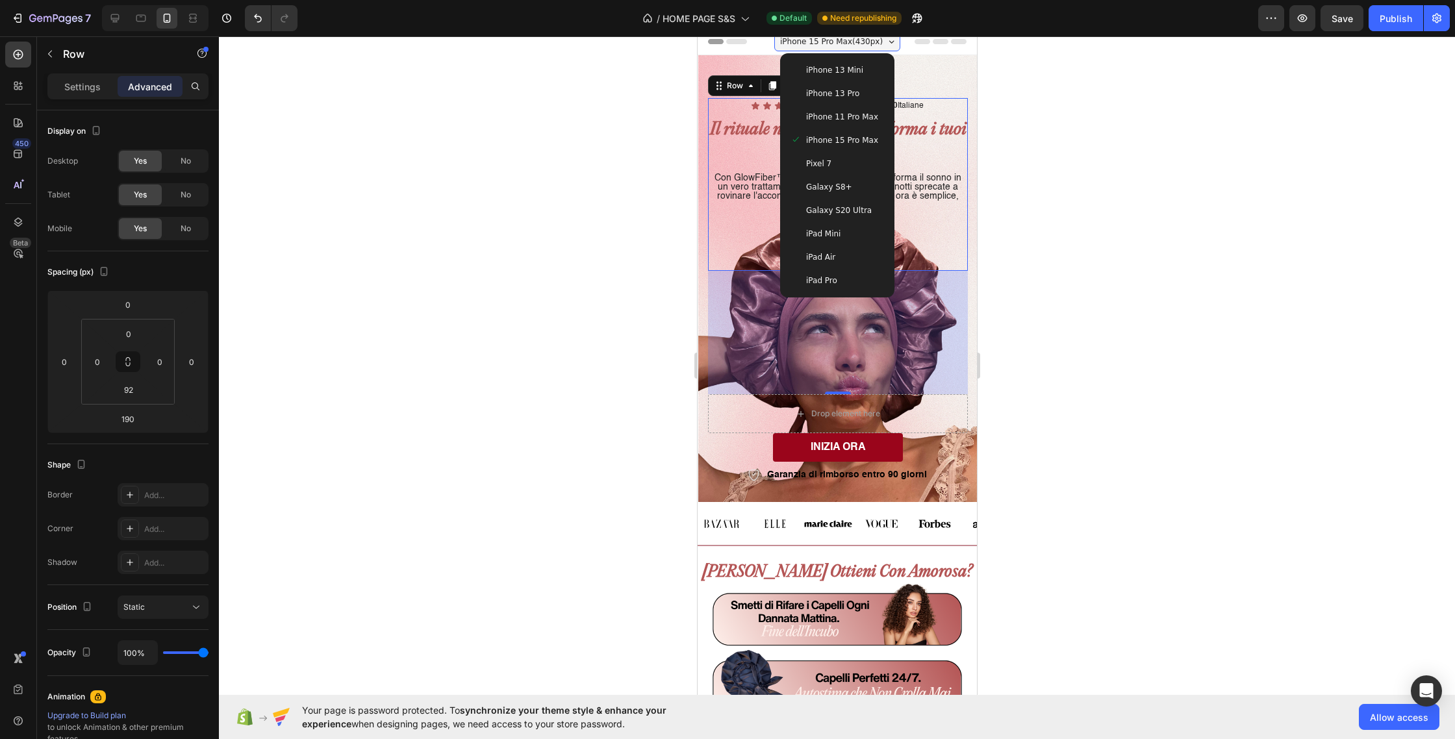
click at [858, 71] on span "iPhone 13 Mini" at bounding box center [834, 70] width 57 height 13
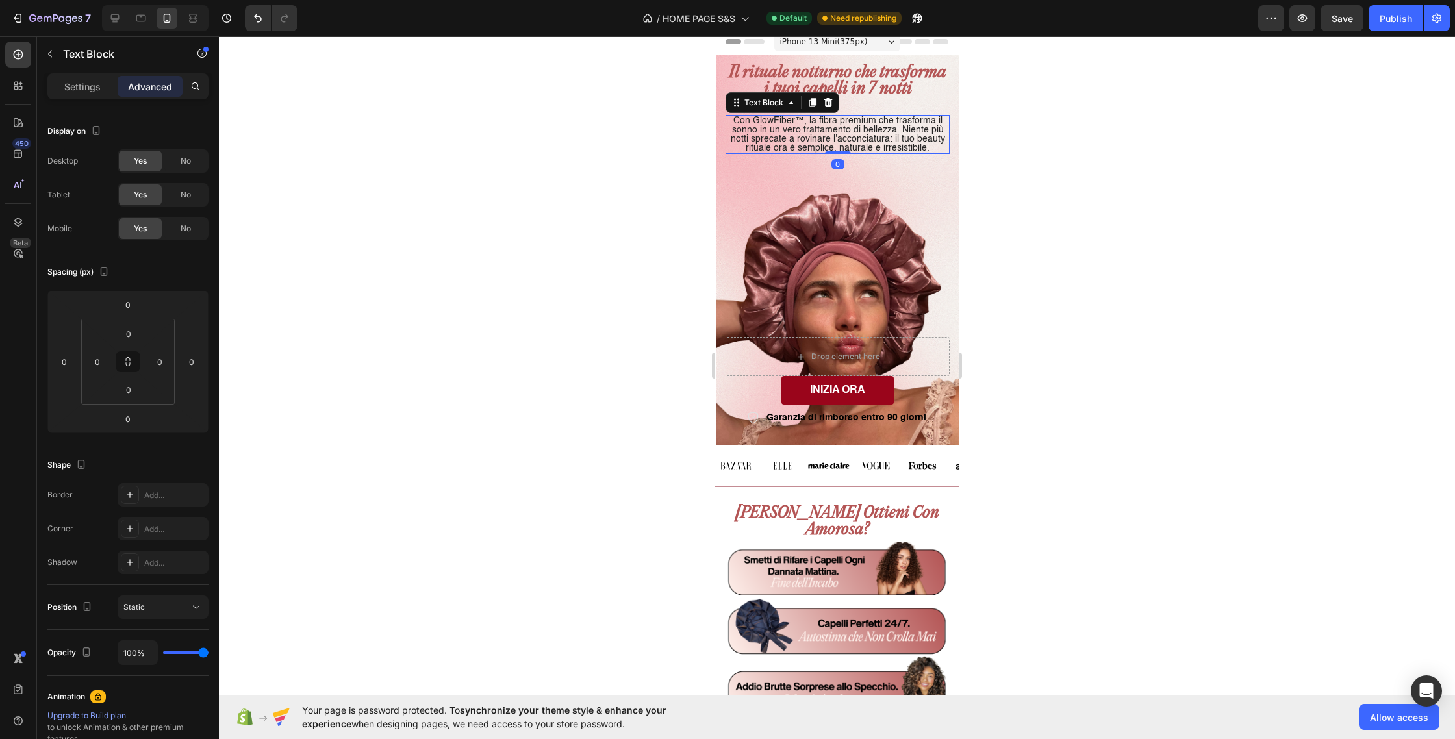
drag, startPoint x: 858, startPoint y: 127, endPoint x: 856, endPoint y: 140, distance: 13.3
click at [858, 127] on p "Con GlowFiber™, la fibra premium che trasforma il sonno in un vero trattamento …" at bounding box center [838, 134] width 222 height 36
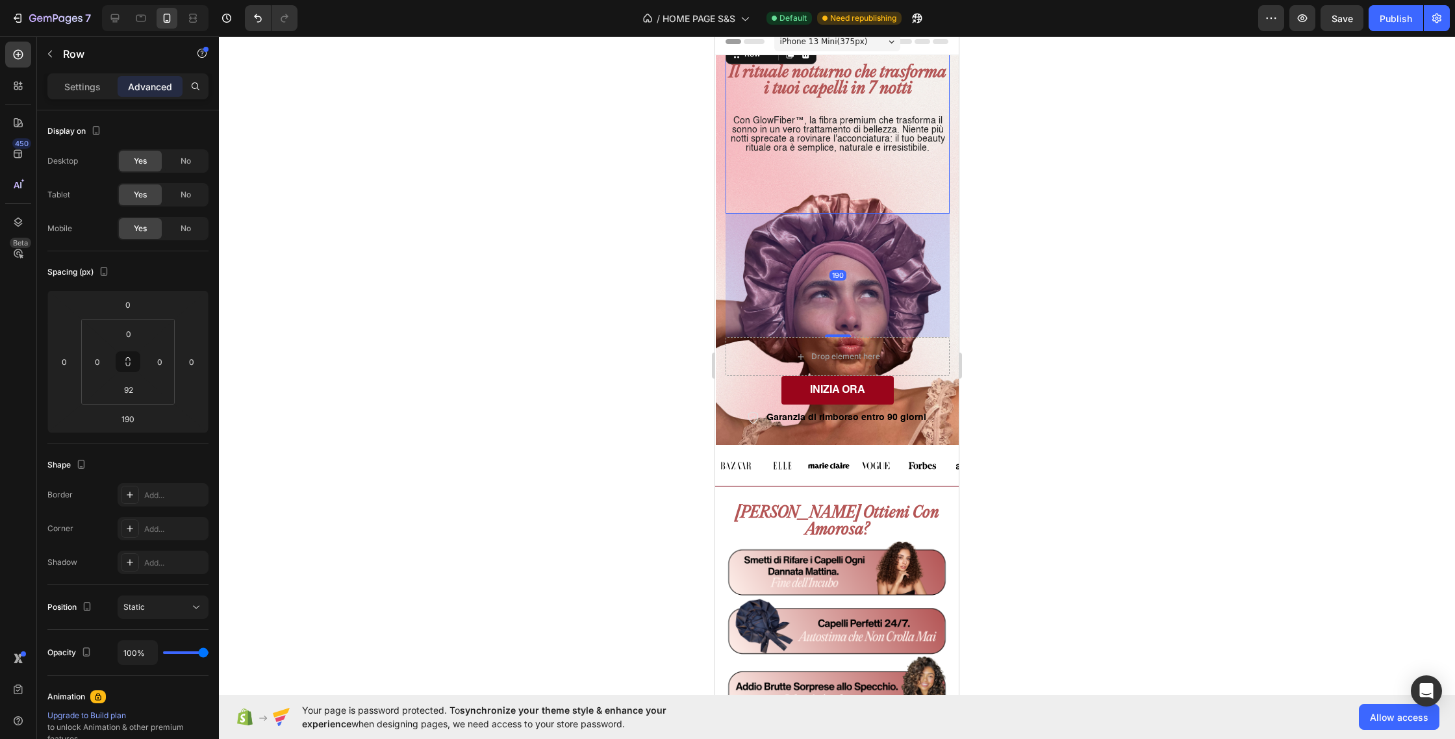
click at [857, 181] on div "Icon Icon Icon Icon Icon Icon List 4.8/5 Scelto da +100.000 Italiane Text Block…" at bounding box center [838, 127] width 224 height 173
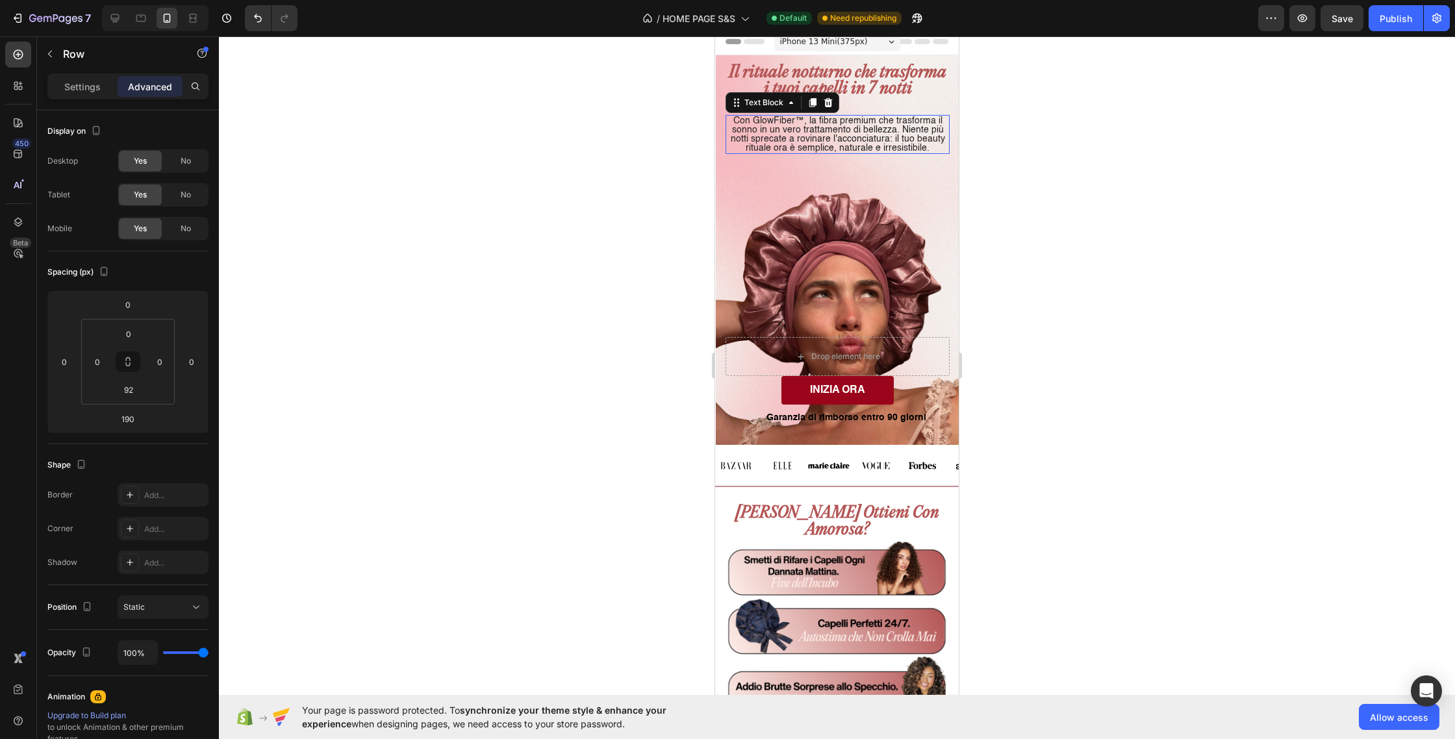
click at [817, 125] on p "Con GlowFiber™, la fibra premium che trasforma il sonno in un vero trattamento …" at bounding box center [838, 134] width 222 height 36
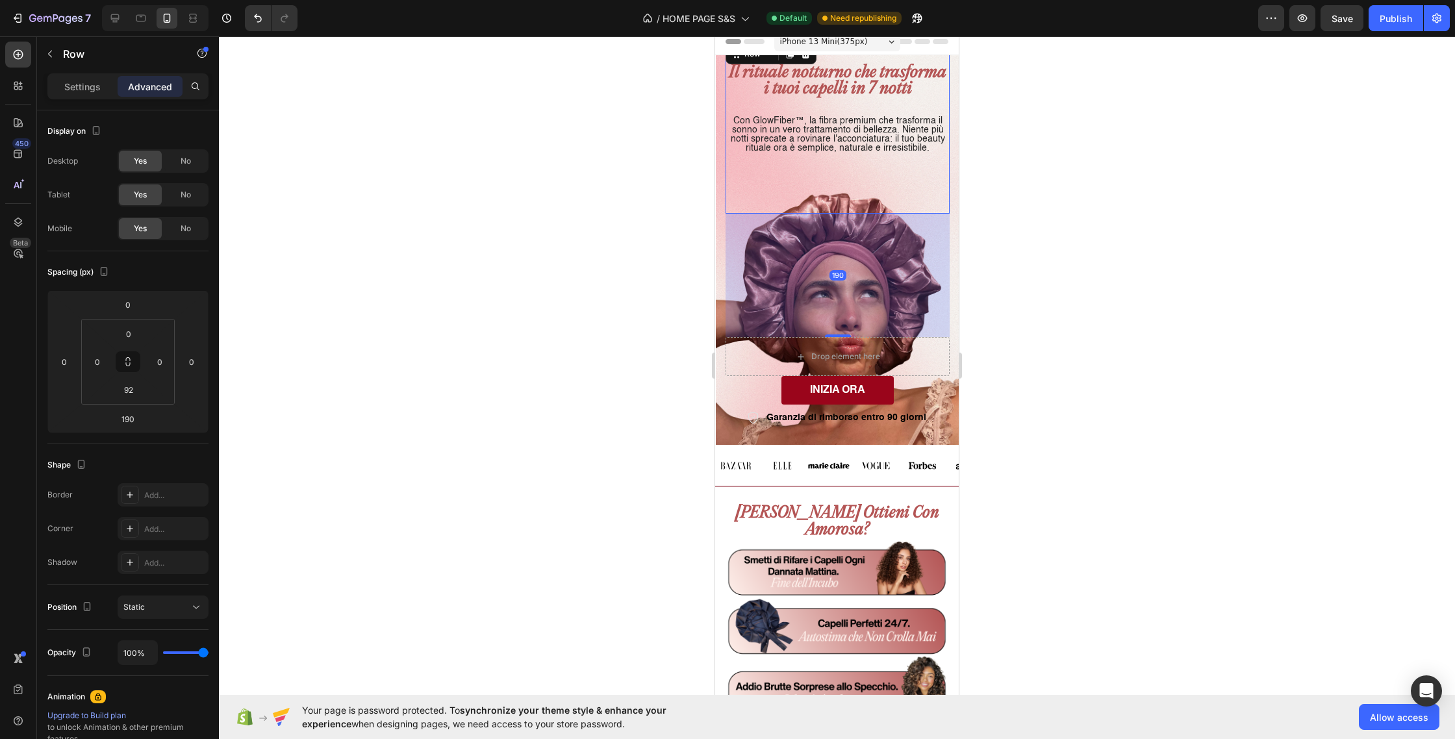
click at [776, 185] on div "Icon Icon Icon Icon Icon Icon List 4.8/5 Scelto da +100.000 Italiane Text Block…" at bounding box center [838, 127] width 224 height 173
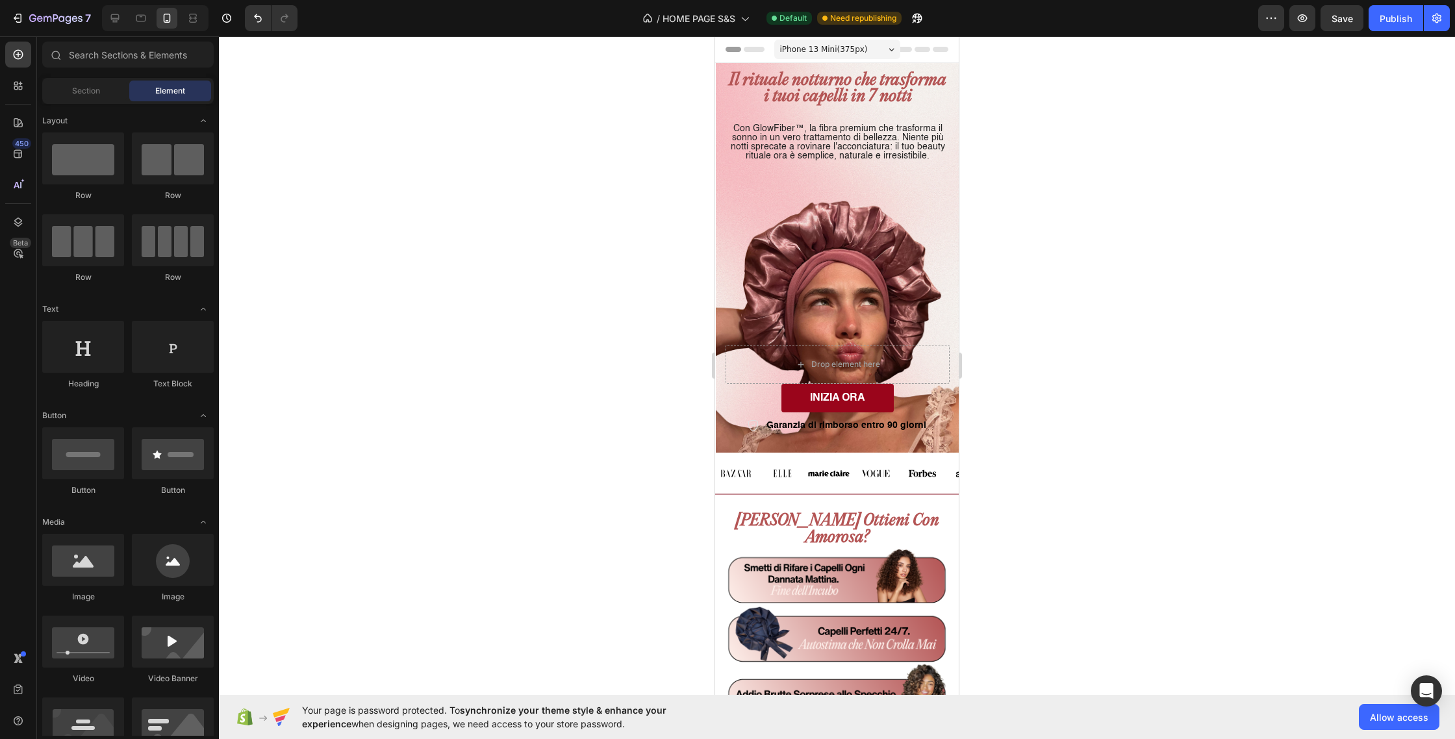
click at [754, 62] on div "Header" at bounding box center [837, 49] width 223 height 26
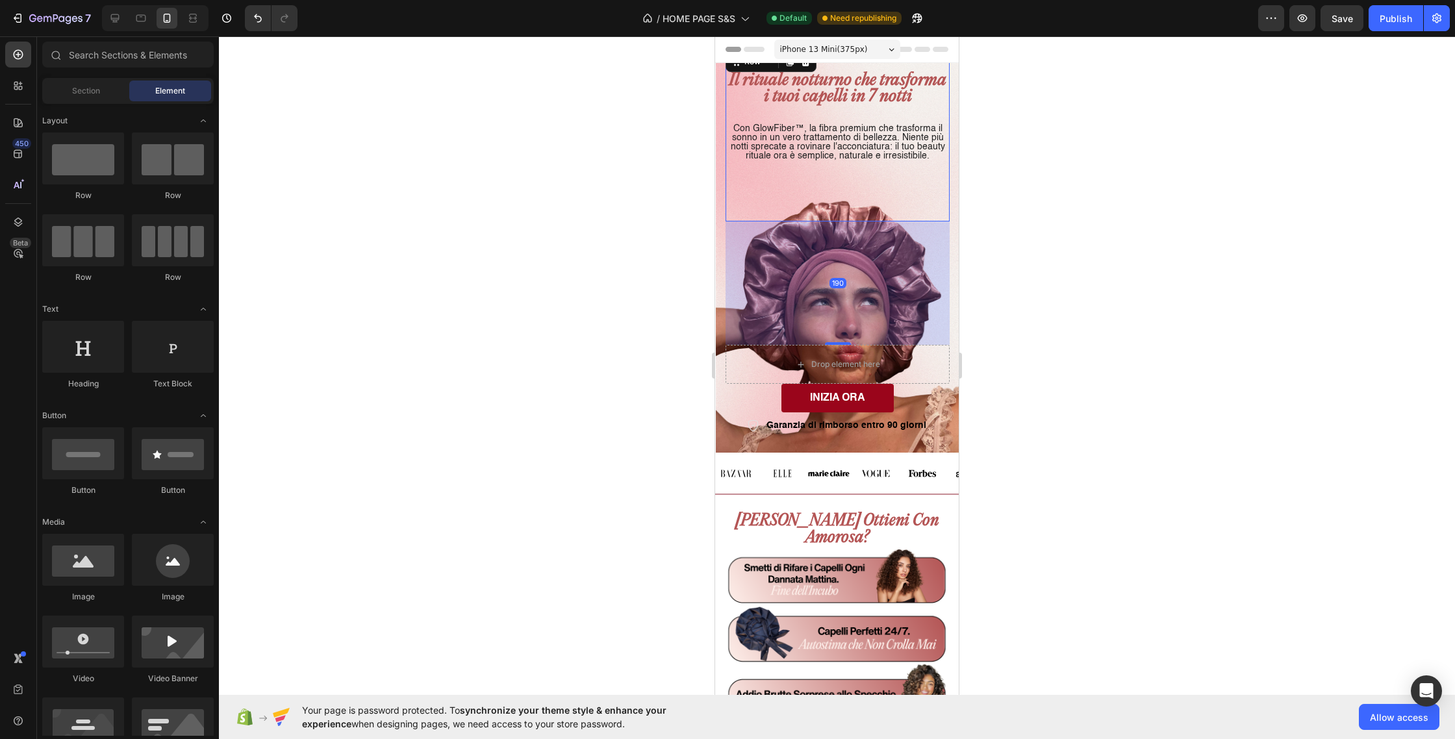
click at [822, 200] on div "Icon Icon Icon Icon Icon Icon List 4.8/5 Scelto da +100.000 Italiane Text Block…" at bounding box center [838, 135] width 224 height 173
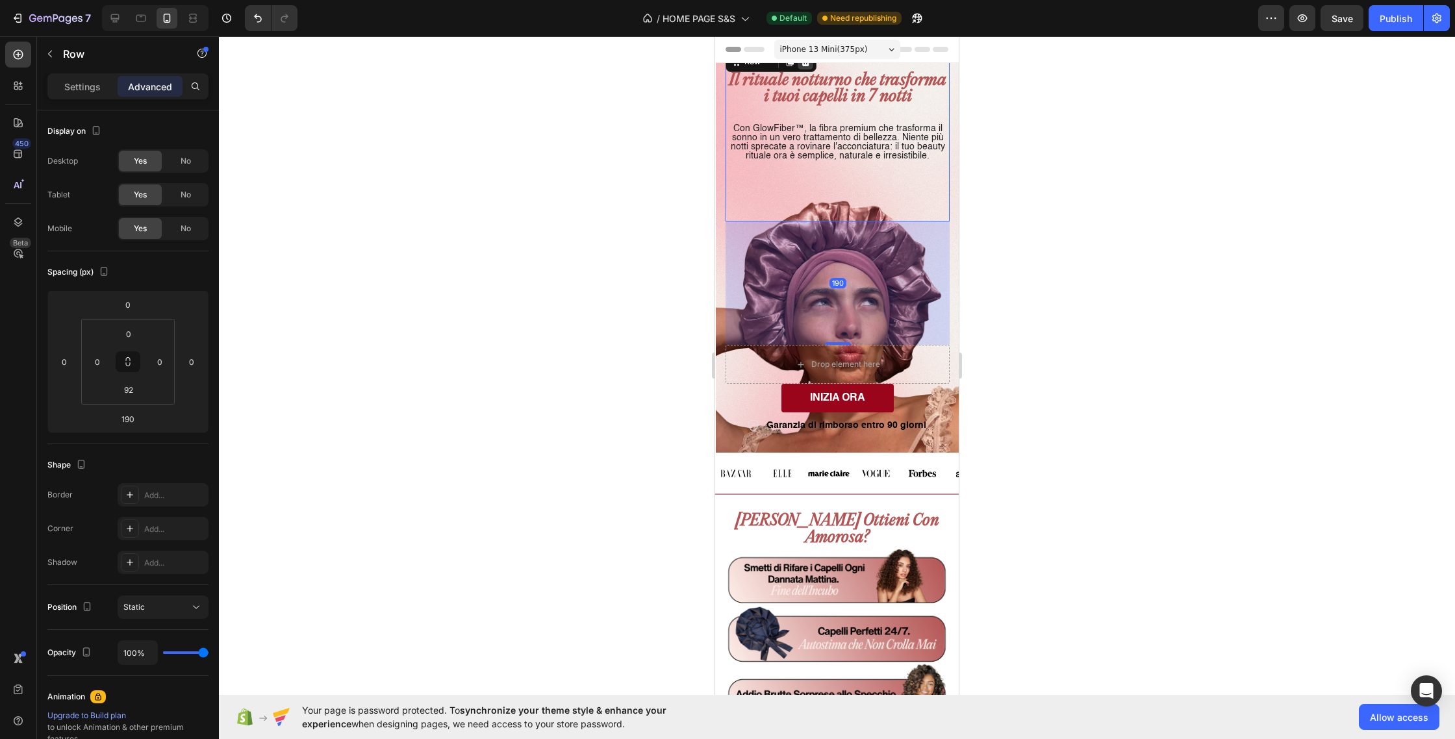
click at [806, 63] on icon at bounding box center [805, 62] width 10 height 10
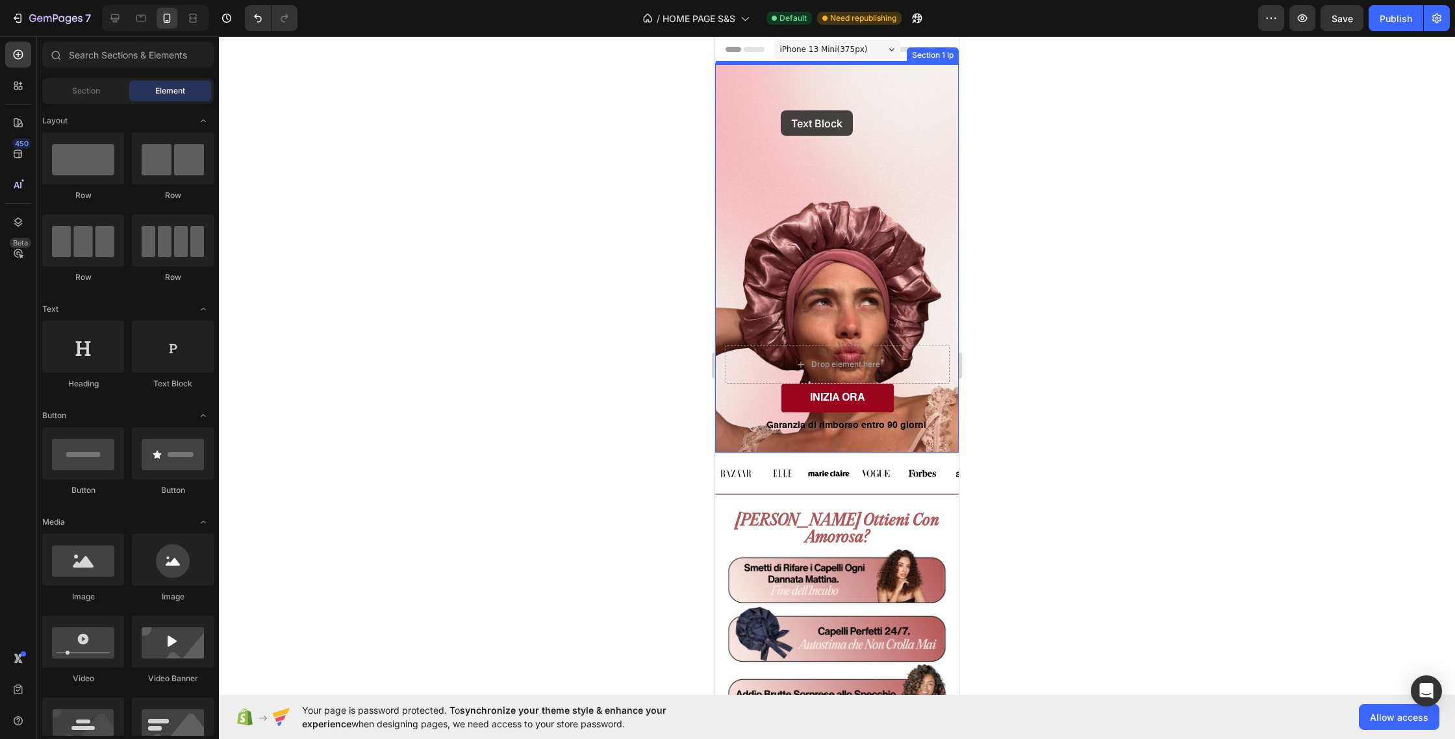
drag, startPoint x: 900, startPoint y: 405, endPoint x: 784, endPoint y: 107, distance: 320.1
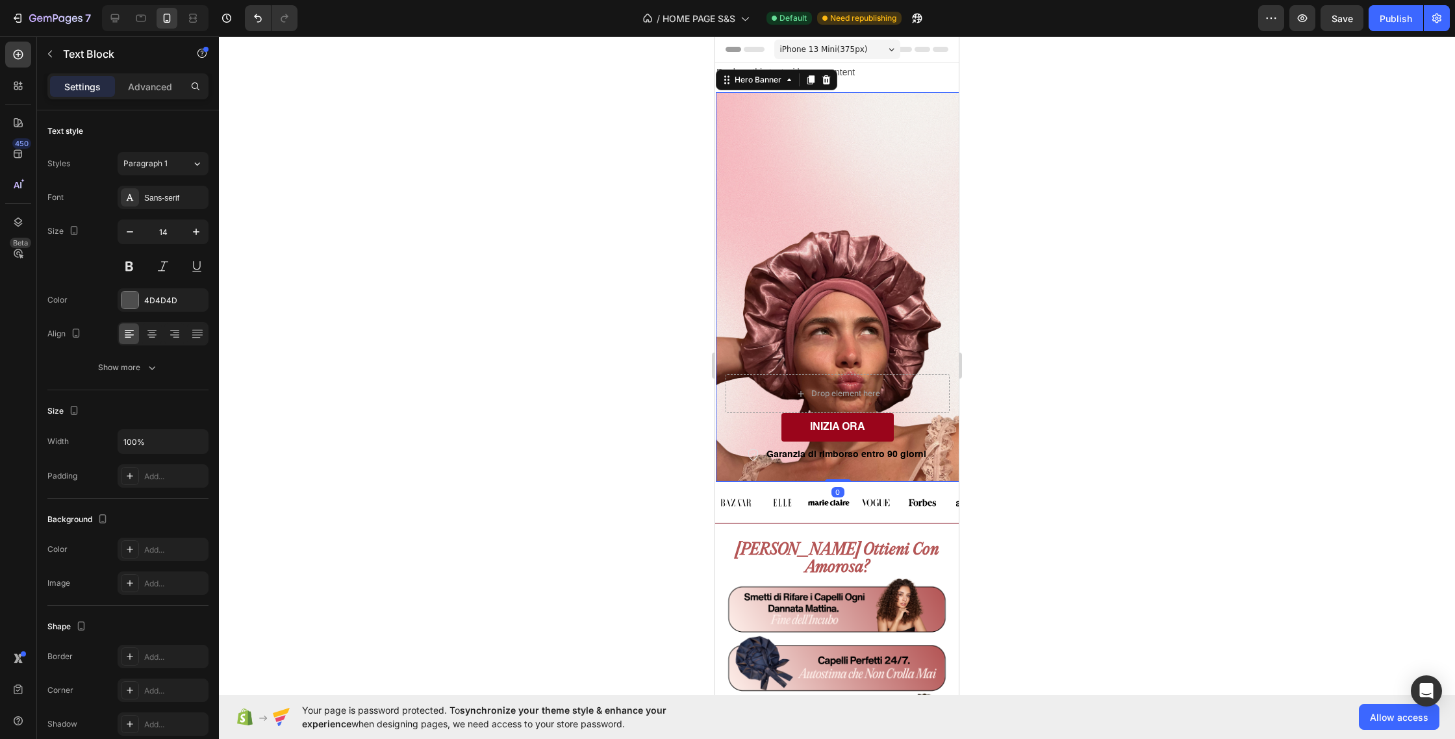
click at [863, 135] on div "Background Image" at bounding box center [838, 287] width 244 height 390
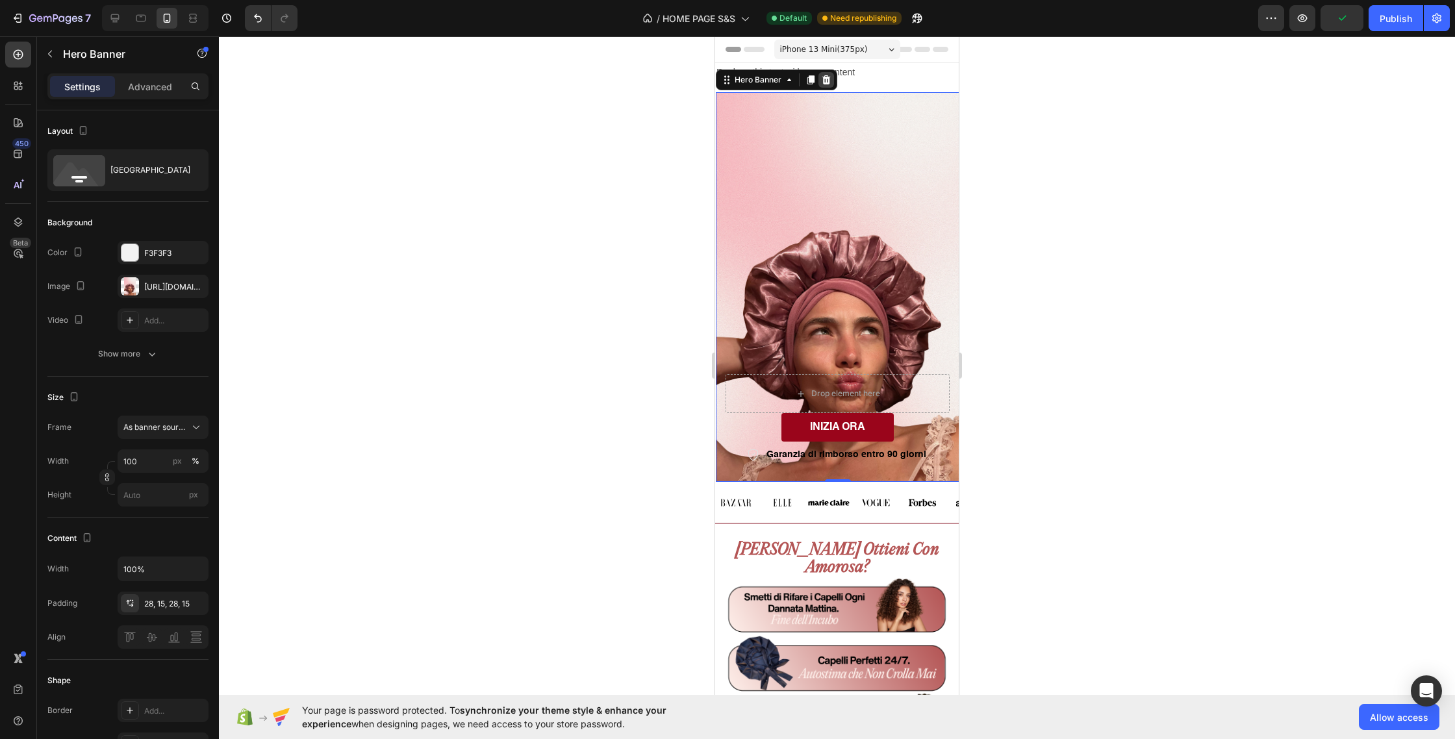
click at [829, 76] on icon at bounding box center [826, 80] width 10 height 10
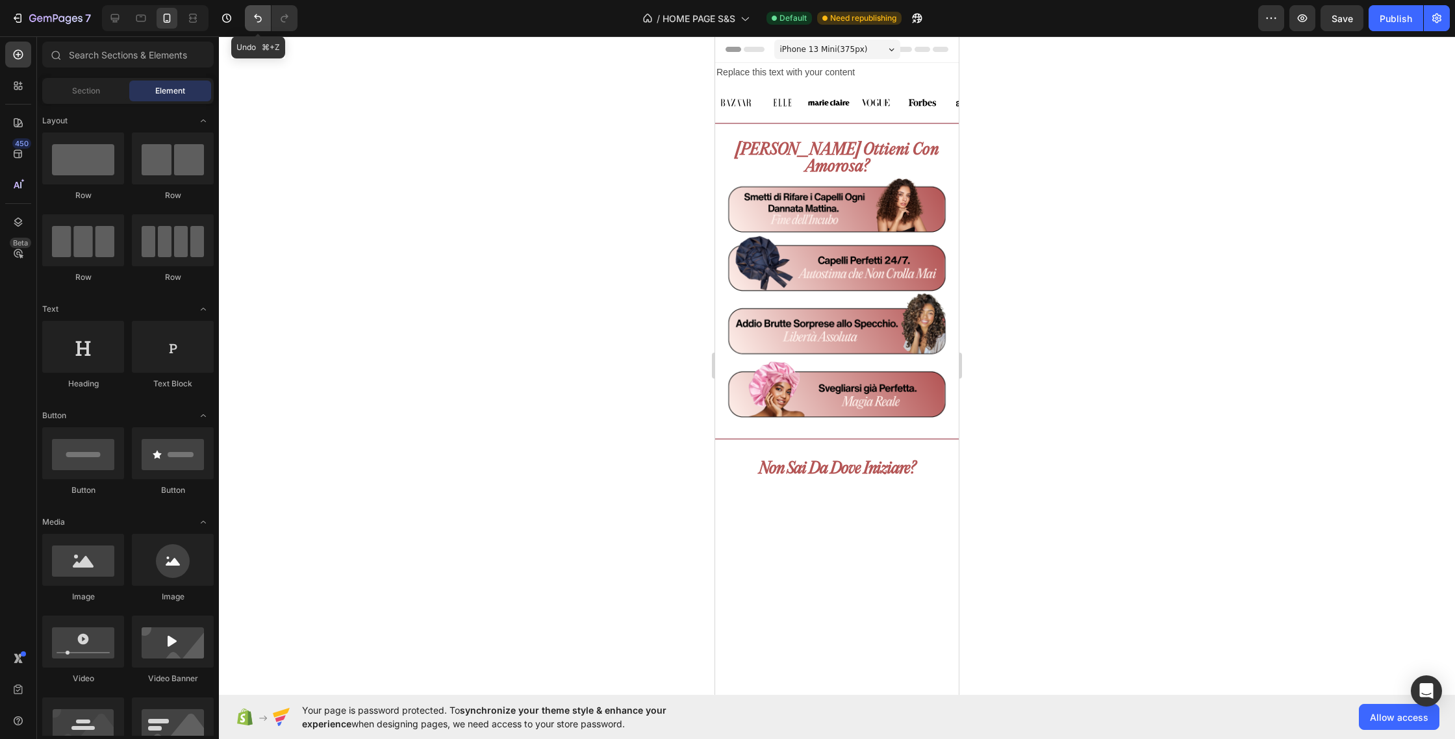
click at [254, 22] on icon "Undo/Redo" at bounding box center [257, 18] width 13 height 13
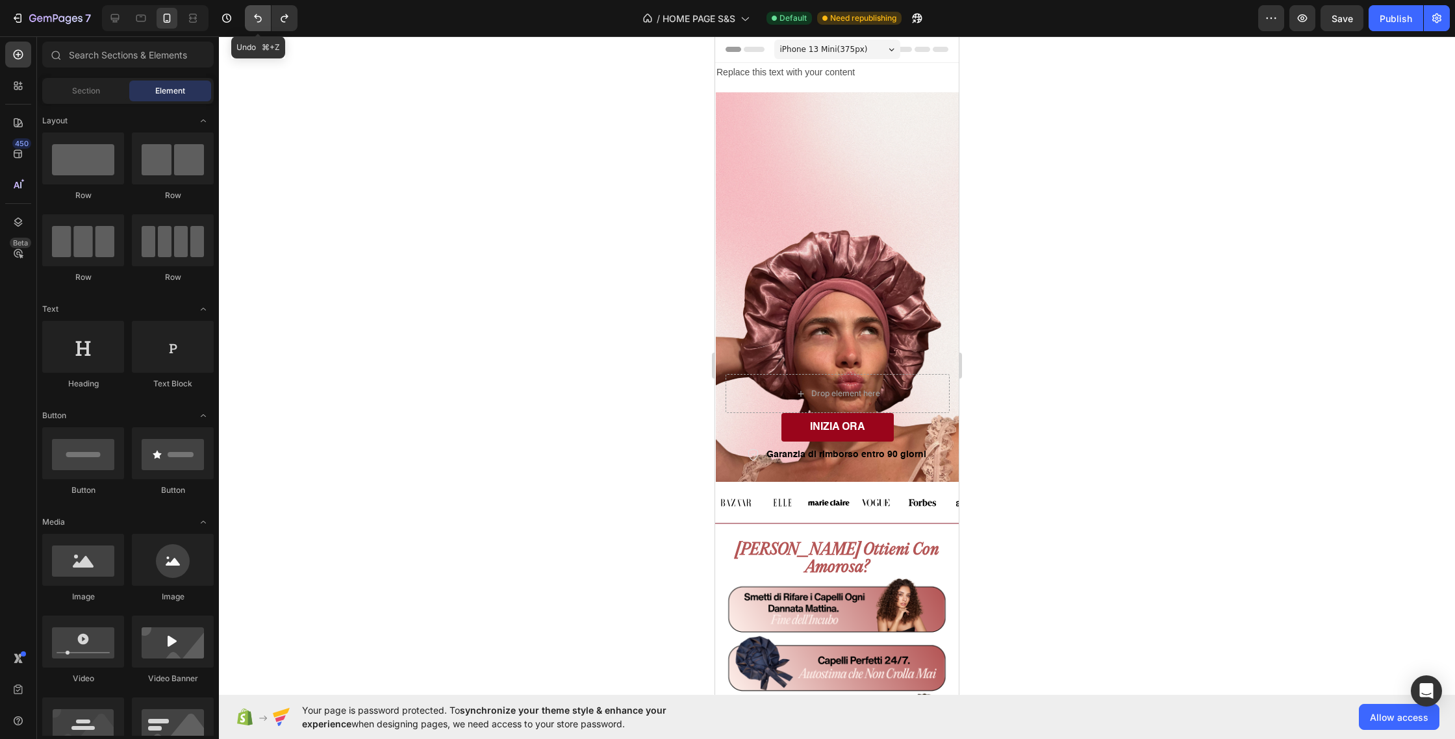
click at [254, 22] on icon "Undo/Redo" at bounding box center [257, 18] width 13 height 13
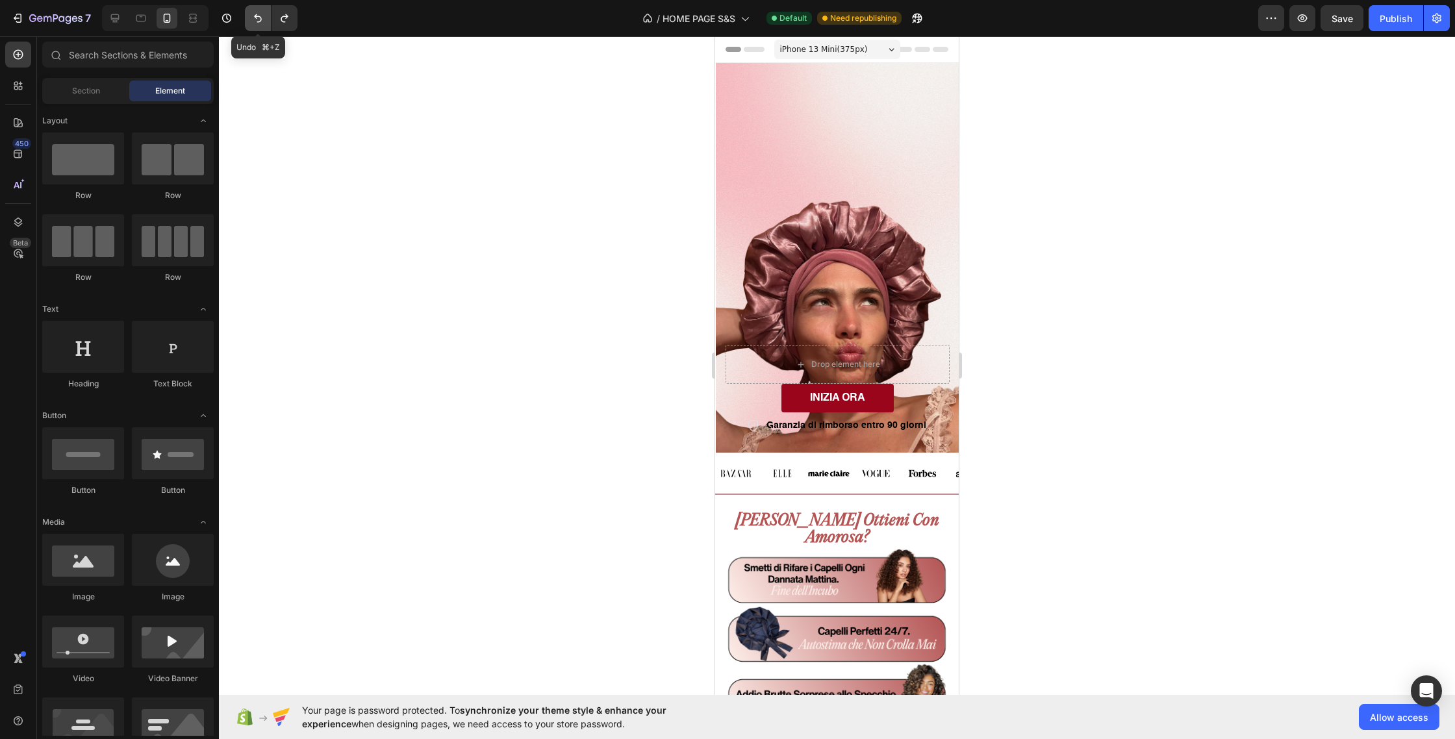
click at [254, 22] on icon "Undo/Redo" at bounding box center [257, 18] width 13 height 13
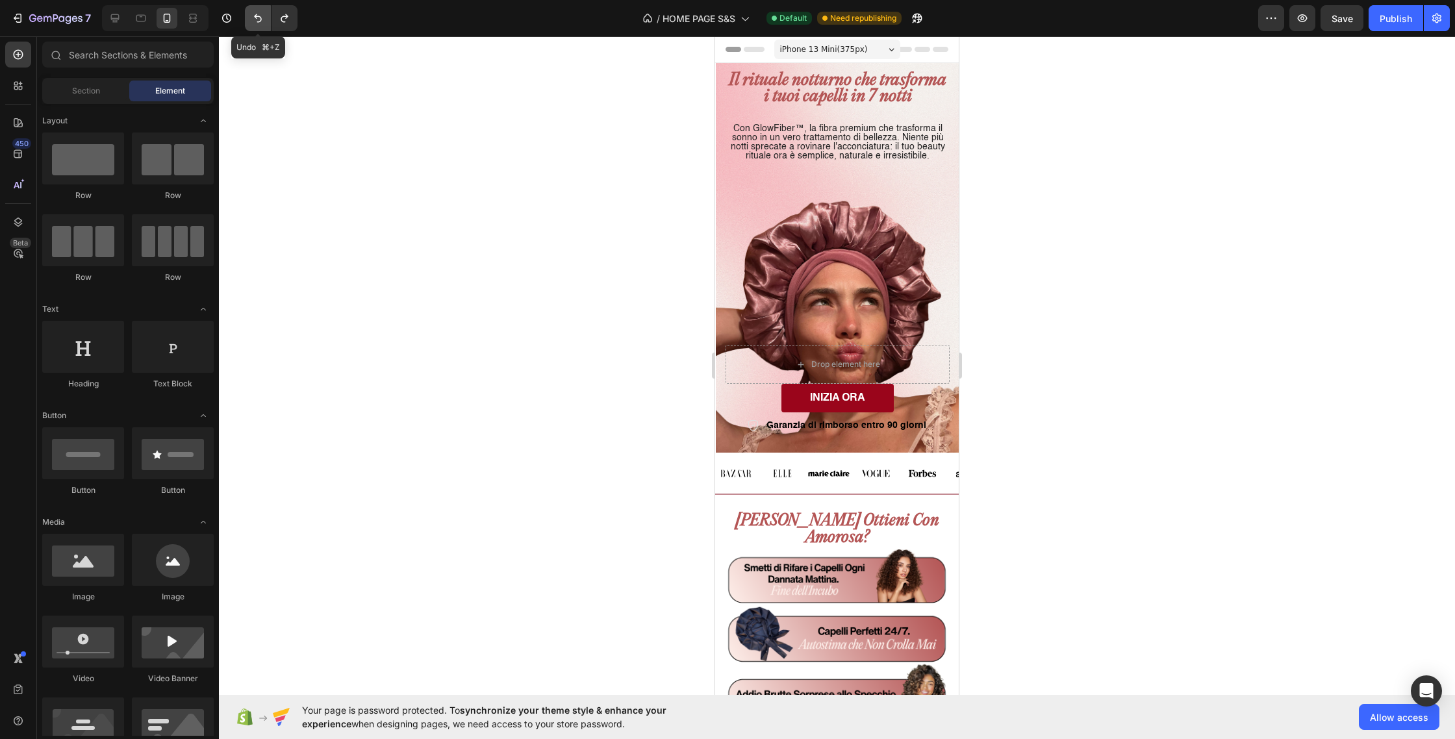
click at [254, 22] on icon "Undo/Redo" at bounding box center [257, 18] width 13 height 13
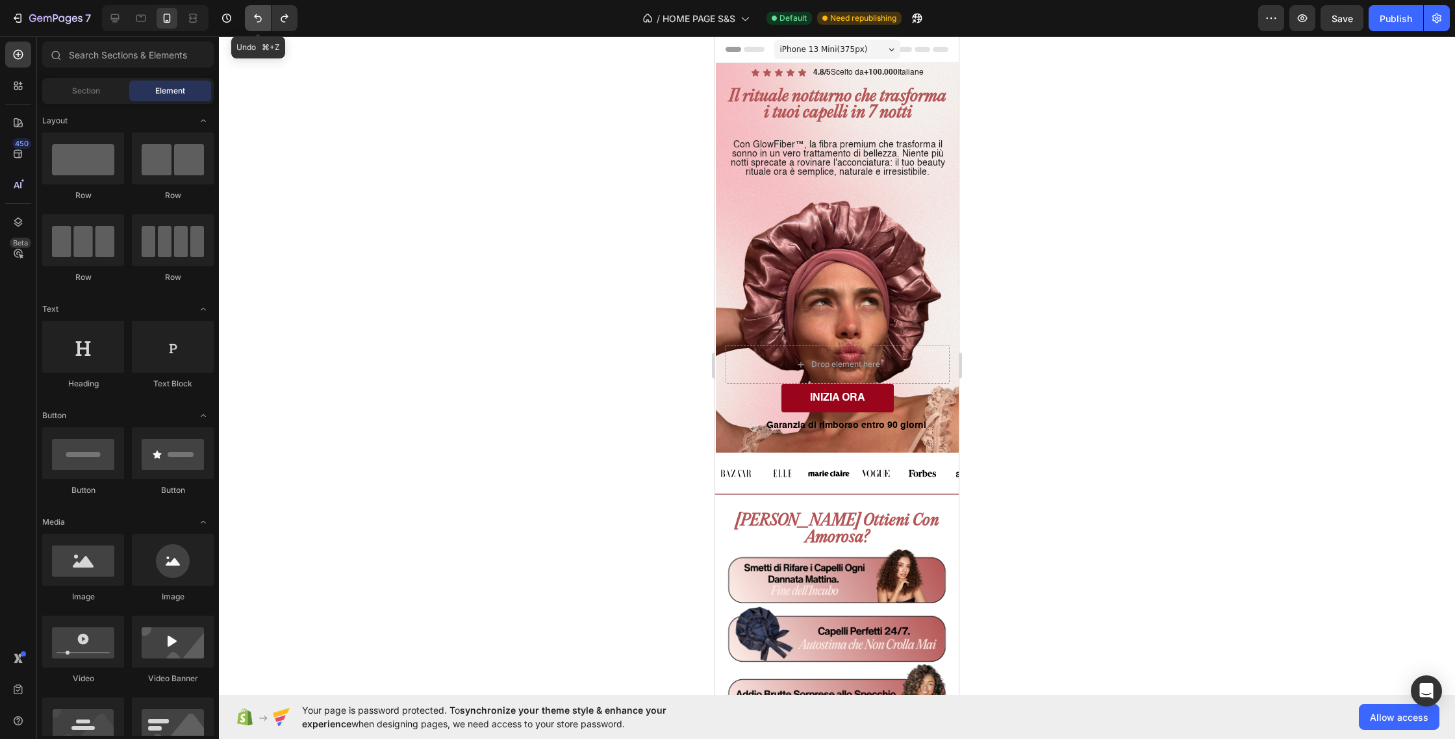
click at [254, 22] on icon "Undo/Redo" at bounding box center [257, 18] width 13 height 13
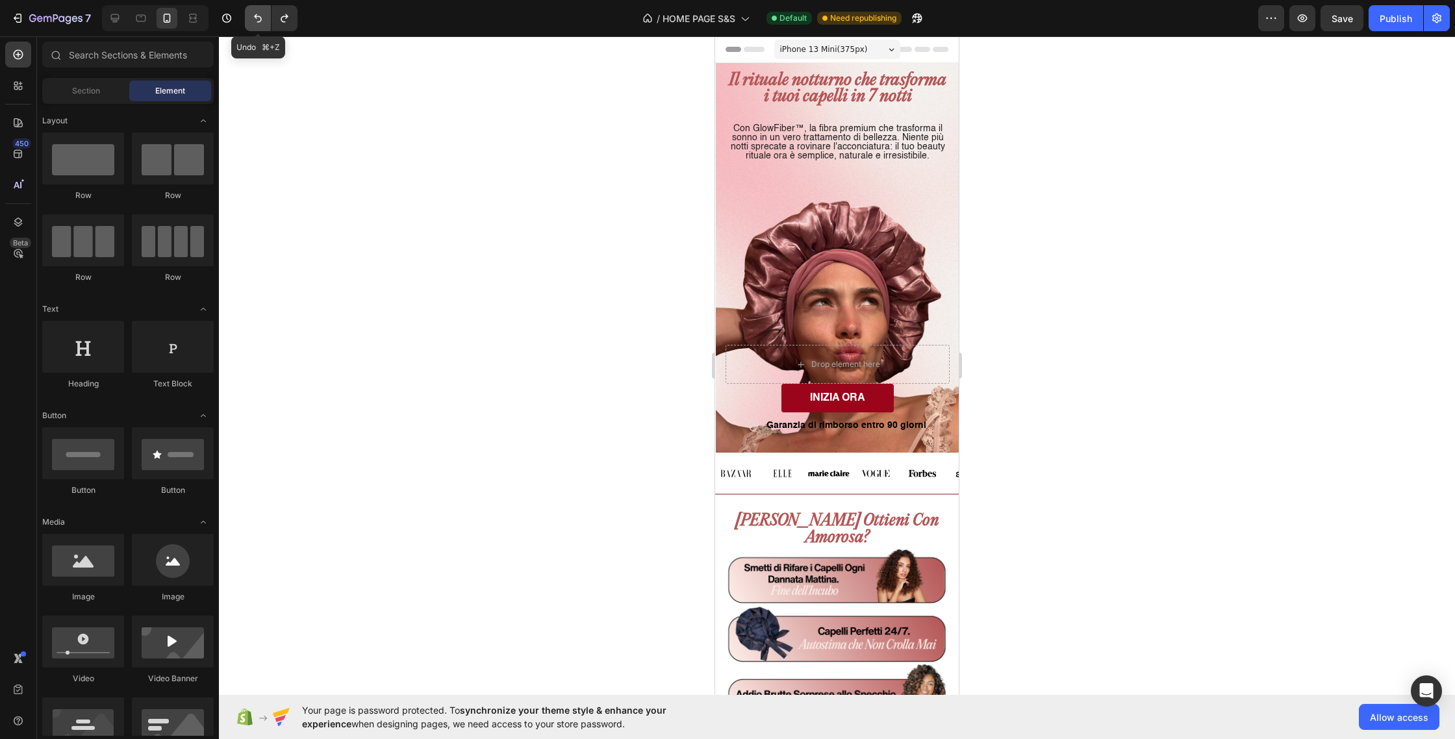
click at [257, 21] on icon "Undo/Redo" at bounding box center [258, 18] width 8 height 8
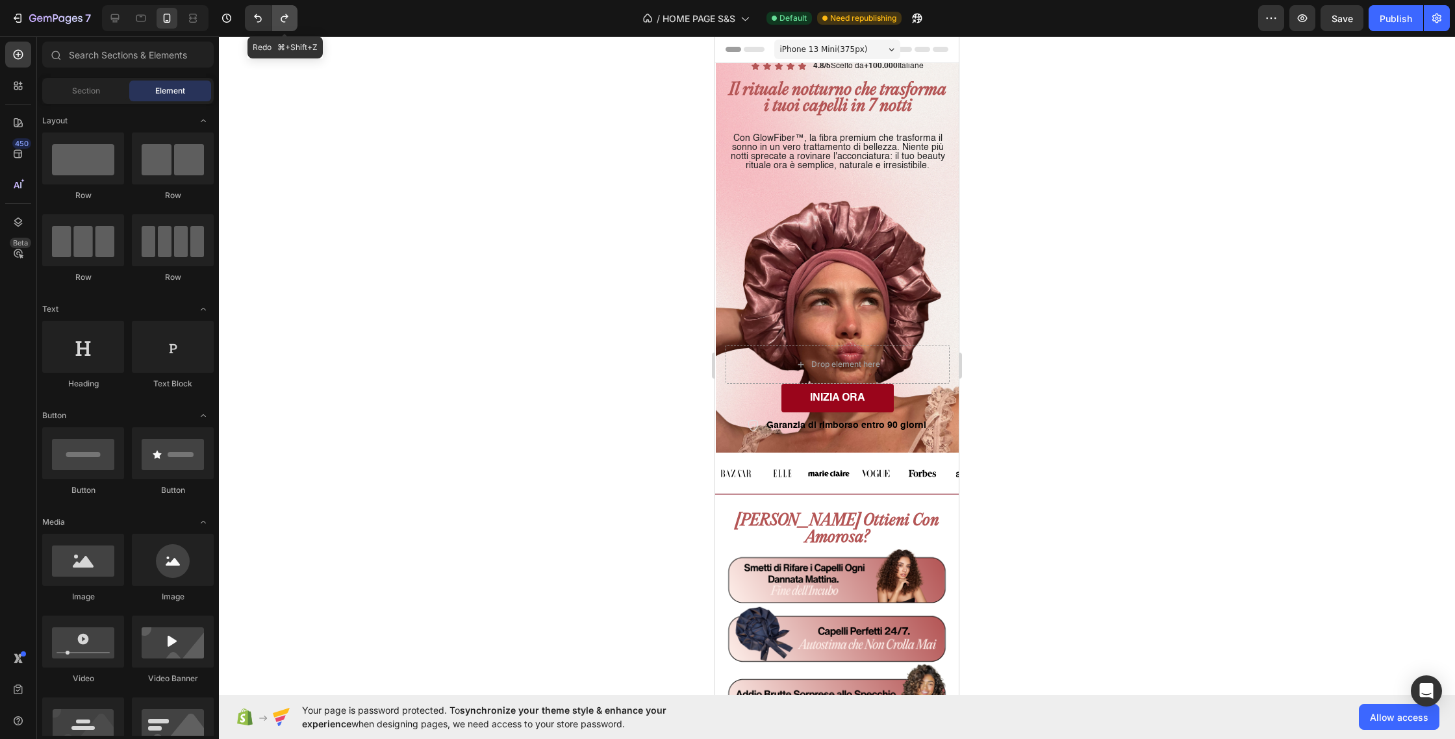
click at [279, 21] on icon "Undo/Redo" at bounding box center [284, 18] width 13 height 13
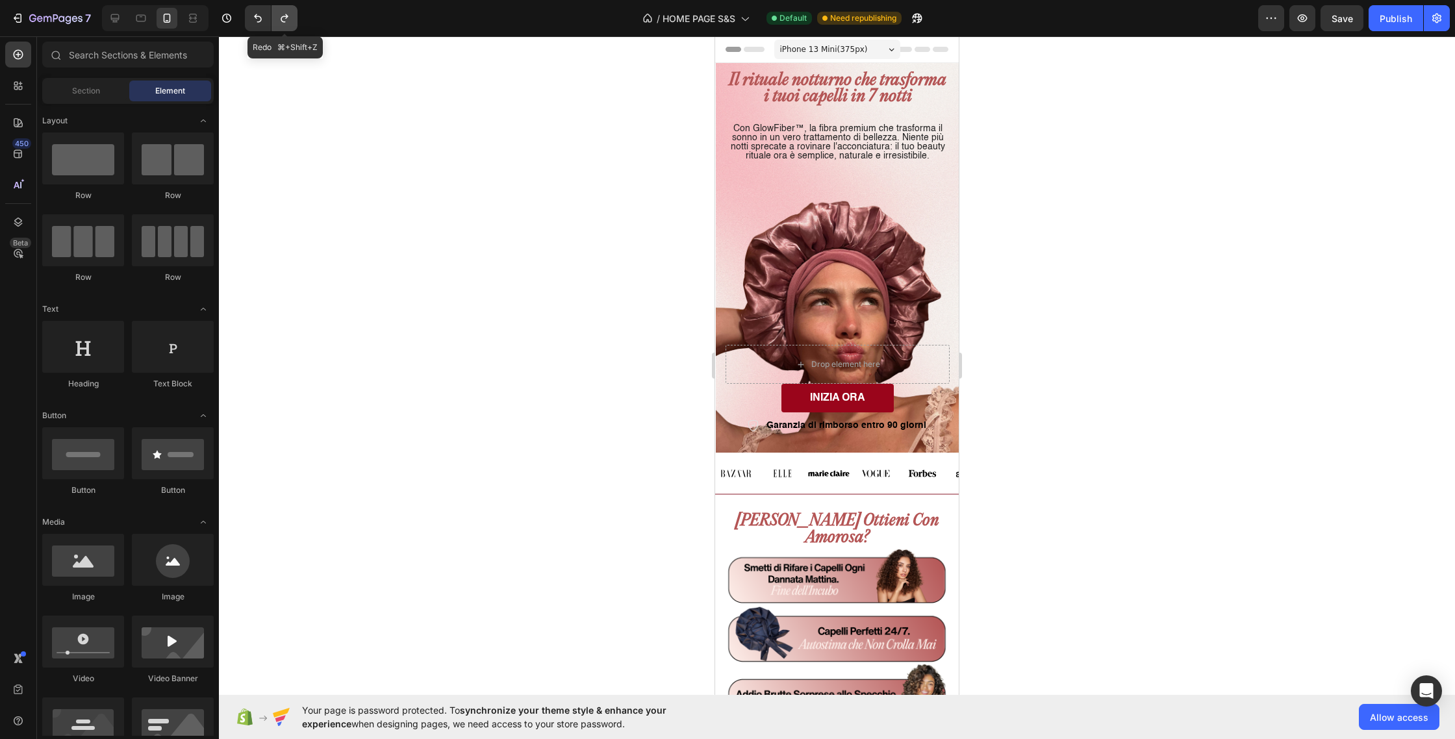
click at [279, 21] on icon "Undo/Redo" at bounding box center [284, 18] width 13 height 13
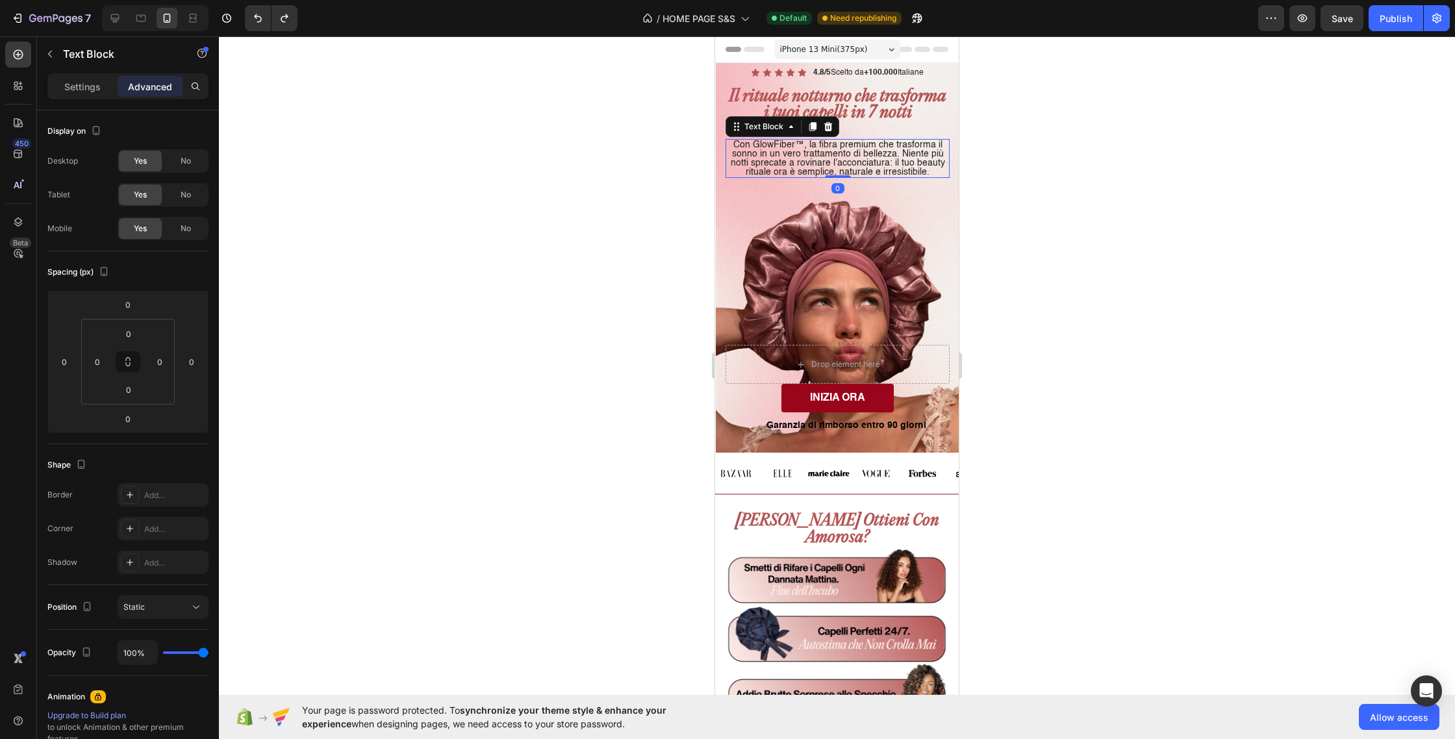
click at [828, 164] on p "Con GlowFiber™, la fibra premium che trasforma il sonno in un vero trattamento …" at bounding box center [838, 158] width 222 height 36
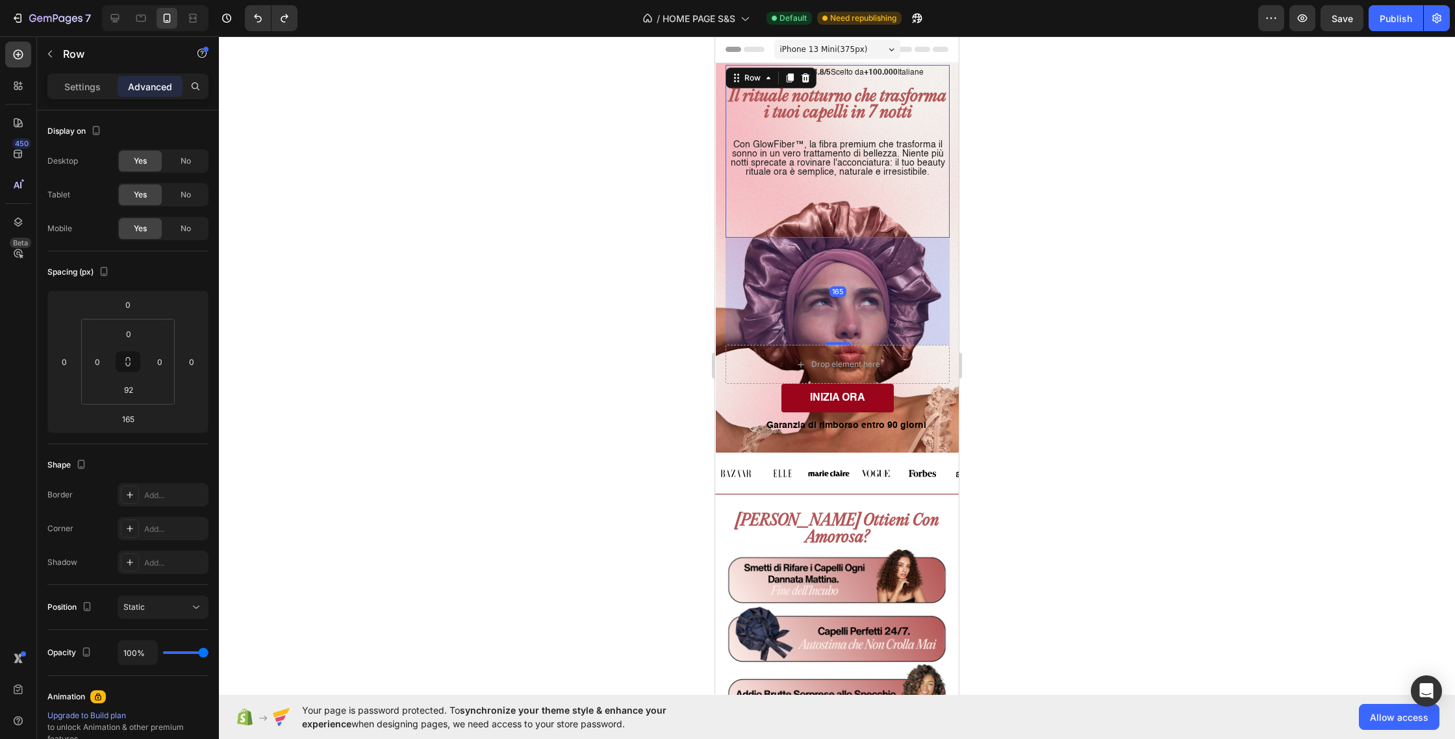
click at [847, 235] on div "Icon Icon Icon Icon Icon Icon List 4.8/5 Scelto da +100.000 Italiane Text Block…" at bounding box center [838, 151] width 224 height 173
click at [839, 242] on div "159" at bounding box center [838, 242] width 224 height 0
type input "159"
click at [860, 49] on span "iPhone 13 Mini ( 375 px)" at bounding box center [824, 49] width 88 height 13
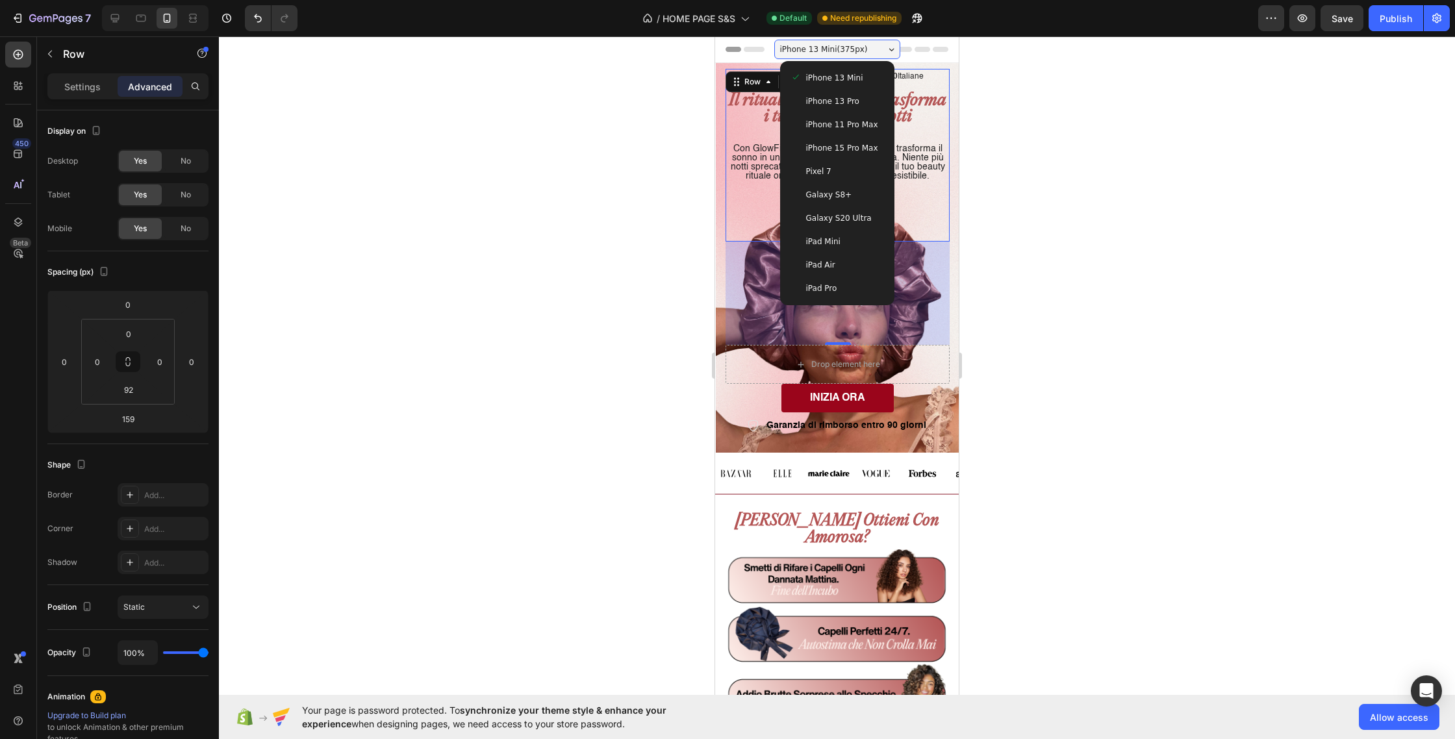
drag, startPoint x: 862, startPoint y: 155, endPoint x: 879, endPoint y: 153, distance: 16.9
click at [862, 155] on div "iPhone 15 Pro Max" at bounding box center [837, 147] width 104 height 23
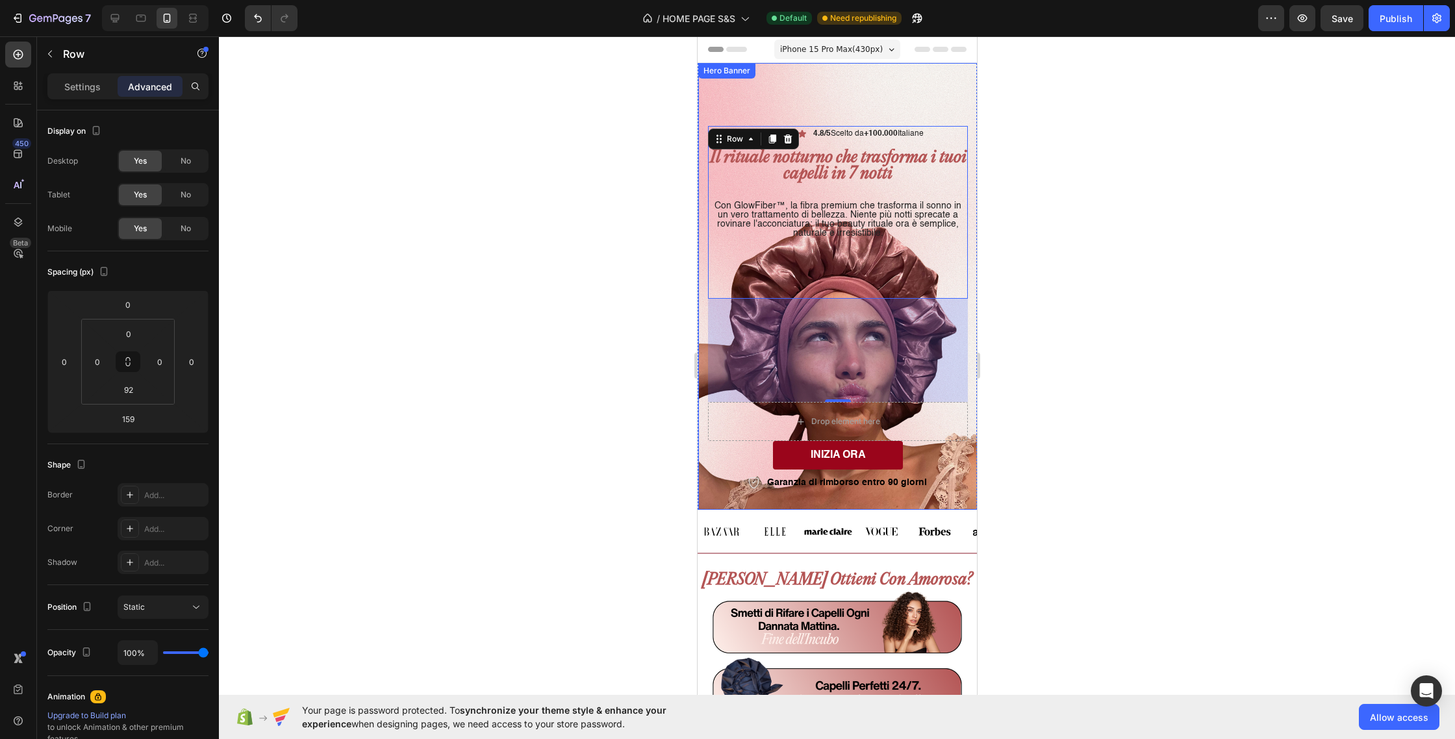
click at [849, 80] on div "Background Image" at bounding box center [837, 286] width 279 height 447
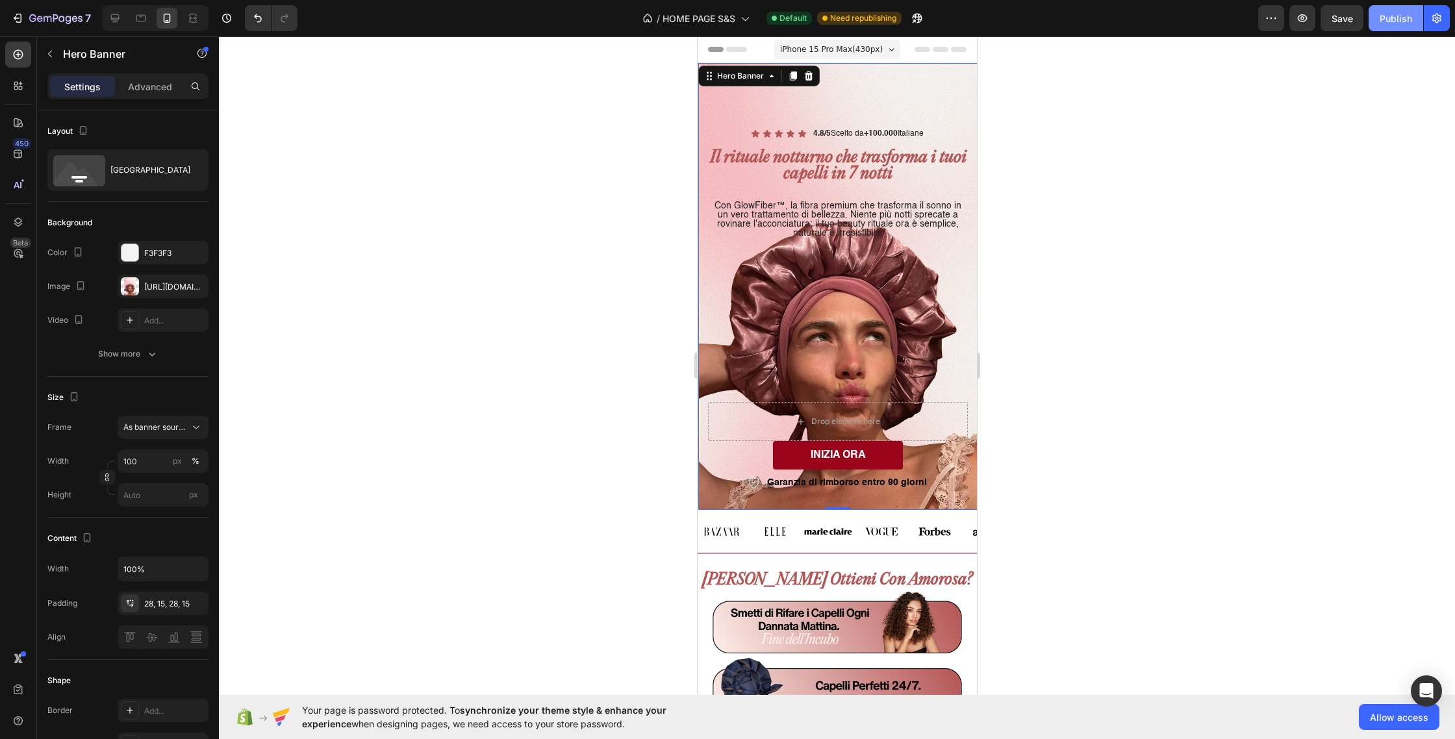
click at [1407, 14] on div "Publish" at bounding box center [1396, 19] width 32 height 14
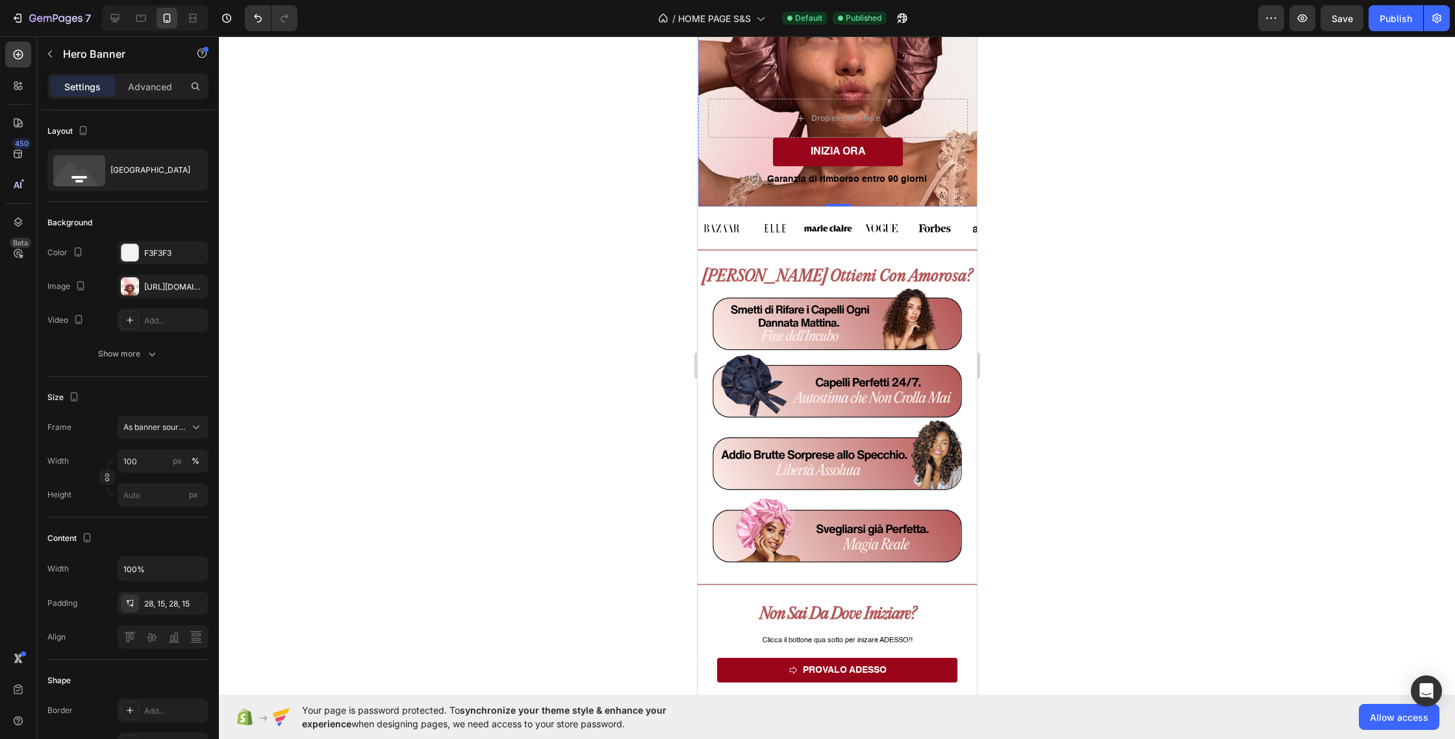
scroll to position [760, 0]
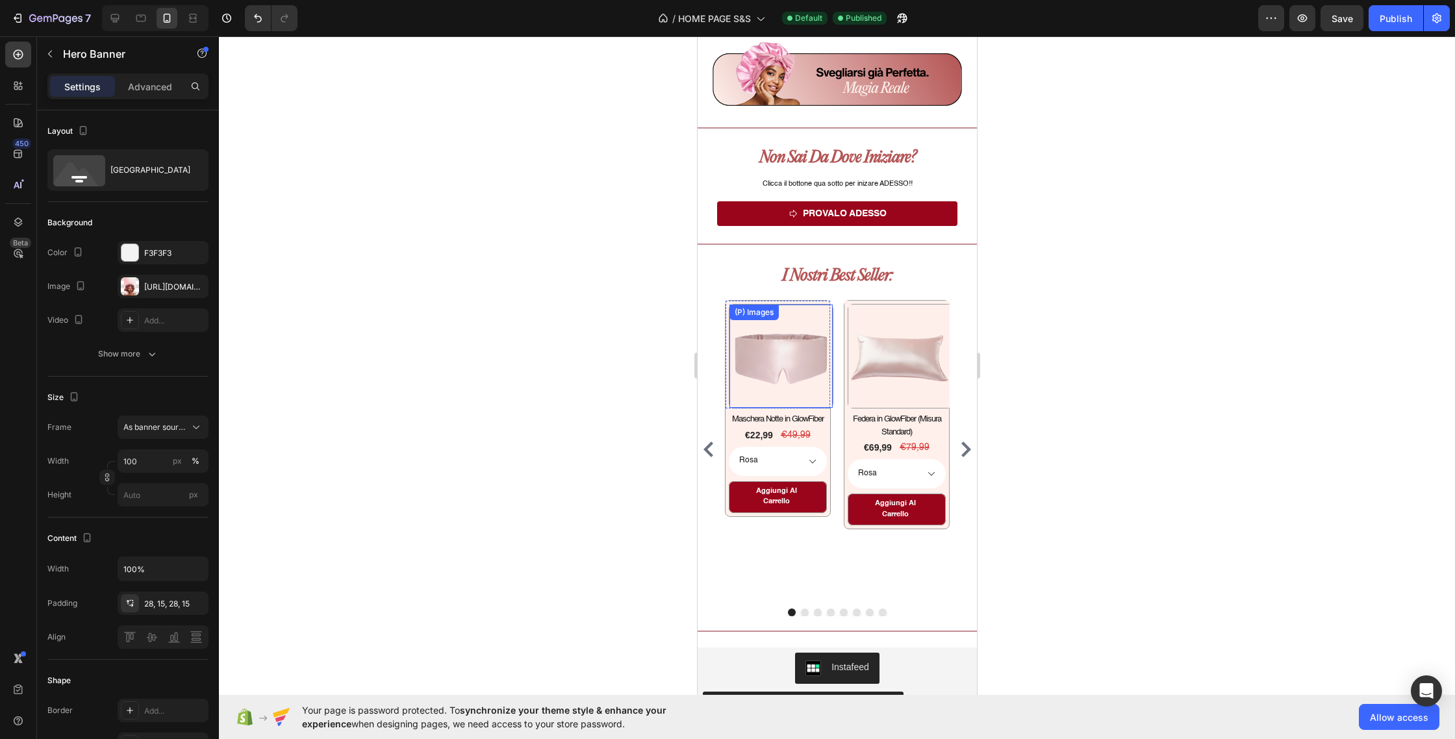
click at [821, 383] on img at bounding box center [780, 356] width 103 height 103
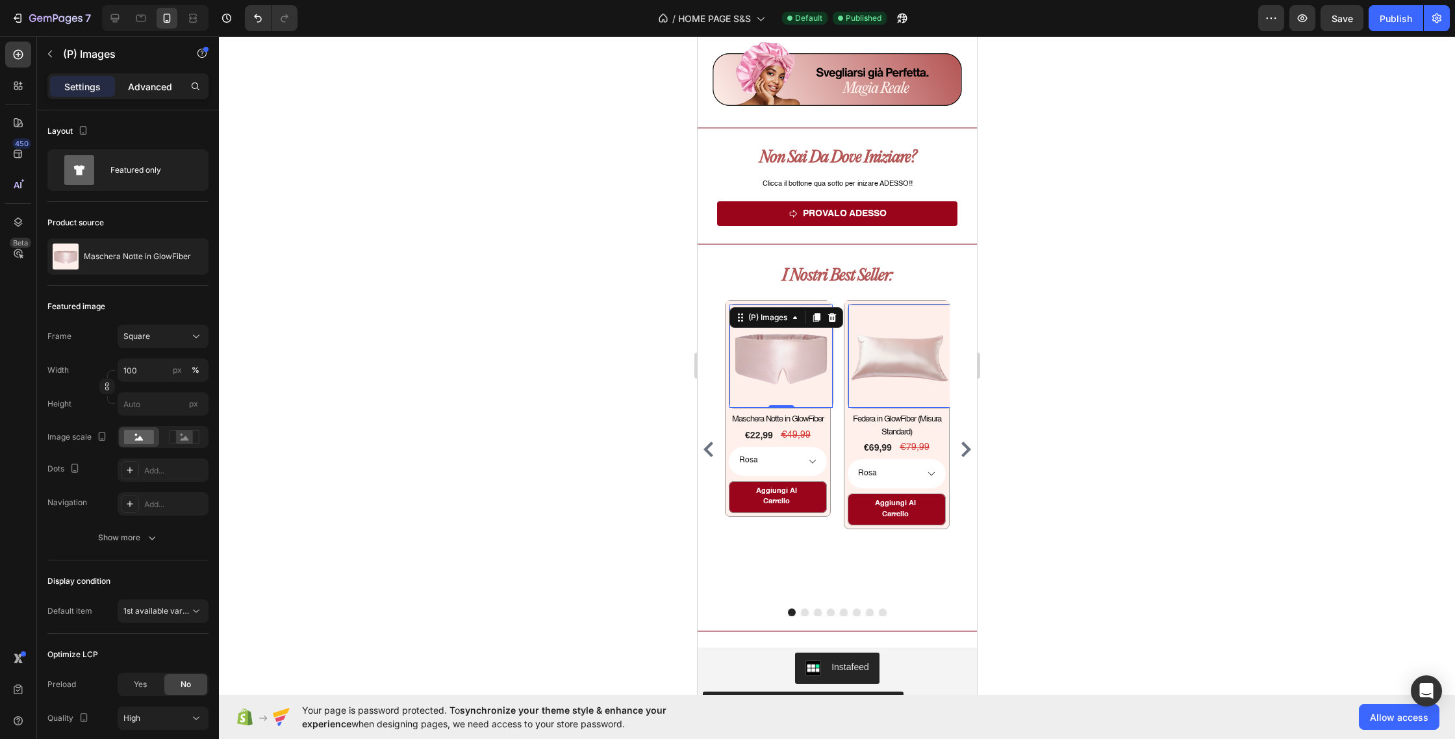
click at [154, 90] on p "Advanced" at bounding box center [150, 87] width 44 height 14
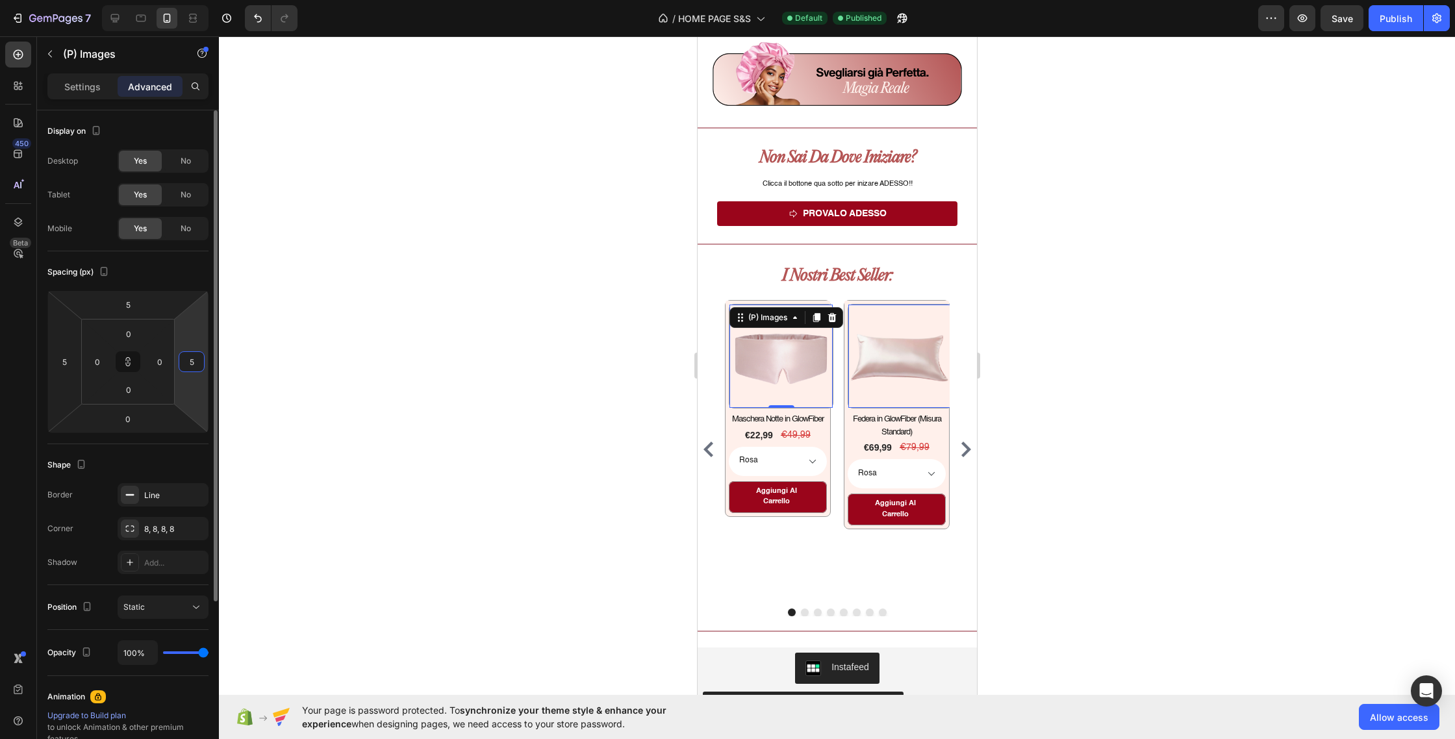
click at [193, 364] on input "5" at bounding box center [191, 361] width 19 height 19
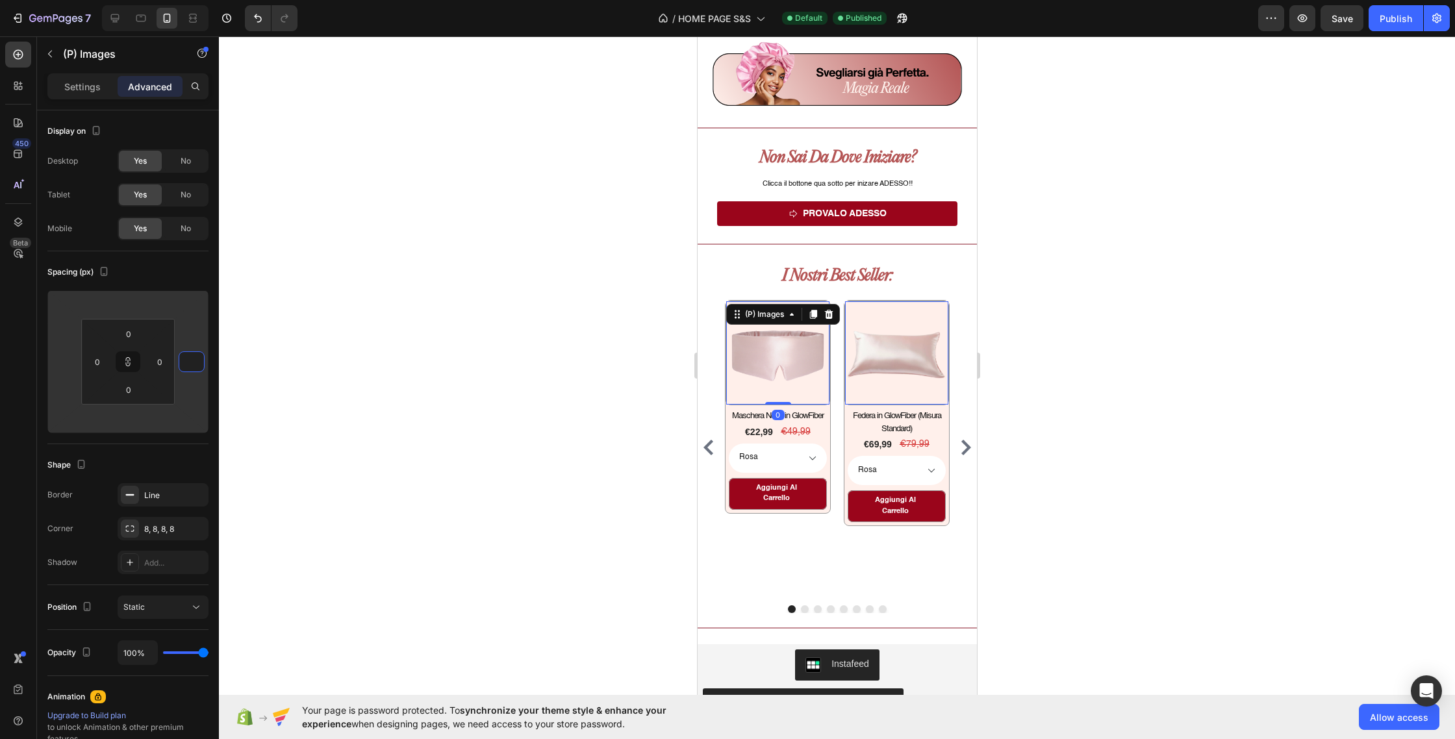
type input "1"
click at [300, 361] on div at bounding box center [837, 387] width 1236 height 703
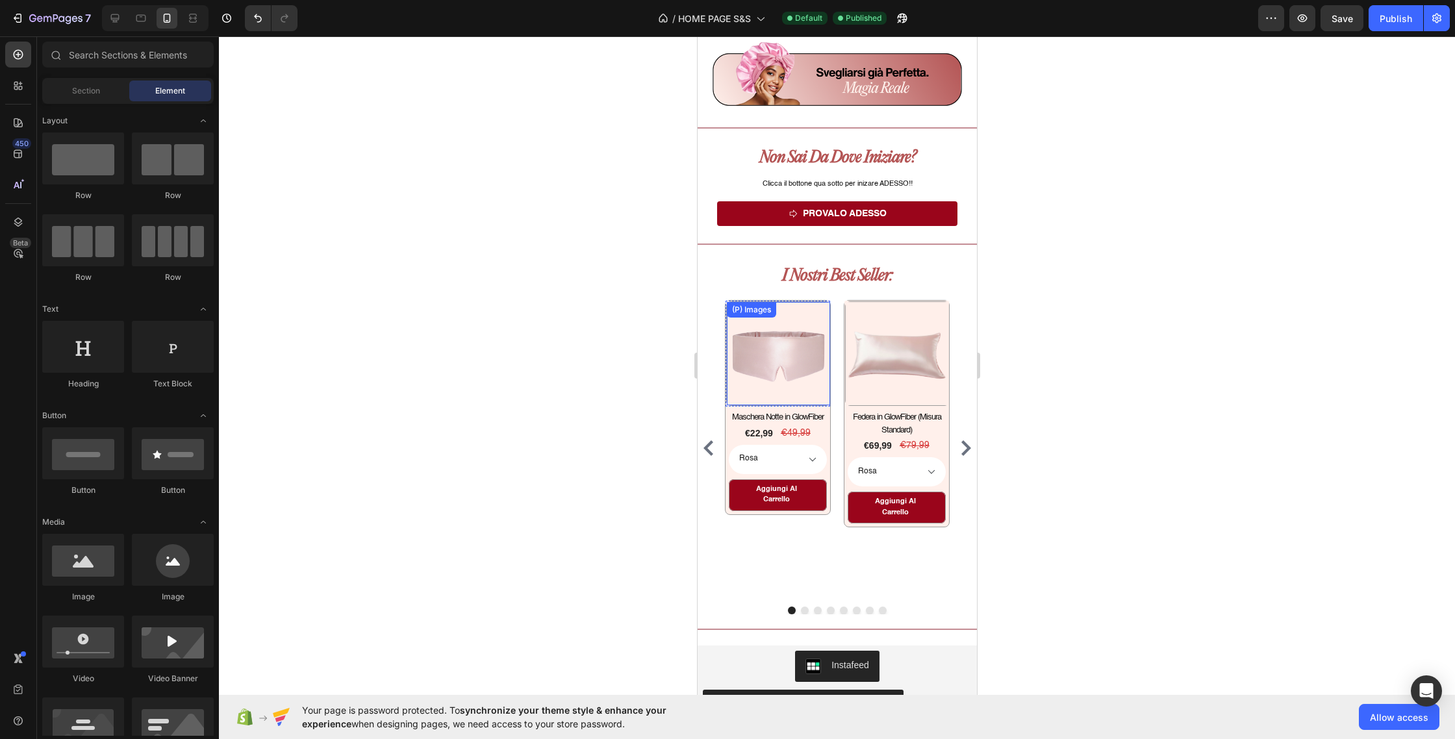
click at [788, 368] on img at bounding box center [777, 353] width 103 height 103
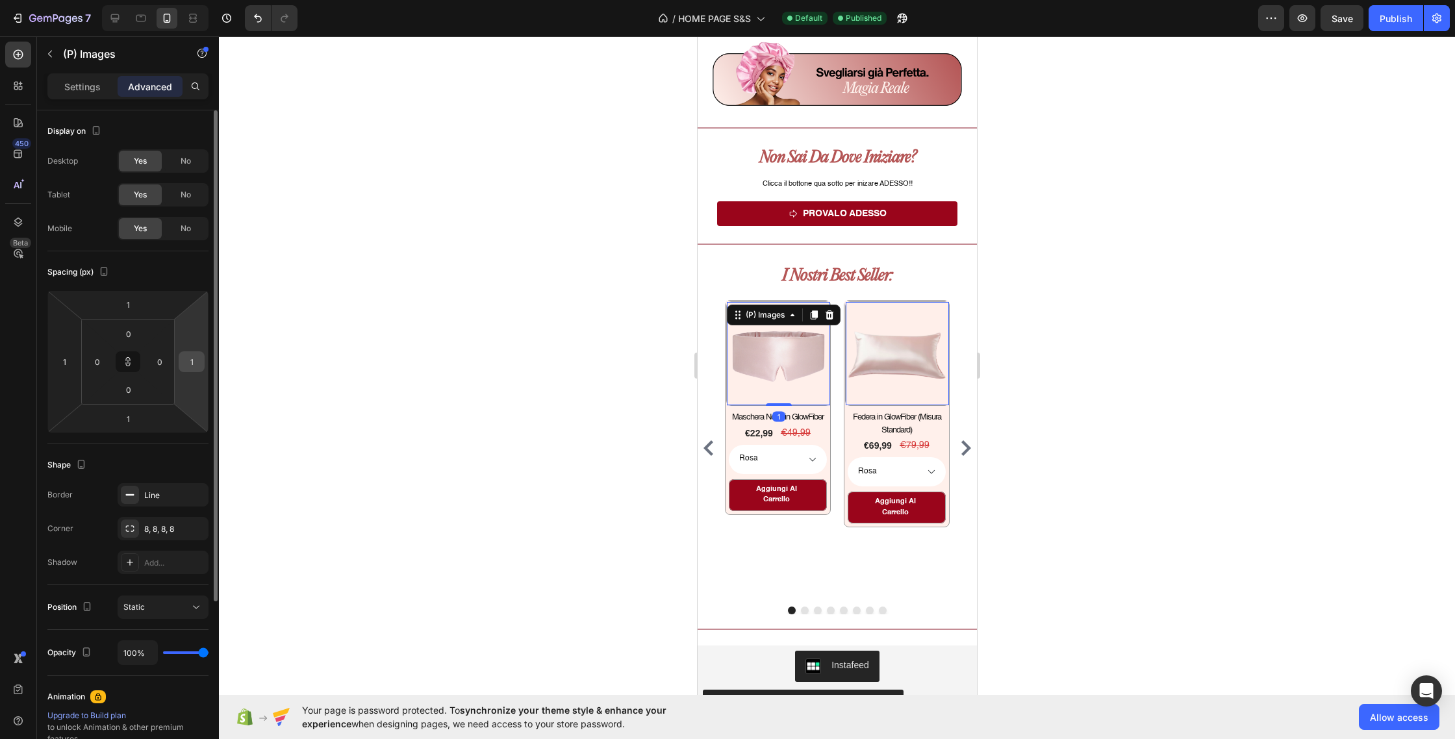
click at [195, 363] on input "1" at bounding box center [191, 361] width 19 height 19
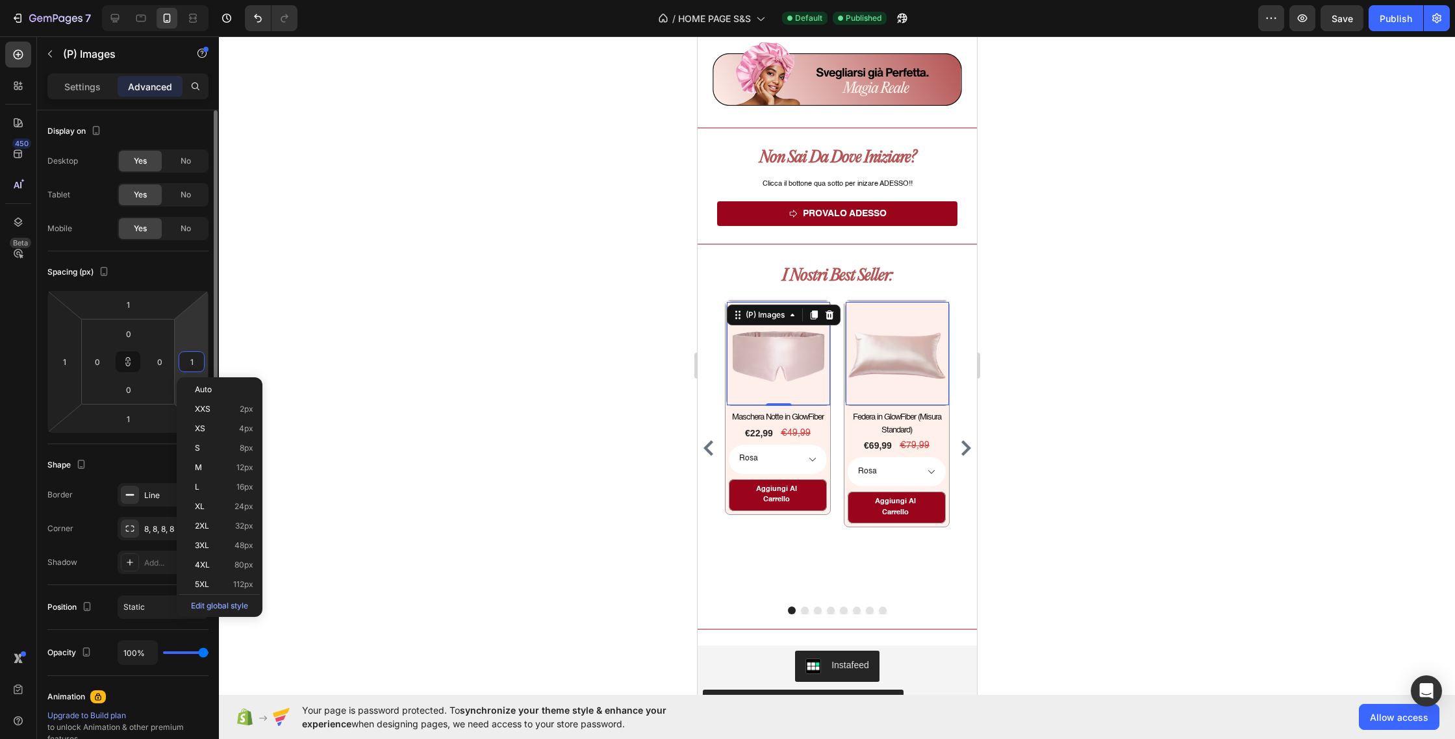
type input "0"
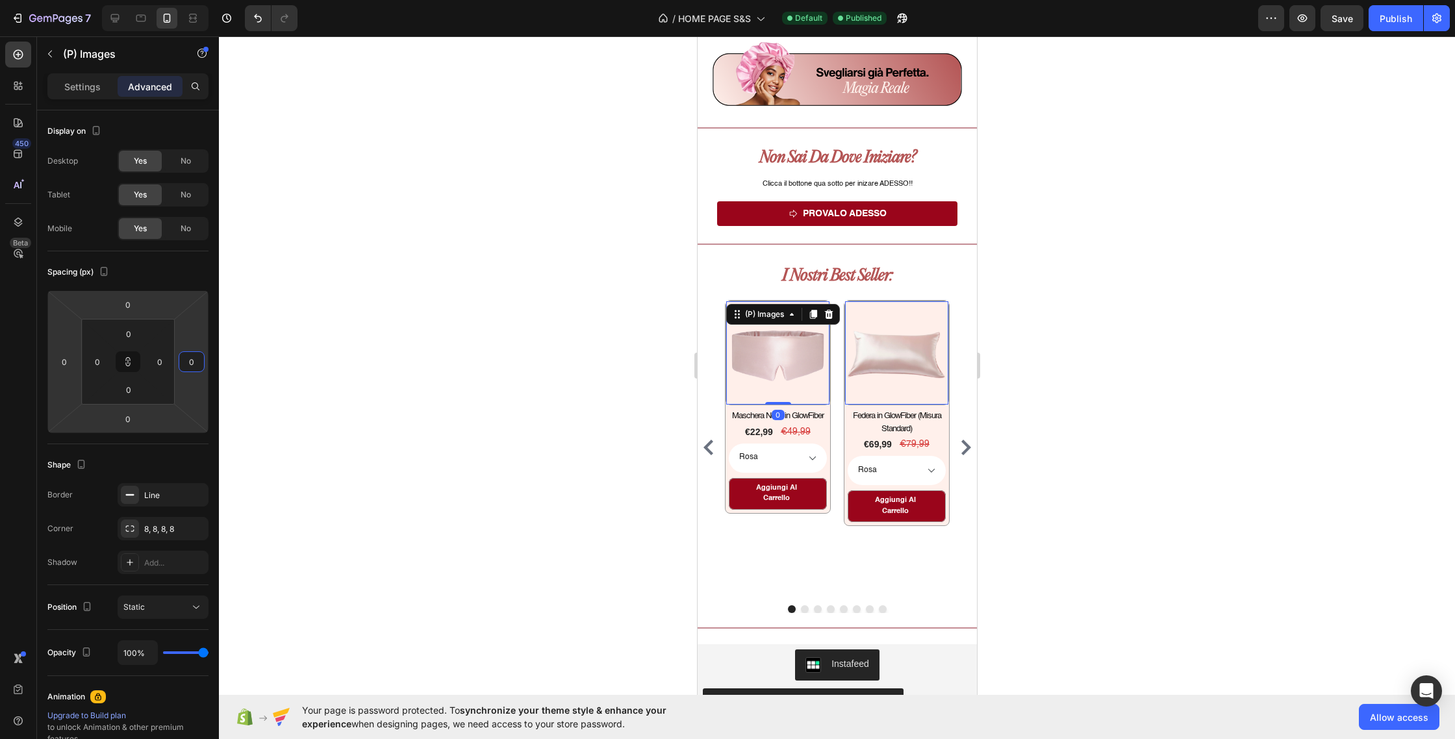
type input "0"
click at [379, 291] on div at bounding box center [837, 387] width 1236 height 703
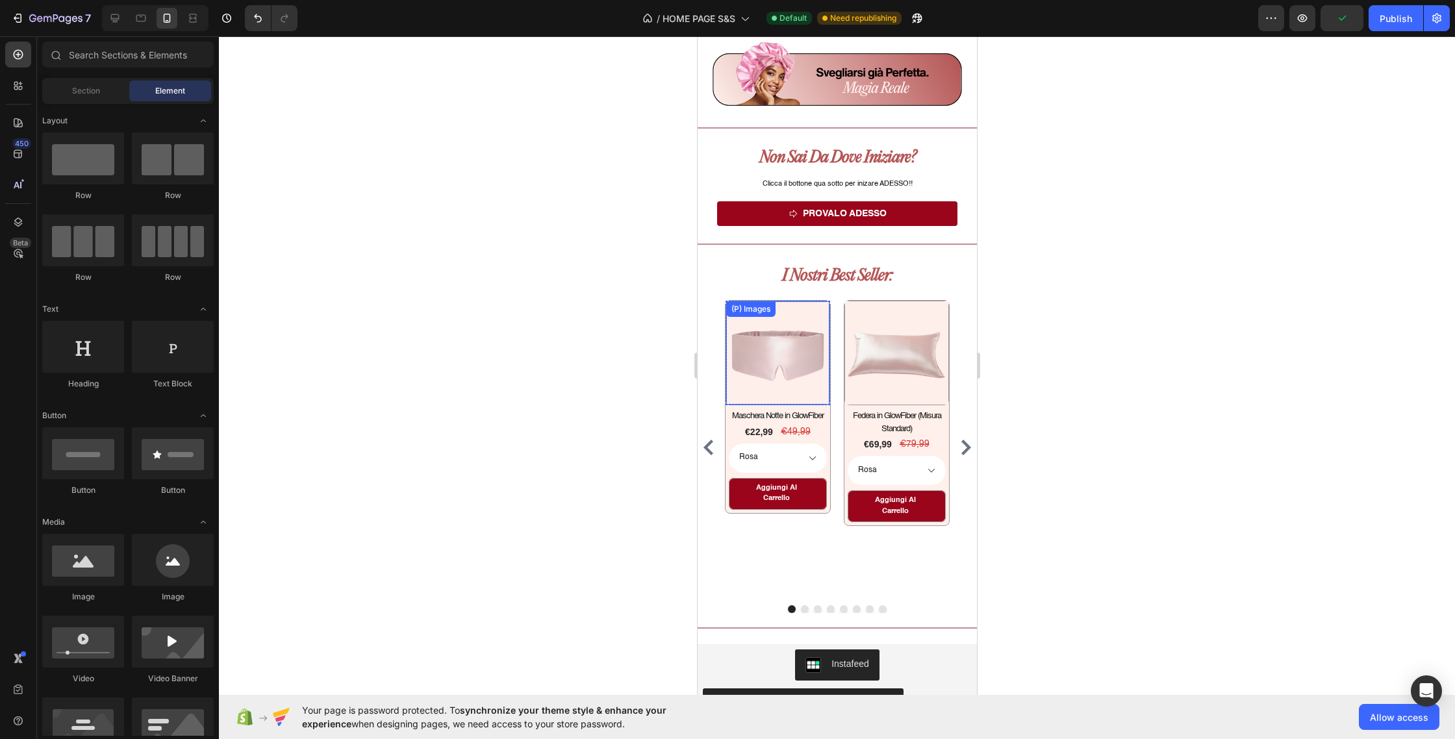
click at [759, 353] on img at bounding box center [777, 352] width 103 height 103
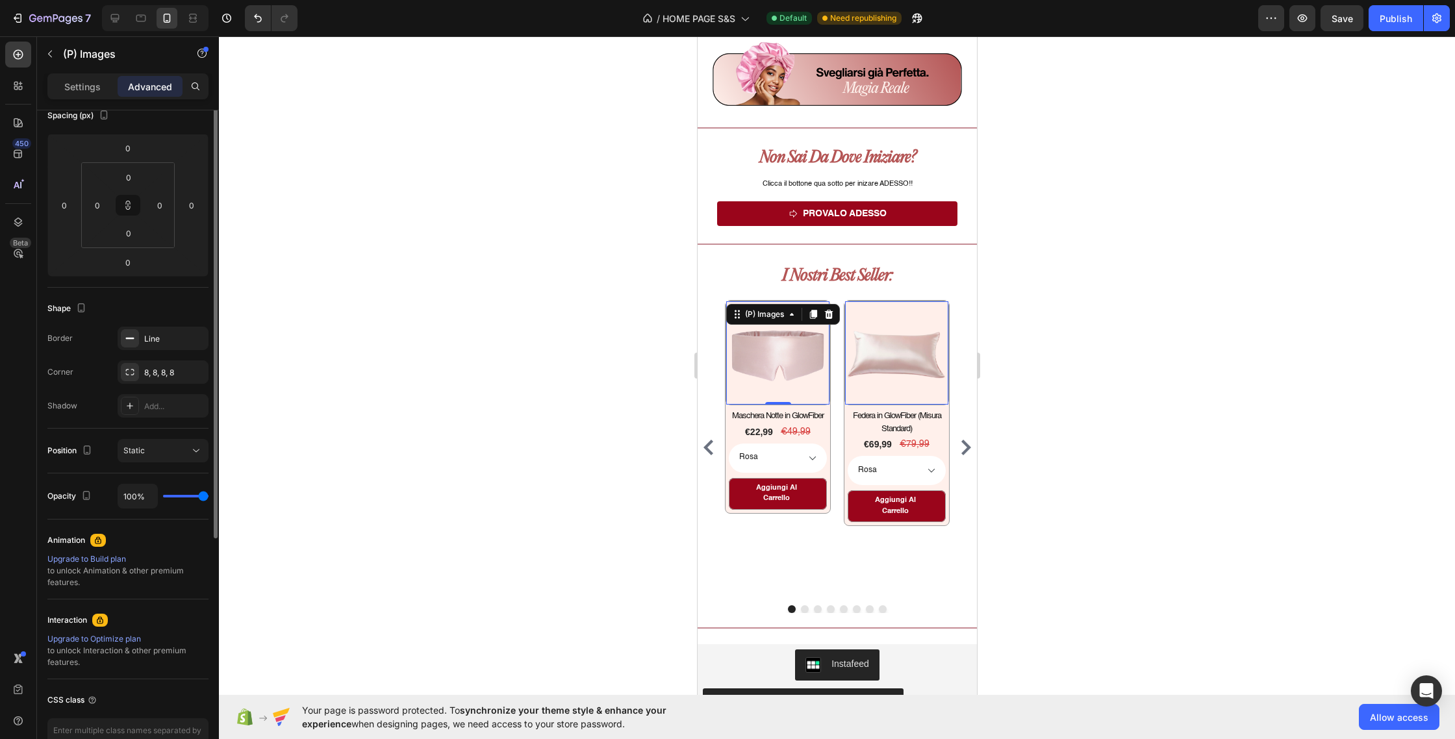
scroll to position [0, 0]
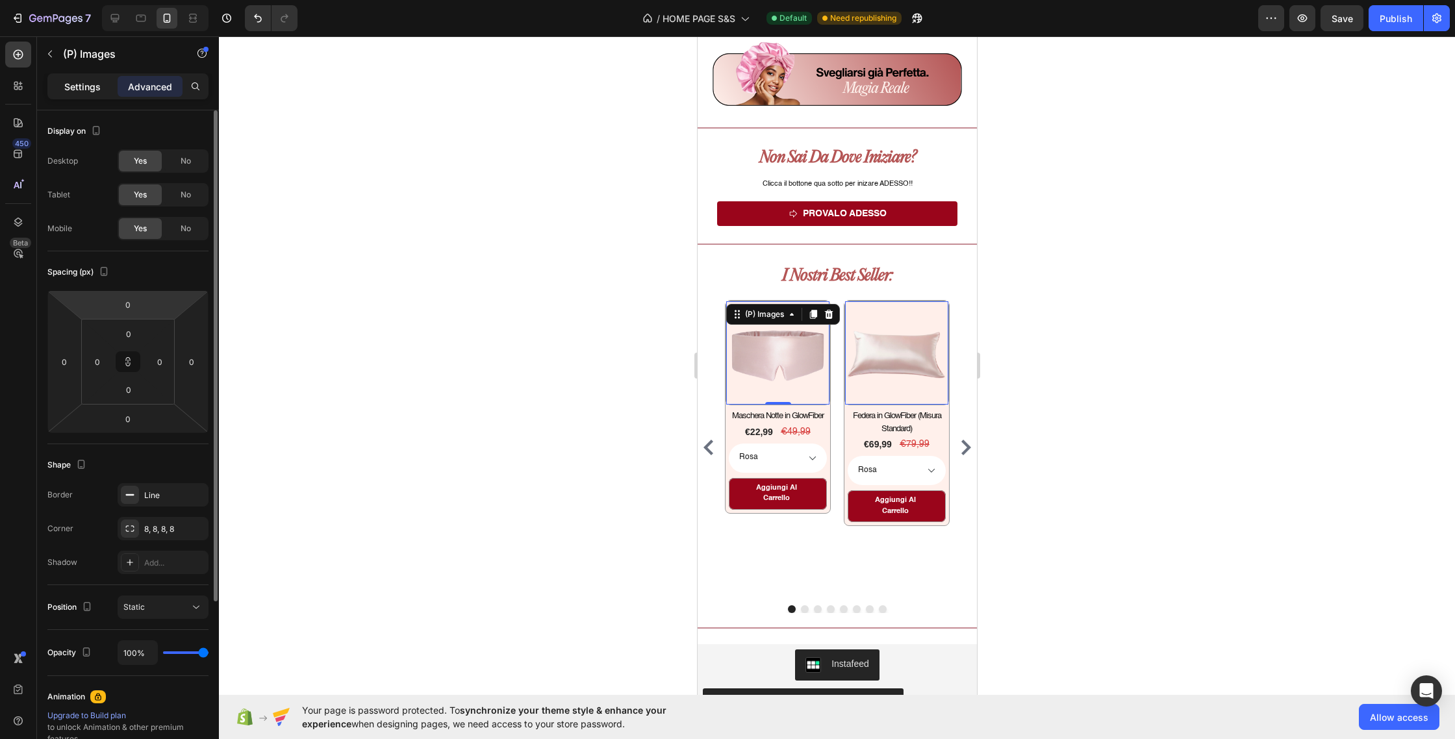
click at [97, 90] on p "Settings" at bounding box center [82, 87] width 36 height 14
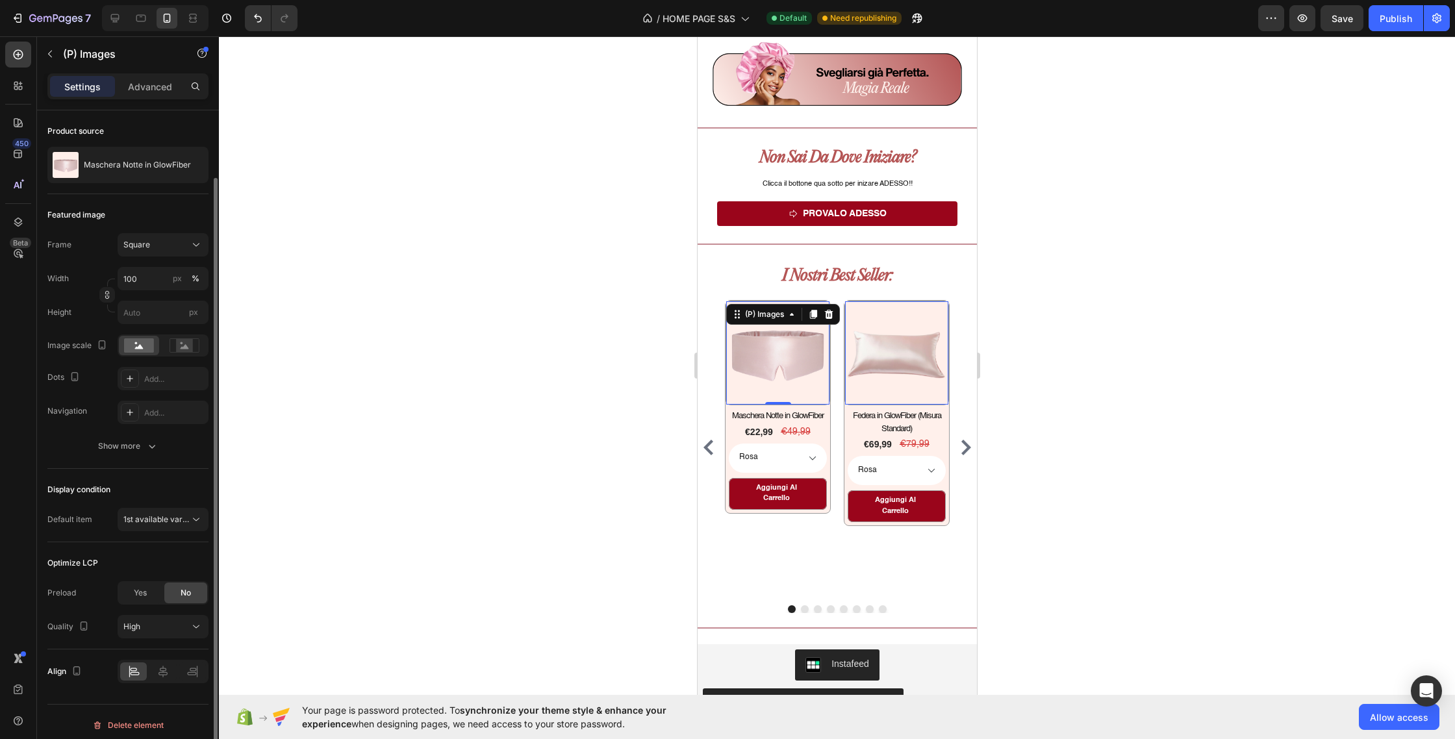
scroll to position [98, 0]
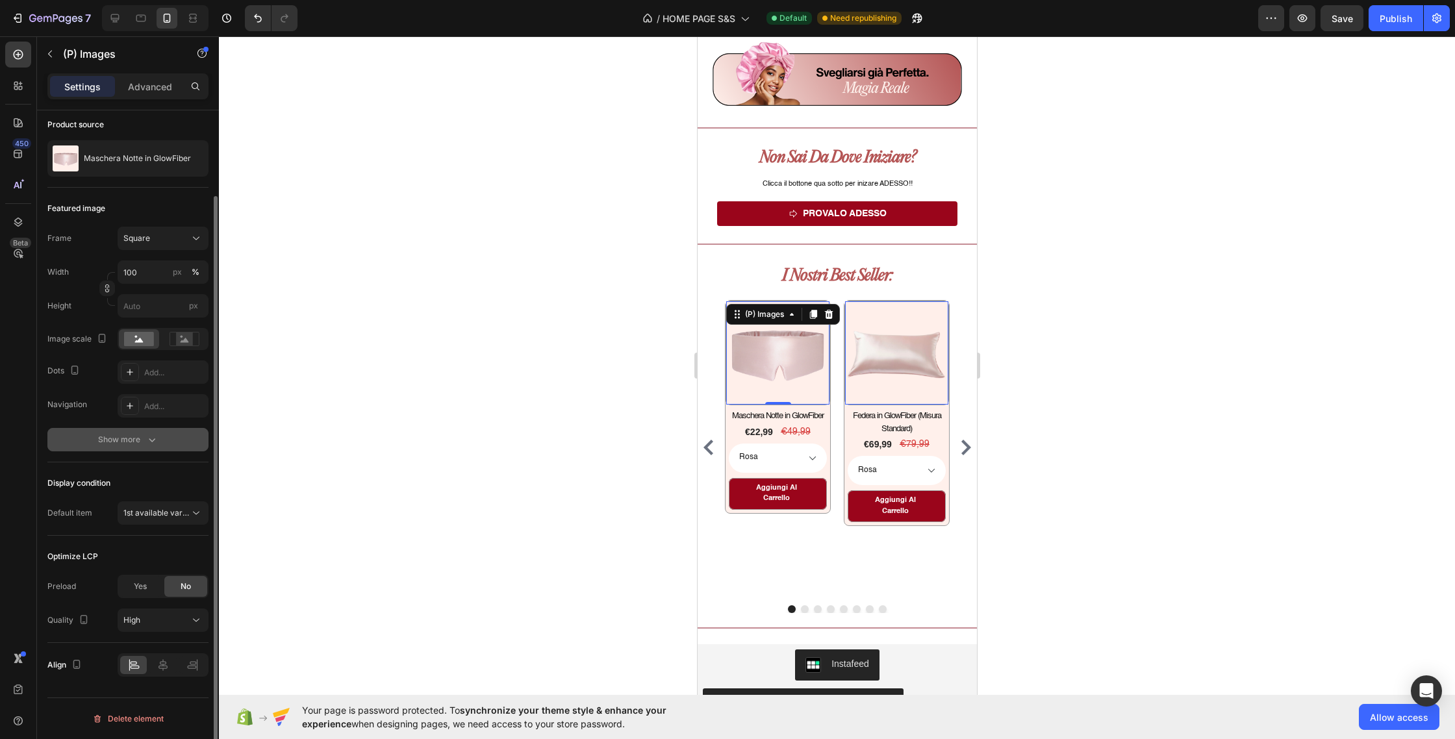
click at [153, 437] on icon "button" at bounding box center [152, 439] width 13 height 13
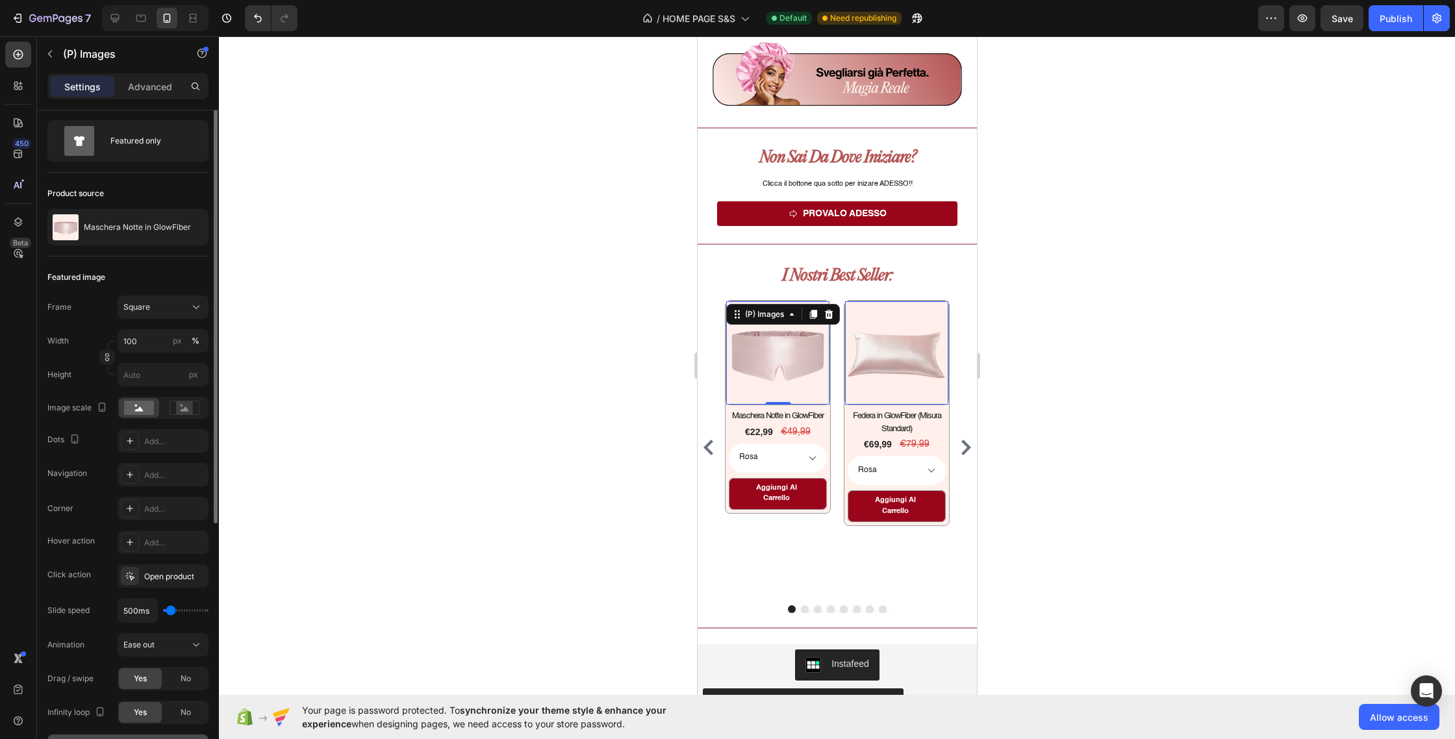
scroll to position [0, 0]
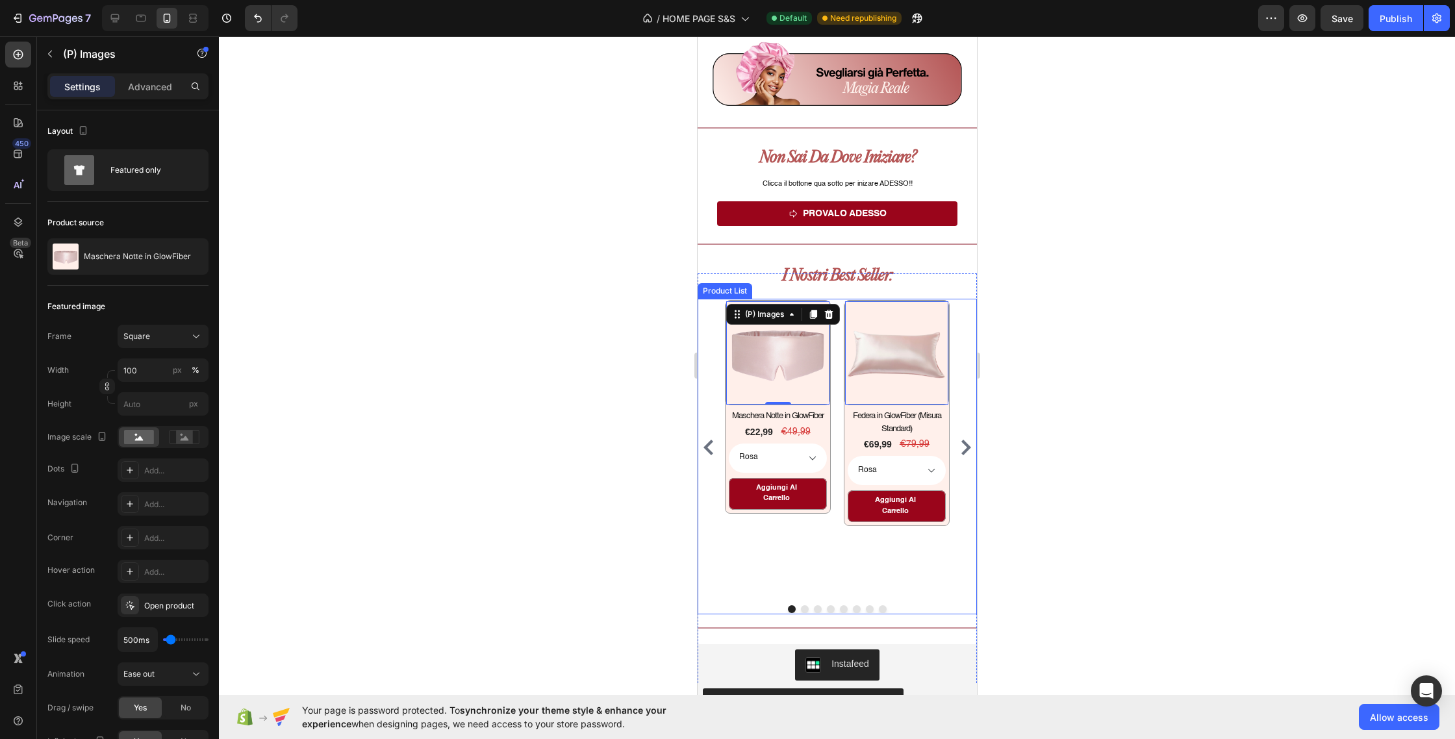
click at [746, 543] on div "(P) Images 0 Row Maschera Notte in GlowFiber (P) Title €22,99 (P) Price (P) Pri…" at bounding box center [777, 447] width 106 height 295
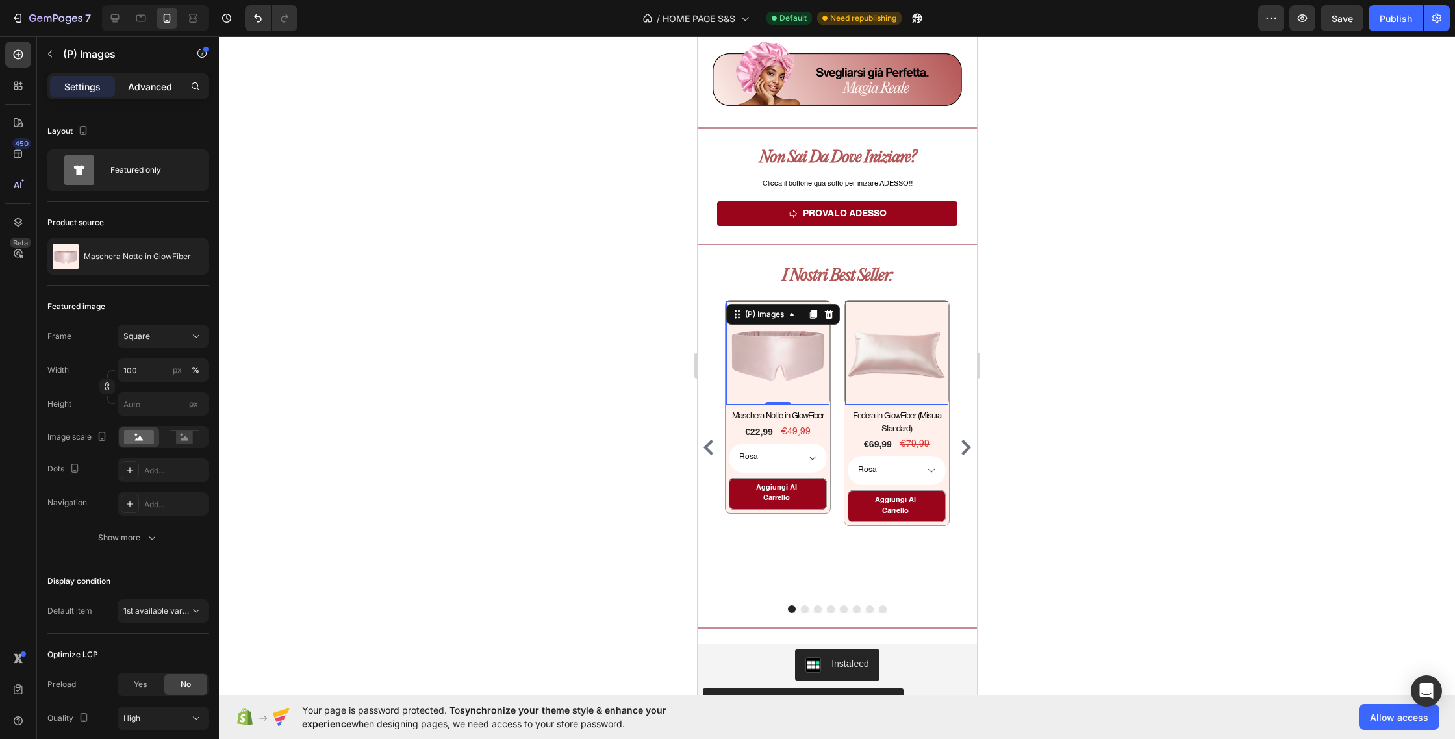
click at [131, 80] on p "Advanced" at bounding box center [150, 87] width 44 height 14
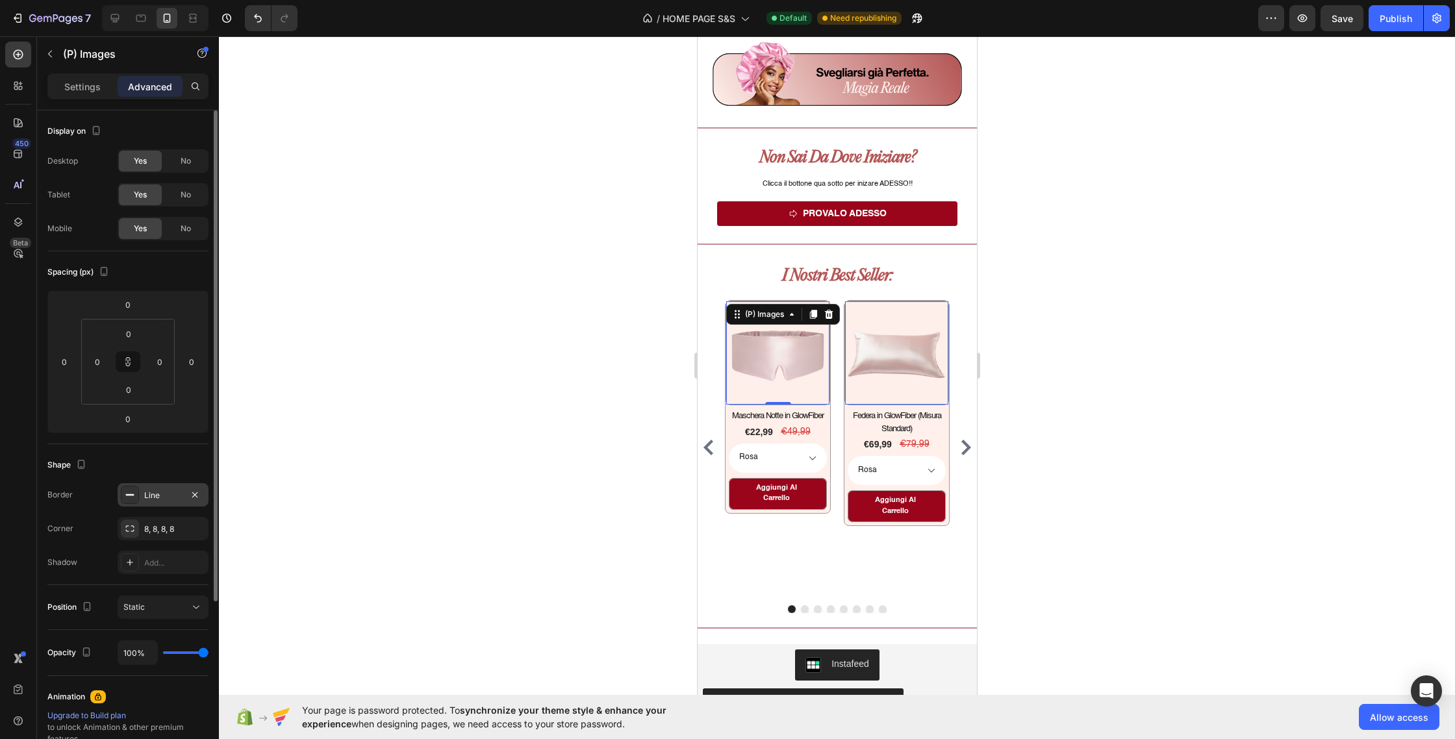
click at [131, 495] on rect at bounding box center [130, 494] width 8 height 1
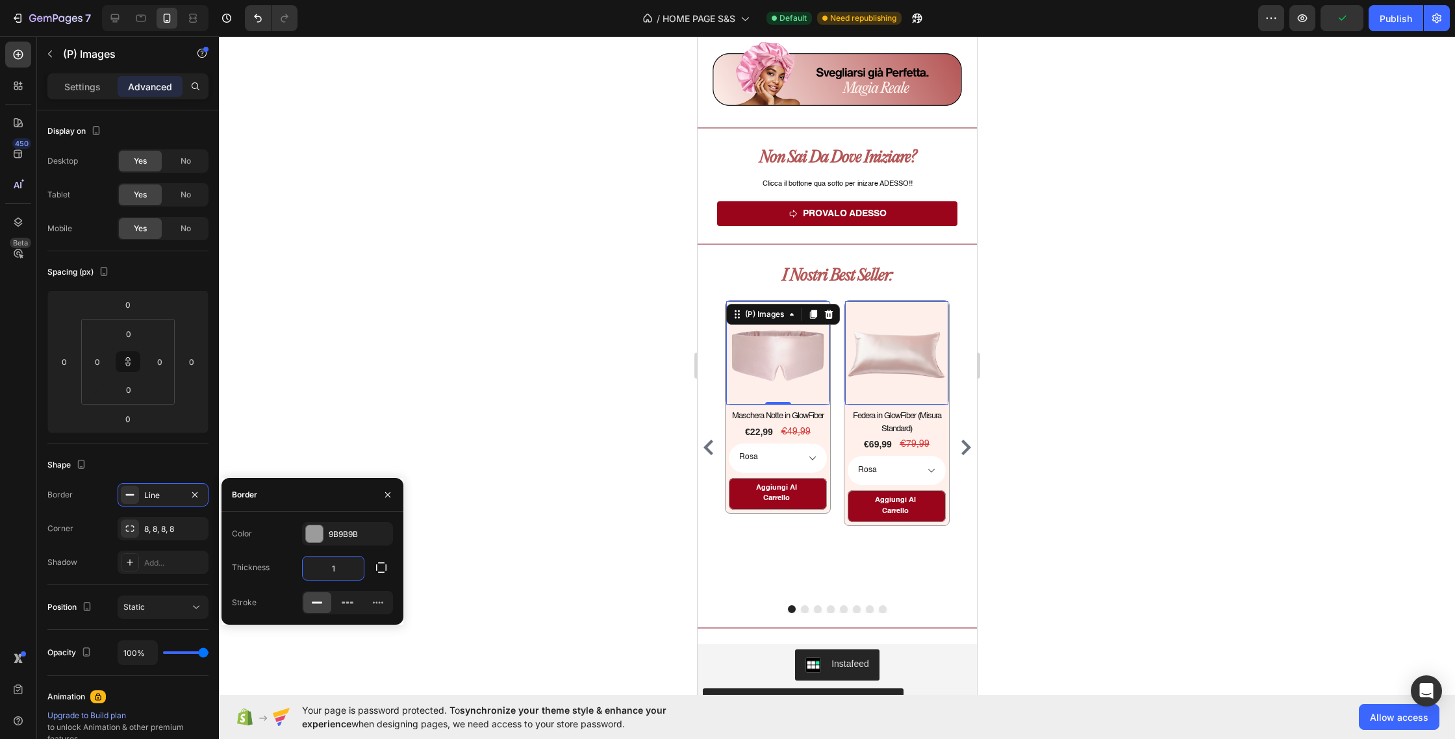
click at [357, 568] on input "1" at bounding box center [333, 568] width 61 height 23
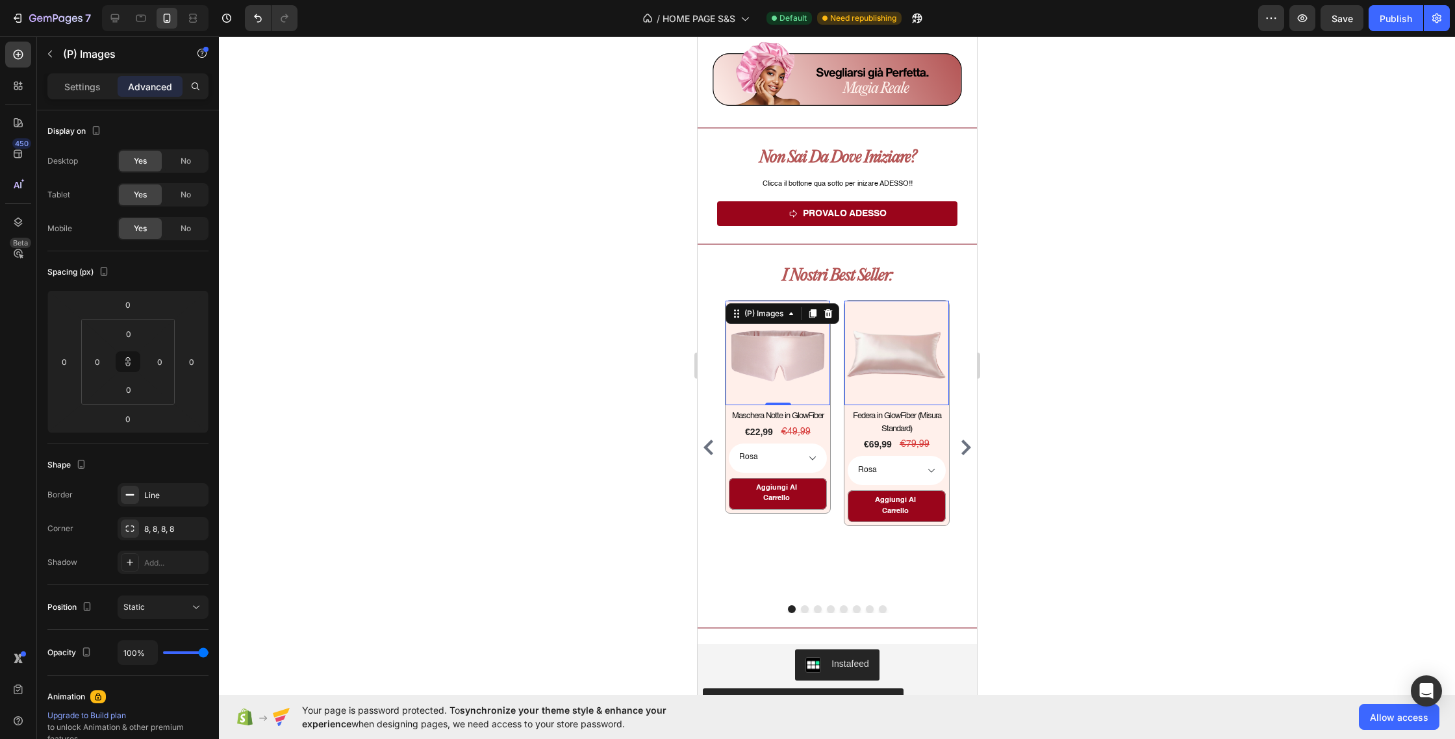
click at [464, 359] on div at bounding box center [837, 387] width 1236 height 703
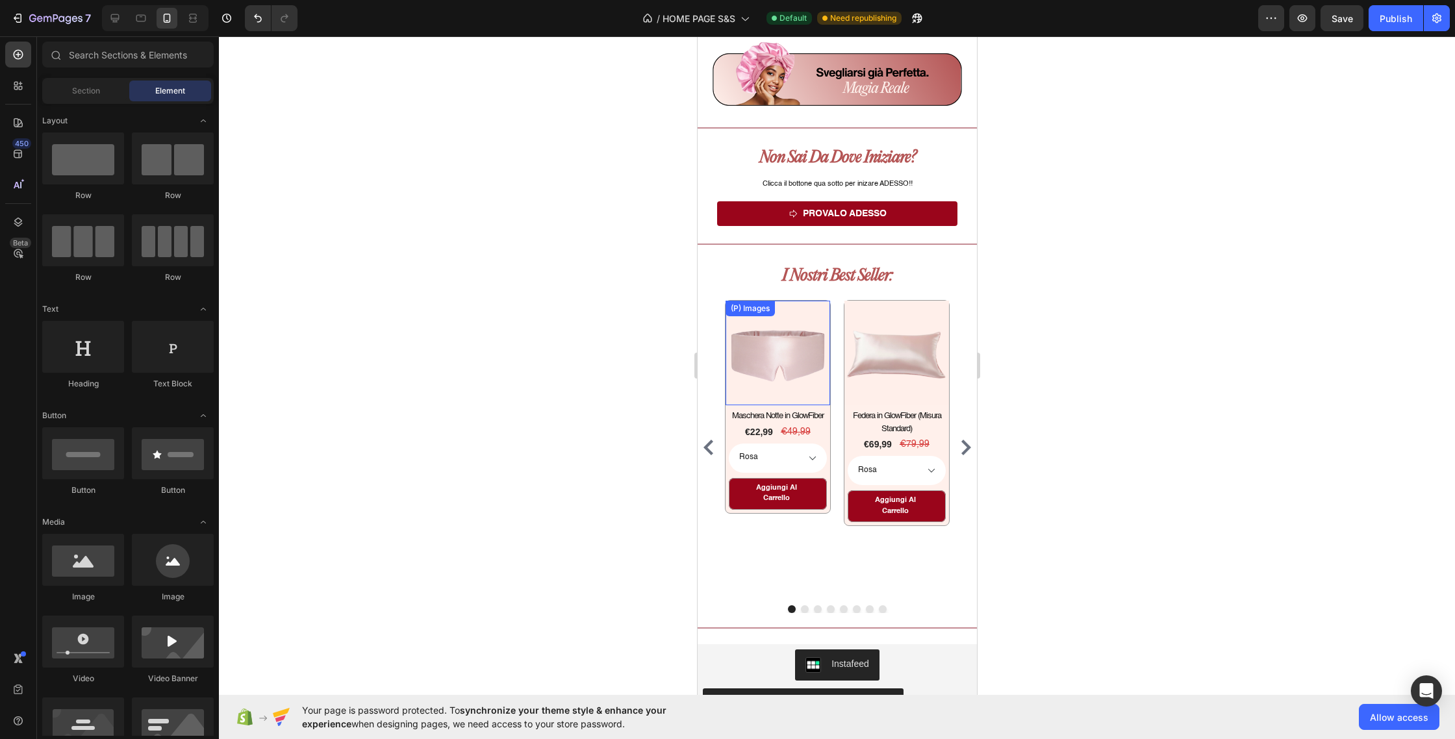
click at [773, 344] on img at bounding box center [777, 353] width 105 height 105
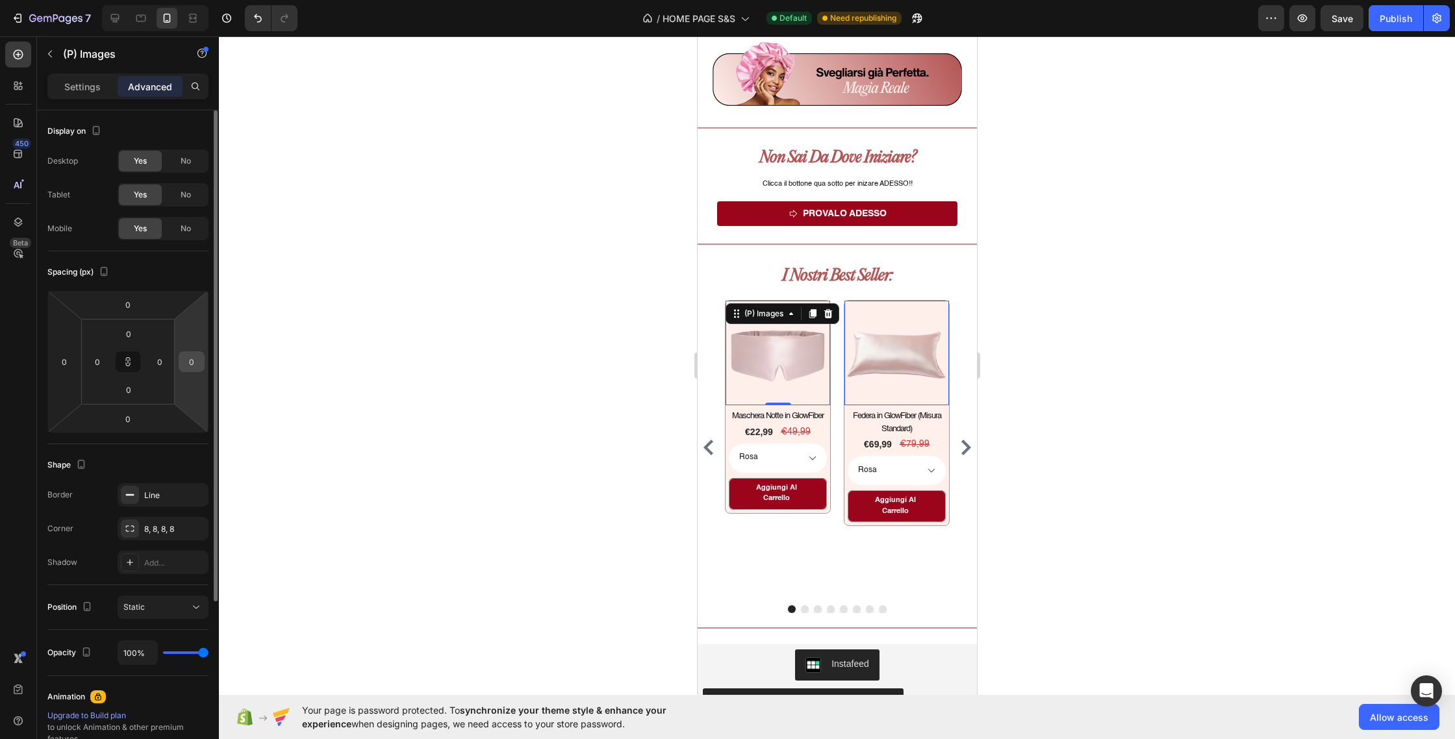
click at [194, 362] on input "0" at bounding box center [191, 361] width 19 height 19
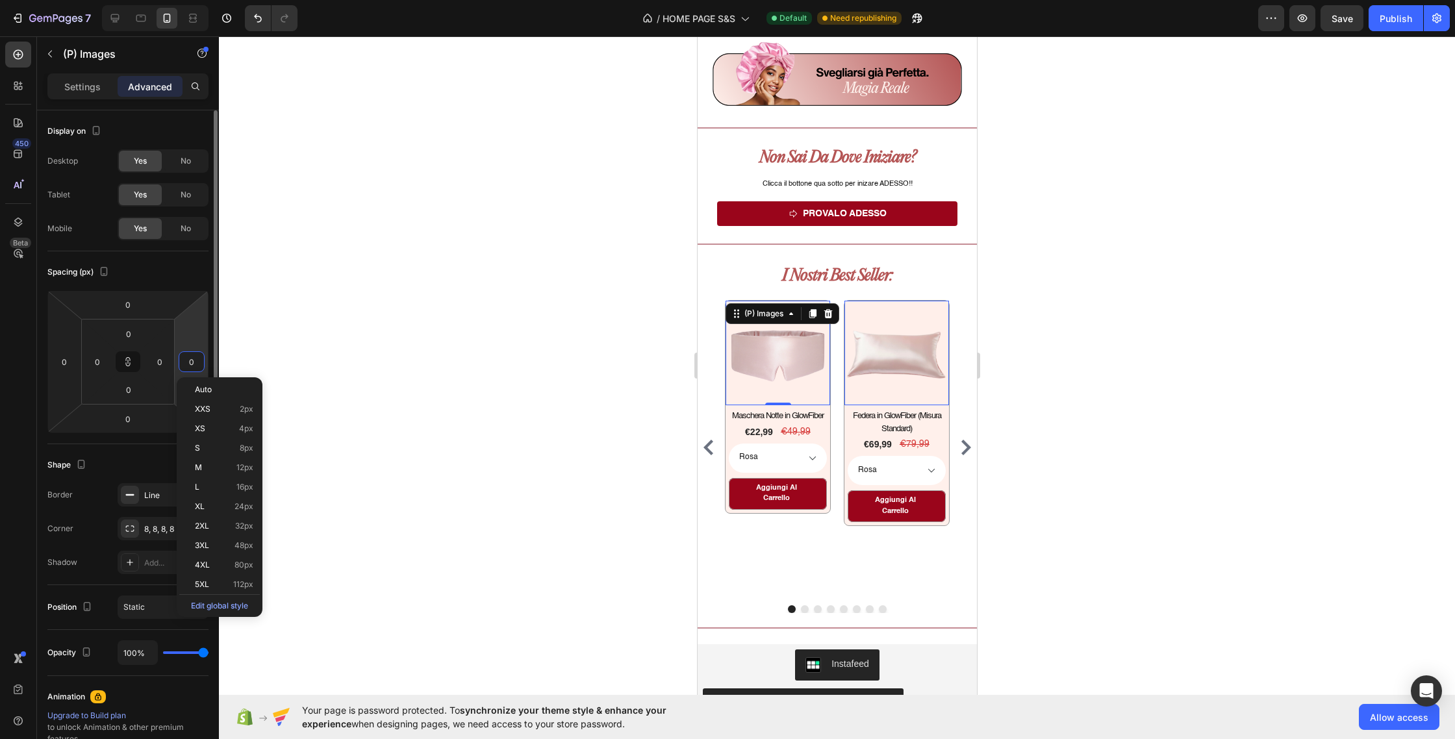
type input "8"
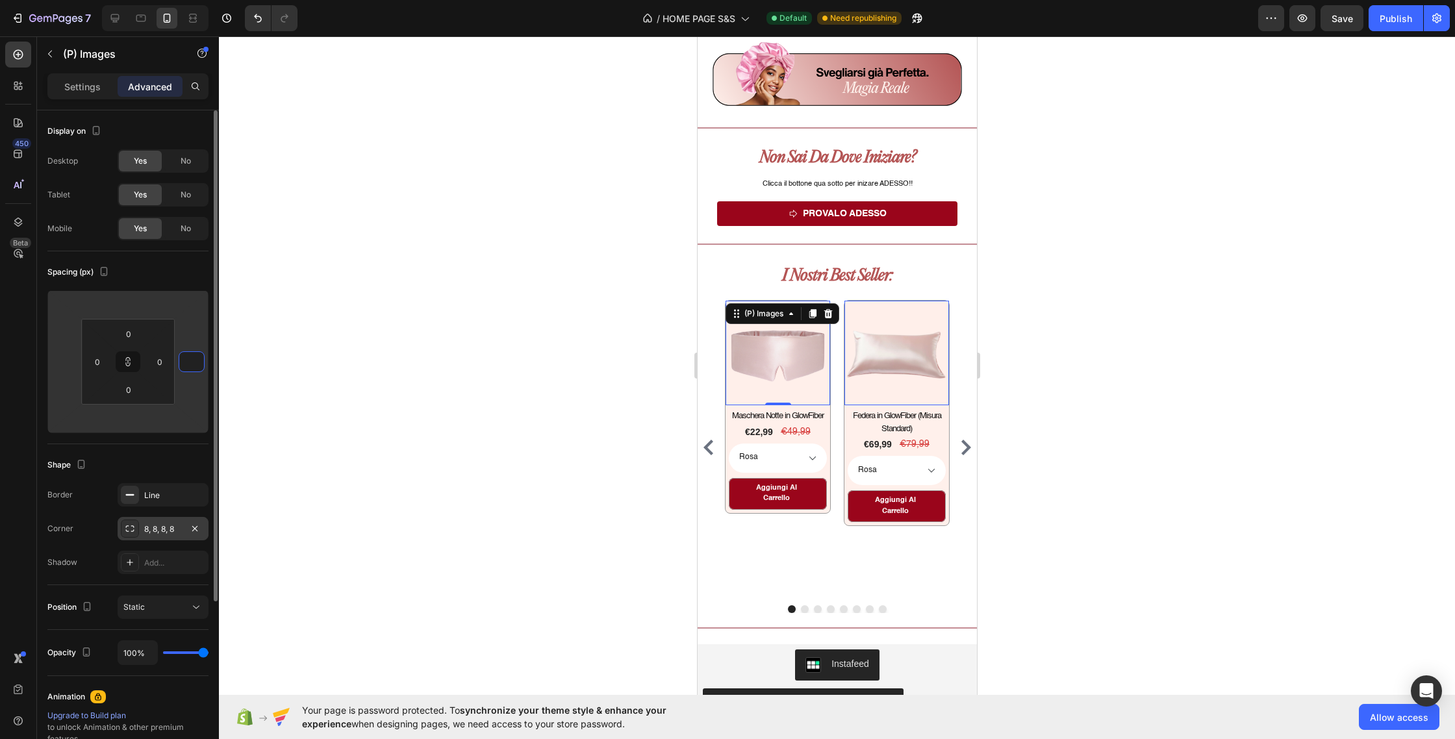
type input "1"
click at [180, 529] on div "8, 8, 8, 8" at bounding box center [163, 530] width 38 height 12
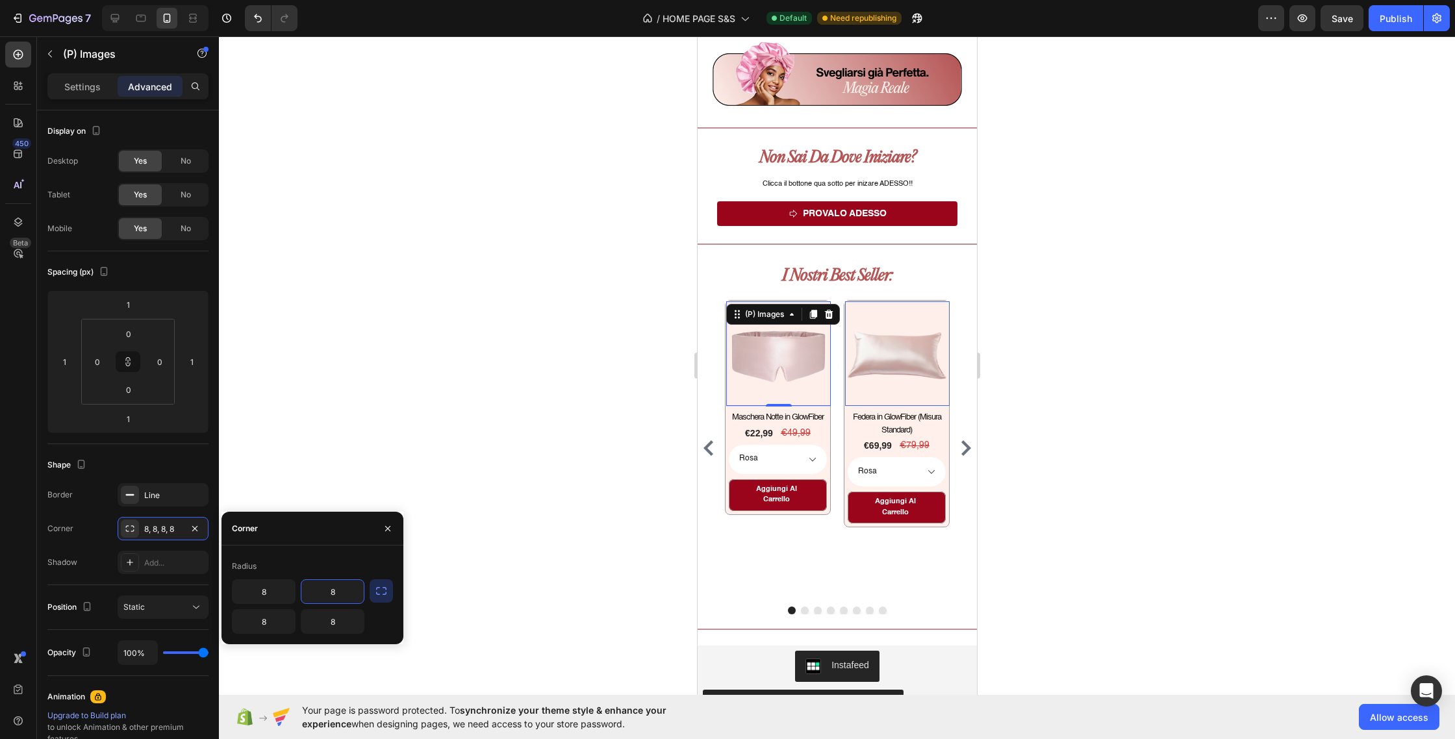
click at [338, 595] on input "8" at bounding box center [332, 591] width 62 height 23
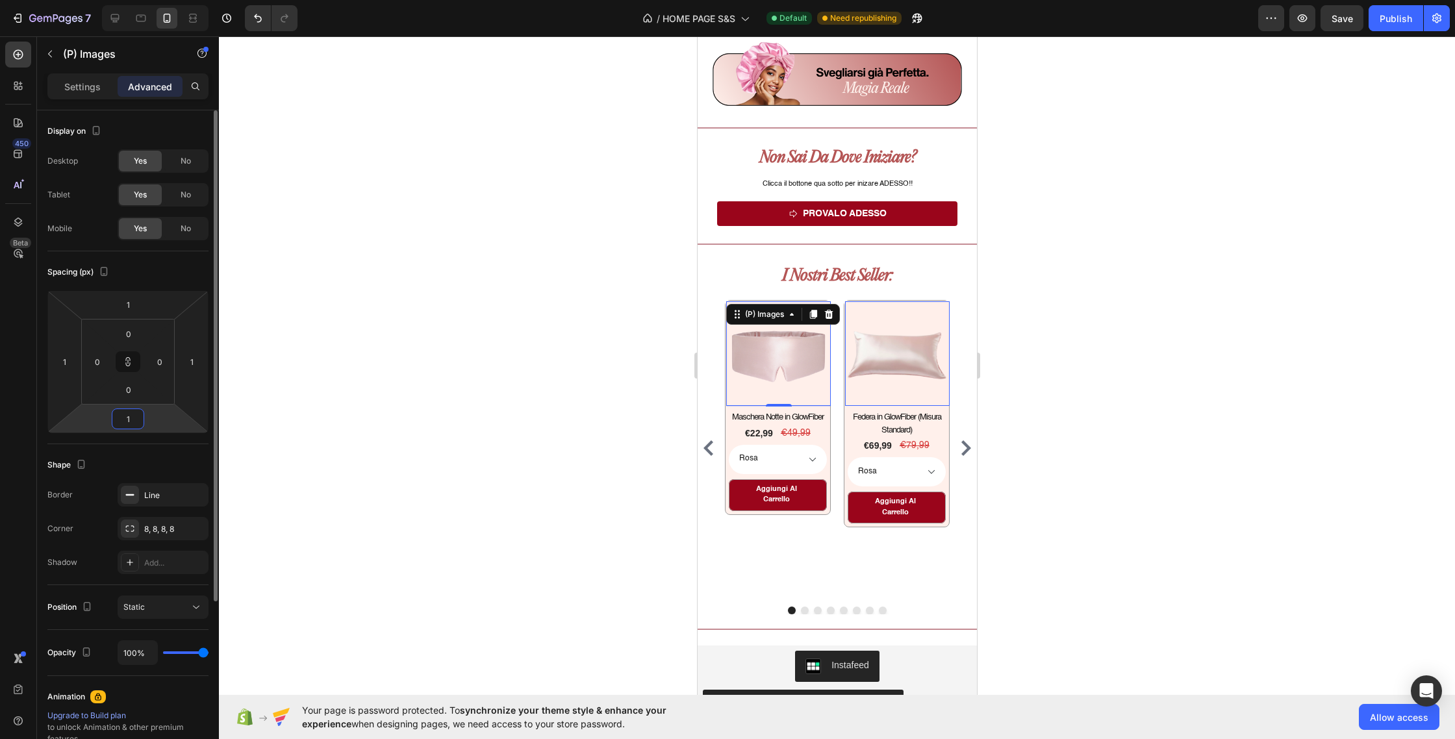
click at [138, 421] on input "1" at bounding box center [128, 418] width 26 height 19
type input "0"
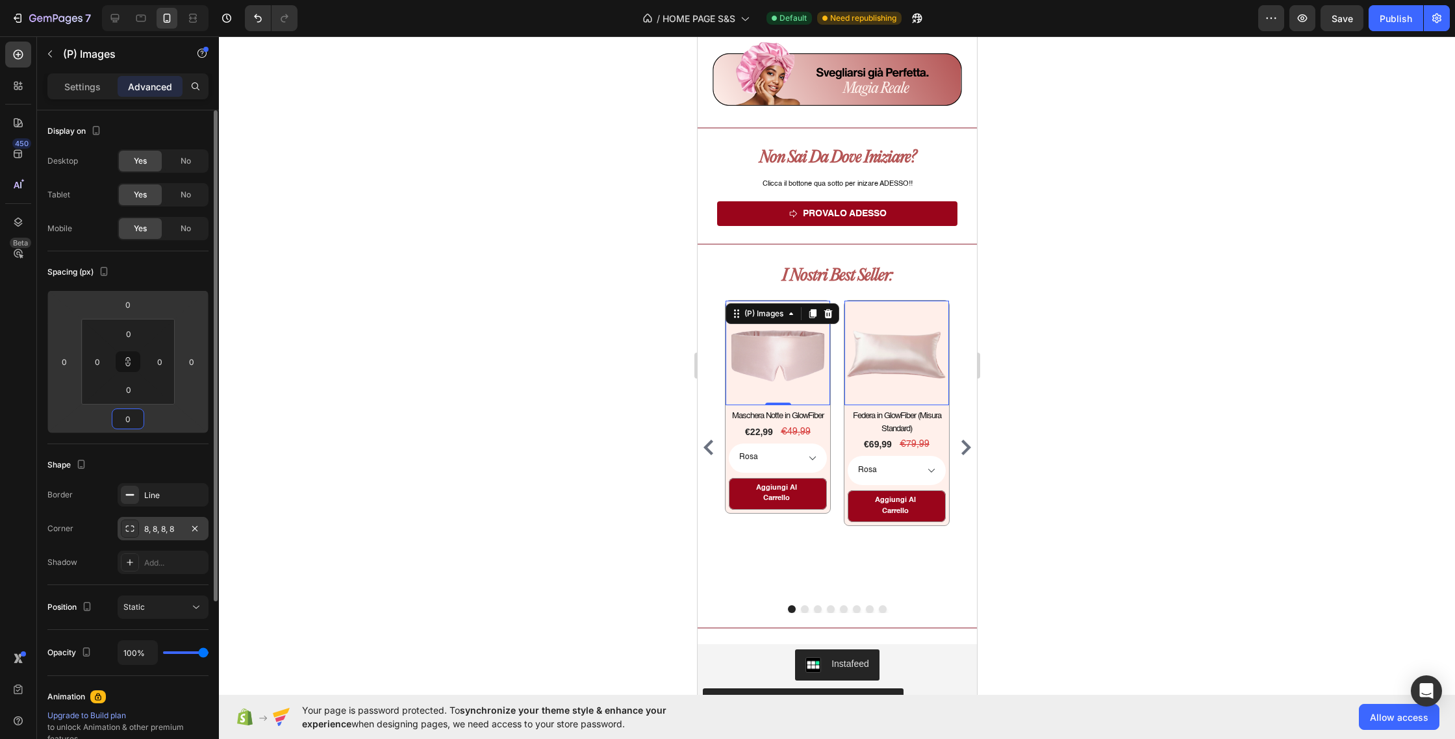
type input "0"
click at [168, 530] on div "8, 8, 8, 8" at bounding box center [163, 530] width 38 height 12
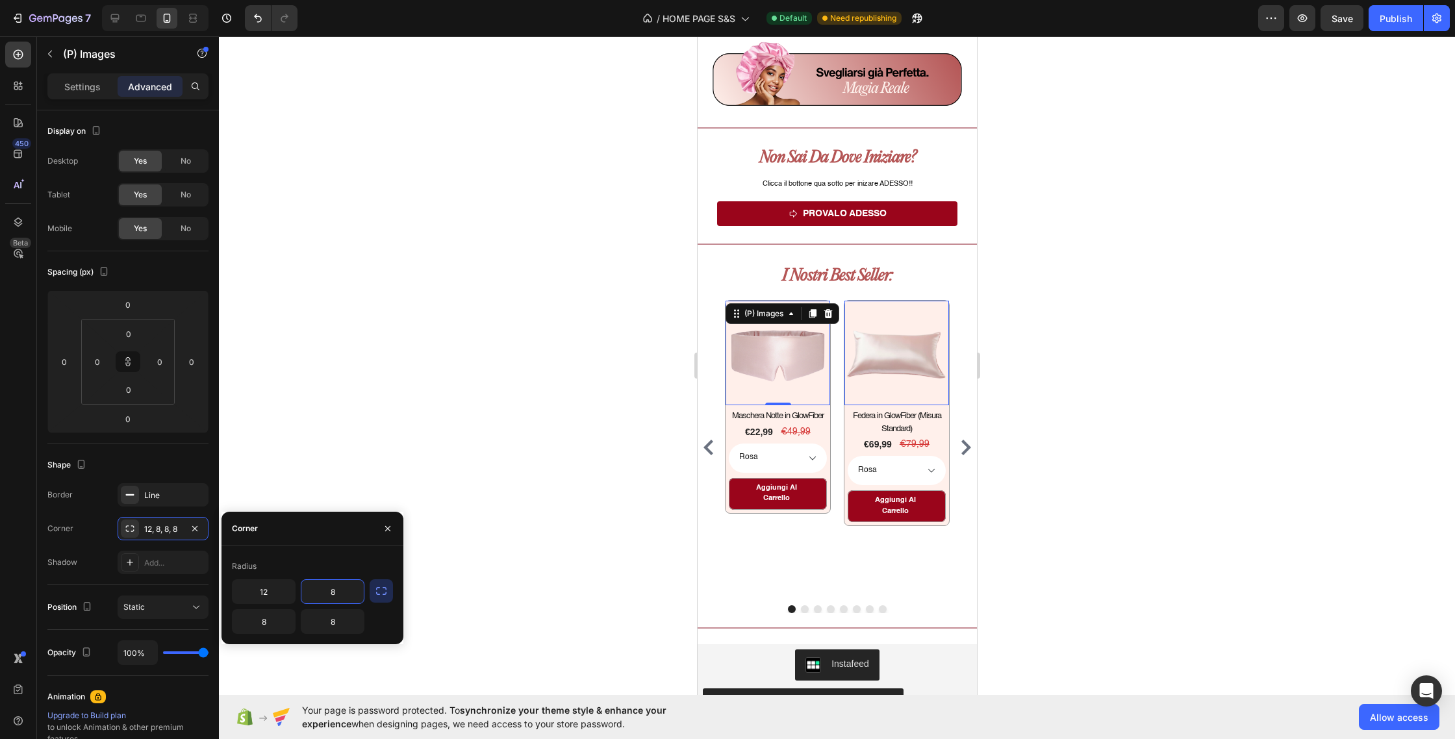
click at [344, 595] on input "8" at bounding box center [332, 591] width 62 height 23
click at [376, 596] on icon "button" at bounding box center [381, 591] width 13 height 13
drag, startPoint x: 310, startPoint y: 592, endPoint x: 290, endPoint y: 592, distance: 19.5
click at [290, 592] on input "12" at bounding box center [298, 591] width 131 height 23
click at [348, 590] on icon "button" at bounding box center [352, 591] width 13 height 13
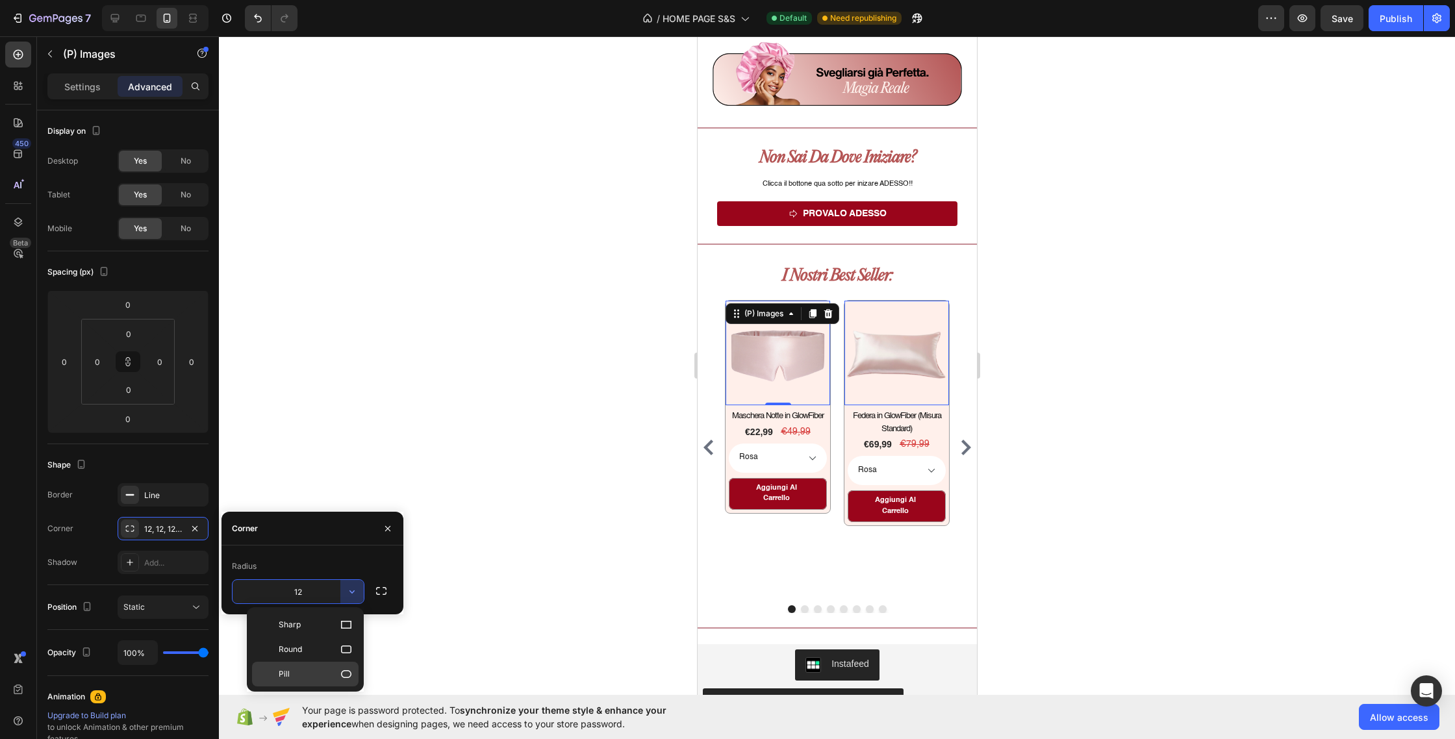
click at [323, 669] on p "Pill" at bounding box center [316, 674] width 74 height 13
type input "9999"
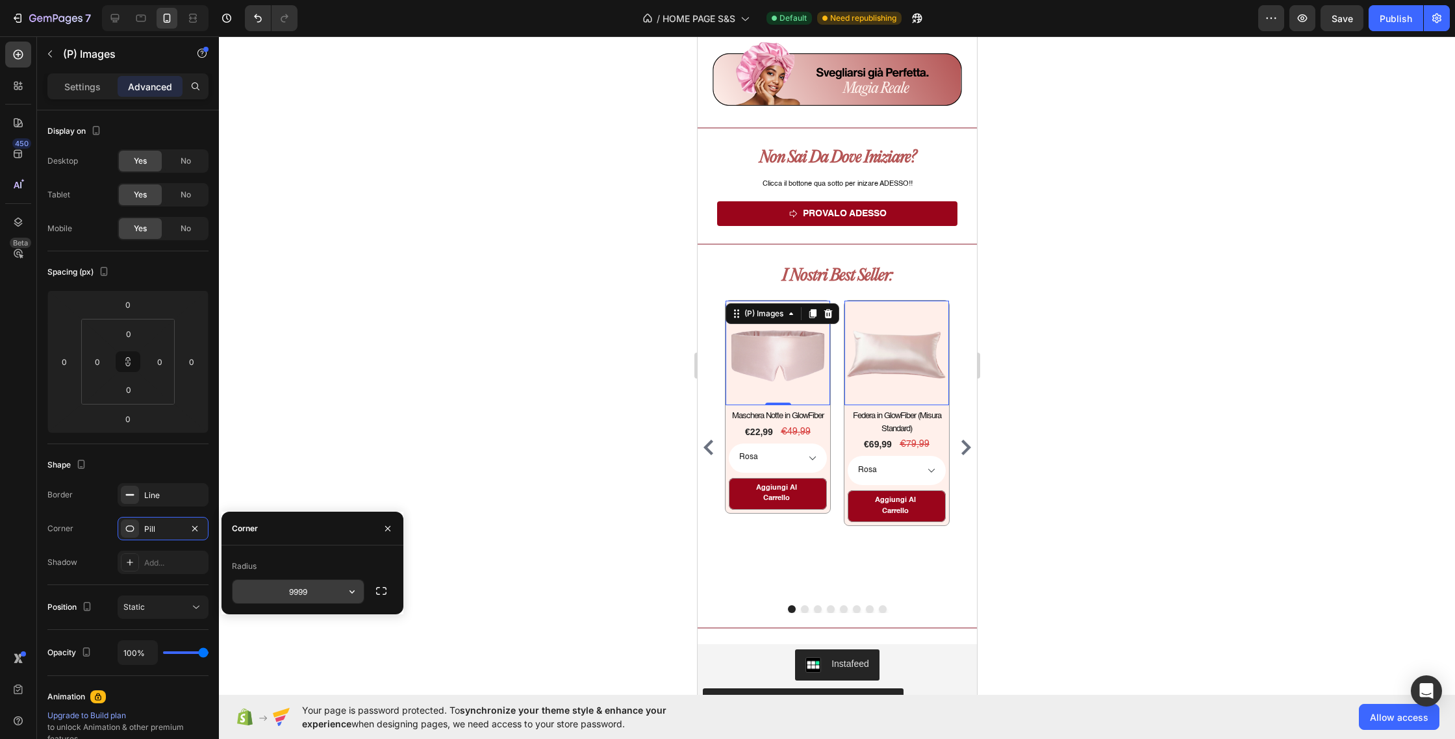
click at [331, 596] on input "9999" at bounding box center [298, 591] width 131 height 23
click at [471, 567] on div at bounding box center [837, 387] width 1236 height 703
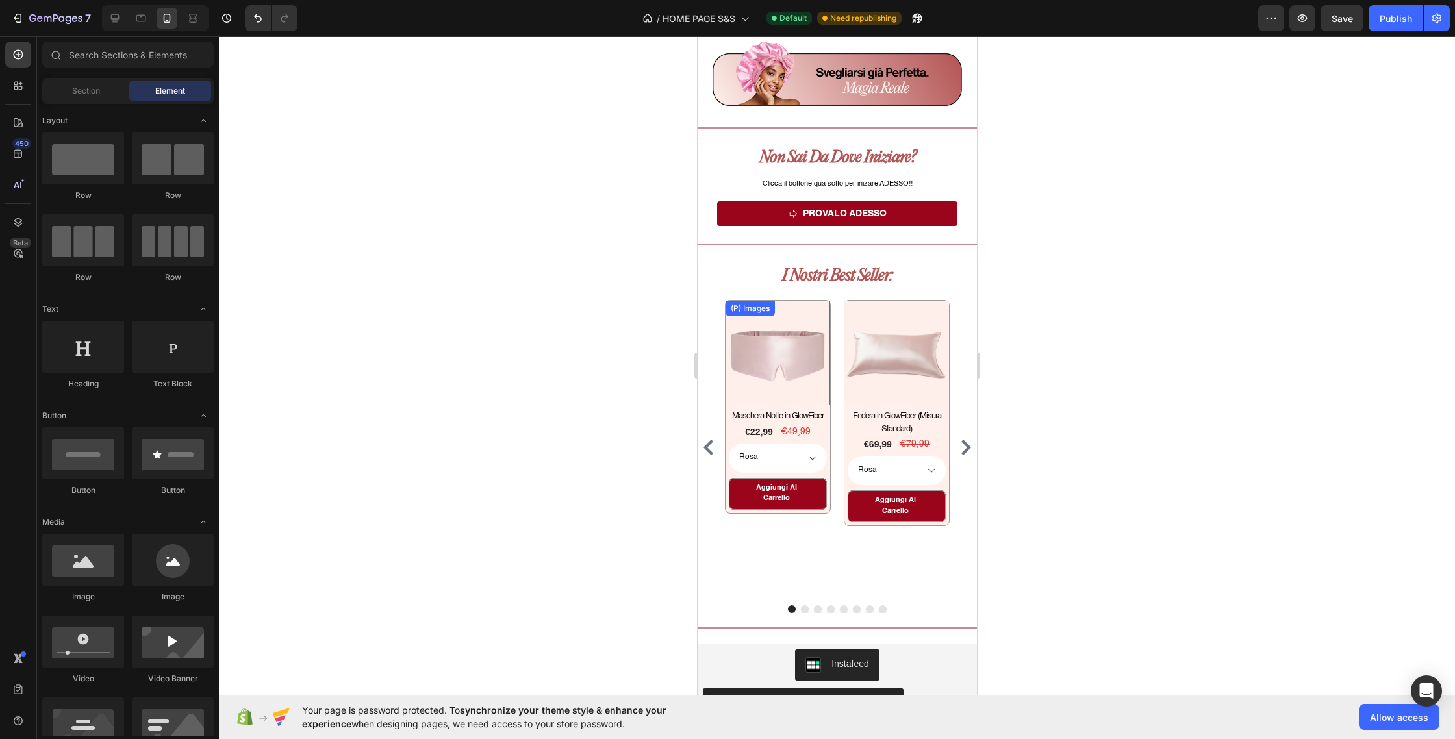
click at [769, 393] on img at bounding box center [777, 353] width 105 height 105
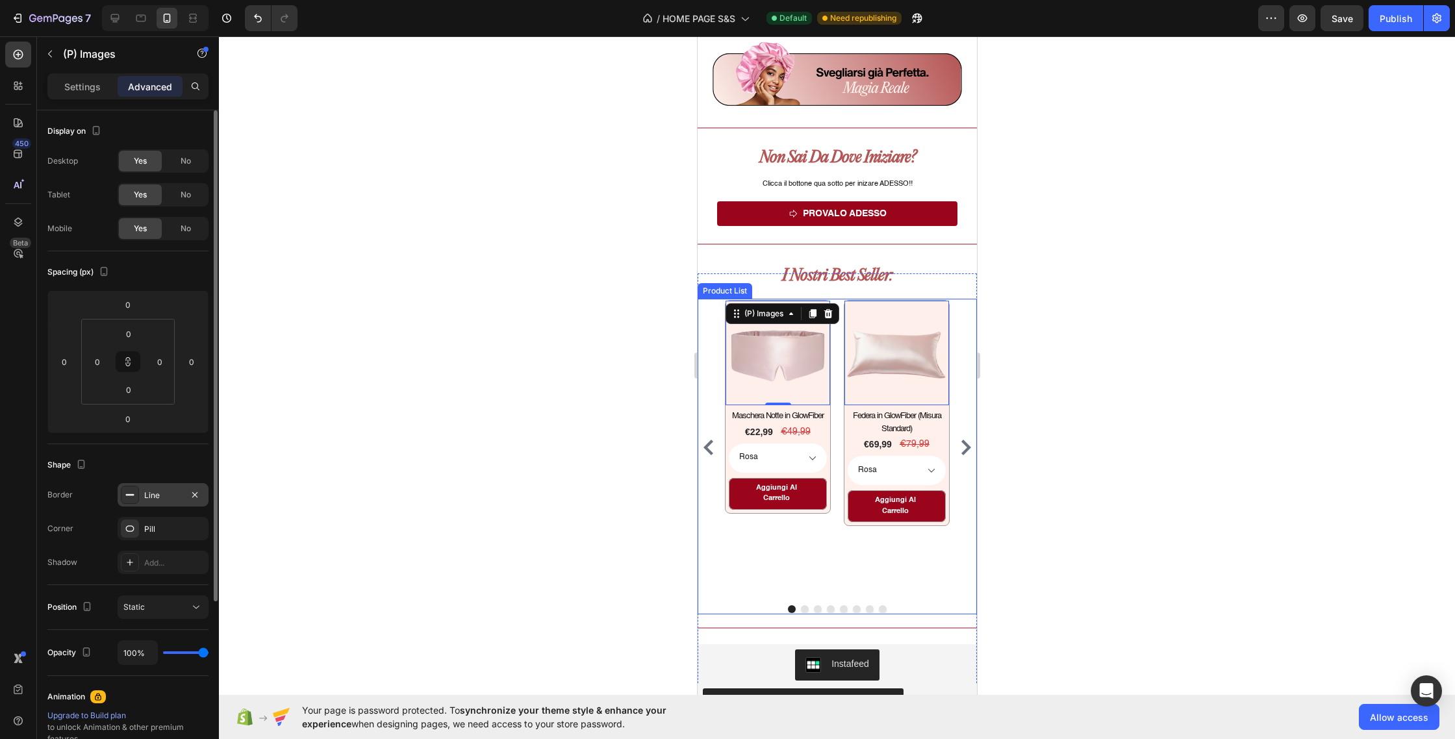
click at [149, 496] on div "Line" at bounding box center [163, 496] width 38 height 12
click at [157, 522] on div "Pill" at bounding box center [163, 528] width 91 height 23
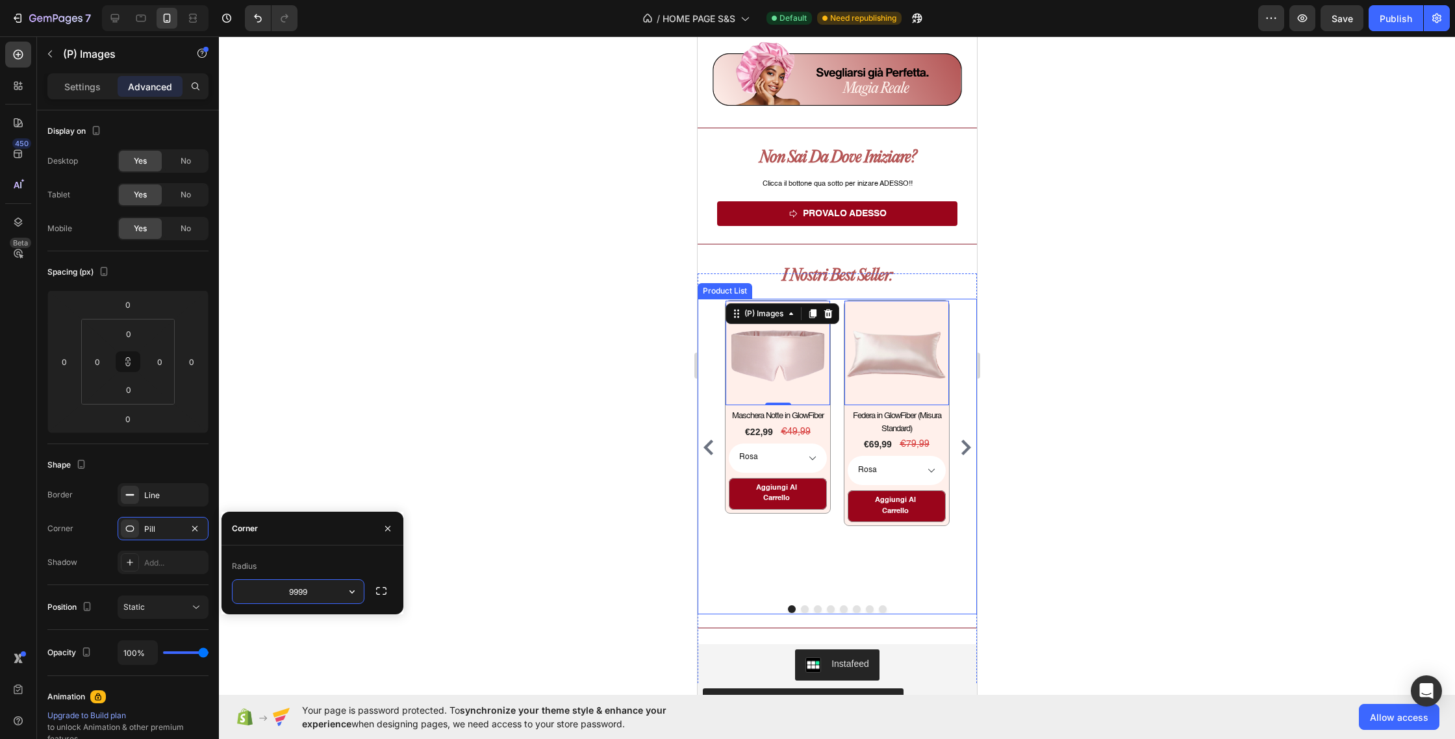
click at [329, 595] on input "9999" at bounding box center [298, 591] width 131 height 23
click at [376, 592] on icon "button" at bounding box center [381, 591] width 13 height 13
click at [390, 594] on button "button" at bounding box center [381, 591] width 23 height 23
click at [250, 564] on div "Radius" at bounding box center [244, 567] width 25 height 12
click at [356, 594] on icon "button" at bounding box center [352, 591] width 13 height 13
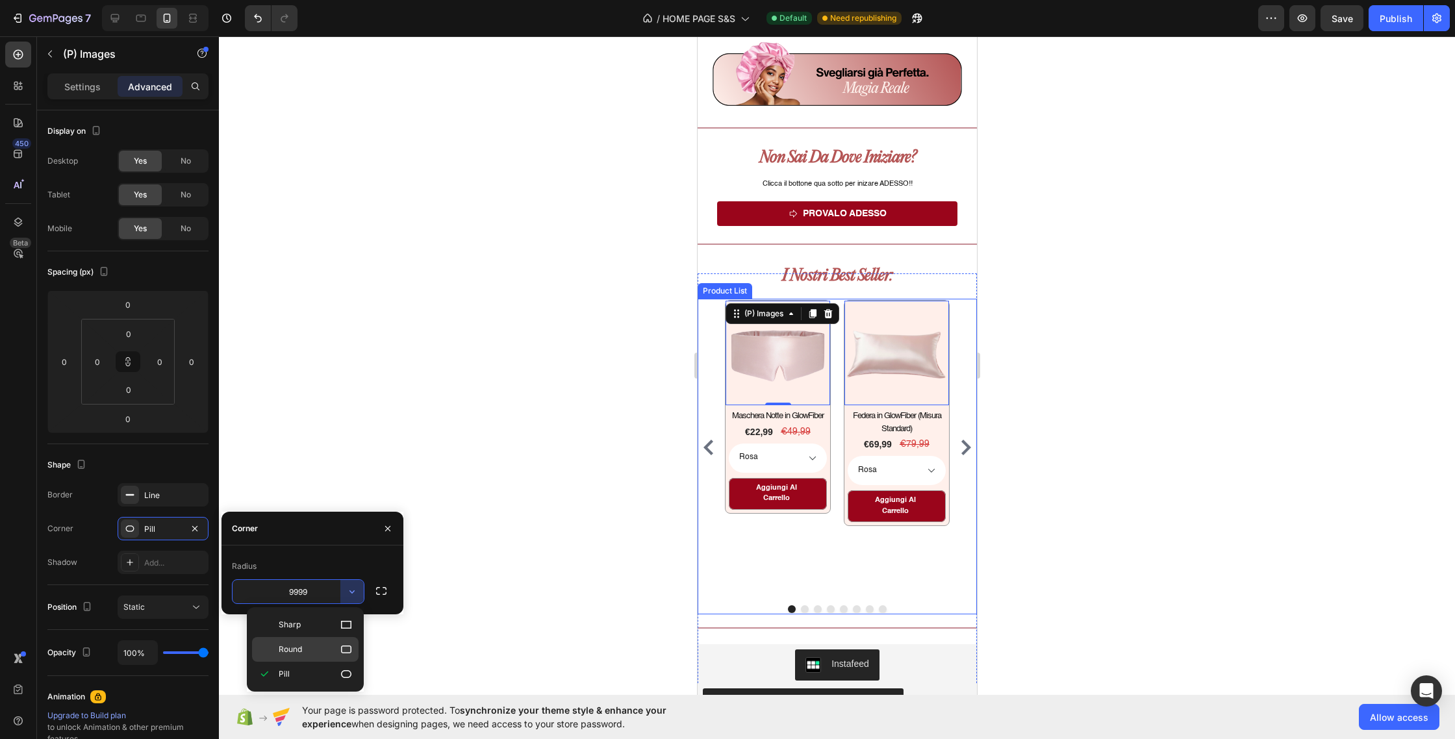
click at [344, 650] on icon at bounding box center [346, 649] width 13 height 13
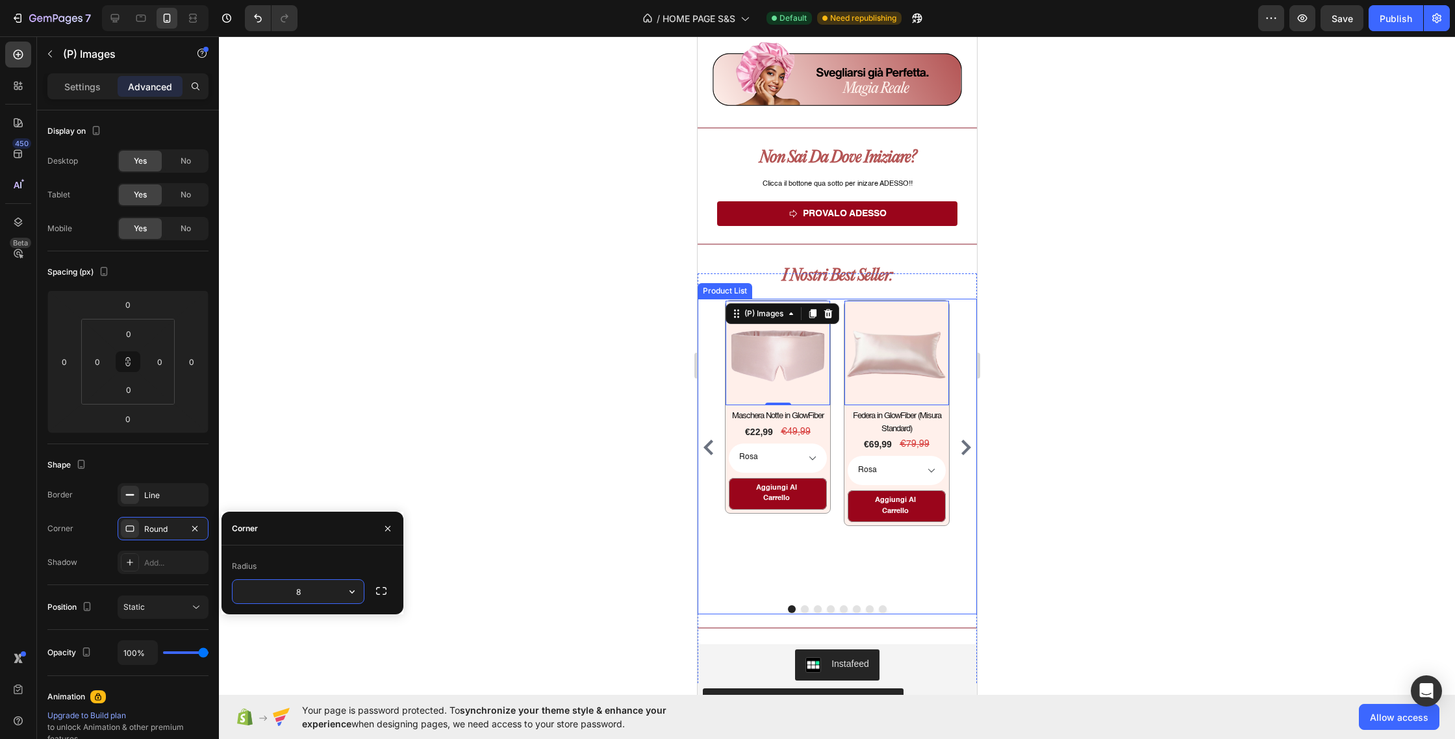
click at [324, 596] on input "8" at bounding box center [298, 591] width 131 height 23
type input "20"
click at [617, 511] on div at bounding box center [837, 387] width 1236 height 703
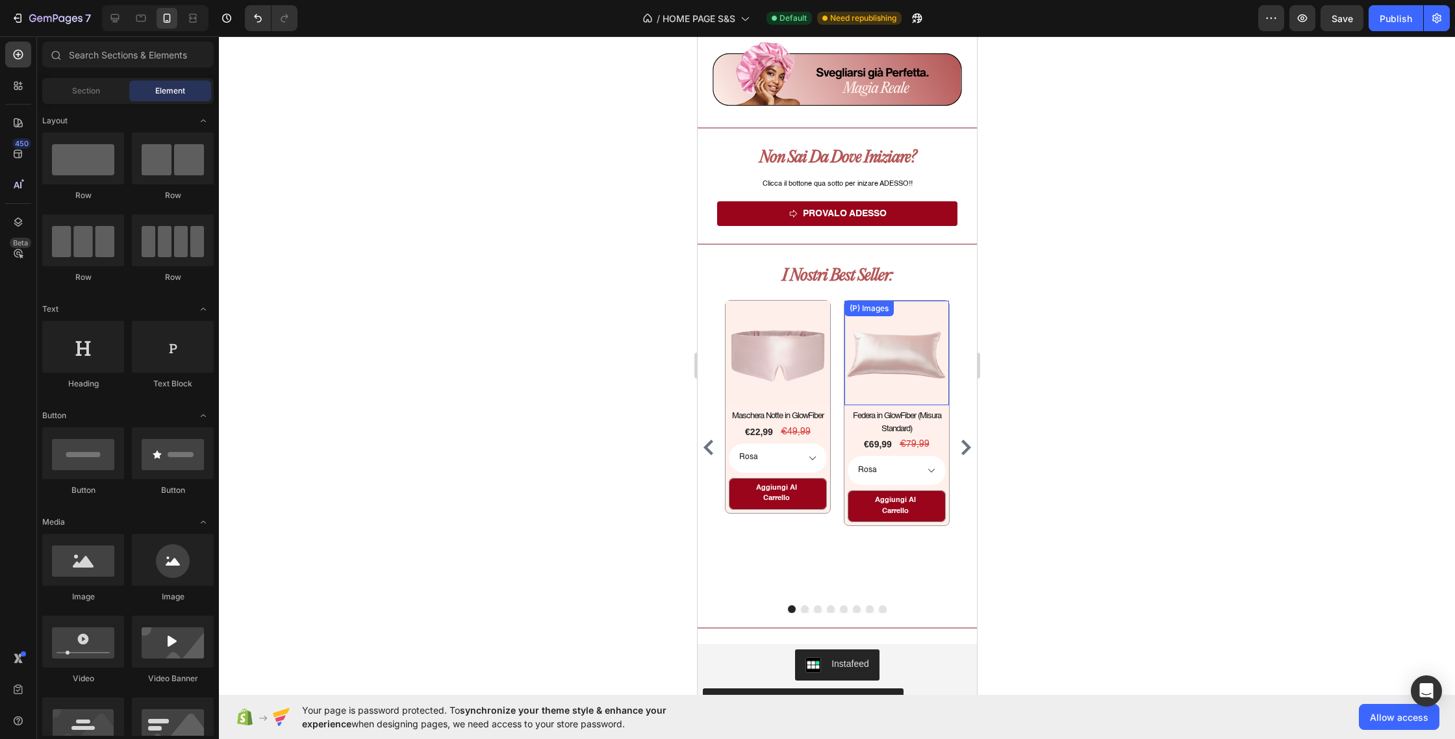
click at [830, 314] on div "(P) Images" at bounding box center [777, 353] width 105 height 105
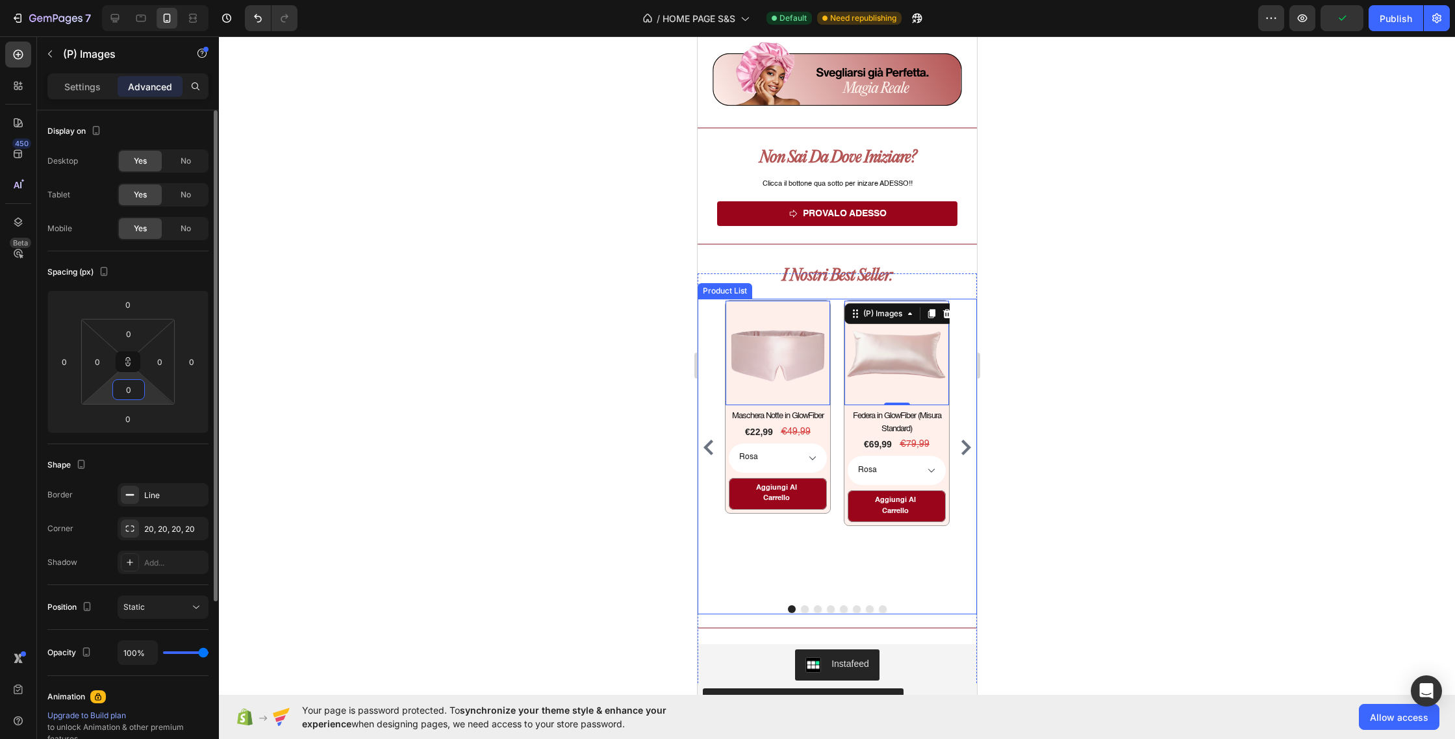
click at [140, 394] on input "0" at bounding box center [129, 389] width 26 height 19
type input "6"
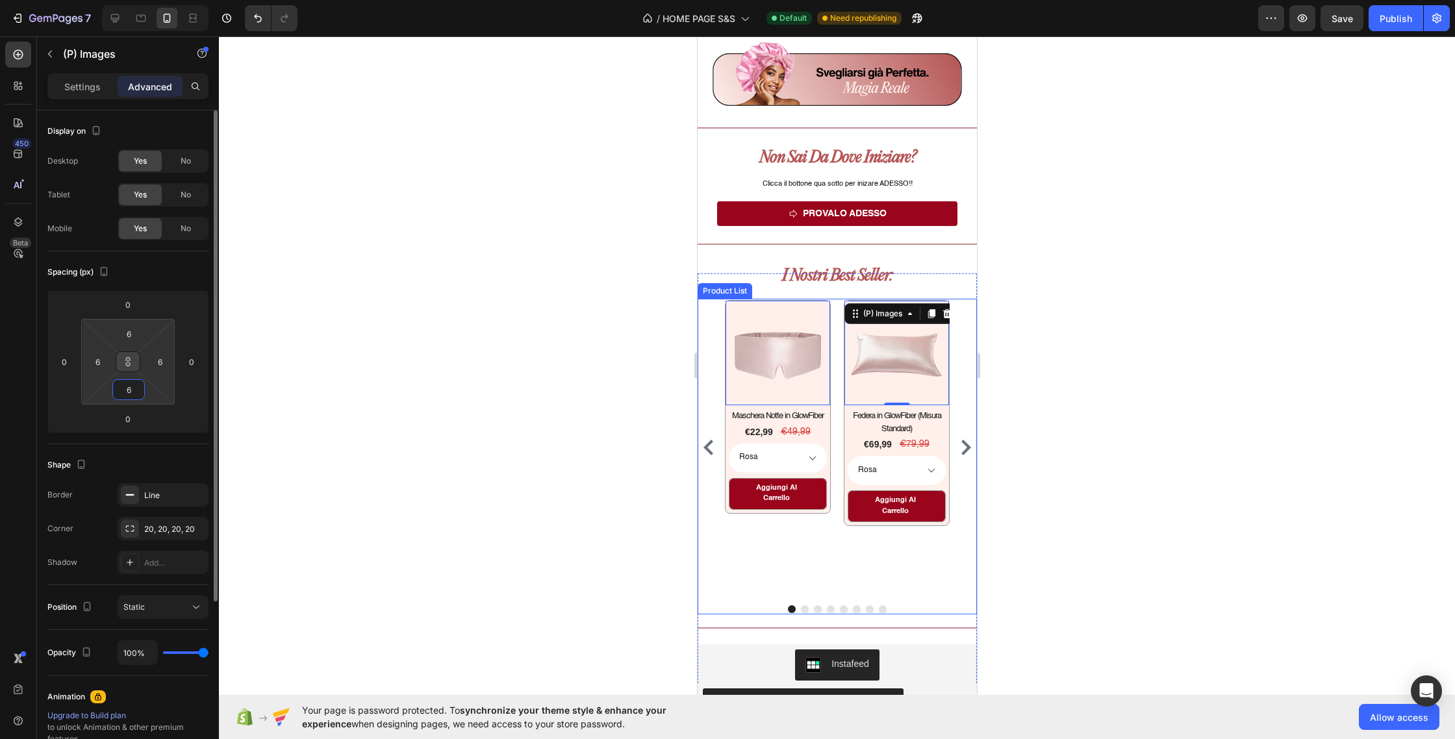
type input "6"
click at [131, 362] on icon at bounding box center [128, 362] width 10 height 10
click at [130, 390] on input "6" at bounding box center [129, 389] width 26 height 19
type input "1"
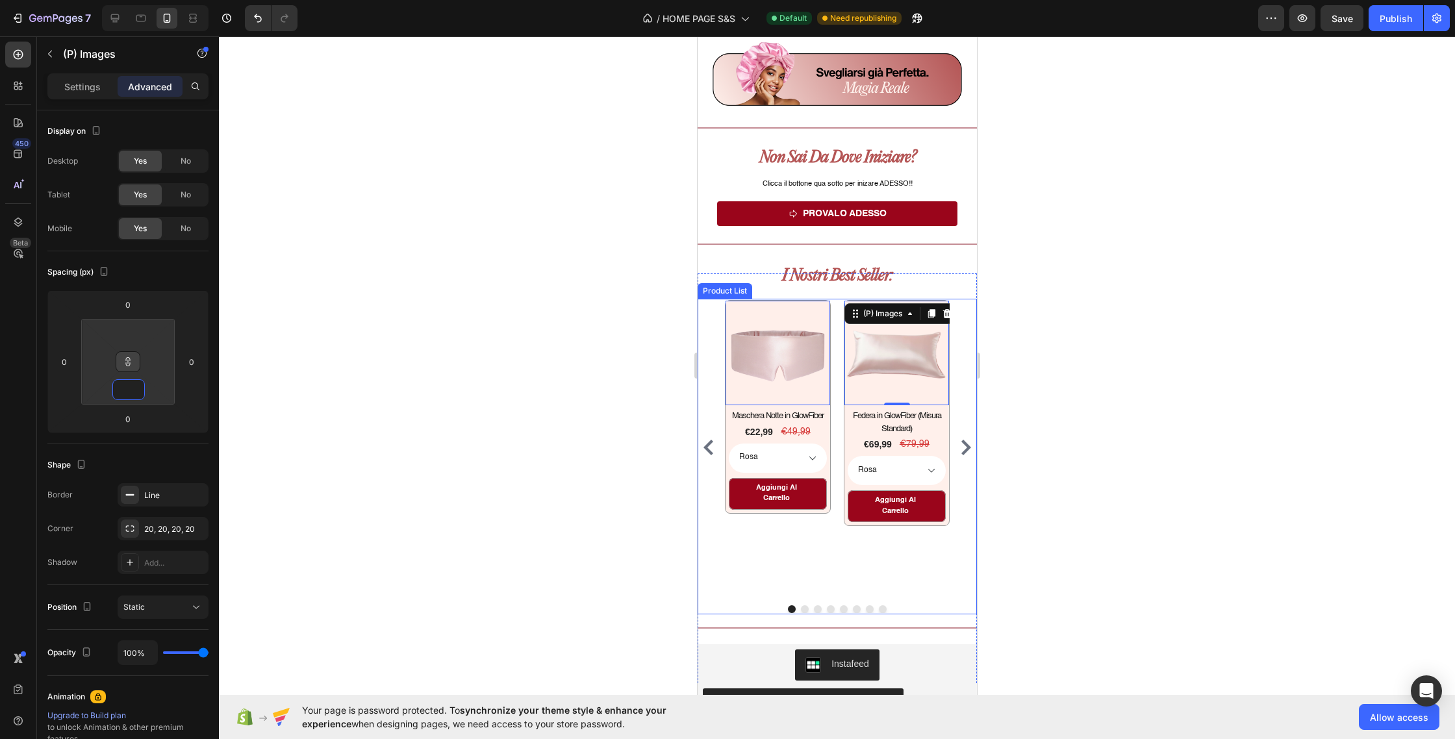
type input "1"
click at [471, 386] on div at bounding box center [837, 387] width 1236 height 703
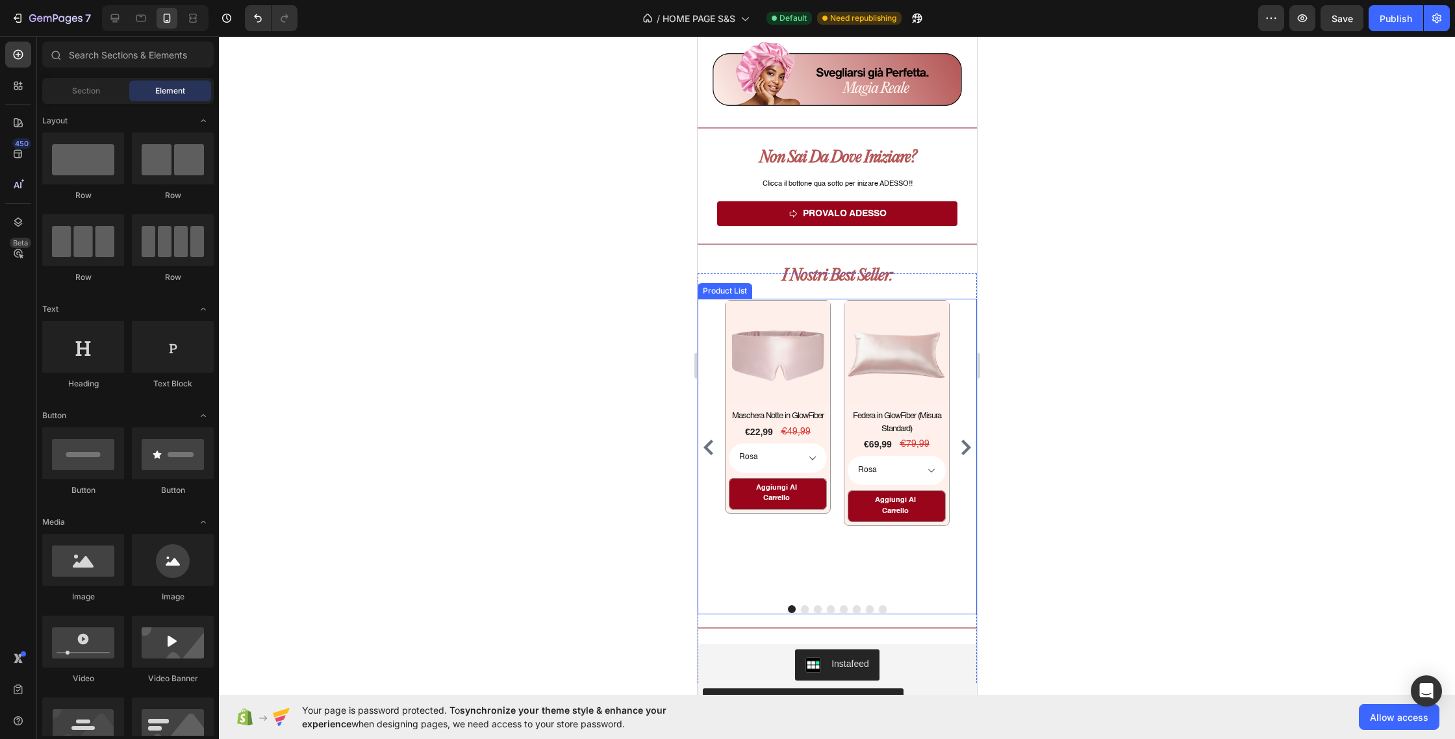
click at [964, 449] on icon "Carousel Next Arrow" at bounding box center [966, 448] width 16 height 16
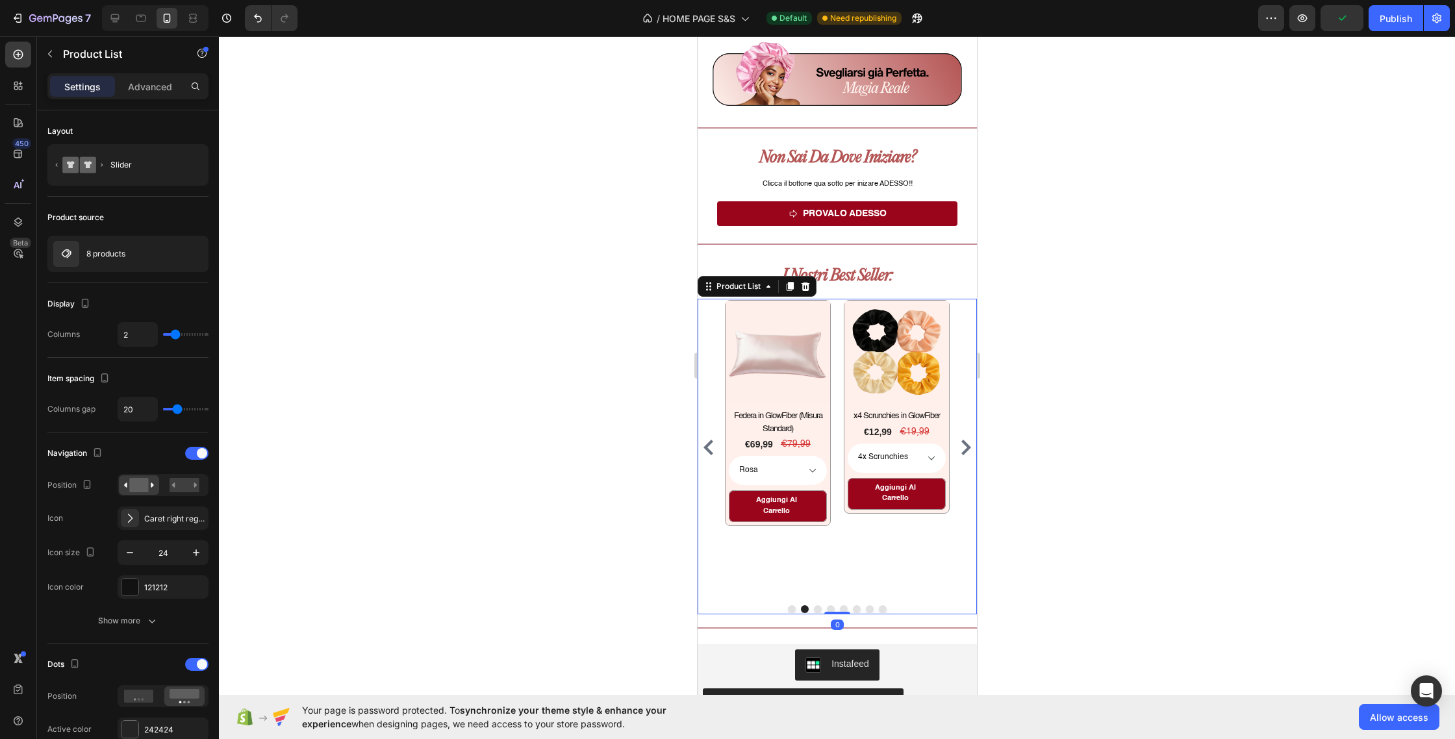
click at [963, 448] on icon "Carousel Next Arrow" at bounding box center [966, 448] width 16 height 16
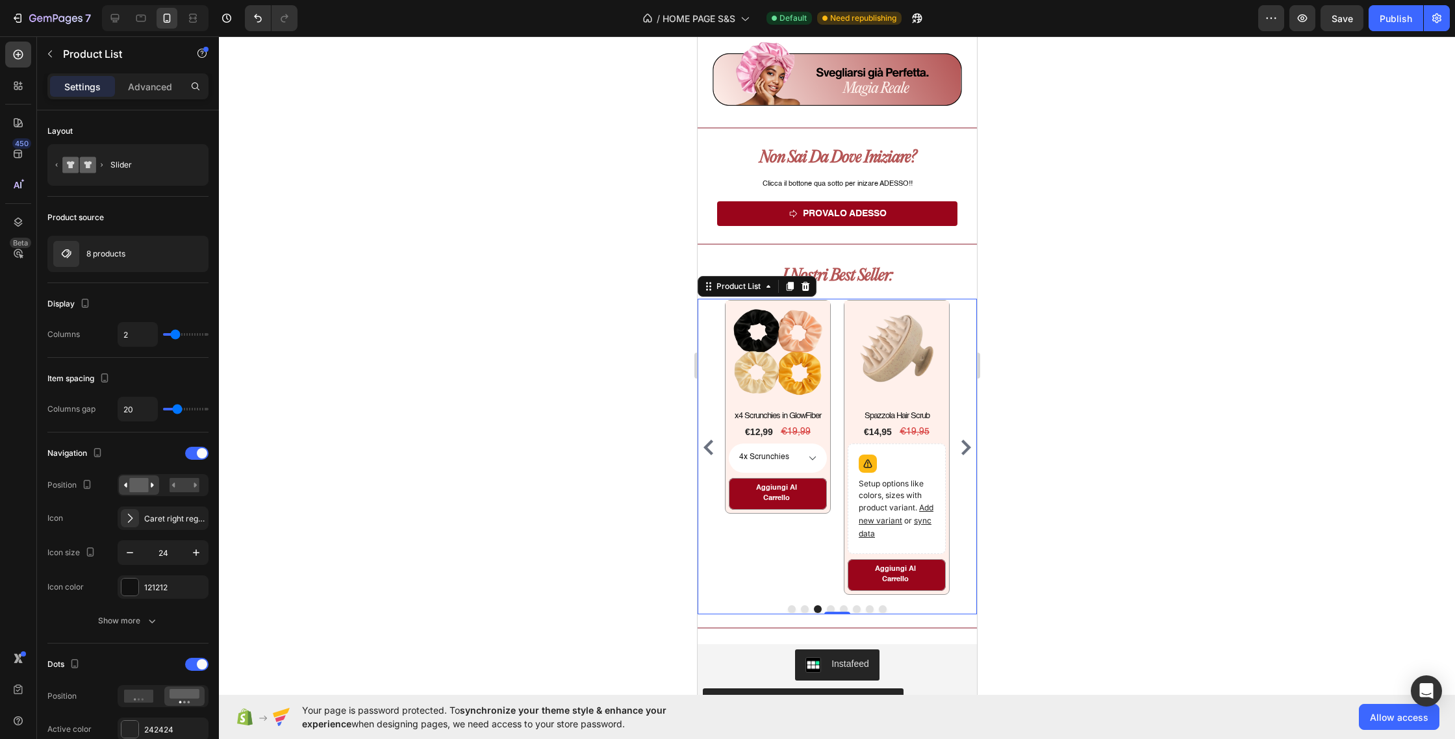
click at [963, 448] on icon "Carousel Next Arrow" at bounding box center [966, 448] width 16 height 16
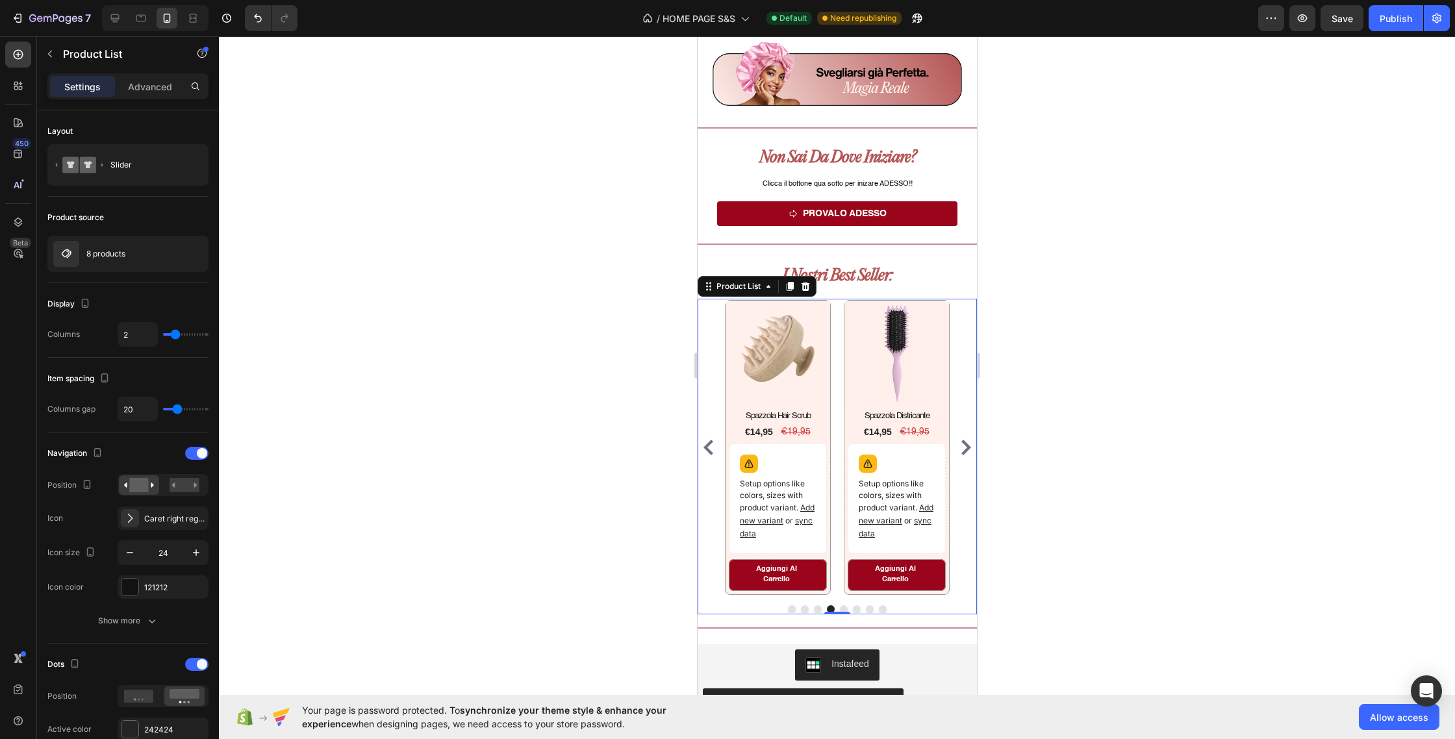
click at [963, 448] on icon "Carousel Next Arrow" at bounding box center [966, 448] width 16 height 16
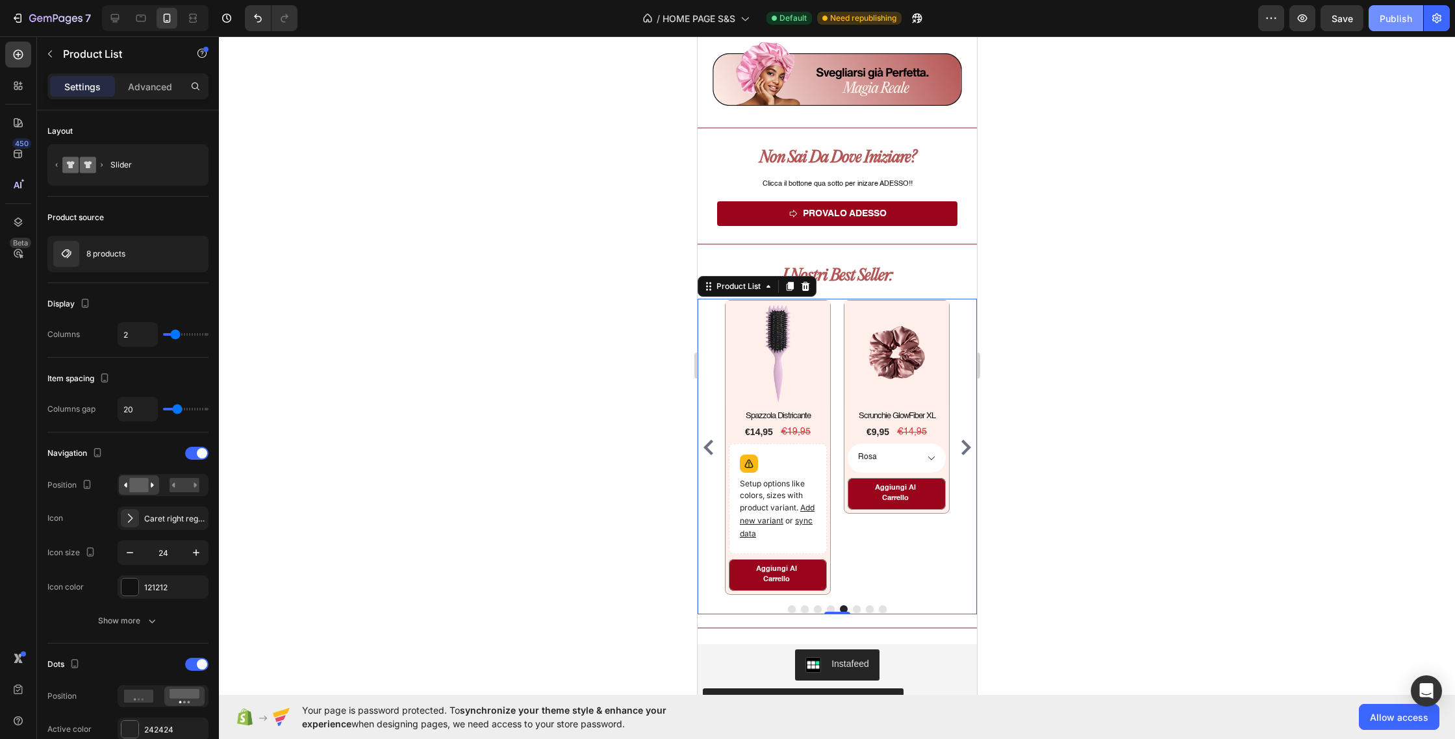
click at [1393, 21] on div "Publish" at bounding box center [1396, 19] width 32 height 14
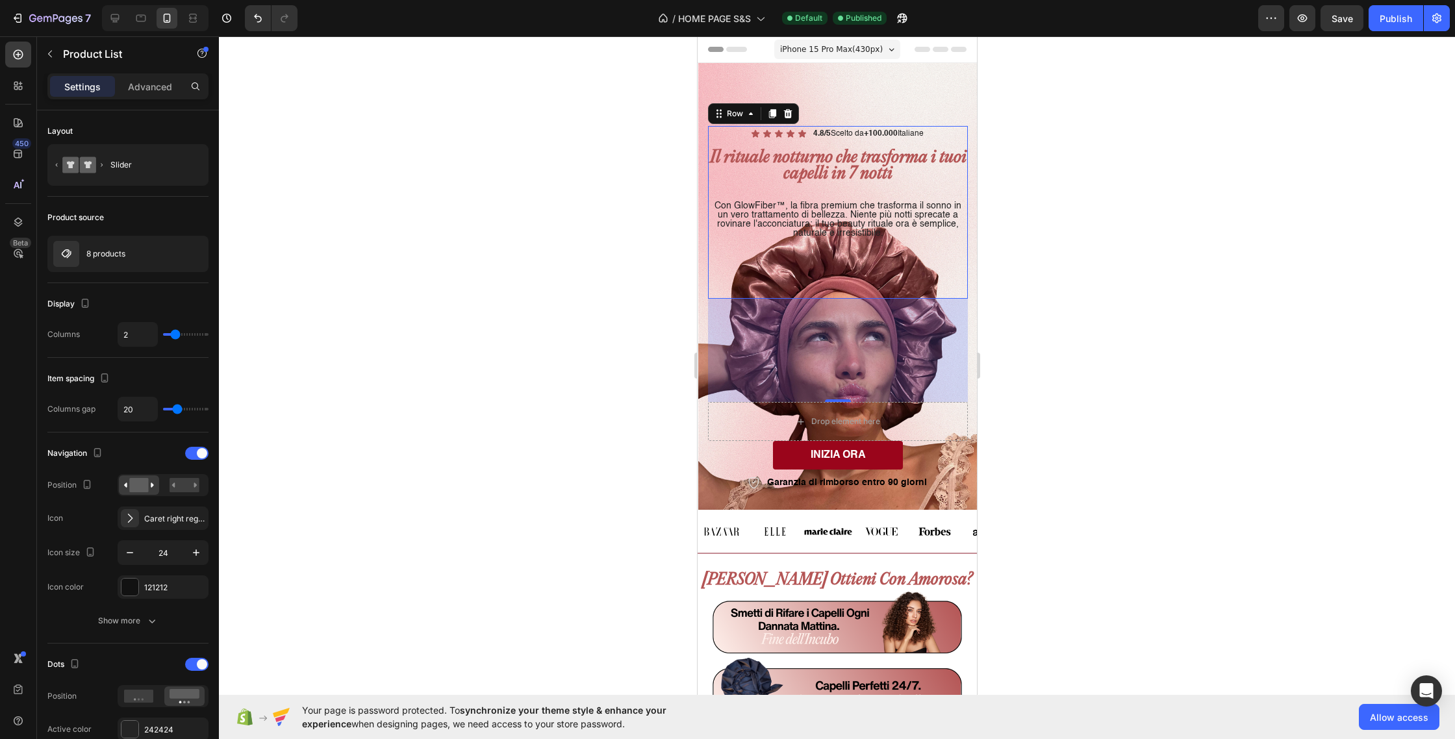
click at [831, 195] on div "Il rituale notturno che trasforma i tuoi capelli in 7 notti Text Block Con Glow…" at bounding box center [837, 194] width 260 height 90
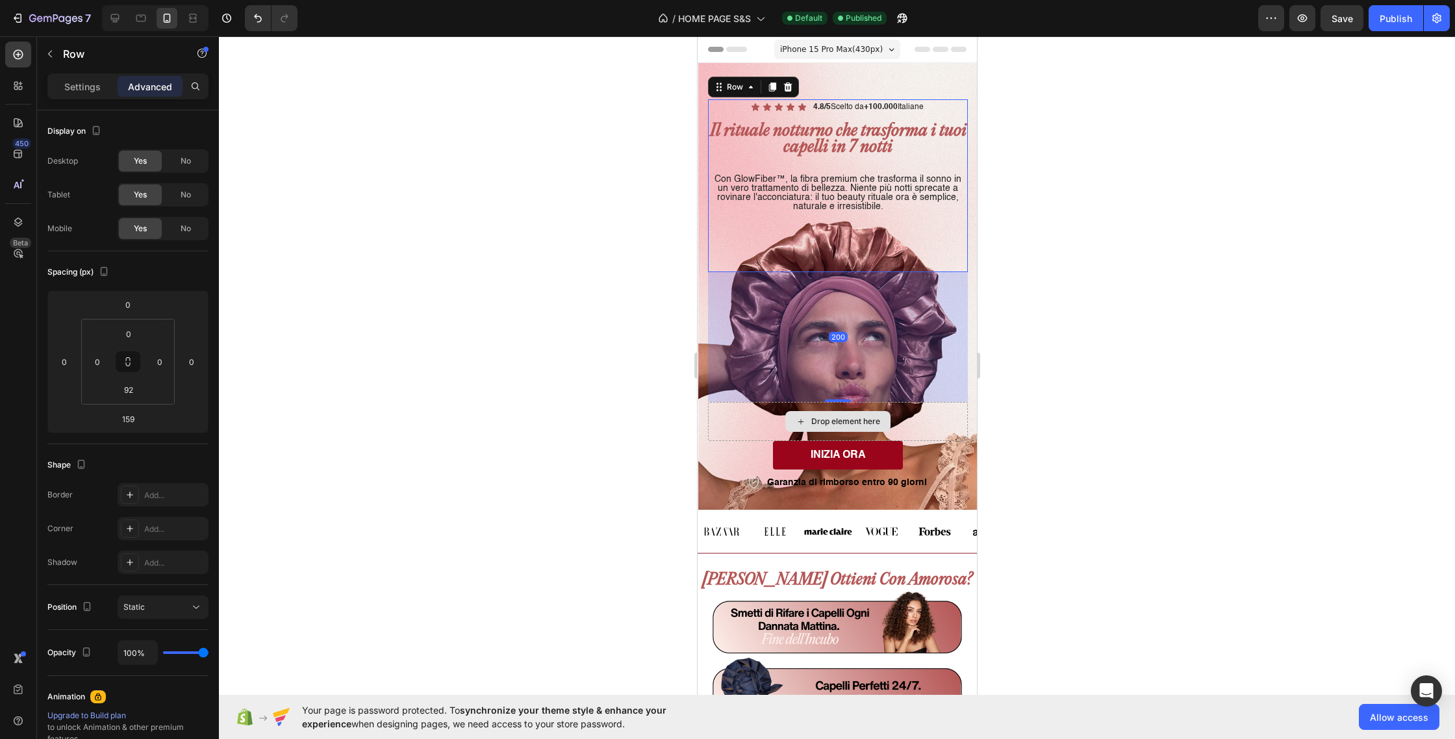
drag, startPoint x: 837, startPoint y: 400, endPoint x: 839, endPoint y: 426, distance: 26.8
click at [839, 426] on div "Icon Icon Icon Icon Icon Icon List 4.8/5 Scelto da +100.000 Italiane Text Block…" at bounding box center [837, 295] width 260 height 393
click at [1379, 12] on button "Publish" at bounding box center [1396, 18] width 55 height 26
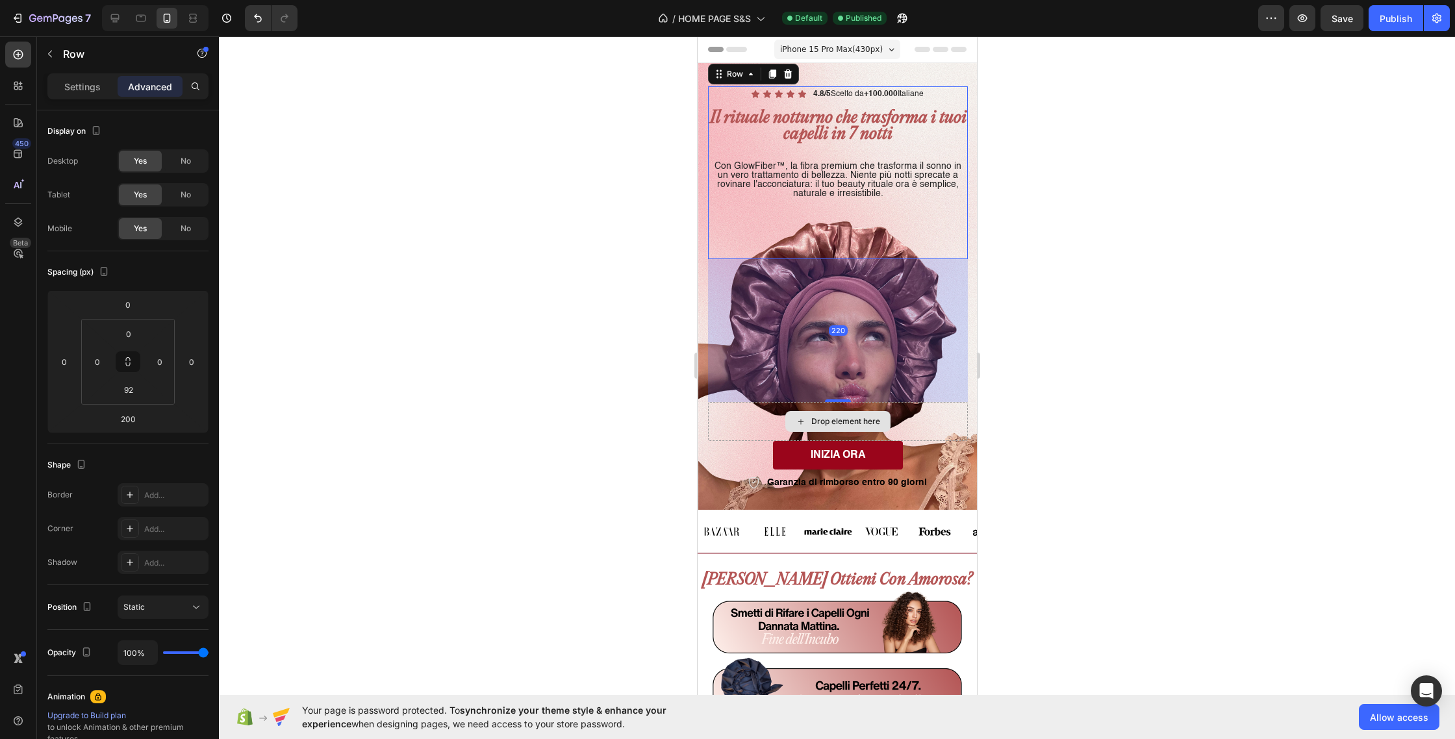
drag, startPoint x: 841, startPoint y: 400, endPoint x: 839, endPoint y: 413, distance: 13.1
click at [839, 413] on div "Icon Icon Icon Icon Icon Icon List 4.8/5 Scelto da +100.000 Italiane Text Block…" at bounding box center [837, 289] width 260 height 406
type input "220"
click at [1380, 17] on div "Publish" at bounding box center [1396, 19] width 32 height 14
click at [909, 129] on p "Il rituale notturno che trasforma i tuoi capelli in 7 notti" at bounding box center [837, 126] width 257 height 32
